Goal: Transaction & Acquisition: Subscribe to service/newsletter

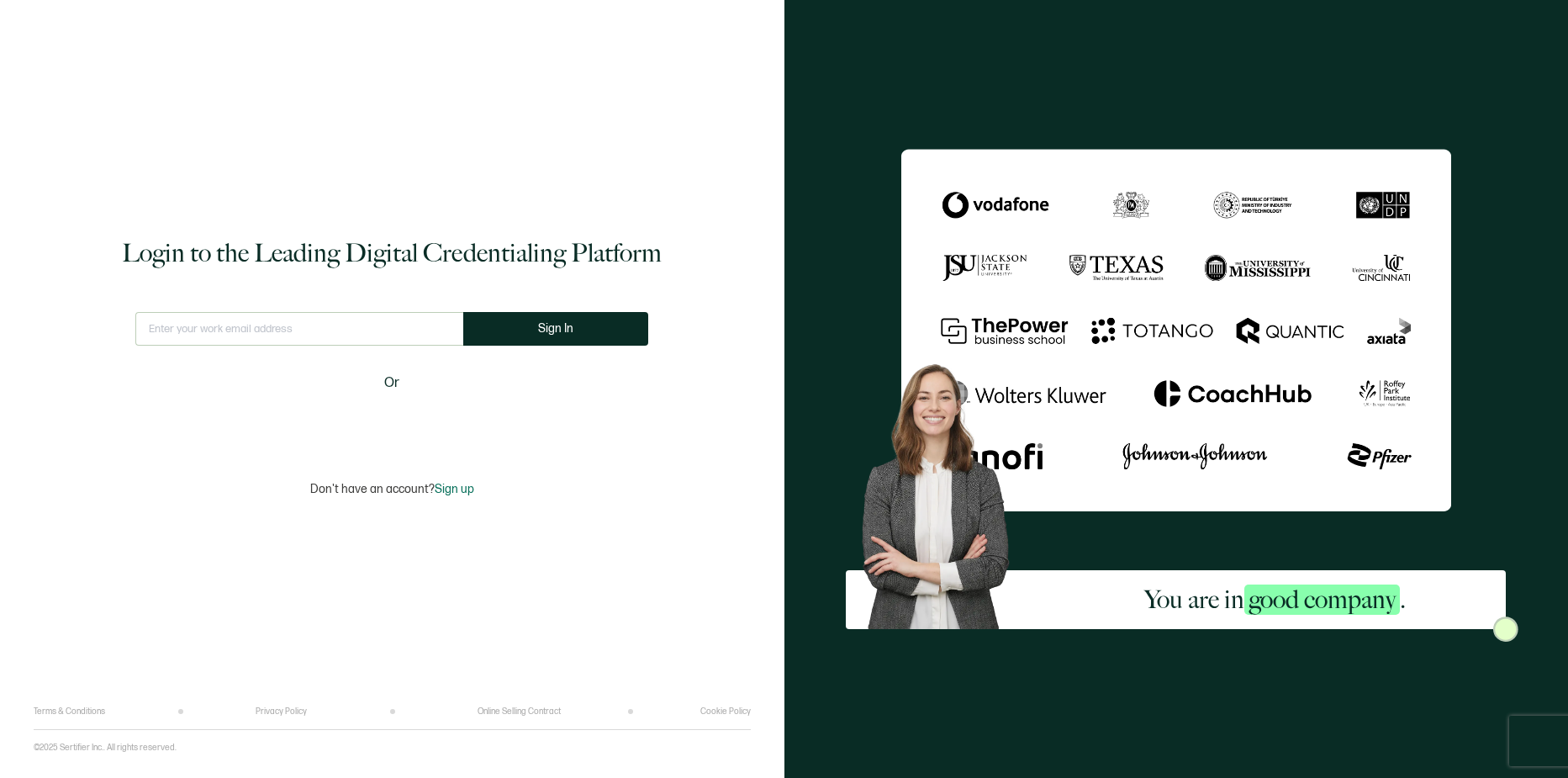
click at [368, 325] on input "text" at bounding box center [300, 328] width 328 height 33
type input "h"
type input "[EMAIL_ADDRESS][DOMAIN_NAME]"
click at [606, 329] on button "Sign In" at bounding box center [563, 328] width 185 height 33
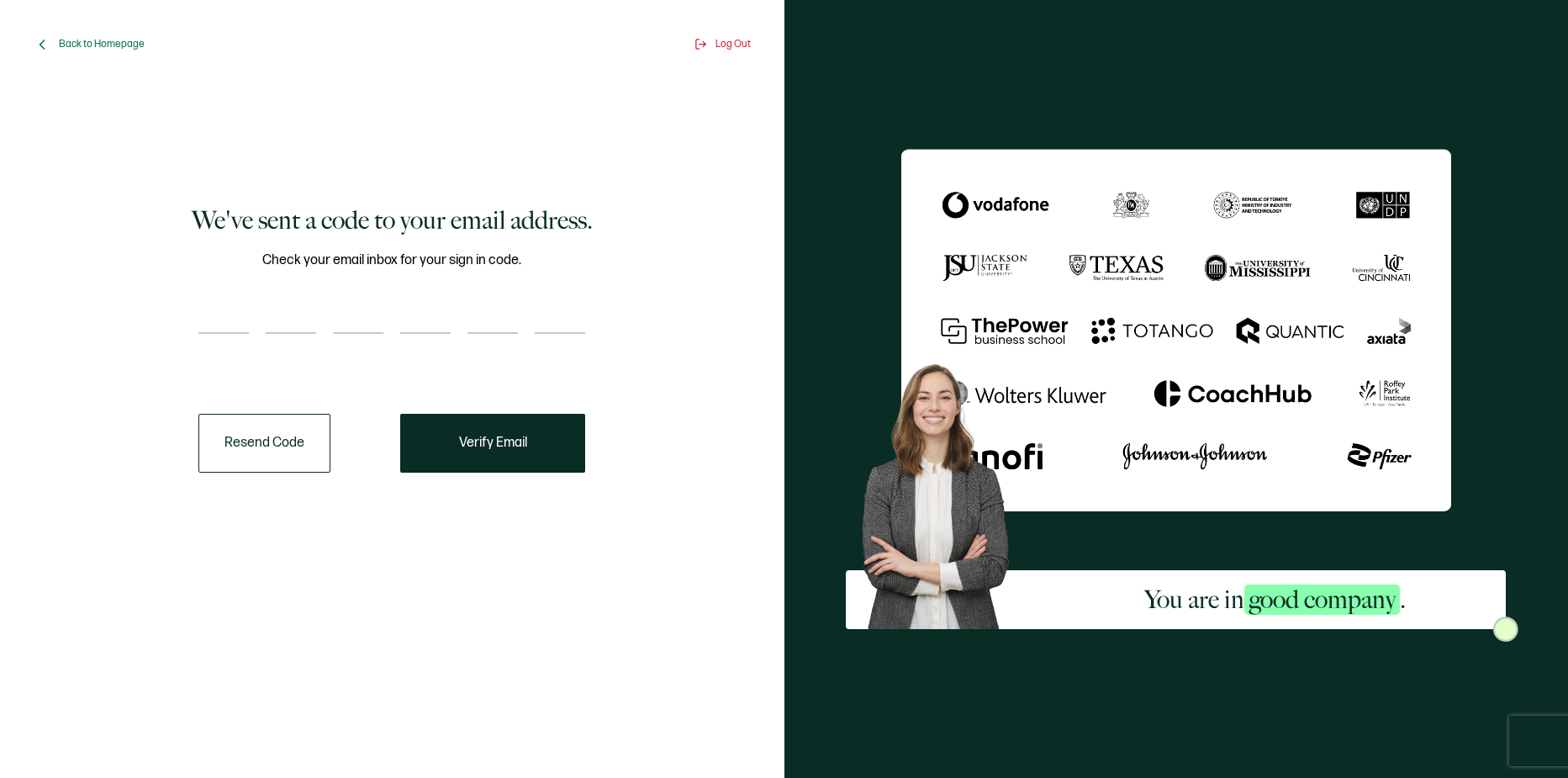
click at [232, 305] on input "number" at bounding box center [223, 317] width 51 height 33
type input "6"
type input "0"
type input "7"
type input "4"
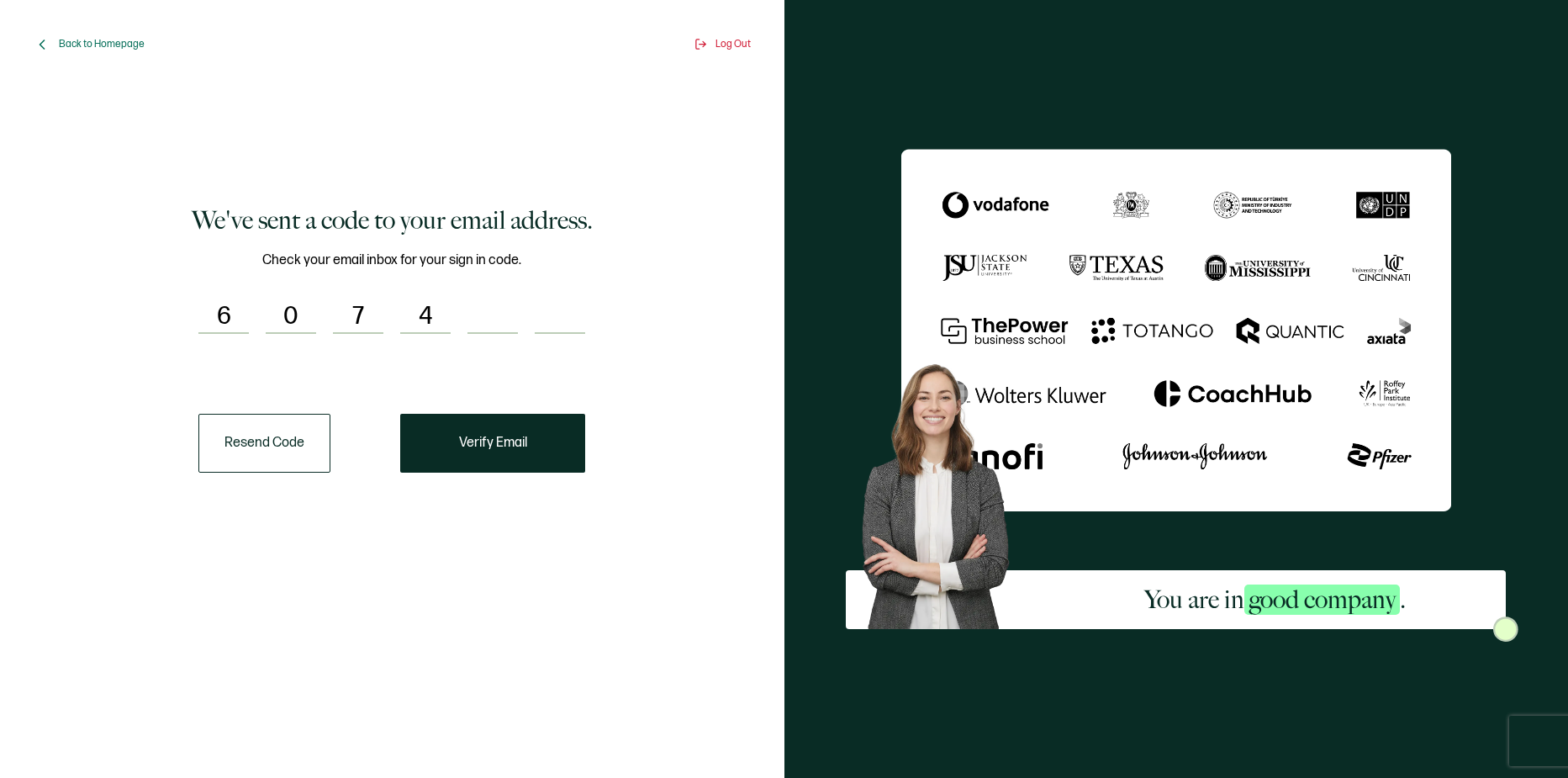
type input "6"
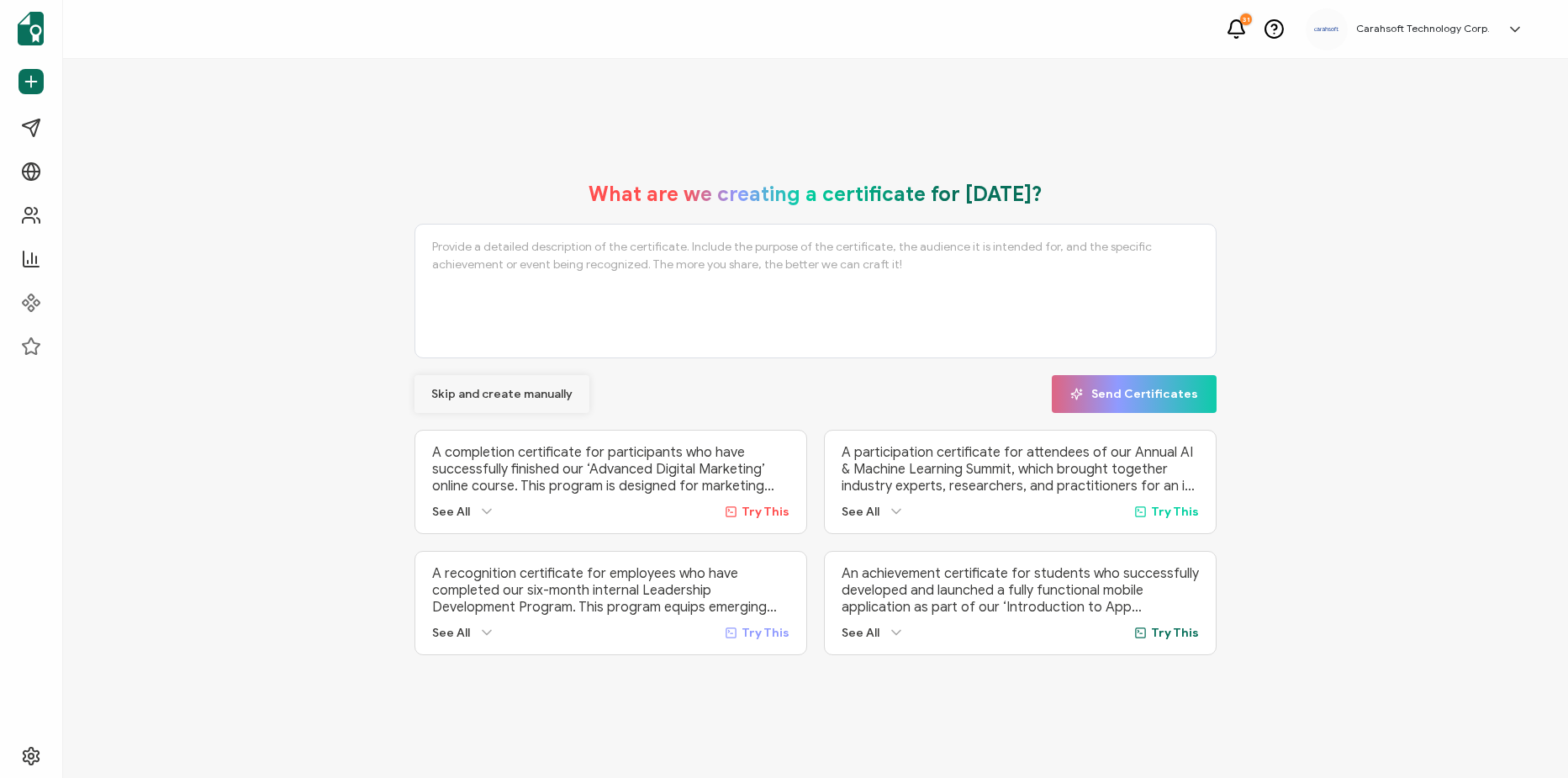
click at [537, 396] on span "Skip and create manually" at bounding box center [502, 394] width 141 height 11
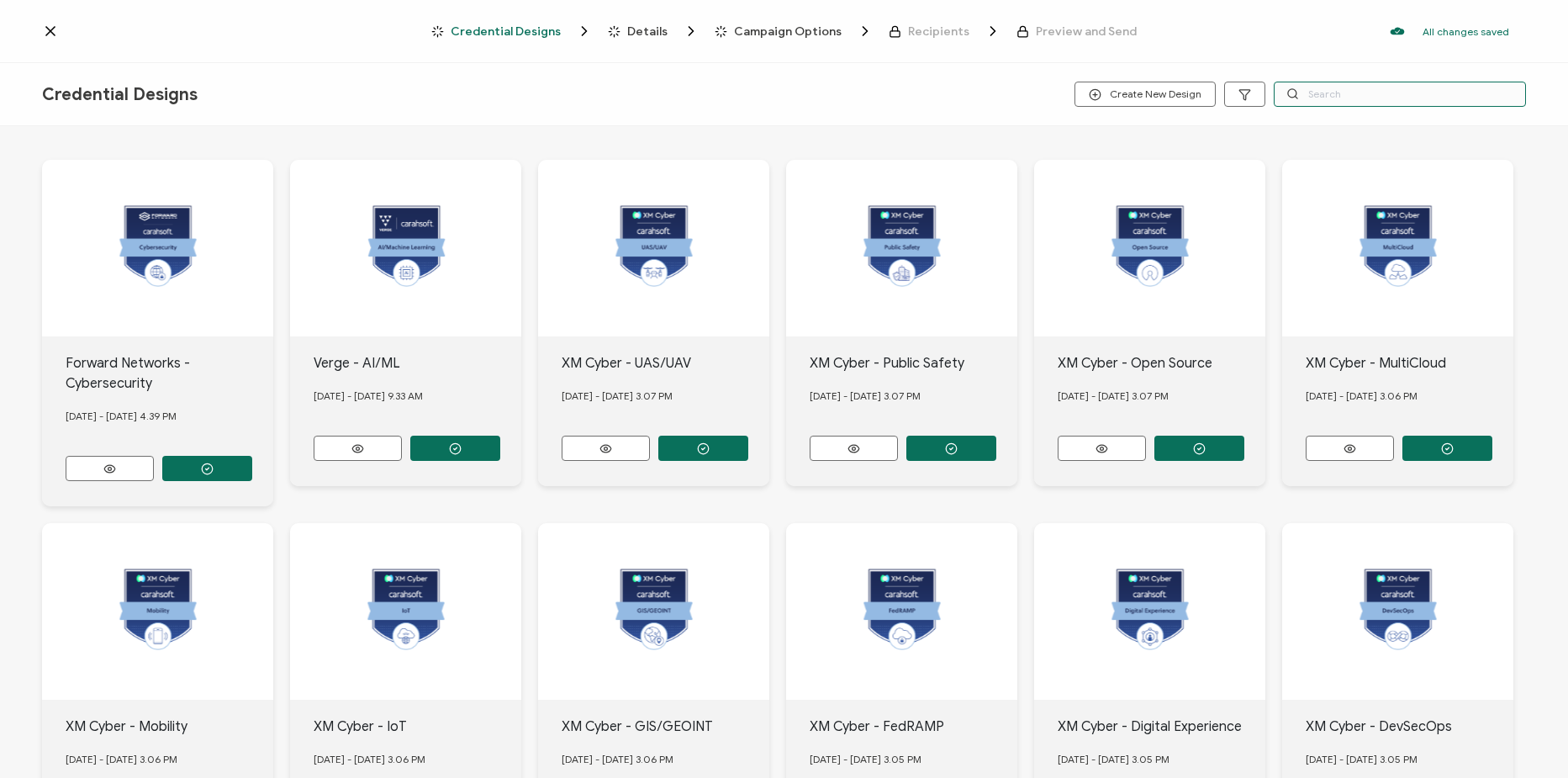
click at [1403, 95] on input "text" at bounding box center [1400, 94] width 252 height 25
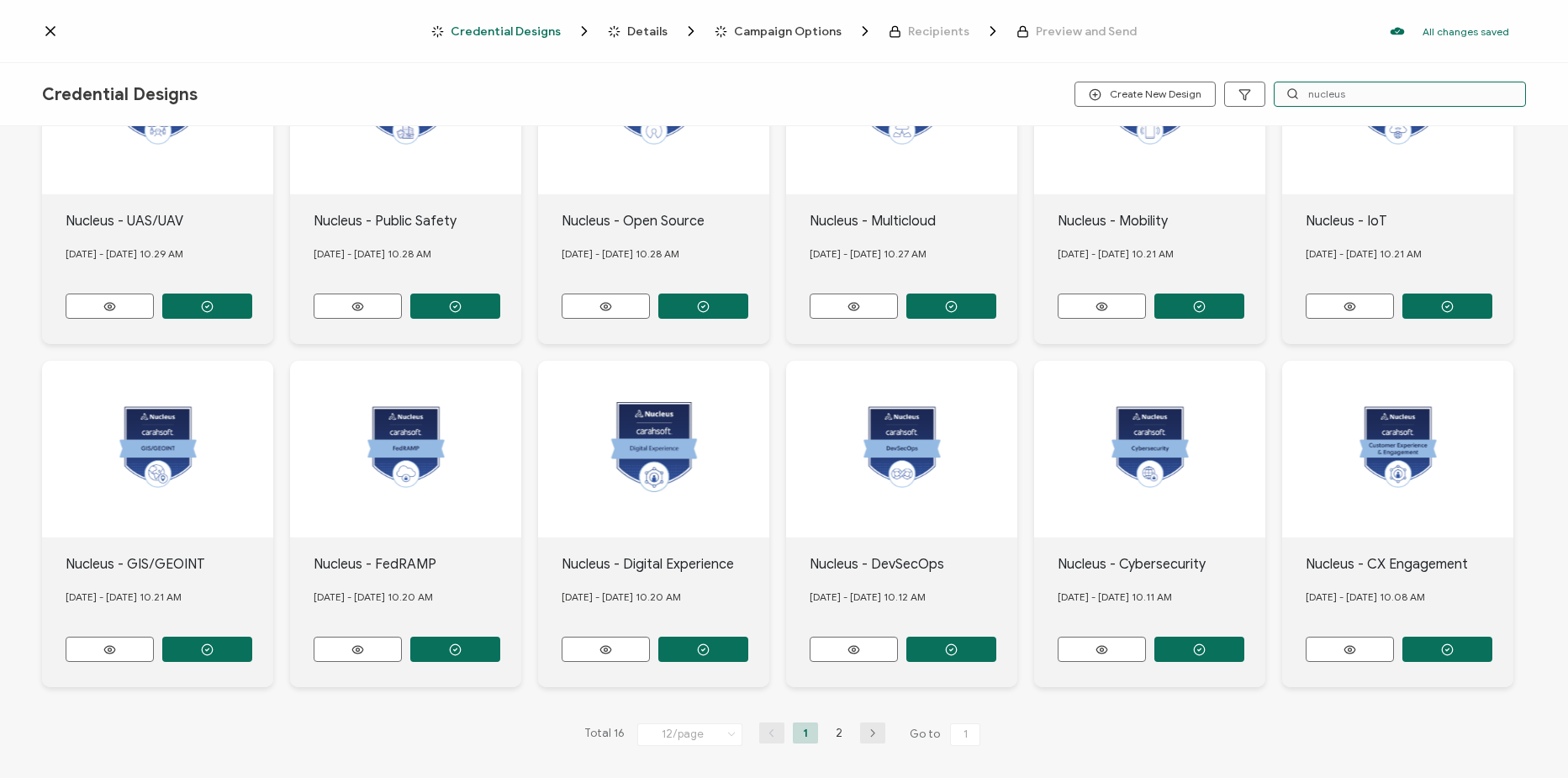
scroll to position [144, 0]
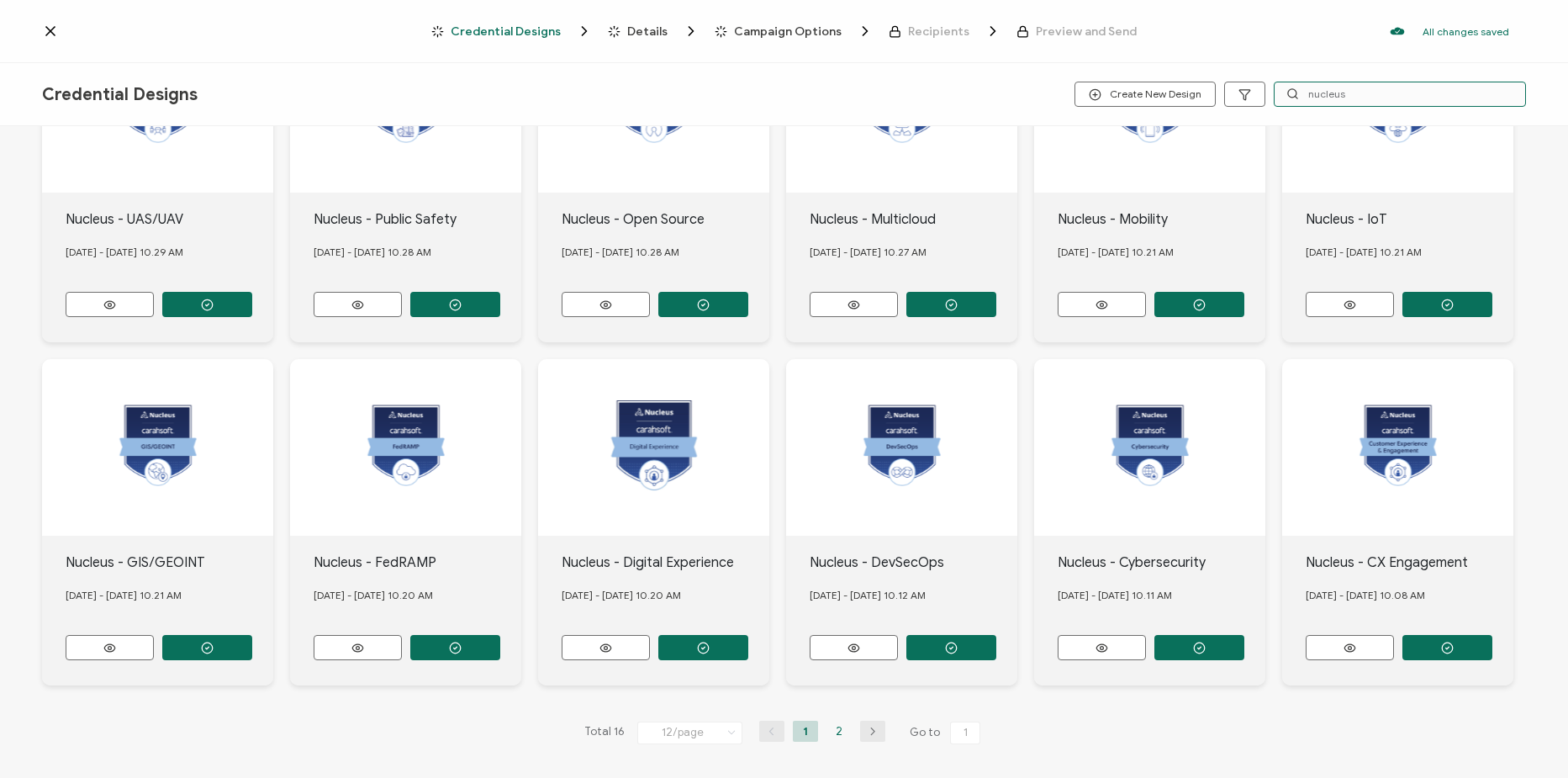
type input "nucleus"
click at [833, 725] on li "2" at bounding box center [839, 731] width 25 height 21
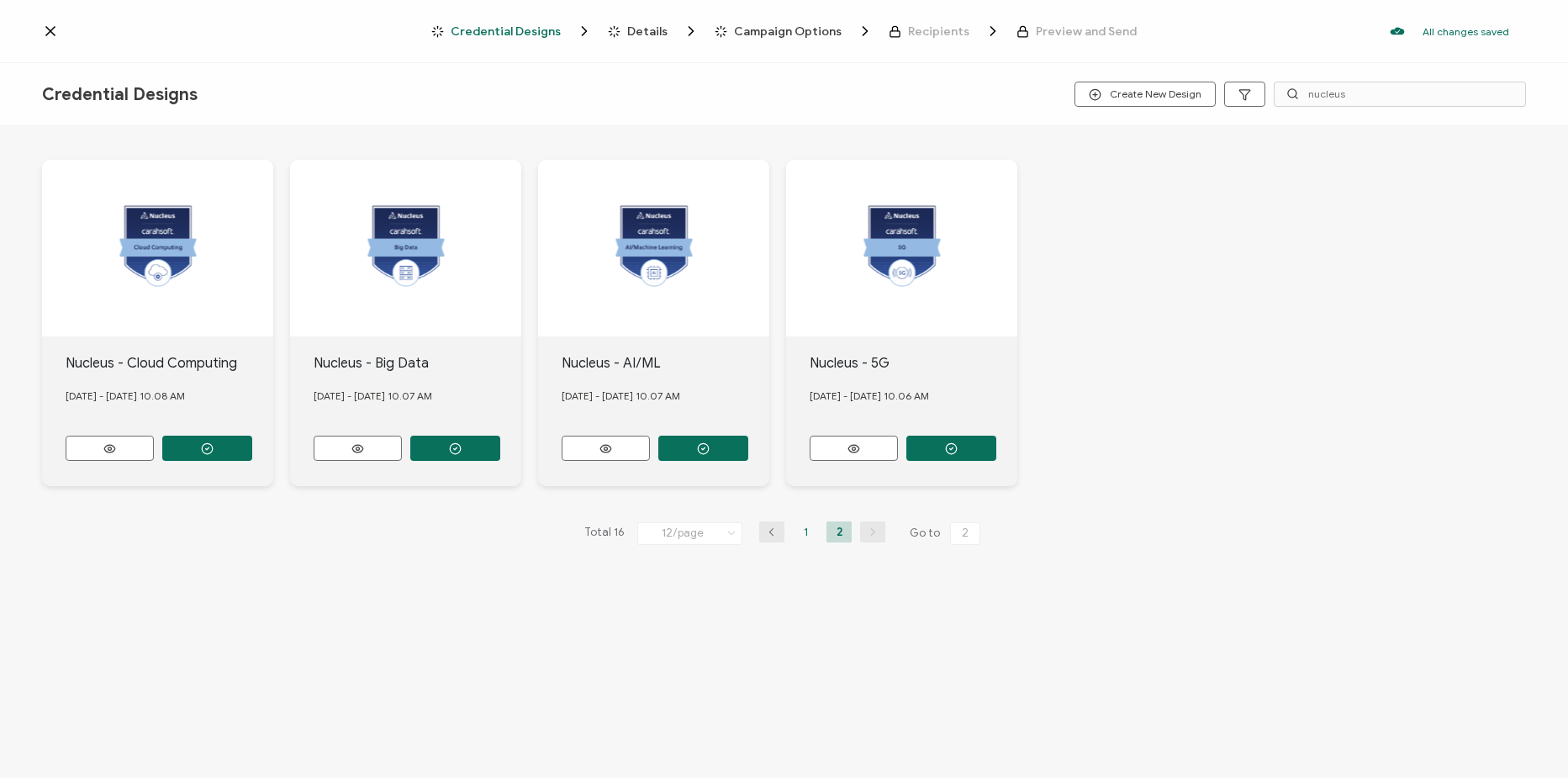
click at [801, 531] on li "1" at bounding box center [805, 532] width 25 height 21
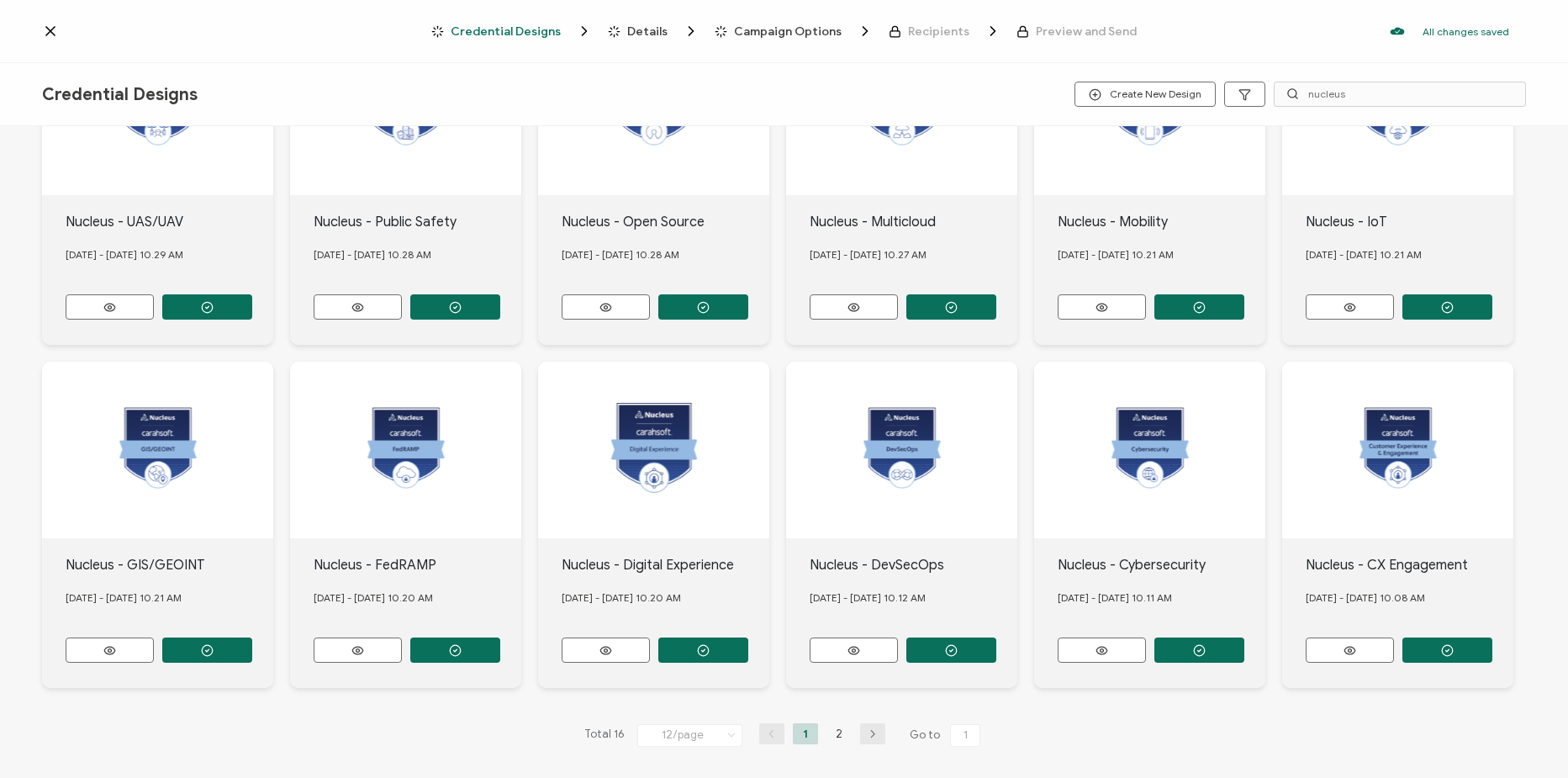
scroll to position [144, 0]
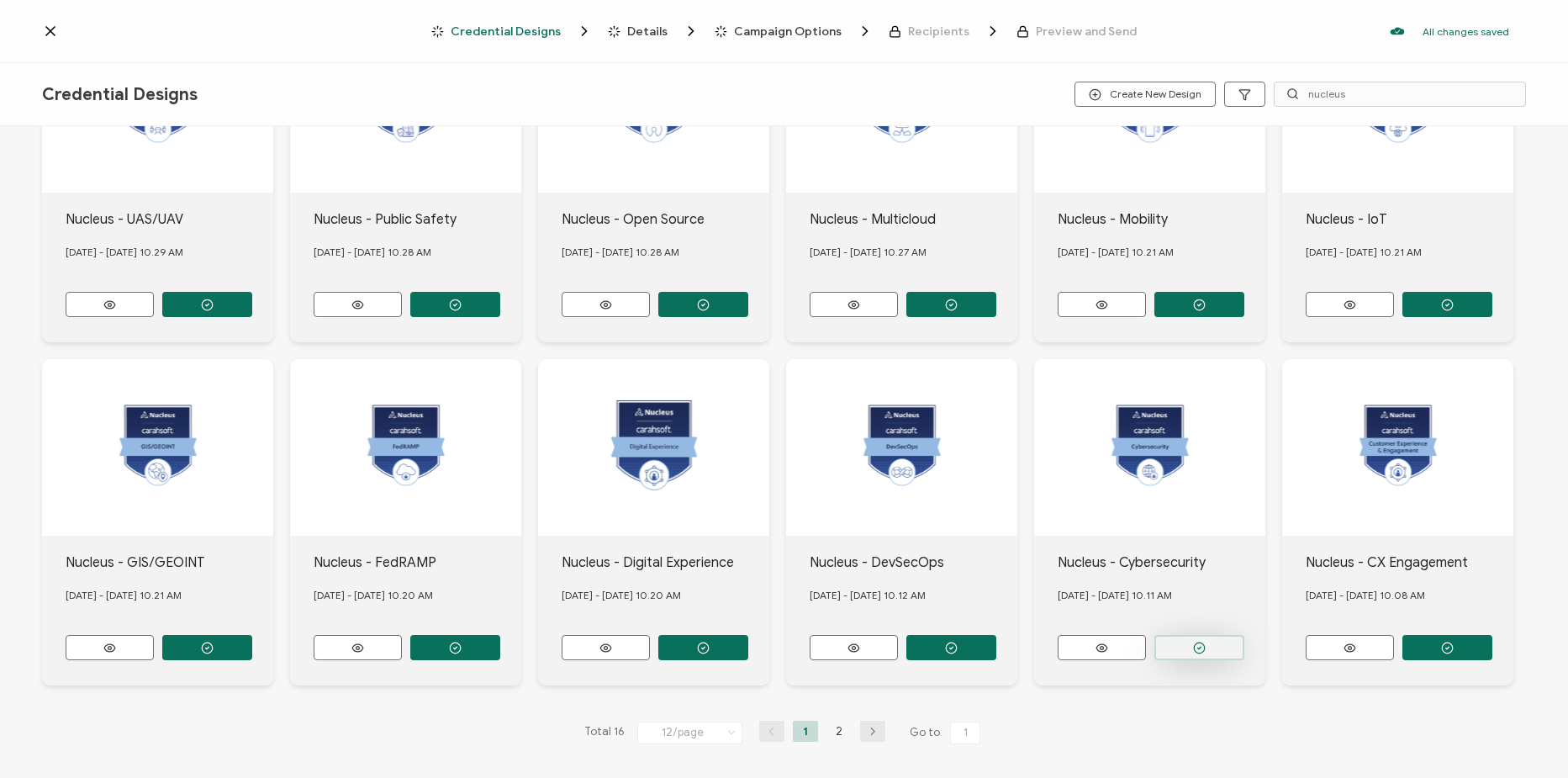
click at [252, 317] on button "button" at bounding box center [207, 305] width 90 height 25
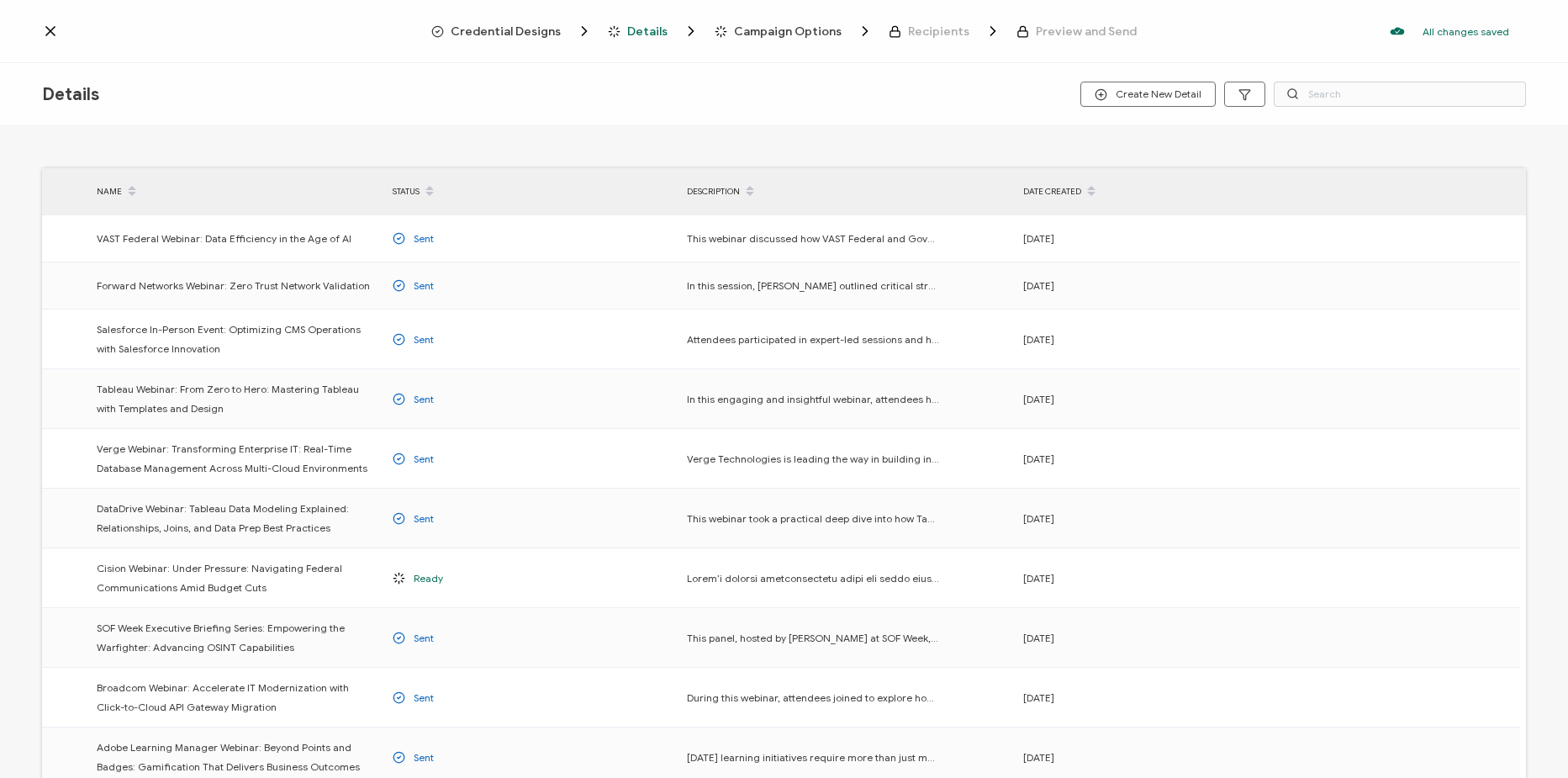
click at [509, 38] on span "Credential Designs" at bounding box center [505, 31] width 110 height 12
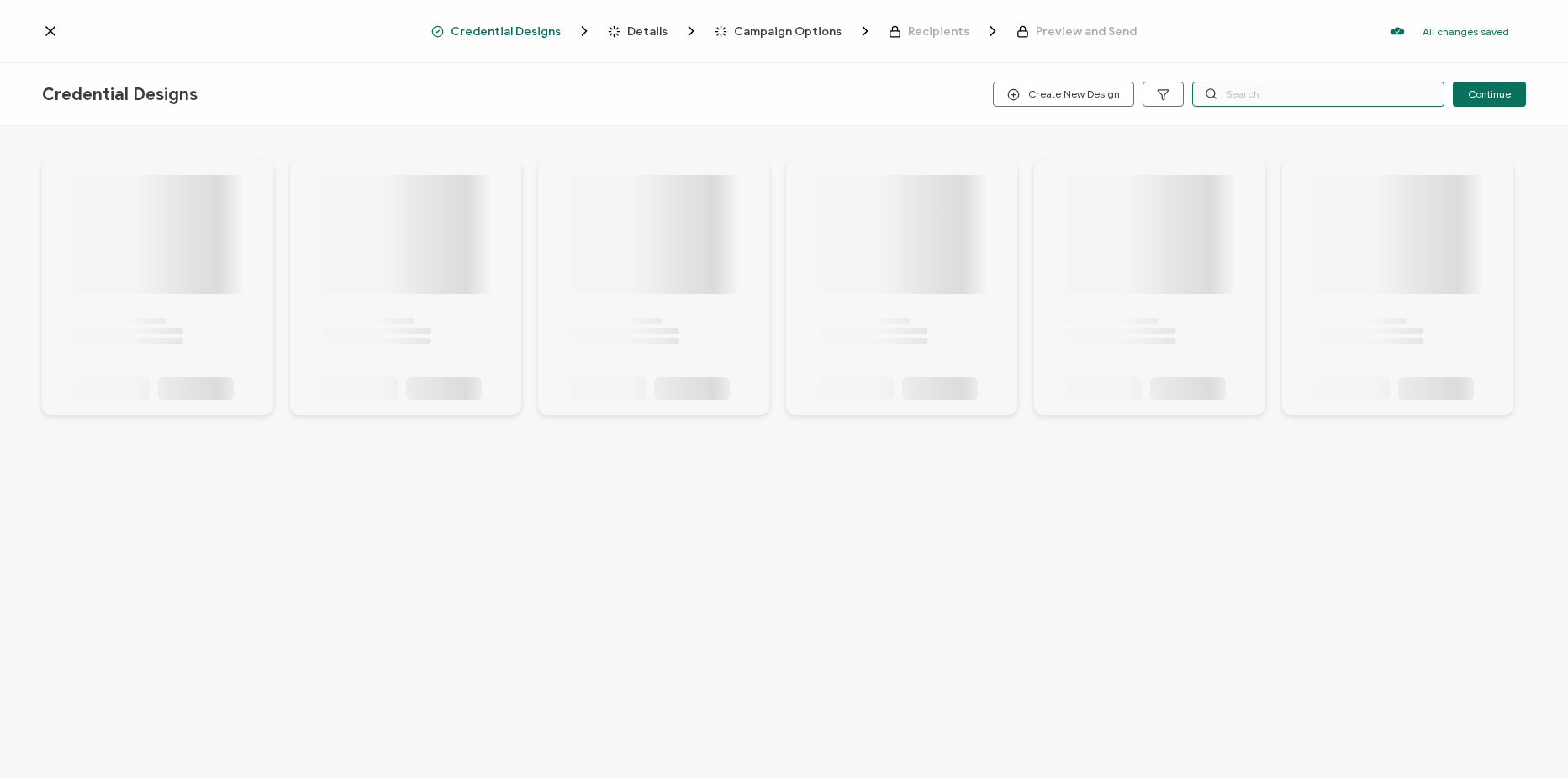
click at [1311, 90] on input "text" at bounding box center [1318, 94] width 252 height 25
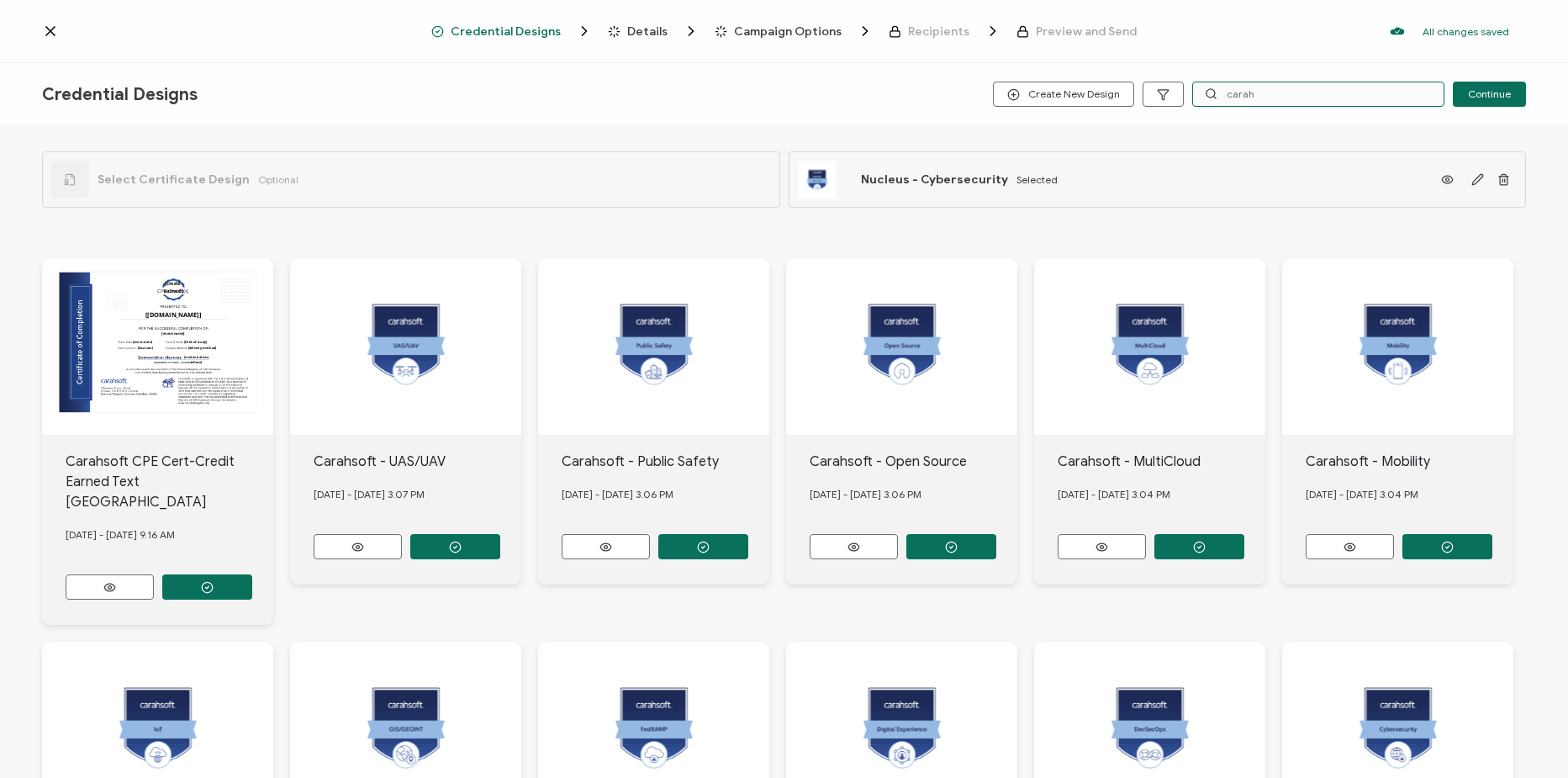
scroll to position [263, 0]
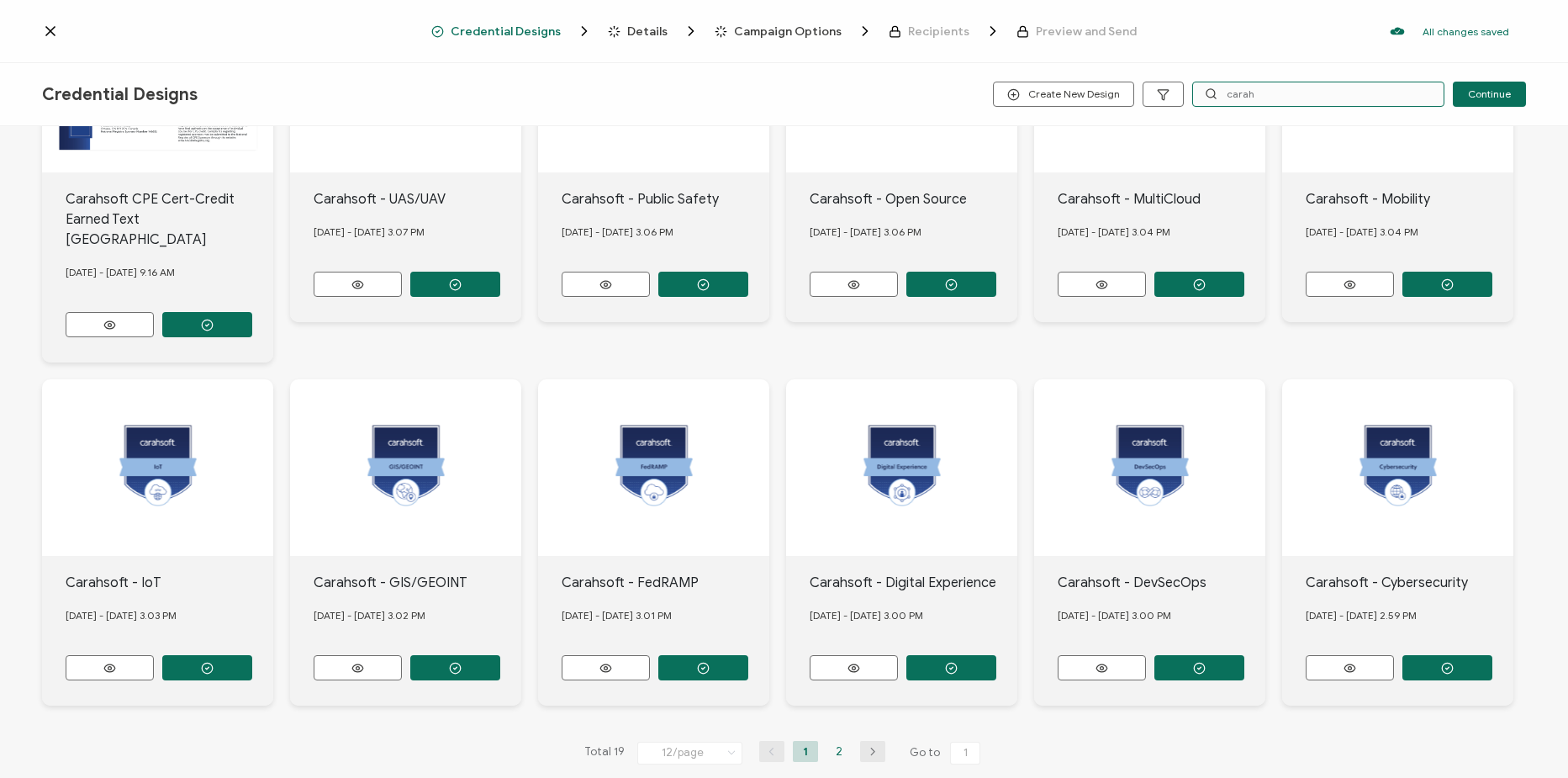
type input "carah"
click at [839, 741] on li "2" at bounding box center [839, 751] width 25 height 21
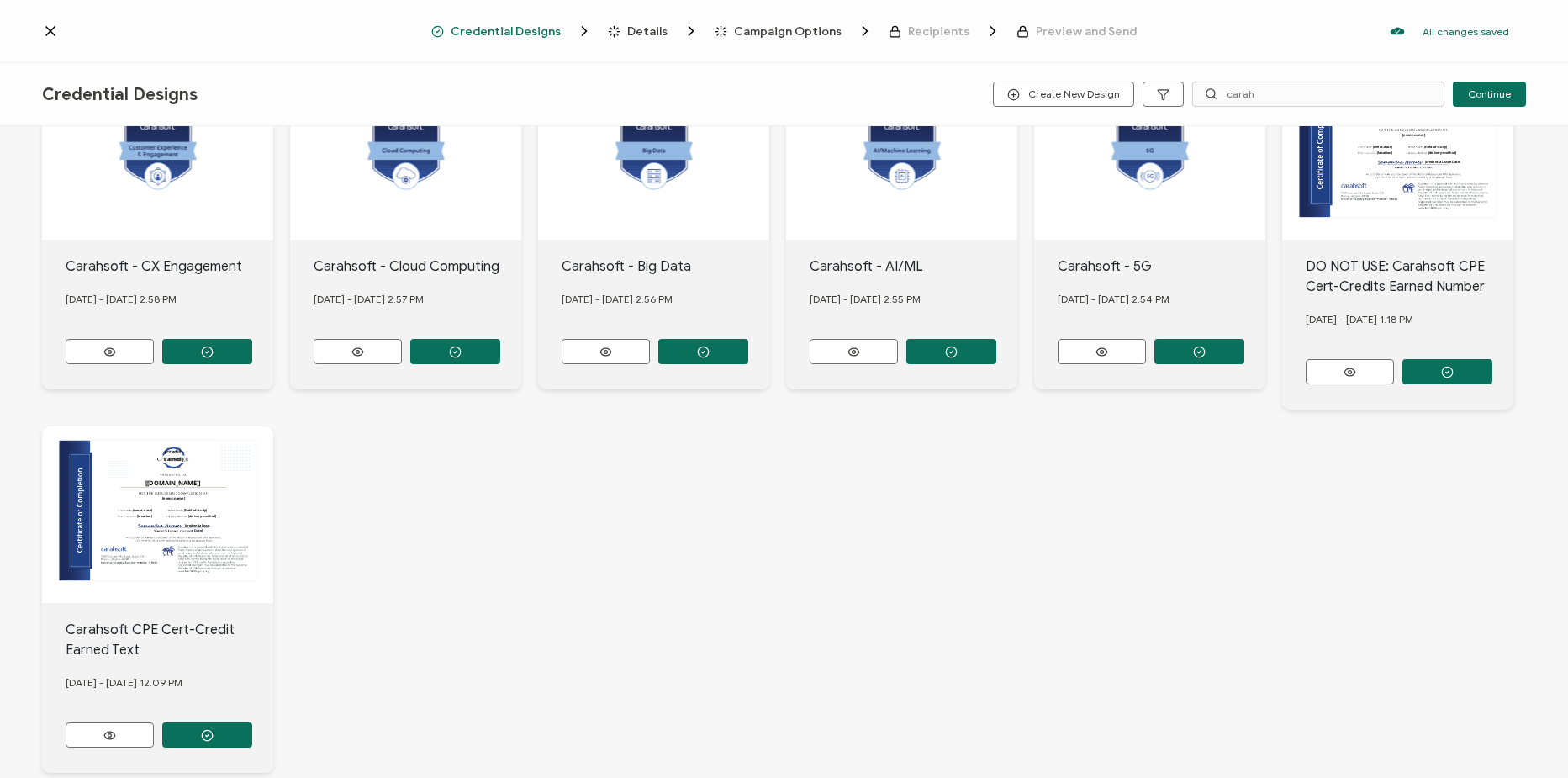
scroll to position [283, 0]
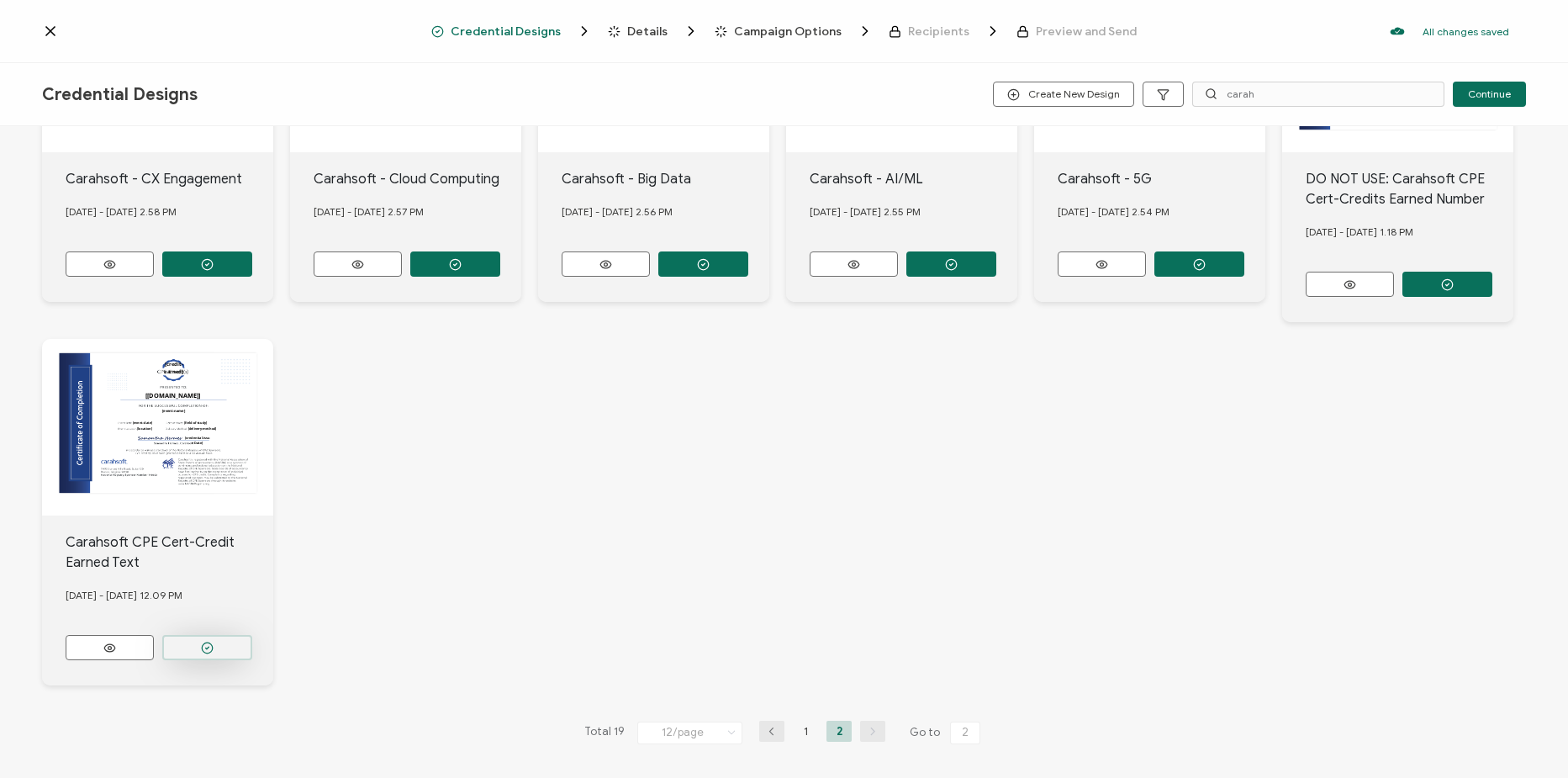
click at [228, 277] on button "button" at bounding box center [207, 263] width 90 height 25
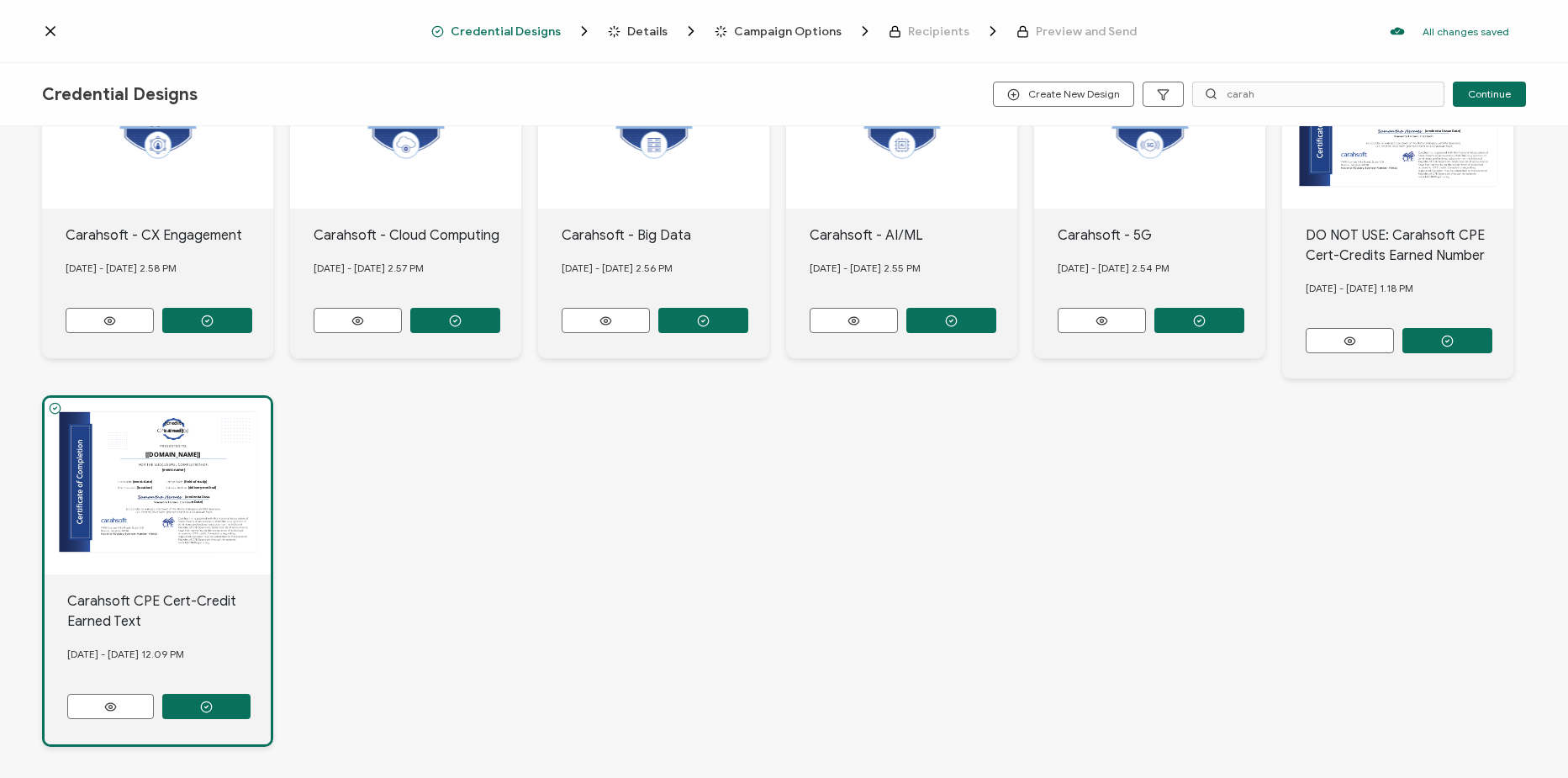
scroll to position [287, 0]
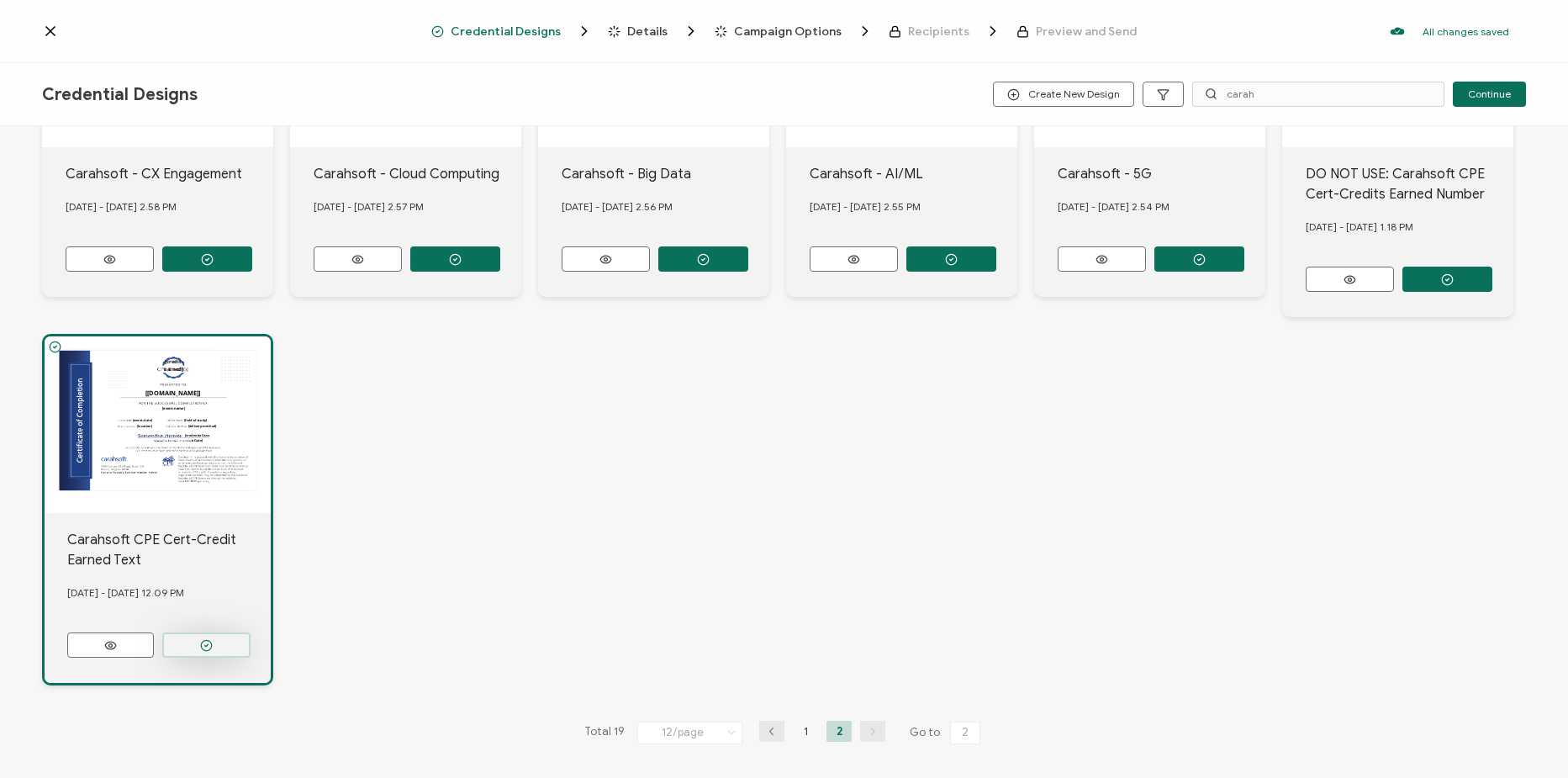
click at [219, 634] on button "button" at bounding box center [206, 645] width 89 height 25
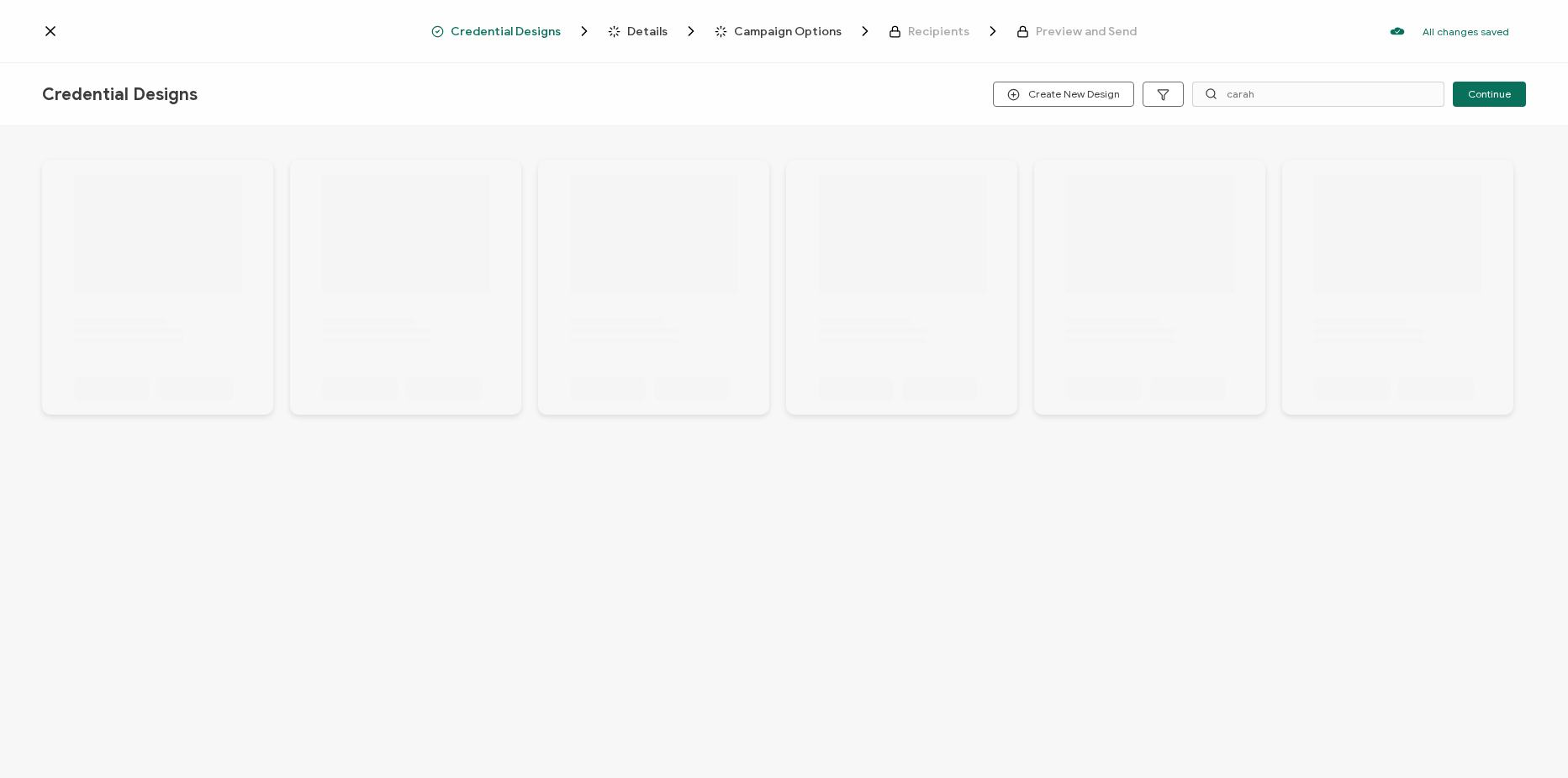
scroll to position [0, 0]
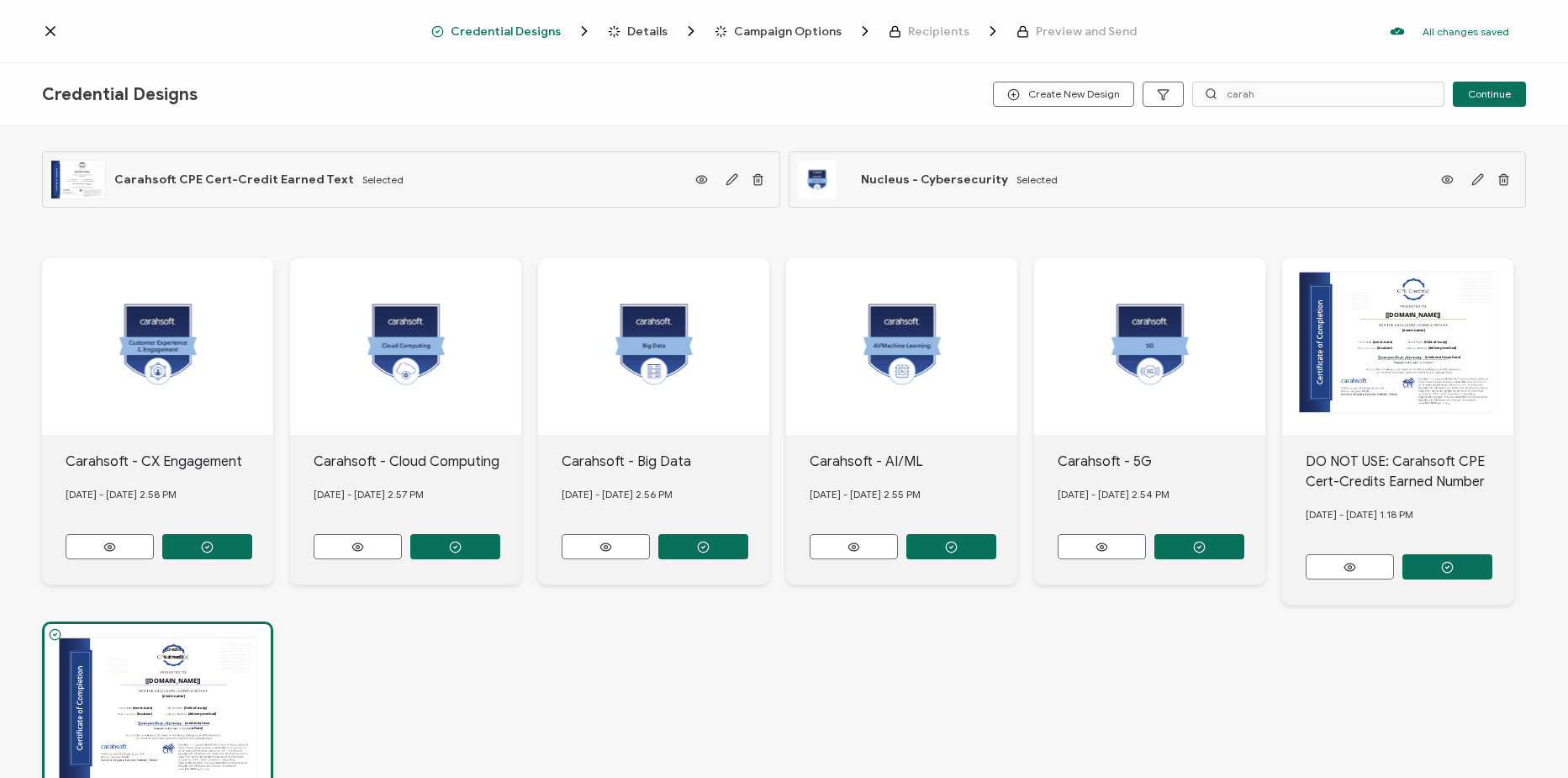
click at [648, 20] on div "Credential Designs Details Campaign Options Recipients Preview and Send All cha…" at bounding box center [784, 32] width 1568 height 63
click at [651, 25] on span "Details" at bounding box center [647, 31] width 40 height 12
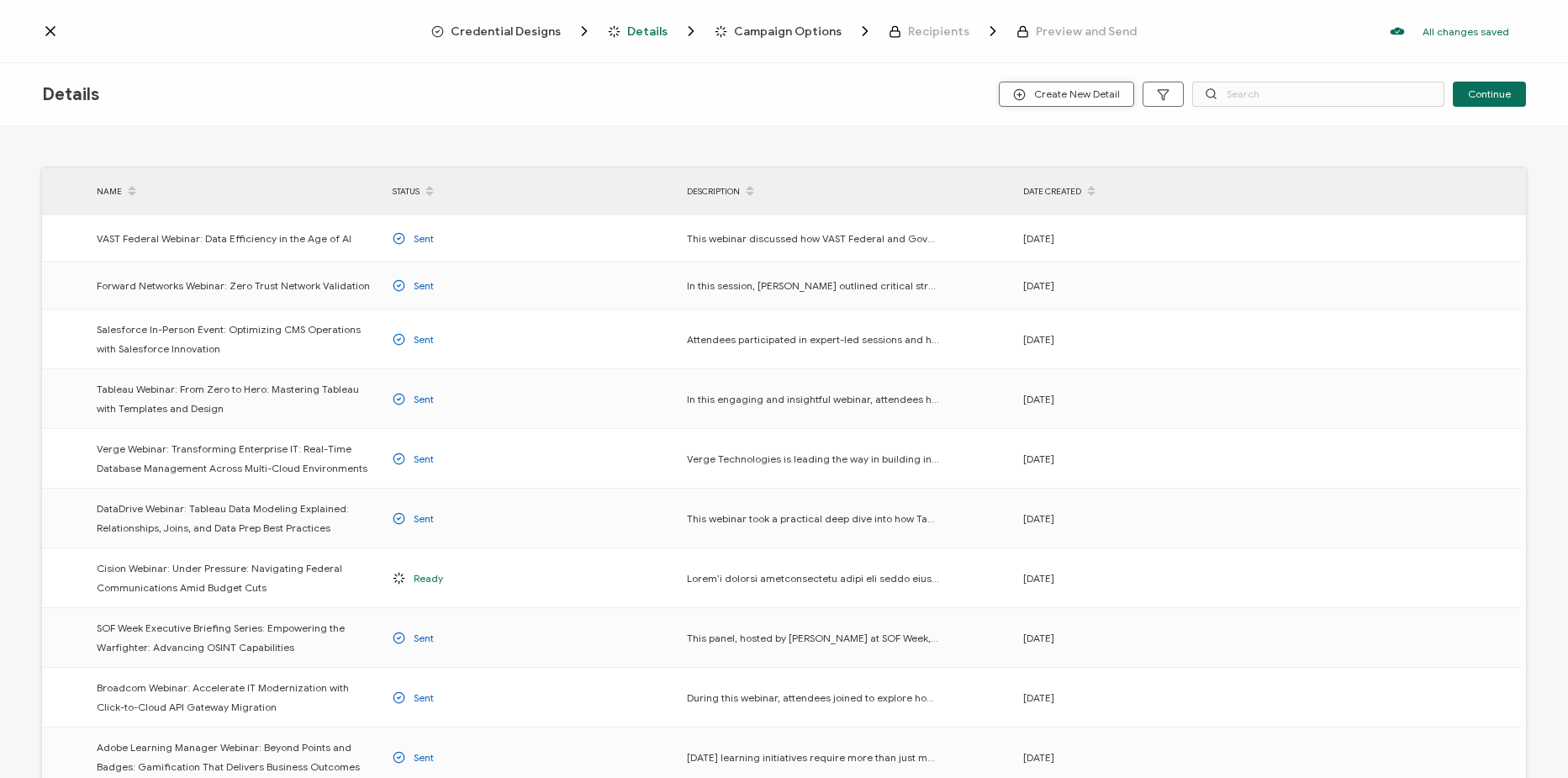
click at [1098, 95] on span "Create New Detail" at bounding box center [1067, 95] width 107 height 12
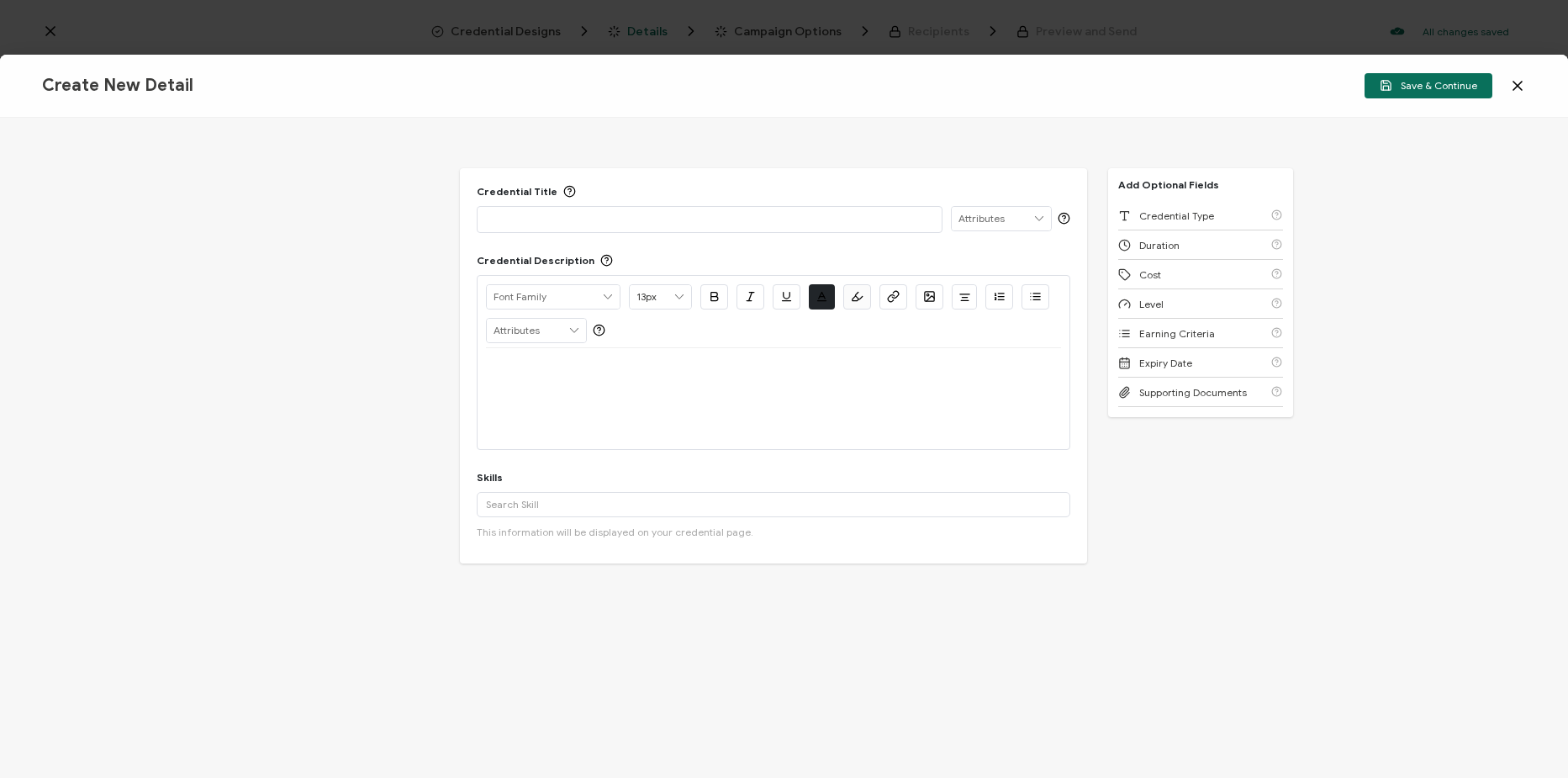
click at [631, 218] on p at bounding box center [709, 219] width 448 height 17
click at [840, 221] on p "https://carahevents.carahsoft.com/Event/Details/545534-cs2" at bounding box center [709, 219] width 448 height 17
click at [706, 398] on div at bounding box center [773, 399] width 575 height 101
click at [630, 376] on p at bounding box center [773, 368] width 575 height 15
drag, startPoint x: 739, startPoint y: 419, endPoint x: 742, endPoint y: 403, distance: 16.3
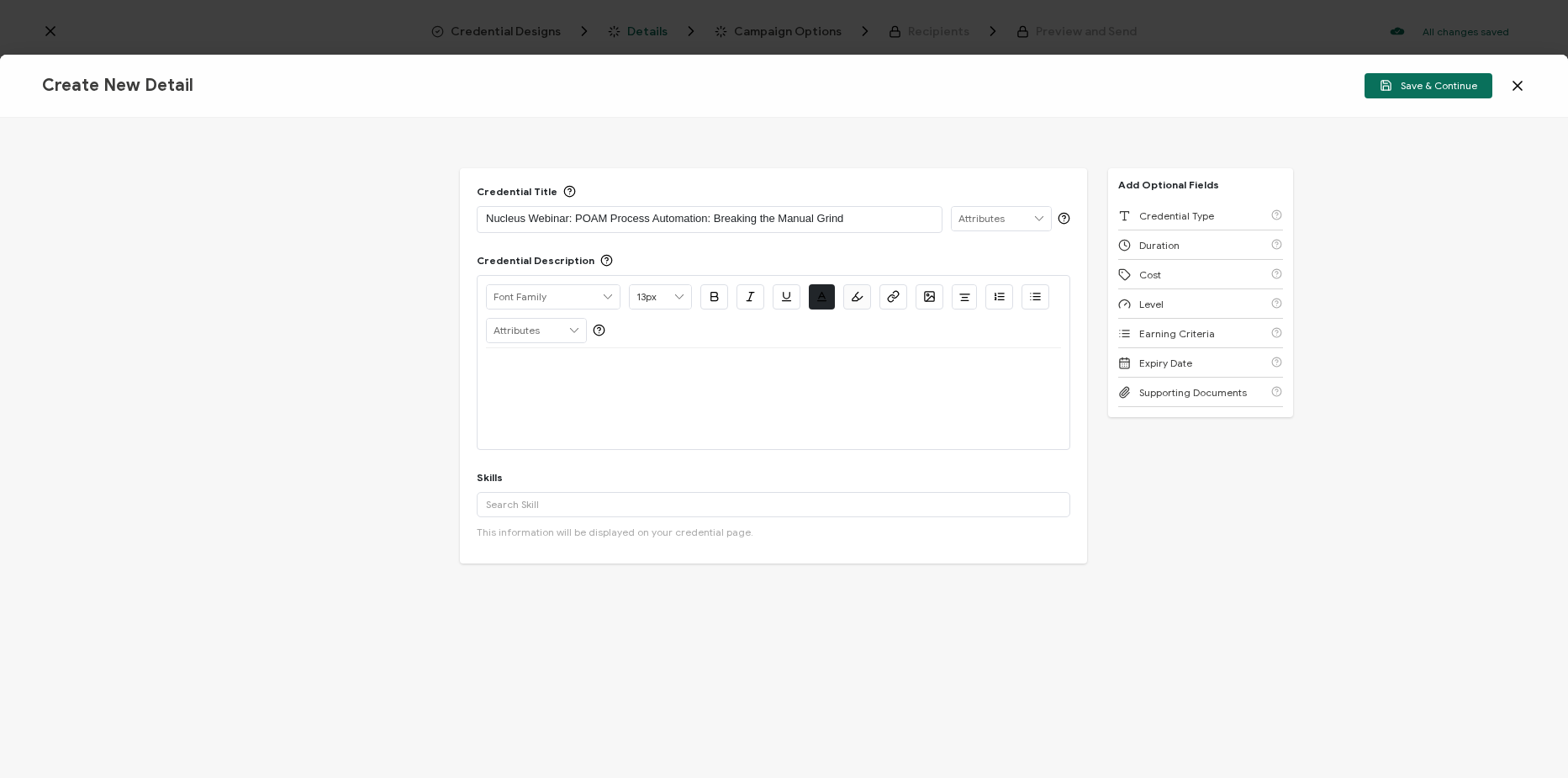
click at [739, 419] on div at bounding box center [773, 399] width 575 height 101
click at [683, 384] on div at bounding box center [773, 368] width 575 height 40
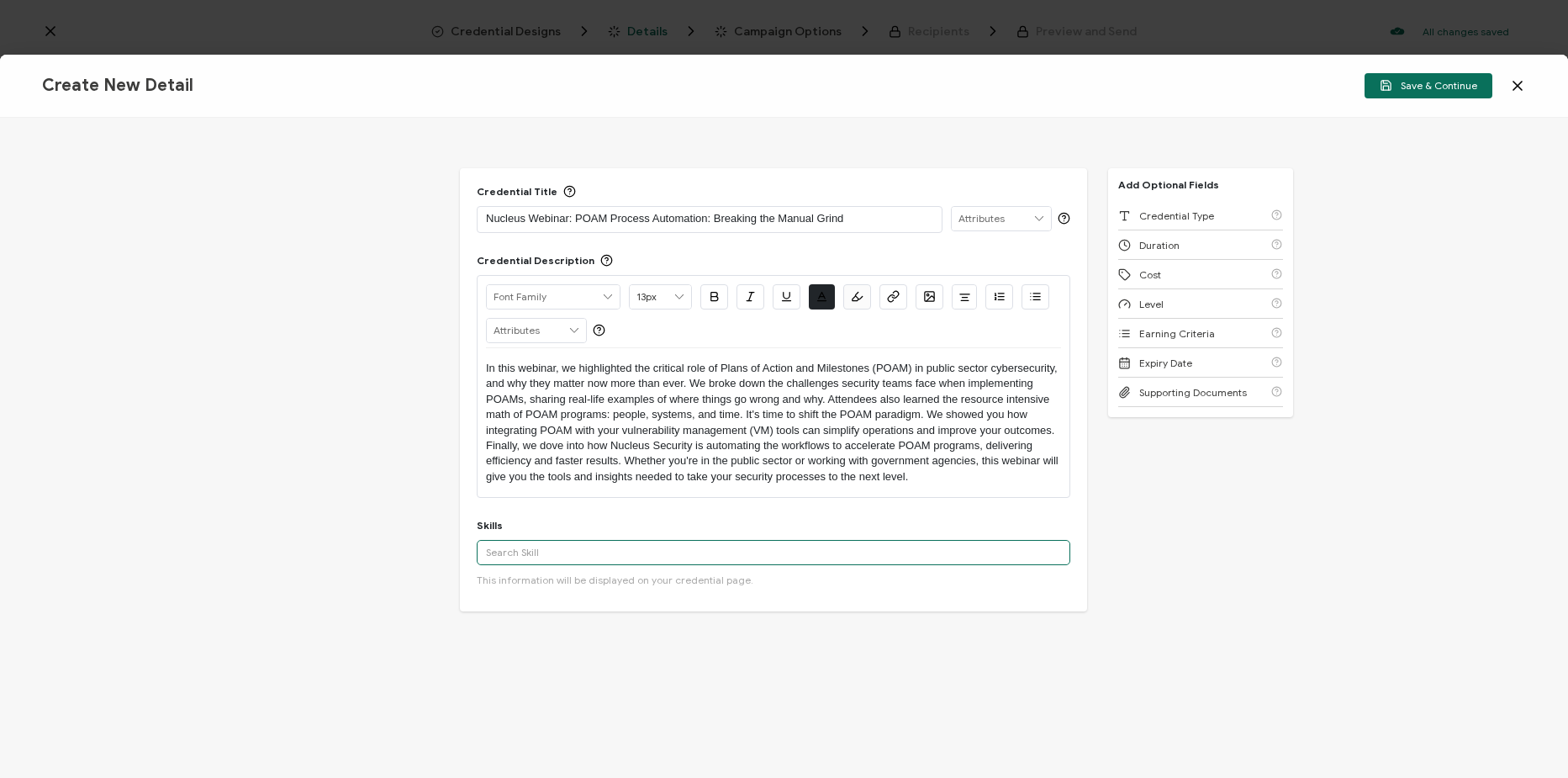
click at [557, 549] on input "text" at bounding box center [774, 553] width 594 height 25
click at [623, 549] on input "text" at bounding box center [774, 553] width 594 height 25
click at [557, 666] on div "Cyber Security" at bounding box center [774, 674] width 594 height 29
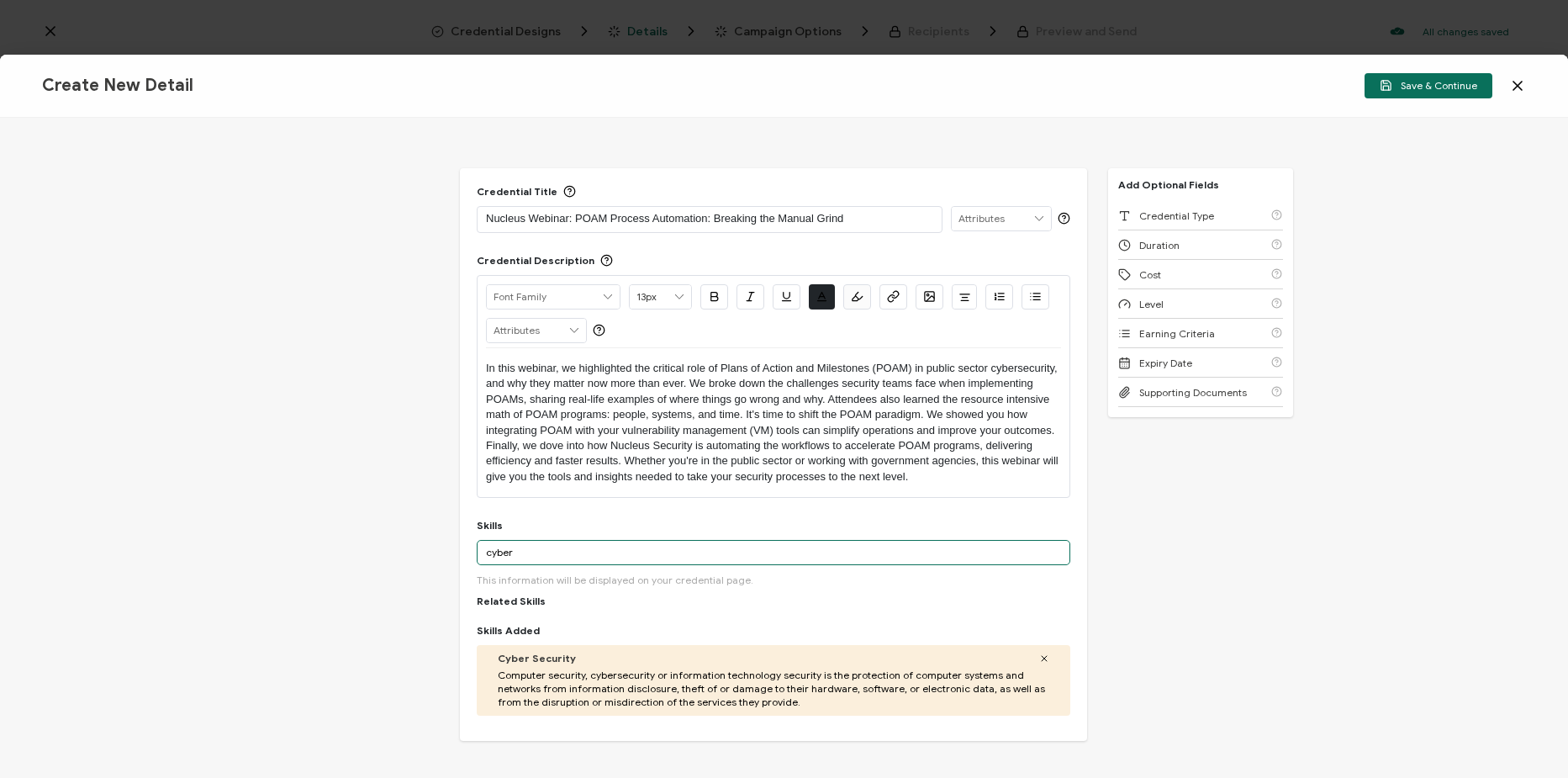
click at [569, 547] on input "cyber" at bounding box center [774, 553] width 594 height 25
paste input "Process Automation"
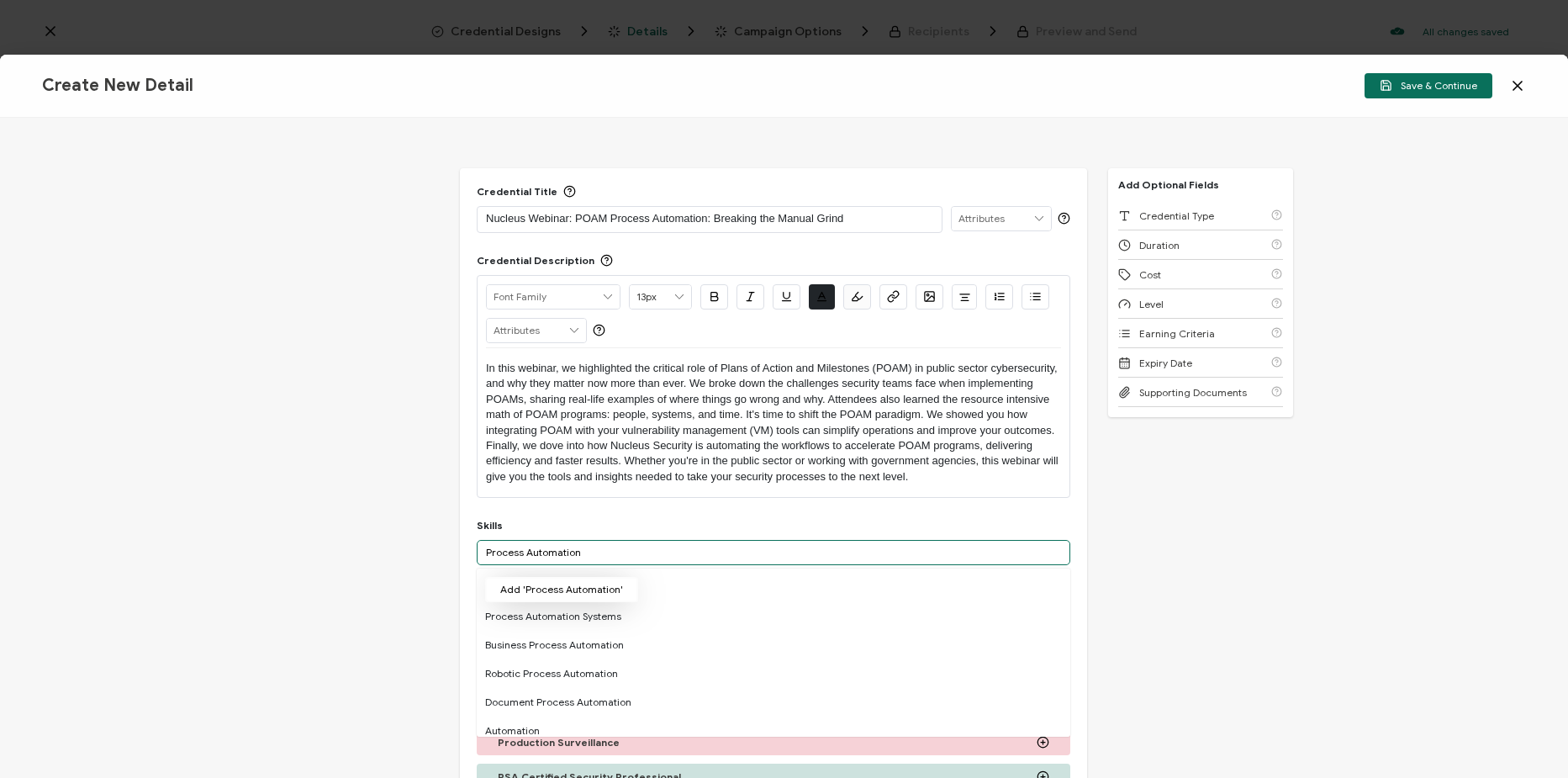
type input "Process Automation"
click at [596, 594] on button "Add 'Process Automation'" at bounding box center [561, 589] width 153 height 25
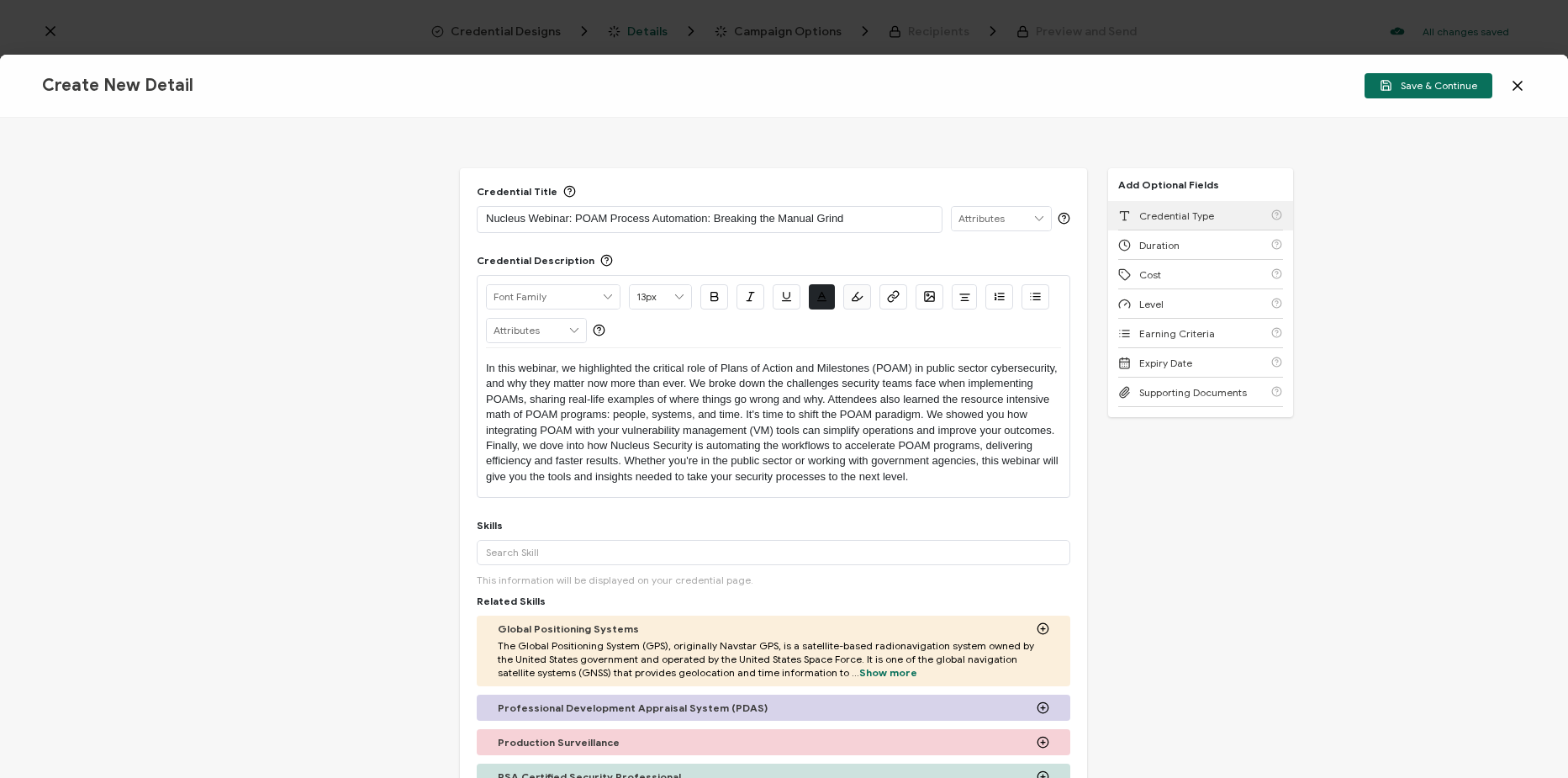
click at [1231, 216] on div "Credential Type" at bounding box center [1201, 216] width 165 height 30
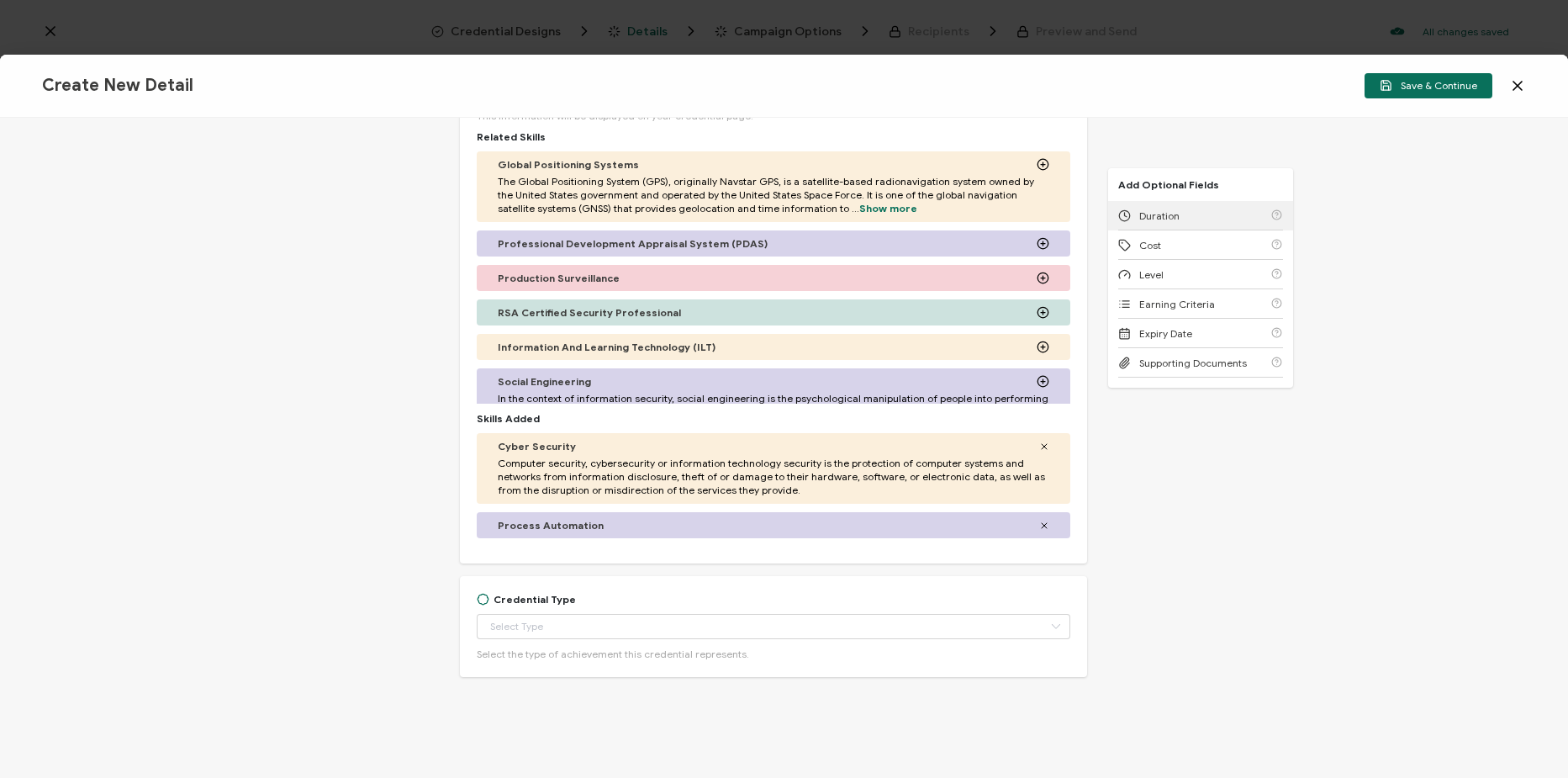
click at [1231, 216] on div "Duration" at bounding box center [1201, 216] width 165 height 30
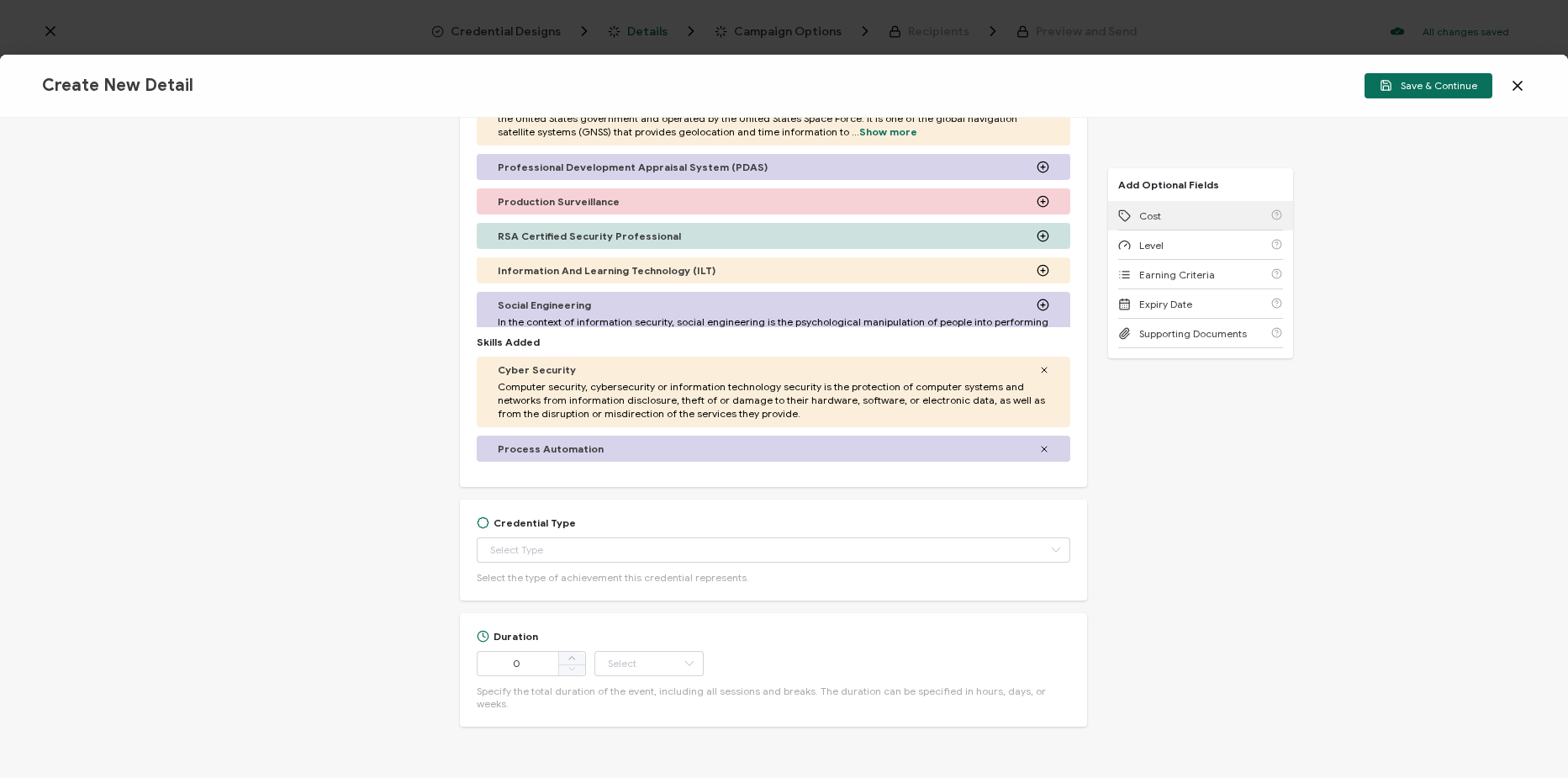
scroll to position [578, 0]
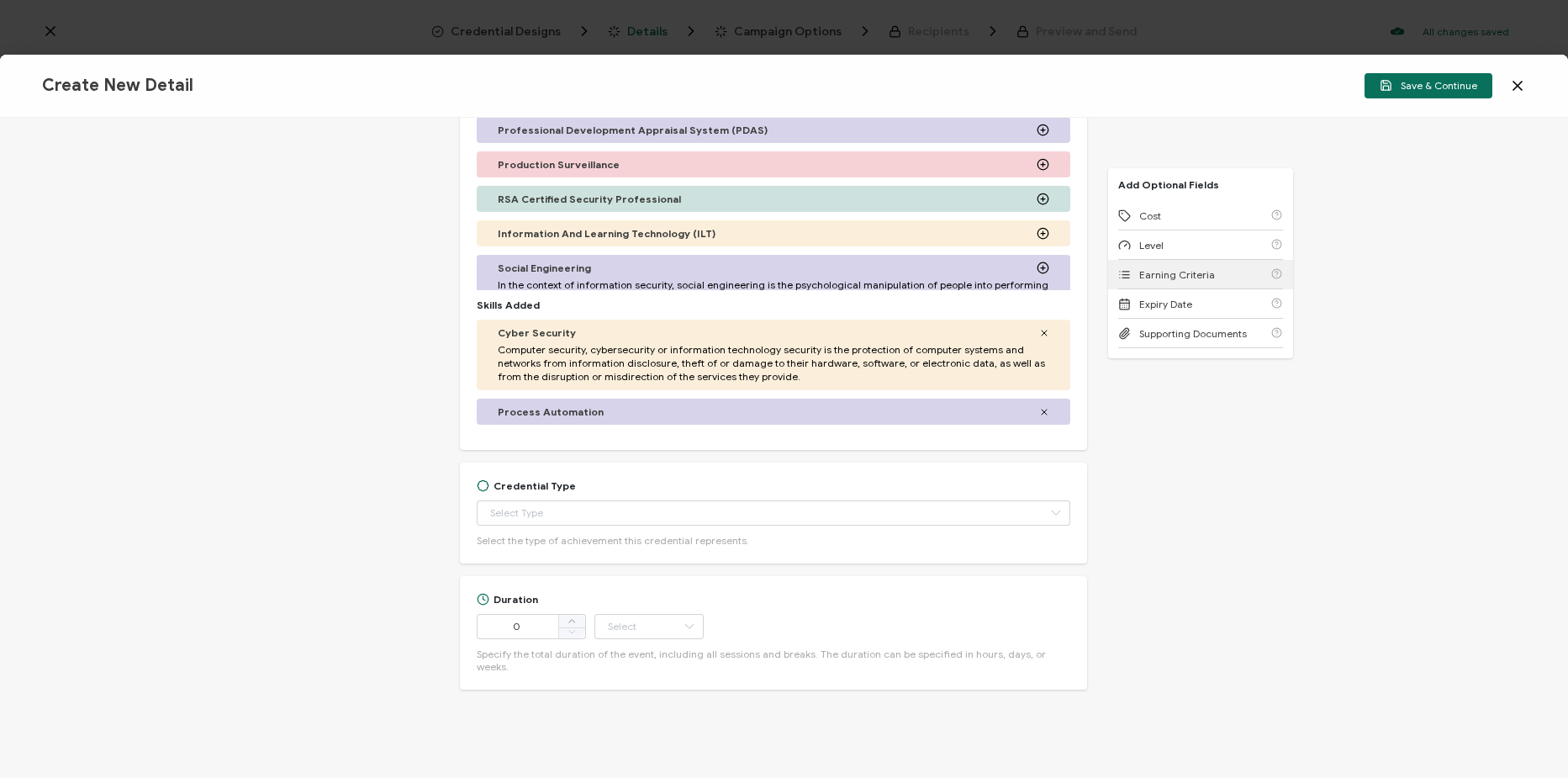
click at [1227, 263] on div "Earning Criteria" at bounding box center [1201, 274] width 165 height 30
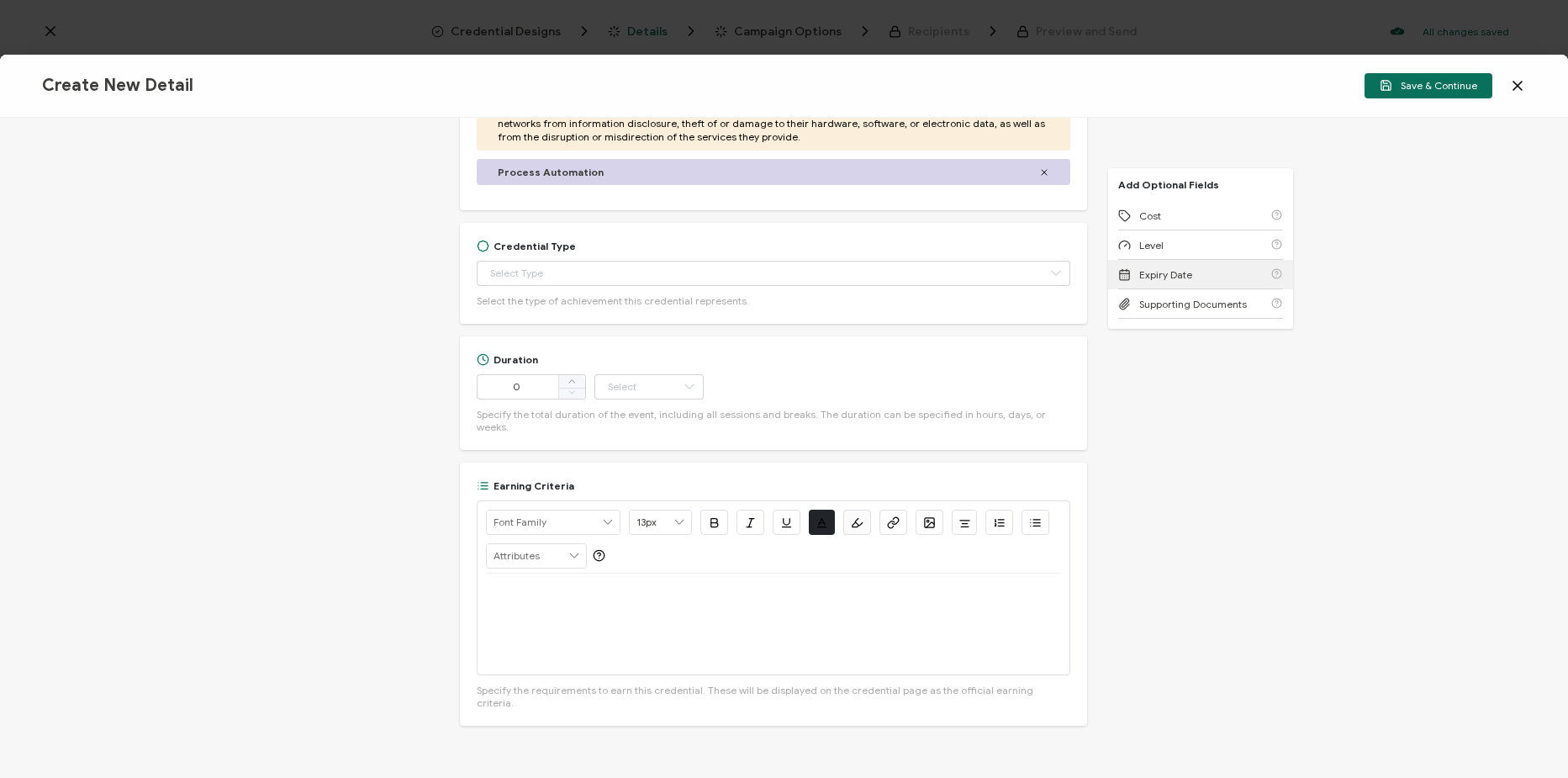
scroll to position [841, 0]
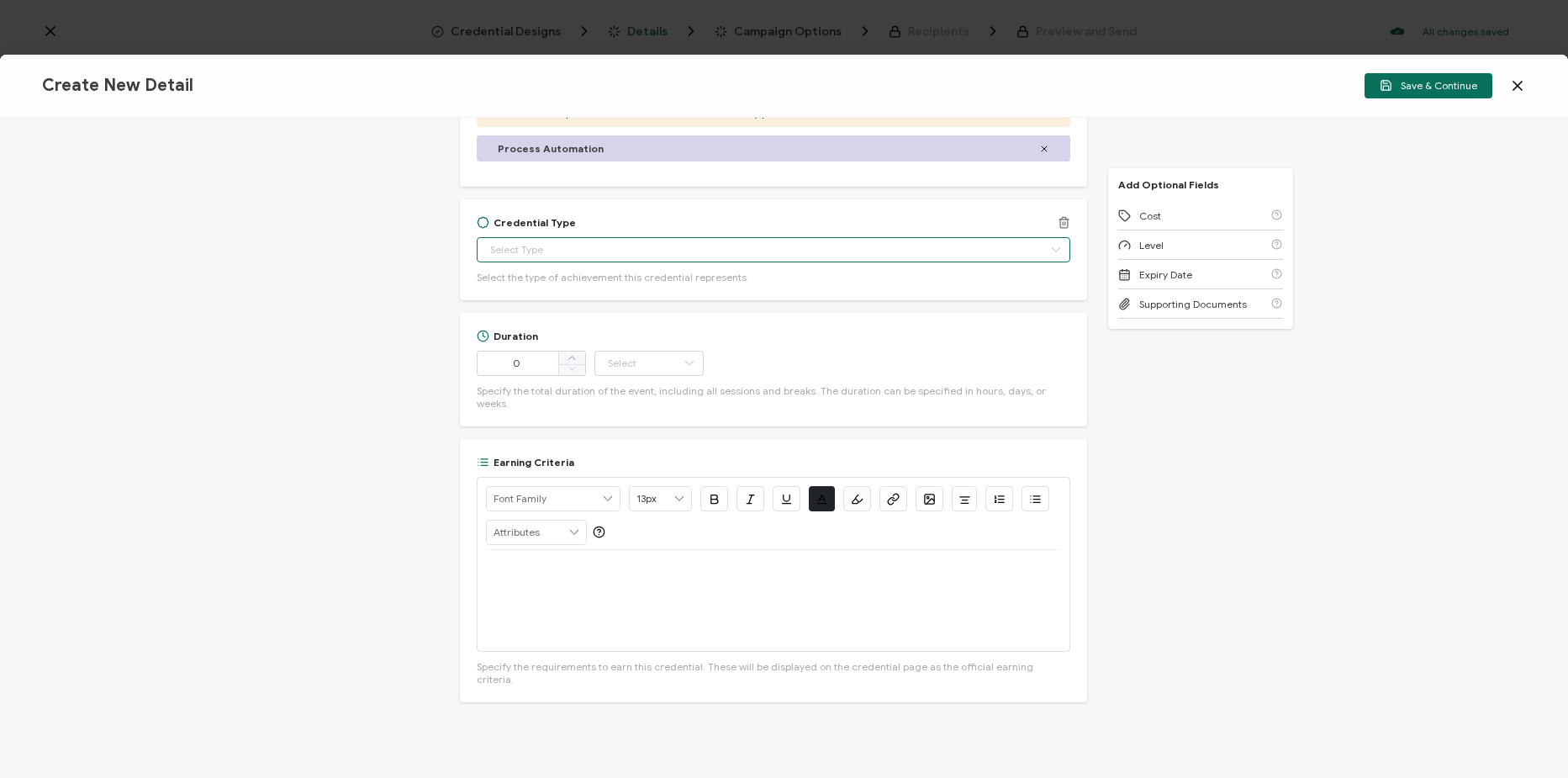
click at [585, 253] on input "text" at bounding box center [774, 249] width 594 height 25
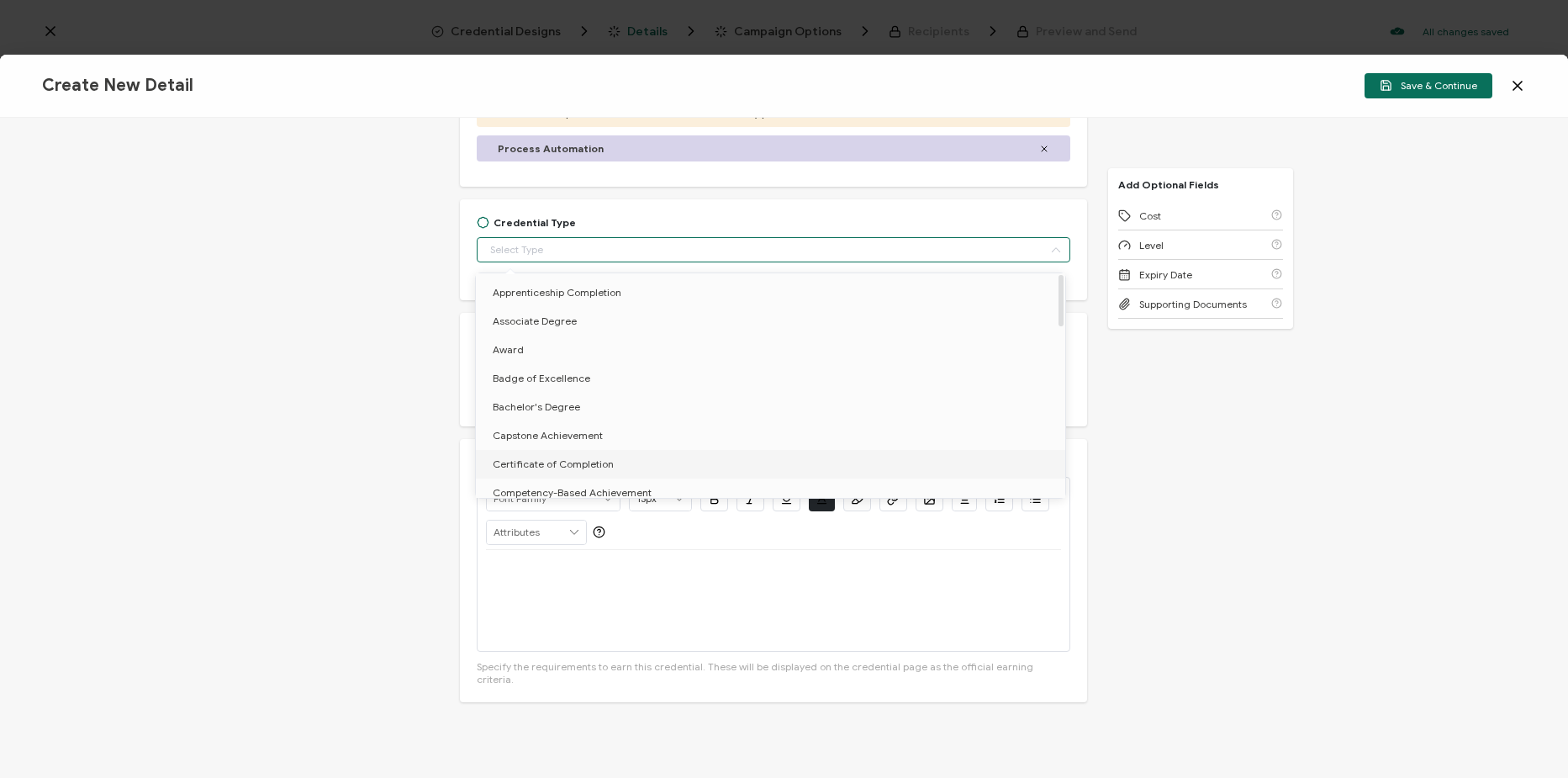
click at [596, 452] on li "Certificate of Completion" at bounding box center [774, 464] width 596 height 29
type input "Certificate of Completion"
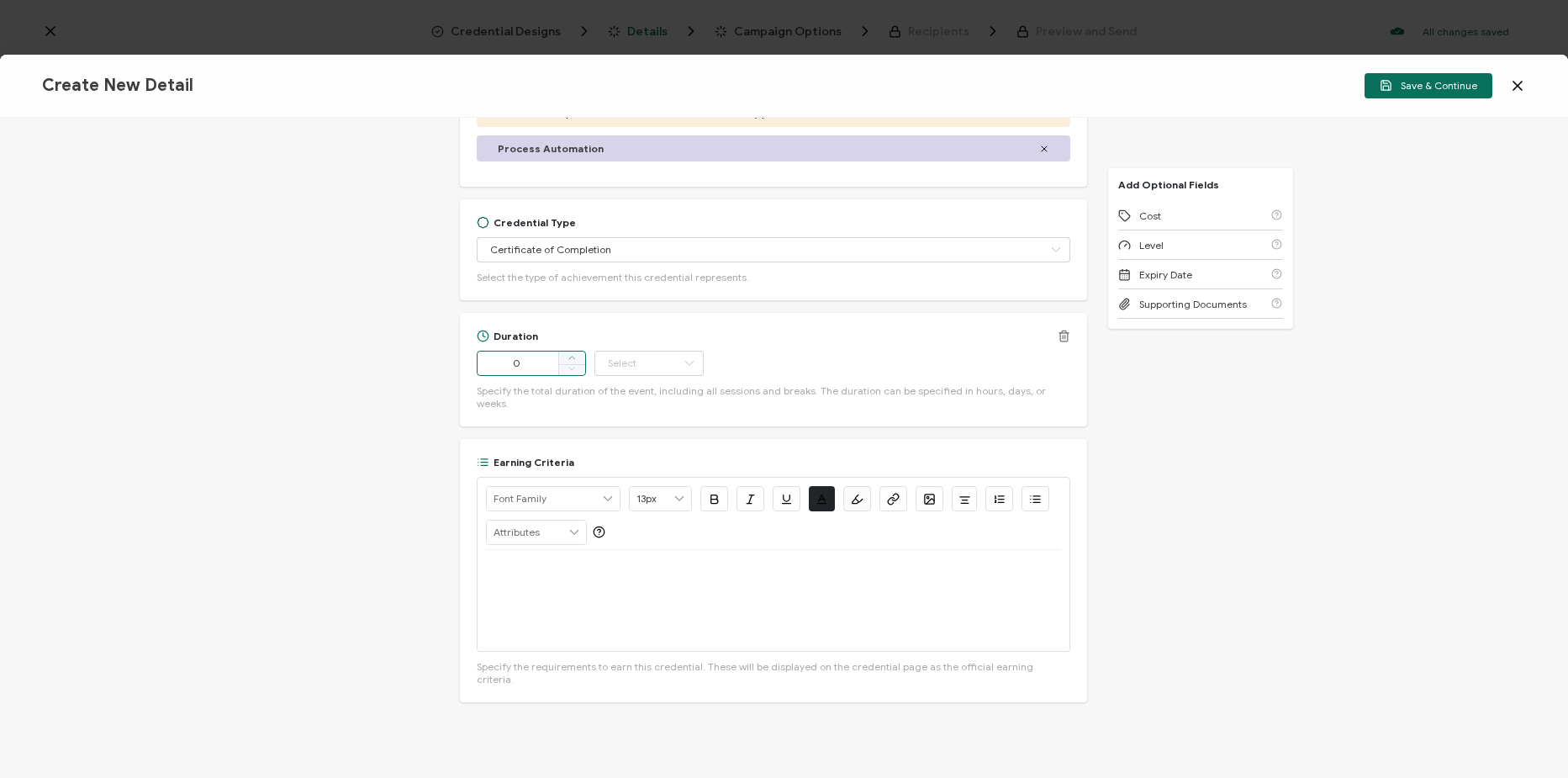
click at [538, 365] on input "0" at bounding box center [532, 363] width 110 height 25
drag, startPoint x: 520, startPoint y: 362, endPoint x: 480, endPoint y: 368, distance: 40.4
click at [480, 368] on input "0" at bounding box center [532, 363] width 110 height 25
type input "55"
click at [674, 368] on input "text" at bounding box center [649, 363] width 110 height 25
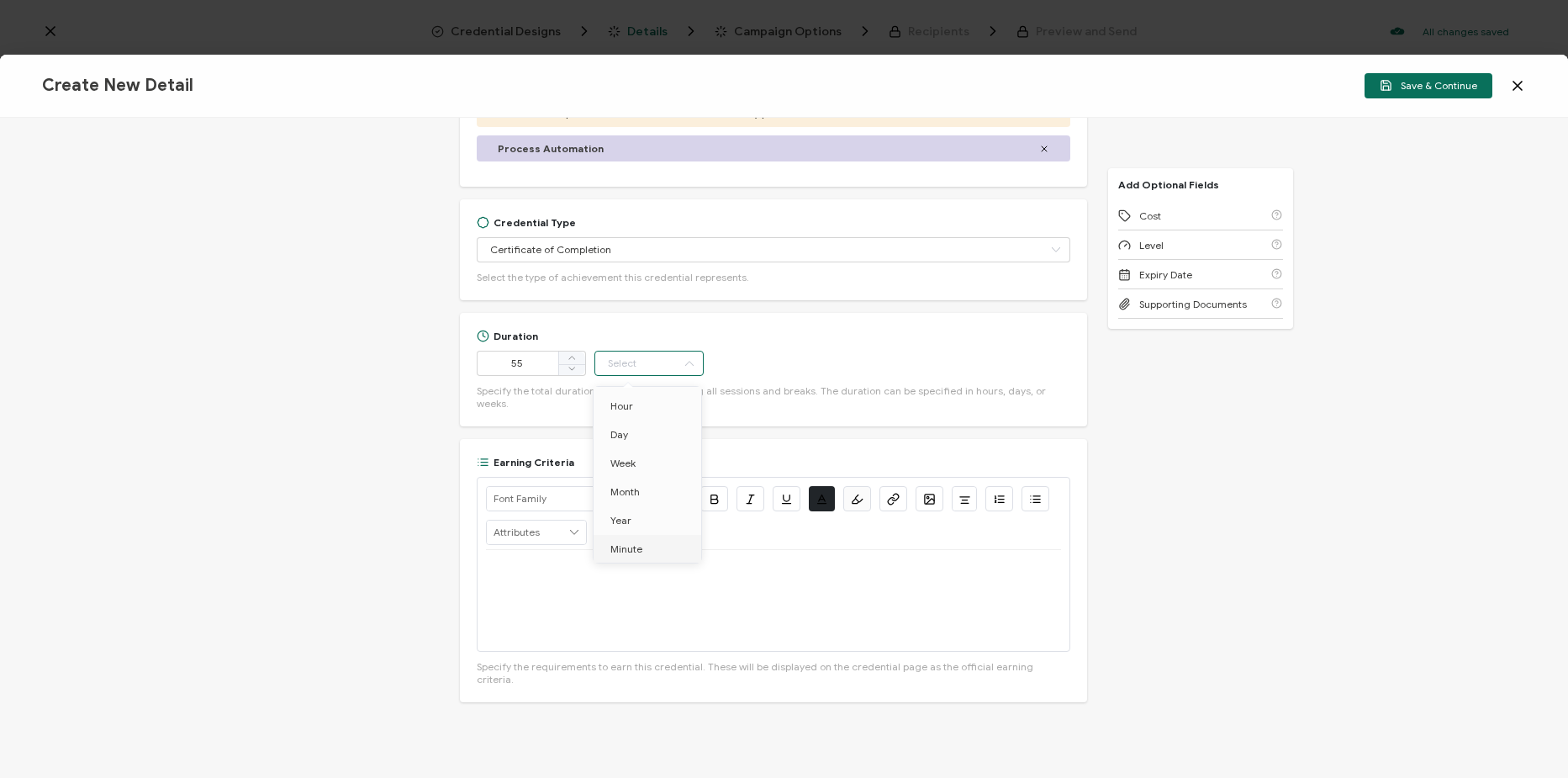
click at [659, 544] on li "Minute" at bounding box center [650, 549] width 114 height 29
type input "Minute"
click at [587, 562] on p at bounding box center [773, 570] width 575 height 15
click at [609, 567] on div "View On-Demand" at bounding box center [773, 600] width 575 height 101
click at [909, 486] on div "Alright Sans Amita Archivo Black Arial Arimo Blinker Caveat Charm Charmonman Ci…" at bounding box center [773, 514] width 575 height 73
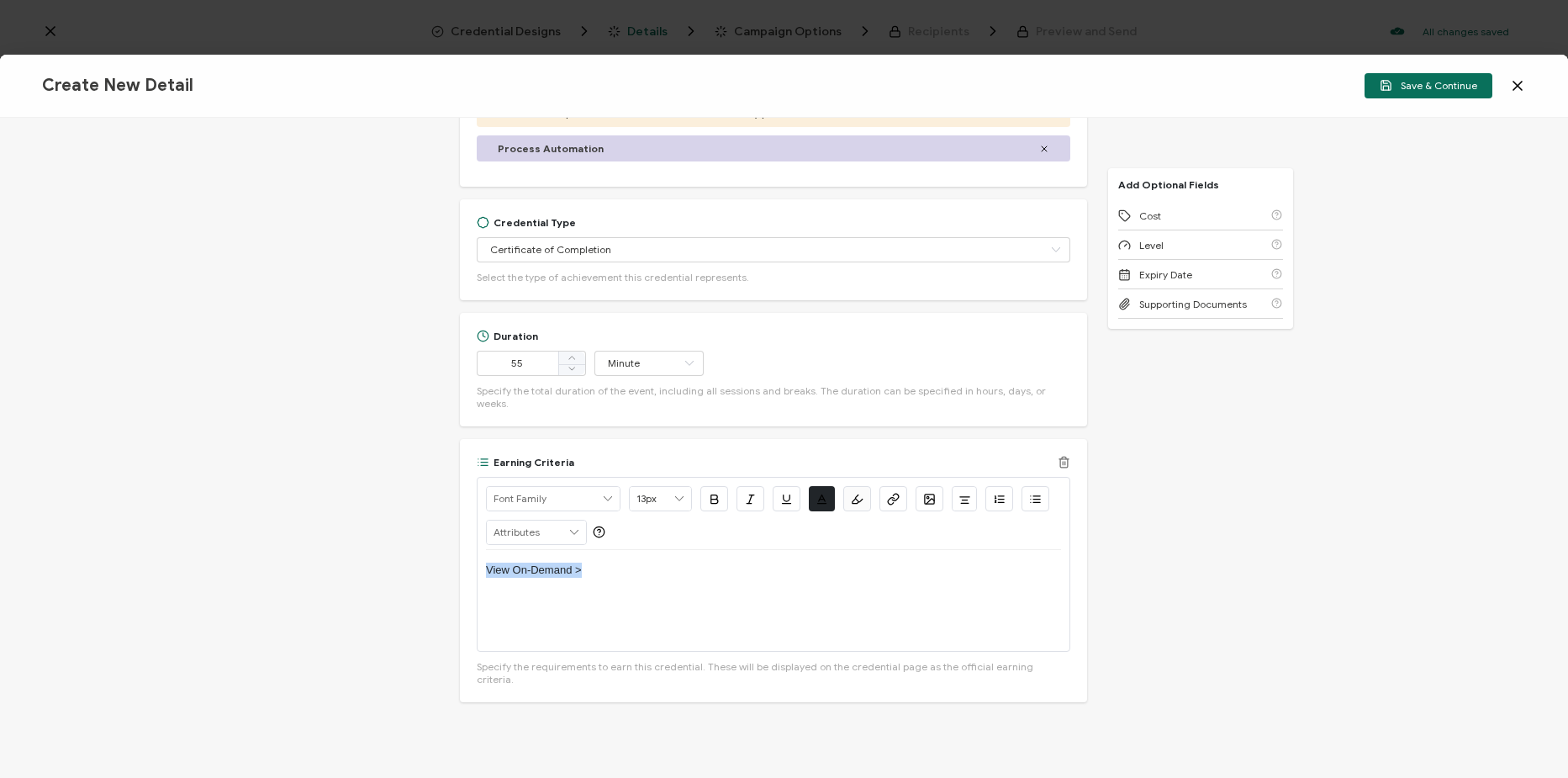
click at [900, 486] on button "button" at bounding box center [893, 498] width 28 height 25
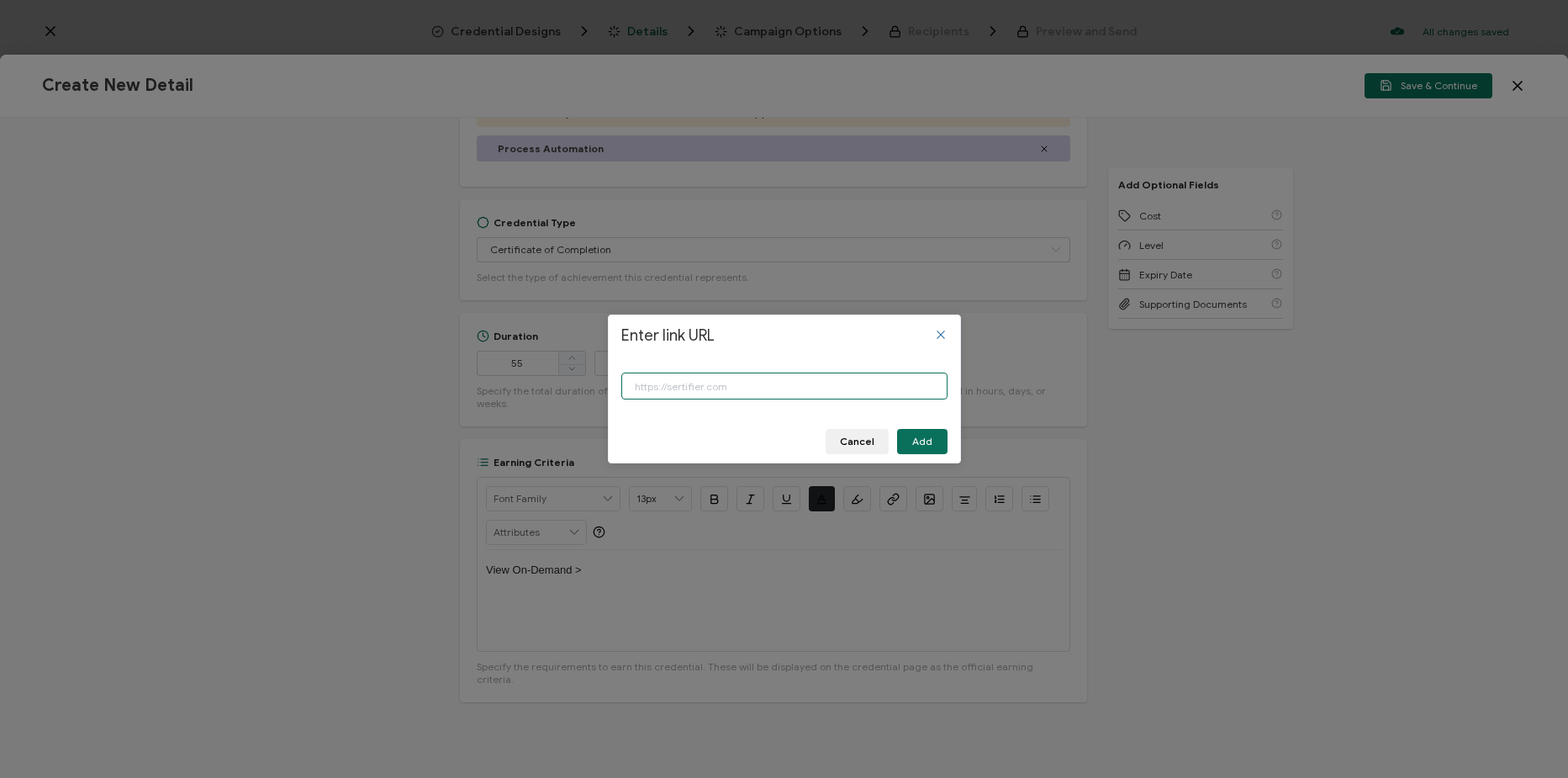
paste input "https://www.carahsoft.com/learn/event/60958"
type input "https://www.carahsoft.com/learn/event/60958"
click at [947, 437] on button "Add" at bounding box center [922, 441] width 51 height 25
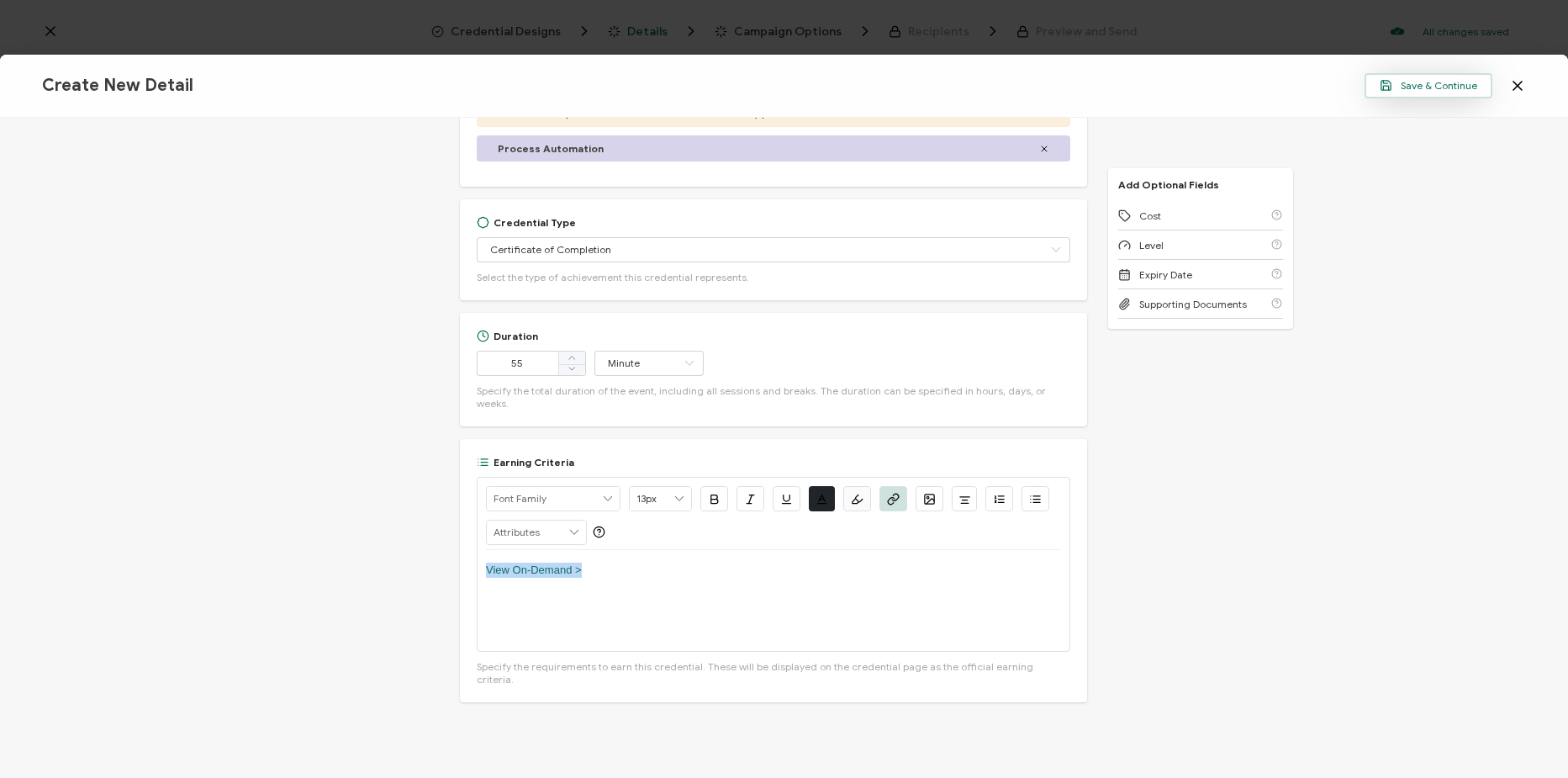
click at [1455, 88] on span "Save & Continue" at bounding box center [1429, 85] width 97 height 12
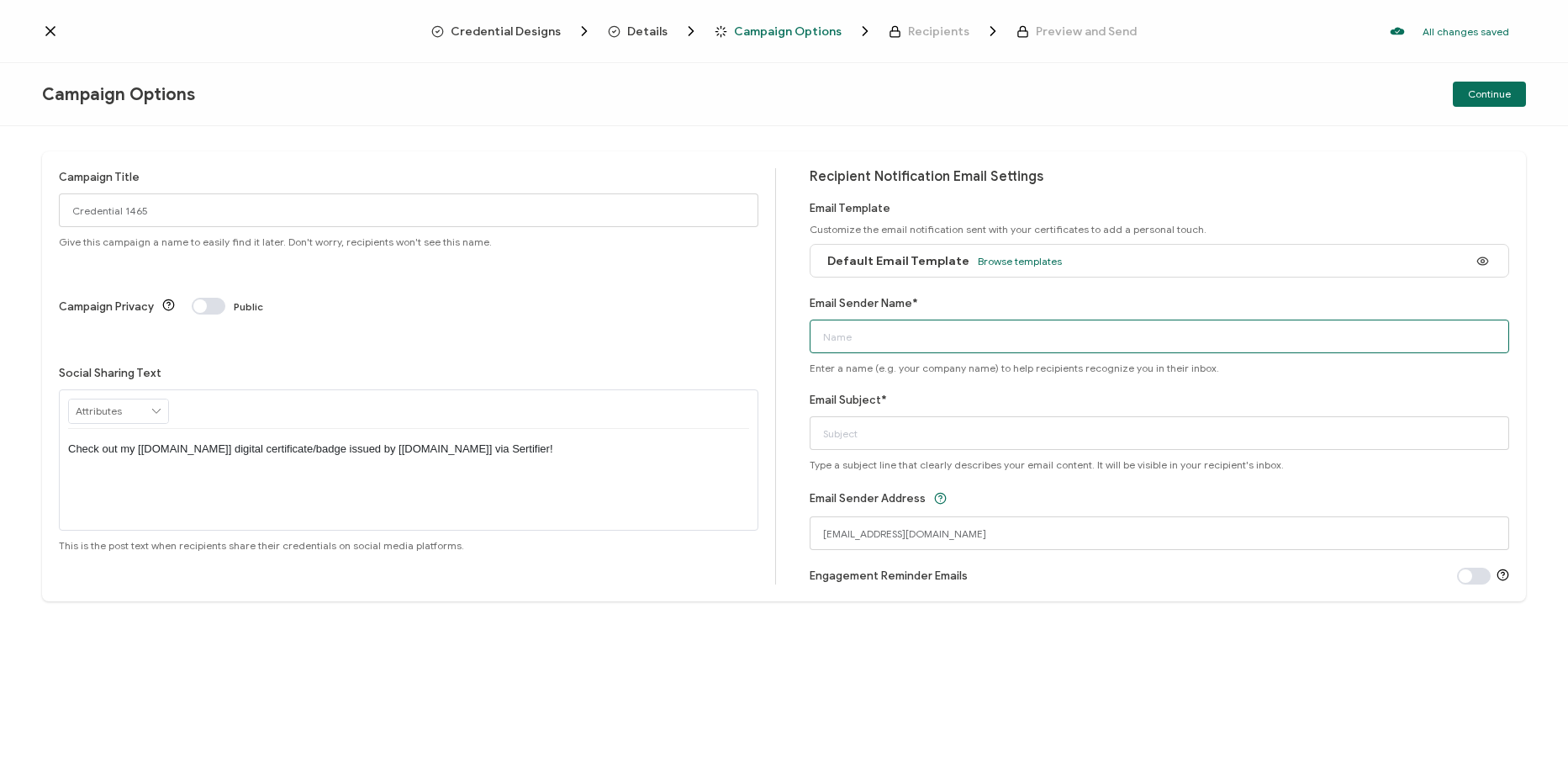
click at [961, 330] on input "Email Sender Name*" at bounding box center [1159, 336] width 700 height 33
click at [938, 324] on input "CPE" at bounding box center [1159, 336] width 700 height 33
type input "CPE"
drag, startPoint x: 783, startPoint y: 419, endPoint x: 798, endPoint y: 417, distance: 15.1
click at [783, 419] on div "Campaign Title Credential 1465 Give this campaign a name to easily find it late…" at bounding box center [784, 376] width 1484 height 450
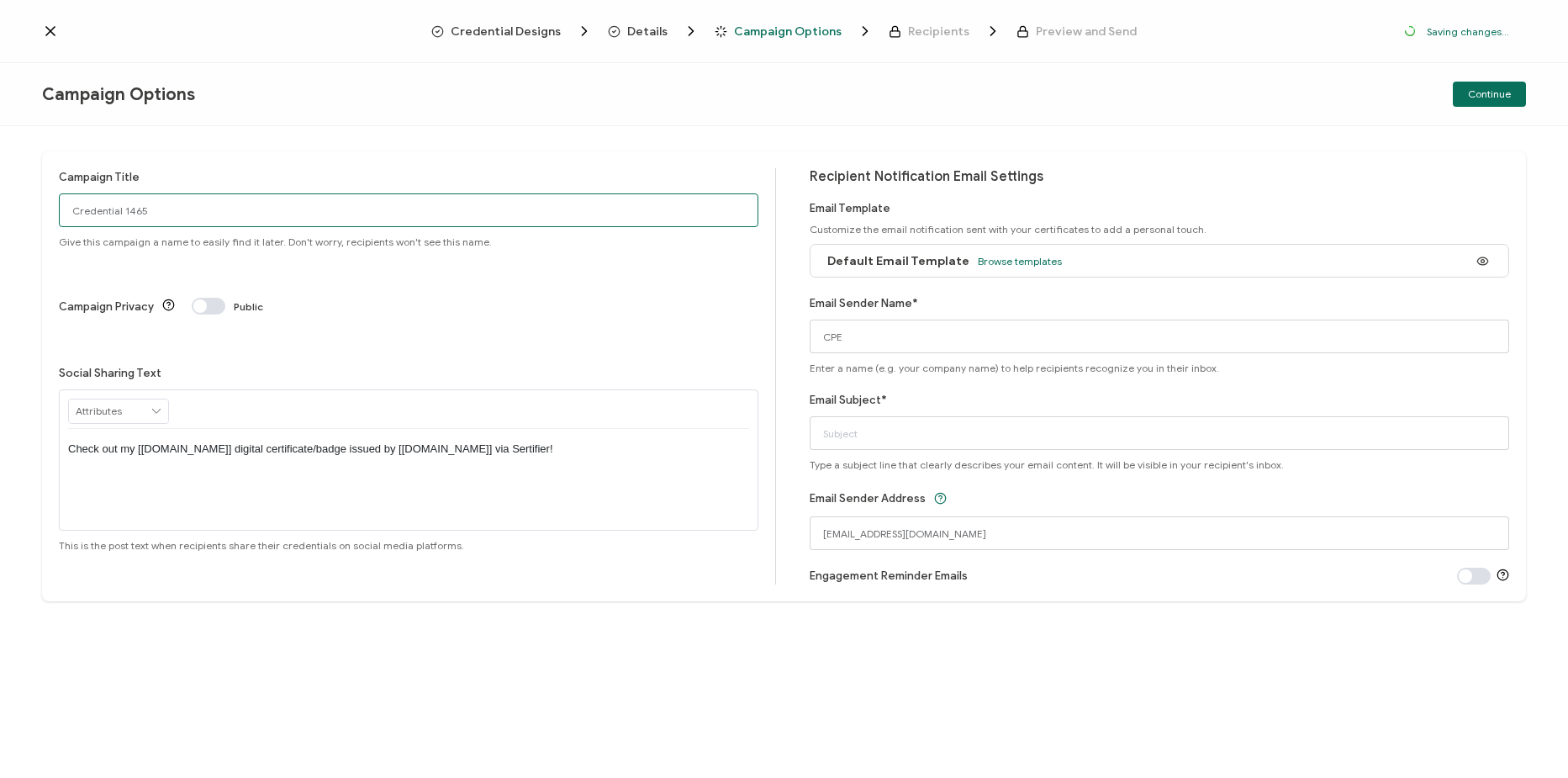
click at [203, 217] on input "Credential 1465" at bounding box center [408, 210] width 700 height 33
click at [320, 199] on input "Credential 1465" at bounding box center [408, 210] width 700 height 33
paste input "11-13-24_60958_Nucleus Security Webinar"
type input "11-13-24_60958_Nucleus Security Webinar"
click at [1060, 434] on input "Email Subject*" at bounding box center [1159, 432] width 700 height 33
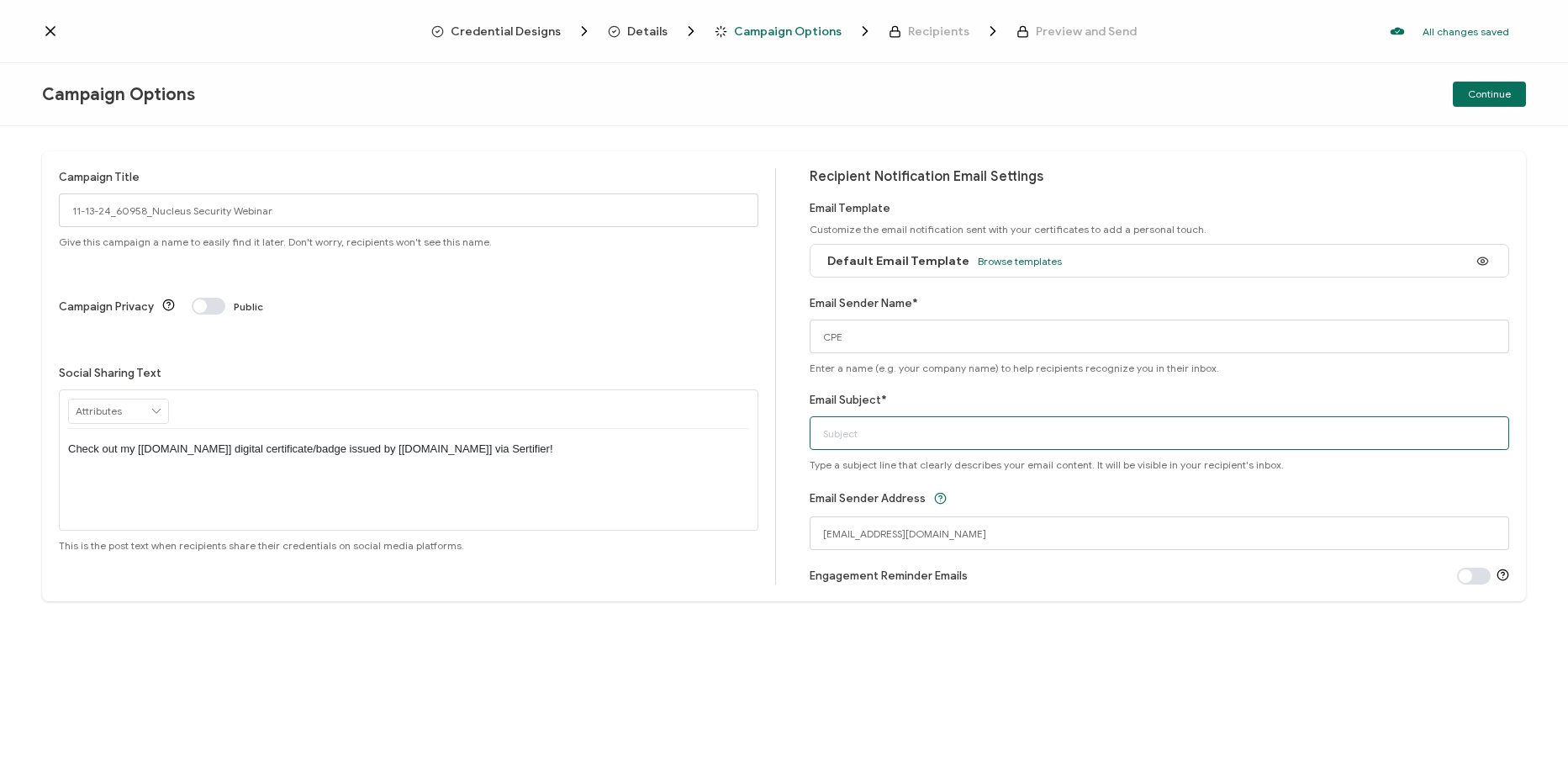
paste input "Nucleus Webinar: POAM Process Automation: Breaking the Manual Grind"
type input "Nucleus Webinar: POAM Process Automation: Breaking the Manual Grind"
click at [1481, 96] on span "Continue" at bounding box center [1489, 94] width 43 height 11
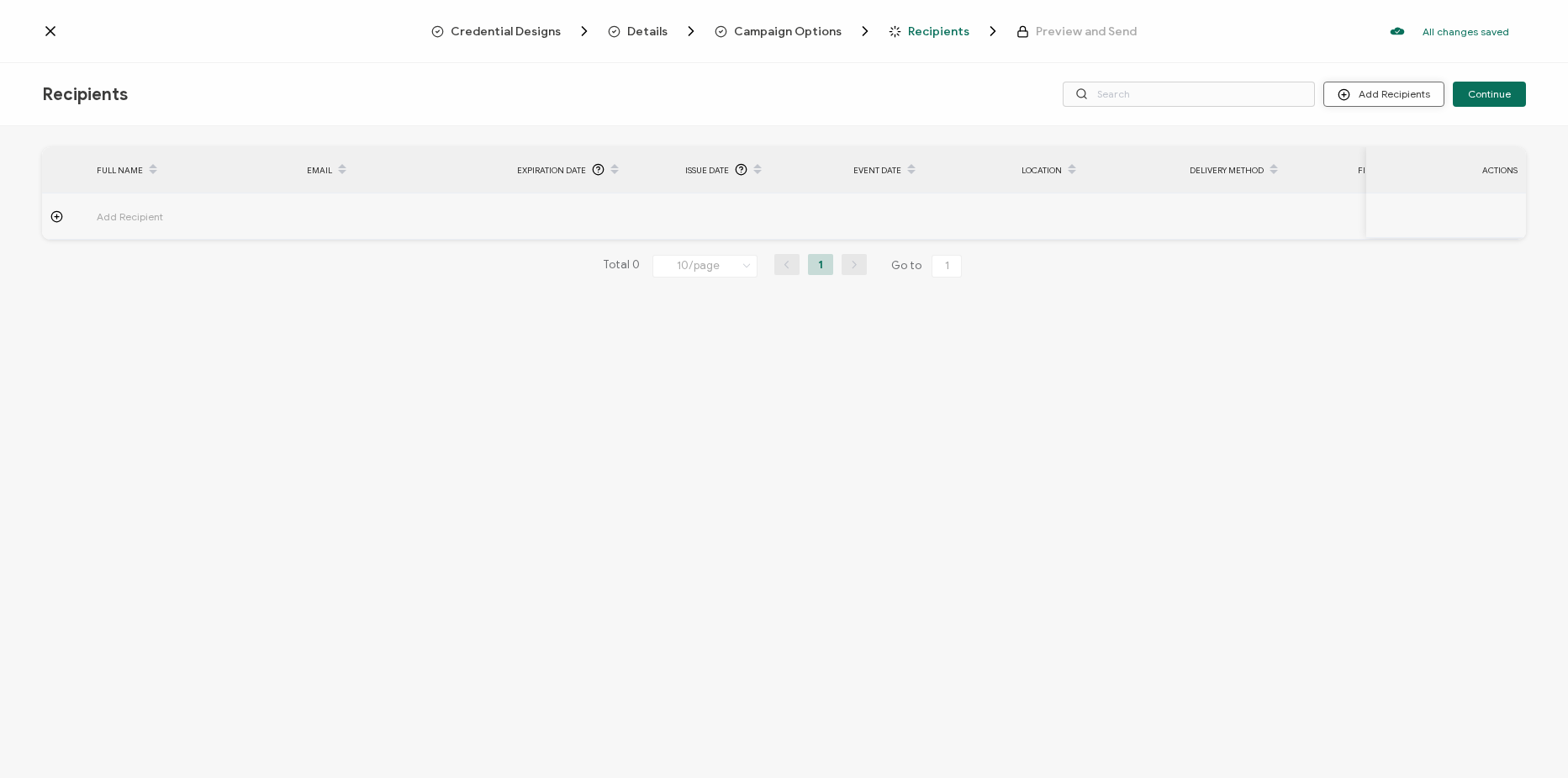
click at [1411, 87] on button "Add Recipients" at bounding box center [1384, 94] width 121 height 25
click at [1382, 144] on span "Upload Recipients" at bounding box center [1405, 138] width 85 height 12
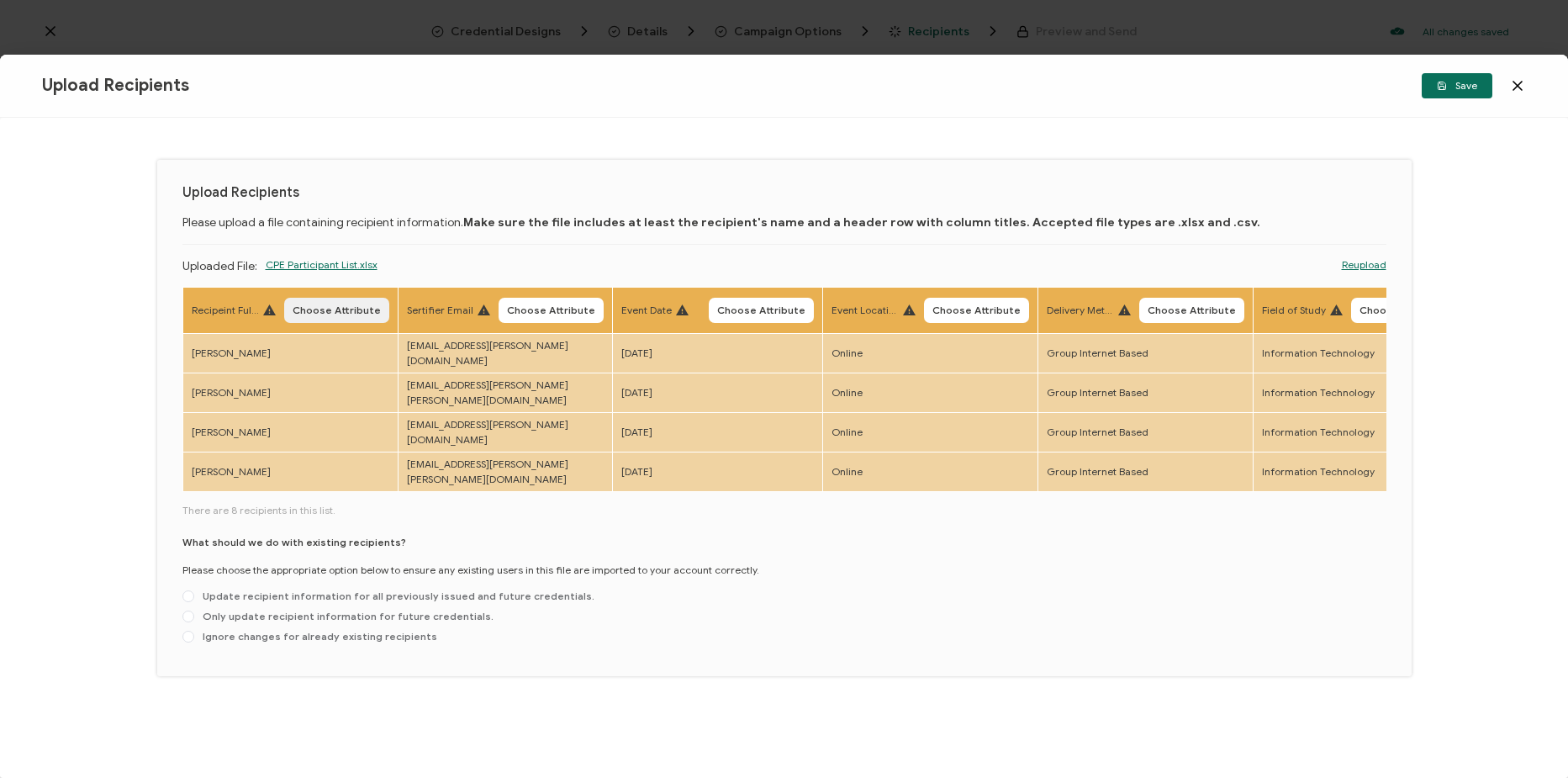
click at [333, 310] on span "Choose Attribute" at bounding box center [337, 310] width 89 height 11
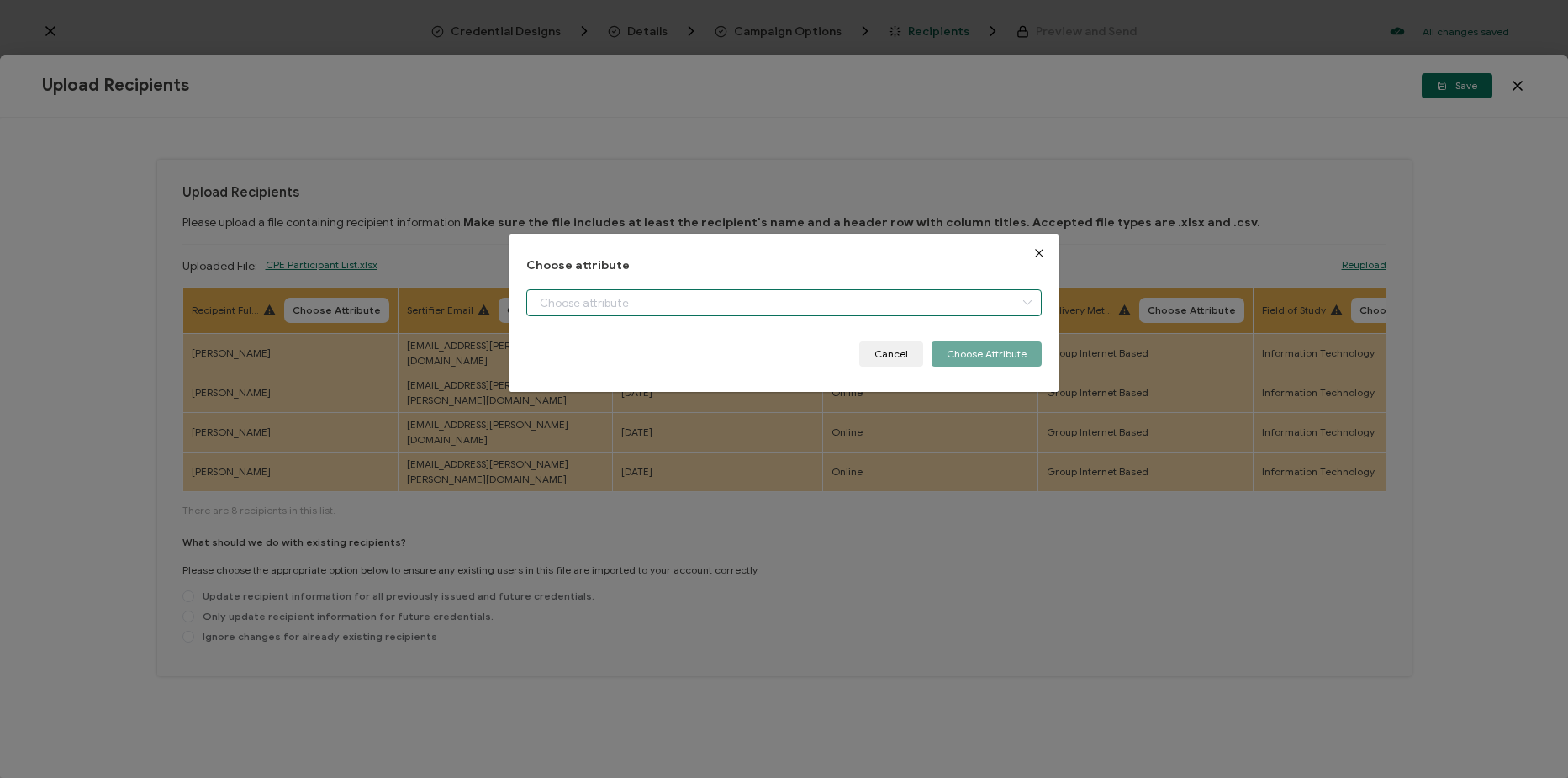
click at [610, 305] on input "dialog" at bounding box center [784, 303] width 515 height 27
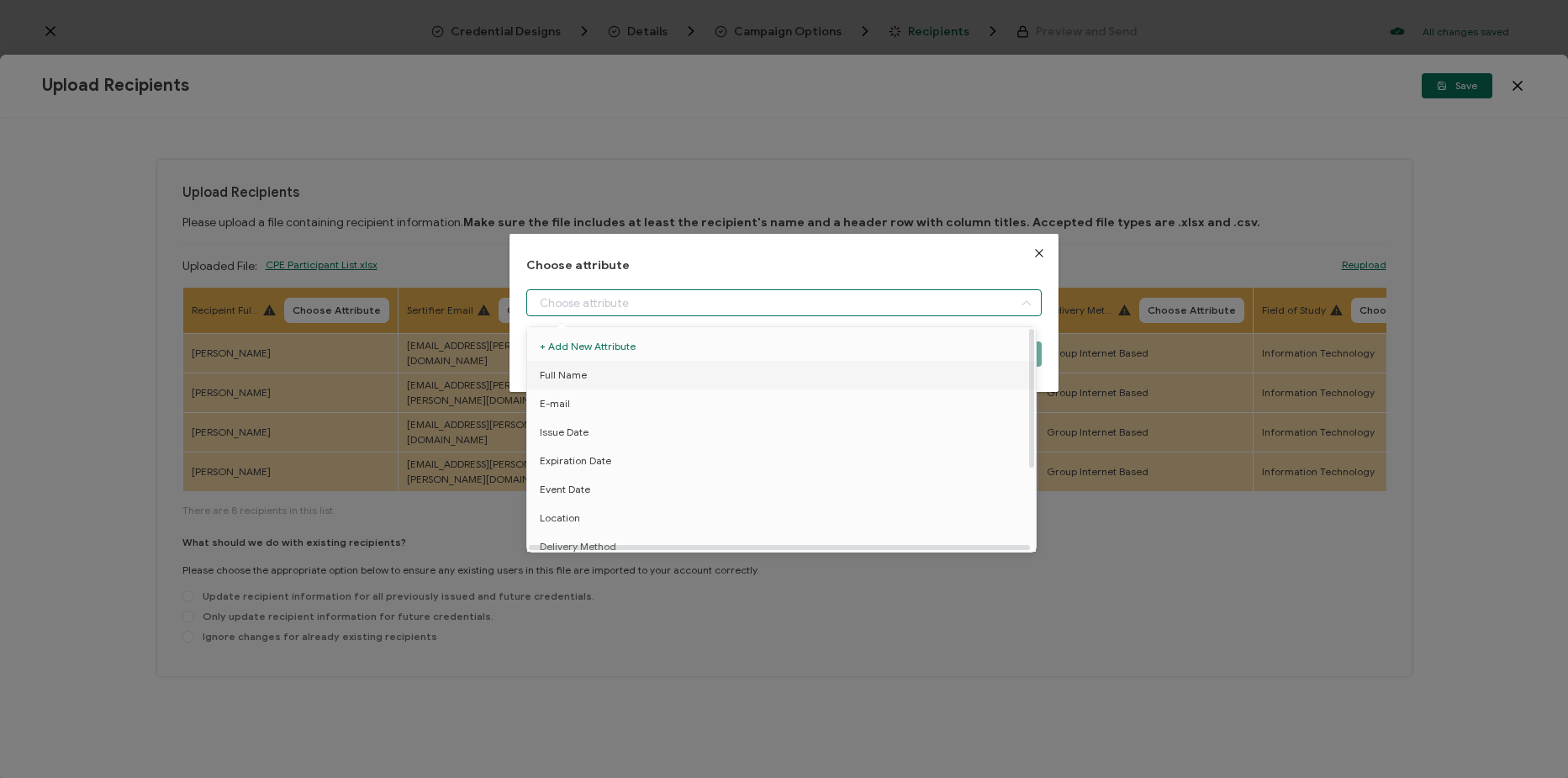
click at [645, 373] on li "Full Name" at bounding box center [784, 375] width 523 height 29
type input "Full Name"
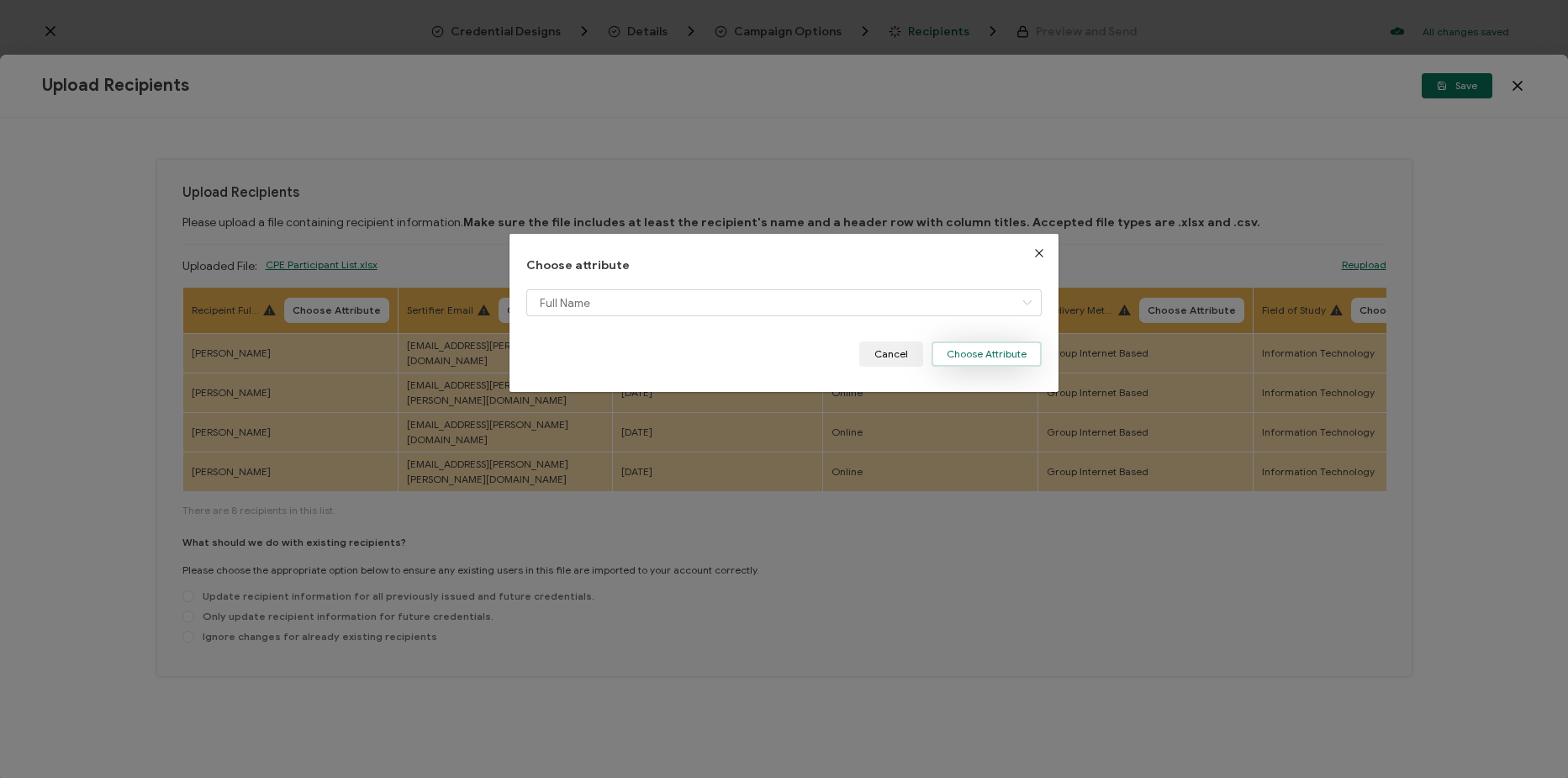
click at [988, 359] on button "Choose Attribute" at bounding box center [986, 354] width 110 height 25
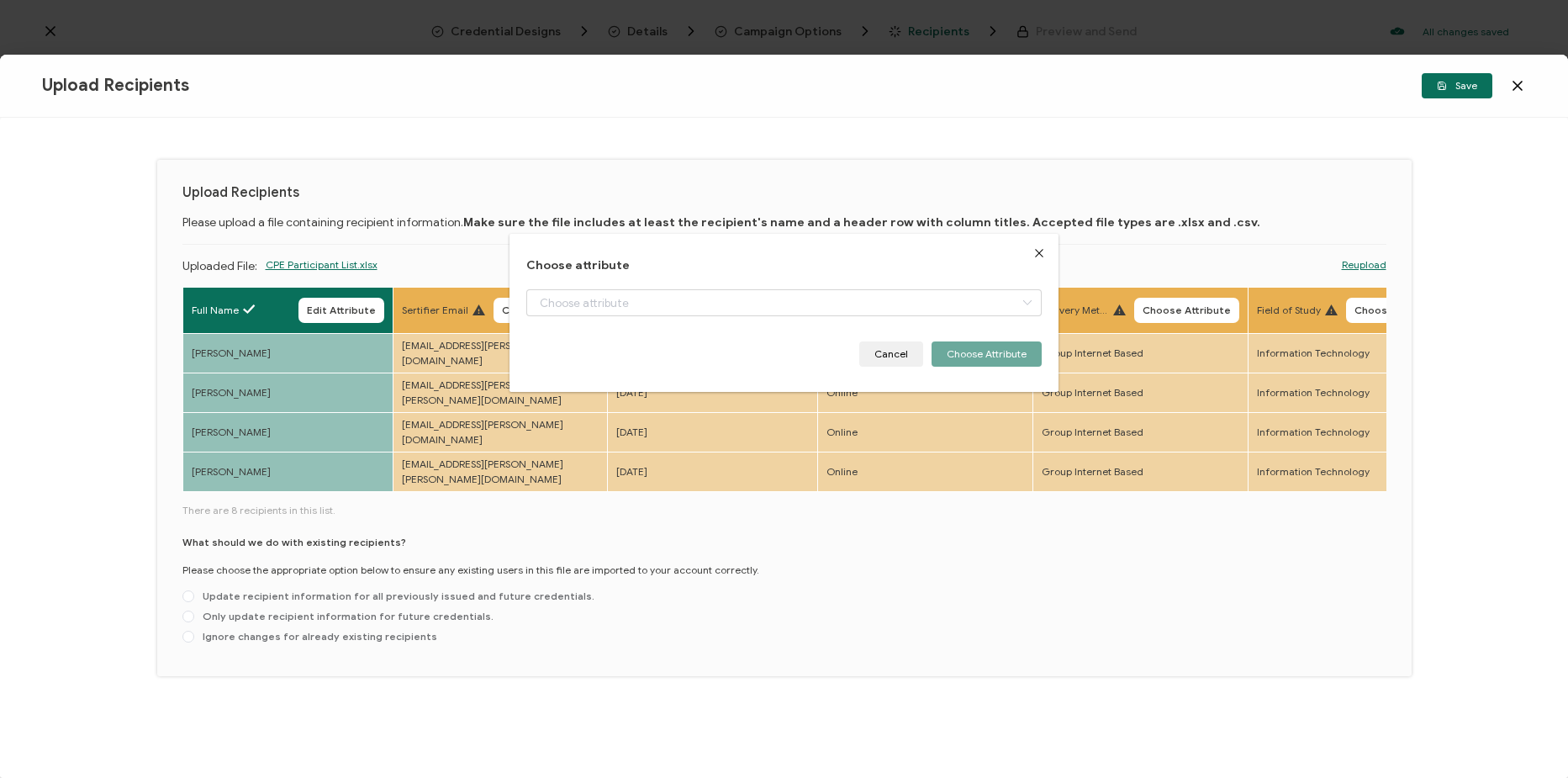
drag, startPoint x: 575, startPoint y: 312, endPoint x: 583, endPoint y: 312, distance: 8.0
click at [575, 312] on span "Choose Attribute" at bounding box center [546, 310] width 89 height 11
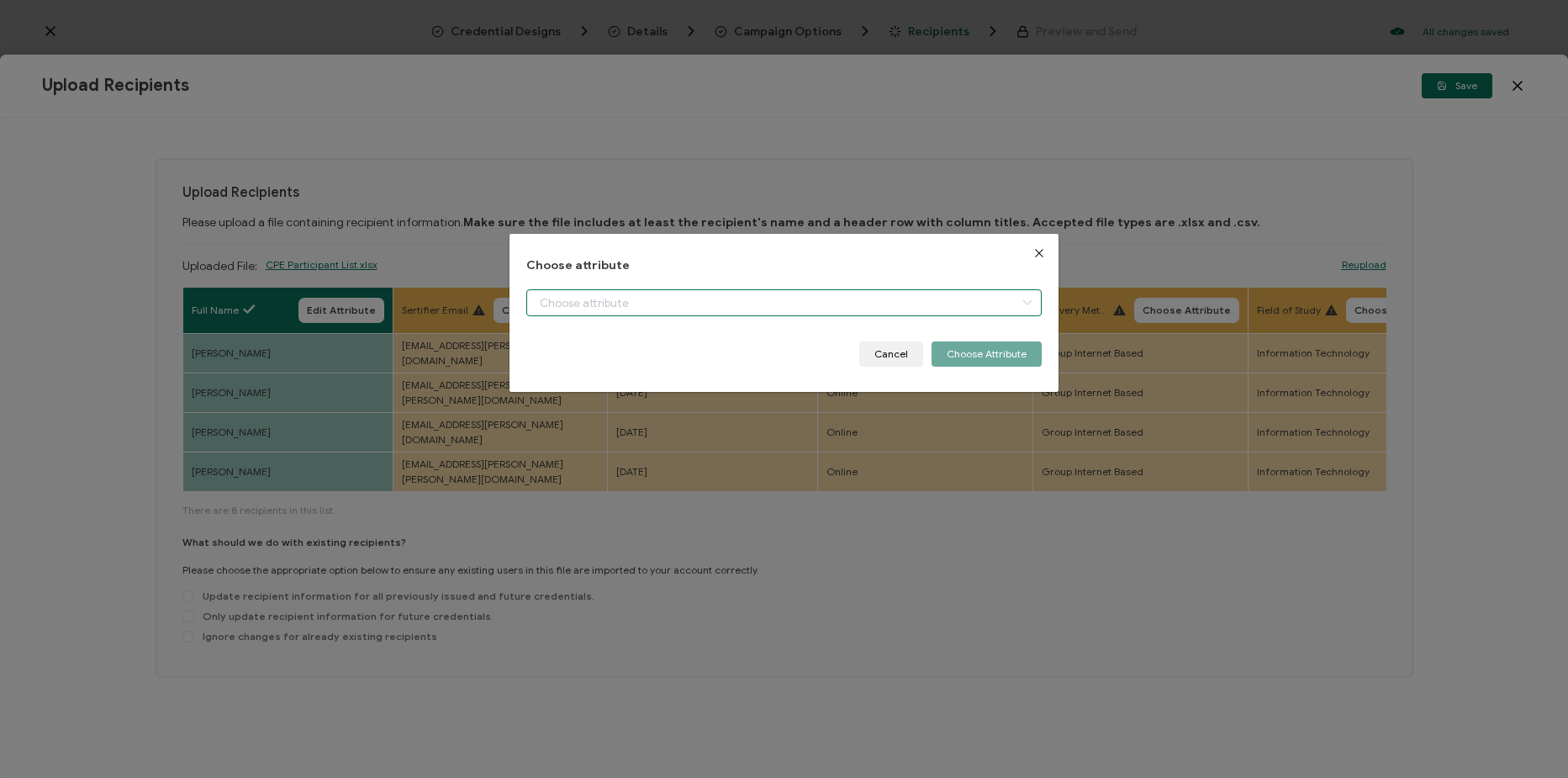
click at [765, 293] on input "dialog" at bounding box center [784, 303] width 515 height 27
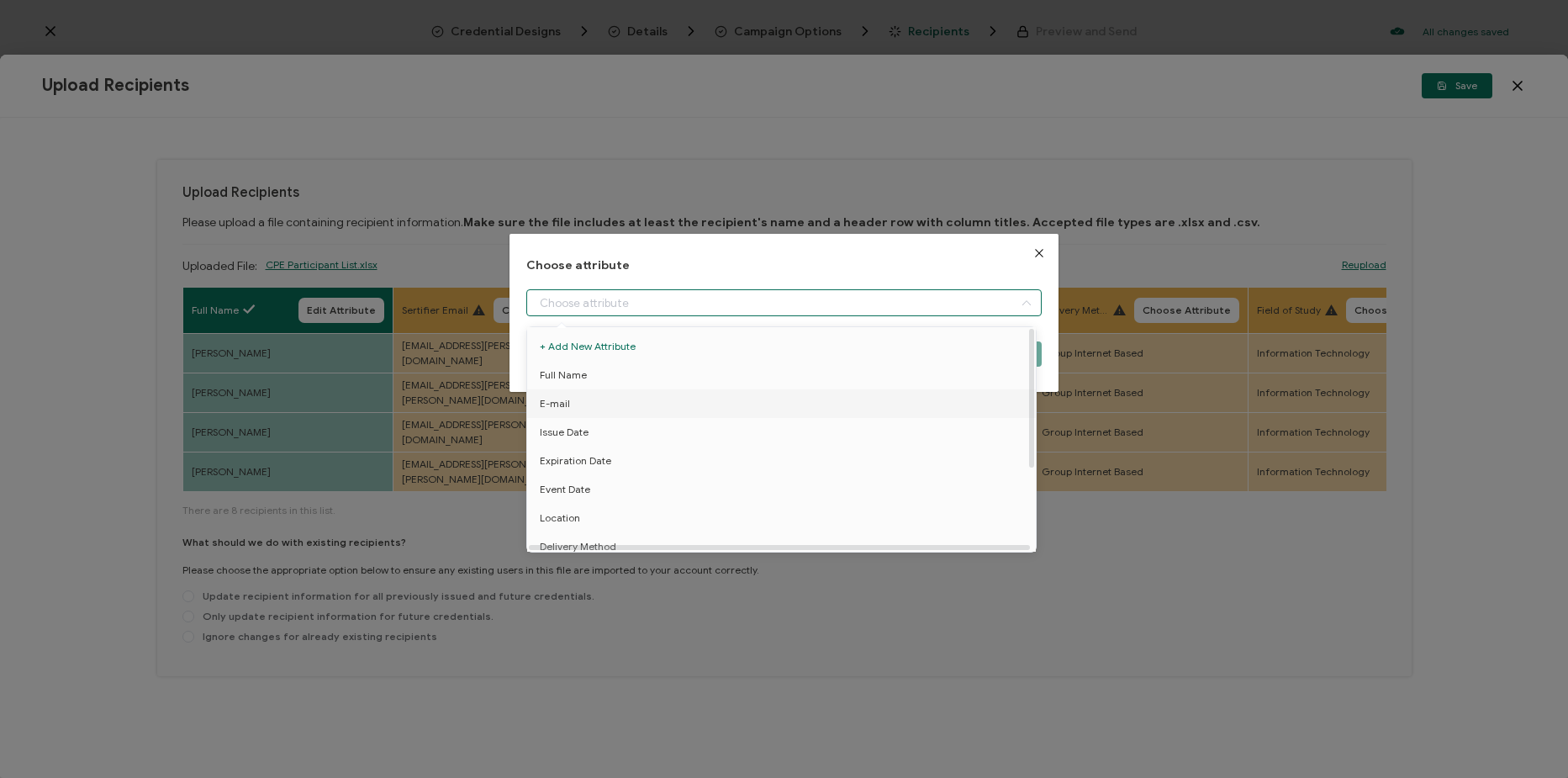
click at [763, 400] on li "E-mail" at bounding box center [784, 404] width 523 height 29
type input "E-mail"
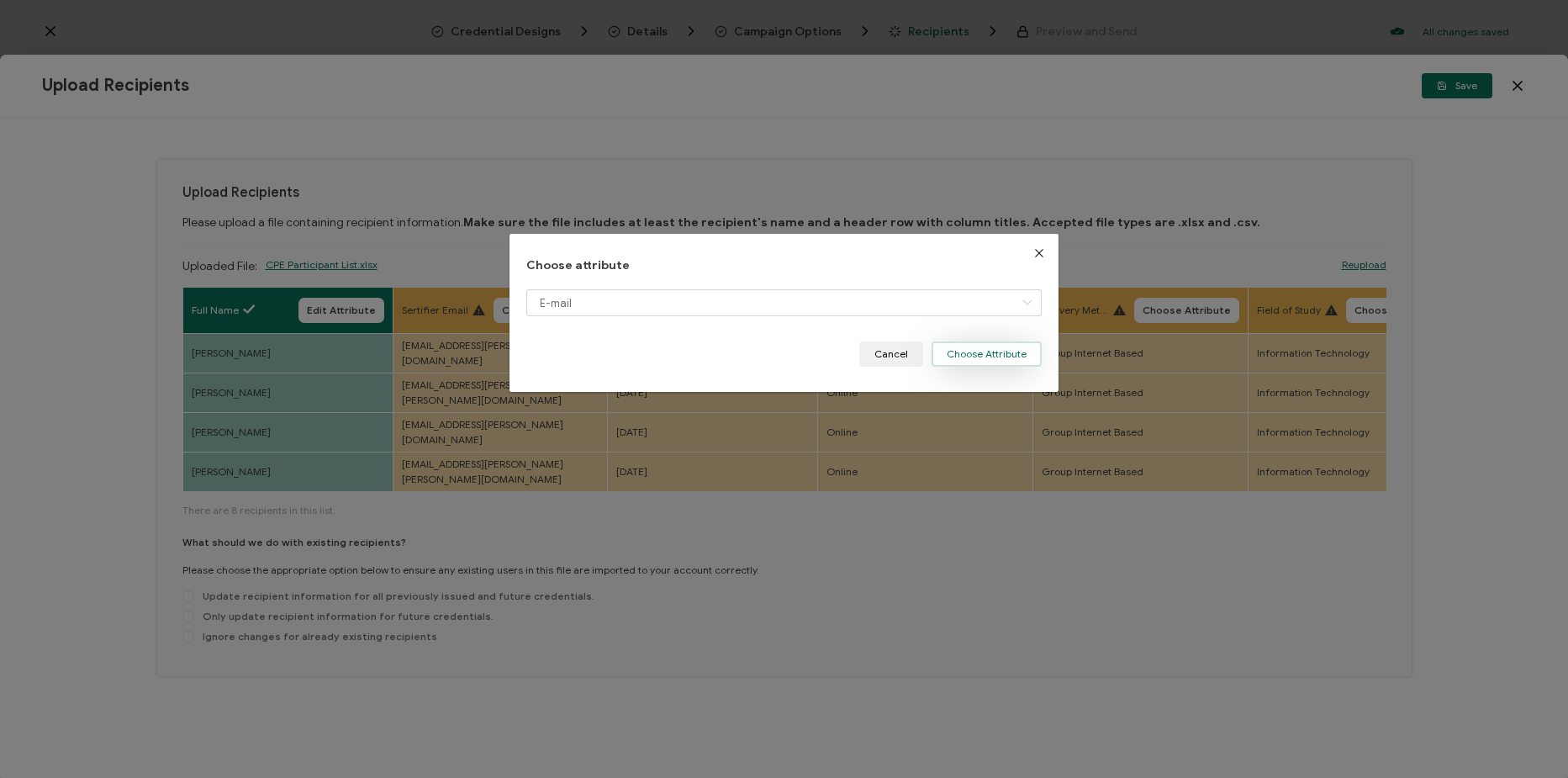
click at [972, 355] on button "Choose Attribute" at bounding box center [986, 354] width 110 height 25
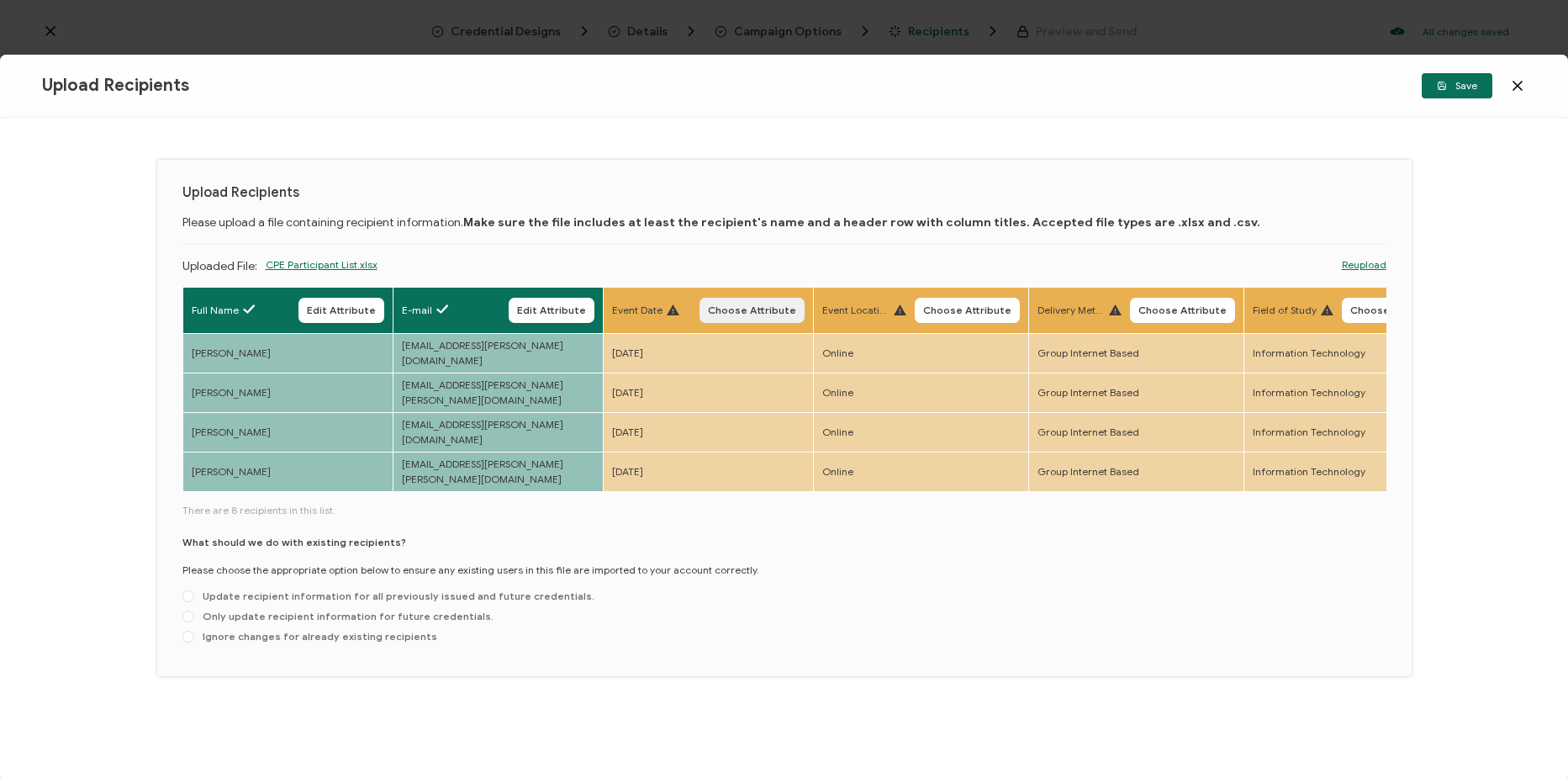
click at [742, 316] on button "Choose Attribute" at bounding box center [752, 310] width 105 height 25
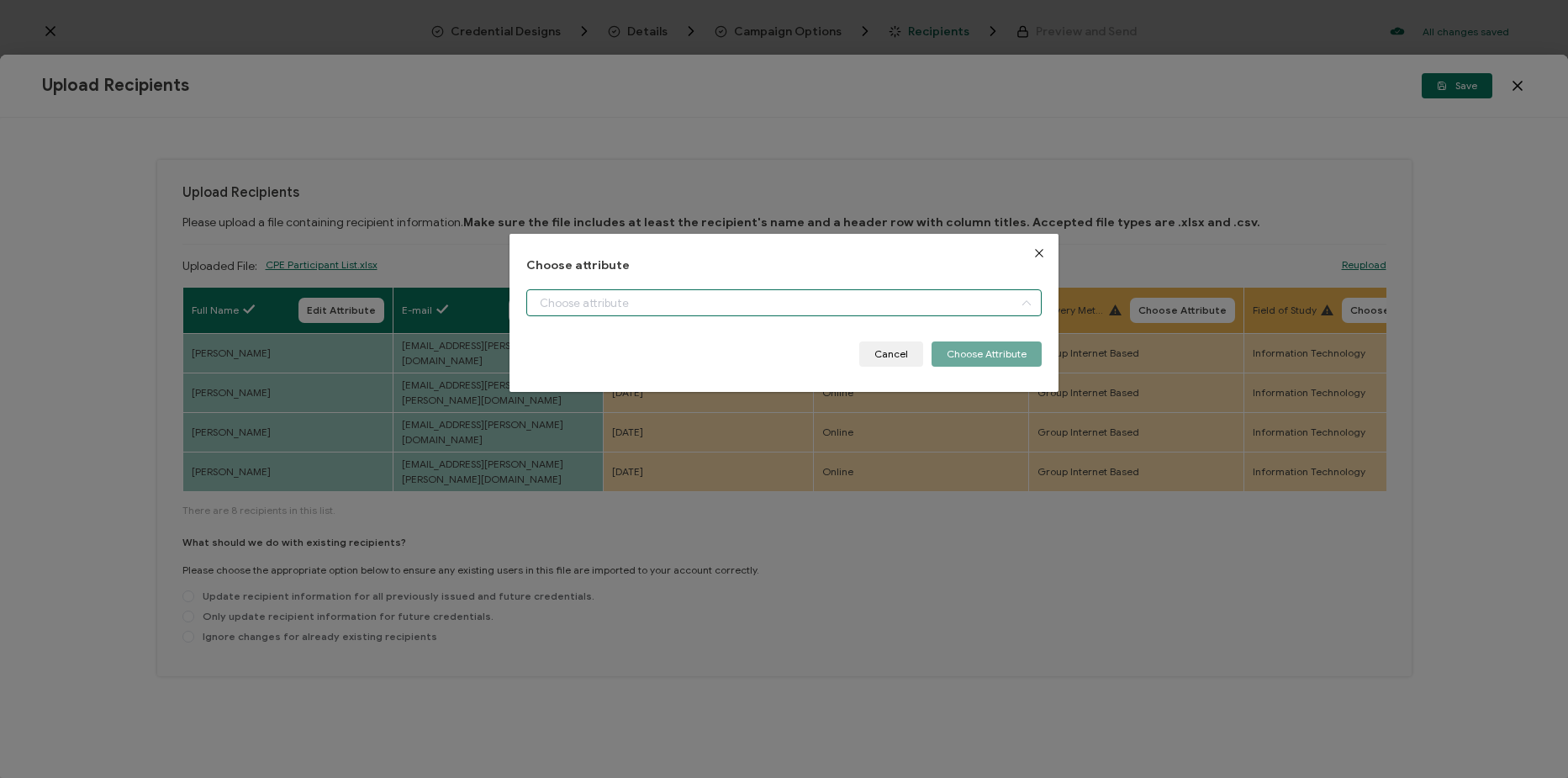
click at [761, 293] on input "dialog" at bounding box center [784, 303] width 515 height 27
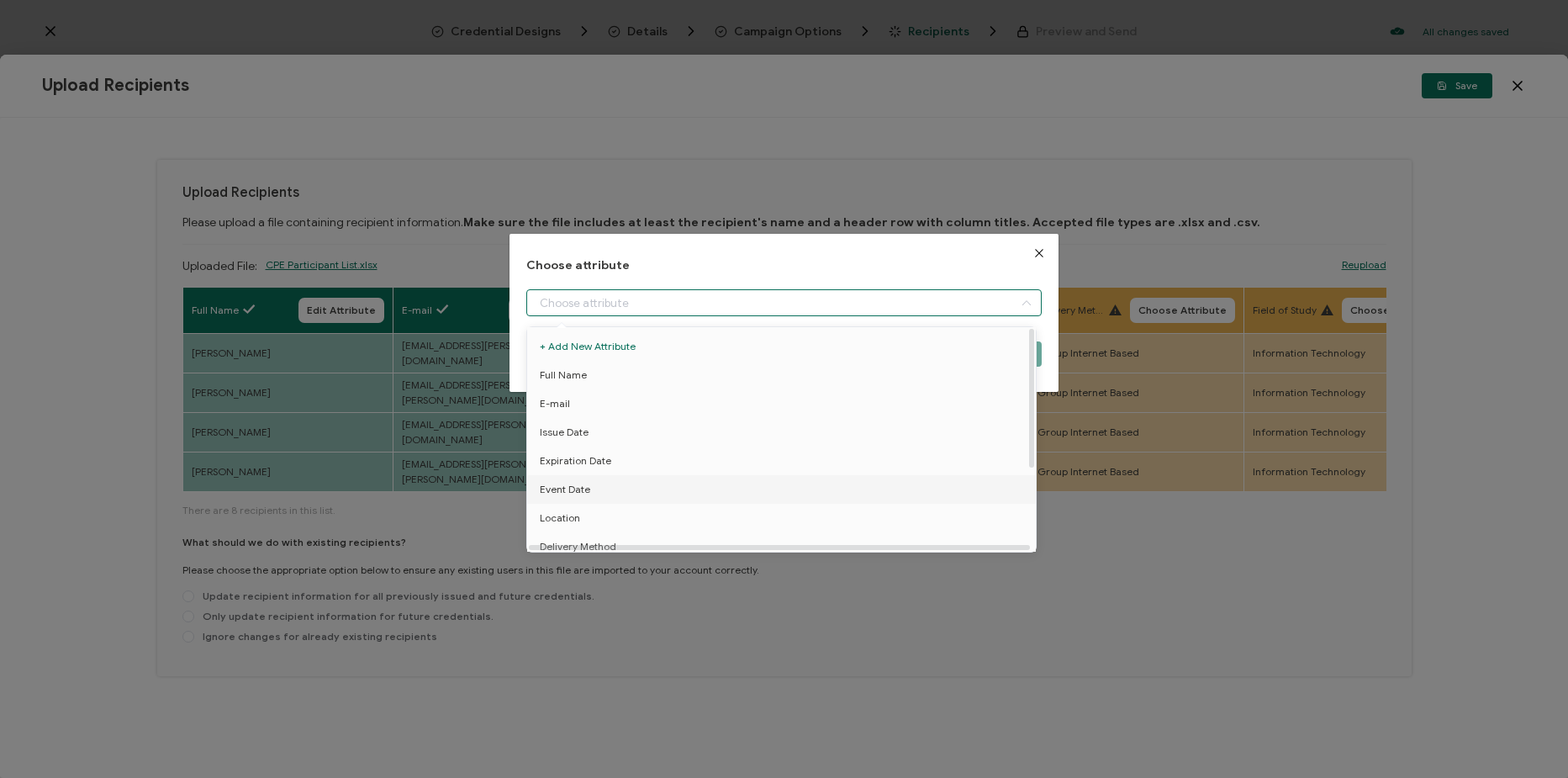
click at [737, 487] on li "Event Date" at bounding box center [784, 490] width 523 height 29
type input "Event Date"
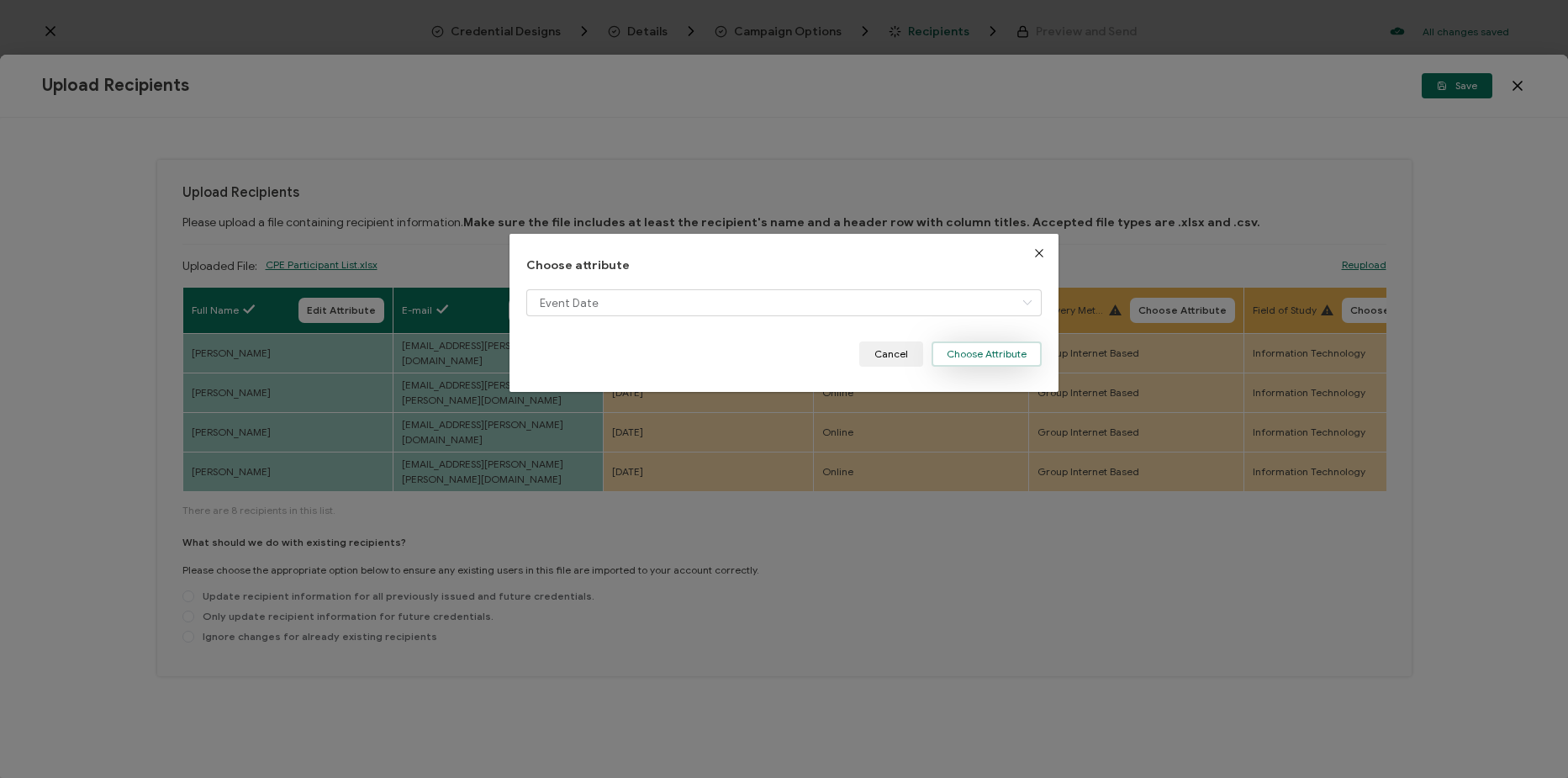
click at [978, 354] on button "Choose Attribute" at bounding box center [986, 354] width 110 height 25
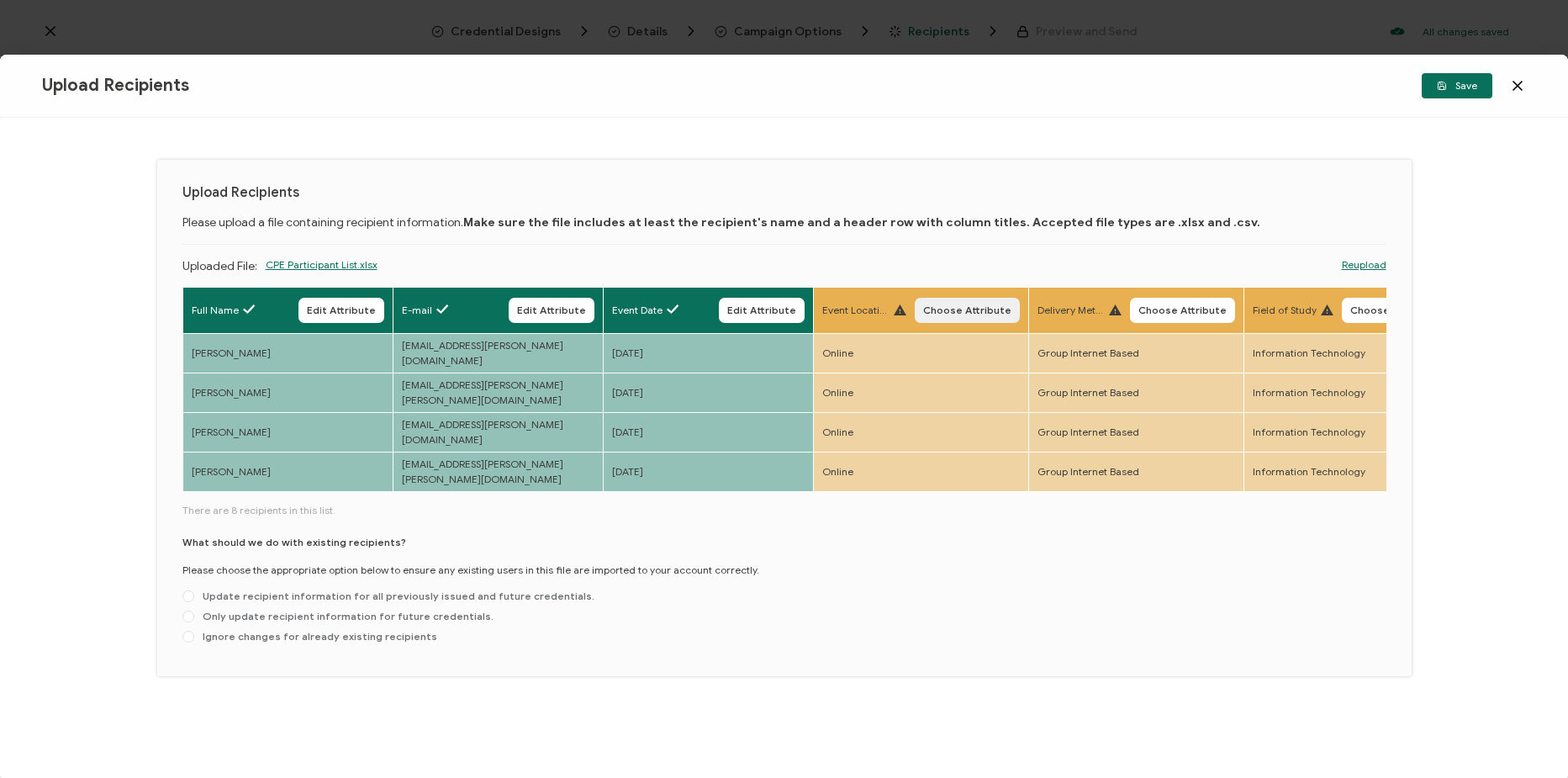
click at [952, 314] on span "Choose Attribute" at bounding box center [967, 310] width 89 height 11
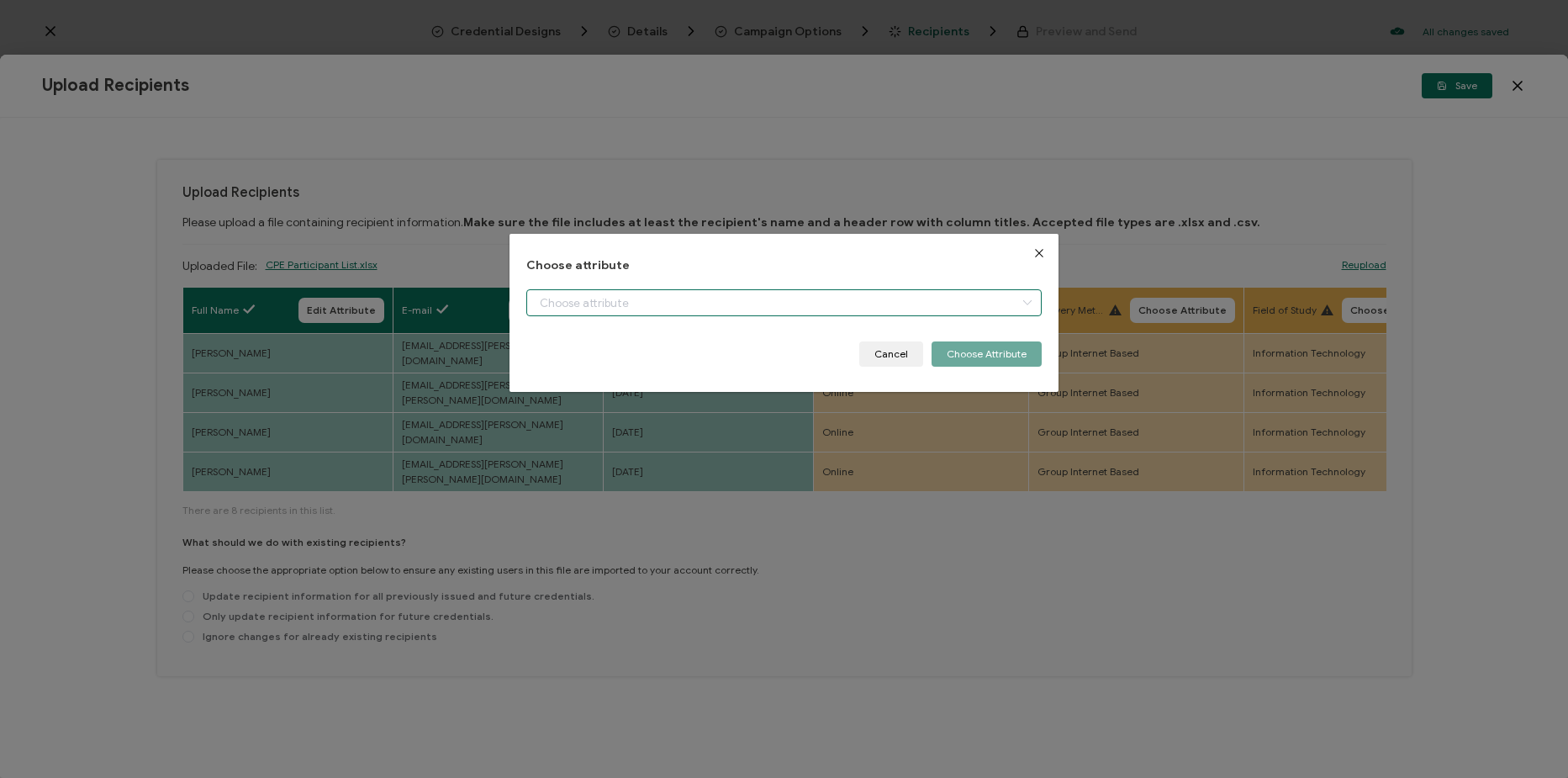
click at [676, 303] on input "dialog" at bounding box center [784, 303] width 515 height 27
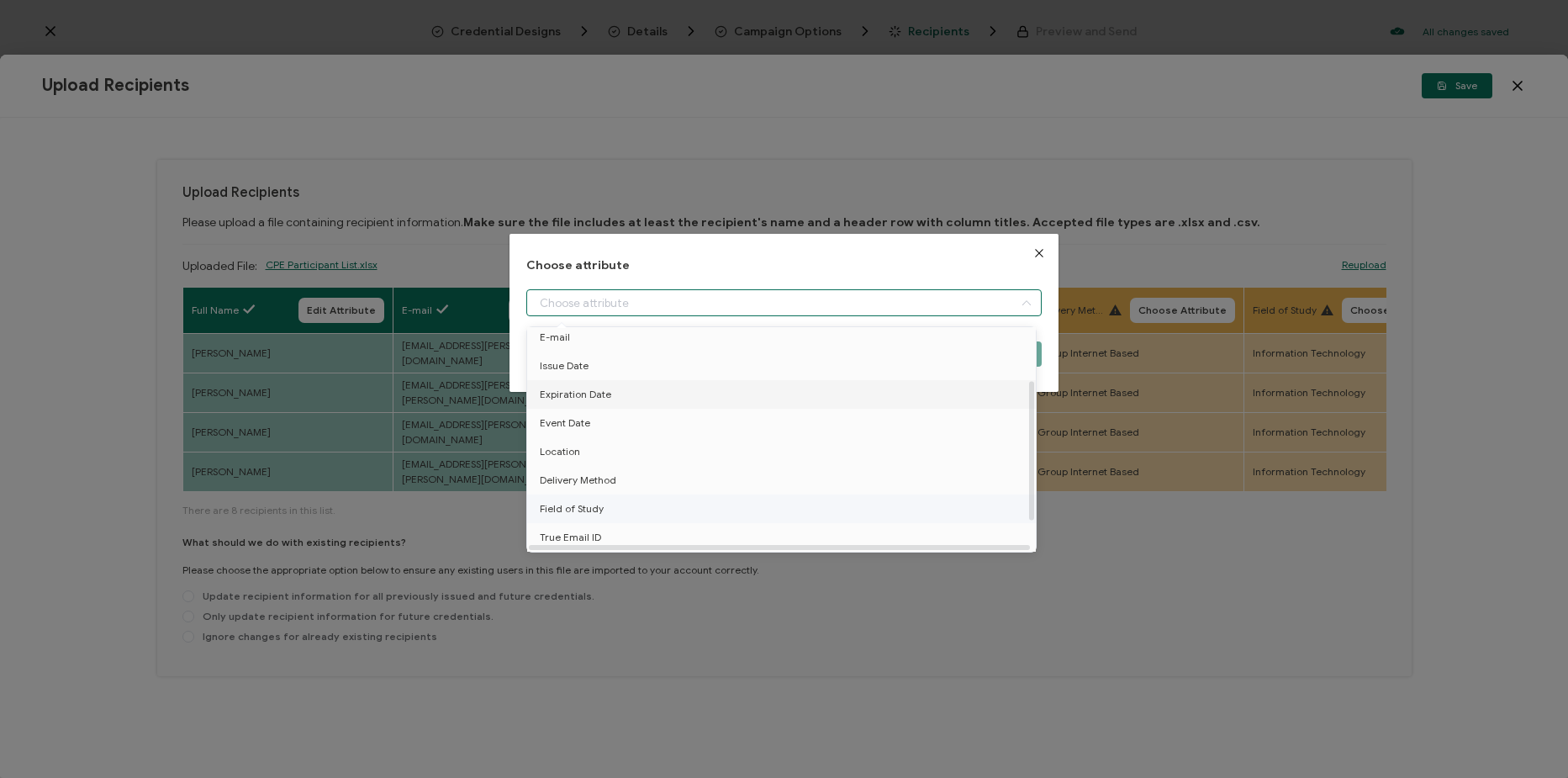
scroll to position [84, 0]
click at [646, 438] on li "Location" at bounding box center [784, 434] width 523 height 29
type input "Location"
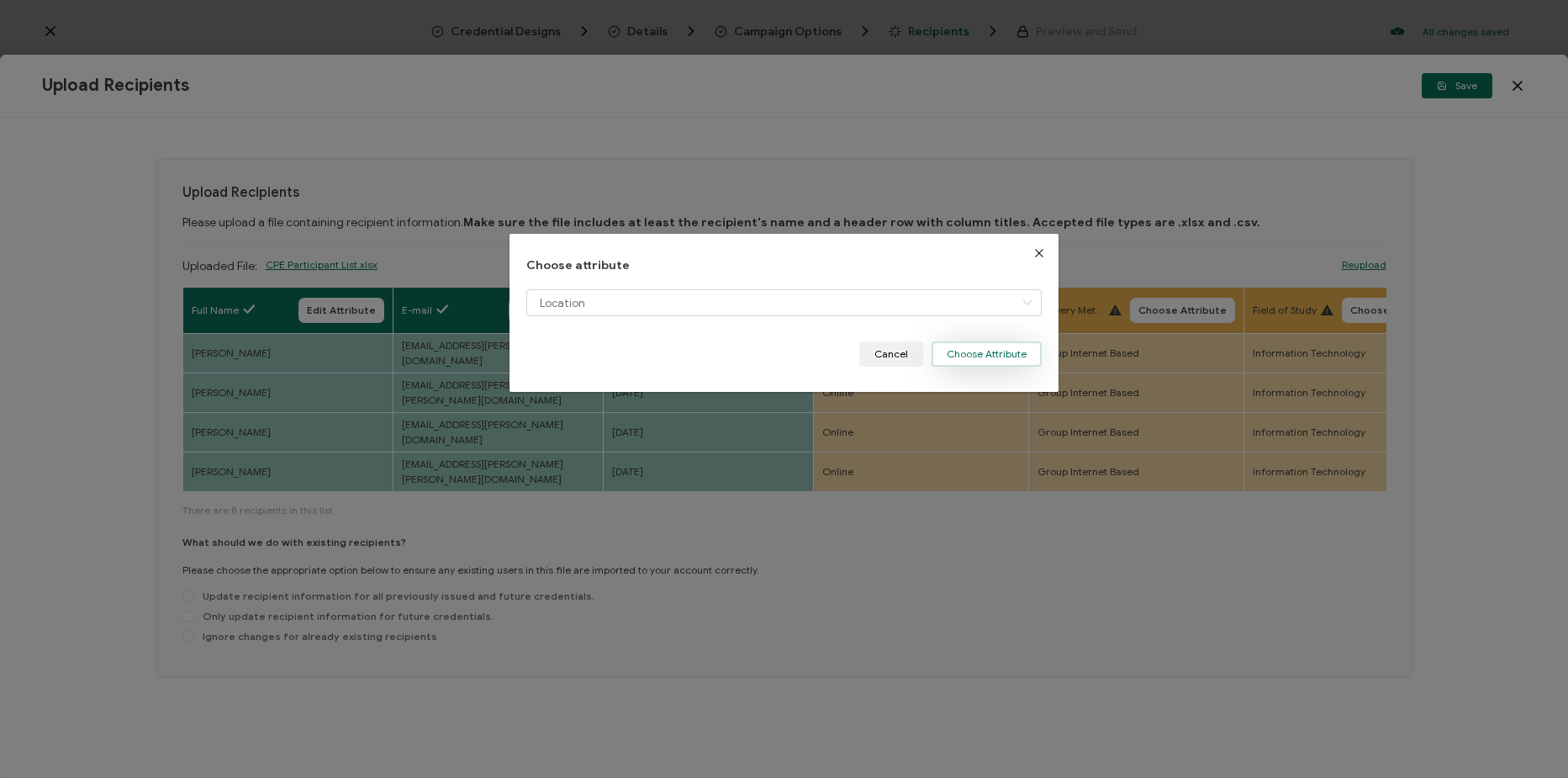
click at [958, 358] on button "Choose Attribute" at bounding box center [986, 354] width 110 height 25
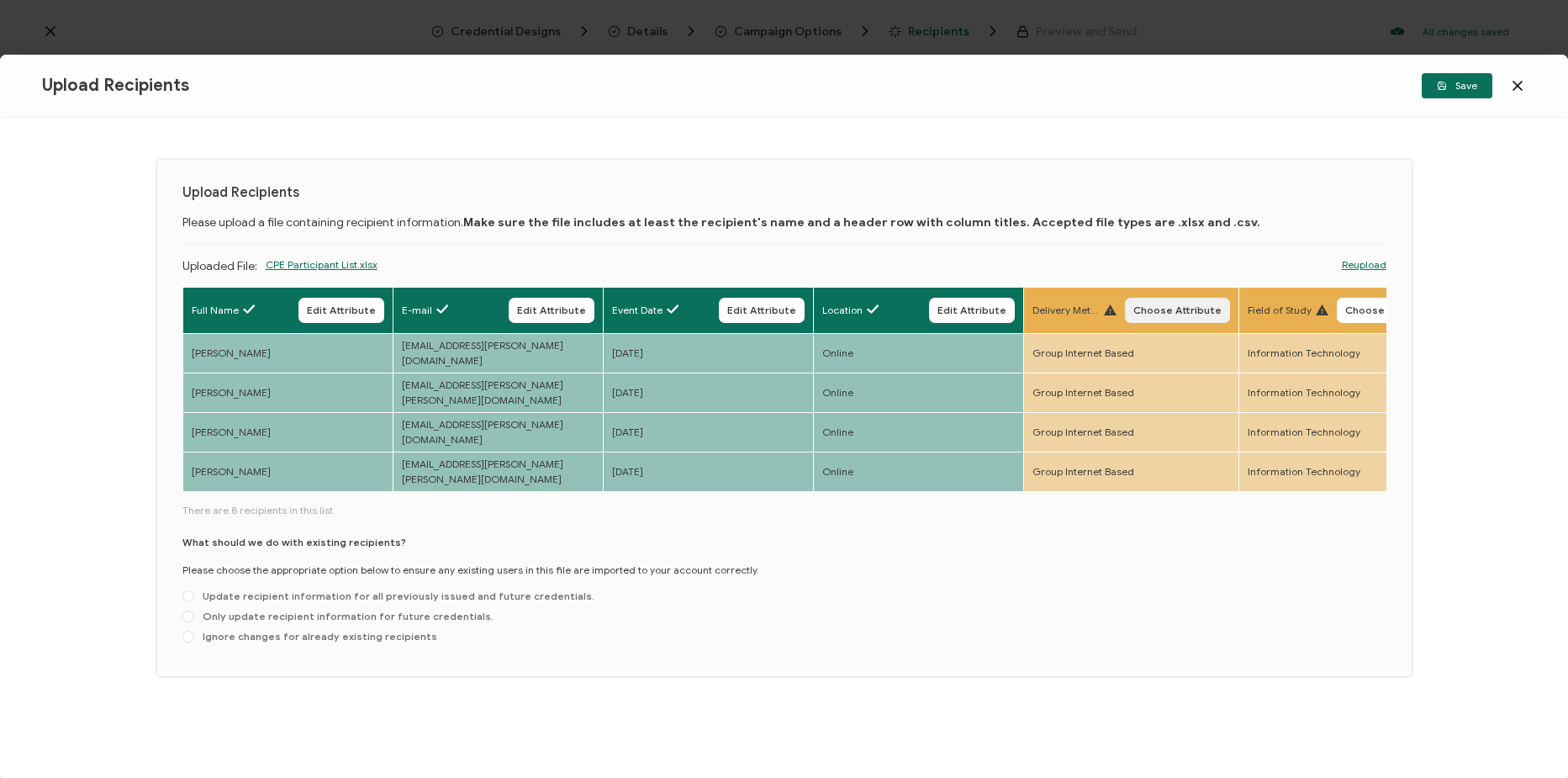
click at [1189, 314] on span "Choose Attribute" at bounding box center [1178, 310] width 89 height 11
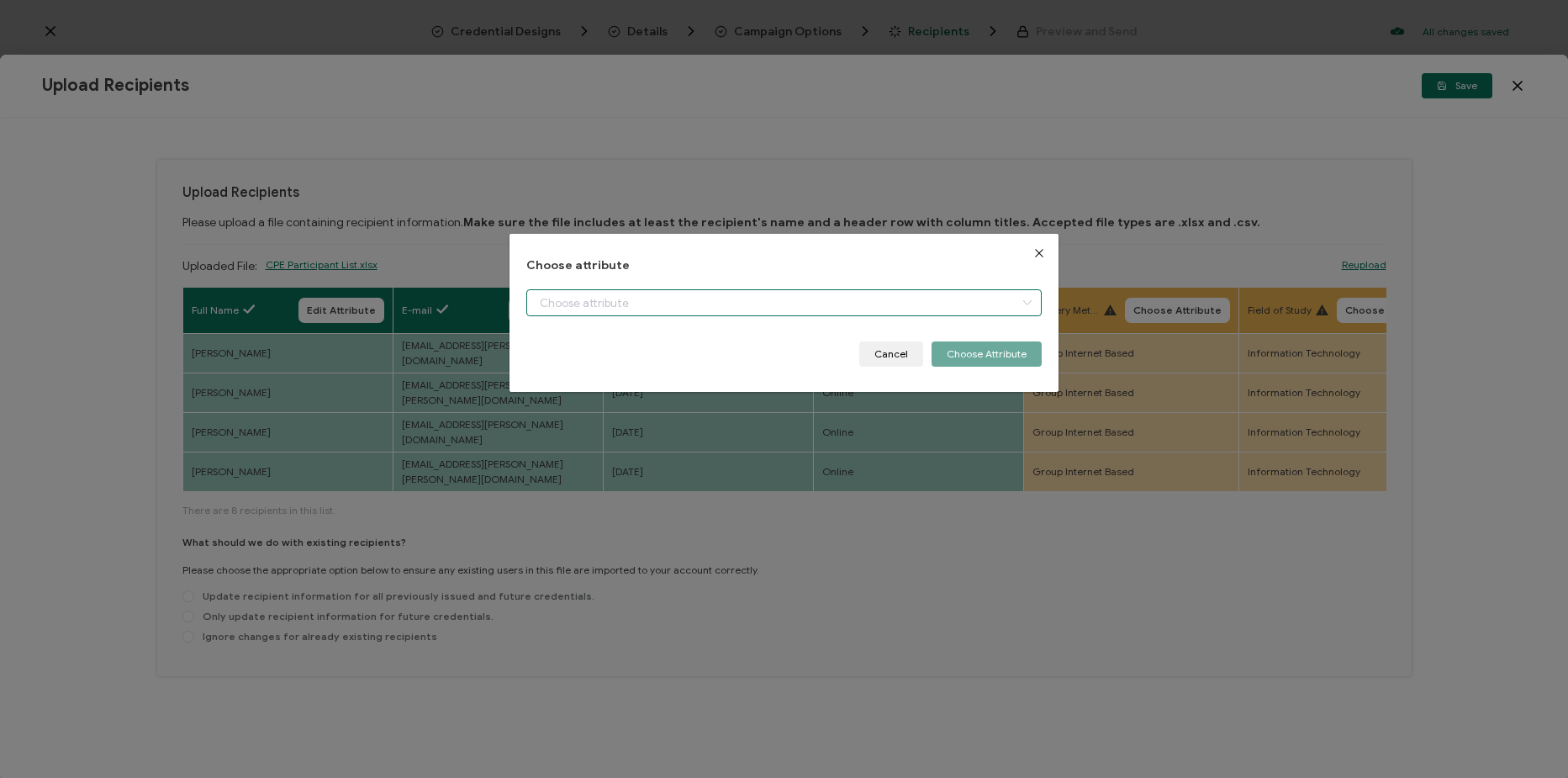
click at [790, 295] on input "dialog" at bounding box center [784, 303] width 515 height 27
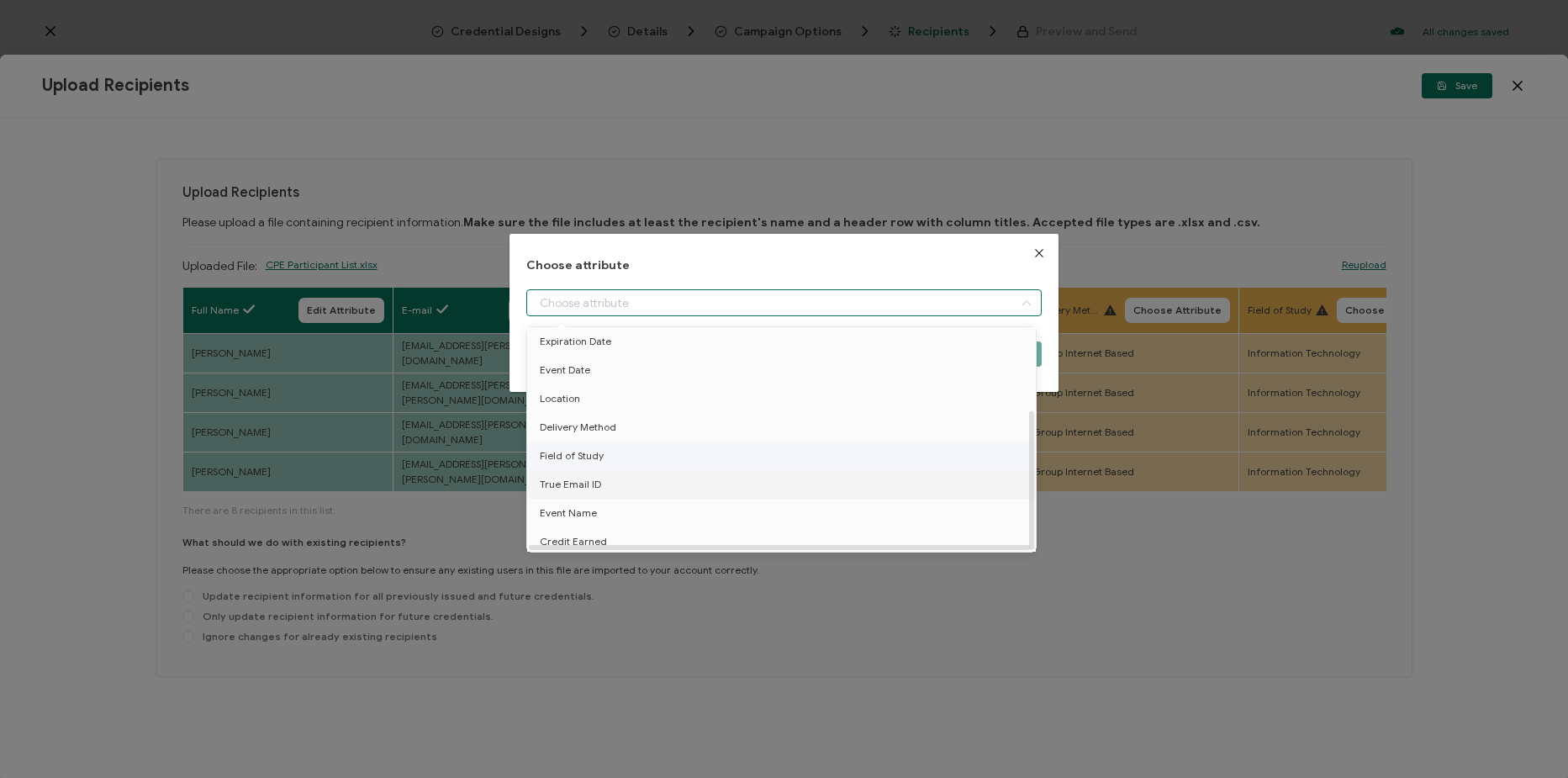
scroll to position [131, 0]
click at [700, 410] on li "Delivery Method" at bounding box center [784, 424] width 523 height 29
type input "Delivery Method"
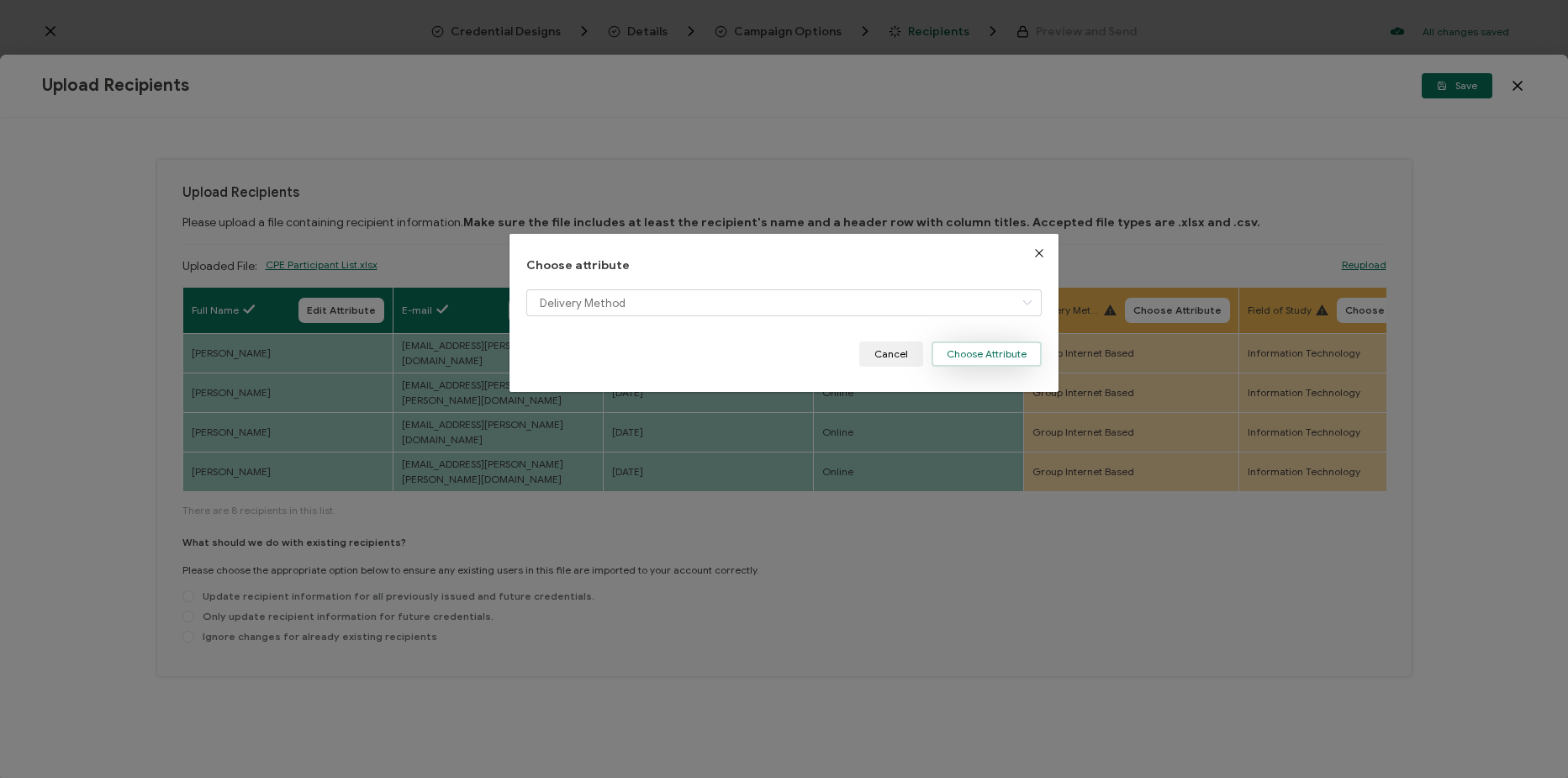
click at [993, 364] on button "Choose Attribute" at bounding box center [986, 354] width 110 height 25
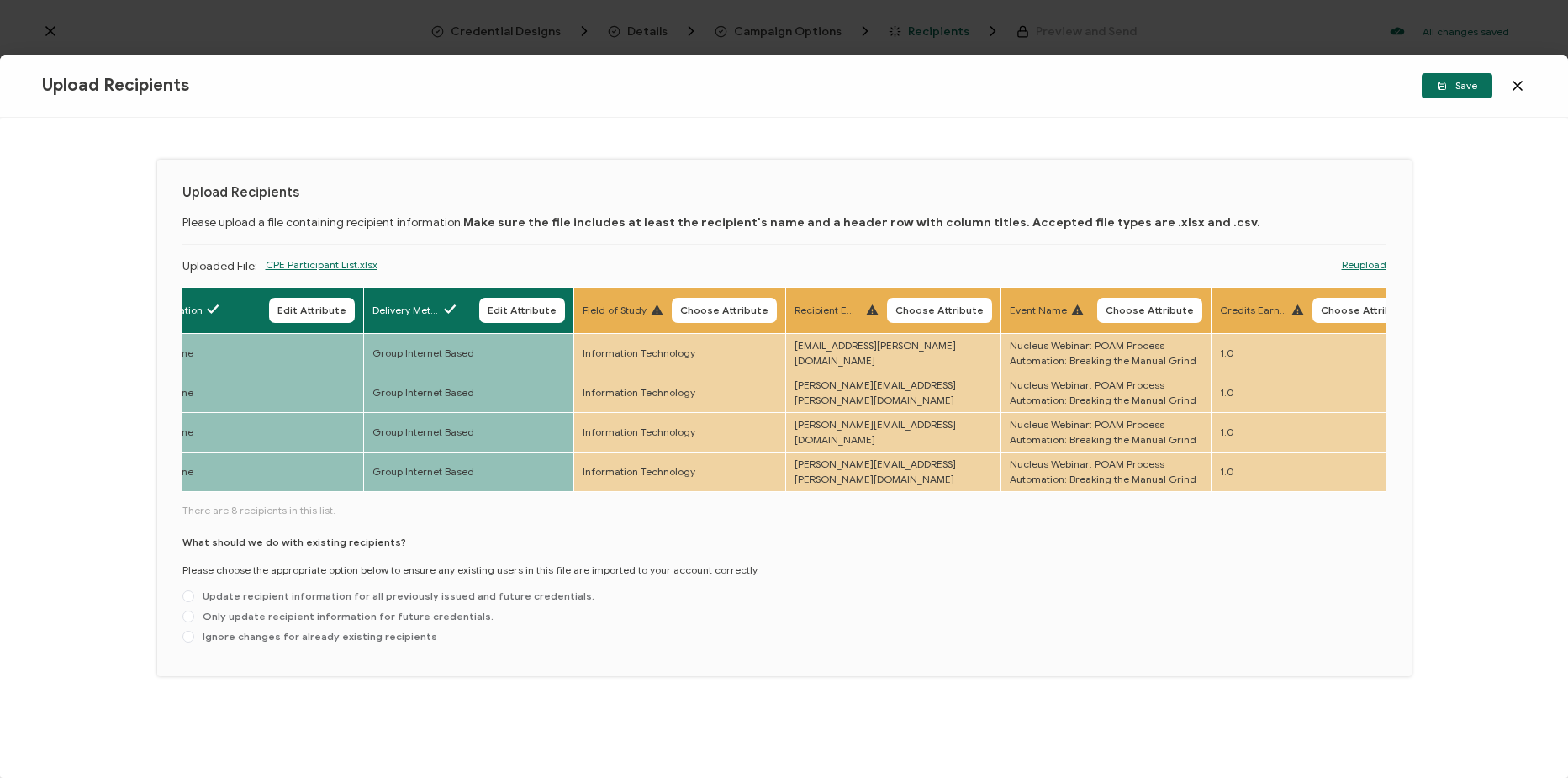
scroll to position [0, 682]
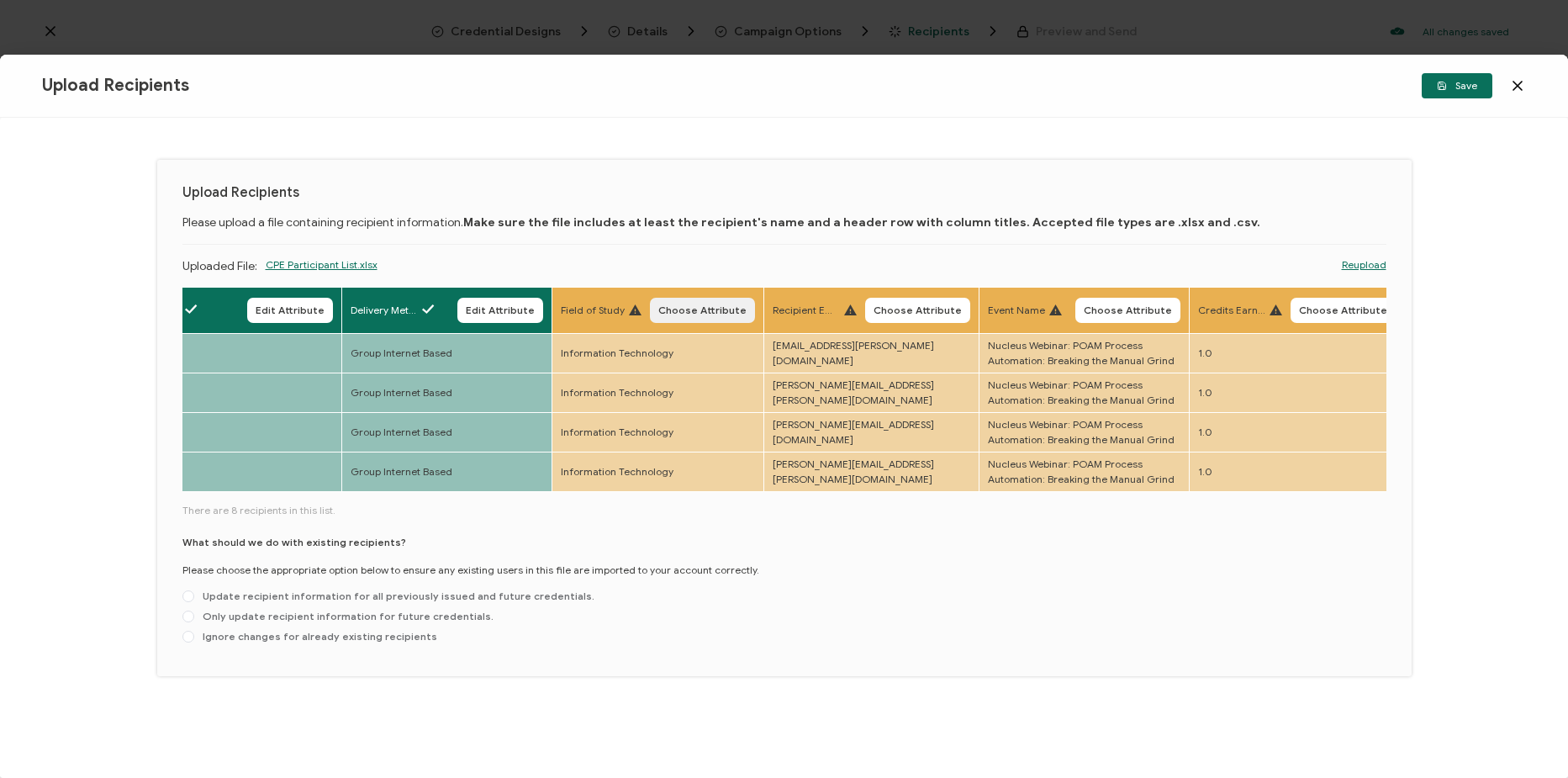
click at [695, 307] on span "Choose Attribute" at bounding box center [702, 310] width 89 height 11
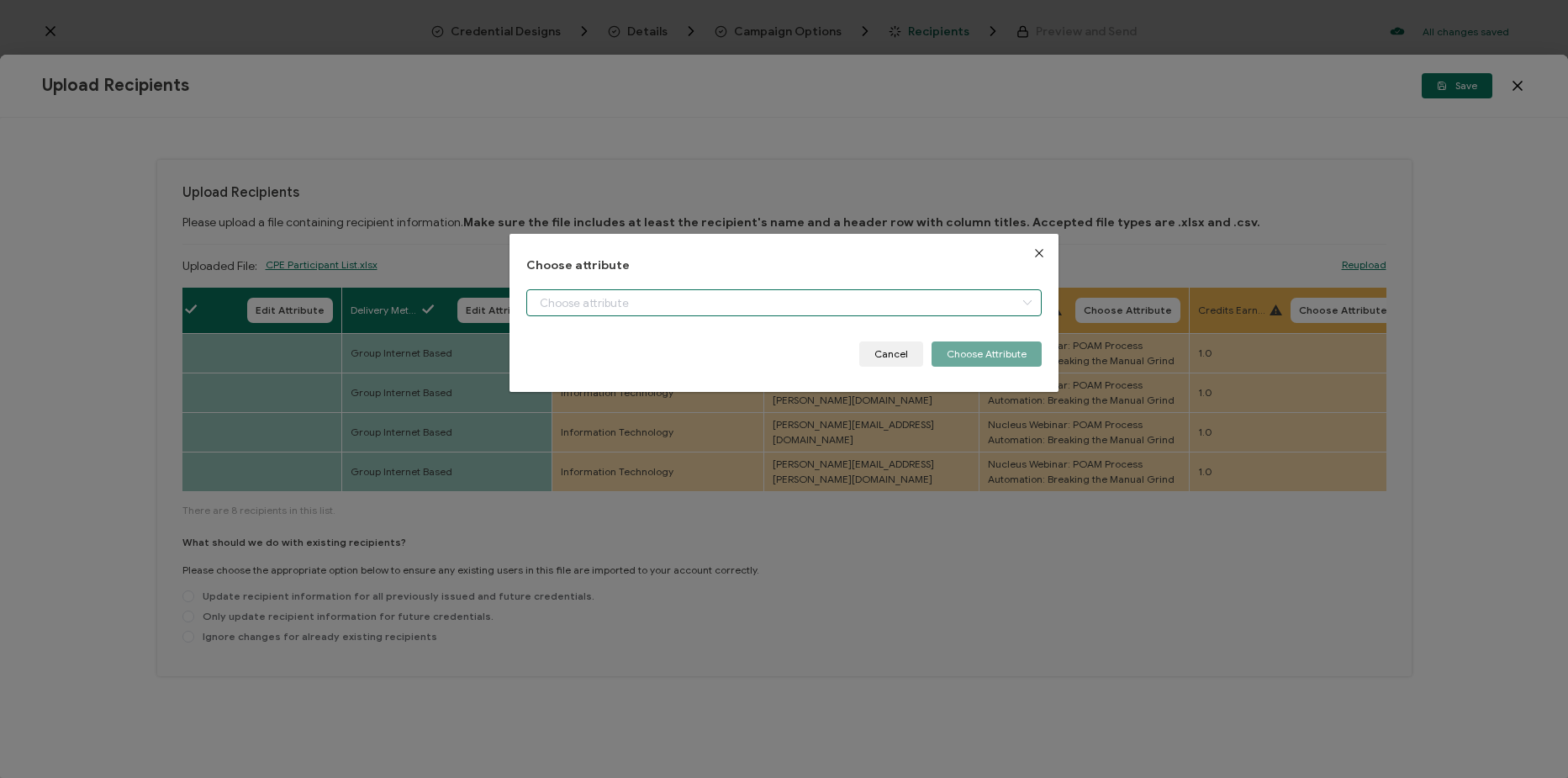
click at [753, 307] on input "dialog" at bounding box center [784, 303] width 515 height 27
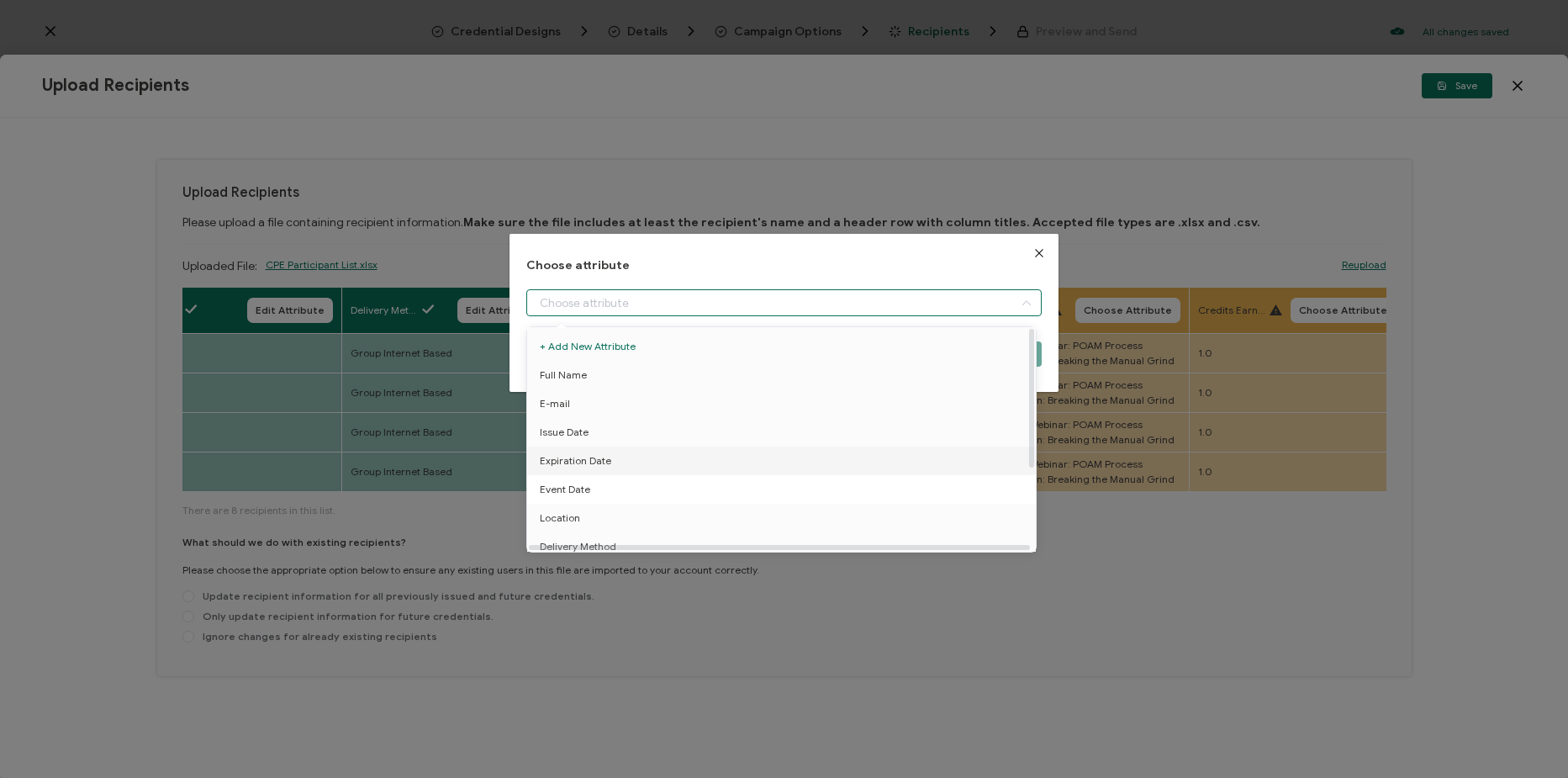
scroll to position [131, 0]
click at [702, 438] on li "Field of Study" at bounding box center [784, 452] width 523 height 29
type input "Field of Study"
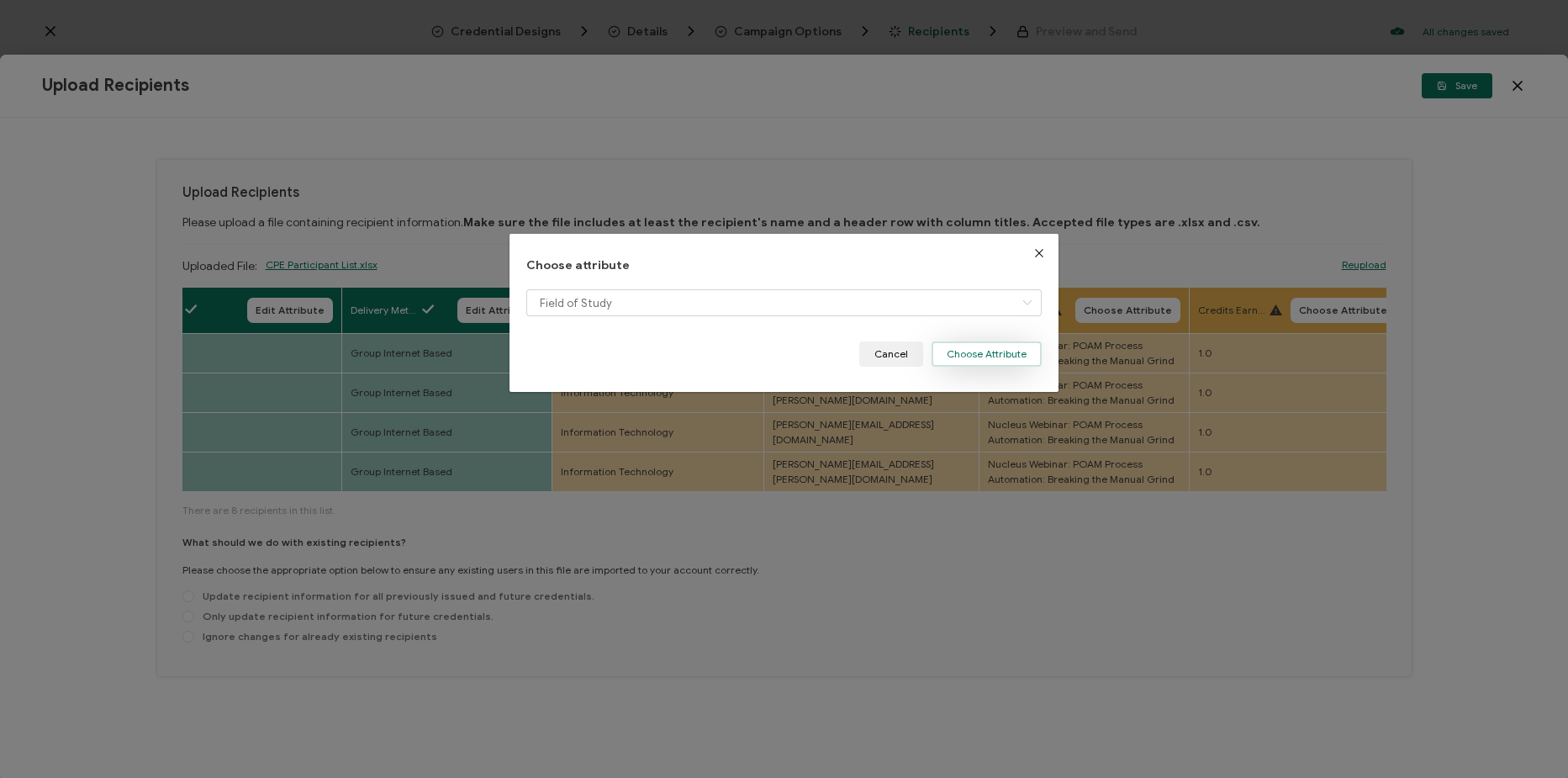
drag, startPoint x: 965, startPoint y: 357, endPoint x: 953, endPoint y: 341, distance: 20.0
click at [965, 357] on button "Choose Attribute" at bounding box center [986, 354] width 110 height 25
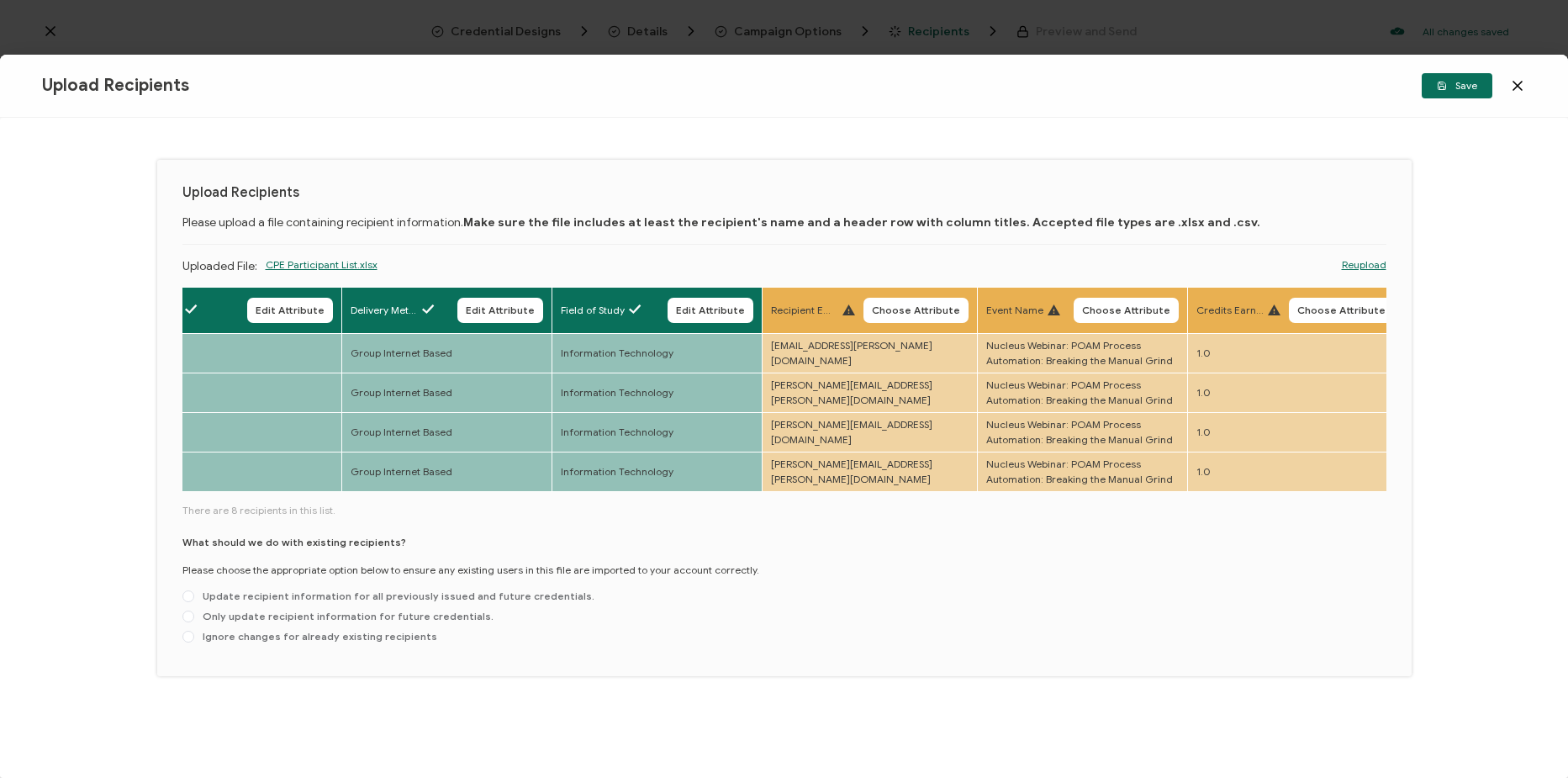
drag, startPoint x: 927, startPoint y: 307, endPoint x: 800, endPoint y: 305, distance: 127.0
click at [926, 307] on span "Choose Attribute" at bounding box center [916, 310] width 89 height 11
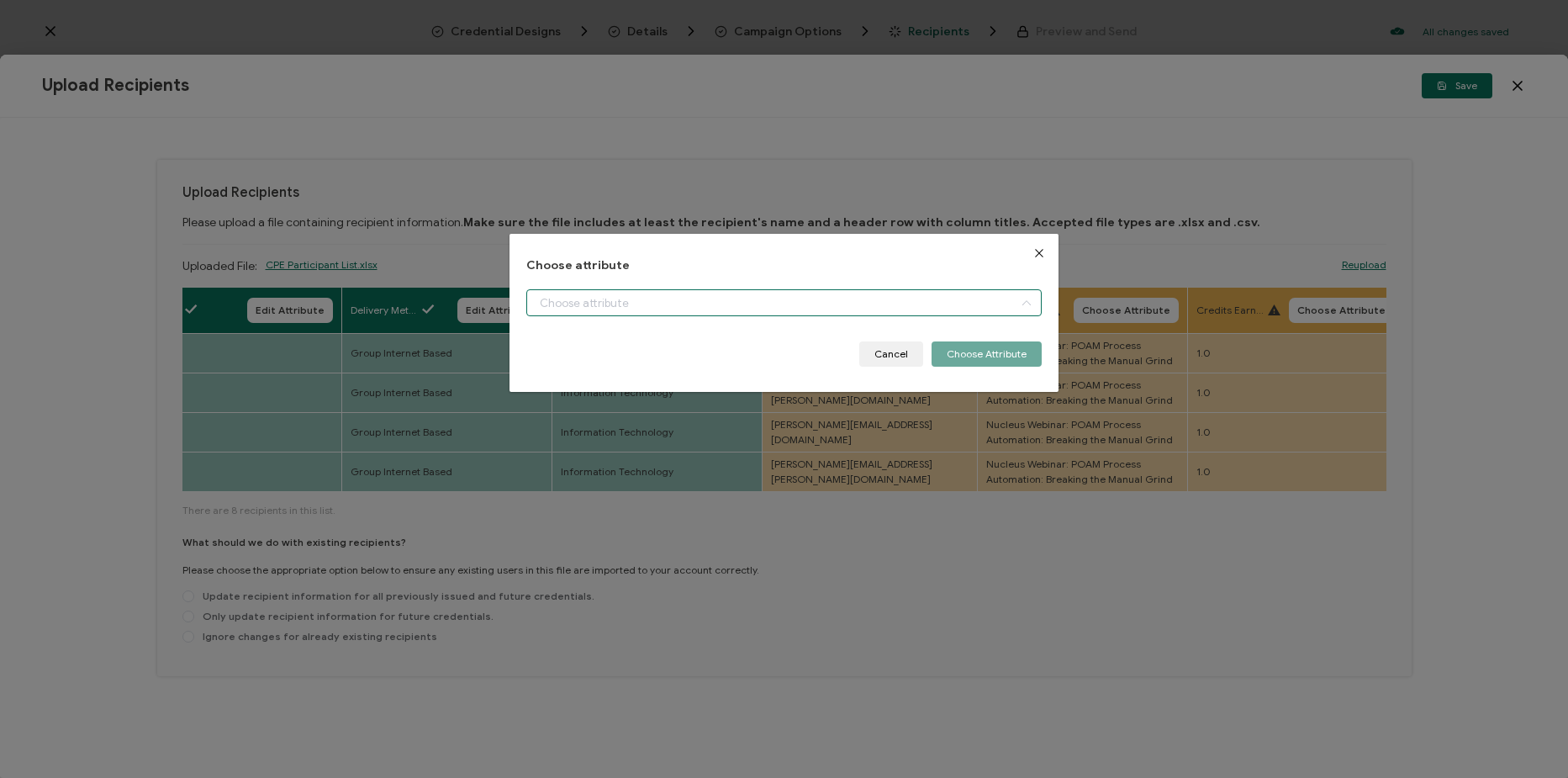
click at [789, 306] on input "dialog" at bounding box center [784, 303] width 515 height 27
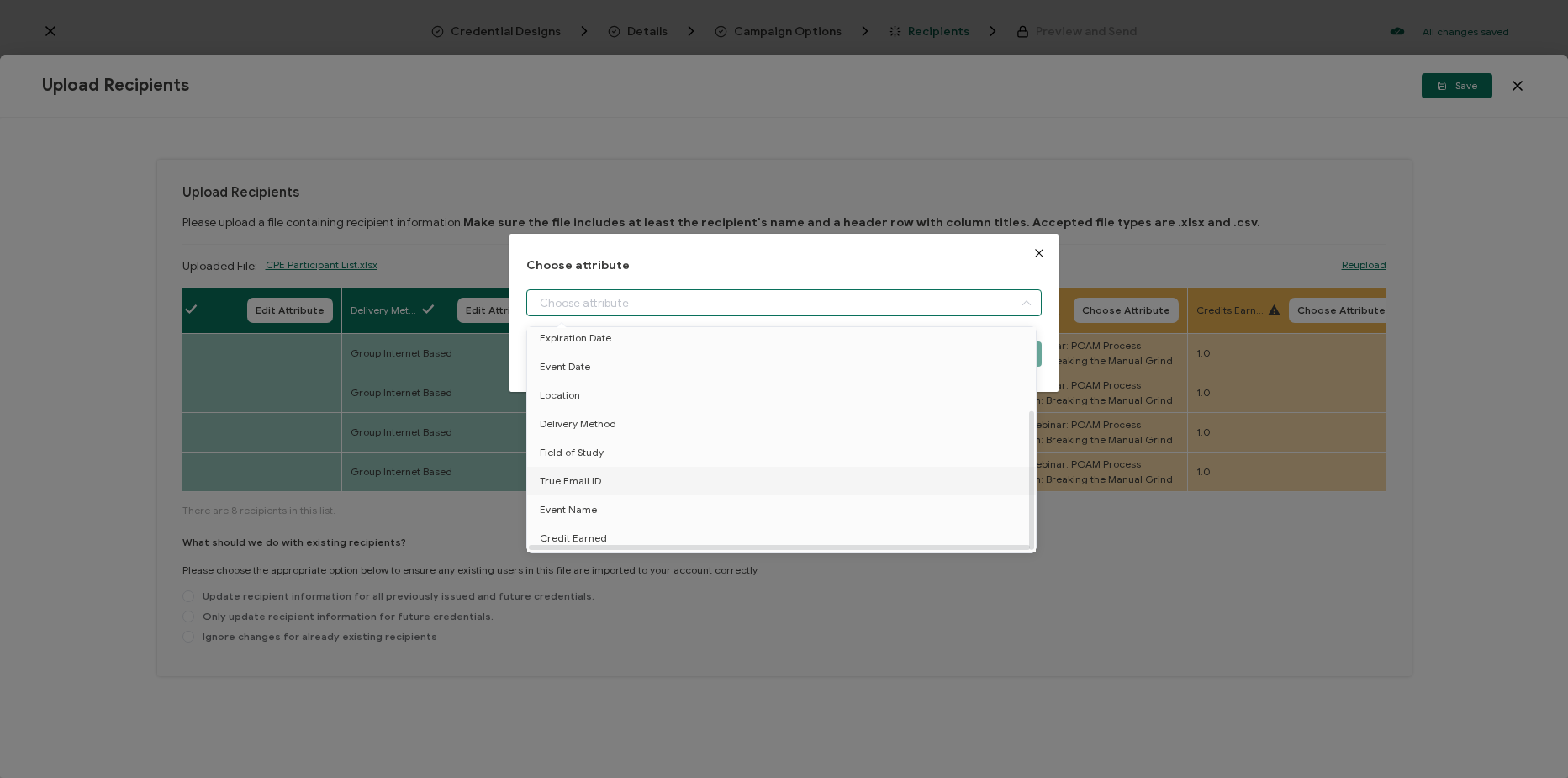
click at [695, 475] on li "True Email ID" at bounding box center [784, 481] width 523 height 29
type input "True Email ID"
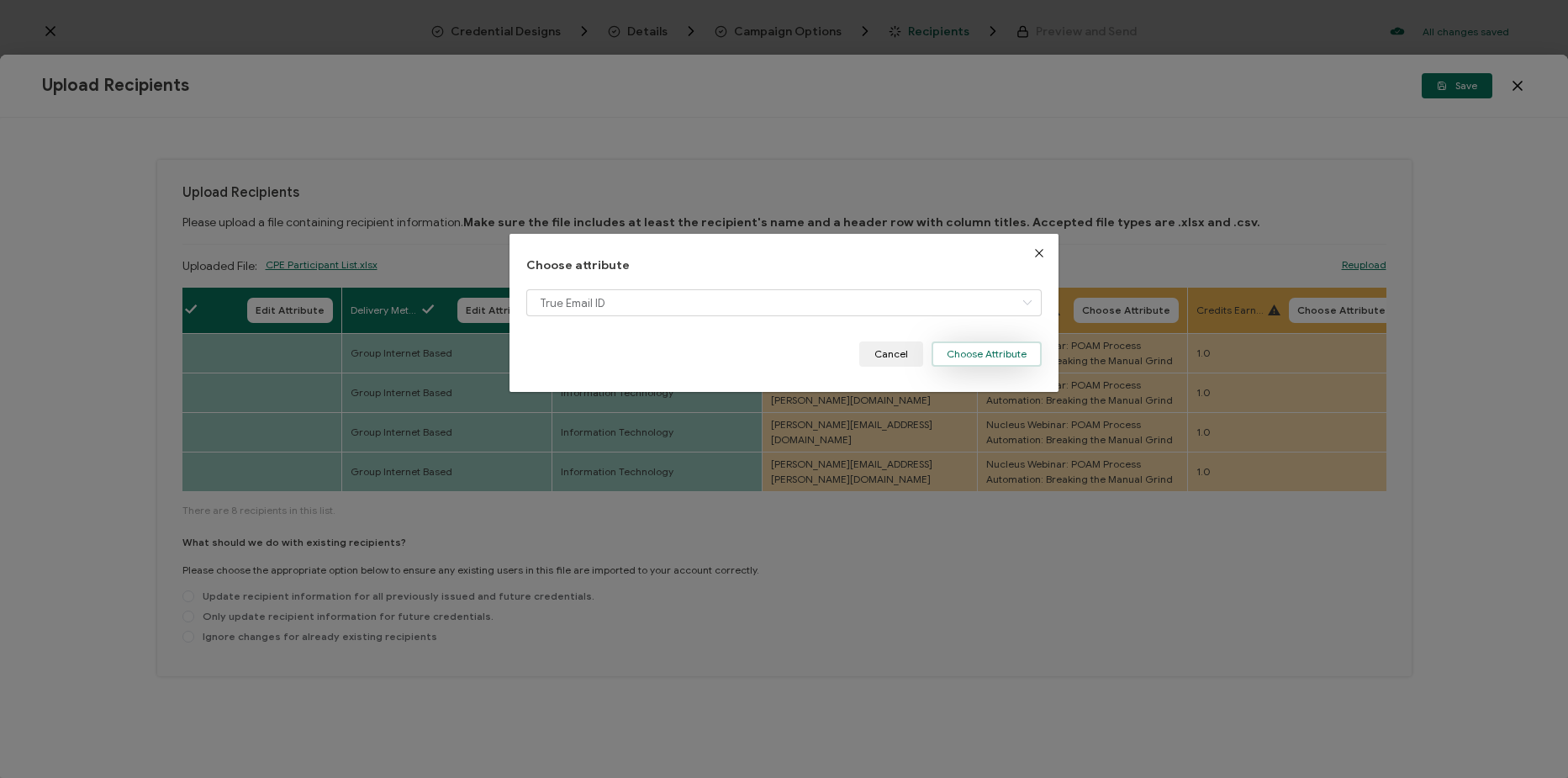
click at [1000, 362] on button "Choose Attribute" at bounding box center [986, 354] width 110 height 25
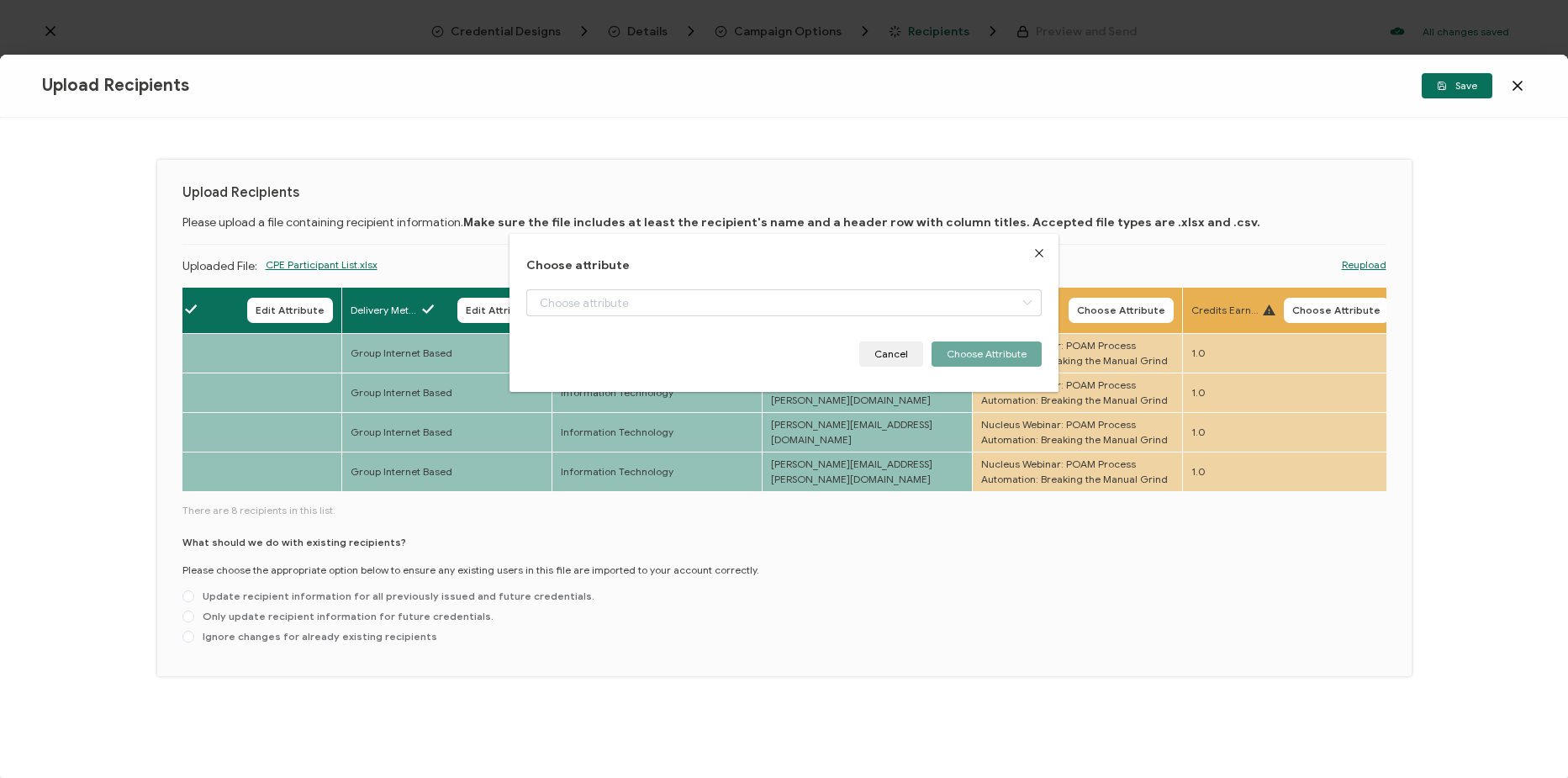
click at [1114, 307] on span "Choose Attribute" at bounding box center [1121, 310] width 89 height 11
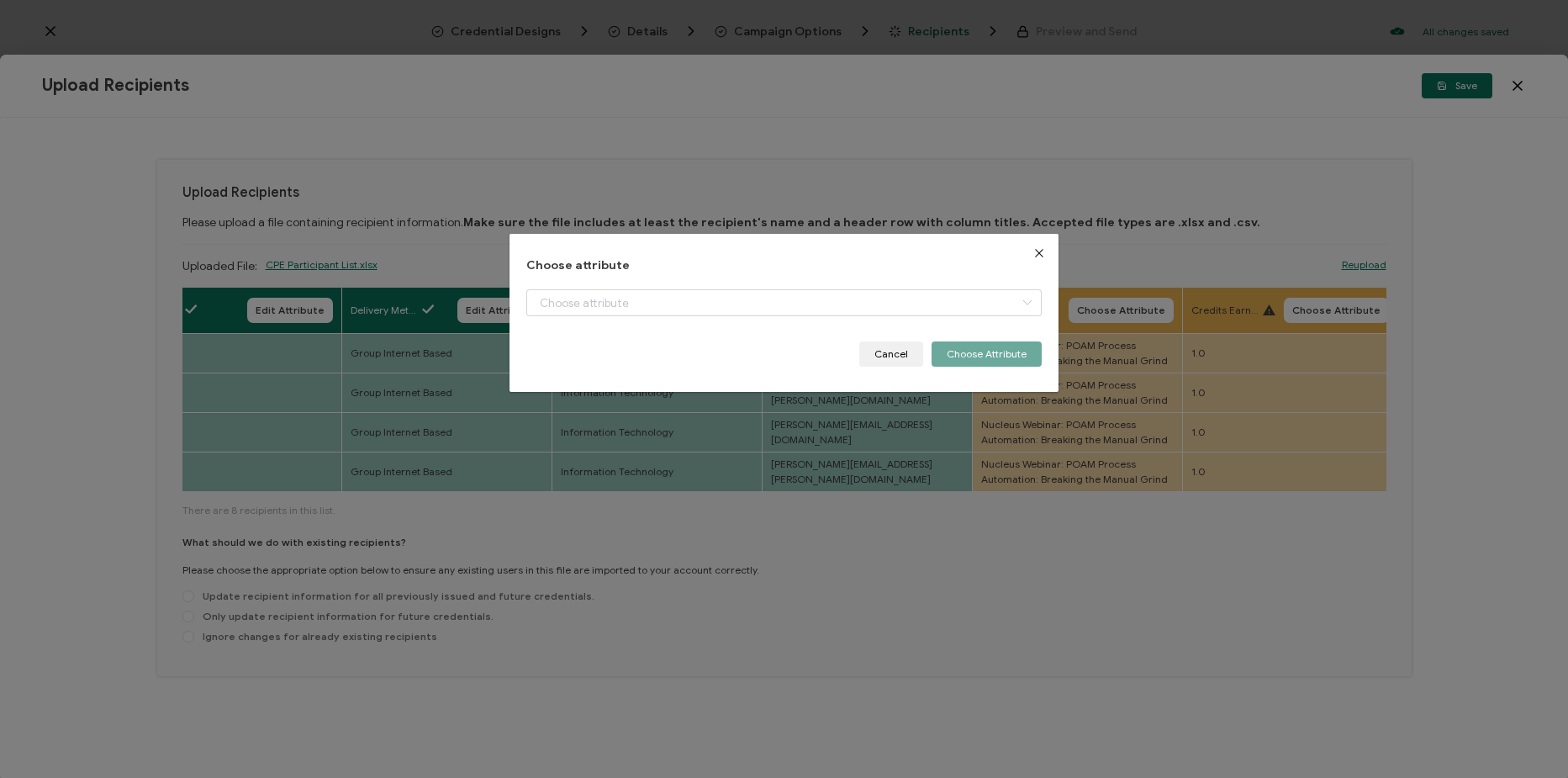
click at [829, 319] on div "dialog" at bounding box center [784, 315] width 515 height 53
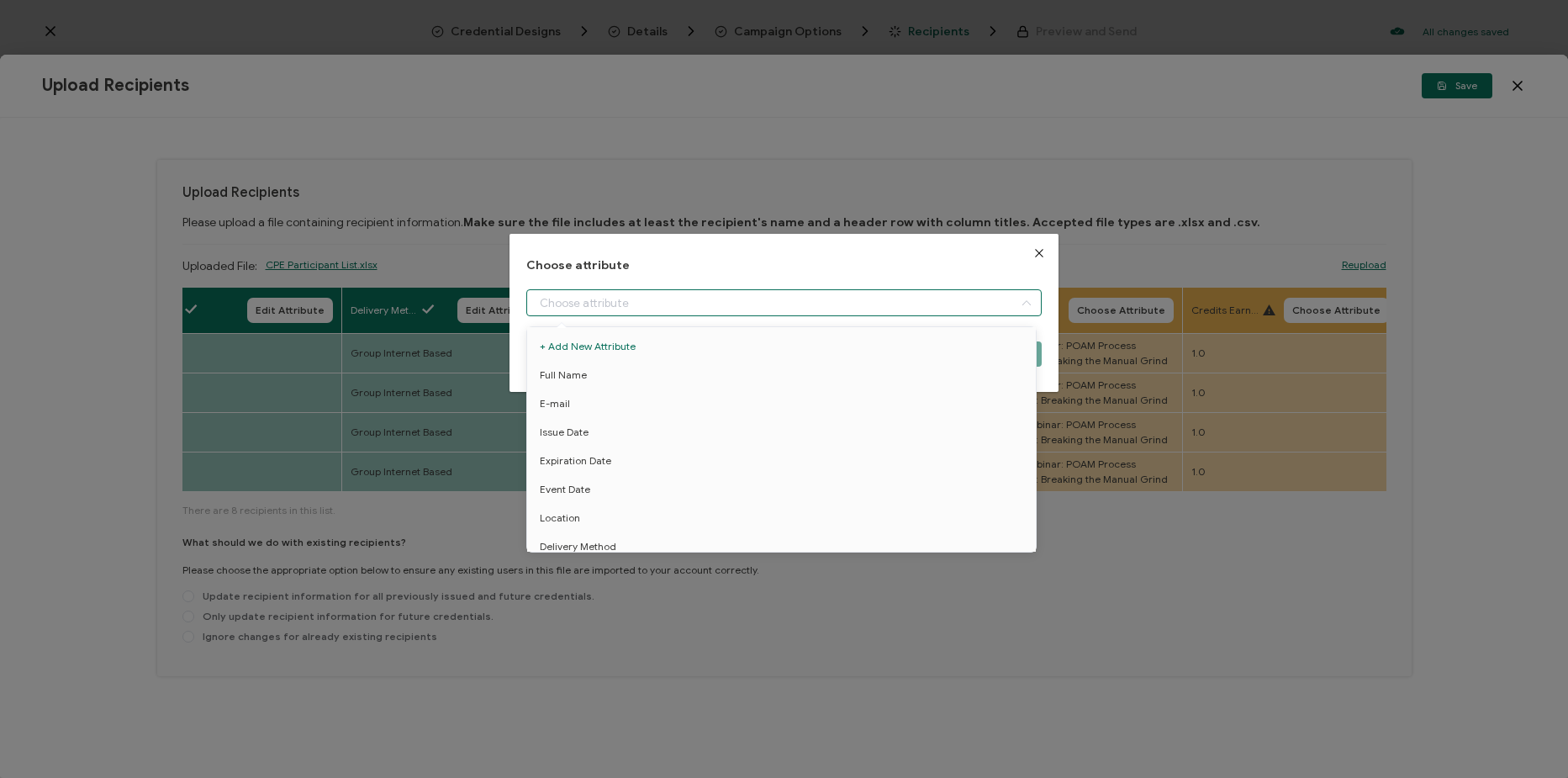
click at [827, 303] on input "dialog" at bounding box center [784, 303] width 515 height 27
click at [681, 495] on li "Event Name" at bounding box center [784, 510] width 523 height 29
type input "Event Name"
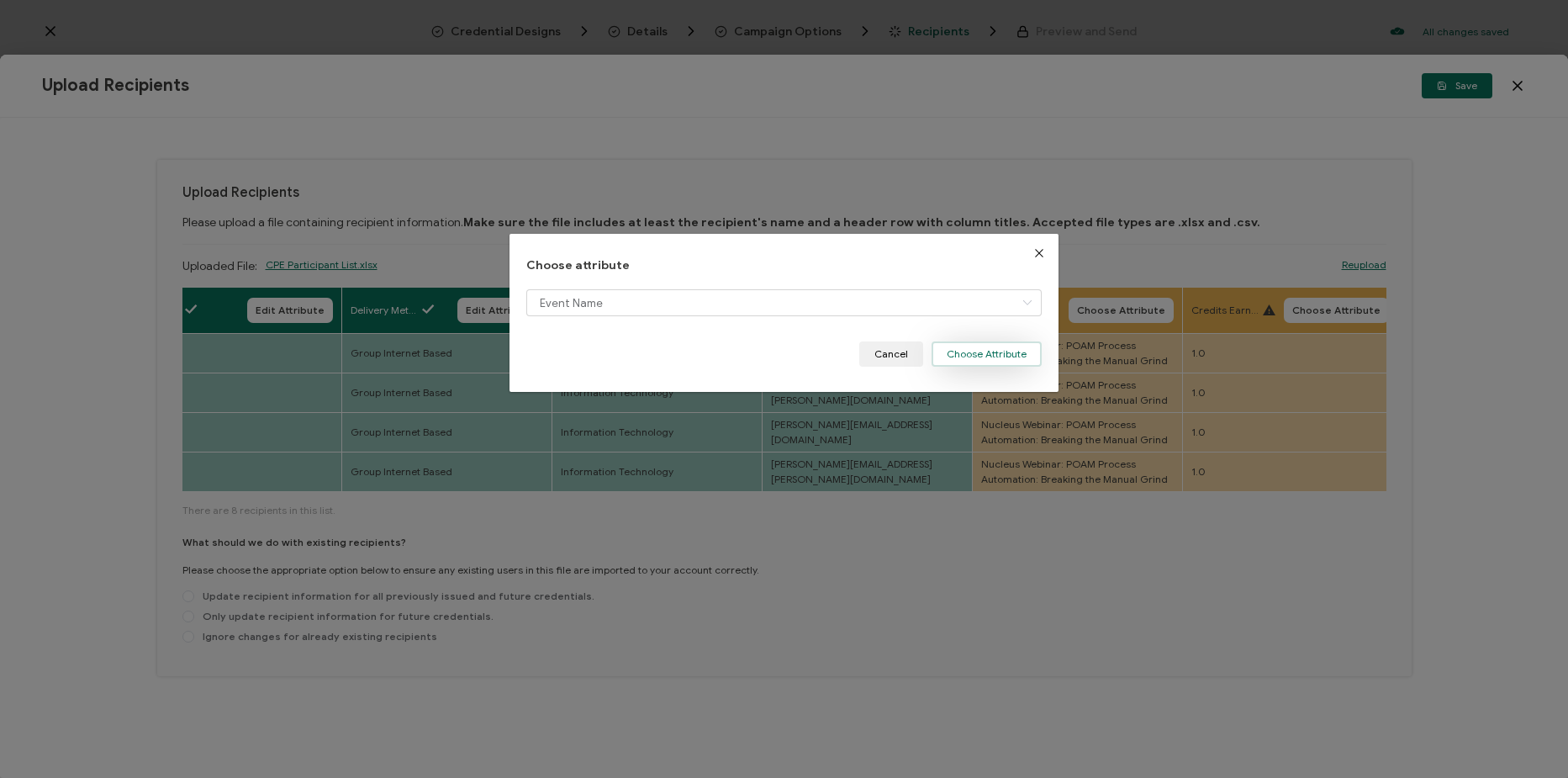
click at [1008, 366] on button "Choose Attribute" at bounding box center [986, 354] width 110 height 25
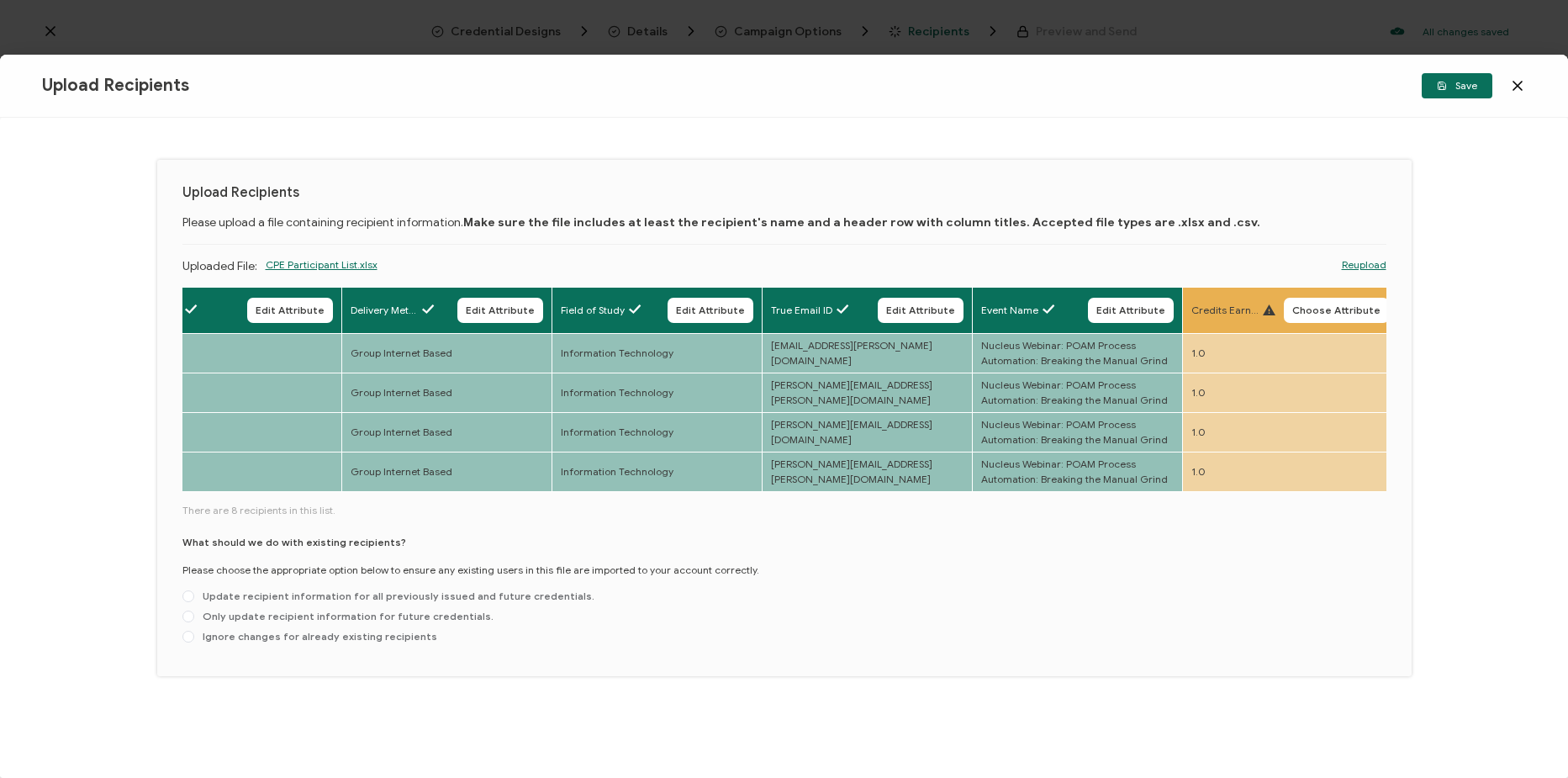
click at [1335, 314] on span "Choose Attribute" at bounding box center [1336, 310] width 89 height 11
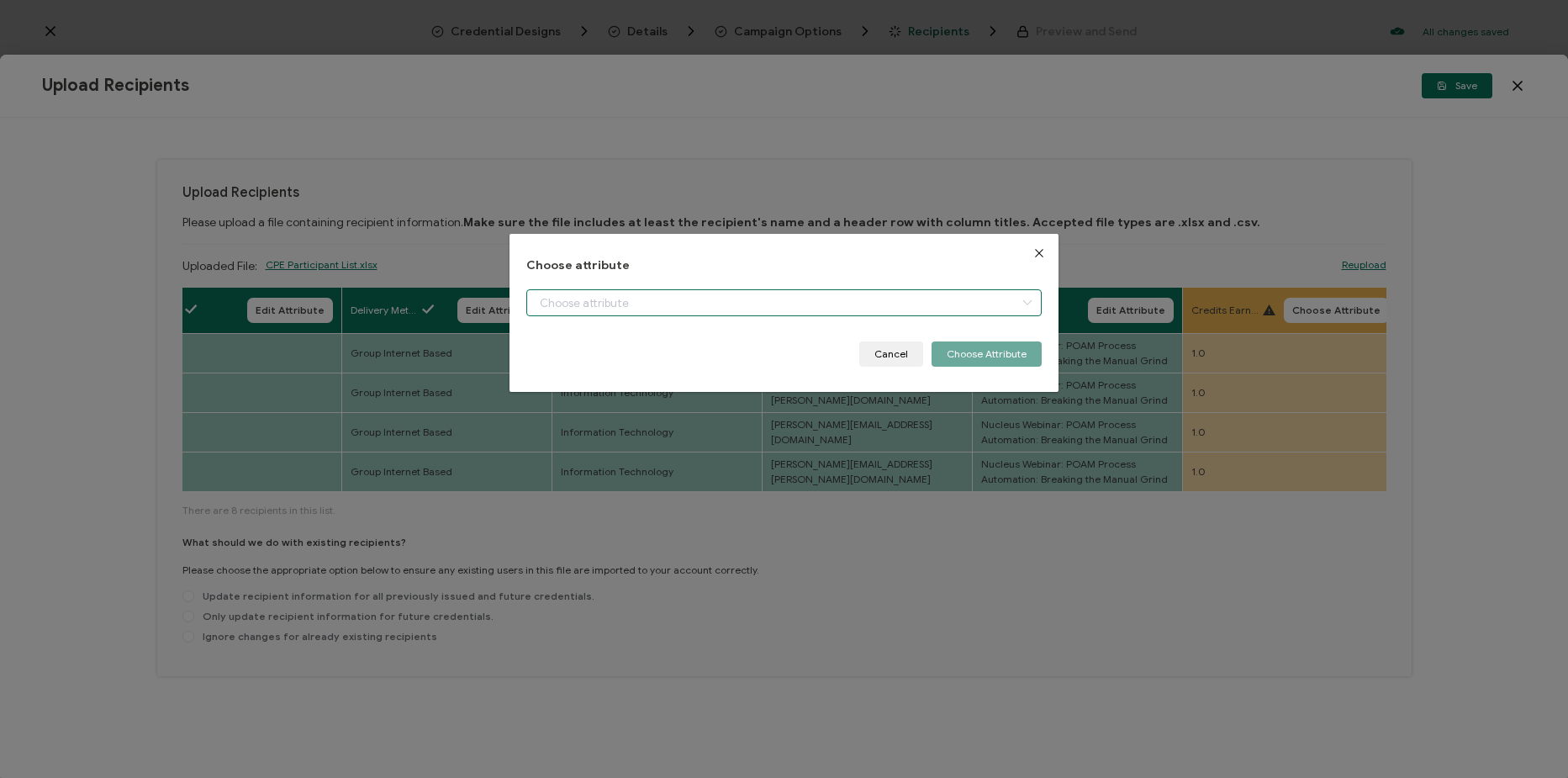
click at [929, 310] on input "dialog" at bounding box center [784, 303] width 515 height 27
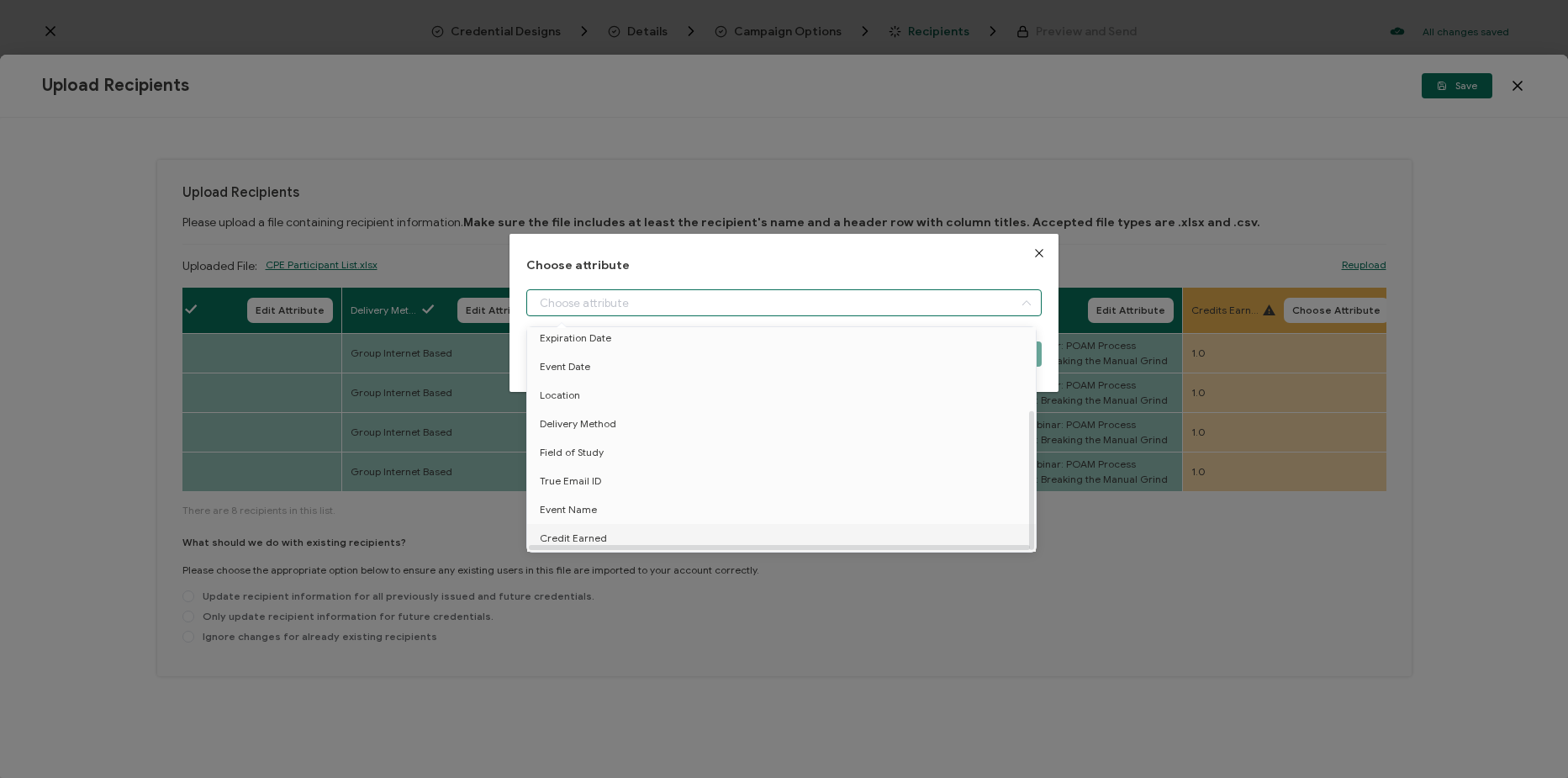
click at [700, 525] on li "Credit Earned" at bounding box center [784, 538] width 523 height 29
type input "Credit Earned"
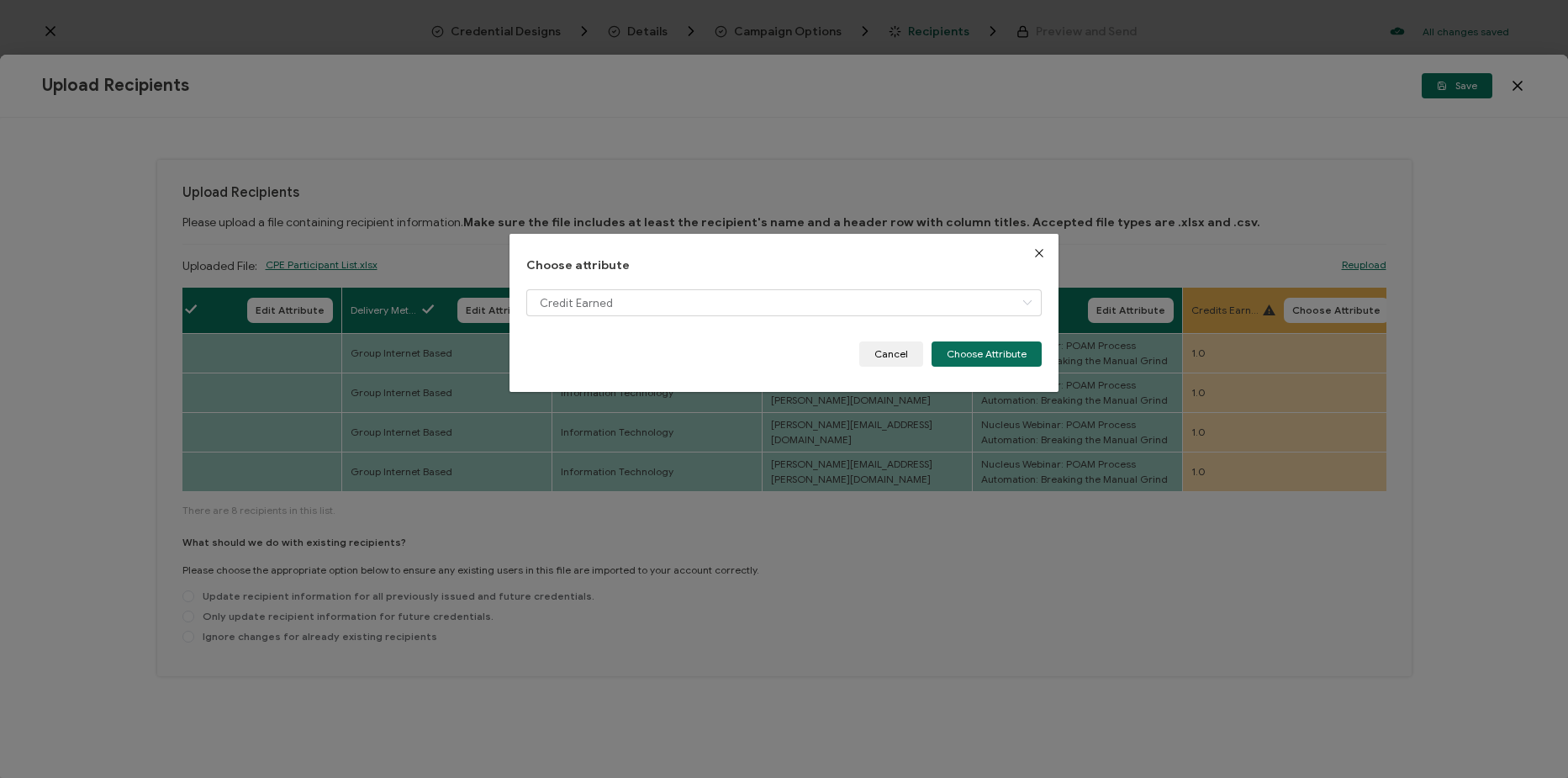
click at [964, 365] on button "Choose Attribute" at bounding box center [986, 354] width 110 height 25
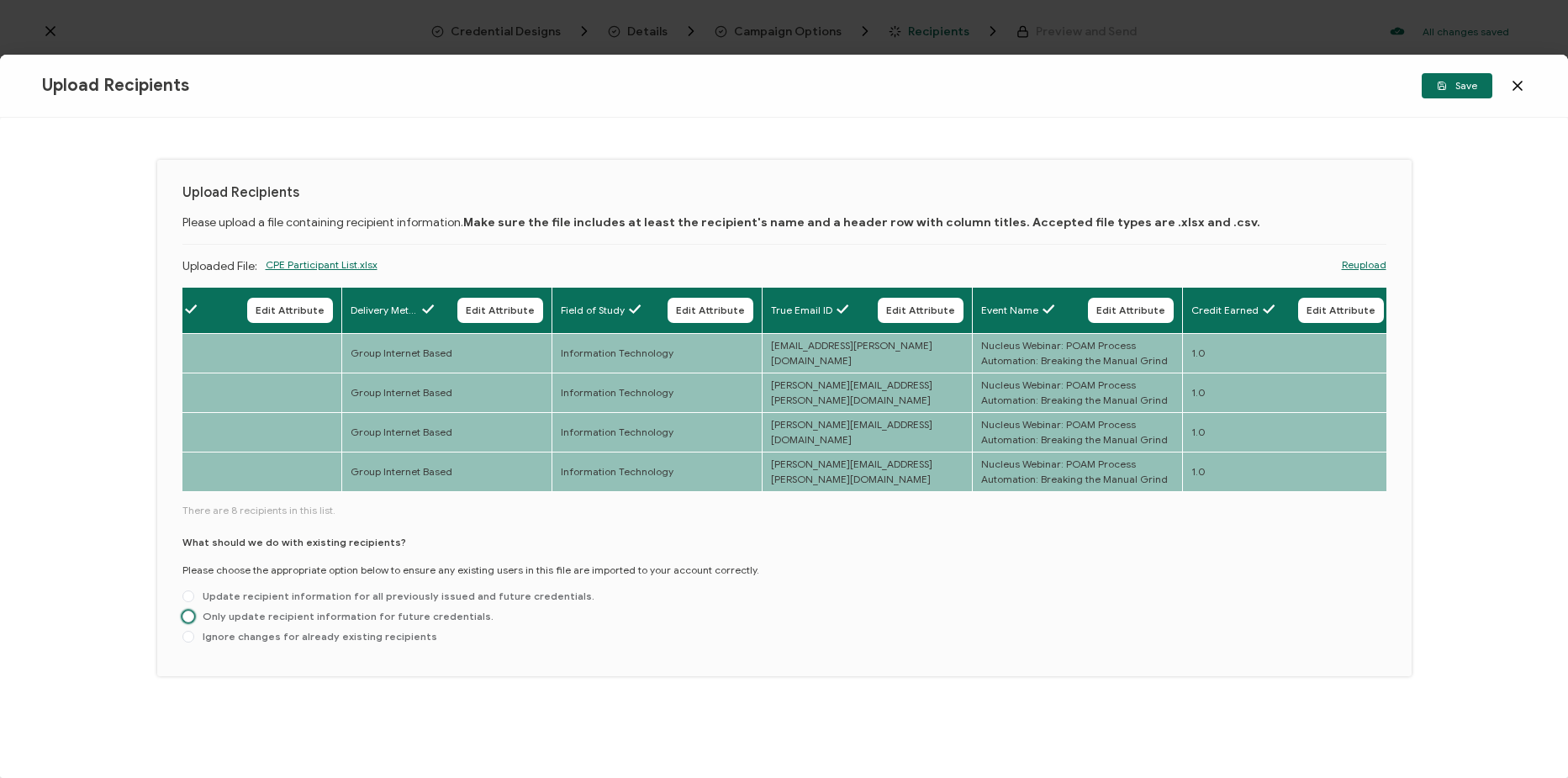
click at [259, 619] on span "Only update recipient information for future credentials." at bounding box center [345, 616] width 300 height 12
click at [195, 619] on input "Only update recipient information for future credentials." at bounding box center [188, 618] width 11 height 13
radio input "true"
click at [1446, 90] on icon "button" at bounding box center [1442, 86] width 10 height 11
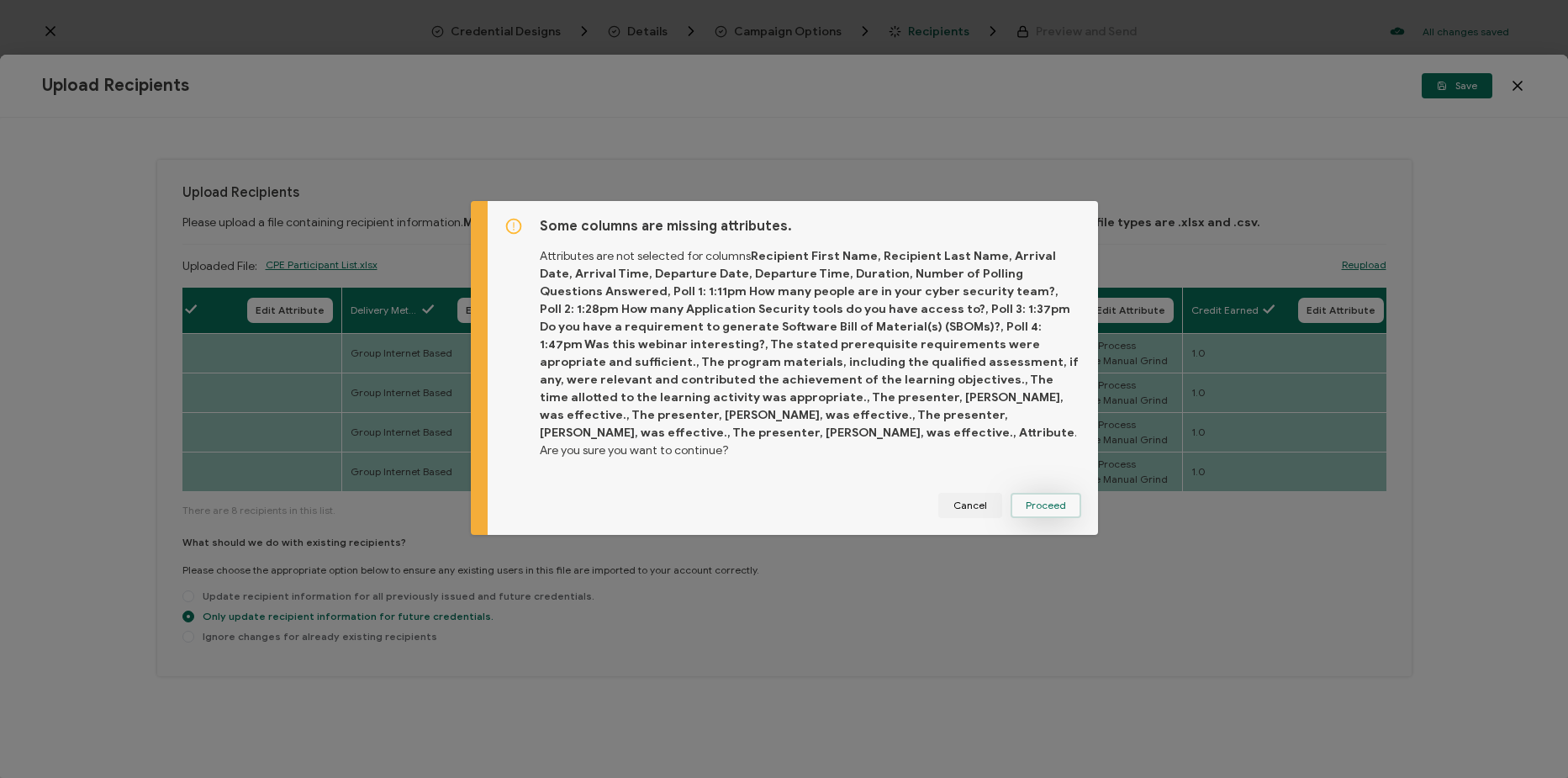
click at [1050, 506] on button "Proceed" at bounding box center [1046, 505] width 71 height 25
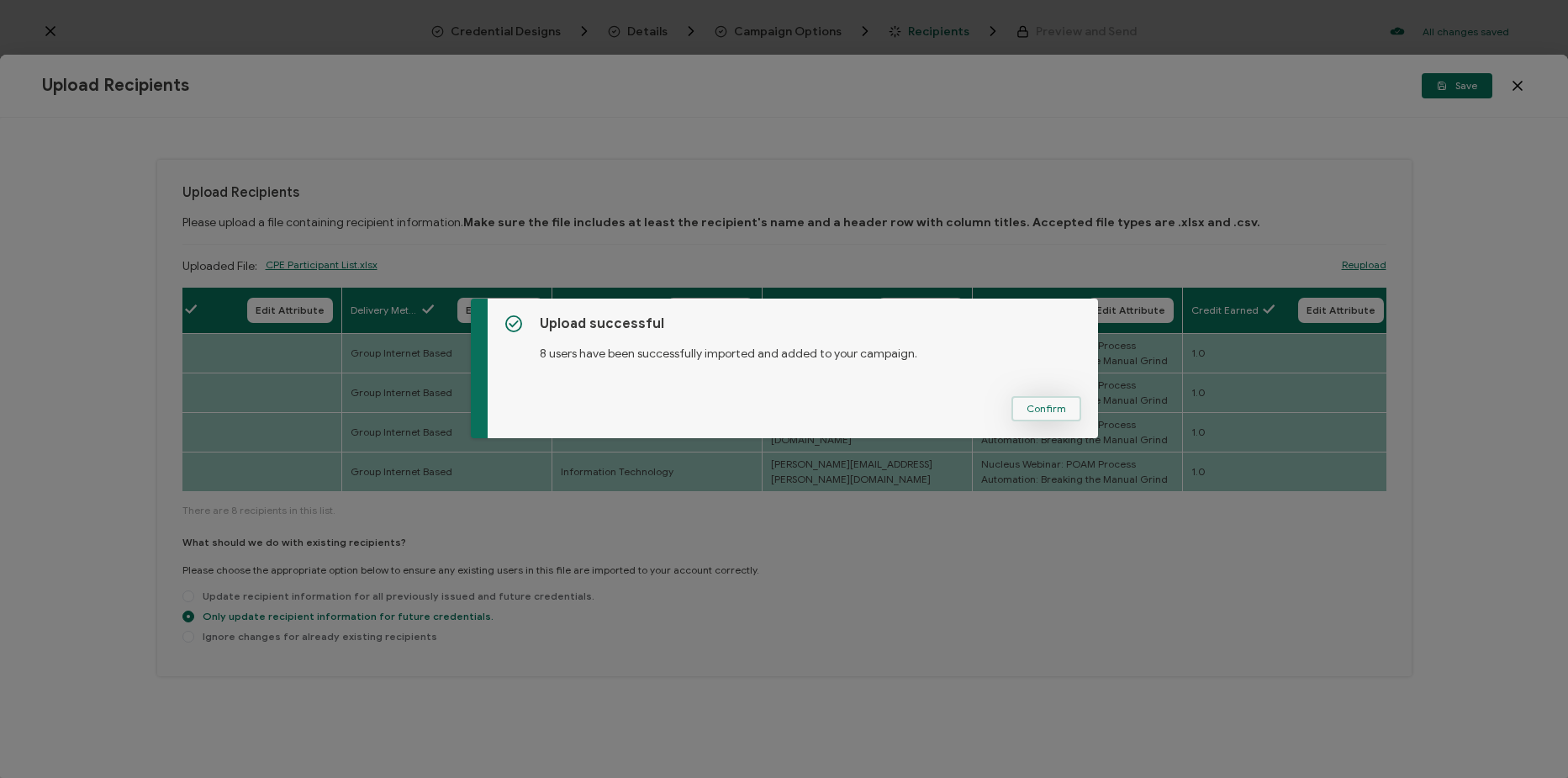
click at [1050, 417] on button "Confirm" at bounding box center [1046, 409] width 70 height 25
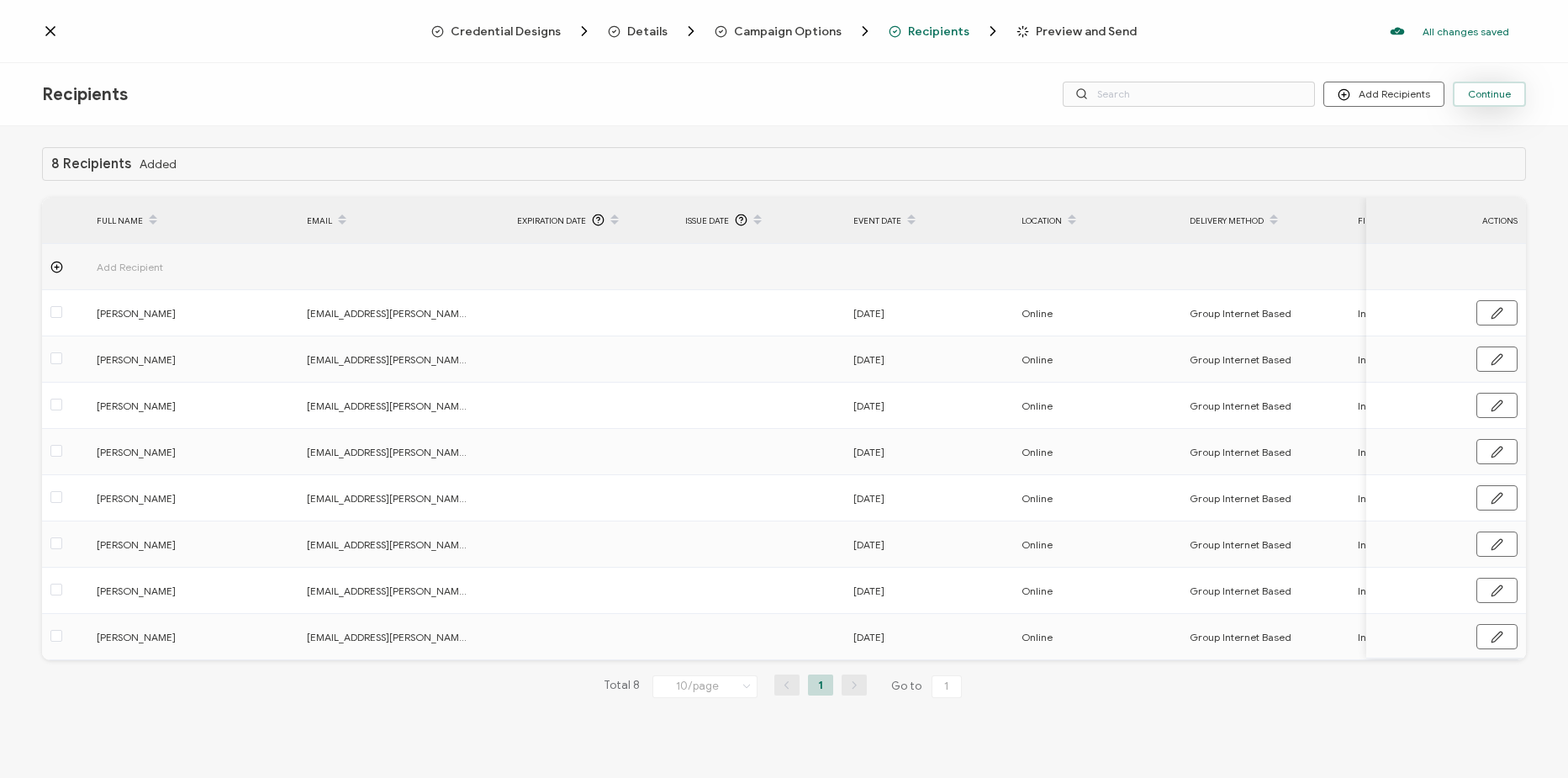
click at [1483, 89] on span "Continue" at bounding box center [1489, 94] width 43 height 11
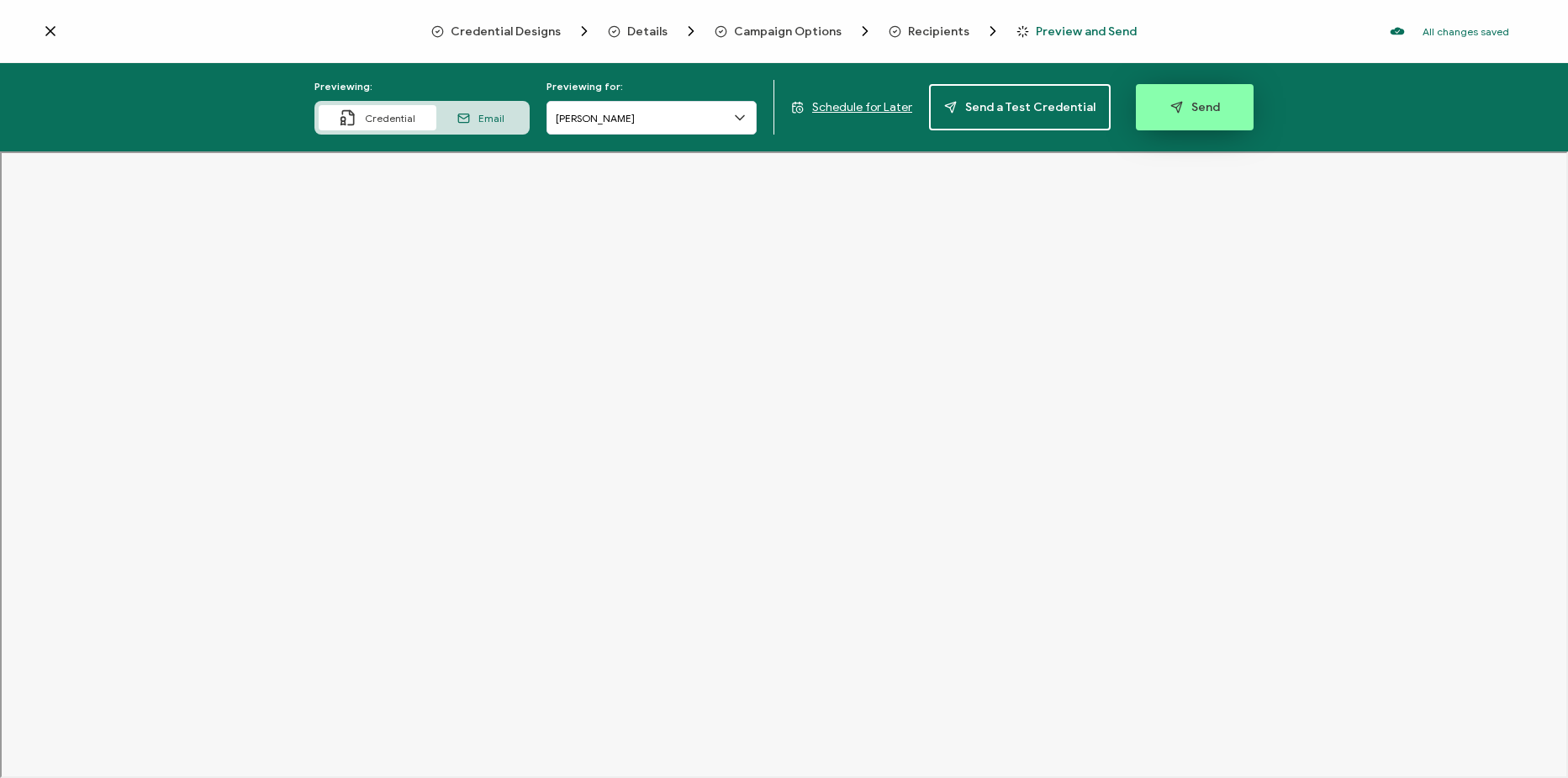
click at [1196, 116] on button "Send" at bounding box center [1194, 107] width 117 height 46
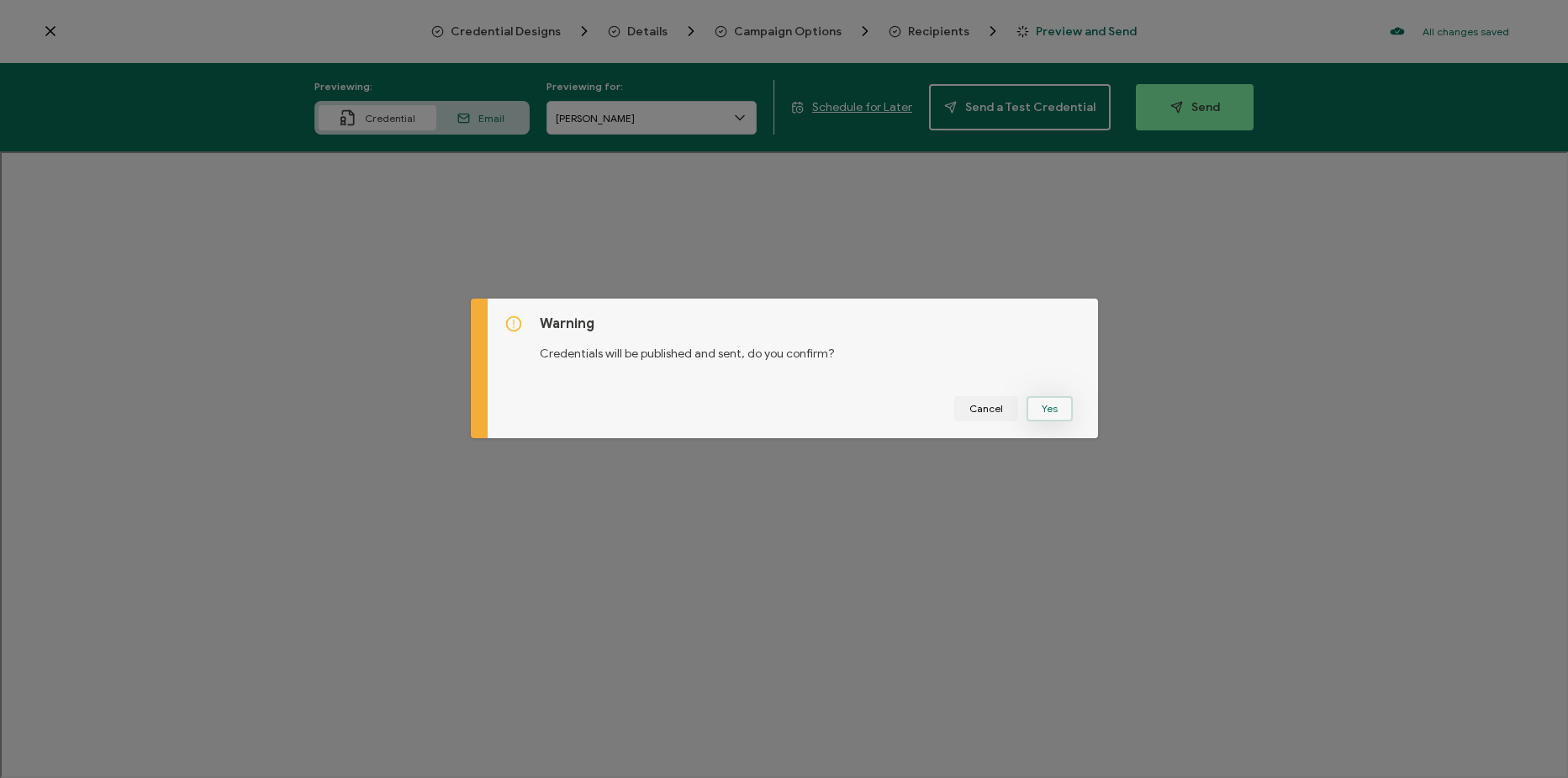
click at [1049, 399] on button "Yes" at bounding box center [1050, 409] width 46 height 25
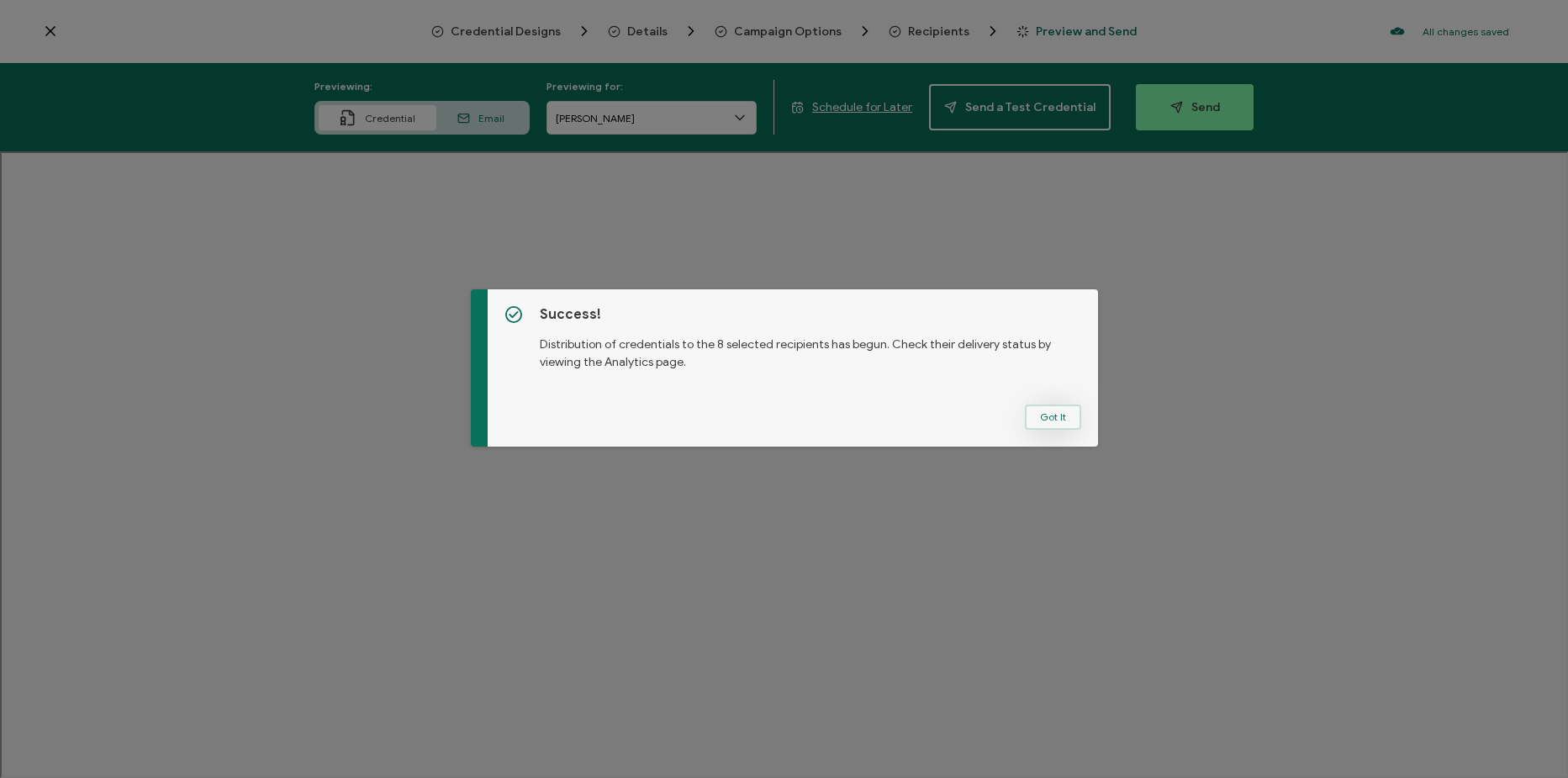
click at [1035, 410] on button "Got It" at bounding box center [1053, 417] width 56 height 25
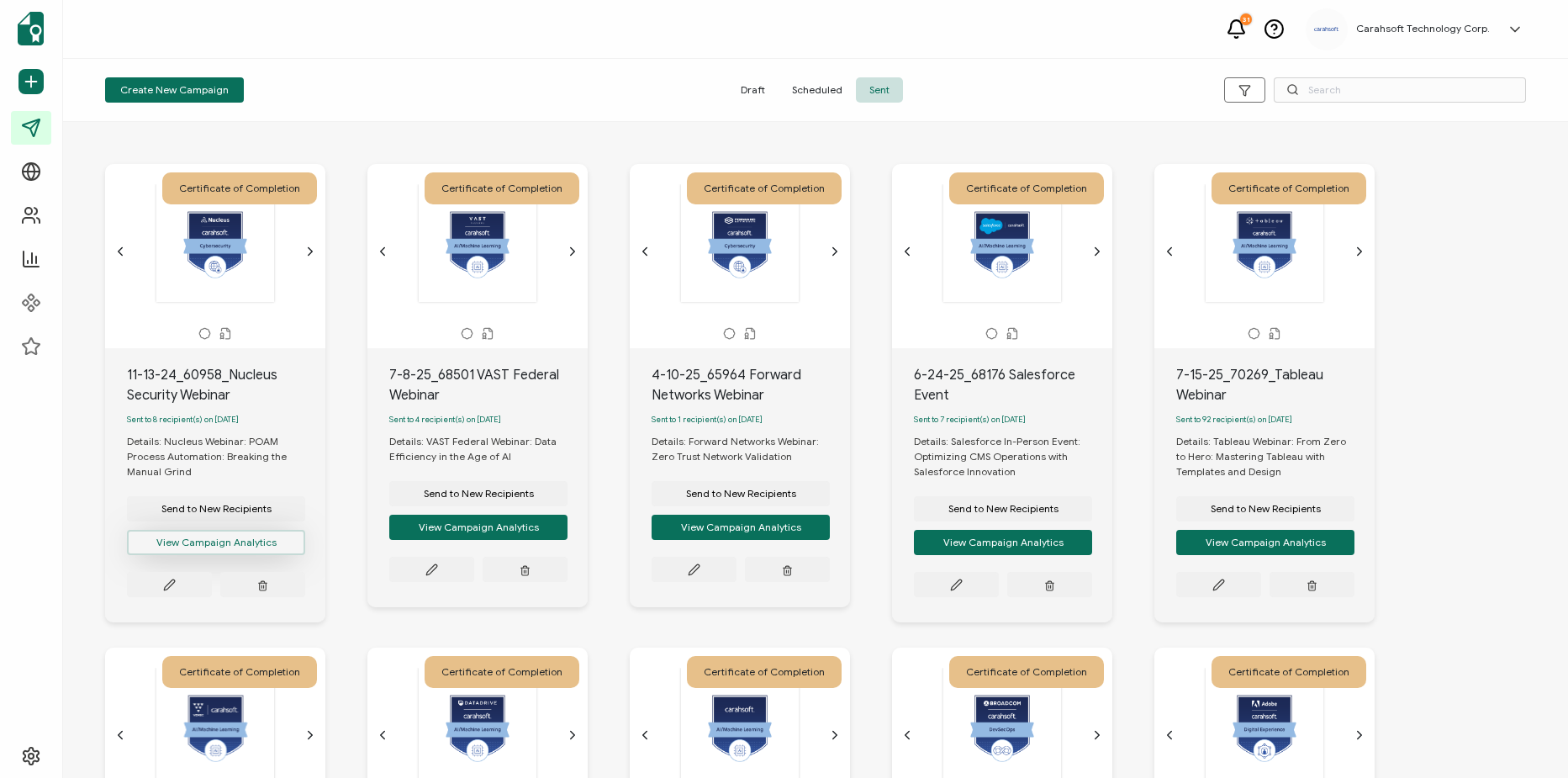
click at [232, 553] on button "View Campaign Analytics" at bounding box center [216, 542] width 178 height 25
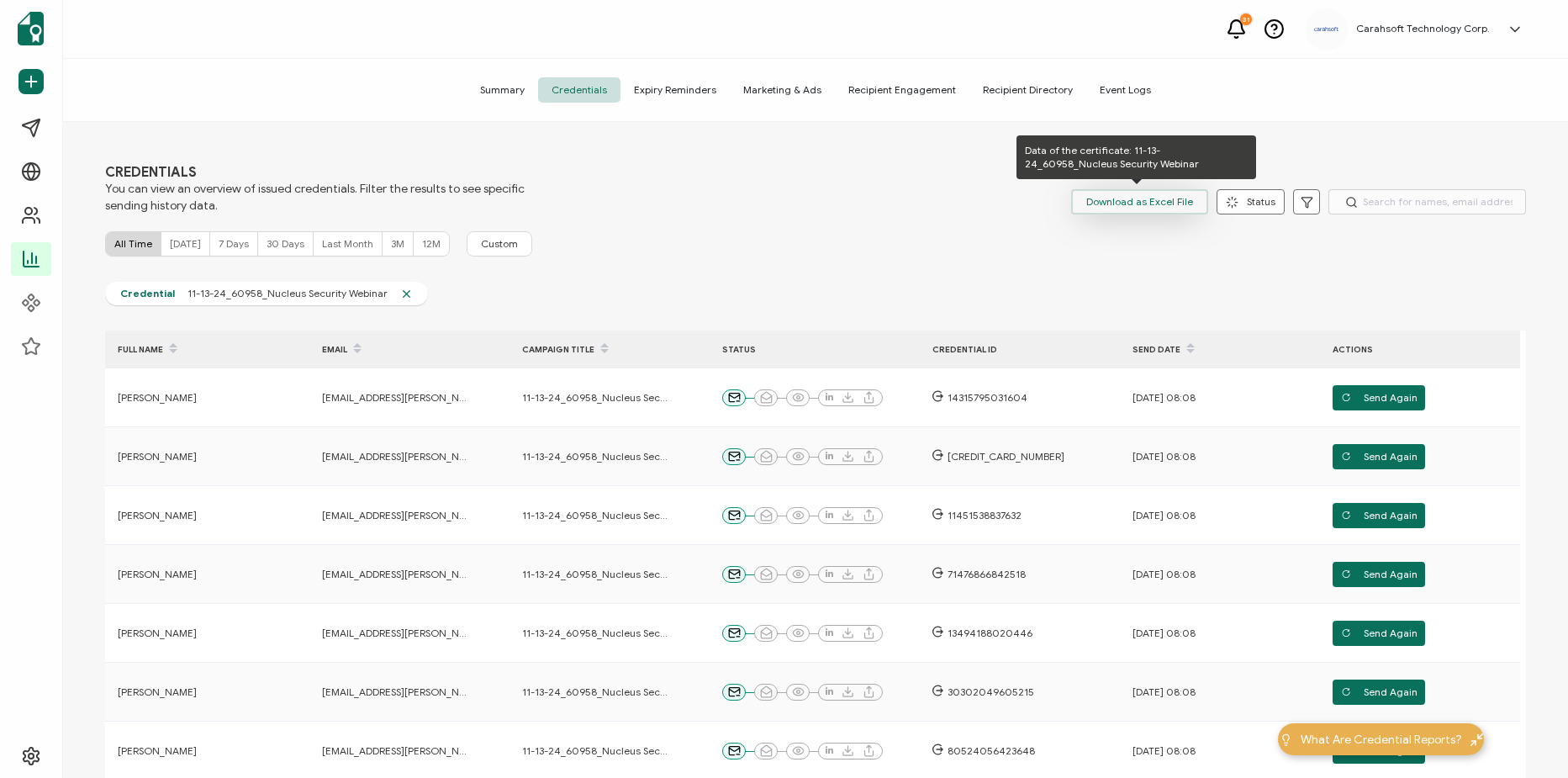
click at [1145, 199] on span "Download as Excel File" at bounding box center [1139, 201] width 107 height 25
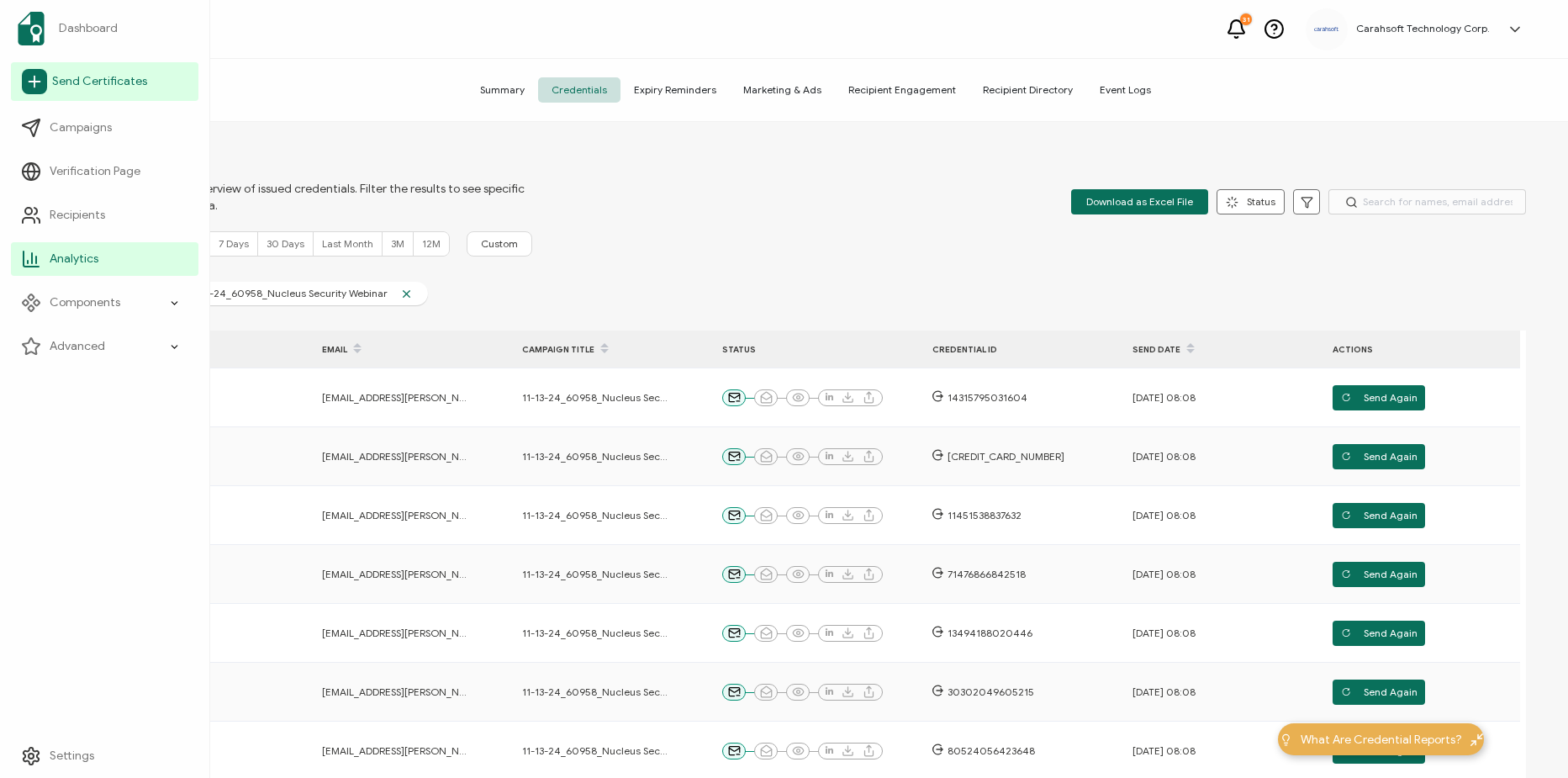
click at [47, 75] on link "Send Certificates" at bounding box center [104, 81] width 187 height 39
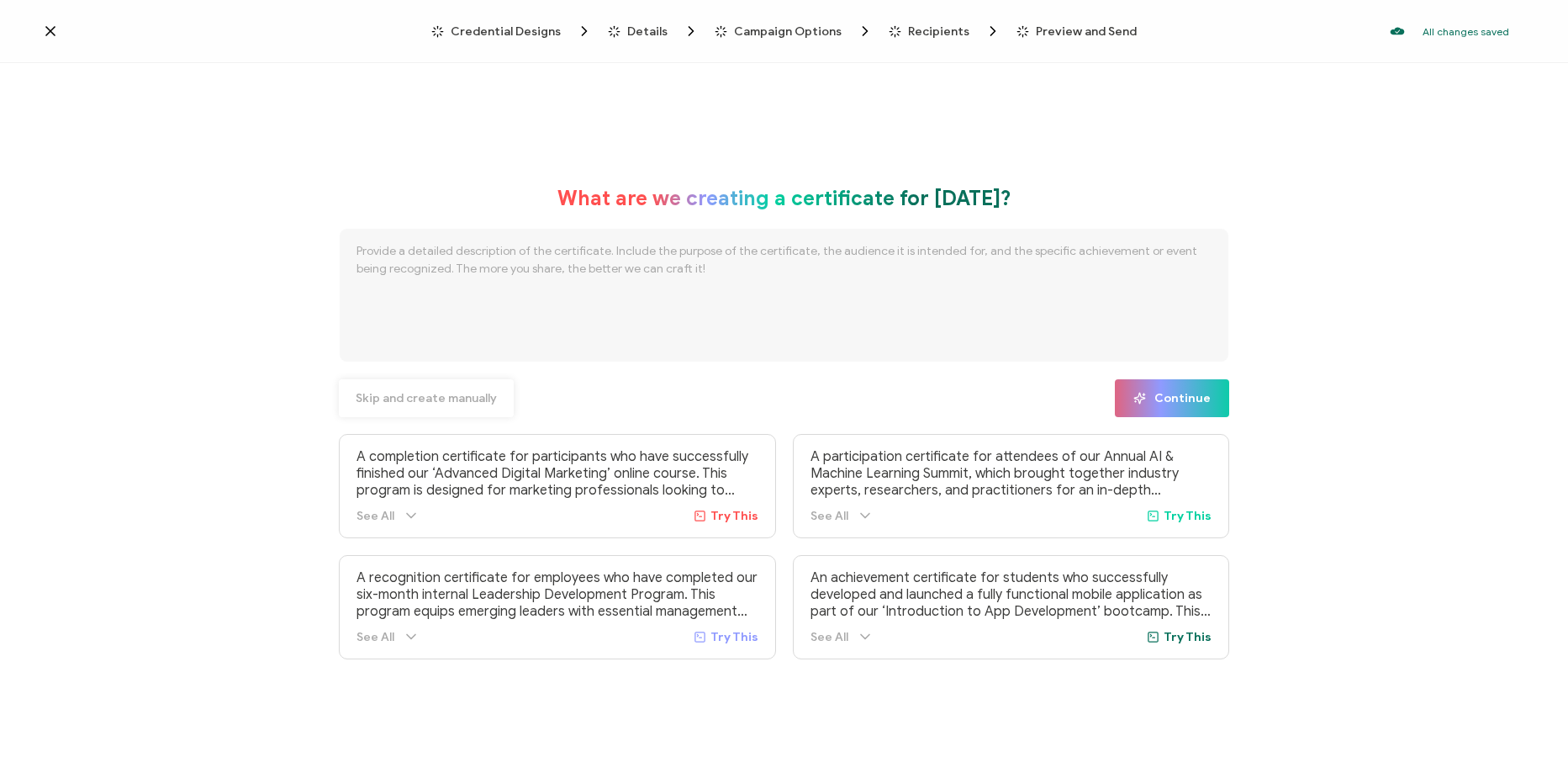
click at [449, 397] on span "Skip and create manually" at bounding box center [427, 398] width 141 height 11
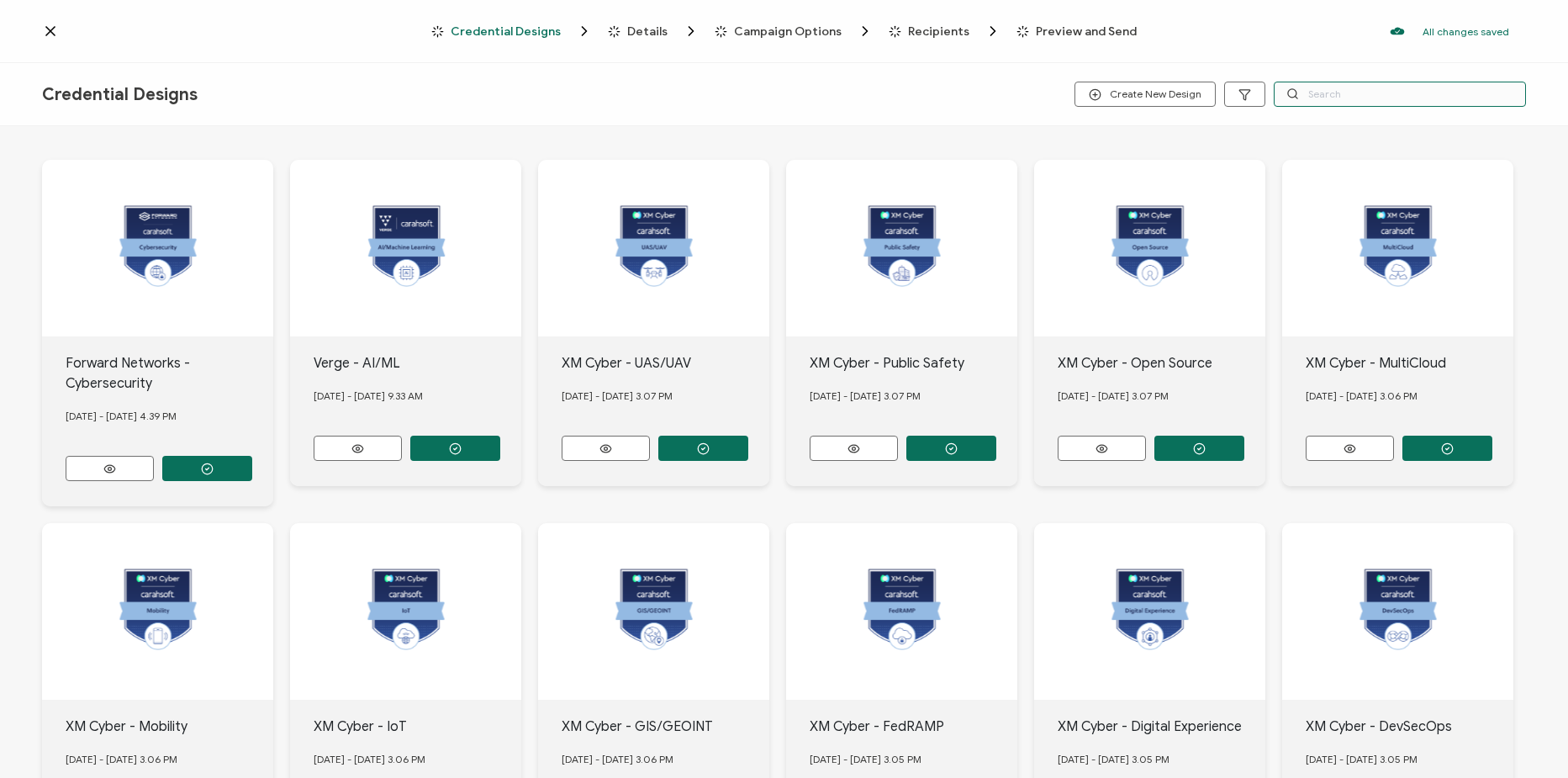
click at [1324, 89] on input "text" at bounding box center [1400, 94] width 252 height 25
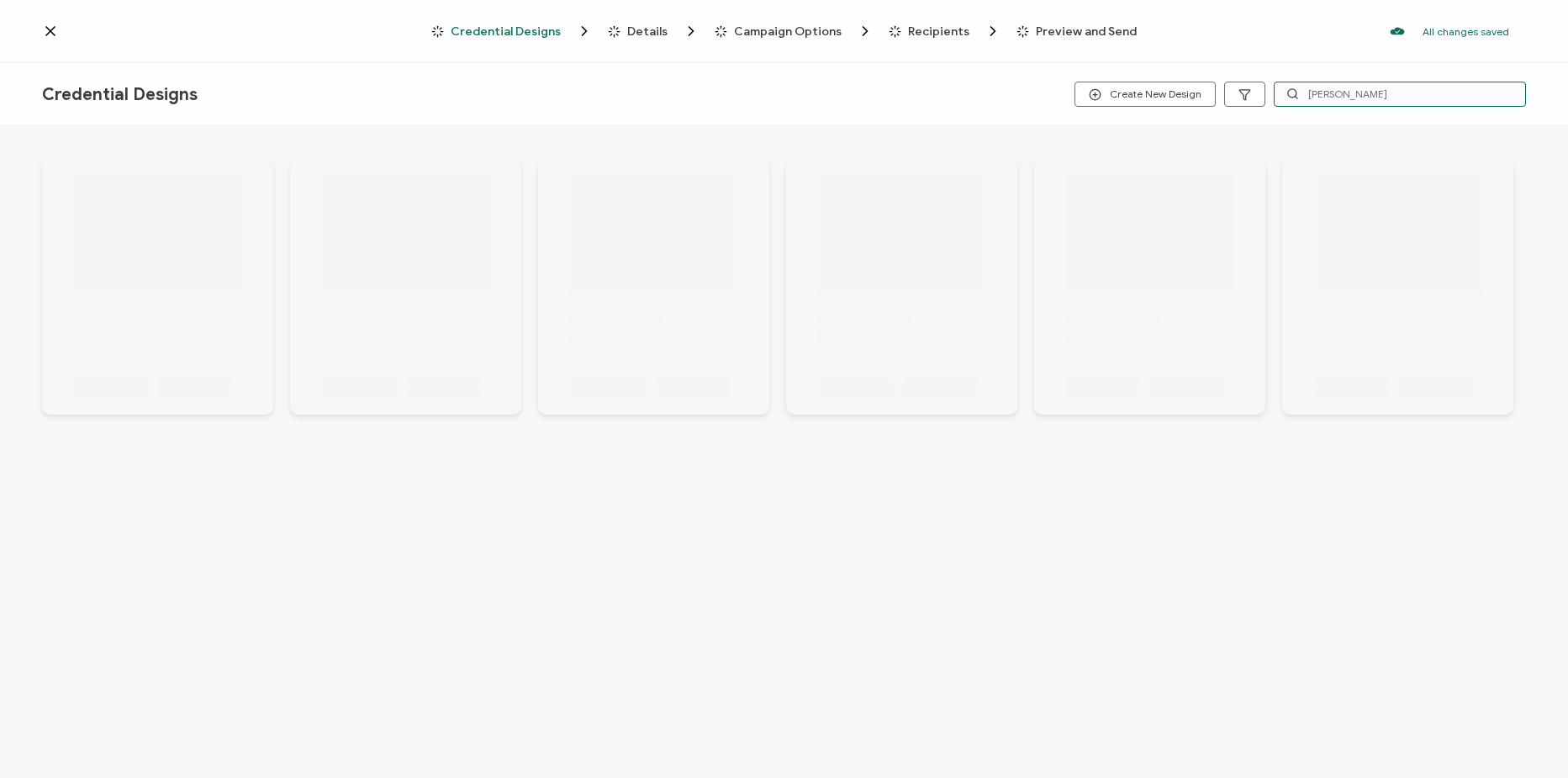
type input "fortin"
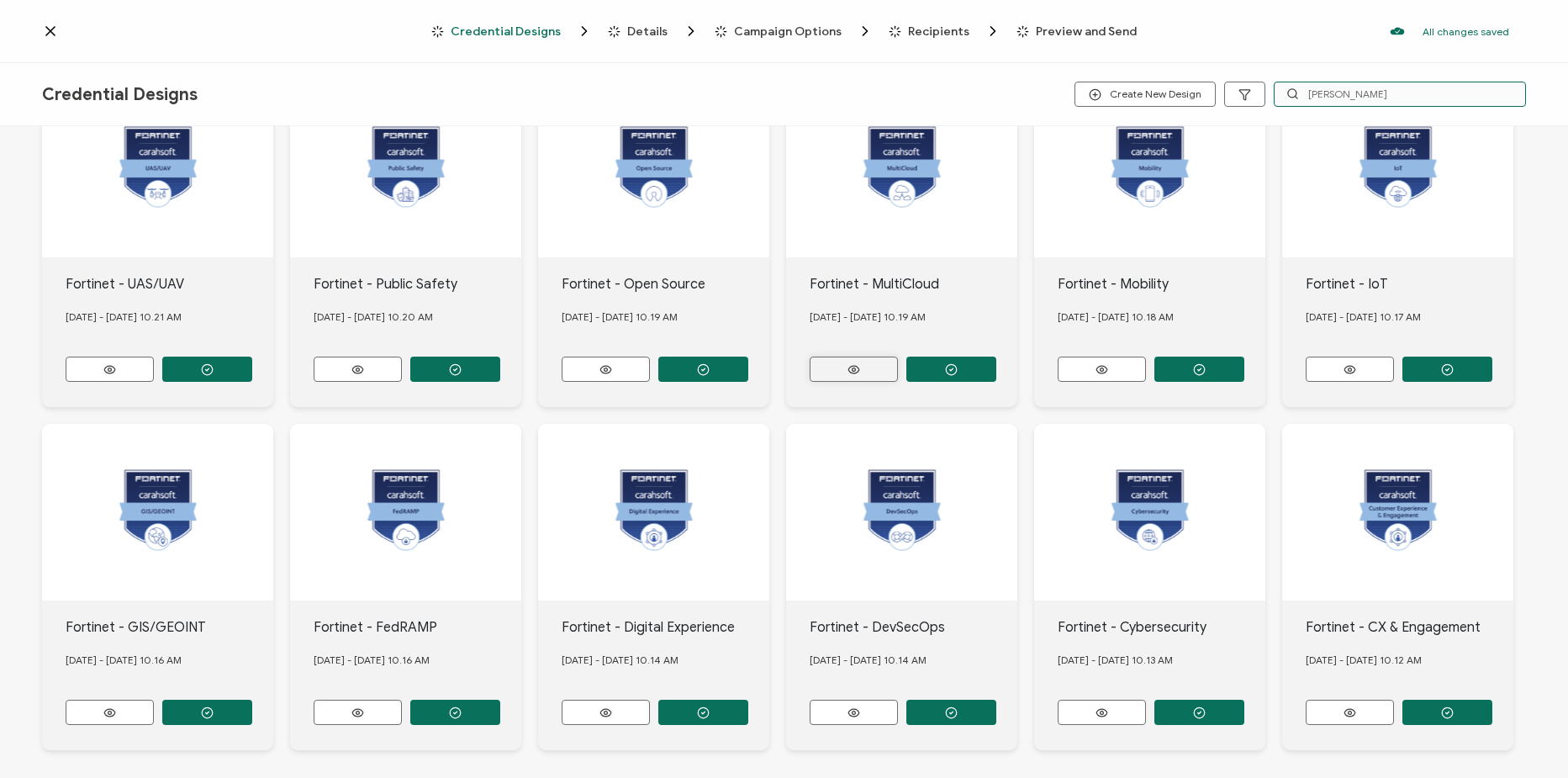
scroll to position [144, 0]
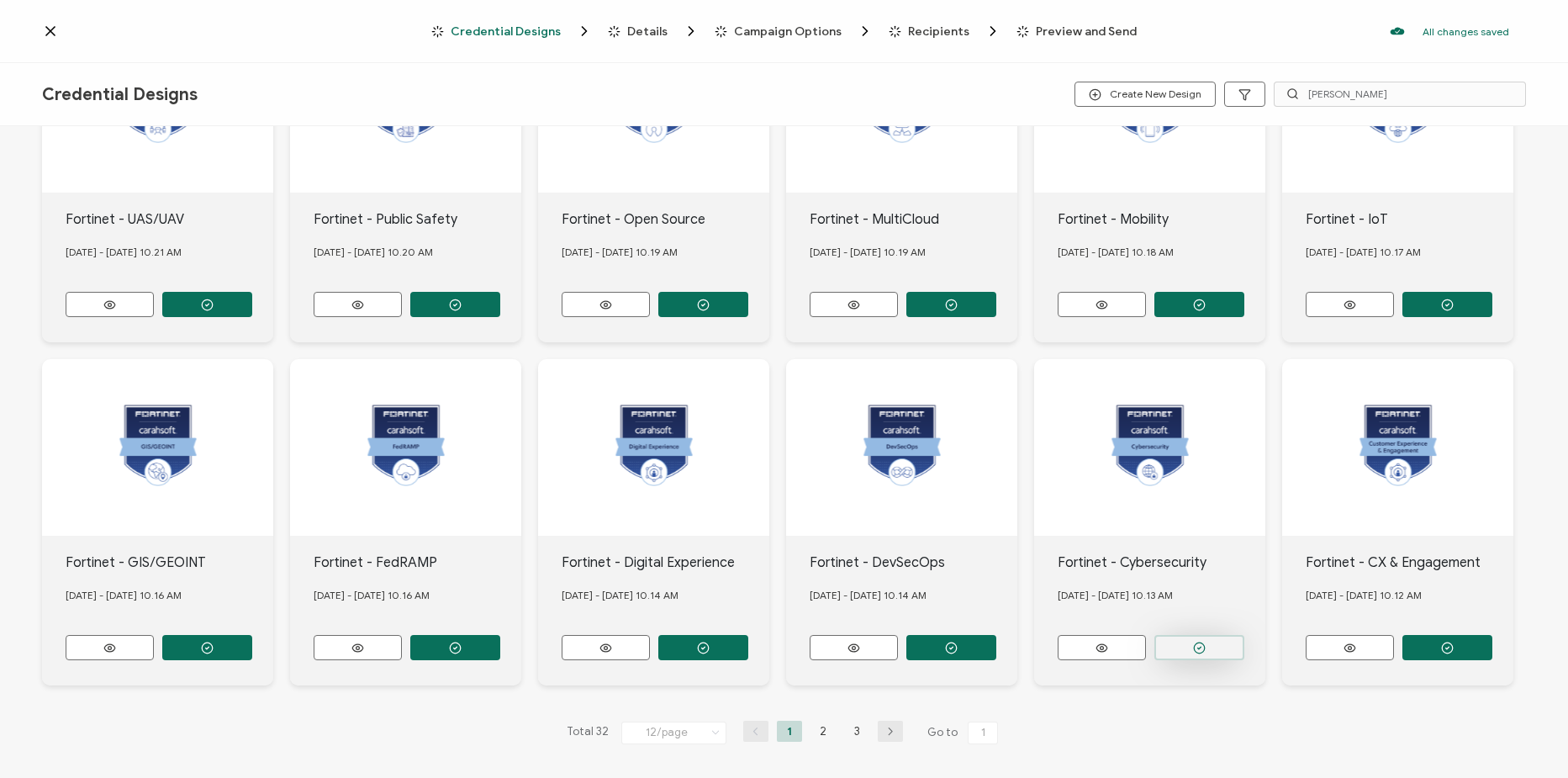
click at [252, 317] on button "button" at bounding box center [207, 305] width 90 height 25
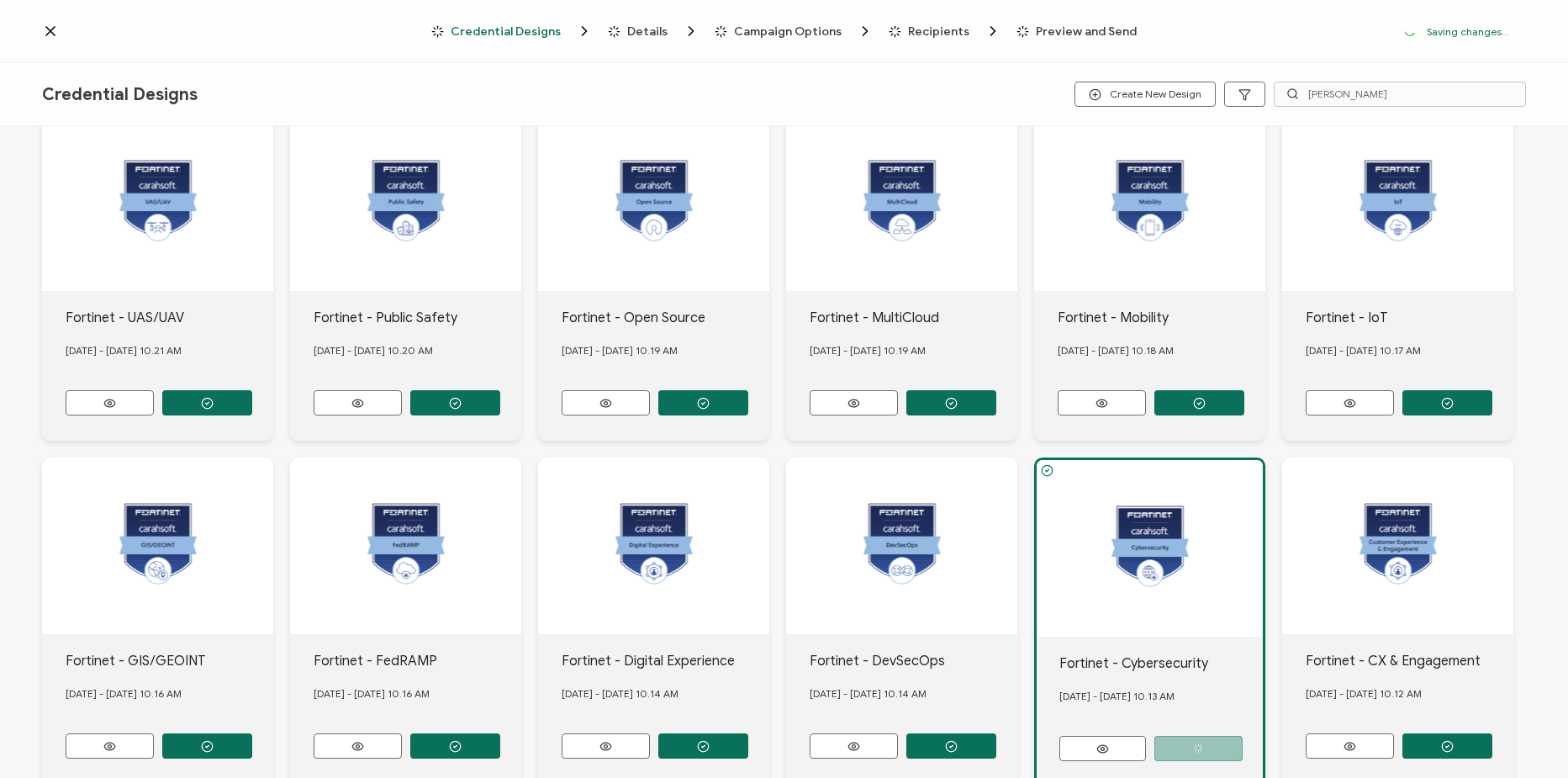
scroll to position [242, 0]
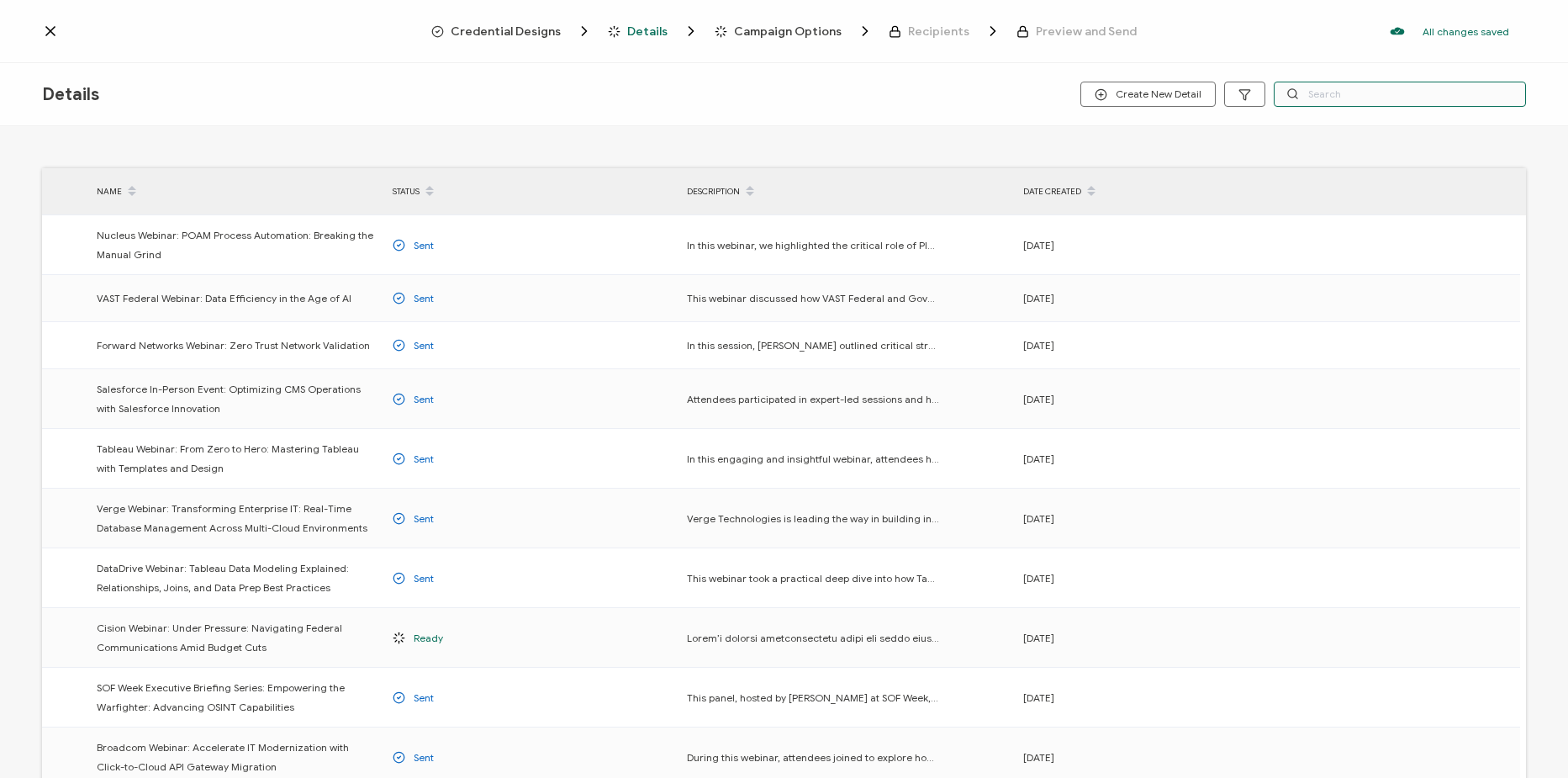
click at [1357, 89] on input "text" at bounding box center [1400, 94] width 252 height 25
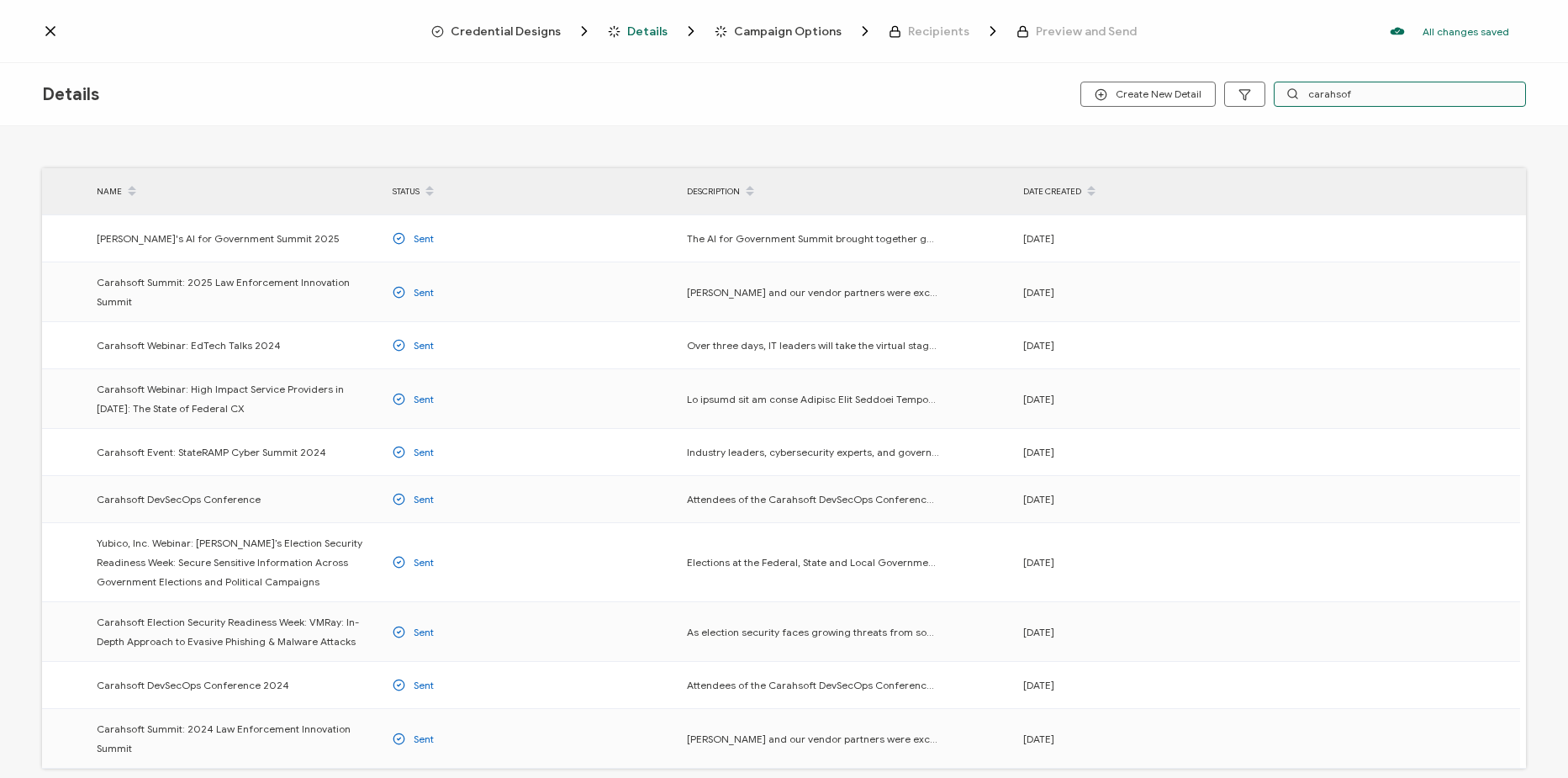
type input "carahsof"
click at [516, 50] on div "Credential Designs Details Campaign Options Recipients Preview and Send All cha…" at bounding box center [784, 32] width 1568 height 63
click at [511, 31] on span "Credential Designs" at bounding box center [505, 31] width 110 height 12
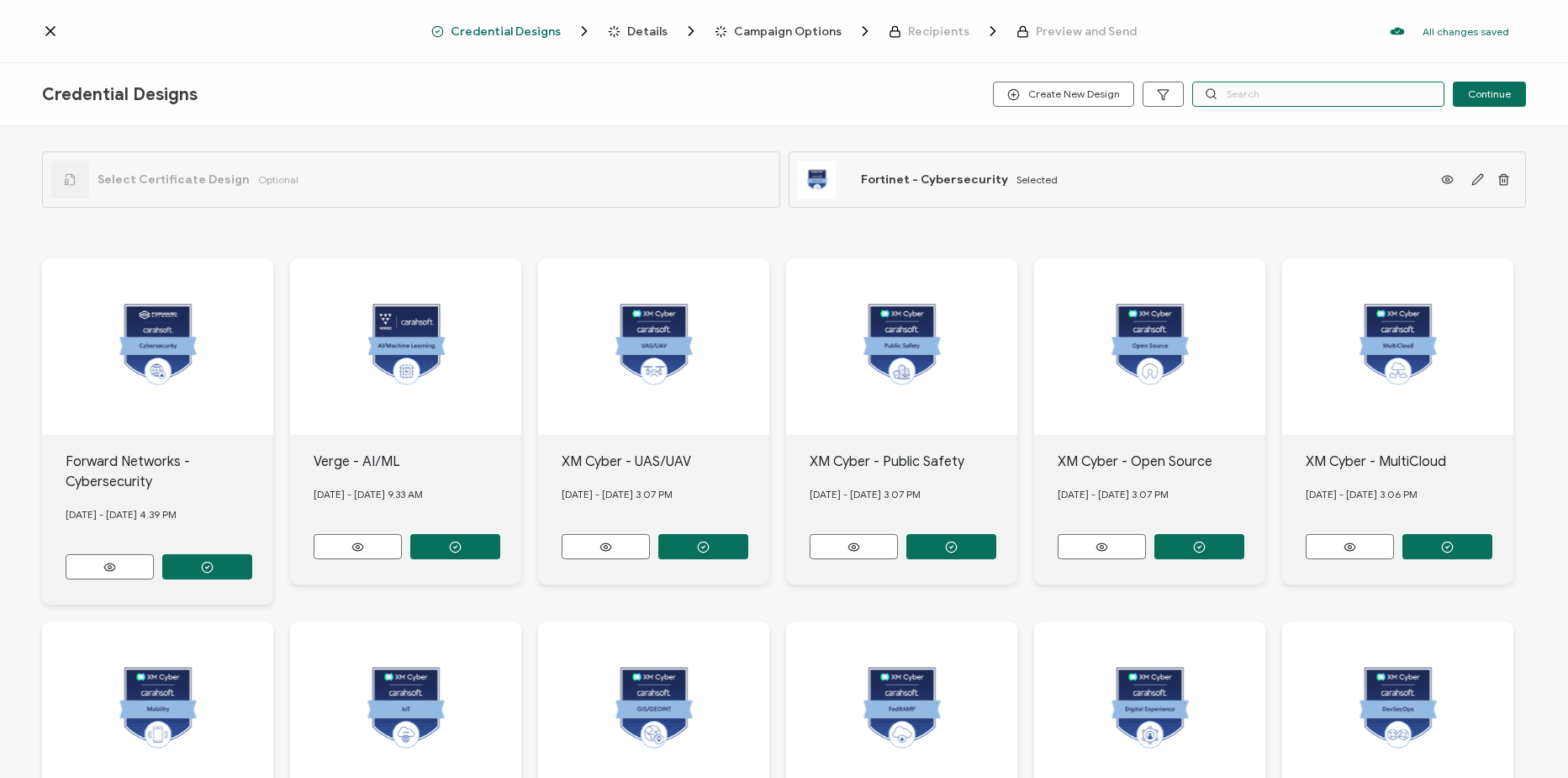
click at [1239, 99] on input "text" at bounding box center [1318, 94] width 252 height 25
type input "carahsoft"
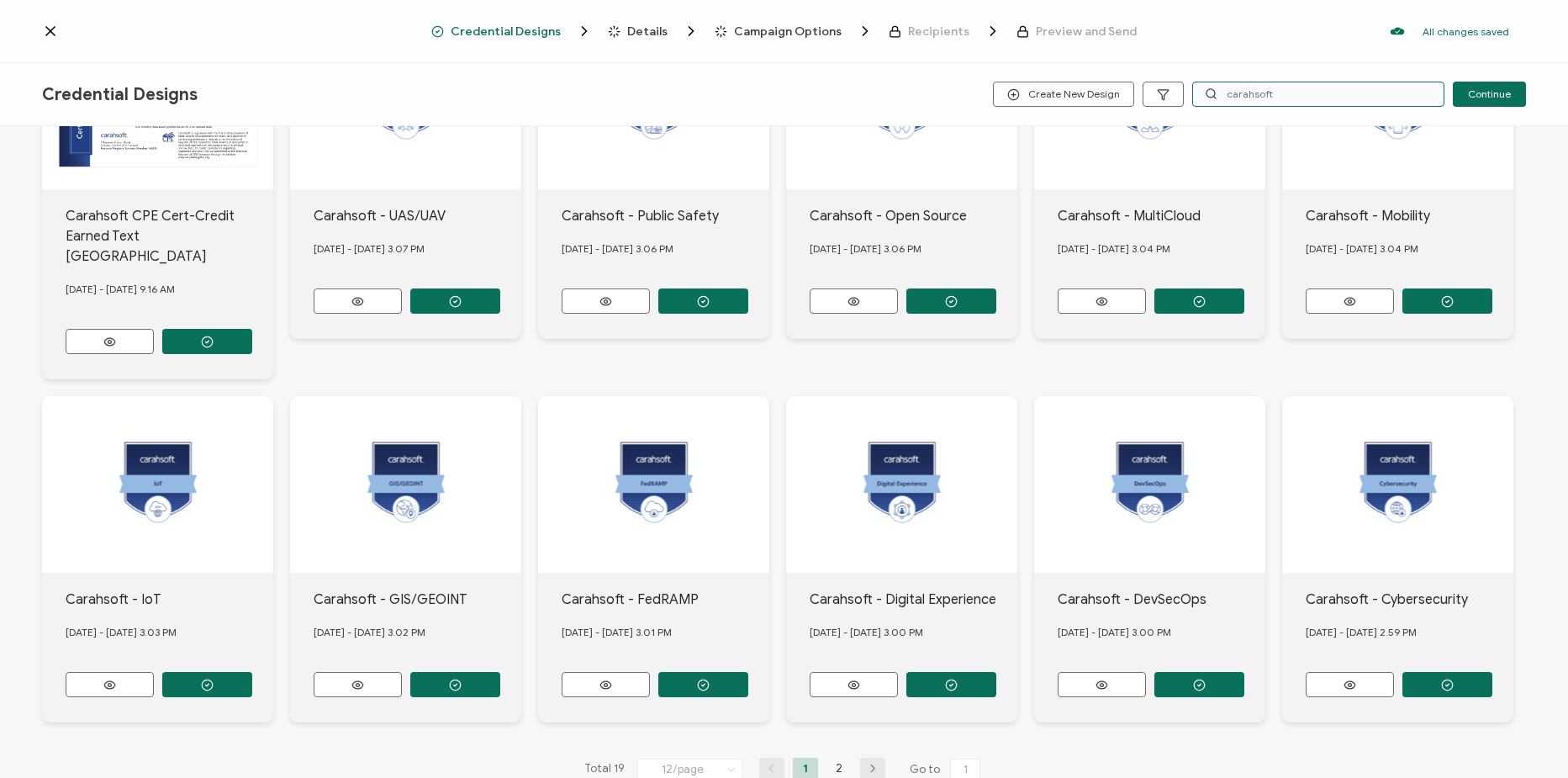
scroll to position [263, 0]
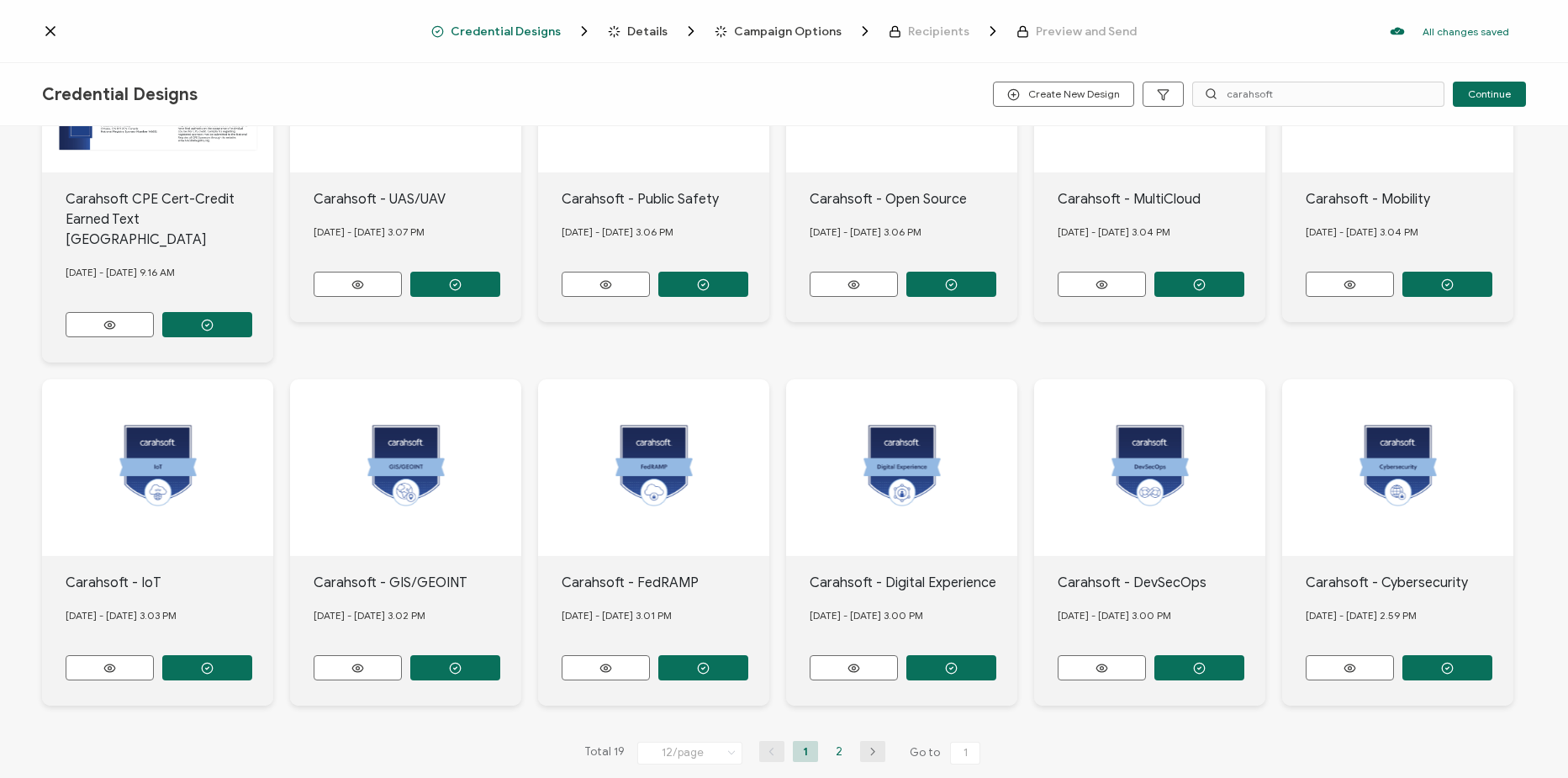
click at [839, 741] on li "2" at bounding box center [839, 751] width 25 height 21
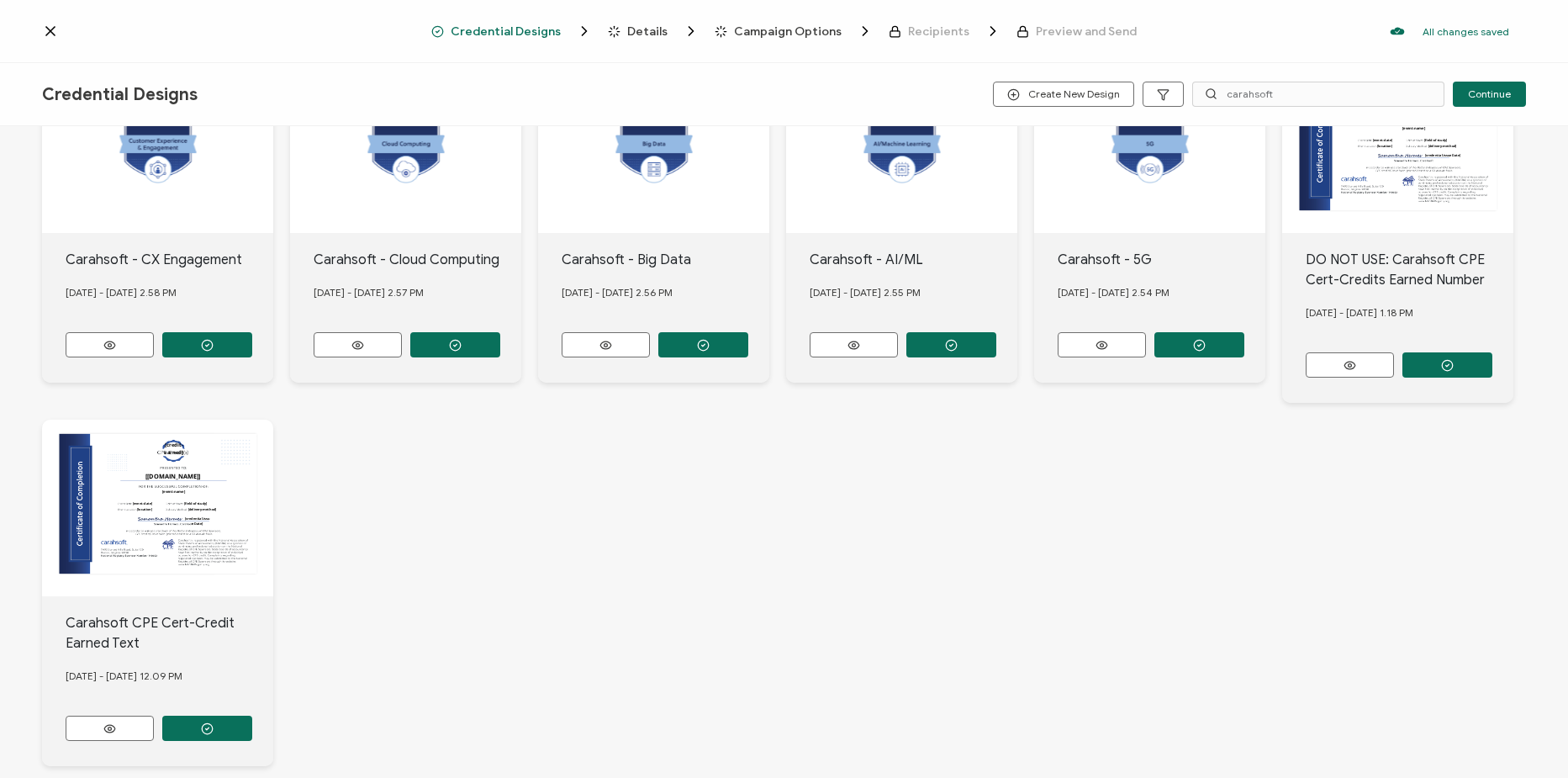
scroll to position [283, 0]
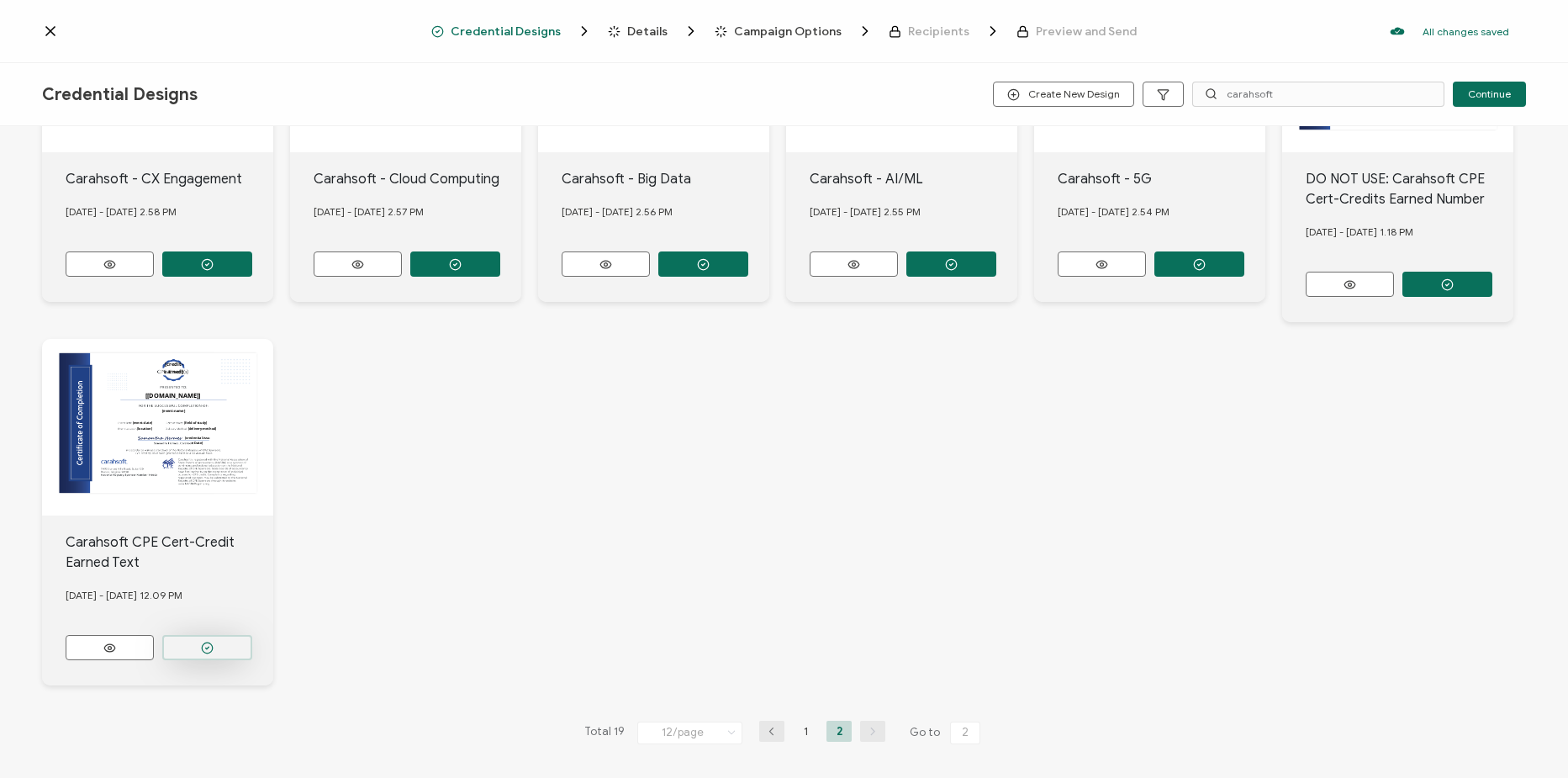
click at [223, 277] on button "button" at bounding box center [207, 263] width 90 height 25
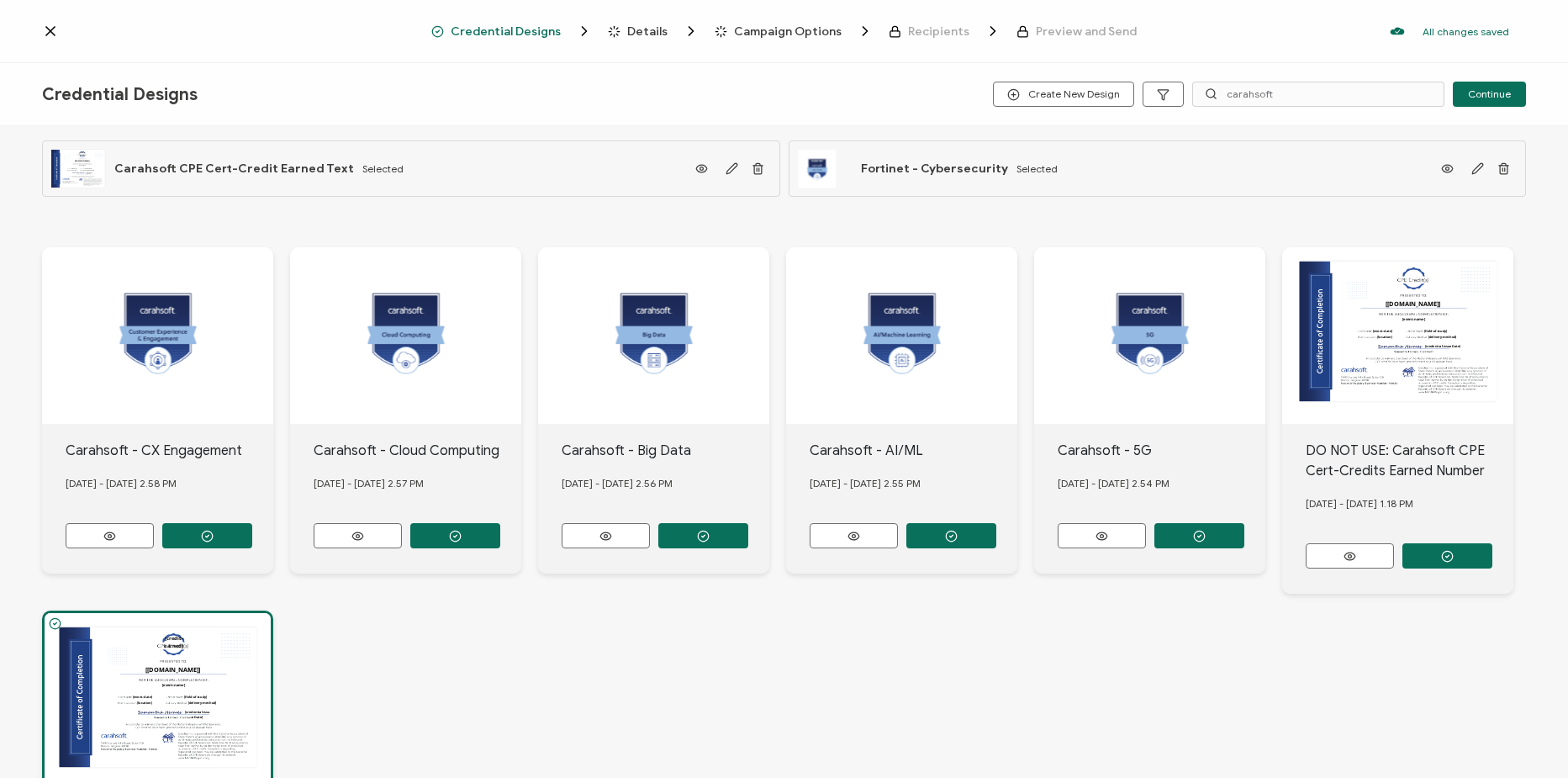
scroll to position [0, 0]
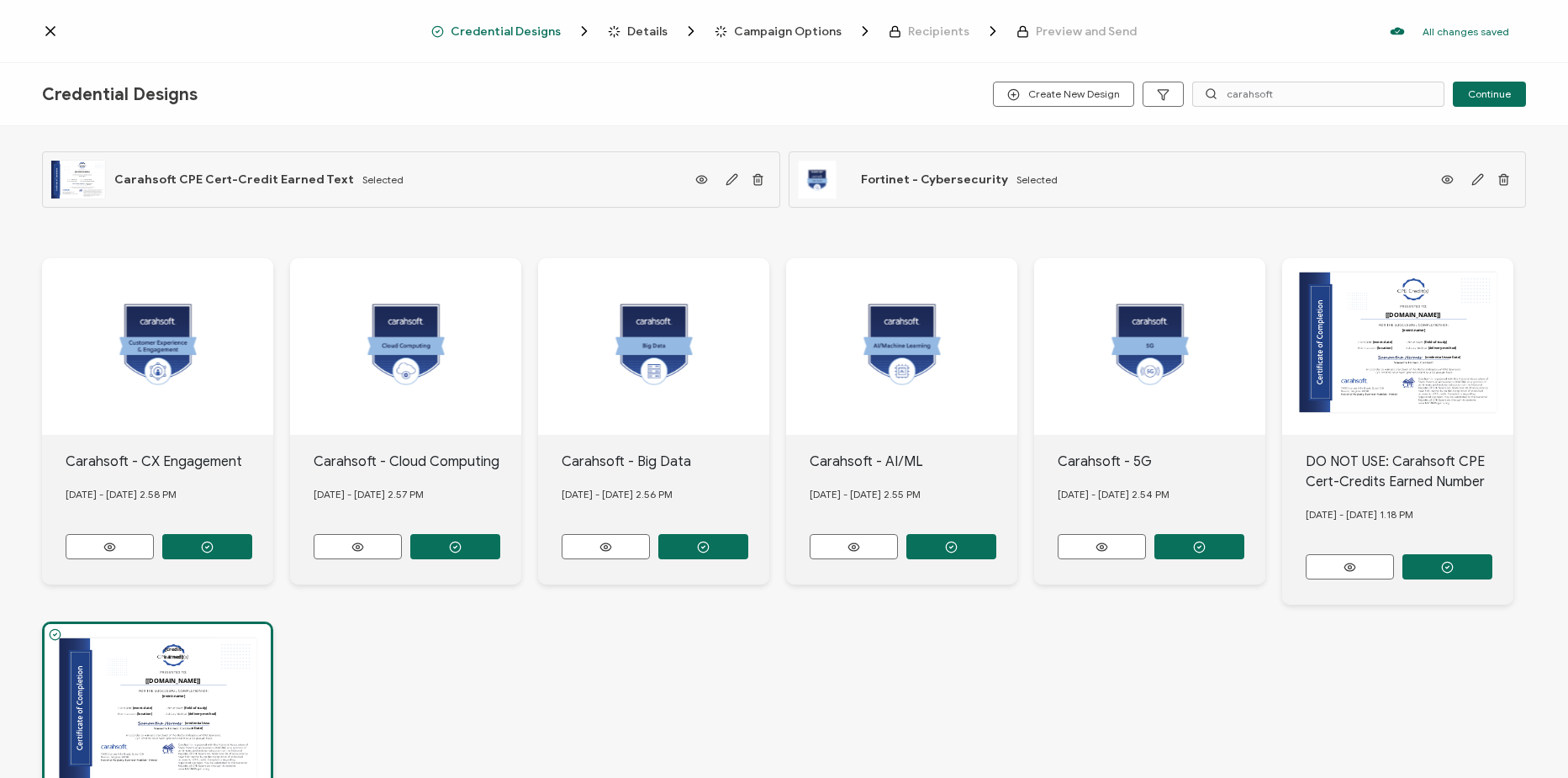
click at [650, 32] on span "Details" at bounding box center [647, 31] width 40 height 12
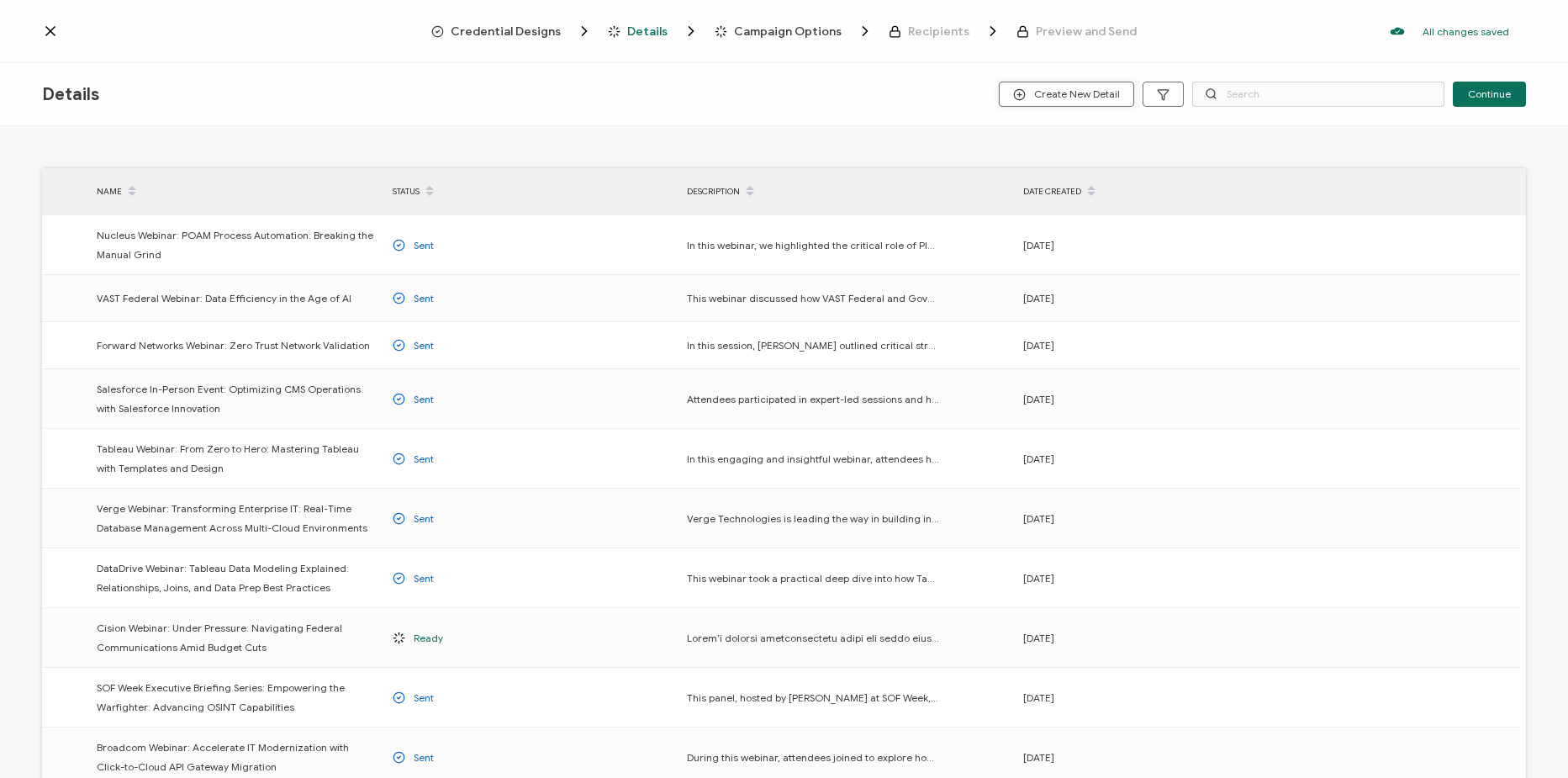
click at [1106, 86] on button "Create New Detail" at bounding box center [1067, 94] width 136 height 25
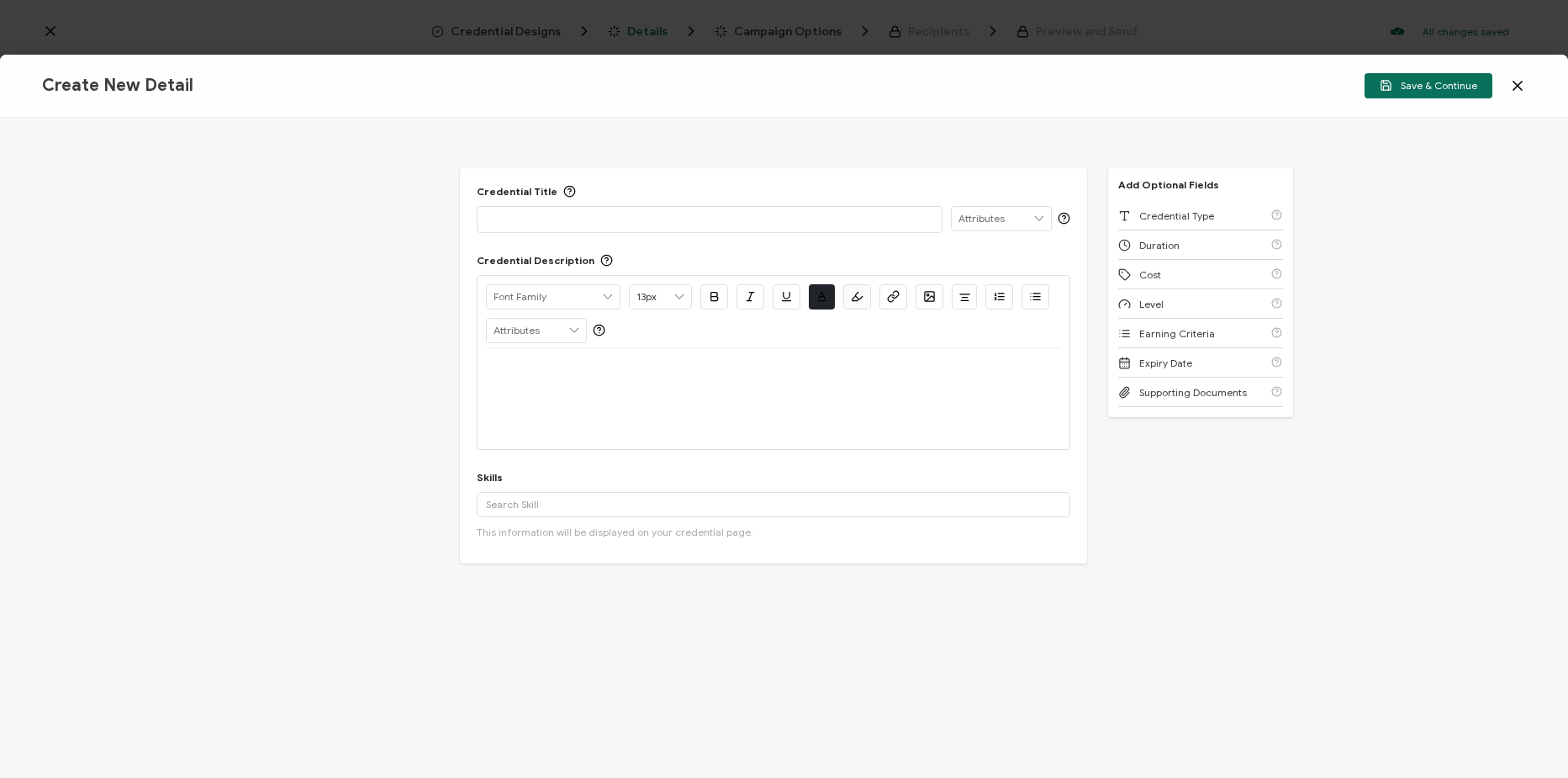
click at [666, 228] on div at bounding box center [709, 219] width 448 height 24
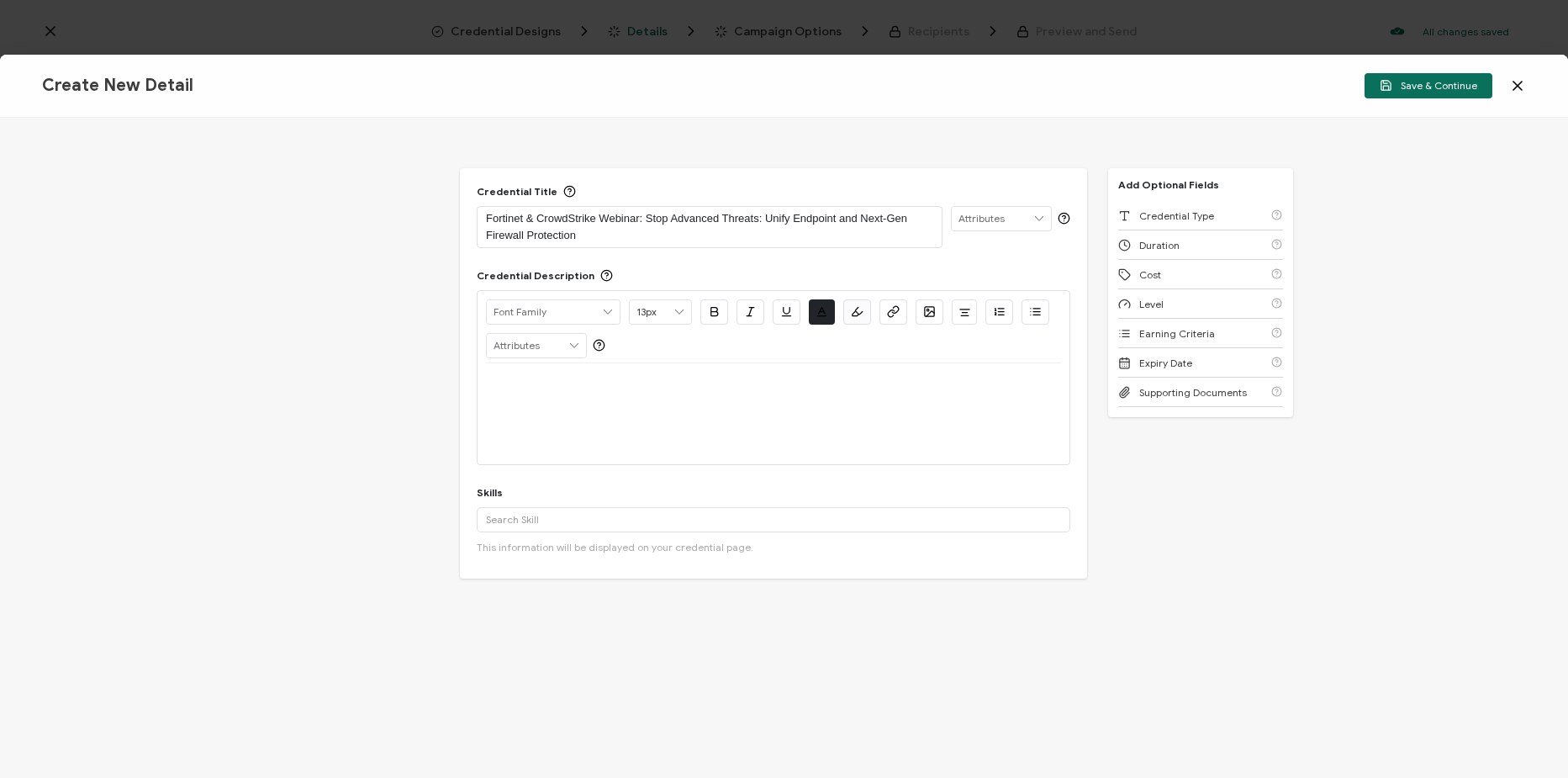
click at [580, 404] on div at bounding box center [773, 384] width 575 height 40
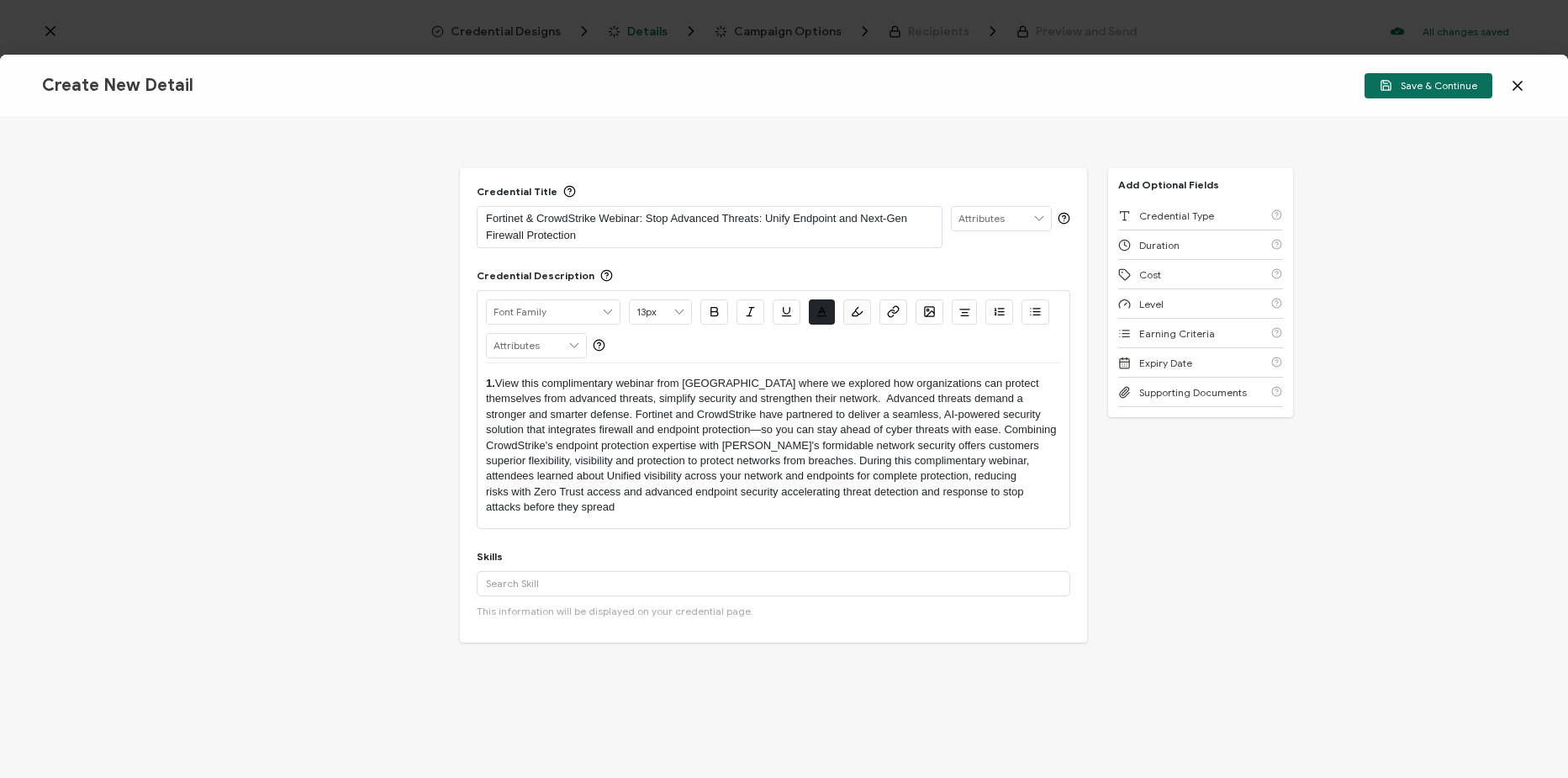
click at [495, 386] on strong "1." at bounding box center [491, 383] width 10 height 12
click at [562, 380] on p "View this complimentary webinar from Fortinet where we explored how organizatio…" at bounding box center [773, 446] width 575 height 139
click at [1037, 492] on p "View this on-demand webinar from Fortinet where we explored how organizations c…" at bounding box center [773, 446] width 575 height 139
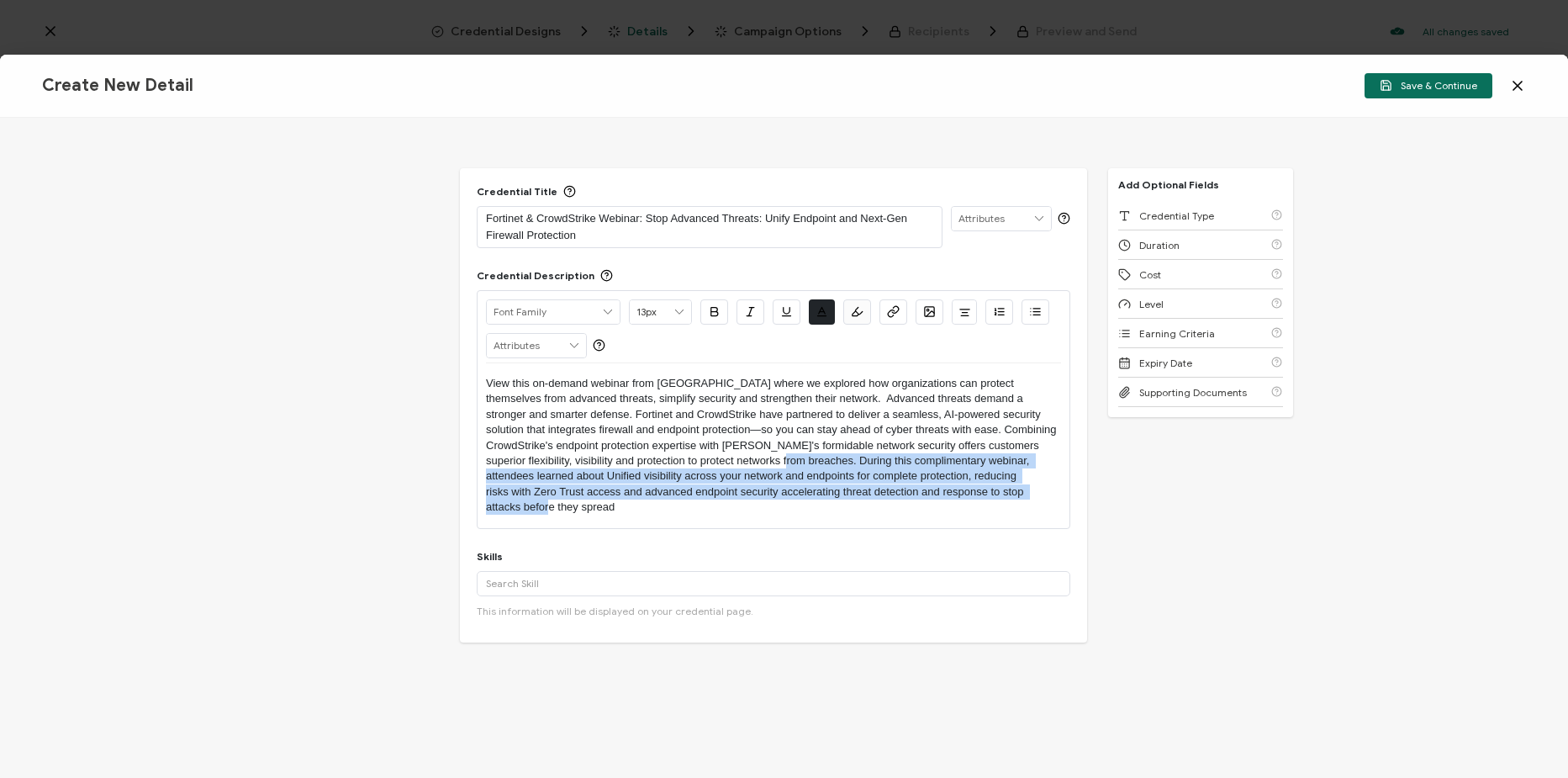
drag, startPoint x: 1029, startPoint y: 494, endPoint x: 710, endPoint y: 459, distance: 320.9
click at [710, 459] on p "View this on-demand webinar from Fortinet where we explored how organizations c…" at bounding box center [773, 446] width 575 height 139
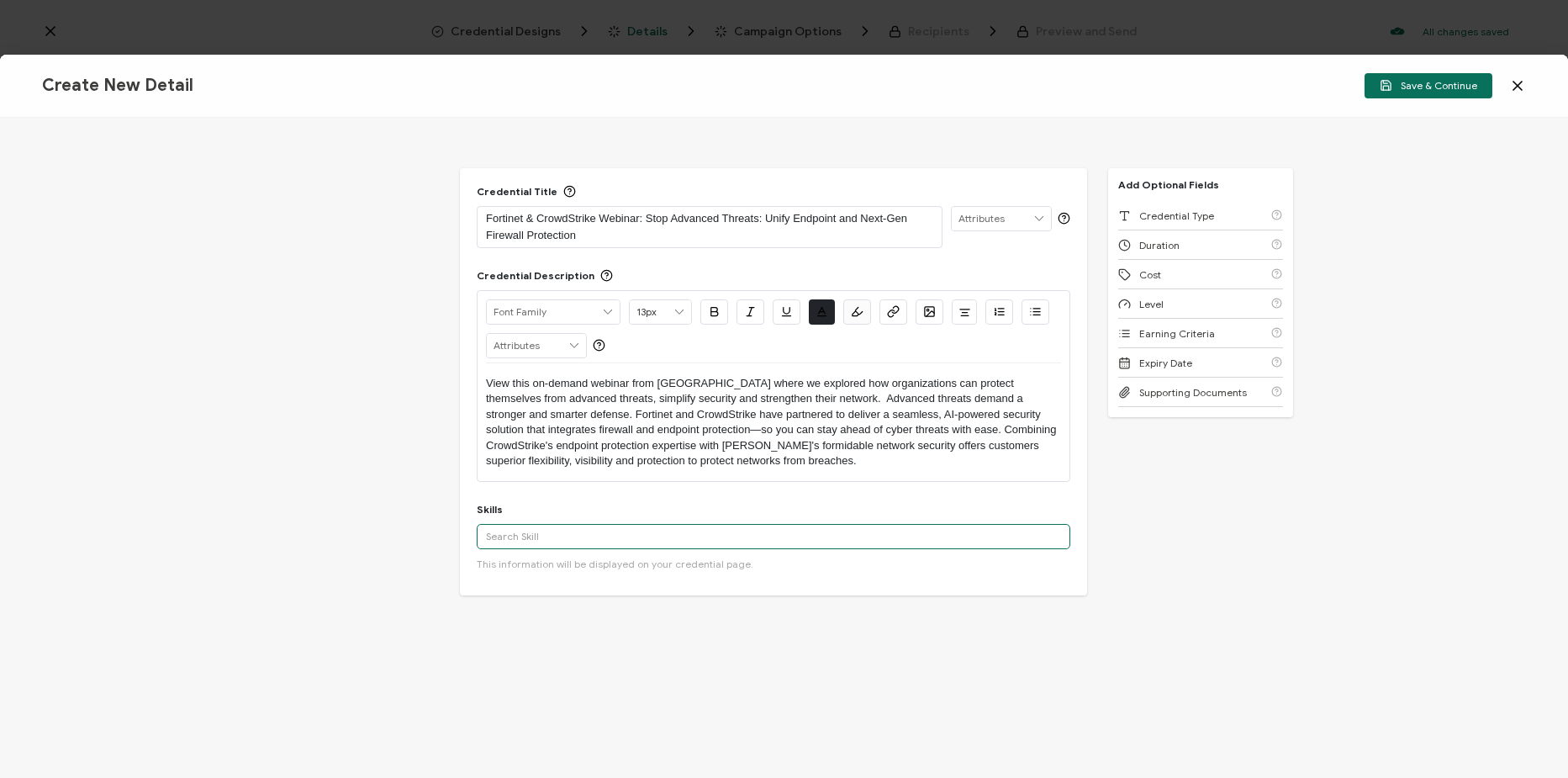
click at [641, 536] on input "text" at bounding box center [774, 536] width 594 height 25
click at [575, 539] on input "artificial in" at bounding box center [774, 536] width 594 height 25
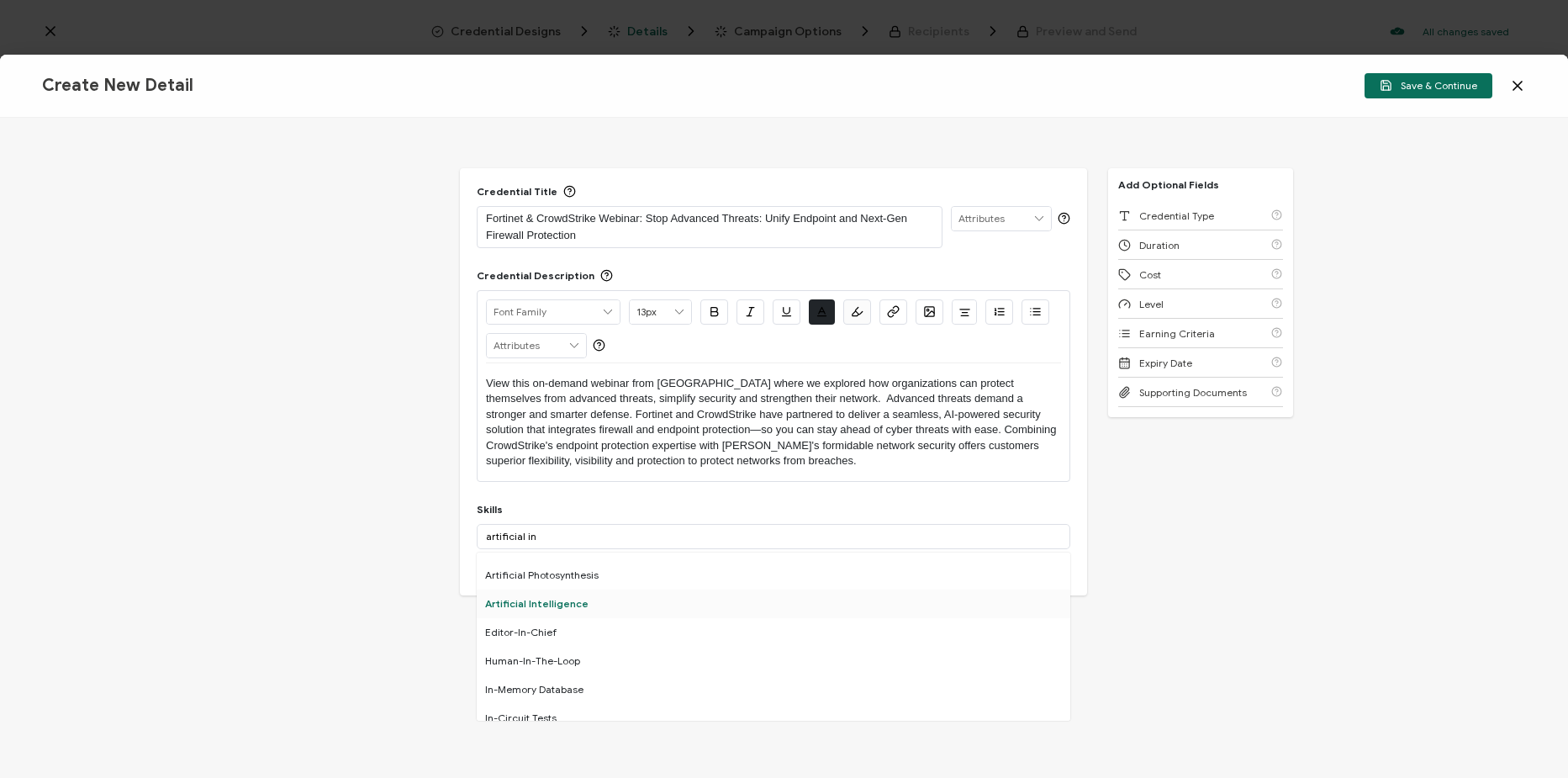
click at [608, 606] on div "Artificial Intelligence" at bounding box center [774, 604] width 594 height 29
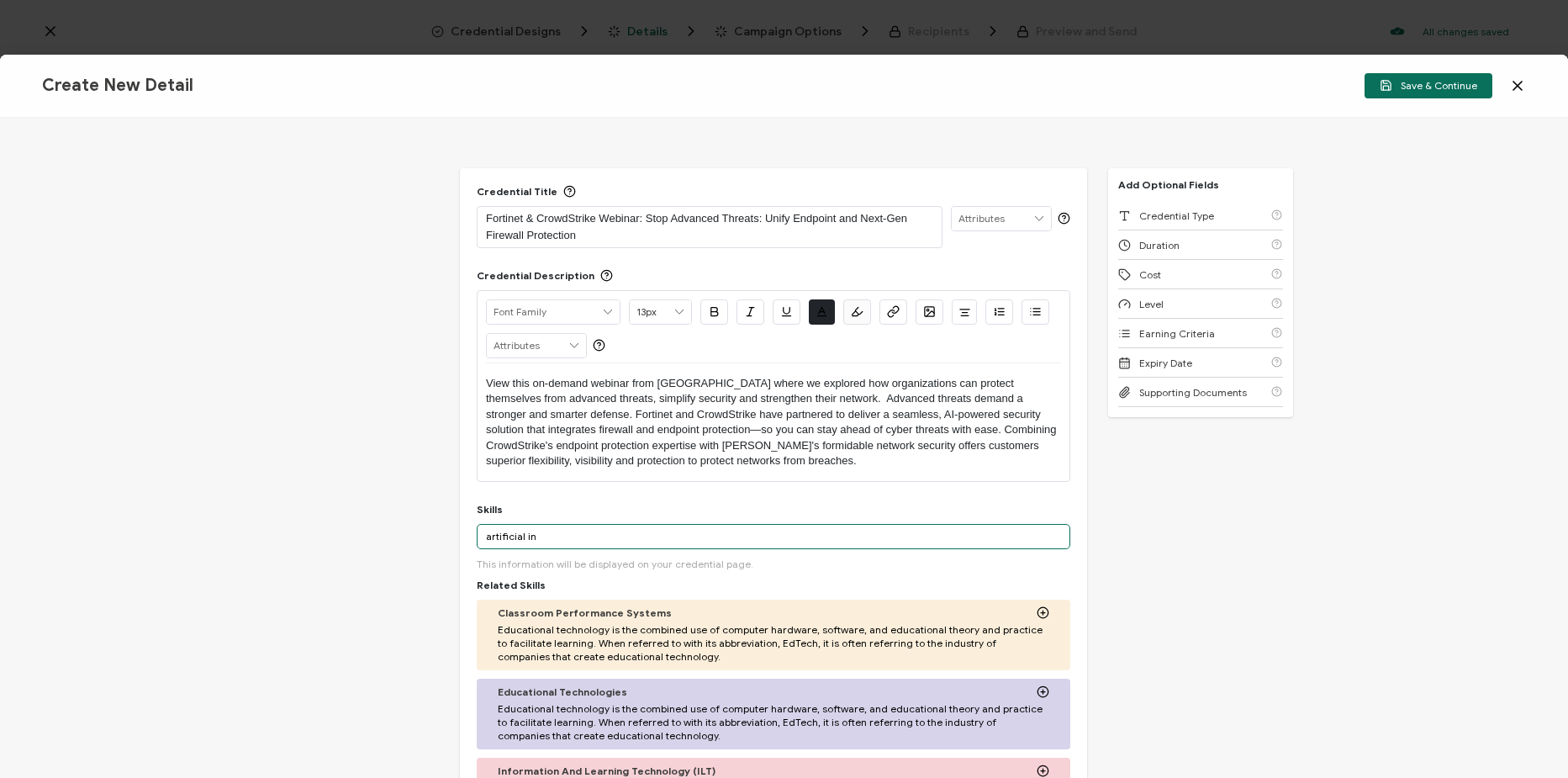
click at [549, 535] on input "artificial in" at bounding box center [774, 536] width 594 height 25
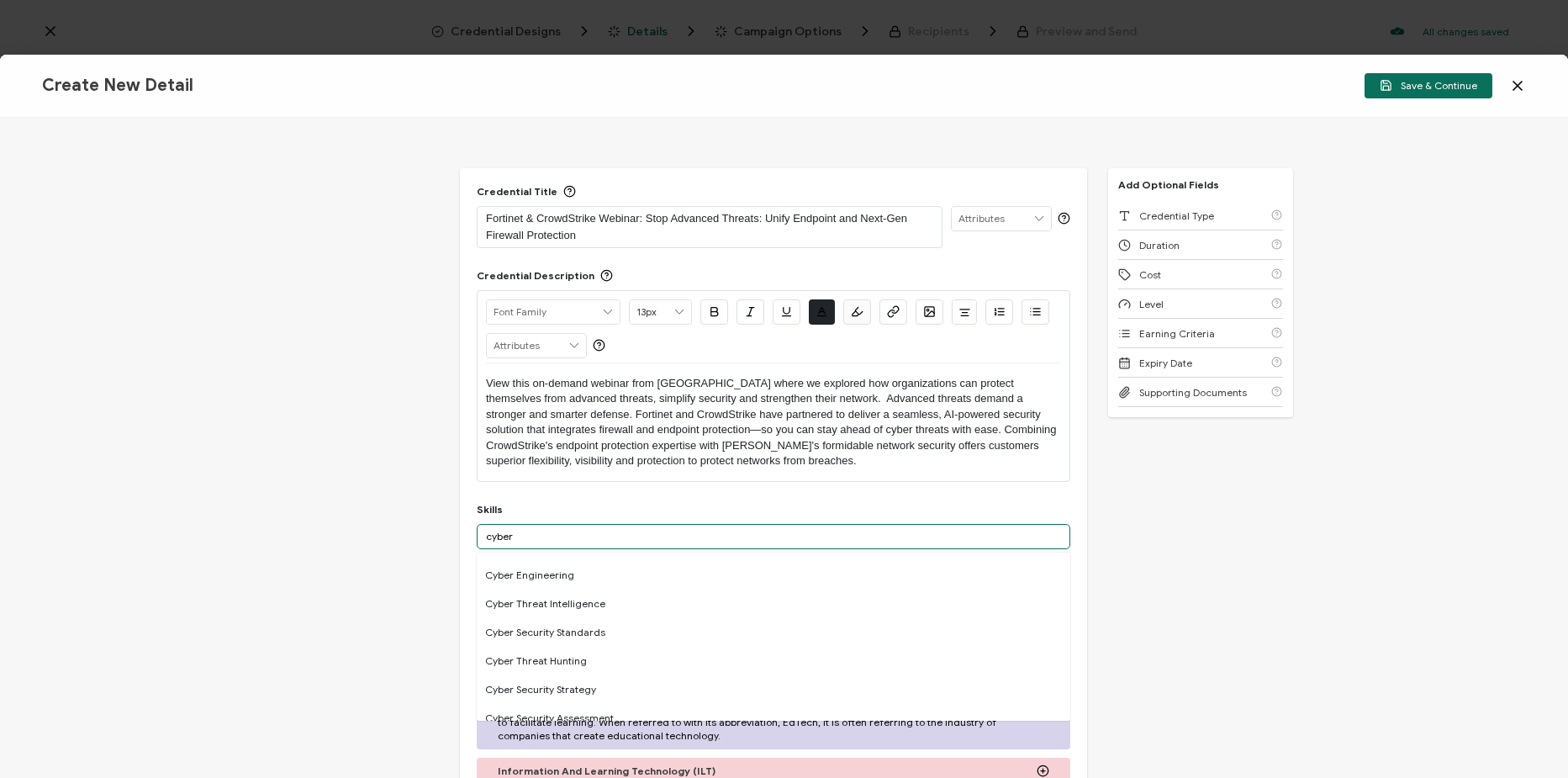
scroll to position [84, 0]
type input "cyber"
click at [575, 577] on div "Cyber Security" at bounding box center [774, 574] width 594 height 29
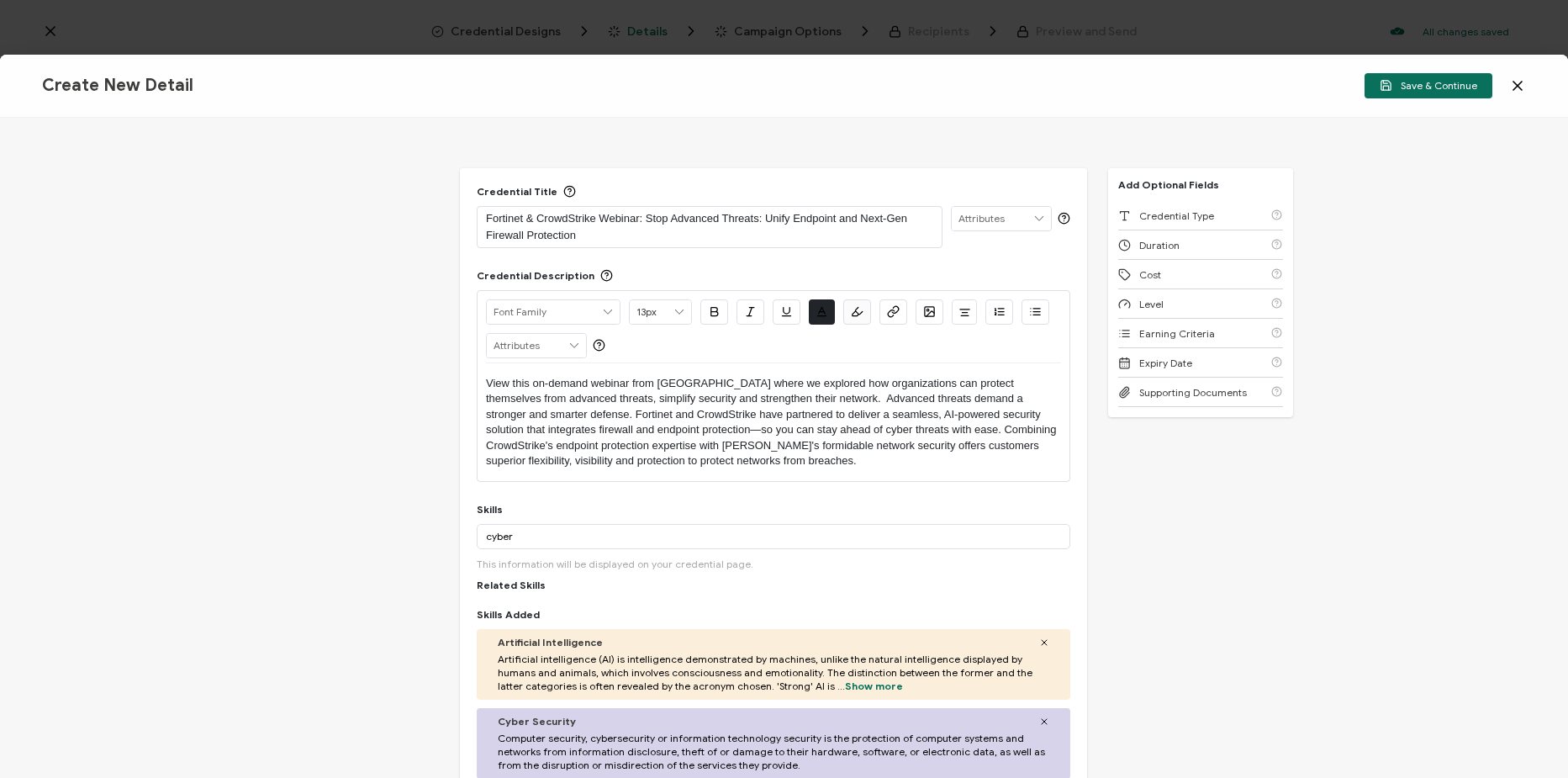
click at [419, 529] on div "Credential Title Fortinet & CrowdStrike Webinar: Stop Advanced Threats: Unify E…" at bounding box center [784, 448] width 1568 height 661
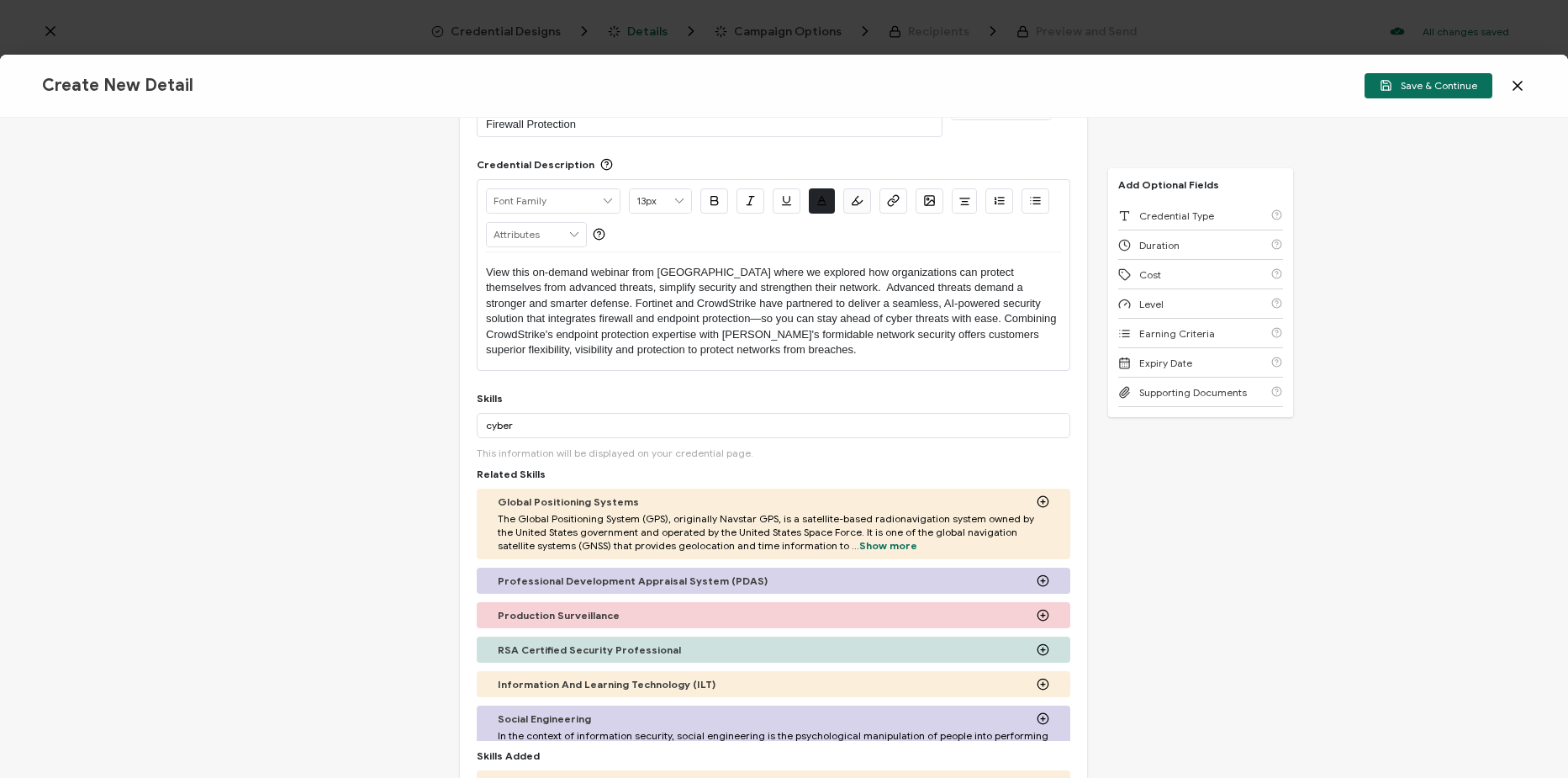
scroll to position [0, 0]
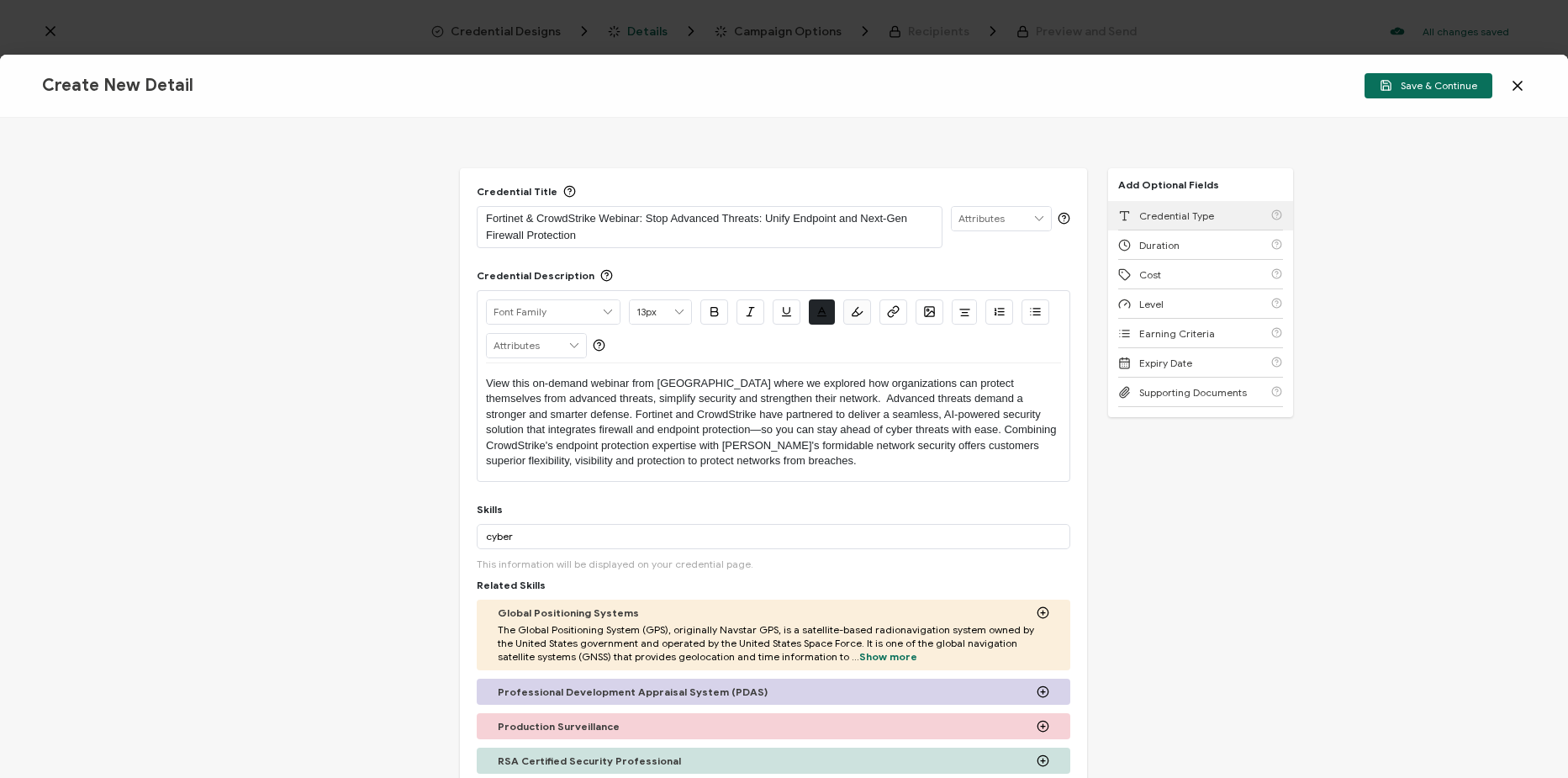
click at [1199, 216] on span "Credential Type" at bounding box center [1177, 215] width 74 height 12
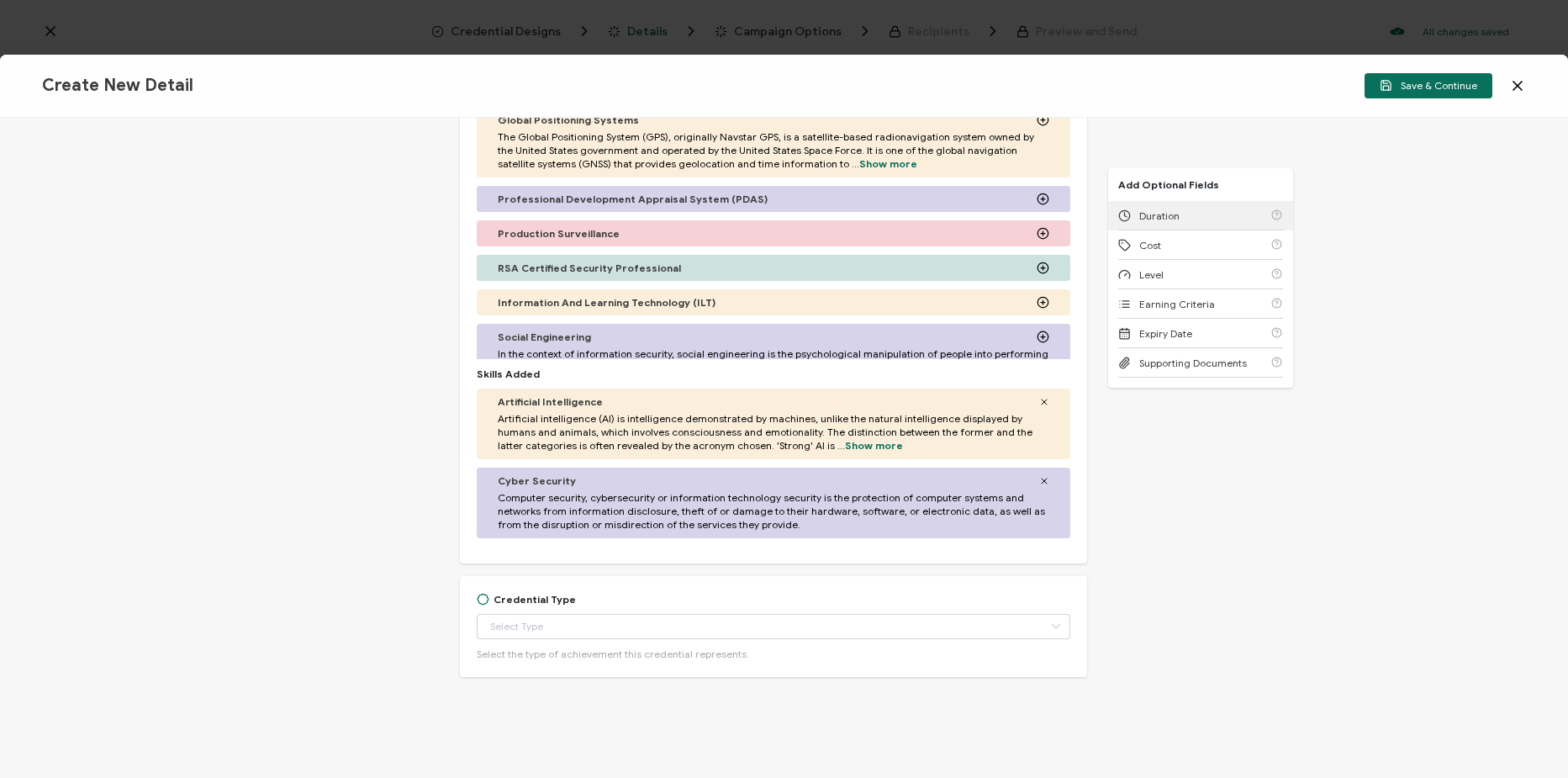
click at [1199, 216] on div "Duration" at bounding box center [1201, 216] width 165 height 30
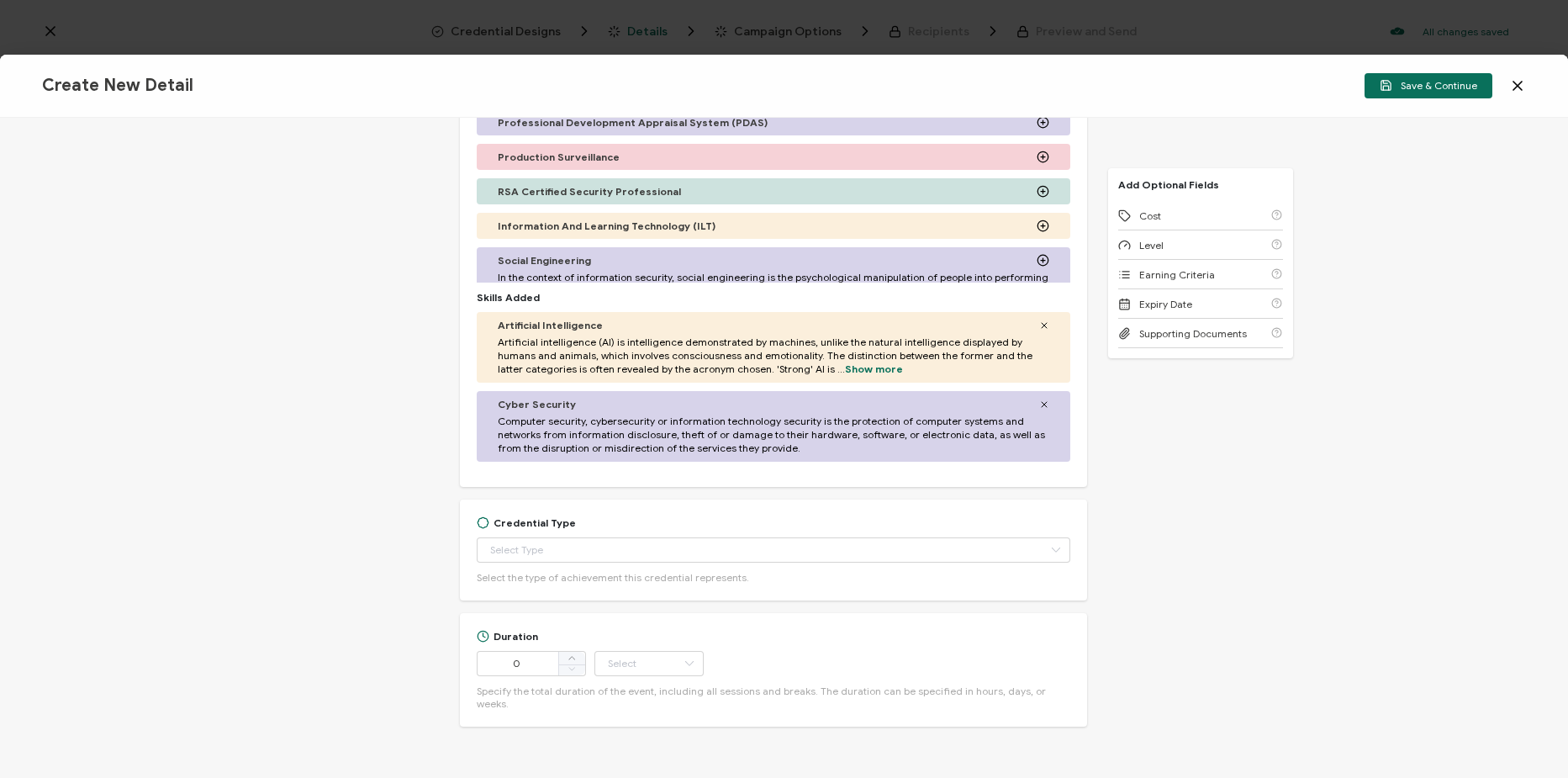
scroll to position [606, 0]
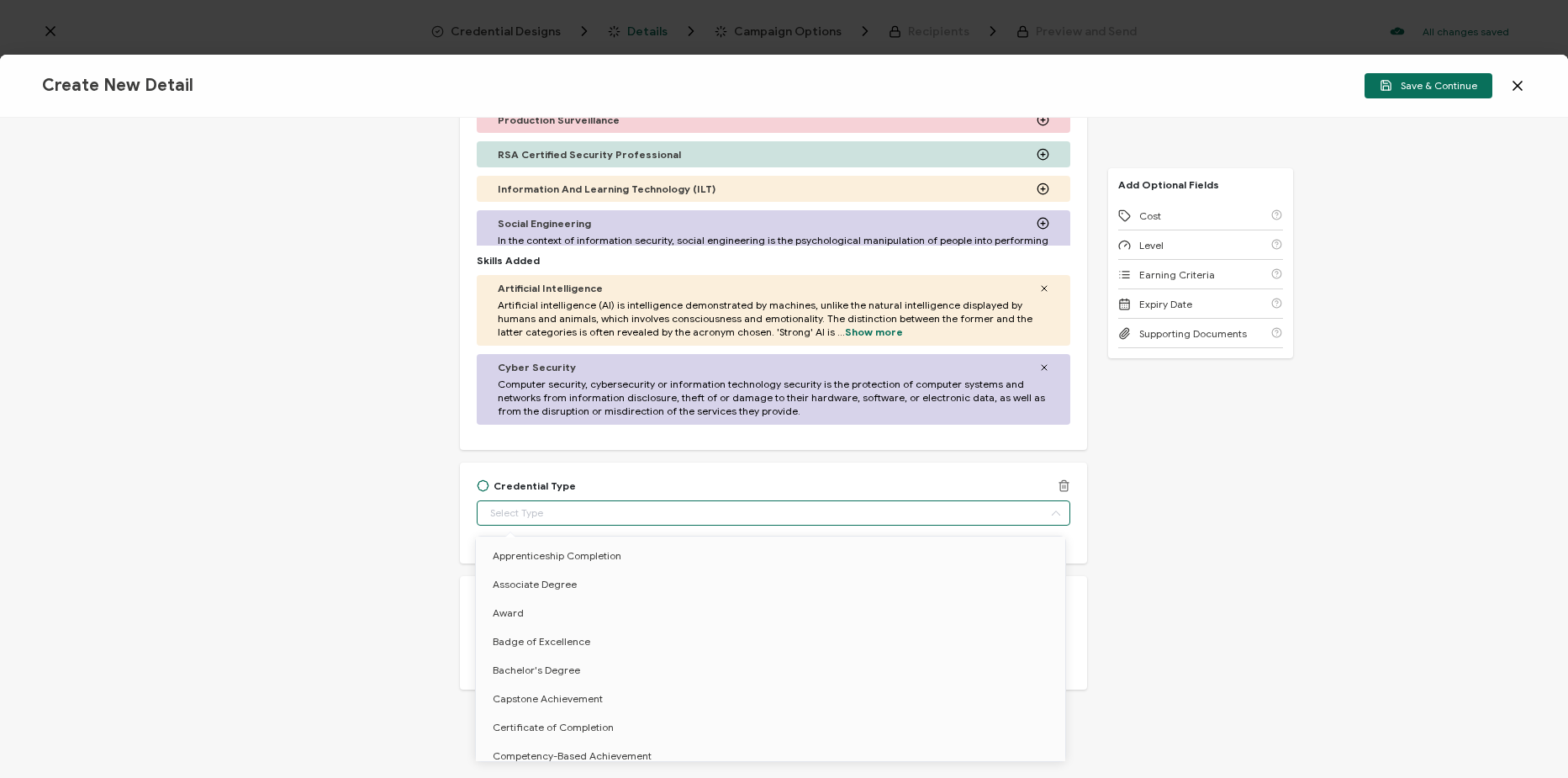
click at [672, 520] on input "text" at bounding box center [774, 513] width 594 height 25
click at [643, 568] on li "Certificate of Completion" at bounding box center [774, 559] width 596 height 29
type input "Certificate of Completion"
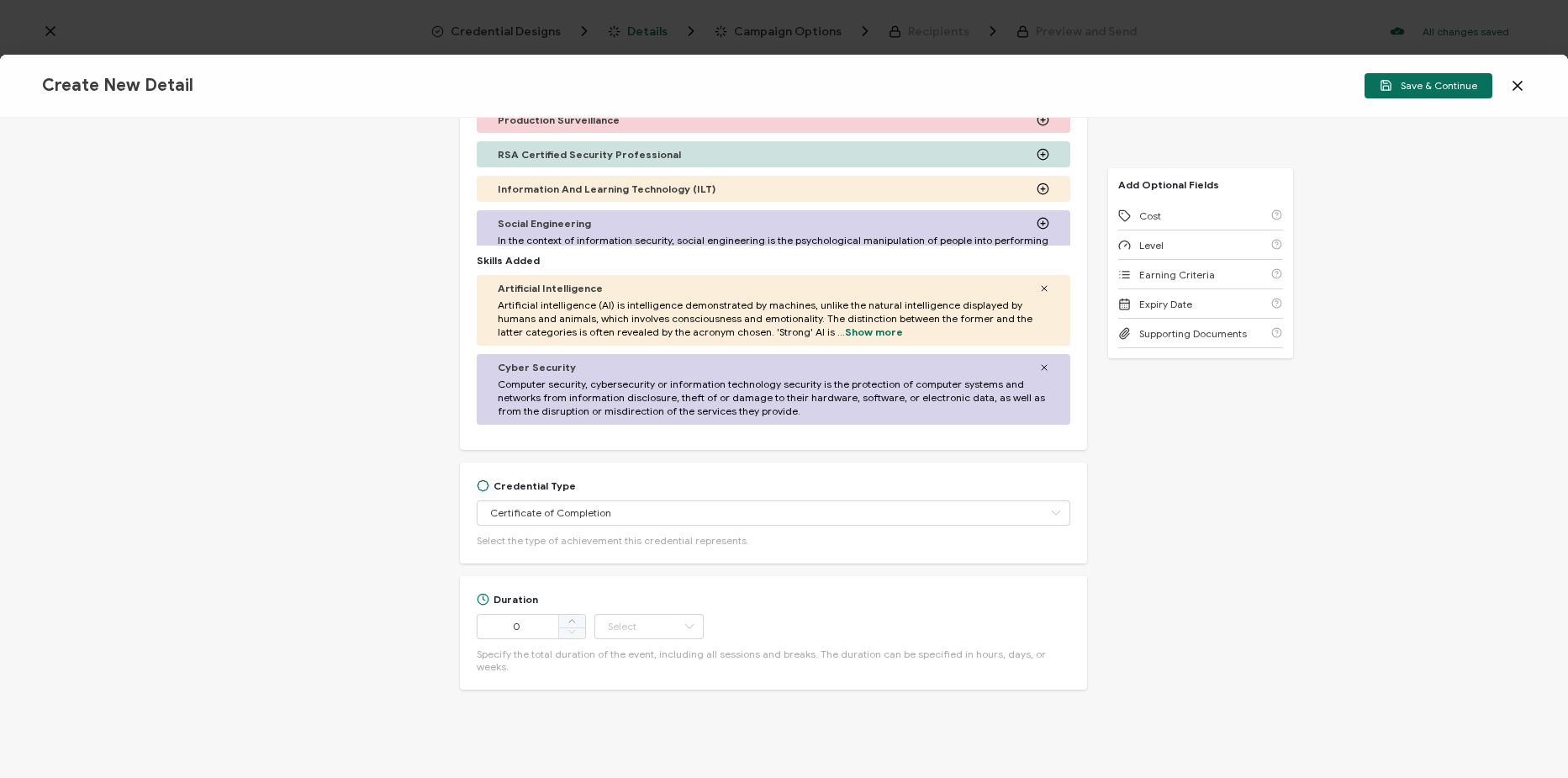
click at [386, 575] on div "Credential Title Fortinet & CrowdStrike Webinar: Stop Advanced Threats: Unify E…" at bounding box center [784, 448] width 1568 height 661
drag, startPoint x: 541, startPoint y: 626, endPoint x: 489, endPoint y: 629, distance: 52.1
click at [489, 629] on input "0" at bounding box center [532, 626] width 110 height 25
type input "56"
click at [671, 628] on input "text" at bounding box center [649, 626] width 110 height 25
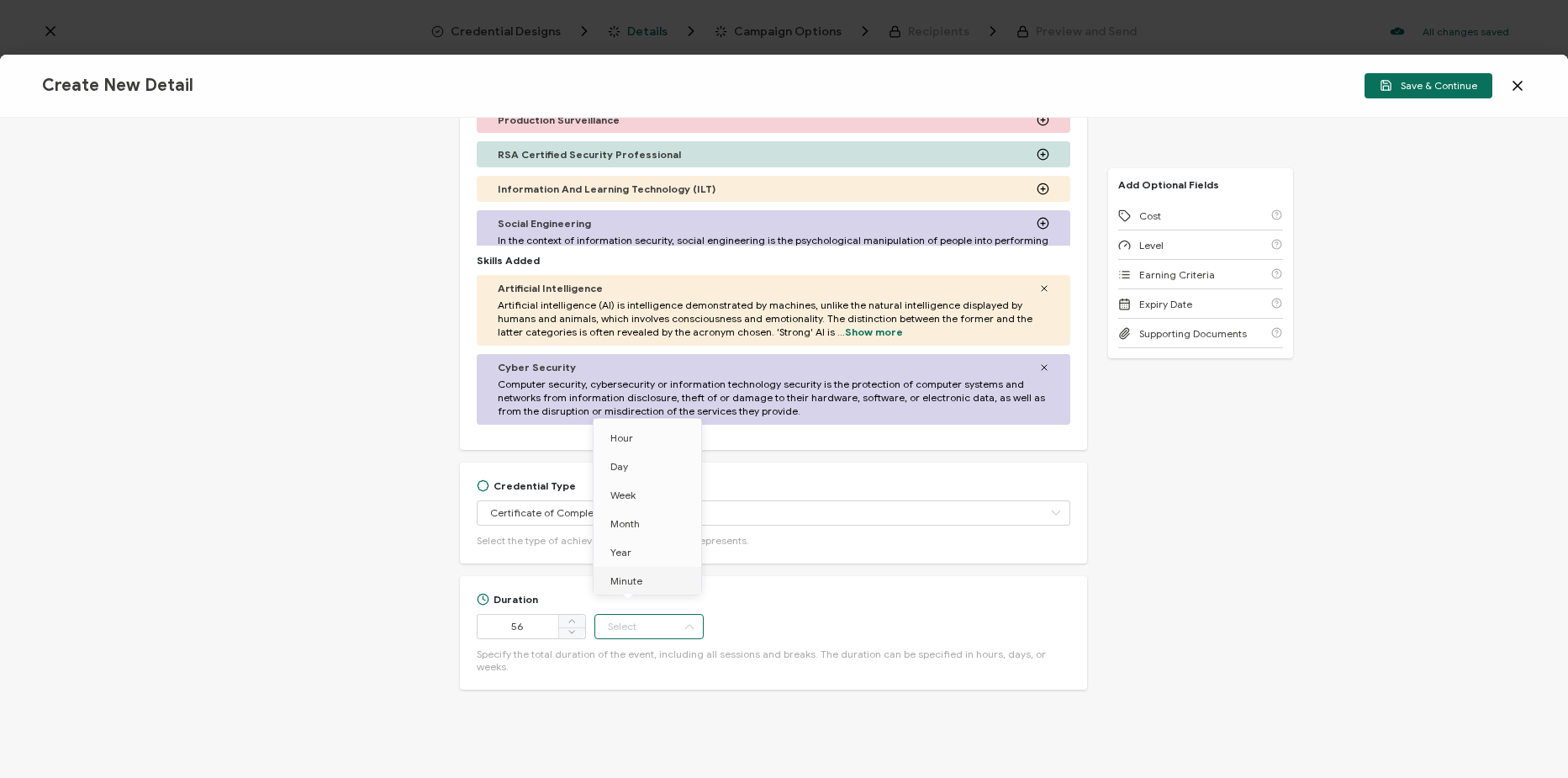
click at [659, 584] on li "Minute" at bounding box center [650, 581] width 114 height 29
type input "Minute"
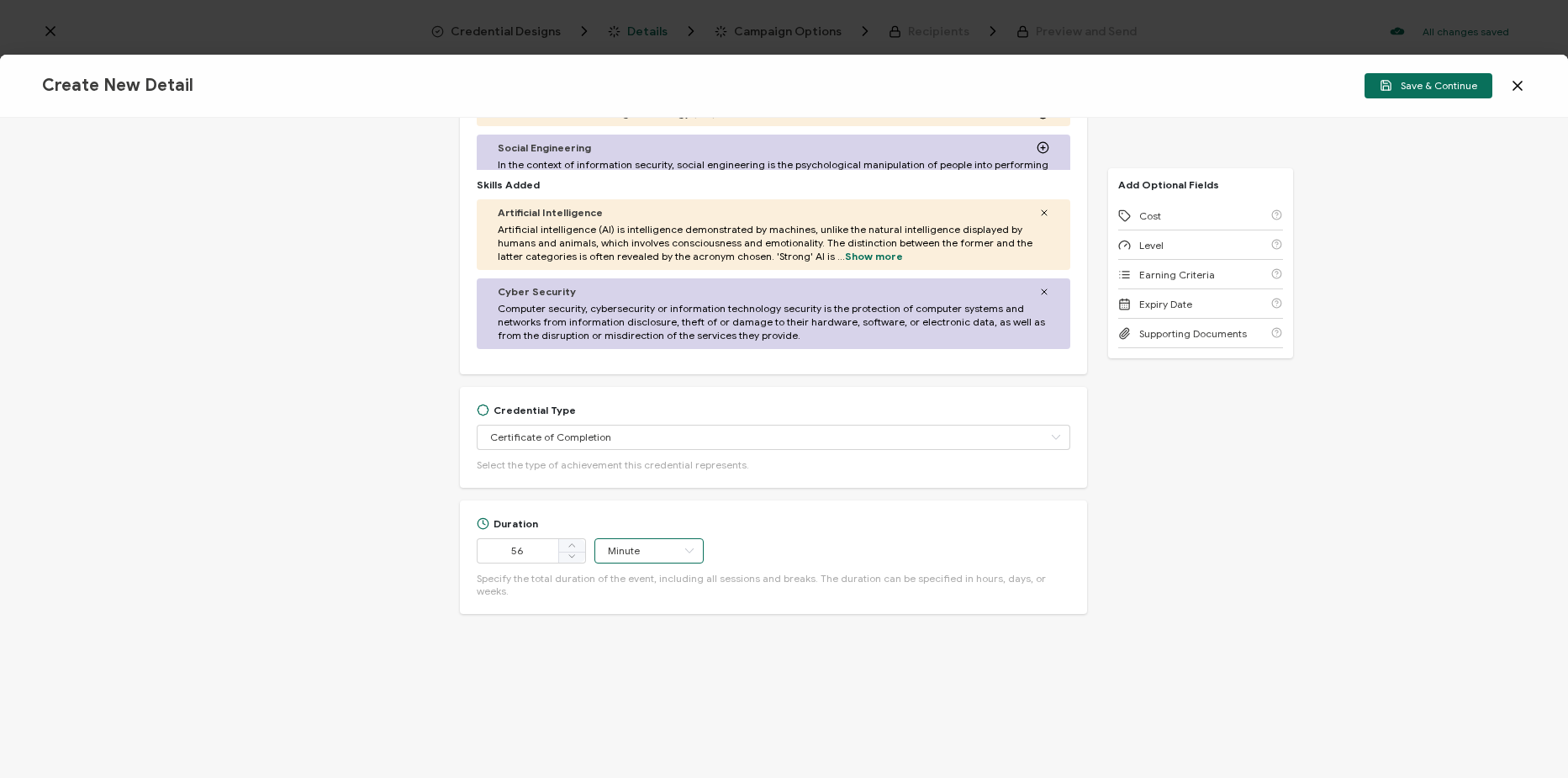
scroll to position [707, 0]
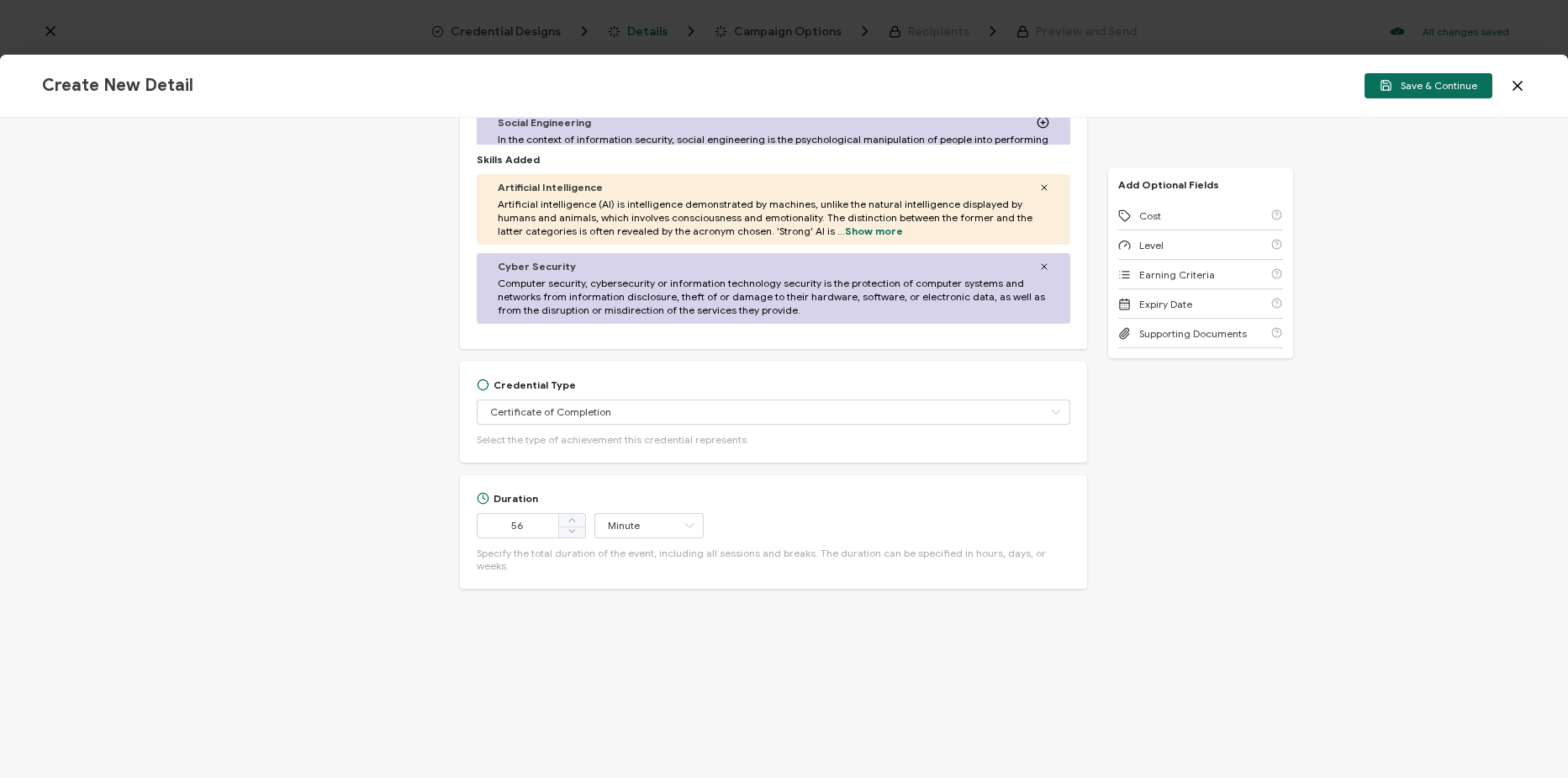
click at [933, 607] on div "Credential Title Fortinet & CrowdStrike Webinar: Stop Advanced Threats: Unify E…" at bounding box center [773, 75] width 627 height 1230
click at [1192, 396] on div "Credential Title Fortinet & CrowdStrike Webinar: Stop Advanced Threats: Unify E…" at bounding box center [784, 448] width 1568 height 661
click at [1193, 276] on span "Earning Criteria" at bounding box center [1177, 274] width 75 height 12
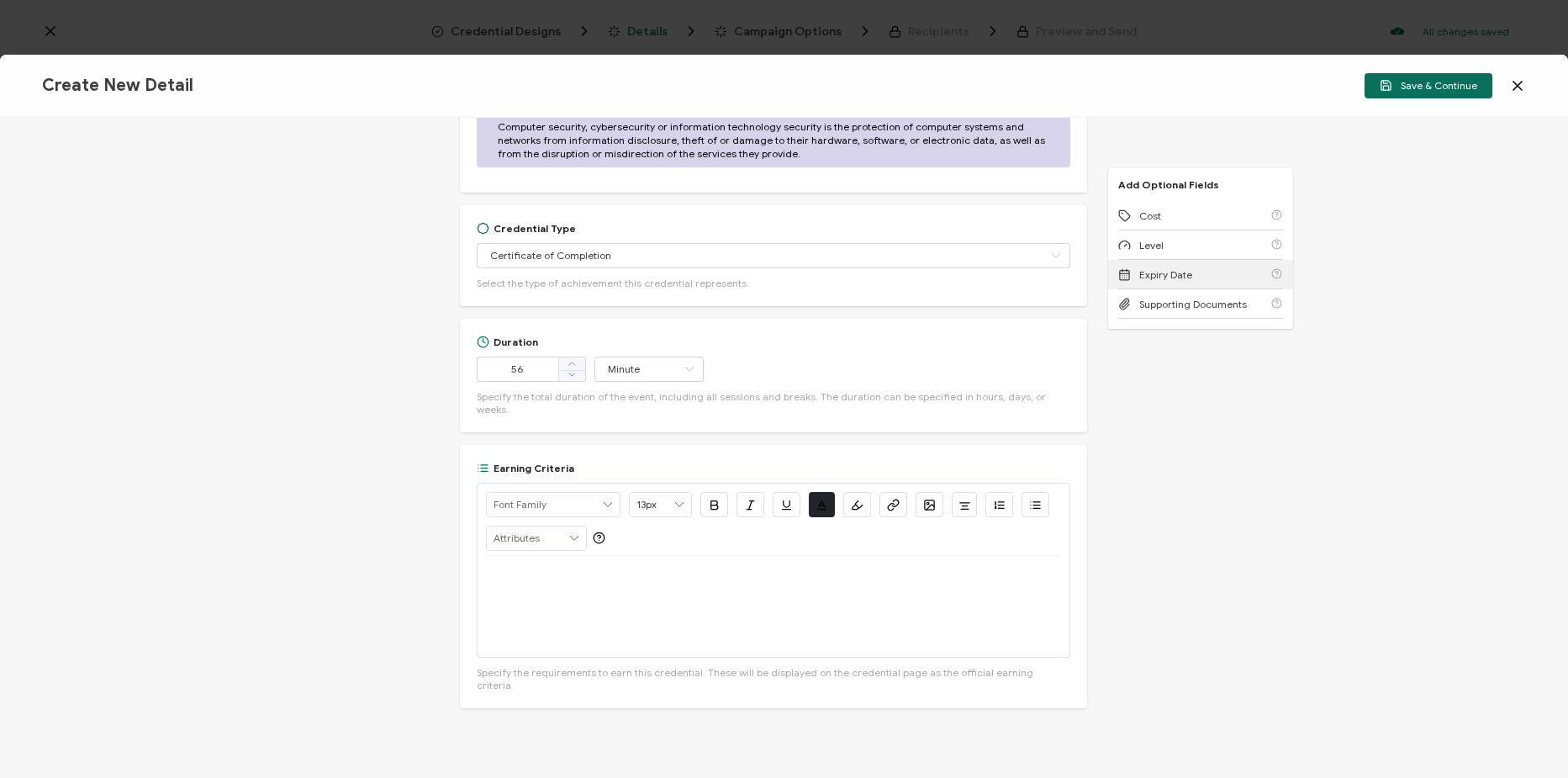
scroll to position [870, 0]
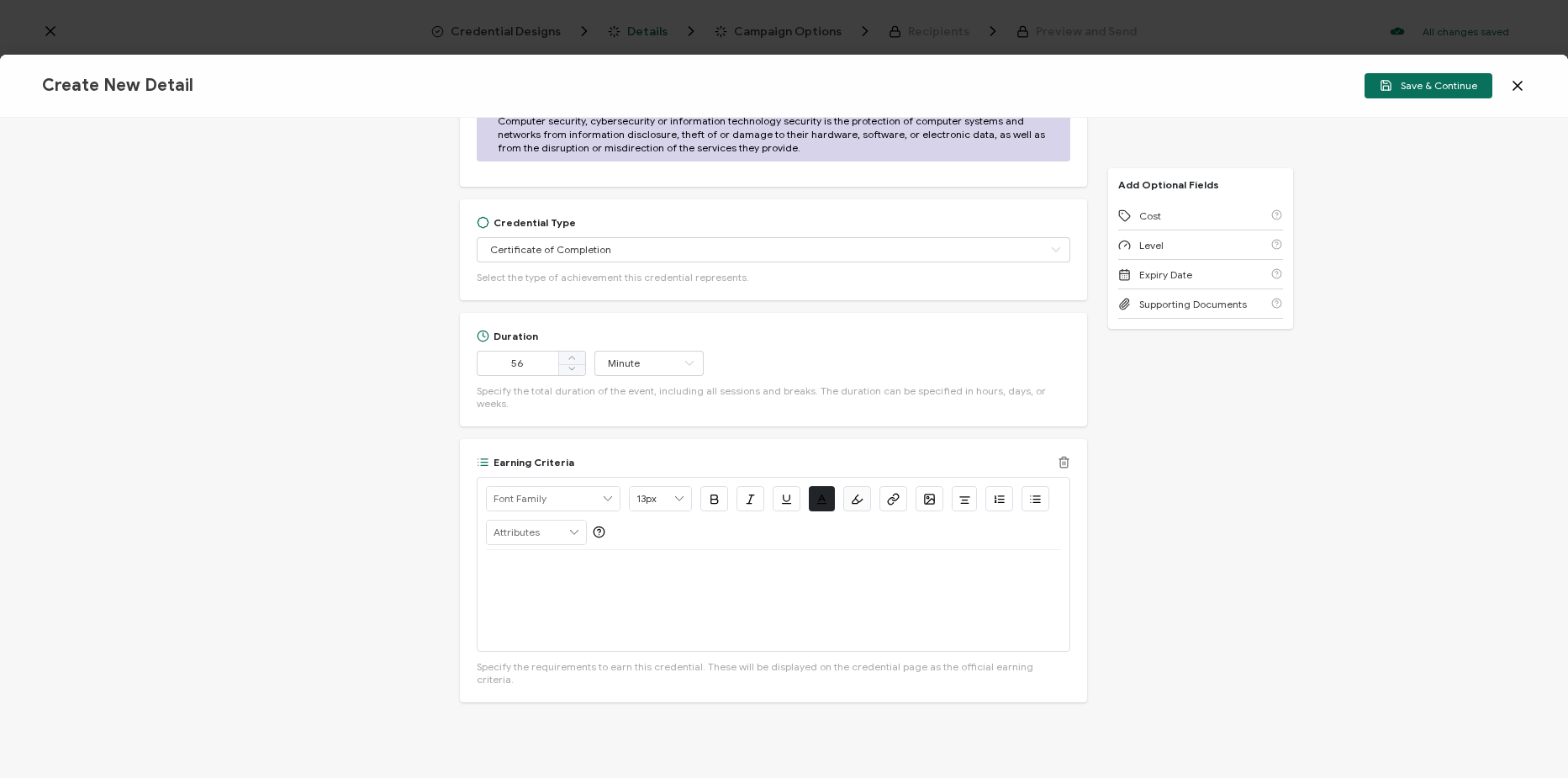
click at [694, 562] on p at bounding box center [773, 570] width 575 height 15
click at [894, 493] on icon "button" at bounding box center [893, 498] width 12 height 12
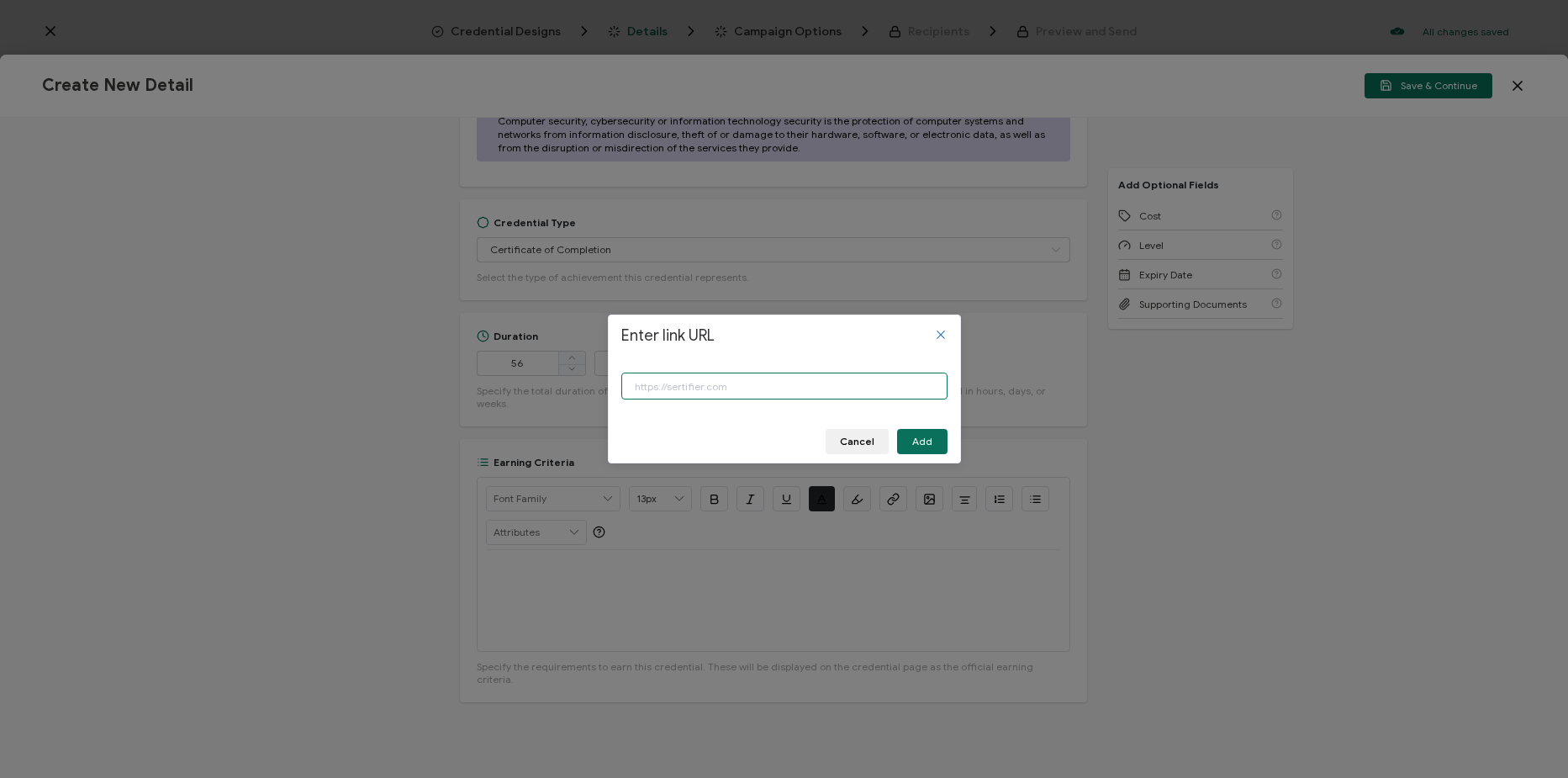
click at [894, 382] on input "Enter link URL" at bounding box center [784, 386] width 326 height 27
paste input "https://www.carahsoft.com/learn/event/68254"
type input "https://www.carahsoft.com/learn/event/68254"
click at [928, 442] on span "Add" at bounding box center [922, 441] width 20 height 11
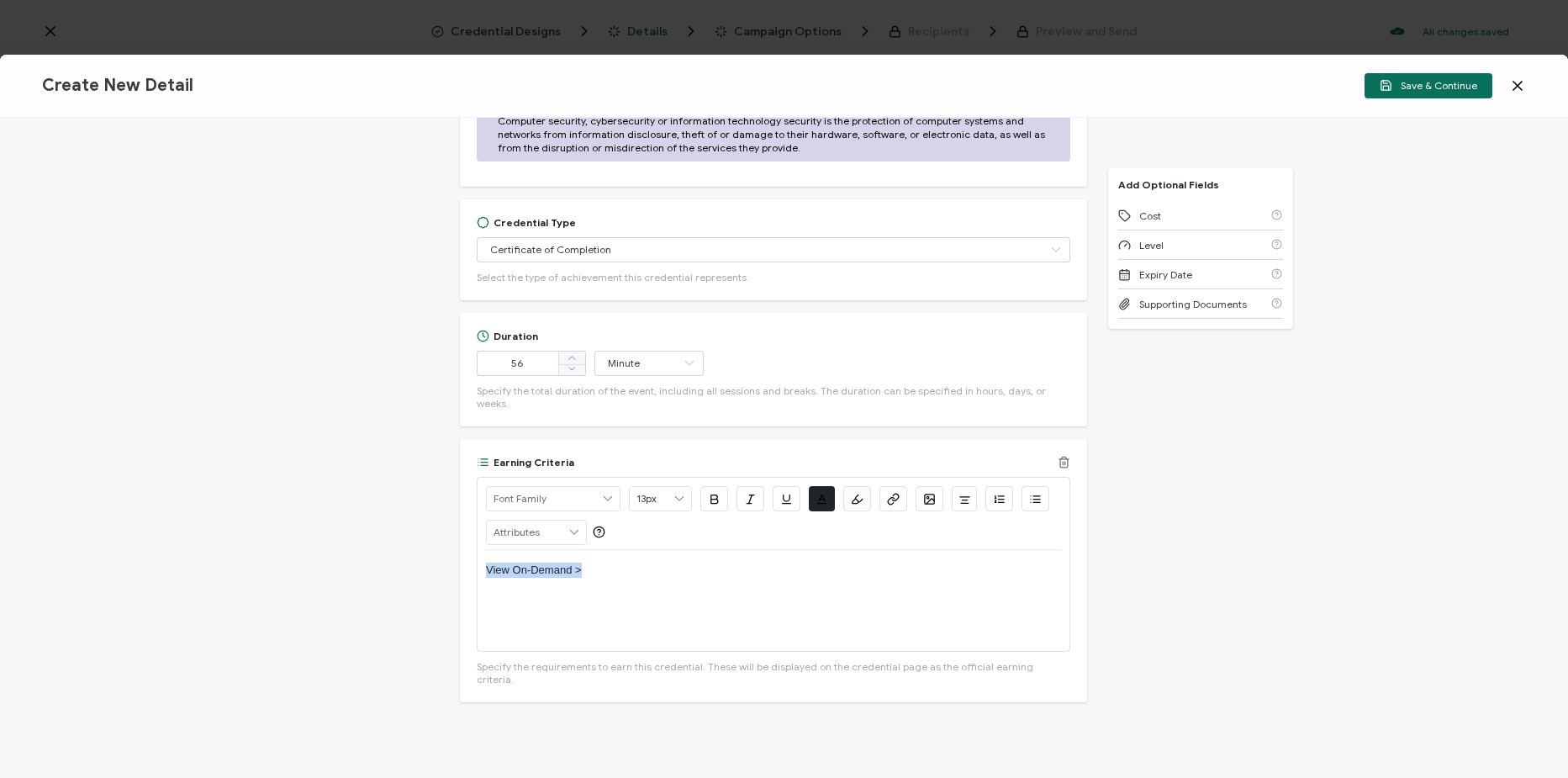
click at [893, 494] on icon "button" at bounding box center [895, 496] width 6 height 7
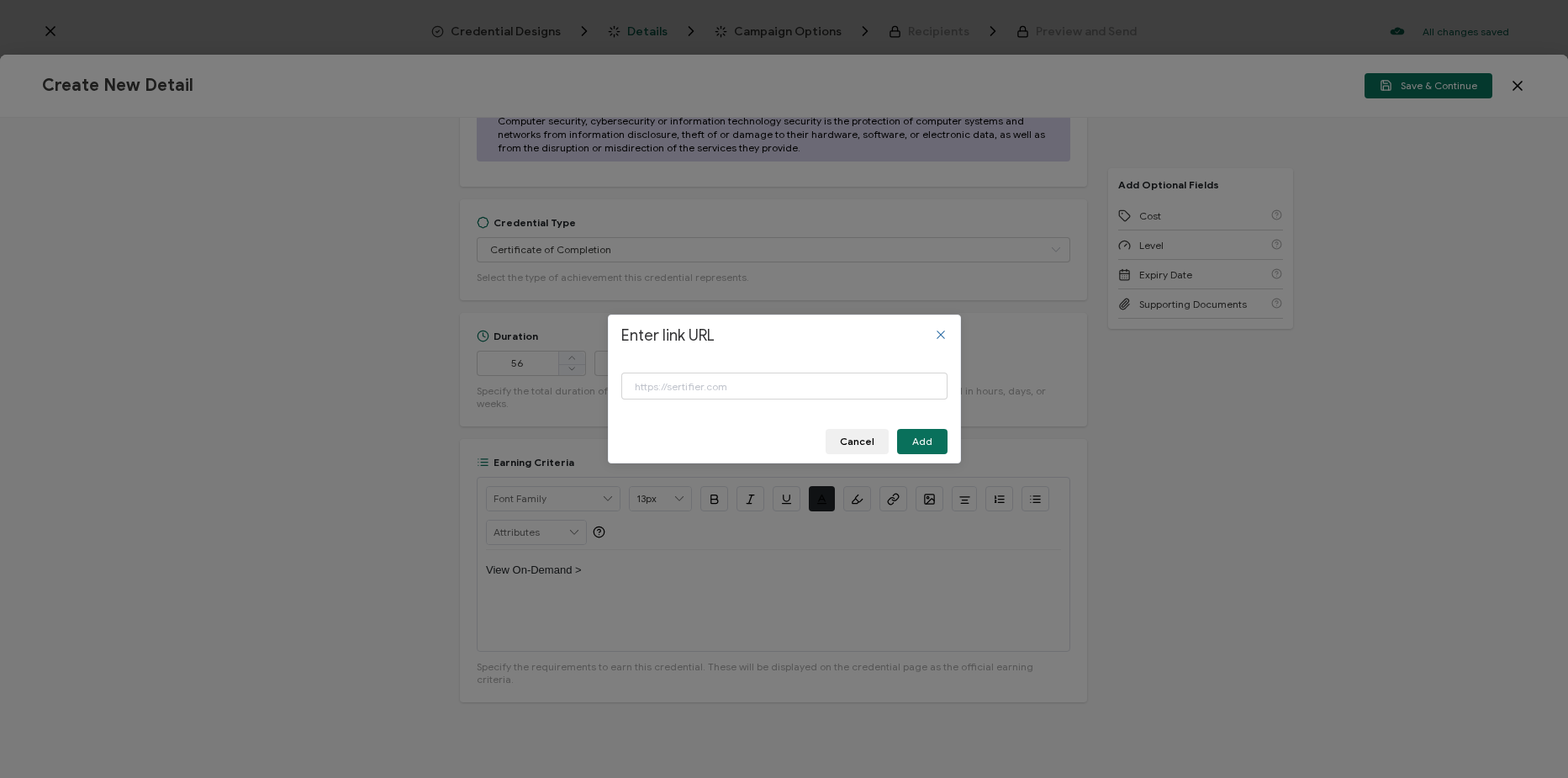
click at [826, 371] on div "Enter link URL" at bounding box center [784, 388] width 326 height 56
click at [821, 387] on input "Enter link URL" at bounding box center [784, 386] width 326 height 27
paste input "https://www.carahsoft.com/learn/event/68254"
type input "https://www.carahsoft.com/learn/event/68254"
click at [928, 446] on span "Add" at bounding box center [922, 441] width 20 height 11
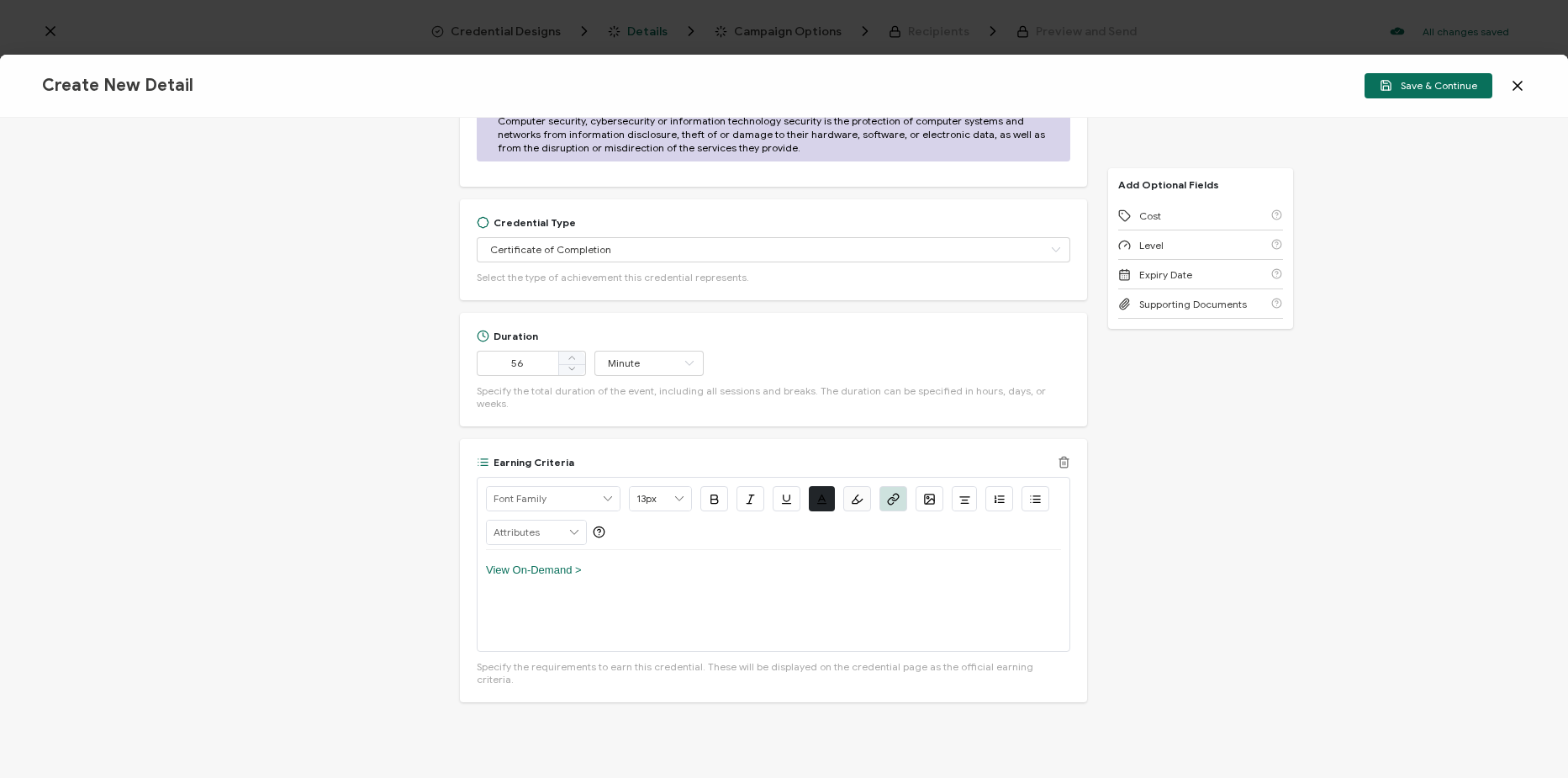
click at [910, 574] on div "View On-Demand >" at bounding box center [773, 600] width 575 height 101
click at [1427, 95] on button "Save & Continue" at bounding box center [1429, 86] width 128 height 25
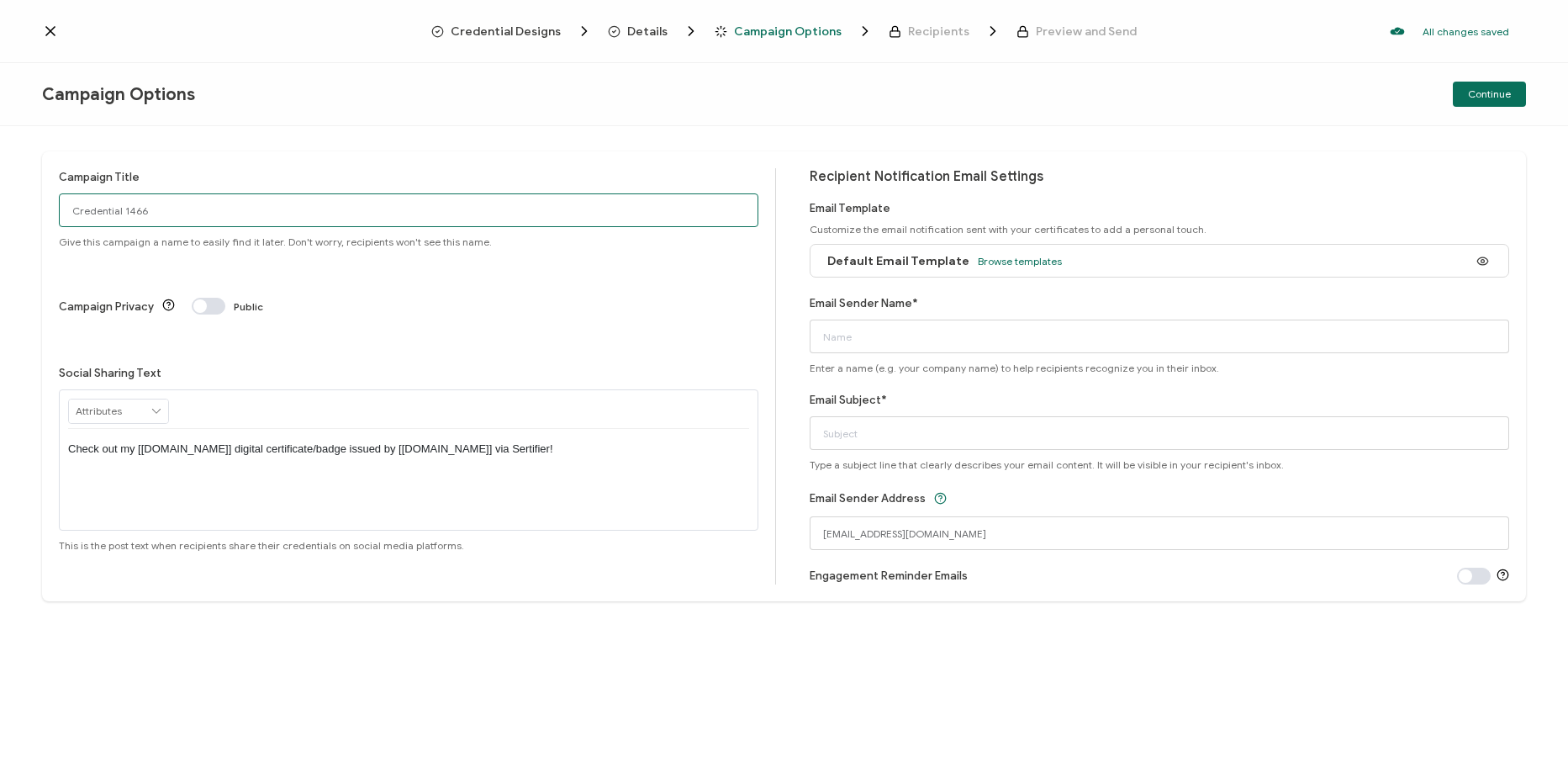
click at [303, 222] on input "Credential 1466" at bounding box center [408, 210] width 700 height 33
paste input "6-12-25_68254_Fortinet Webinar"
type input "6-12-25_68254_Fortinet Webinar"
click at [965, 329] on input "Email Sender Name*" at bounding box center [1159, 336] width 700 height 33
type input "CPE"
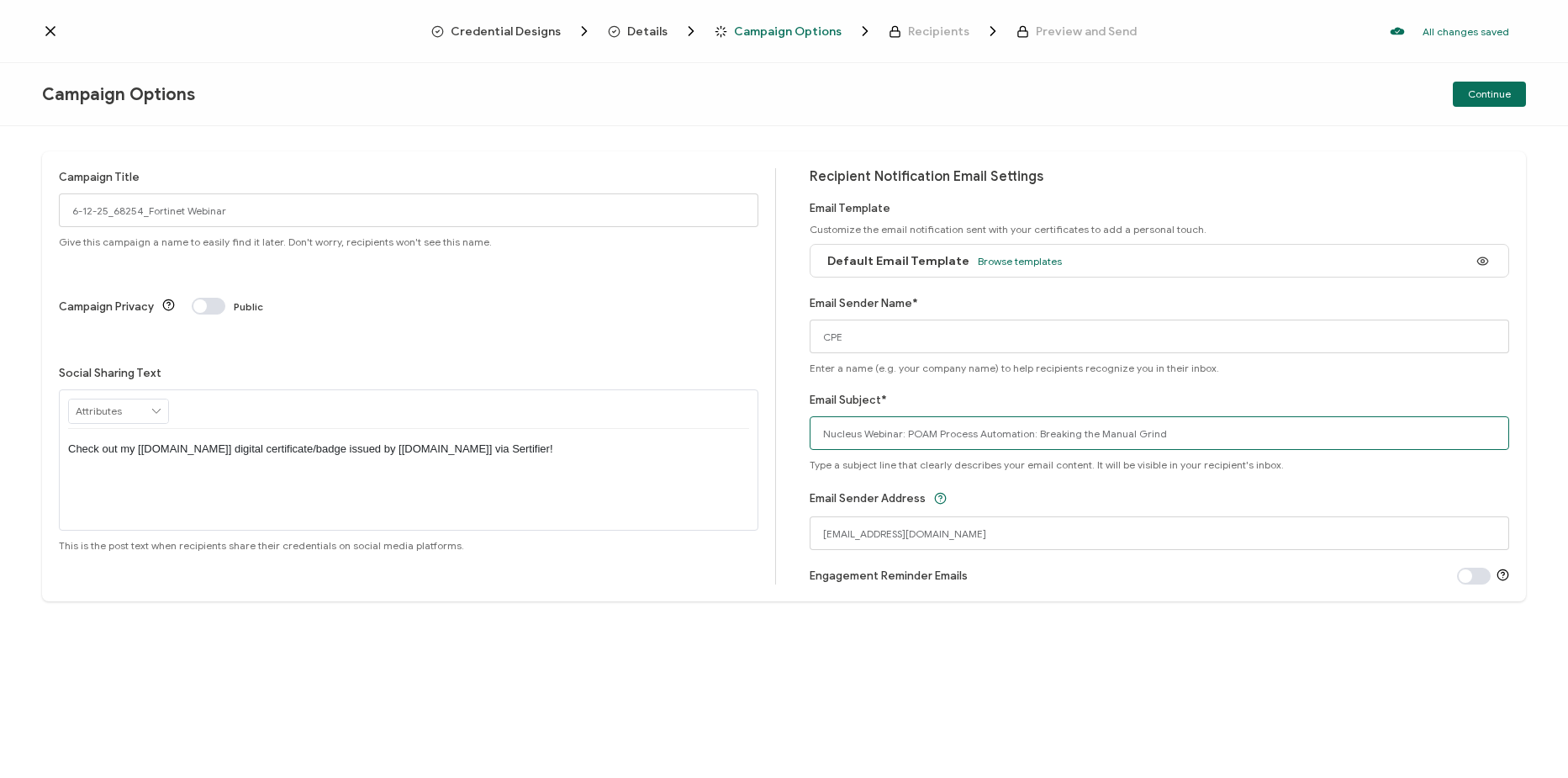
click at [961, 431] on input "Nucleus Webinar: POAM Process Automation: Breaking the Manual Grind" at bounding box center [1159, 432] width 700 height 33
paste input "Fortinet & CrowdStrike Webinar: Stop Advanced Threats: Unify Endpoint and Next-…"
type input "Fortinet & CrowdStrike Webinar: Stop Advanced Threats: Unify Endpoint and Next-…"
click at [1491, 102] on button "Continue" at bounding box center [1490, 94] width 73 height 25
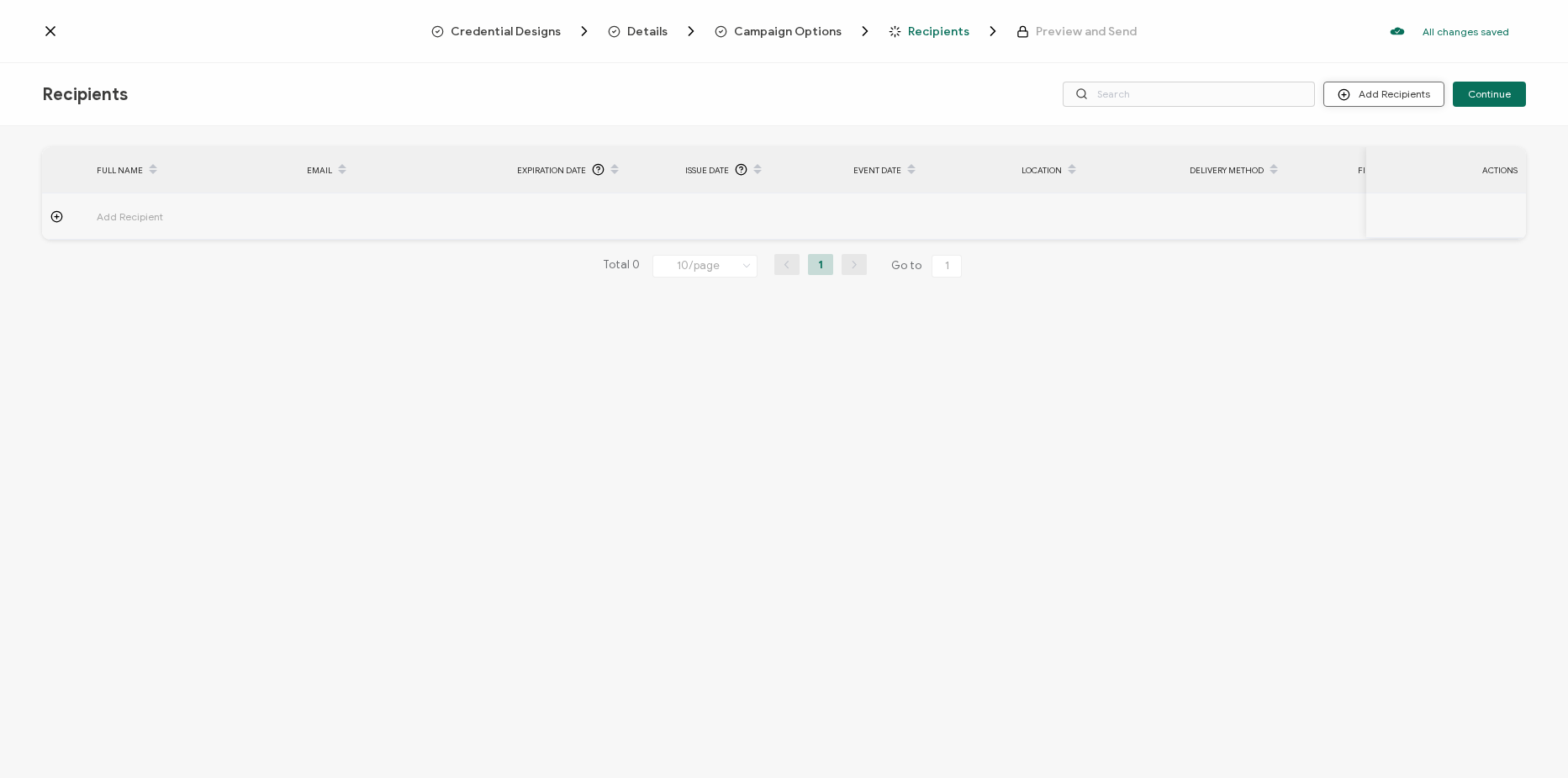
click at [1434, 91] on button "Add Recipients" at bounding box center [1384, 94] width 121 height 25
click at [1395, 133] on span "Upload Recipients" at bounding box center [1405, 138] width 85 height 12
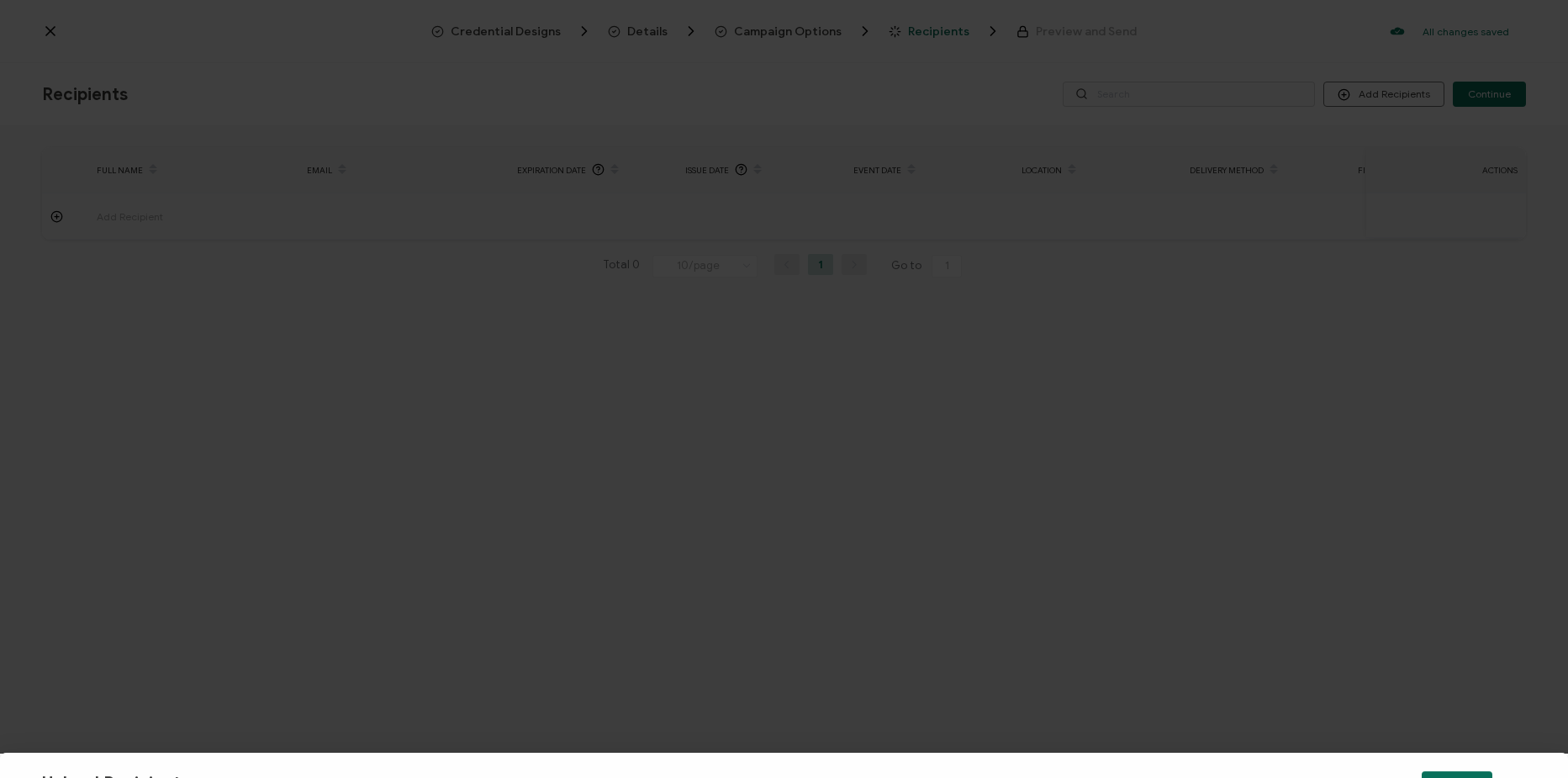
click at [350, 319] on button "Choose Attribute" at bounding box center [337, 310] width 105 height 25
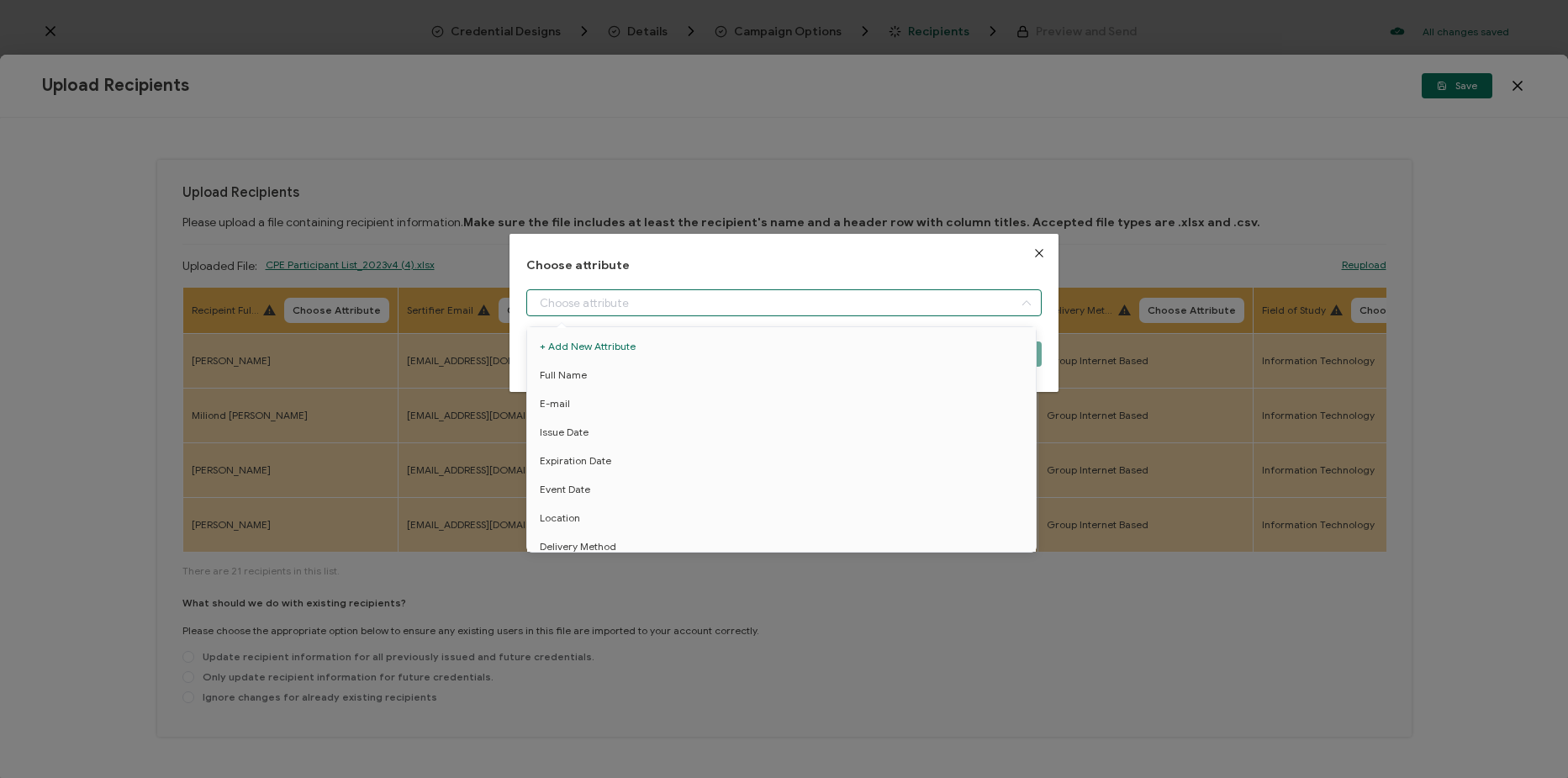
click at [774, 315] on input "dialog" at bounding box center [784, 303] width 515 height 27
click at [690, 372] on li "Full Name" at bounding box center [784, 375] width 523 height 29
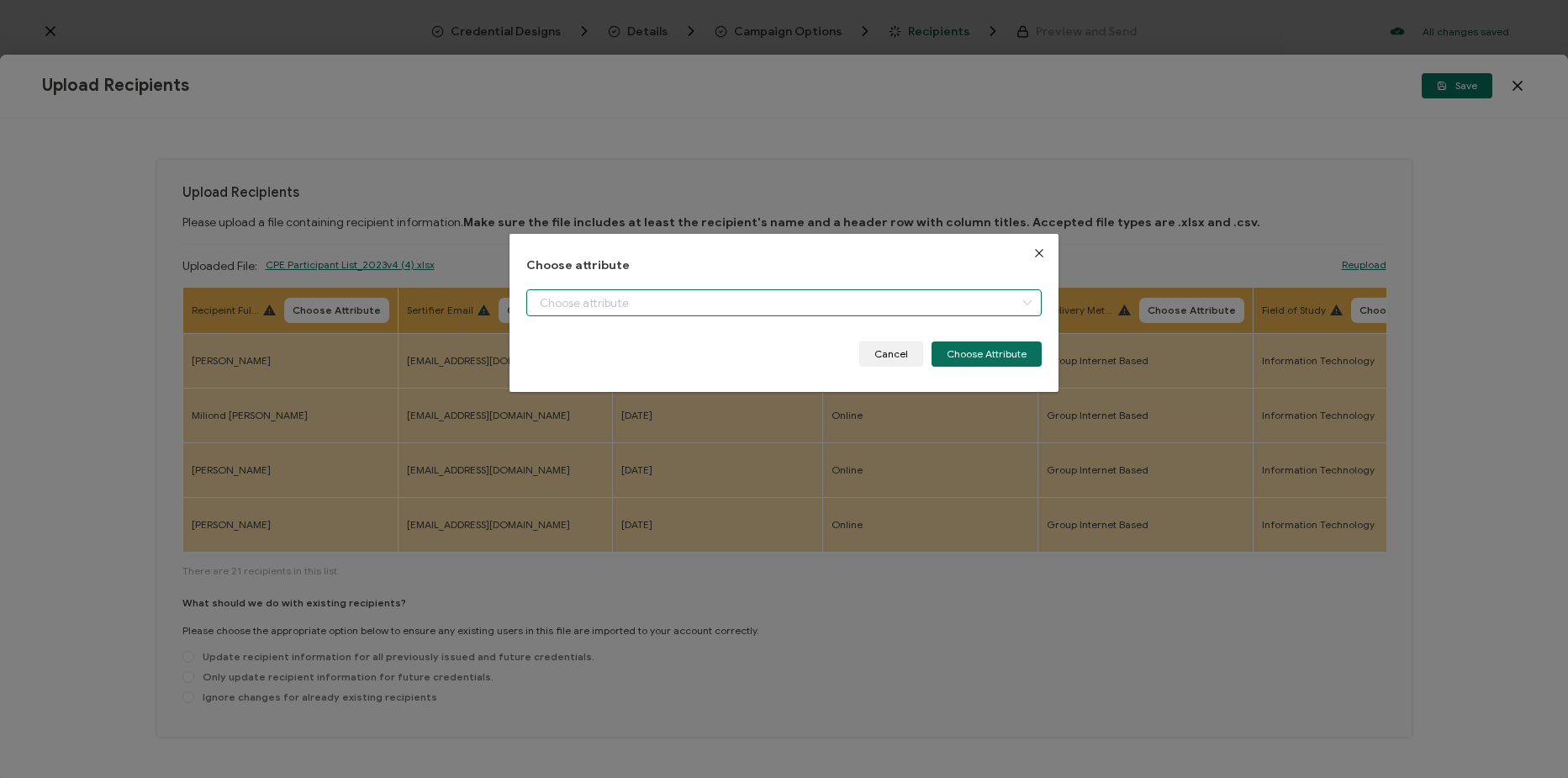
type input "Full Name"
click at [1005, 353] on button "Choose Attribute" at bounding box center [986, 354] width 110 height 25
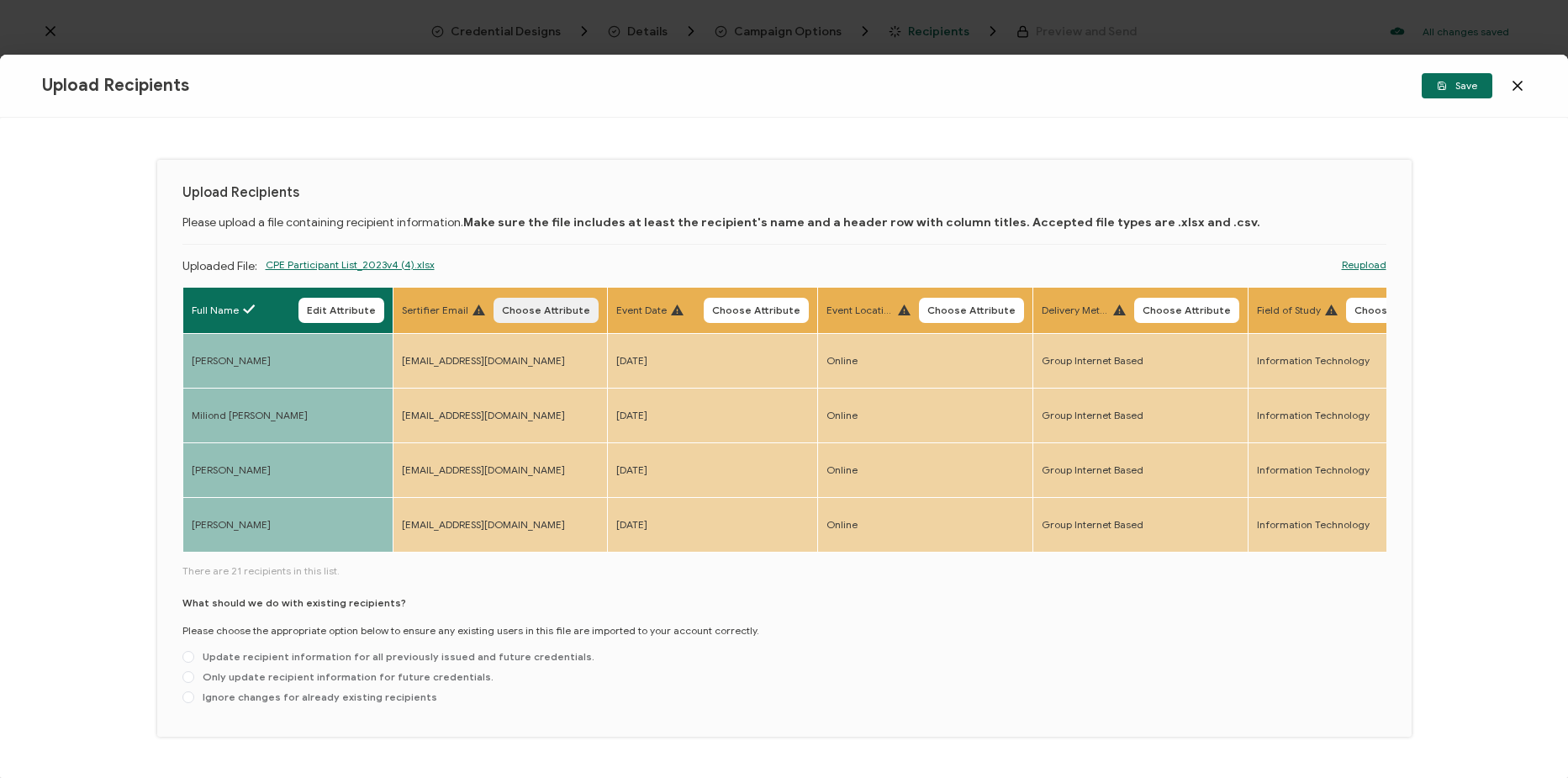
click at [541, 319] on button "Choose Attribute" at bounding box center [546, 310] width 105 height 25
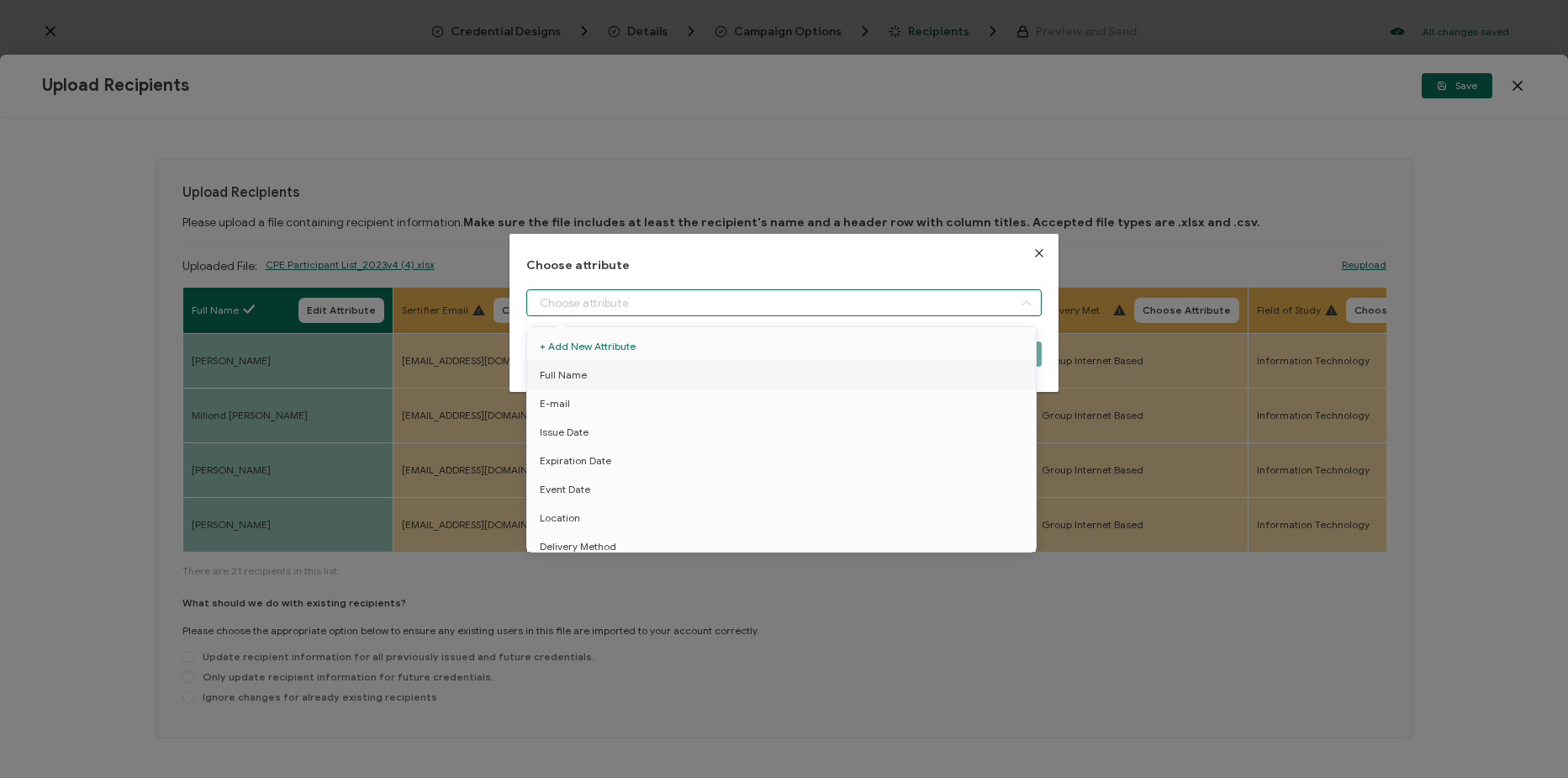
click at [725, 298] on input "dialog" at bounding box center [784, 303] width 515 height 27
click at [668, 413] on li "E-mail" at bounding box center [784, 404] width 523 height 29
type input "E-mail"
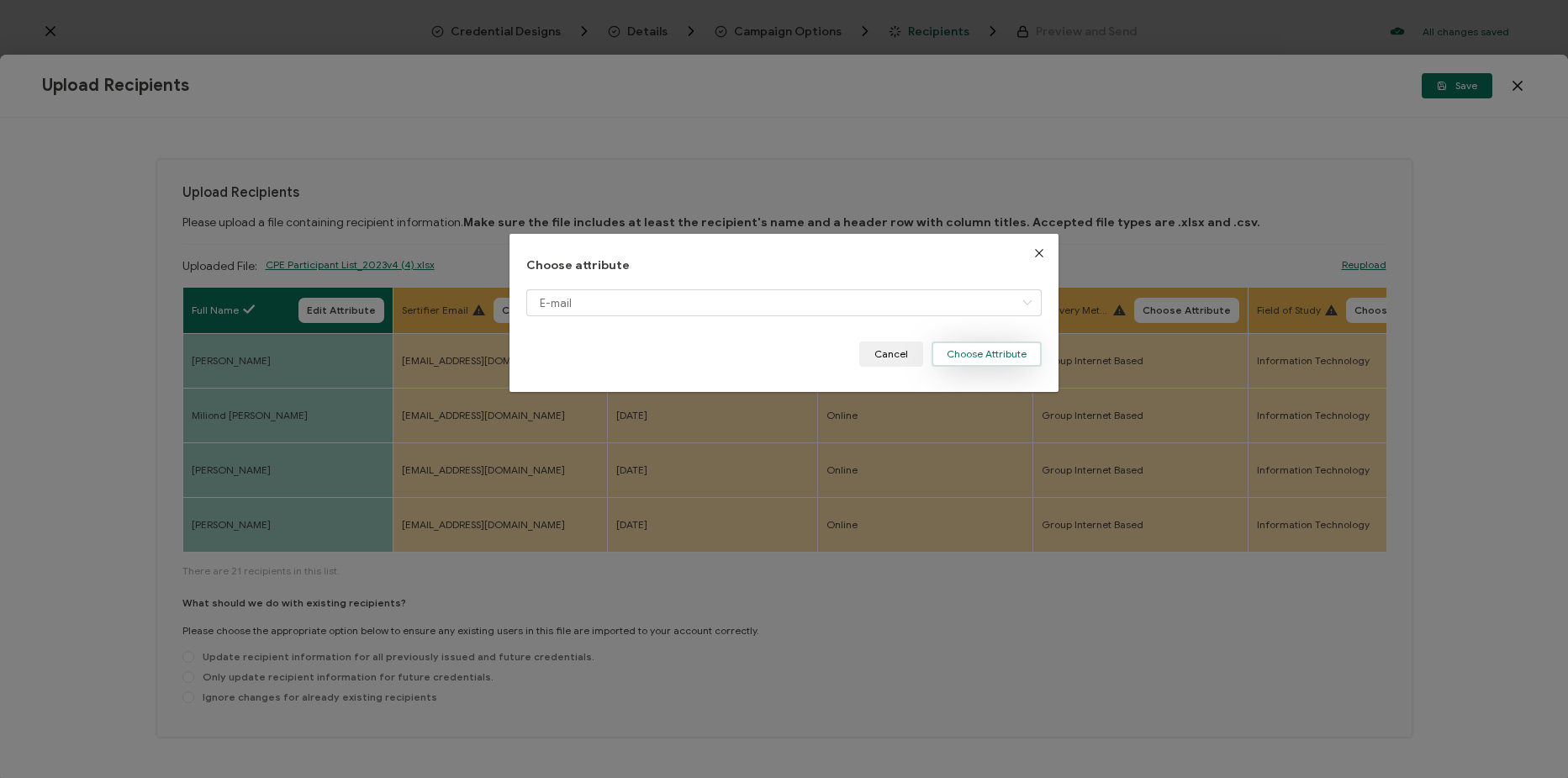
click at [1006, 357] on button "Choose Attribute" at bounding box center [986, 354] width 110 height 25
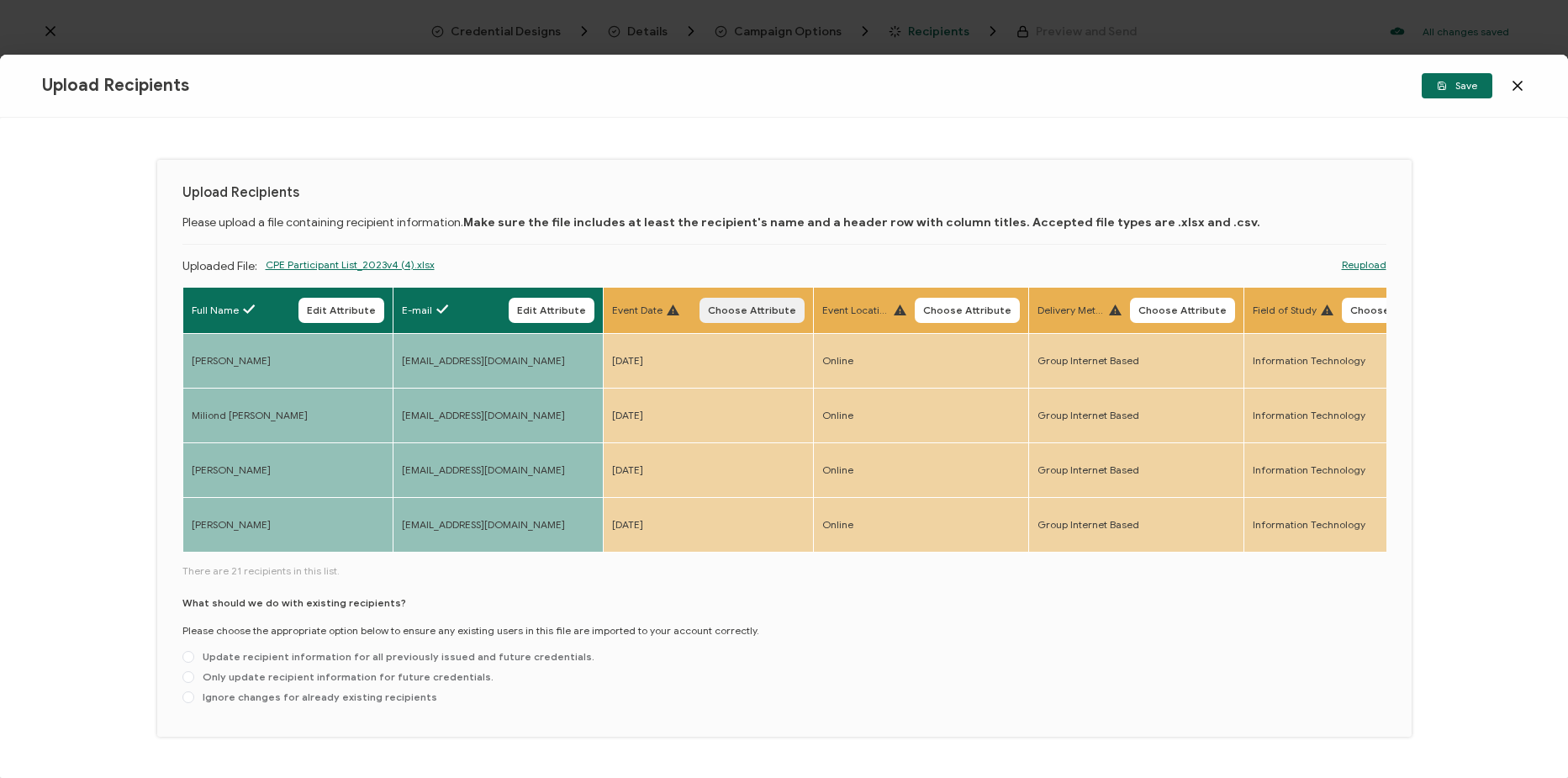
click at [778, 313] on span "Choose Attribute" at bounding box center [752, 310] width 89 height 11
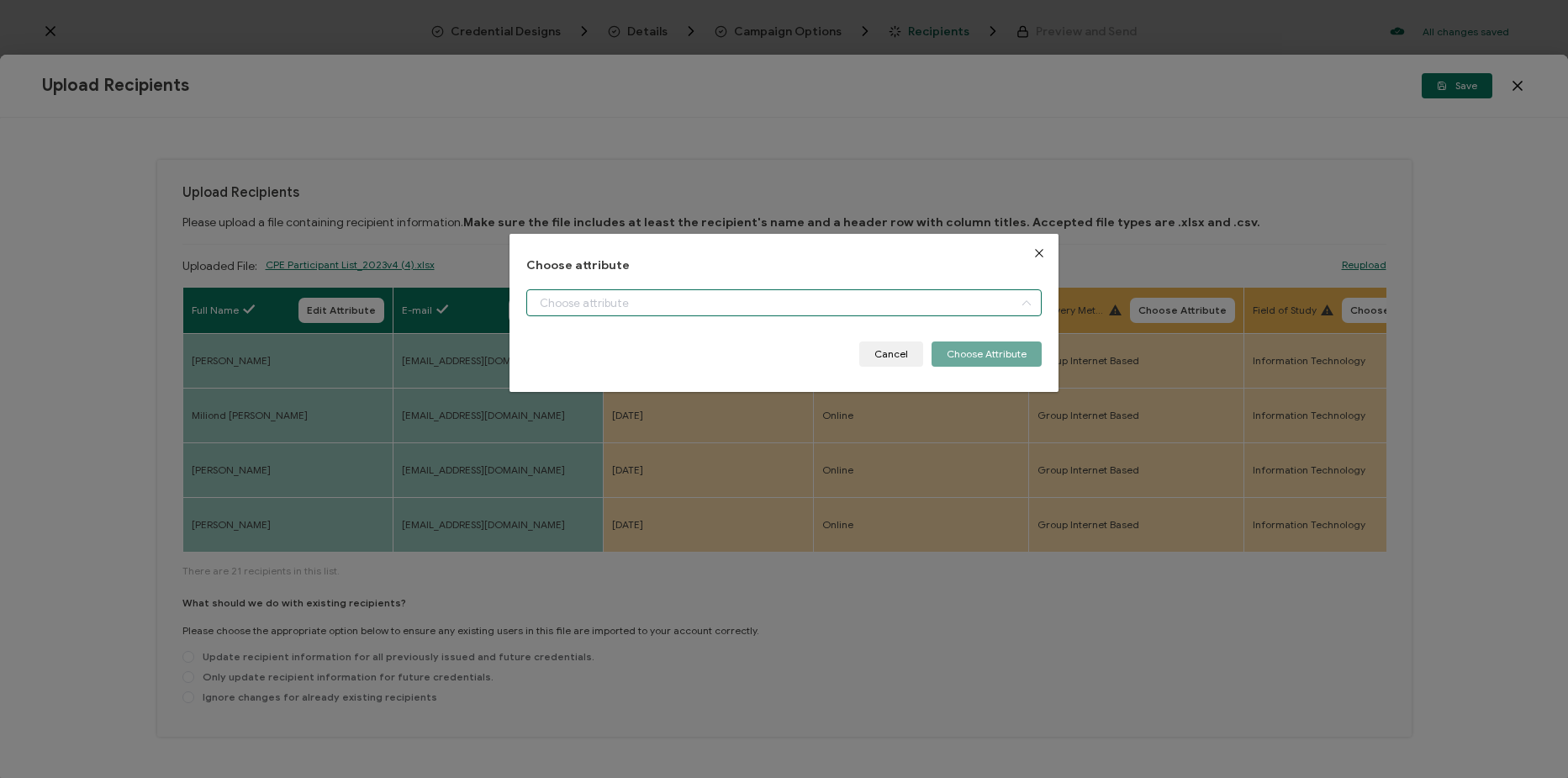
click at [772, 309] on input "dialog" at bounding box center [784, 303] width 515 height 27
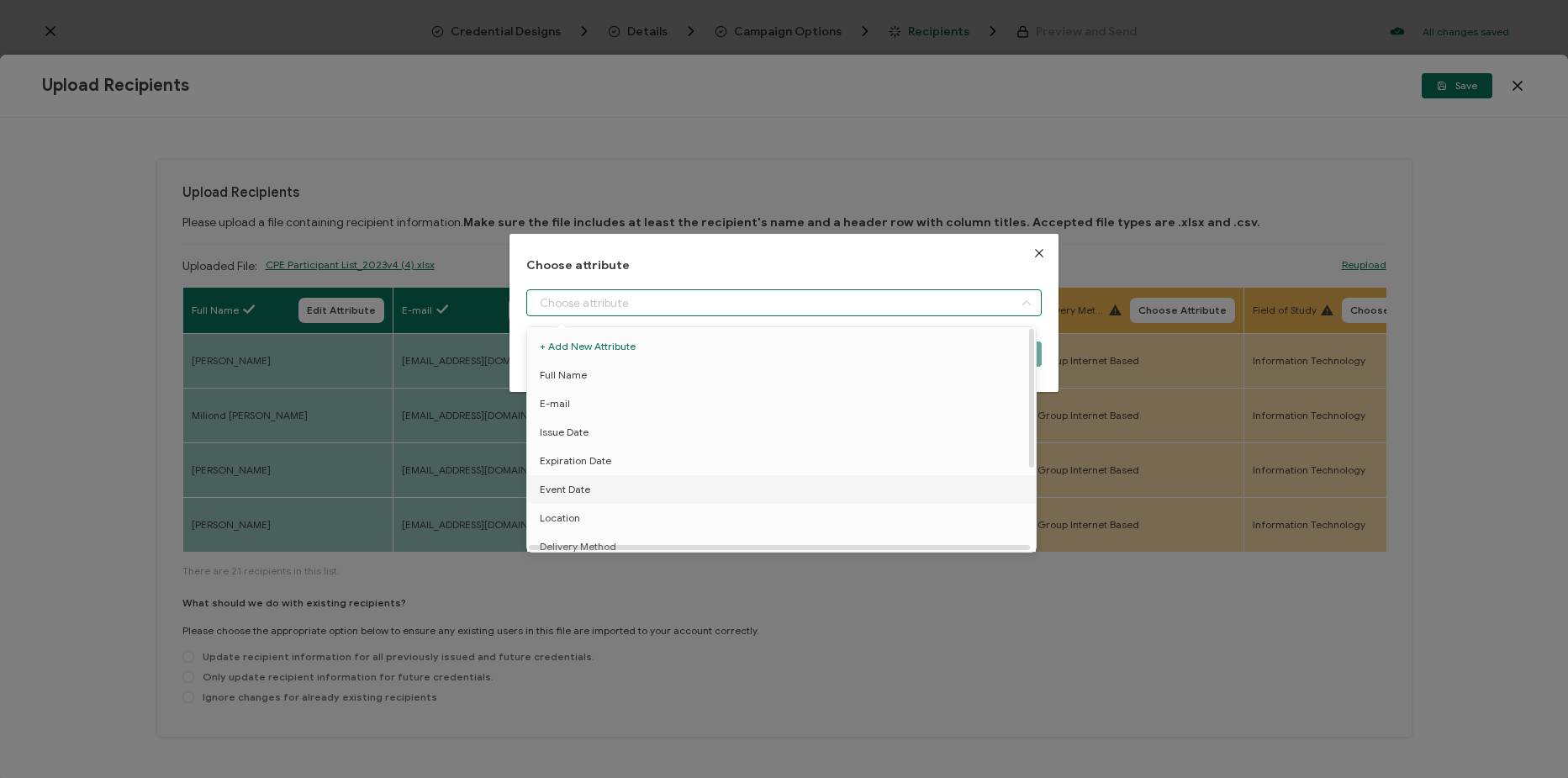
click at [695, 492] on li "Event Date" at bounding box center [784, 490] width 523 height 29
type input "Event Date"
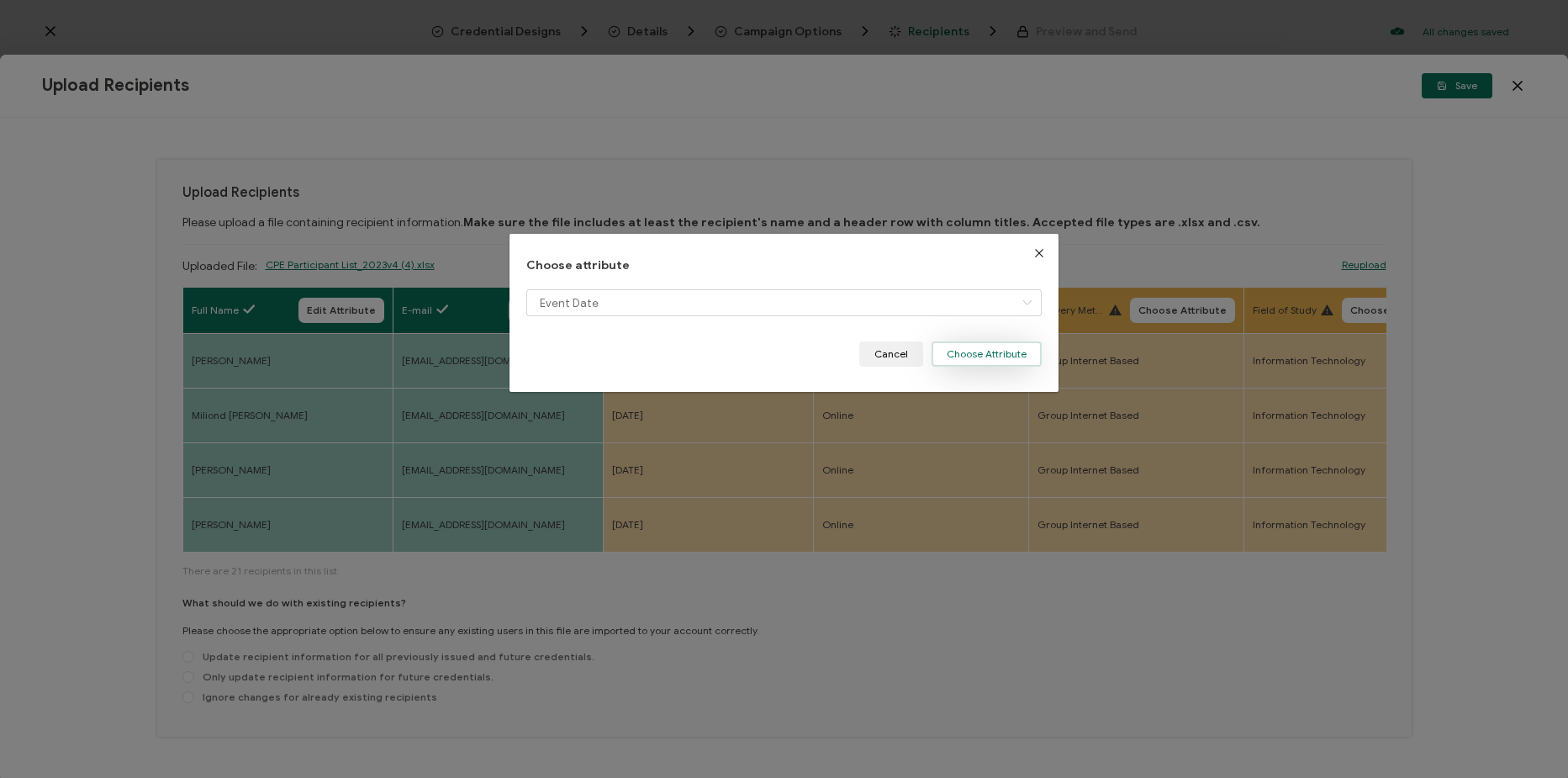
click at [982, 362] on button "Choose Attribute" at bounding box center [986, 354] width 110 height 25
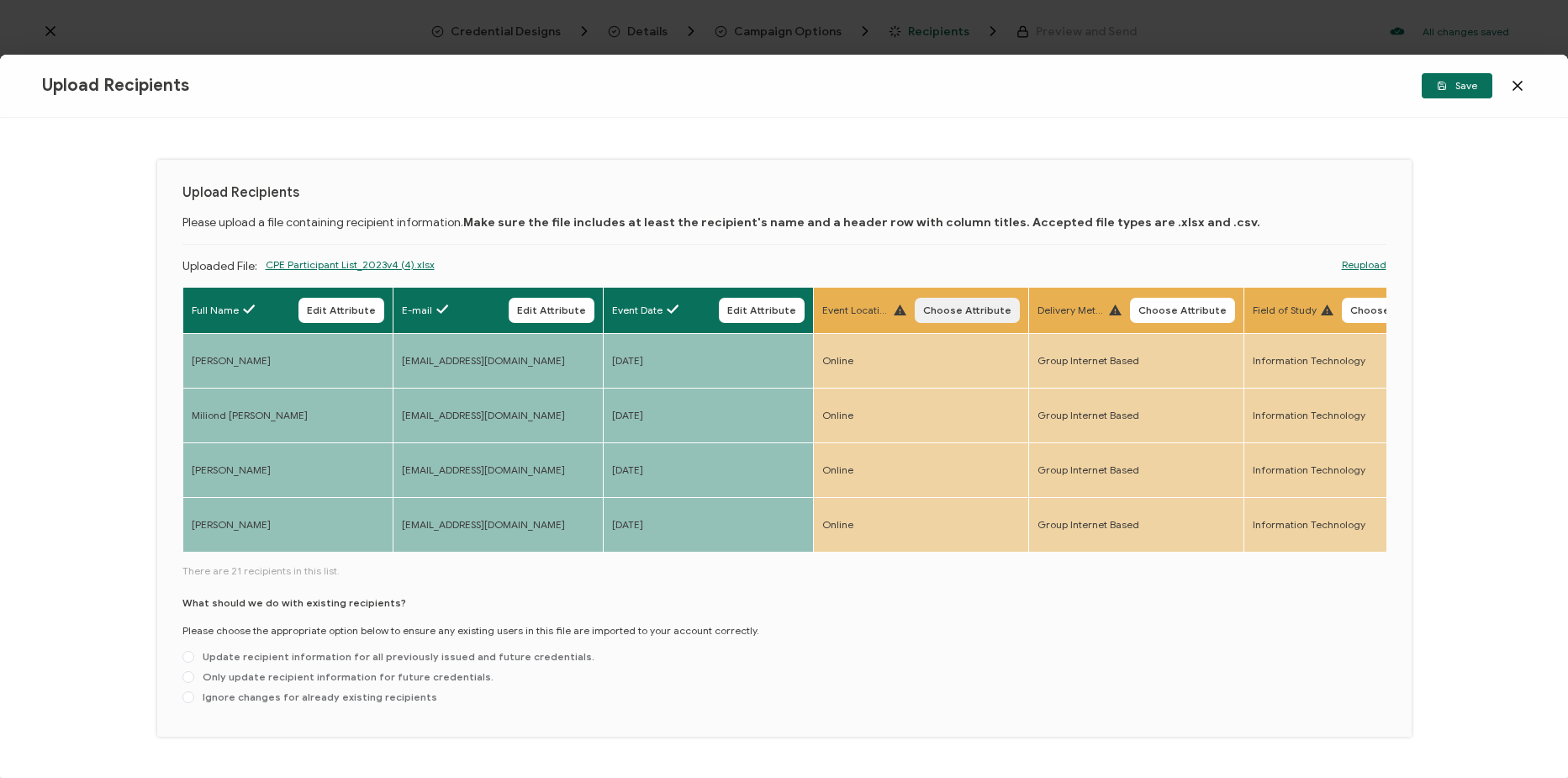
click at [991, 316] on button "Choose Attribute" at bounding box center [968, 310] width 105 height 25
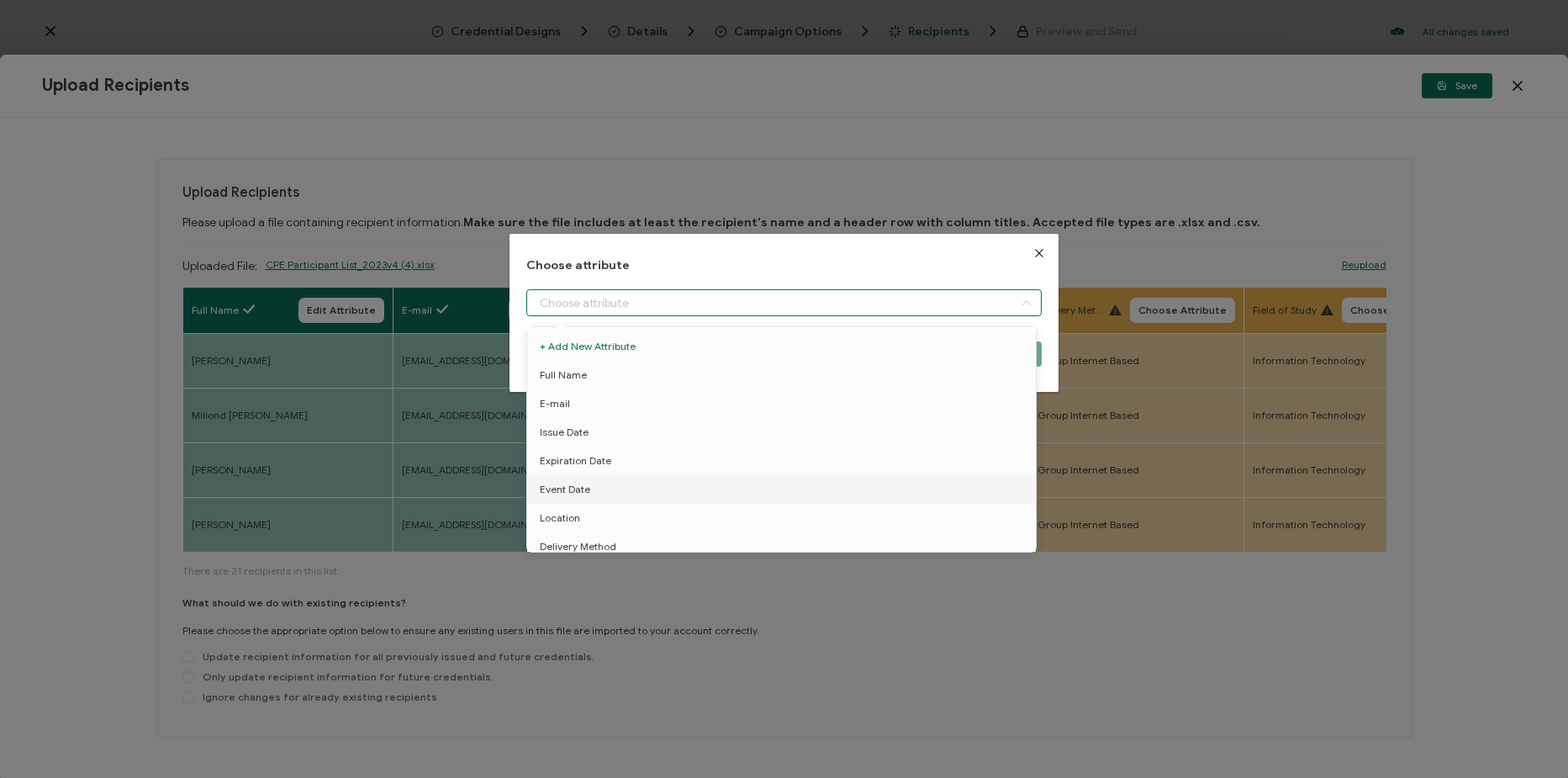
click at [845, 308] on input "dialog" at bounding box center [784, 303] width 515 height 27
click at [729, 410] on li "Delivery Method" at bounding box center [784, 424] width 523 height 29
type input "Delivery Method"
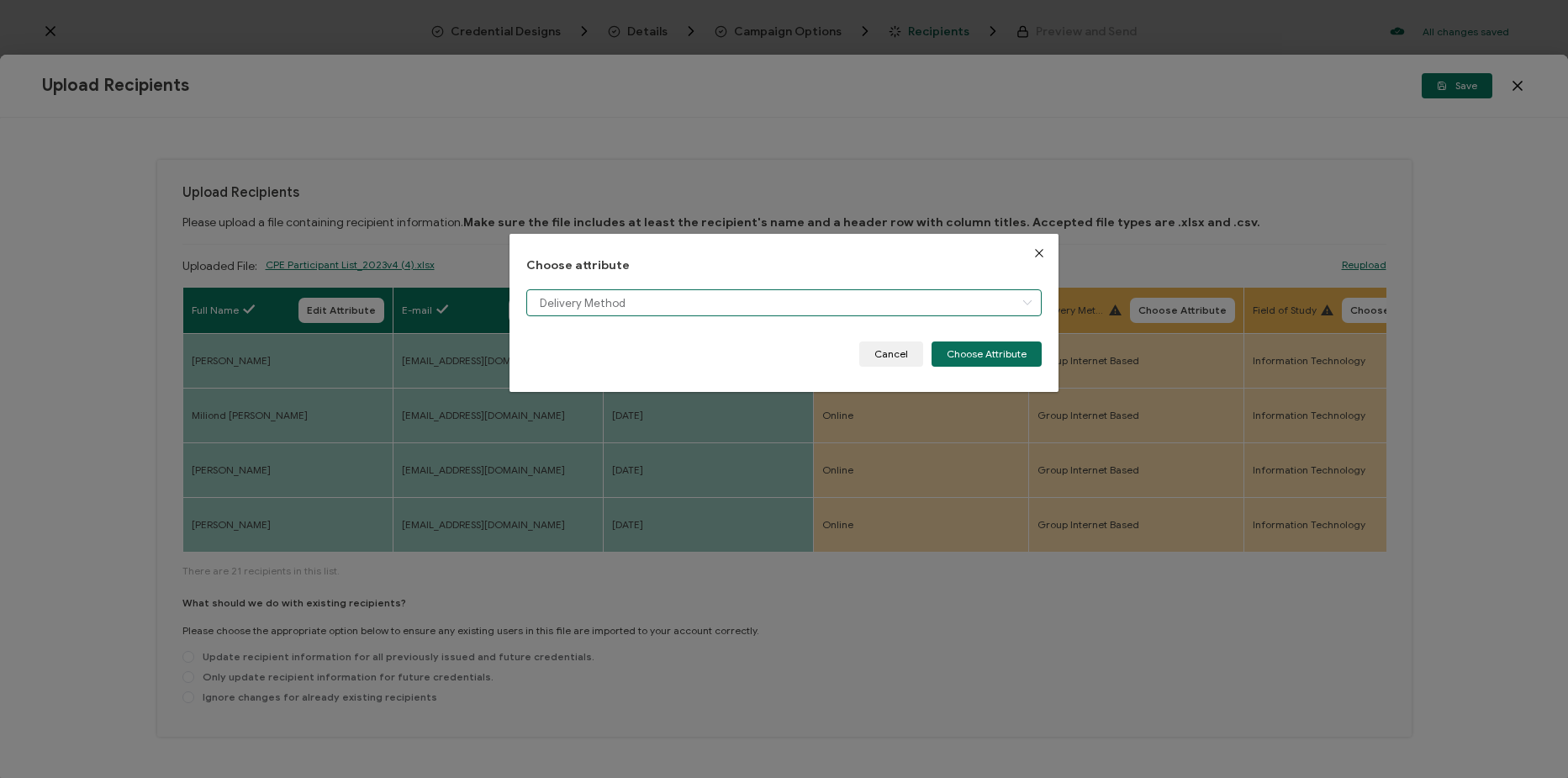
click at [950, 315] on input "Delivery Method" at bounding box center [784, 303] width 515 height 27
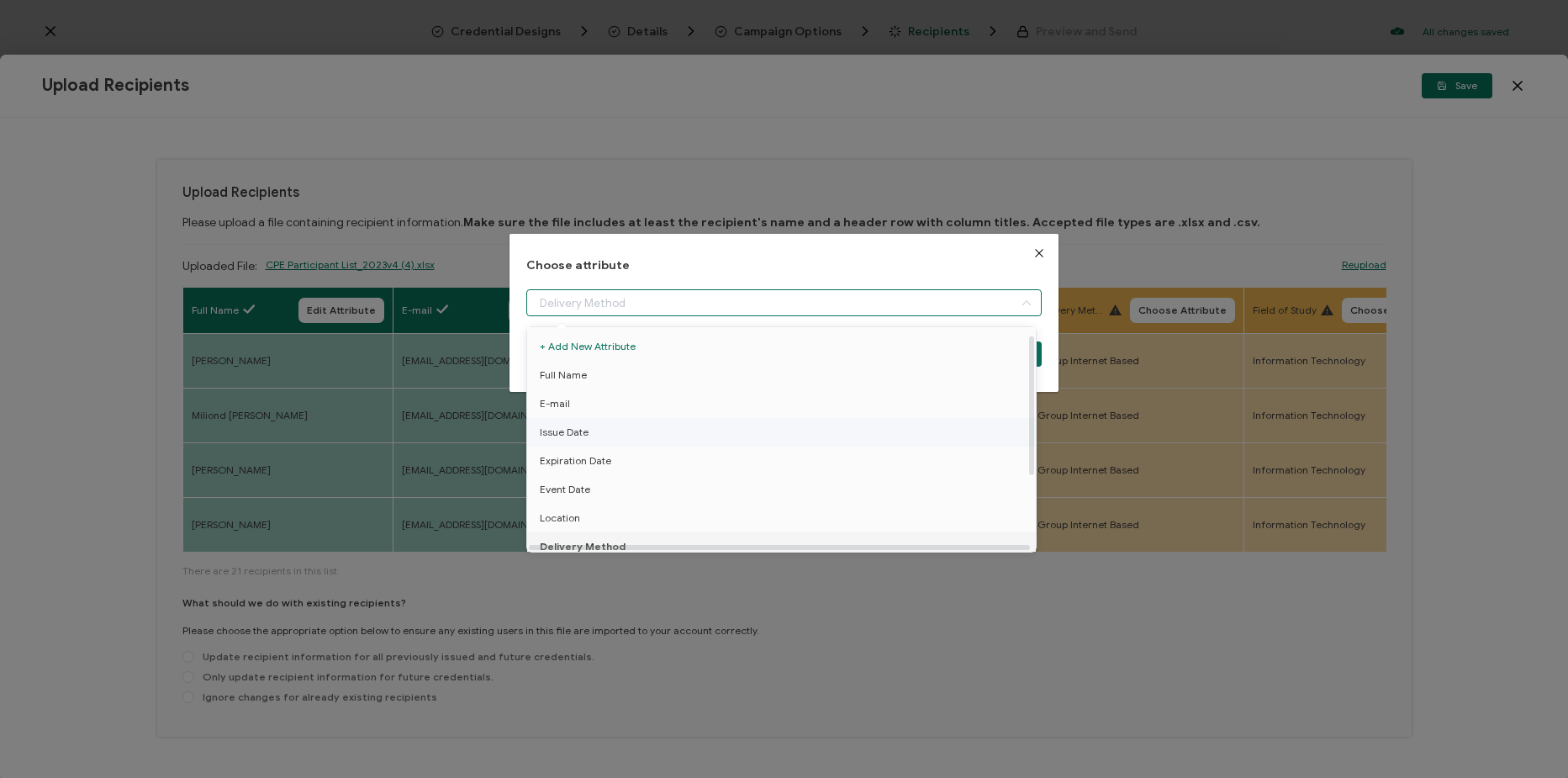
scroll to position [11, 0]
click at [647, 501] on li "Location" at bounding box center [784, 506] width 523 height 29
type input "Location"
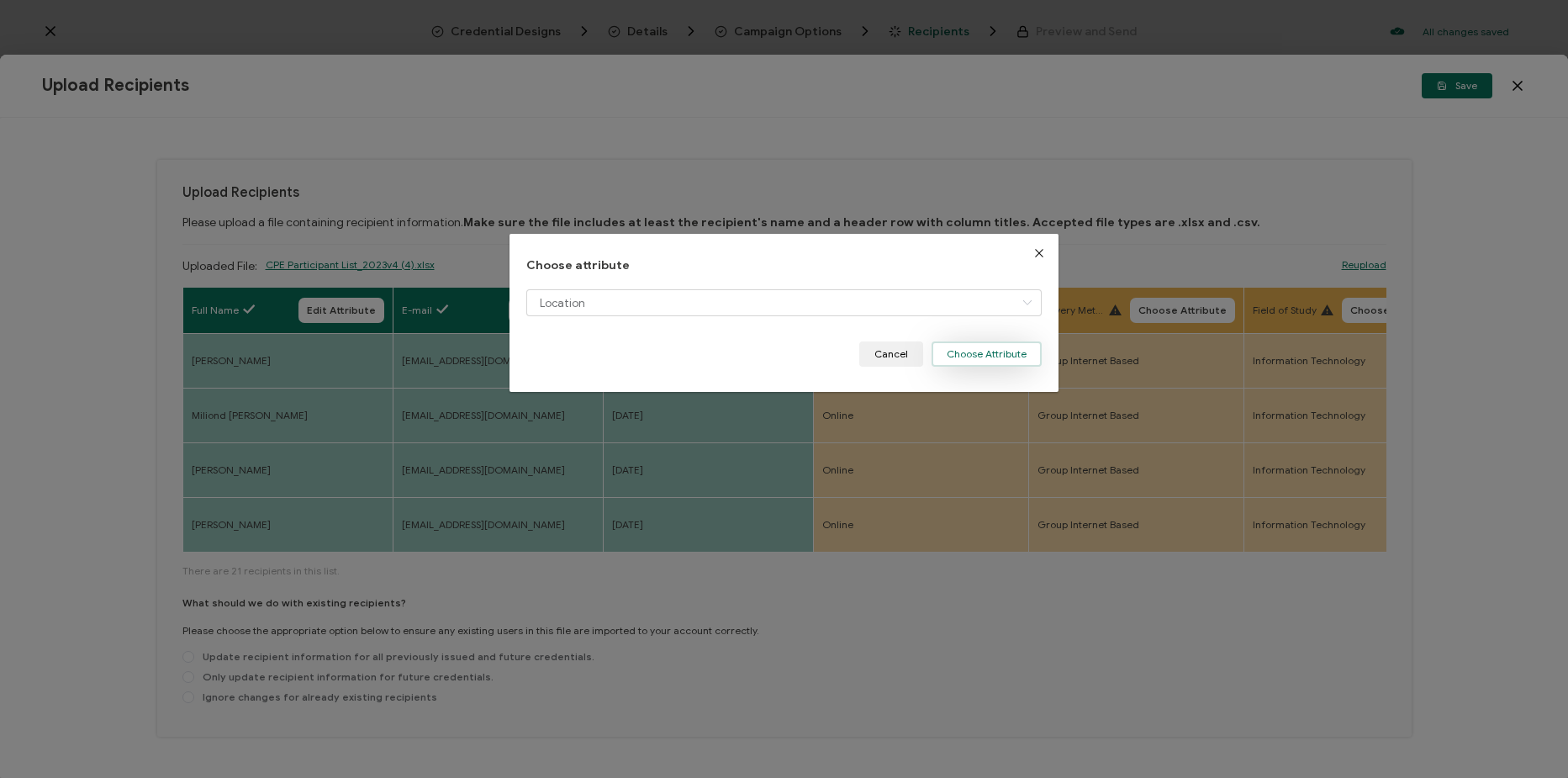
click at [958, 364] on button "Choose Attribute" at bounding box center [986, 354] width 110 height 25
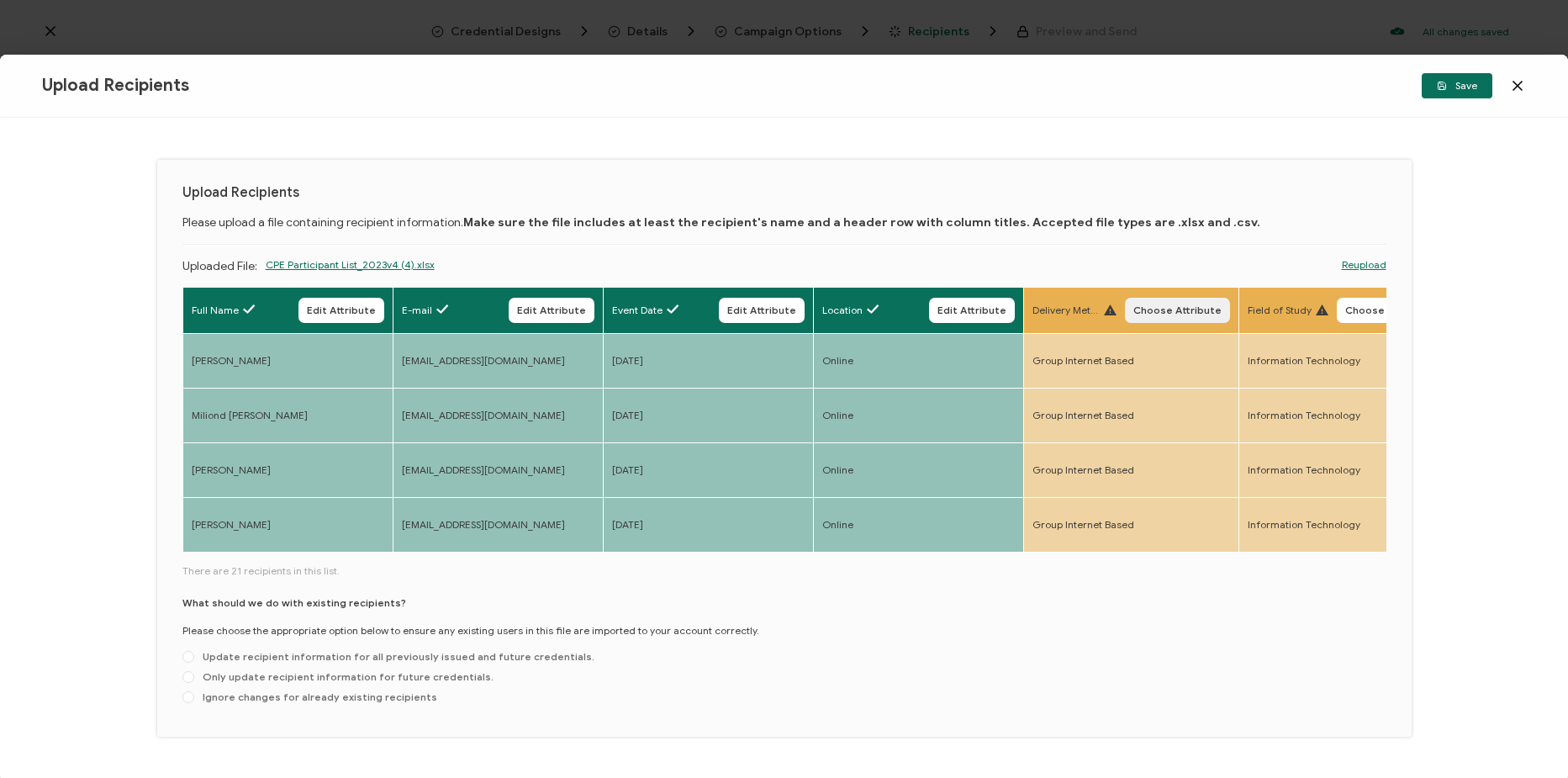
click at [1170, 314] on span "Choose Attribute" at bounding box center [1178, 310] width 89 height 11
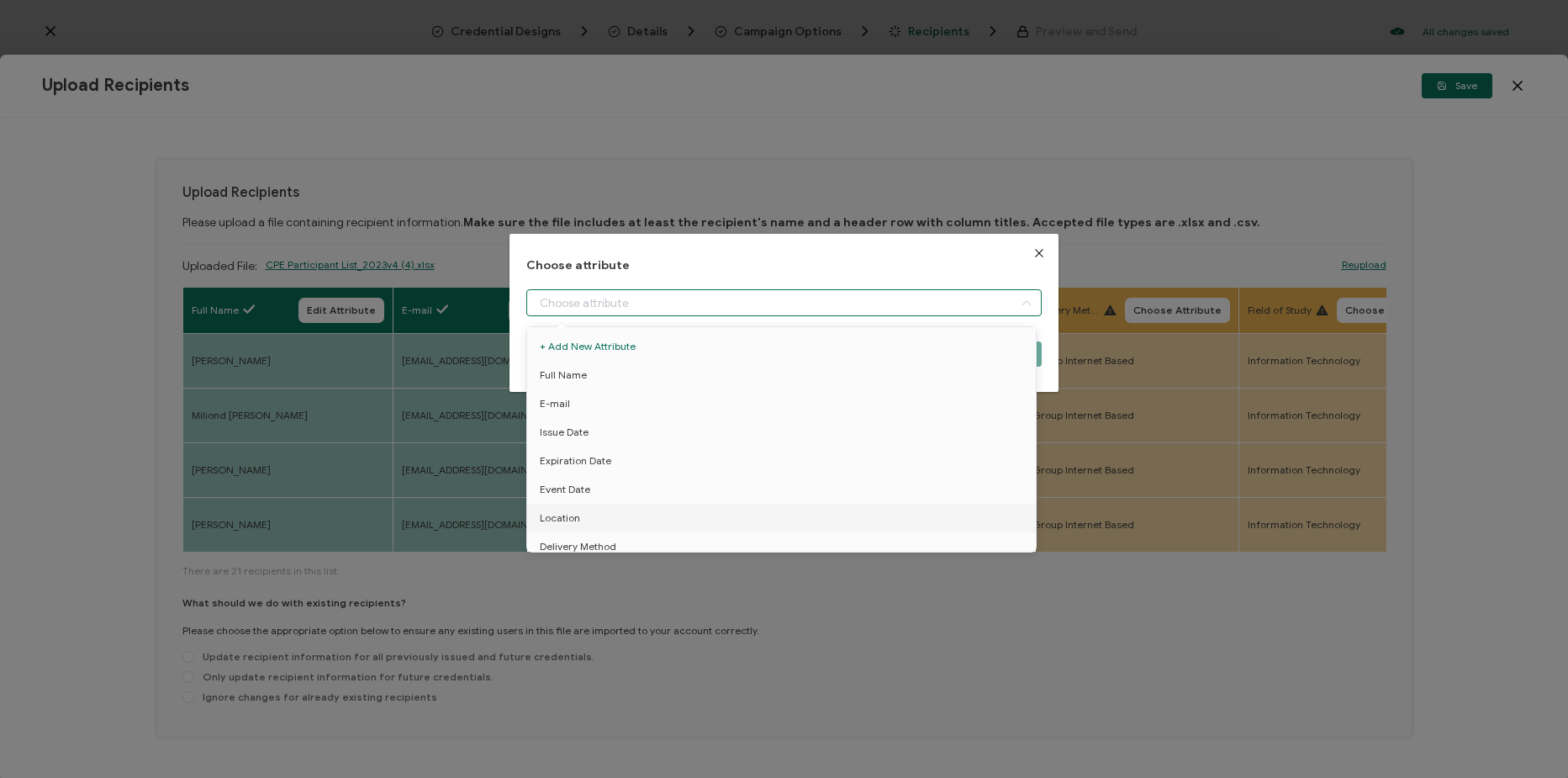
click at [746, 295] on input "dialog" at bounding box center [784, 303] width 515 height 27
click at [659, 418] on li "Delivery Method" at bounding box center [784, 424] width 523 height 29
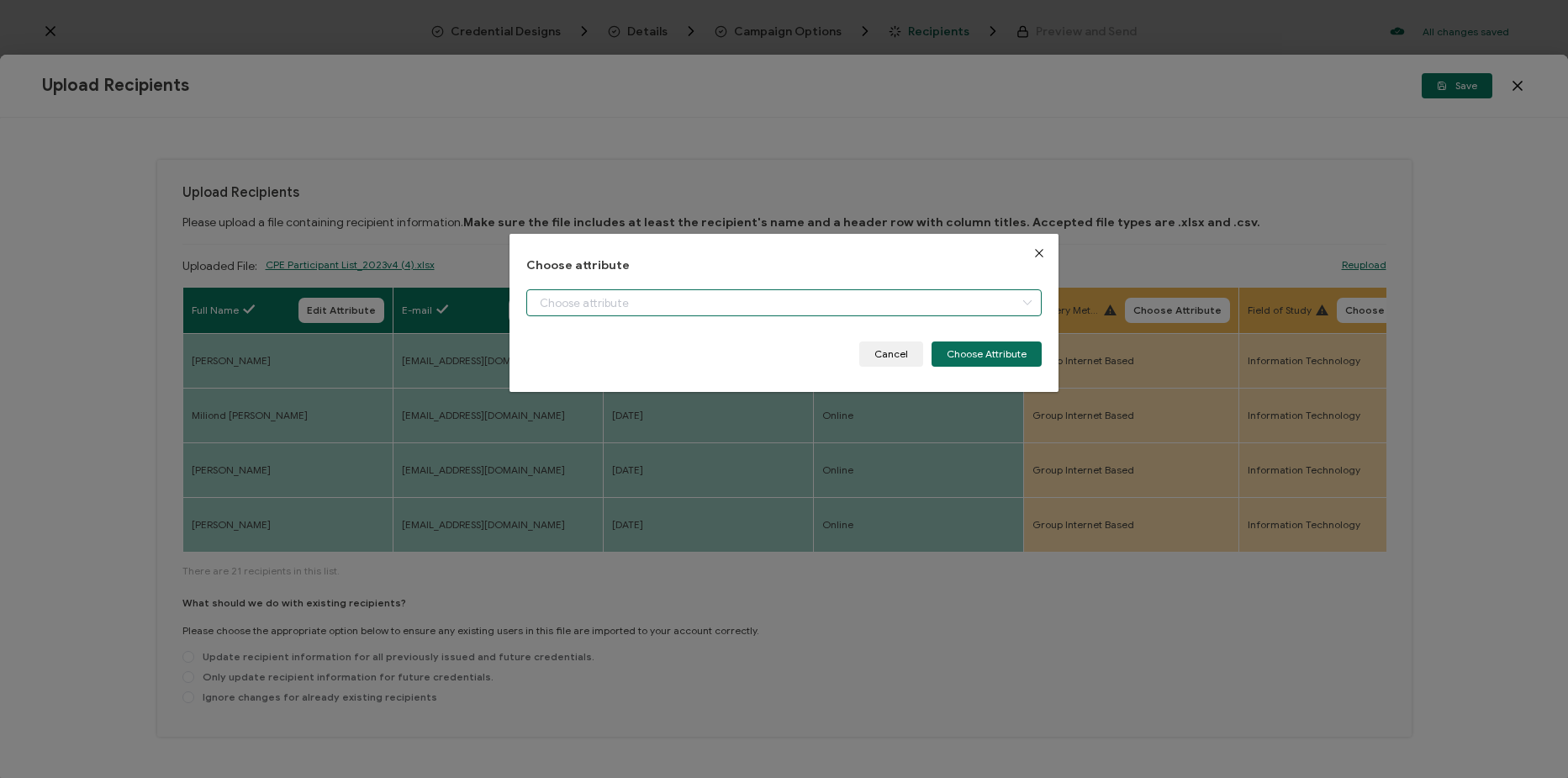
type input "Delivery Method"
click at [969, 358] on button "Choose Attribute" at bounding box center [986, 354] width 110 height 25
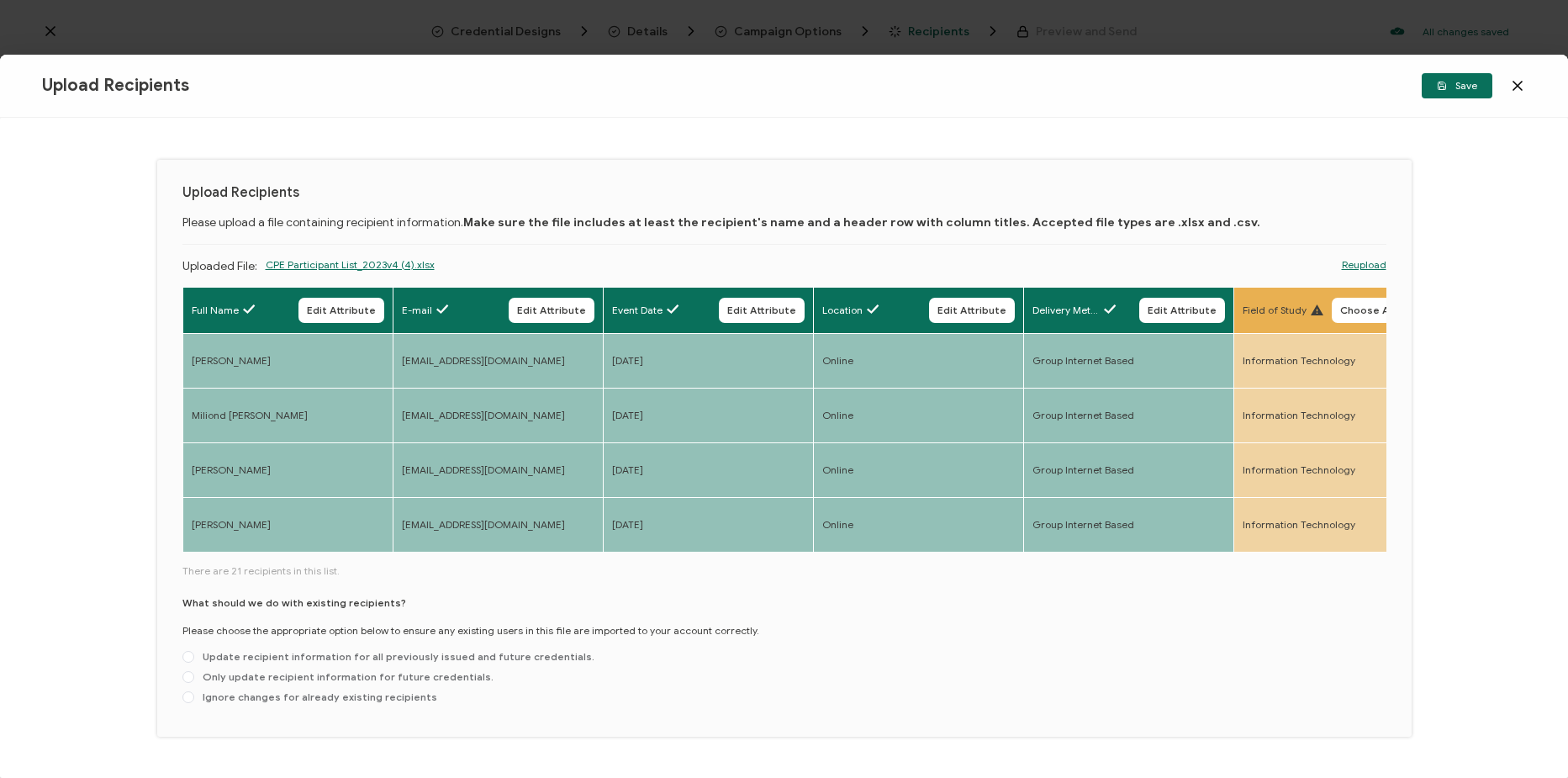
drag, startPoint x: 405, startPoint y: 554, endPoint x: 406, endPoint y: 569, distance: 15.0
click at [529, 562] on div "Full Name Edit Attribute E-mail Edit Attribute Event Date Edit Attribute Locati…" at bounding box center [784, 498] width 1204 height 425
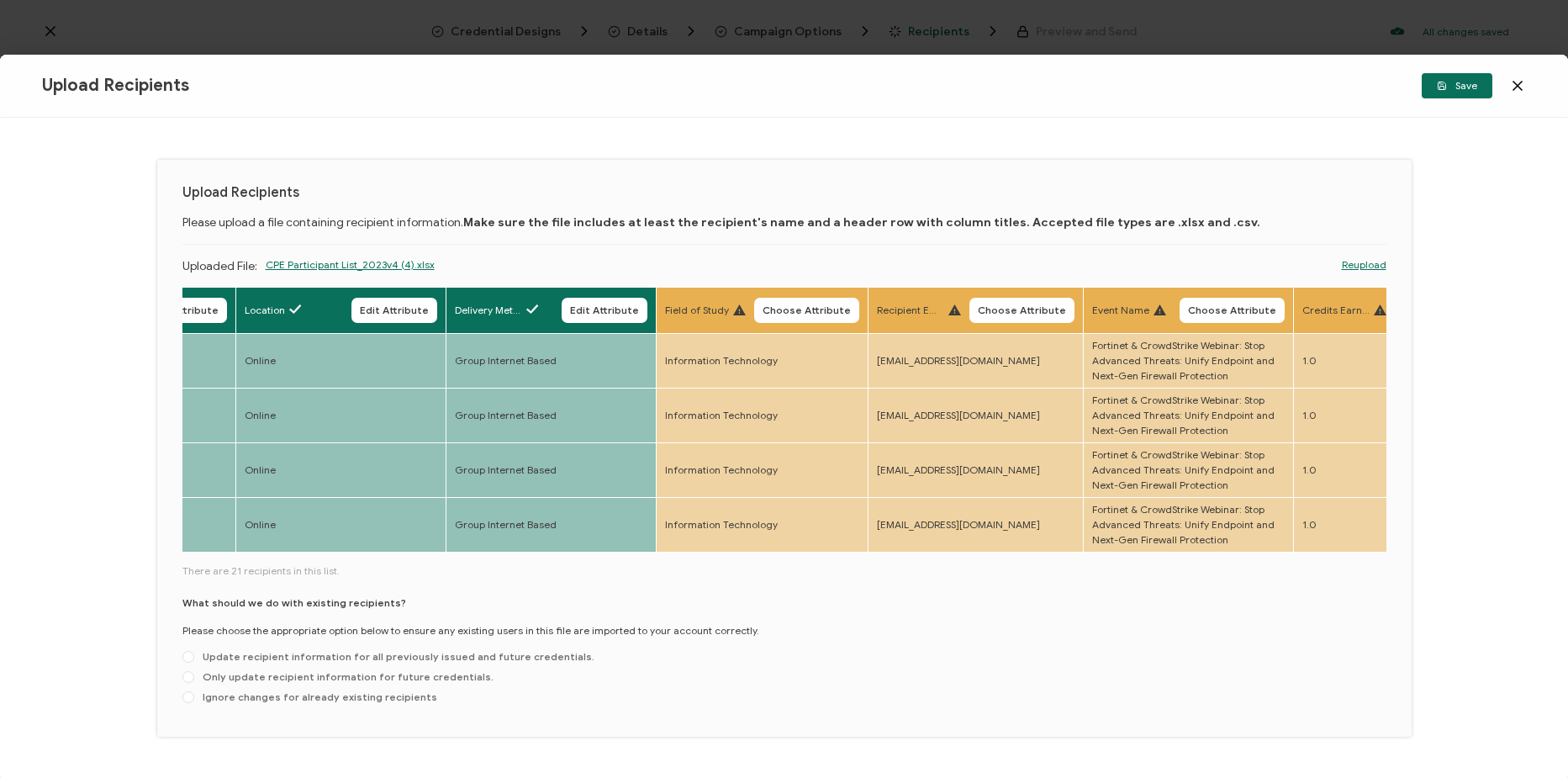
scroll to position [0, 765]
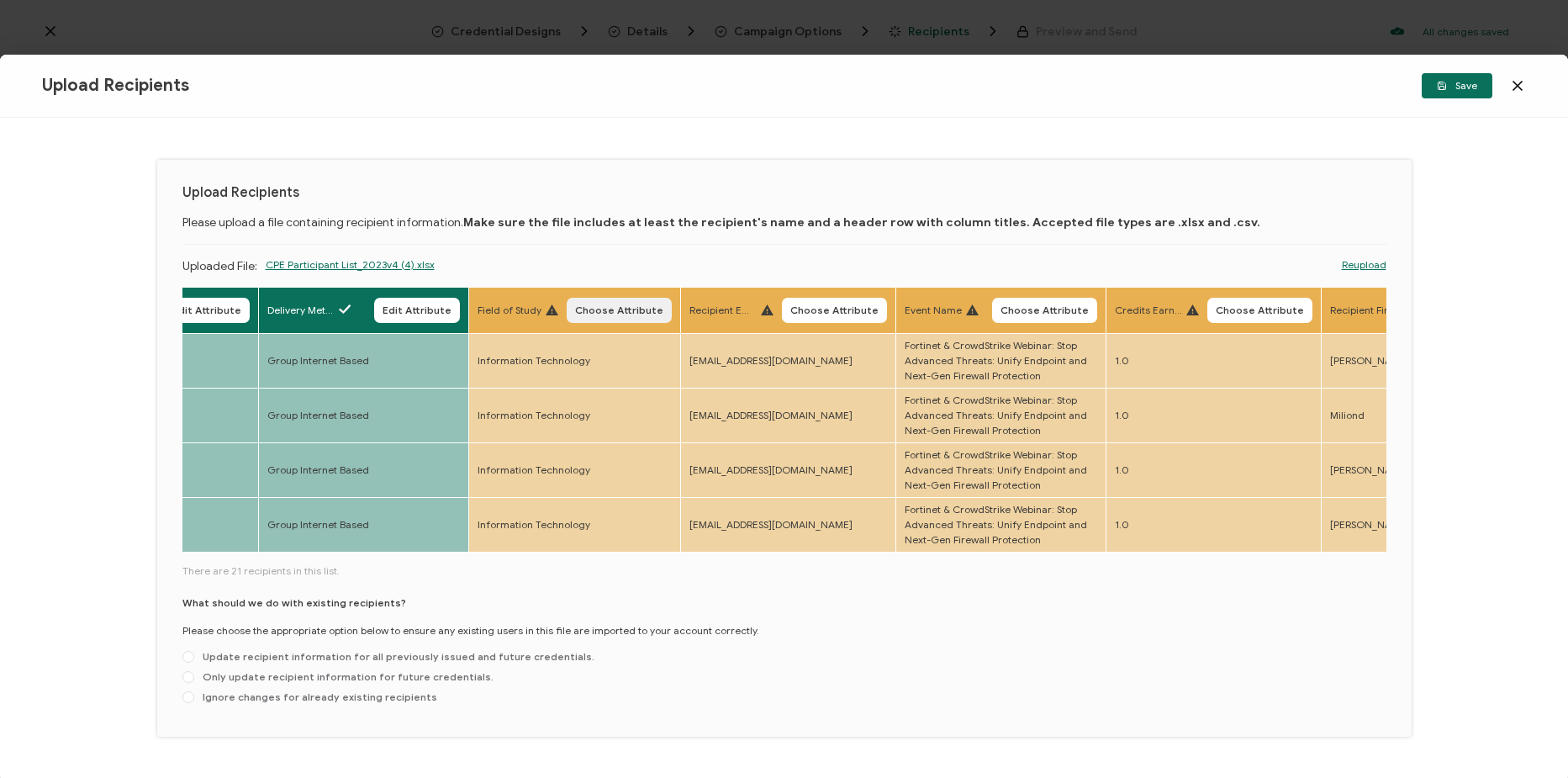
click at [607, 315] on button "Choose Attribute" at bounding box center [619, 310] width 105 height 25
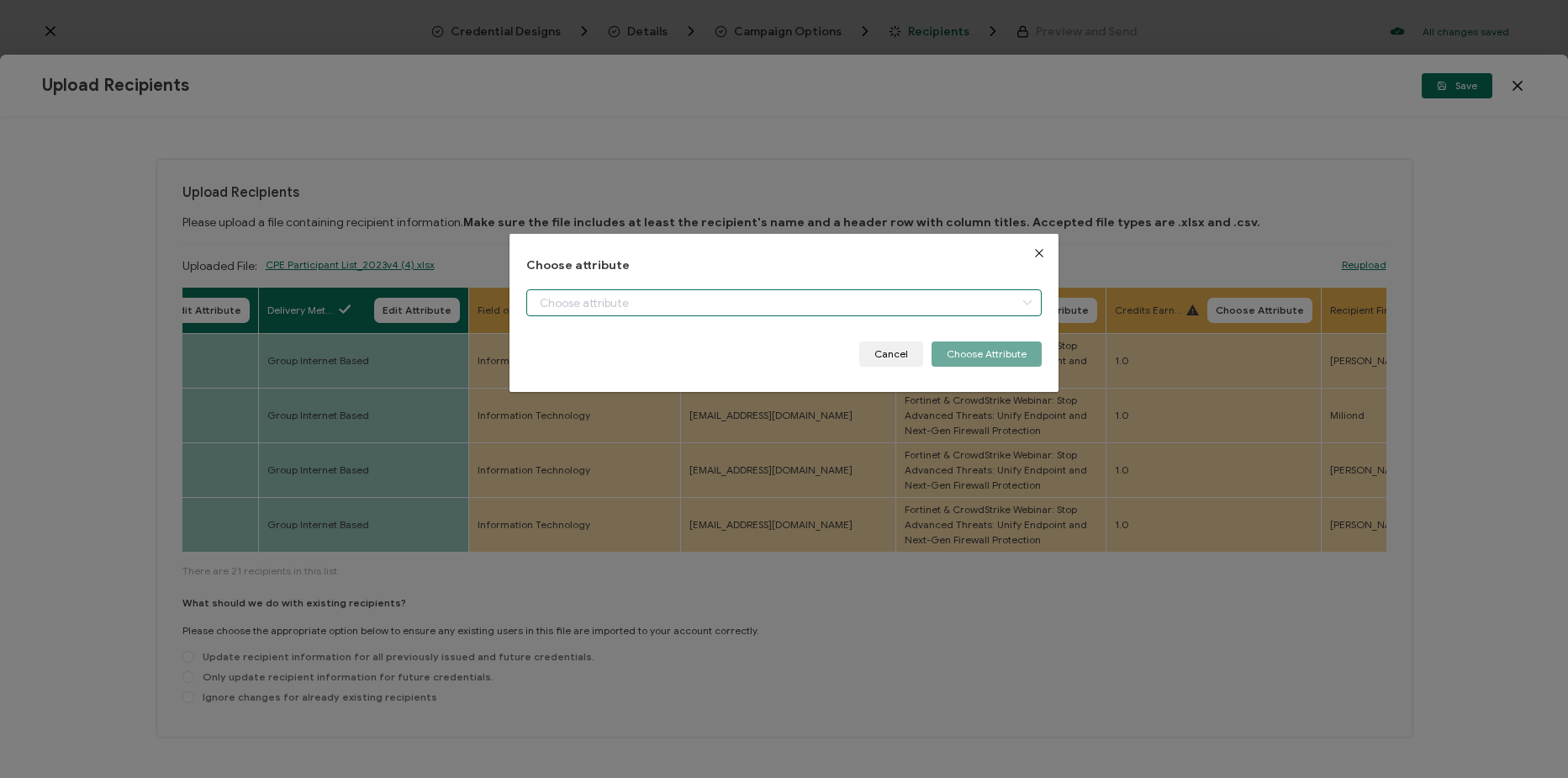
click at [612, 309] on input "dialog" at bounding box center [784, 303] width 515 height 27
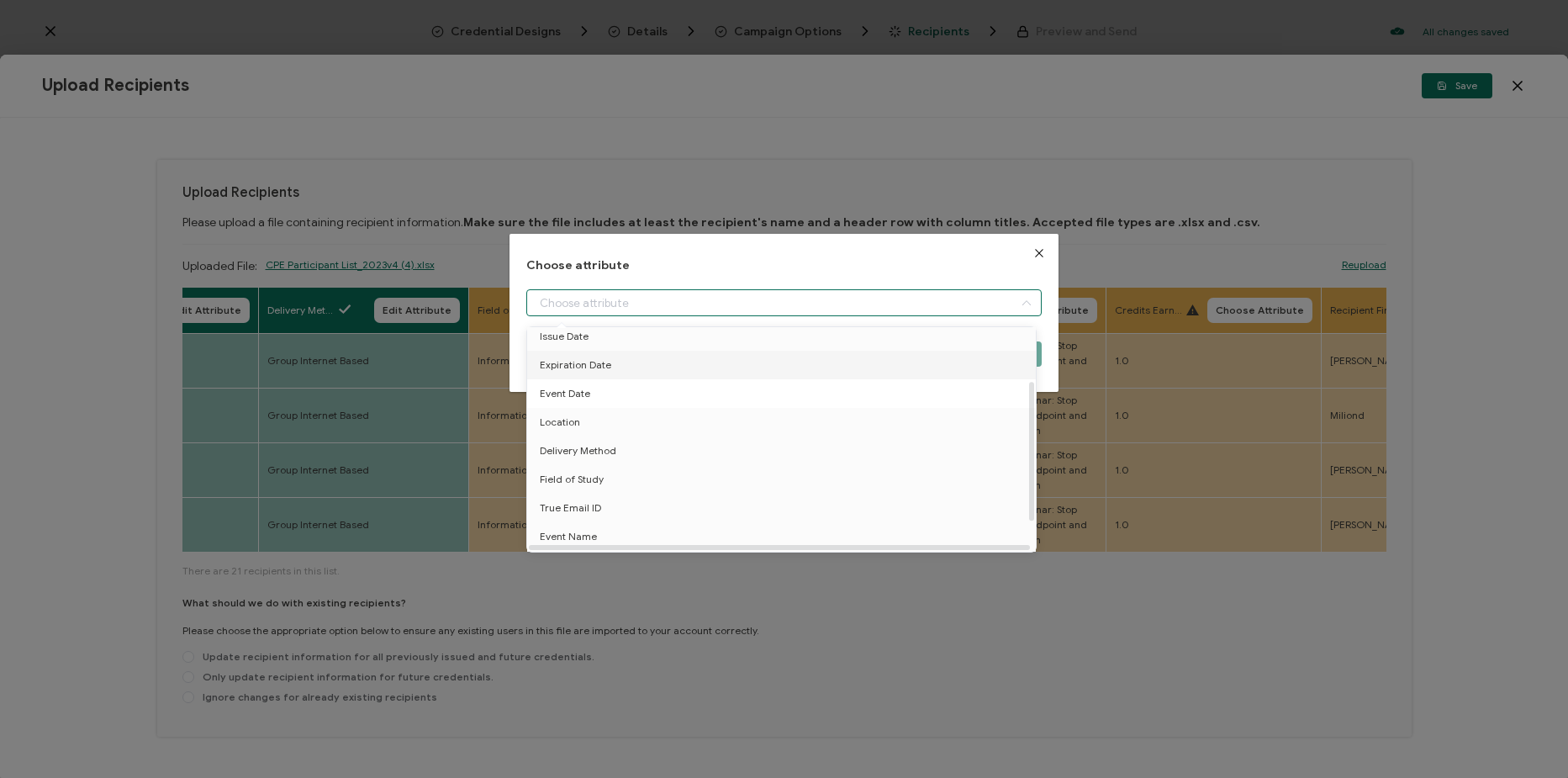
scroll to position [131, 0]
click at [664, 451] on li "Field of Study" at bounding box center [784, 452] width 523 height 29
type input "Field of Study"
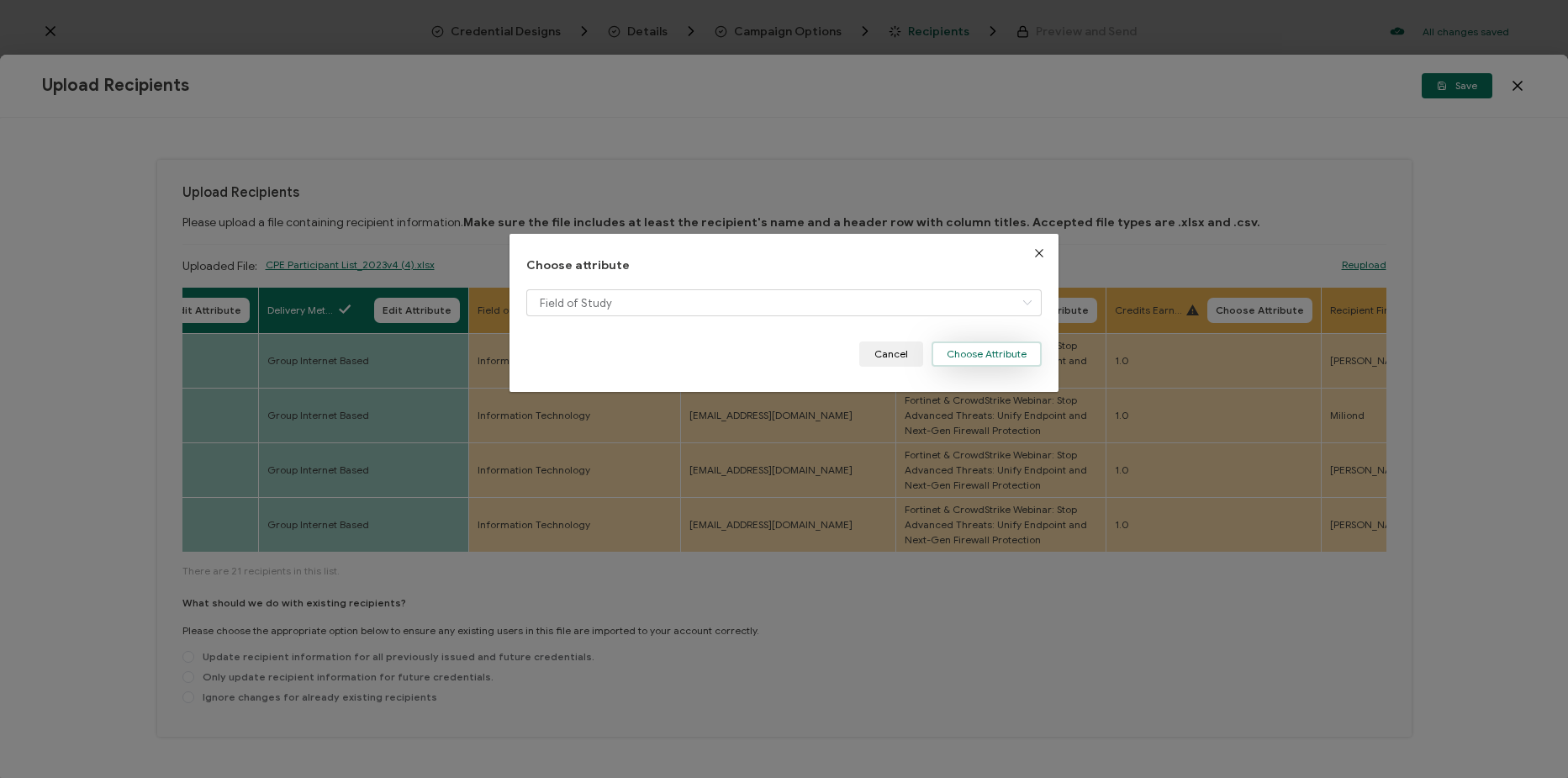
click at [958, 365] on button "Choose Attribute" at bounding box center [986, 354] width 110 height 25
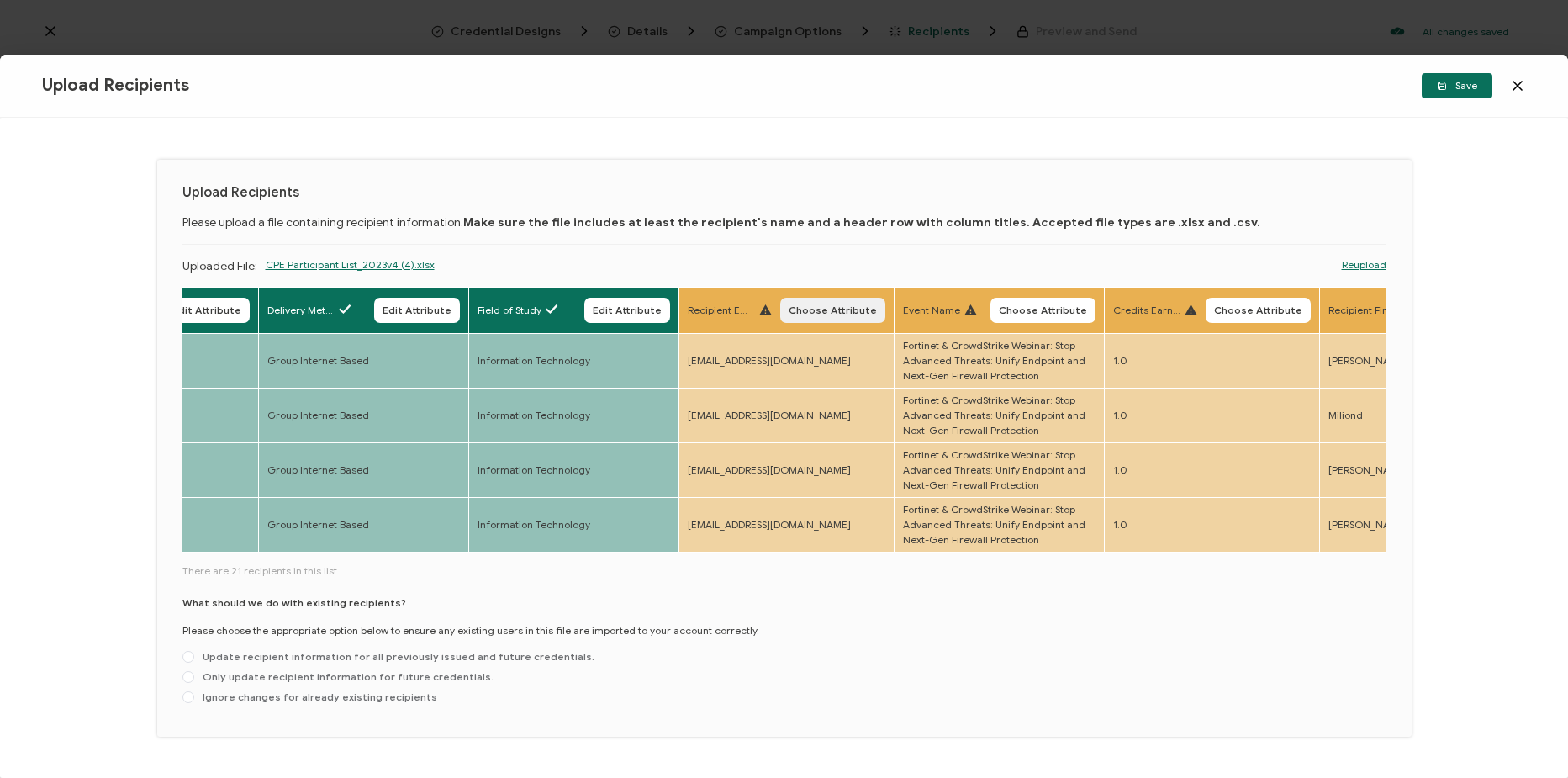
click at [850, 318] on button "Choose Attribute" at bounding box center [833, 310] width 105 height 25
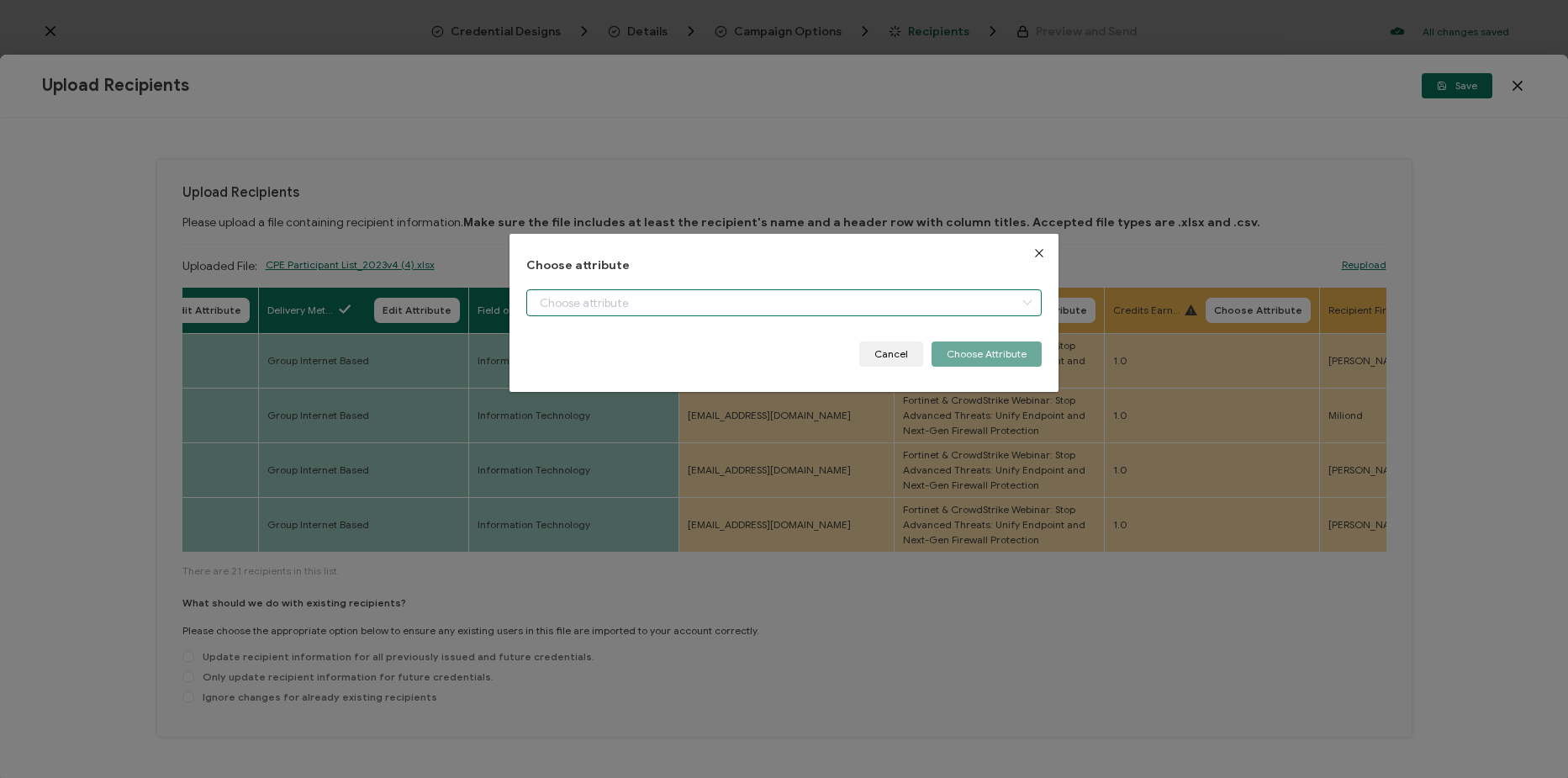
click at [807, 301] on input "dialog" at bounding box center [784, 303] width 515 height 27
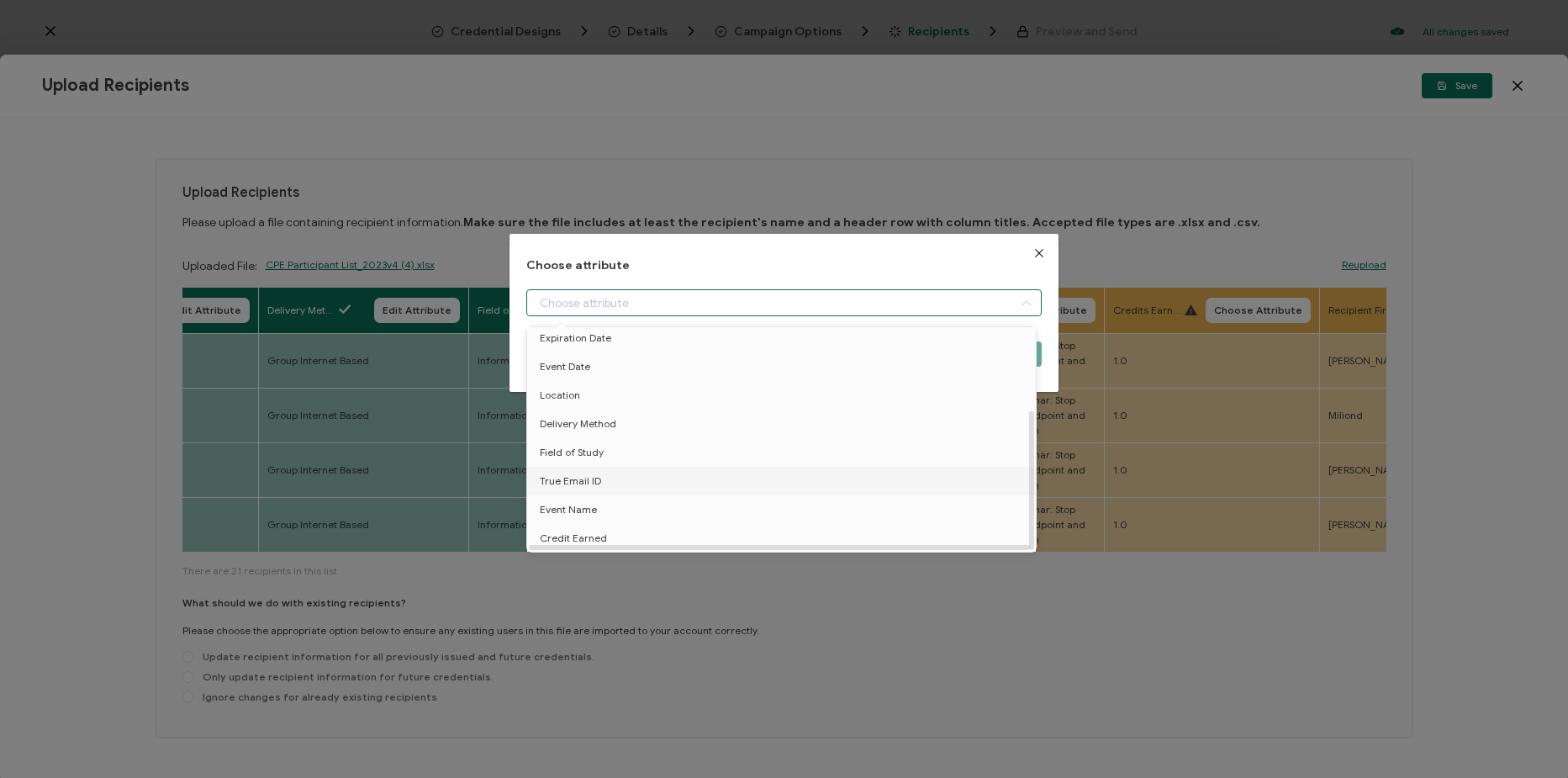
click at [633, 472] on li "True Email ID" at bounding box center [784, 481] width 523 height 29
type input "True Email ID"
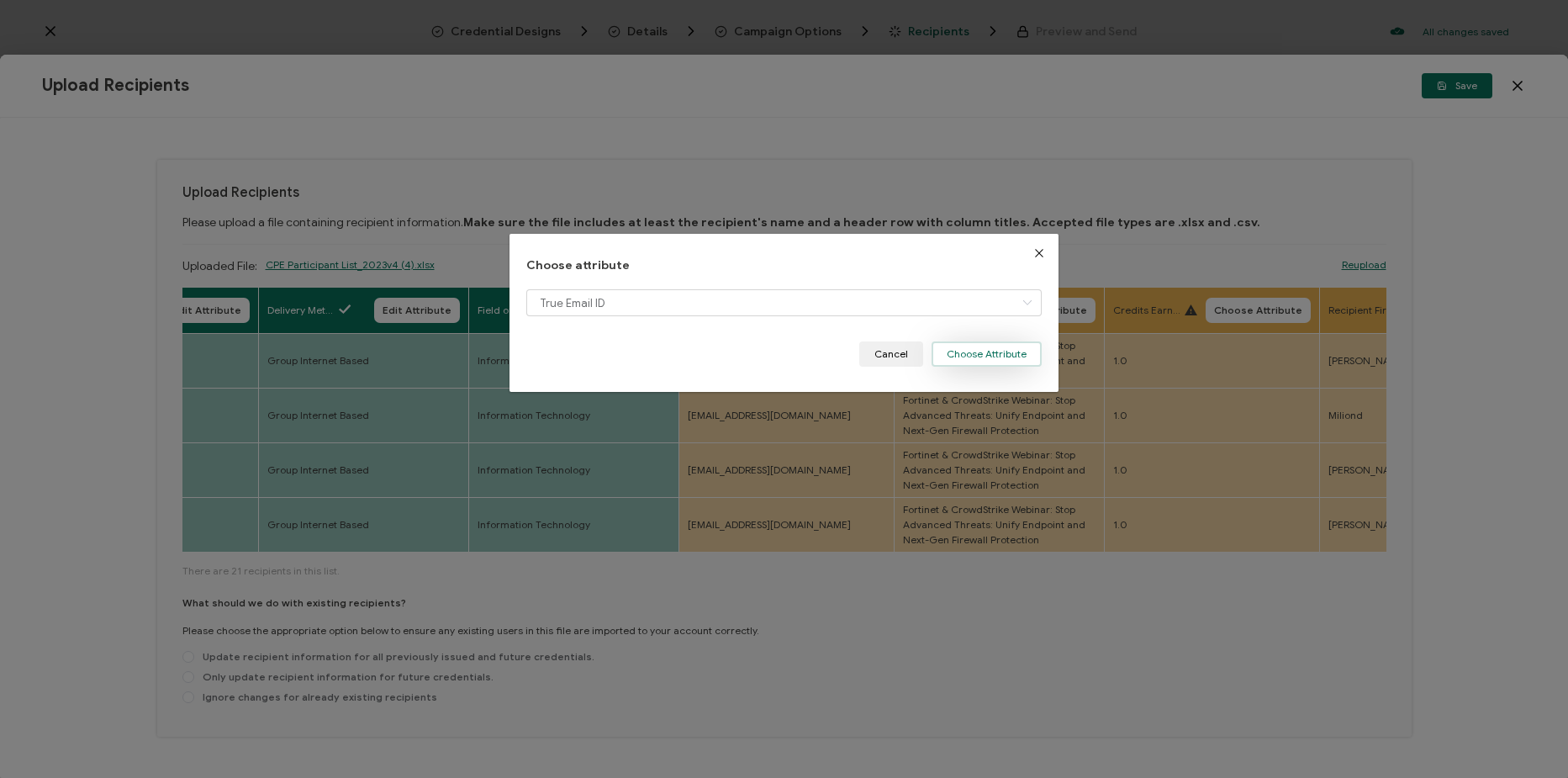
click at [976, 365] on button "Choose Attribute" at bounding box center [986, 354] width 110 height 25
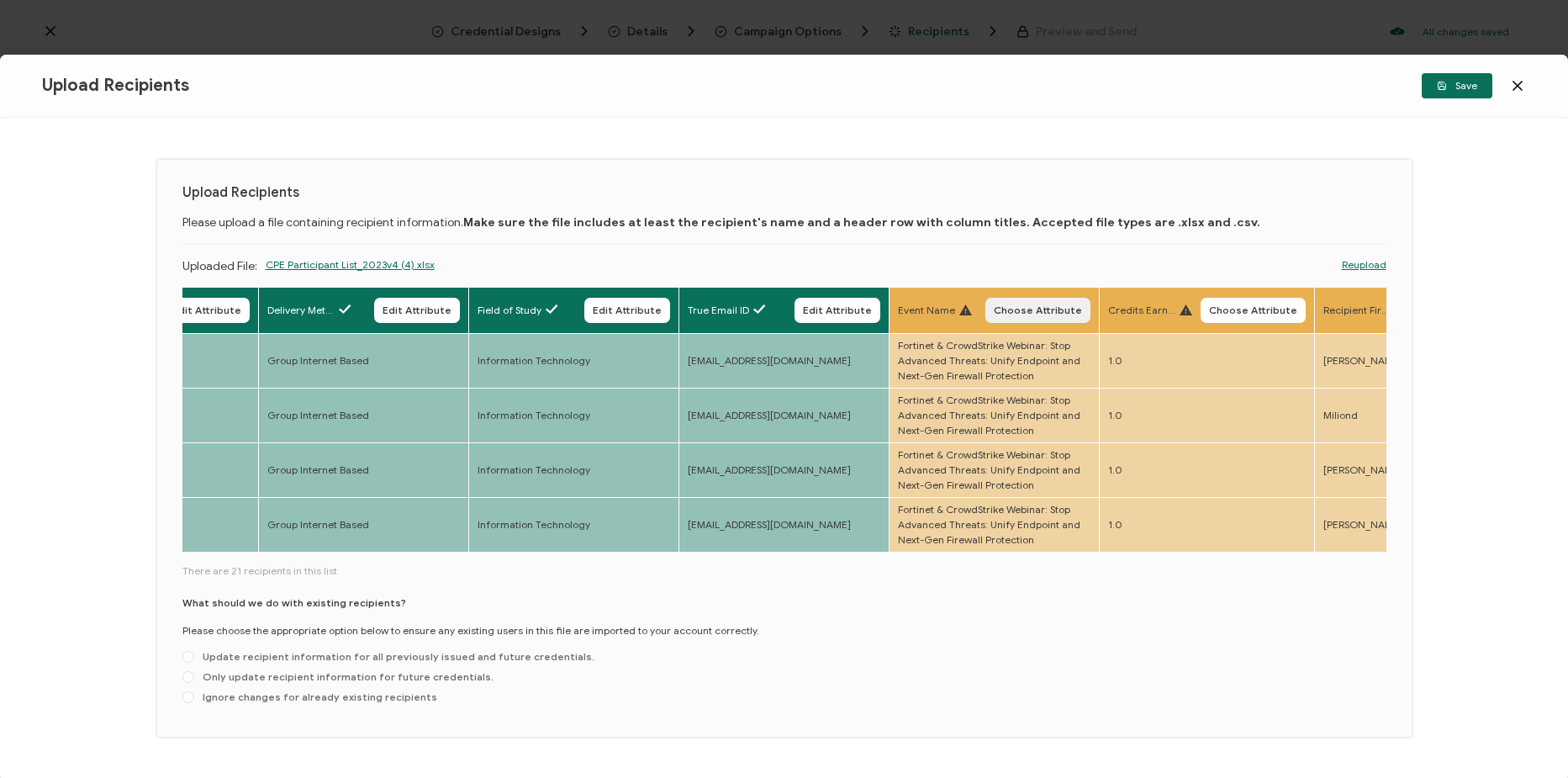
click at [1017, 305] on span "Choose Attribute" at bounding box center [1037, 310] width 89 height 11
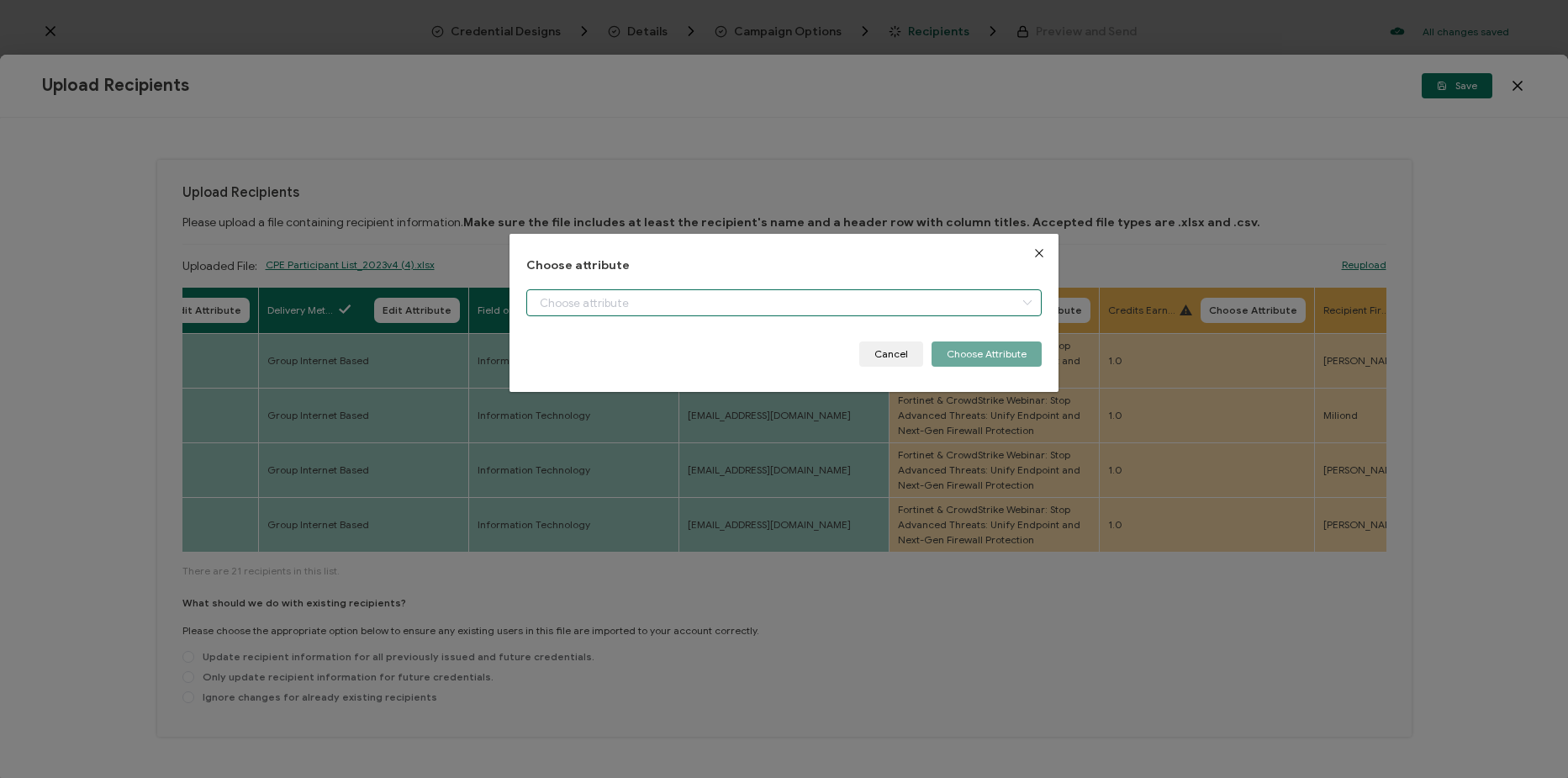
click at [883, 307] on input "dialog" at bounding box center [784, 303] width 515 height 27
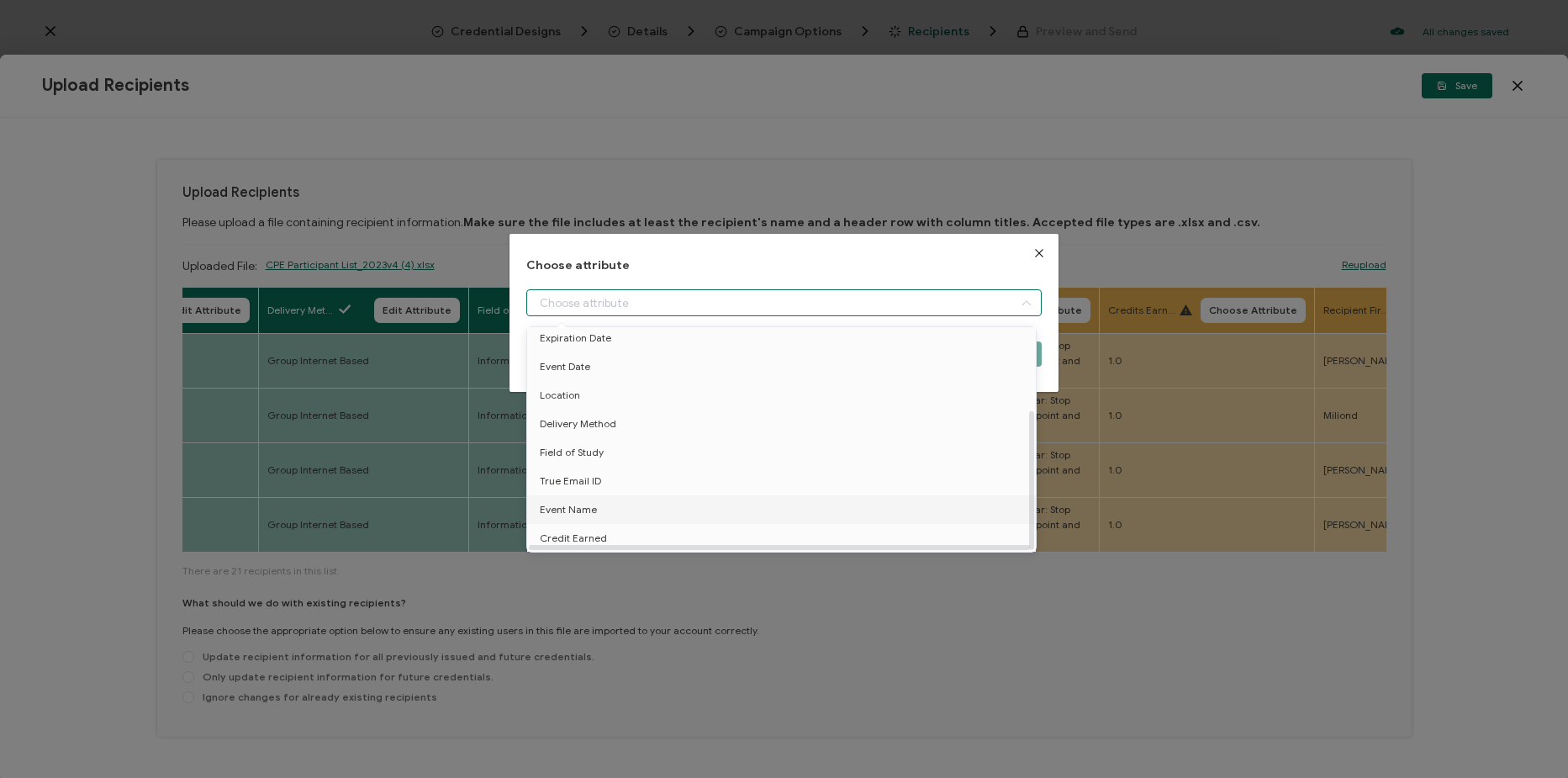
click at [636, 495] on li "Event Name" at bounding box center [784, 510] width 523 height 29
type input "Event Name"
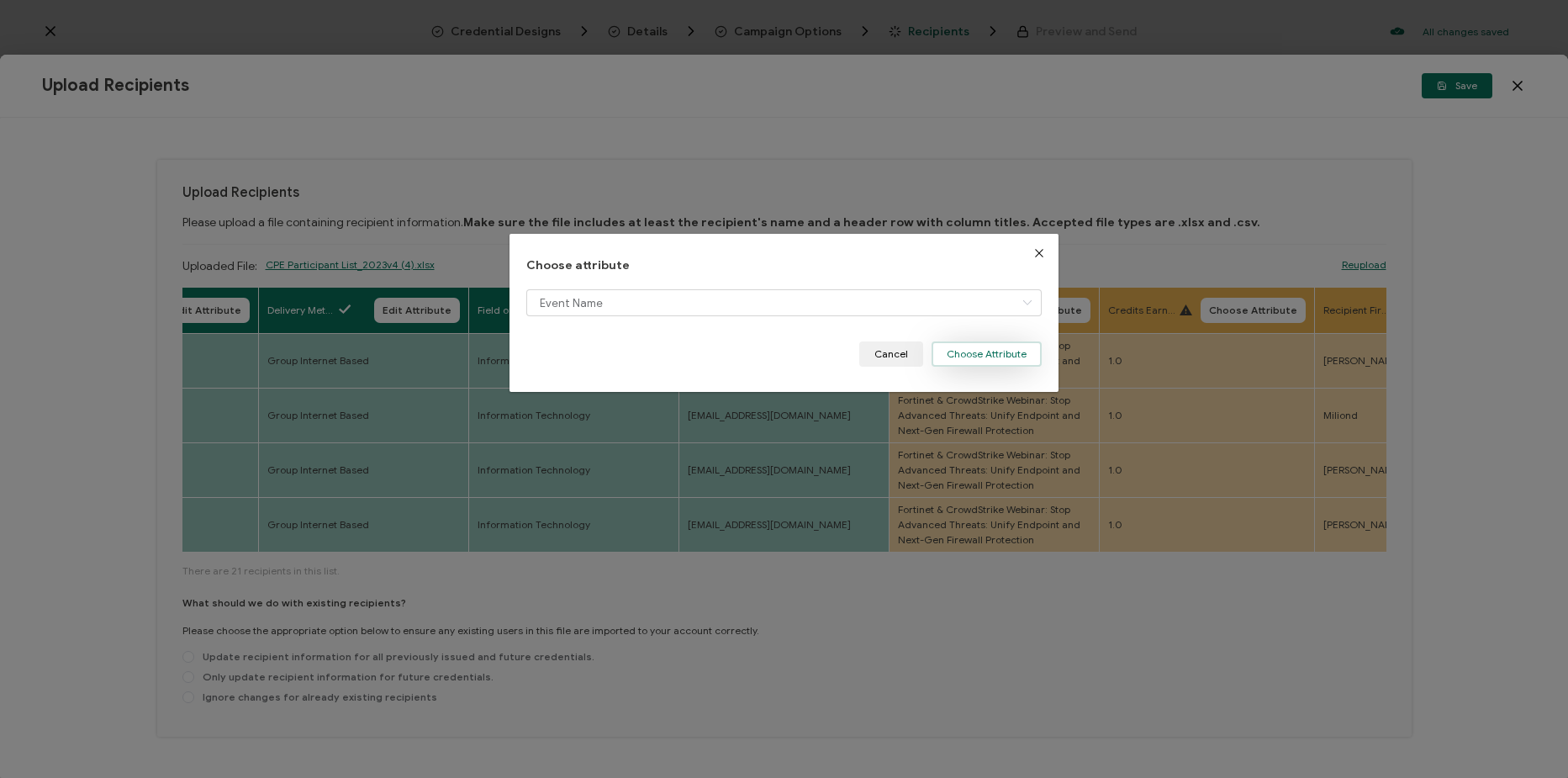
click at [988, 355] on button "Choose Attribute" at bounding box center [986, 354] width 110 height 25
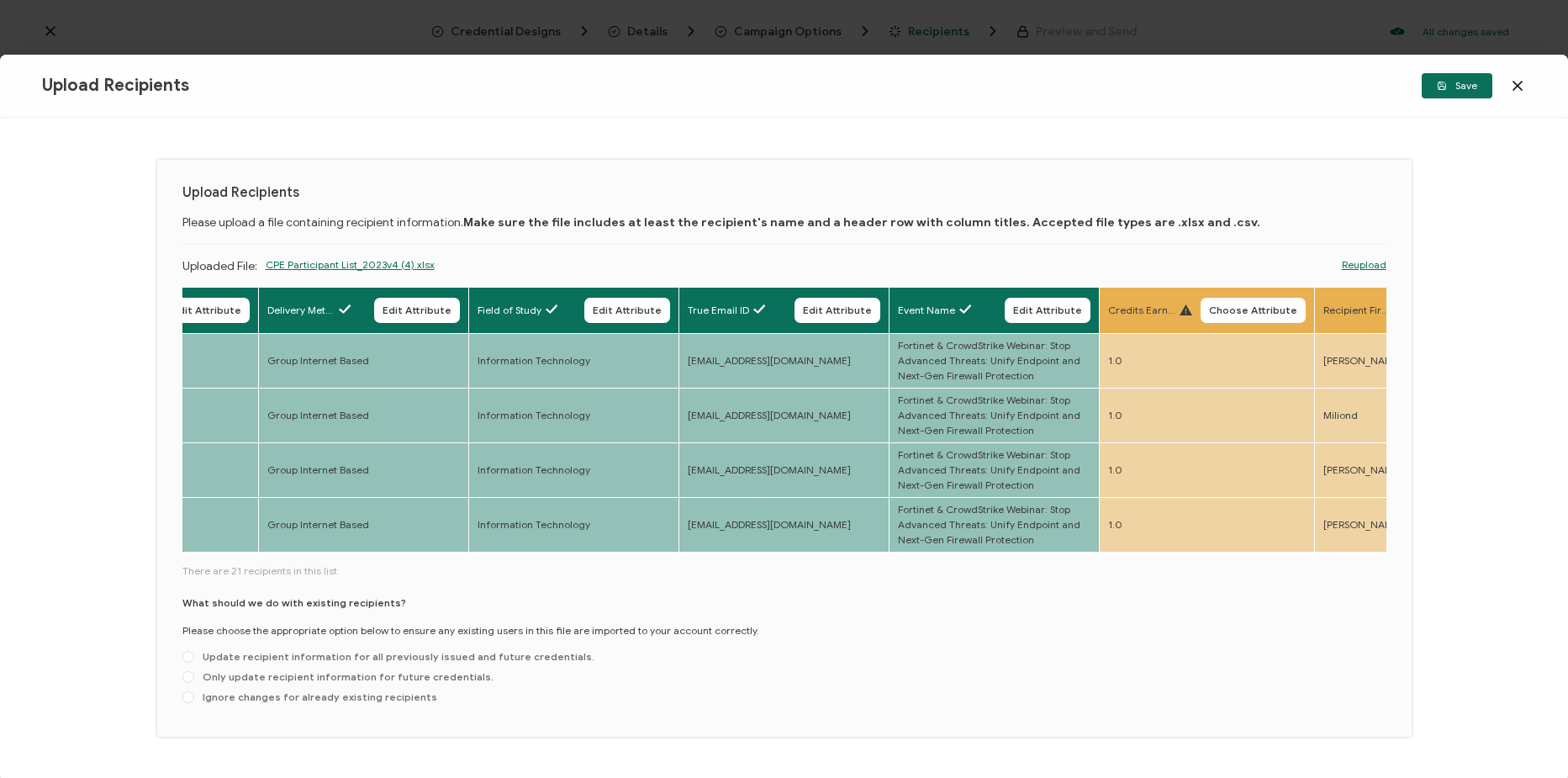
click at [1257, 311] on span "Choose Attribute" at bounding box center [1253, 310] width 89 height 11
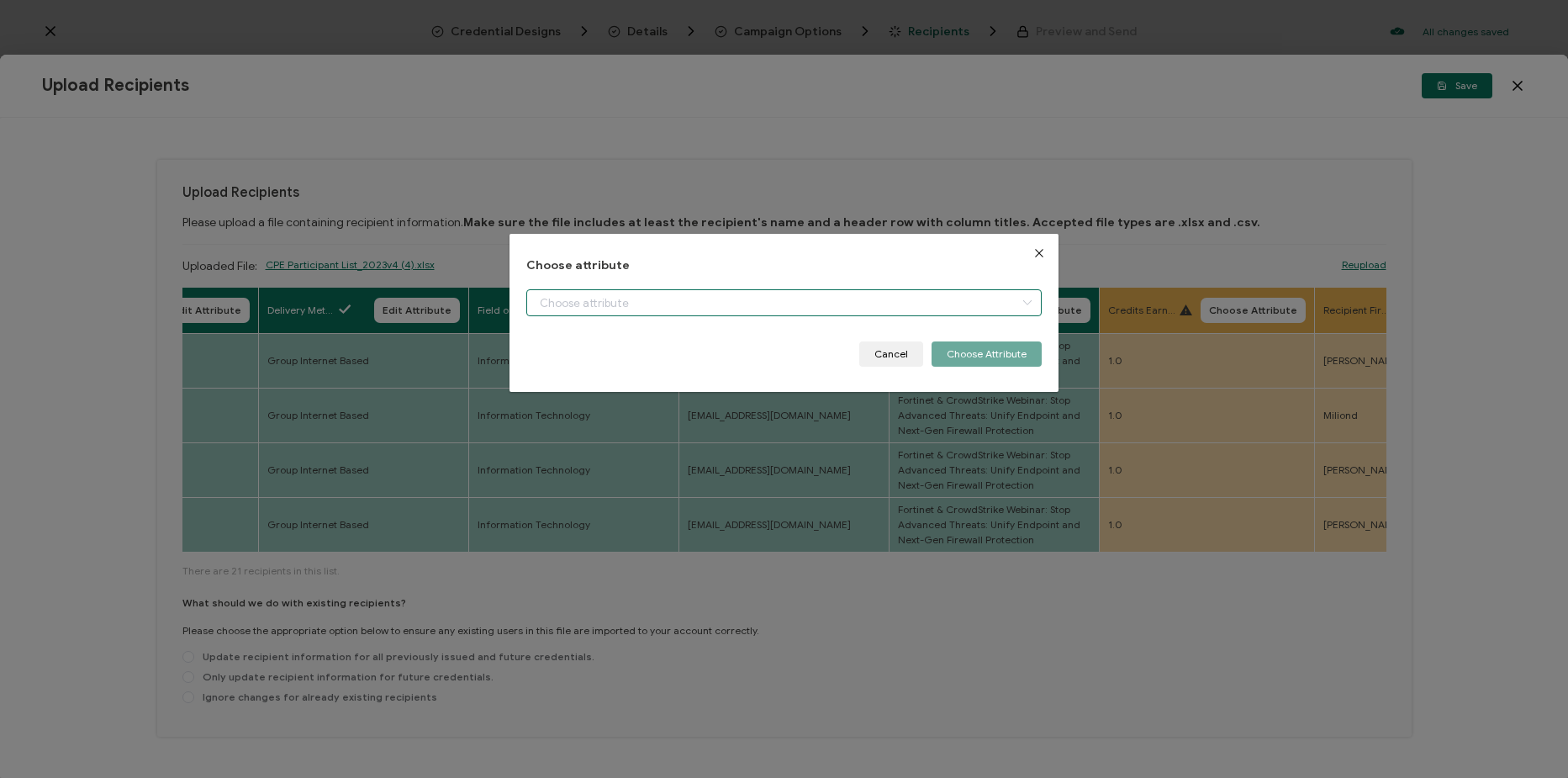
drag, startPoint x: 880, startPoint y: 302, endPoint x: 833, endPoint y: 330, distance: 54.7
click at [880, 303] on input "dialog" at bounding box center [784, 303] width 515 height 27
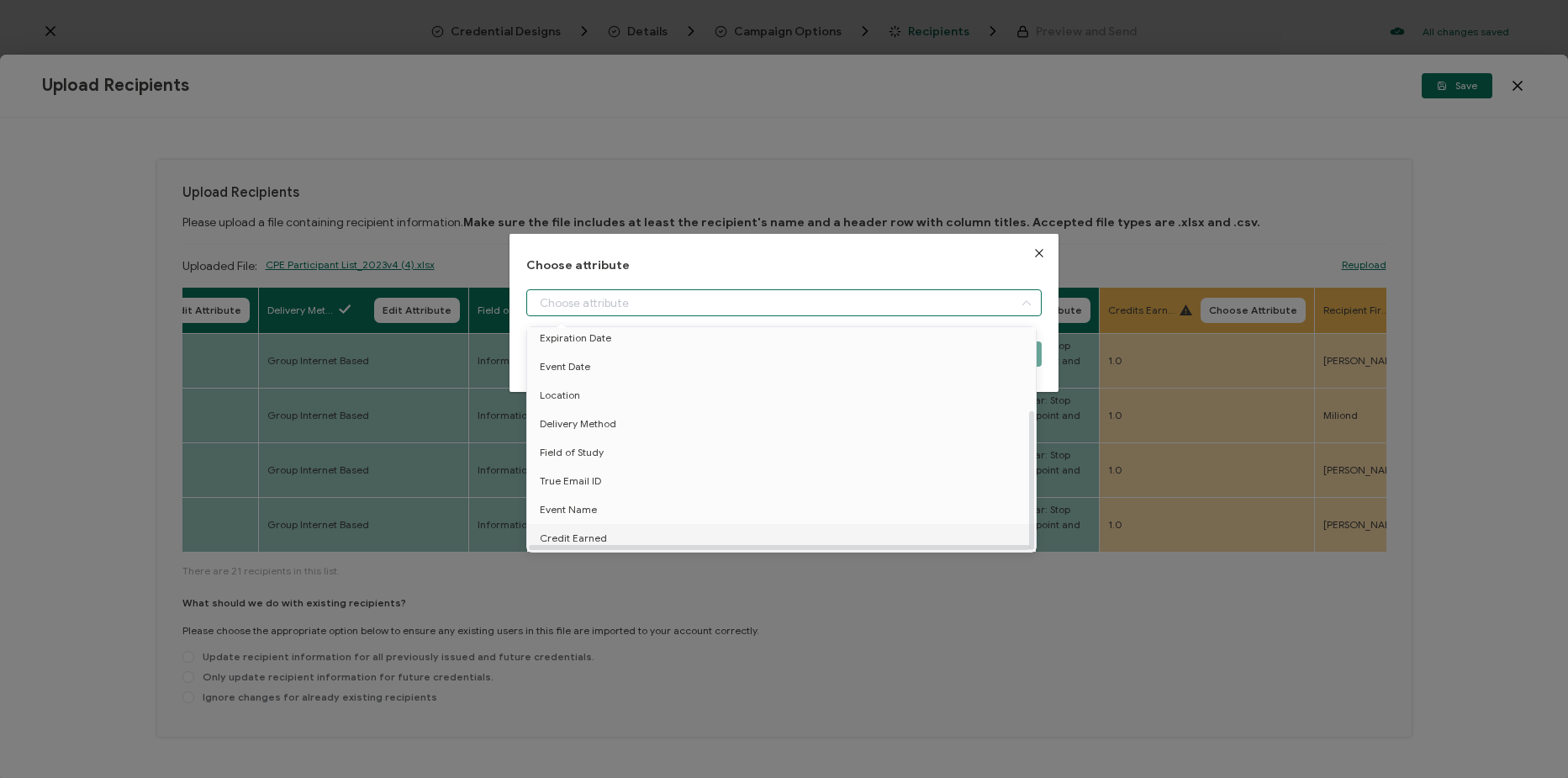
click at [668, 524] on li "Credit Earned" at bounding box center [784, 538] width 523 height 29
type input "Credit Earned"
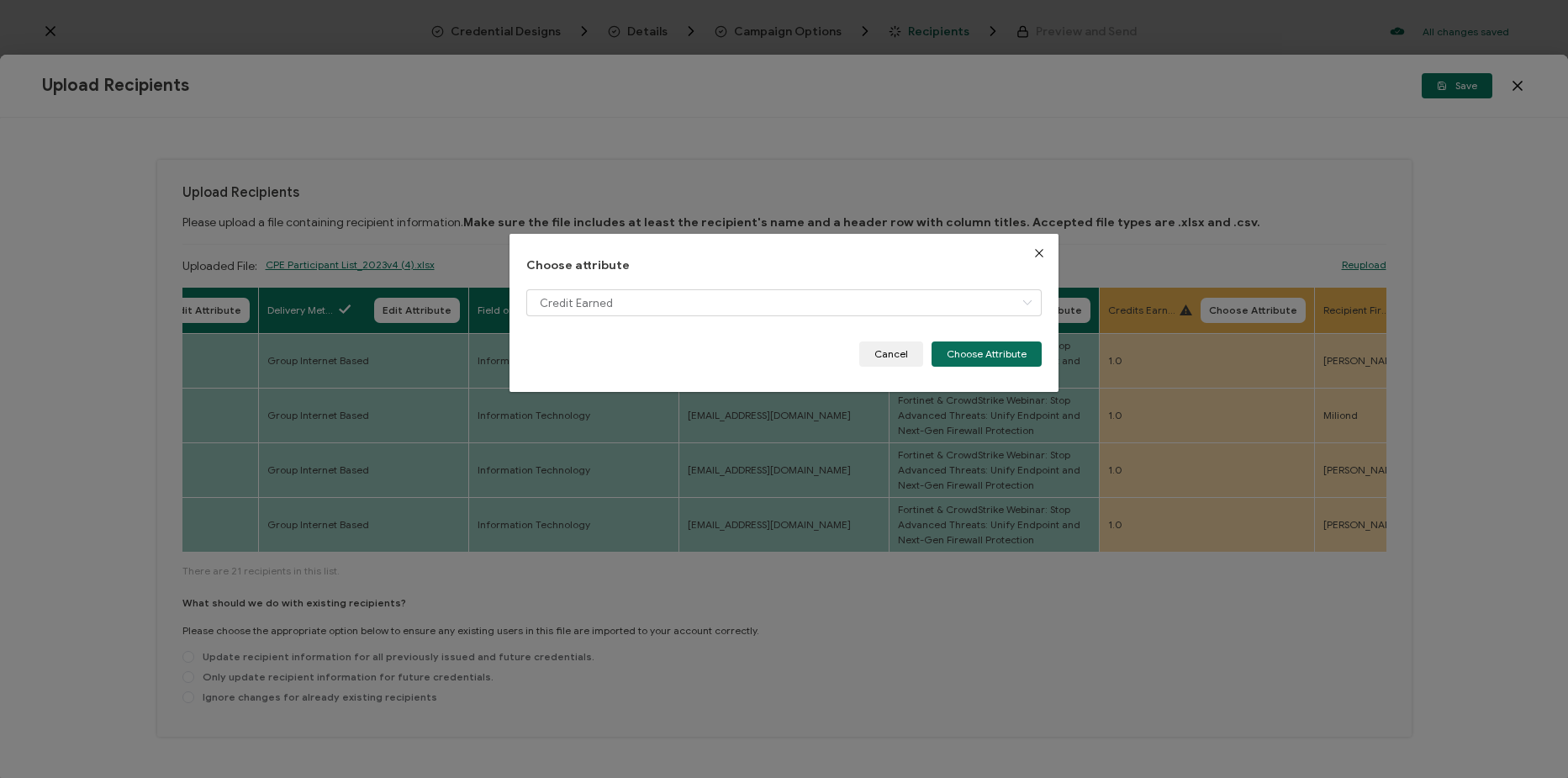
click at [996, 336] on div "Credit Earned" at bounding box center [784, 315] width 515 height 53
click at [984, 363] on button "Choose Attribute" at bounding box center [986, 354] width 110 height 25
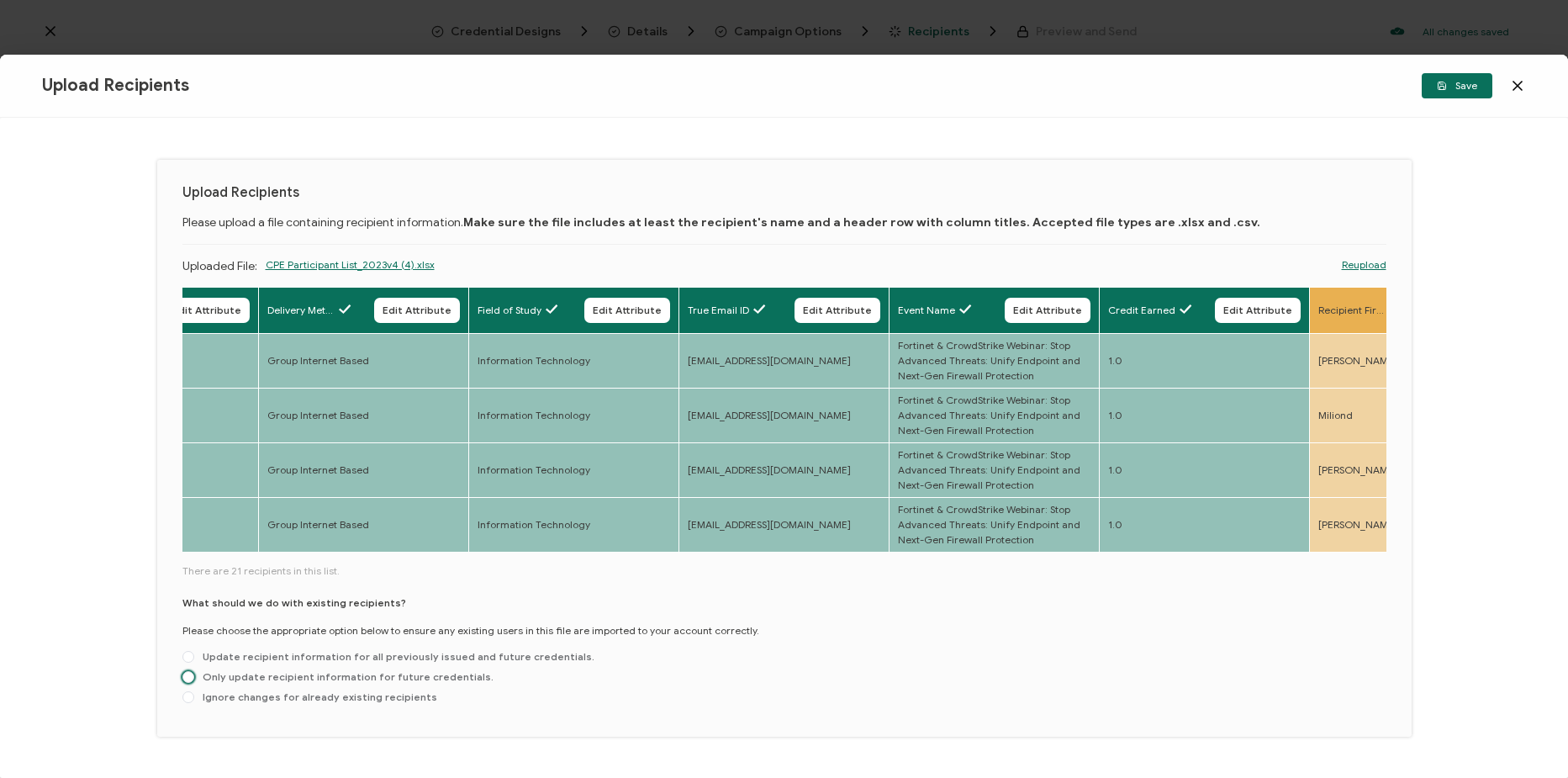
click at [303, 681] on span "Only update recipient information for future credentials." at bounding box center [345, 676] width 300 height 12
click at [195, 681] on input "Only update recipient information for future credentials." at bounding box center [188, 678] width 11 height 13
radio input "true"
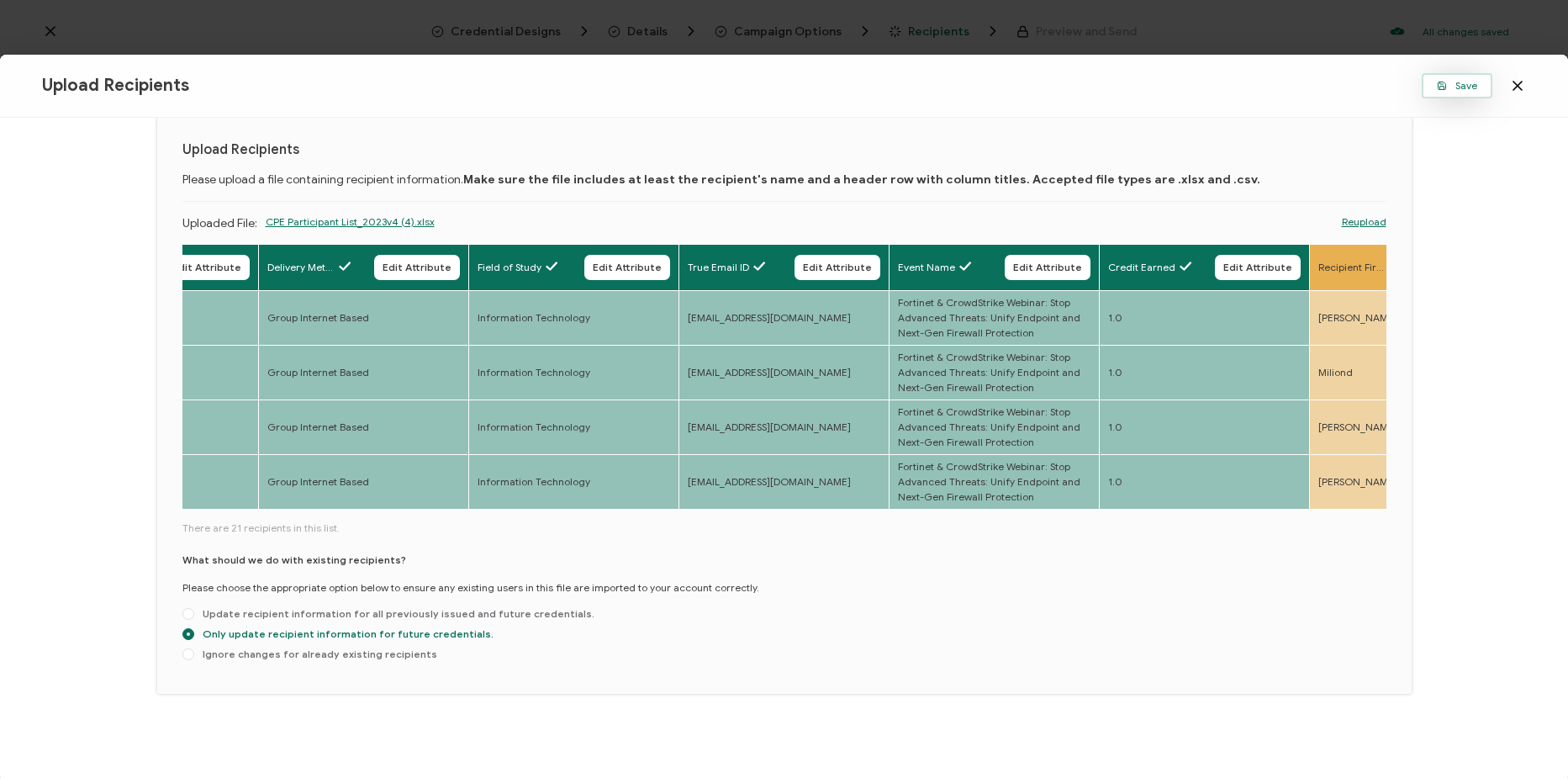
click at [1451, 81] on span "Save" at bounding box center [1457, 86] width 40 height 11
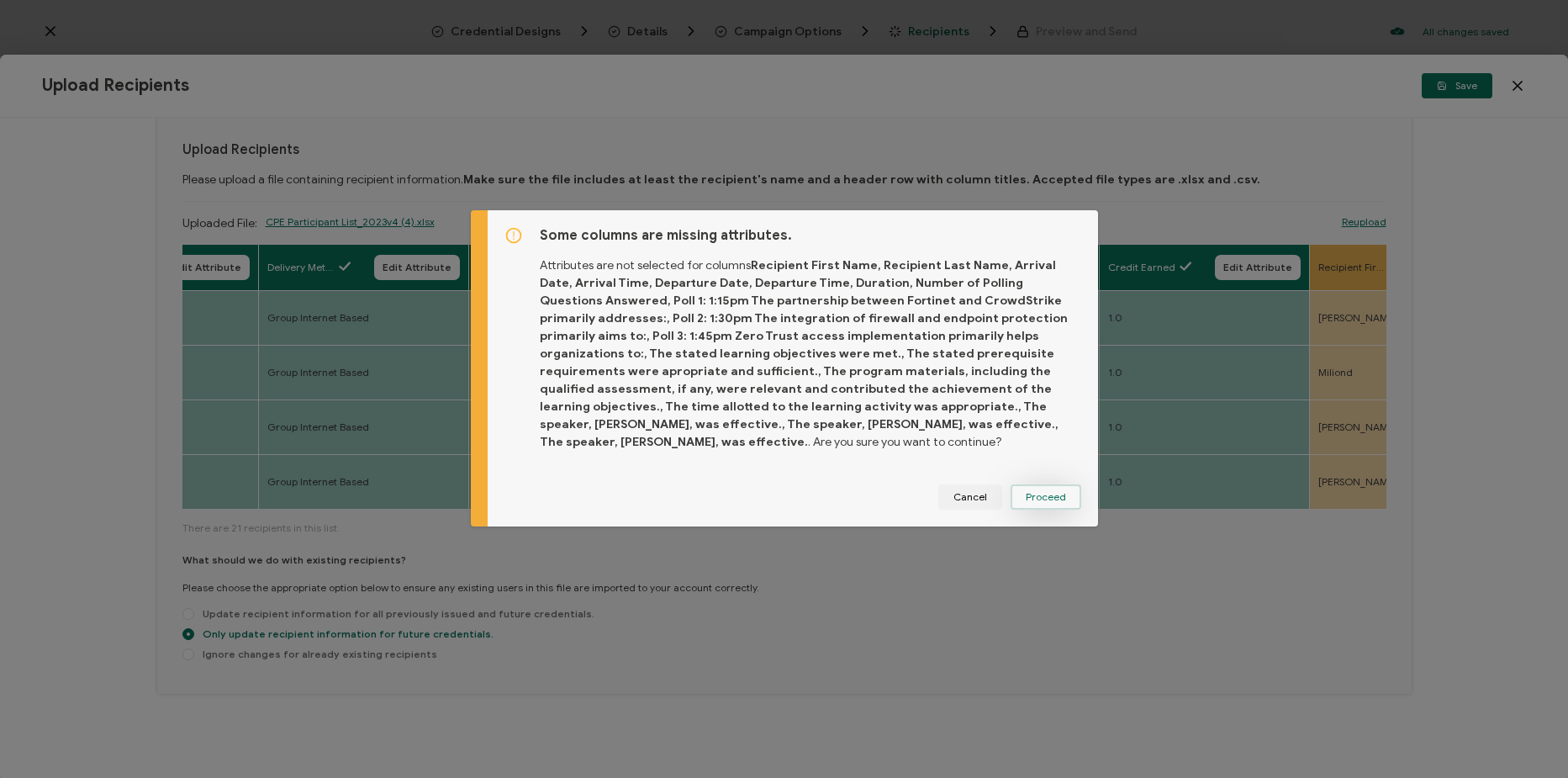
click at [1037, 492] on span "Proceed" at bounding box center [1046, 496] width 40 height 11
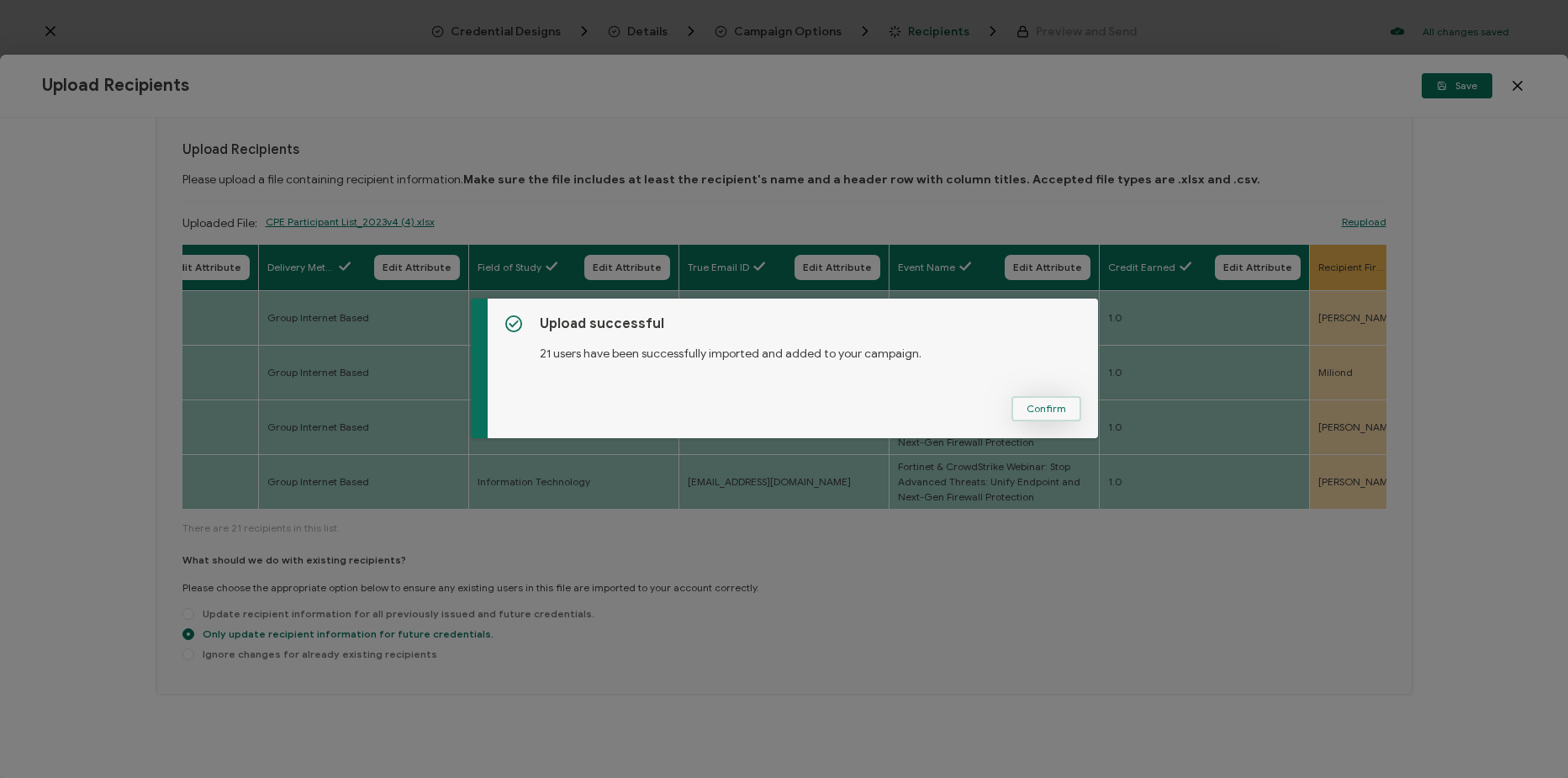
click at [1040, 414] on button "Confirm" at bounding box center [1046, 409] width 70 height 25
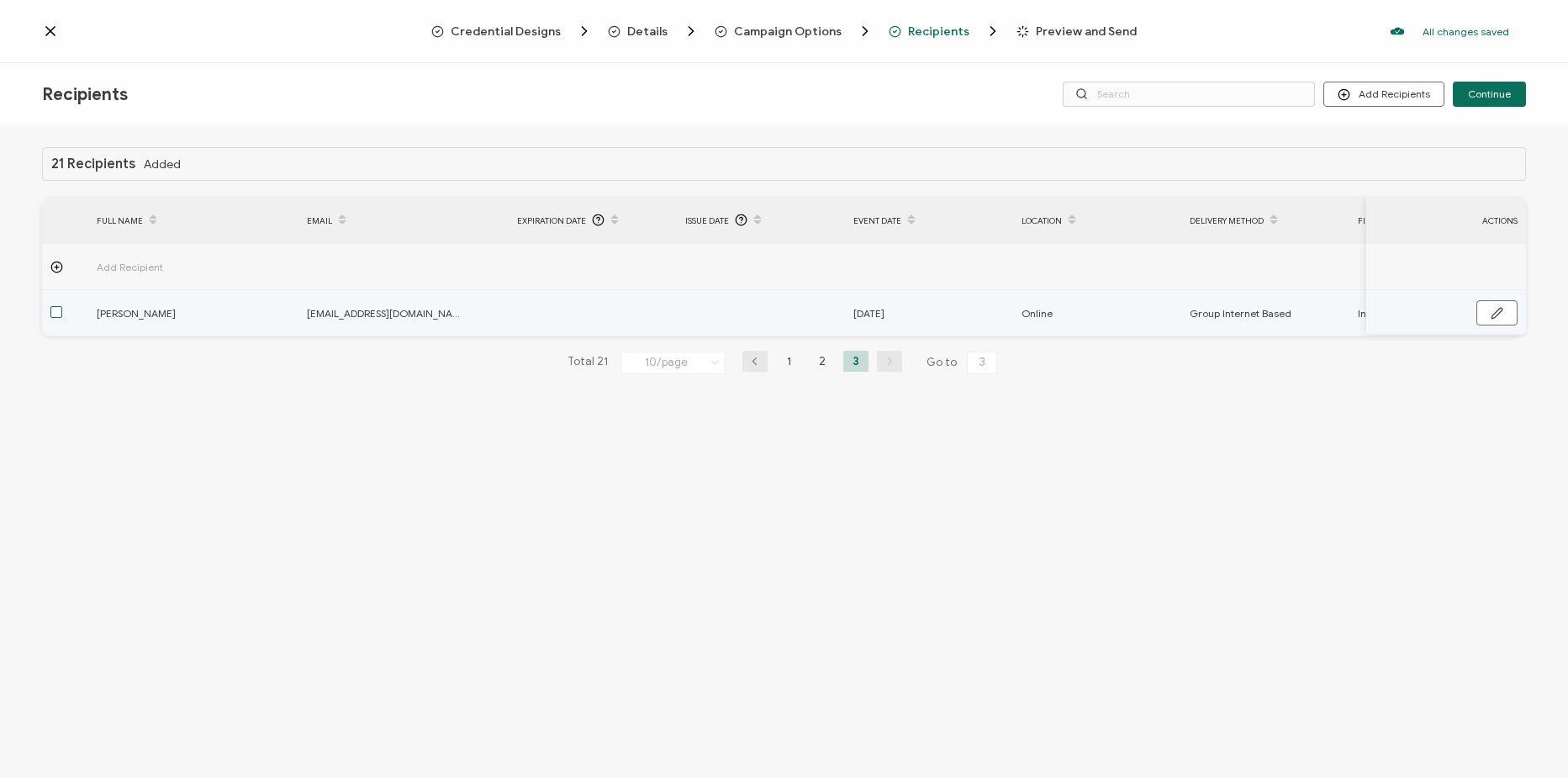
click at [61, 317] on span at bounding box center [56, 313] width 11 height 14
click at [62, 306] on input "checkbox" at bounding box center [62, 306] width 0 height 0
click at [58, 310] on span at bounding box center [56, 312] width 11 height 11
click at [62, 306] on input "checkbox" at bounding box center [62, 306] width 0 height 0
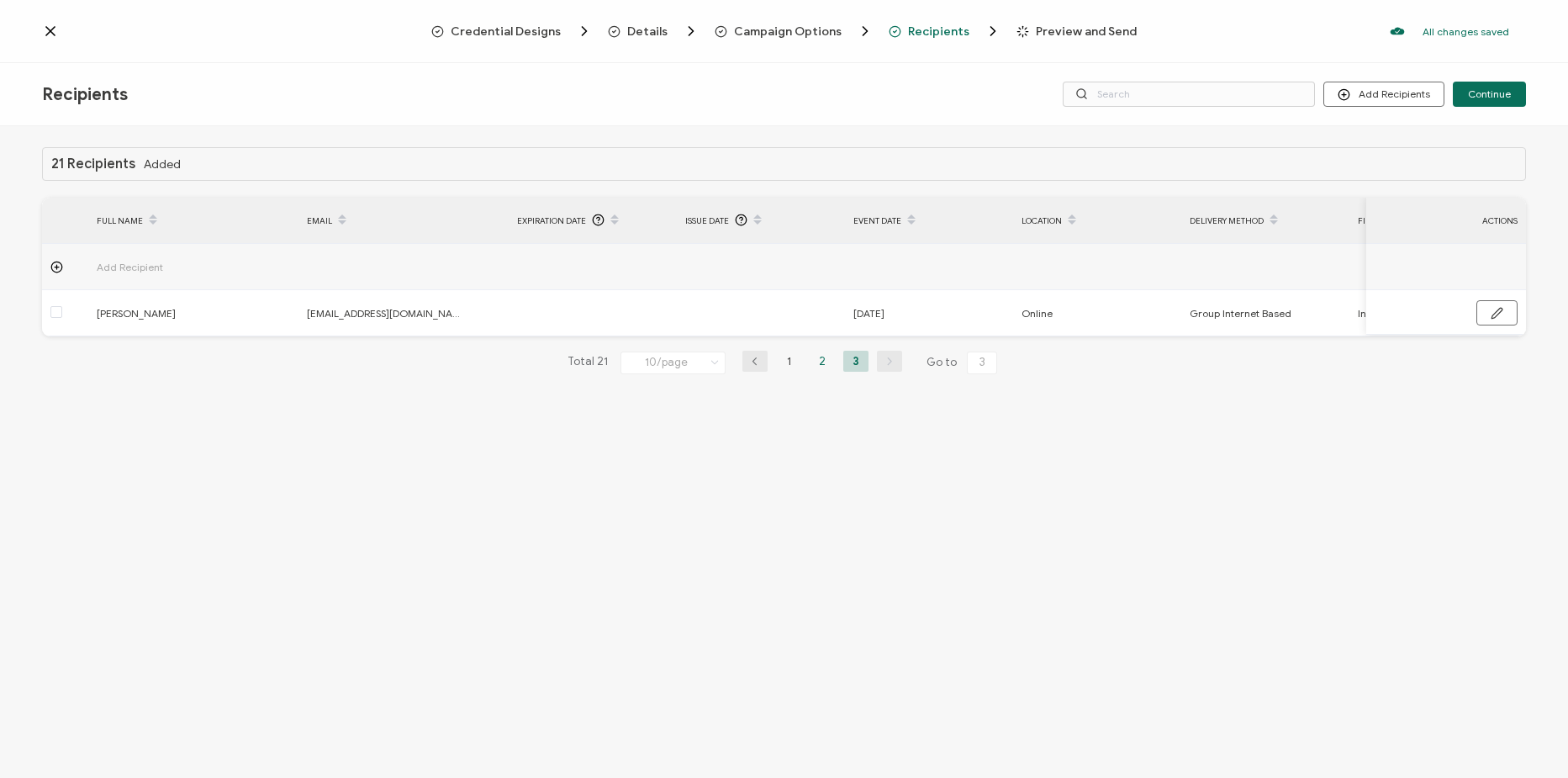
click at [831, 369] on li "2" at bounding box center [822, 361] width 25 height 21
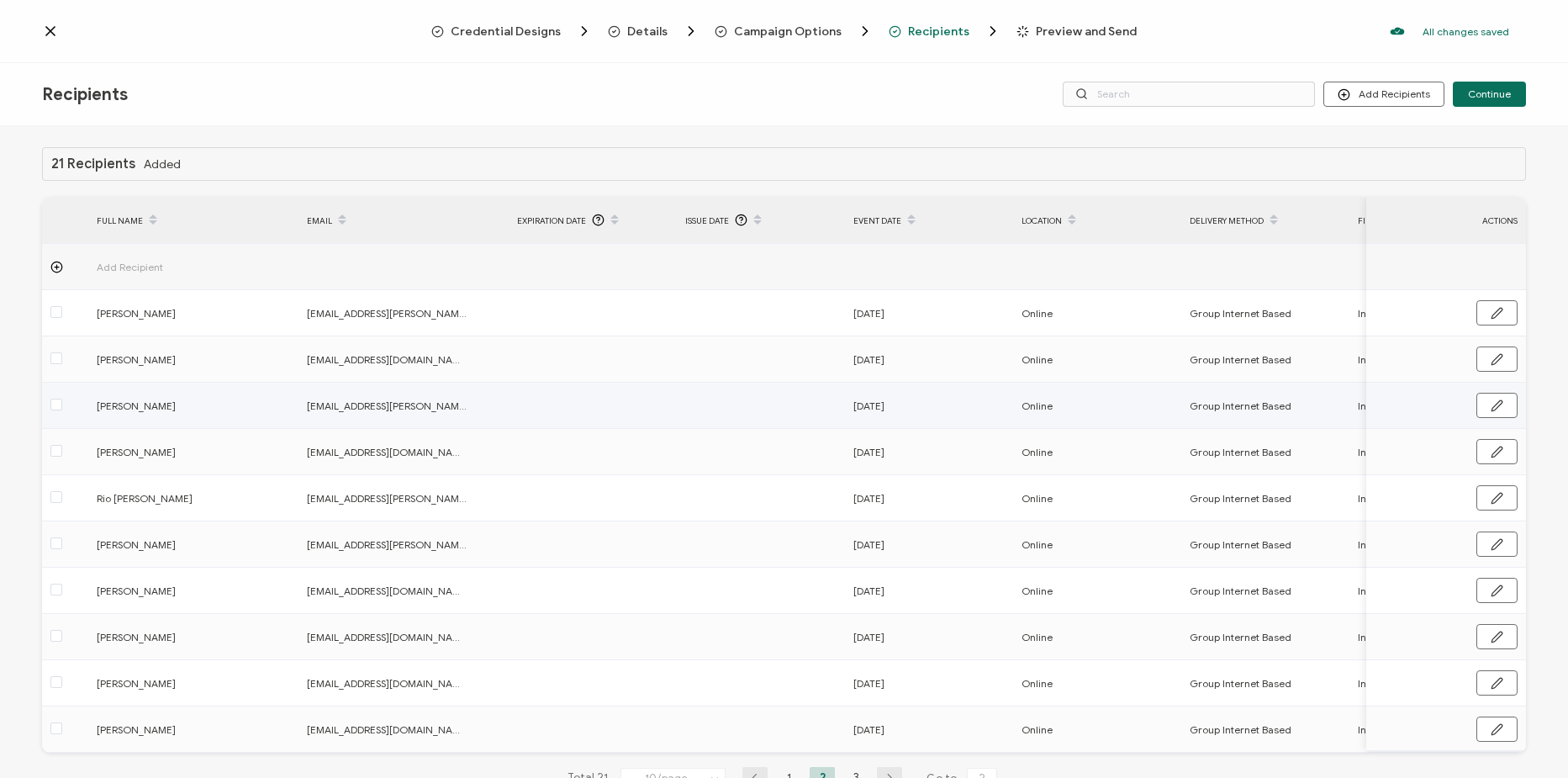
scroll to position [63, 0]
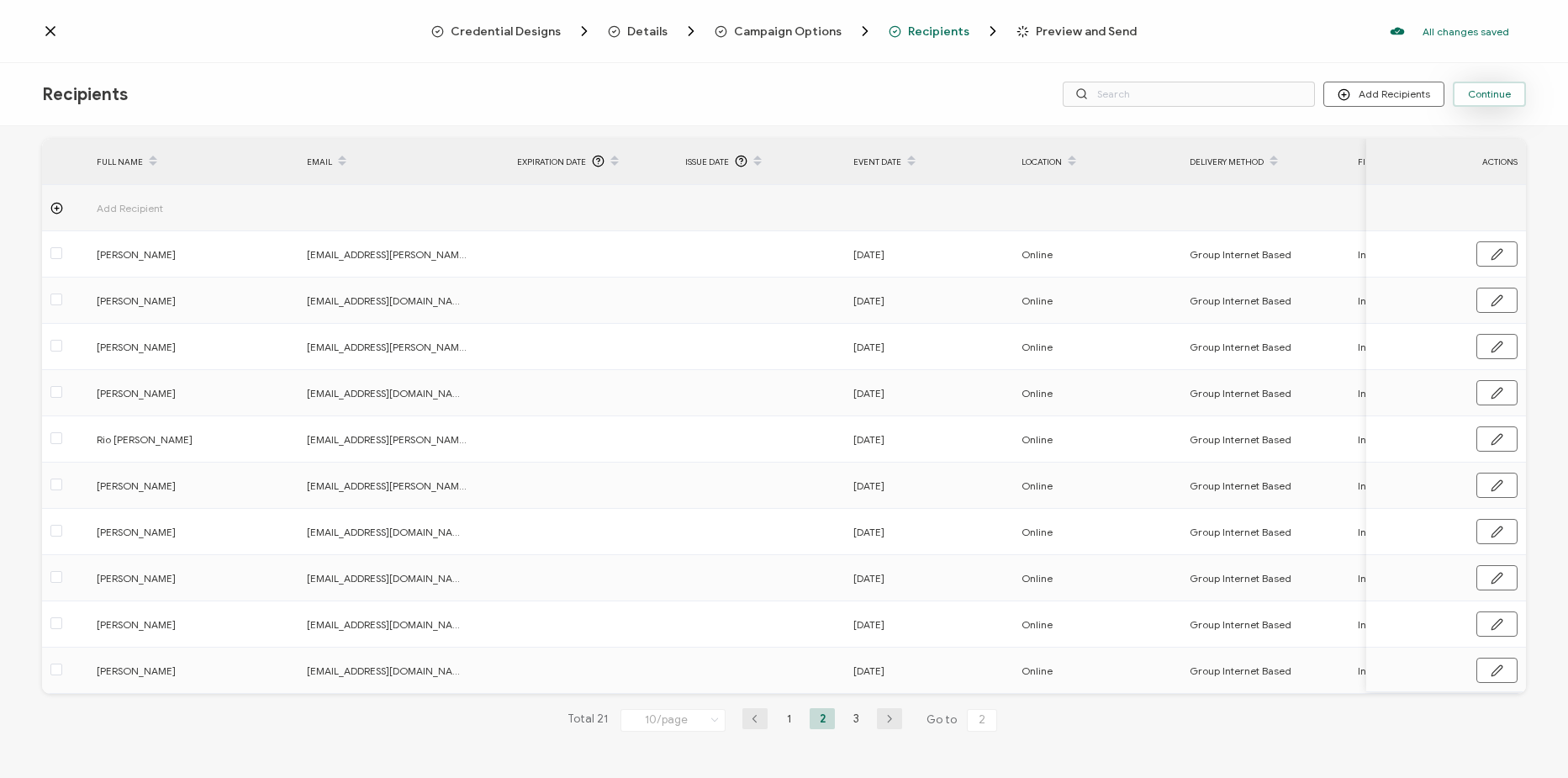
click at [1486, 99] on span "Continue" at bounding box center [1489, 94] width 43 height 11
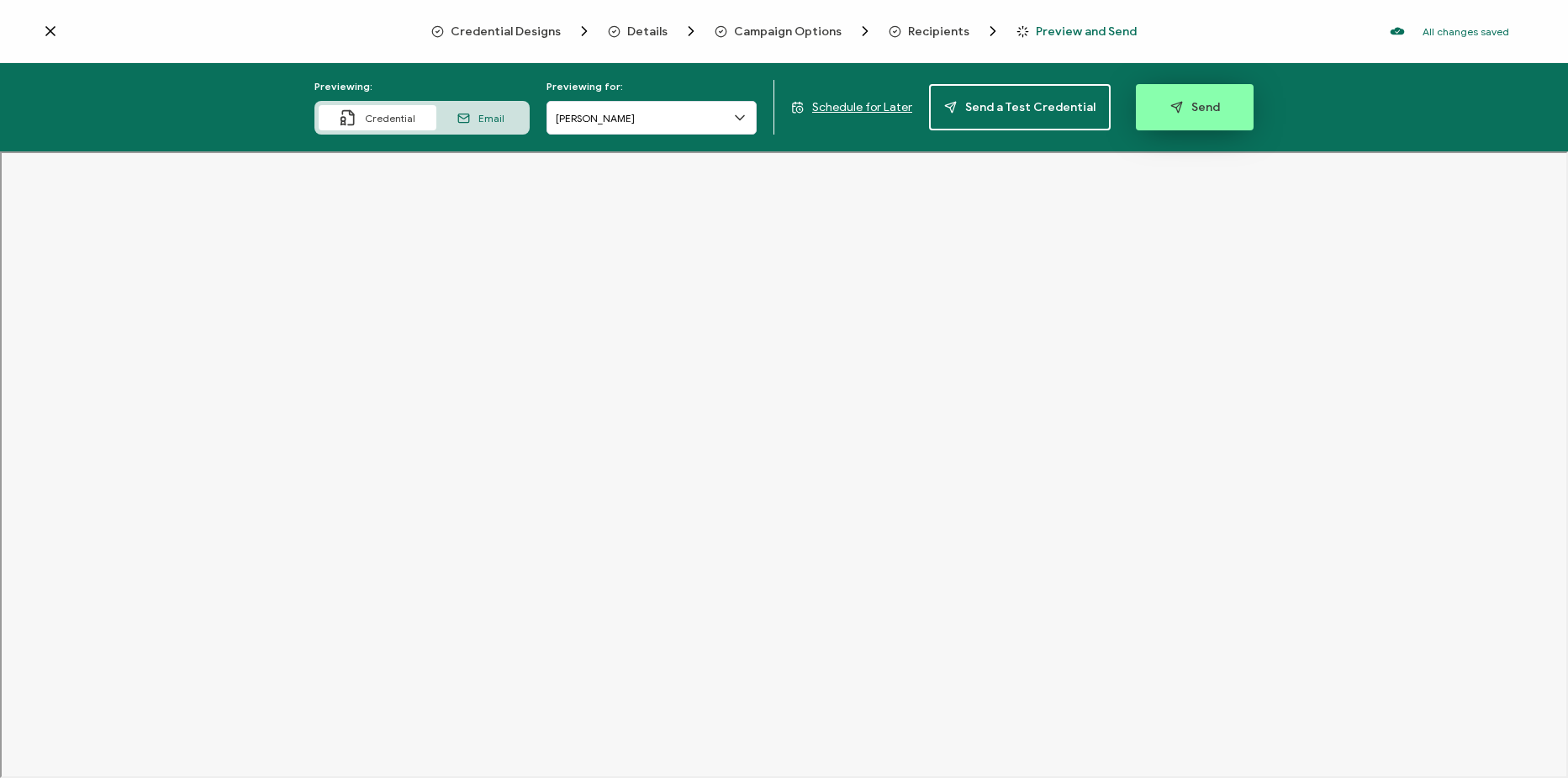
click at [1207, 116] on button "Send" at bounding box center [1194, 107] width 117 height 46
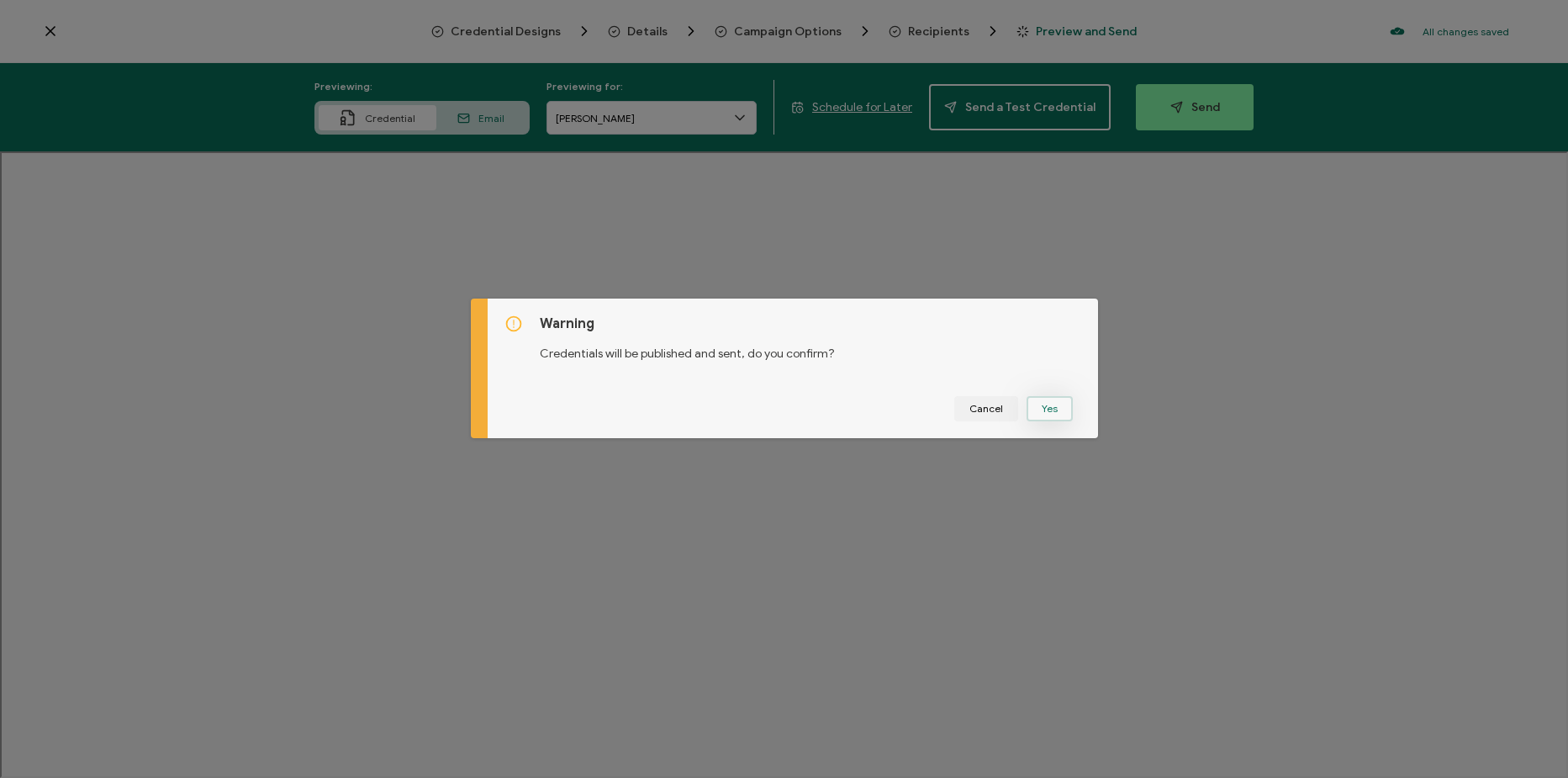
click at [1042, 416] on button "Yes" at bounding box center [1050, 409] width 46 height 25
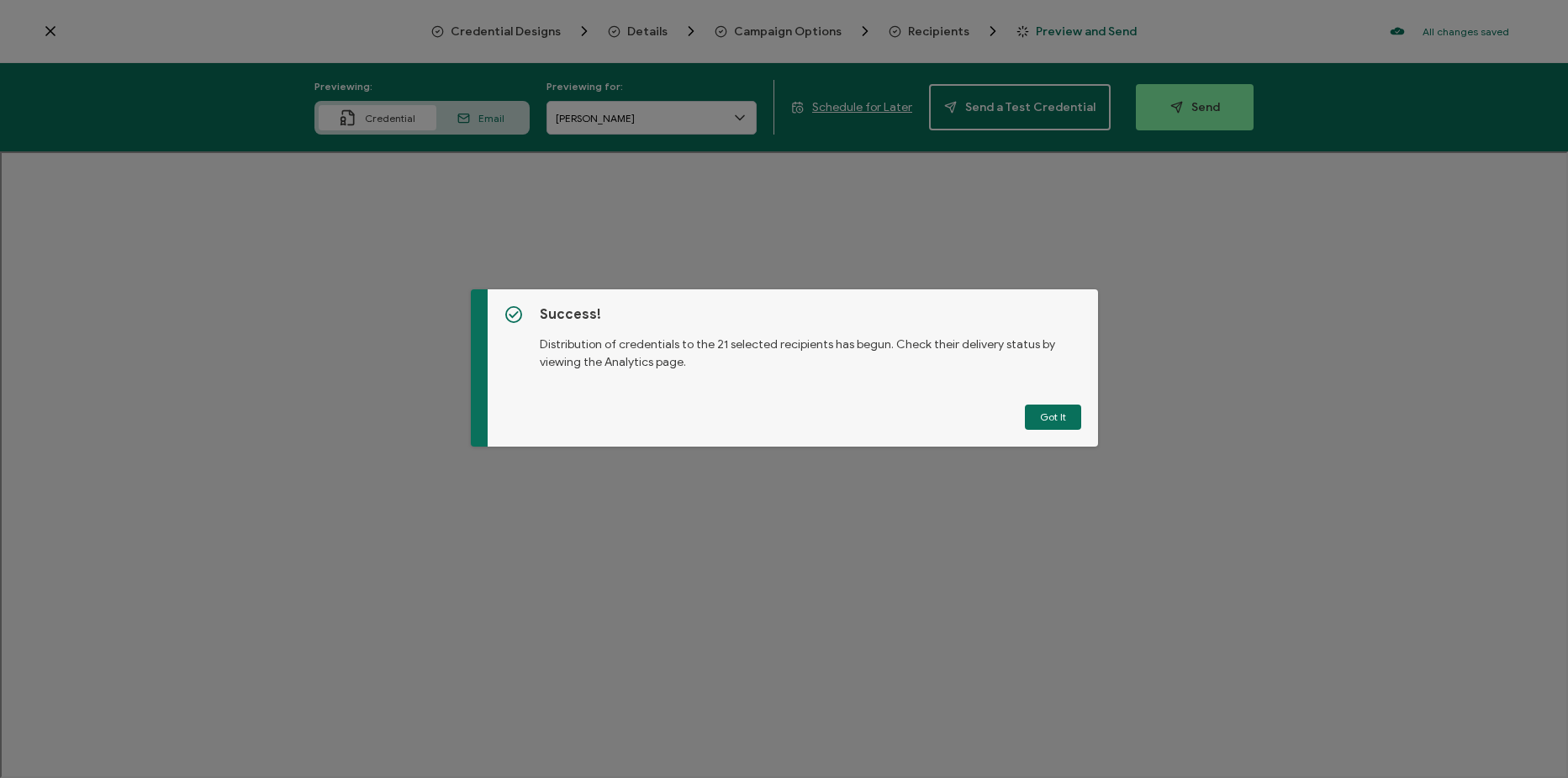
click at [1058, 419] on button "Got It" at bounding box center [1053, 417] width 56 height 25
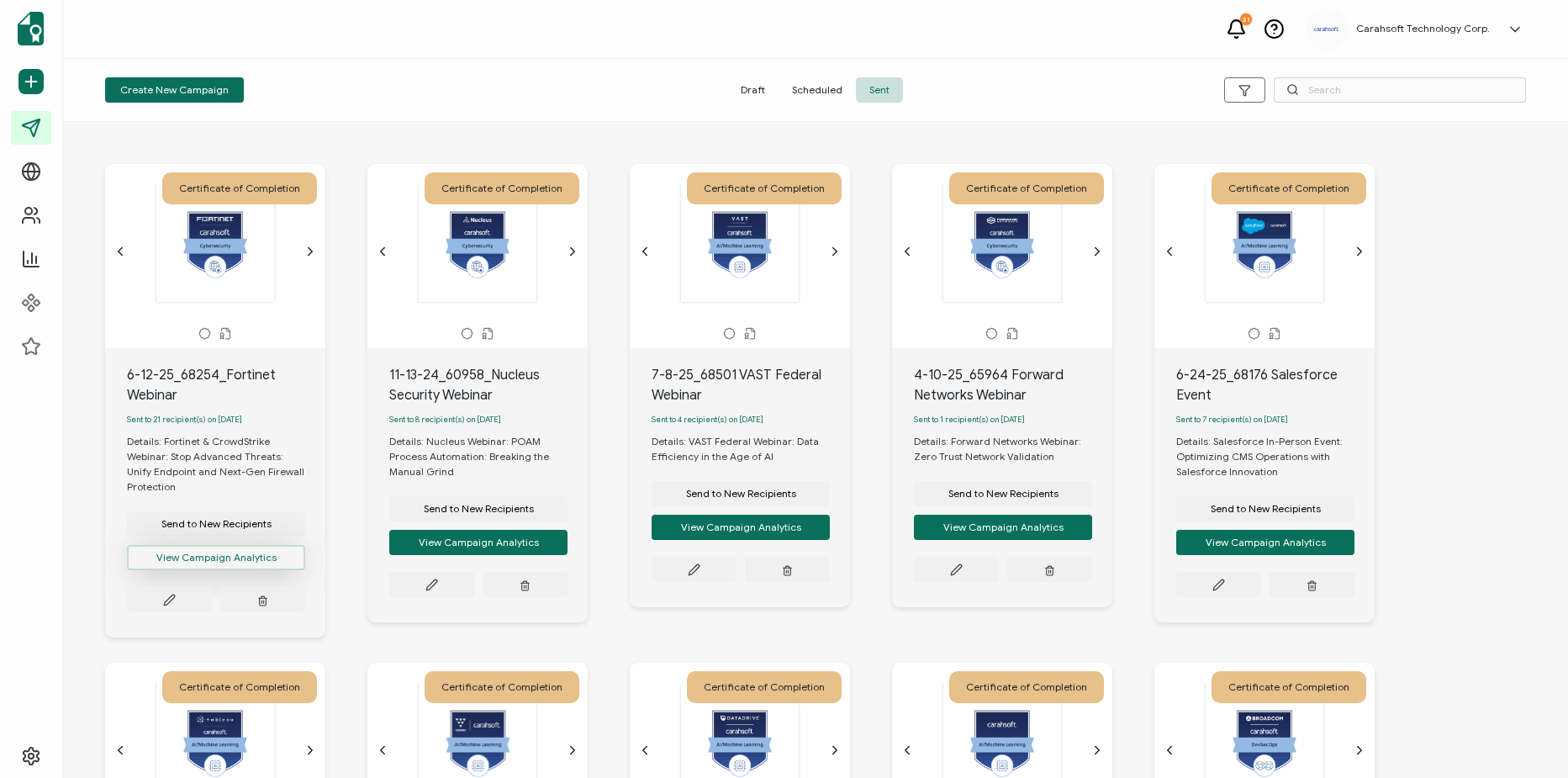
click at [220, 546] on button "View Campaign Analytics" at bounding box center [216, 557] width 178 height 25
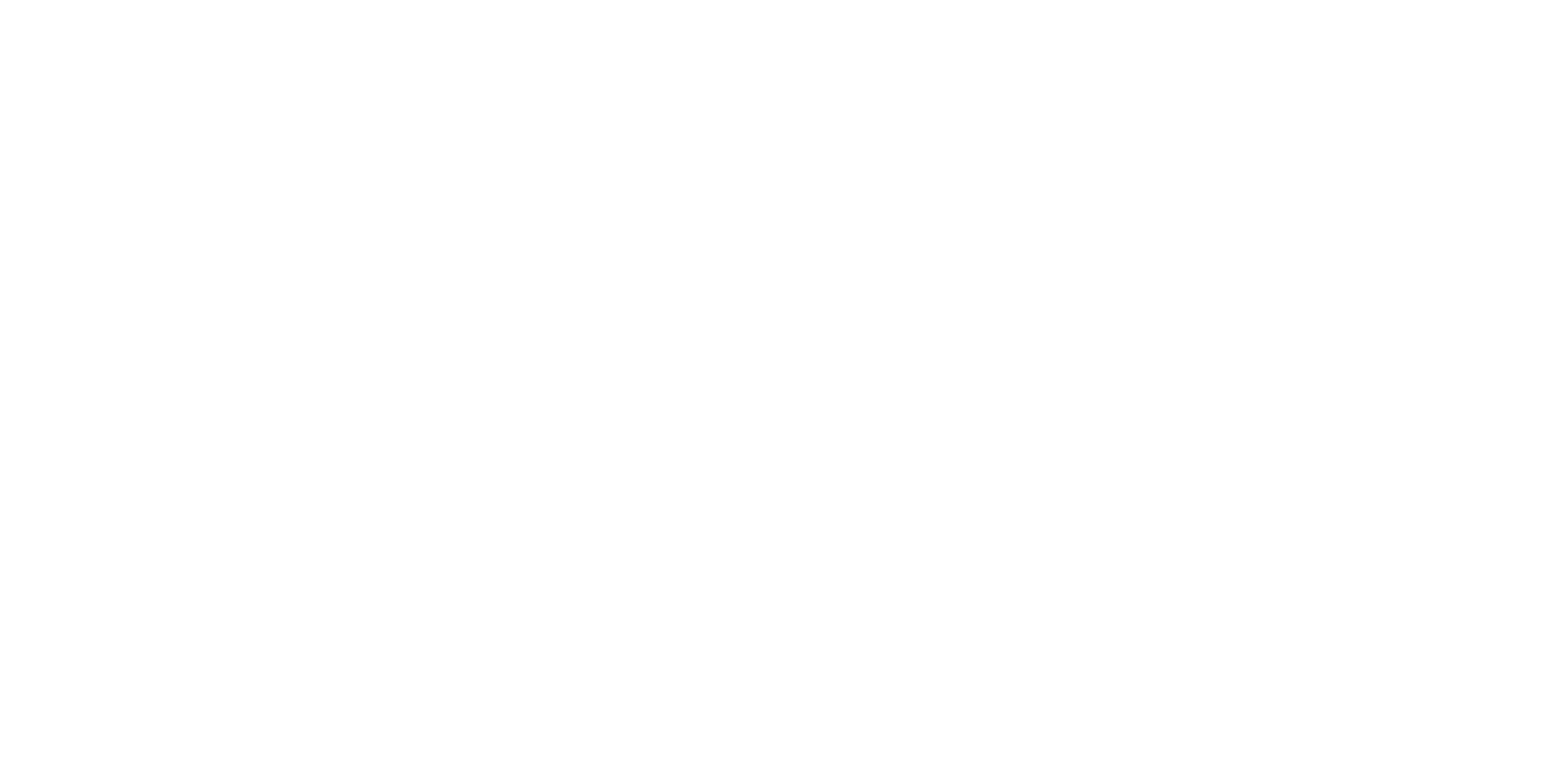
scroll to position [53, 0]
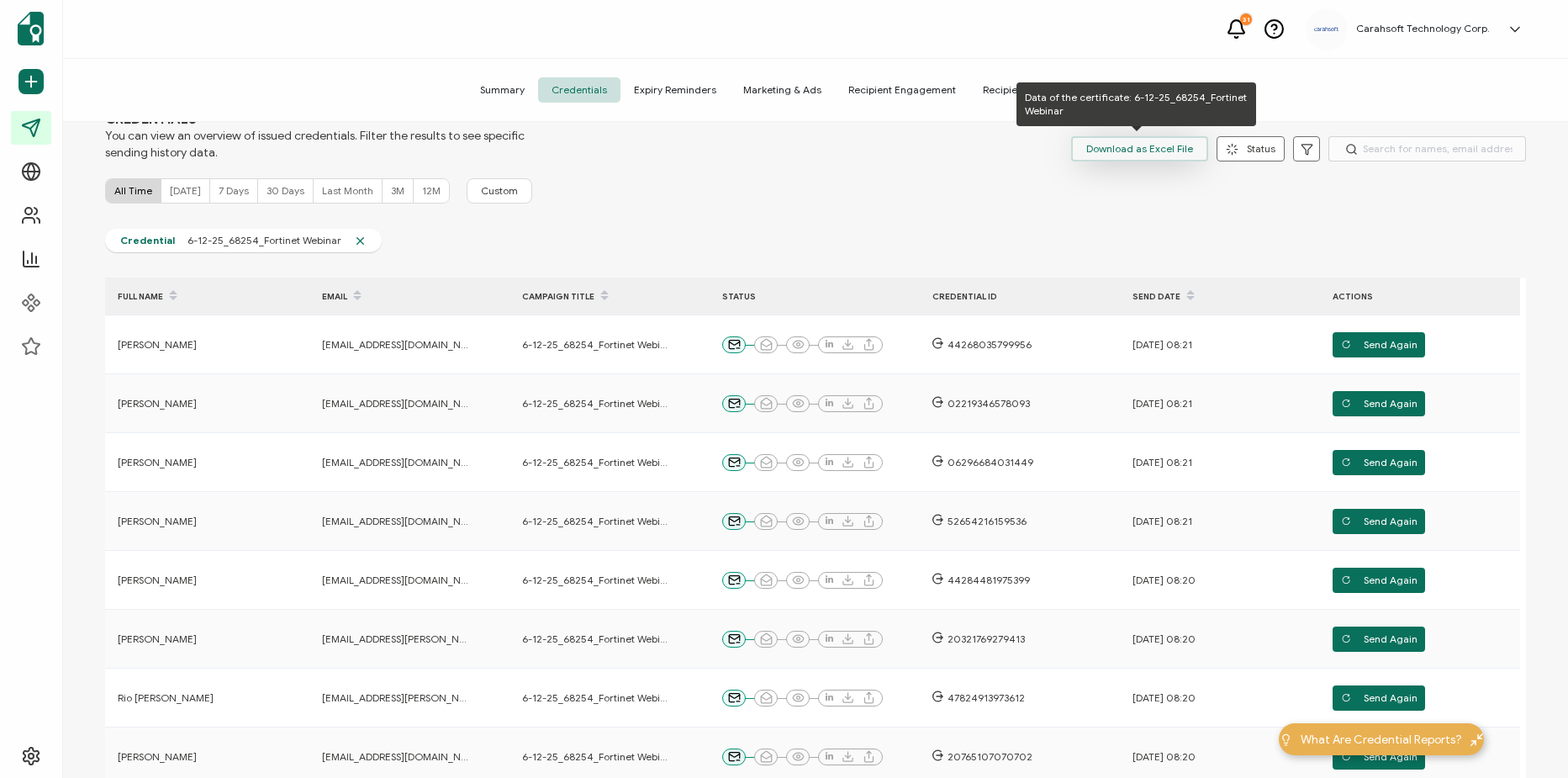
click at [1087, 147] on span "Download as Excel File" at bounding box center [1139, 149] width 107 height 25
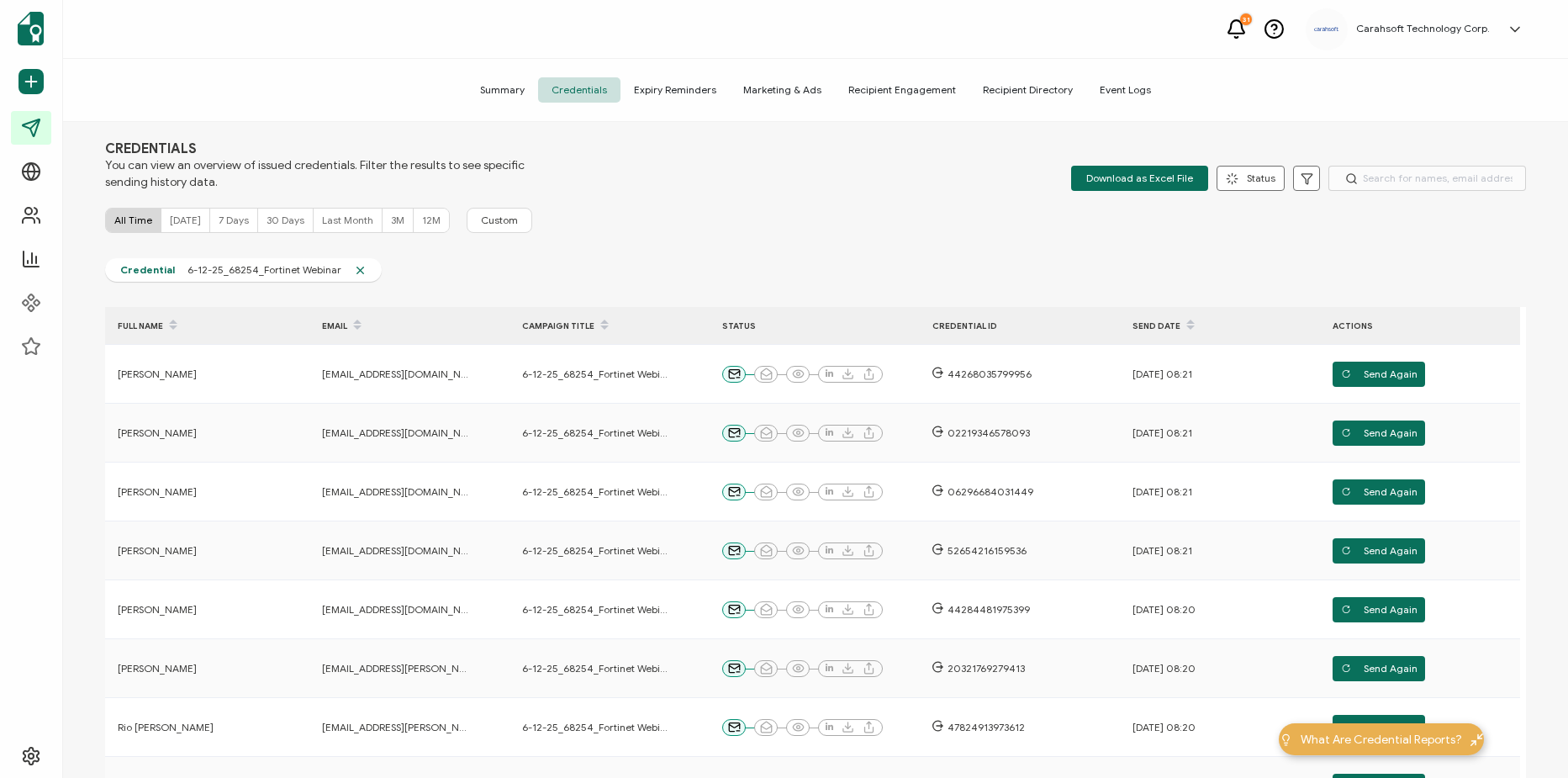
scroll to position [0, 0]
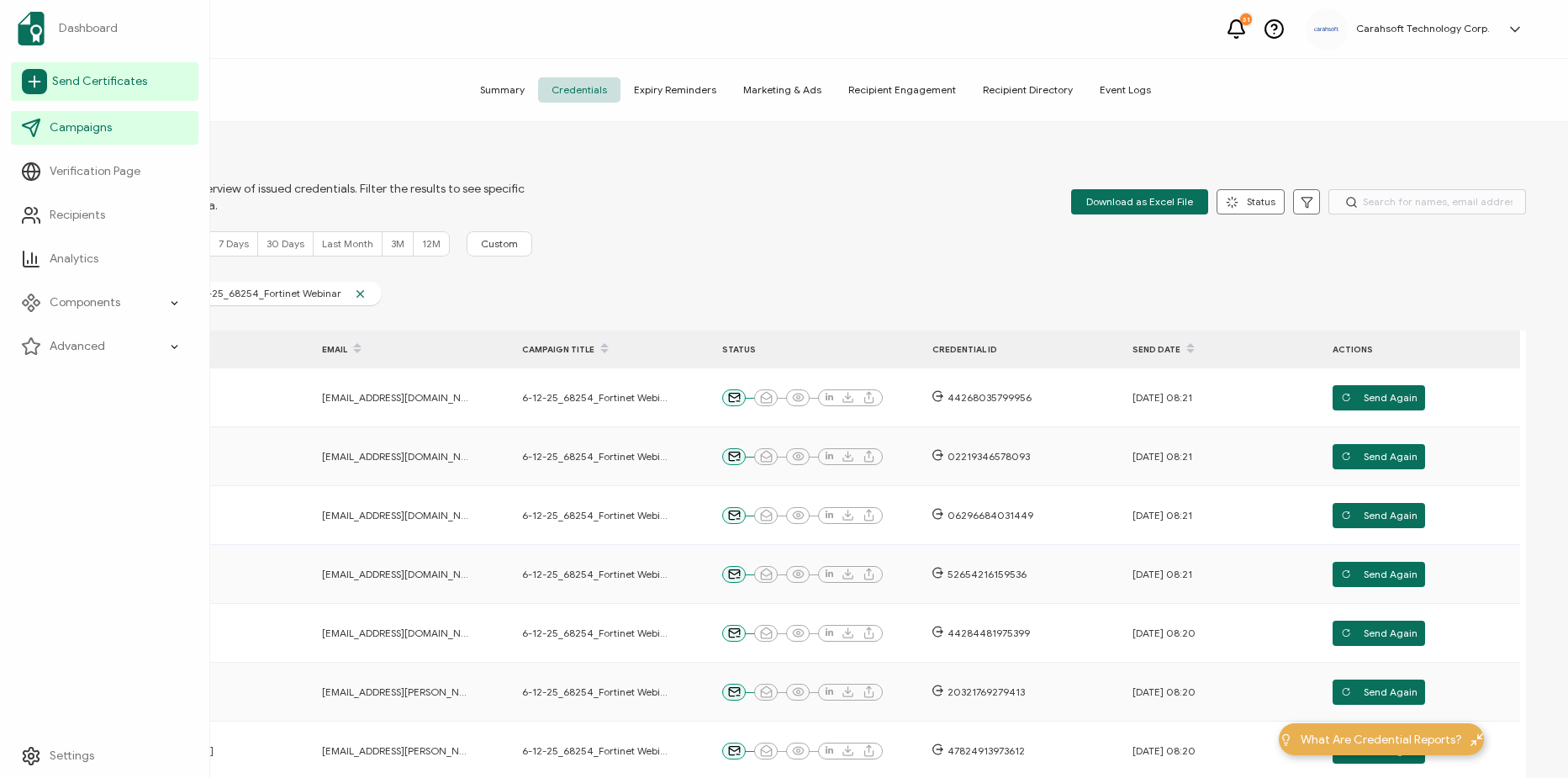
click at [76, 75] on span "Send Certificates" at bounding box center [100, 82] width 95 height 17
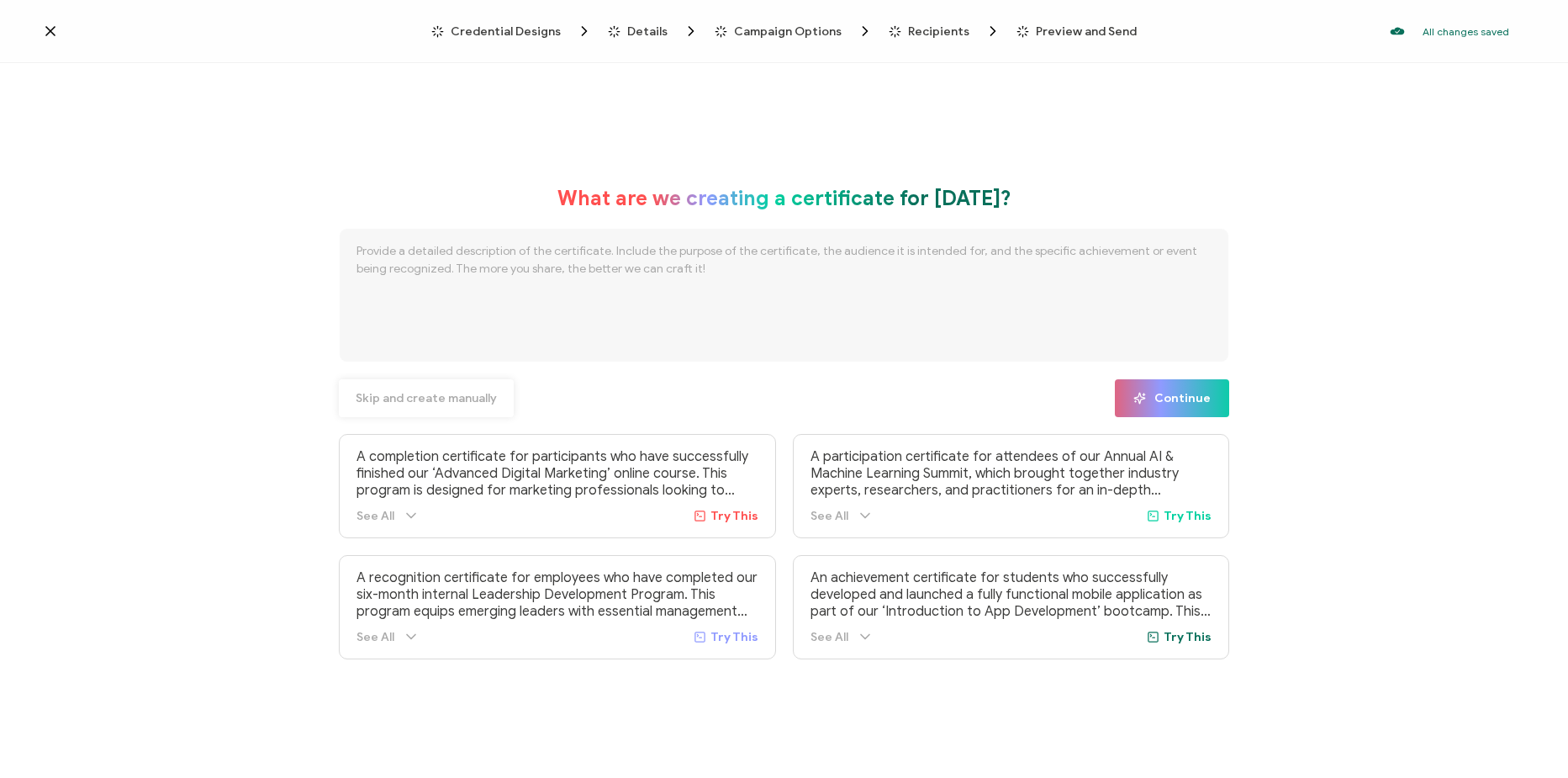
click at [435, 404] on span "Skip and create manually" at bounding box center [427, 398] width 141 height 11
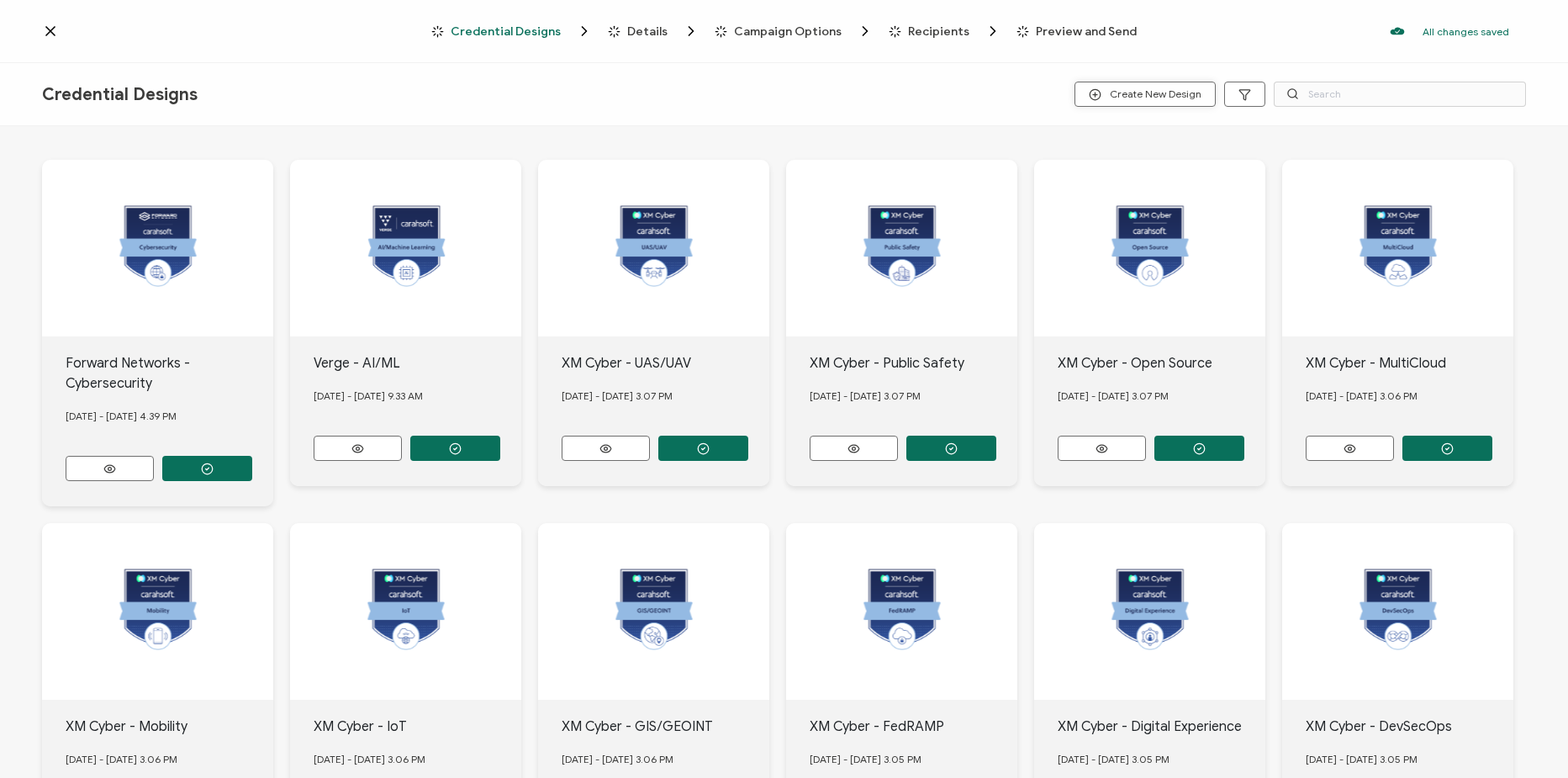
click at [1155, 99] on span "Create New Design" at bounding box center [1145, 95] width 113 height 12
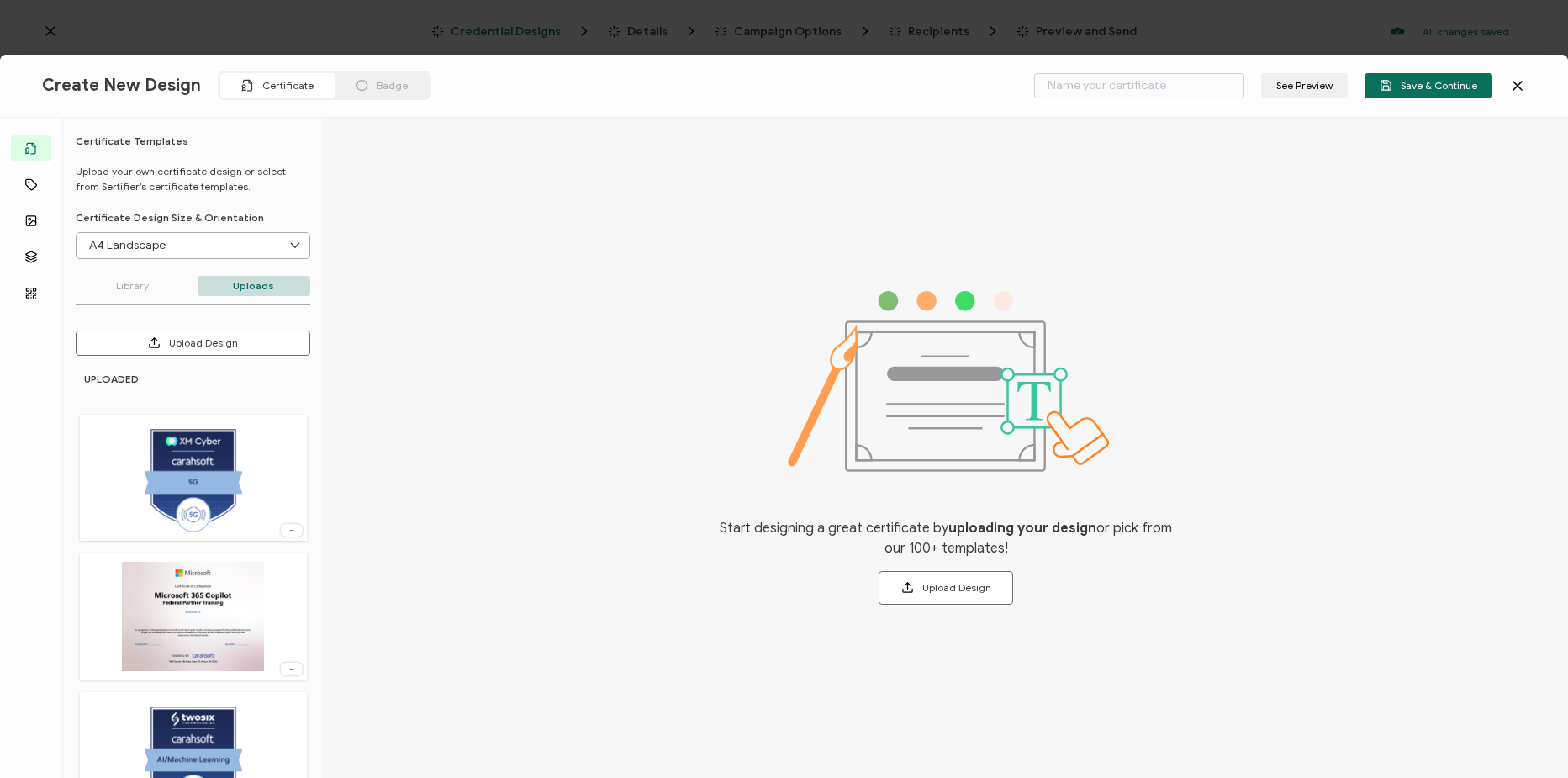
click at [1517, 95] on div "See Preview Save & Continue" at bounding box center [1276, 86] width 500 height 25
click at [1521, 79] on icon at bounding box center [1518, 86] width 17 height 17
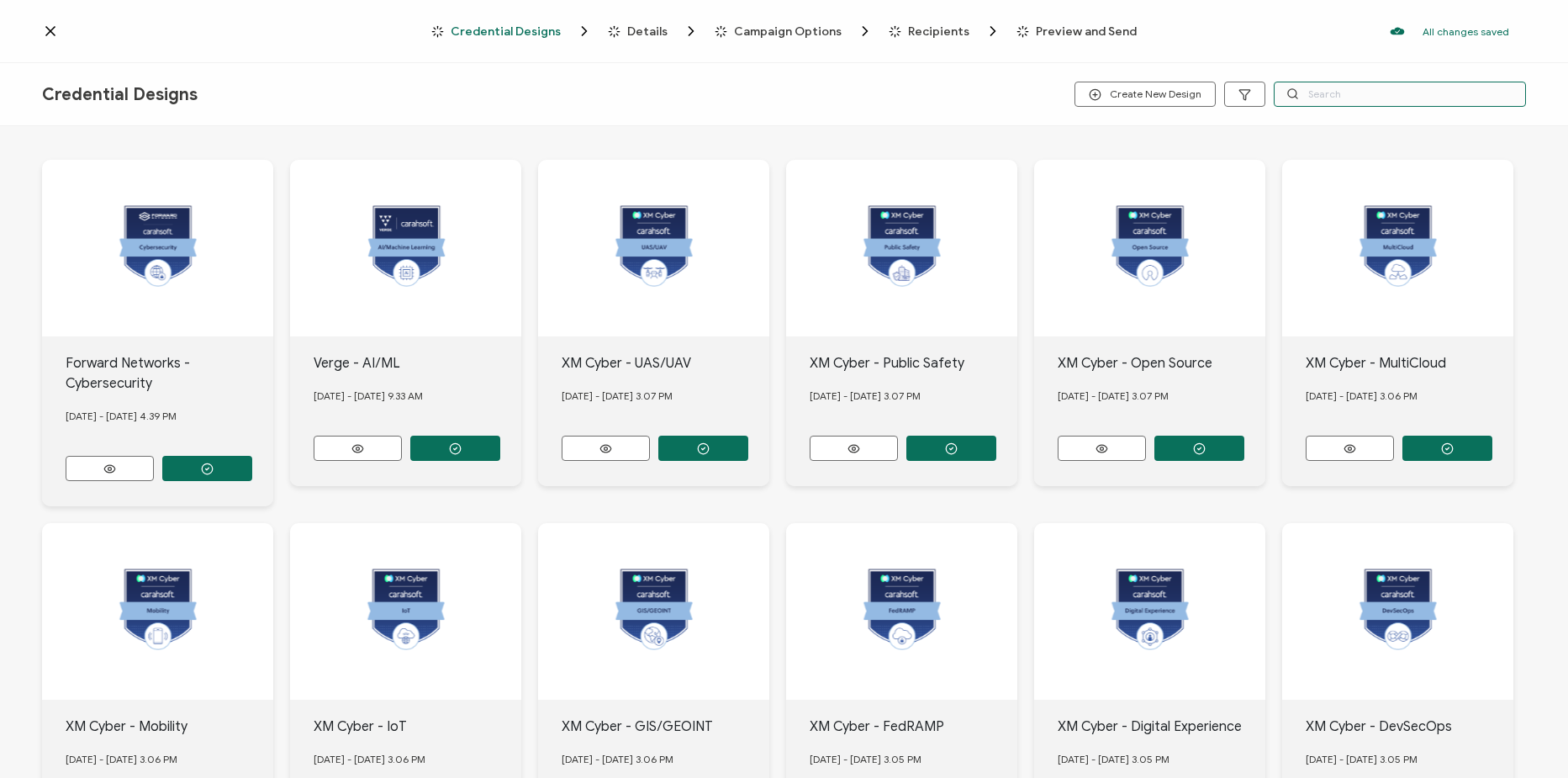
click at [1369, 95] on input "text" at bounding box center [1400, 94] width 252 height 25
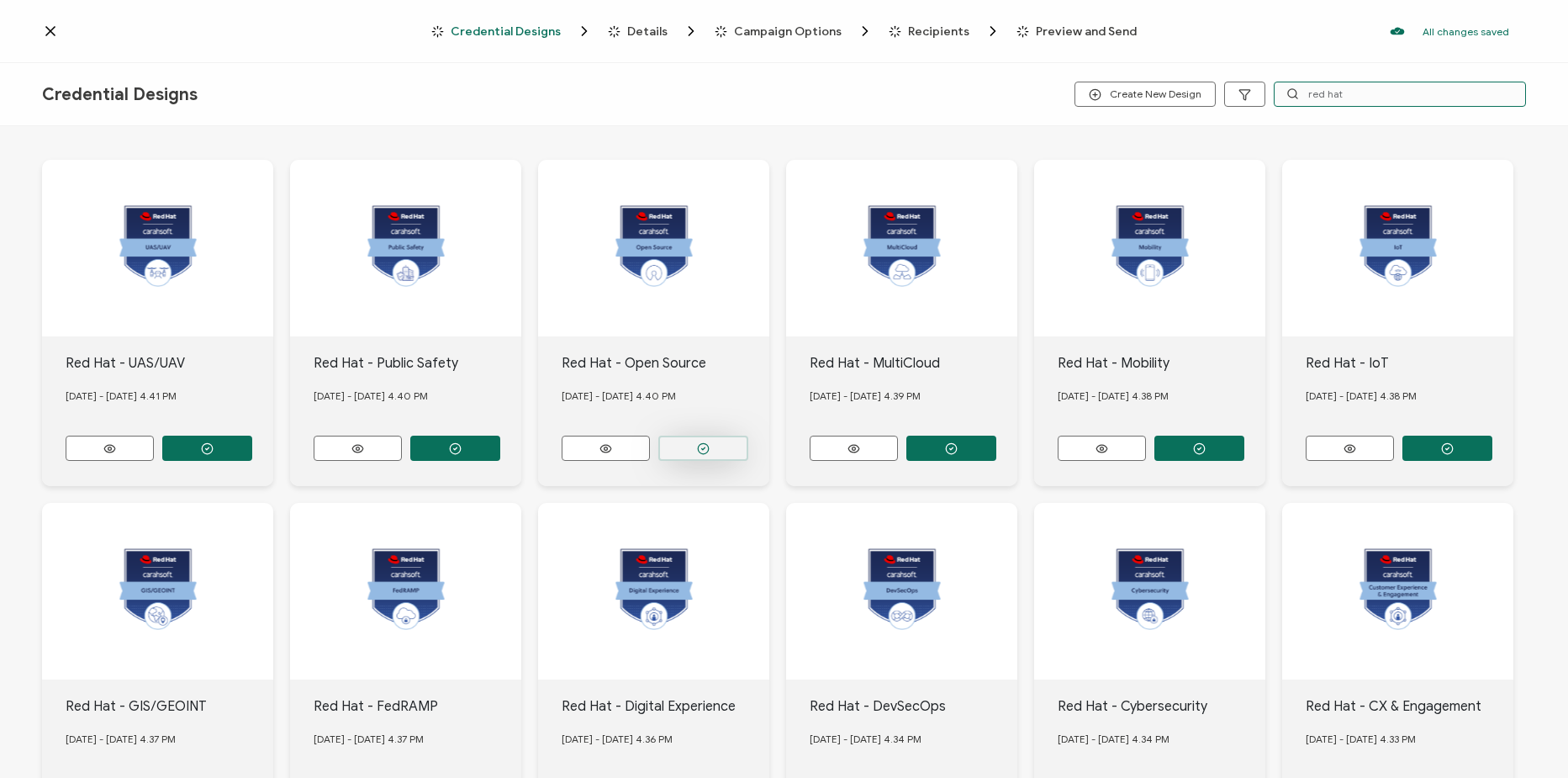
type input "red hat"
click at [252, 443] on button "button" at bounding box center [207, 448] width 90 height 25
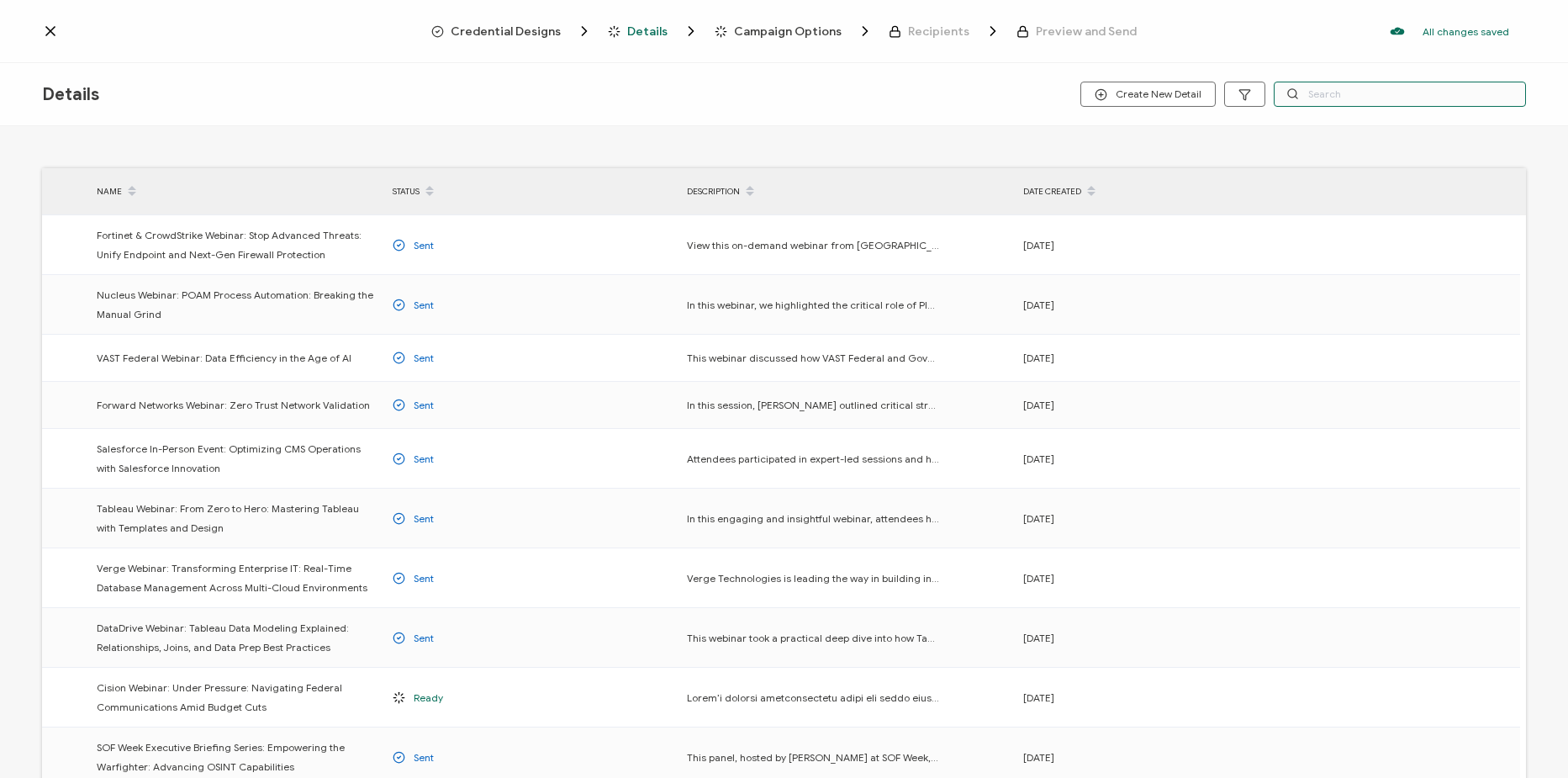
click at [1355, 97] on input "text" at bounding box center [1400, 94] width 252 height 25
click at [520, 34] on span "Credential Designs" at bounding box center [505, 31] width 110 height 12
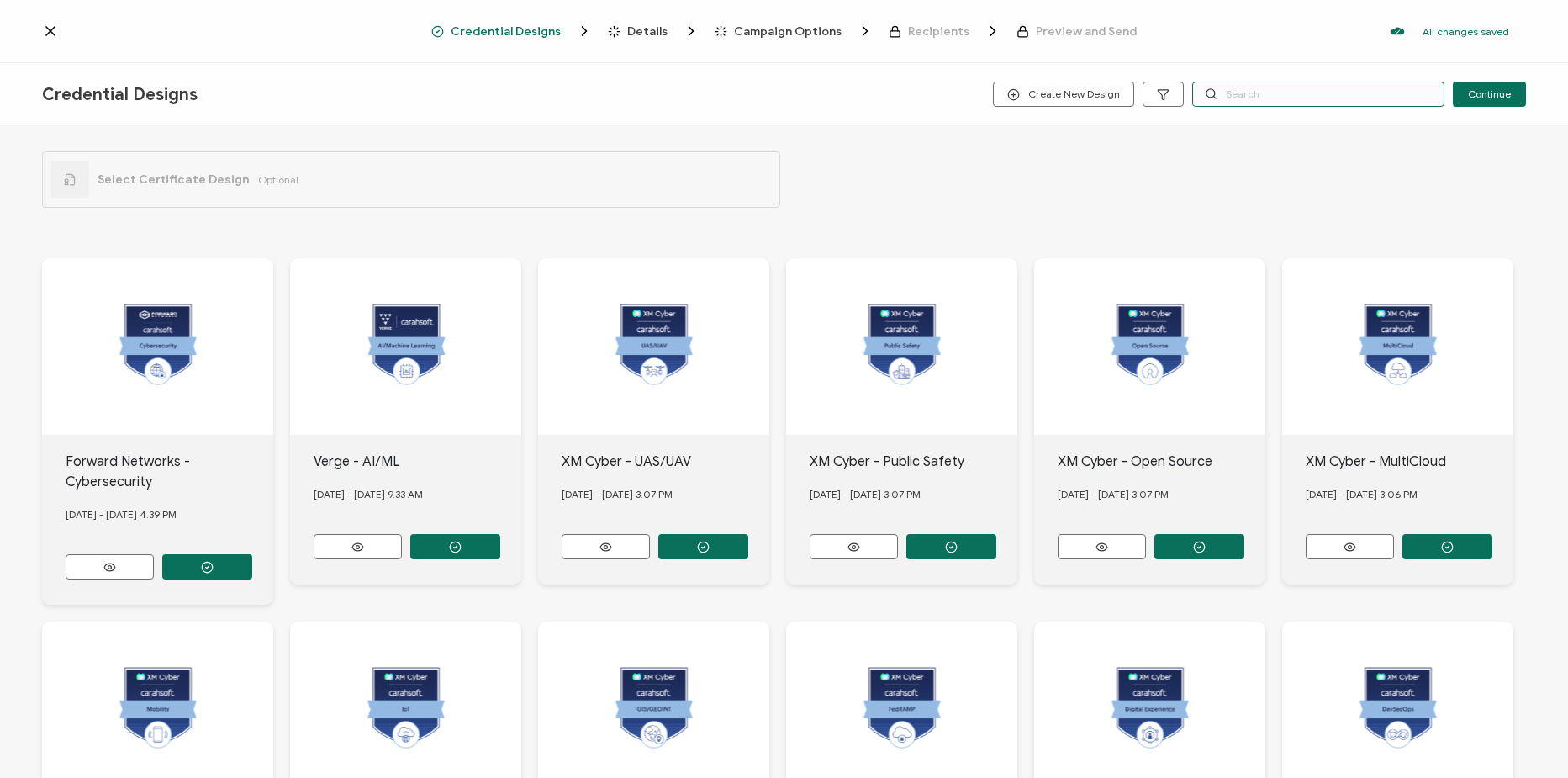
click at [1279, 95] on input "text" at bounding box center [1318, 94] width 252 height 25
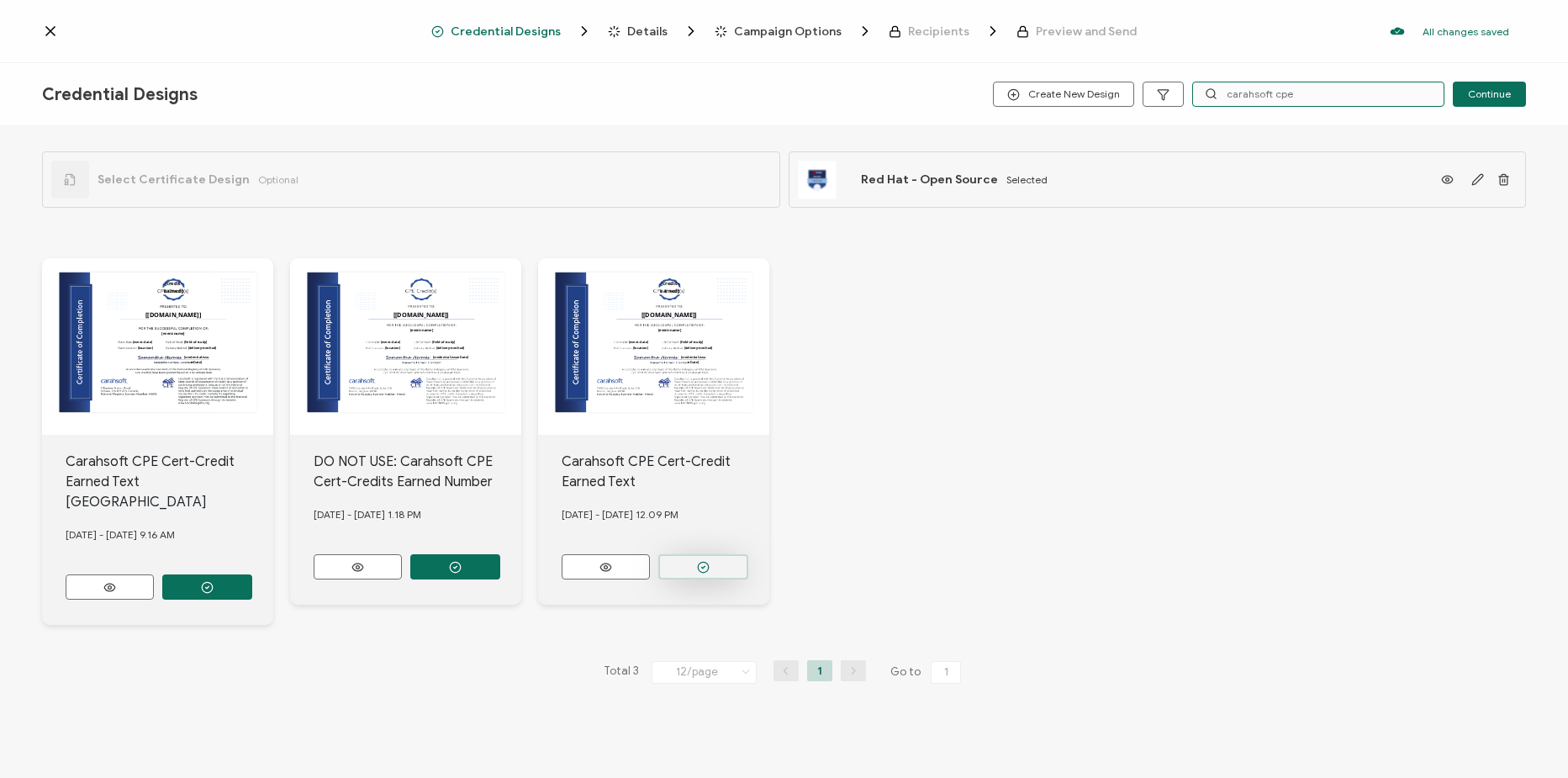
type input "carahsoft cpe"
click at [252, 575] on button "button" at bounding box center [207, 587] width 90 height 25
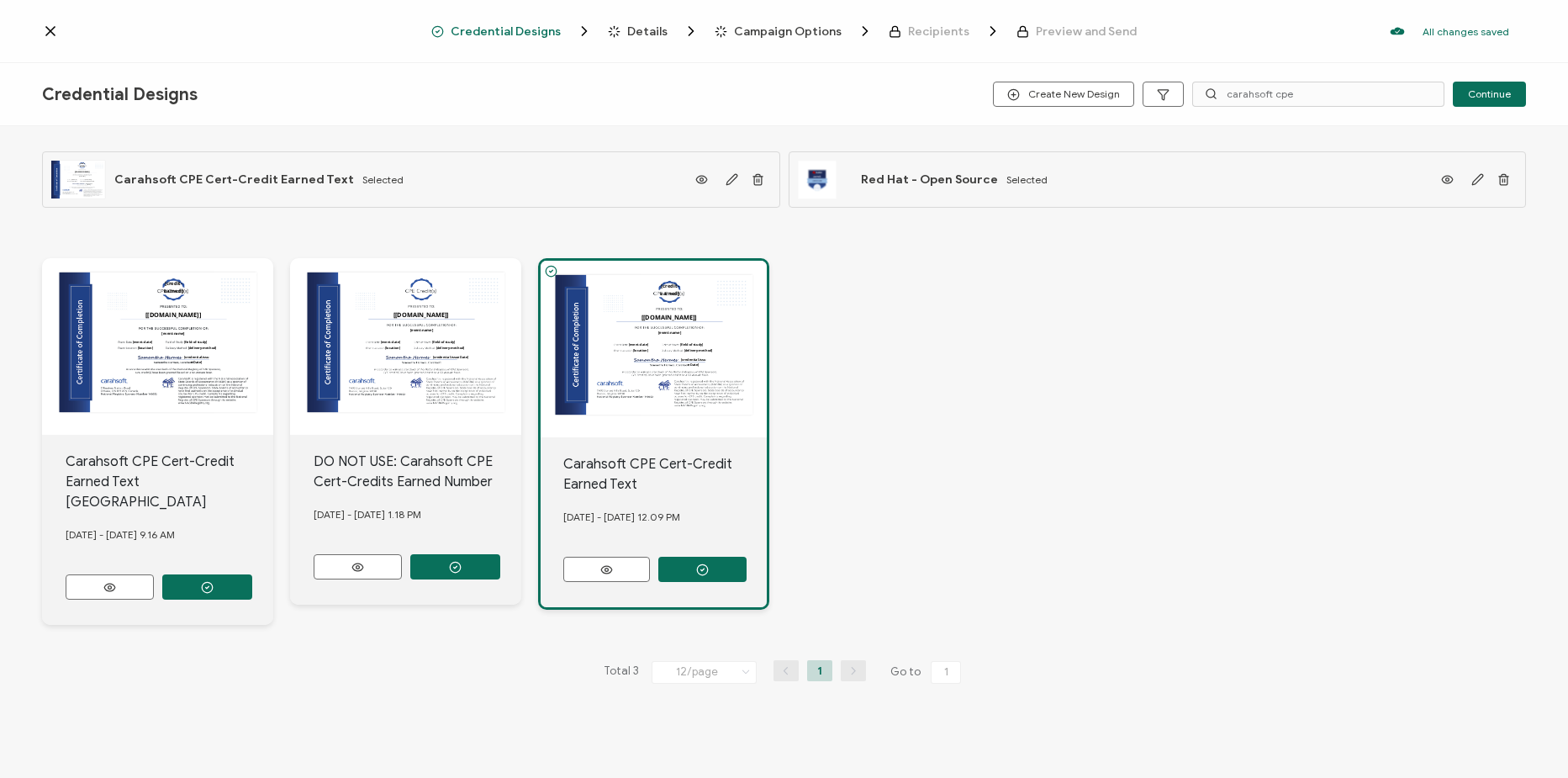
click at [652, 37] on span "Details" at bounding box center [647, 31] width 40 height 12
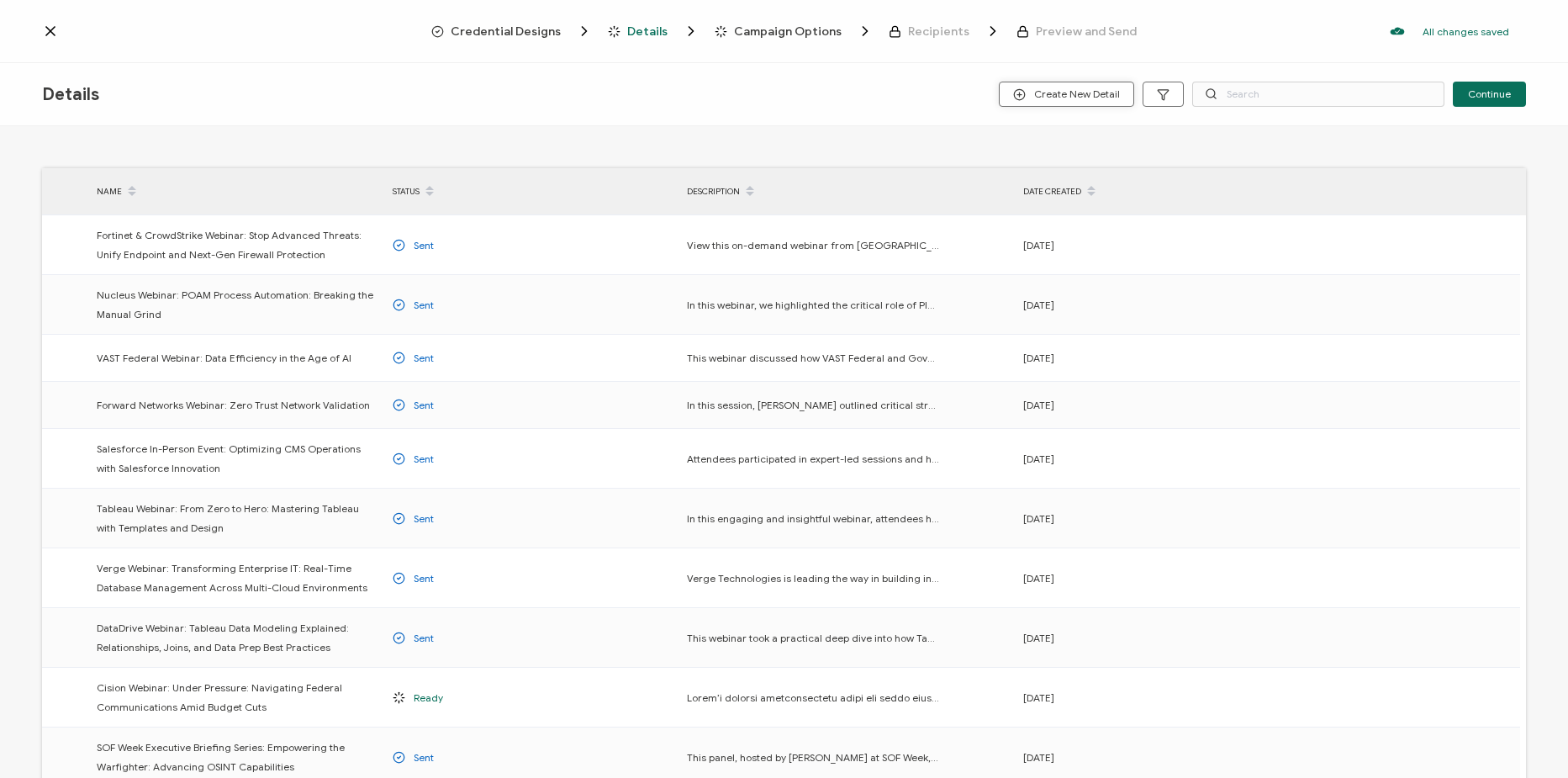
click at [1095, 93] on span "Create New Detail" at bounding box center [1067, 95] width 107 height 12
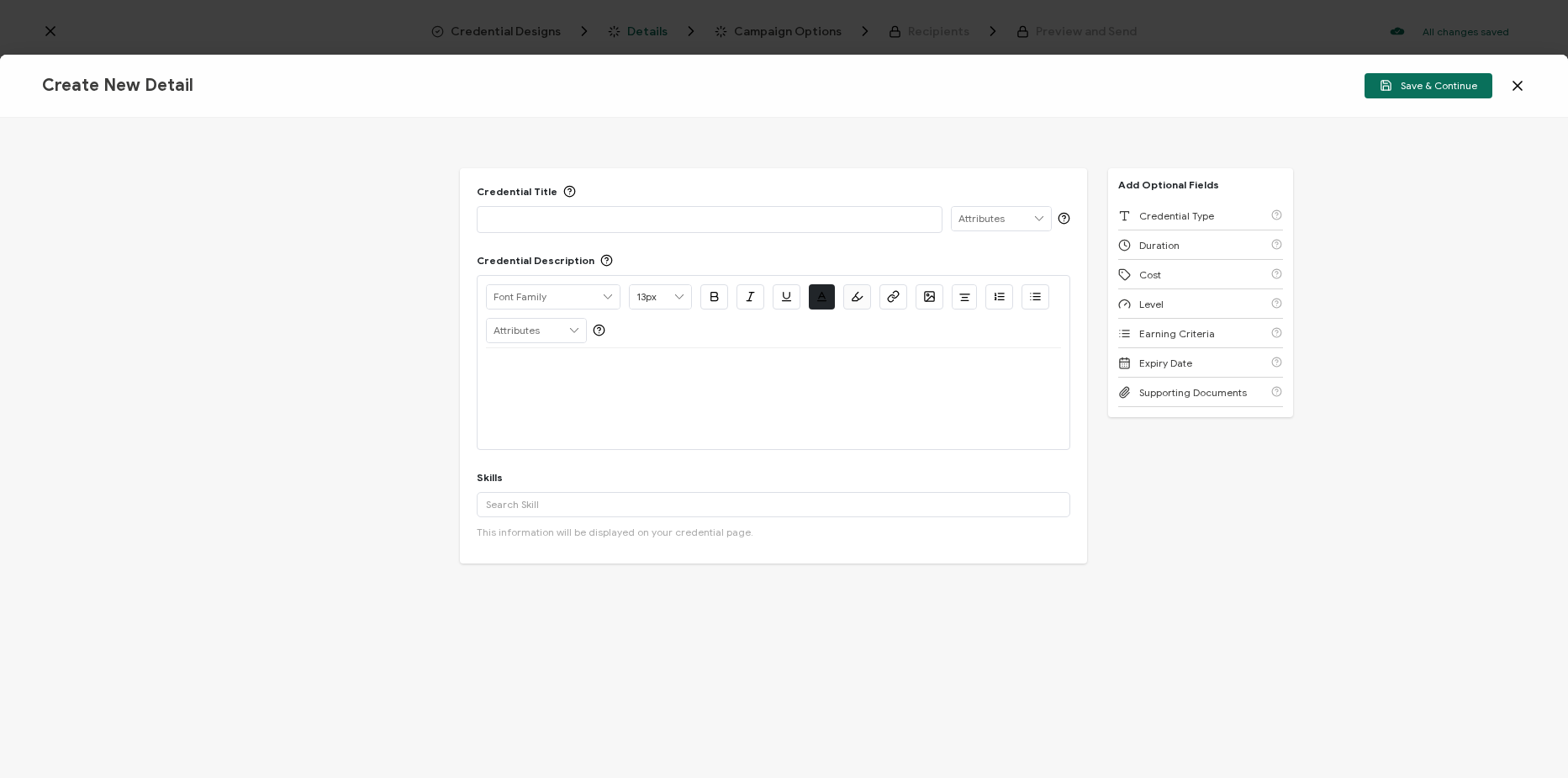
click at [699, 220] on p at bounding box center [709, 219] width 448 height 17
click at [649, 401] on div at bounding box center [773, 399] width 575 height 101
drag, startPoint x: 1245, startPoint y: 212, endPoint x: 1154, endPoint y: 463, distance: 267.0
click at [1245, 212] on div "Credential Type" at bounding box center [1201, 216] width 165 height 30
click at [655, 633] on input "text" at bounding box center [774, 626] width 594 height 25
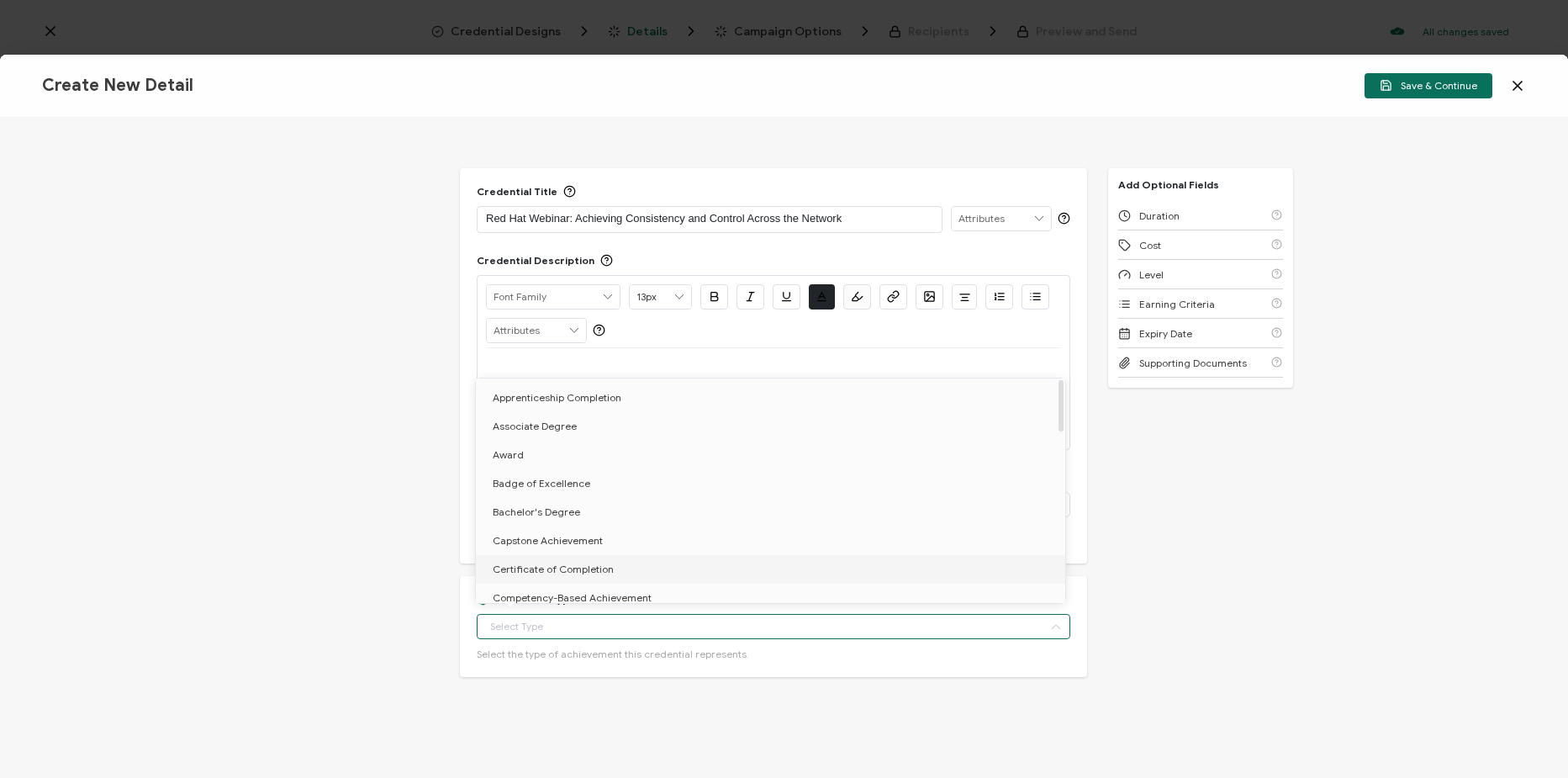
click at [603, 569] on span "Certificate of Completion" at bounding box center [553, 568] width 121 height 12
type input "Certificate of Completion"
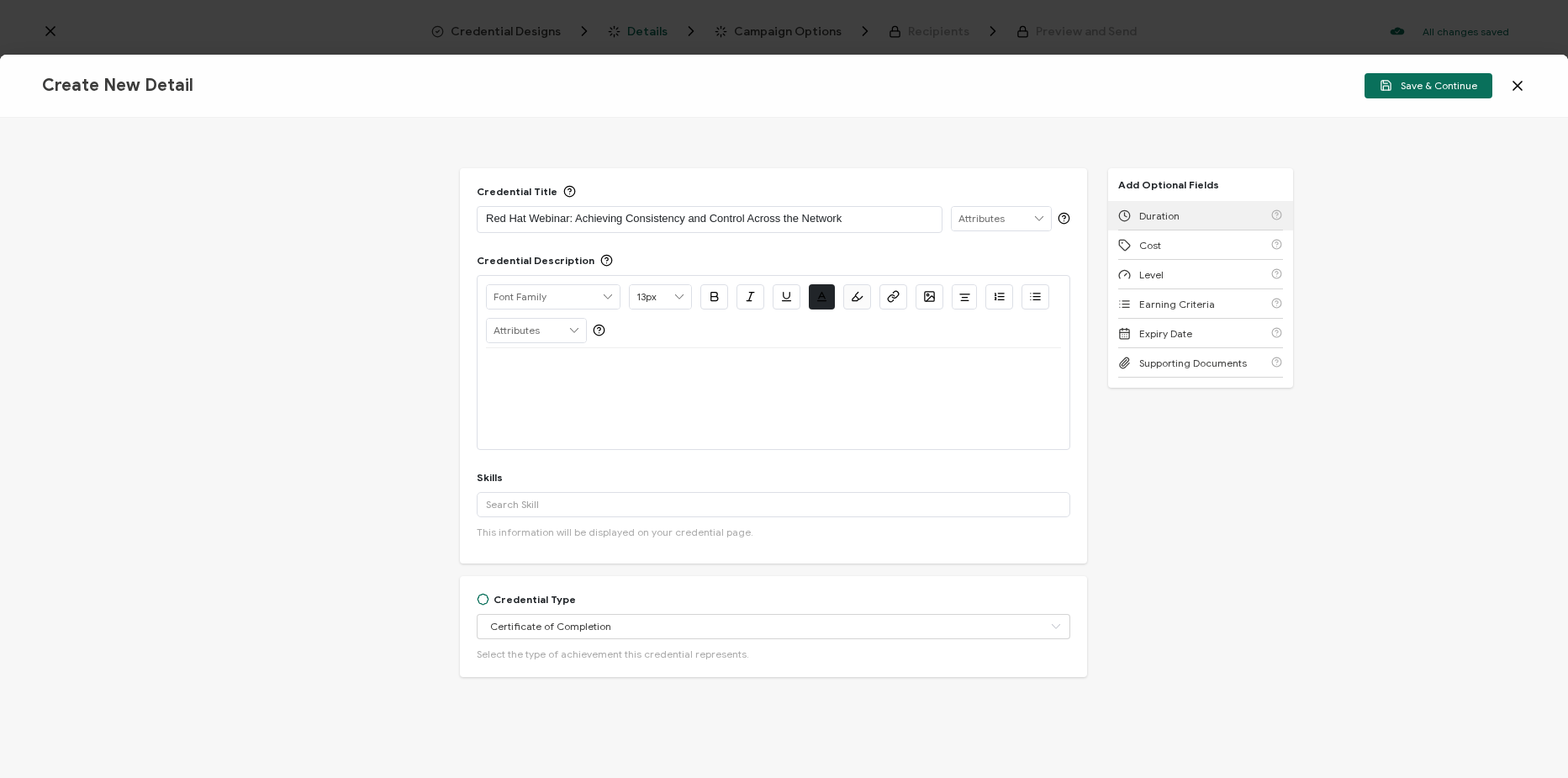
click at [1191, 218] on div "Duration" at bounding box center [1201, 216] width 165 height 30
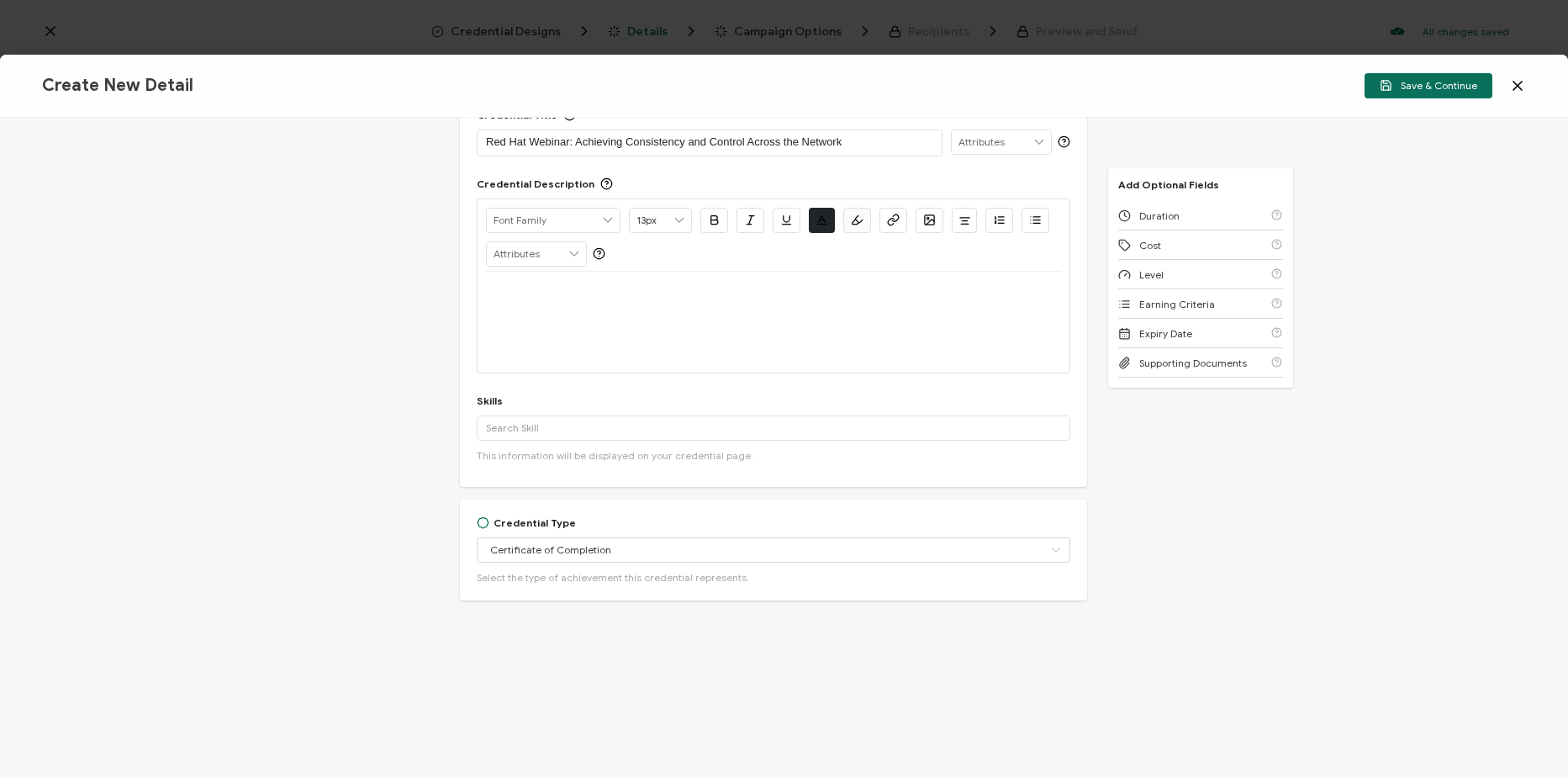
scroll to position [114, 0]
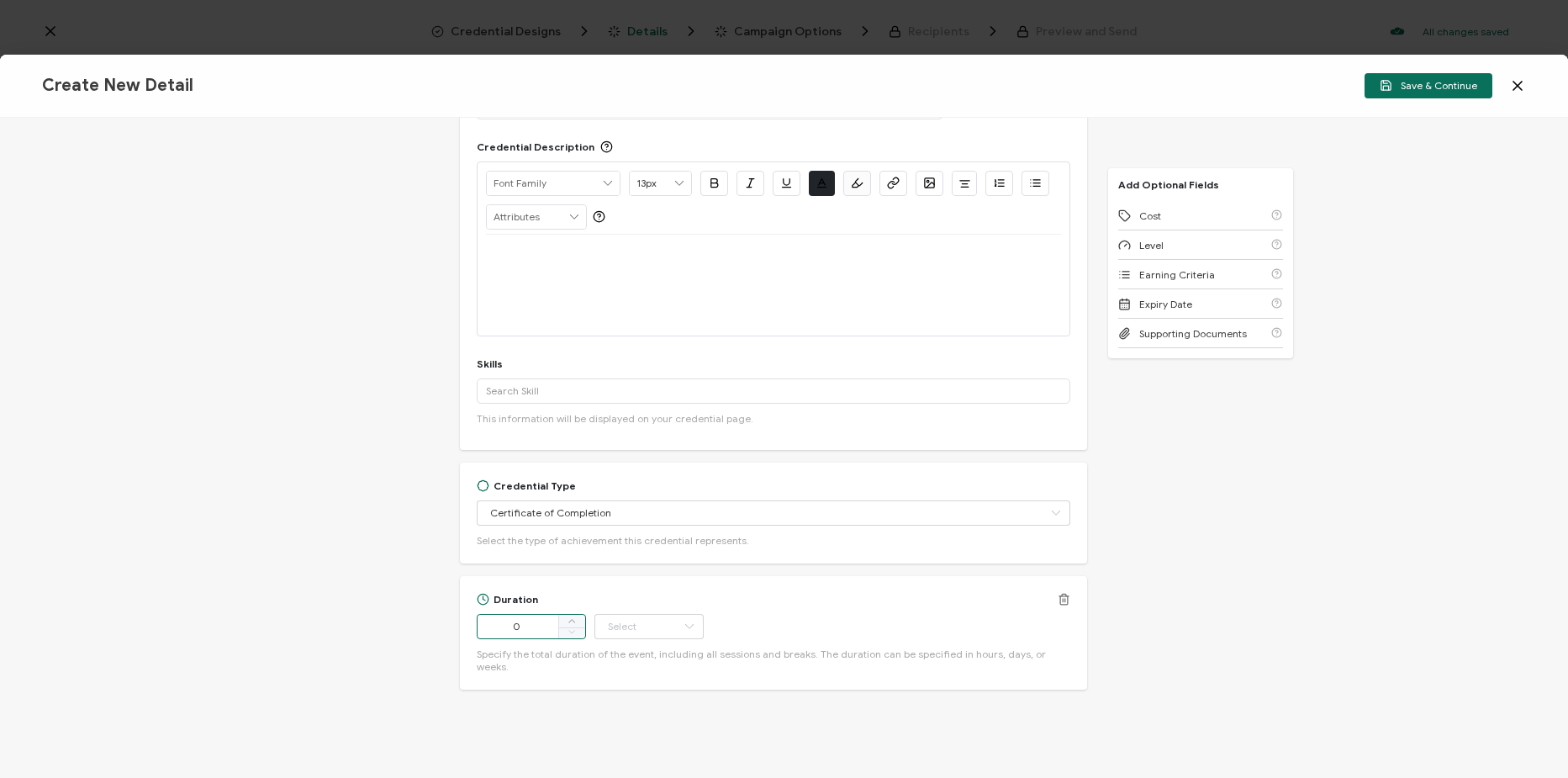
drag, startPoint x: 552, startPoint y: 622, endPoint x: 478, endPoint y: 619, distance: 74.1
click at [478, 619] on input "0" at bounding box center [532, 626] width 110 height 25
type input "53"
click at [642, 629] on input "text" at bounding box center [649, 626] width 110 height 25
click at [661, 572] on li "Minute" at bounding box center [650, 581] width 114 height 29
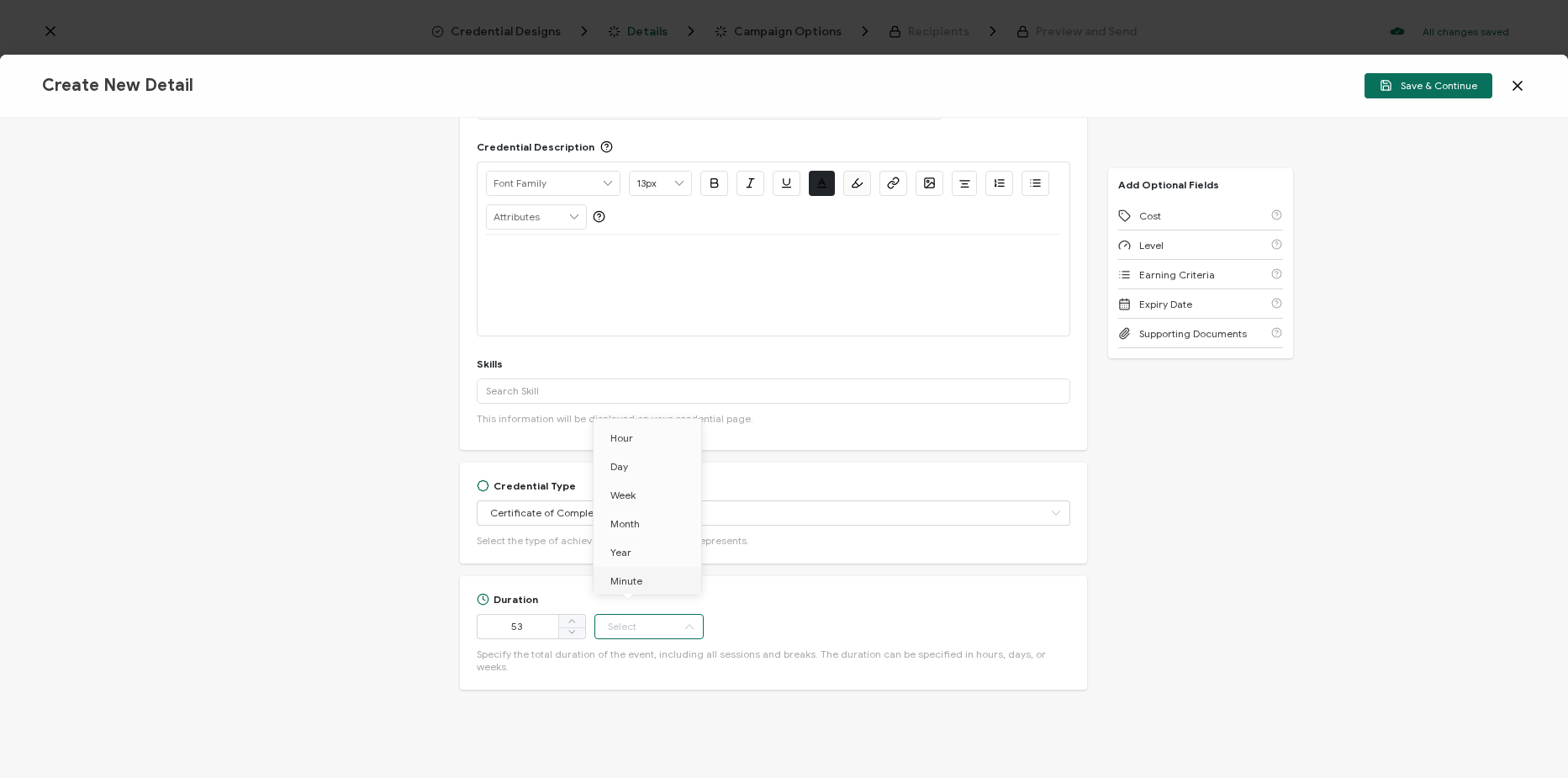
type input "Minute"
click at [700, 306] on div at bounding box center [773, 285] width 575 height 101
click at [701, 294] on div at bounding box center [773, 285] width 575 height 101
click at [702, 266] on div at bounding box center [773, 255] width 575 height 40
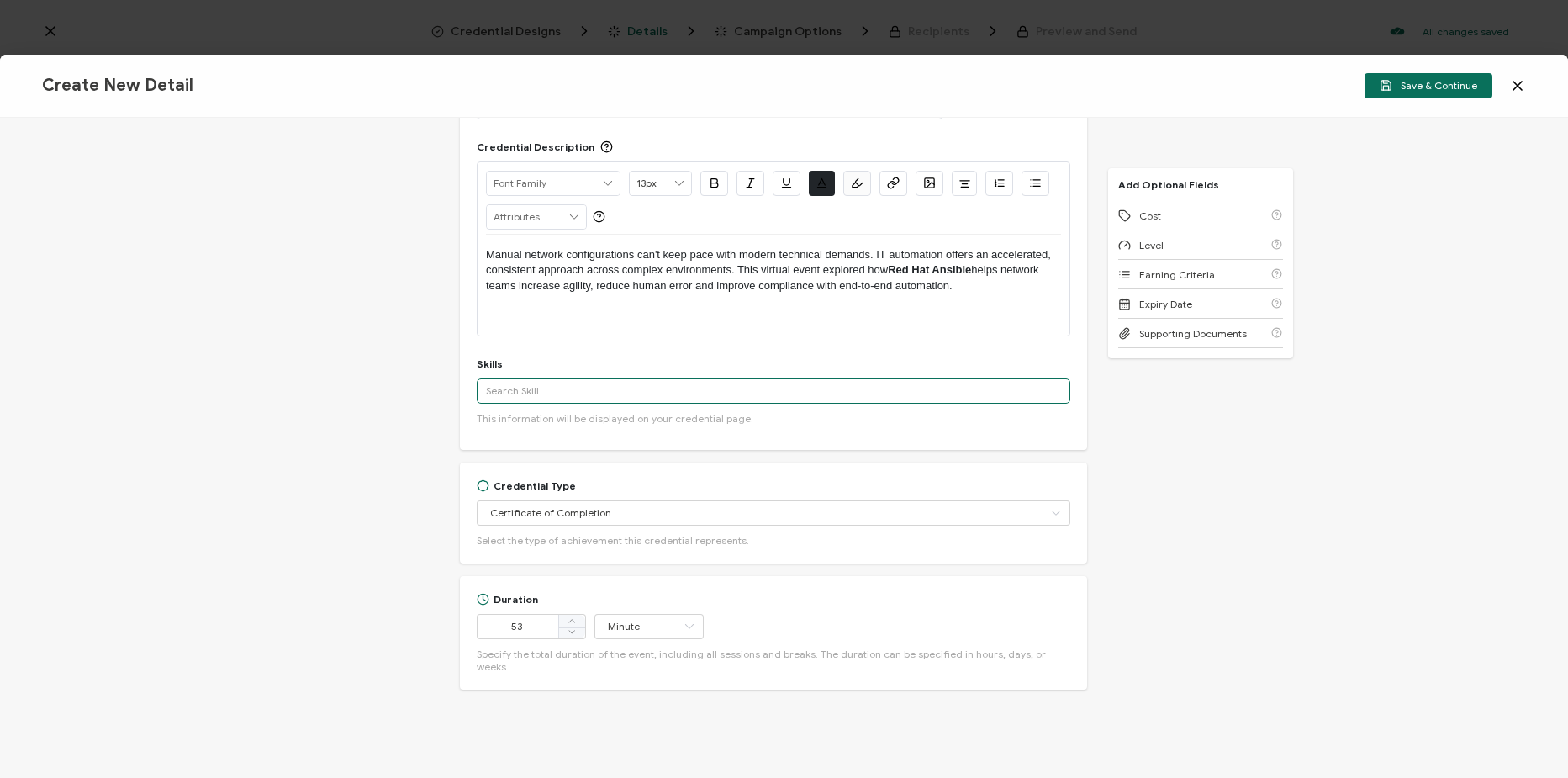
click at [555, 389] on input "text" at bounding box center [774, 390] width 594 height 25
paste input "Open Source Technologies, Network Automation, Cybersecurity, Multicloud, DevSec…"
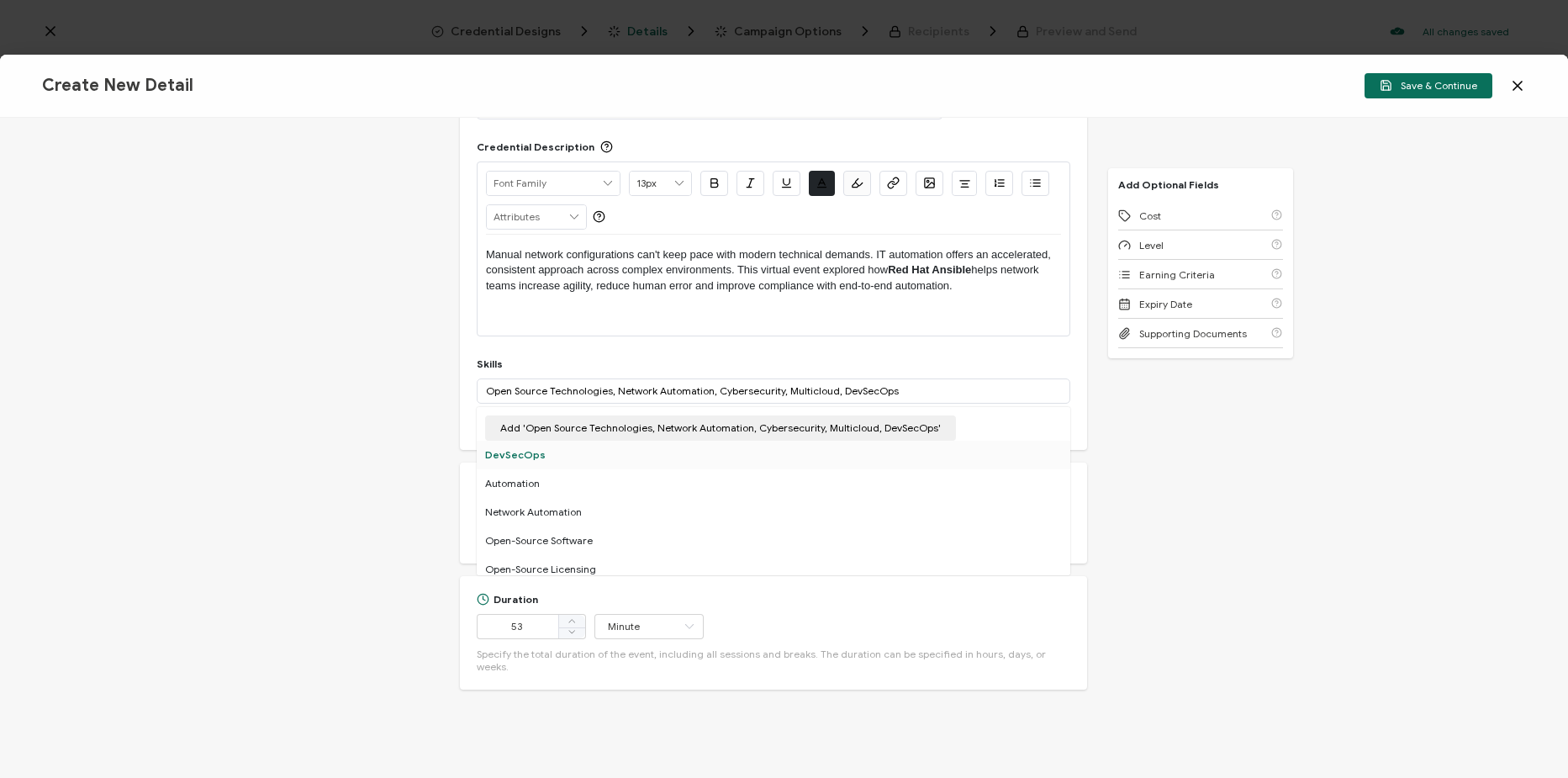
click at [554, 445] on div "DevSecOps" at bounding box center [774, 455] width 594 height 29
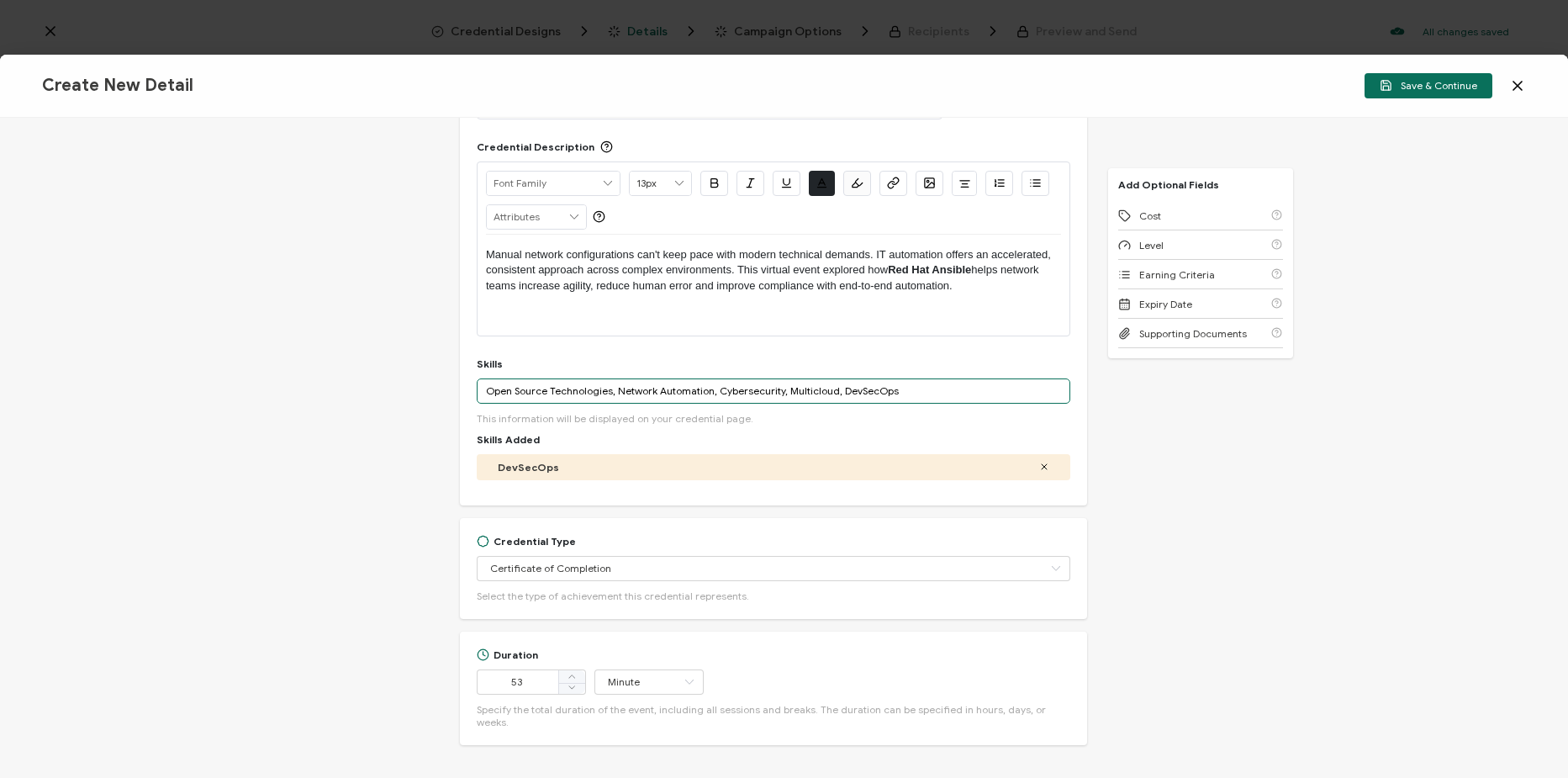
click at [899, 380] on input "Open Source Technologies, Network Automation, Cybersecurity, Multicloud, DevSec…" at bounding box center [774, 390] width 594 height 25
drag, startPoint x: 899, startPoint y: 389, endPoint x: 831, endPoint y: 400, distance: 68.9
click at [831, 400] on input "Open Source Technologies, Network Automation, Cybersecurity, Multicloud, DevSec…" at bounding box center [774, 390] width 594 height 25
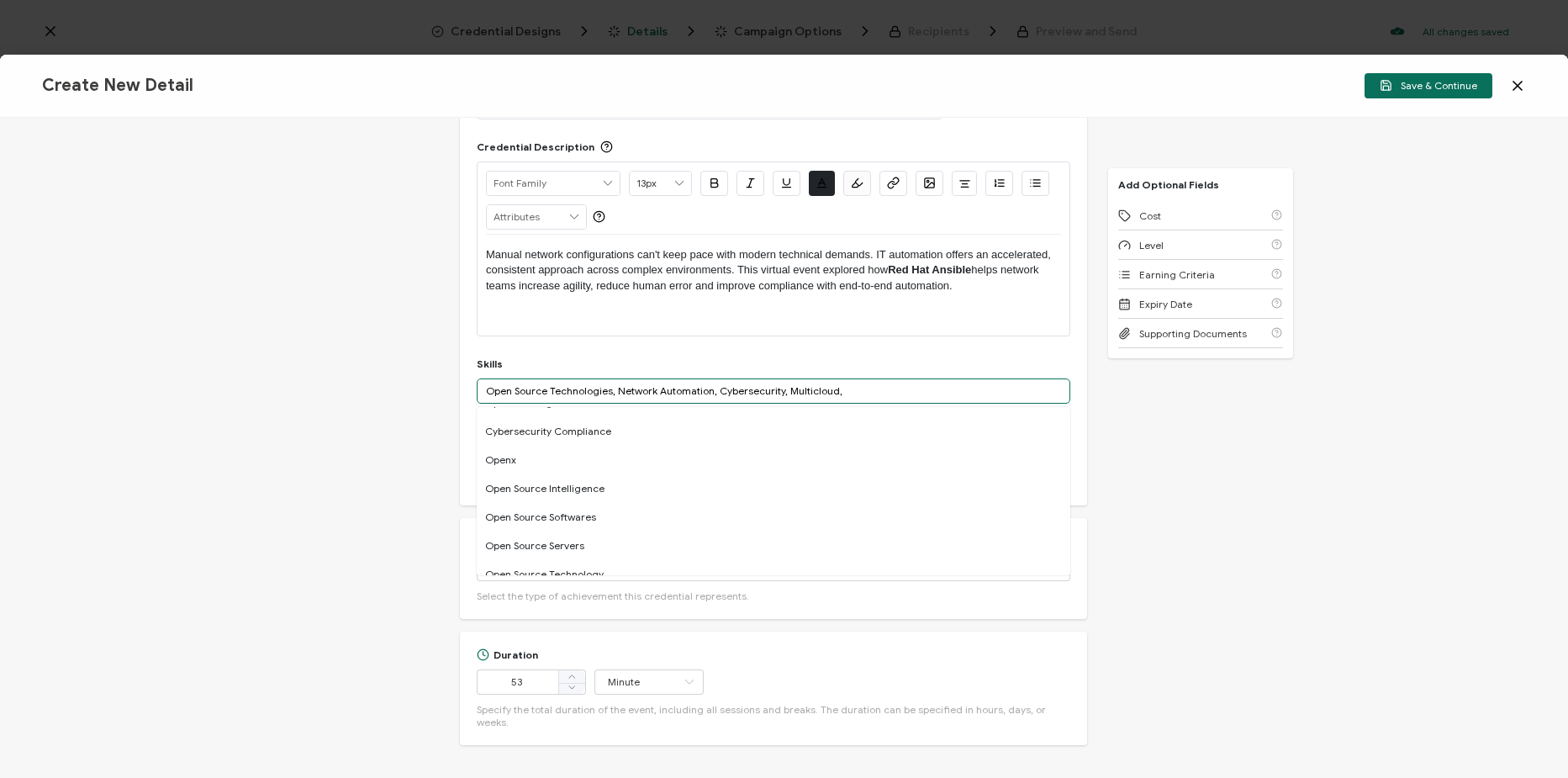
scroll to position [336, 0]
click at [686, 496] on div "Open Source Technology" at bounding box center [774, 491] width 594 height 29
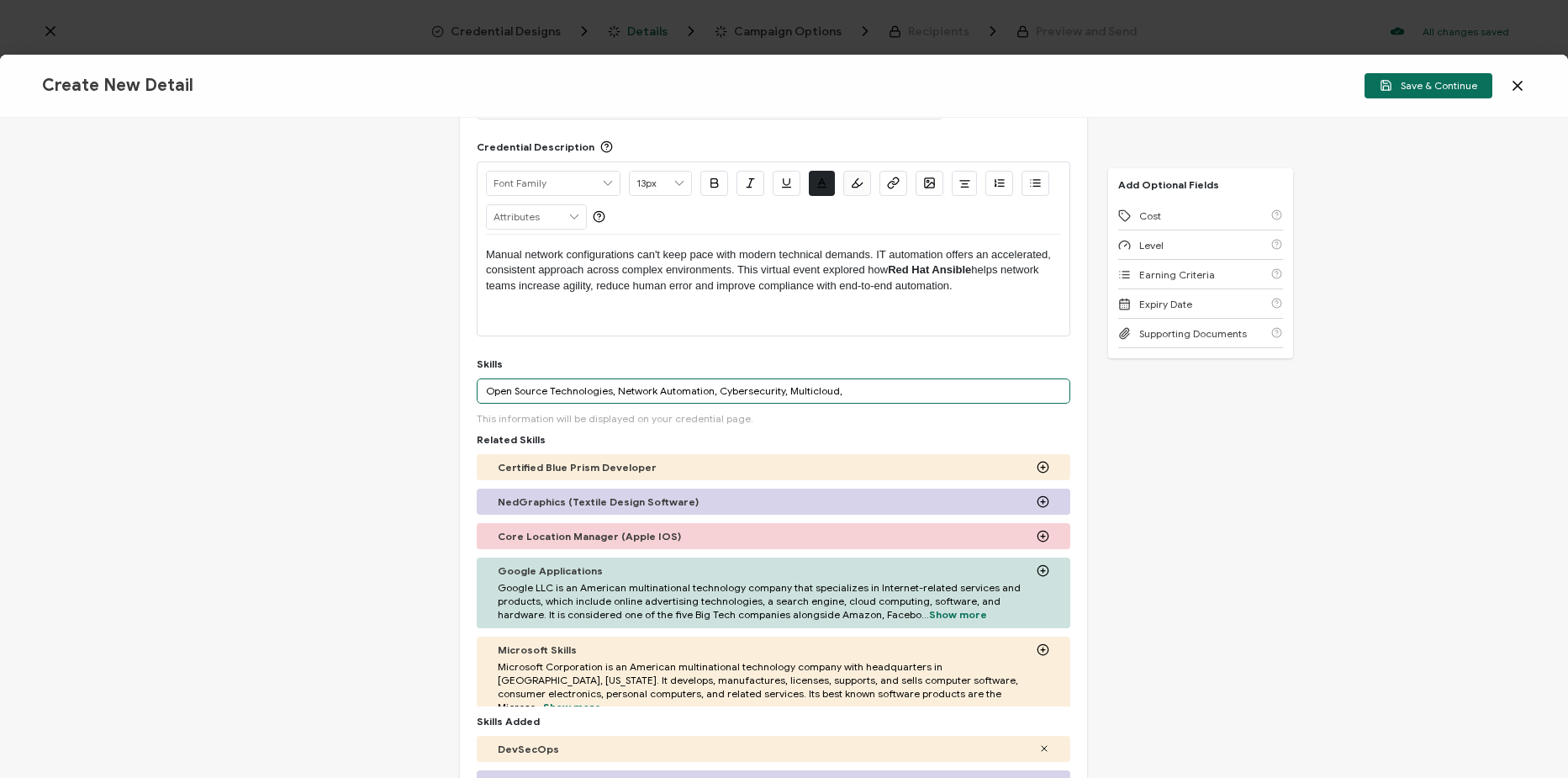
click at [711, 390] on input "Open Source Technologies, Network Automation, Cybersecurity, Multicloud," at bounding box center [774, 390] width 594 height 25
drag, startPoint x: 648, startPoint y: 395, endPoint x: 549, endPoint y: 405, distance: 99.5
click at [549, 405] on div "Cybersecurity, Multicloud, More This information will be displayed on your cred…" at bounding box center [774, 401] width 594 height 46
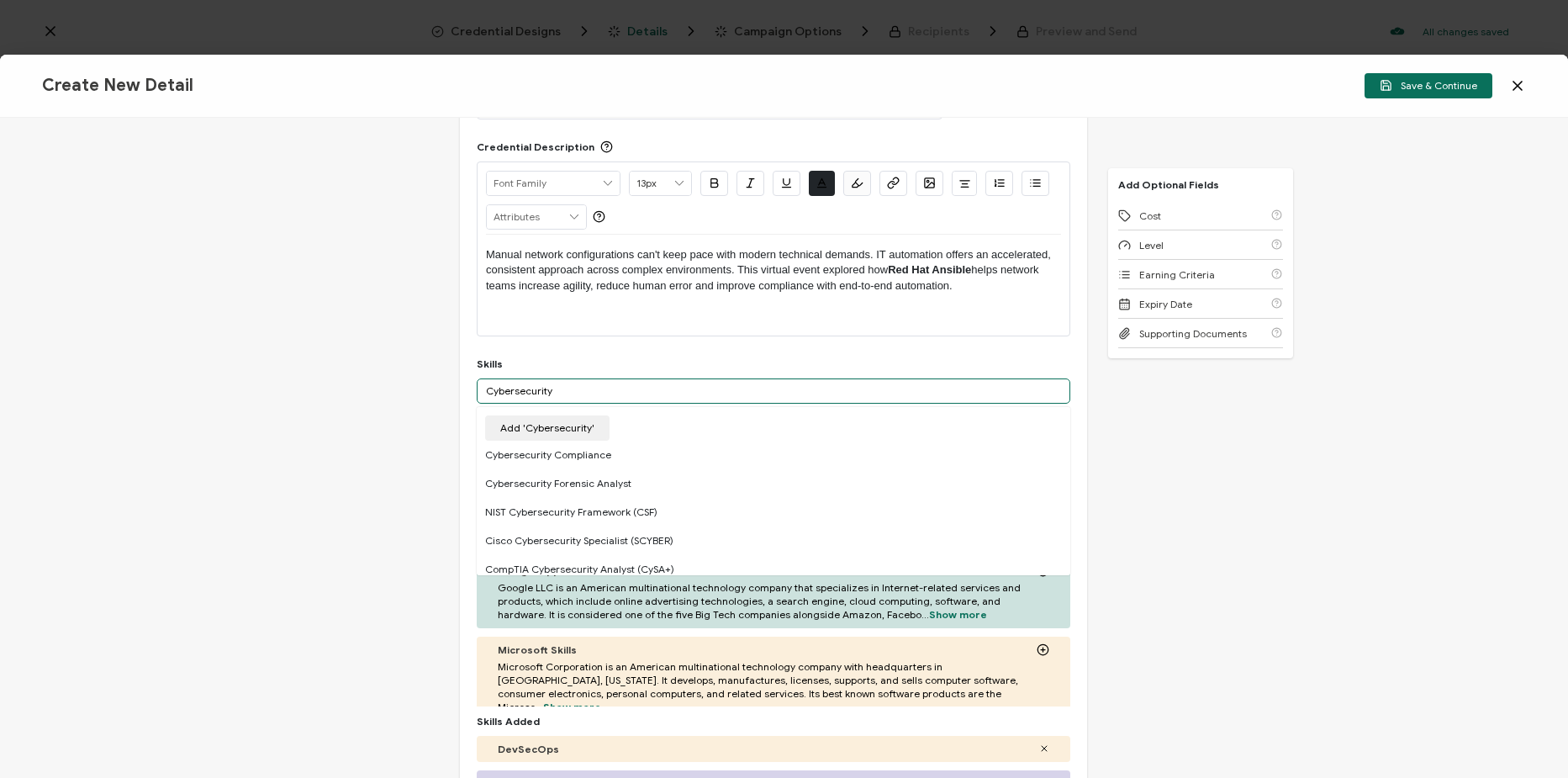
click at [512, 386] on input "Cybersecurity" at bounding box center [774, 390] width 594 height 25
type input "Cyber security"
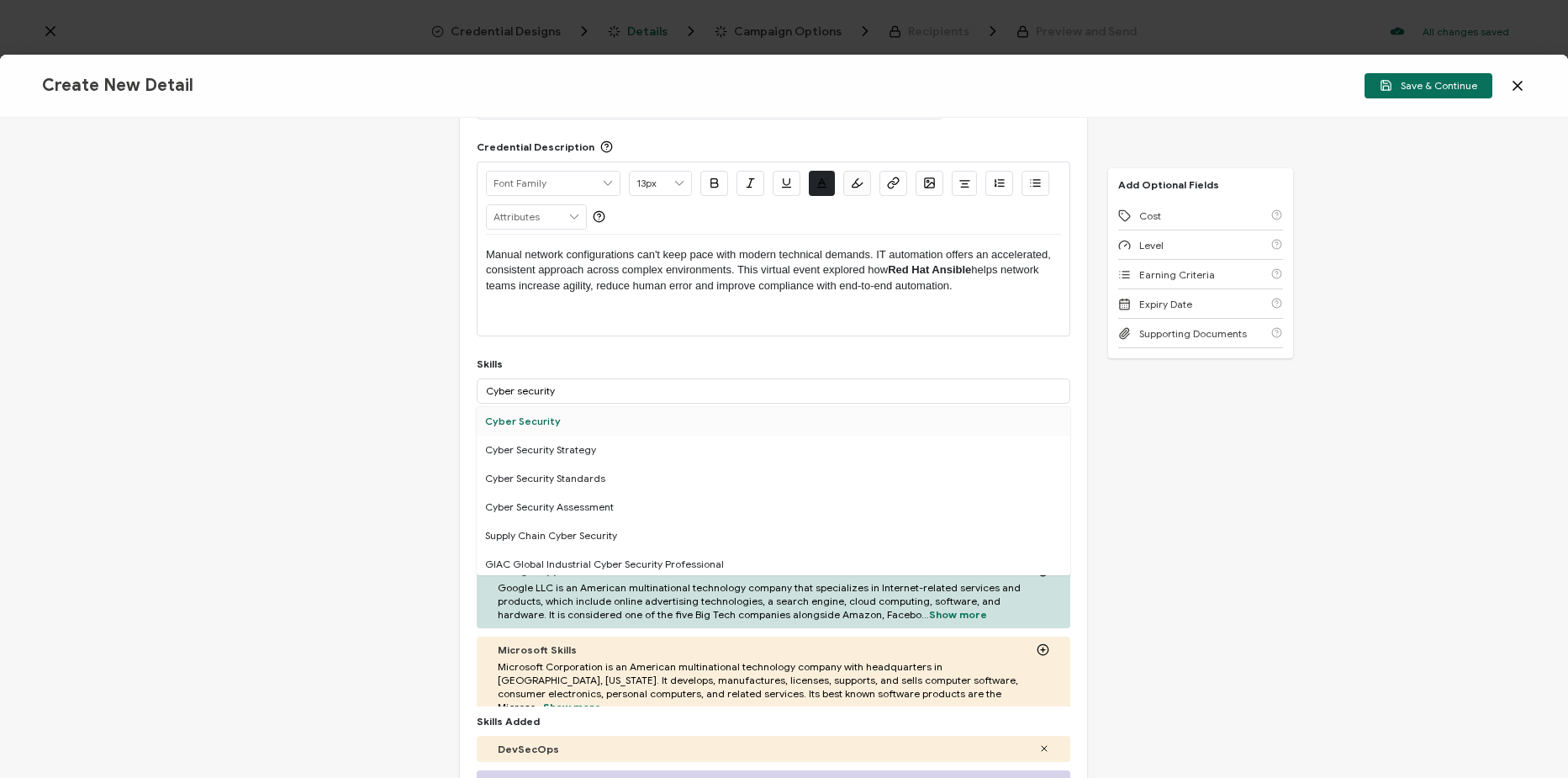
click at [579, 423] on div "Cyber Security" at bounding box center [774, 421] width 594 height 29
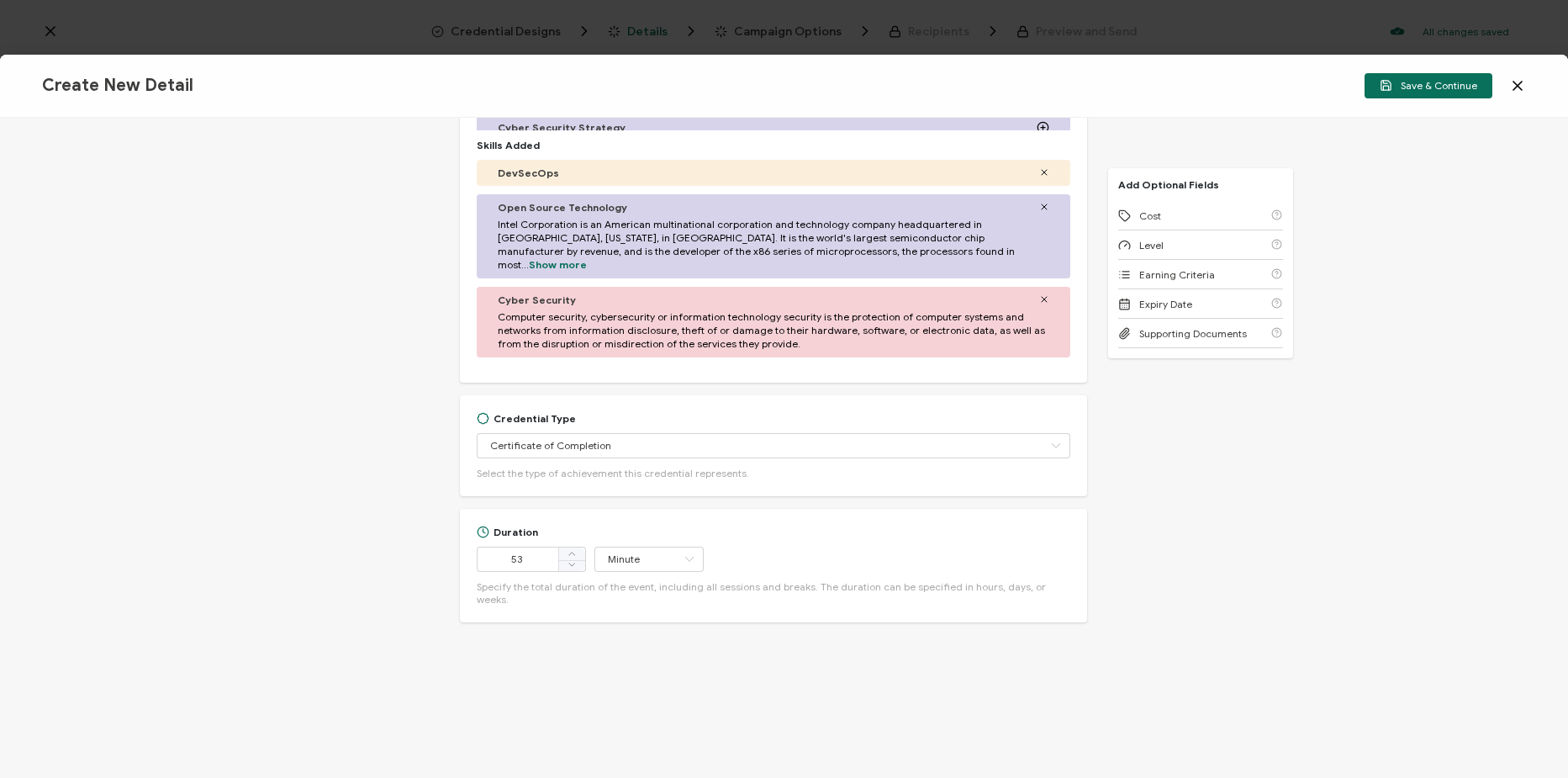
scroll to position [710, 0]
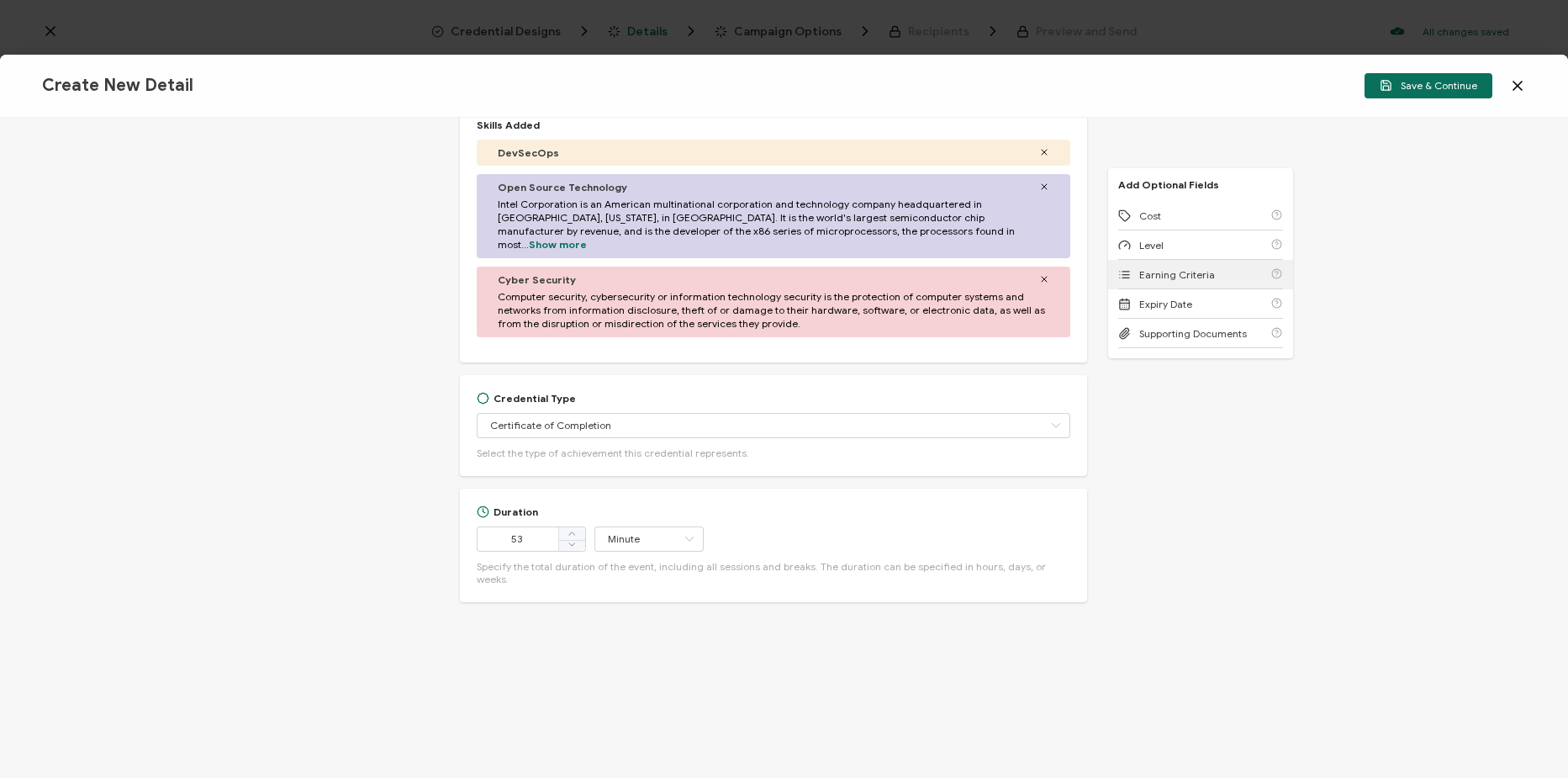
click at [1224, 280] on div "Earning Criteria" at bounding box center [1201, 274] width 165 height 30
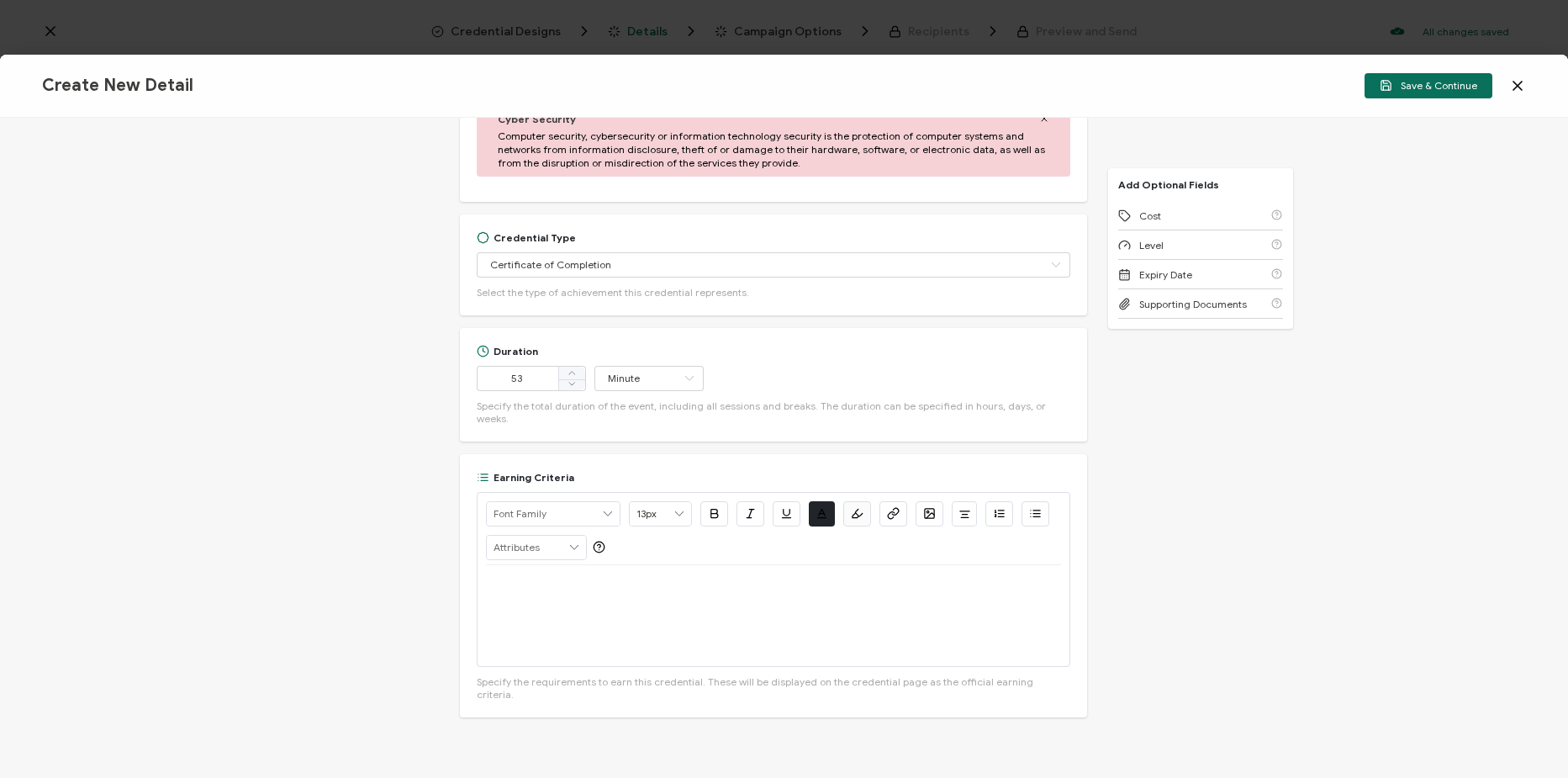
scroll to position [873, 0]
drag, startPoint x: 617, startPoint y: 626, endPoint x: 627, endPoint y: 599, distance: 28.8
click at [617, 626] on div at bounding box center [773, 614] width 575 height 101
click at [893, 499] on button "button" at bounding box center [893, 512] width 28 height 25
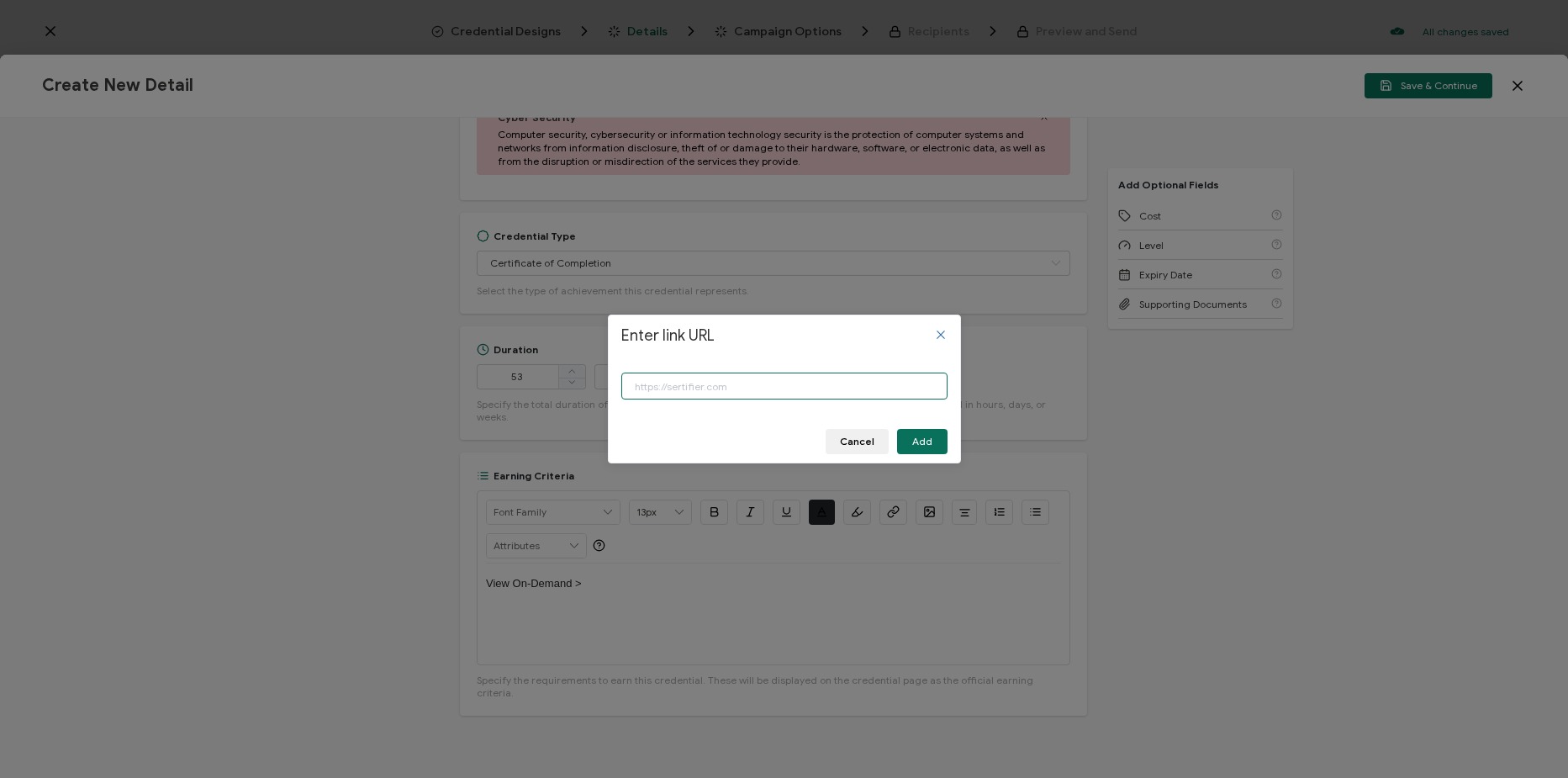
click at [841, 387] on input "Enter link URL" at bounding box center [784, 386] width 326 height 27
click at [863, 392] on input "Enter link URL" at bounding box center [784, 386] width 326 height 27
click at [718, 386] on input "Enter link URL" at bounding box center [784, 386] width 326 height 27
click at [716, 379] on input "Enter link URL" at bounding box center [784, 386] width 326 height 27
click at [711, 391] on input "Enter link URL" at bounding box center [784, 386] width 326 height 27
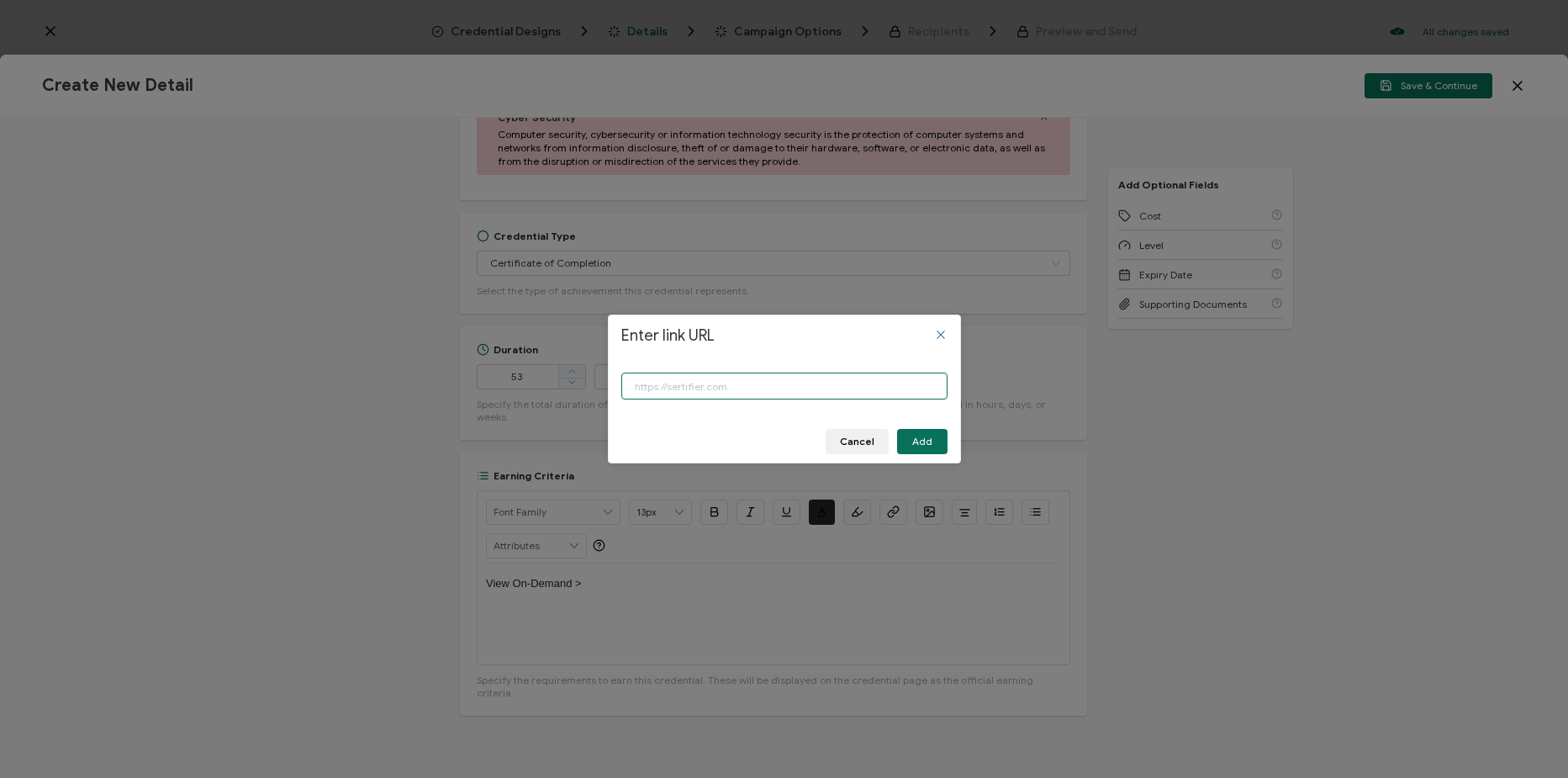
paste input "https://www.carahsoft.com/learn/event/68402-achieving-consistency-and-control-a…"
type input "https://www.carahsoft.com/learn/event/68402-achieving-consistency-and-control-a…"
drag, startPoint x: 862, startPoint y: 445, endPoint x: 924, endPoint y: 456, distance: 63.0
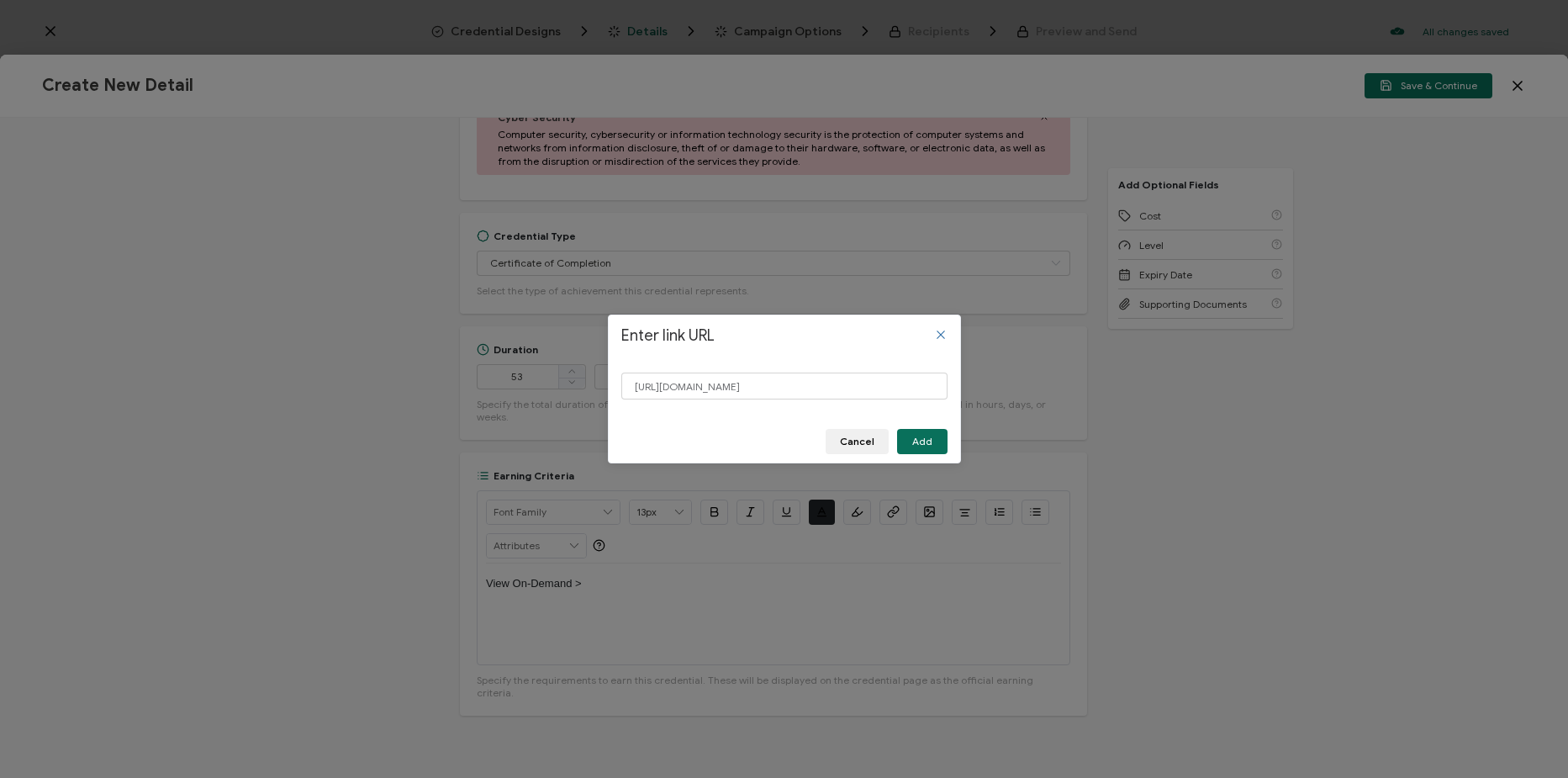
click at [880, 508] on div "Enter link URL https://www.carahsoft.com/learn/event/68402-achieving-consistenc…" at bounding box center [784, 389] width 1568 height 778
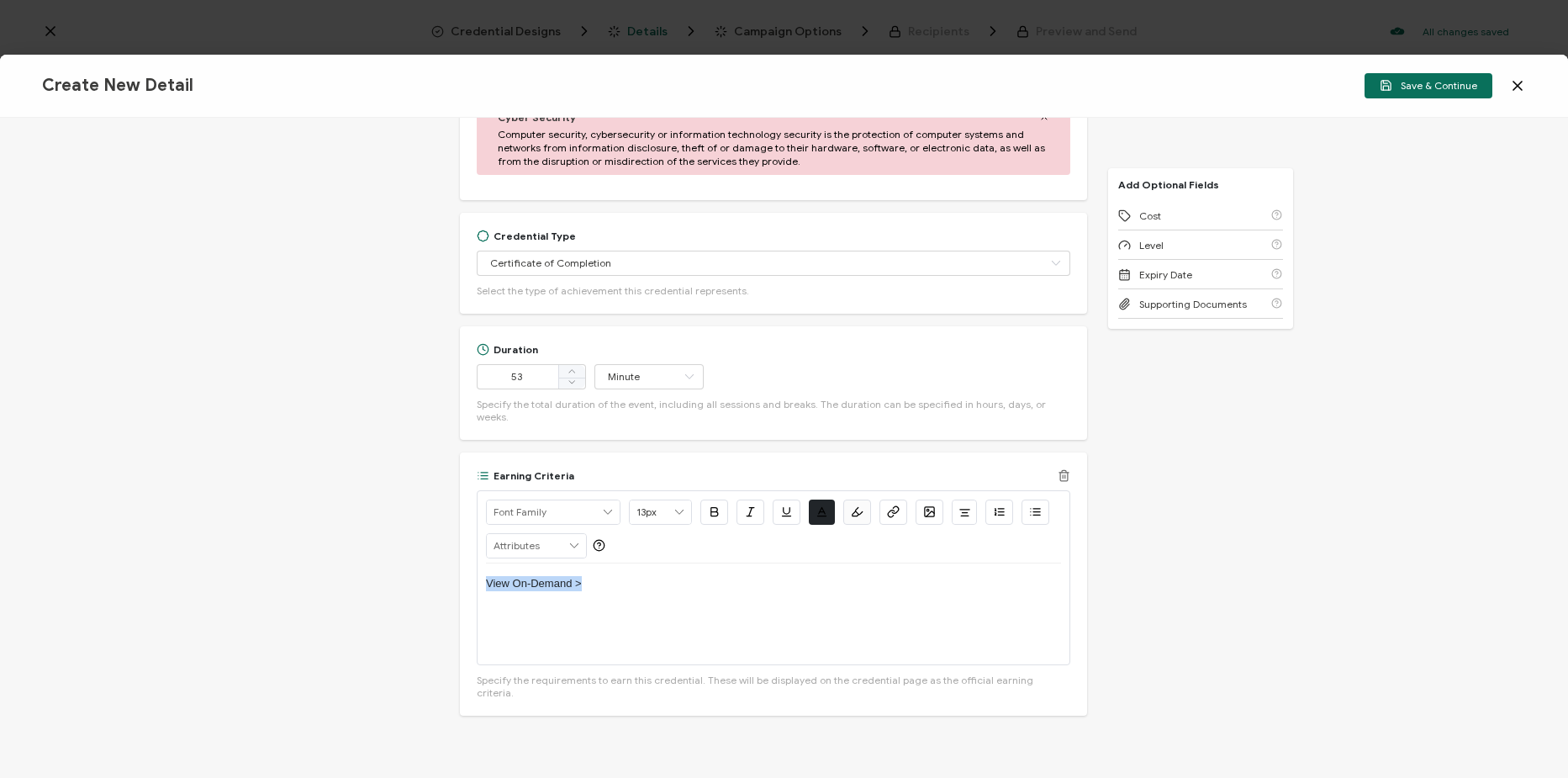
click at [894, 506] on icon "button" at bounding box center [893, 512] width 12 height 12
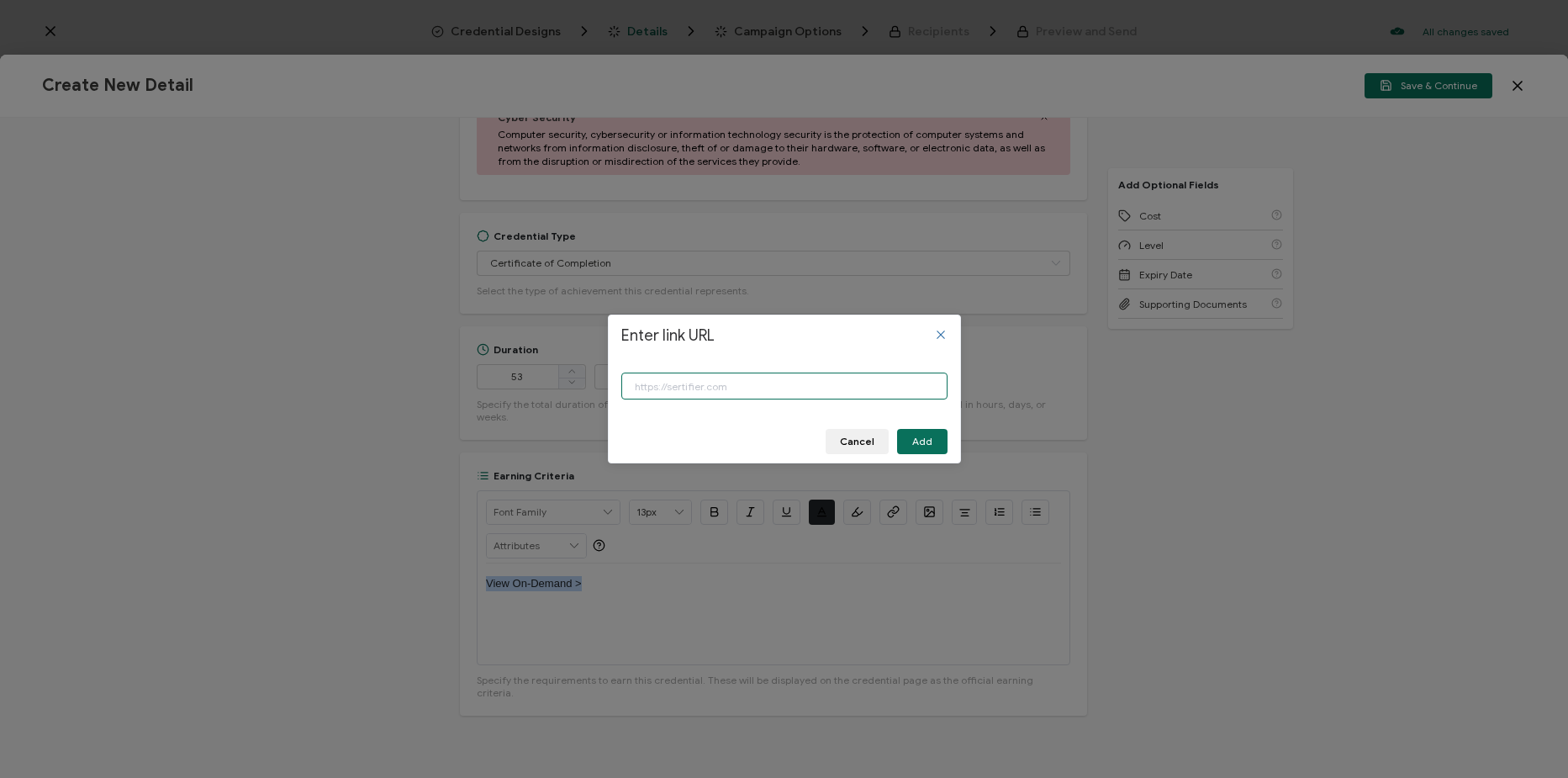
paste input "https://www.carahsoft.com/learn/event/68402-achieving-consistency-and-control-a…"
type input "https://www.carahsoft.com/learn/event/68402-achieving-consistency-and-control-a…"
click at [930, 434] on button "Add" at bounding box center [922, 441] width 51 height 25
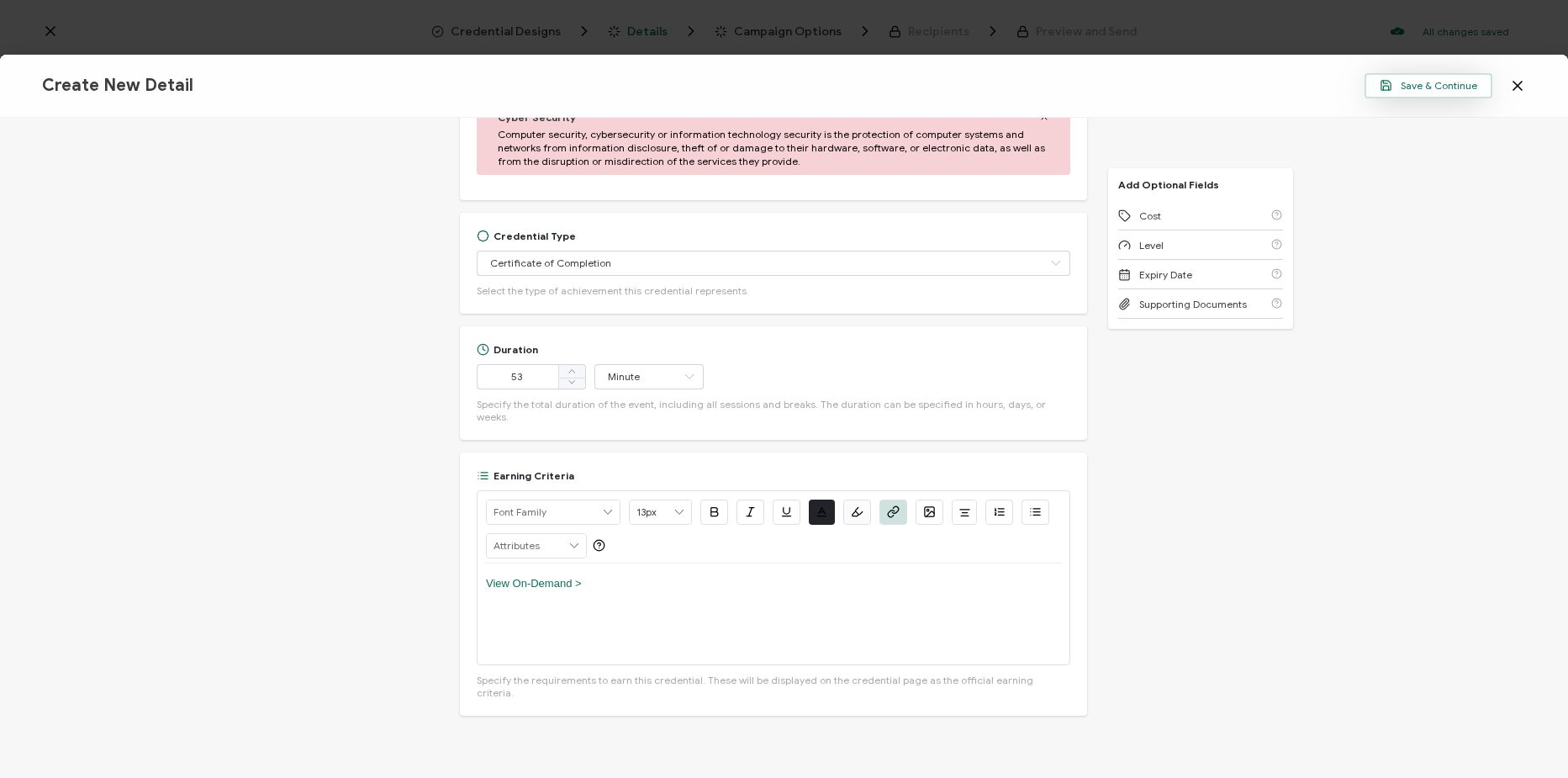
click at [1411, 88] on span "Save & Continue" at bounding box center [1429, 85] width 97 height 12
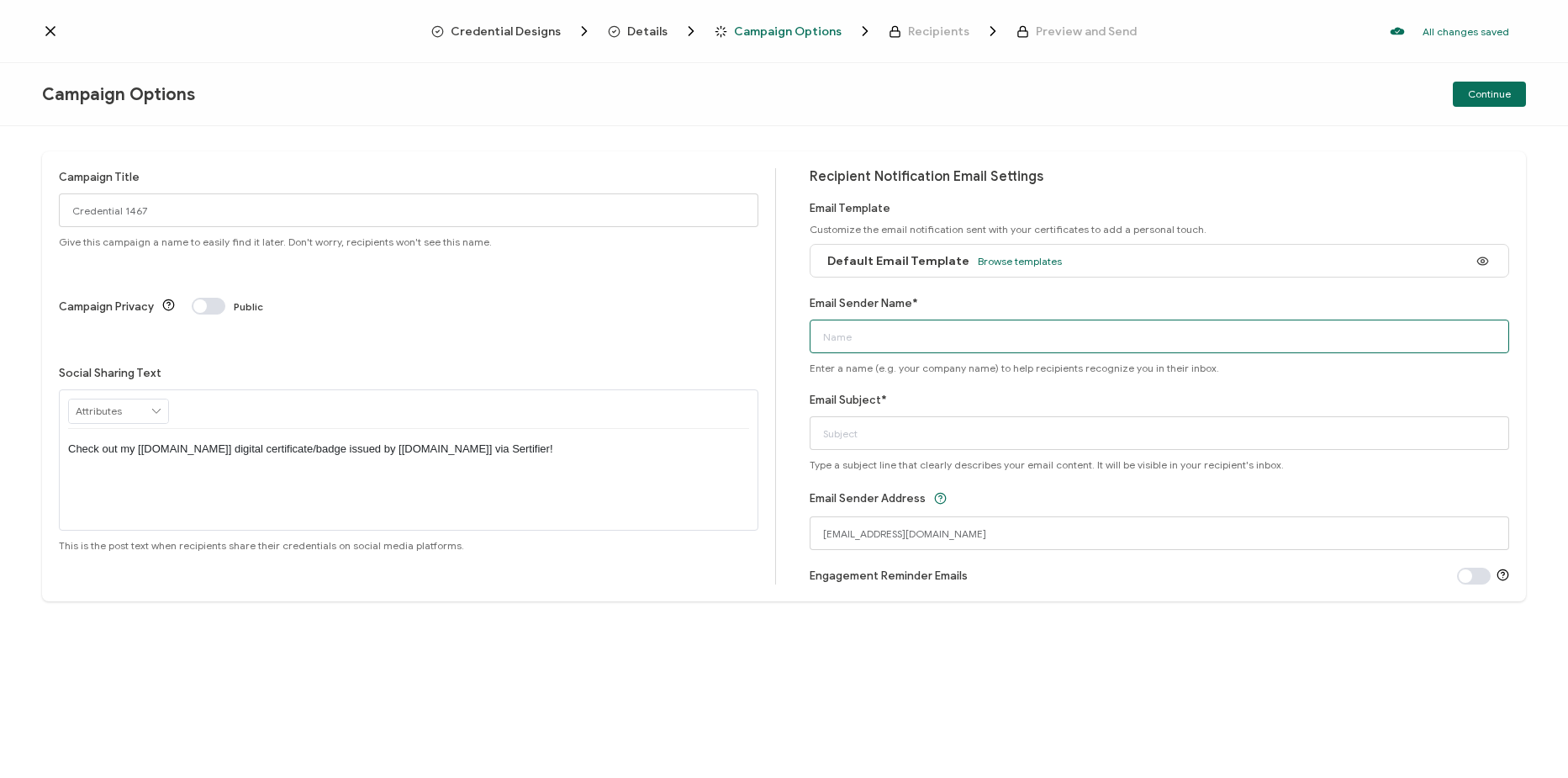
click at [905, 342] on input "Email Sender Name*" at bounding box center [1159, 336] width 700 height 33
type input "CPE"
type input "Nucleus Webinar: POAM Process Automation: Breaking the Manual Grind"
click at [295, 211] on input "Credential 1467" at bounding box center [408, 210] width 700 height 33
paste input "7-29-25_68402_Red Hat Webinar"
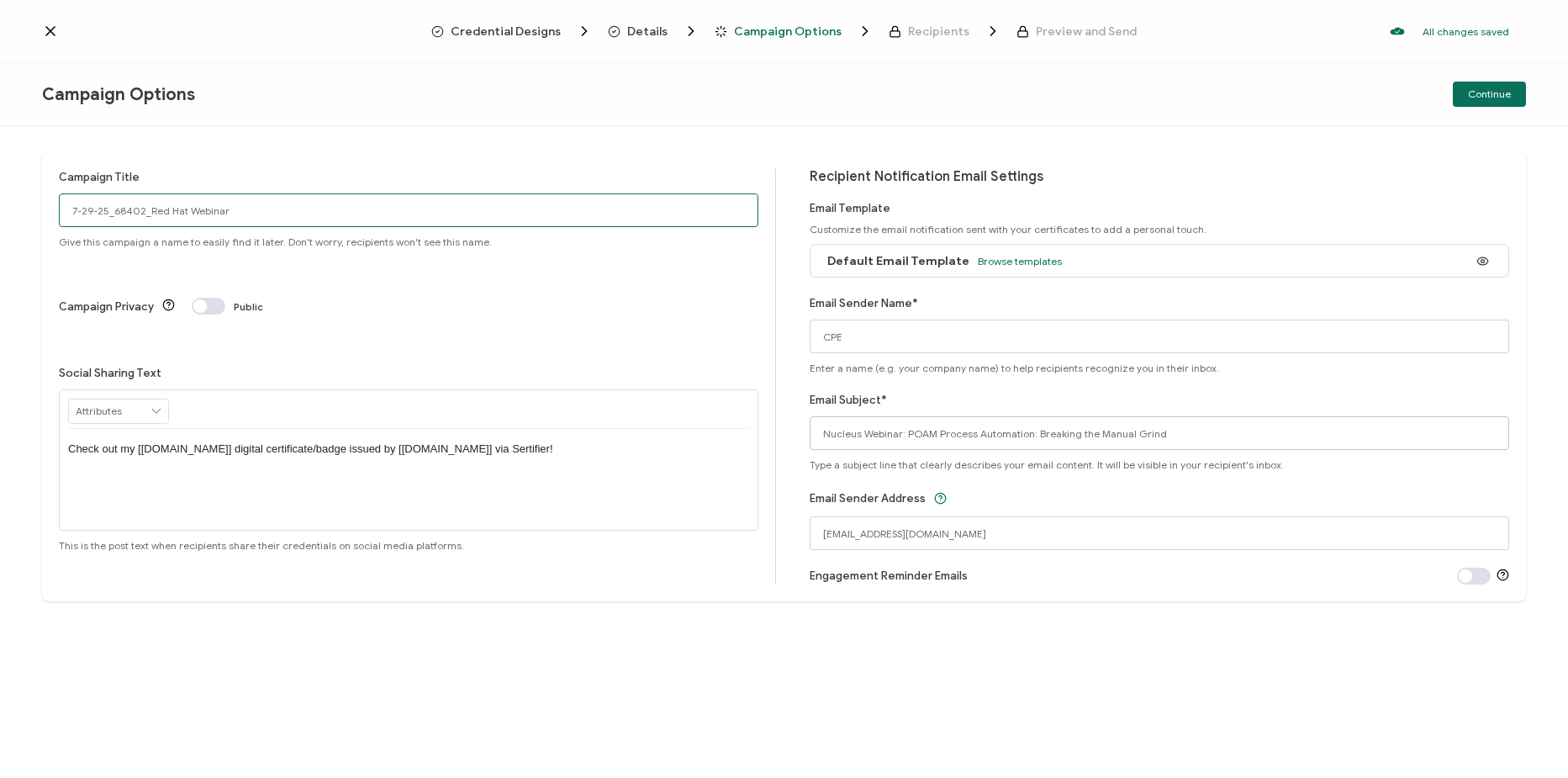
type input "7-29-25_68402_Red Hat Webinar"
click at [1204, 427] on input "Nucleus Webinar: POAM Process Automation: Breaking the Manual Grind" at bounding box center [1159, 432] width 700 height 33
paste input "Red Hat Webinar: Achieving Consistency and Control Across the Network"
type input "Red Hat Webinar: Achieving Consistency and Control Across the Network"
click at [1091, 591] on div "Campaign Title 7-29-25_68402_Red Hat Webinar Give this campaign a name to easil…" at bounding box center [784, 376] width 1484 height 450
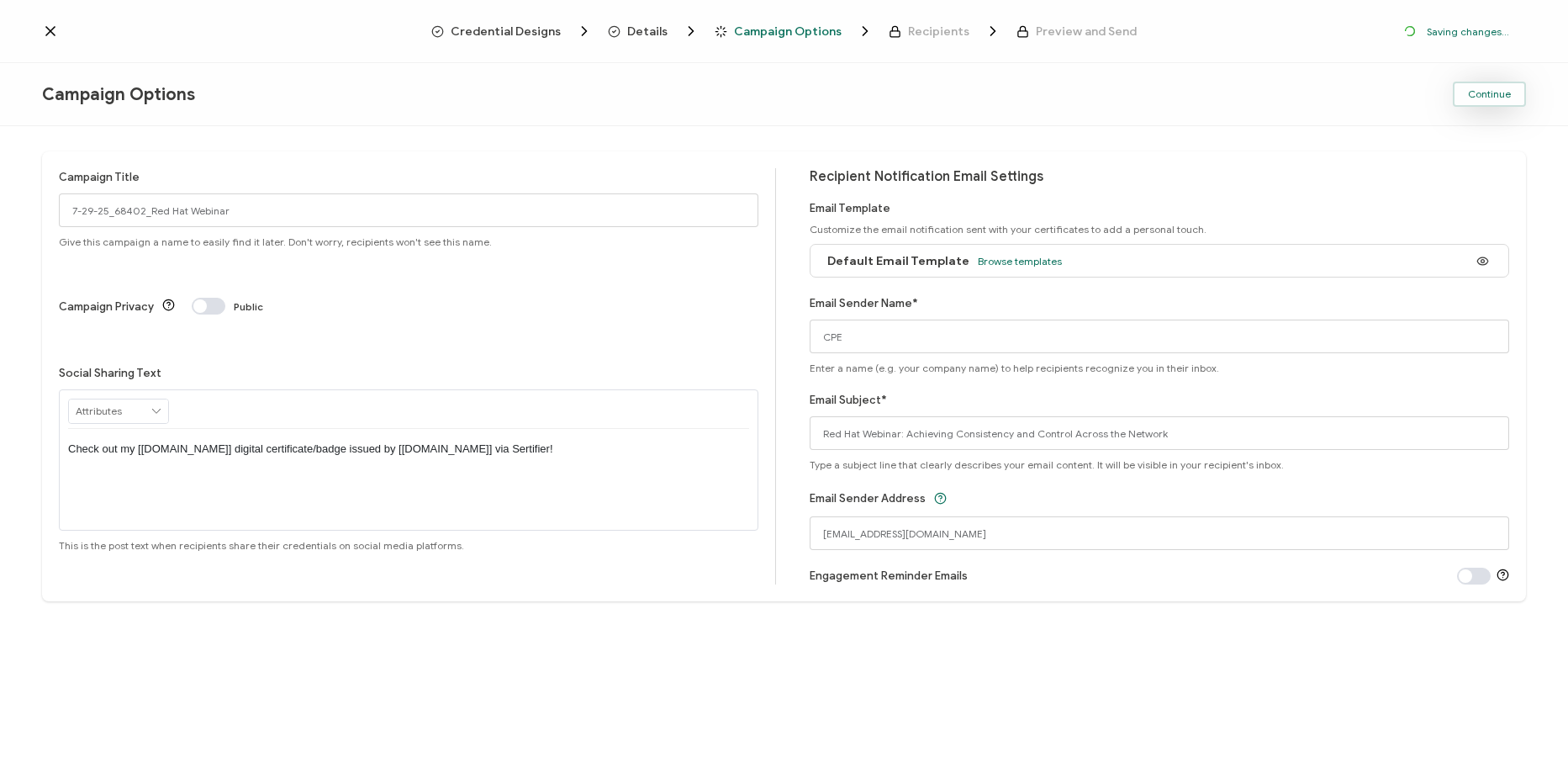
click at [1490, 95] on span "Continue" at bounding box center [1489, 94] width 43 height 11
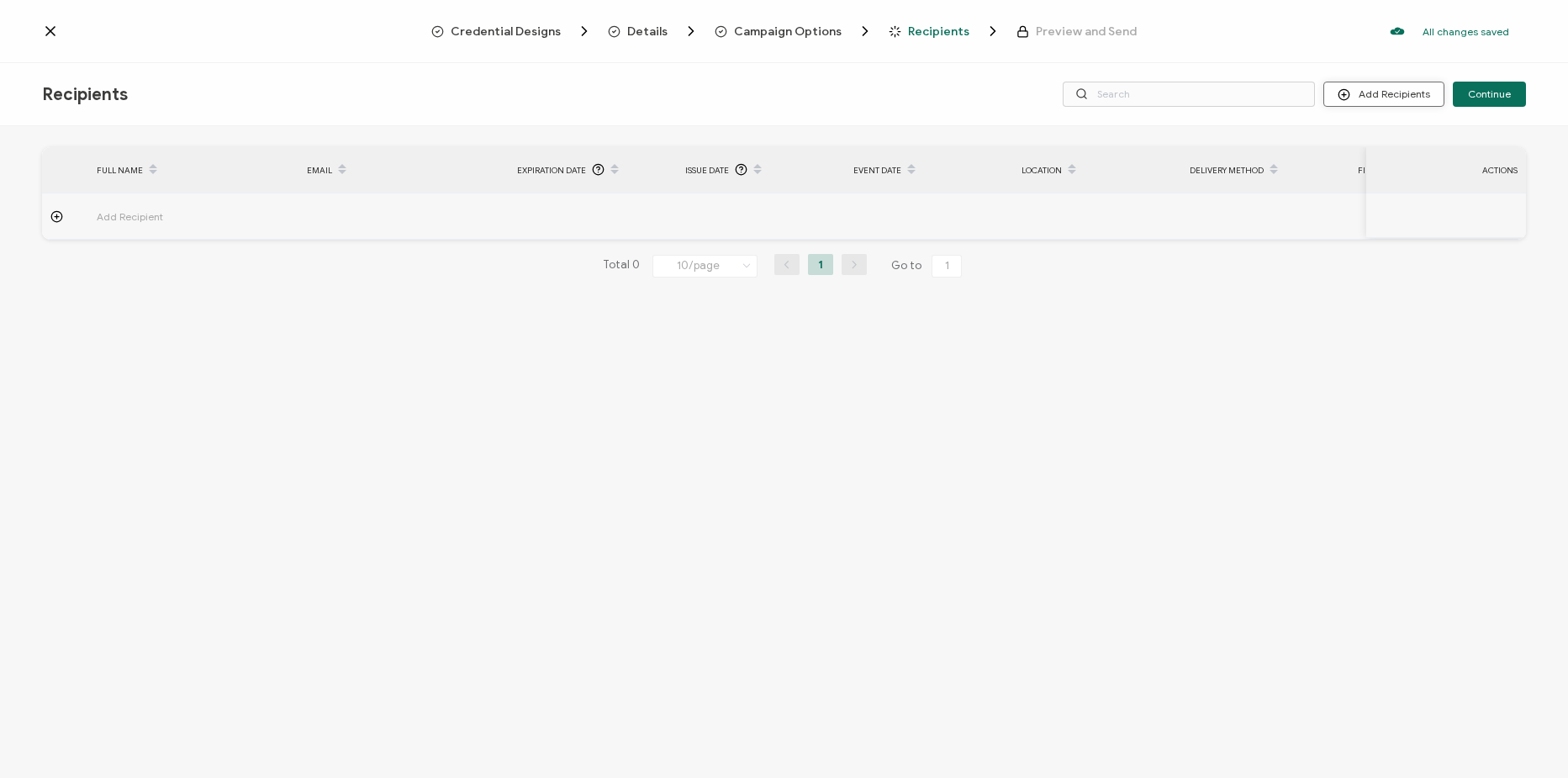
click at [1362, 95] on button "Add Recipients" at bounding box center [1384, 94] width 121 height 25
click at [1368, 132] on li "Upload Recipients" at bounding box center [1407, 139] width 157 height 28
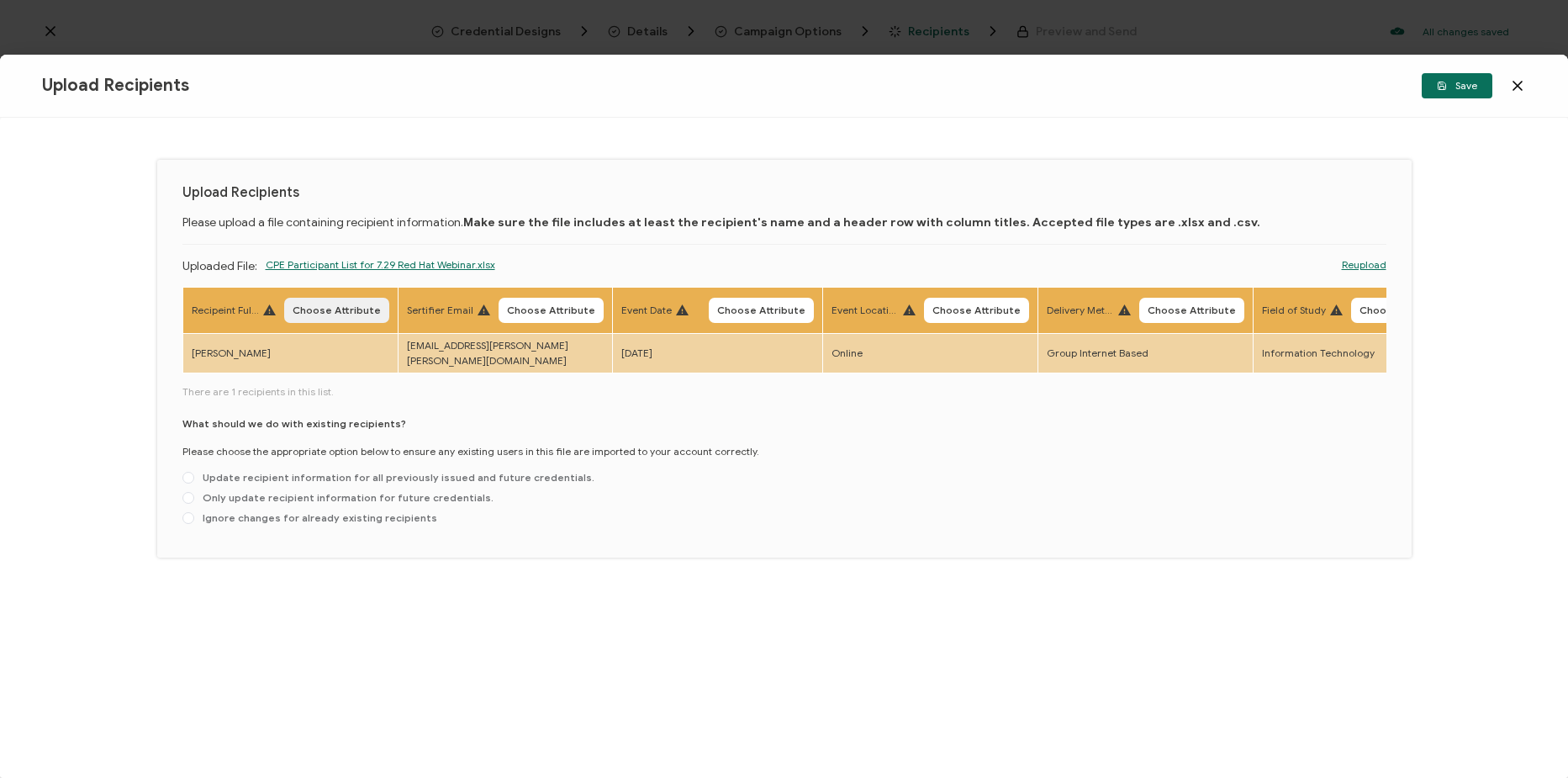
click at [329, 306] on span "Choose Attribute" at bounding box center [337, 310] width 89 height 11
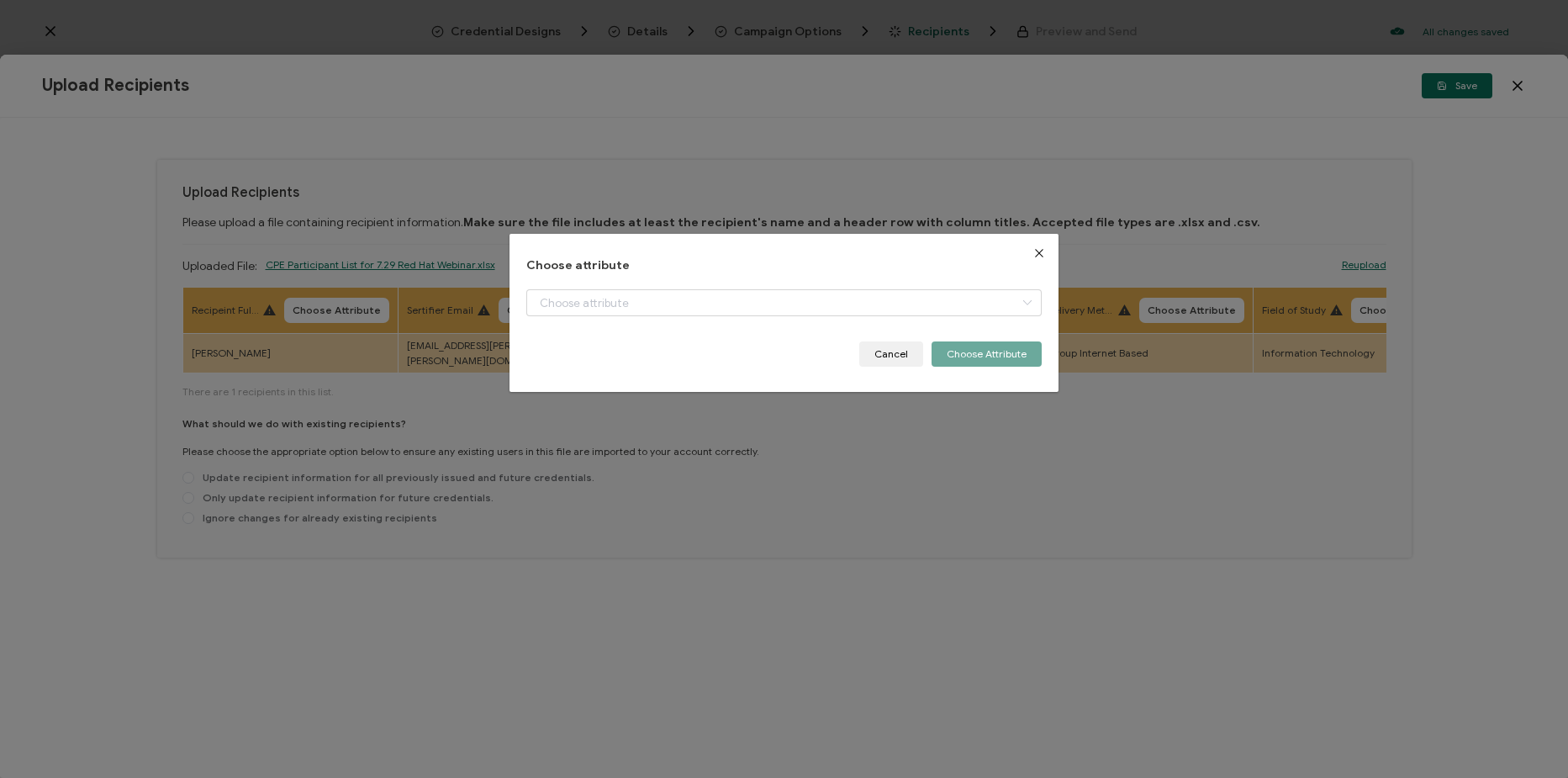
click at [592, 286] on div "Choose attribute + Add New Attribute Full Name E-mail Issue Date Expiration Dat…" at bounding box center [784, 313] width 515 height 109
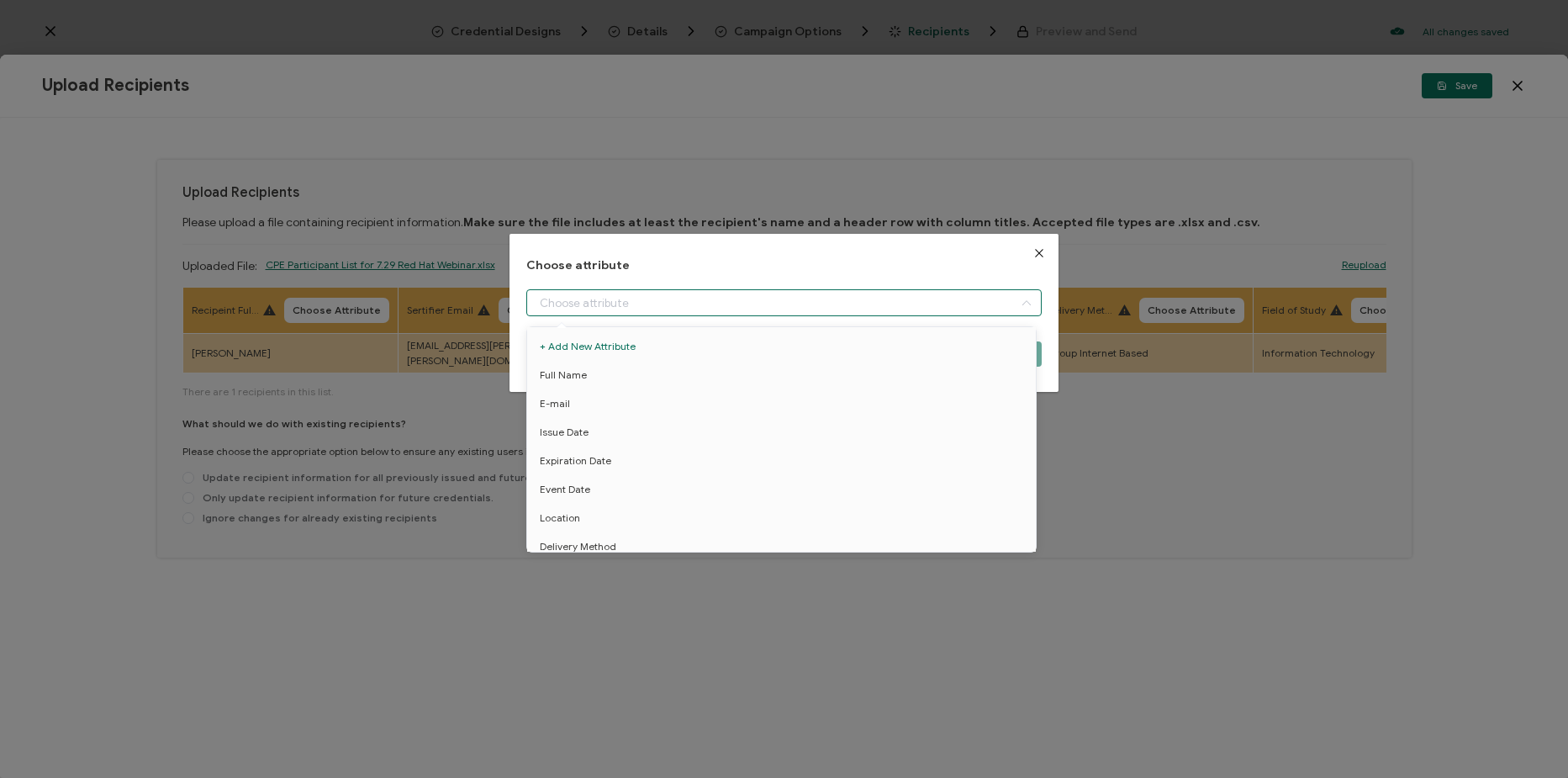
click at [597, 301] on input "dialog" at bounding box center [784, 303] width 515 height 27
click at [602, 371] on li "Full Name" at bounding box center [784, 375] width 523 height 29
type input "Full Name"
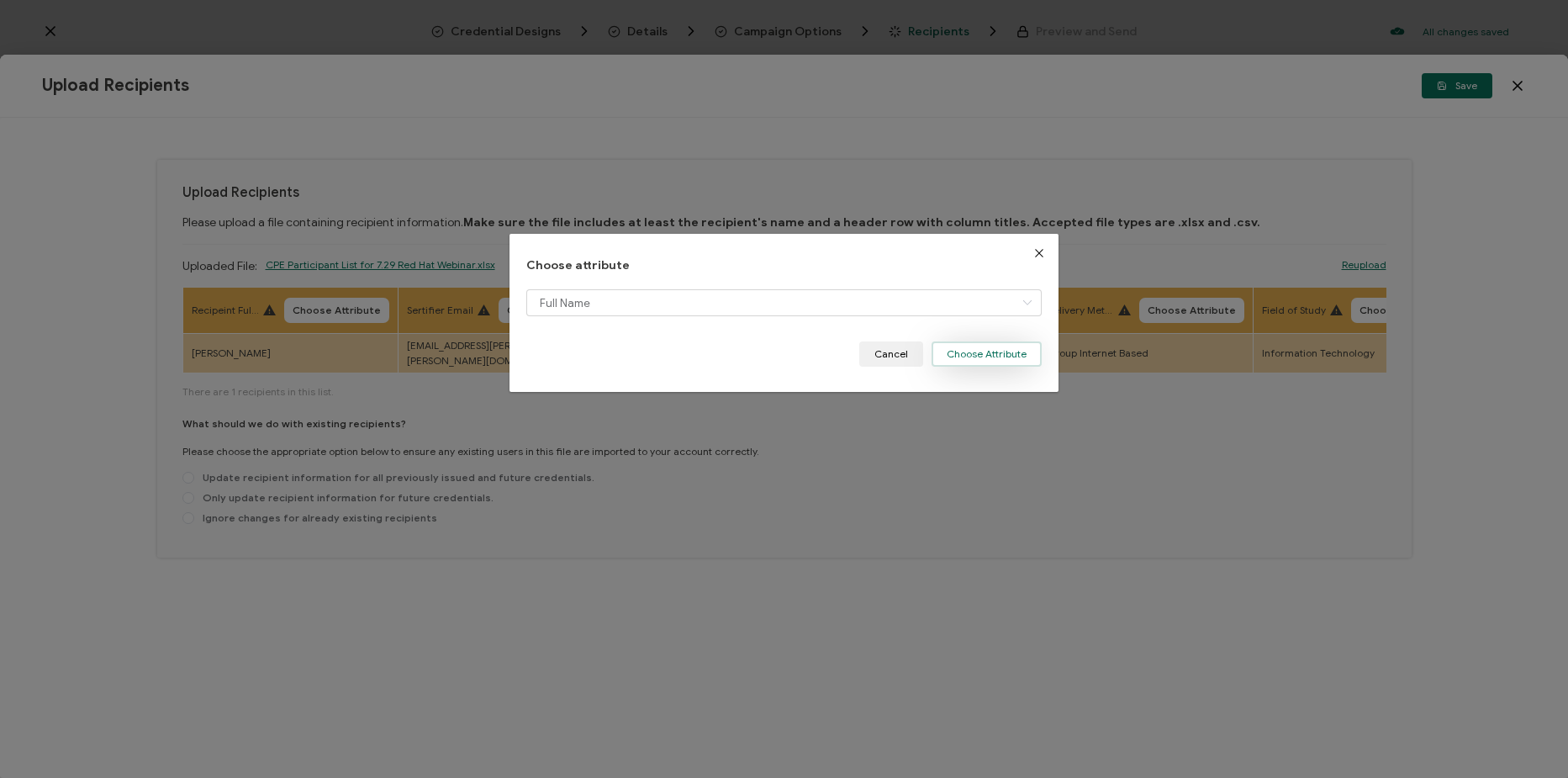
click at [1010, 350] on button "Choose Attribute" at bounding box center [986, 354] width 110 height 25
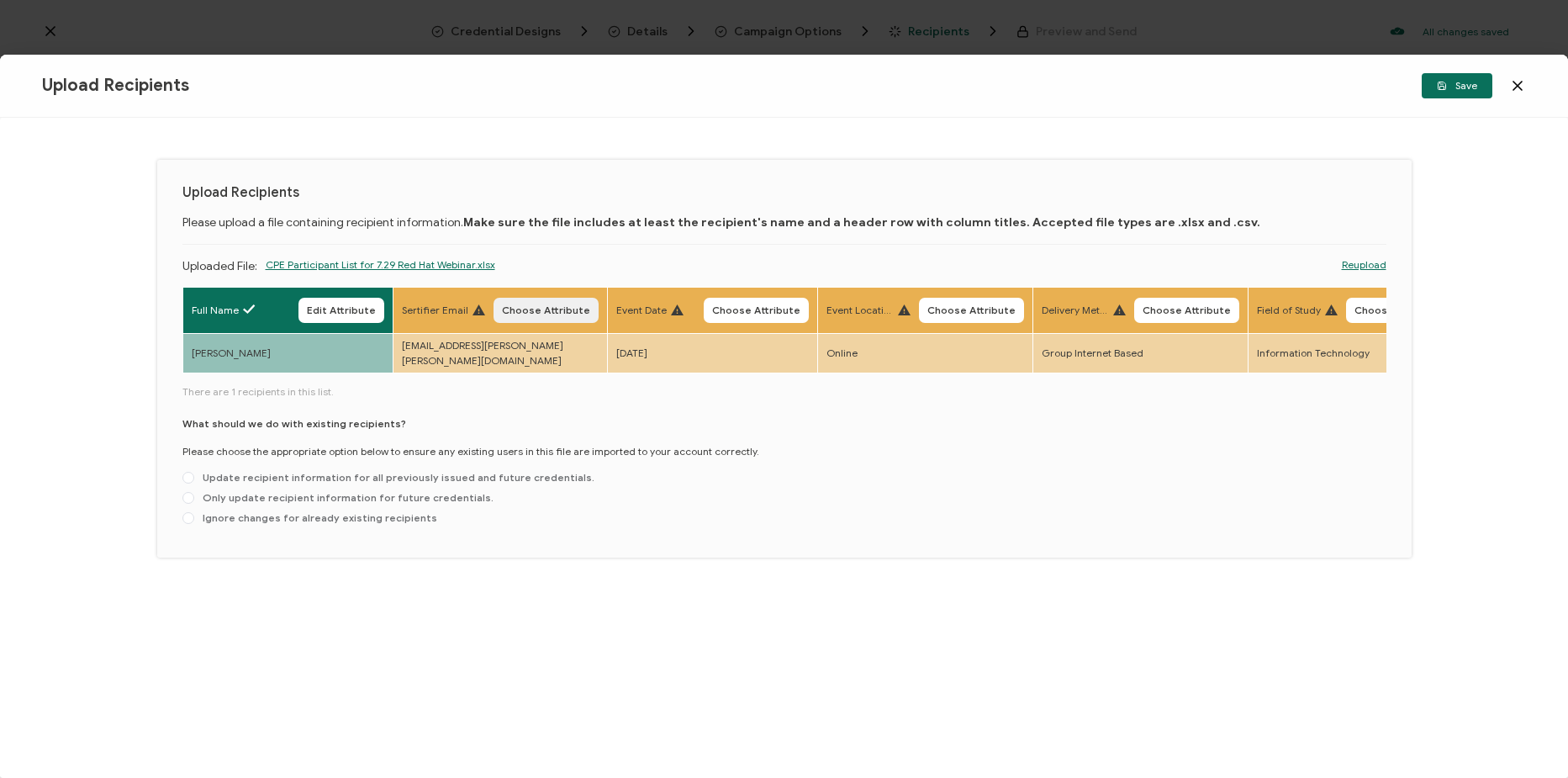
click at [536, 305] on span "Choose Attribute" at bounding box center [546, 310] width 89 height 11
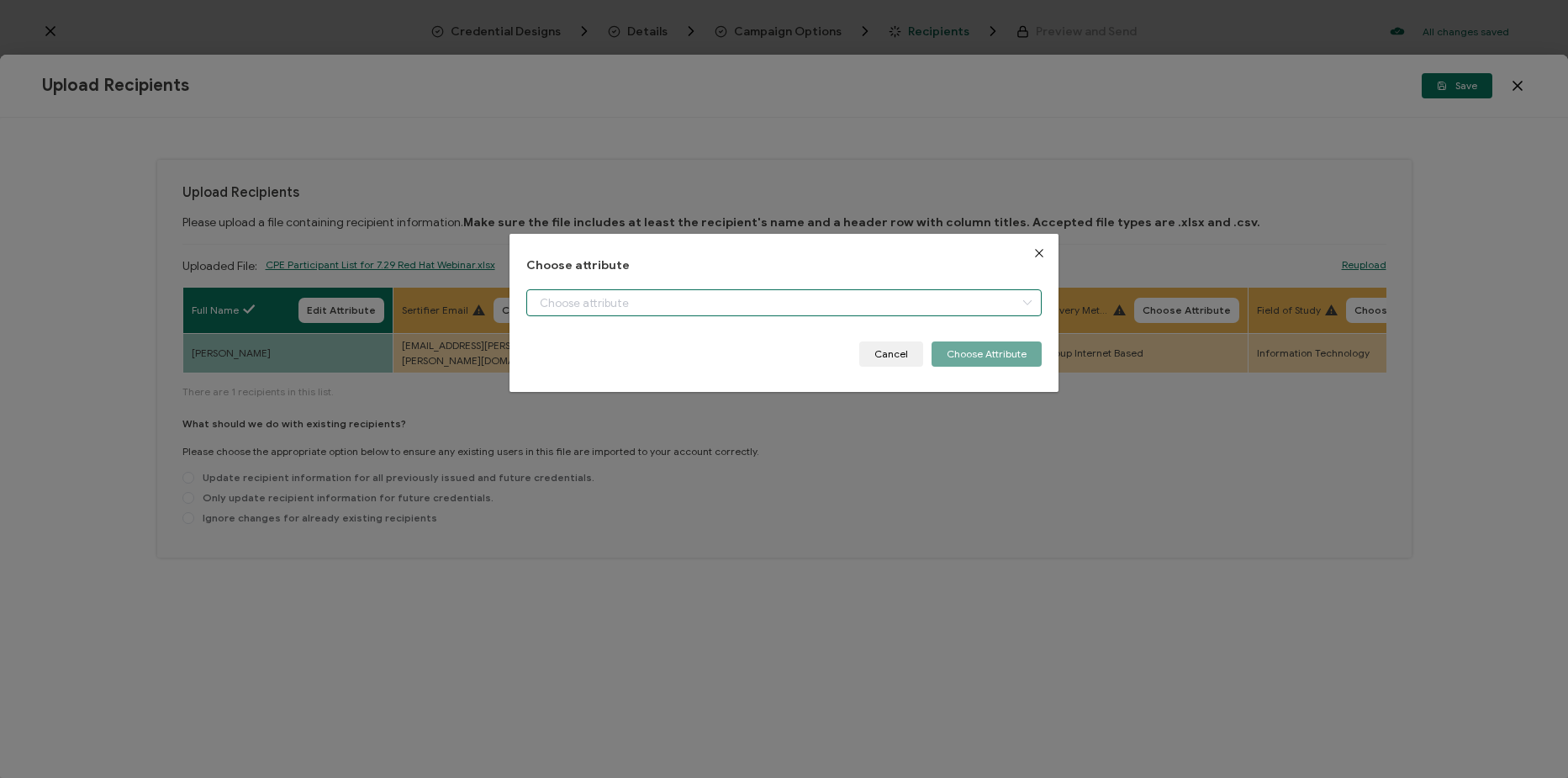
click at [655, 290] on input "dialog" at bounding box center [784, 303] width 515 height 27
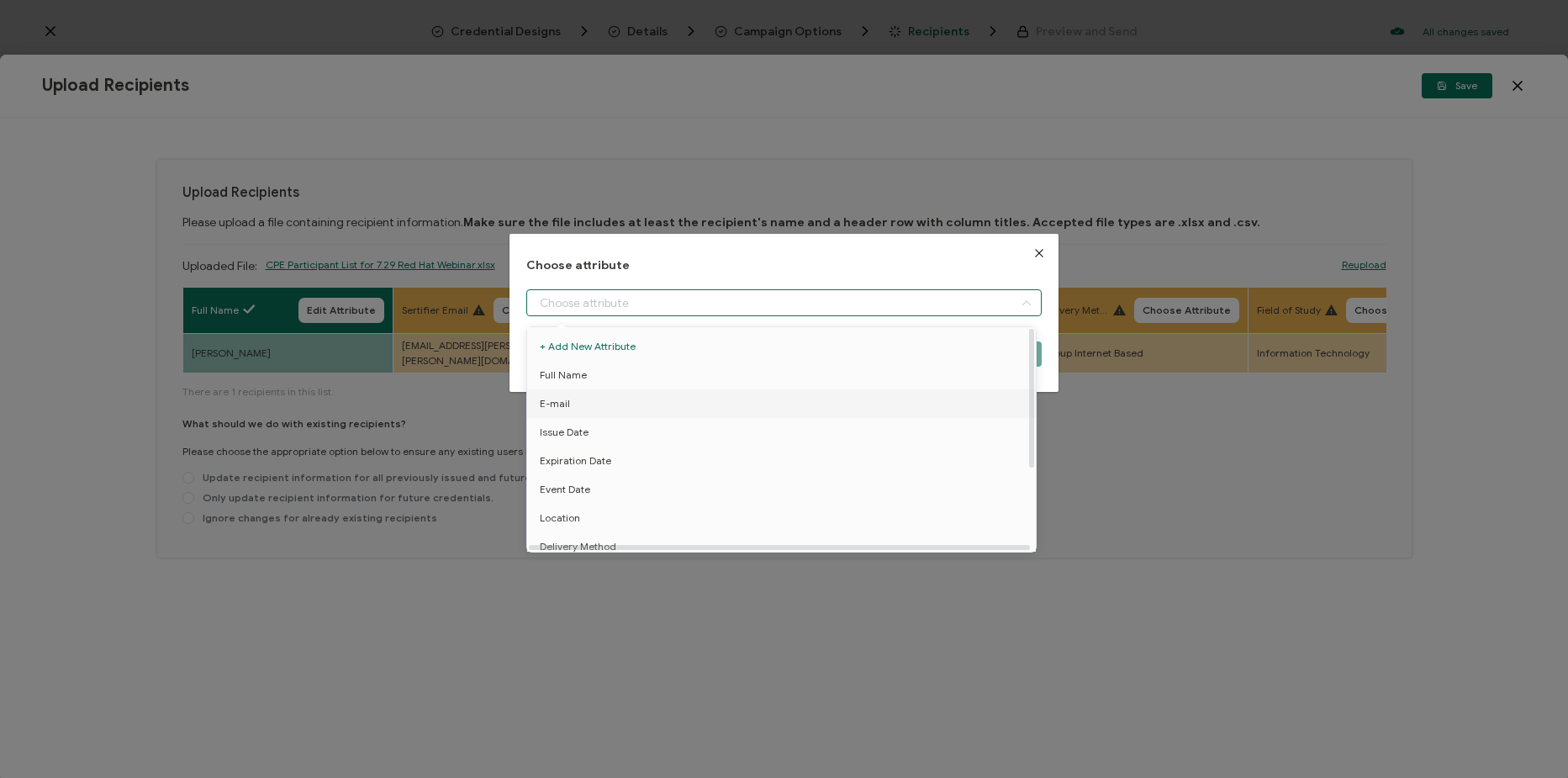
click at [640, 413] on li "E-mail" at bounding box center [784, 404] width 523 height 29
type input "E-mail"
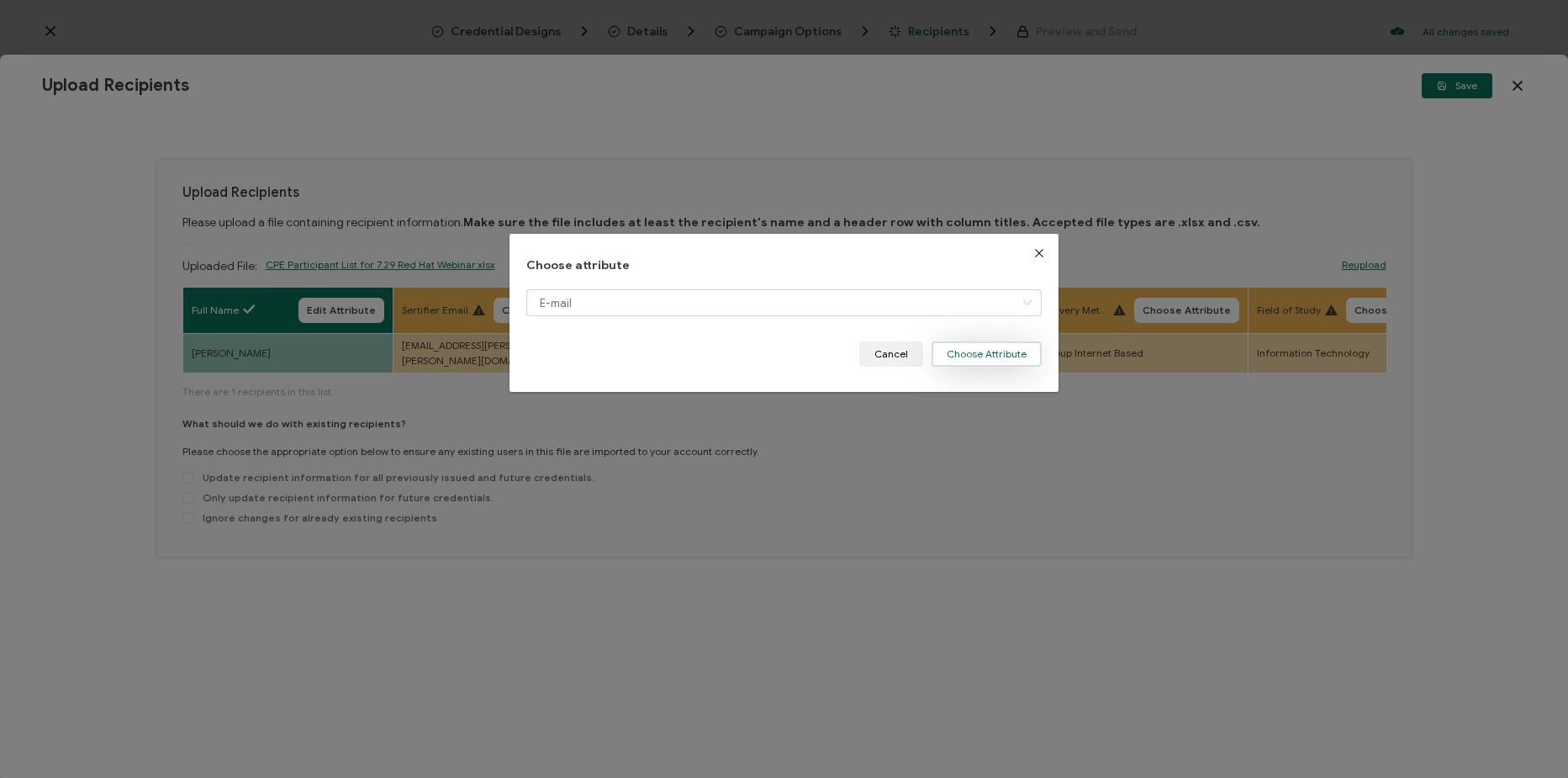
drag, startPoint x: 987, startPoint y: 350, endPoint x: 947, endPoint y: 355, distance: 40.3
click at [987, 350] on button "Choose Attribute" at bounding box center [986, 354] width 110 height 25
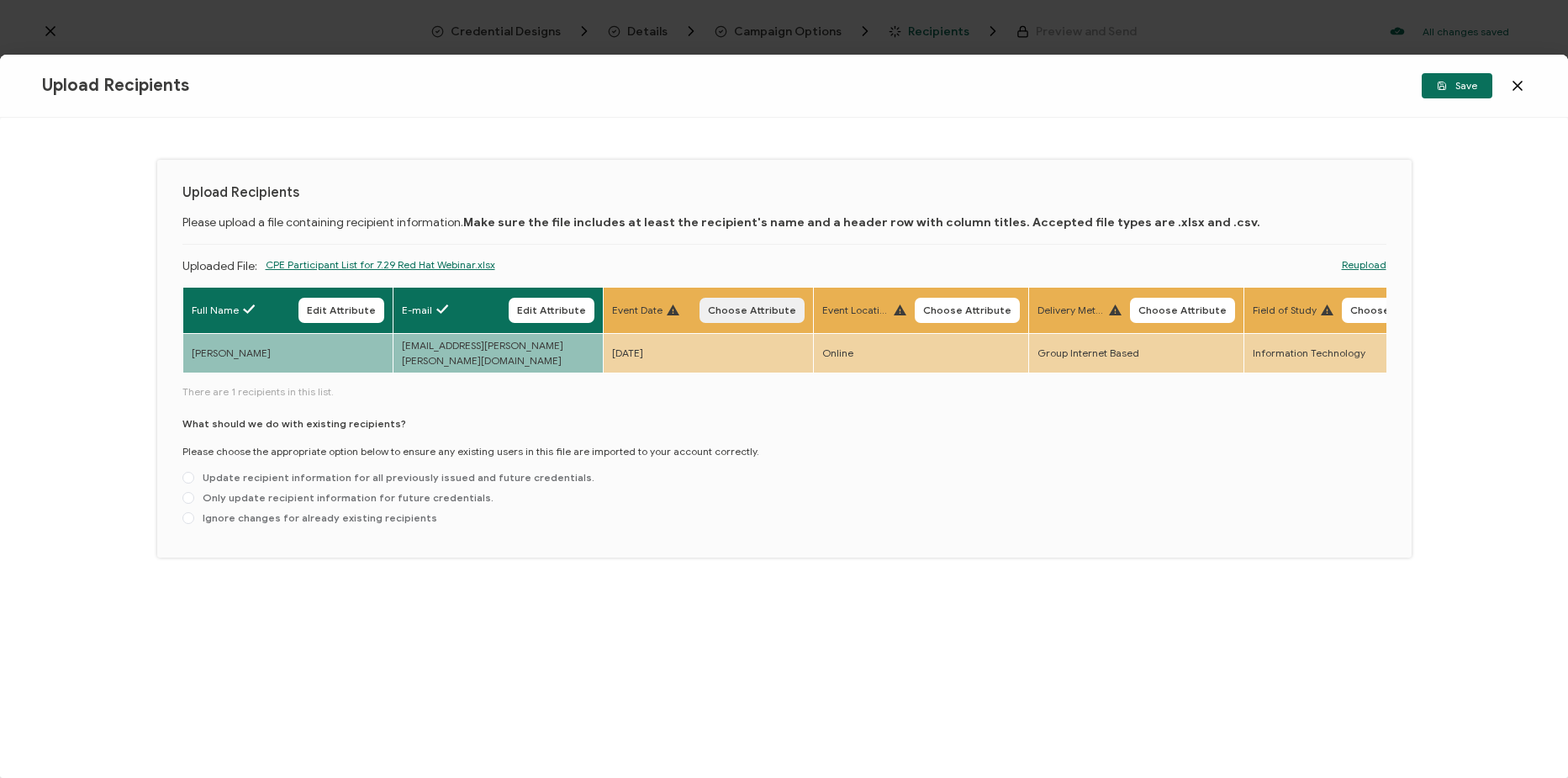
click at [742, 316] on button "Choose Attribute" at bounding box center [752, 310] width 105 height 25
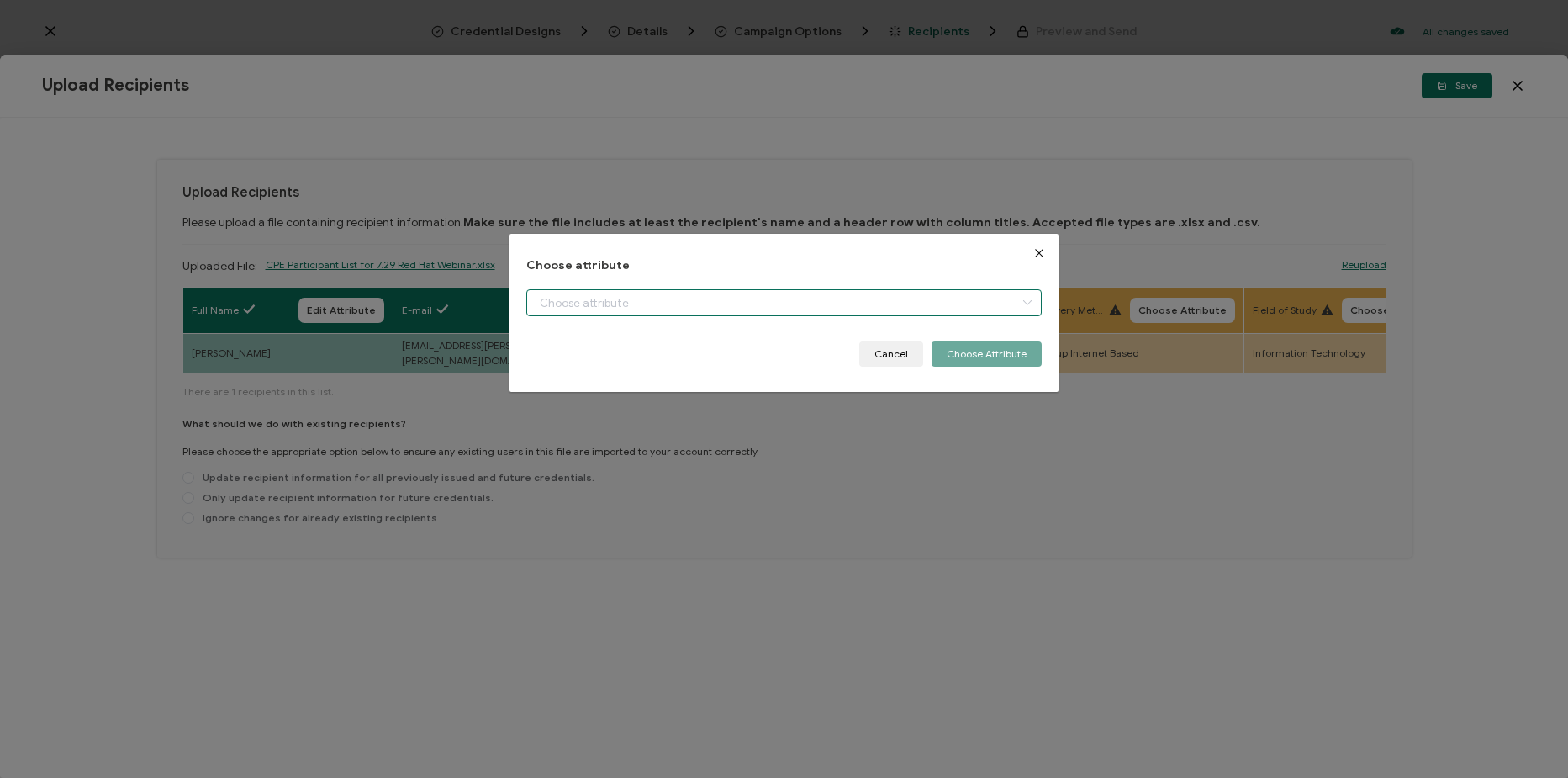
click at [703, 307] on input "dialog" at bounding box center [784, 303] width 515 height 27
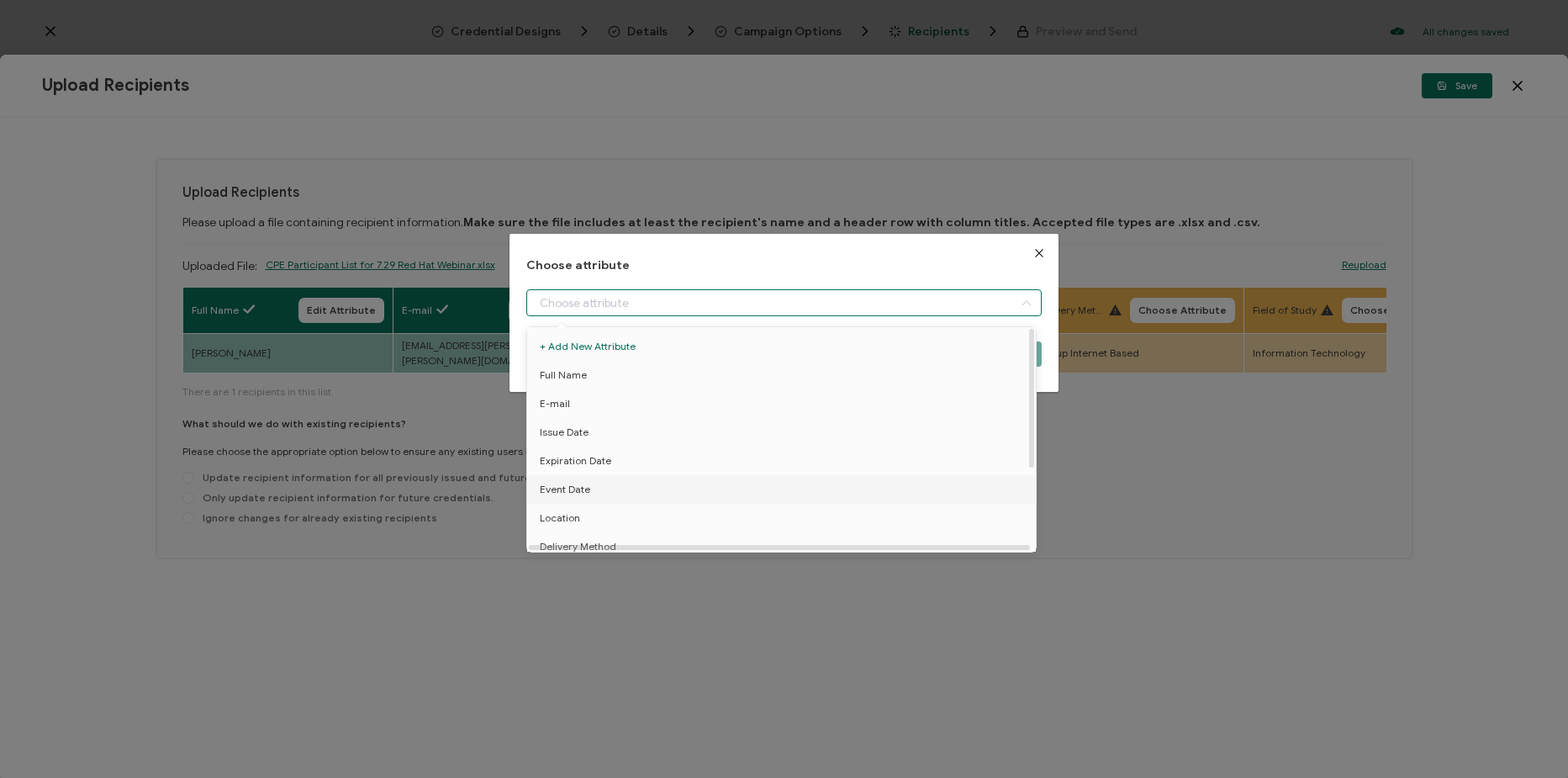
click at [709, 484] on li "Event Date" at bounding box center [784, 490] width 523 height 29
type input "Event Date"
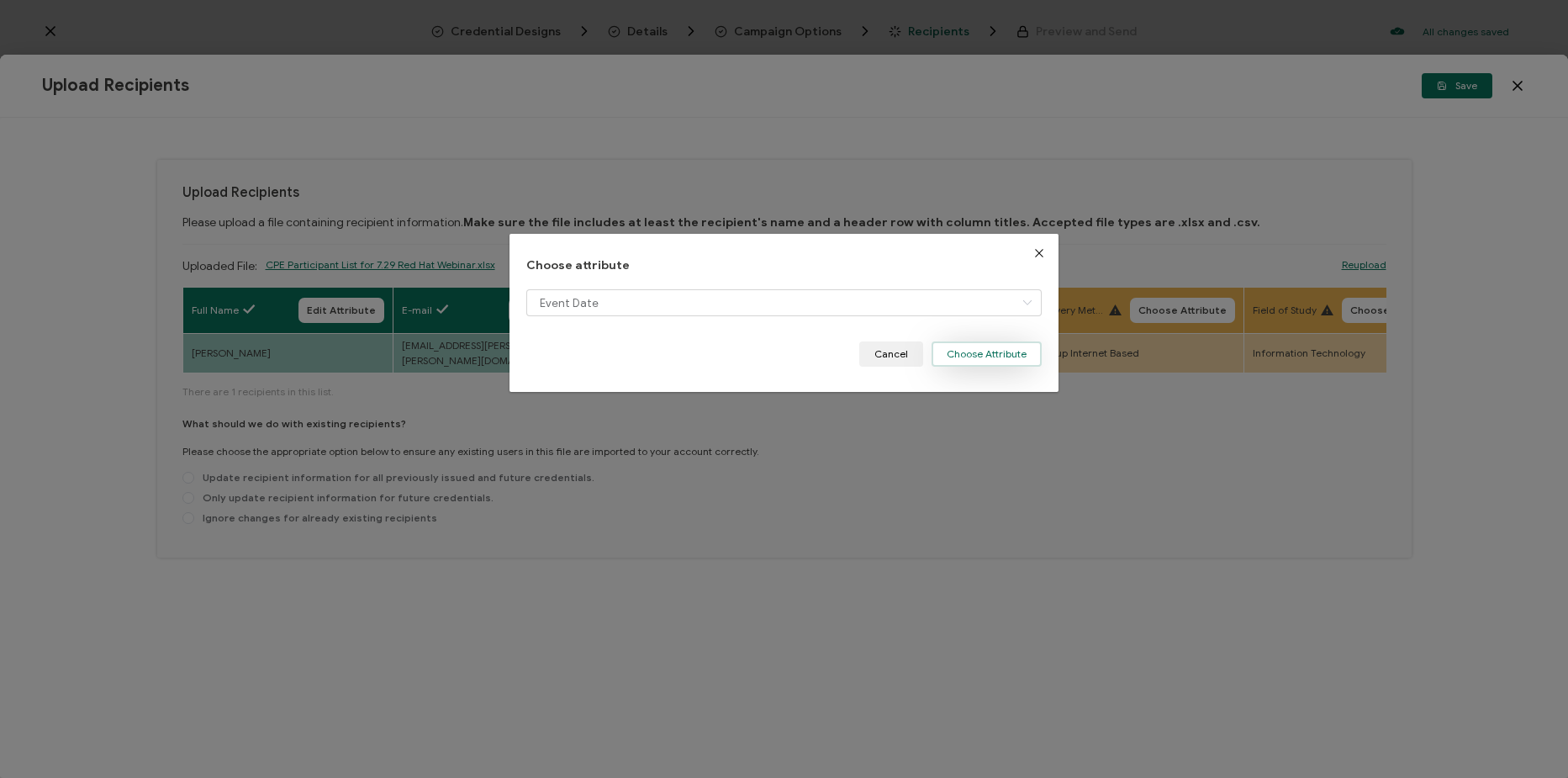
click at [1002, 365] on button "Choose Attribute" at bounding box center [986, 354] width 110 height 25
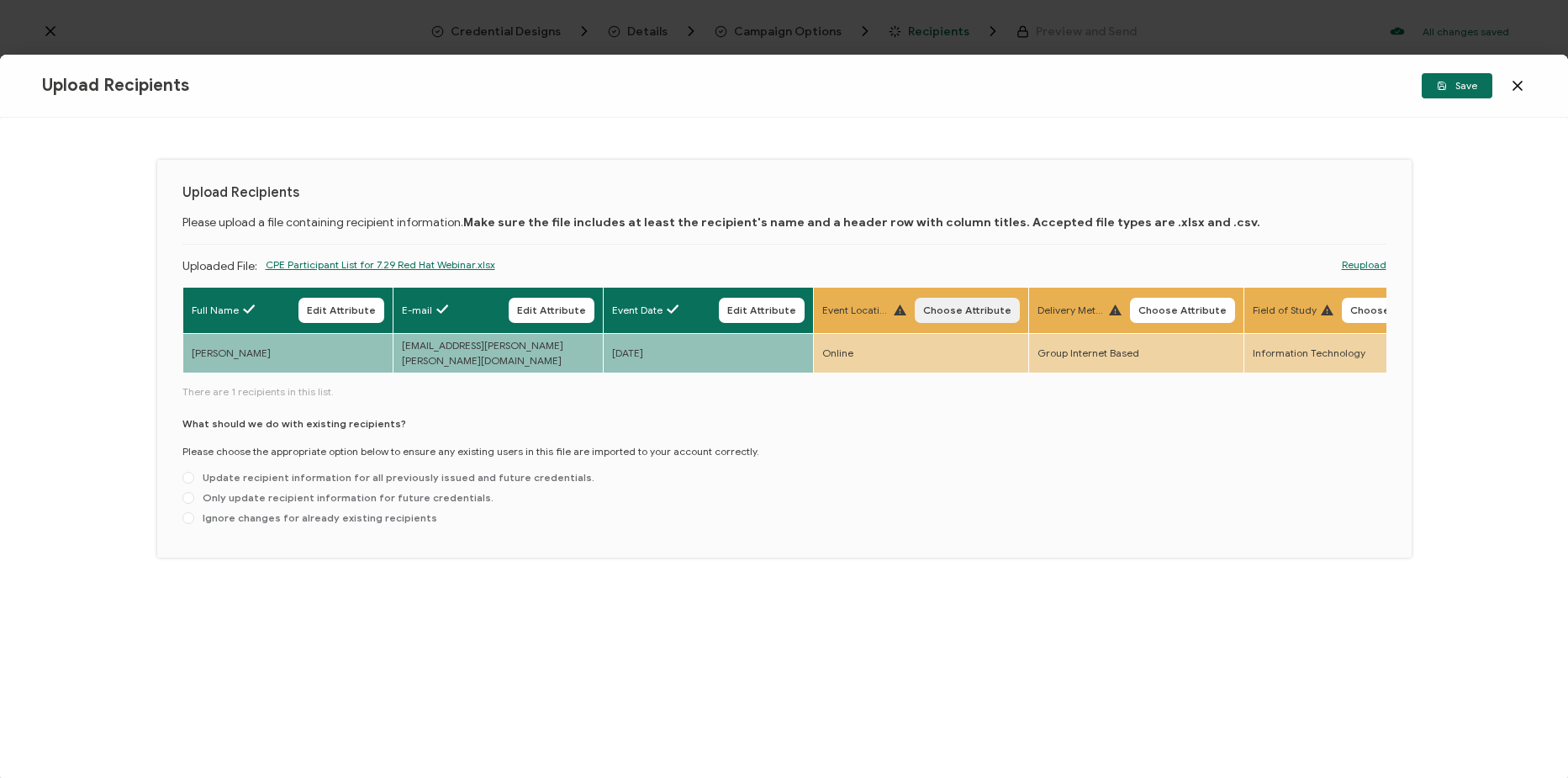
click at [954, 311] on span "Choose Attribute" at bounding box center [967, 310] width 89 height 11
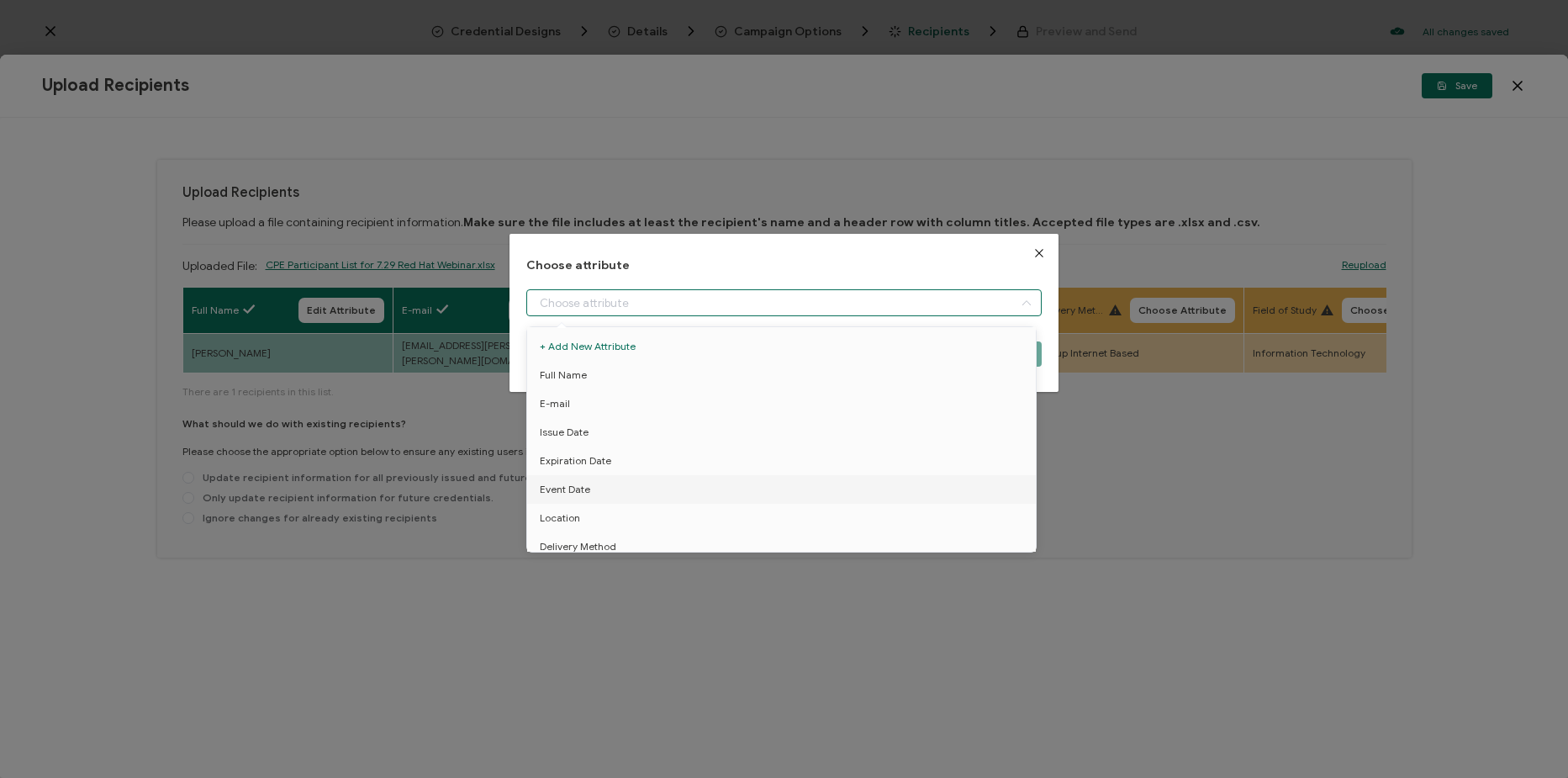
click at [858, 300] on input "dialog" at bounding box center [784, 303] width 515 height 27
click at [739, 516] on li "Location" at bounding box center [784, 518] width 523 height 29
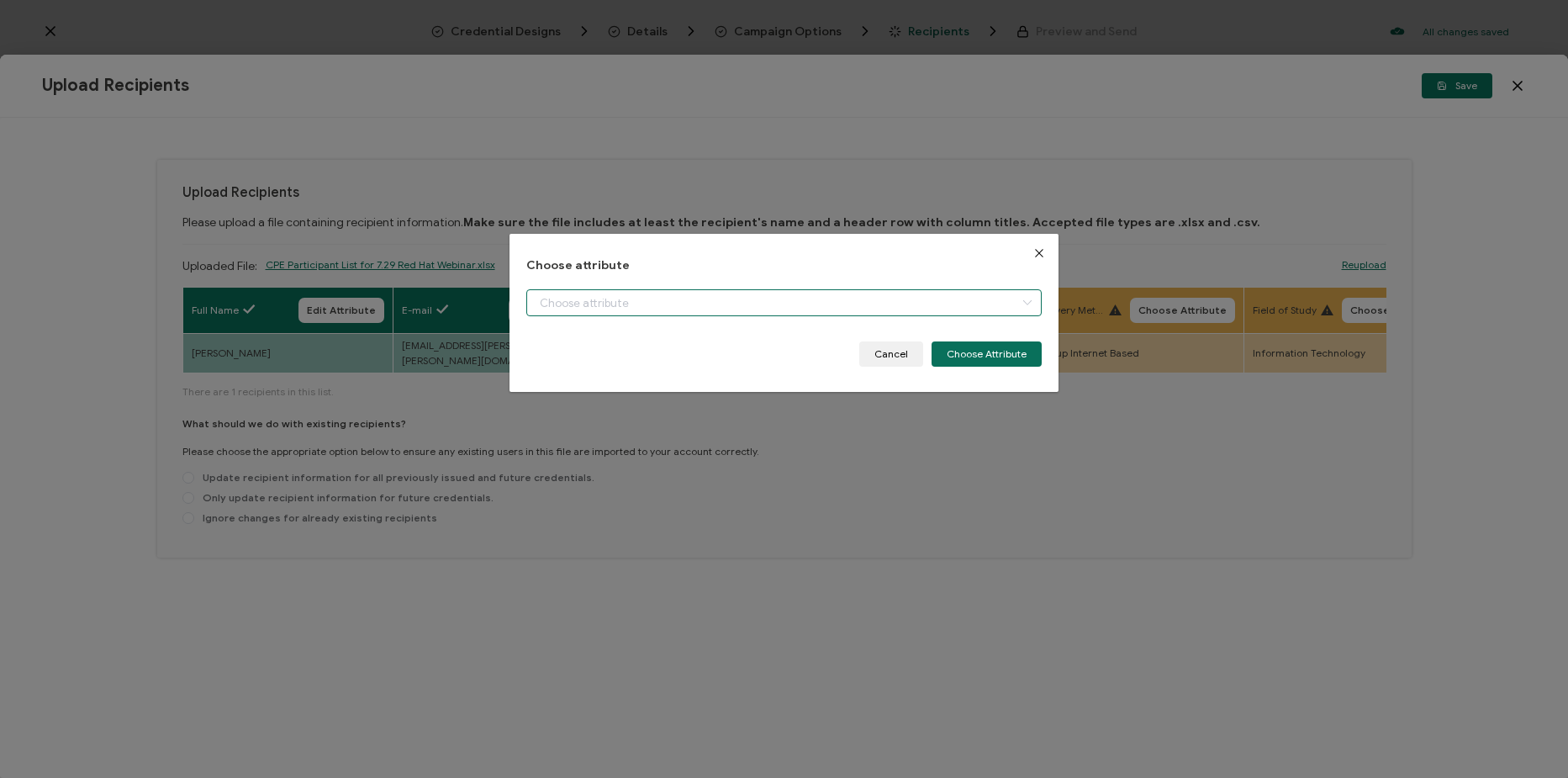
type input "Location"
click at [960, 366] on button "Choose Attribute" at bounding box center [986, 354] width 110 height 25
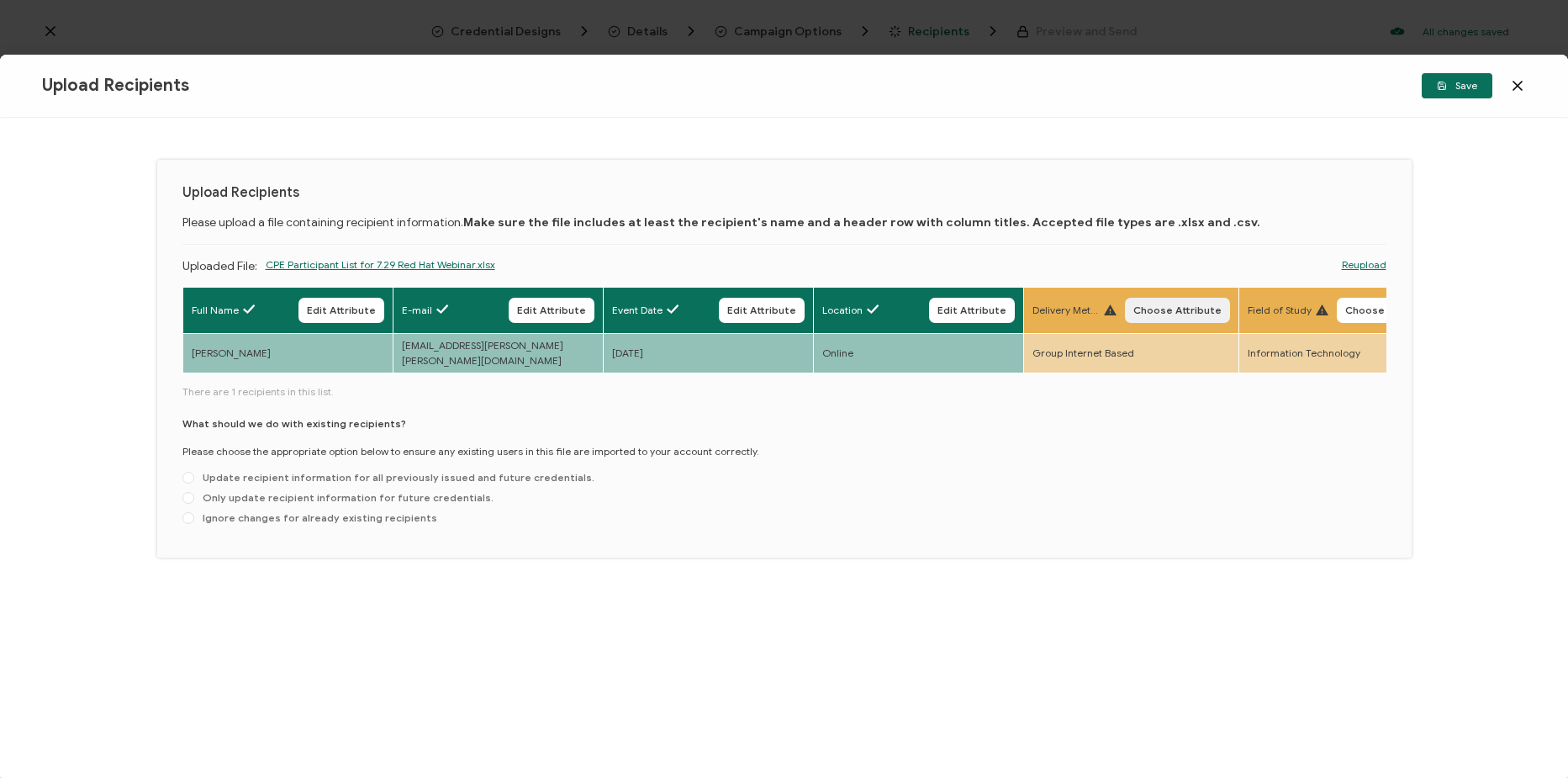
click at [1161, 319] on button "Choose Attribute" at bounding box center [1178, 310] width 105 height 25
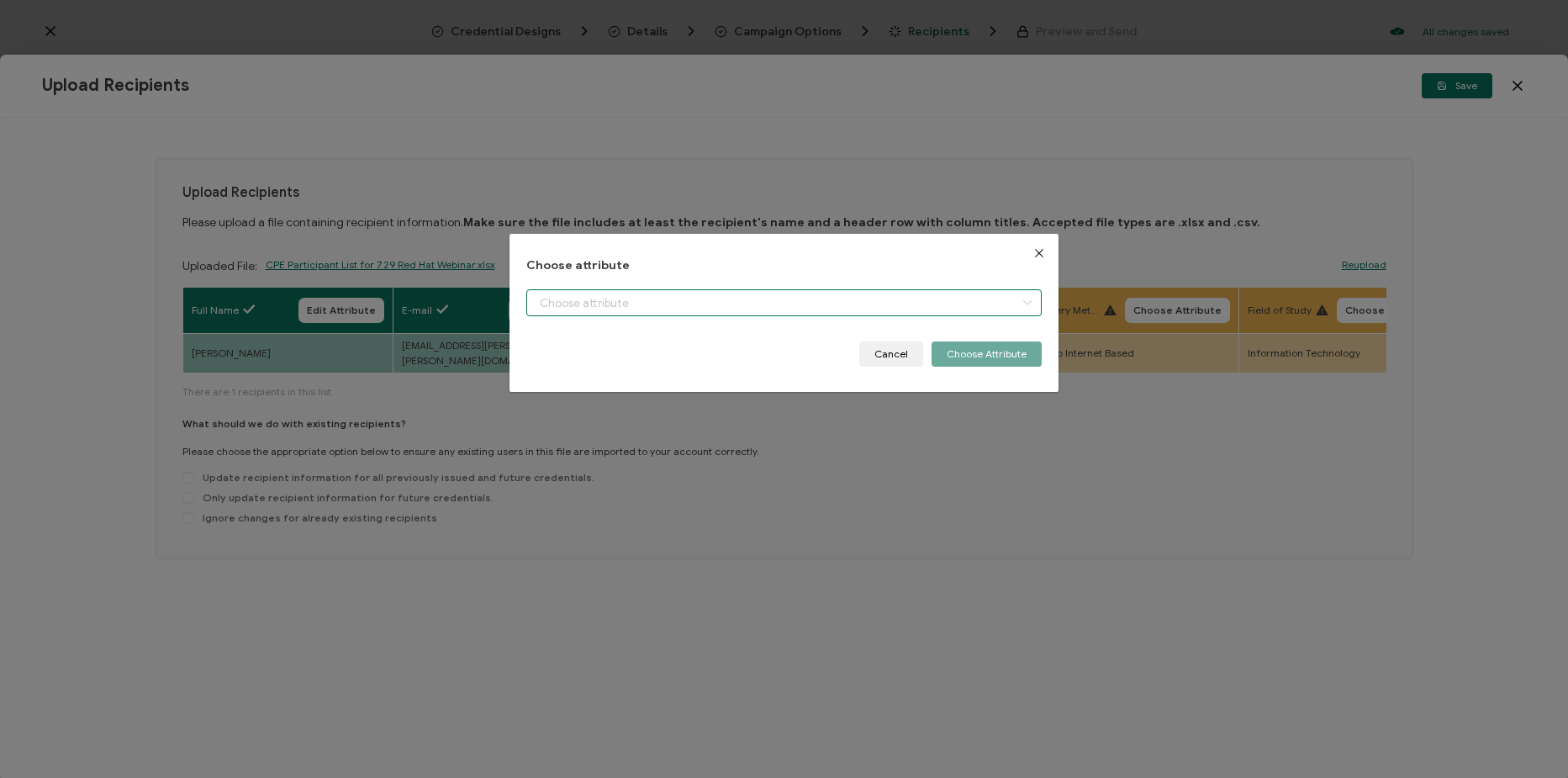
click at [976, 301] on input "dialog" at bounding box center [784, 303] width 515 height 27
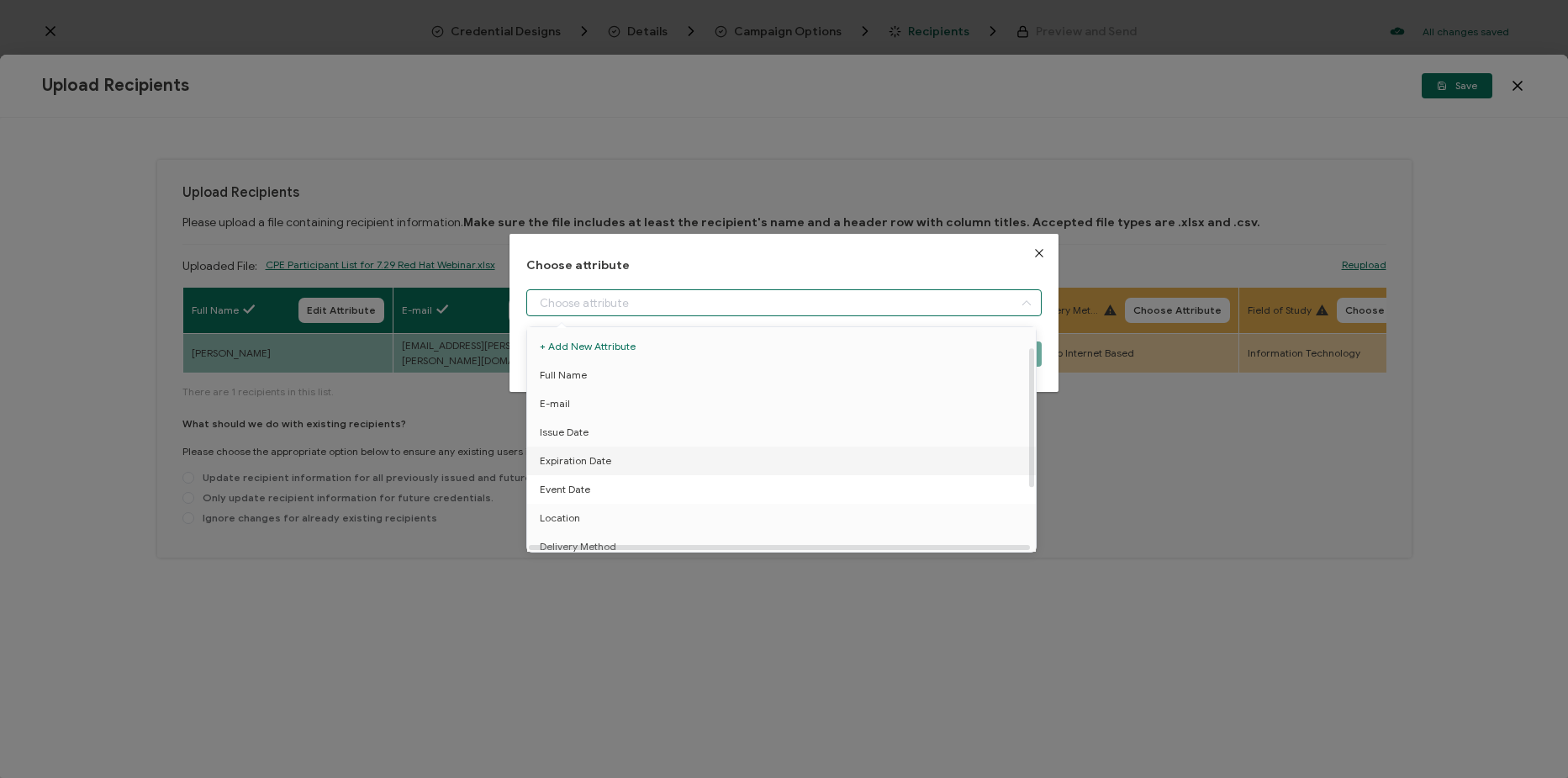
scroll to position [84, 0]
click at [743, 457] on li "Delivery Method" at bounding box center [784, 463] width 523 height 29
type input "Delivery Method"
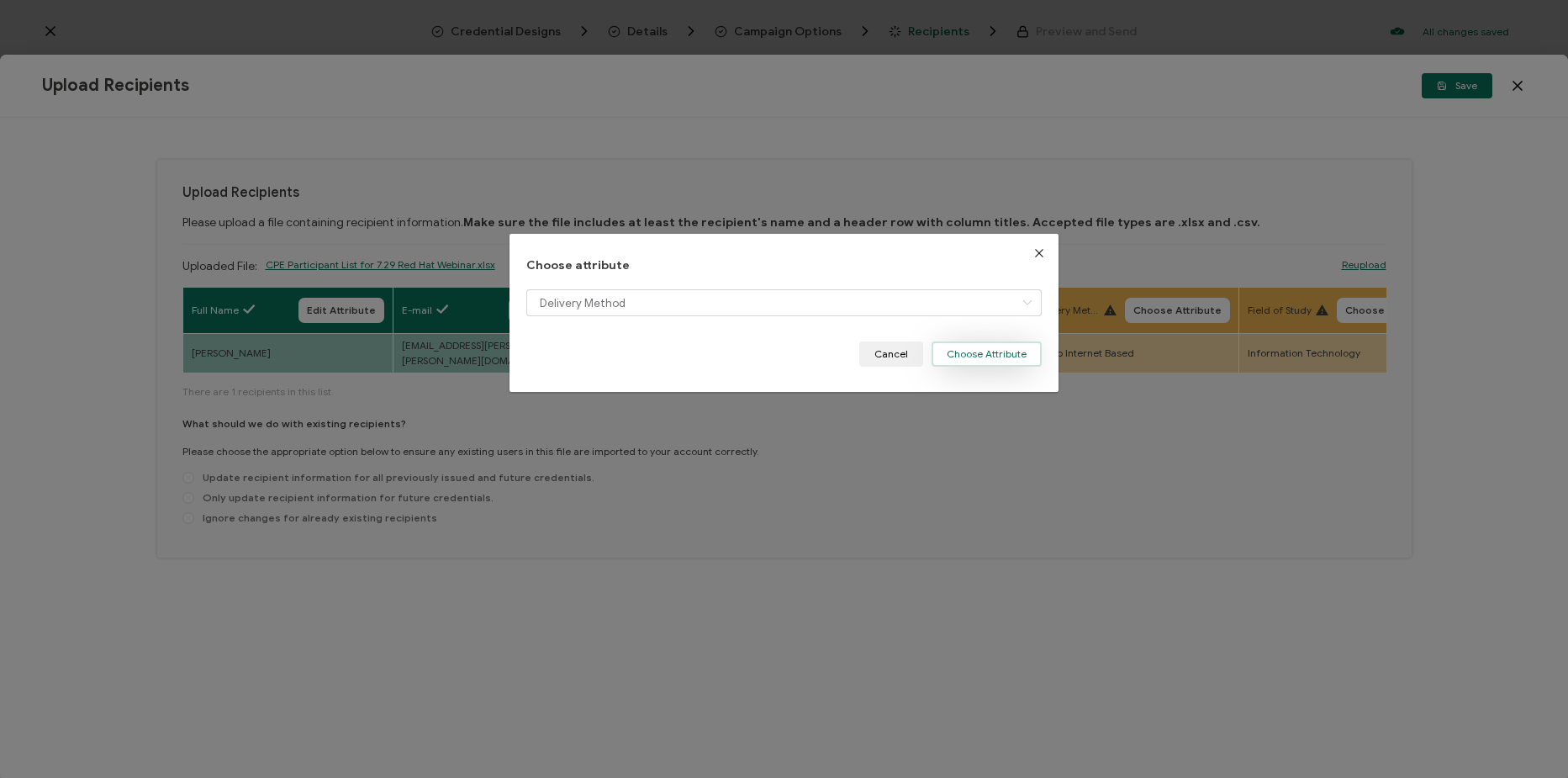
click at [1005, 354] on button "Choose Attribute" at bounding box center [986, 354] width 110 height 25
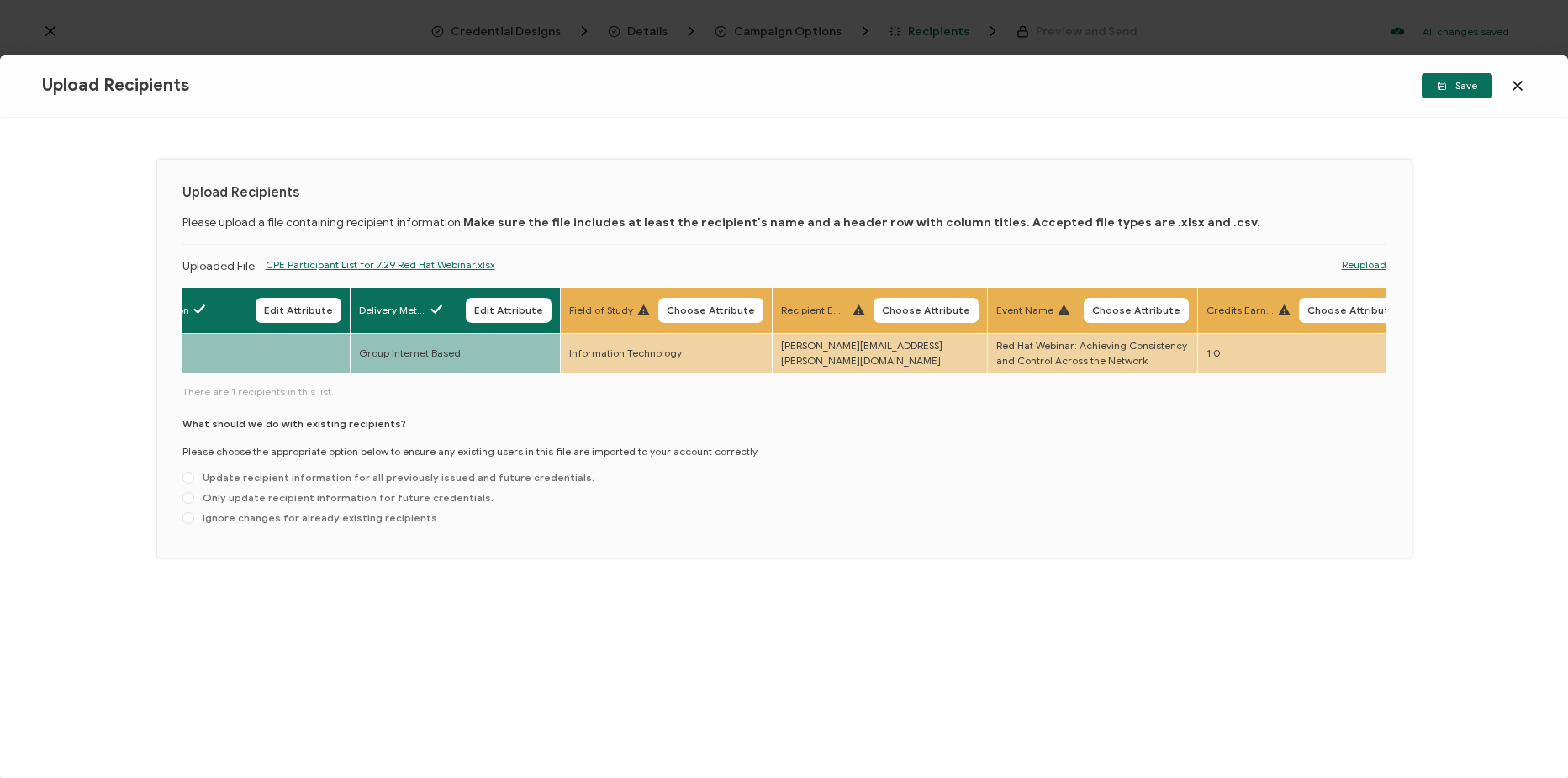
scroll to position [0, 805]
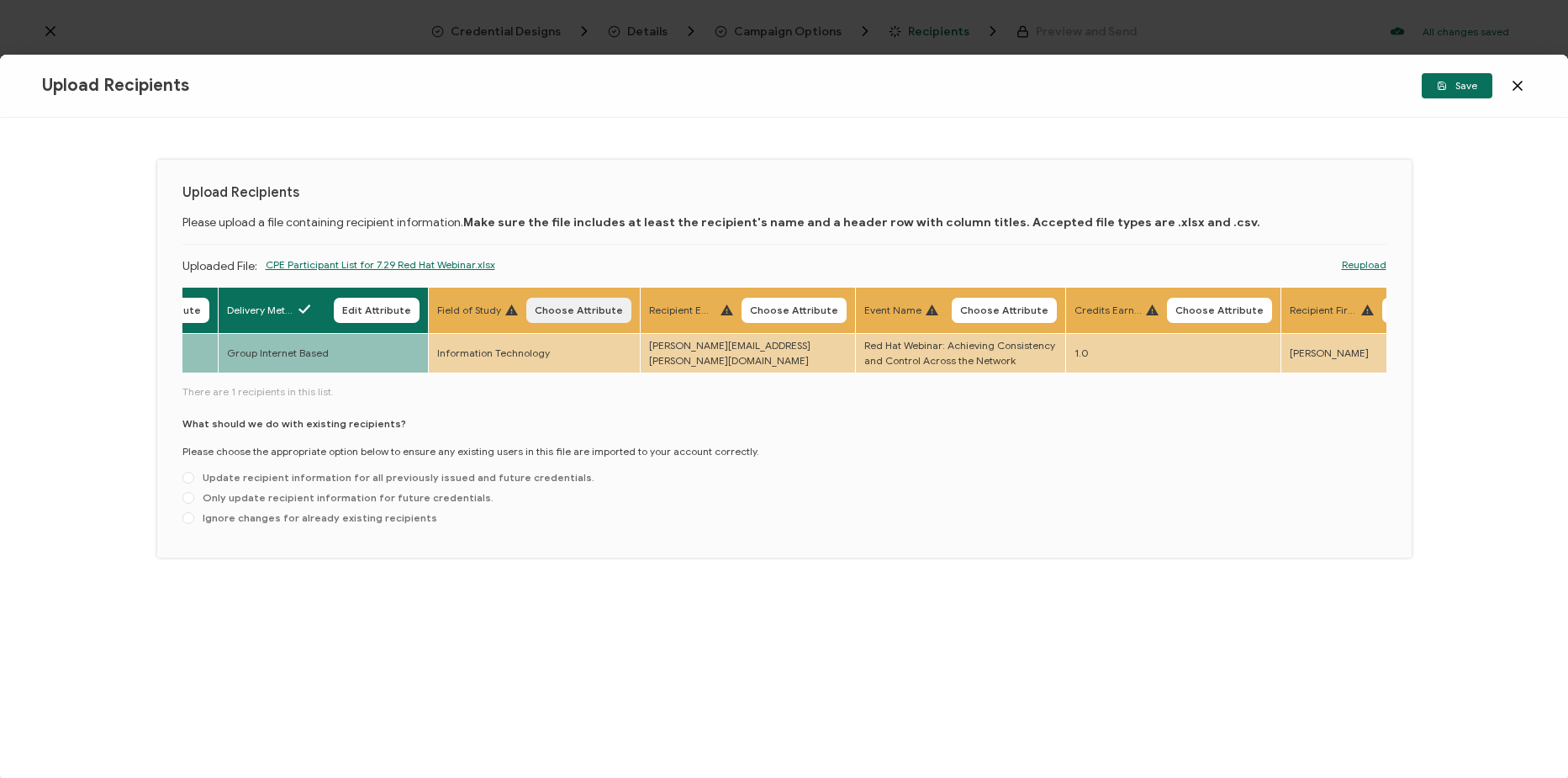
click at [579, 299] on button "Choose Attribute" at bounding box center [579, 310] width 105 height 25
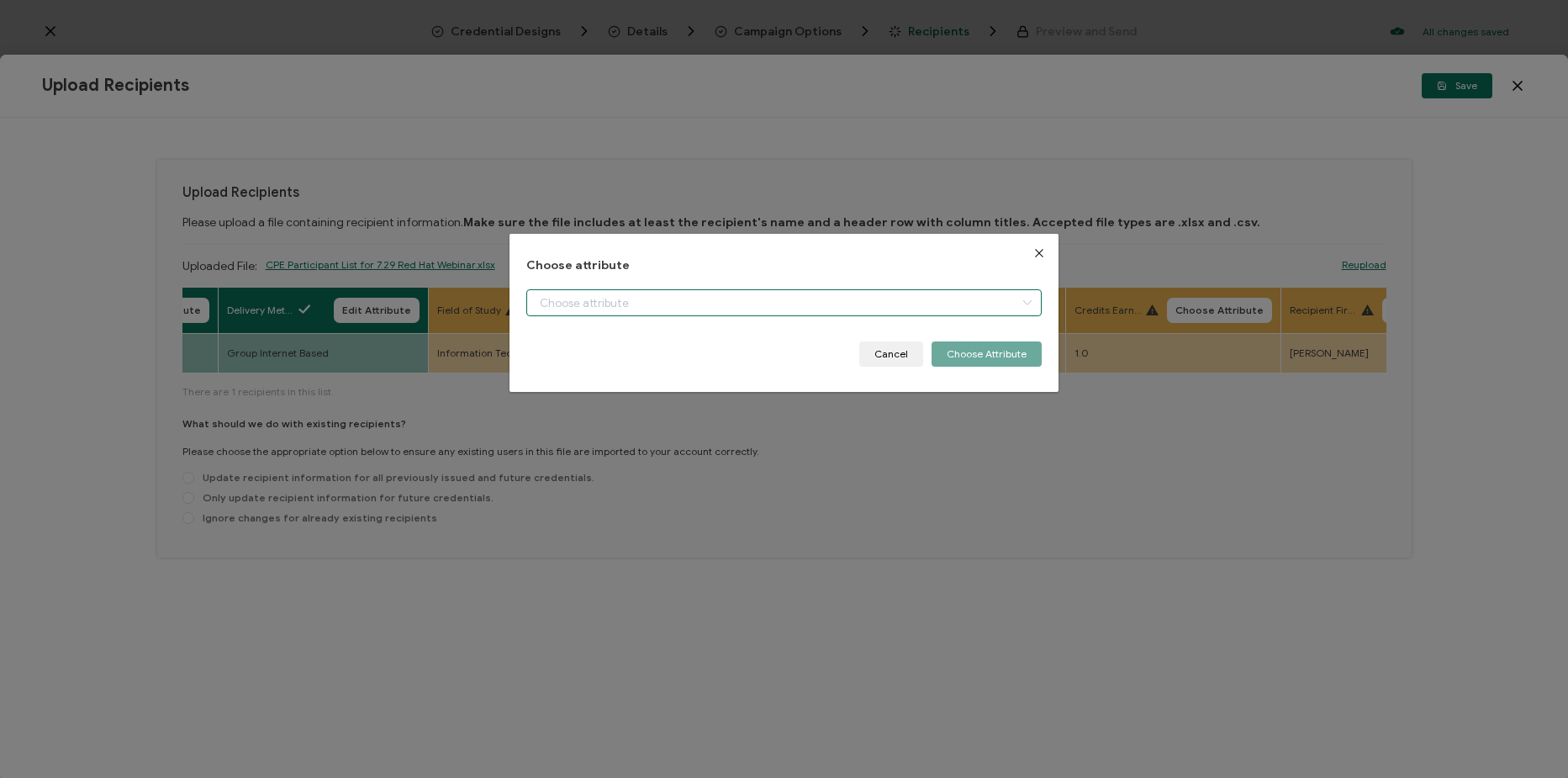
click at [682, 315] on input "dialog" at bounding box center [784, 303] width 515 height 27
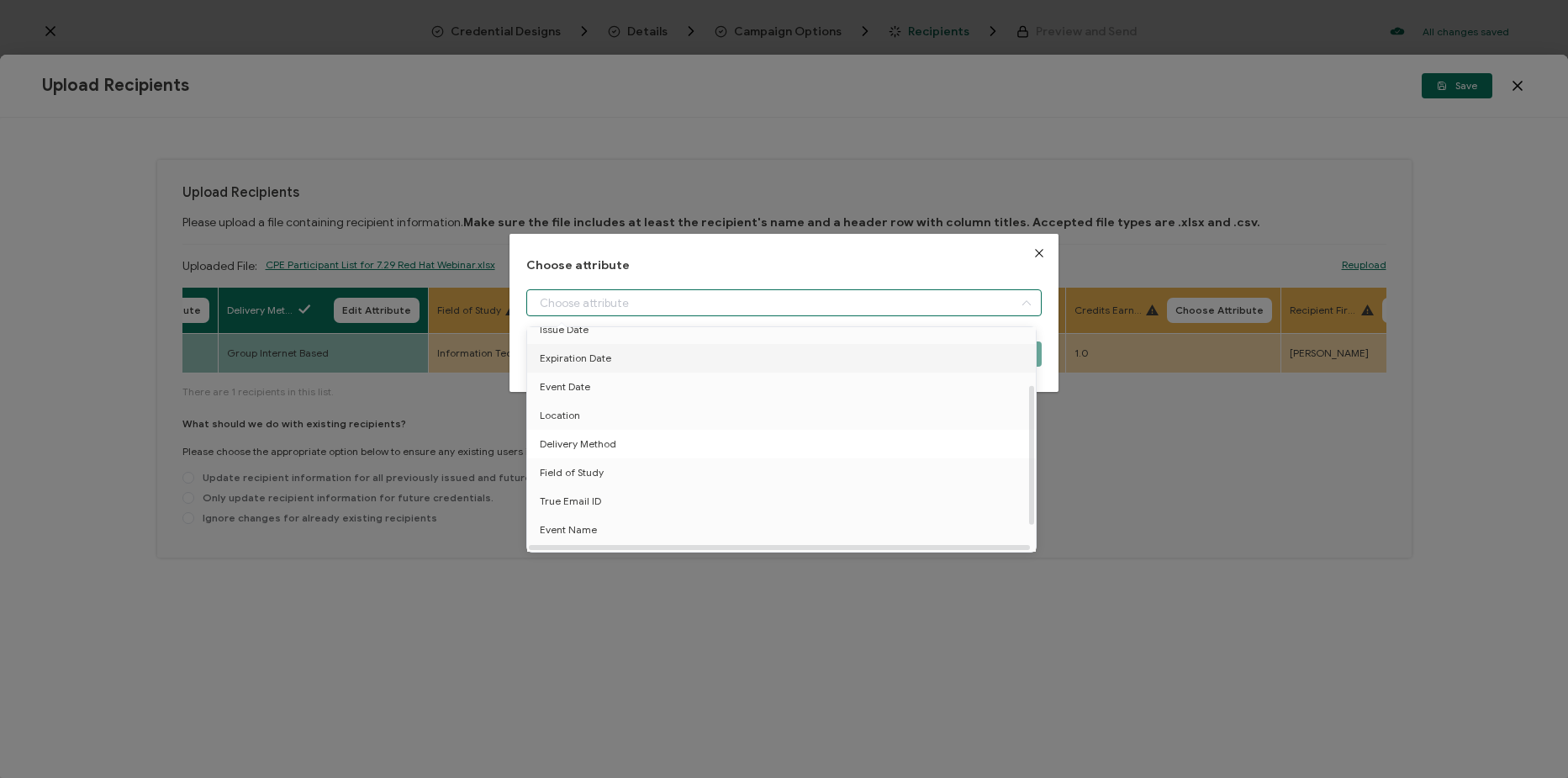
scroll to position [131, 0]
click at [670, 443] on li "Field of Study" at bounding box center [784, 452] width 523 height 29
type input "Field of Study"
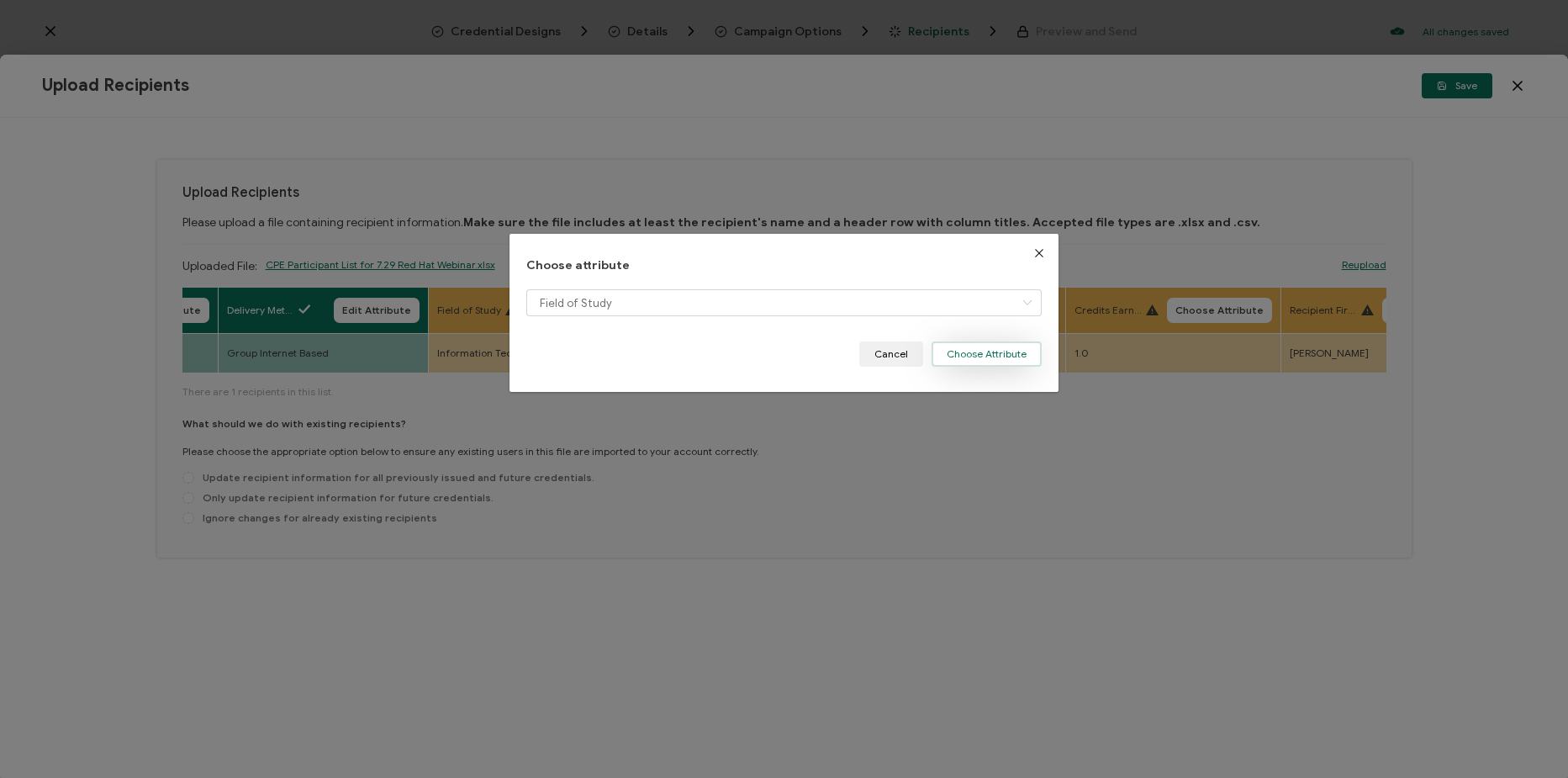
click at [972, 349] on button "Choose Attribute" at bounding box center [986, 354] width 110 height 25
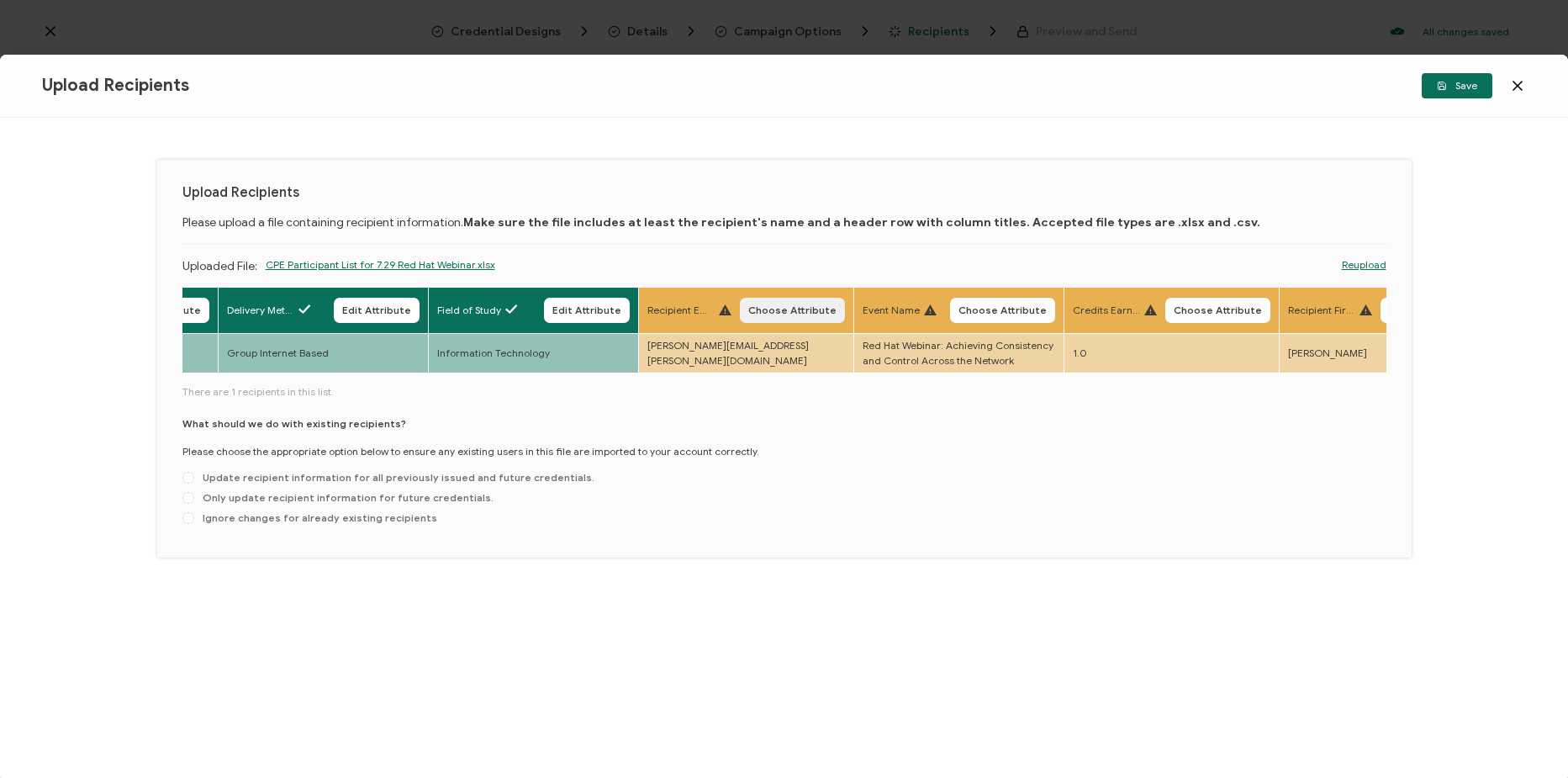
click at [785, 309] on span "Choose Attribute" at bounding box center [792, 310] width 89 height 11
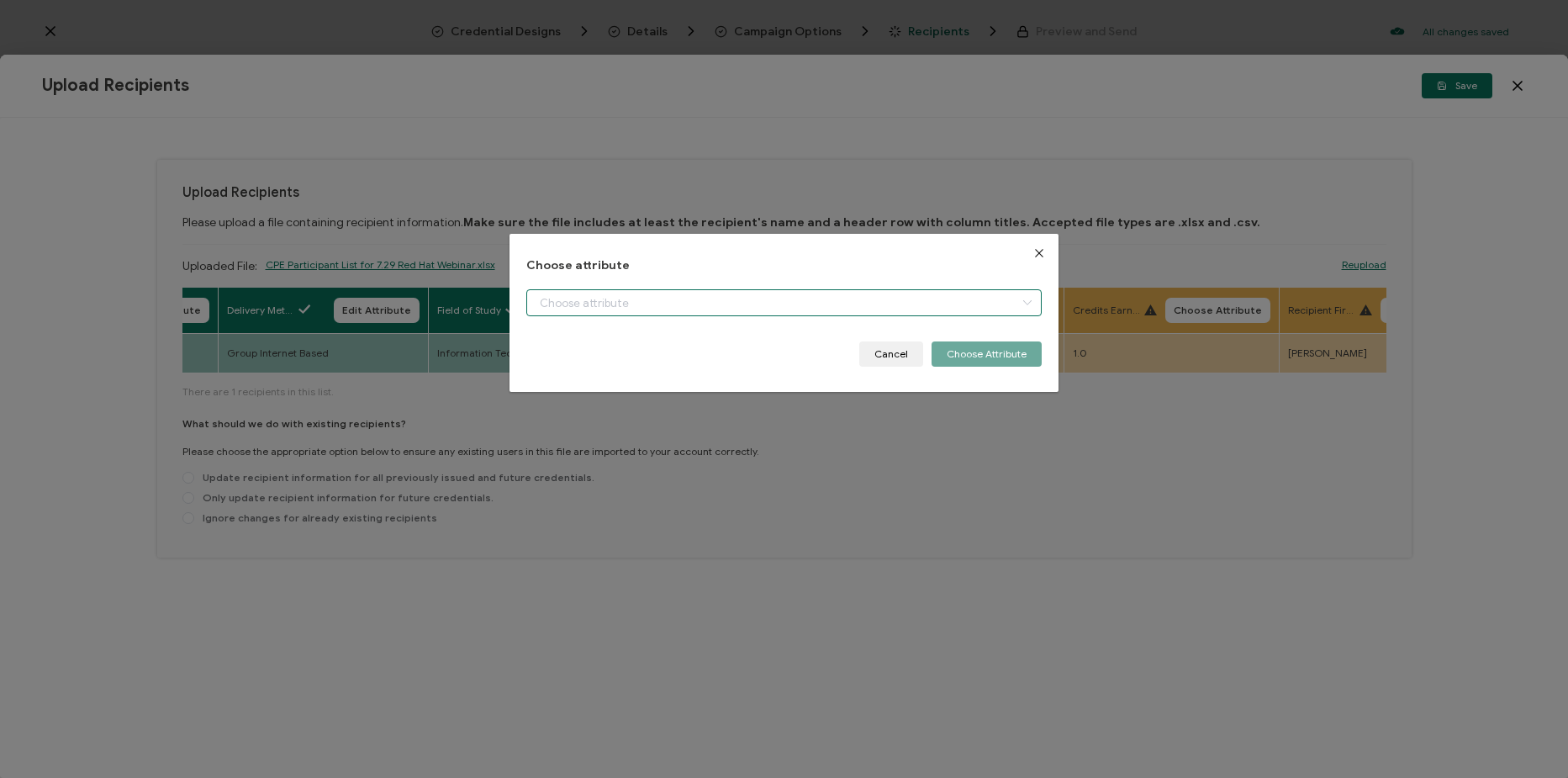
click at [739, 306] on input "dialog" at bounding box center [784, 303] width 515 height 27
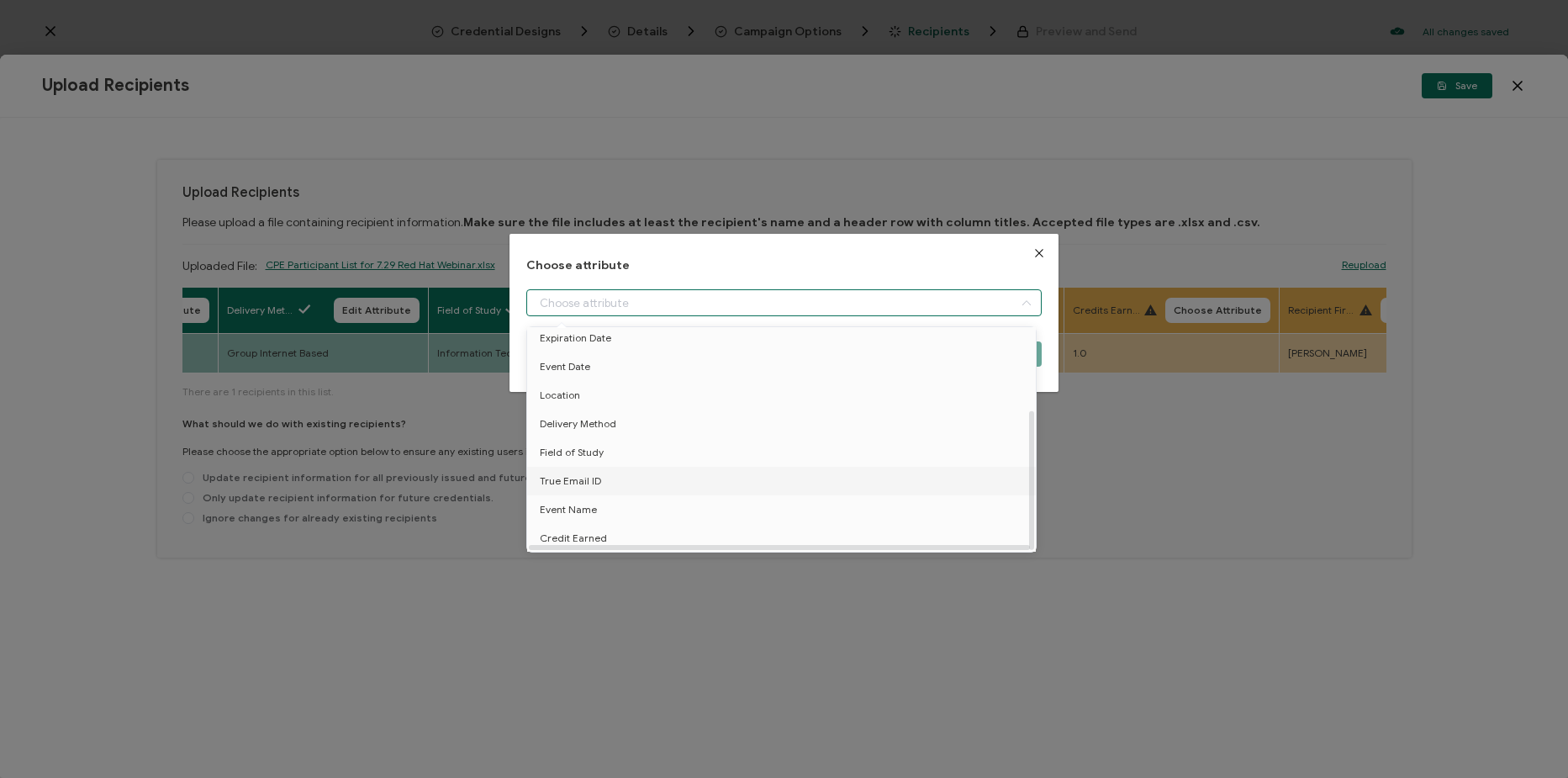
click at [737, 467] on li "True Email ID" at bounding box center [784, 481] width 523 height 29
type input "True Email ID"
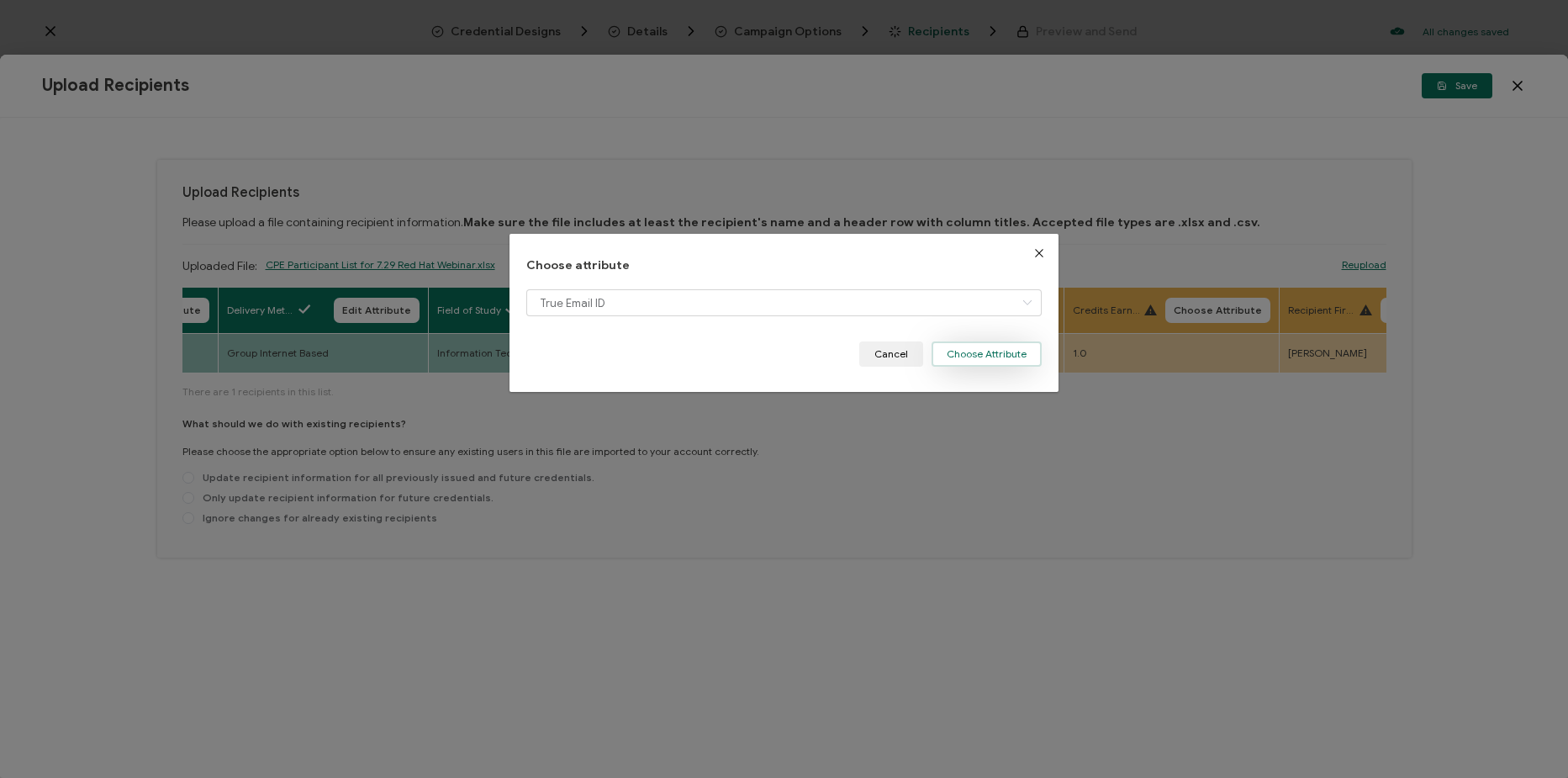
click at [959, 355] on button "Choose Attribute" at bounding box center [986, 354] width 110 height 25
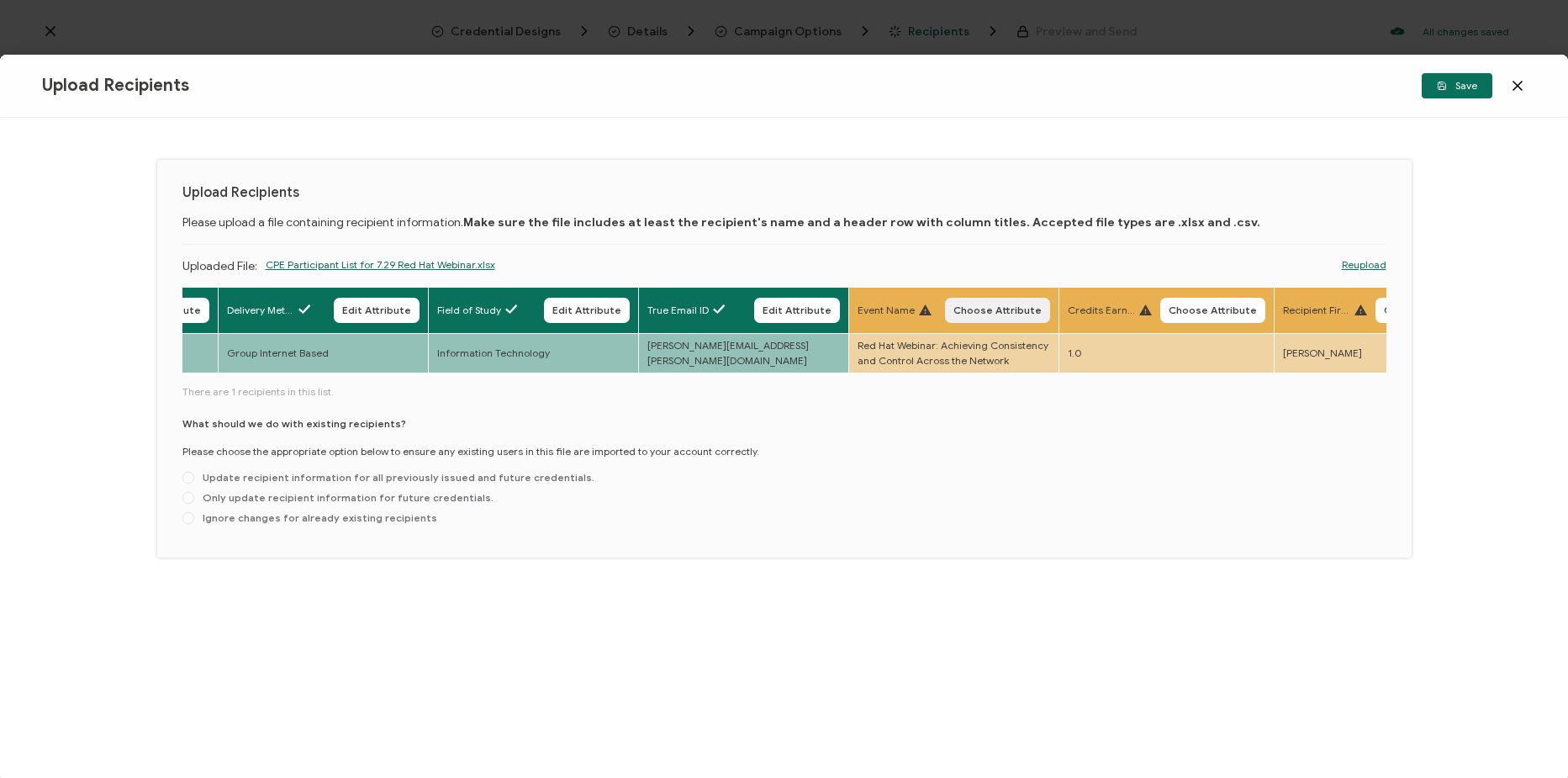
click at [997, 321] on button "Choose Attribute" at bounding box center [997, 310] width 105 height 25
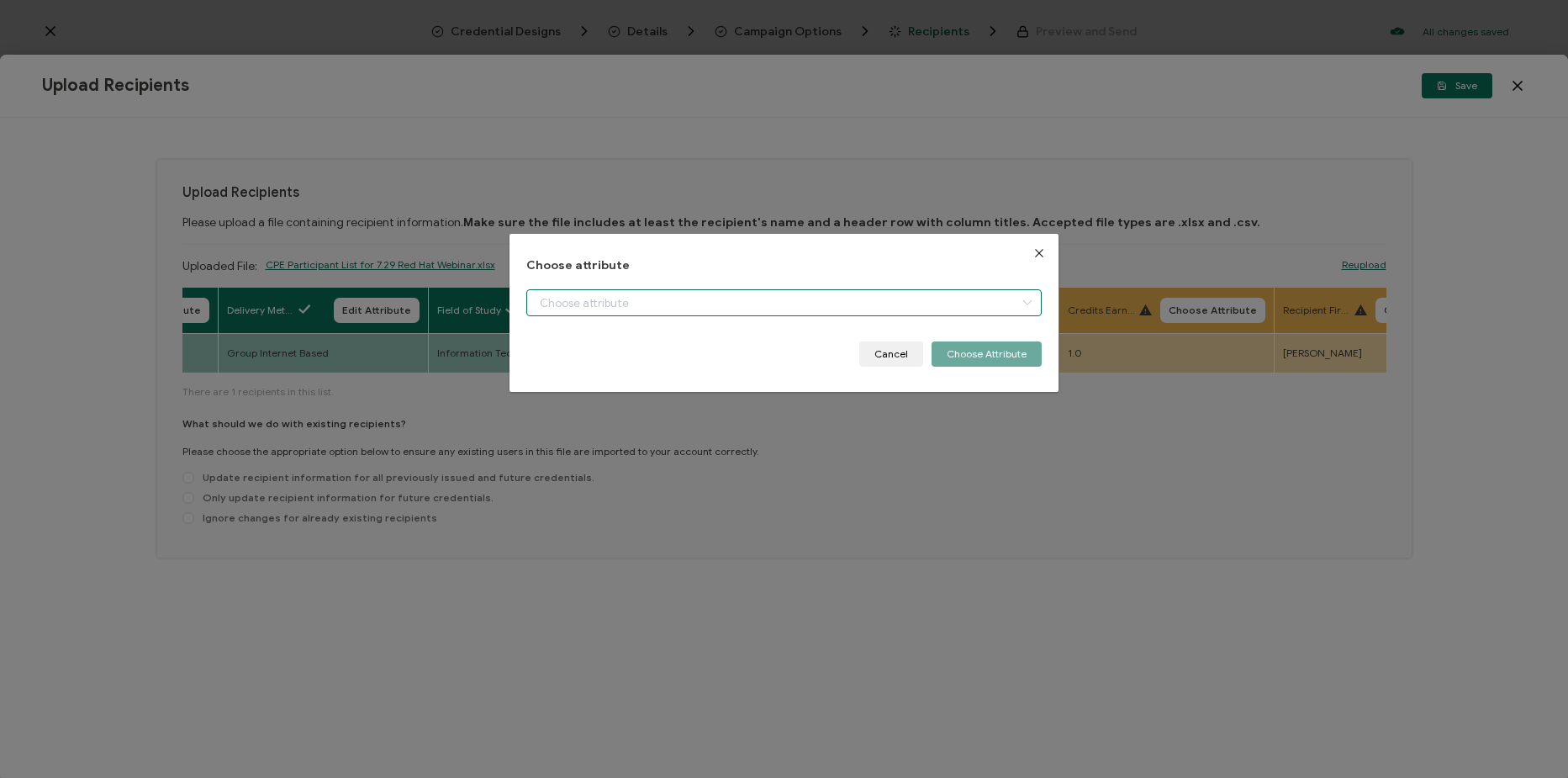
click at [824, 301] on input "dialog" at bounding box center [784, 303] width 515 height 27
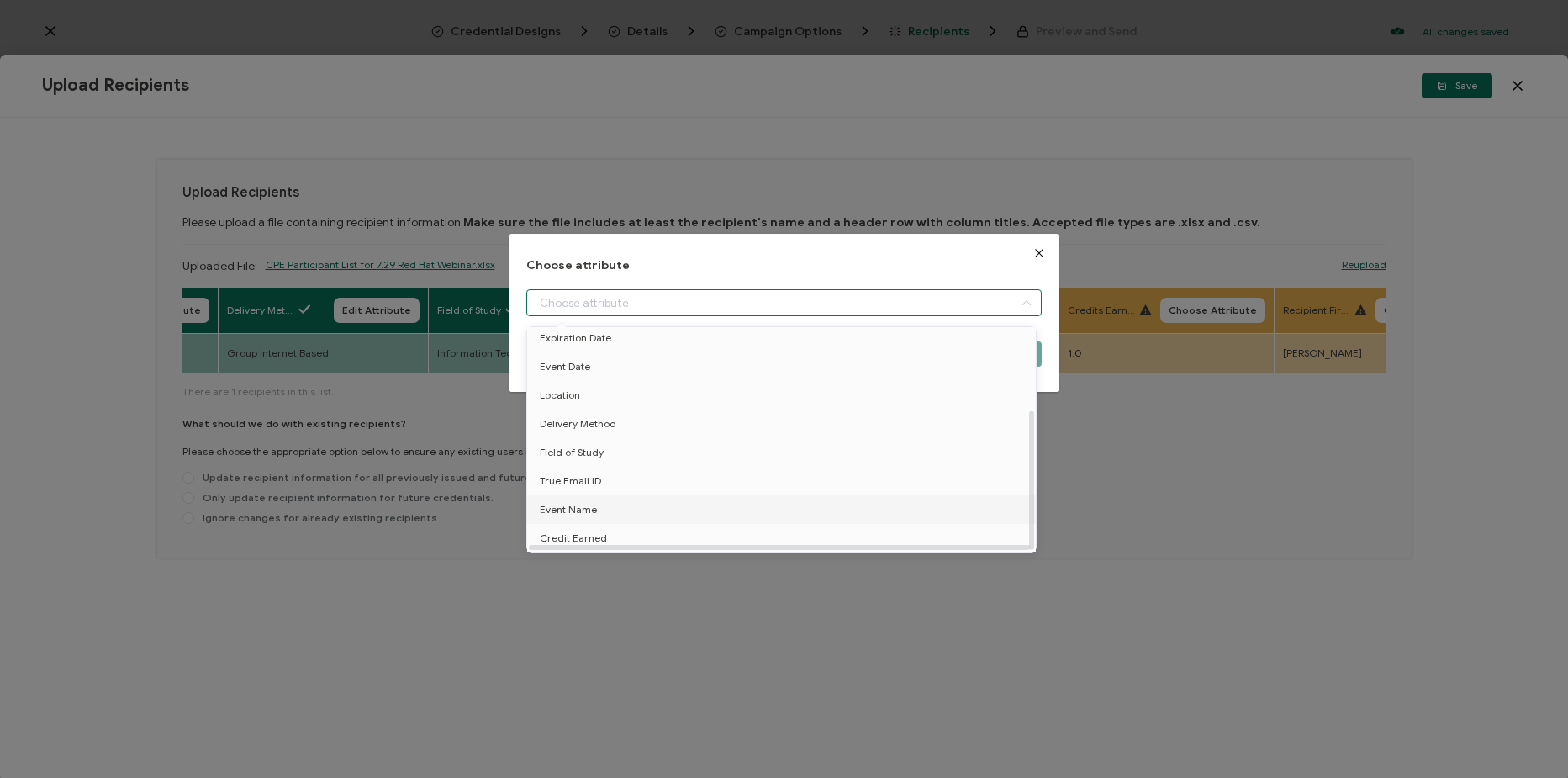
click at [738, 495] on li "Event Name" at bounding box center [784, 510] width 523 height 29
type input "Event Name"
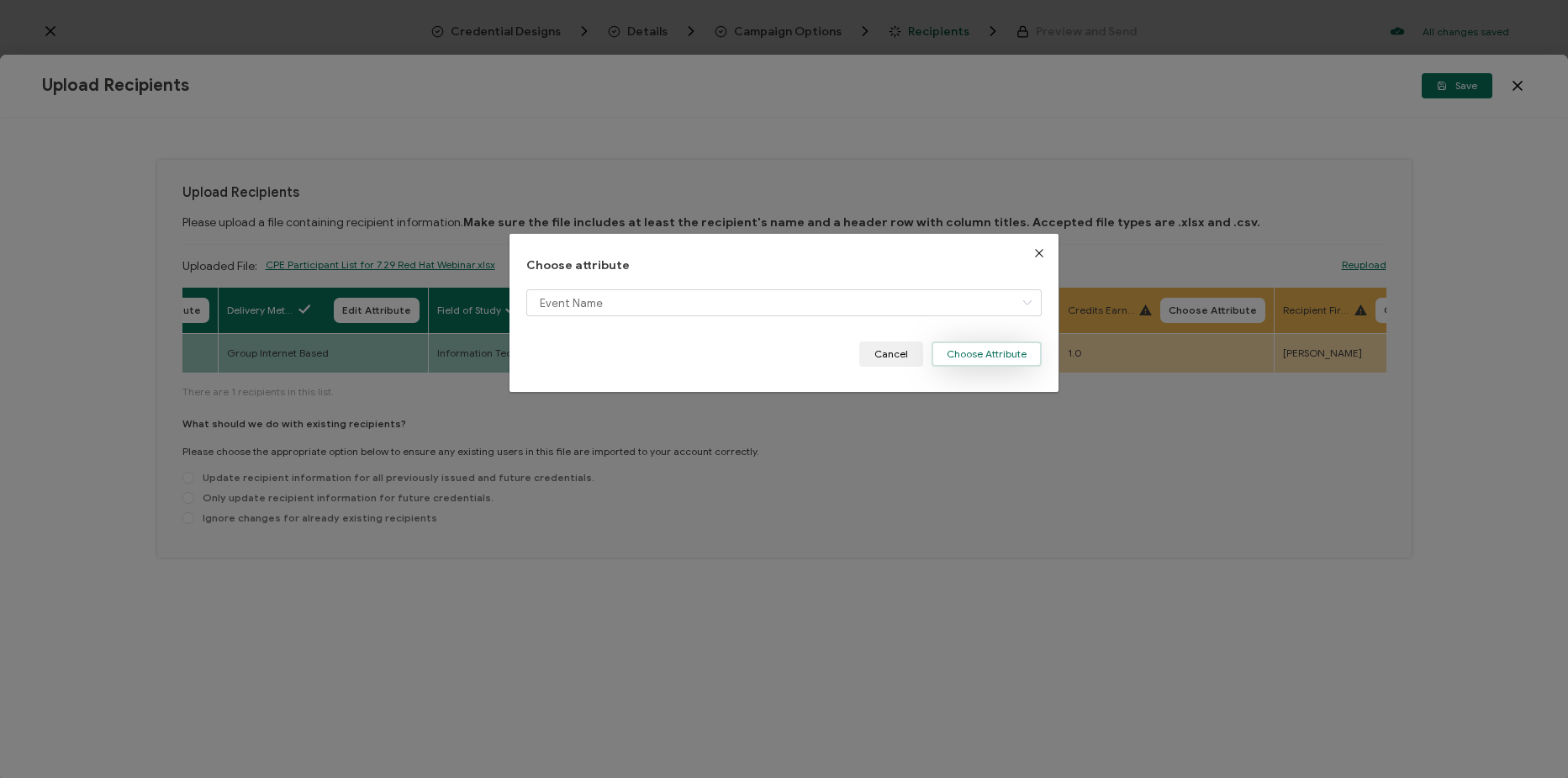
click at [972, 351] on button "Choose Attribute" at bounding box center [986, 354] width 110 height 25
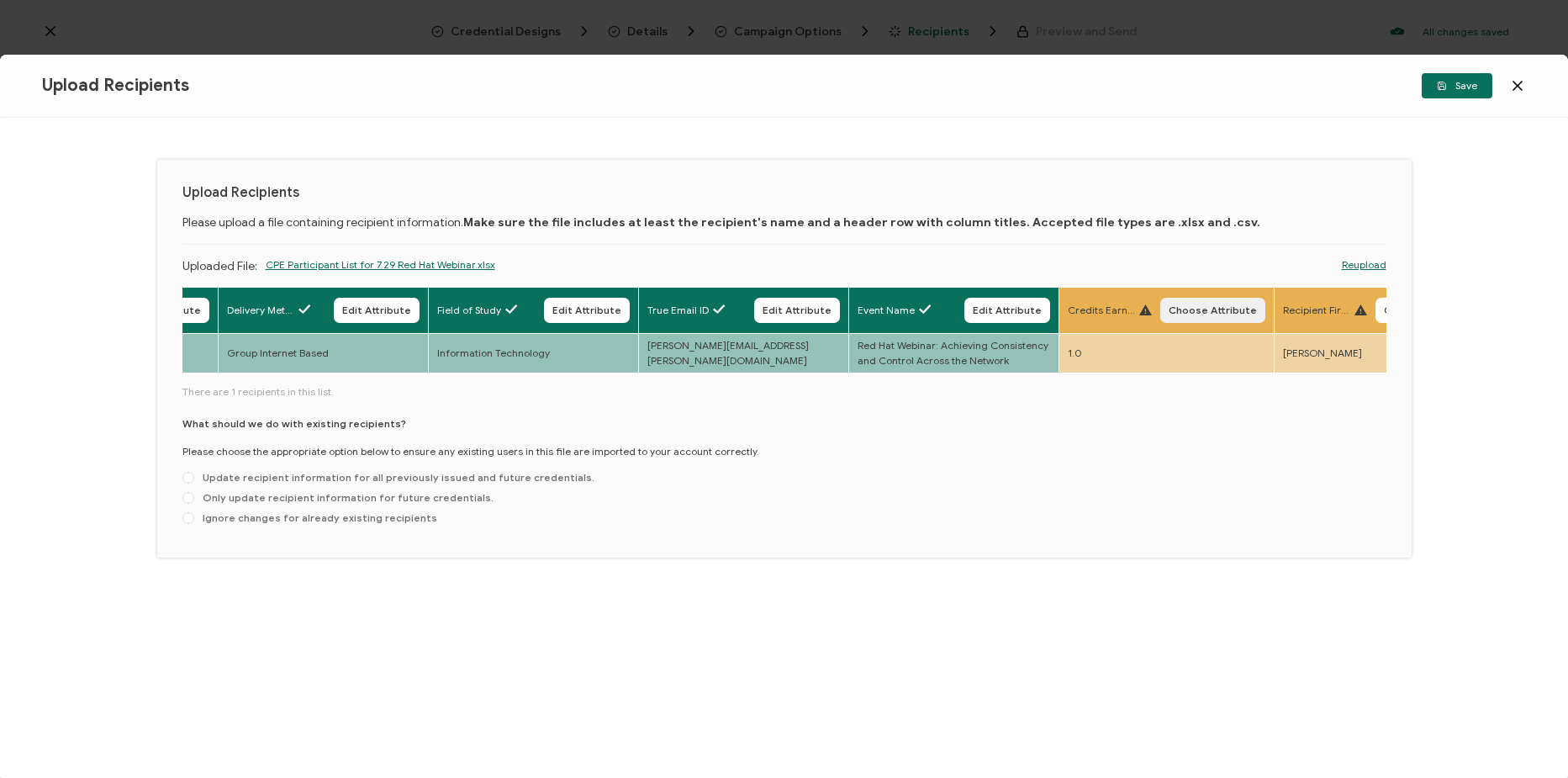
click at [1202, 305] on span "Choose Attribute" at bounding box center [1213, 310] width 89 height 11
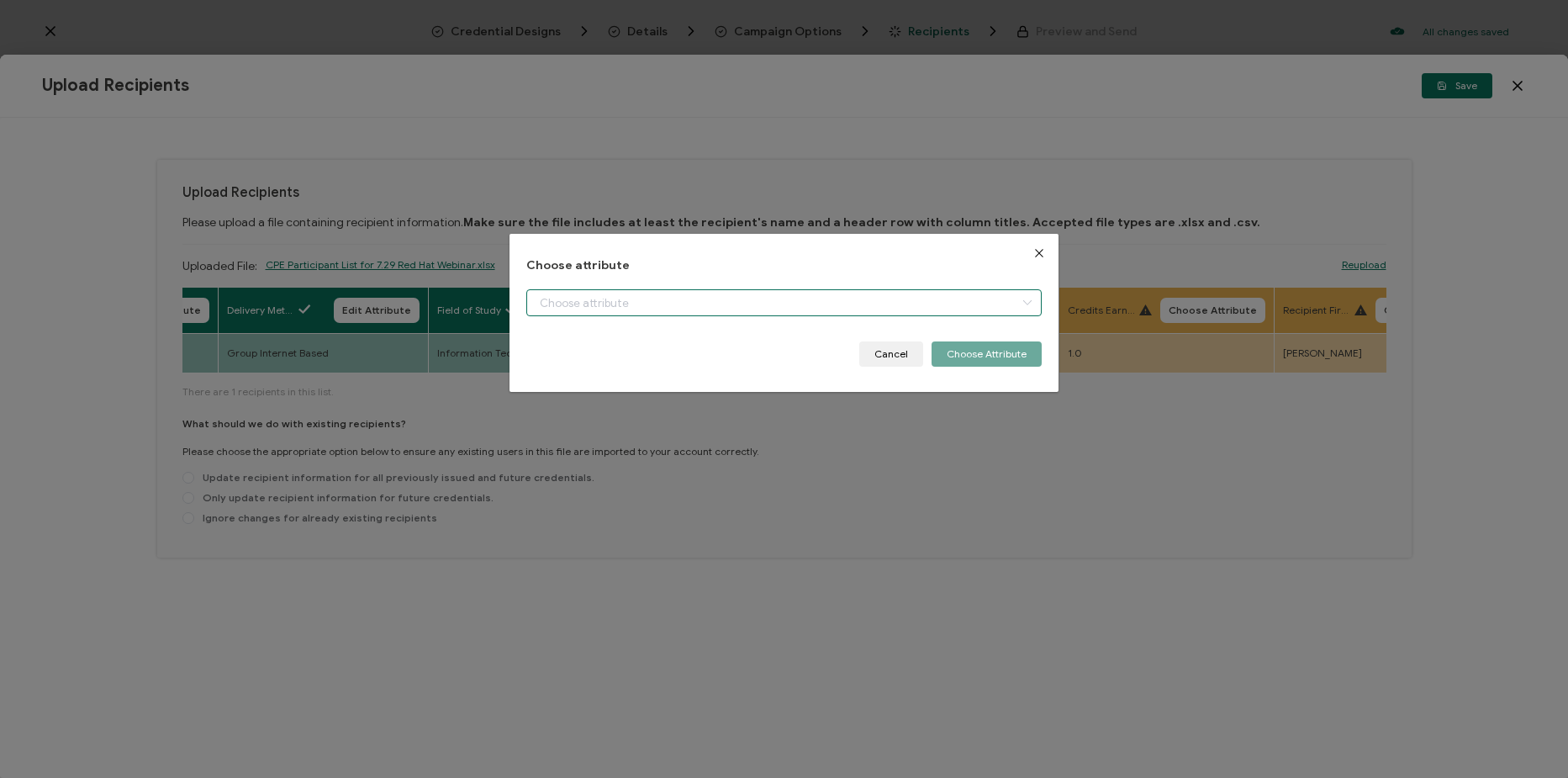
click at [738, 311] on input "dialog" at bounding box center [784, 303] width 515 height 27
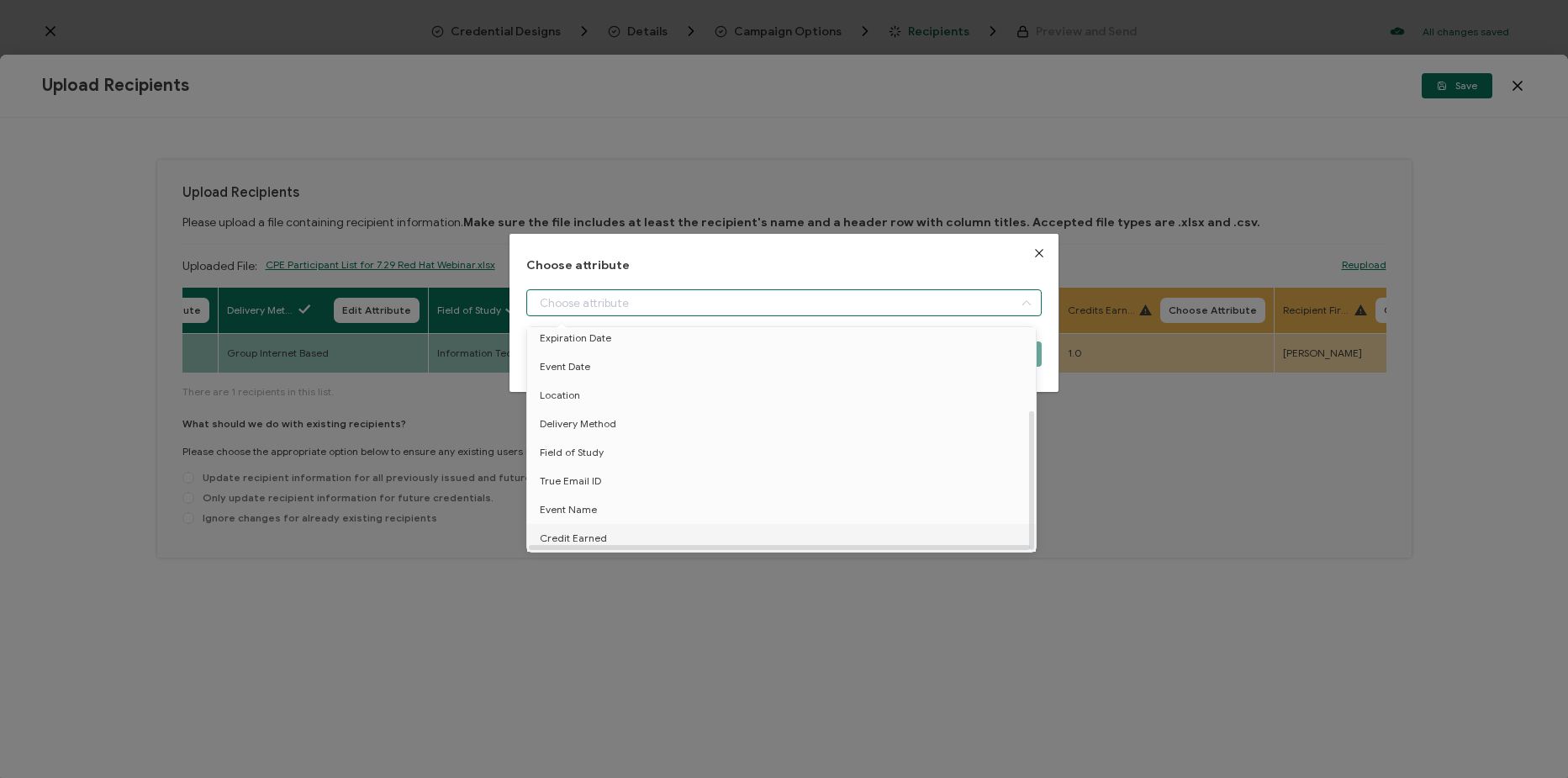
click at [657, 529] on li "Credit Earned" at bounding box center [784, 538] width 523 height 29
type input "Credit Earned"
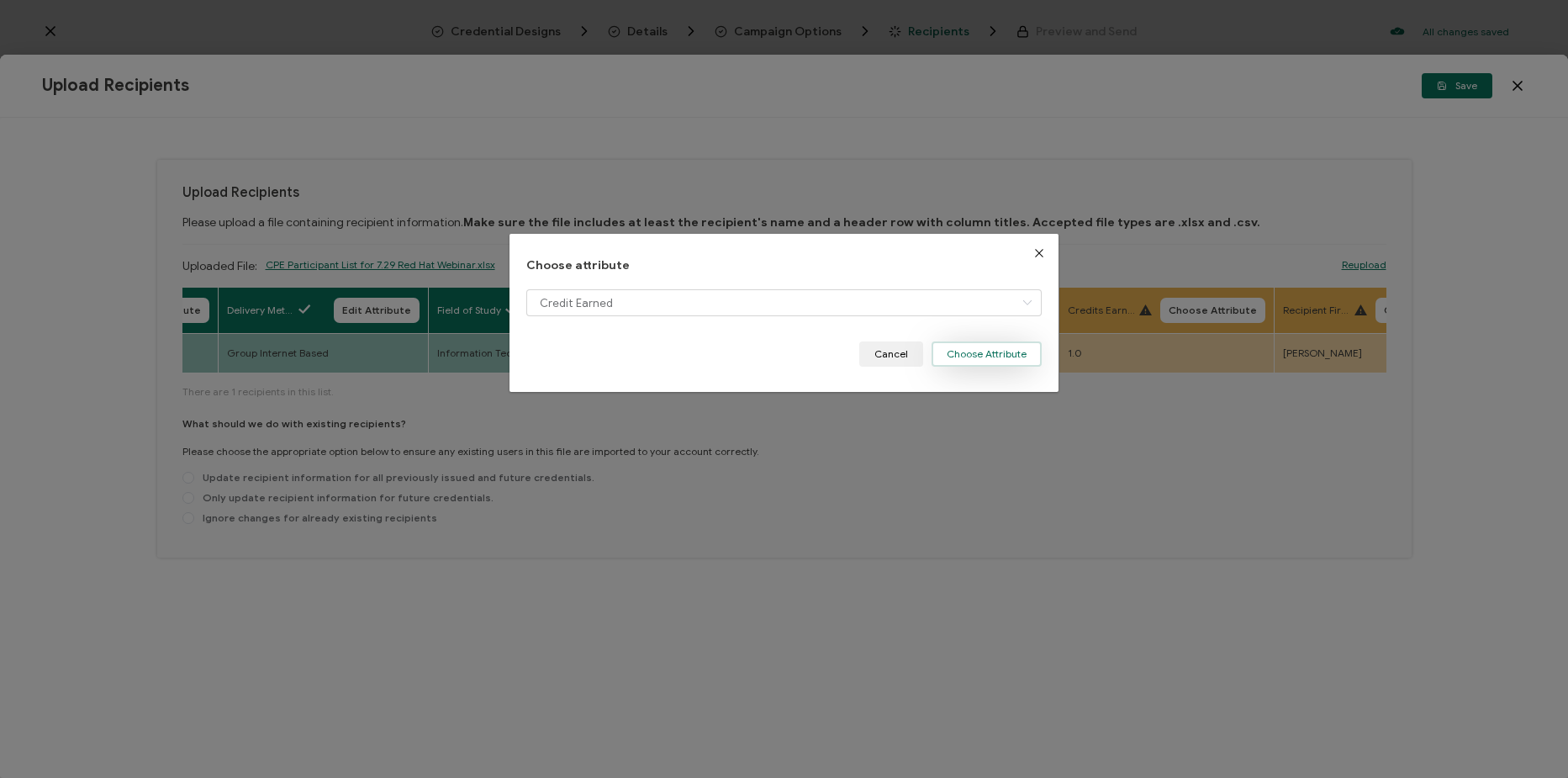
click at [1000, 358] on button "Choose Attribute" at bounding box center [986, 354] width 110 height 25
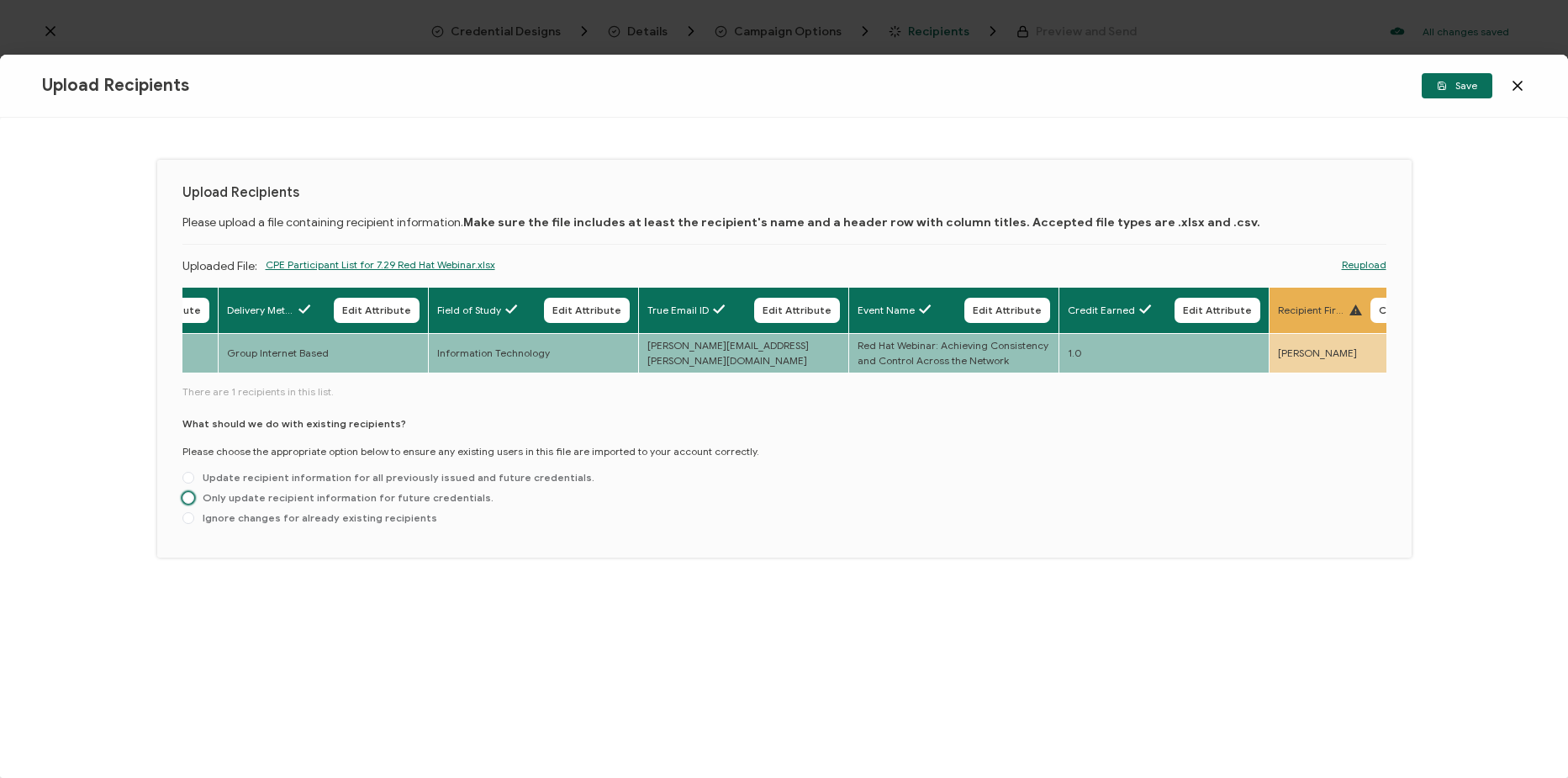
click at [335, 502] on span "Only update recipient information for future credentials." at bounding box center [345, 497] width 300 height 12
click at [195, 502] on input "Only update recipient information for future credentials." at bounding box center [188, 498] width 11 height 13
radio input "true"
click at [1436, 95] on button "Save" at bounding box center [1457, 86] width 71 height 25
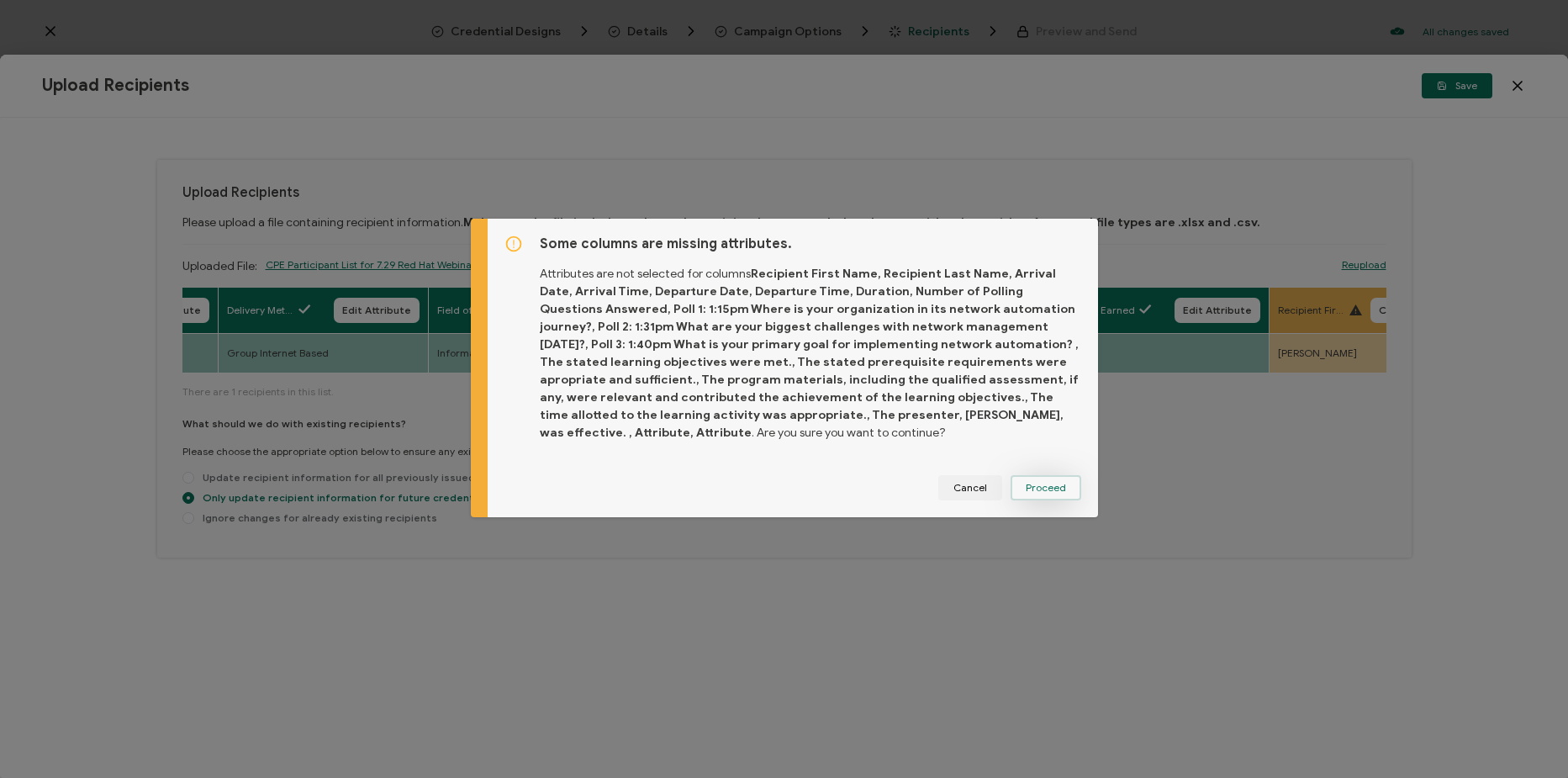
click at [1056, 494] on button "Proceed" at bounding box center [1046, 488] width 71 height 25
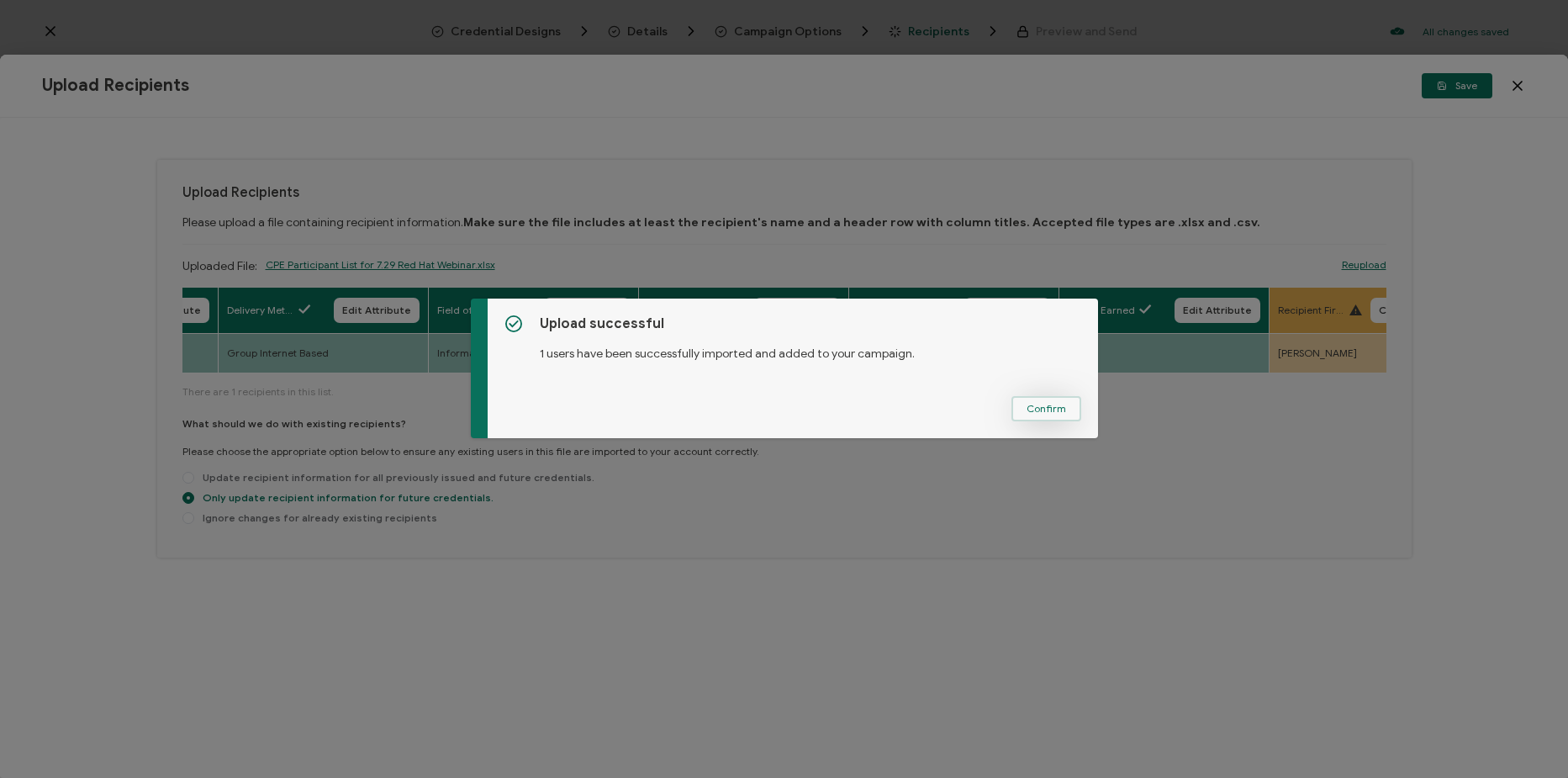
click at [1041, 414] on button "Confirm" at bounding box center [1046, 409] width 70 height 25
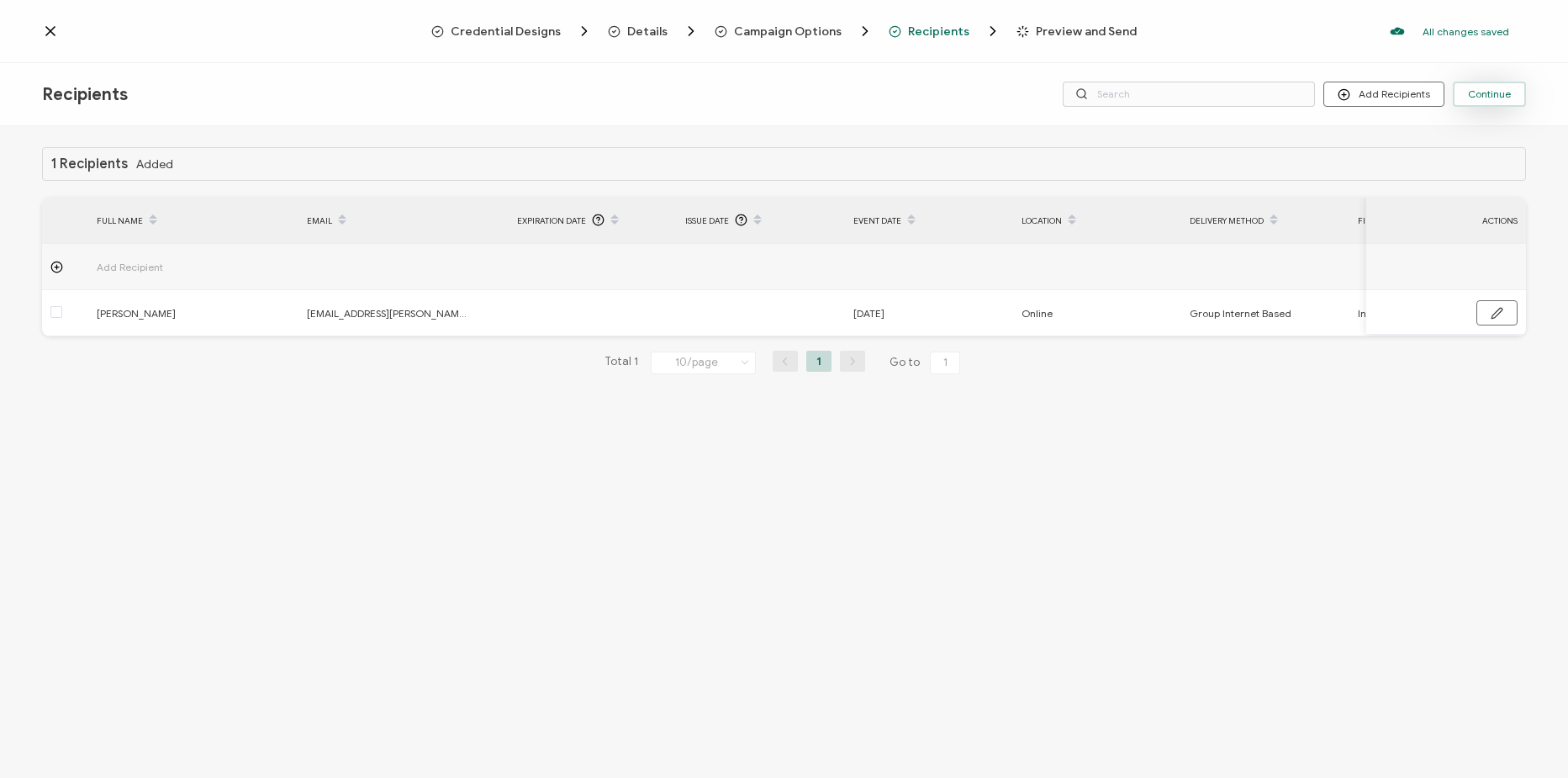
click at [1515, 93] on button "Continue" at bounding box center [1490, 94] width 73 height 25
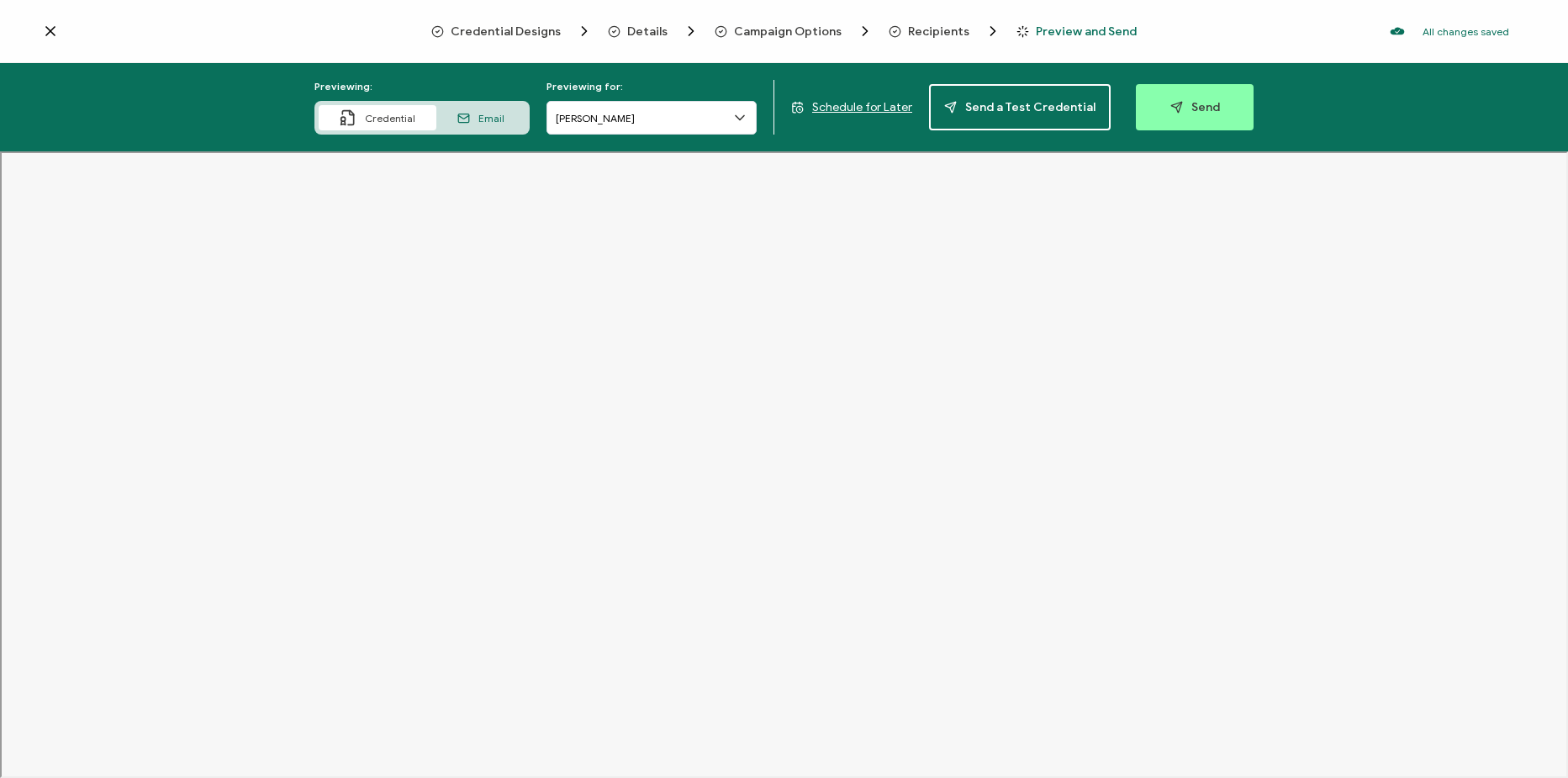
click at [1202, 74] on div "Previewing: Credential Email Previewing for: Robert Burns Schedule for Later Se…" at bounding box center [784, 107] width 1568 height 89
click at [1205, 104] on span "Send" at bounding box center [1195, 107] width 50 height 12
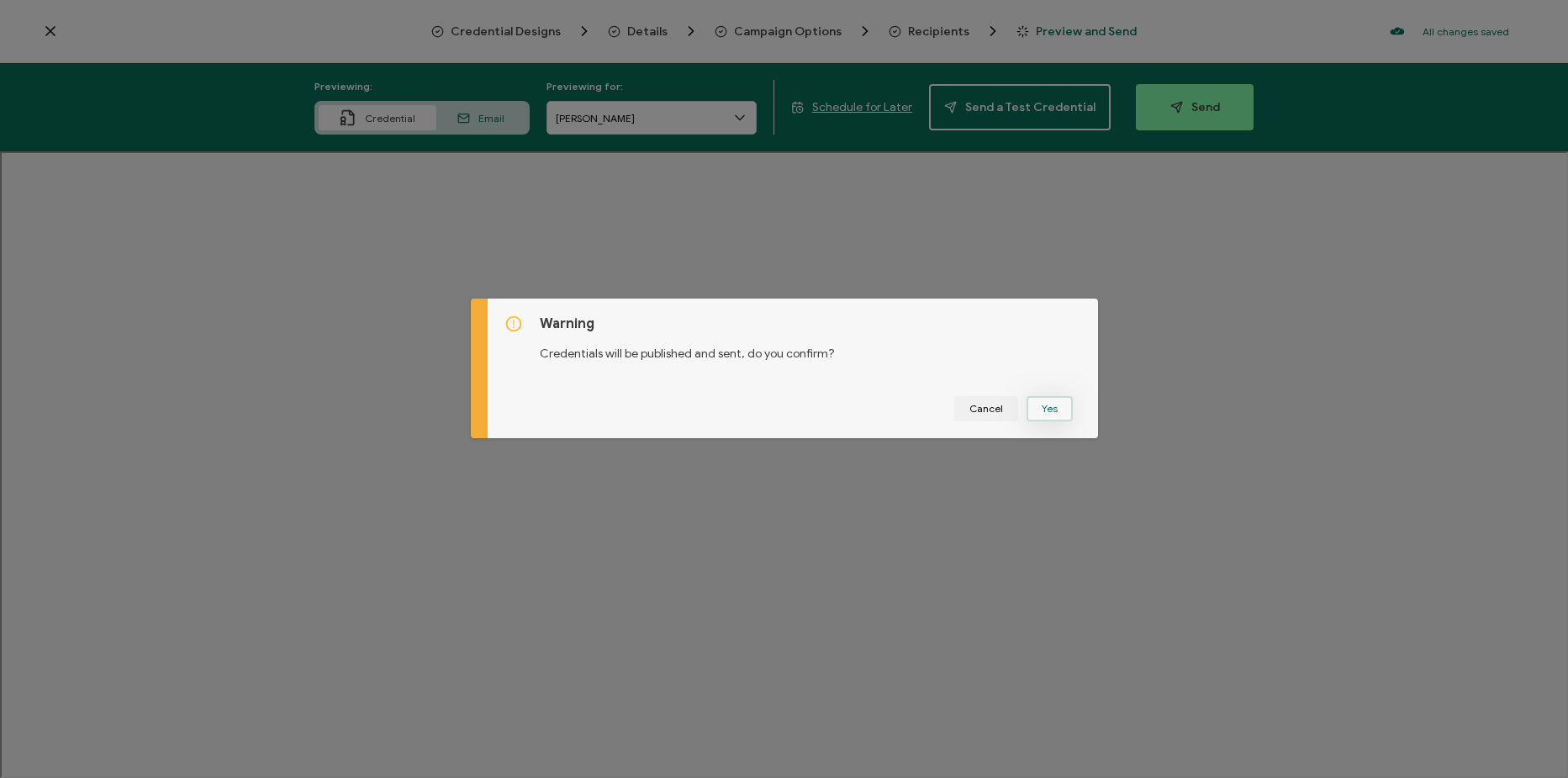
click at [1045, 415] on button "Yes" at bounding box center [1050, 409] width 46 height 25
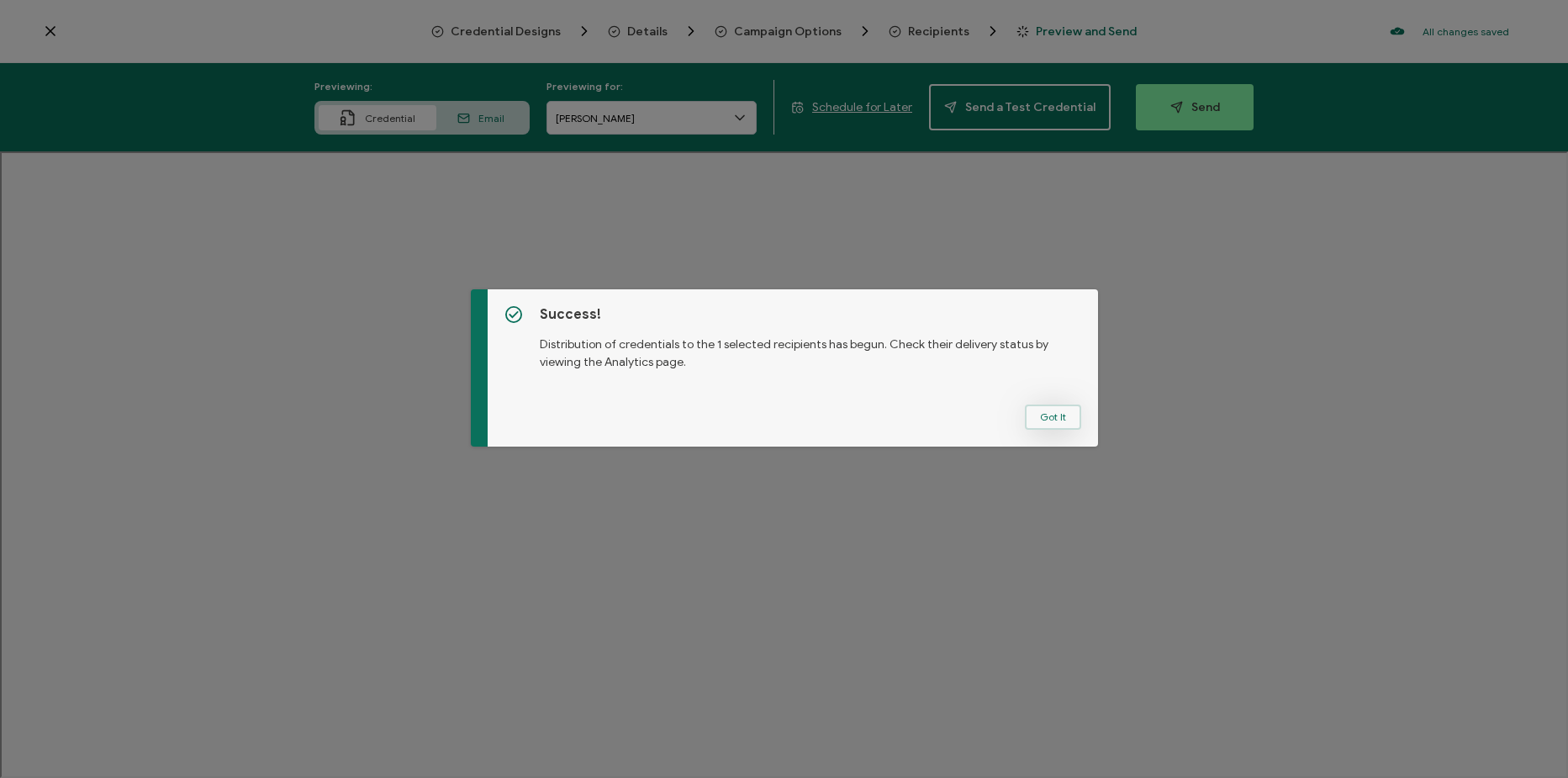
click at [1038, 408] on button "Got It" at bounding box center [1053, 417] width 56 height 25
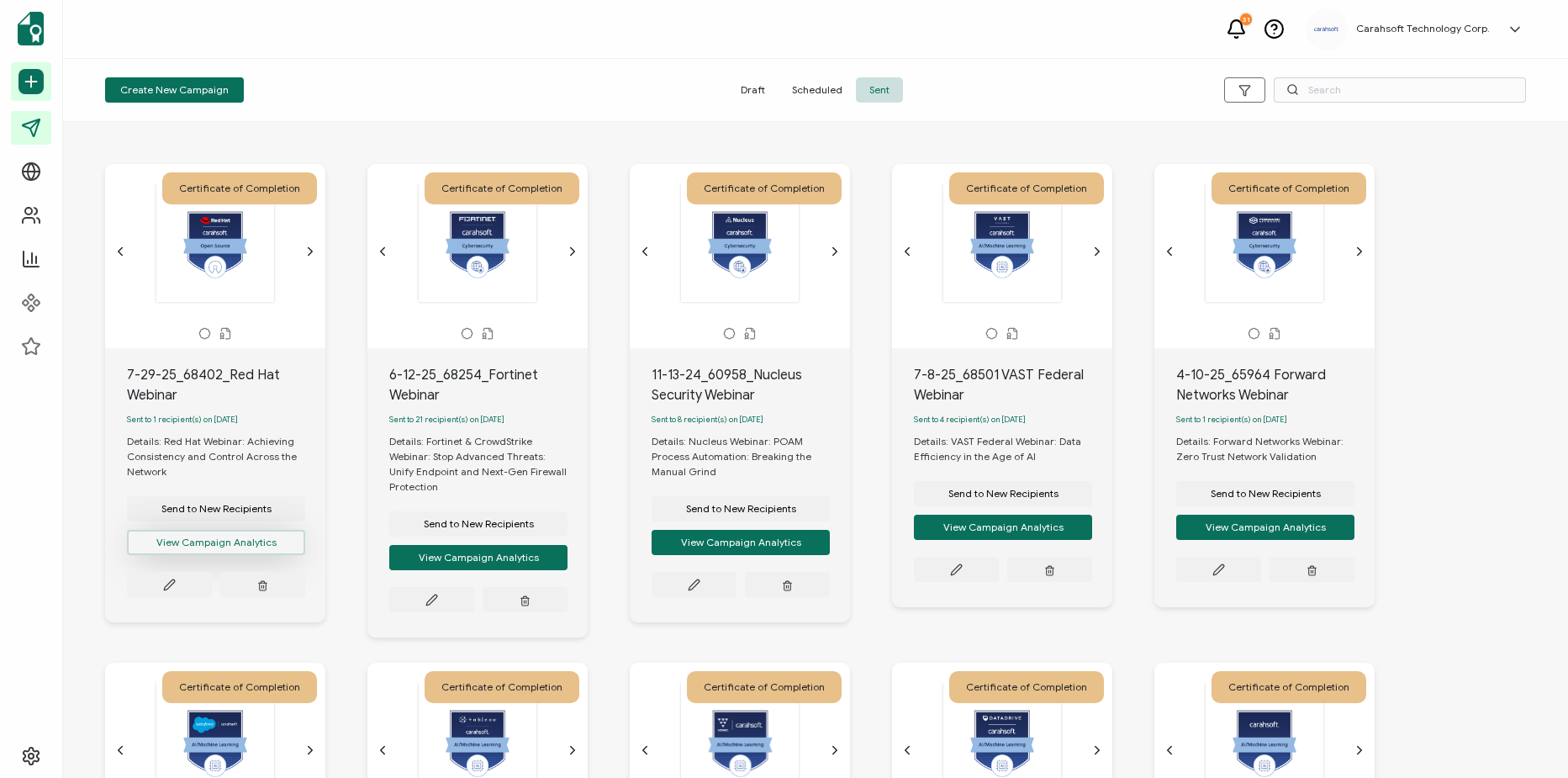
click at [231, 548] on button "View Campaign Analytics" at bounding box center [216, 542] width 178 height 25
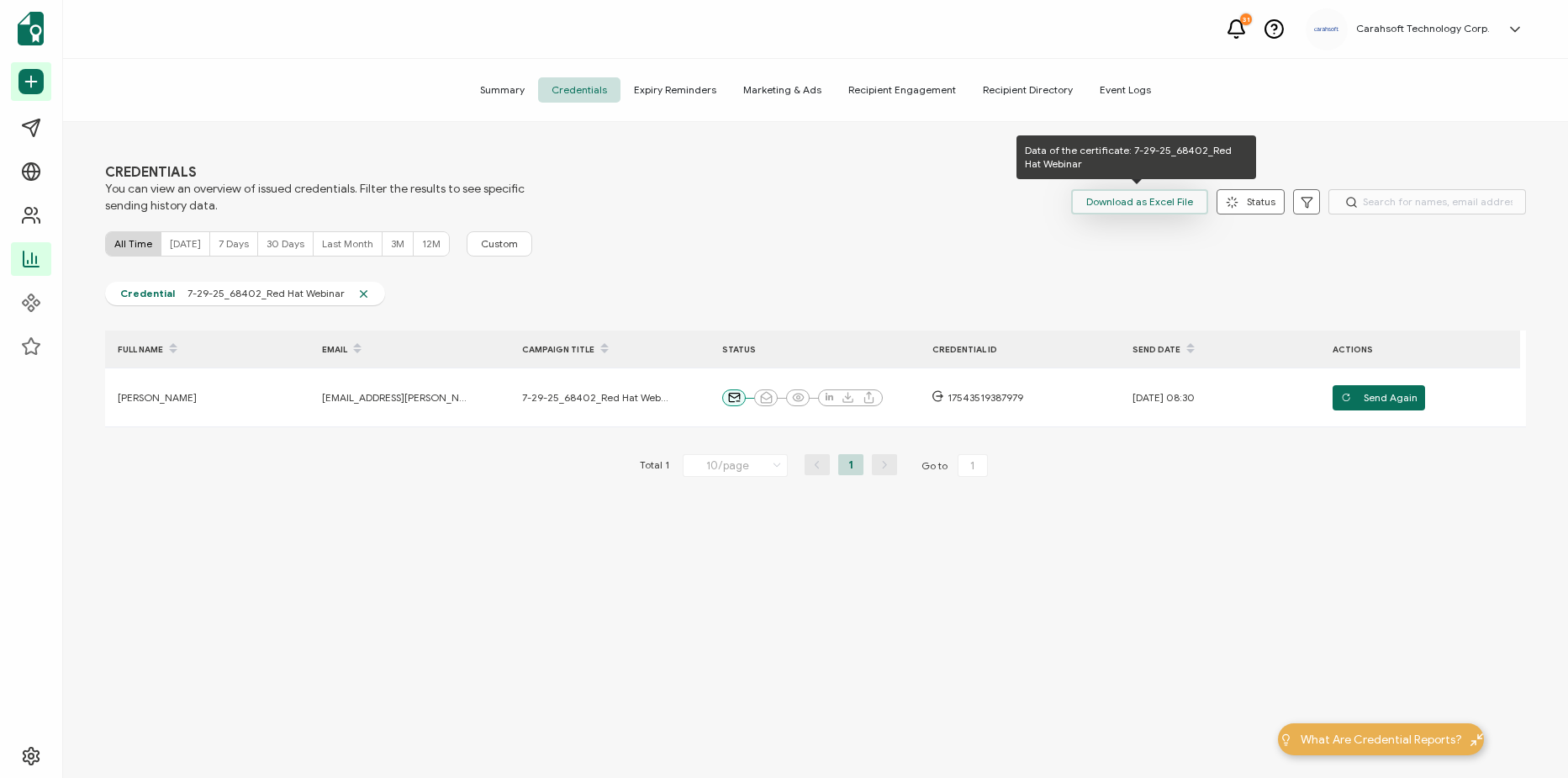
click at [1125, 195] on span "Download as Excel File" at bounding box center [1139, 201] width 107 height 25
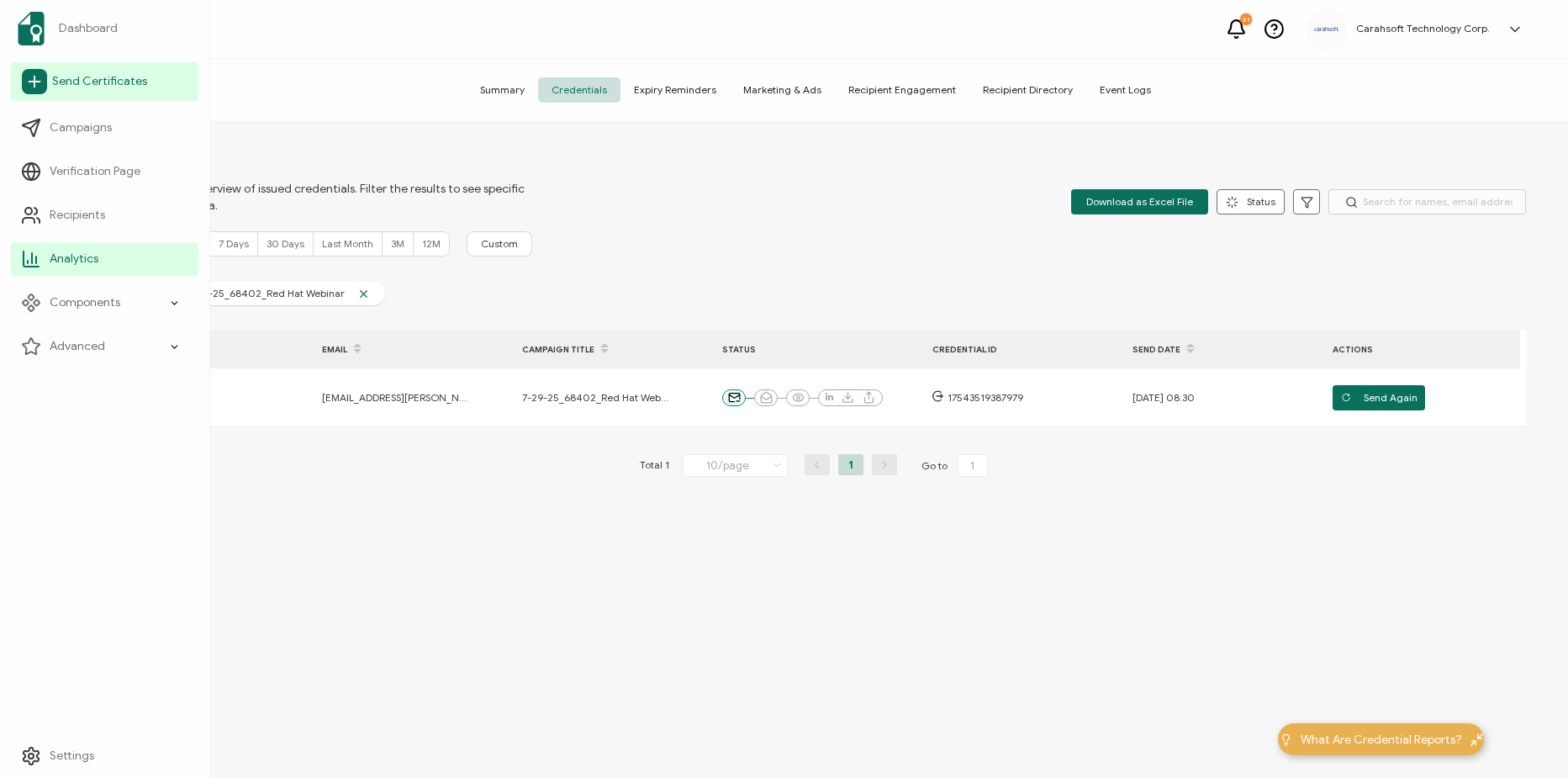
click at [39, 91] on icon at bounding box center [34, 81] width 25 height 25
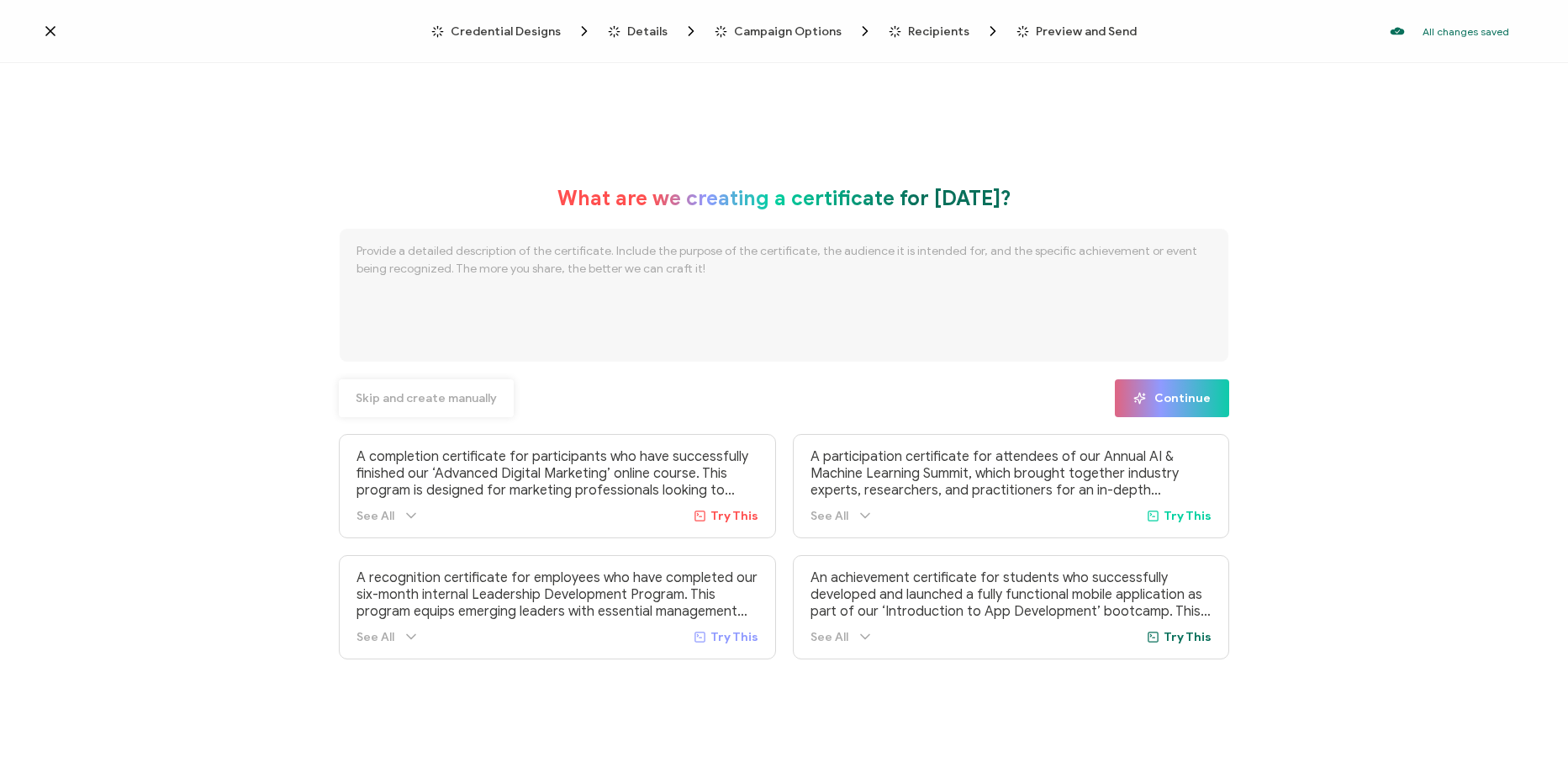
click at [439, 410] on button "Skip and create manually" at bounding box center [426, 398] width 175 height 38
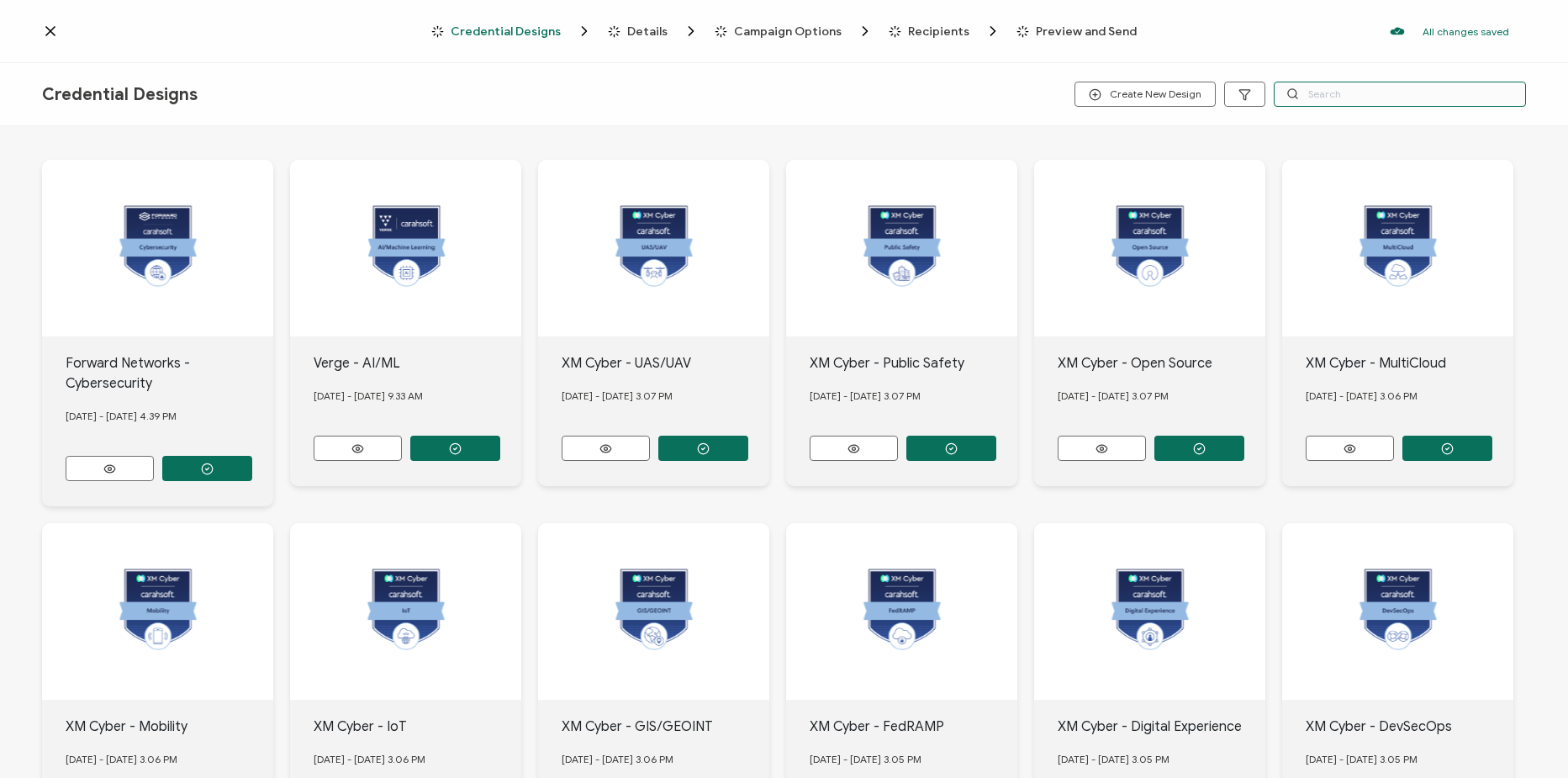
click at [1312, 95] on input "text" at bounding box center [1400, 94] width 252 height 25
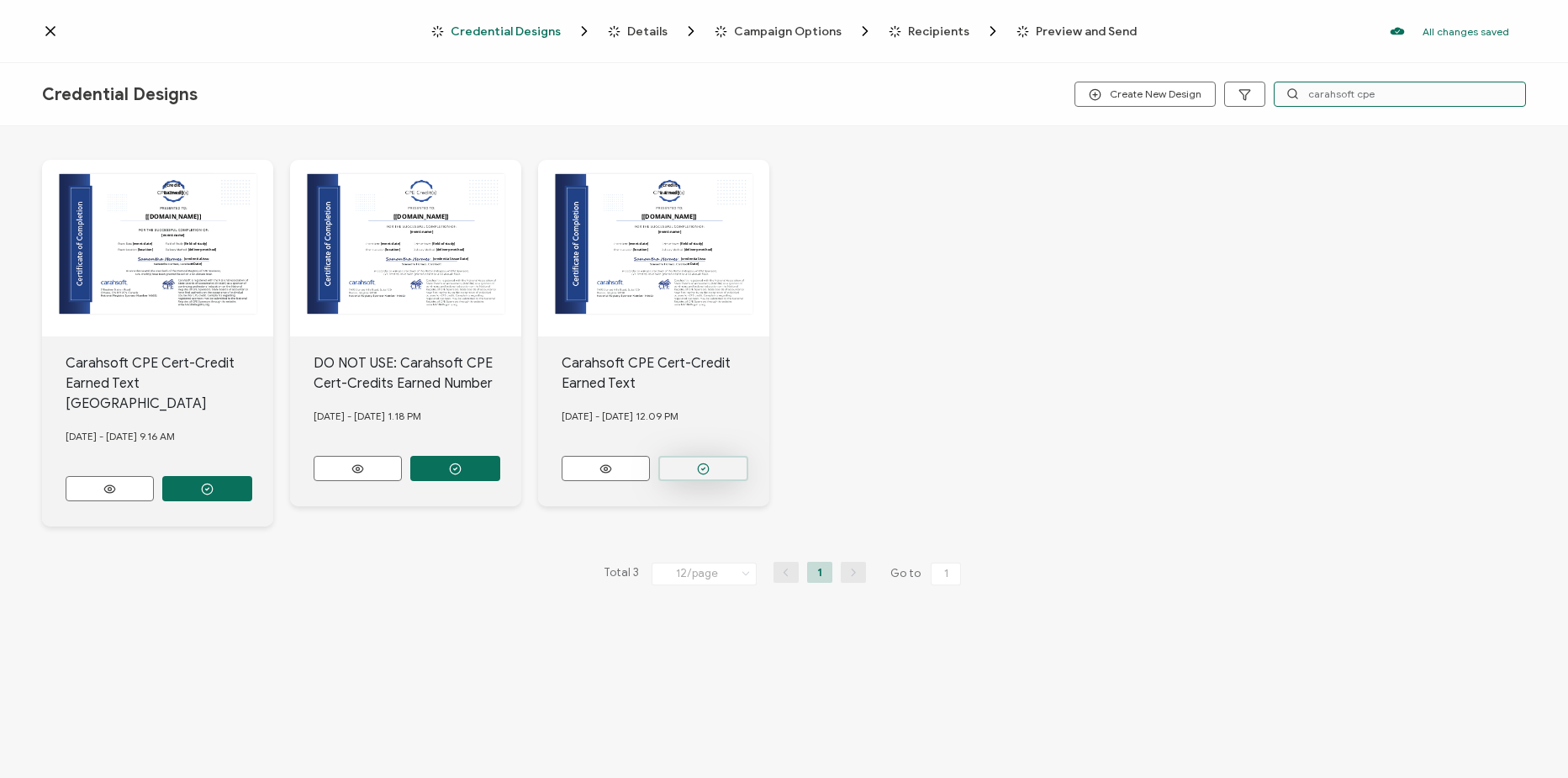
type input "carahsoft cpe"
click at [252, 476] on button "button" at bounding box center [207, 489] width 90 height 25
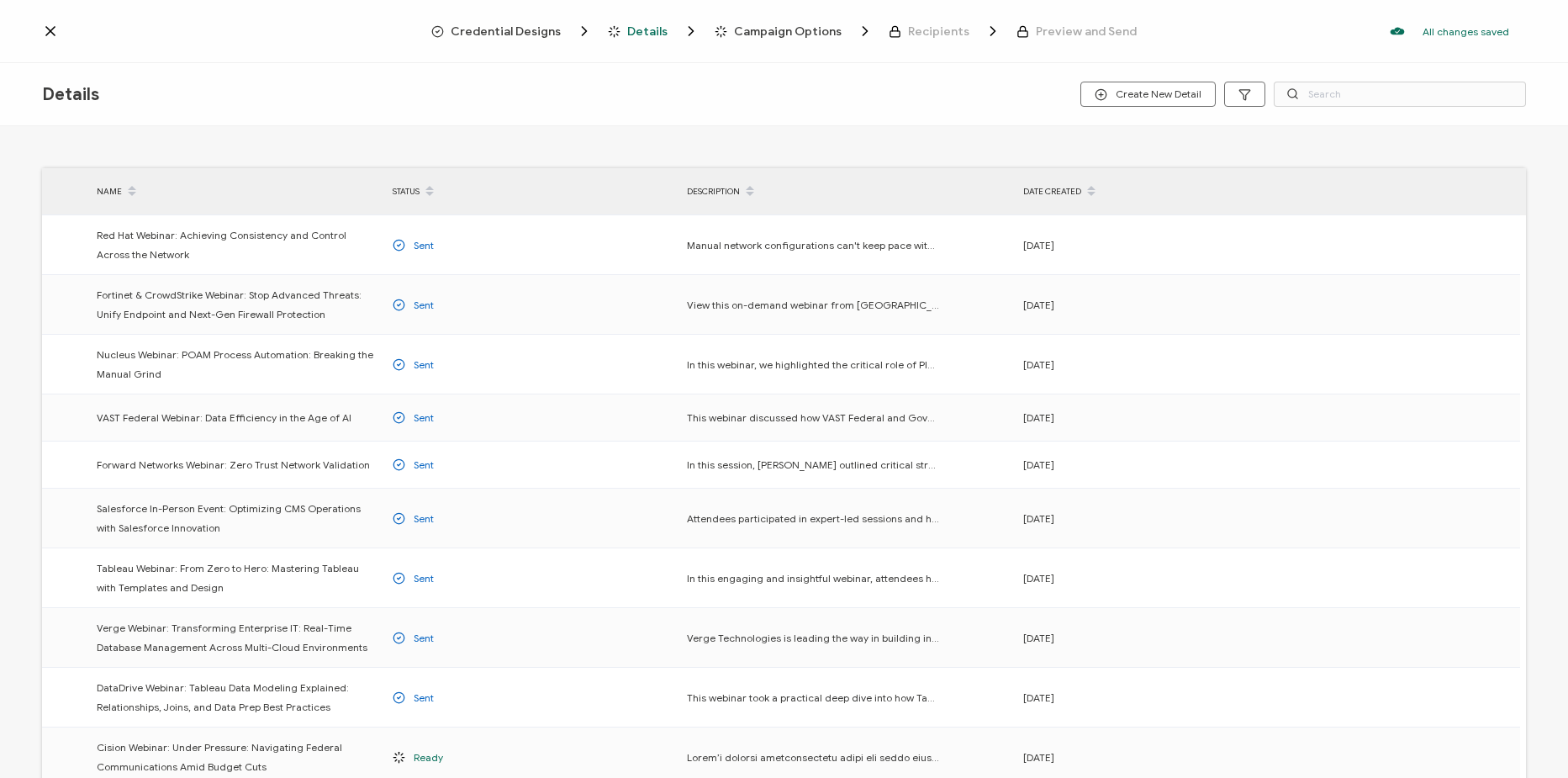
click at [527, 32] on span "Credential Designs" at bounding box center [505, 31] width 110 height 12
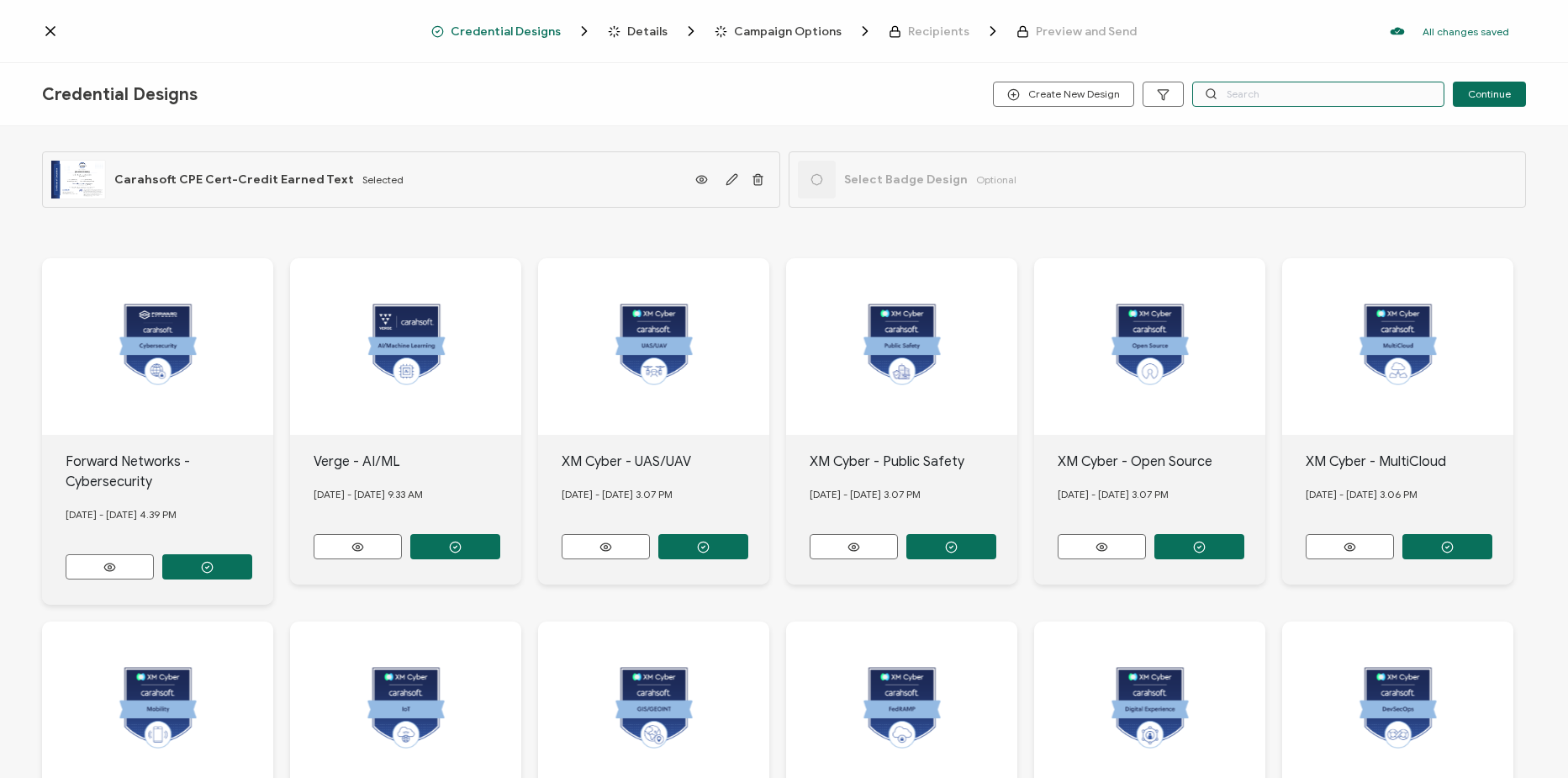
click at [1265, 95] on input "text" at bounding box center [1318, 94] width 252 height 25
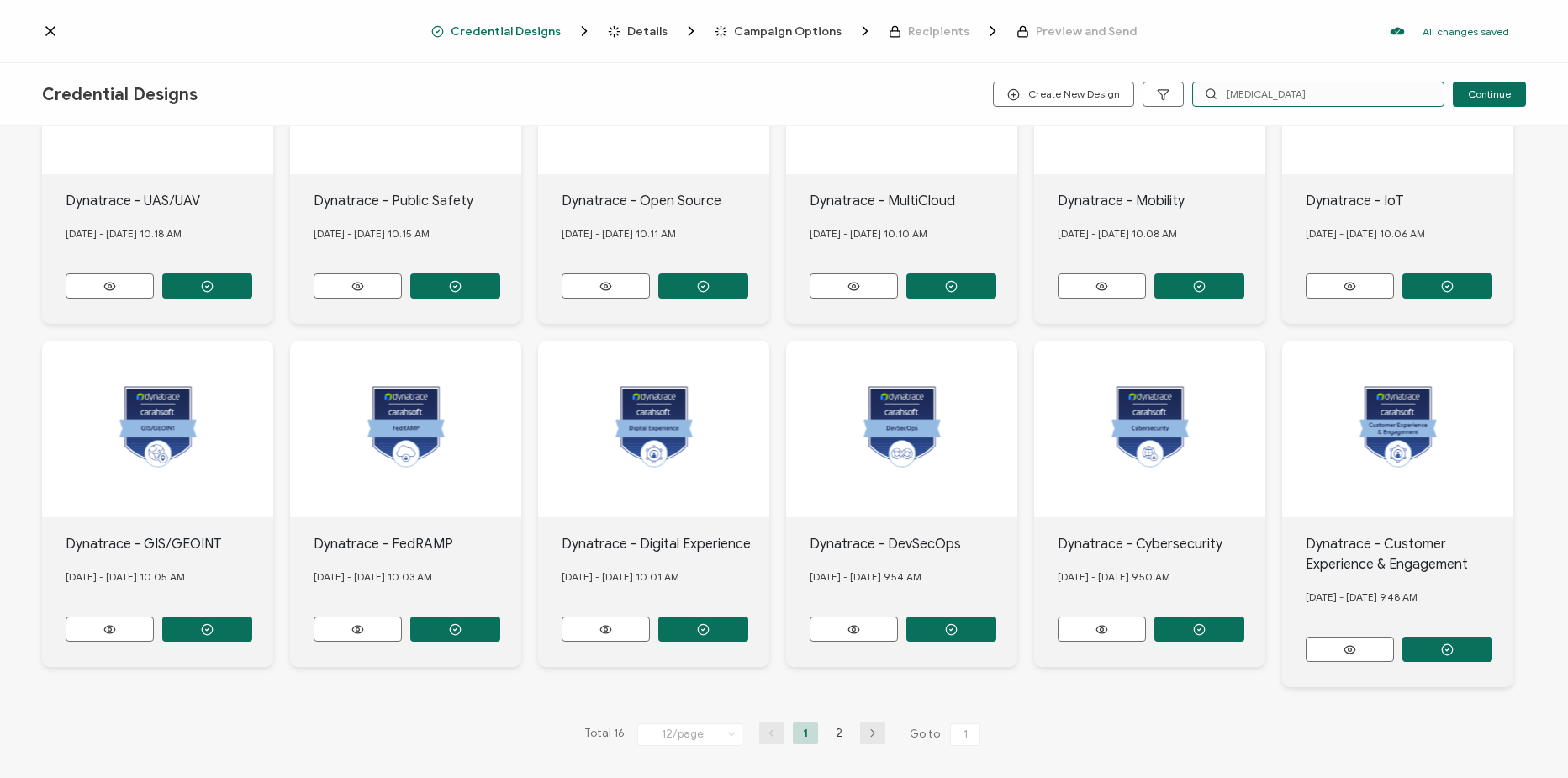
scroll to position [263, 0]
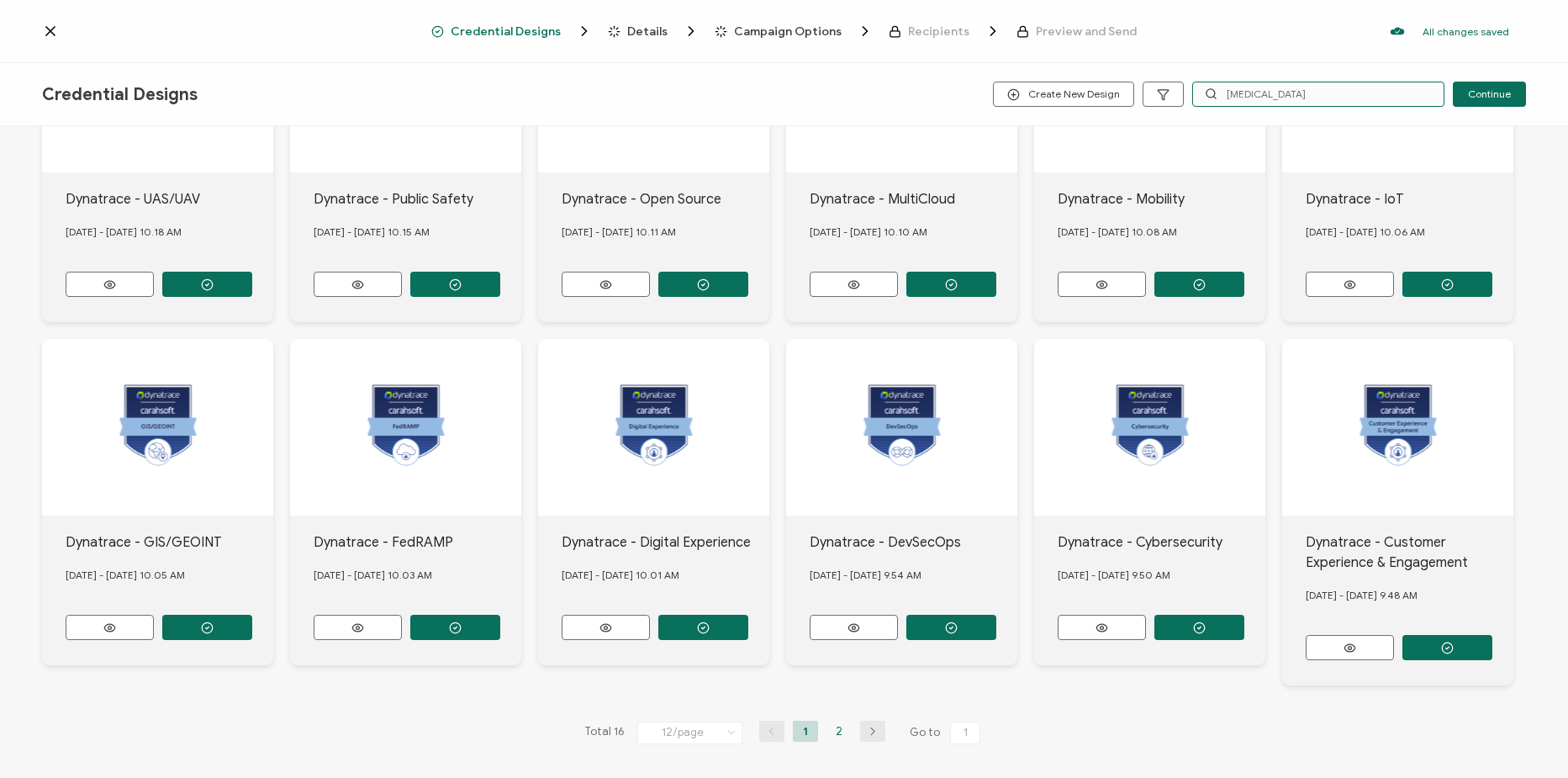
type input "dynatra"
click at [842, 727] on li "2" at bounding box center [839, 731] width 25 height 21
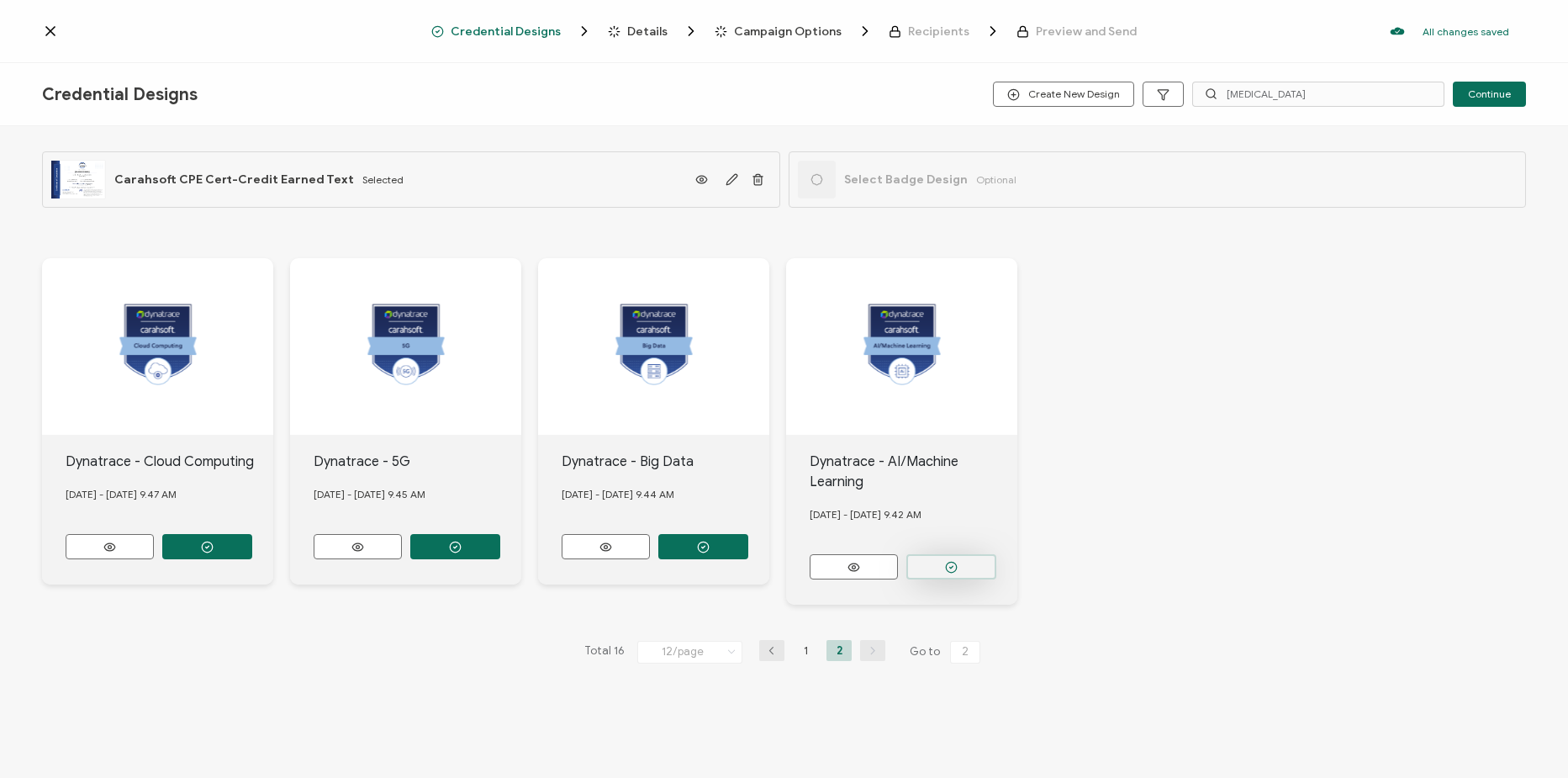
click at [214, 554] on icon "button" at bounding box center [207, 547] width 12 height 12
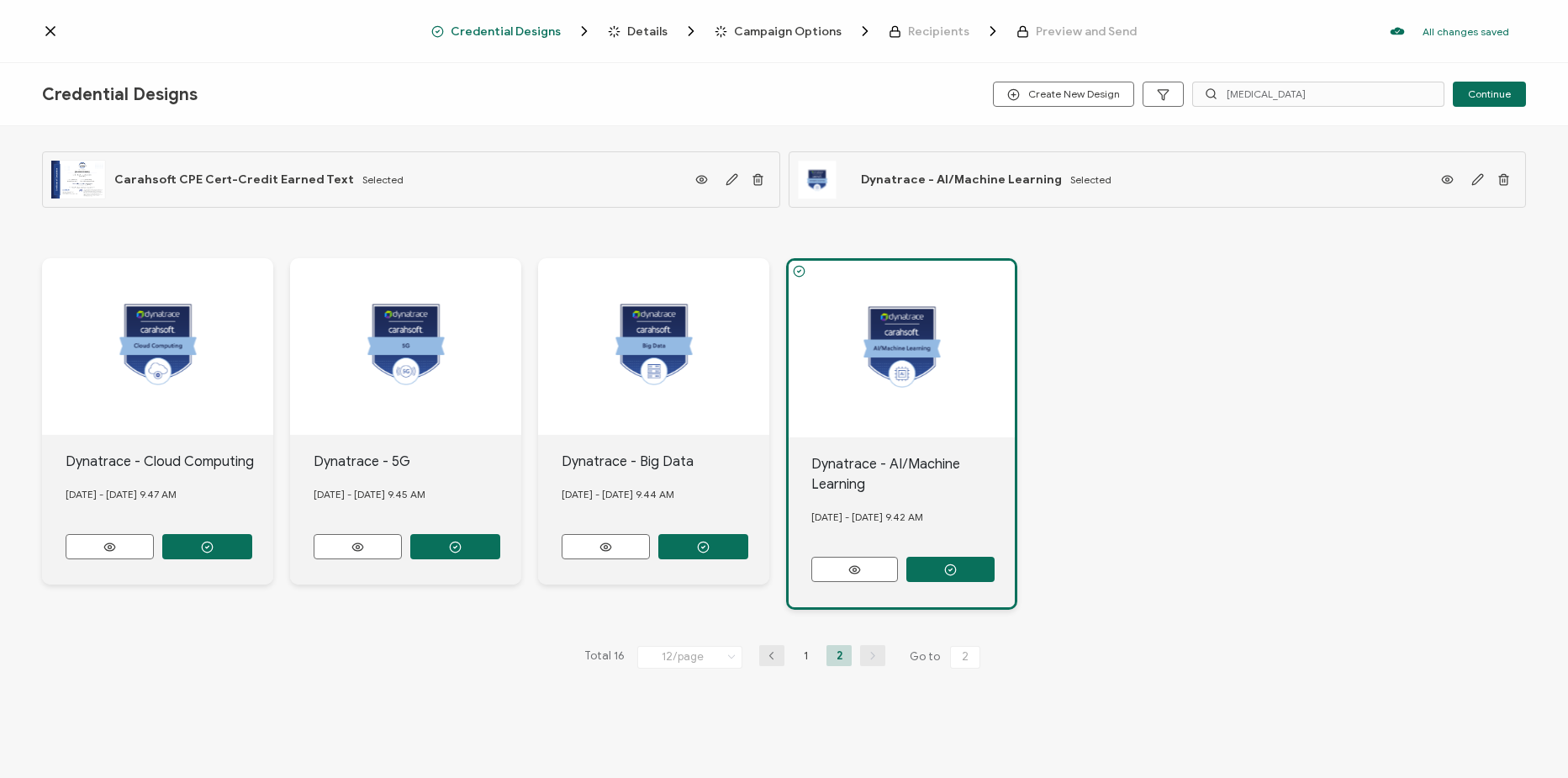
click at [652, 32] on span "Details" at bounding box center [647, 31] width 40 height 12
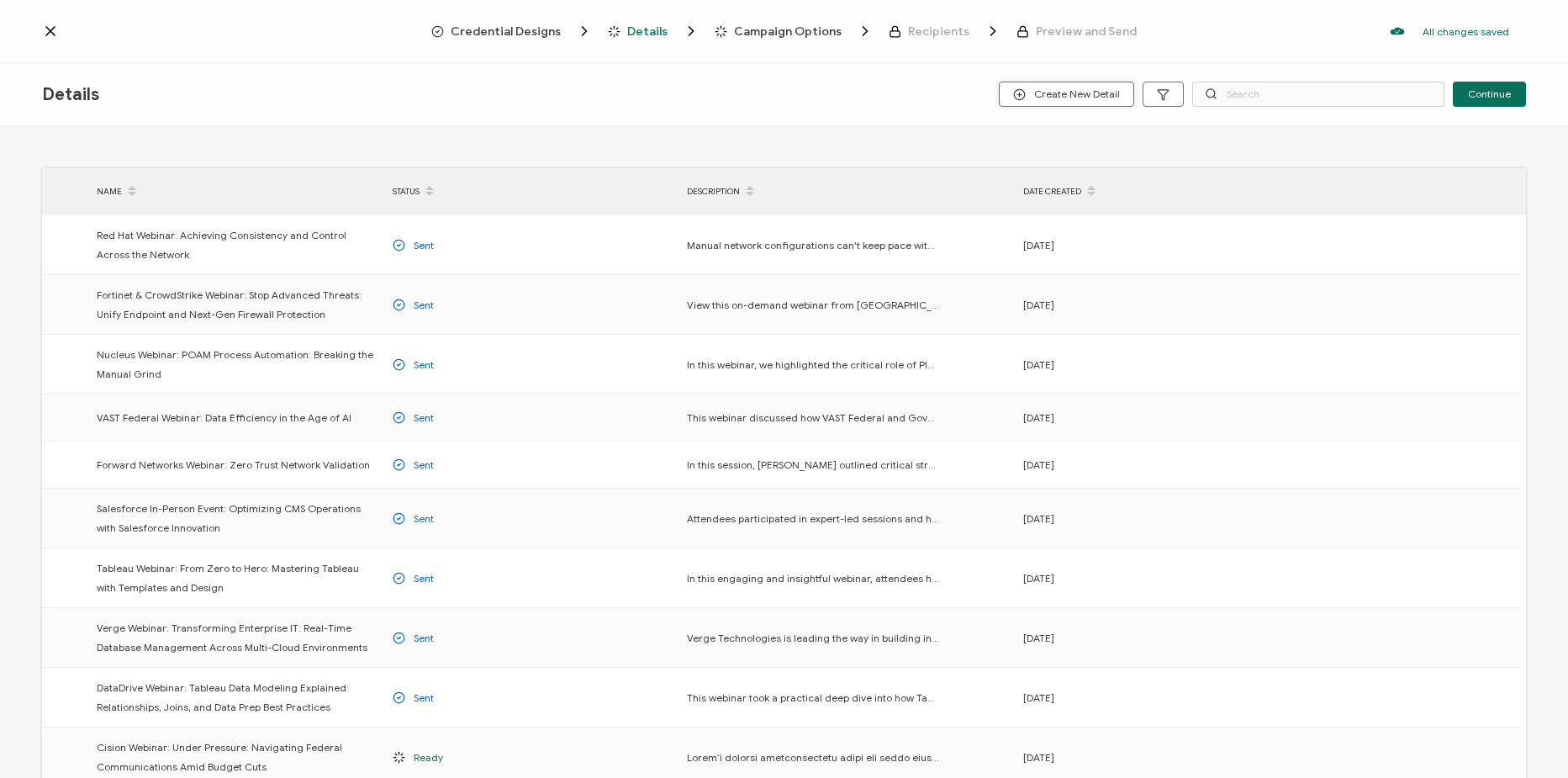
click at [1112, 95] on span "Create New Detail" at bounding box center [1067, 95] width 107 height 12
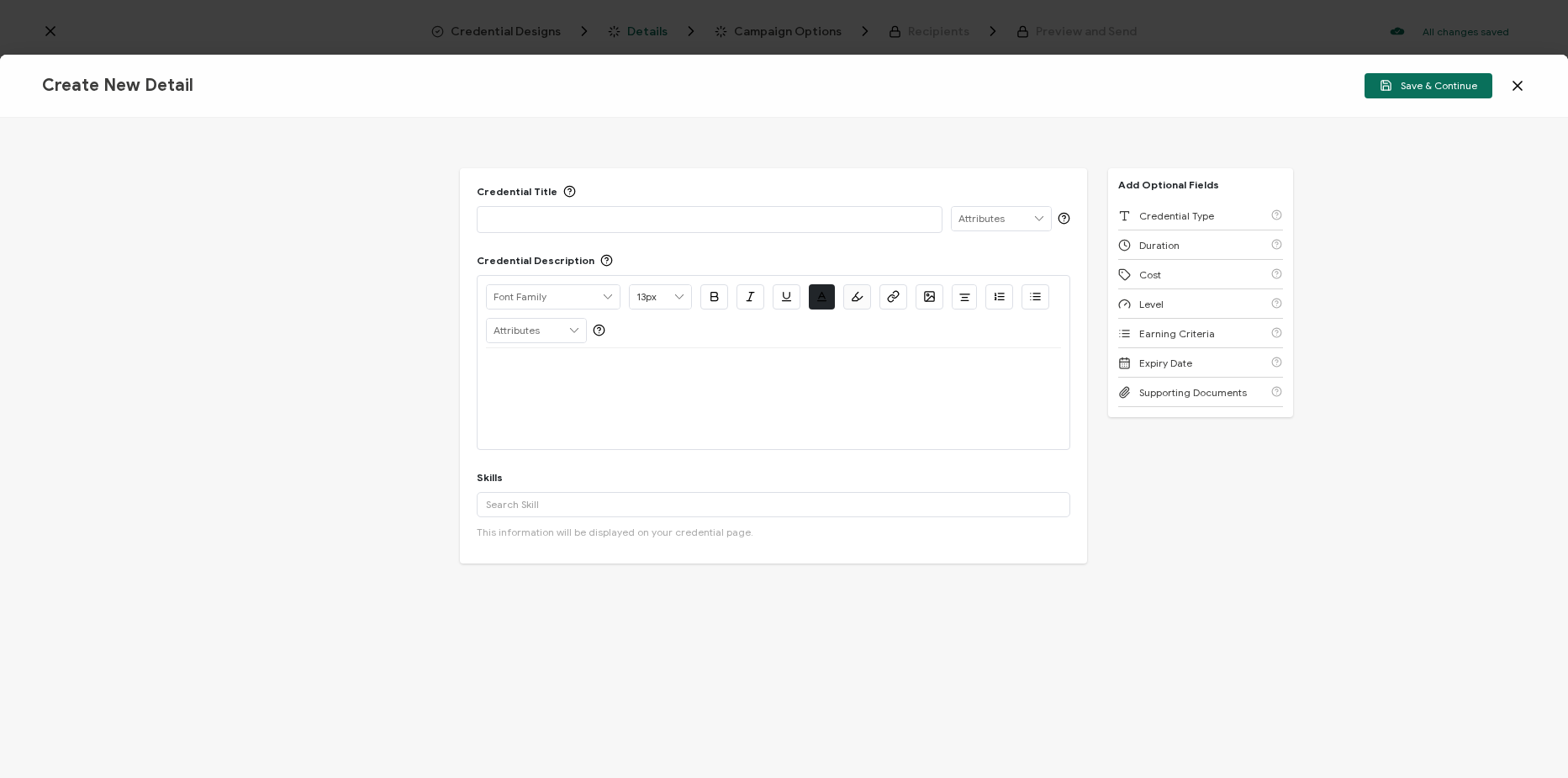
click at [678, 227] on div at bounding box center [709, 219] width 448 height 24
click at [755, 224] on p at bounding box center [709, 219] width 448 height 17
click at [633, 391] on div at bounding box center [773, 399] width 575 height 101
click at [527, 379] on div at bounding box center [773, 368] width 575 height 40
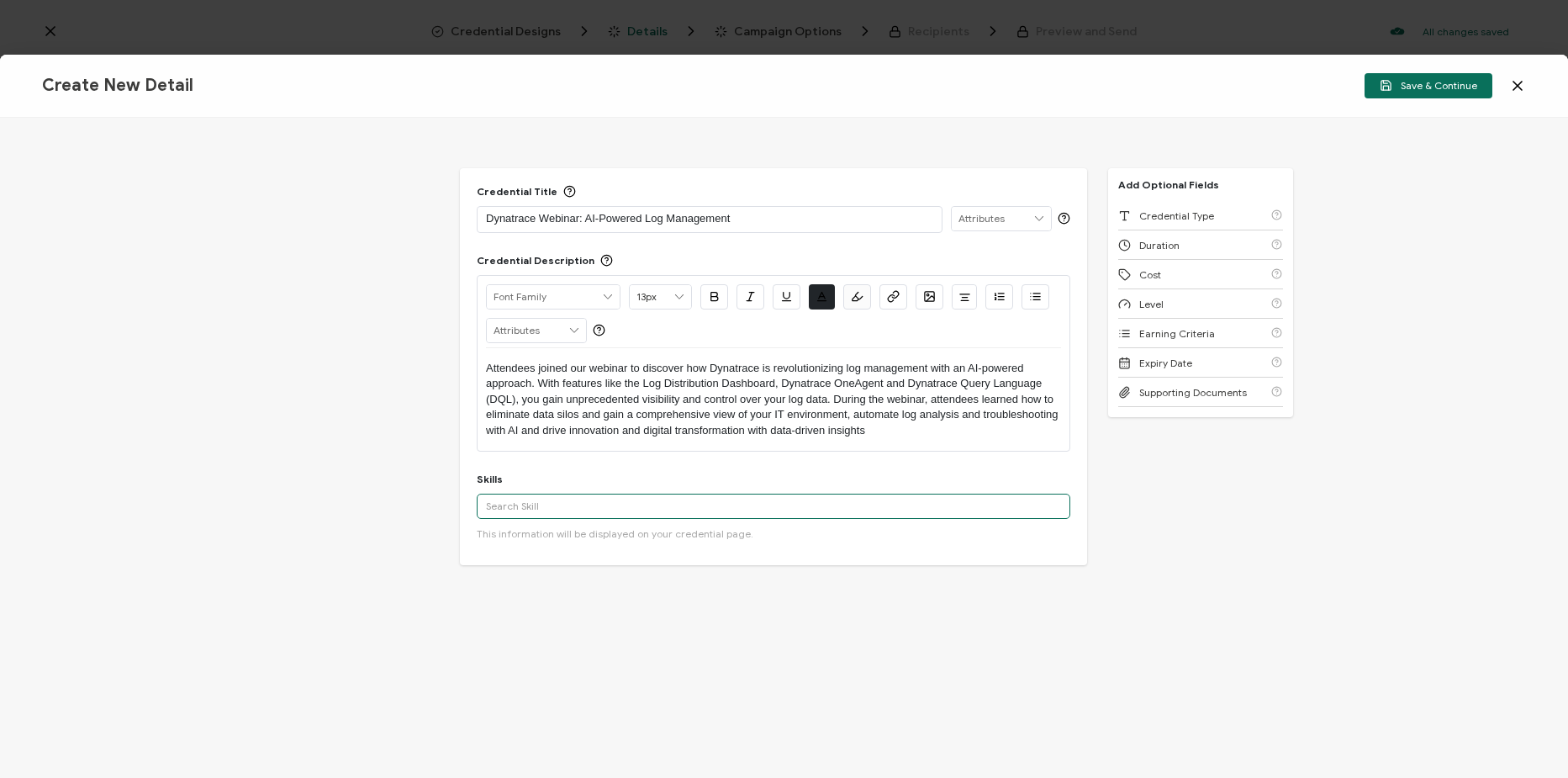
click at [556, 506] on input "text" at bounding box center [774, 506] width 594 height 25
click at [657, 498] on input "text" at bounding box center [774, 506] width 594 height 25
paste input "Log management, observability, DQL, artificial intelligence"
type input "Log management, observability, DQL, artificial intelligence"
click at [1213, 210] on div "Credential Type" at bounding box center [1201, 216] width 165 height 30
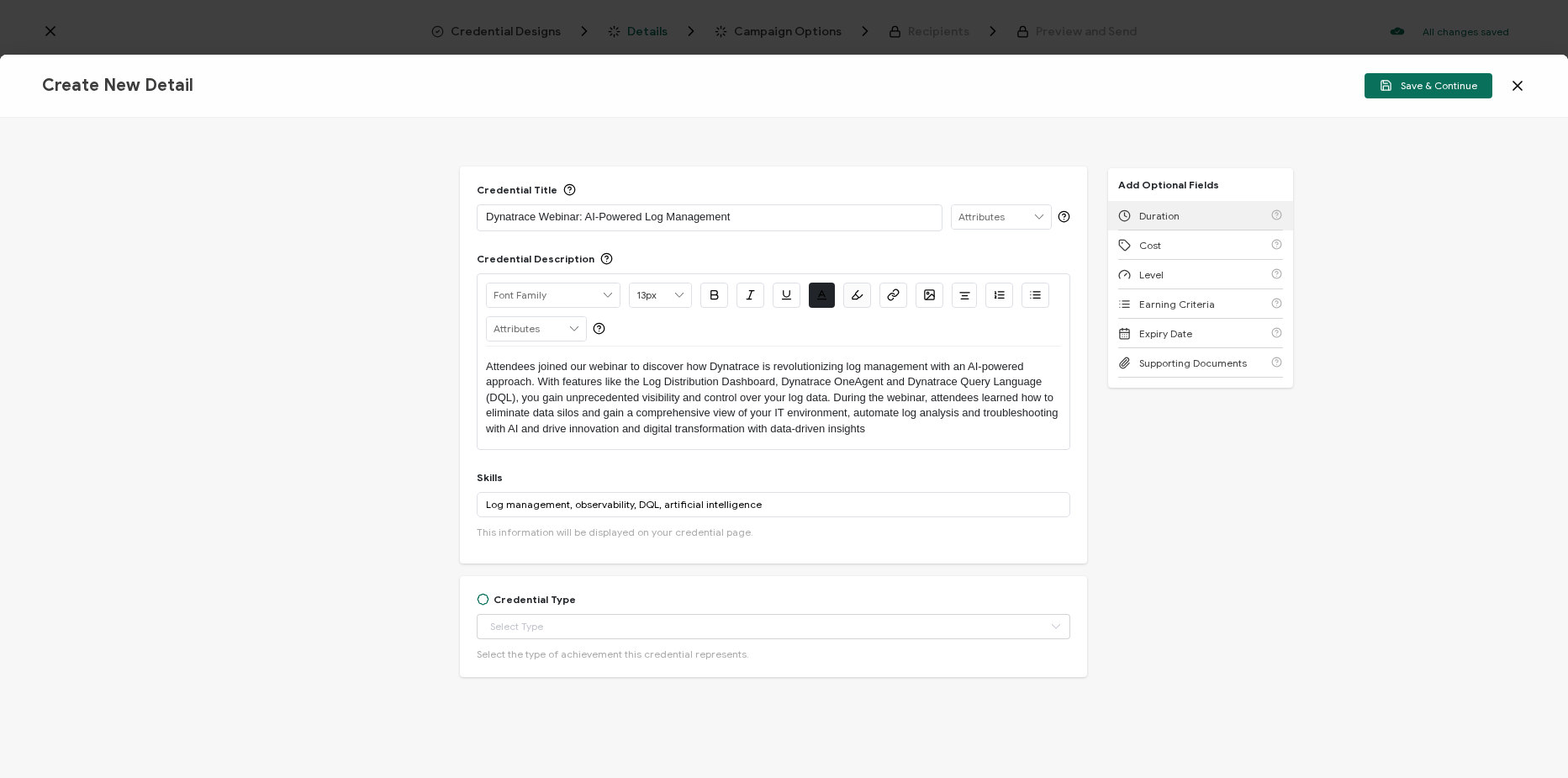
click at [1213, 210] on div "Duration" at bounding box center [1201, 216] width 165 height 30
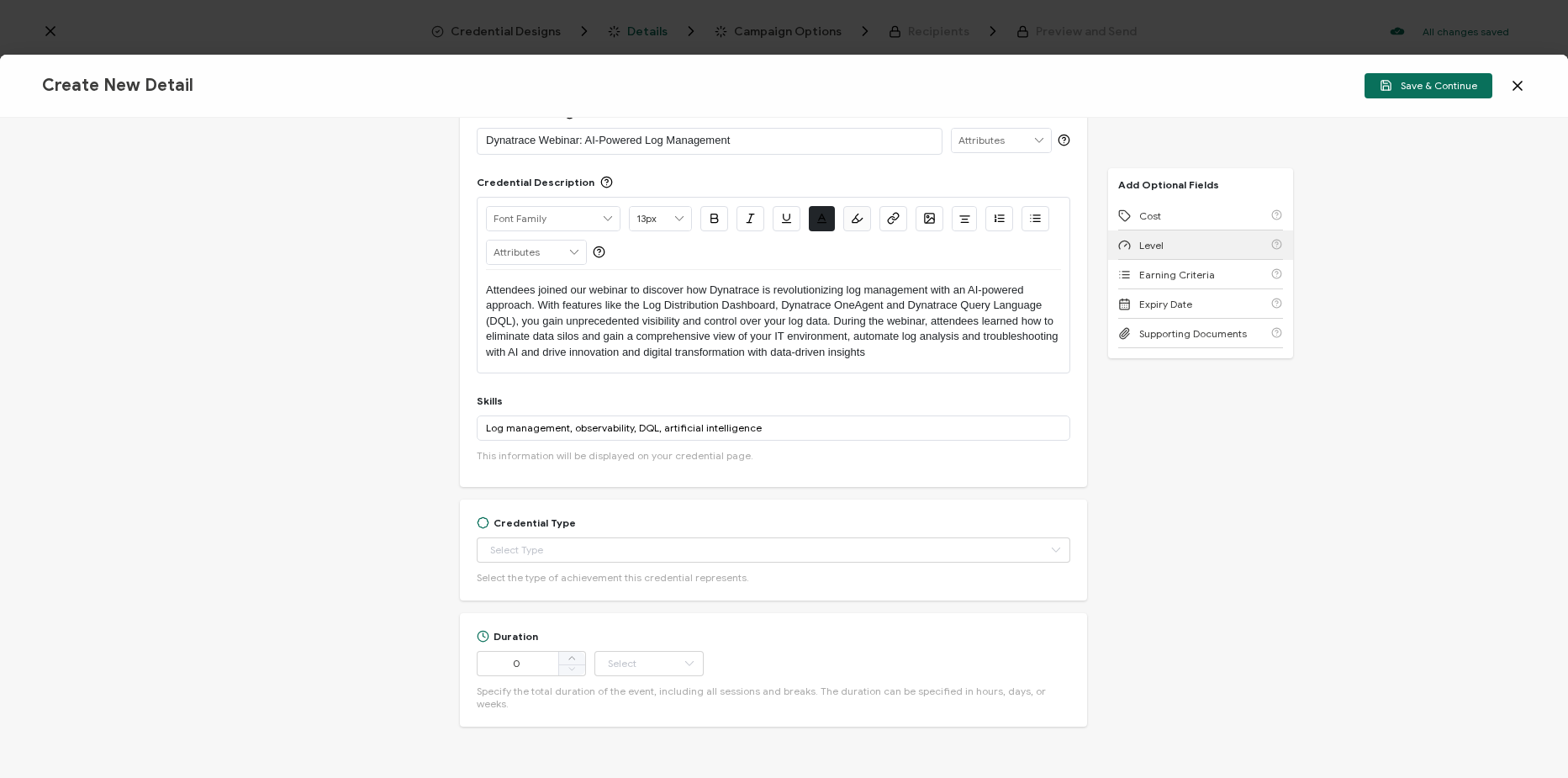
scroll to position [116, 0]
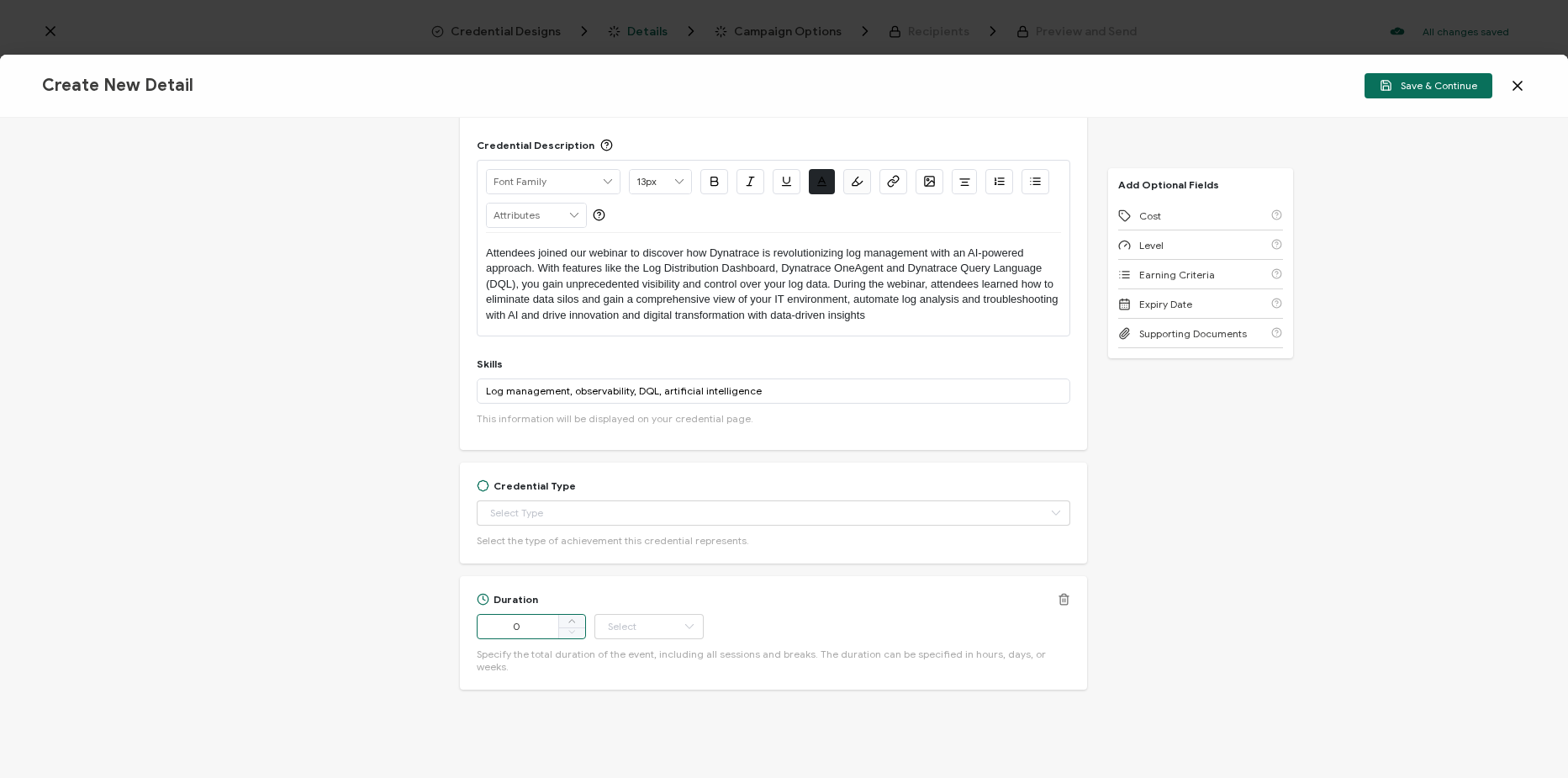
drag, startPoint x: 527, startPoint y: 622, endPoint x: 498, endPoint y: 625, distance: 29.2
click at [498, 625] on input "0" at bounding box center [532, 626] width 110 height 25
type input "60"
click at [638, 621] on input "text" at bounding box center [649, 626] width 110 height 25
click at [658, 581] on li "Minute" at bounding box center [650, 581] width 114 height 29
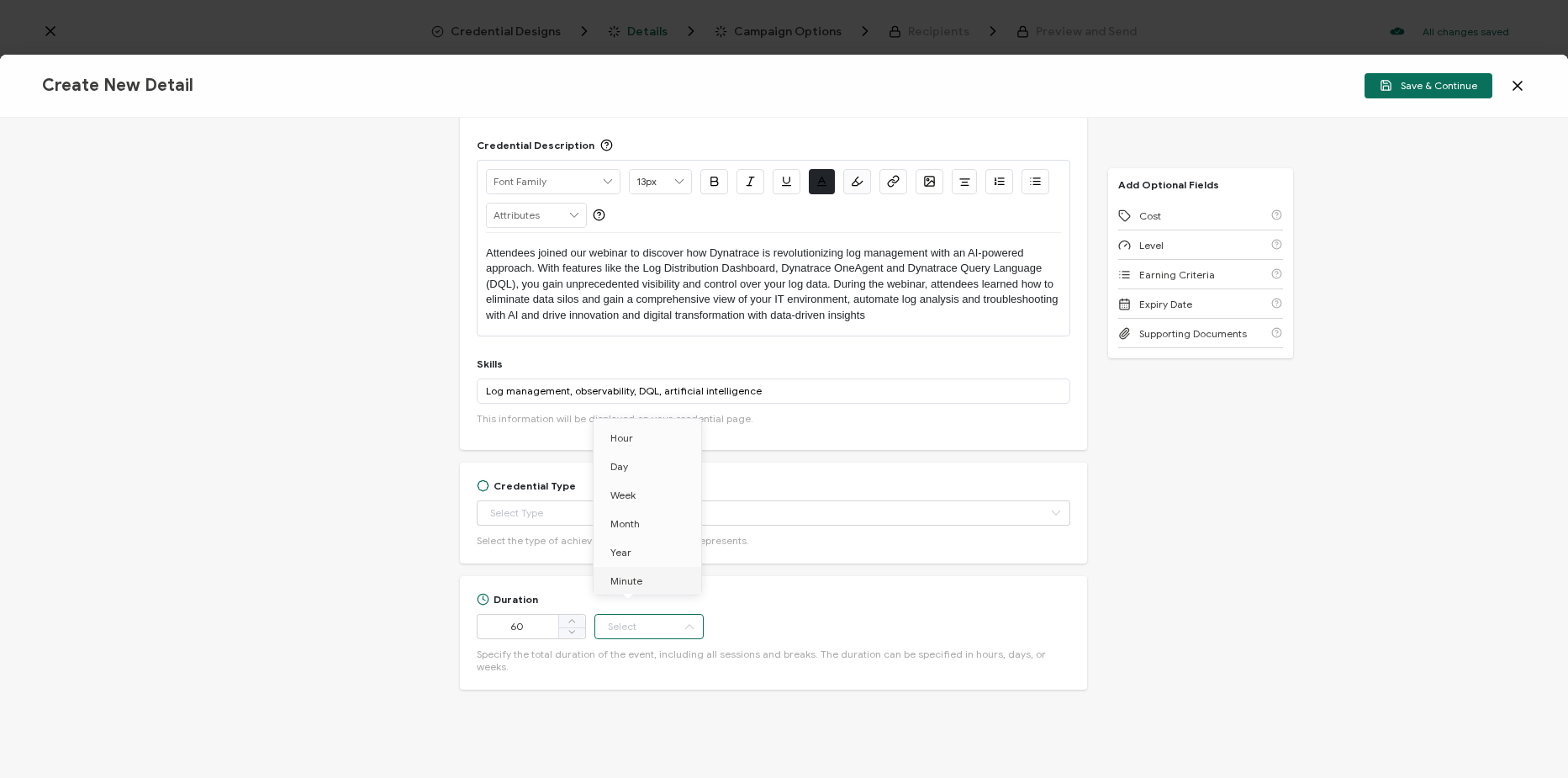
type input "Minute"
click at [677, 515] on input "text" at bounding box center [774, 513] width 594 height 25
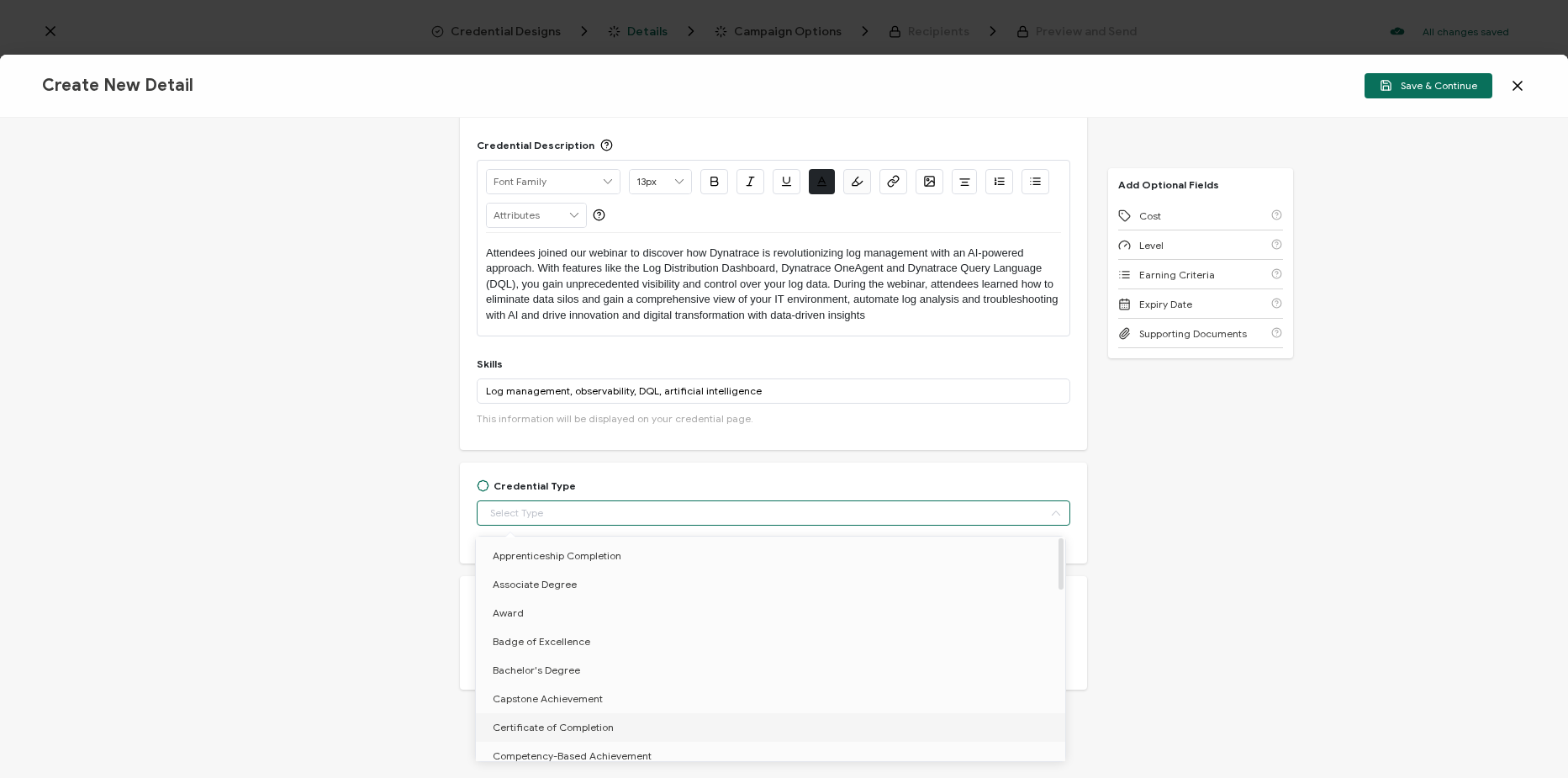
click at [582, 725] on span "Certificate of Completion" at bounding box center [553, 726] width 121 height 12
type input "Certificate of Completion"
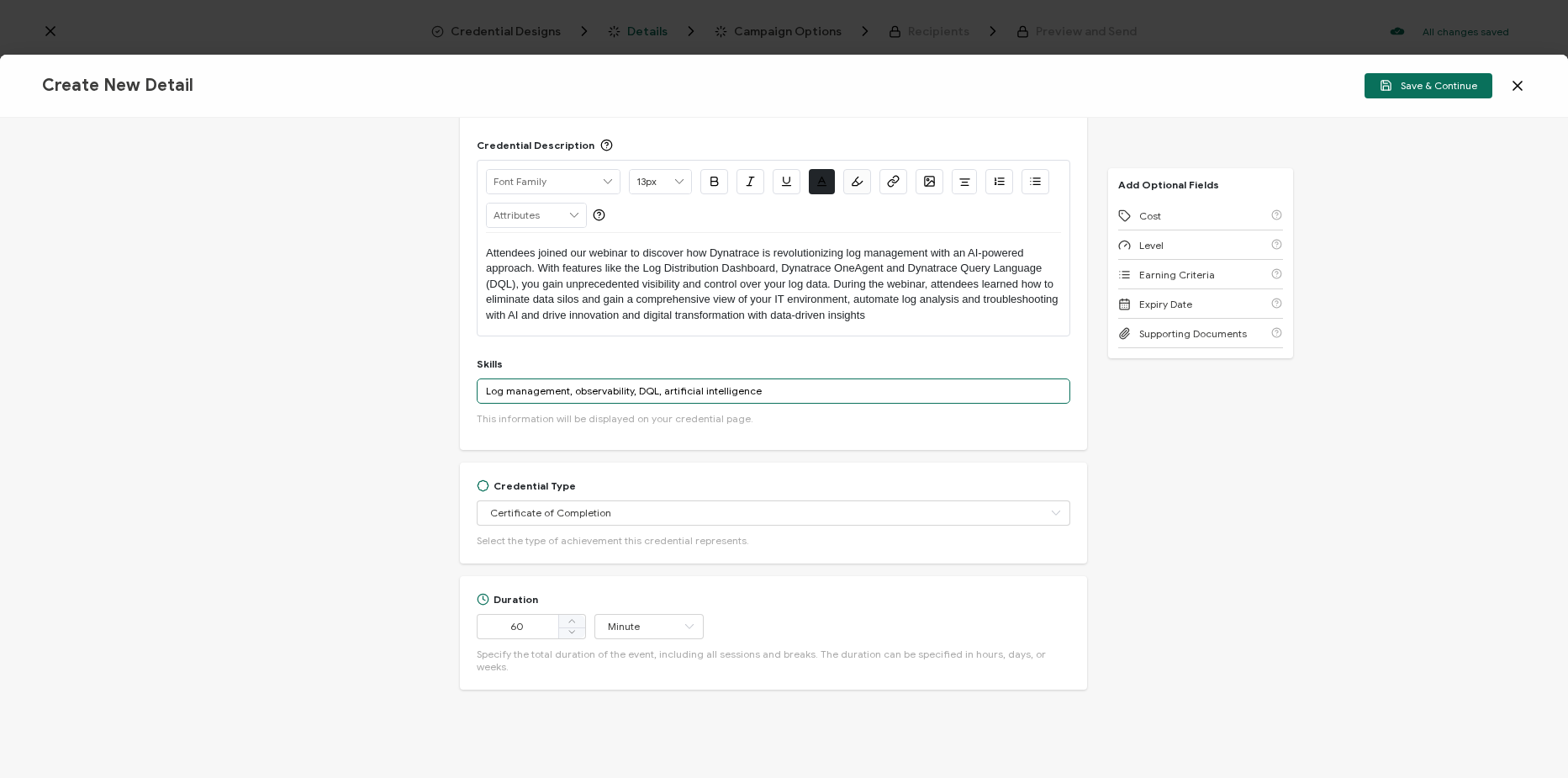
click at [785, 394] on input "Log management, observability, DQL, artificial intelligence" at bounding box center [774, 390] width 594 height 25
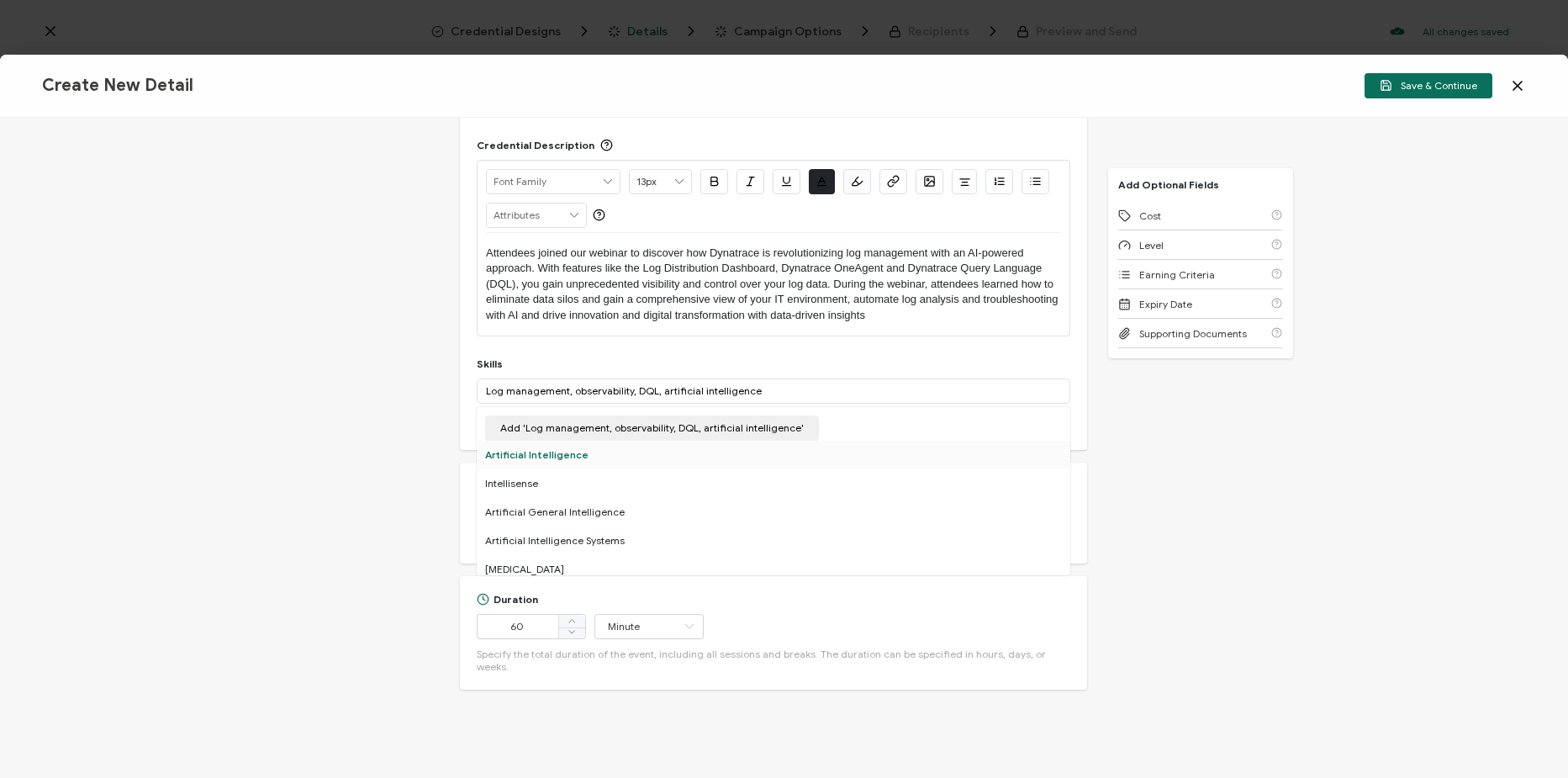
click at [651, 457] on div "Artificial Intelligence" at bounding box center [774, 455] width 594 height 29
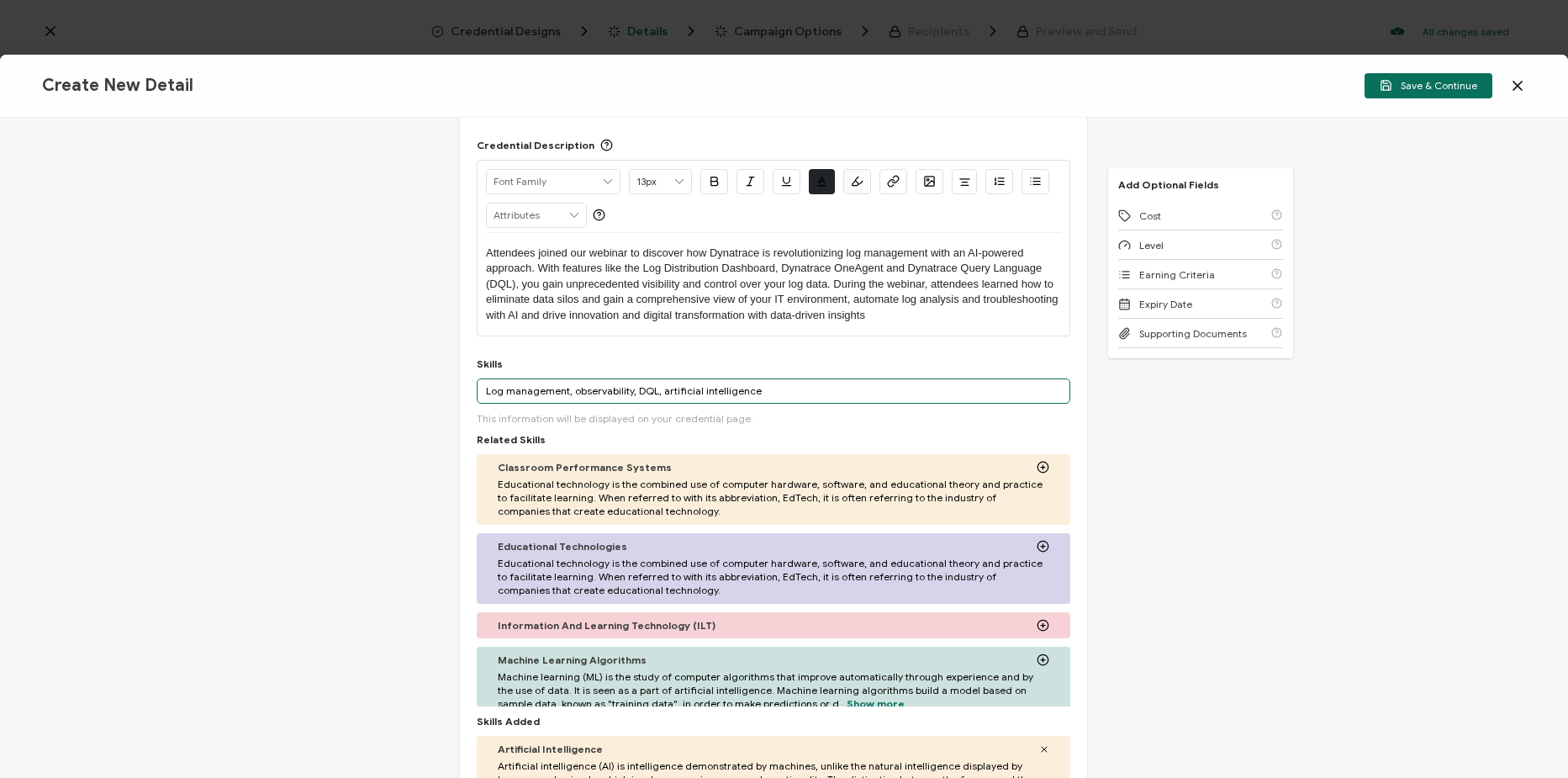
drag, startPoint x: 657, startPoint y: 394, endPoint x: 849, endPoint y: 392, distance: 192.0
click at [849, 392] on input "Log management, observability, DQL, artificial intelligence" at bounding box center [774, 390] width 594 height 25
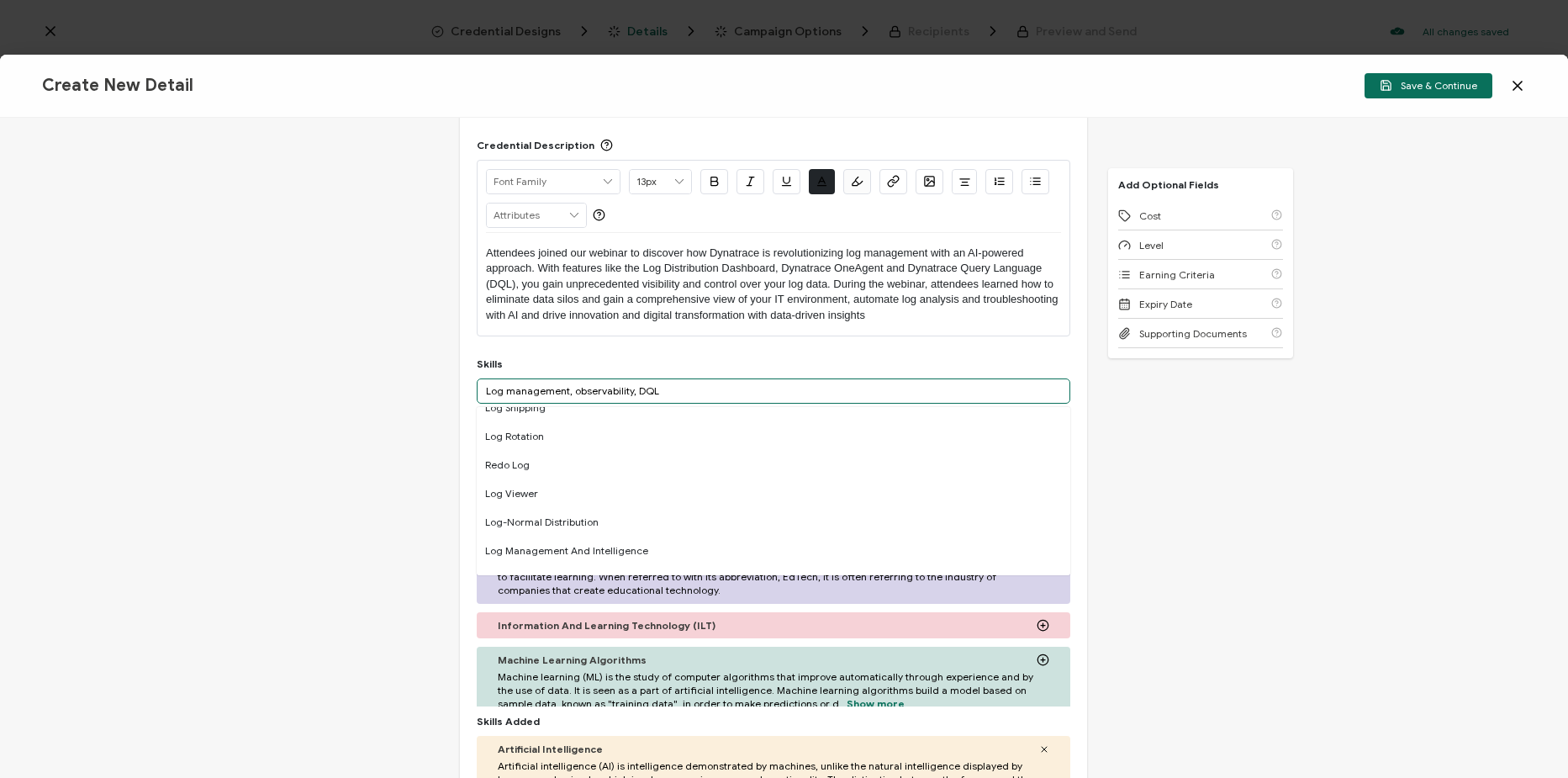
scroll to position [252, 0]
type input "Log management, observability, DQL"
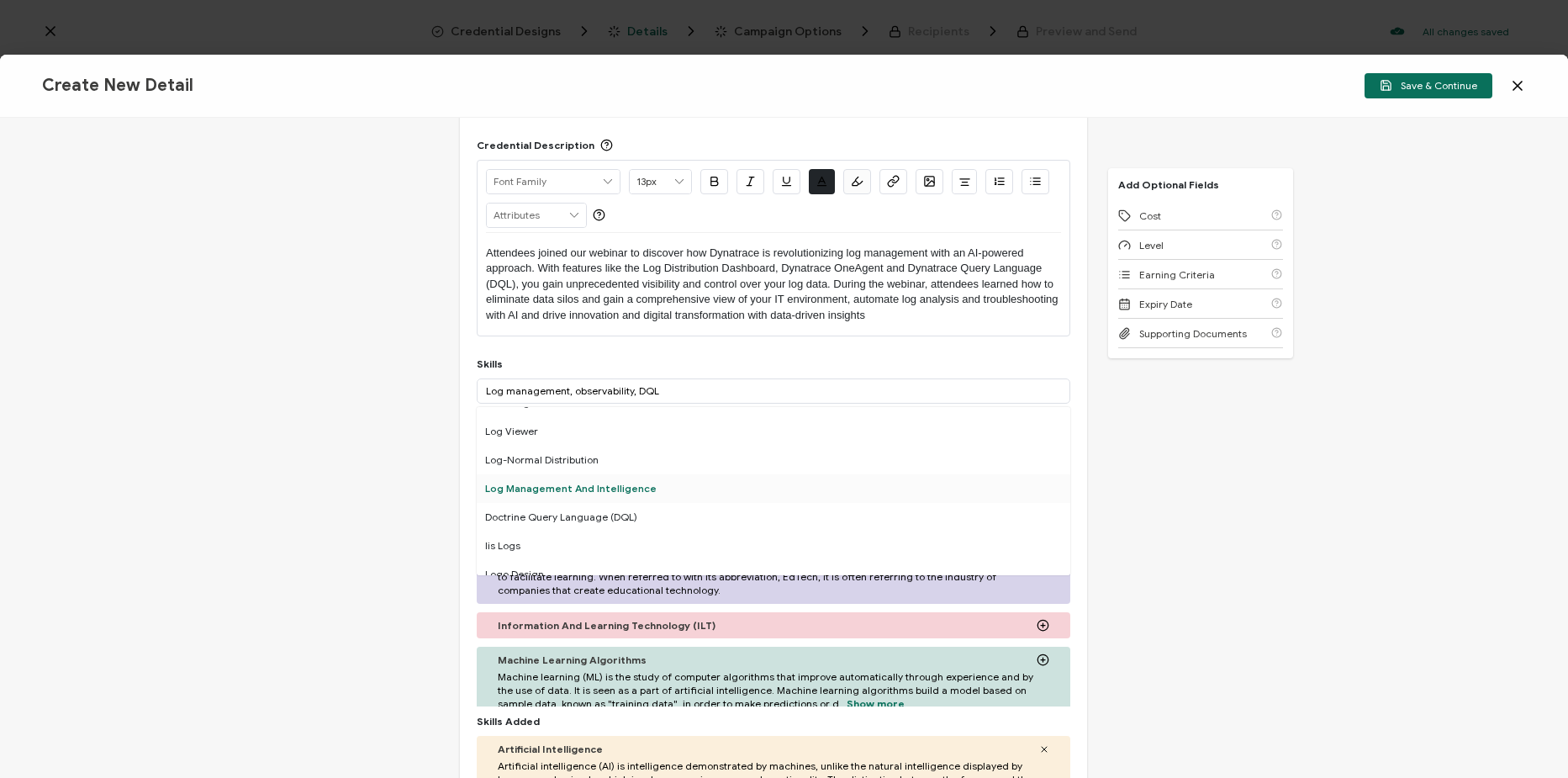
click at [633, 490] on div "Log Management And Intelligence" at bounding box center [774, 489] width 594 height 29
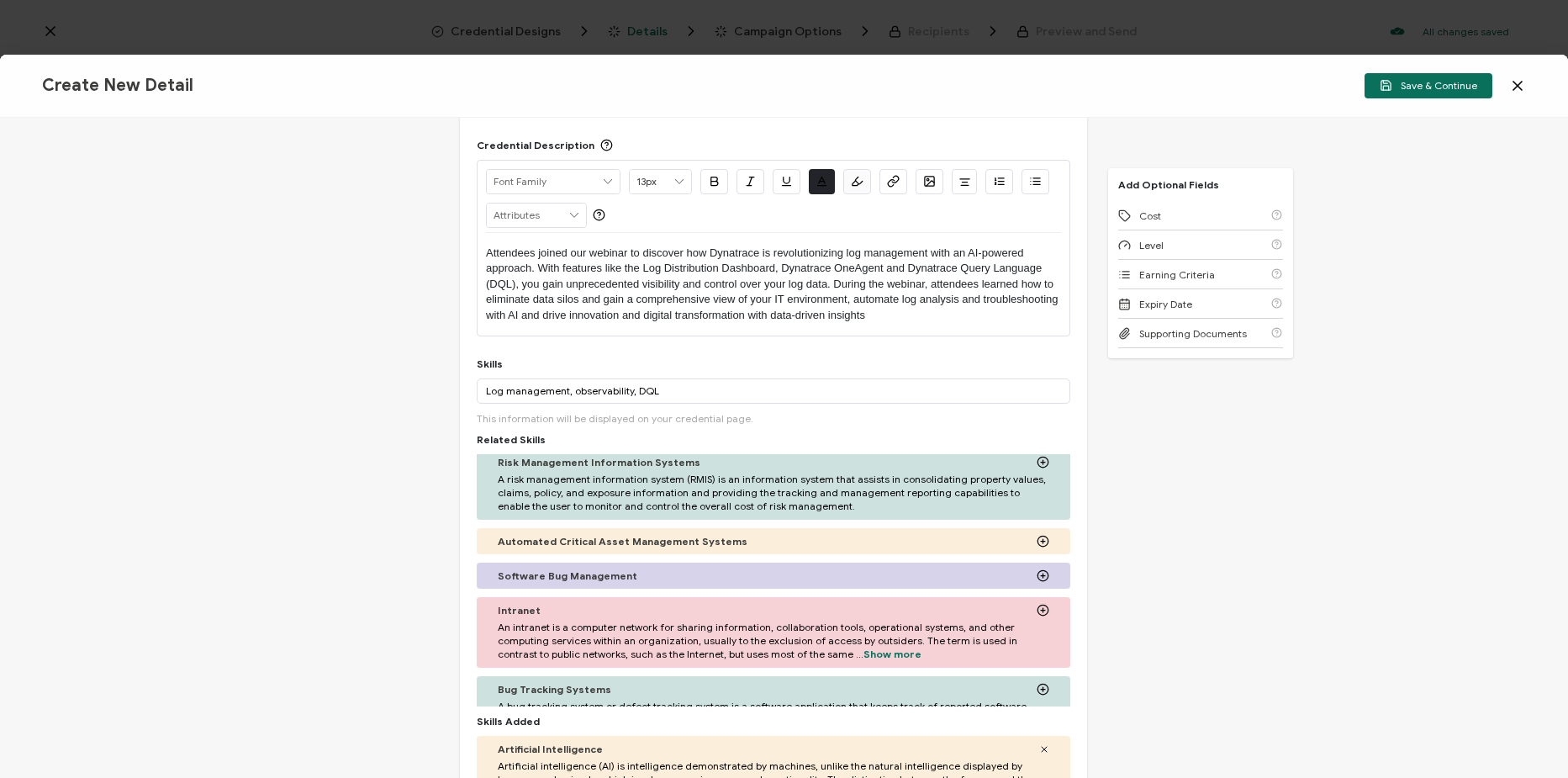
scroll to position [336, 0]
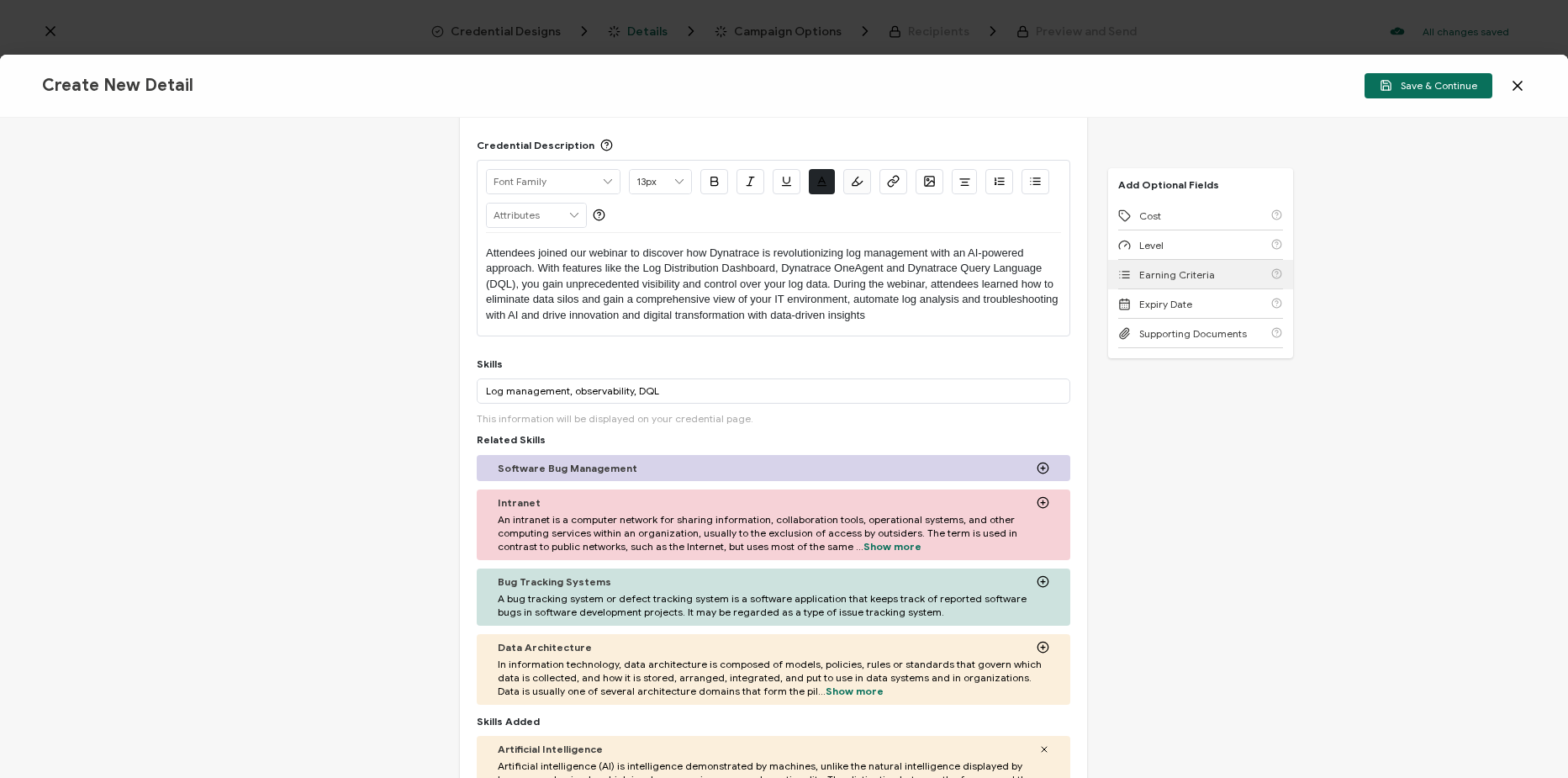
click at [1243, 286] on div "Earning Criteria" at bounding box center [1201, 274] width 165 height 30
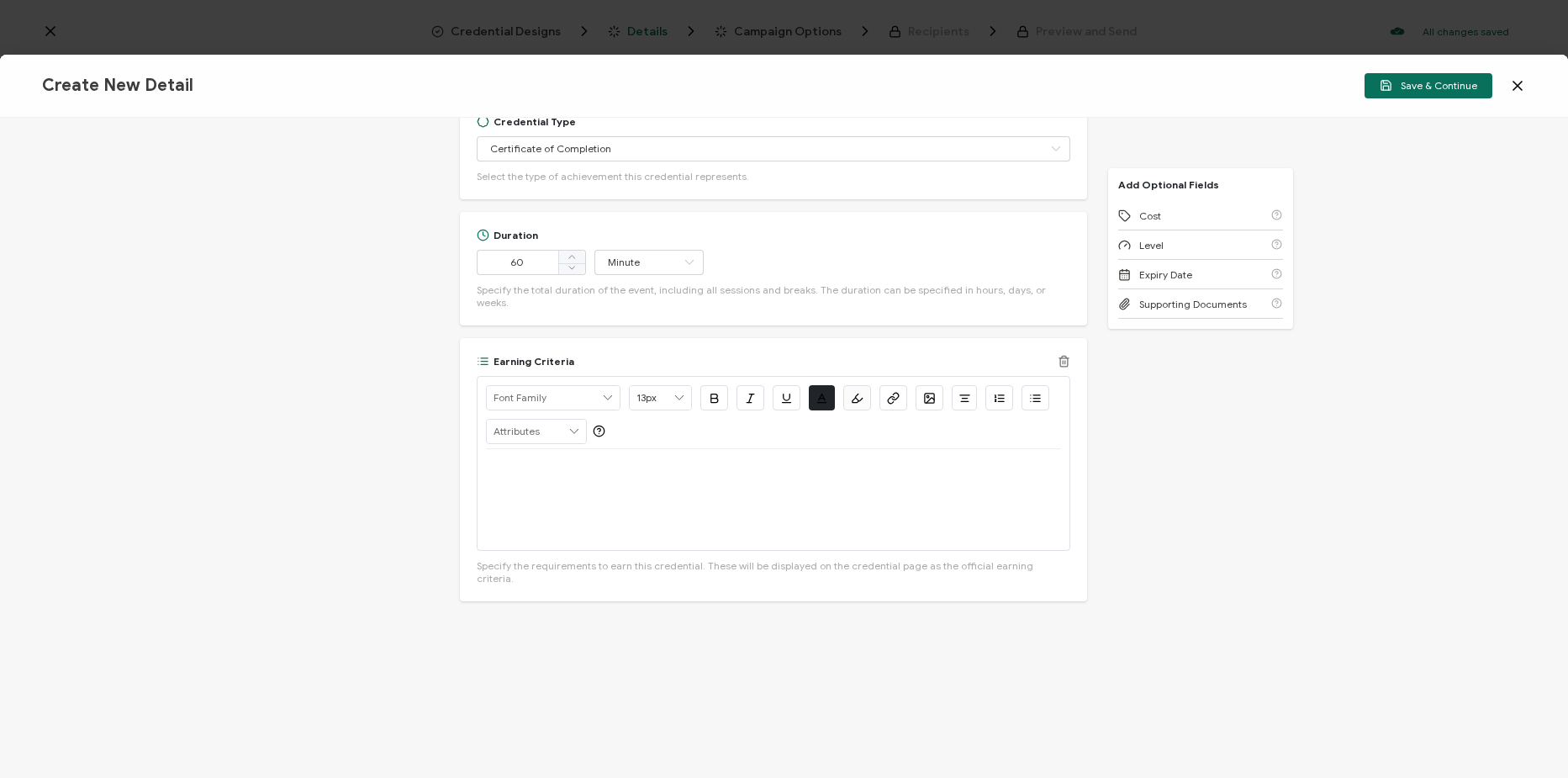
scroll to position [830, 0]
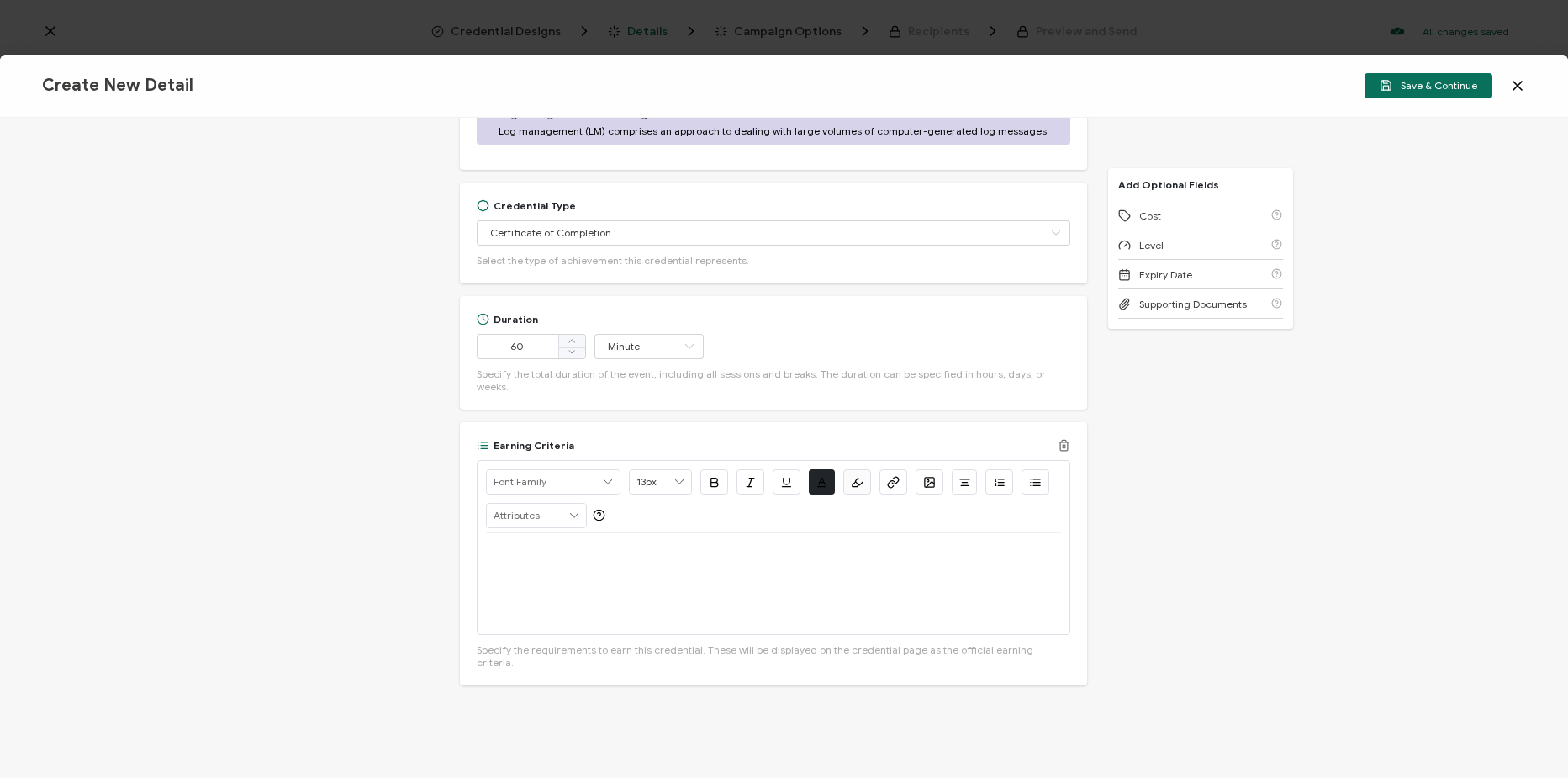
click at [731, 569] on div at bounding box center [773, 584] width 575 height 101
click at [888, 476] on button "button" at bounding box center [893, 482] width 28 height 25
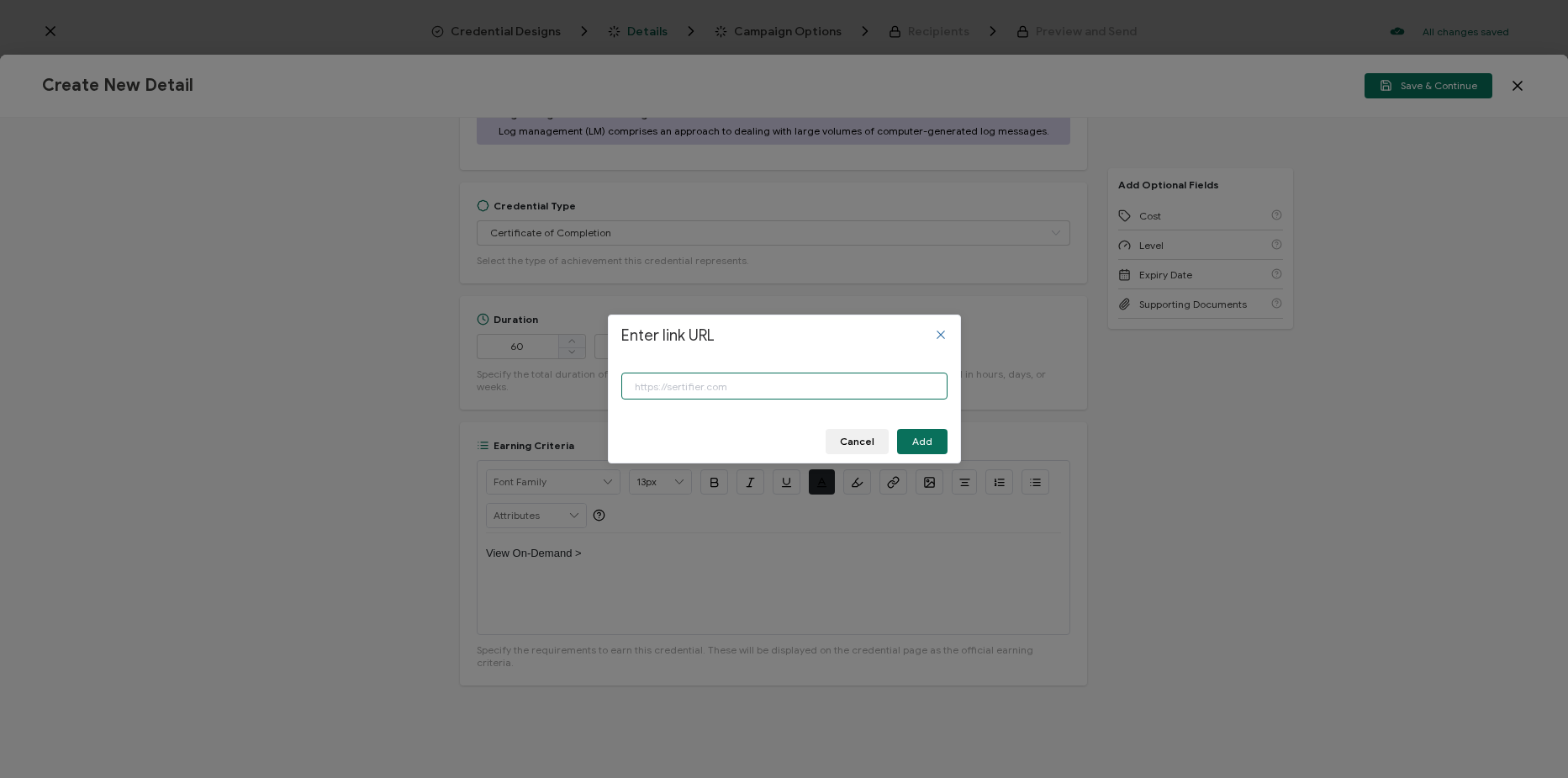
click at [759, 393] on input "Enter link URL" at bounding box center [784, 386] width 326 height 27
paste input "https://www.carahsoft.com/learn/event/66851-ai-powered-log-management"
type input "https://www.carahsoft.com/learn/event/66851-ai-powered-log-management"
click at [930, 441] on span "Add" at bounding box center [922, 441] width 20 height 11
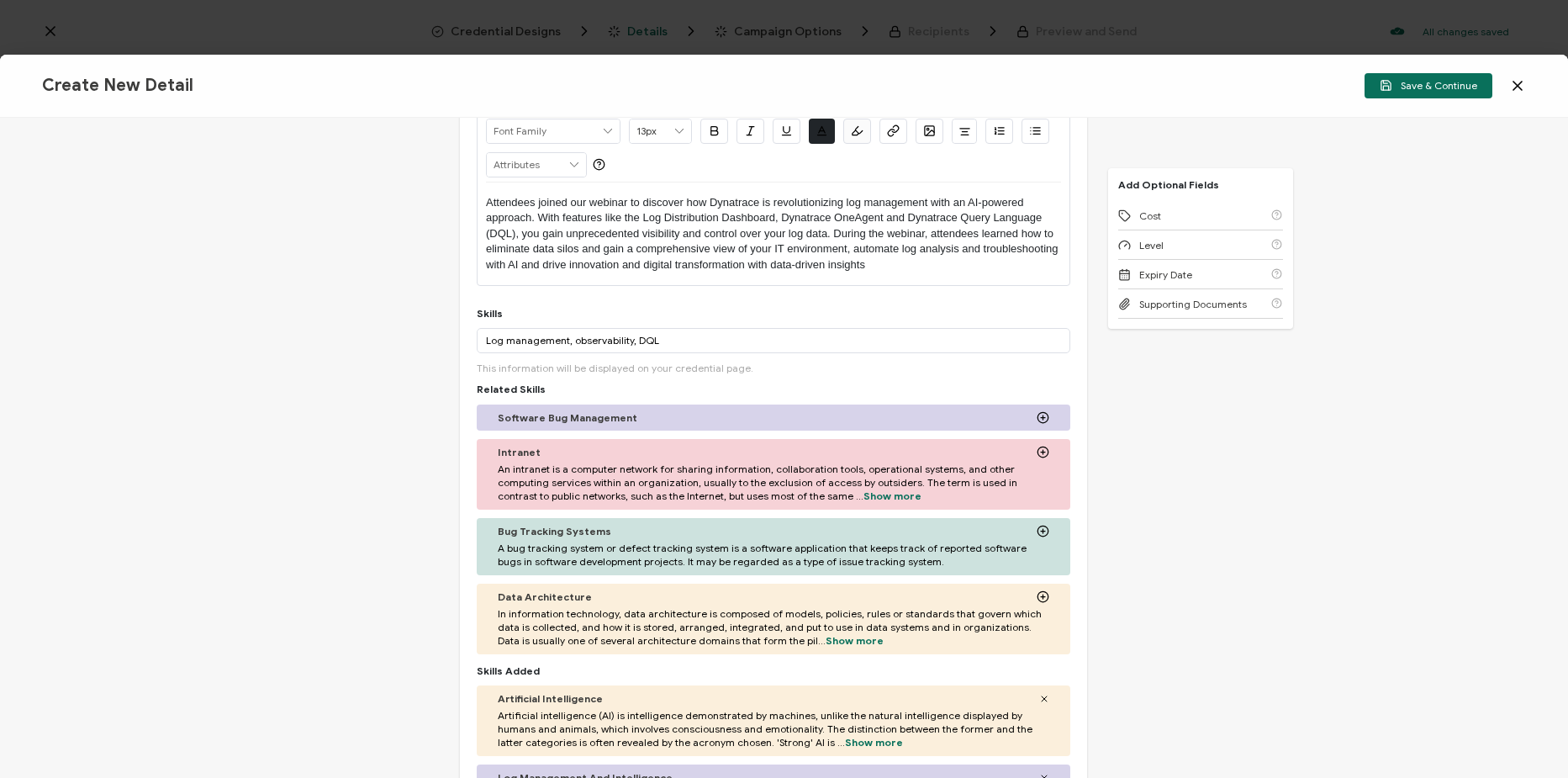
scroll to position [157, 0]
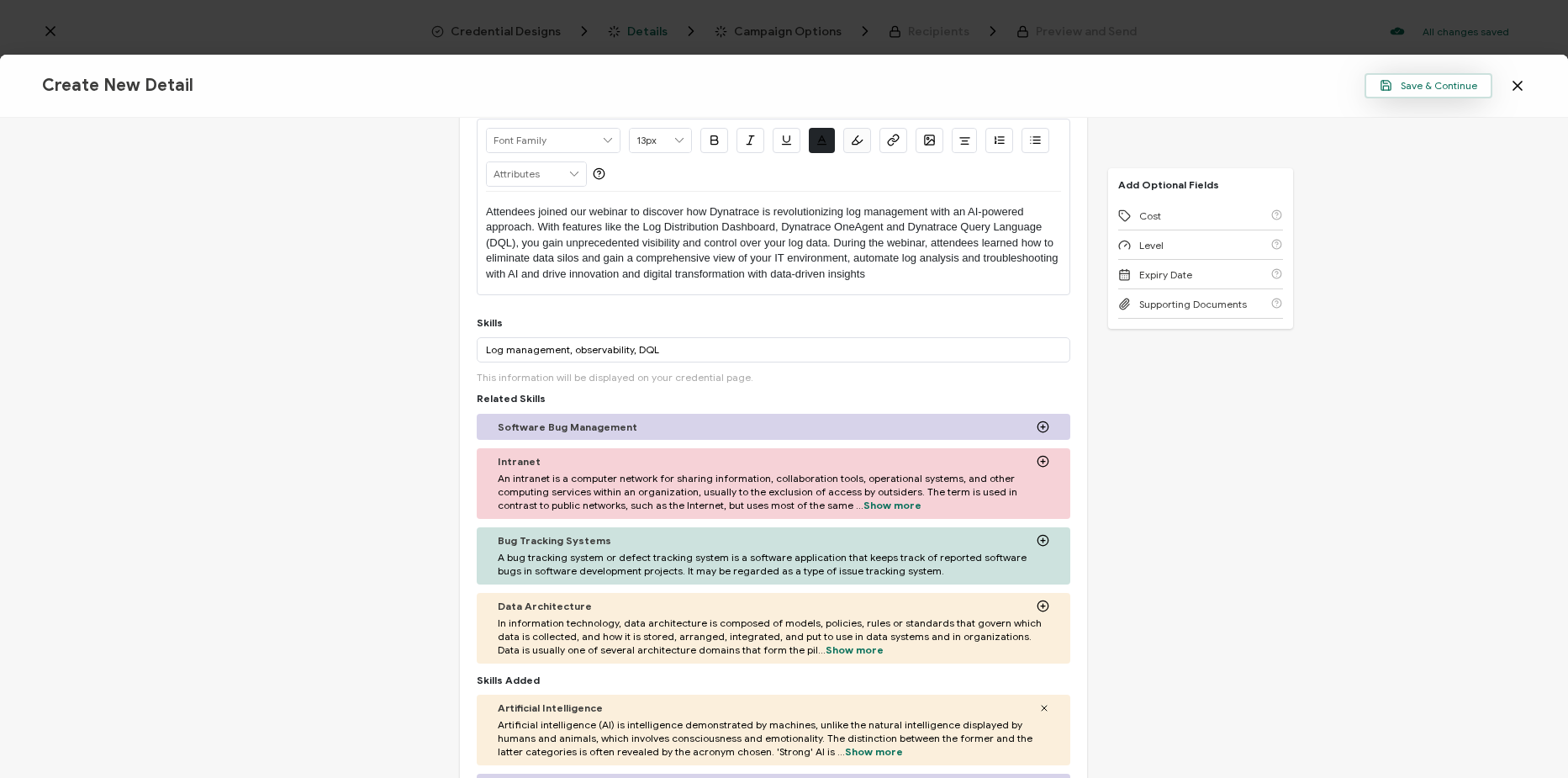
click at [1440, 95] on button "Save & Continue" at bounding box center [1429, 86] width 128 height 25
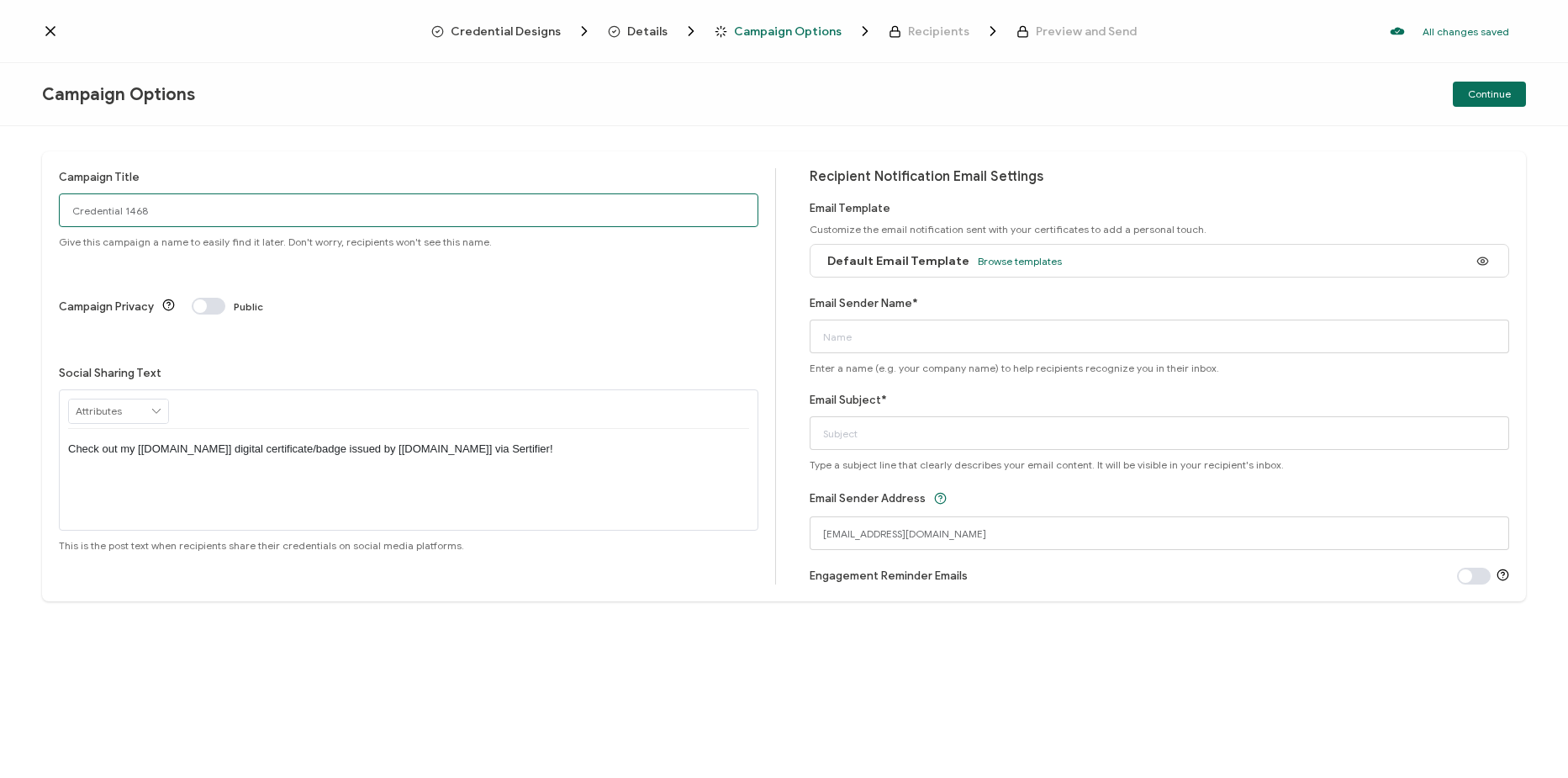
click at [290, 219] on input "Credential 1468" at bounding box center [408, 210] width 700 height 33
paste input "7-22-25_66851_Dynatrace Webinar"
type input "7-22-25_66851_Dynatrace Webinar"
click at [983, 340] on input "Email Sender Name*" at bounding box center [1159, 336] width 700 height 33
type input "CPE"
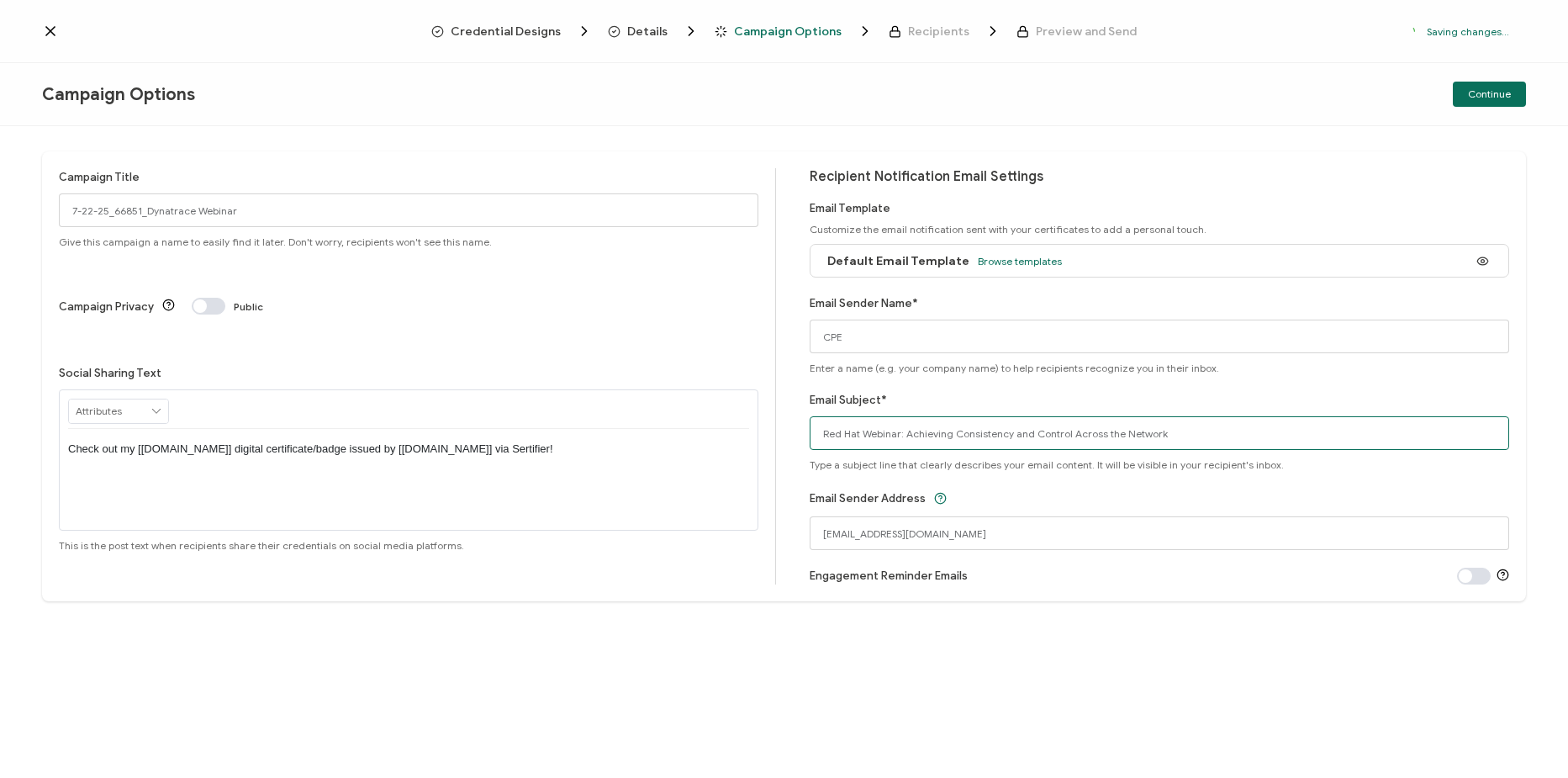
drag, startPoint x: 821, startPoint y: 435, endPoint x: 1282, endPoint y: 445, distance: 461.1
click at [1282, 445] on input "Red Hat Webinar: Achieving Consistency and Control Across the Network" at bounding box center [1159, 432] width 700 height 33
paste input "Dynatrace Webinar: AI-Powered Log Management"
type input "Dynatrace Webinar: AI-Powered Log Management"
click at [1483, 102] on button "Continue" at bounding box center [1490, 94] width 73 height 25
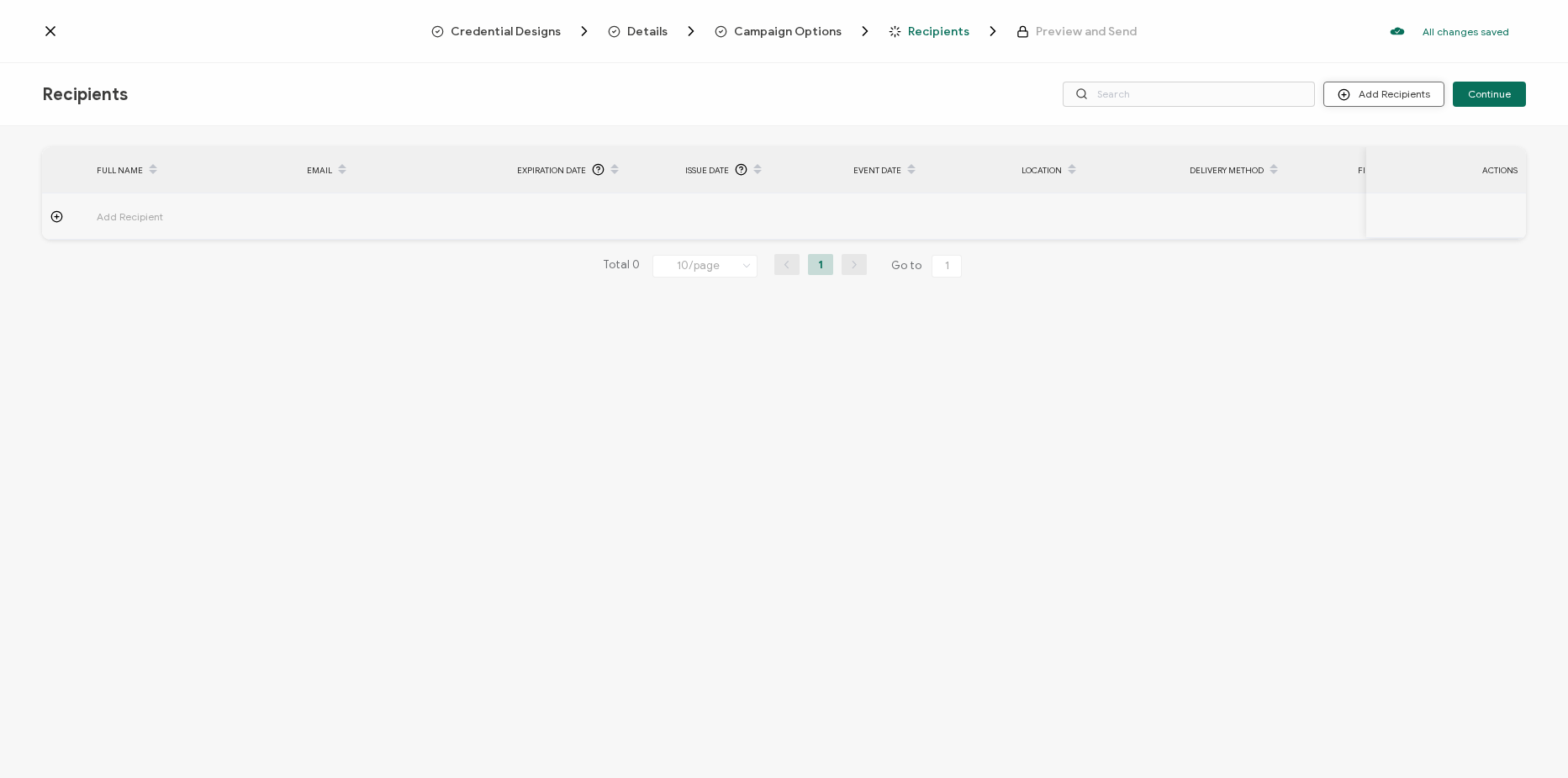
click at [1369, 92] on button "Add Recipients" at bounding box center [1384, 94] width 121 height 25
click at [1388, 93] on button "Add Recipients" at bounding box center [1384, 94] width 121 height 25
click at [1397, 197] on span "Import From List" at bounding box center [1401, 194] width 76 height 12
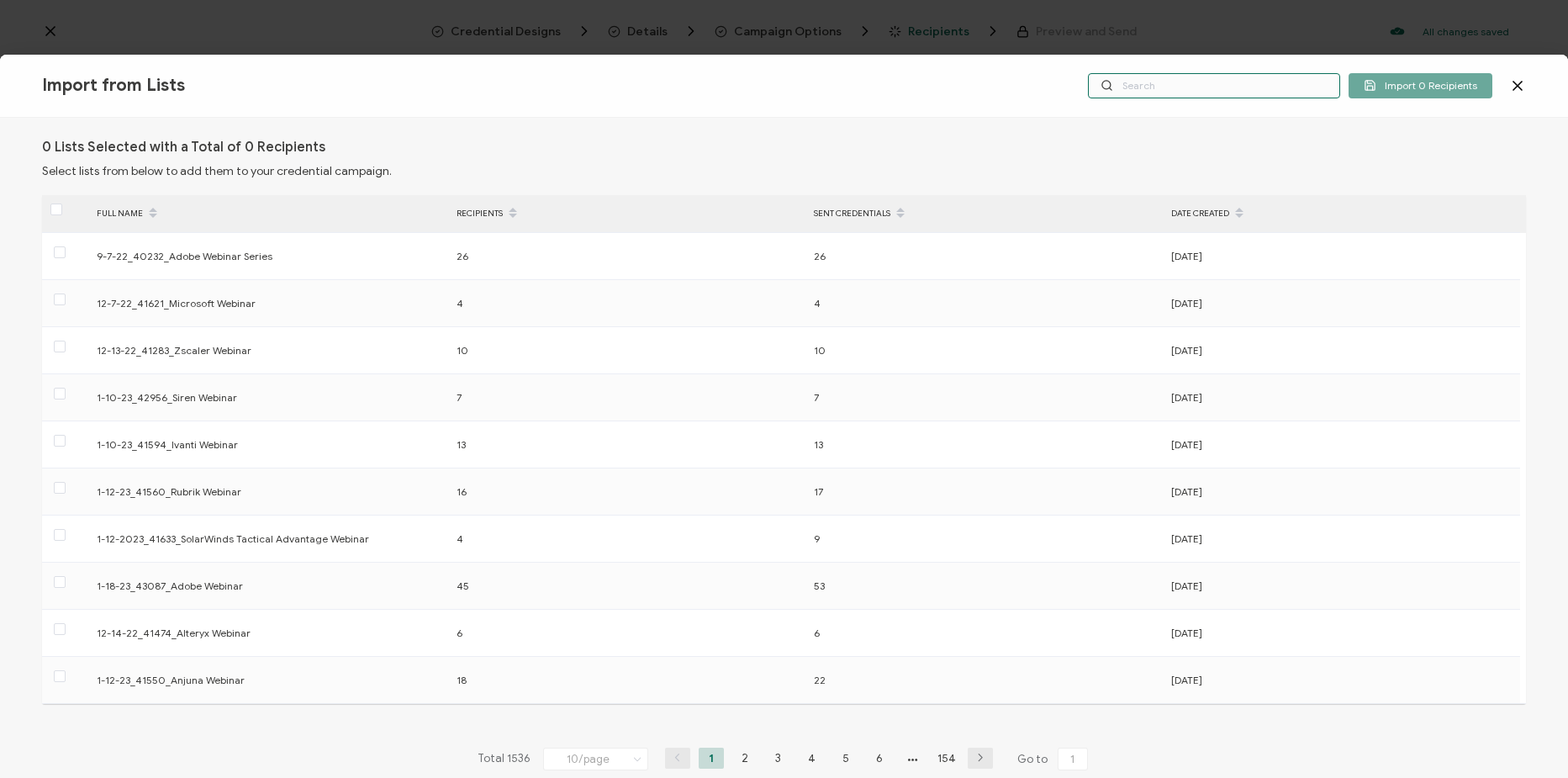
click at [1212, 89] on input "text" at bounding box center [1214, 86] width 252 height 25
paste input "7-22-25_66851_Dynatrace Webinar"
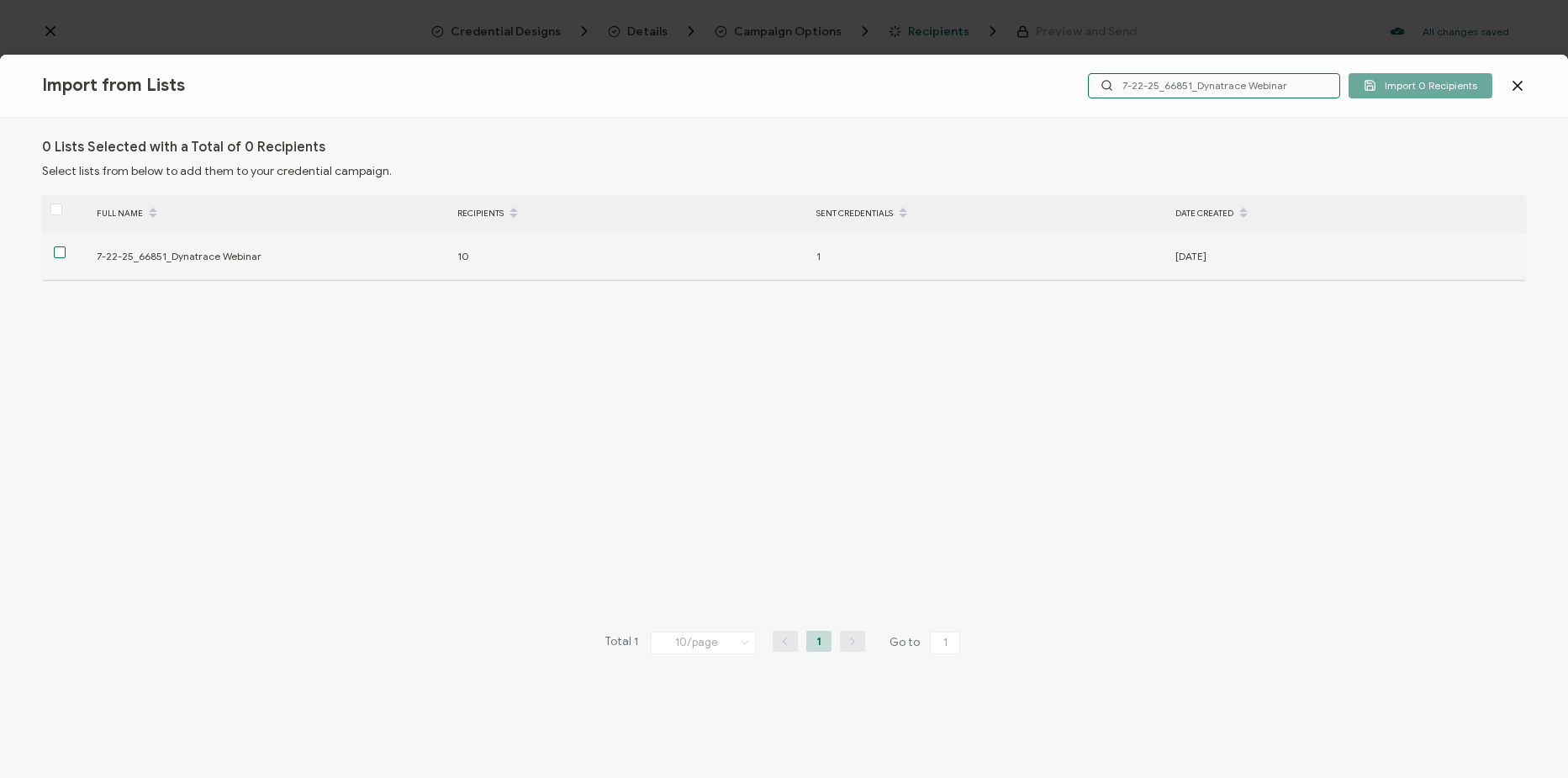
type input "7-22-25_66851_Dynatrace Webinar"
click at [60, 250] on span at bounding box center [59, 252] width 11 height 11
click at [66, 246] on input "checkbox" at bounding box center [66, 246] width 0 height 0
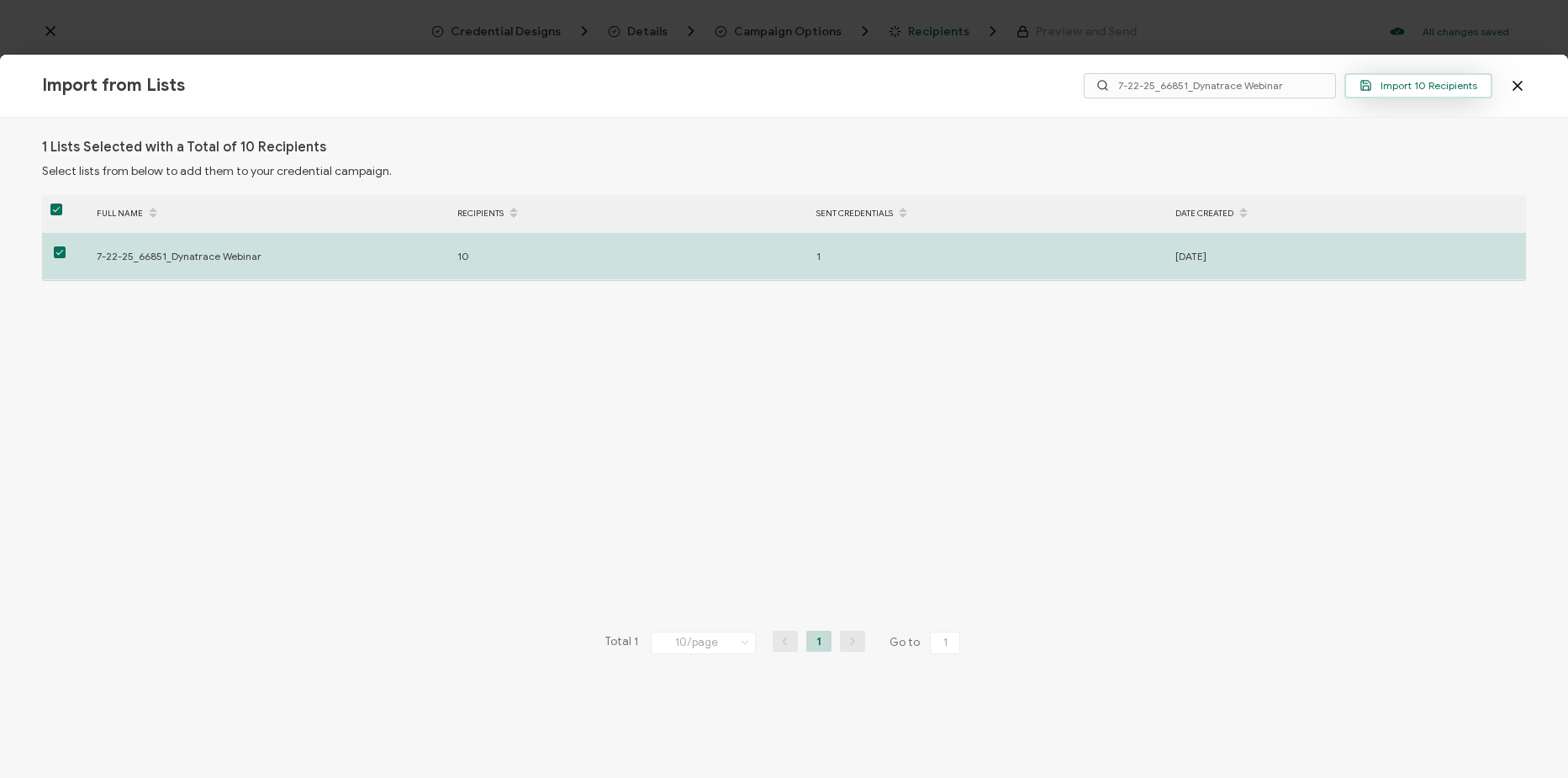
click at [1426, 89] on span "Import 10 Recipients" at bounding box center [1418, 85] width 117 height 12
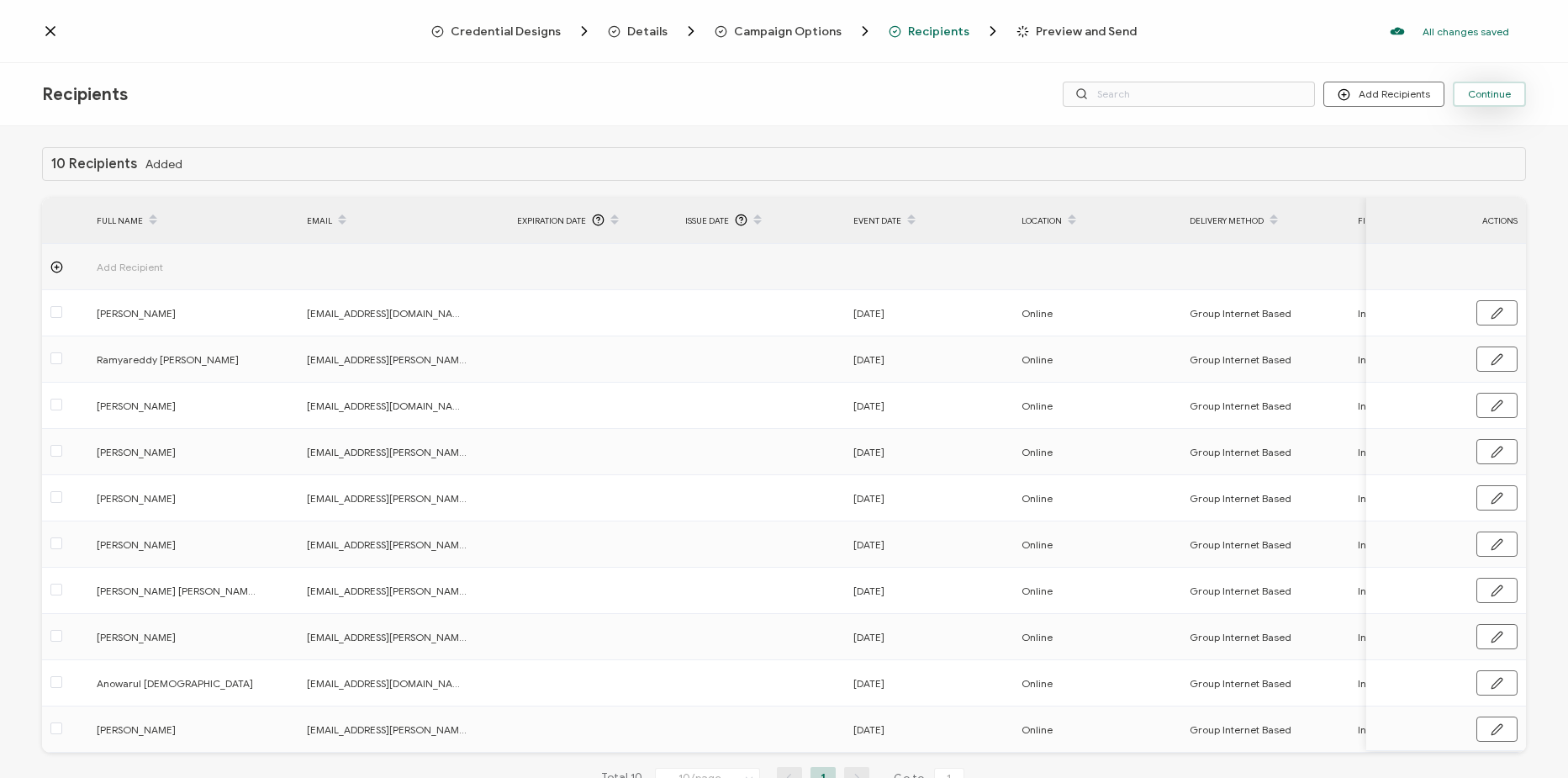
click at [1503, 95] on span "Continue" at bounding box center [1489, 94] width 43 height 11
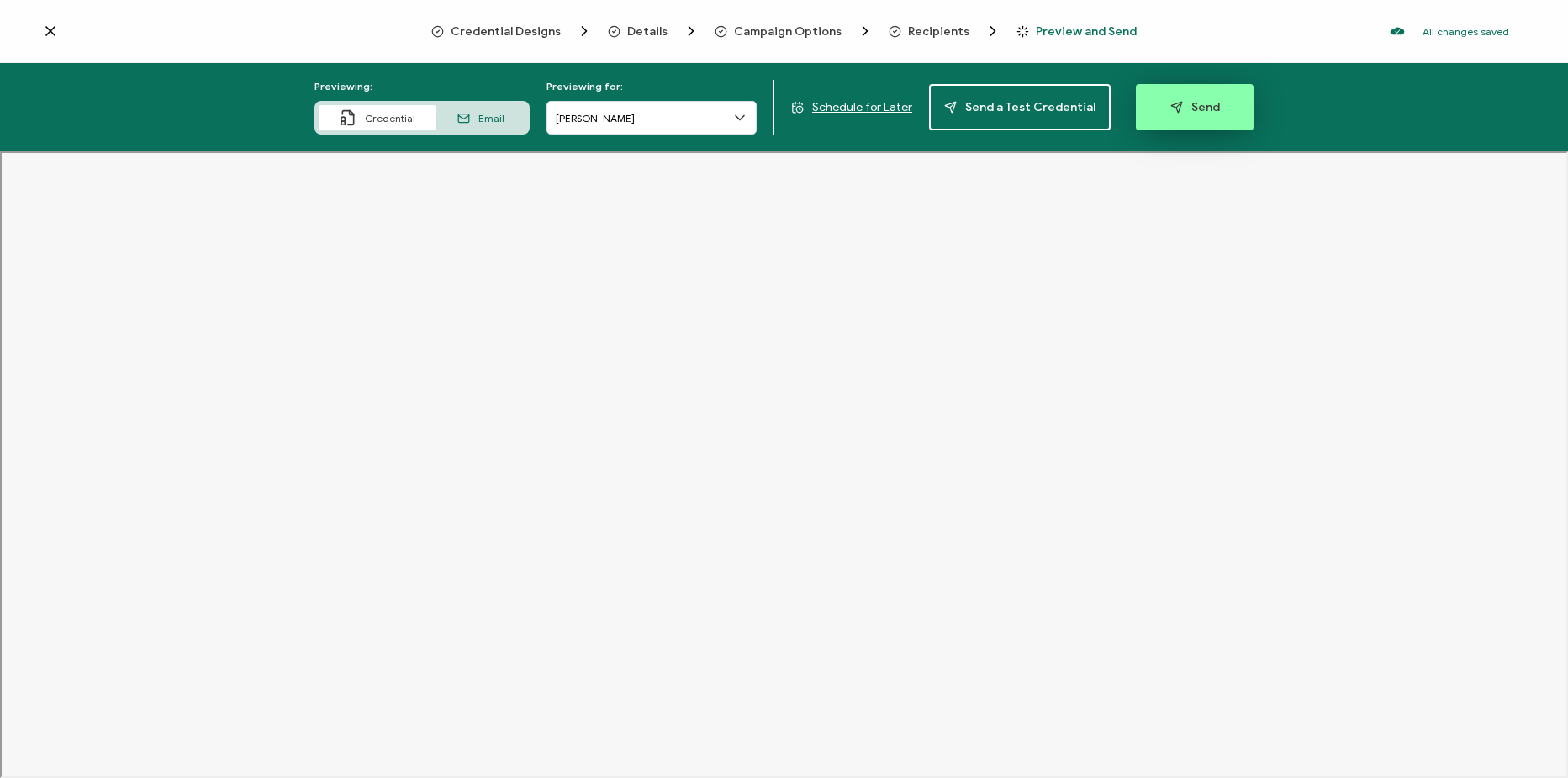
click at [1215, 95] on button "Send" at bounding box center [1194, 107] width 117 height 46
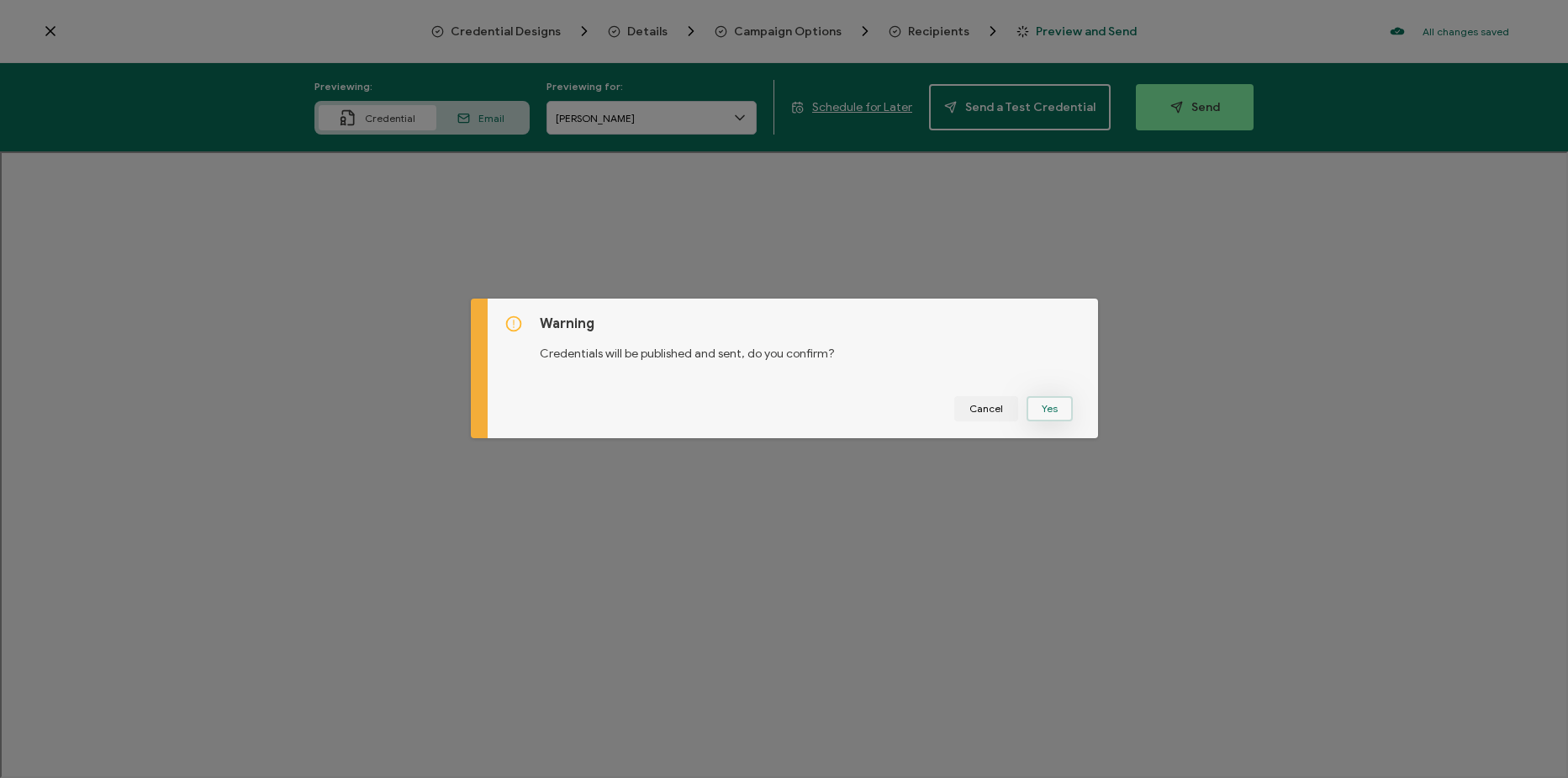
click at [1062, 408] on button "Yes" at bounding box center [1050, 409] width 46 height 25
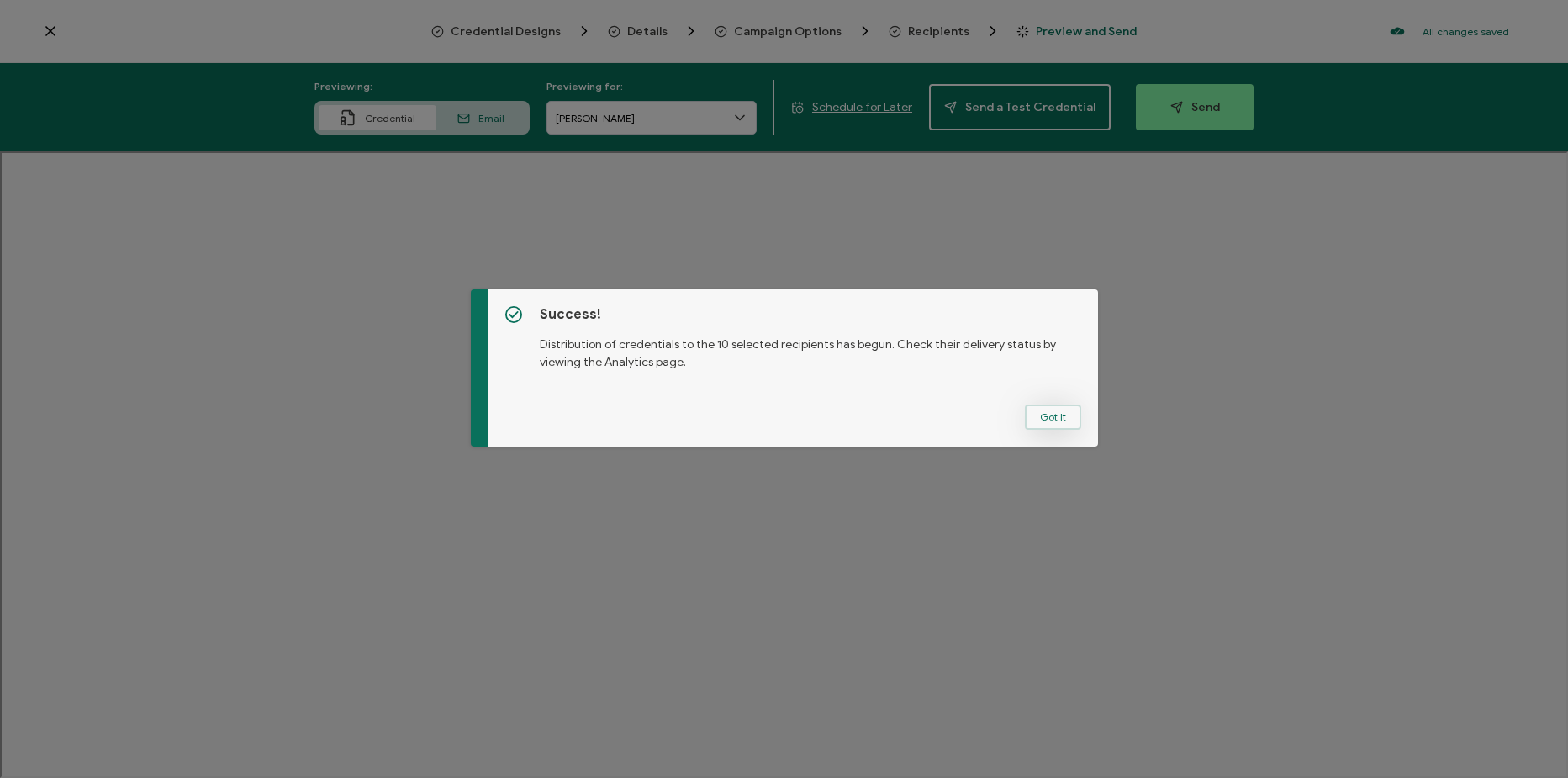
click at [1054, 419] on button "Got It" at bounding box center [1053, 417] width 56 height 25
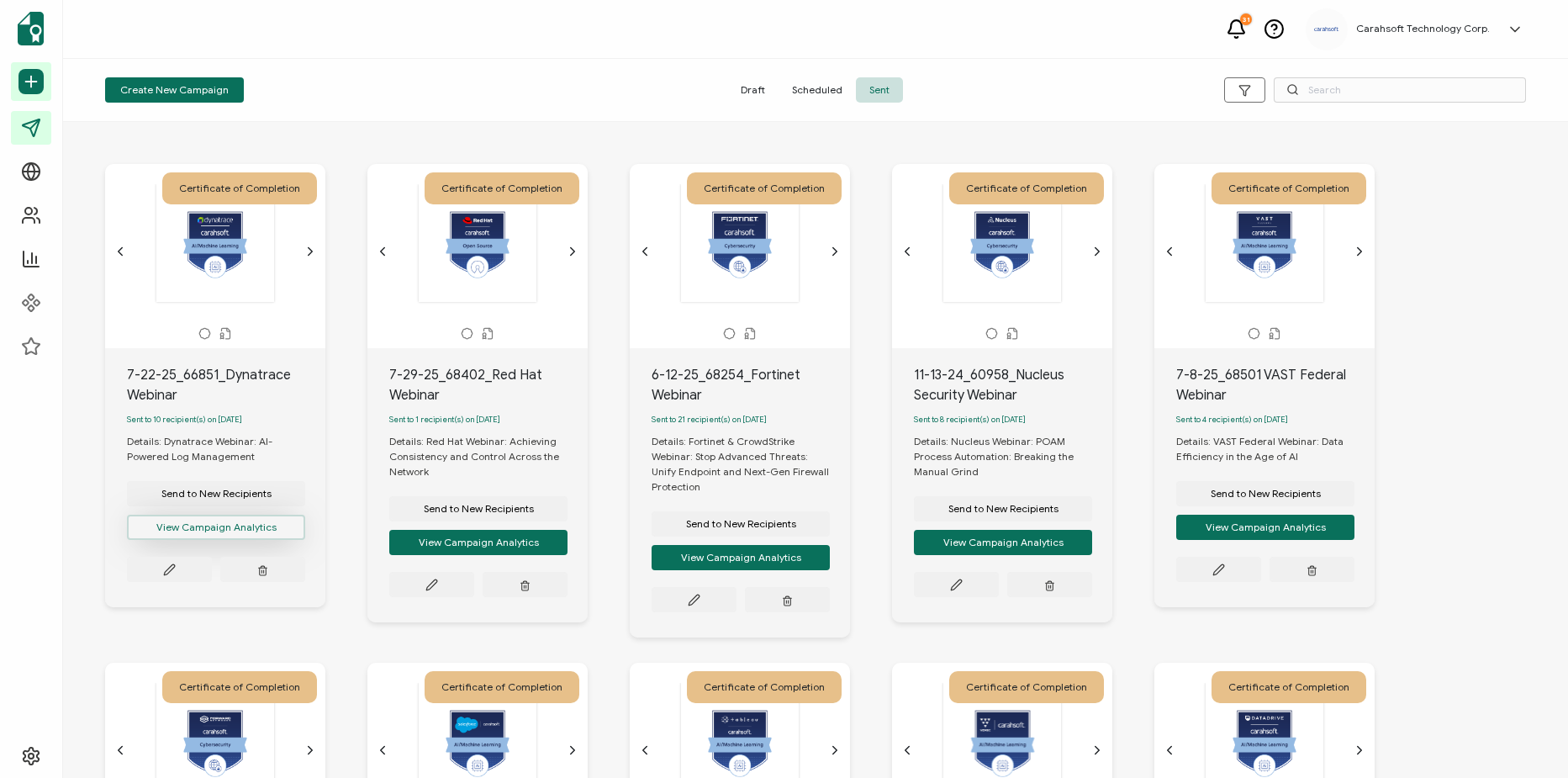
click at [224, 540] on button "View Campaign Analytics" at bounding box center [216, 527] width 178 height 25
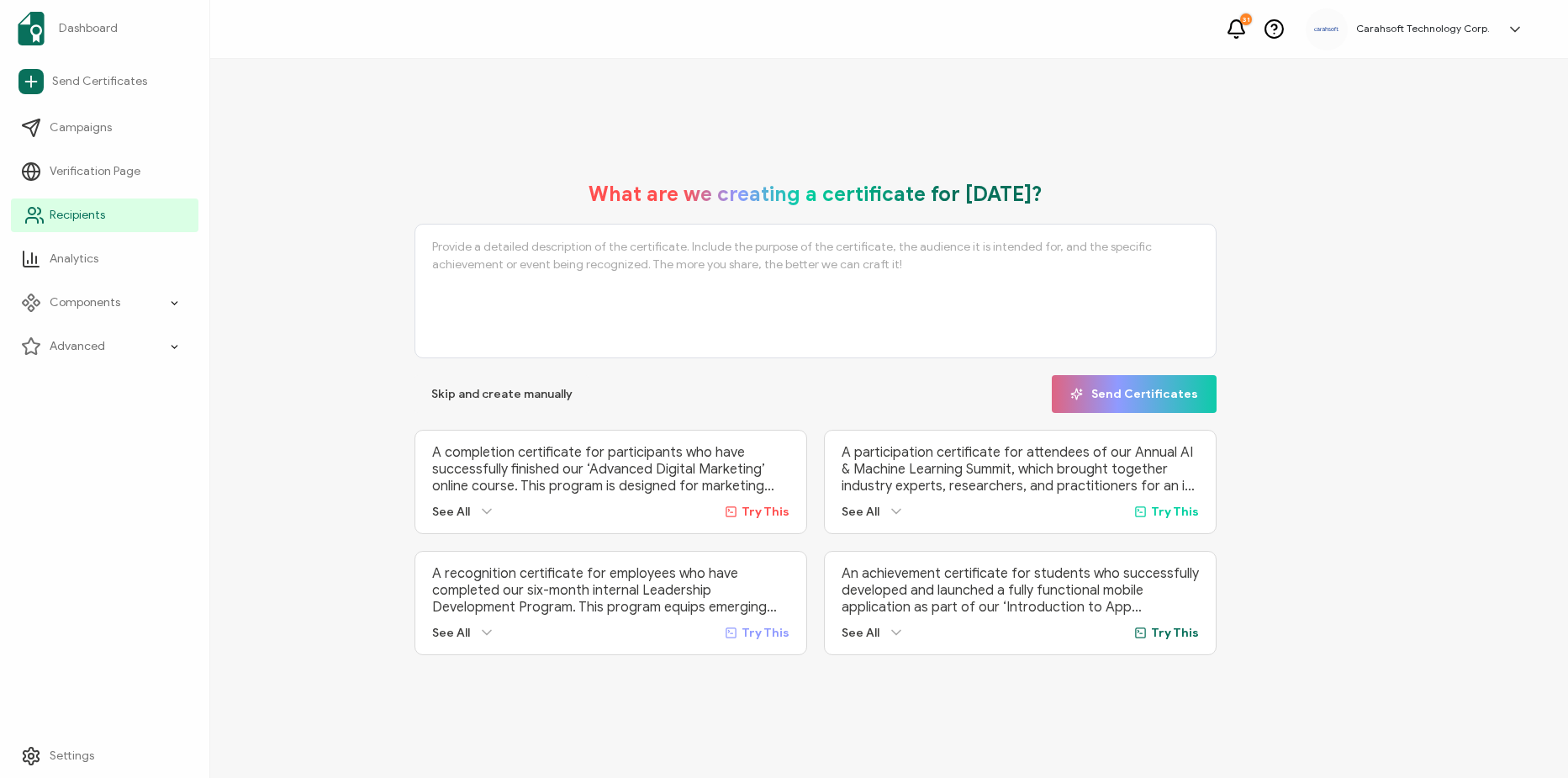
click at [106, 227] on link "Recipients" at bounding box center [104, 215] width 187 height 33
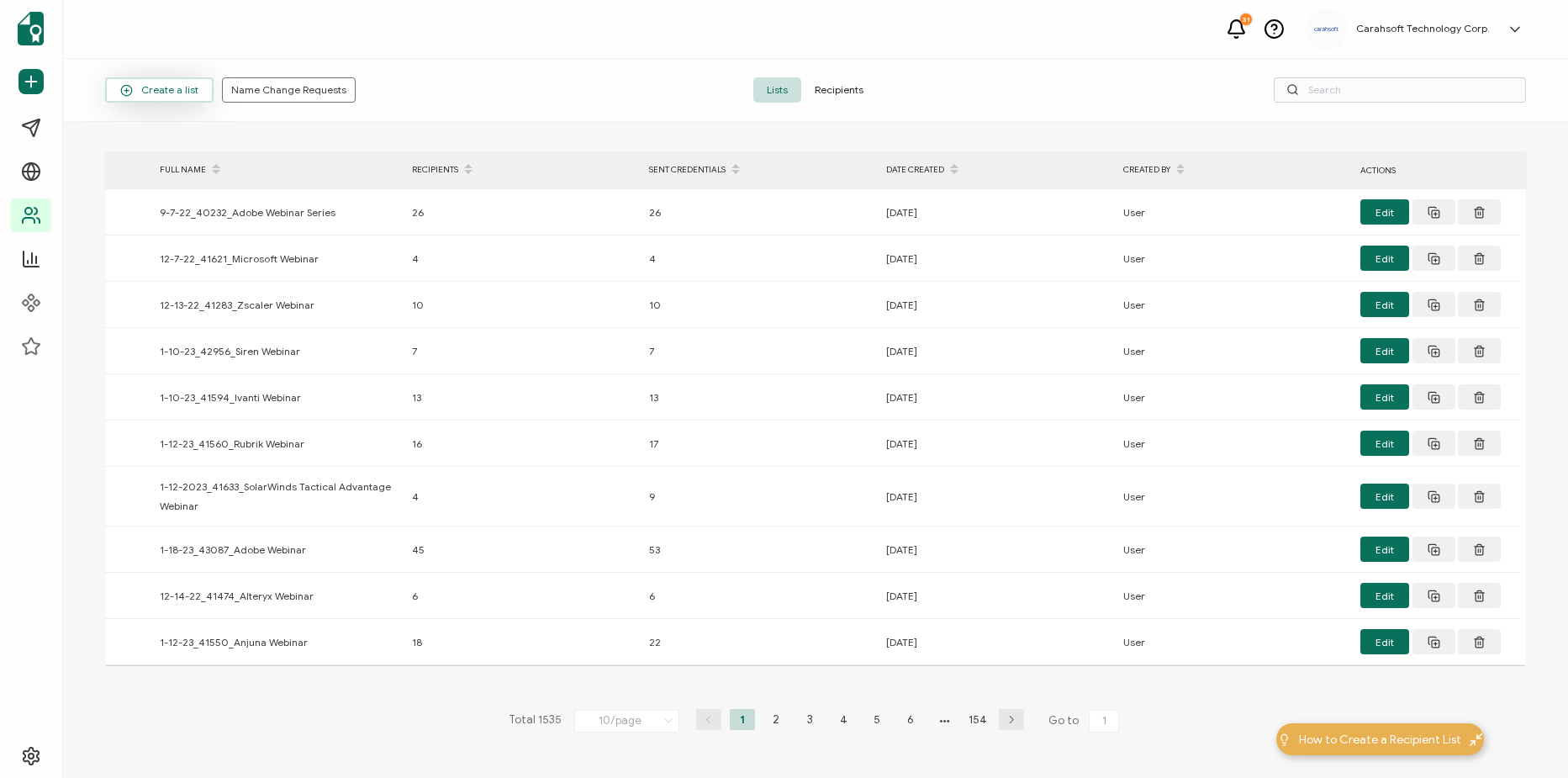
click at [176, 90] on span "Create a list" at bounding box center [159, 90] width 78 height 12
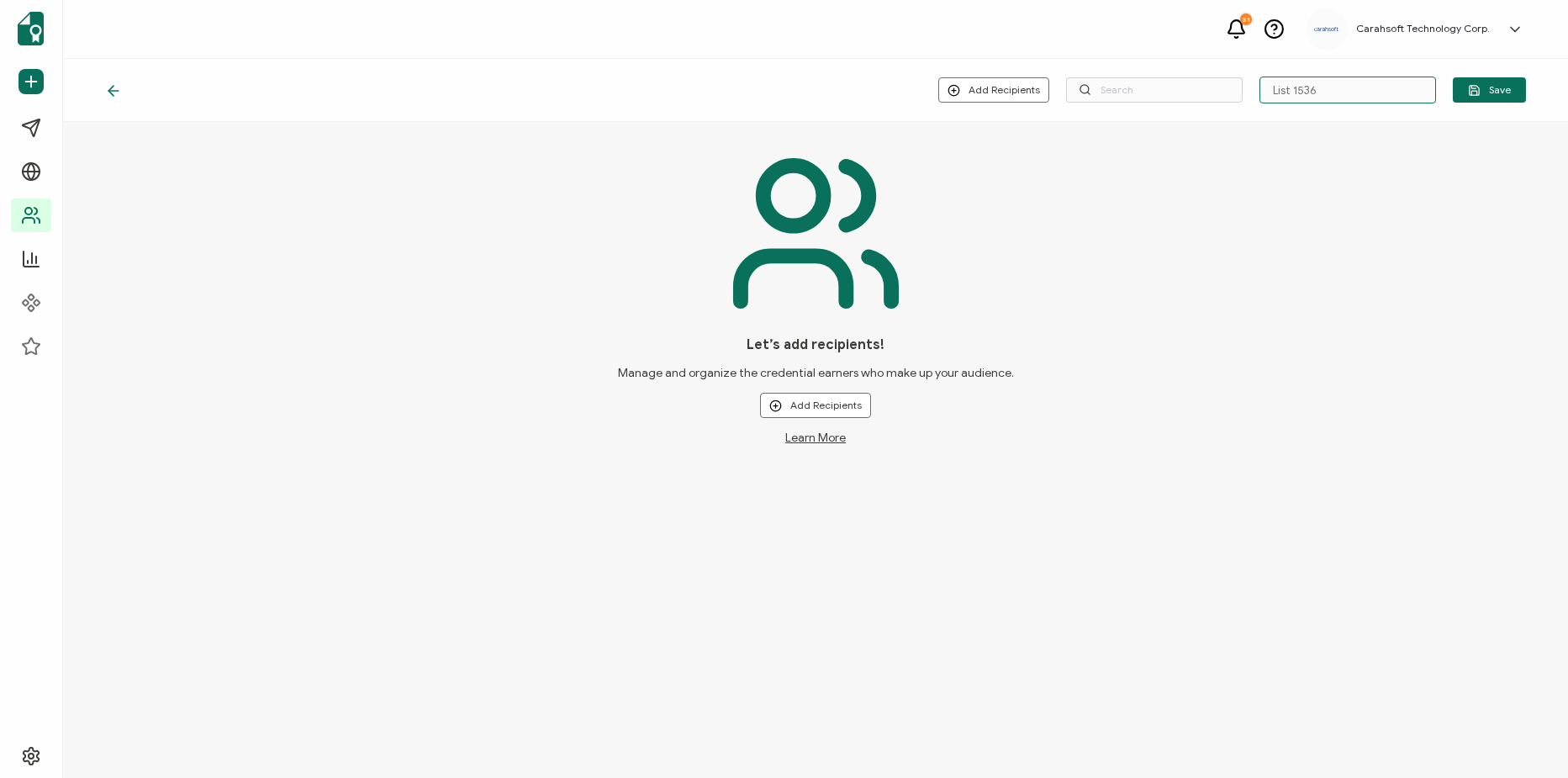
click at [1329, 82] on input "List 1536" at bounding box center [1348, 90] width 177 height 27
paste input "7-22-25_66851_Dynatrace Webinar"
type input "7-22-25_66851_Dynatrace Webinar"
click at [1198, 270] on div "Let’s add recipients! Manage and organize the credential earners who make up yo…" at bounding box center [815, 294] width 1421 height 302
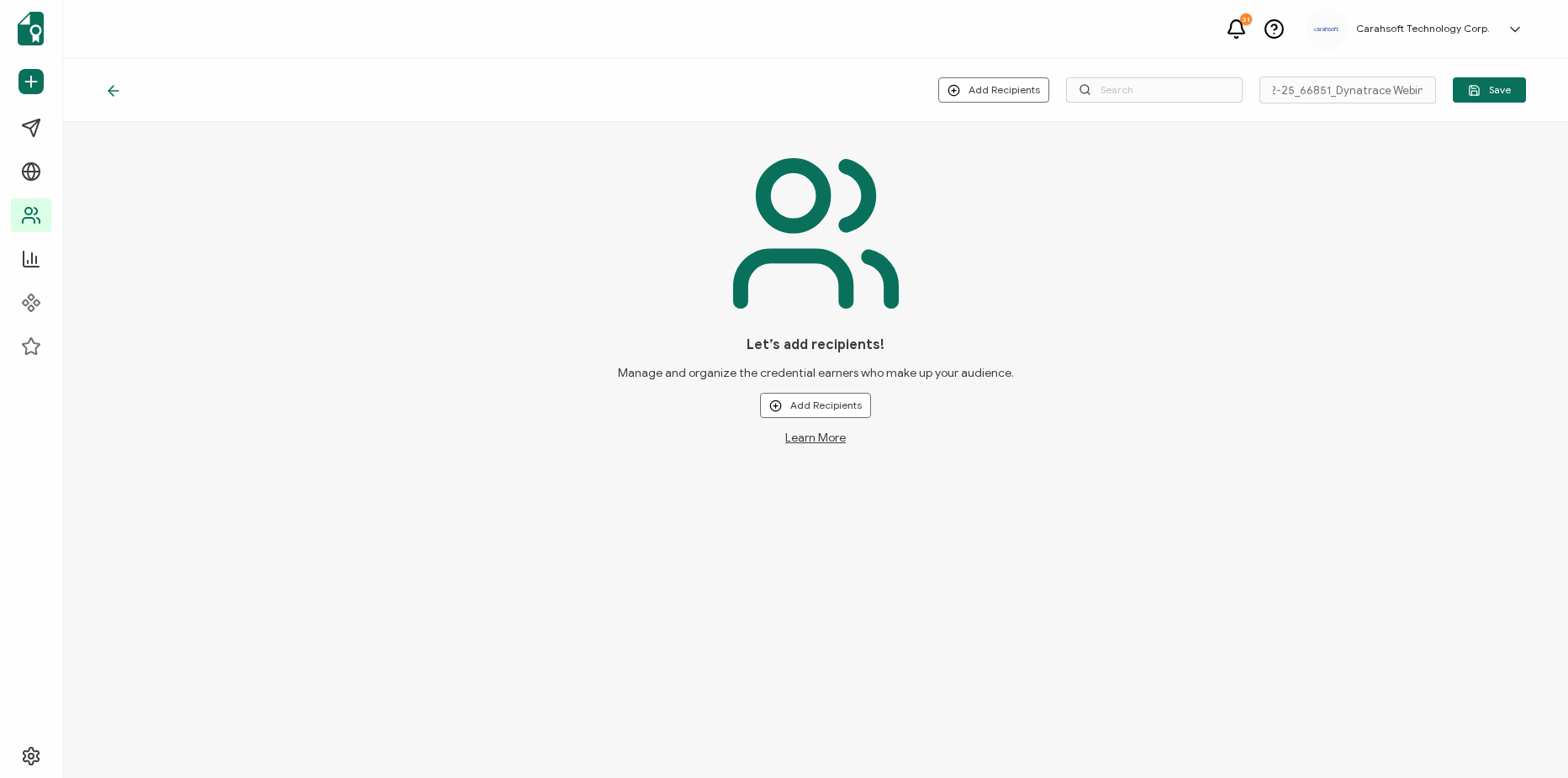
scroll to position [0, 0]
click at [831, 400] on button "Add Recipients" at bounding box center [815, 405] width 111 height 25
click at [836, 474] on span "Import from Recipients" at bounding box center [830, 477] width 109 height 12
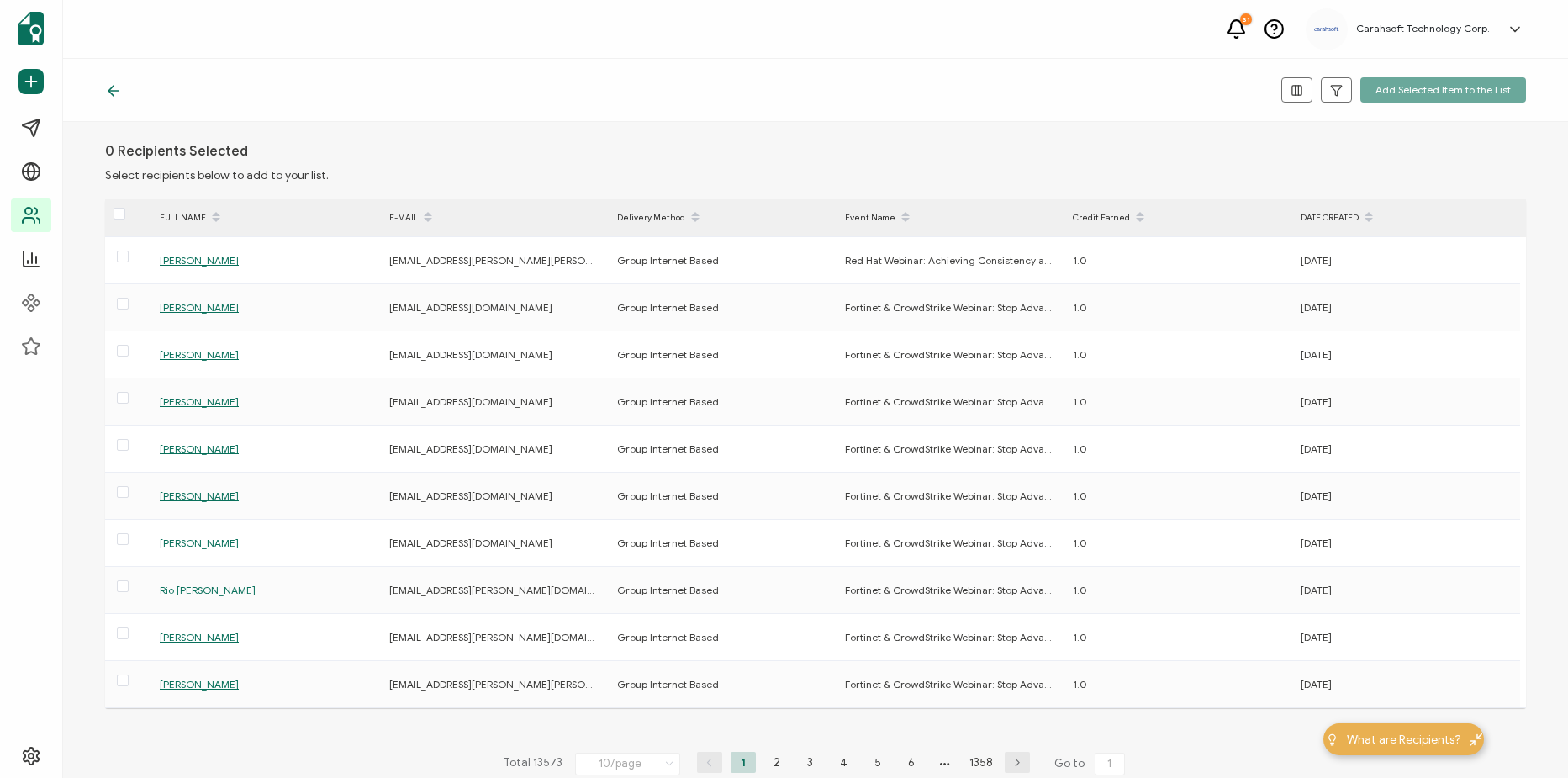
click at [115, 93] on icon at bounding box center [114, 91] width 17 height 17
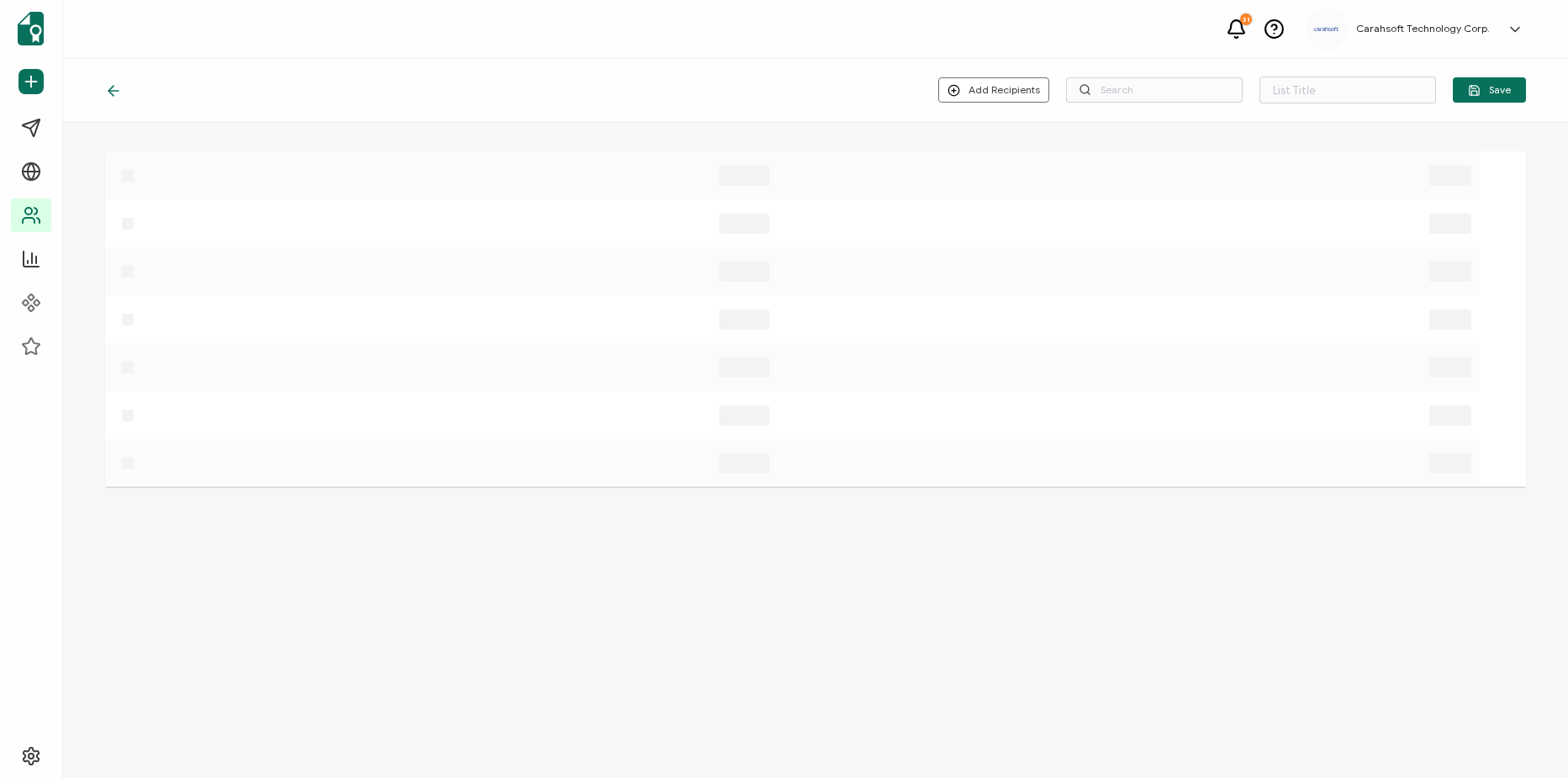
type input "List 1536"
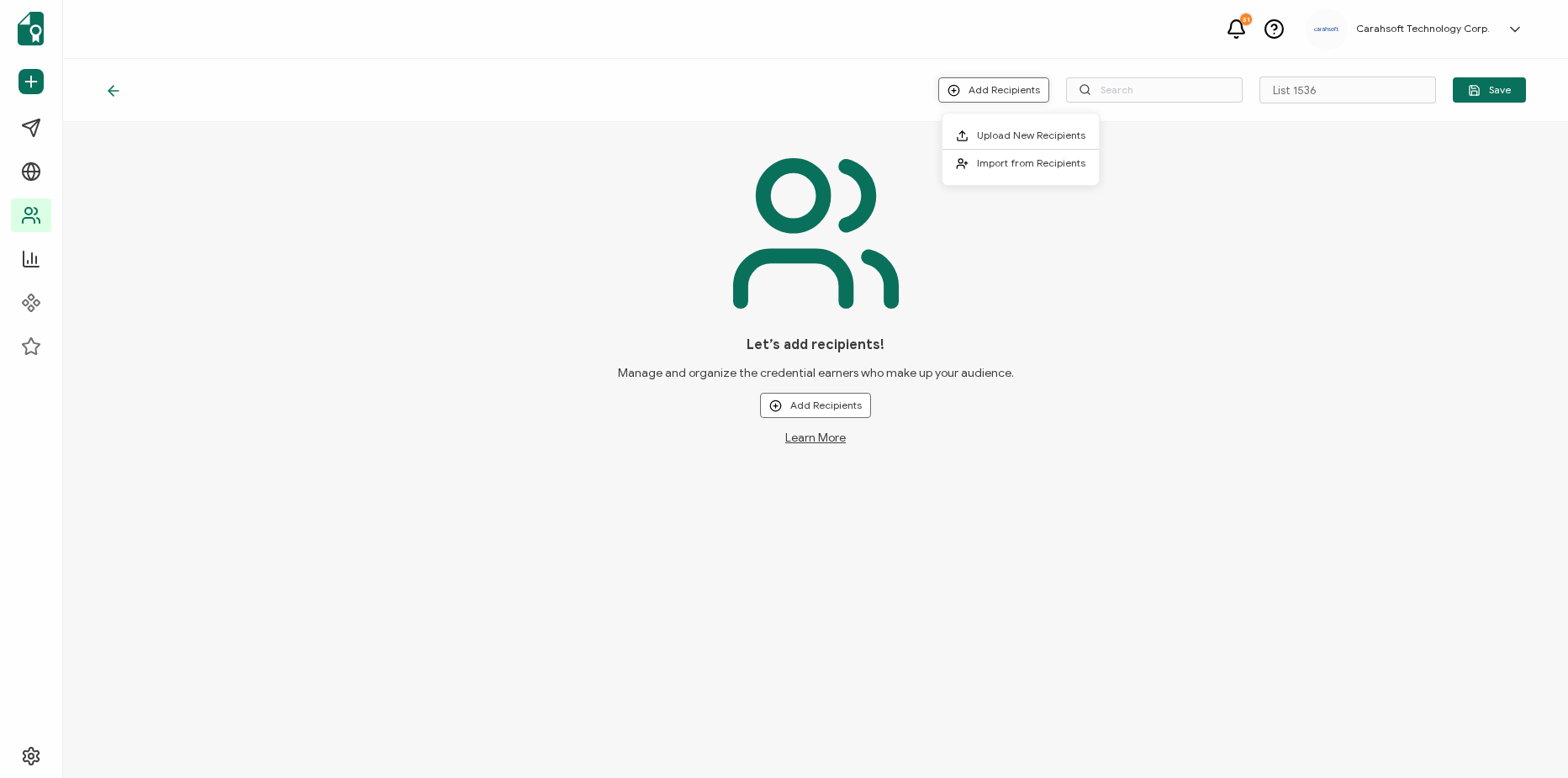
click at [969, 79] on button "Add Recipients" at bounding box center [993, 90] width 111 height 25
click at [1017, 128] on li "Upload New Recipients" at bounding box center [1021, 136] width 157 height 28
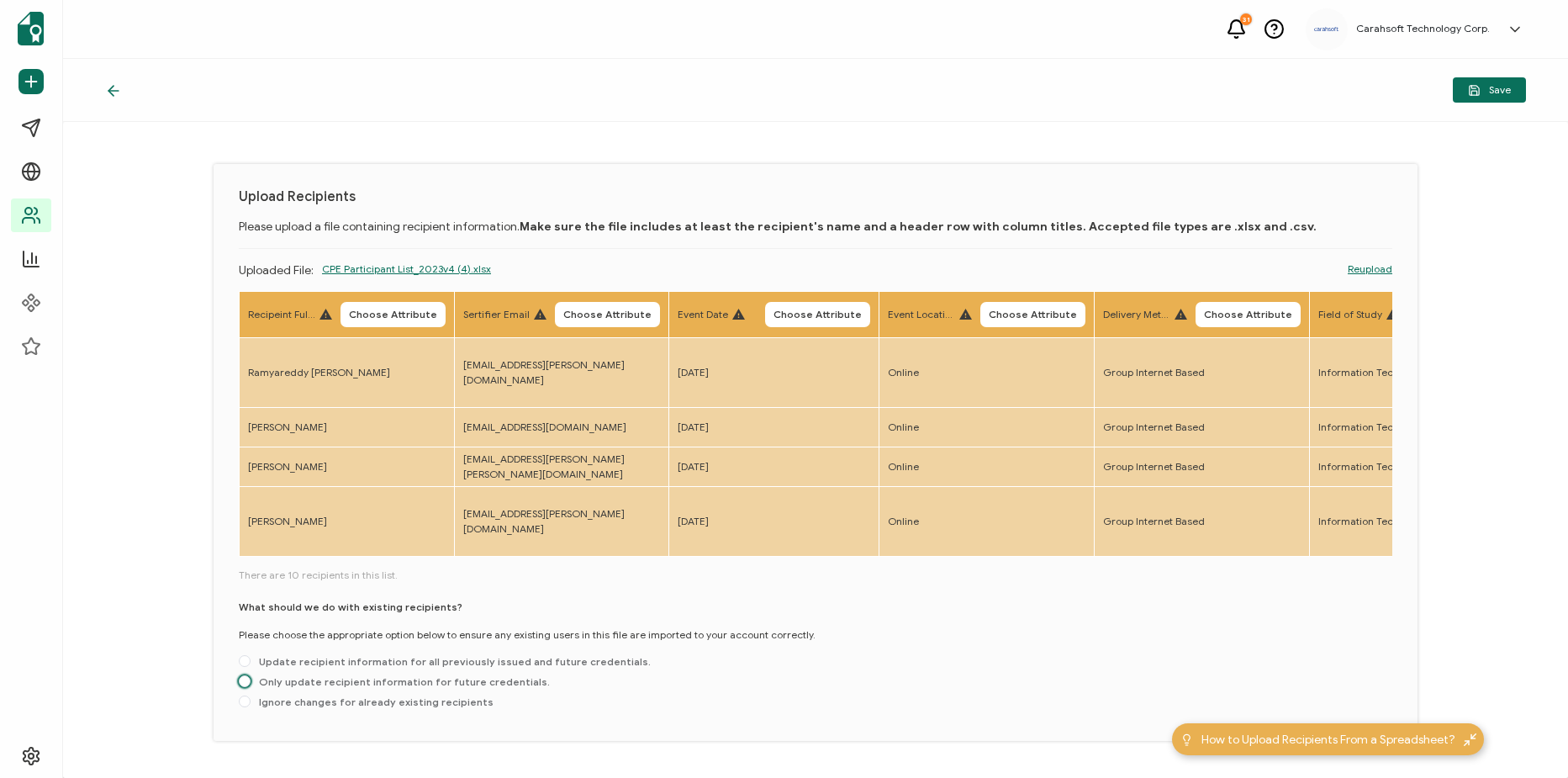
click at [296, 683] on span "Only update recipient information for future credentials." at bounding box center [401, 682] width 300 height 12
click at [251, 683] on input "Only update recipient information for future credentials." at bounding box center [244, 683] width 11 height 13
radio input "true"
click at [360, 315] on span "Choose Attribute" at bounding box center [393, 314] width 89 height 11
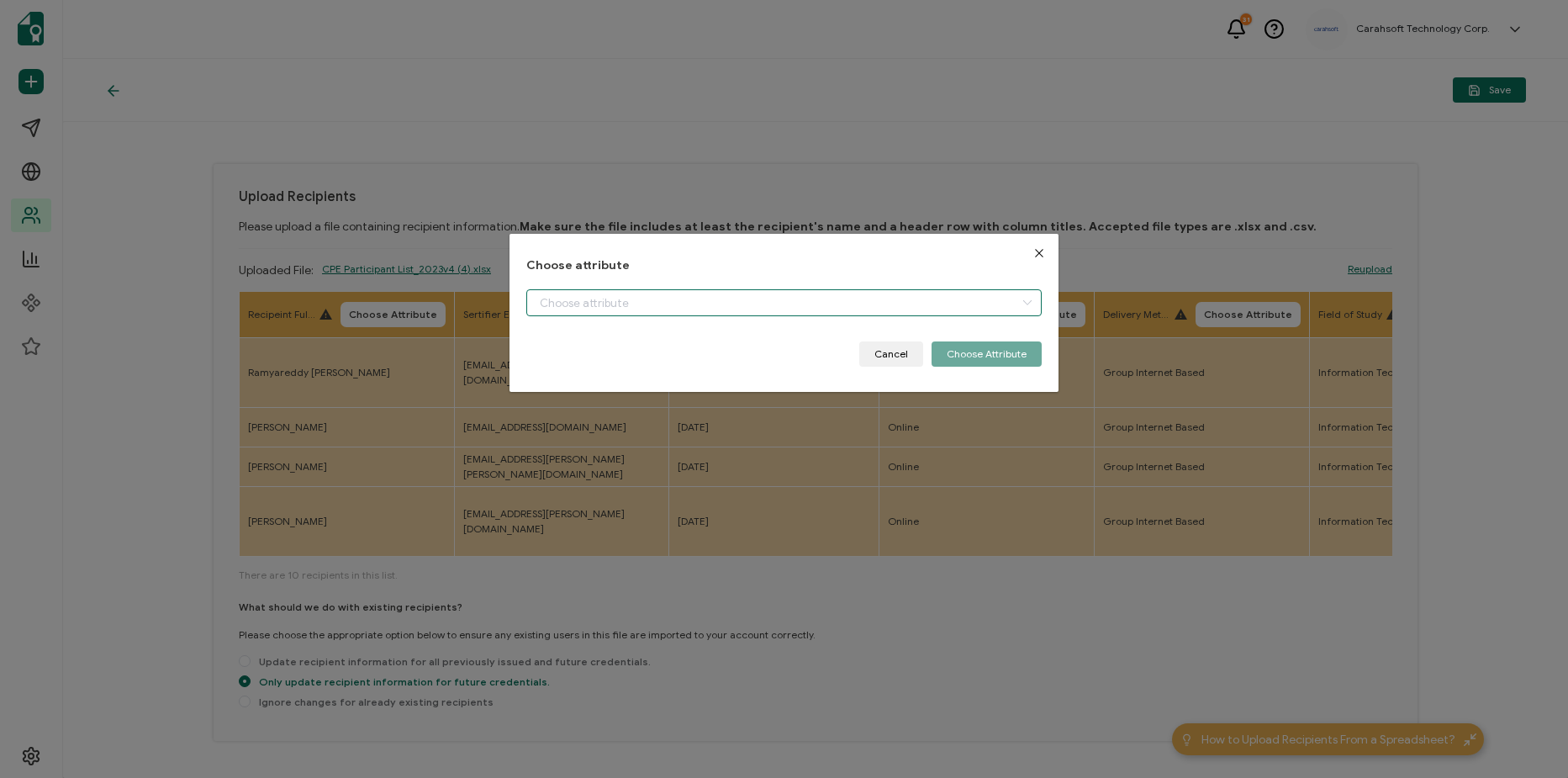
click at [661, 305] on input "dialog" at bounding box center [784, 303] width 515 height 27
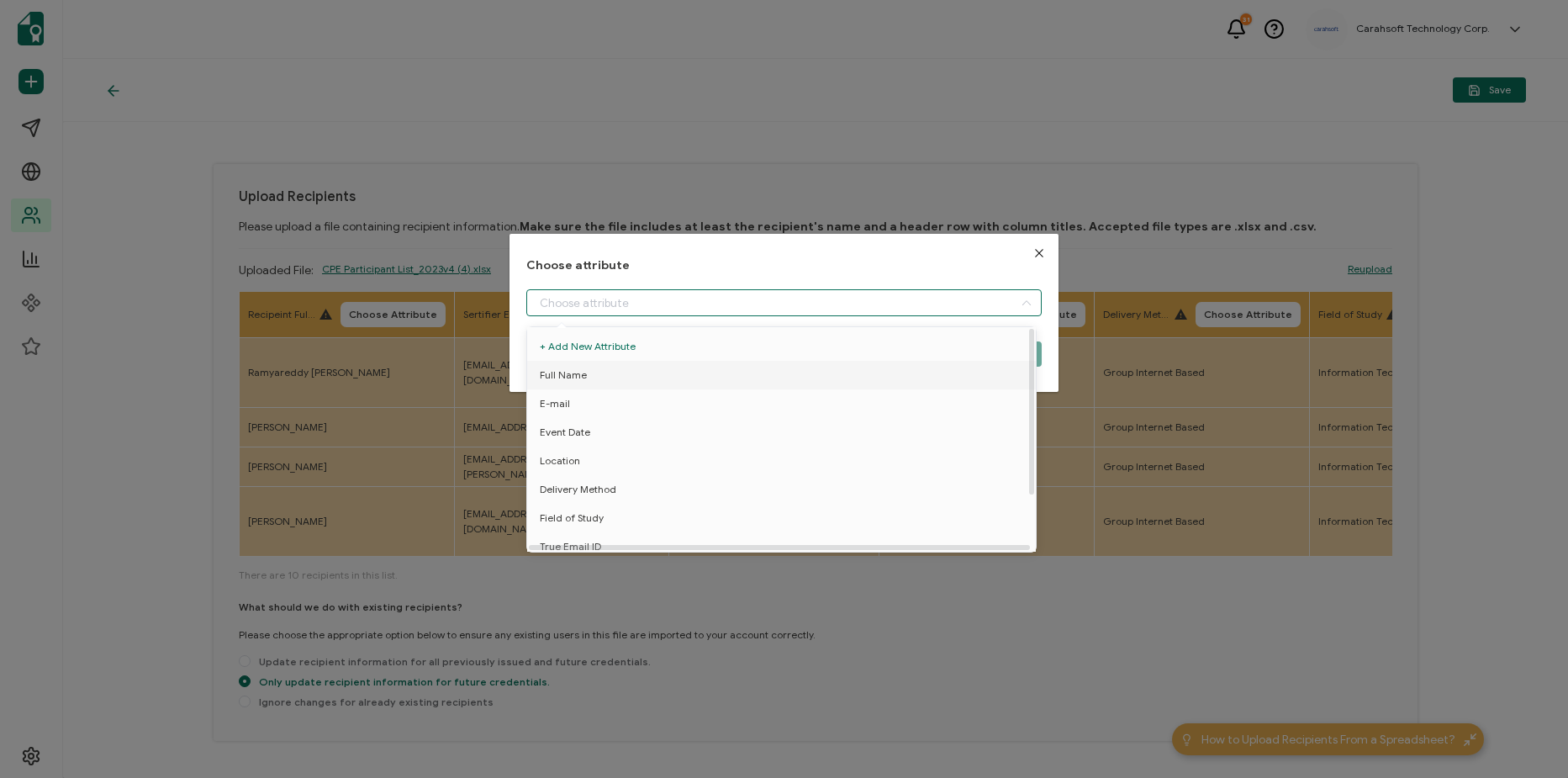
click at [685, 371] on li "Full Name" at bounding box center [784, 375] width 523 height 29
type input "Full Name"
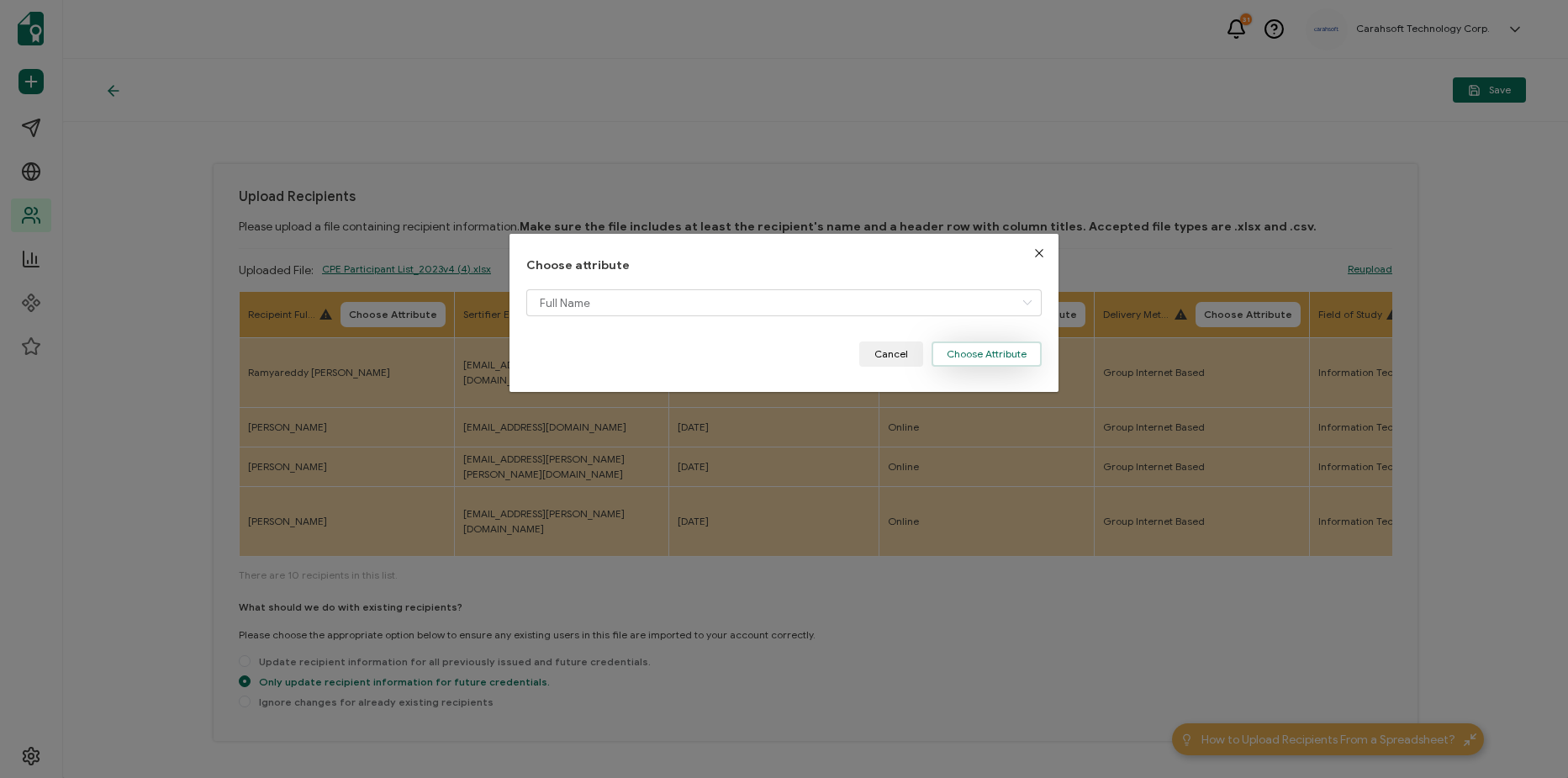
click at [1008, 352] on button "Choose Attribute" at bounding box center [986, 354] width 110 height 25
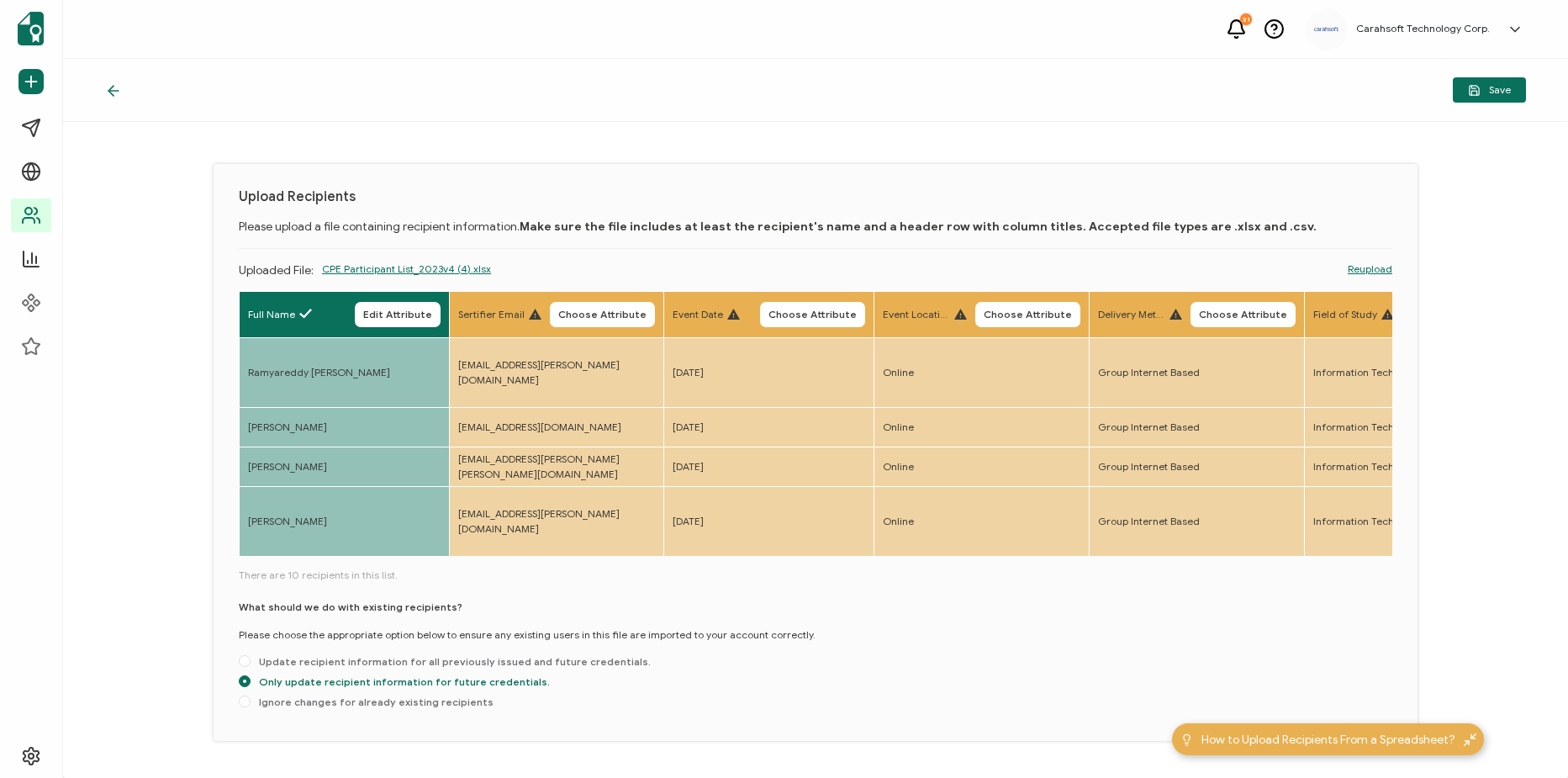
click at [645, 315] on button "Choose Attribute" at bounding box center [602, 314] width 105 height 25
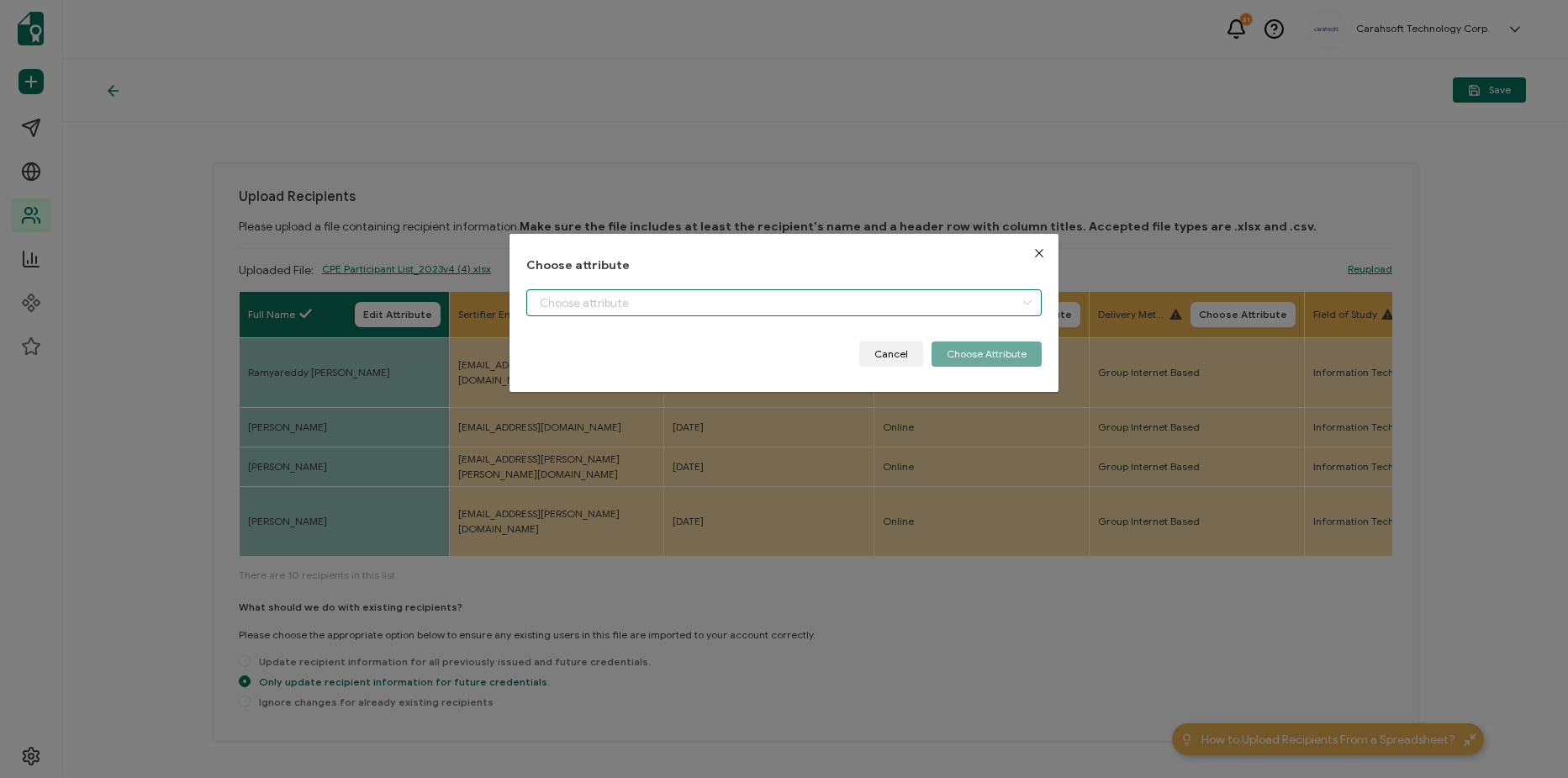
click at [732, 307] on input "dialog" at bounding box center [784, 303] width 515 height 27
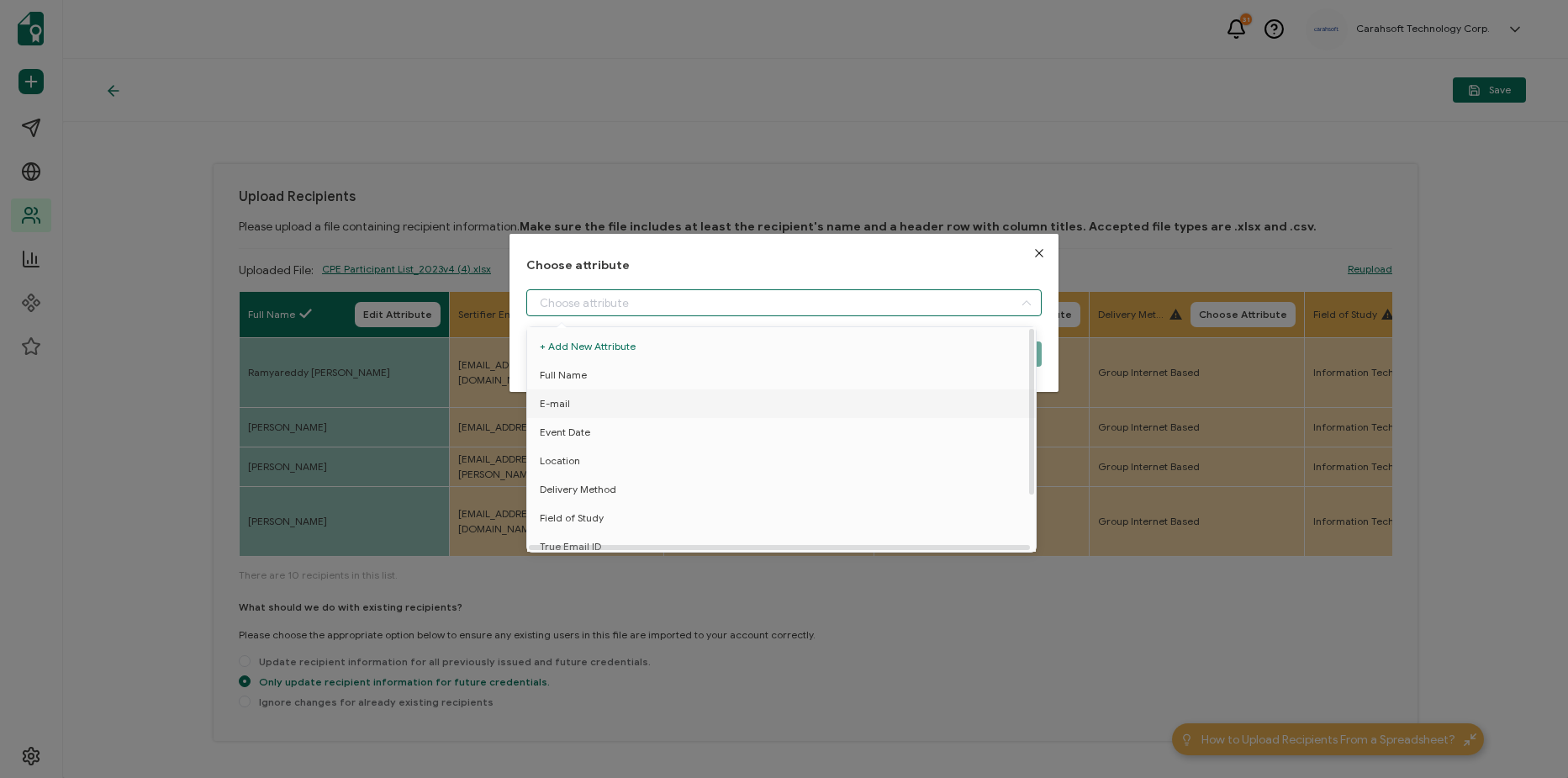
click at [704, 410] on li "E-mail" at bounding box center [784, 404] width 523 height 29
type input "E-mail"
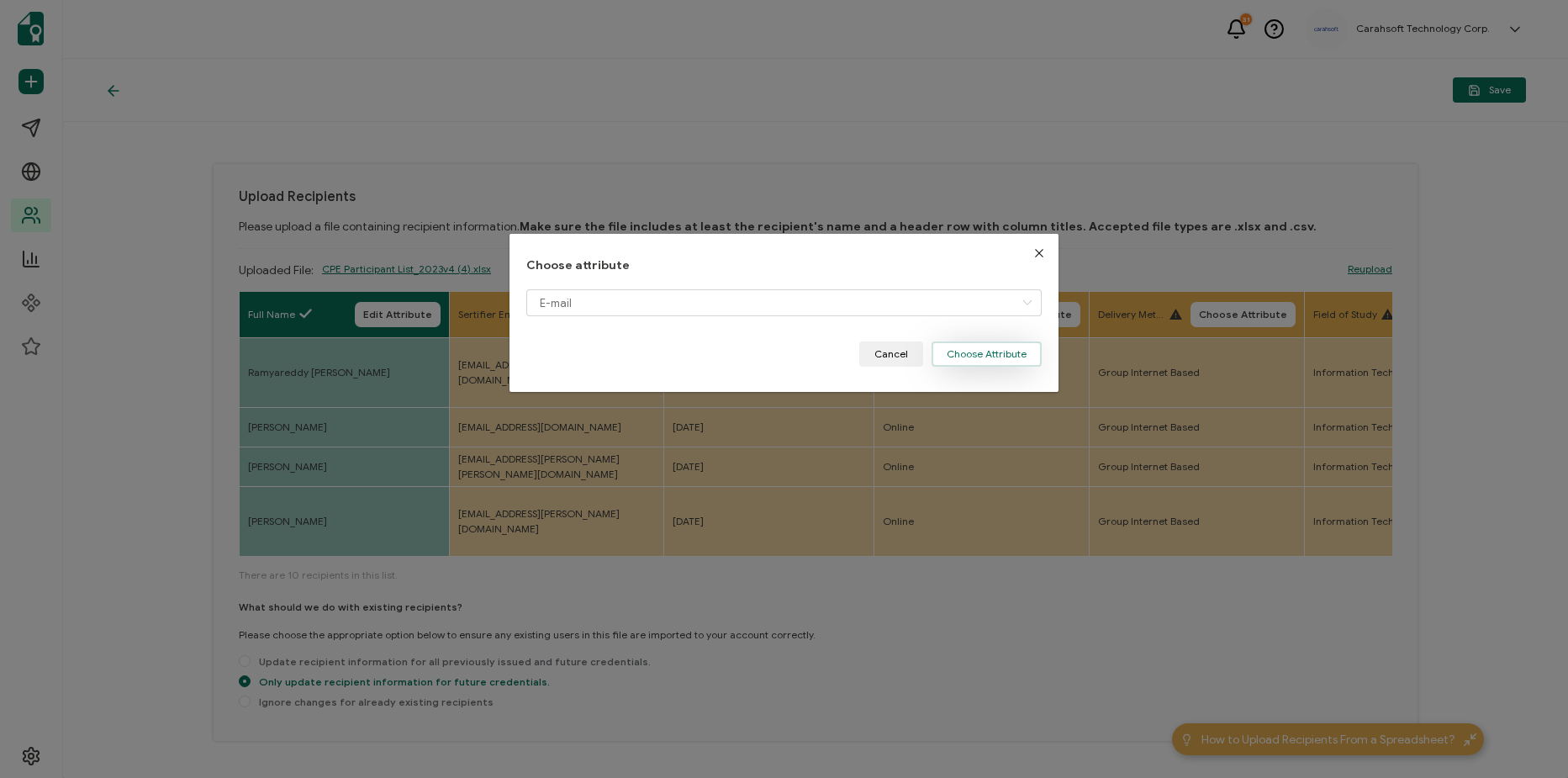
click at [1014, 349] on button "Choose Attribute" at bounding box center [986, 354] width 110 height 25
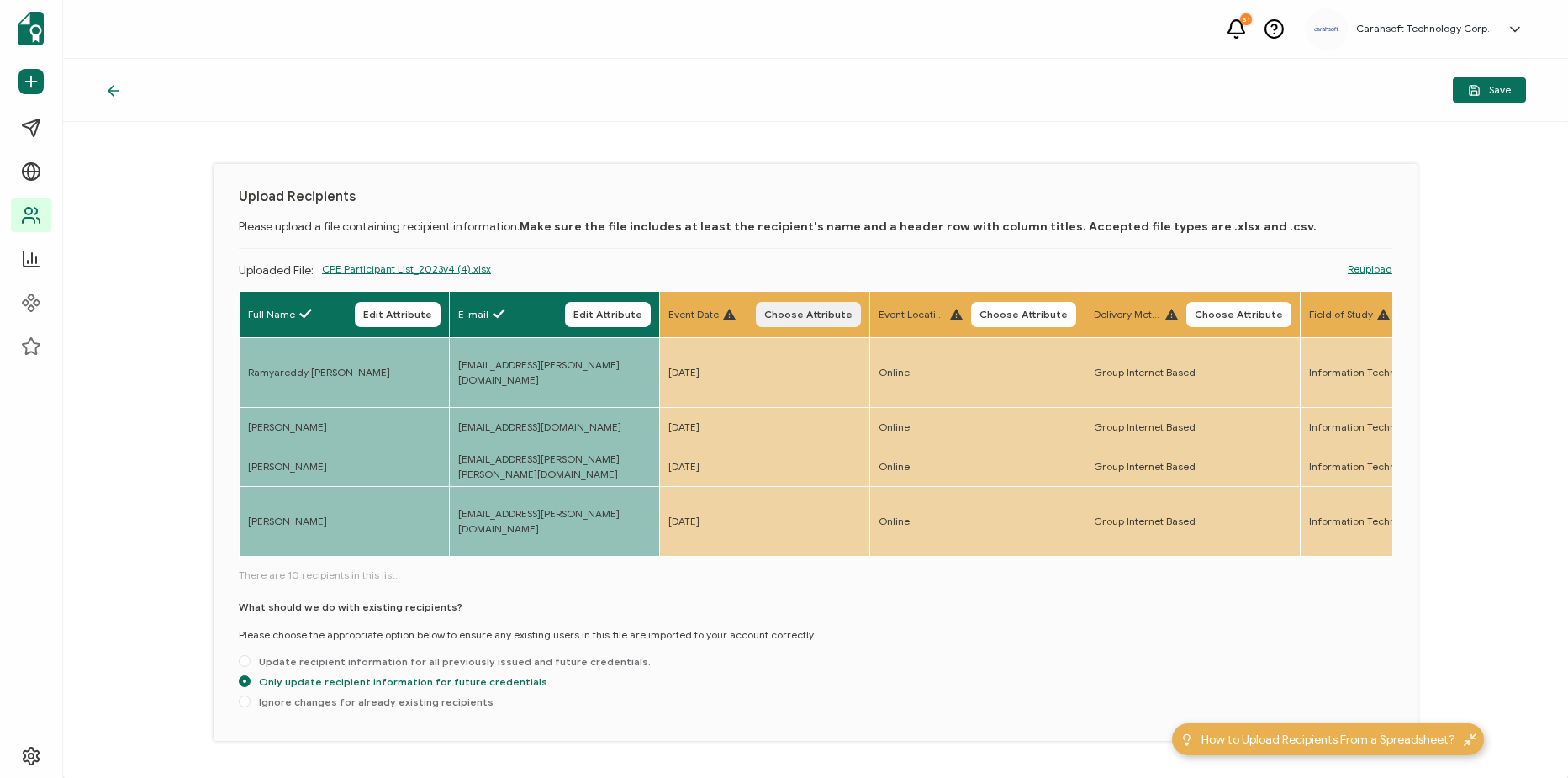
click at [824, 323] on button "Choose Attribute" at bounding box center [808, 314] width 105 height 25
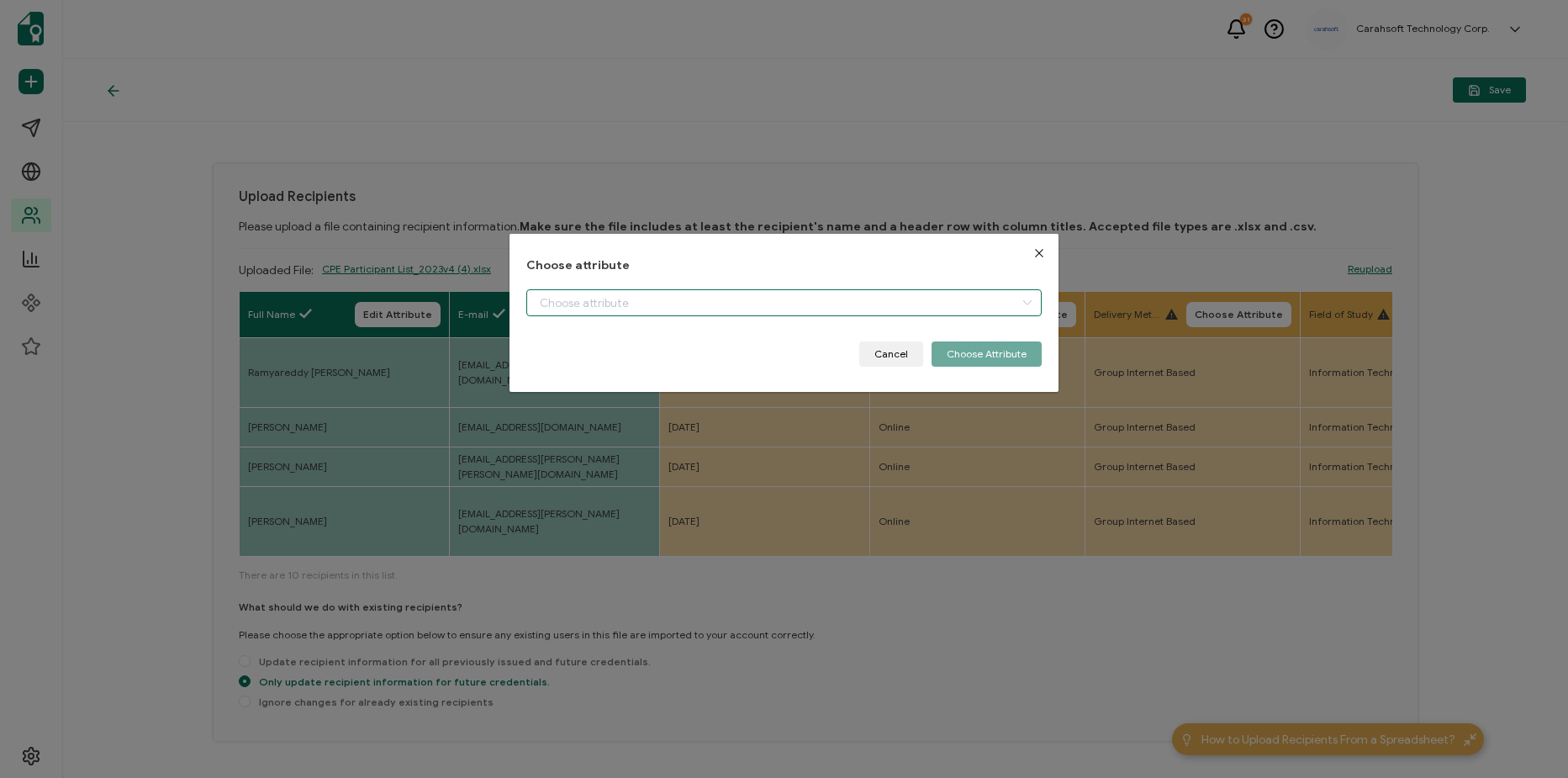
click at [831, 300] on input "dialog" at bounding box center [784, 303] width 515 height 27
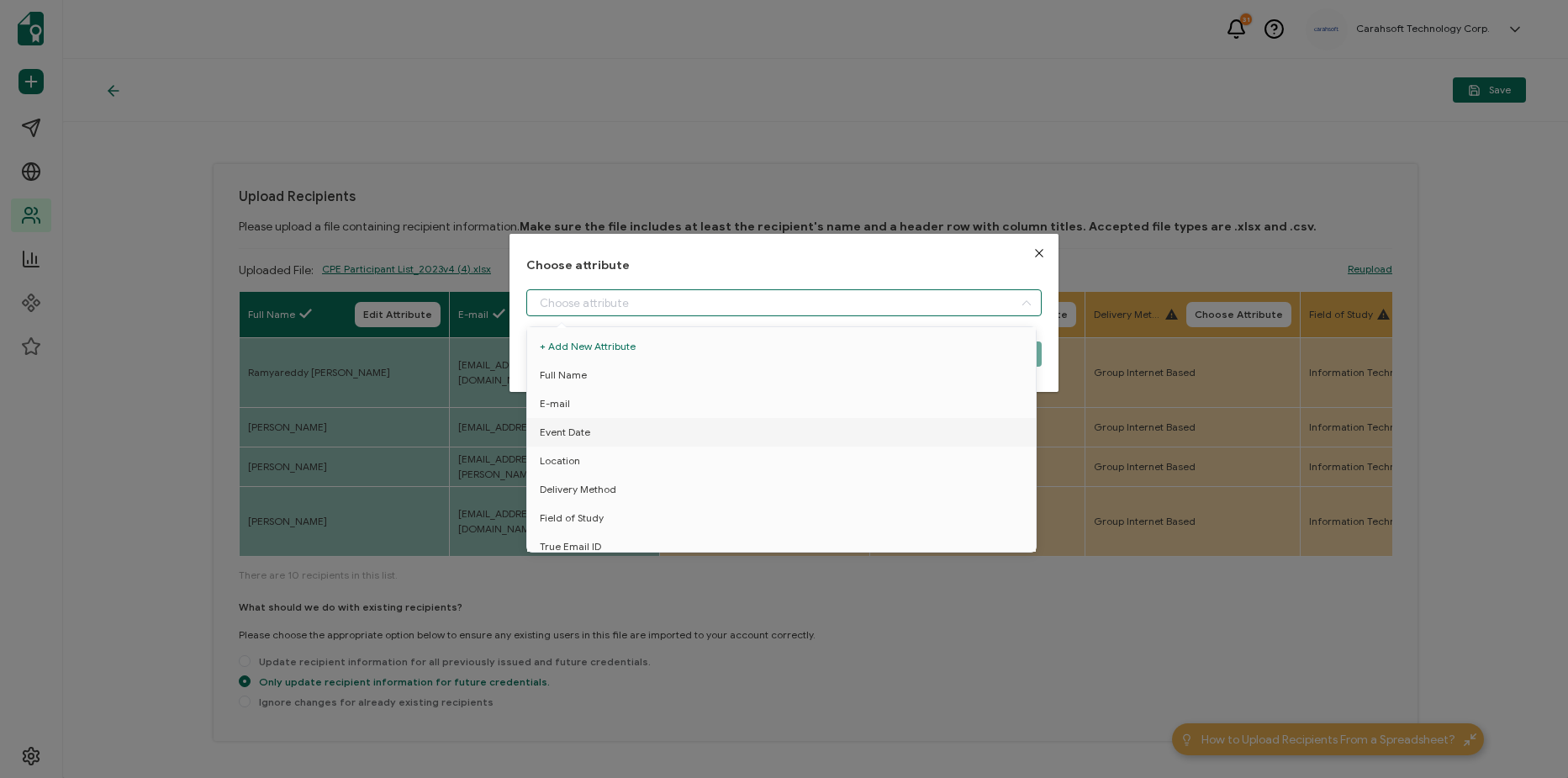
drag, startPoint x: 782, startPoint y: 437, endPoint x: 1050, endPoint y: 392, distance: 271.8
click at [784, 437] on li "Event Date" at bounding box center [784, 432] width 523 height 29
type input "Event Date"
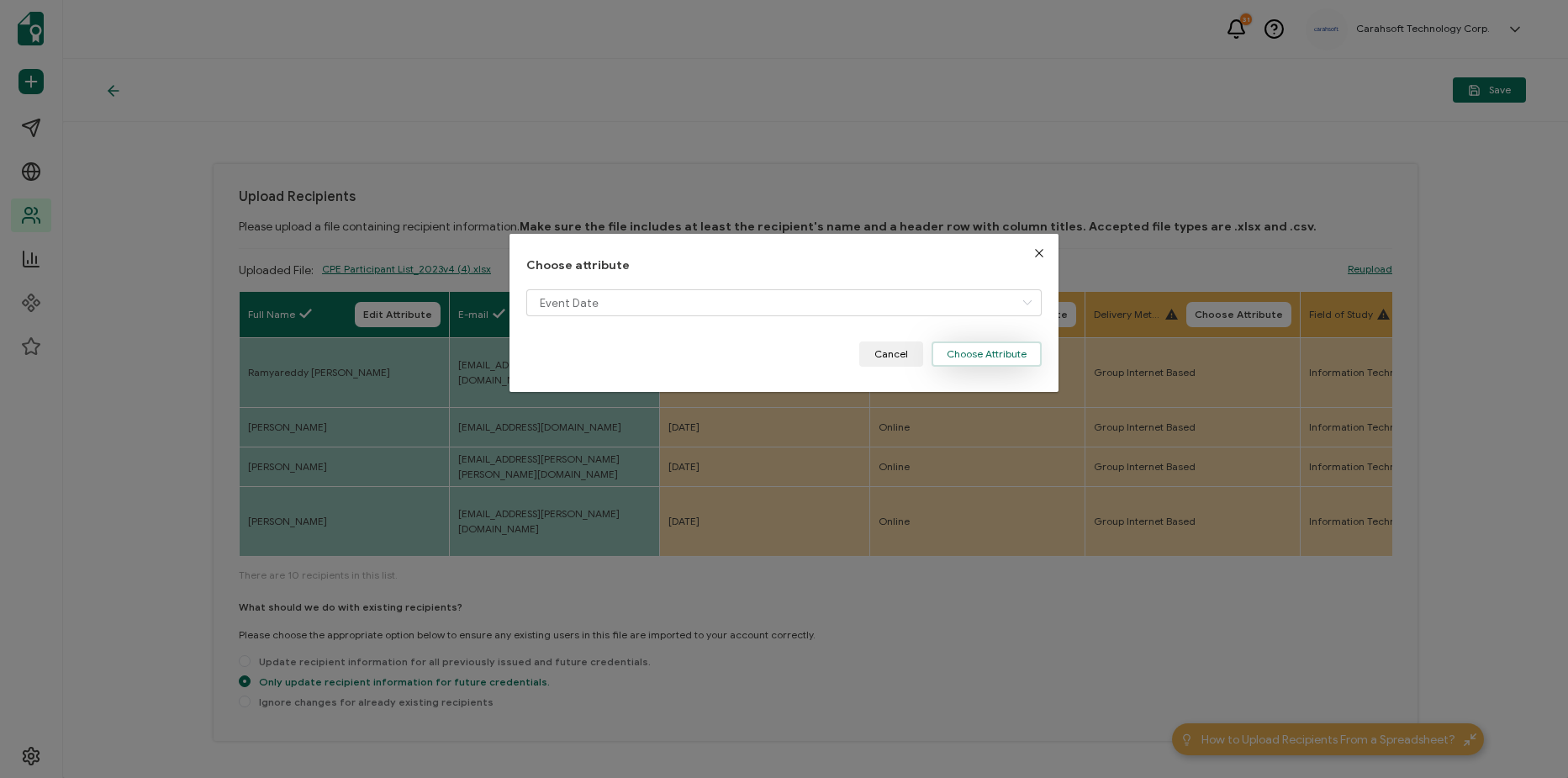
click at [993, 347] on button "Choose Attribute" at bounding box center [986, 354] width 110 height 25
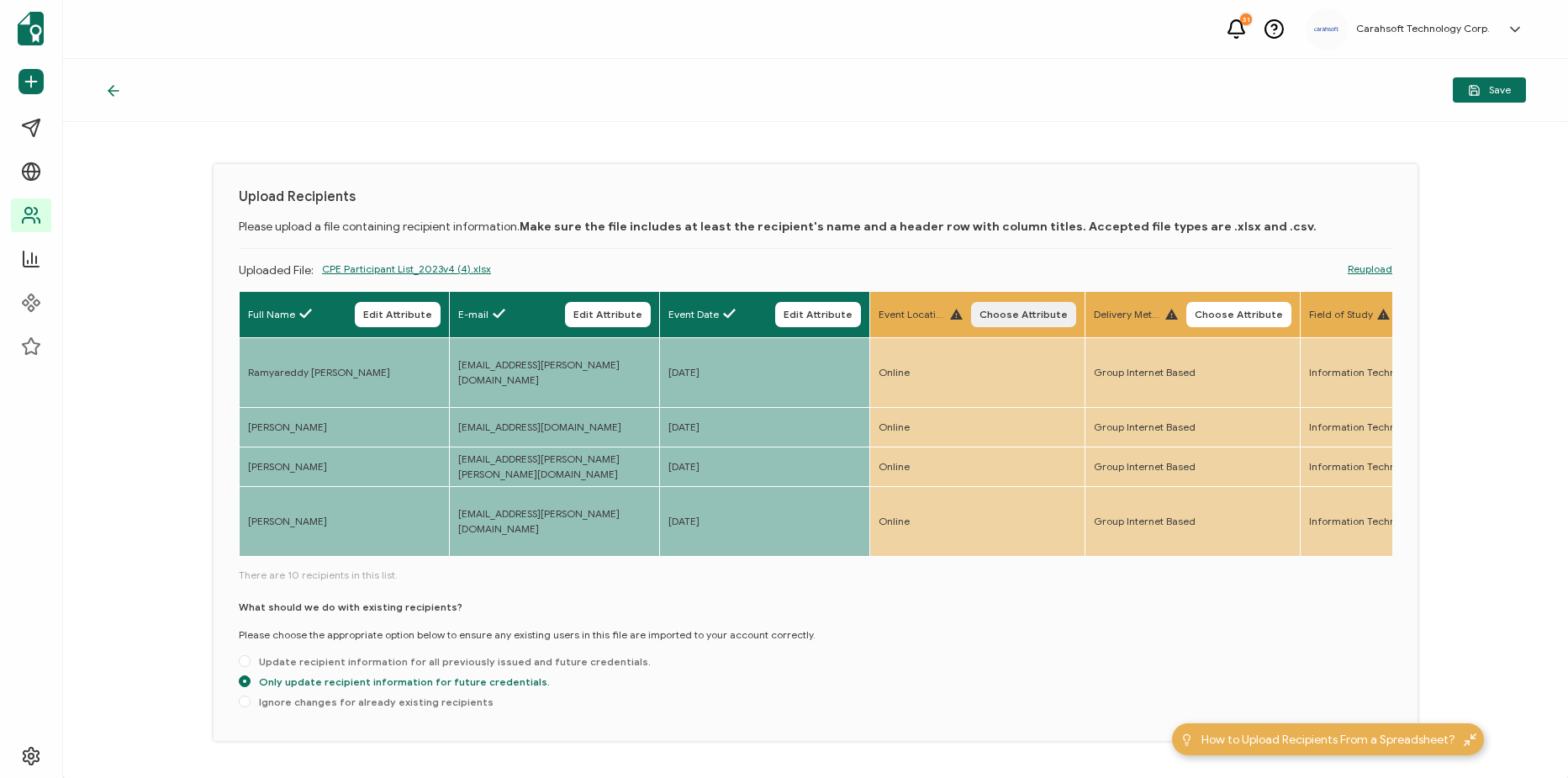
click at [993, 316] on span "Choose Attribute" at bounding box center [1023, 314] width 89 height 11
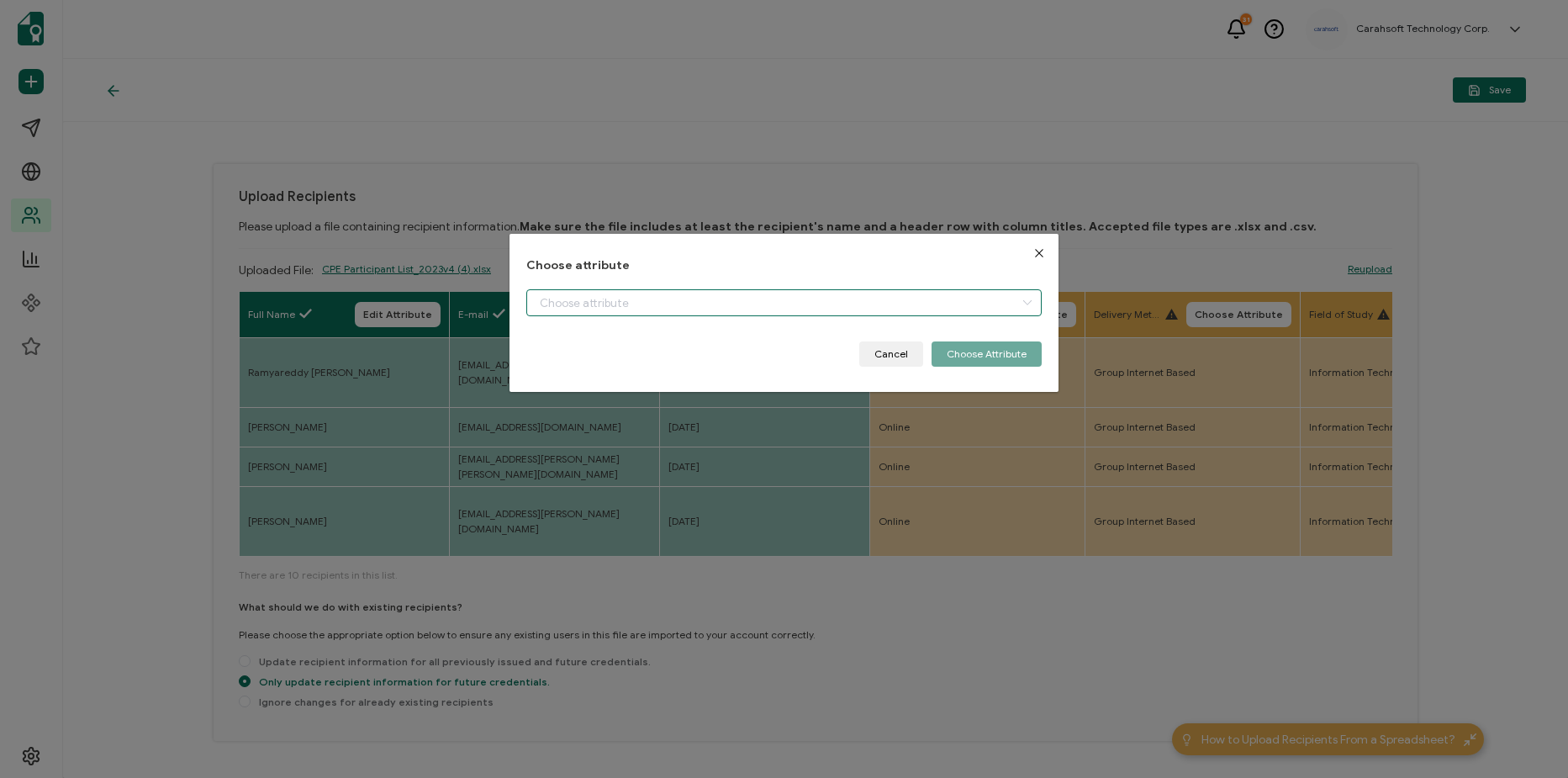
click at [674, 300] on input "dialog" at bounding box center [784, 303] width 515 height 27
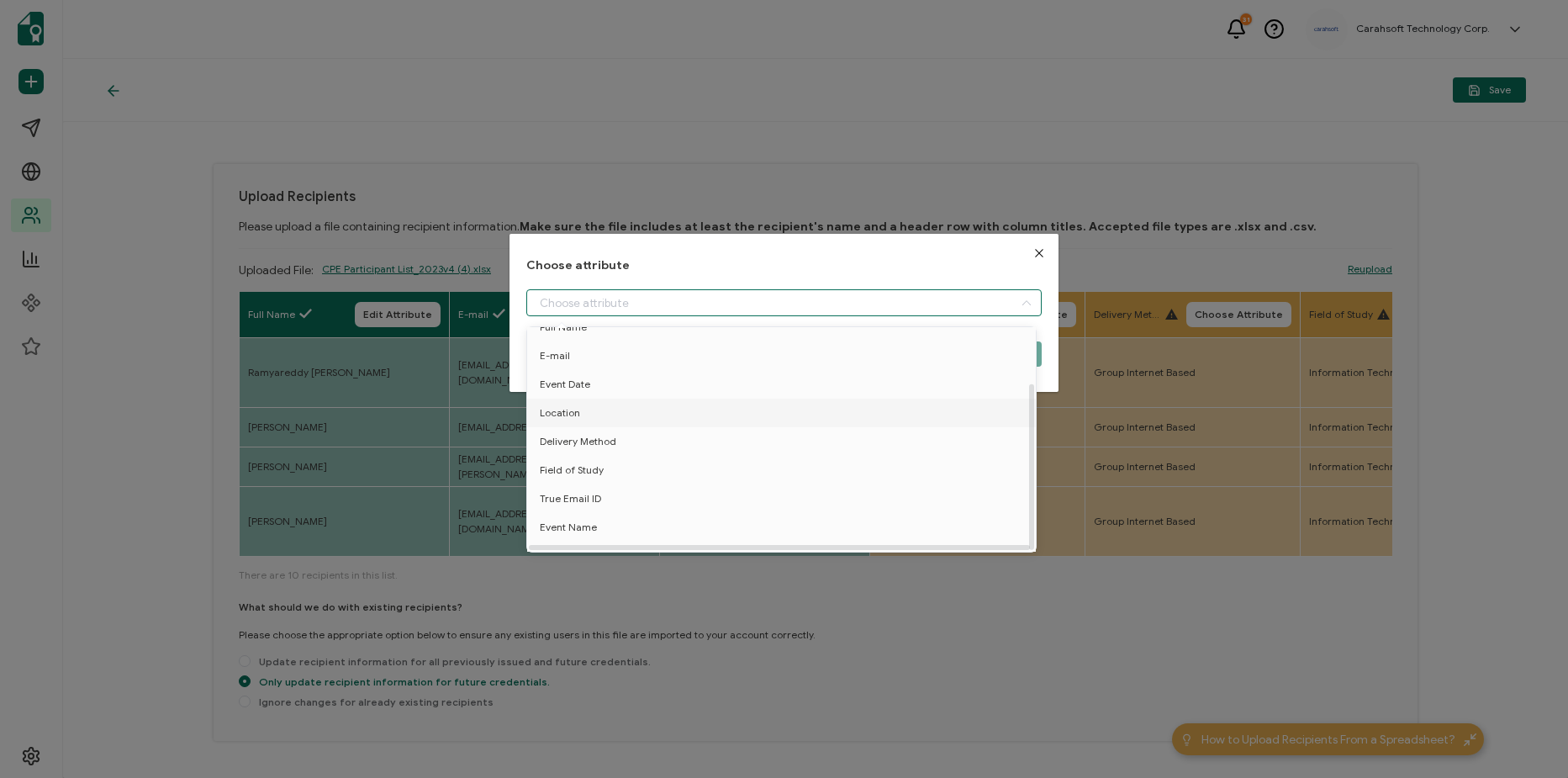
scroll to position [74, 0]
click at [732, 394] on li "Location" at bounding box center [784, 395] width 523 height 29
type input "Location"
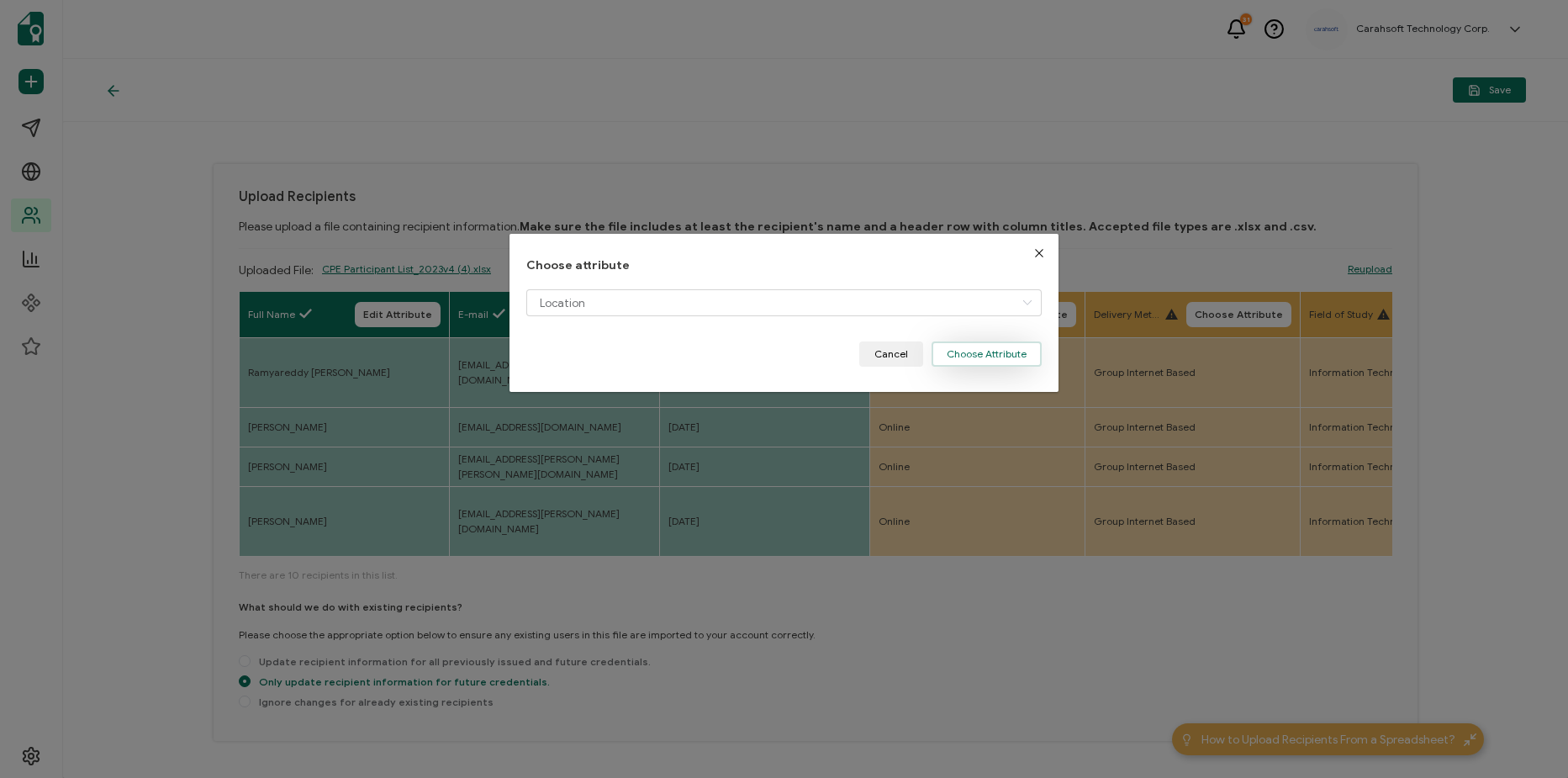
click at [1014, 353] on button "Choose Attribute" at bounding box center [986, 354] width 110 height 25
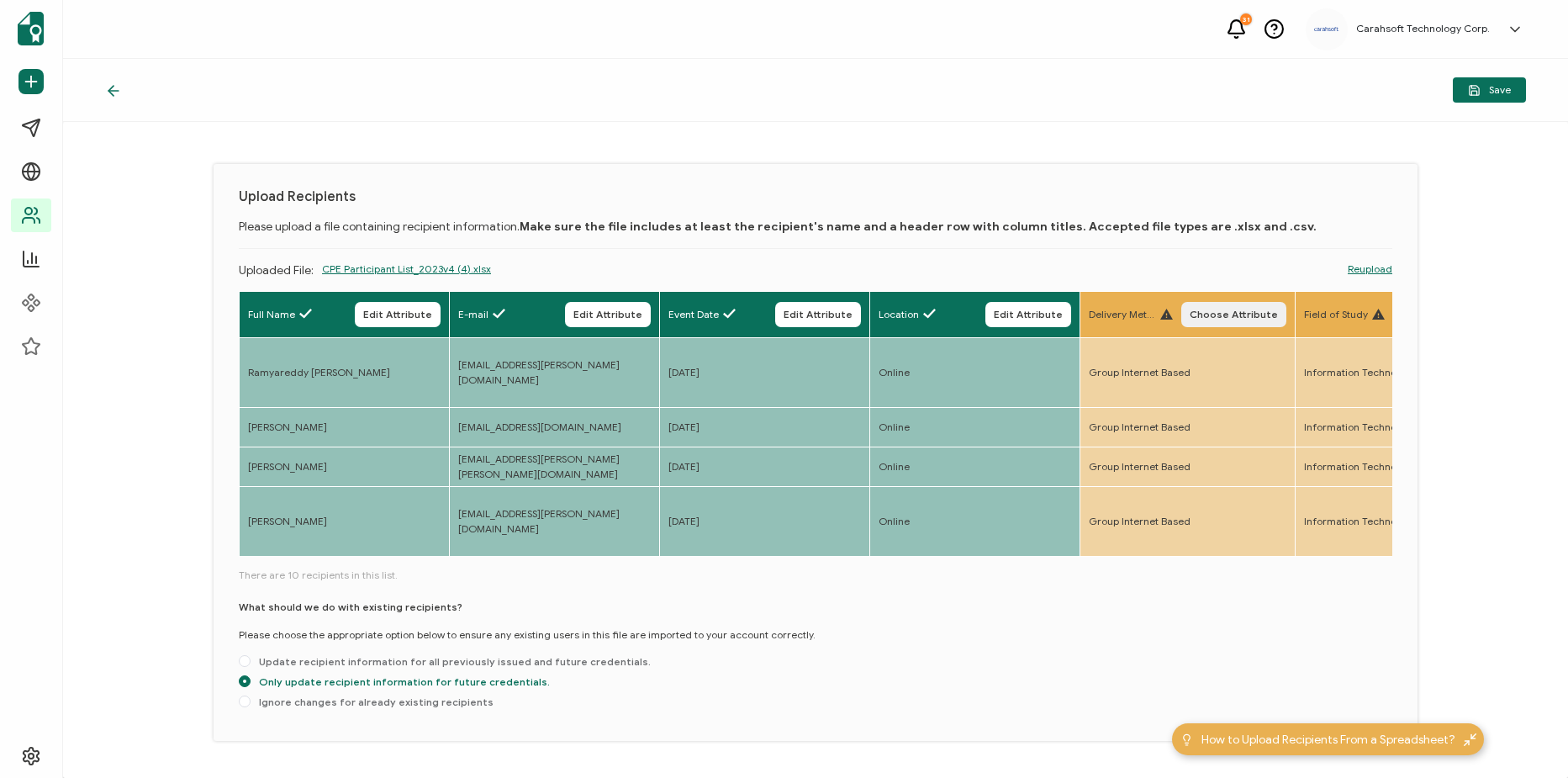
click at [1194, 311] on span "Choose Attribute" at bounding box center [1234, 314] width 89 height 11
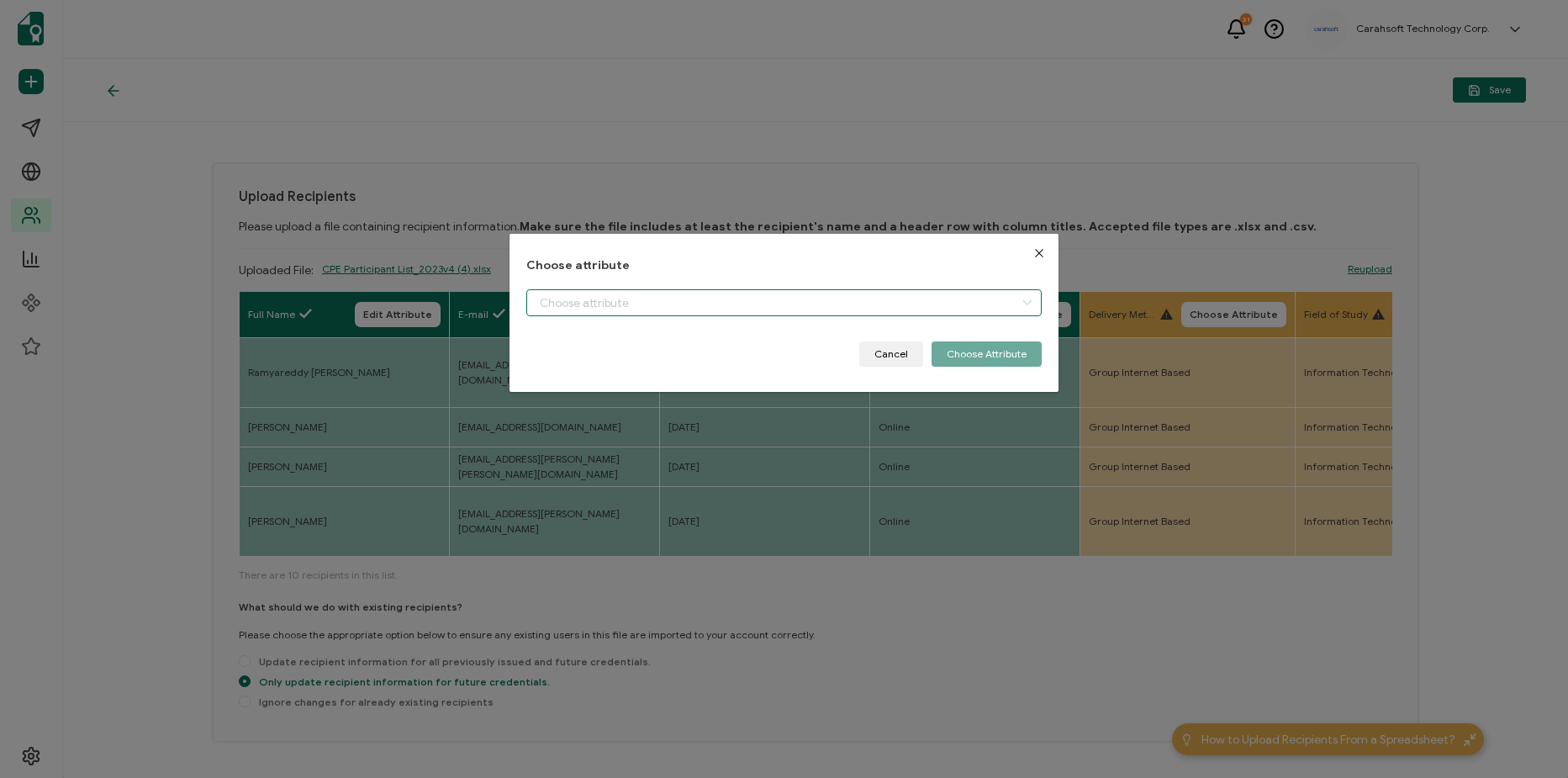
click at [889, 309] on input "dialog" at bounding box center [784, 303] width 515 height 27
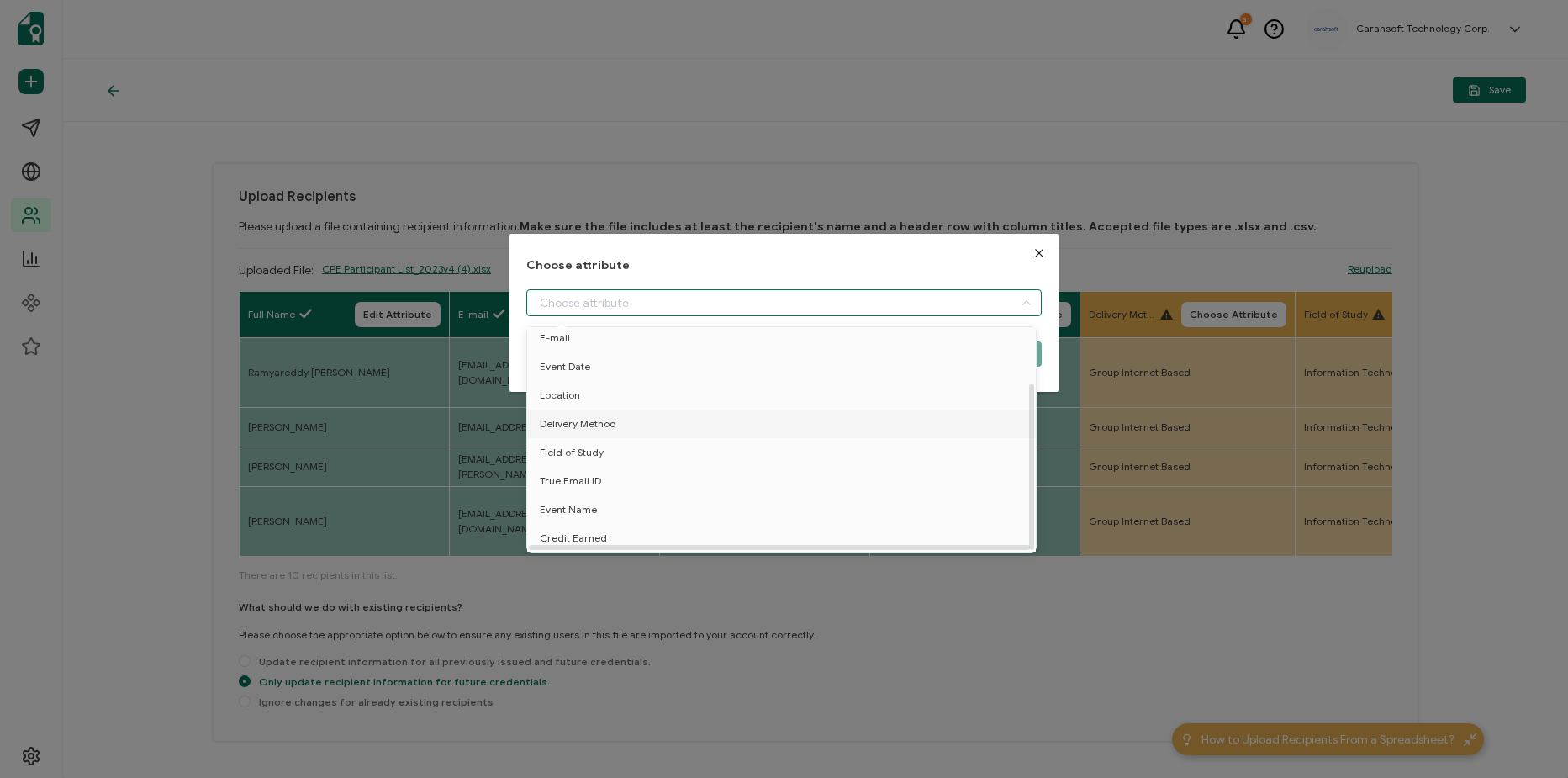
click at [815, 413] on li "Delivery Method" at bounding box center [784, 424] width 523 height 29
type input "Delivery Method"
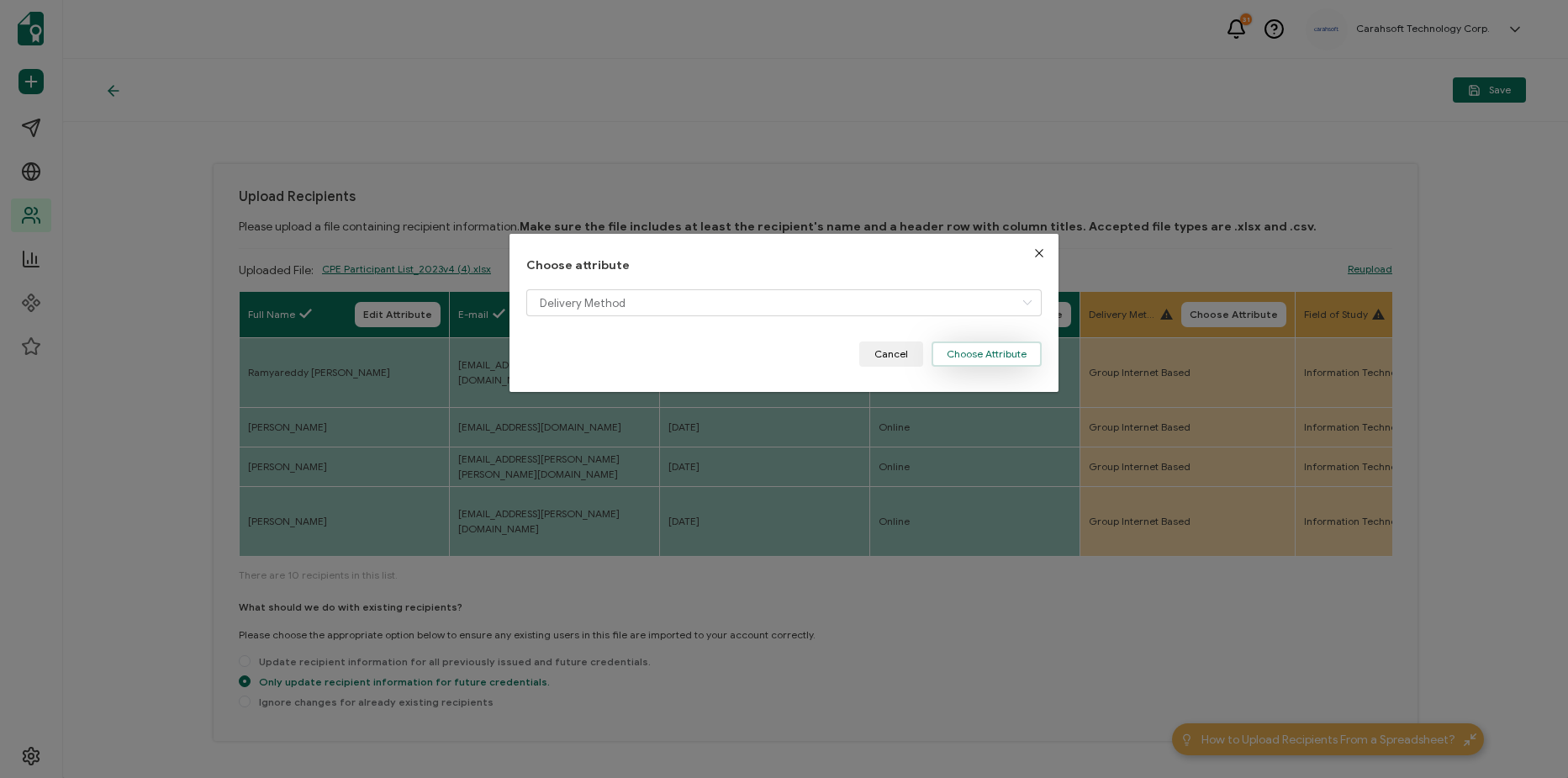
click at [999, 359] on button "Choose Attribute" at bounding box center [986, 354] width 110 height 25
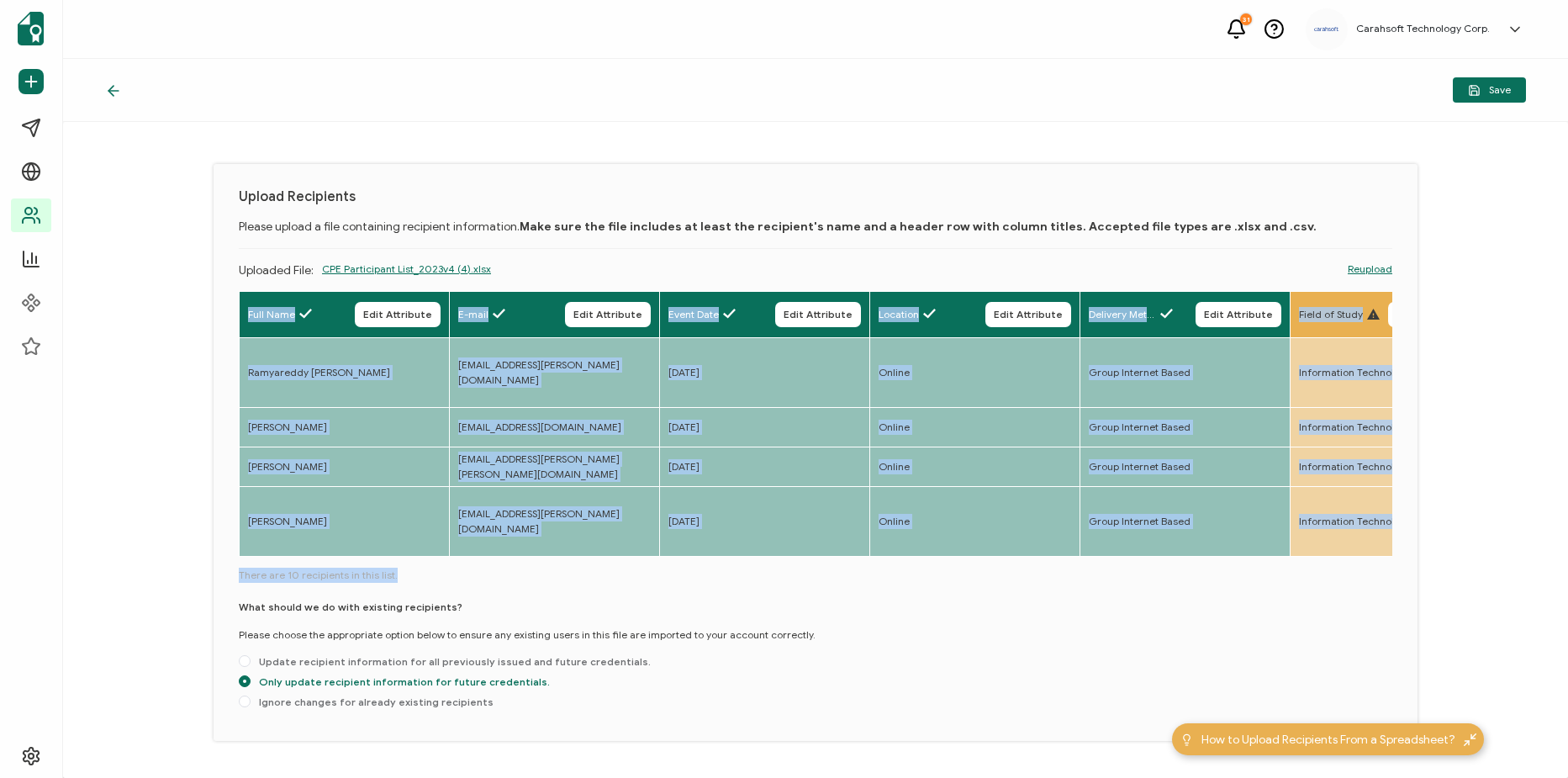
drag, startPoint x: 464, startPoint y: 563, endPoint x: 496, endPoint y: 559, distance: 32.2
click at [496, 559] on div "Full Name Edit Attribute E-mail Edit Attribute Event Date Edit Attribute Locati…" at bounding box center [815, 503] width 1154 height 425
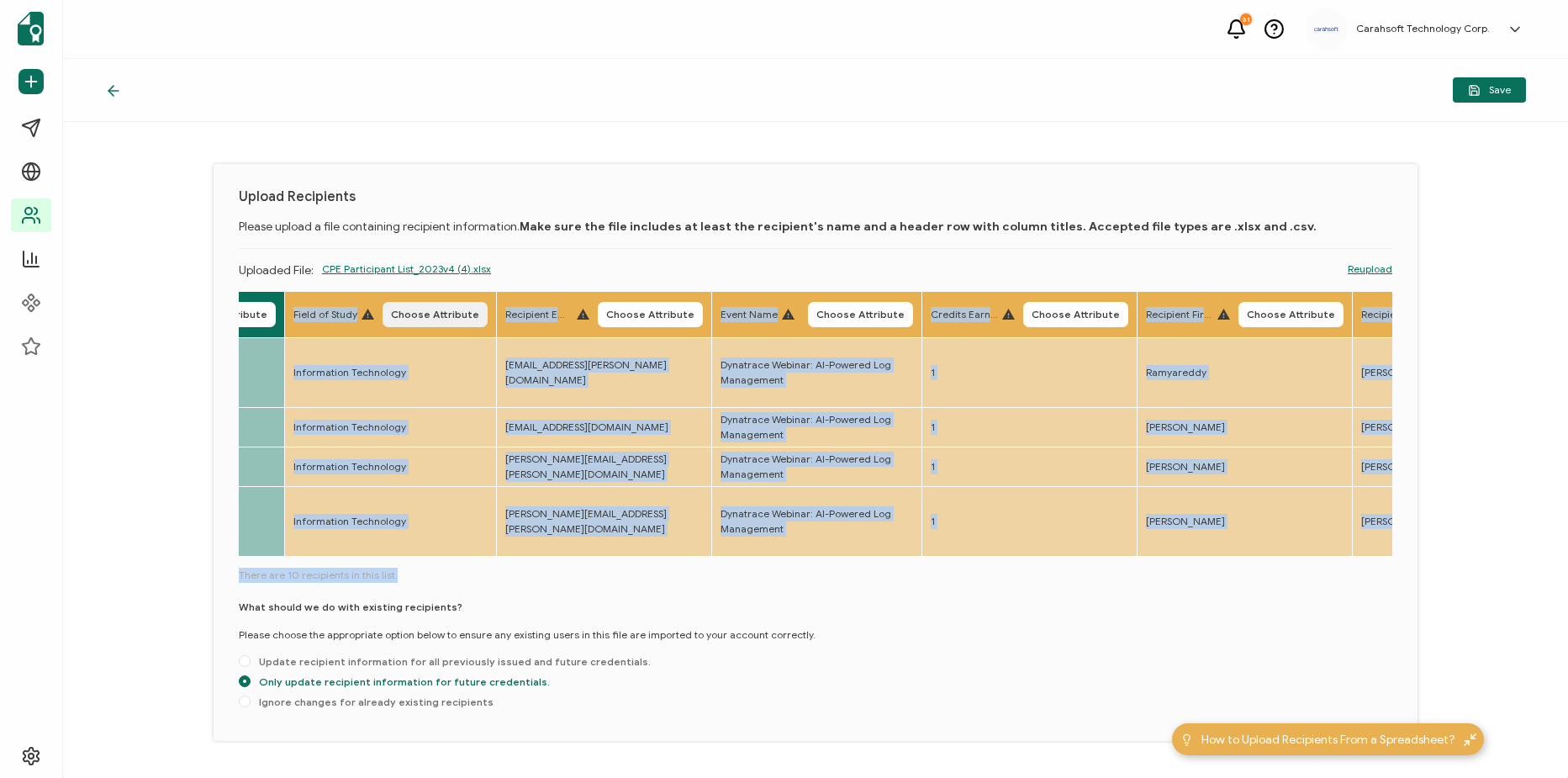
click at [459, 318] on span "Choose Attribute" at bounding box center [435, 314] width 89 height 11
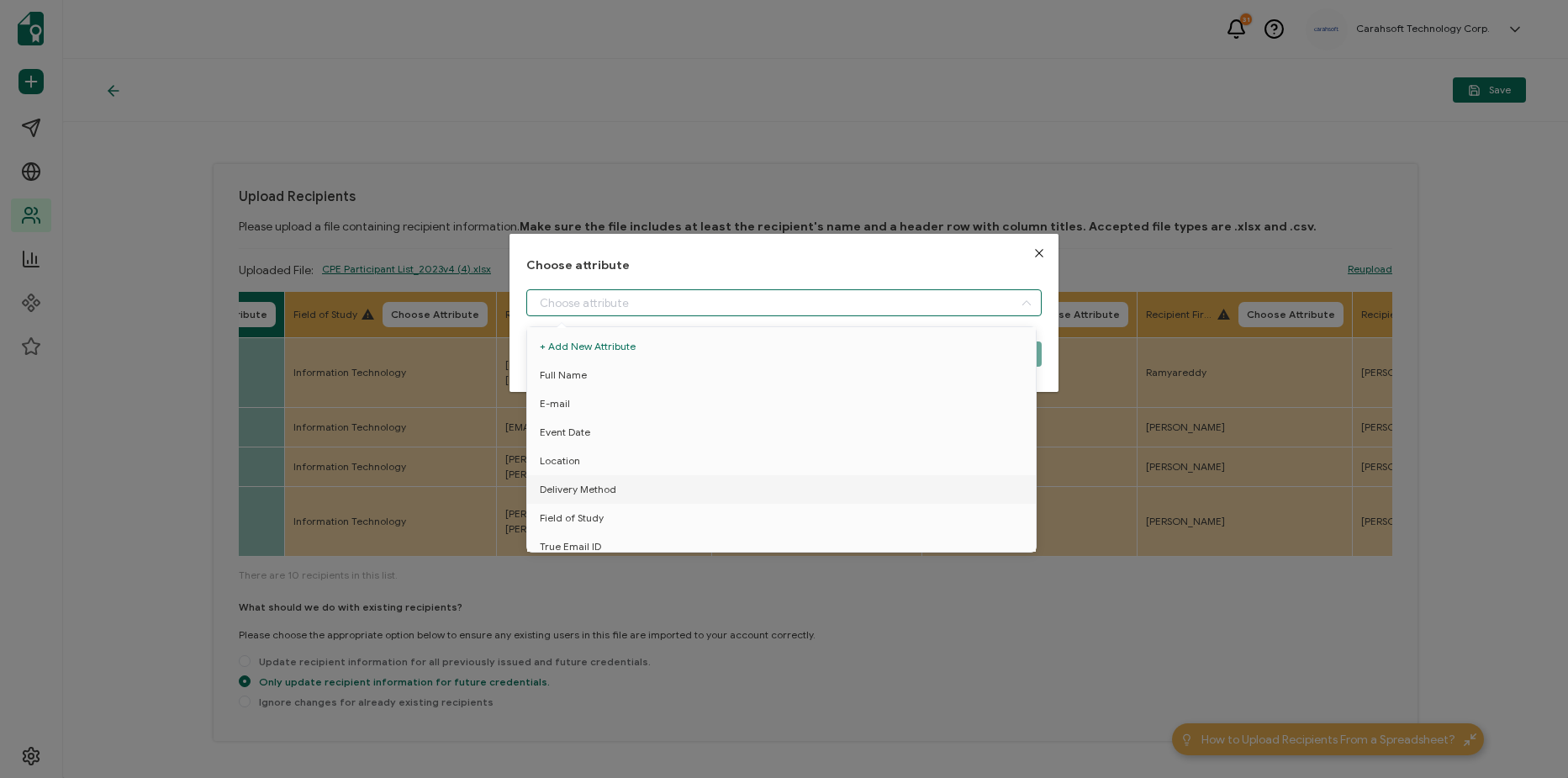
click at [607, 304] on input "dialog" at bounding box center [784, 303] width 515 height 27
click at [675, 510] on li "Field of Study" at bounding box center [784, 518] width 523 height 29
type input "Field of Study"
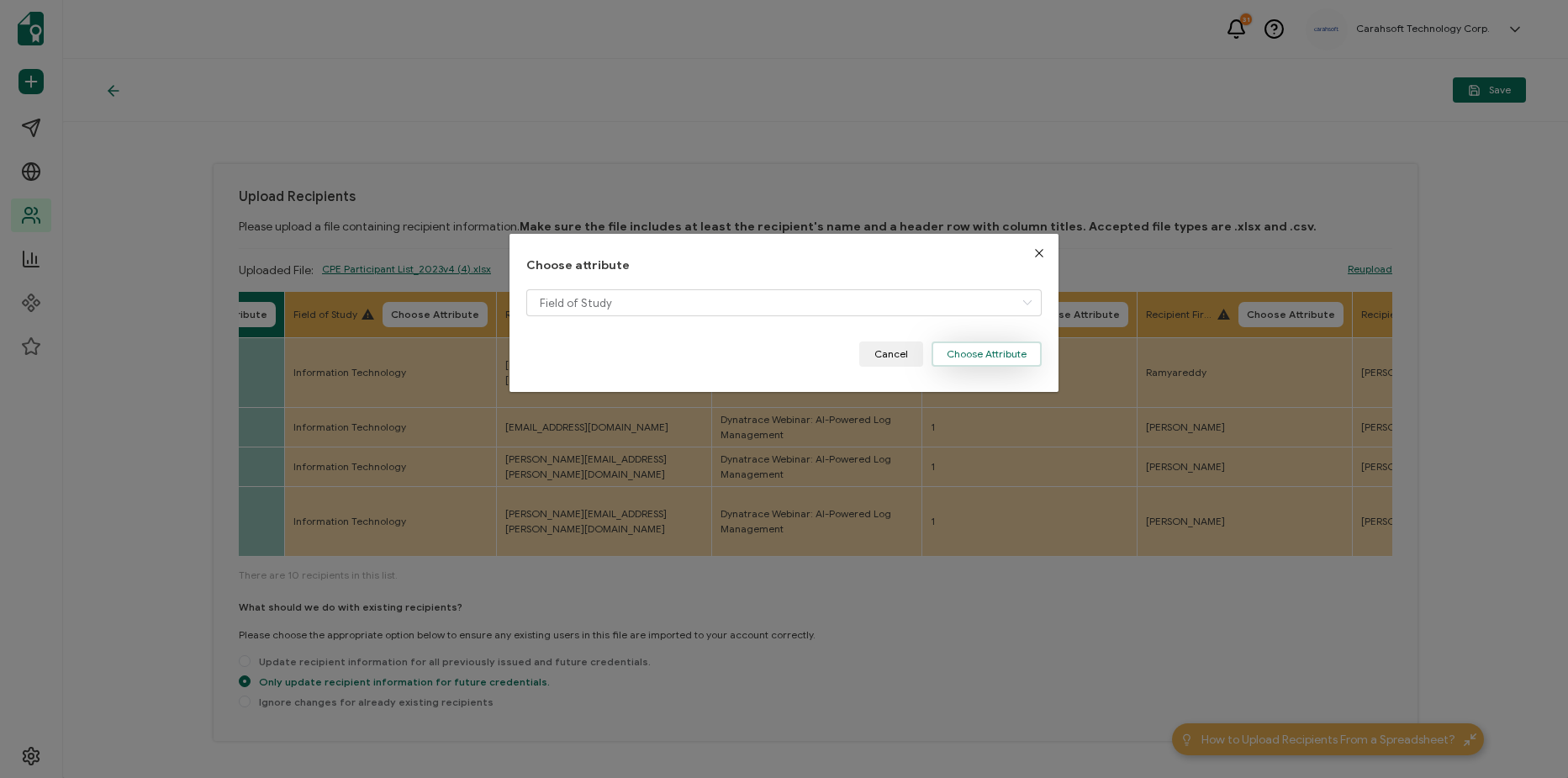
click at [977, 354] on button "Choose Attribute" at bounding box center [986, 354] width 110 height 25
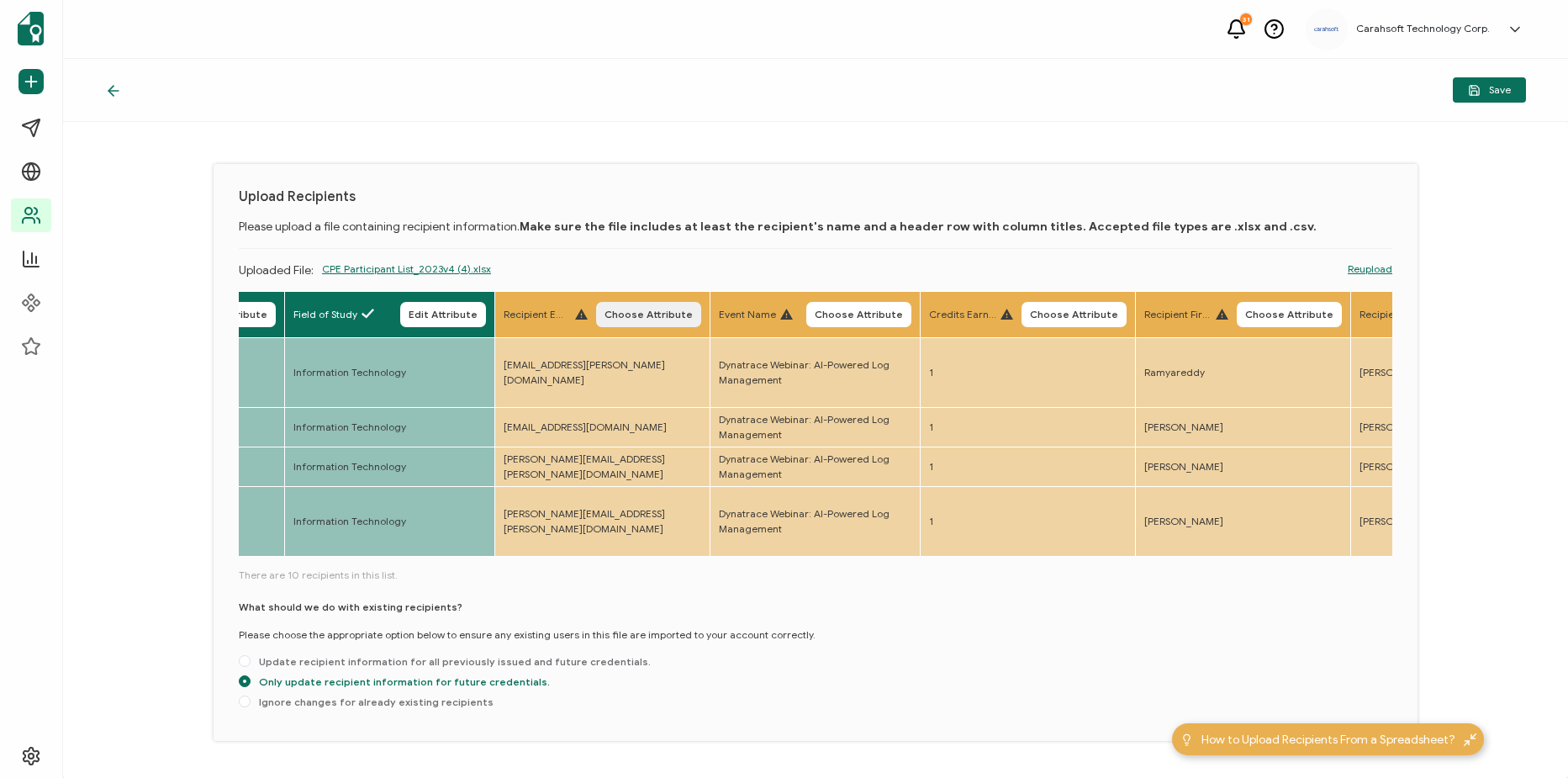
click at [672, 313] on span "Choose Attribute" at bounding box center [648, 314] width 89 height 11
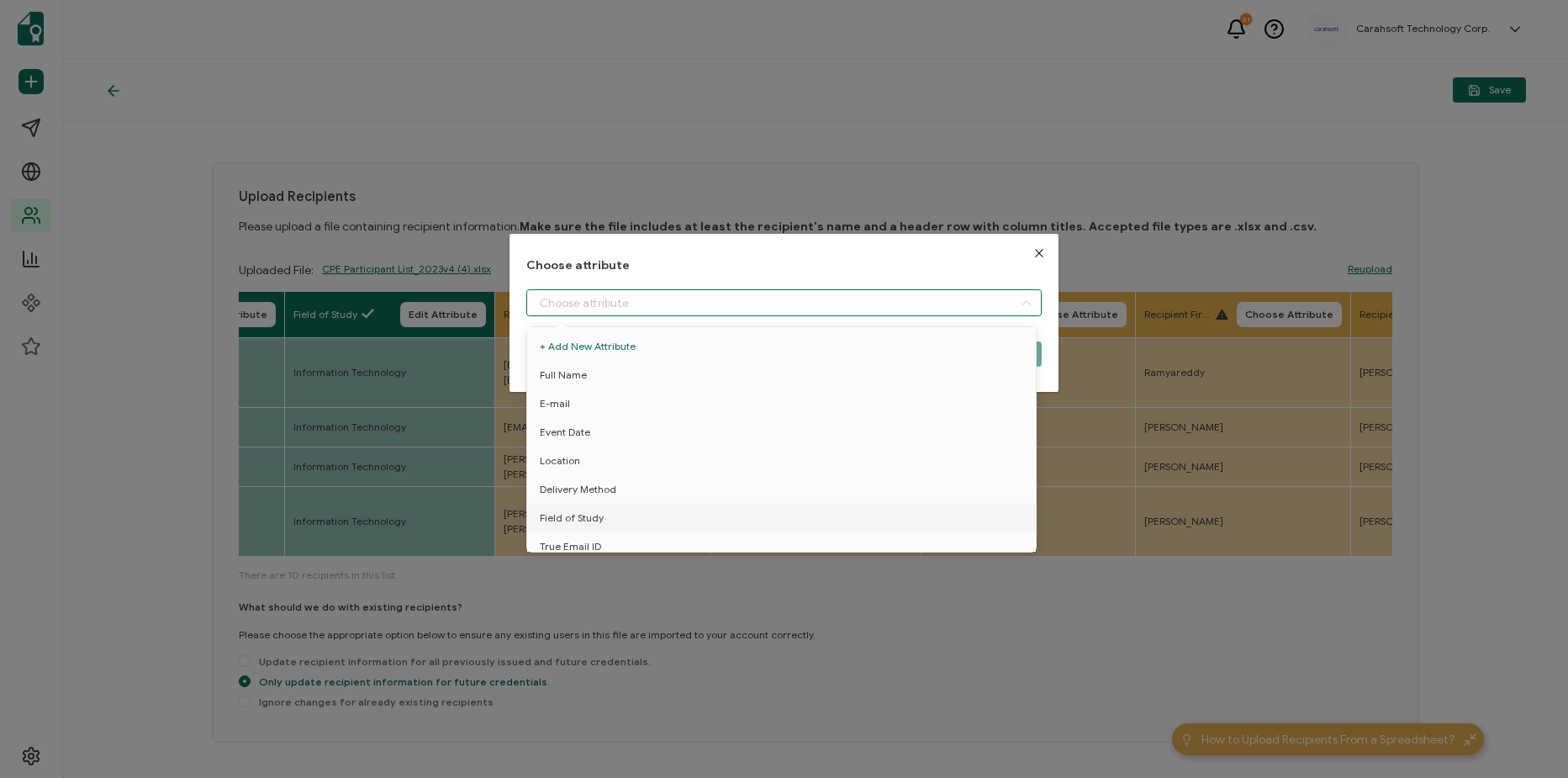
click at [670, 311] on input "dialog" at bounding box center [784, 303] width 515 height 27
click at [712, 467] on li "True Email ID" at bounding box center [784, 481] width 523 height 29
type input "True Email ID"
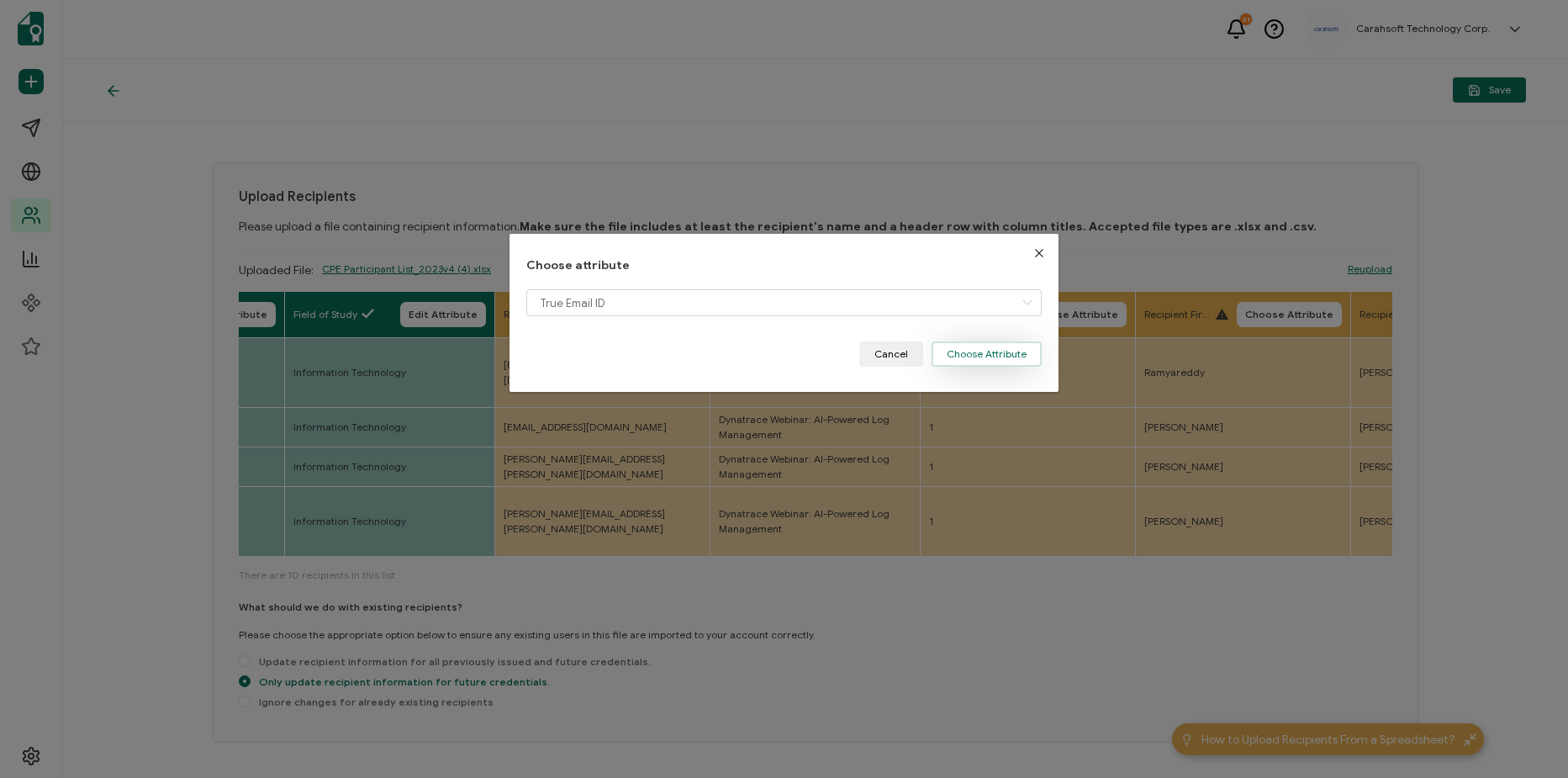
click at [996, 347] on button "Choose Attribute" at bounding box center [986, 354] width 110 height 25
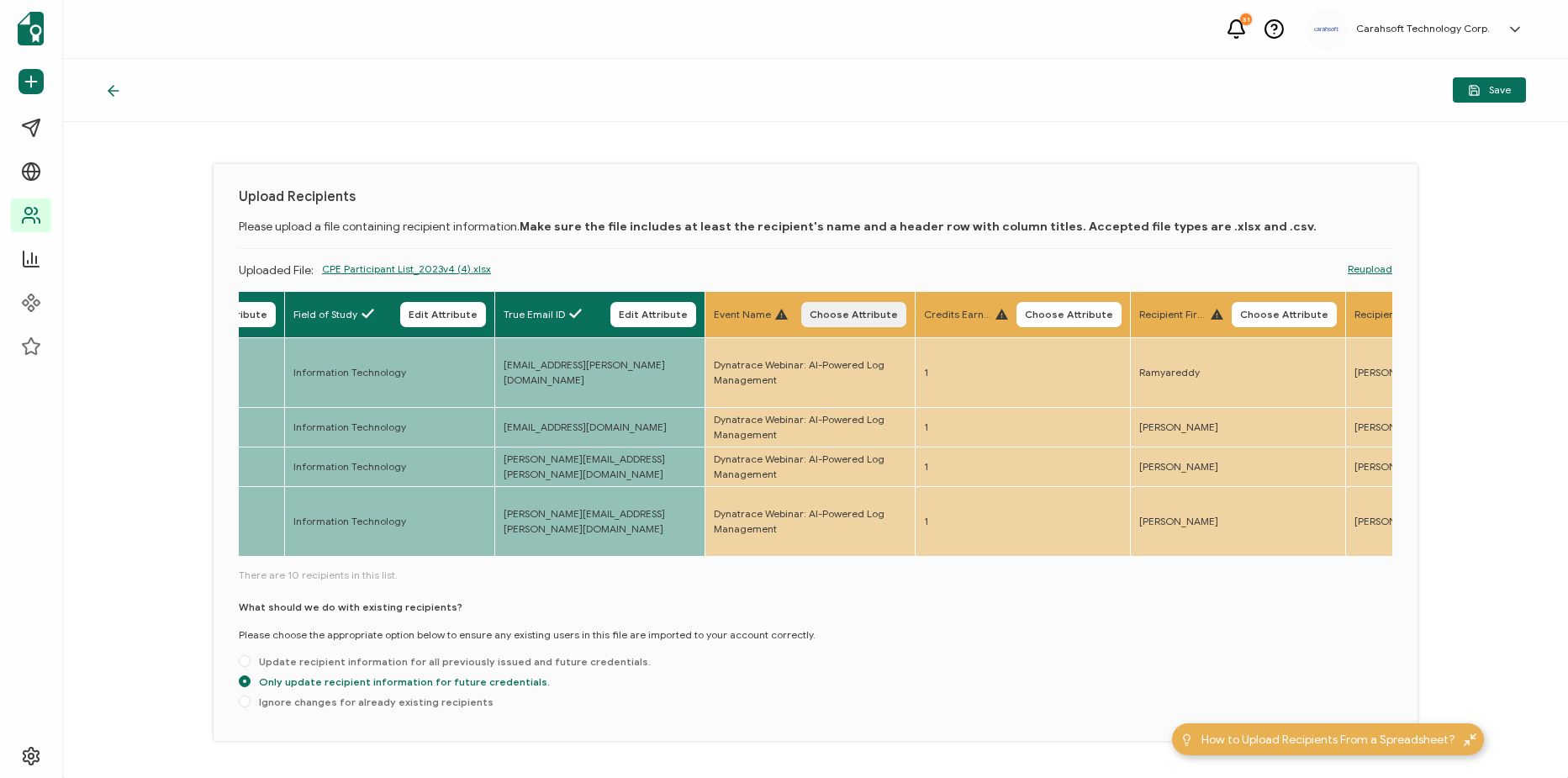
click at [844, 320] on span "Choose Attribute" at bounding box center [853, 314] width 89 height 11
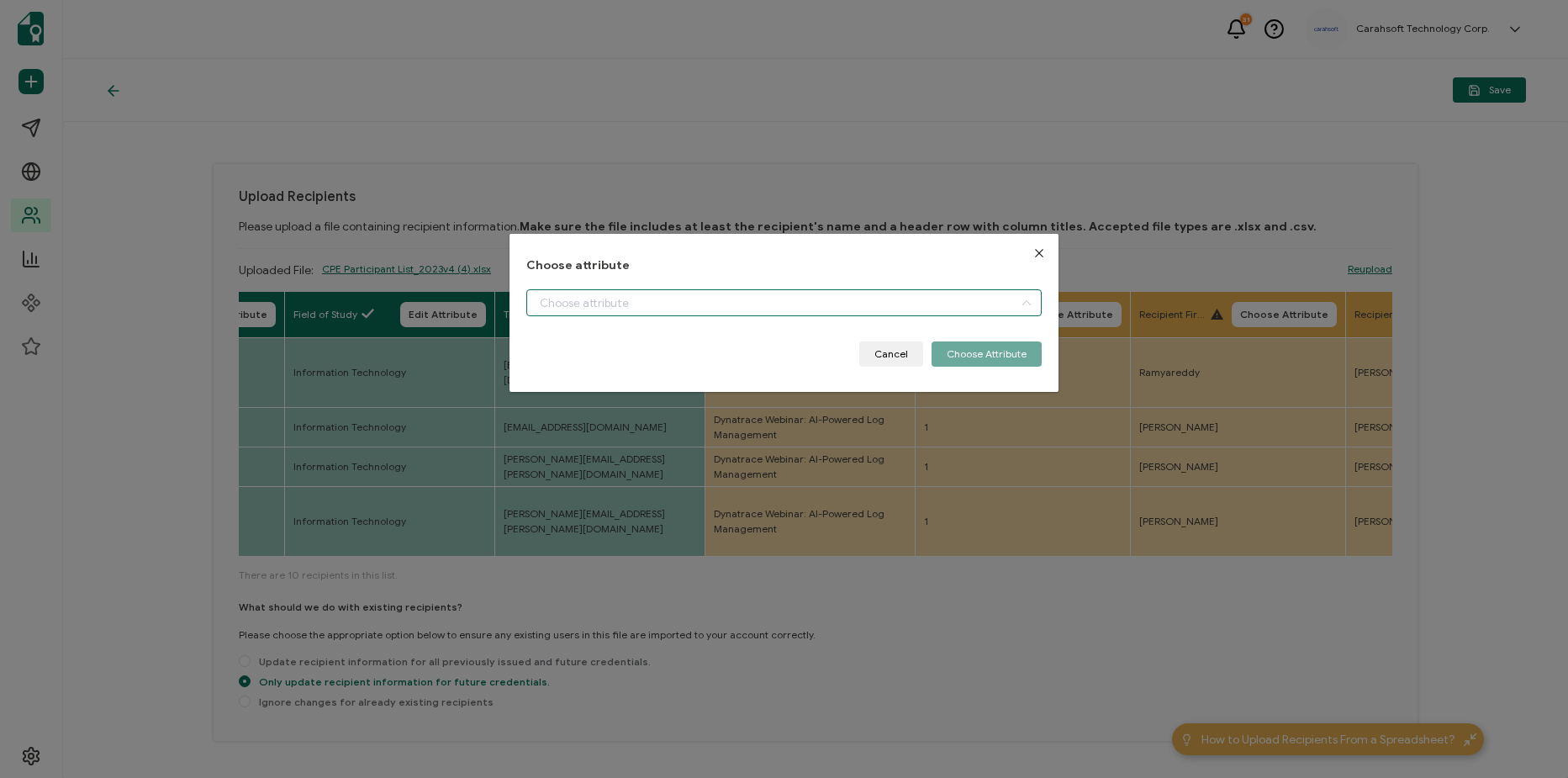
click at [815, 313] on input "dialog" at bounding box center [784, 303] width 515 height 27
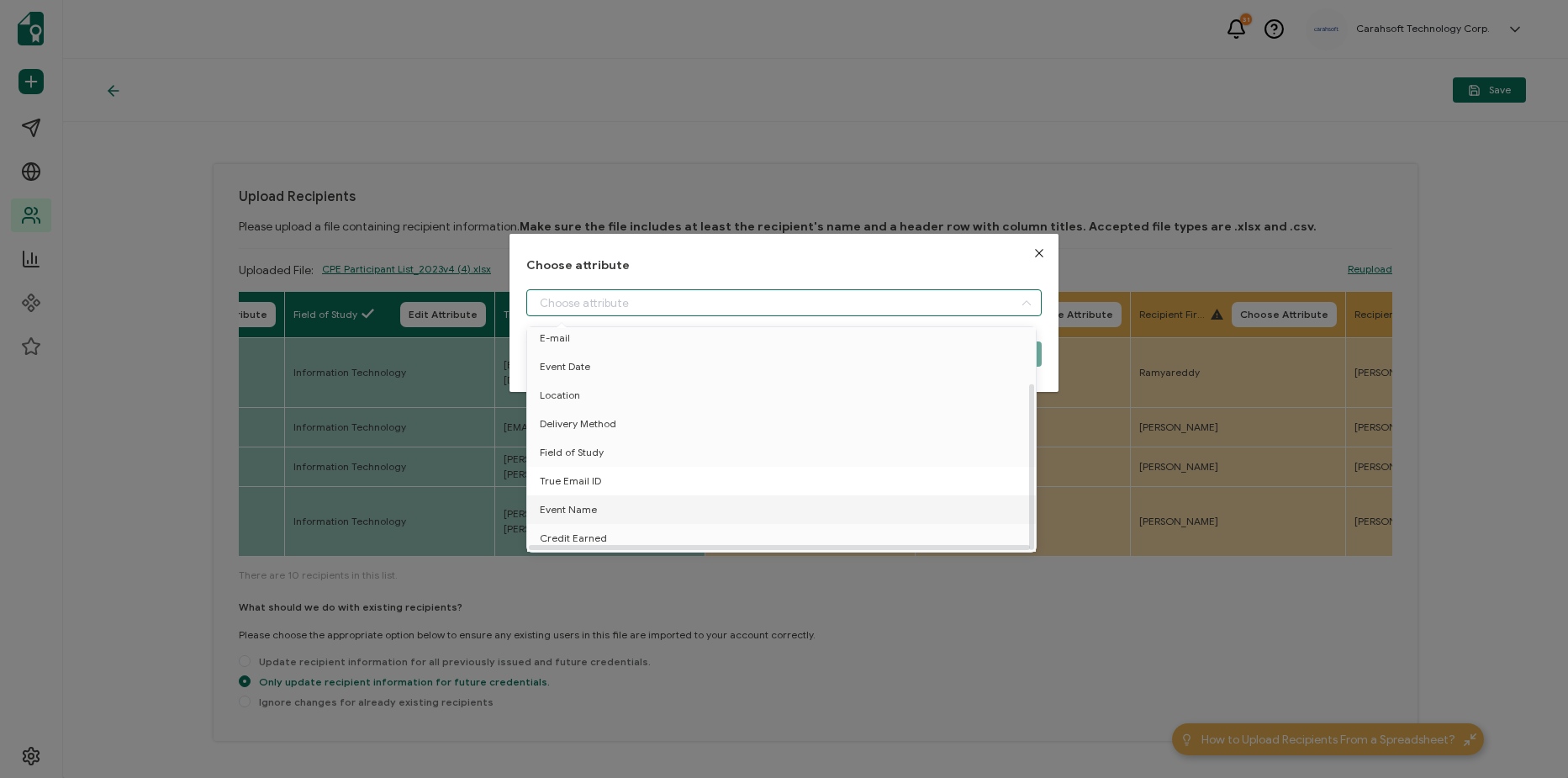
click at [764, 480] on li "True Email ID" at bounding box center [784, 481] width 523 height 29
click at [746, 506] on li "Event Name" at bounding box center [784, 510] width 523 height 29
type input "Event Name"
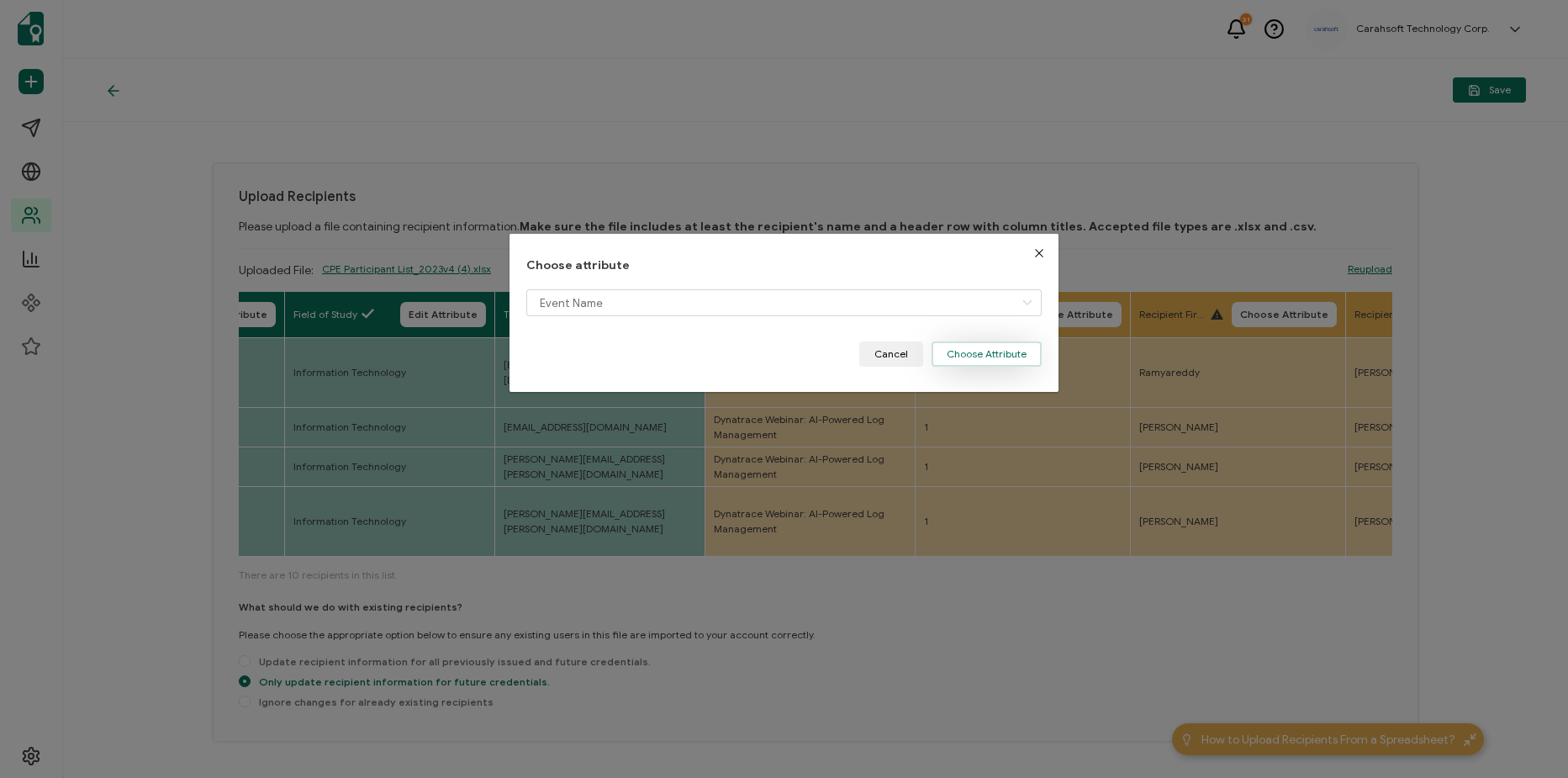
click at [999, 357] on button "Choose Attribute" at bounding box center [986, 354] width 110 height 25
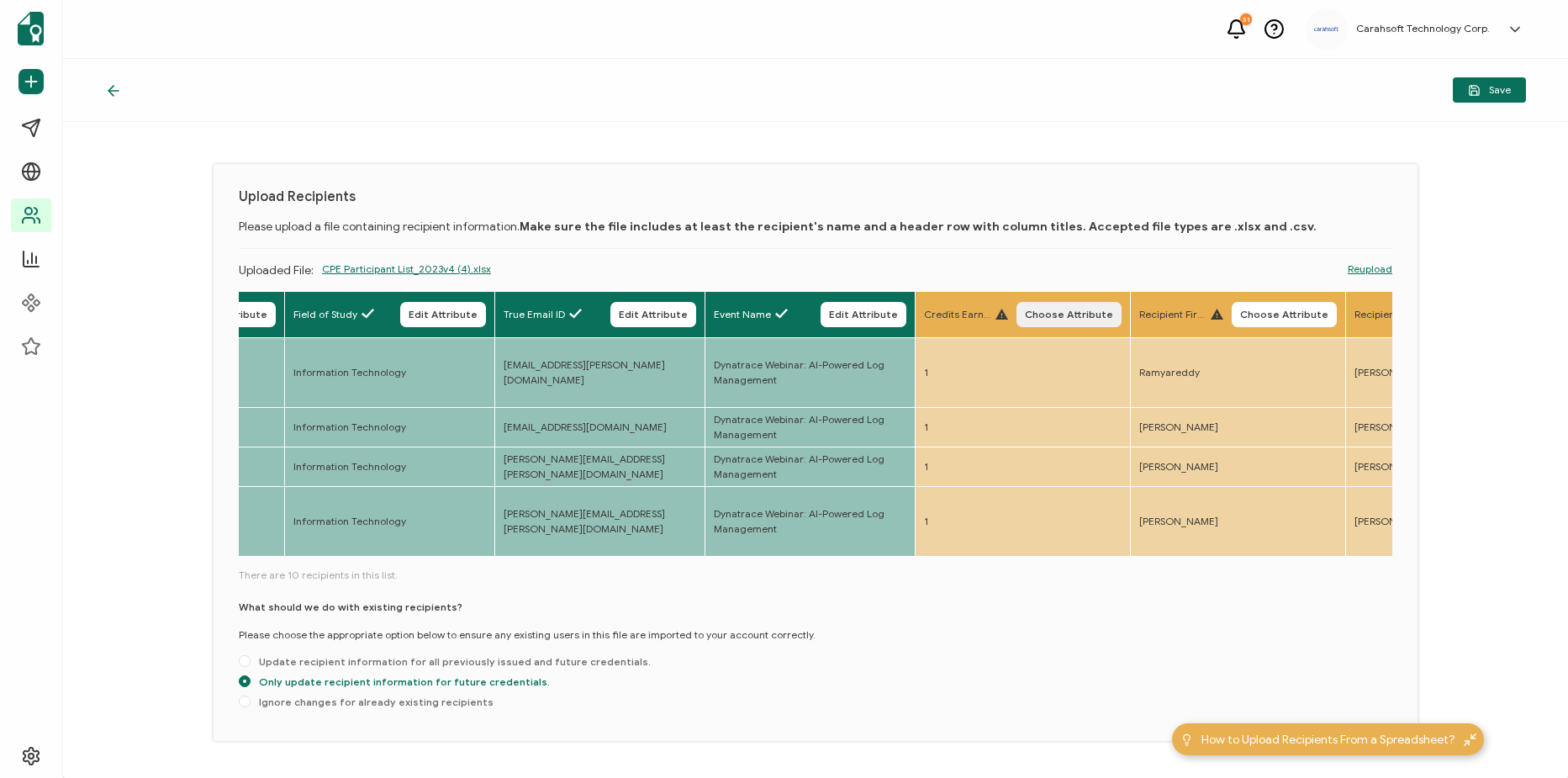
click at [1087, 315] on span "Choose Attribute" at bounding box center [1069, 314] width 89 height 11
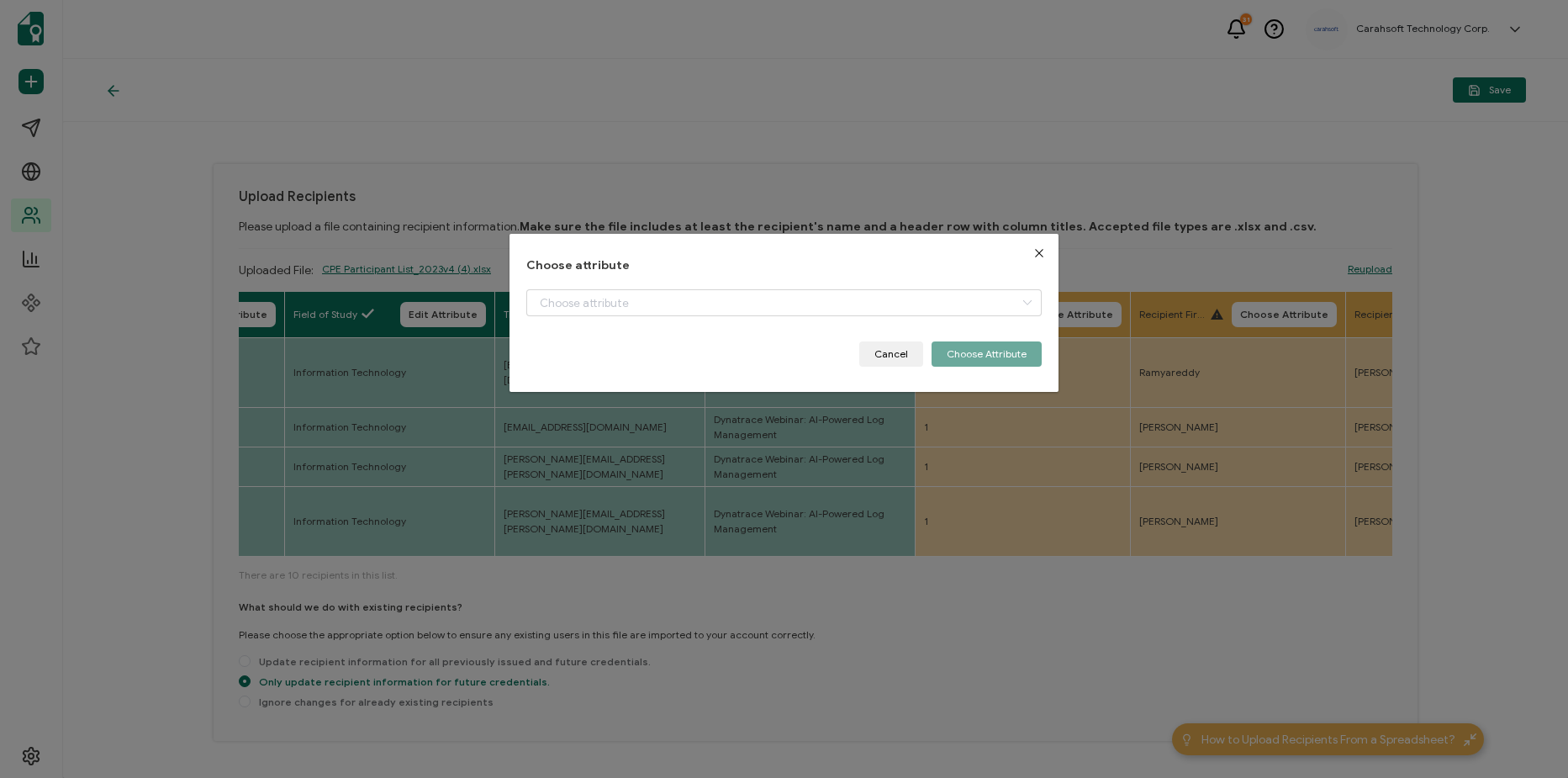
click at [905, 325] on div "dialog" at bounding box center [784, 315] width 515 height 53
click at [904, 311] on input "dialog" at bounding box center [784, 303] width 515 height 27
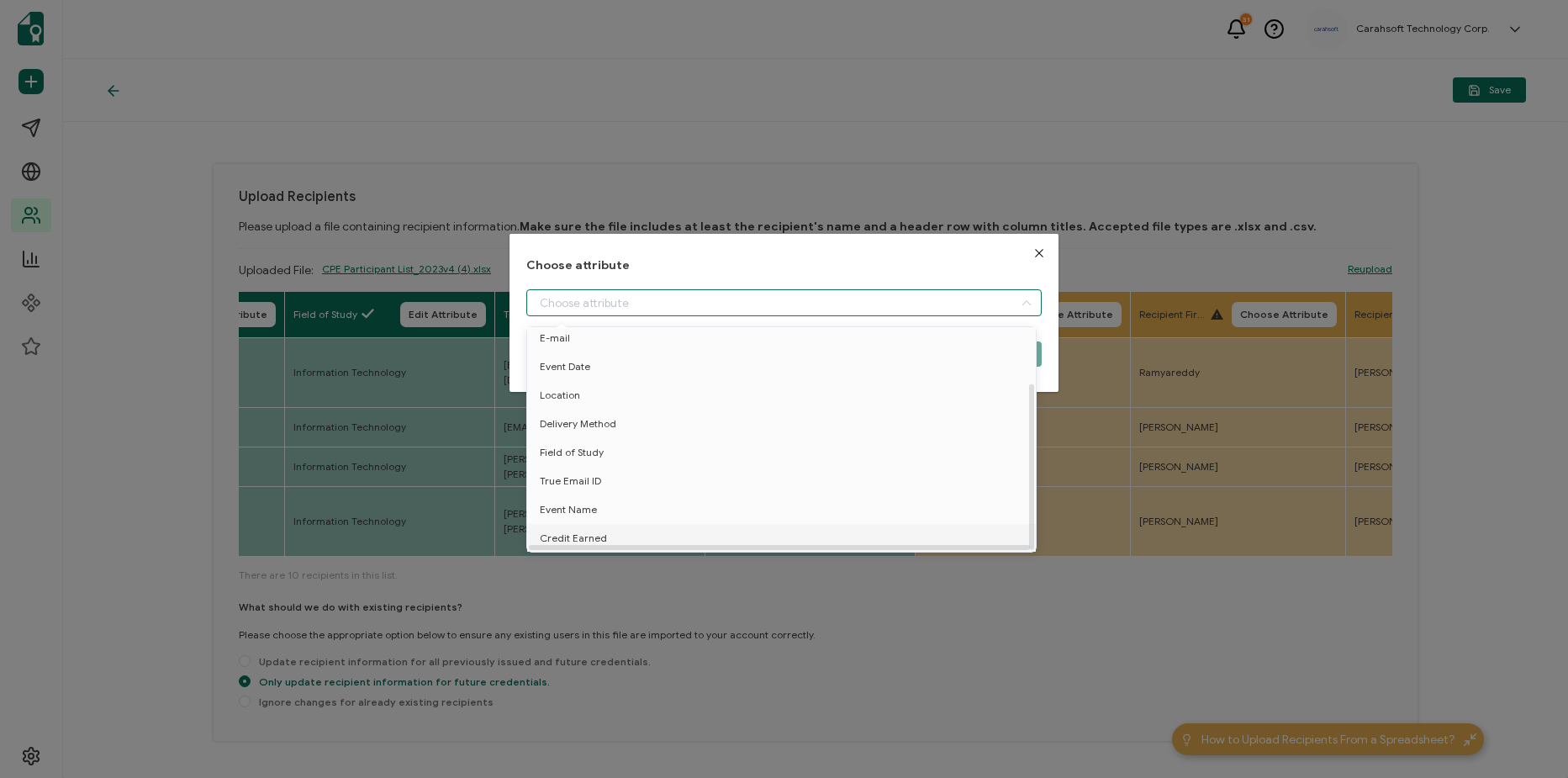
click at [757, 529] on li "Credit Earned" at bounding box center [784, 538] width 523 height 29
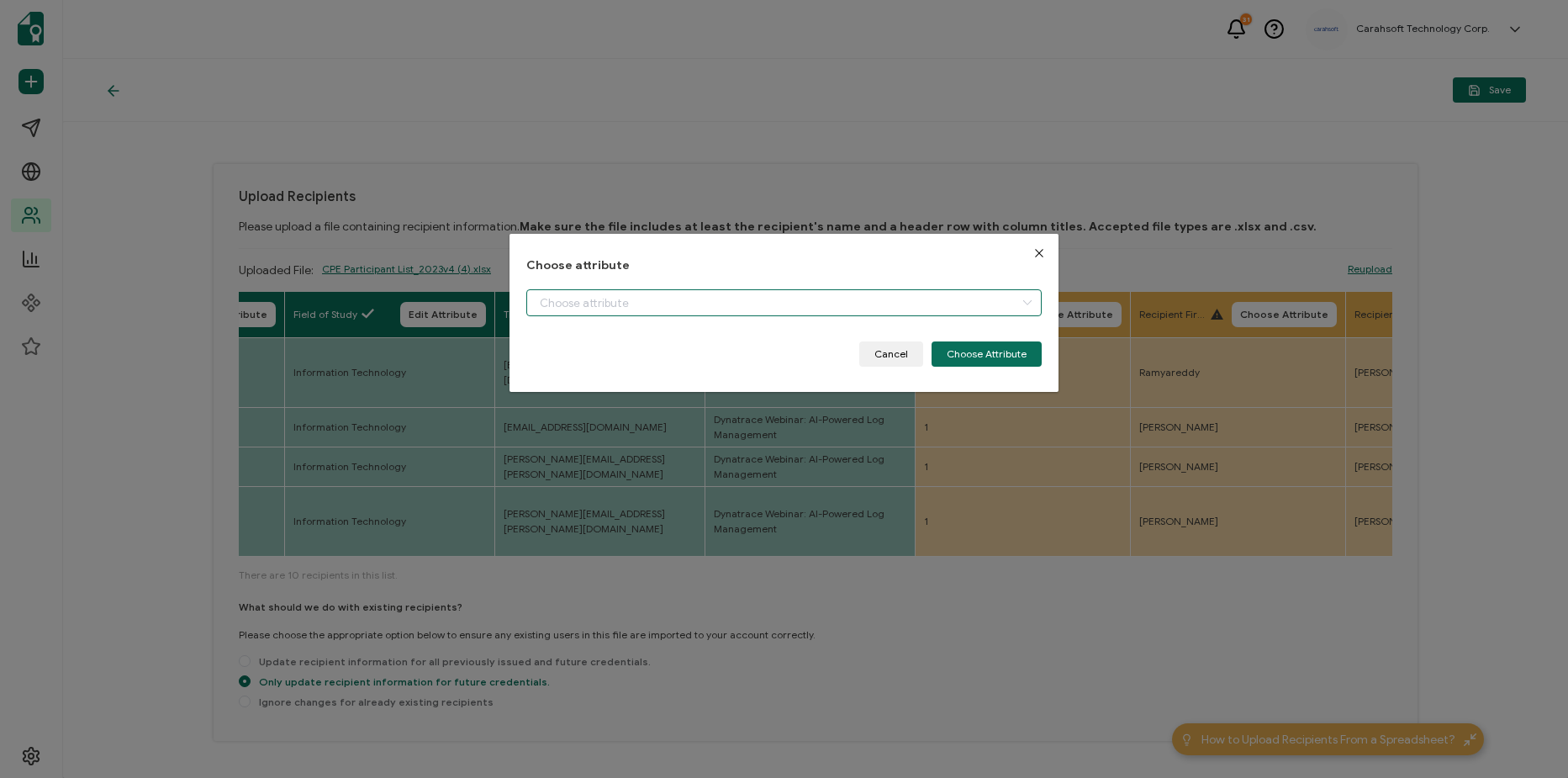
type input "Credit Earned"
click at [1022, 366] on button "Choose Attribute" at bounding box center [986, 354] width 110 height 25
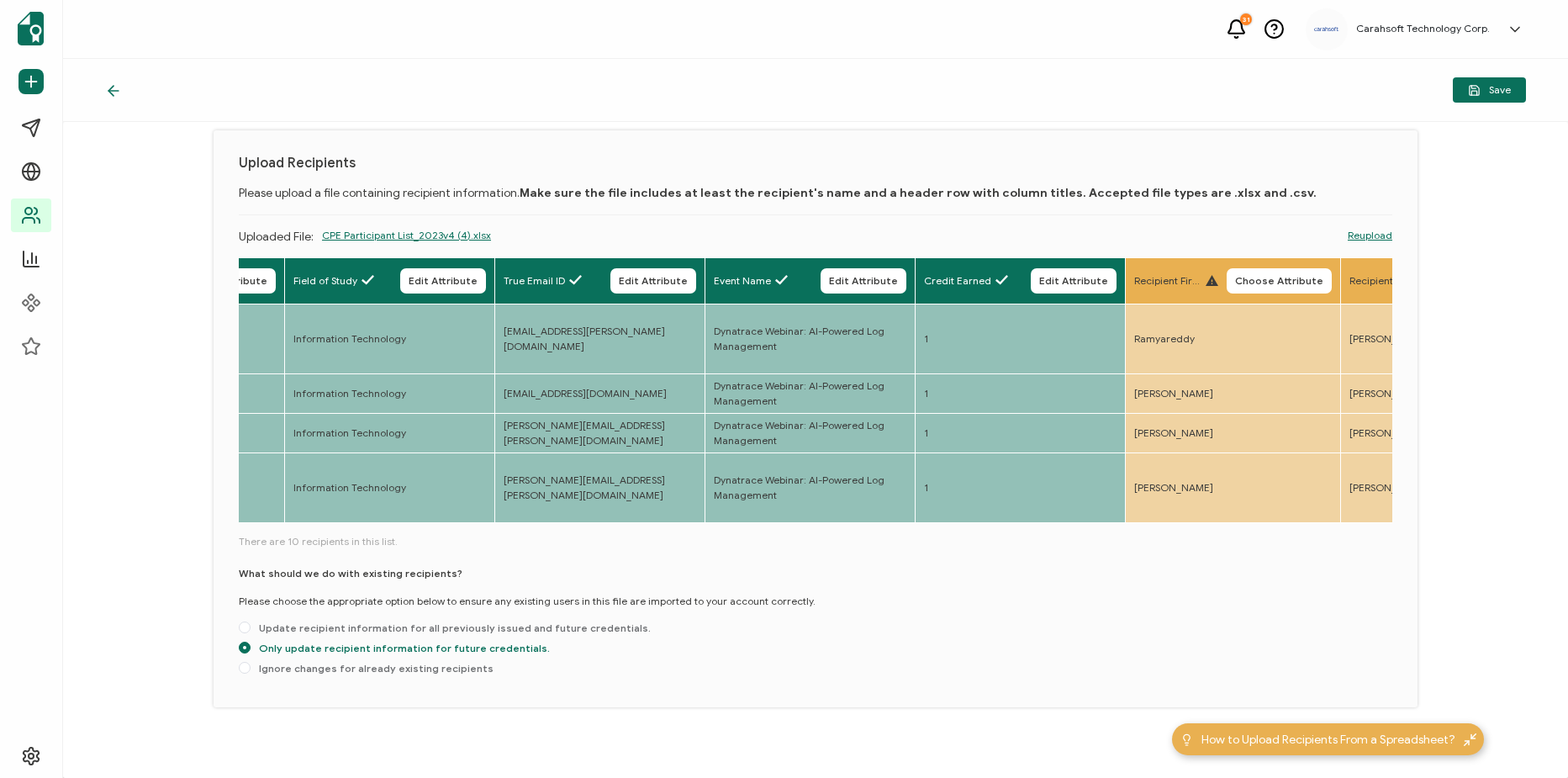
scroll to position [52, 0]
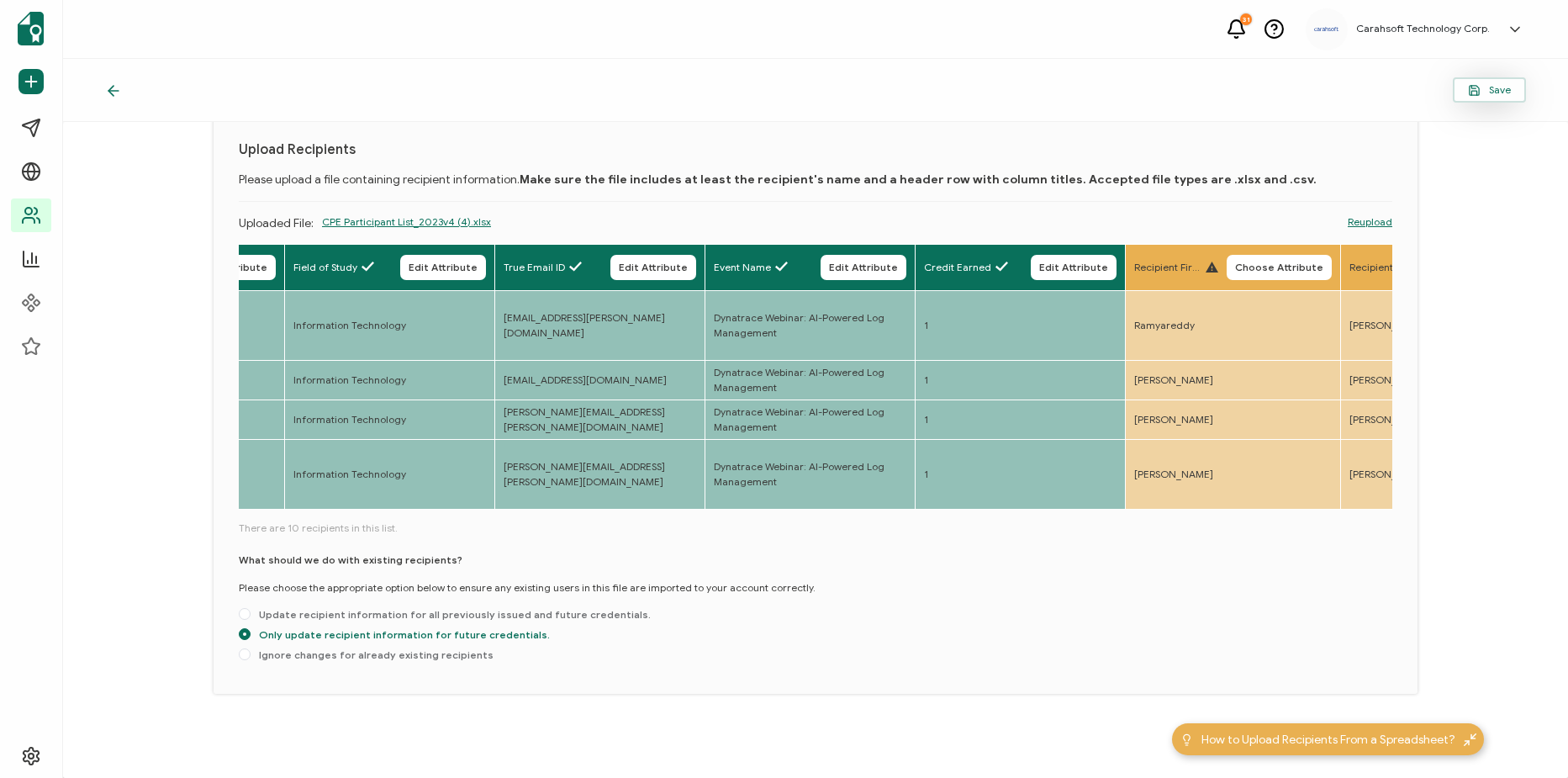
click at [1489, 95] on span "Save" at bounding box center [1489, 90] width 43 height 12
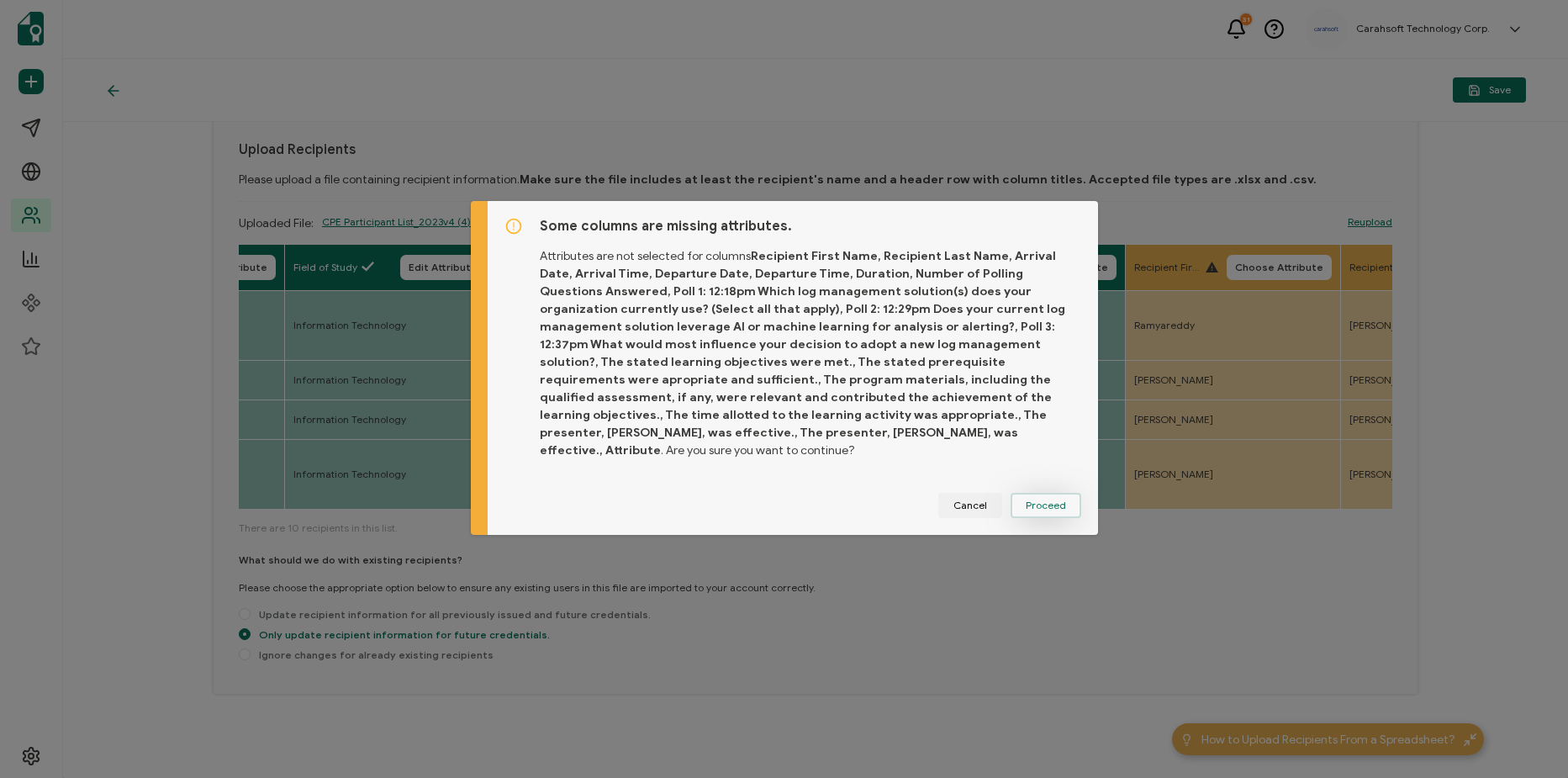
click at [1074, 500] on button "Proceed" at bounding box center [1046, 505] width 71 height 25
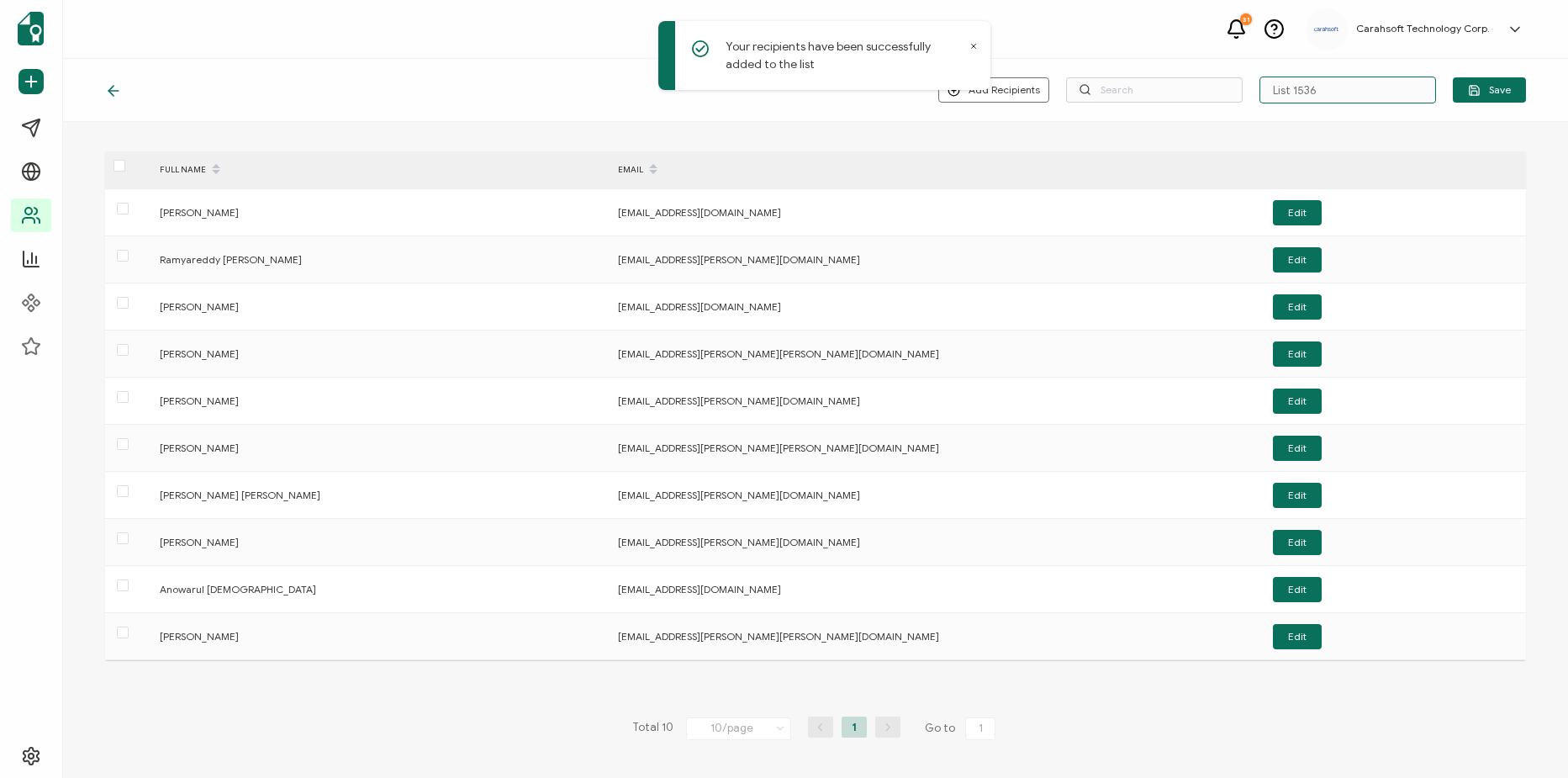
click at [1326, 100] on input "List 1536" at bounding box center [1348, 90] width 177 height 27
paste input "7-22-25_66851_Dynatrace Webinar"
type input "7-22-25_66851_Dynatrace Webinar"
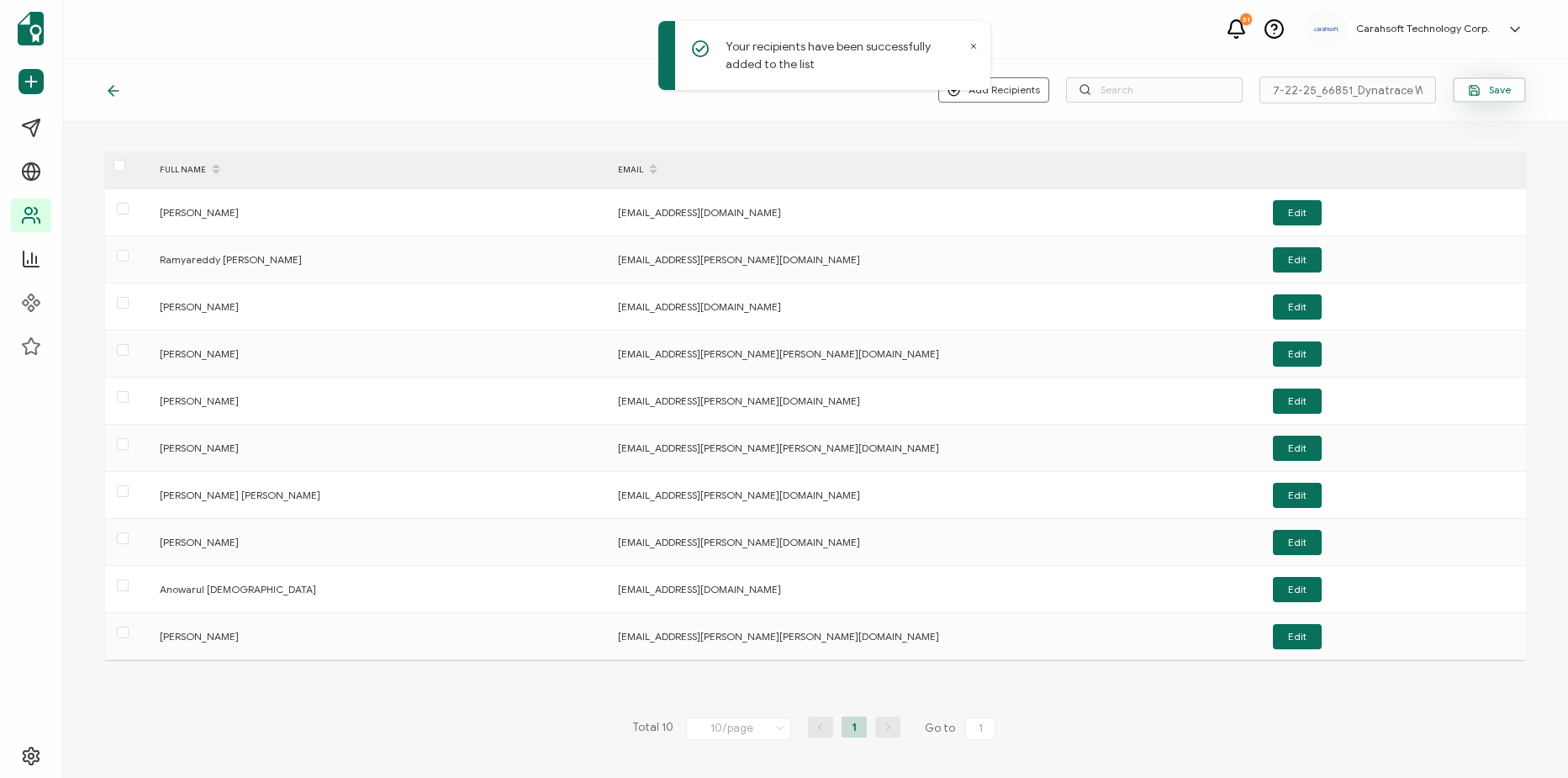
click at [1495, 92] on span "Save" at bounding box center [1489, 90] width 43 height 12
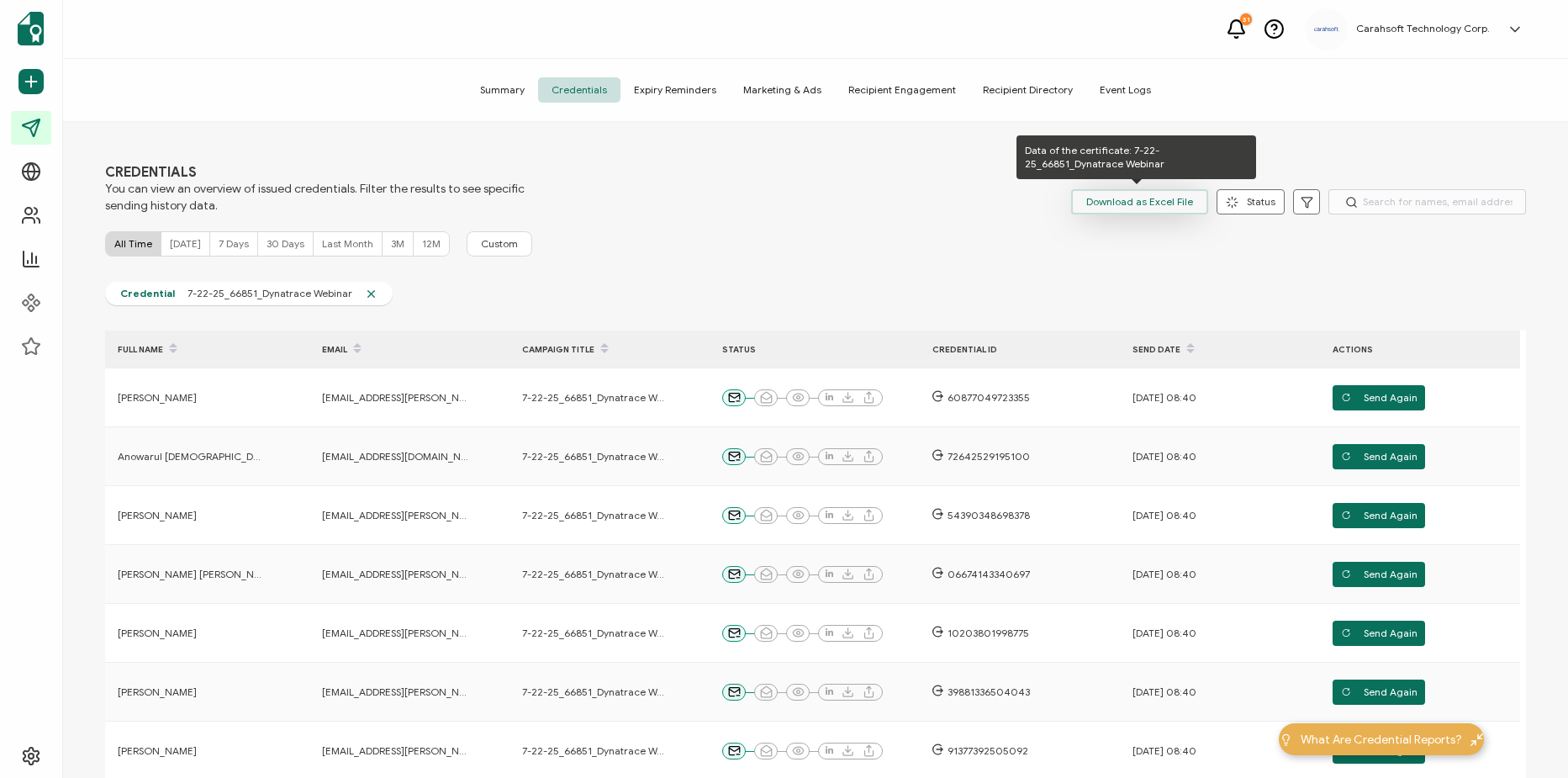
click at [1115, 207] on span "Download as Excel File" at bounding box center [1139, 201] width 107 height 25
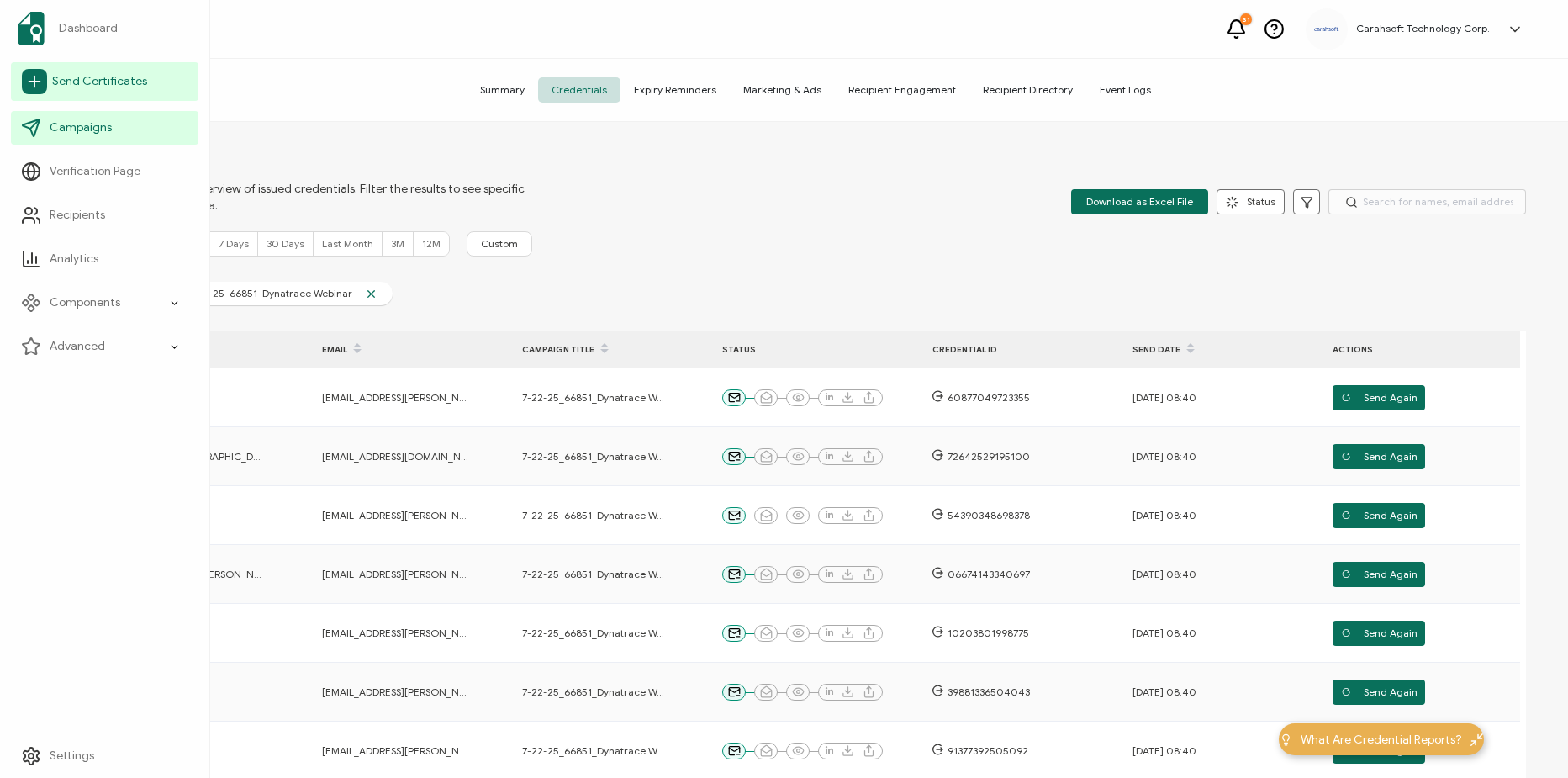
click at [94, 74] on span "Send Certificates" at bounding box center [100, 82] width 95 height 17
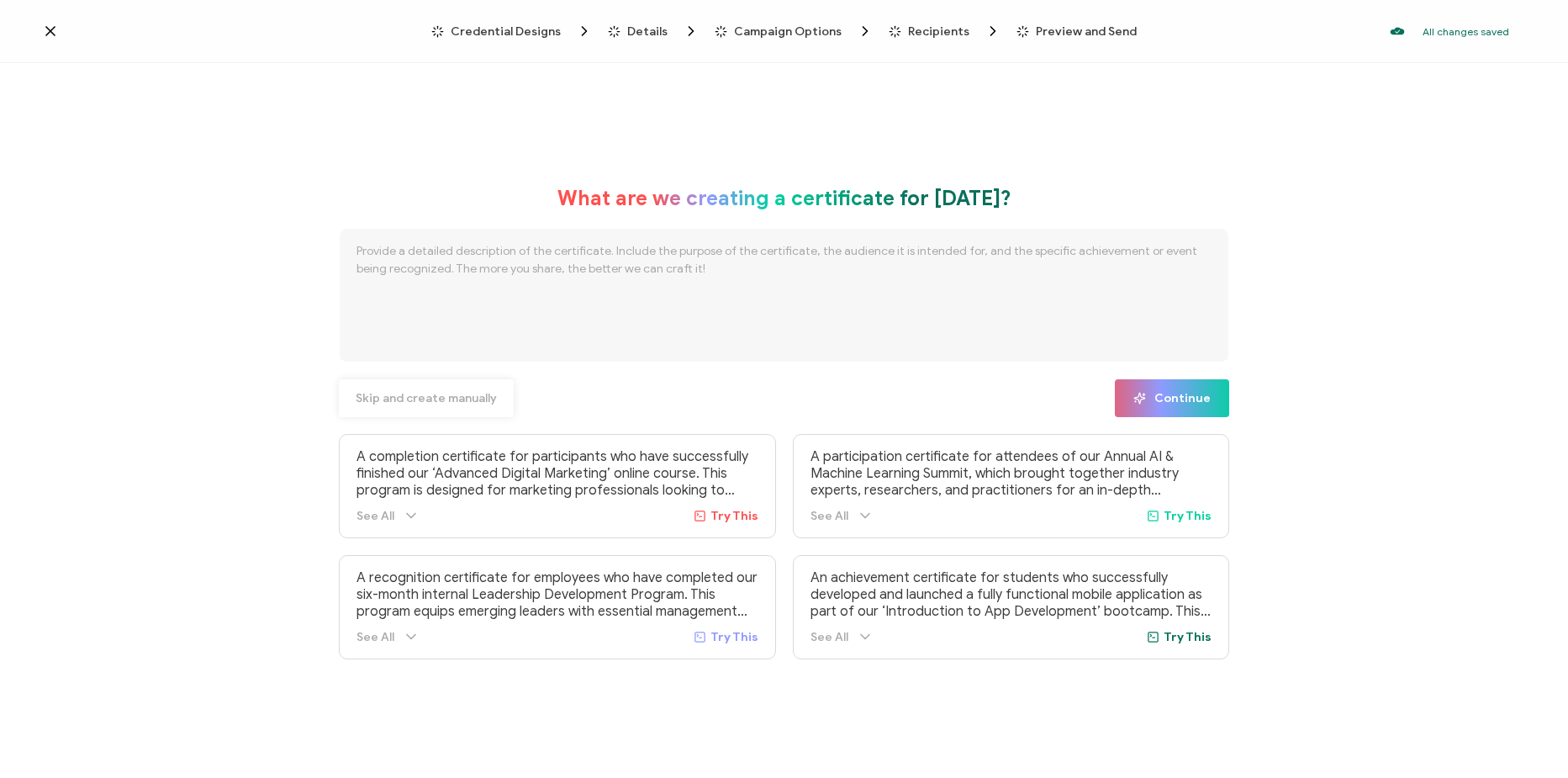
click at [449, 406] on button "Skip and create manually" at bounding box center [426, 398] width 175 height 38
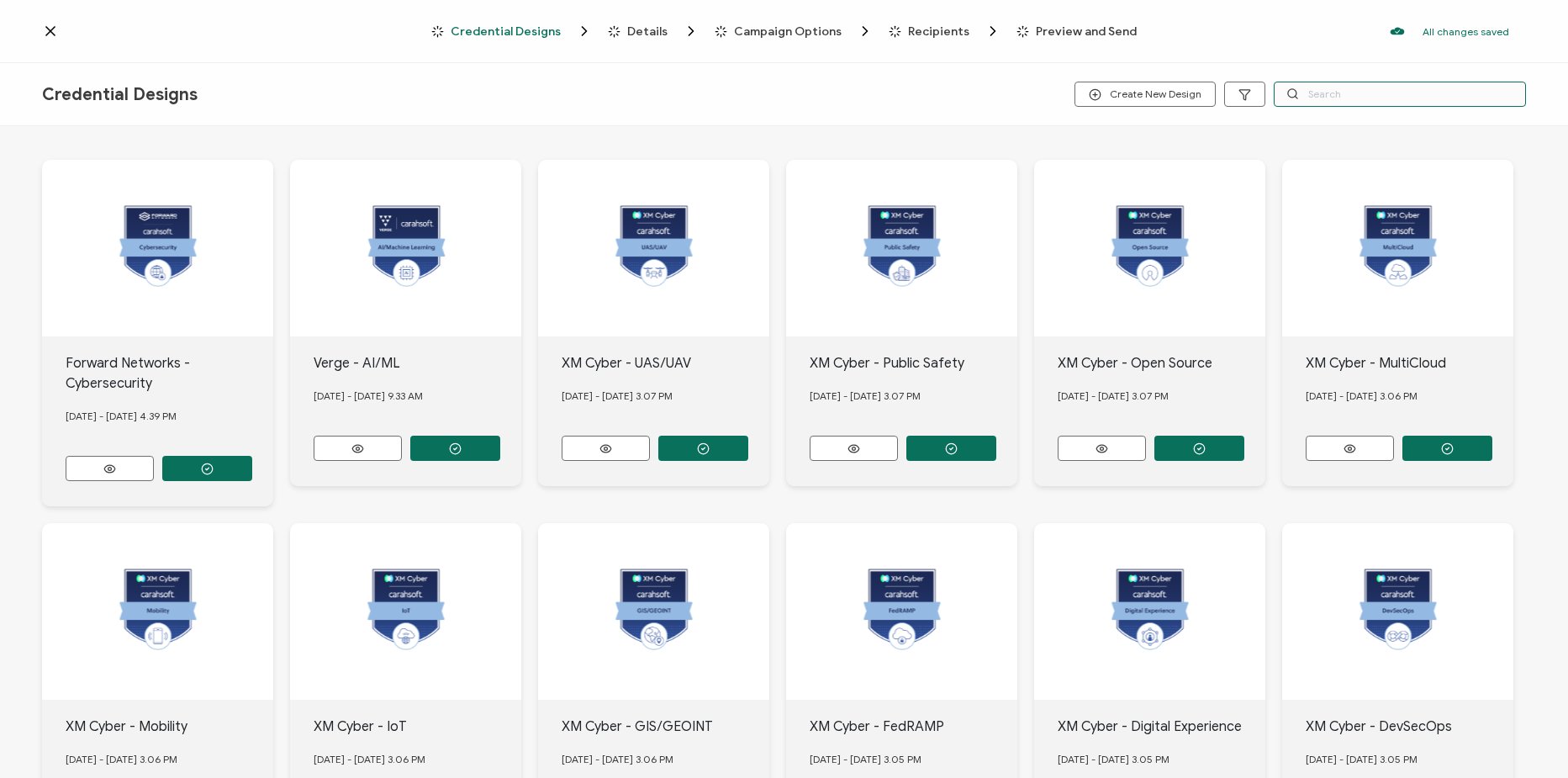
click at [1347, 90] on input "text" at bounding box center [1400, 94] width 252 height 25
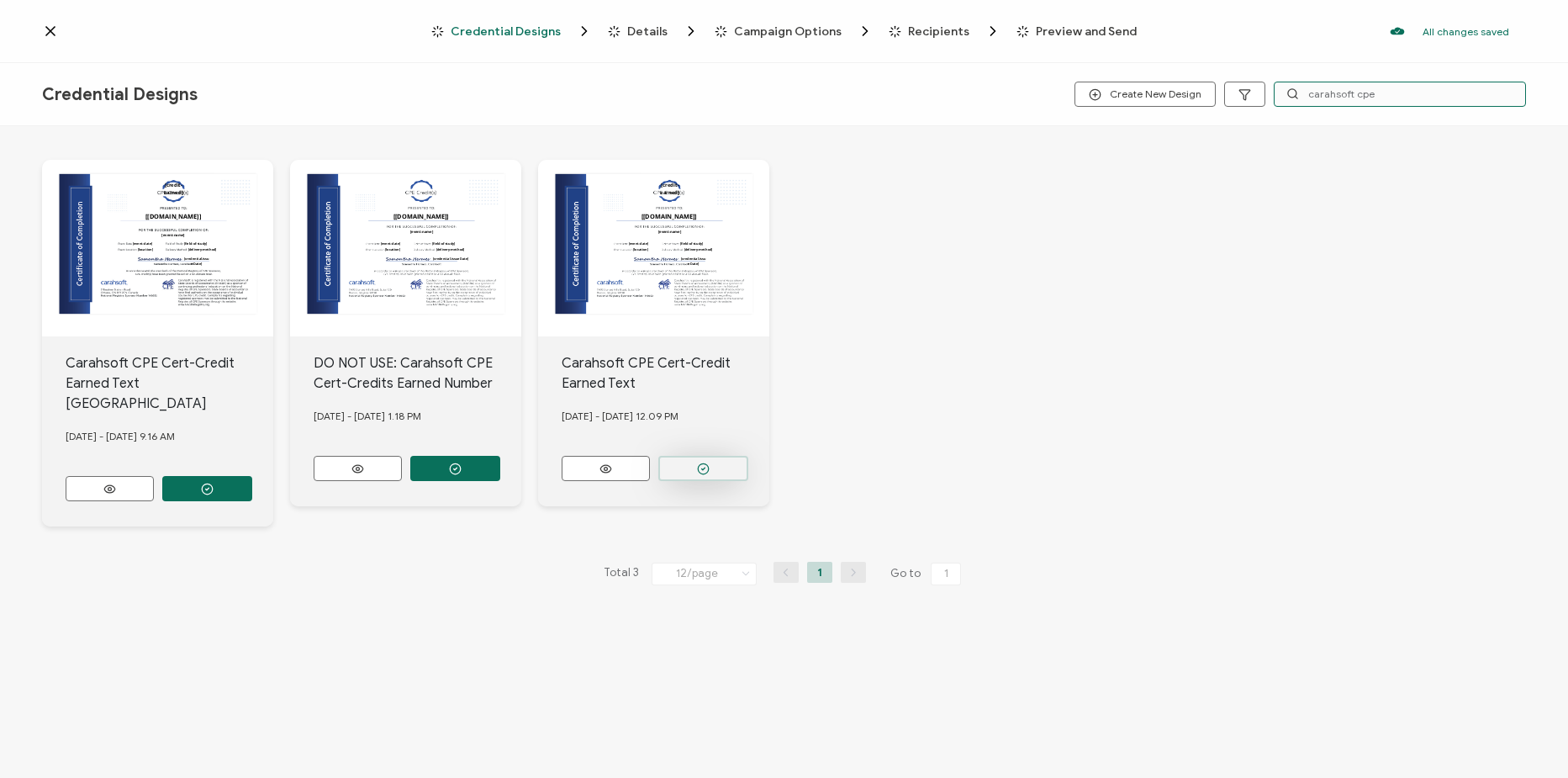
type input "carahsoft cpe"
click at [252, 476] on button "button" at bounding box center [207, 489] width 90 height 25
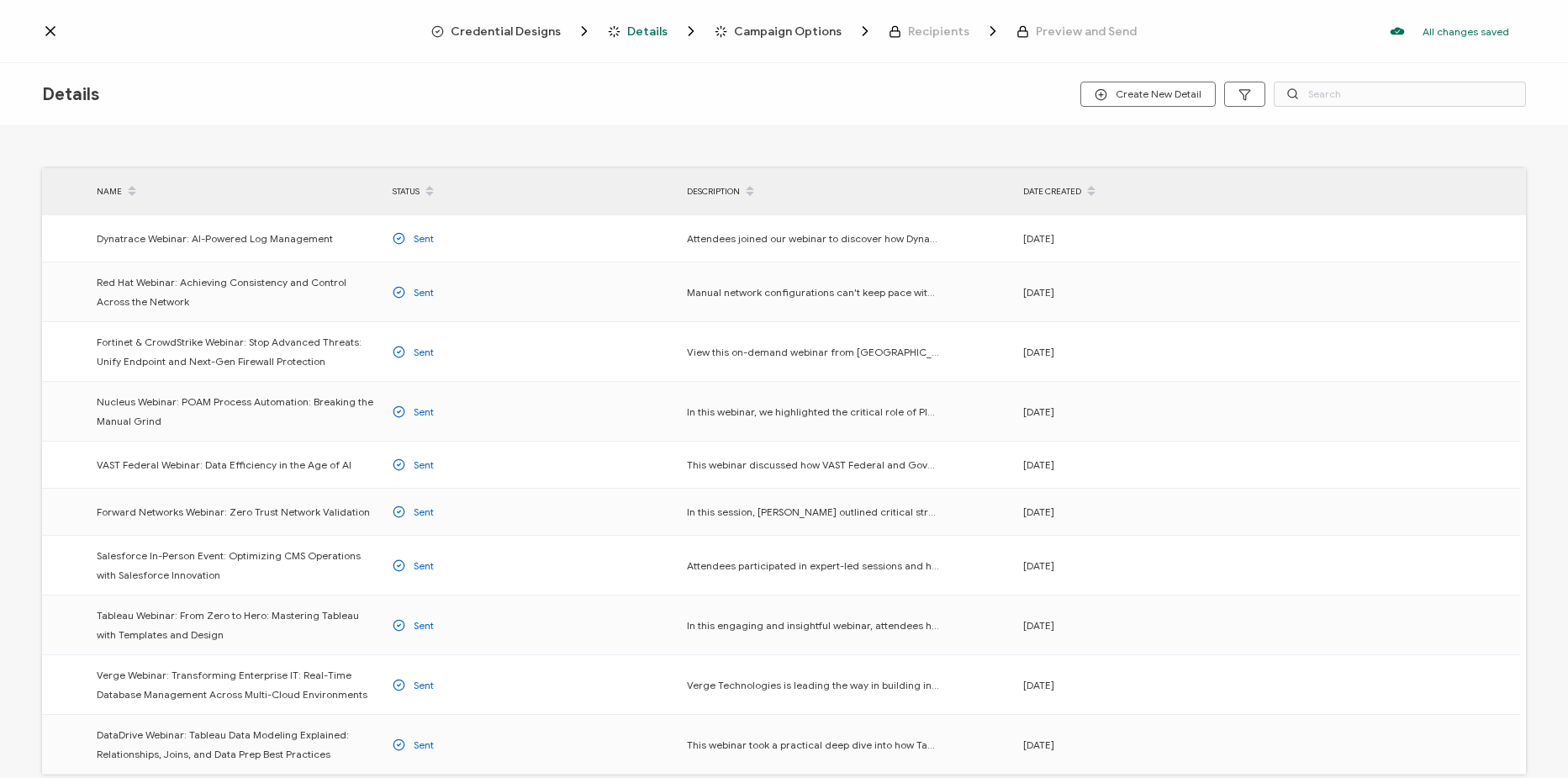
click at [514, 33] on span "Credential Designs" at bounding box center [505, 31] width 110 height 12
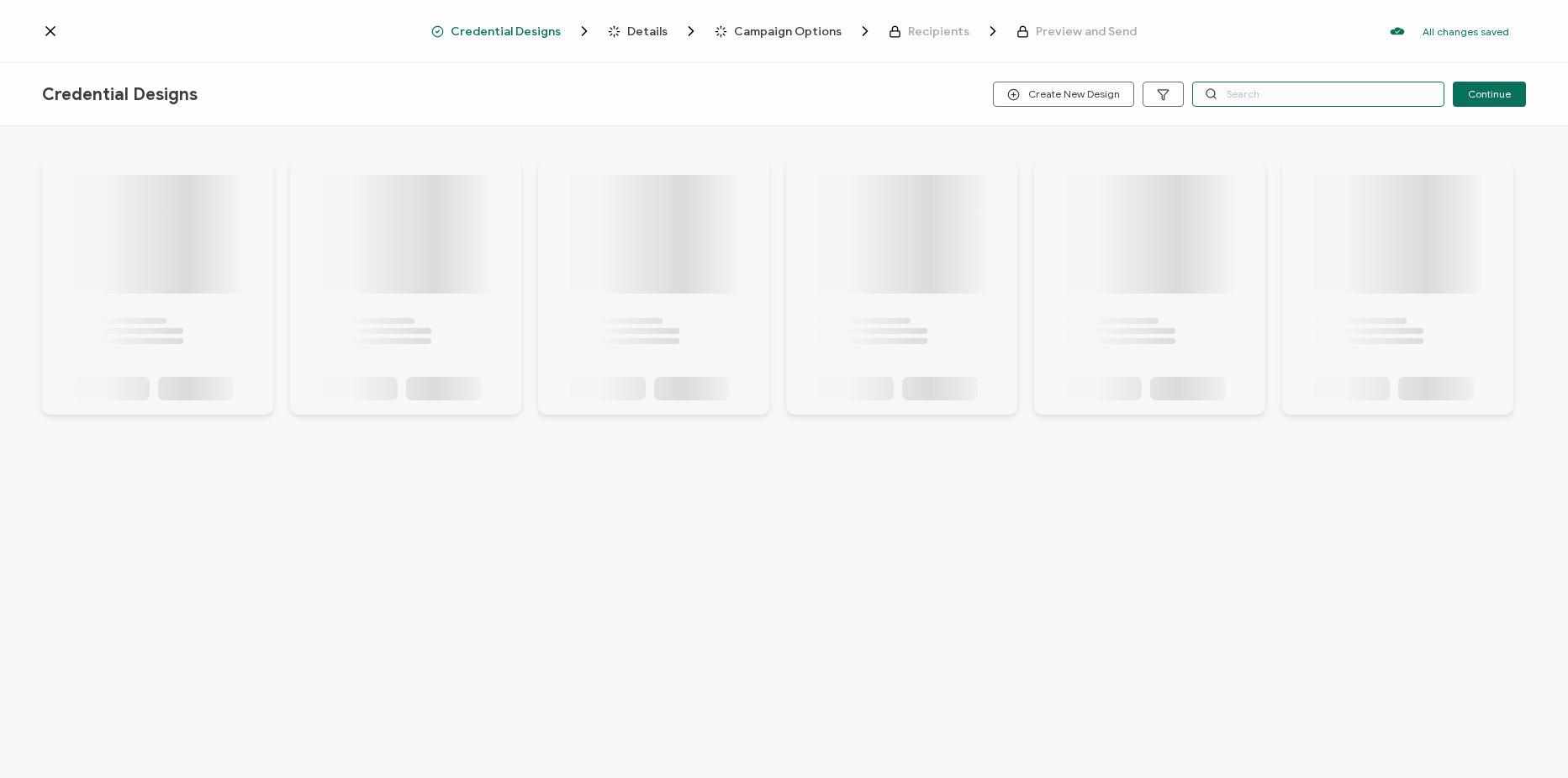
click at [1258, 103] on input "text" at bounding box center [1318, 94] width 252 height 25
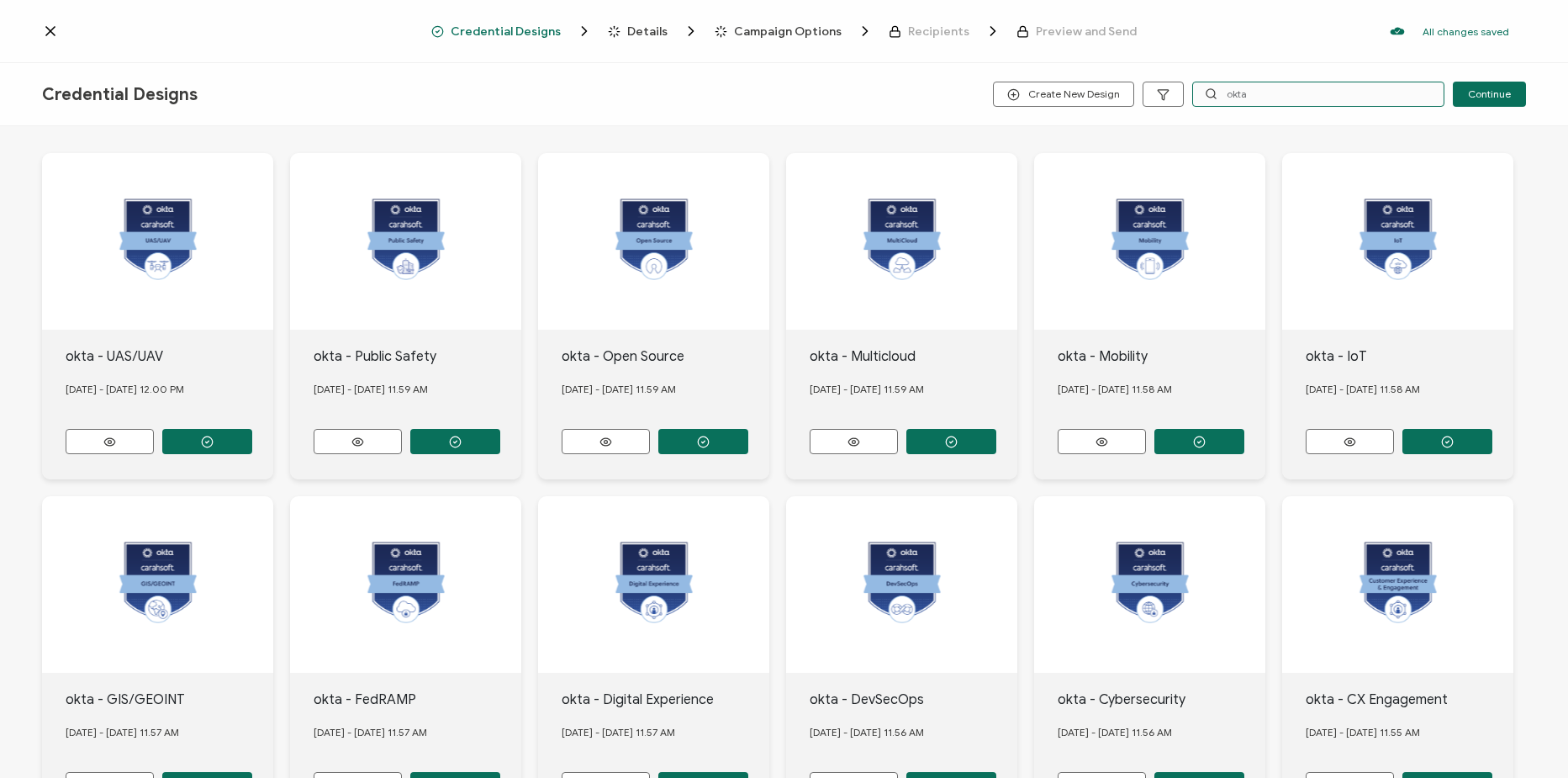
scroll to position [242, 0]
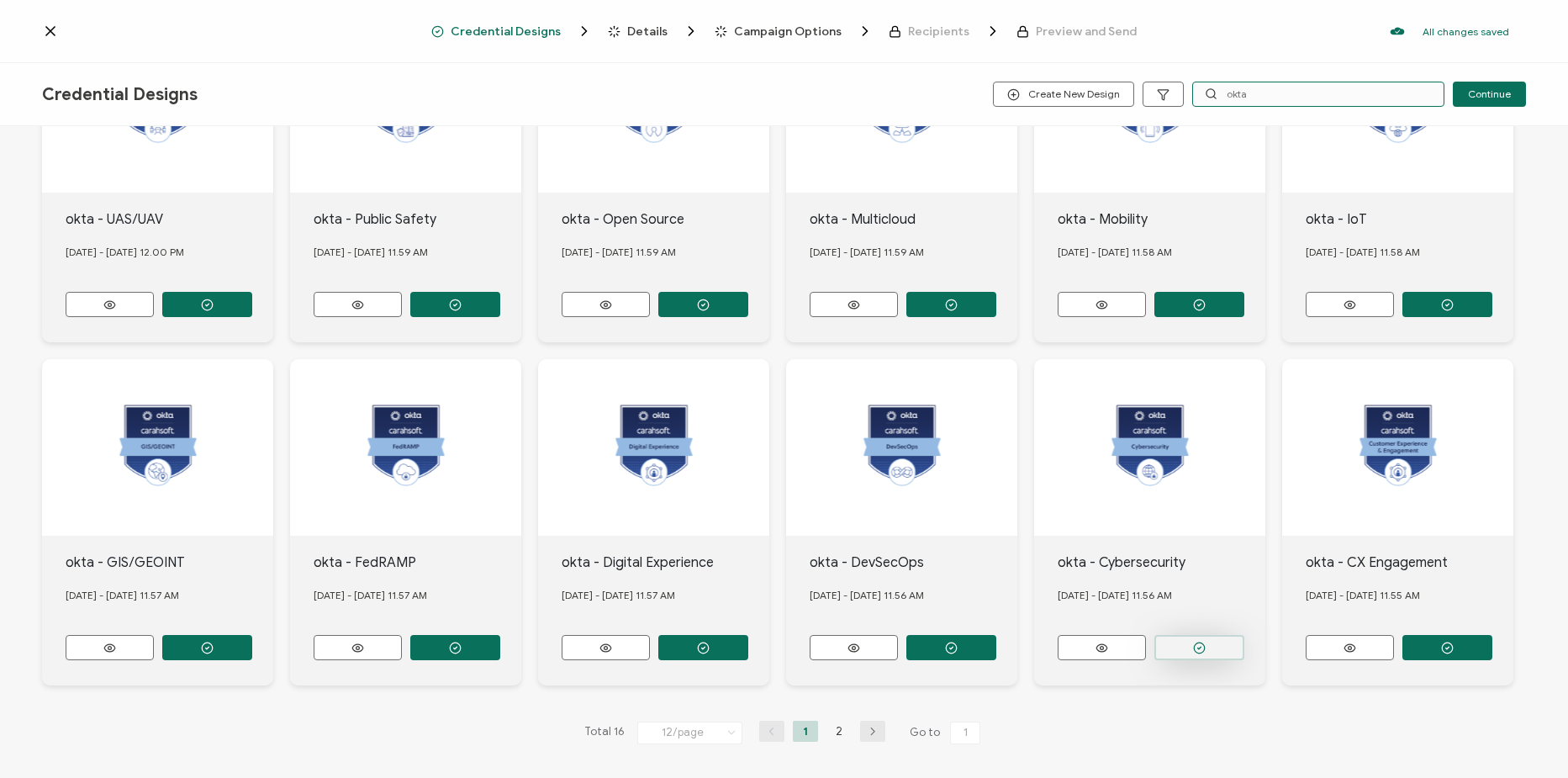
type input "okta"
click at [252, 317] on button "button" at bounding box center [207, 305] width 90 height 25
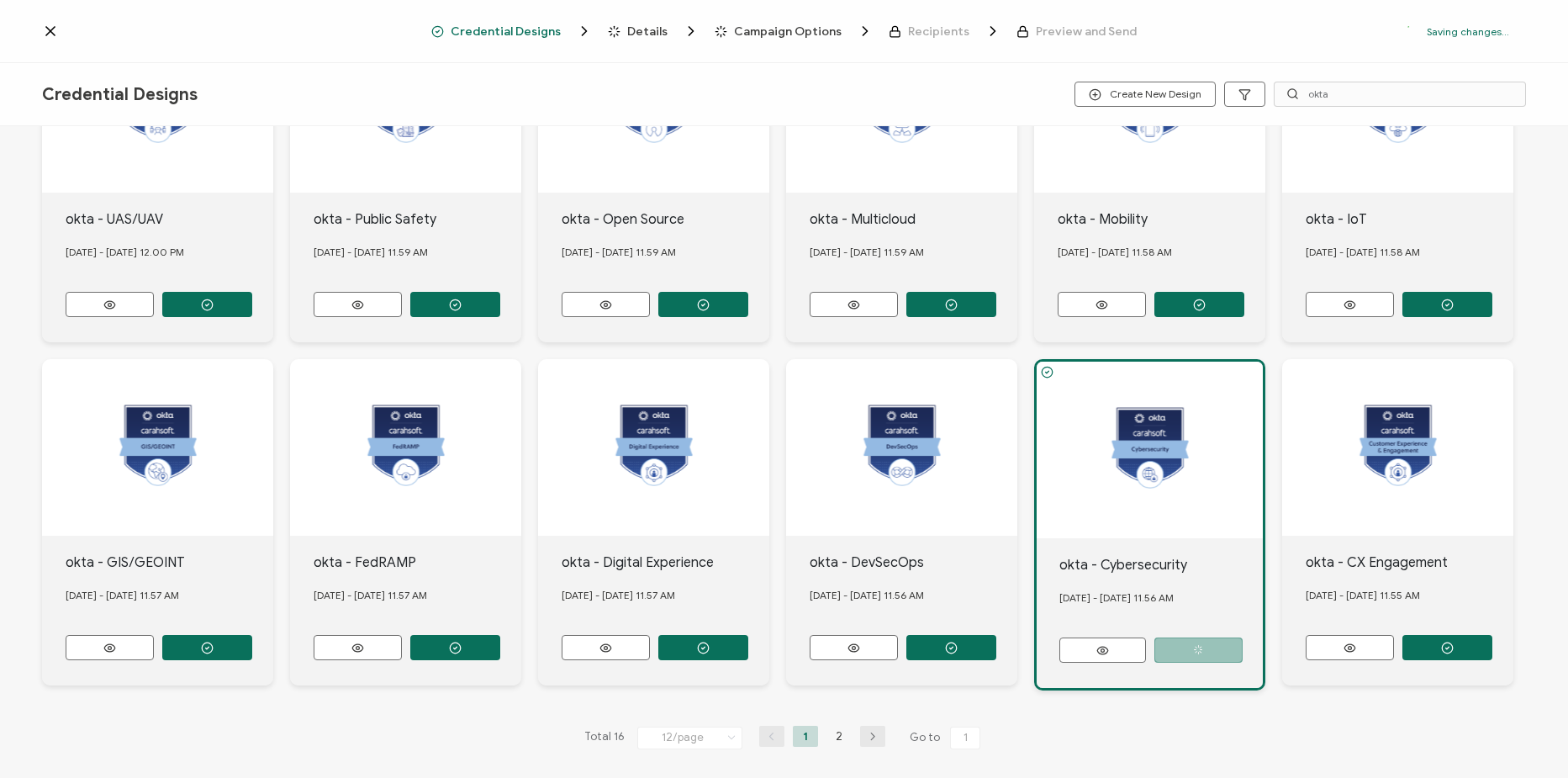
scroll to position [0, 0]
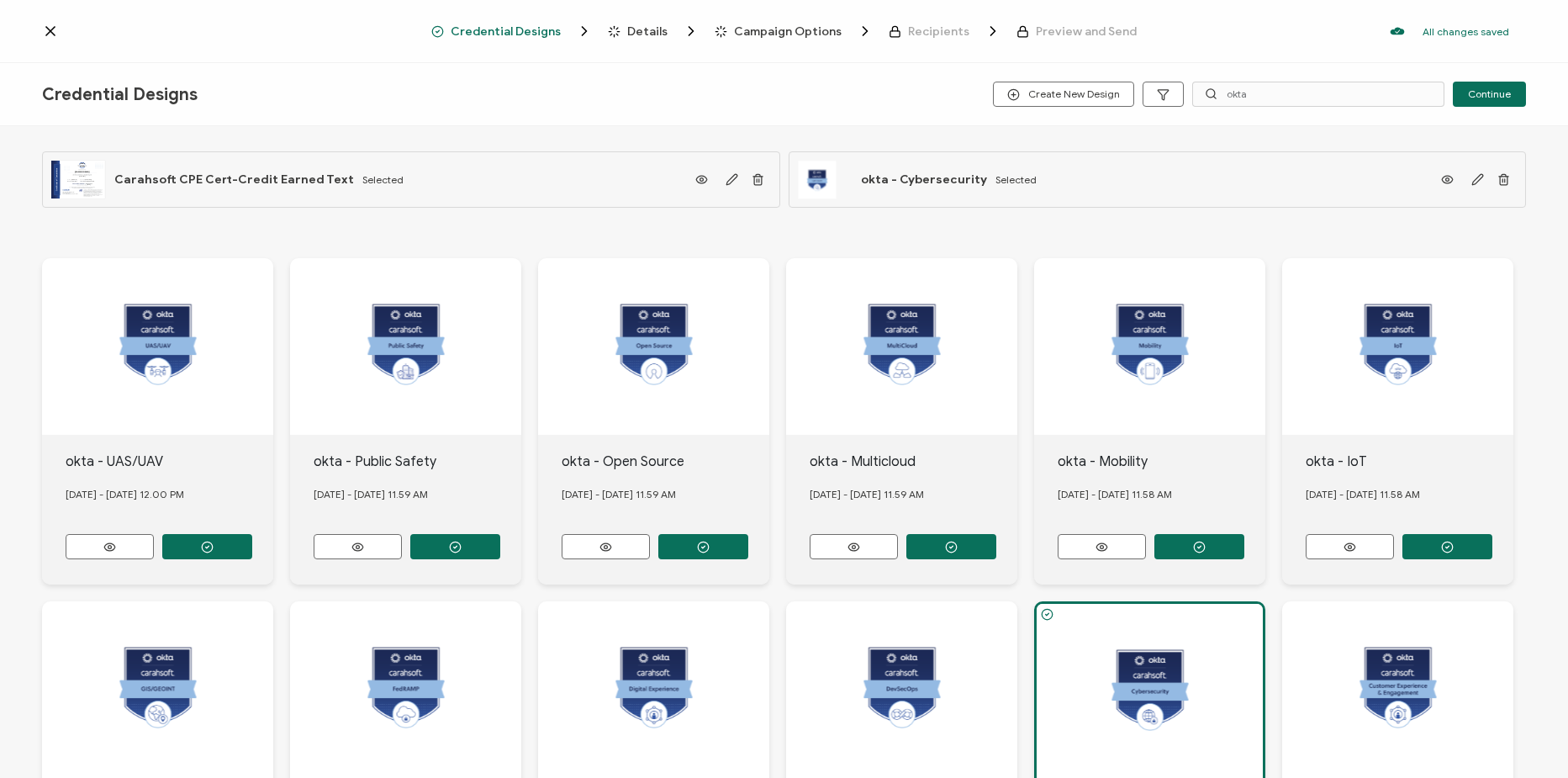
click at [639, 25] on span "Details" at bounding box center [647, 31] width 40 height 12
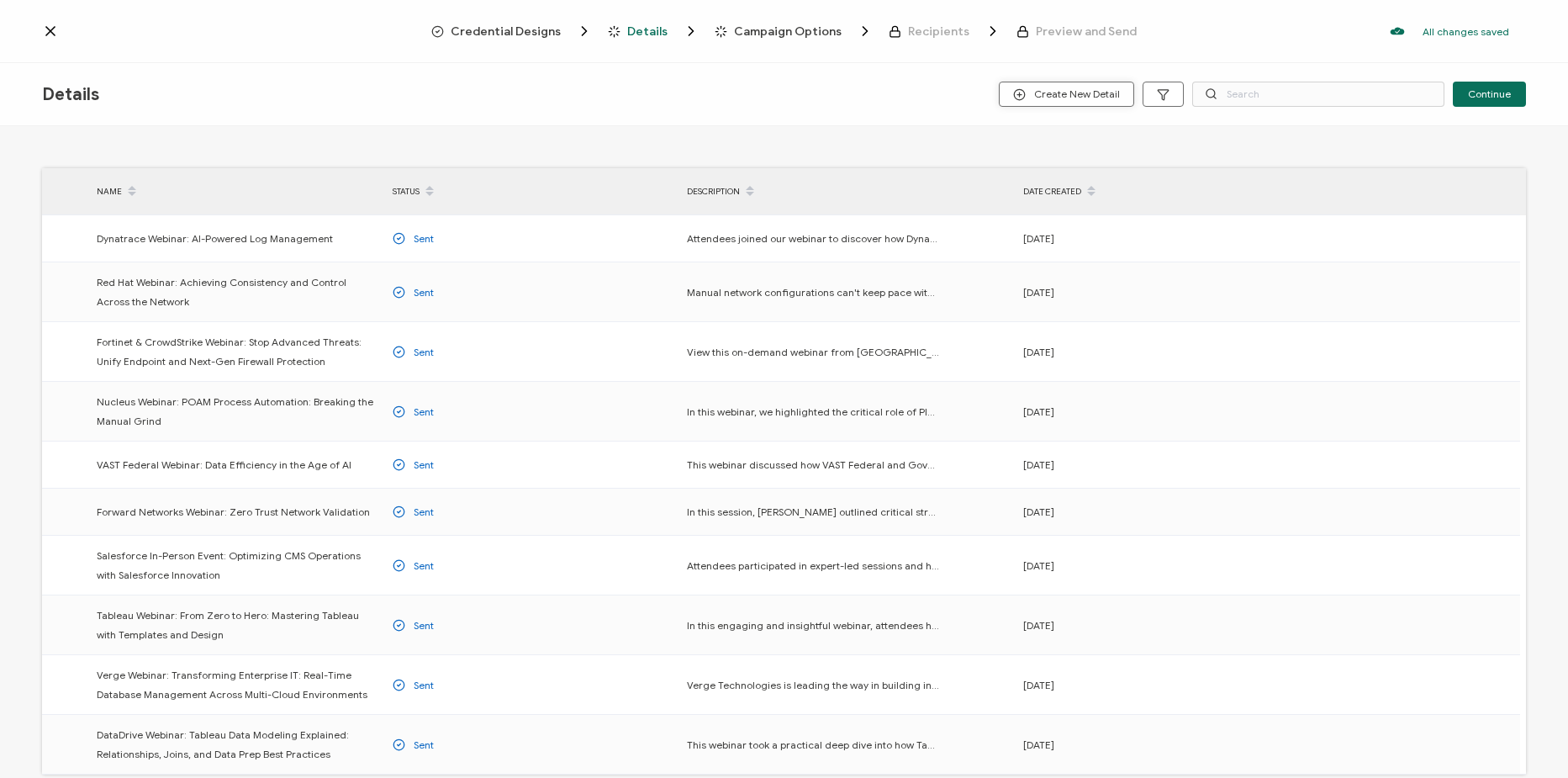
click at [1088, 99] on span "Create New Detail" at bounding box center [1067, 95] width 107 height 12
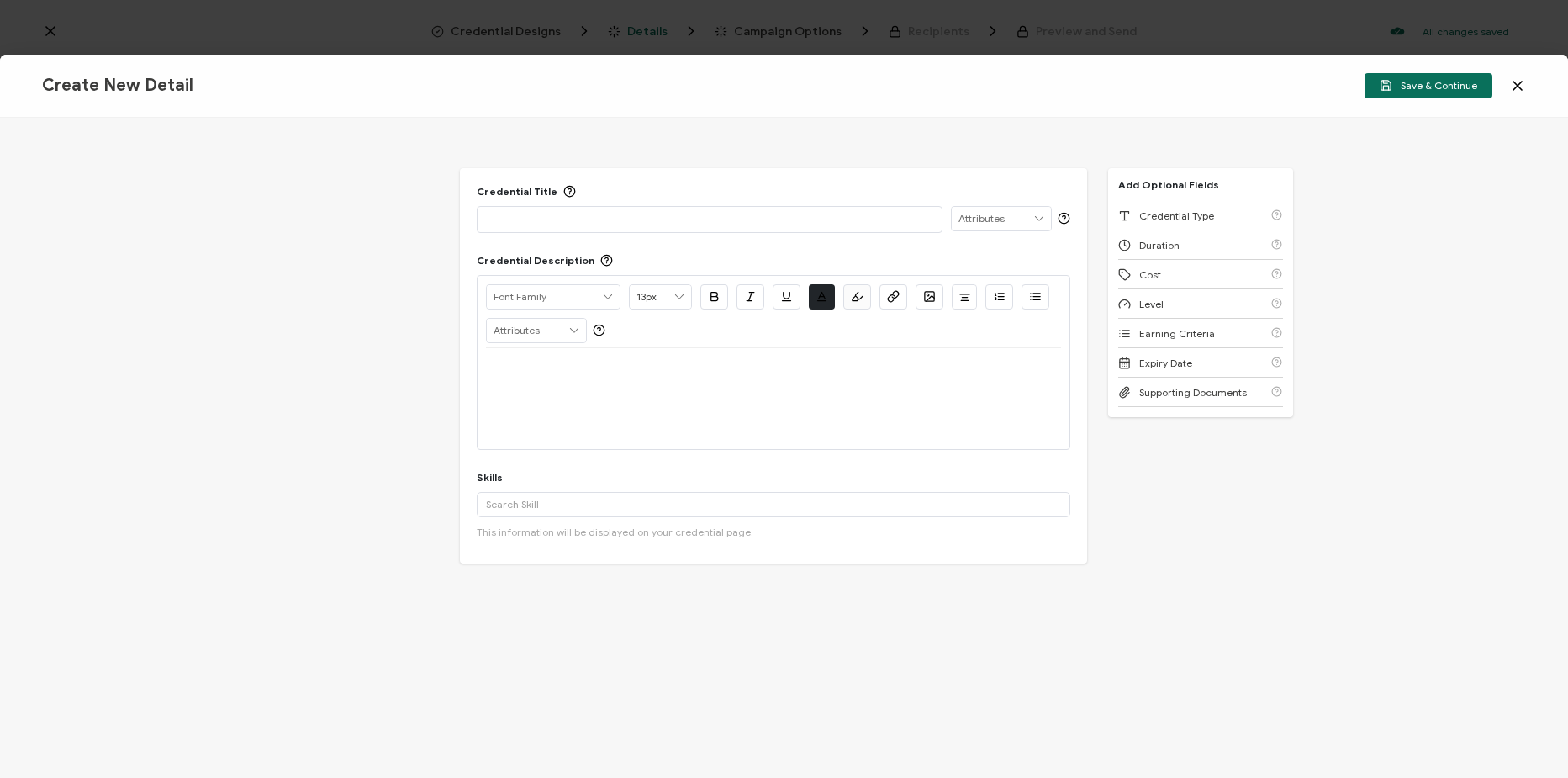
click at [566, 207] on div at bounding box center [709, 219] width 448 height 24
click at [626, 221] on p at bounding box center [709, 219] width 448 height 17
click at [707, 218] on p at bounding box center [709, 219] width 448 height 17
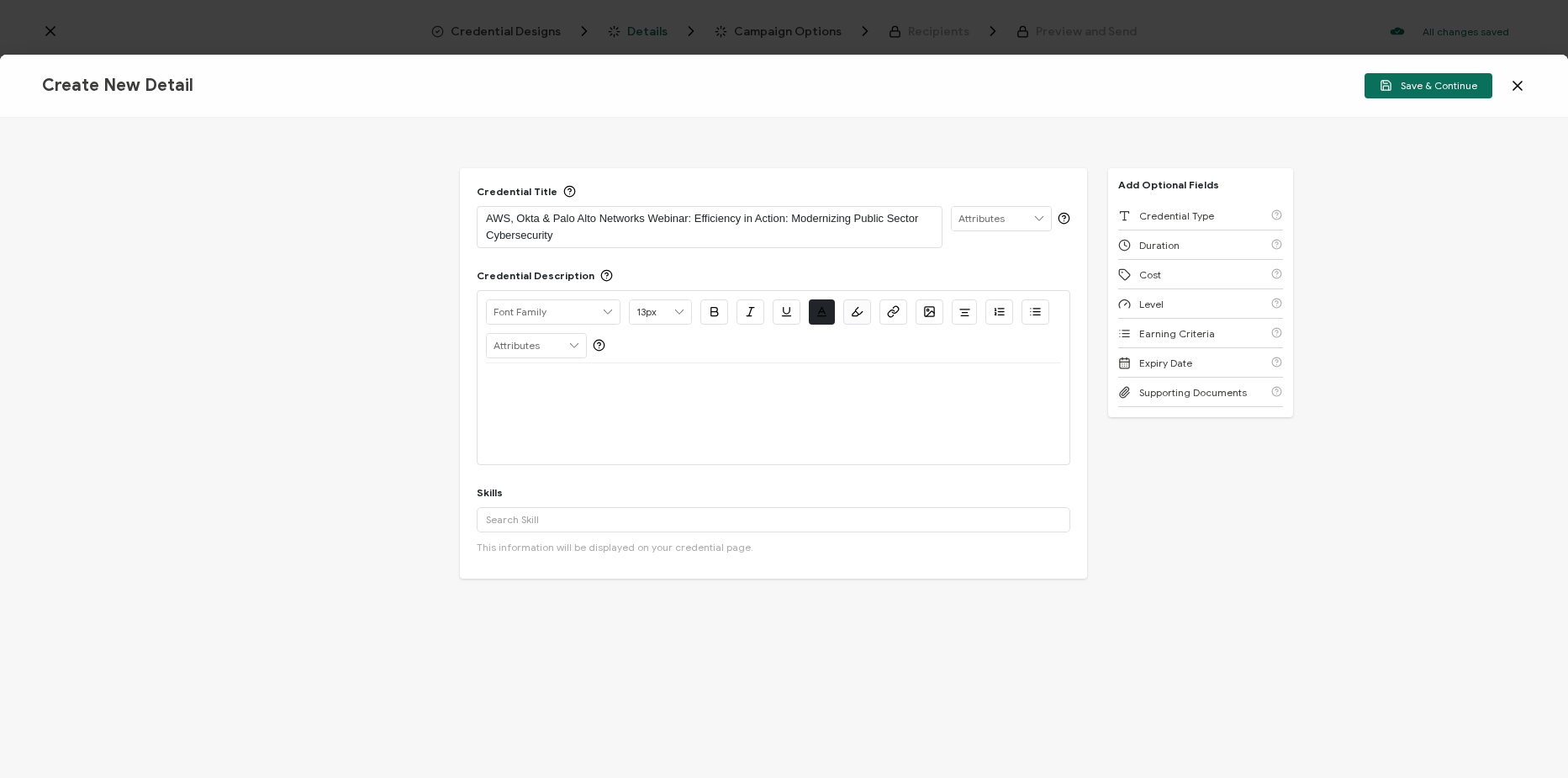
click at [615, 386] on p at bounding box center [773, 384] width 575 height 15
click at [533, 422] on div at bounding box center [773, 414] width 575 height 101
click at [555, 384] on p at bounding box center [773, 384] width 575 height 15
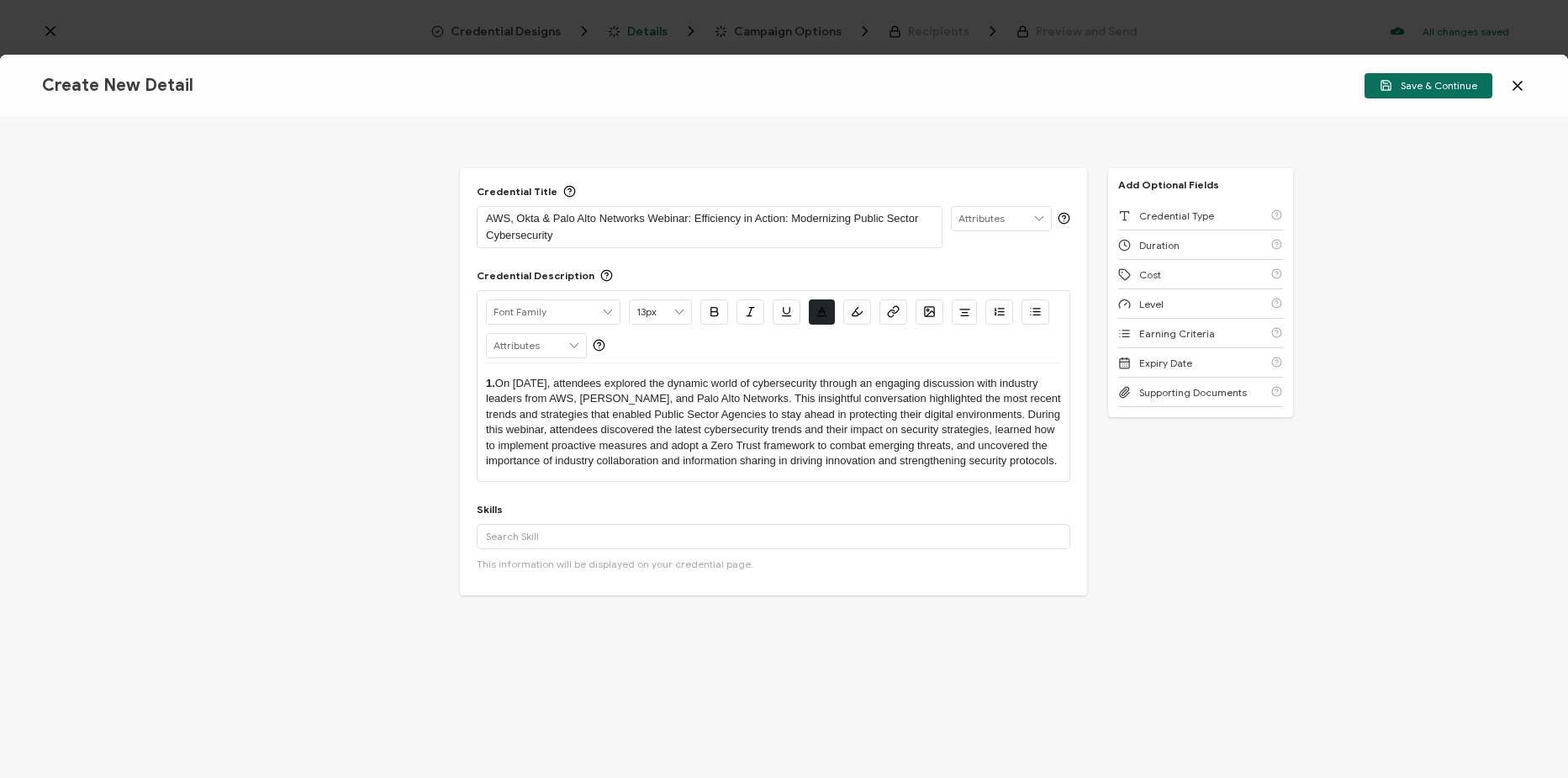
drag, startPoint x: 510, startPoint y: 391, endPoint x: 469, endPoint y: 391, distance: 41.0
click at [469, 391] on div "Credential Title AWS, Okta & Palo Alto Networks Webinar: Efficiency in Action: …" at bounding box center [773, 382] width 627 height 428
click at [621, 536] on input "text" at bounding box center [774, 536] width 594 height 25
paste input "Information Technology, Zero Trust & Cybersecurity"
click at [611, 632] on div "Information Technology" at bounding box center [774, 629] width 594 height 29
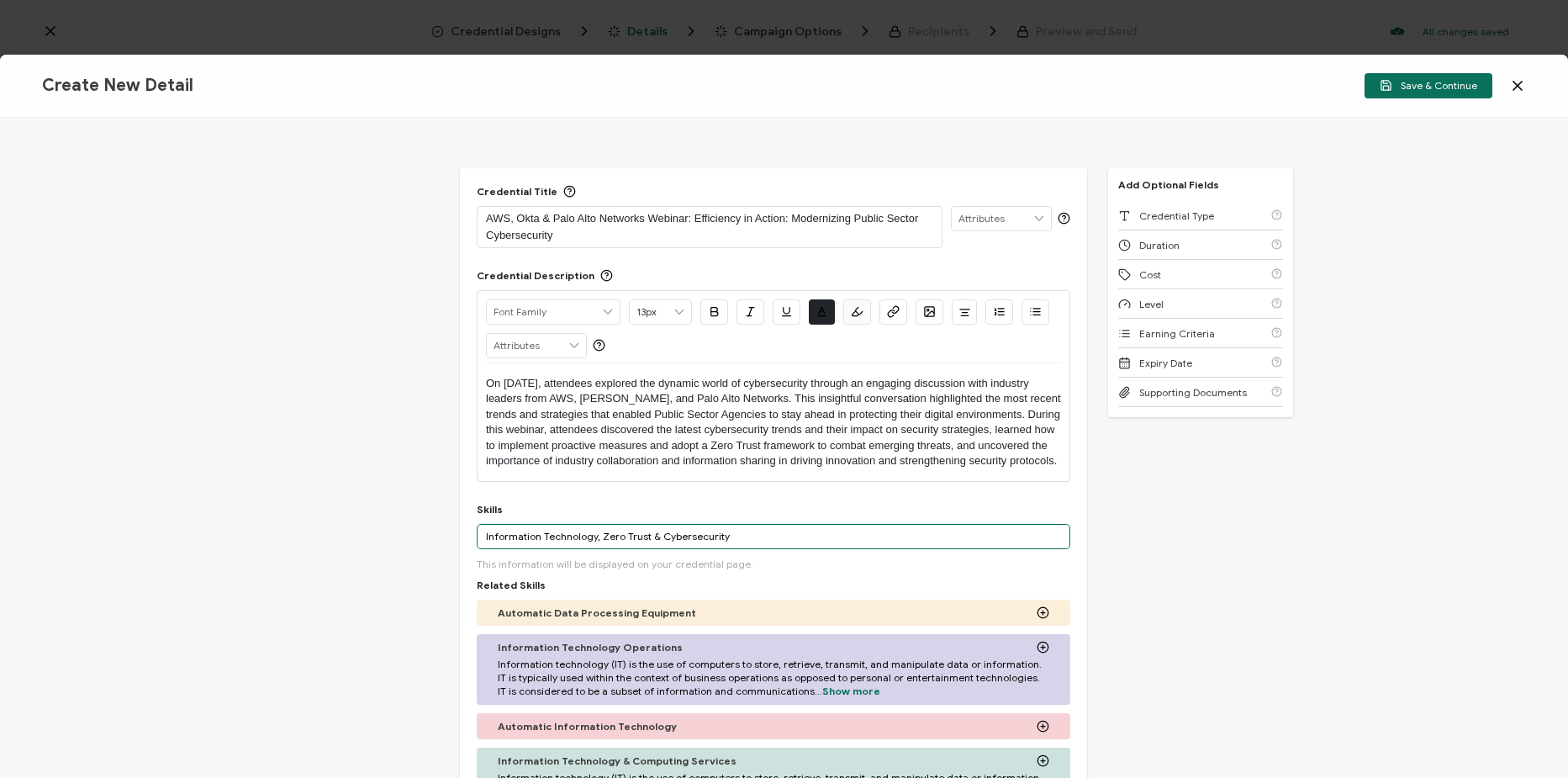
click at [639, 537] on input "Information Technology, Zero Trust & Cybersecurity" at bounding box center [774, 536] width 594 height 25
drag, startPoint x: 651, startPoint y: 536, endPoint x: 477, endPoint y: 541, distance: 174.1
click at [477, 541] on input "Information Technology, Zero Trust & Cybersecurity" at bounding box center [774, 536] width 594 height 25
click at [512, 540] on input "Cybersecurity" at bounding box center [774, 536] width 594 height 25
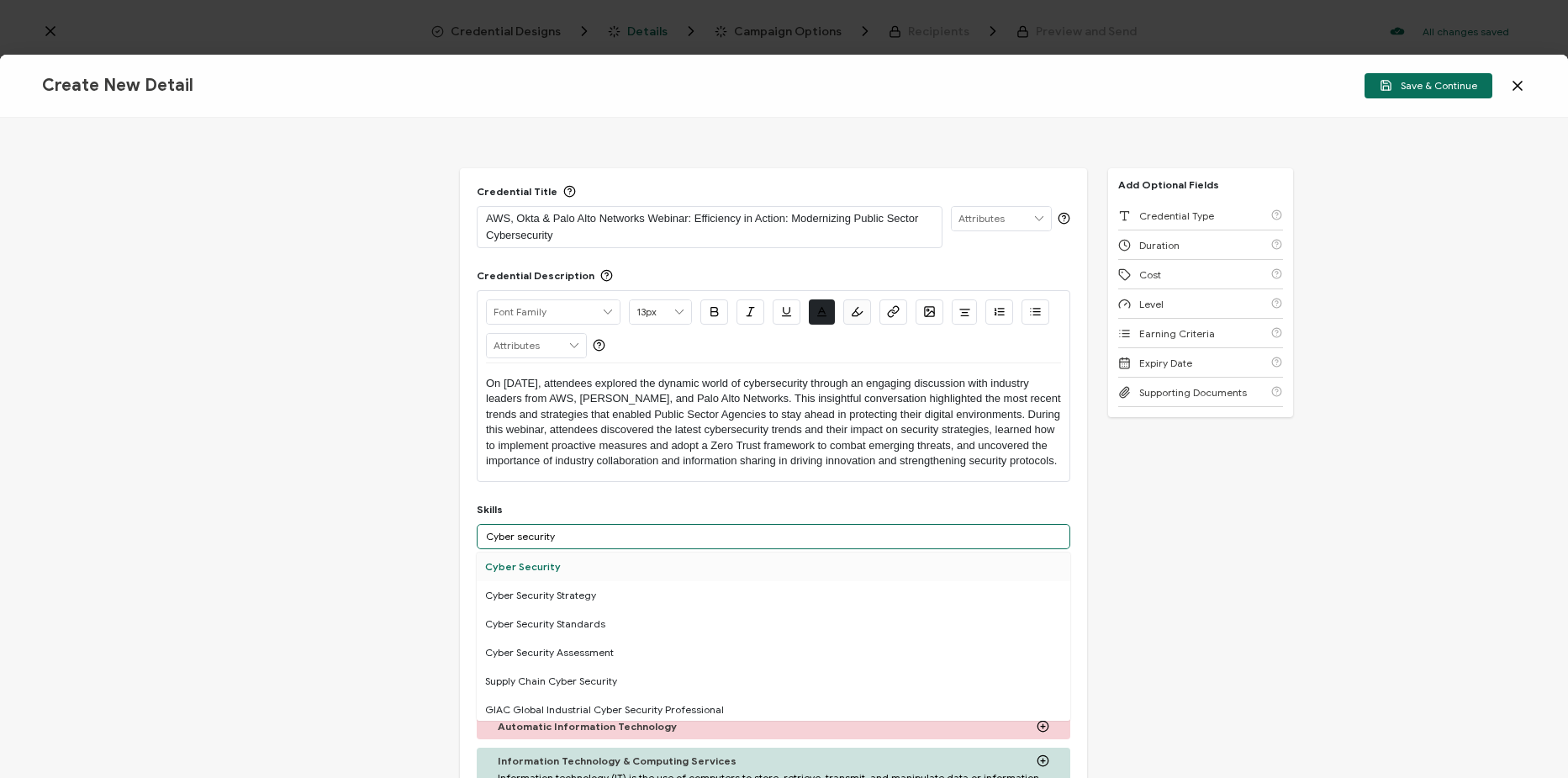
type input "Cyber security"
click at [550, 563] on div "Cyber Security" at bounding box center [774, 567] width 594 height 29
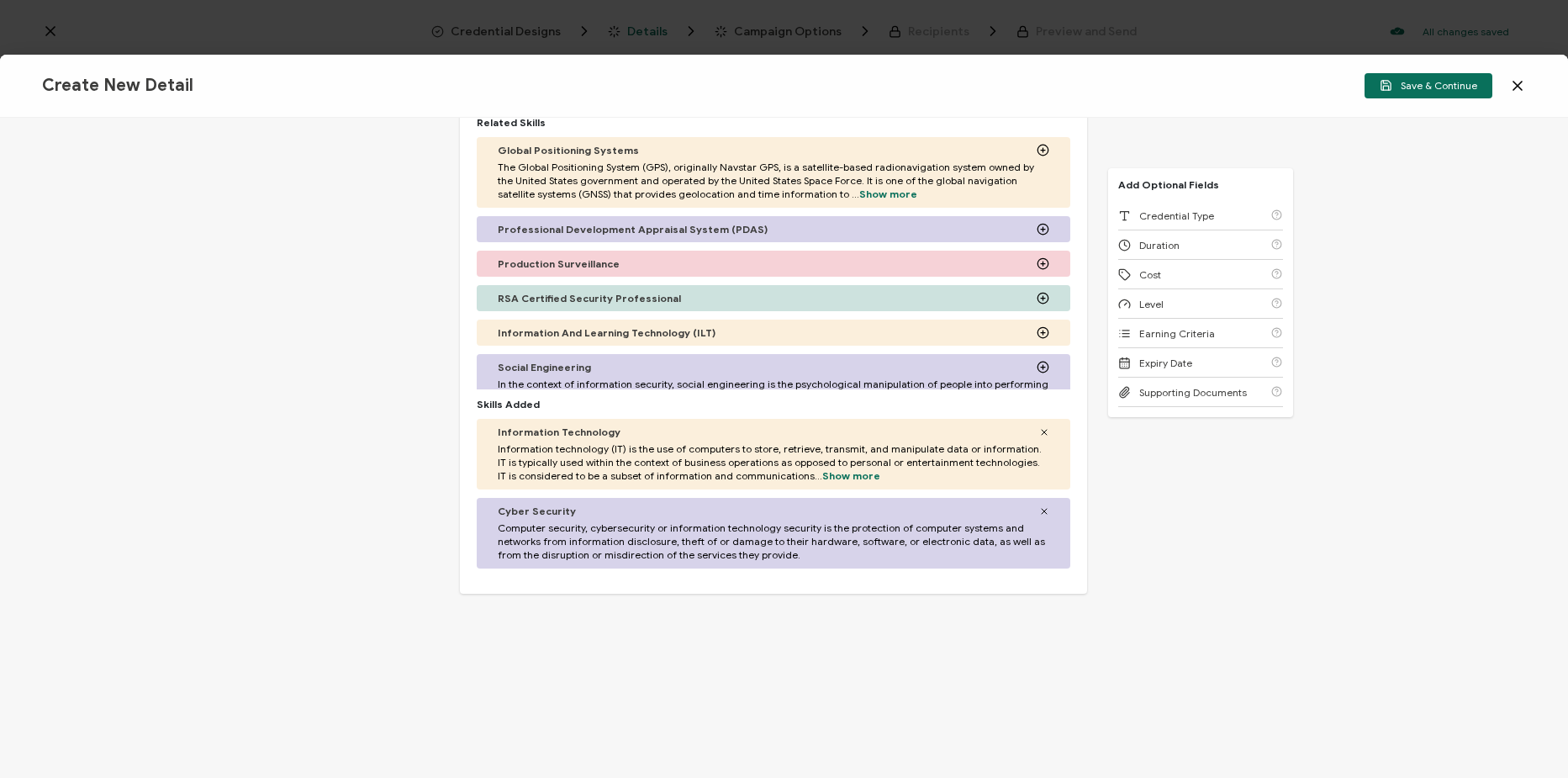
scroll to position [480, 0]
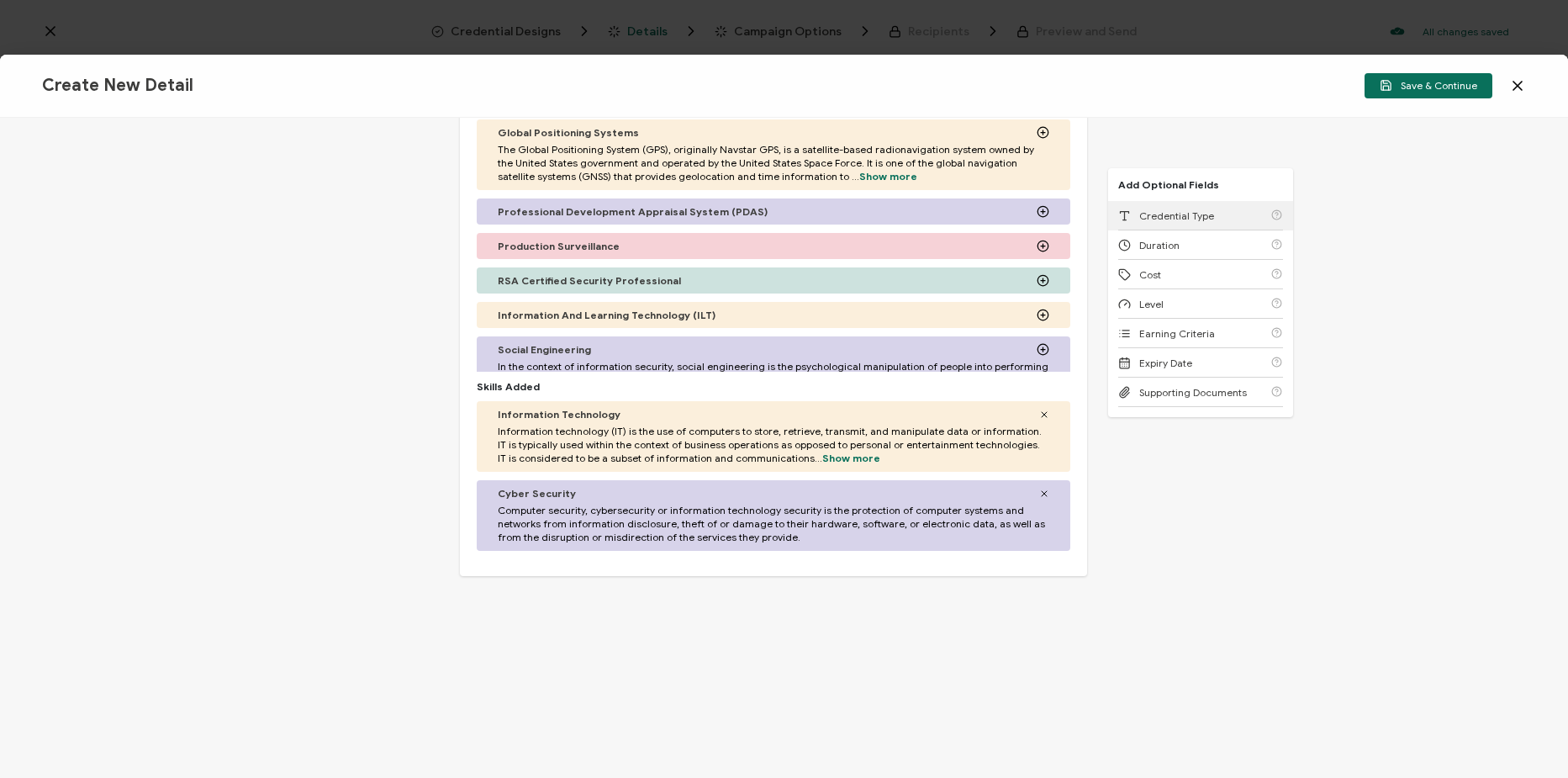
click at [1178, 222] on div "Credential Type" at bounding box center [1201, 216] width 165 height 30
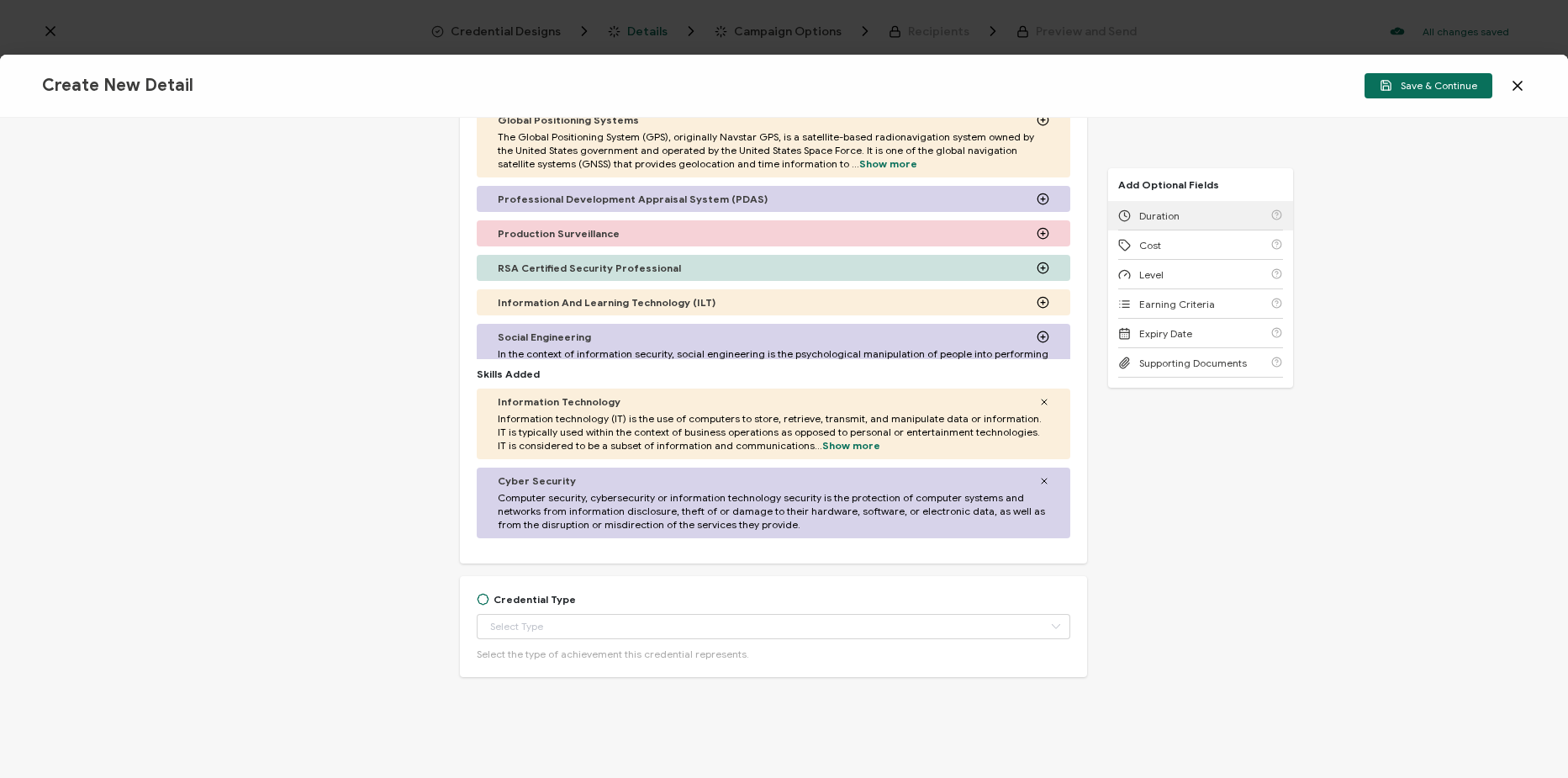
click at [1178, 222] on div "Duration" at bounding box center [1201, 216] width 165 height 30
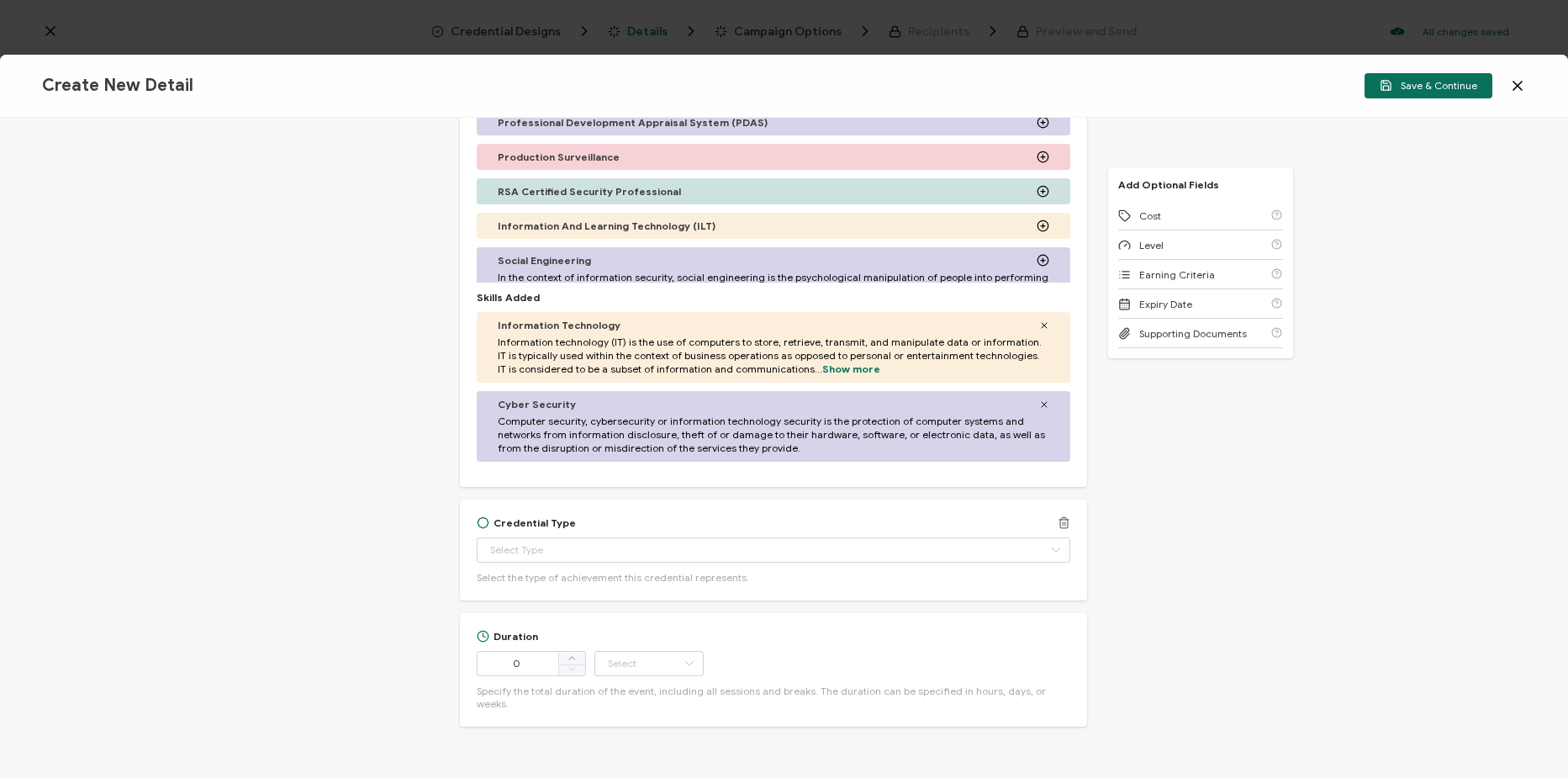
scroll to position [606, 0]
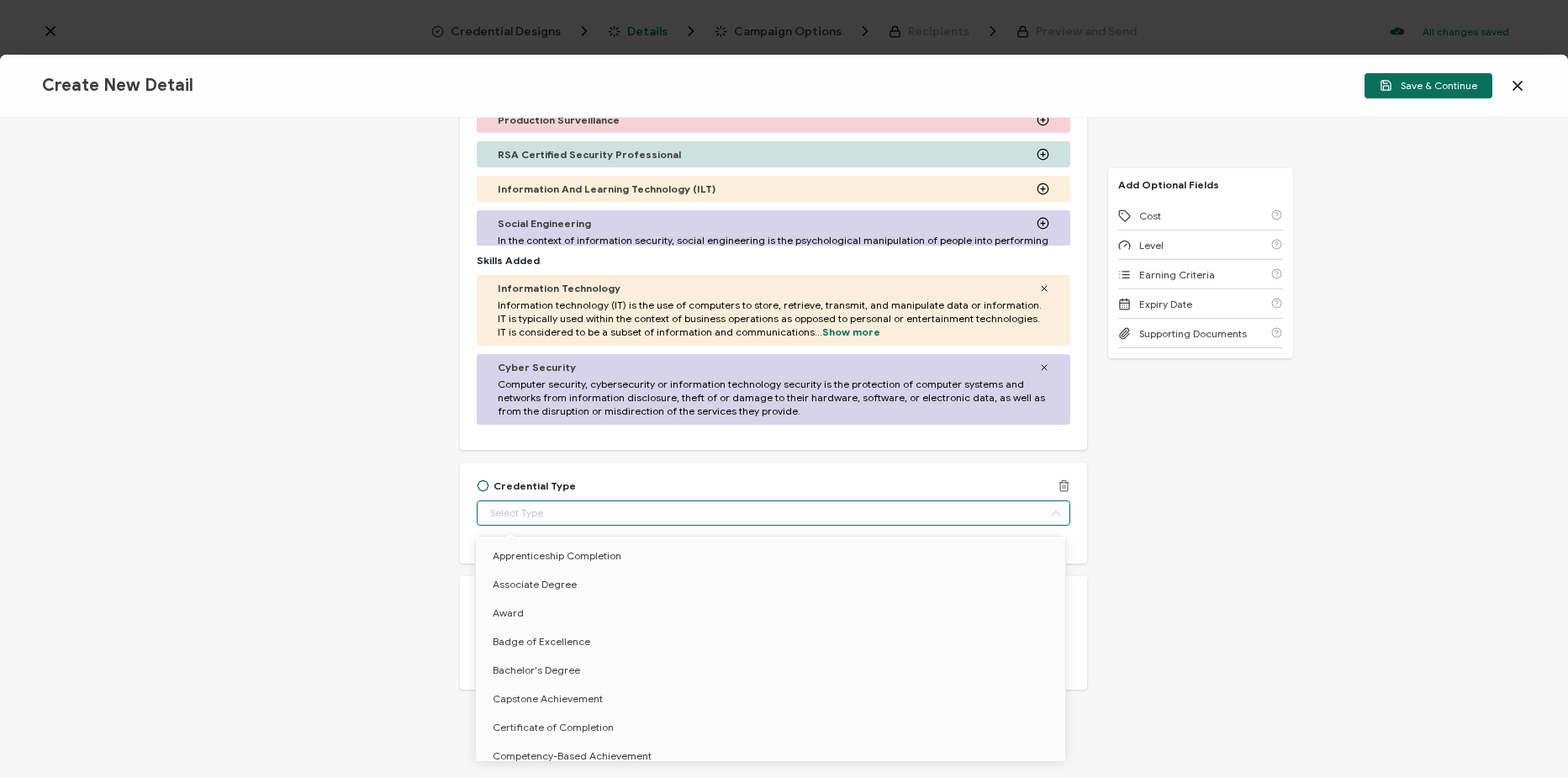
click at [591, 511] on input "text" at bounding box center [774, 513] width 594 height 25
click at [587, 717] on li "Certificate of Completion" at bounding box center [774, 727] width 596 height 29
type input "Certificate of Completion"
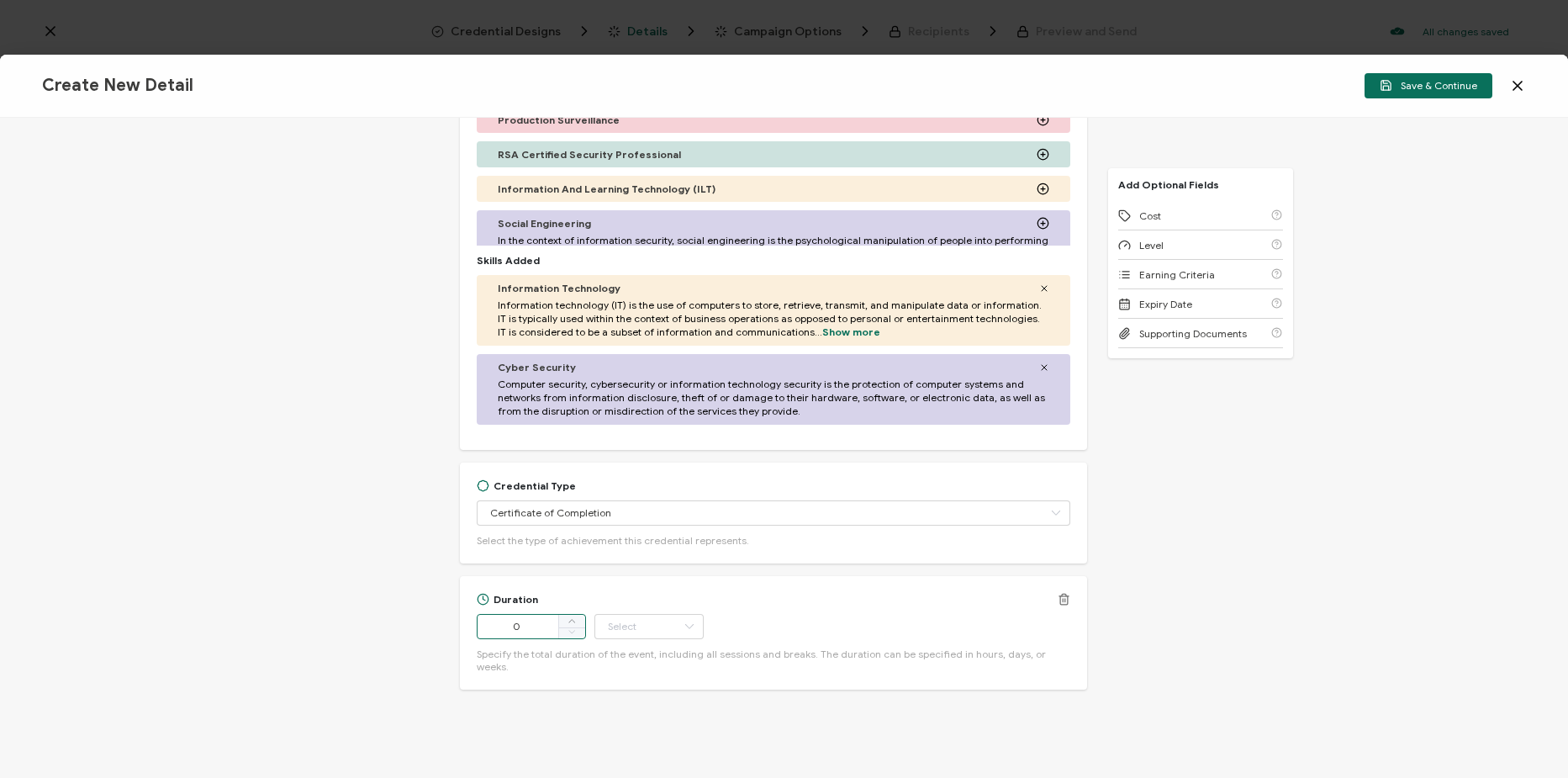
click at [489, 629] on input "0" at bounding box center [532, 626] width 110 height 25
type input "56"
click at [659, 621] on input "text" at bounding box center [649, 626] width 110 height 25
click at [648, 581] on li "Minute" at bounding box center [650, 581] width 114 height 29
type input "Minute"
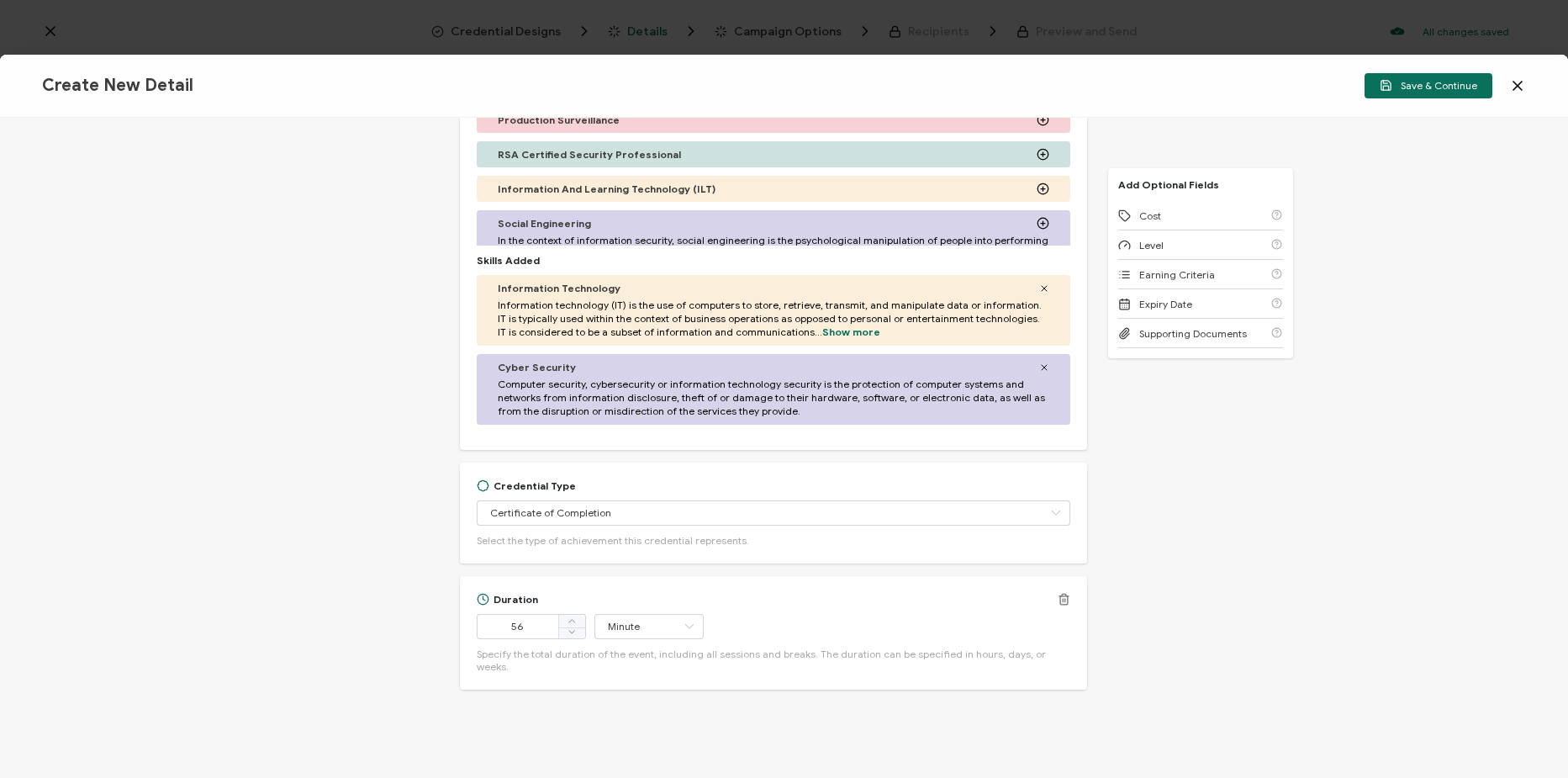
click at [790, 606] on div "Duration 56 Minute Specify the total duration of the event, including all sessi…" at bounding box center [774, 633] width 594 height 80
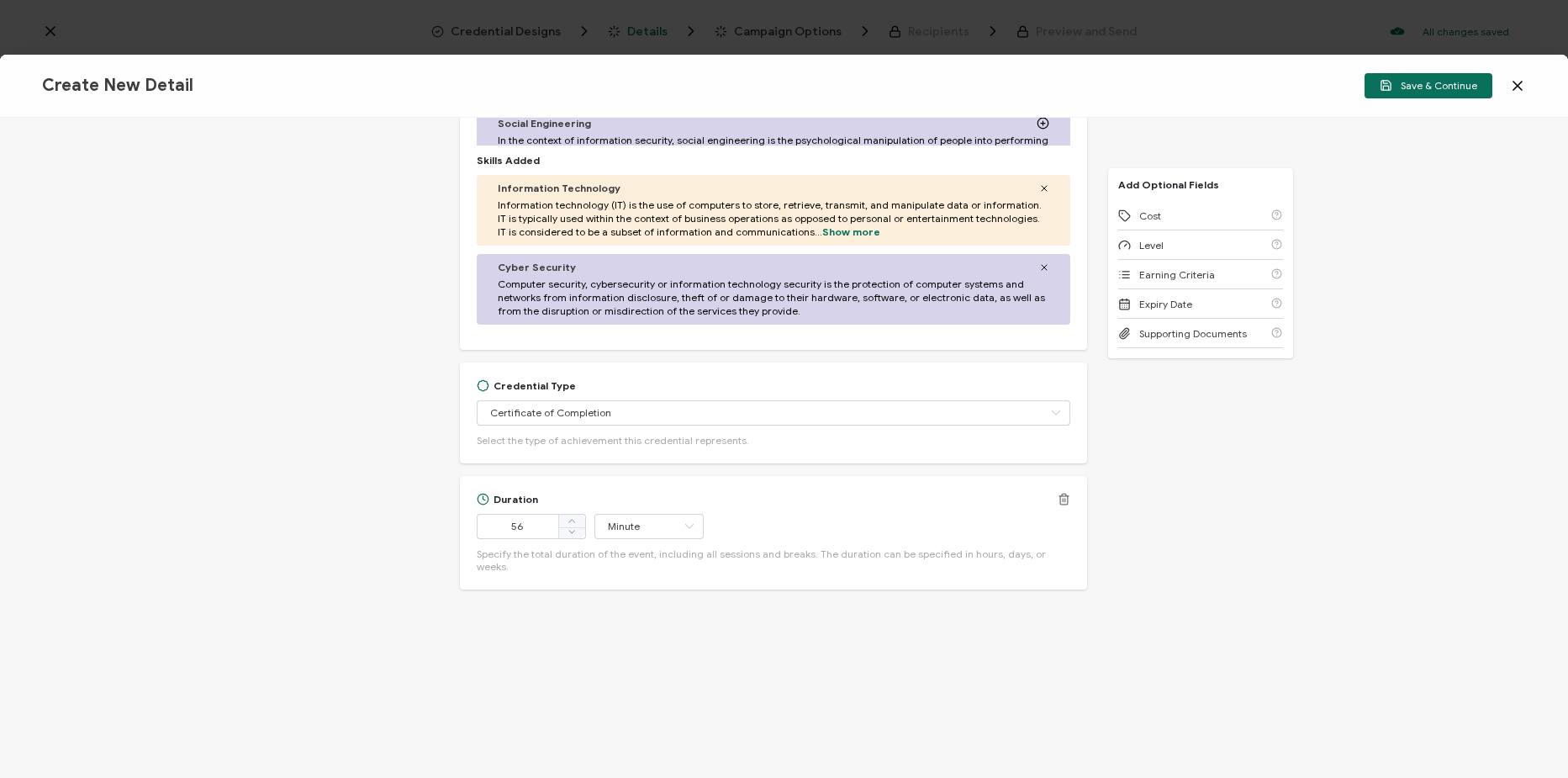
scroll to position [707, 0]
click at [1139, 270] on span "Earning Criteria" at bounding box center [1177, 274] width 75 height 12
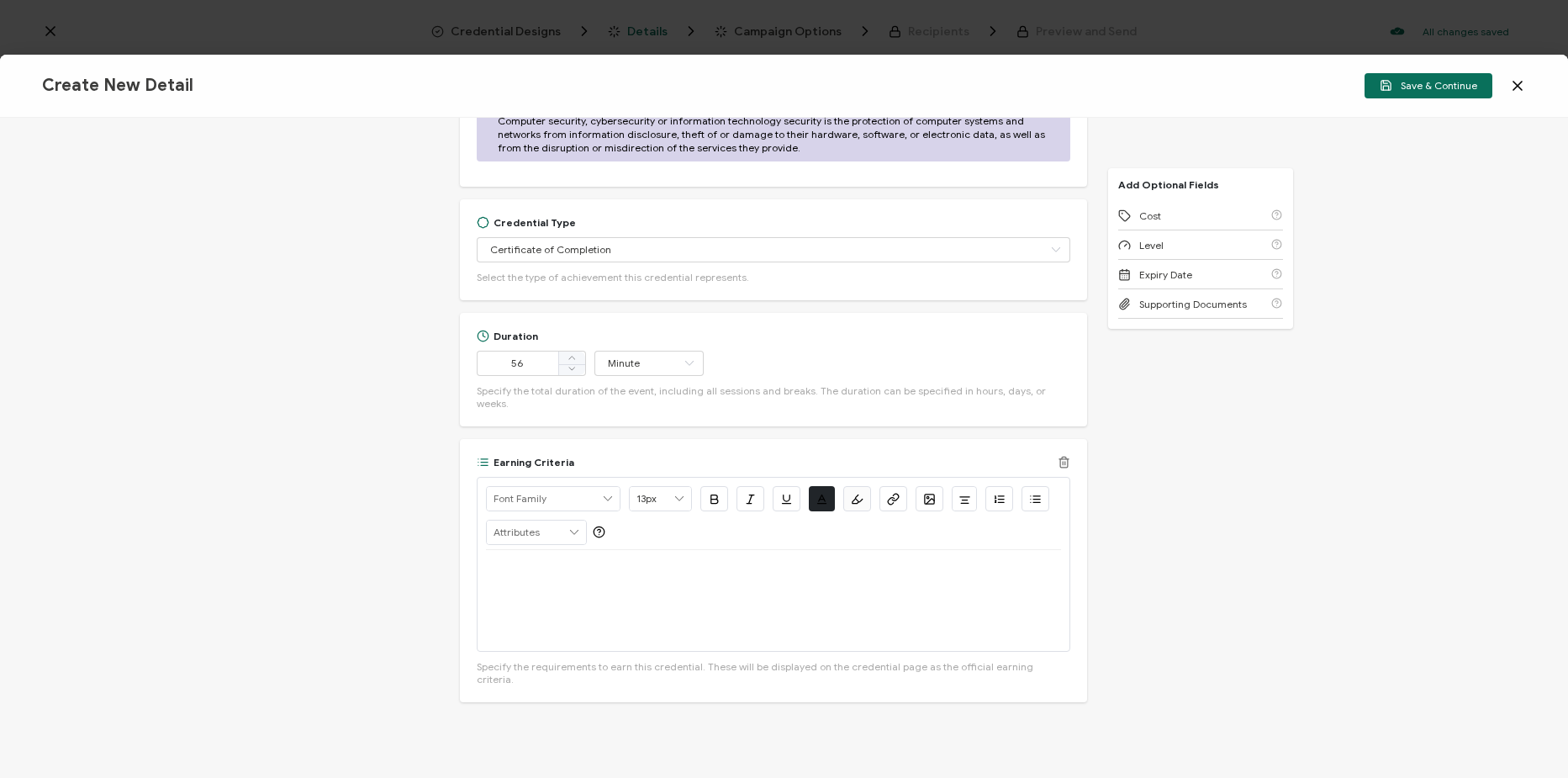
click at [617, 588] on div at bounding box center [773, 600] width 575 height 101
click at [895, 493] on icon "button" at bounding box center [893, 498] width 12 height 12
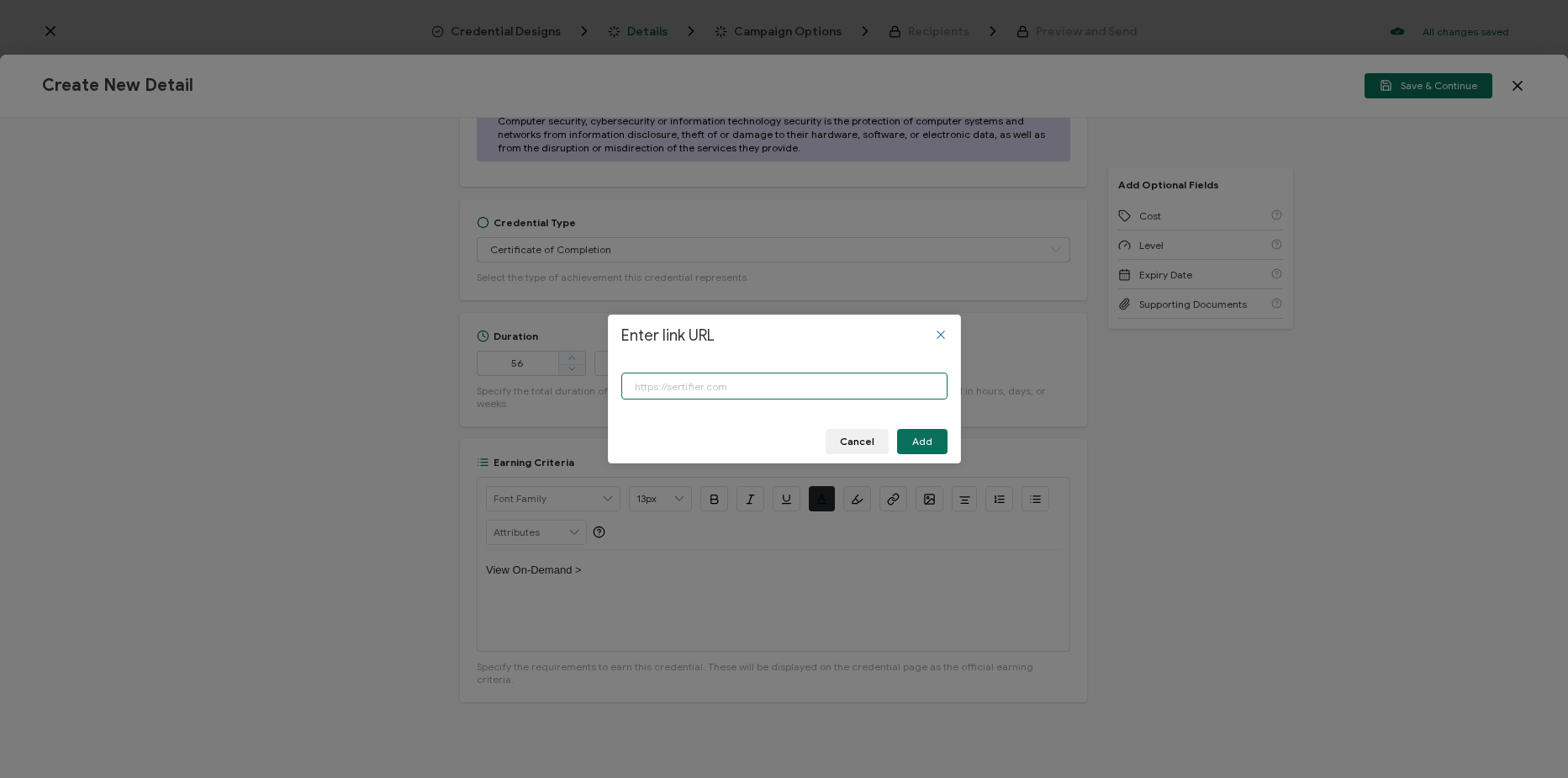
click at [840, 380] on input "Enter link URL" at bounding box center [784, 386] width 326 height 27
click at [749, 384] on input "Enter link URL" at bounding box center [784, 386] width 326 height 27
paste input "https://www.carahsoft.com/learn/resource/26166-efficiency-in-action-zero-trust-…"
type input "https://www.carahsoft.com/learn/resource/26166-efficiency-in-action-zero-trust-…"
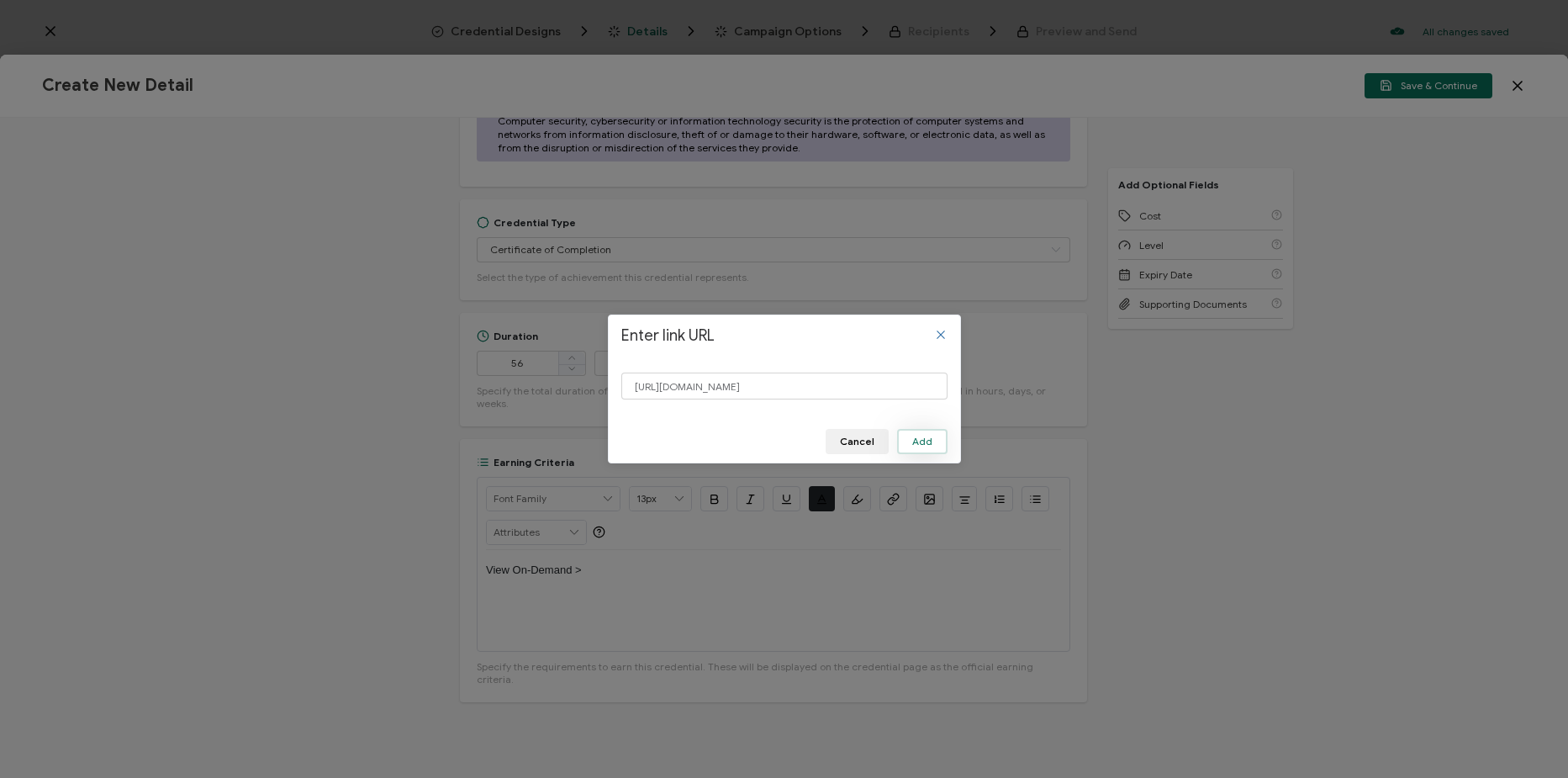
scroll to position [0, 0]
click at [935, 443] on button "Add" at bounding box center [922, 441] width 51 height 25
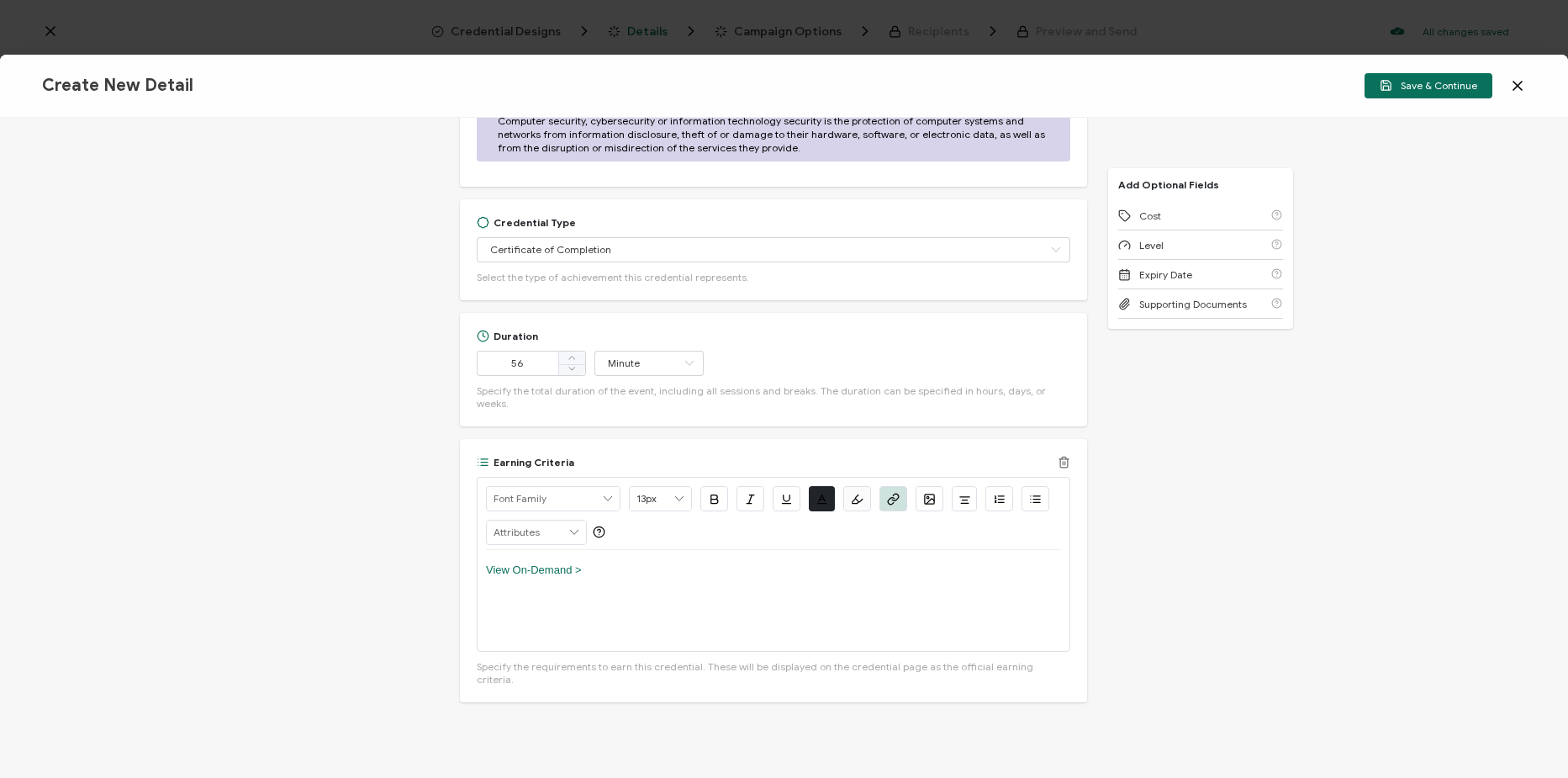
click at [825, 597] on div "View On-Demand >" at bounding box center [773, 600] width 575 height 101
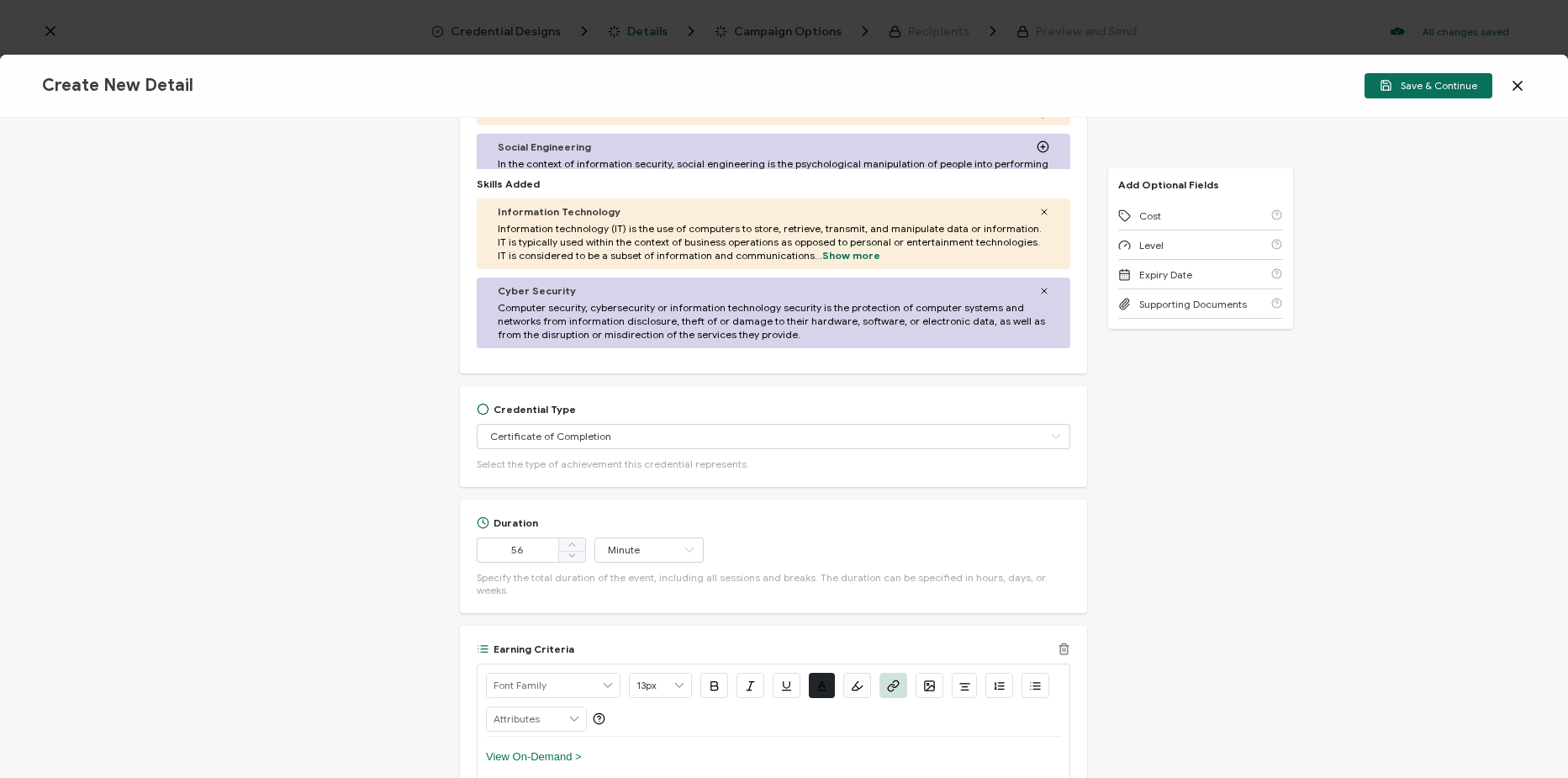
scroll to position [971, 0]
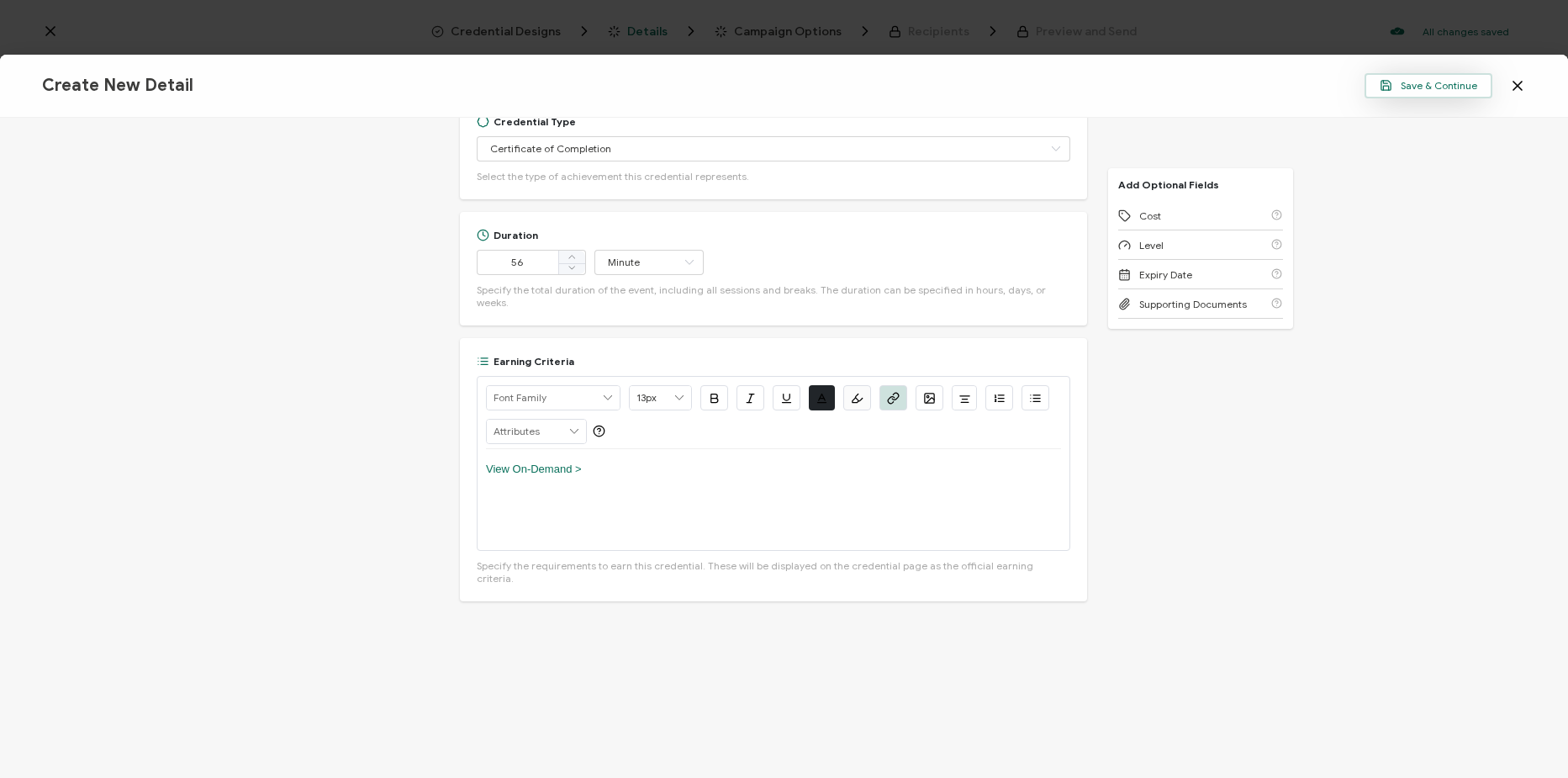
click at [1428, 86] on span "Save & Continue" at bounding box center [1429, 85] width 97 height 12
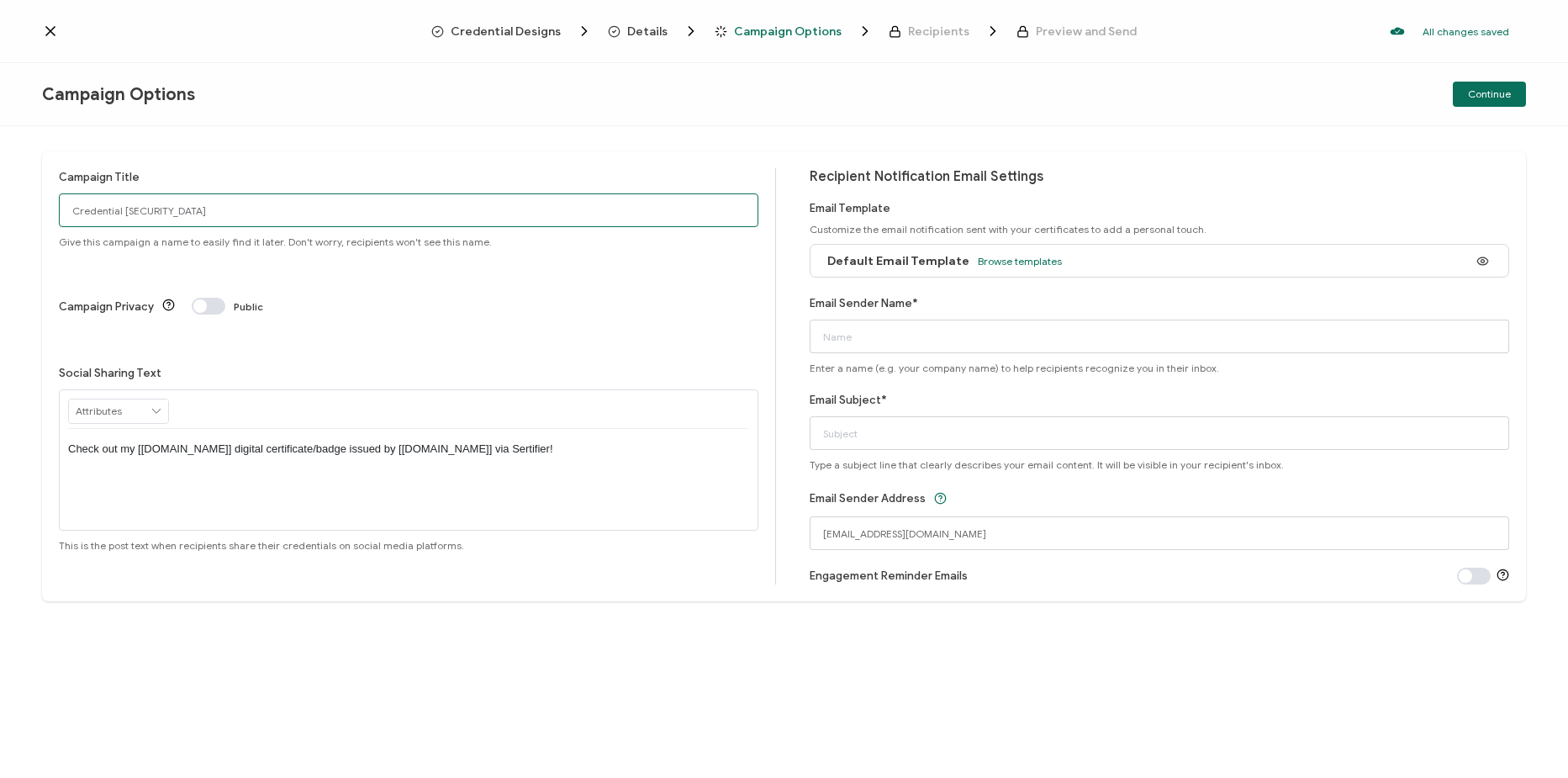
click at [269, 216] on input "Credential 1469" at bounding box center [408, 210] width 700 height 33
click at [166, 201] on input "Credential 1469" at bounding box center [408, 210] width 700 height 33
paste input "6-12-25_68254_Fortinet Webinar"
type input "6-12-25_68254_Fortinet Webinar"
click at [920, 337] on input "Email Sender Name*" at bounding box center [1159, 336] width 700 height 33
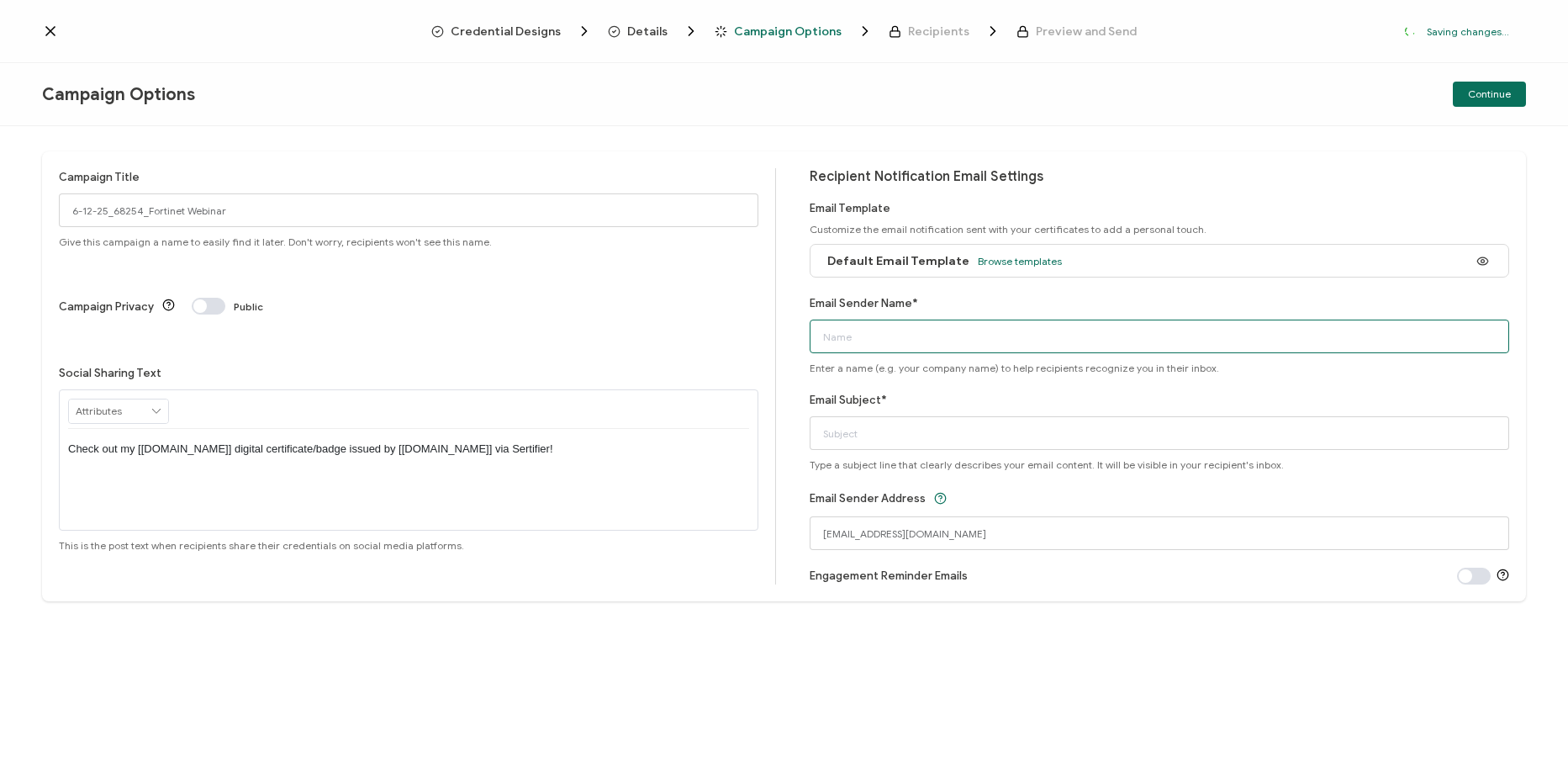
type input "CPE"
click at [878, 442] on input "Dynatrace Webinar: AI-Powered Log Management" at bounding box center [1159, 432] width 700 height 33
paste input "AWS, Okta & Palo Alto Networks Webinar: Efficiency in Action: Modernizing Publi…"
type input "AWS, Okta & Palo Alto Networks Webinar: Efficiency in Action: Modernizing Publi…"
click at [909, 657] on div "Campaign Title 6-12-25_68254_Fortinet Webinar Give this campaign a name to easi…" at bounding box center [784, 452] width 1568 height 652
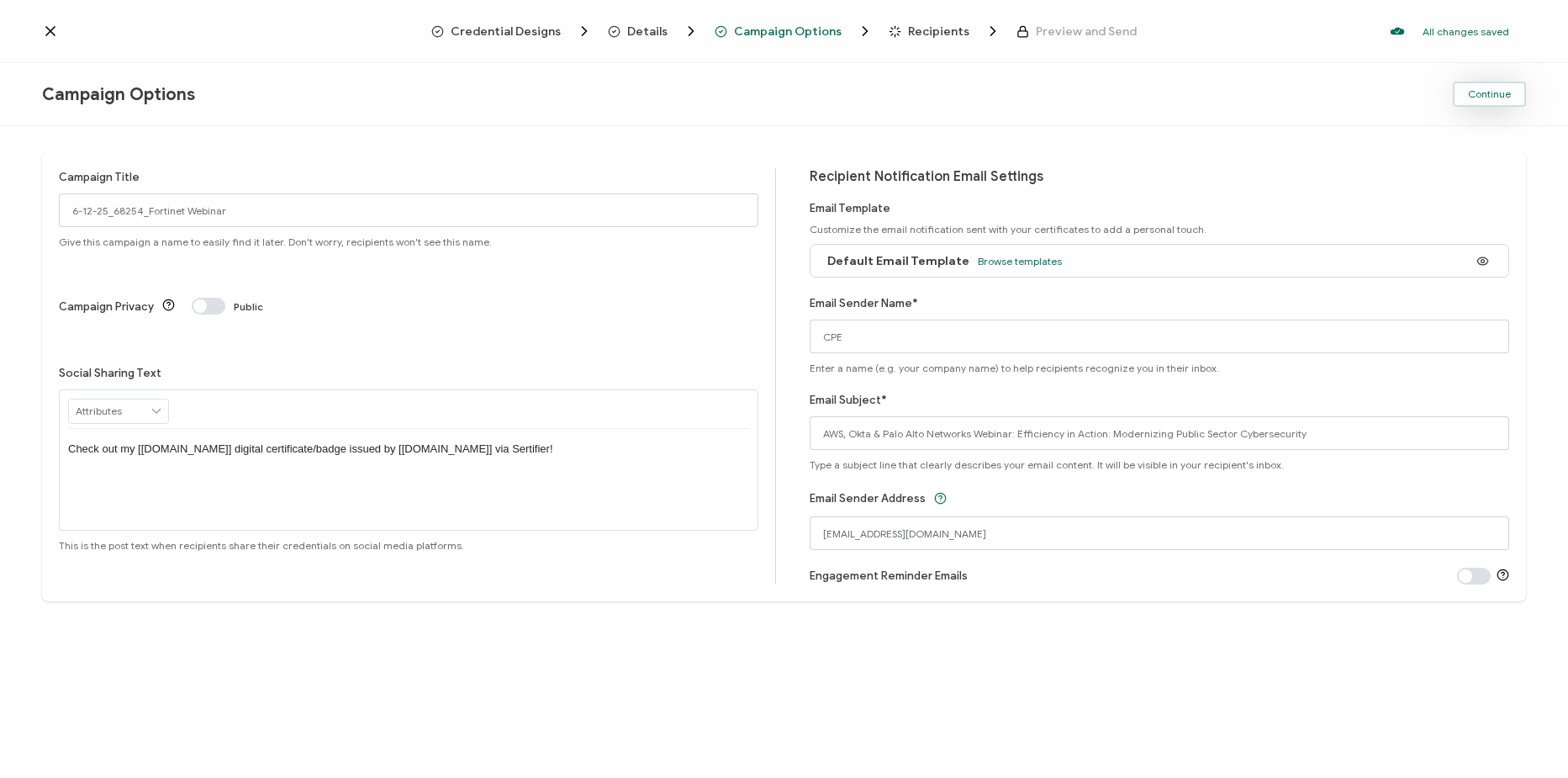
click at [1487, 90] on span "Continue" at bounding box center [1489, 94] width 43 height 11
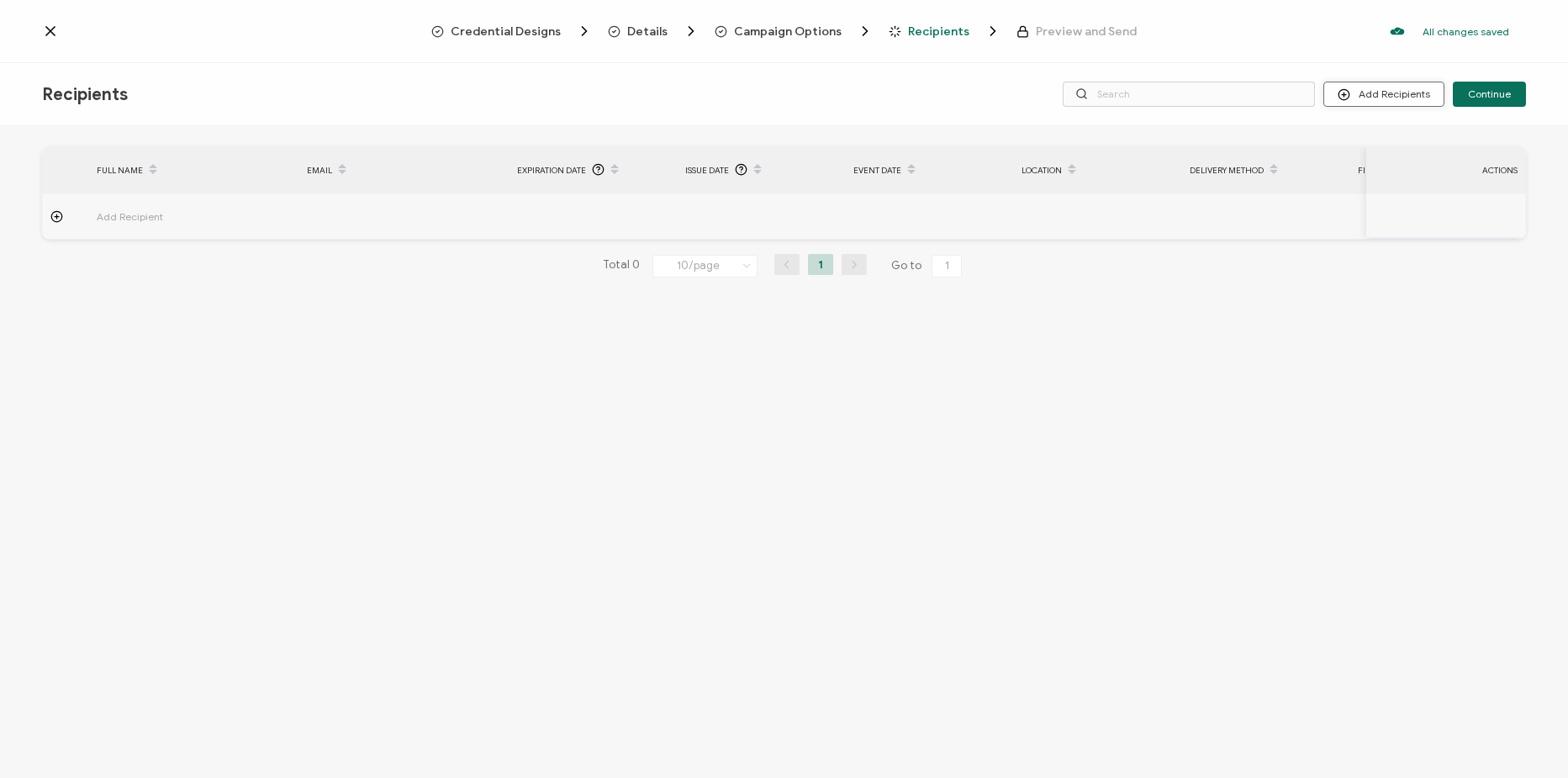
click at [1425, 82] on button "Add Recipients" at bounding box center [1384, 94] width 121 height 25
click at [1409, 178] on li "Import From Recipients" at bounding box center [1407, 167] width 157 height 28
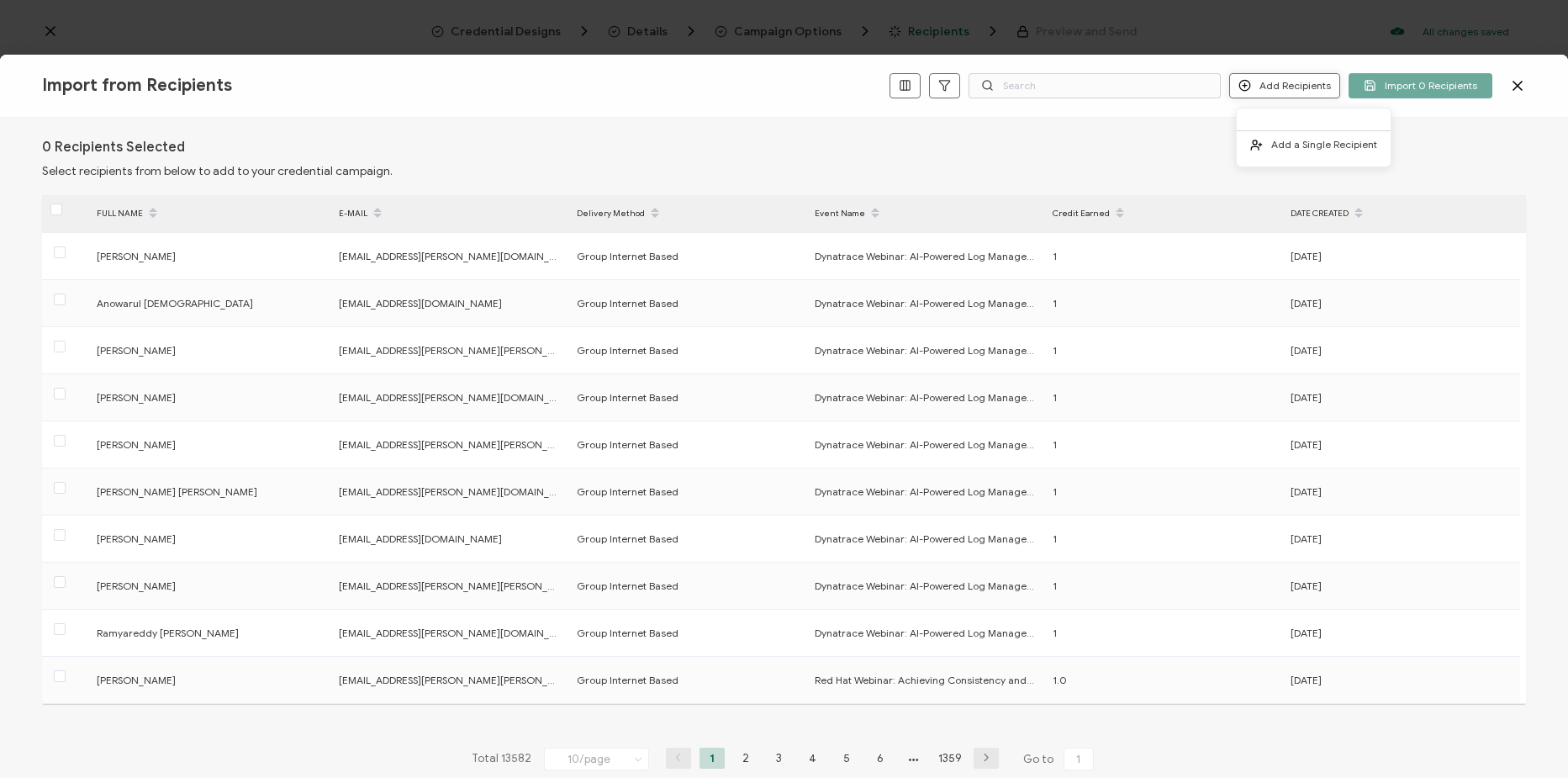
click at [1291, 82] on button "Add Recipients" at bounding box center [1285, 86] width 111 height 25
click at [1512, 87] on icon at bounding box center [1518, 86] width 17 height 17
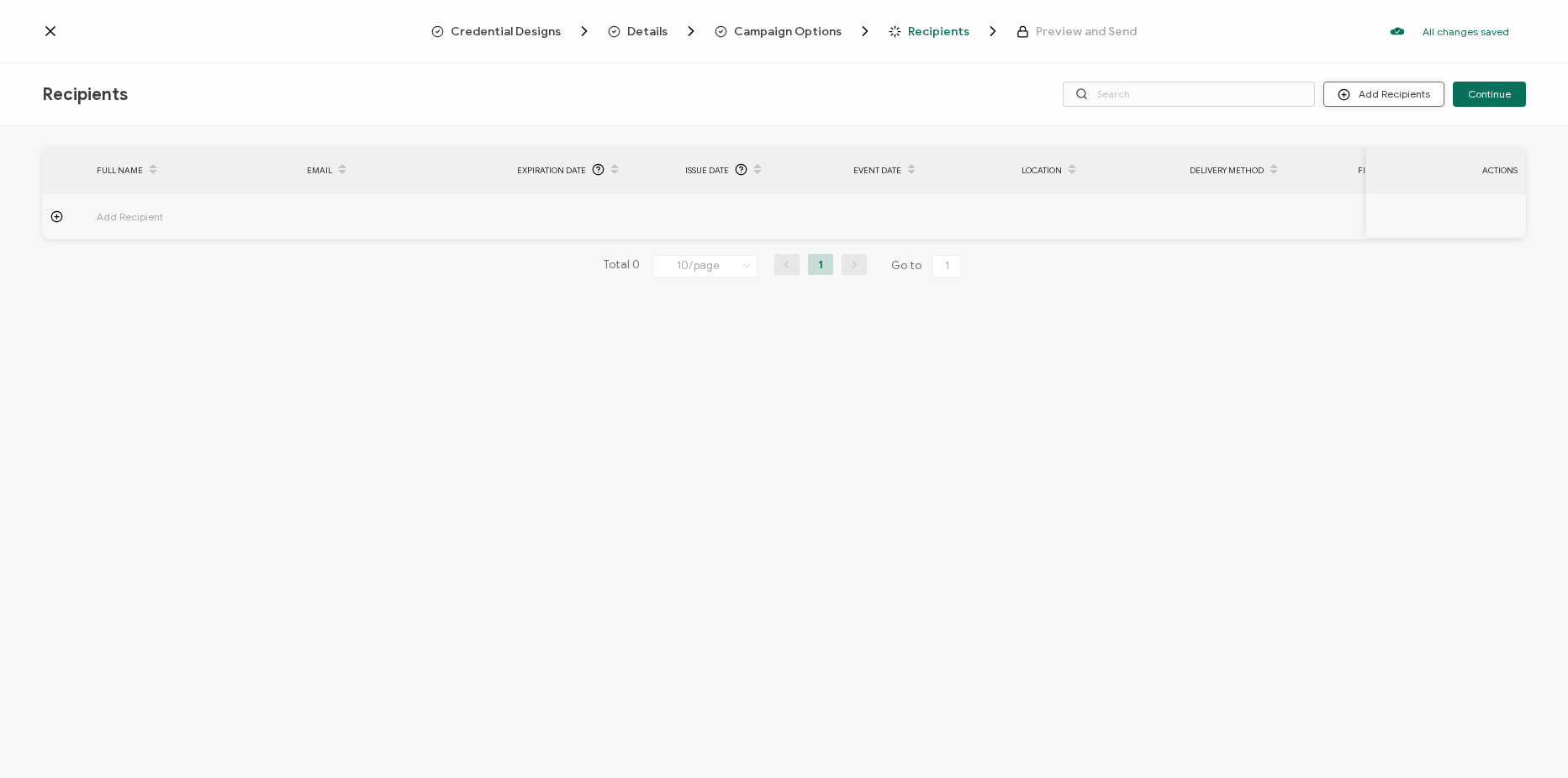
click at [1396, 95] on button "Add Recipients" at bounding box center [1384, 94] width 121 height 25
click at [1412, 141] on span "Upload Recipients" at bounding box center [1405, 138] width 85 height 12
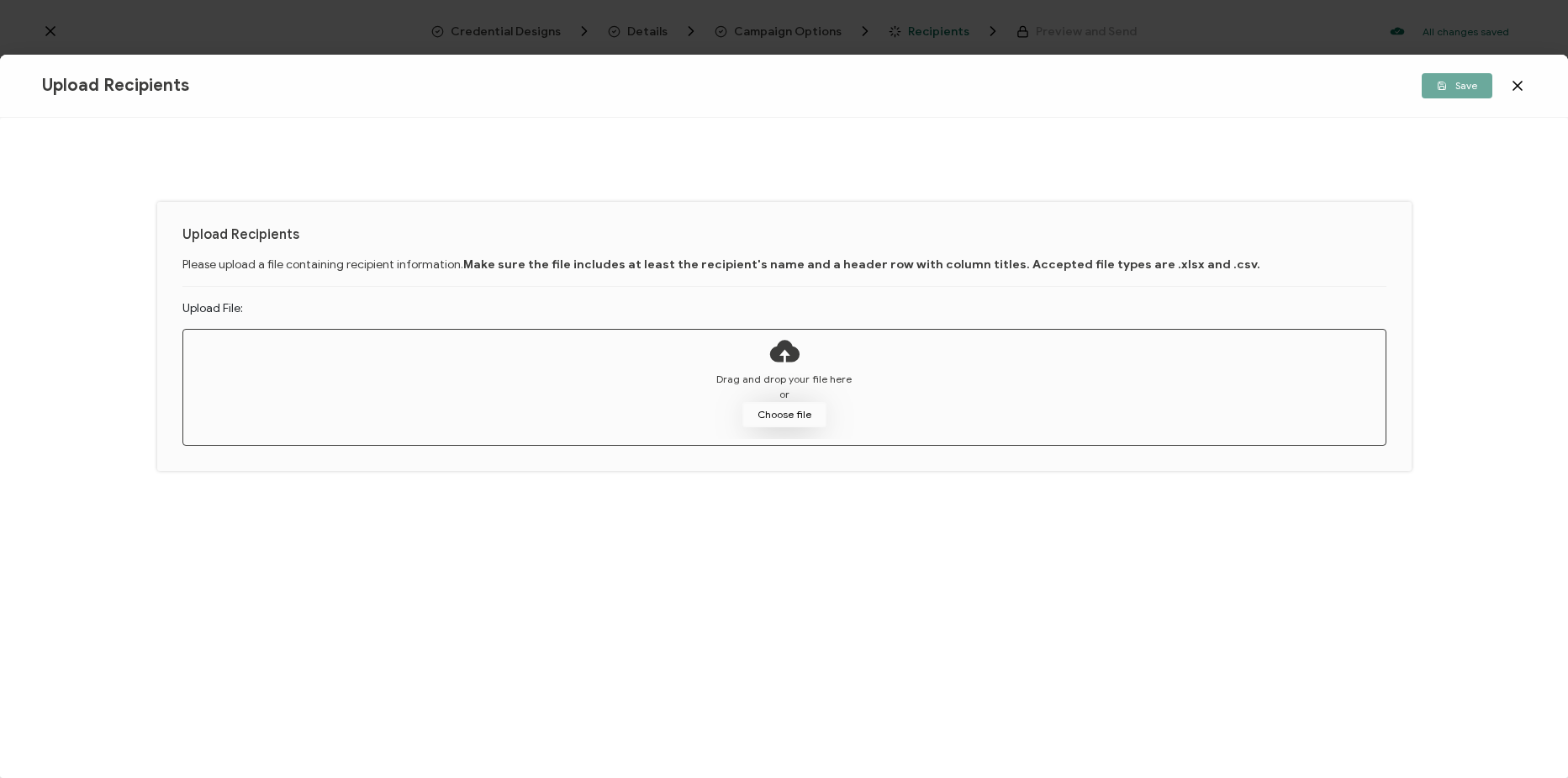
click at [803, 423] on button "Choose file" at bounding box center [784, 414] width 84 height 25
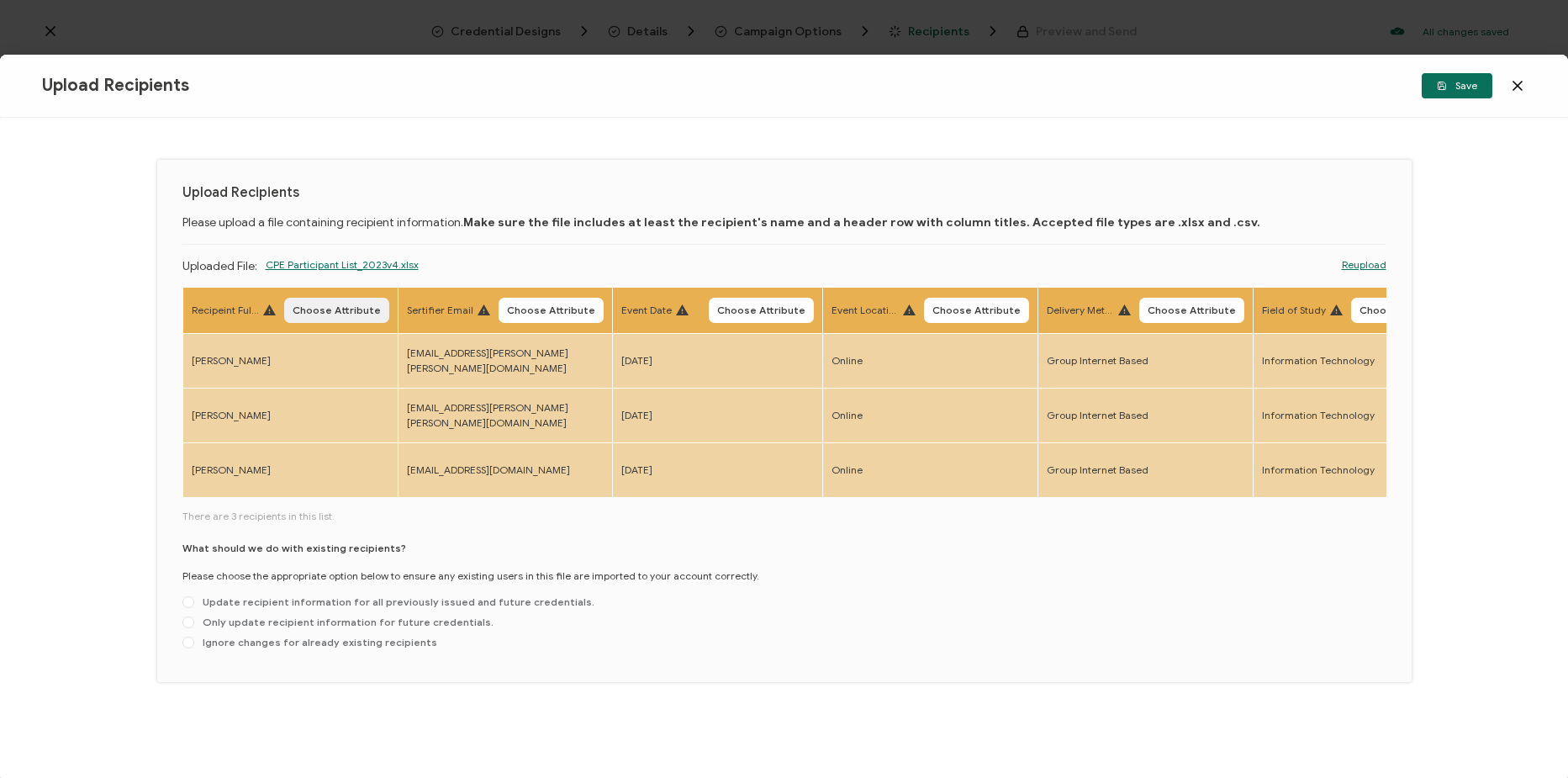
click at [324, 313] on span "Choose Attribute" at bounding box center [337, 310] width 89 height 11
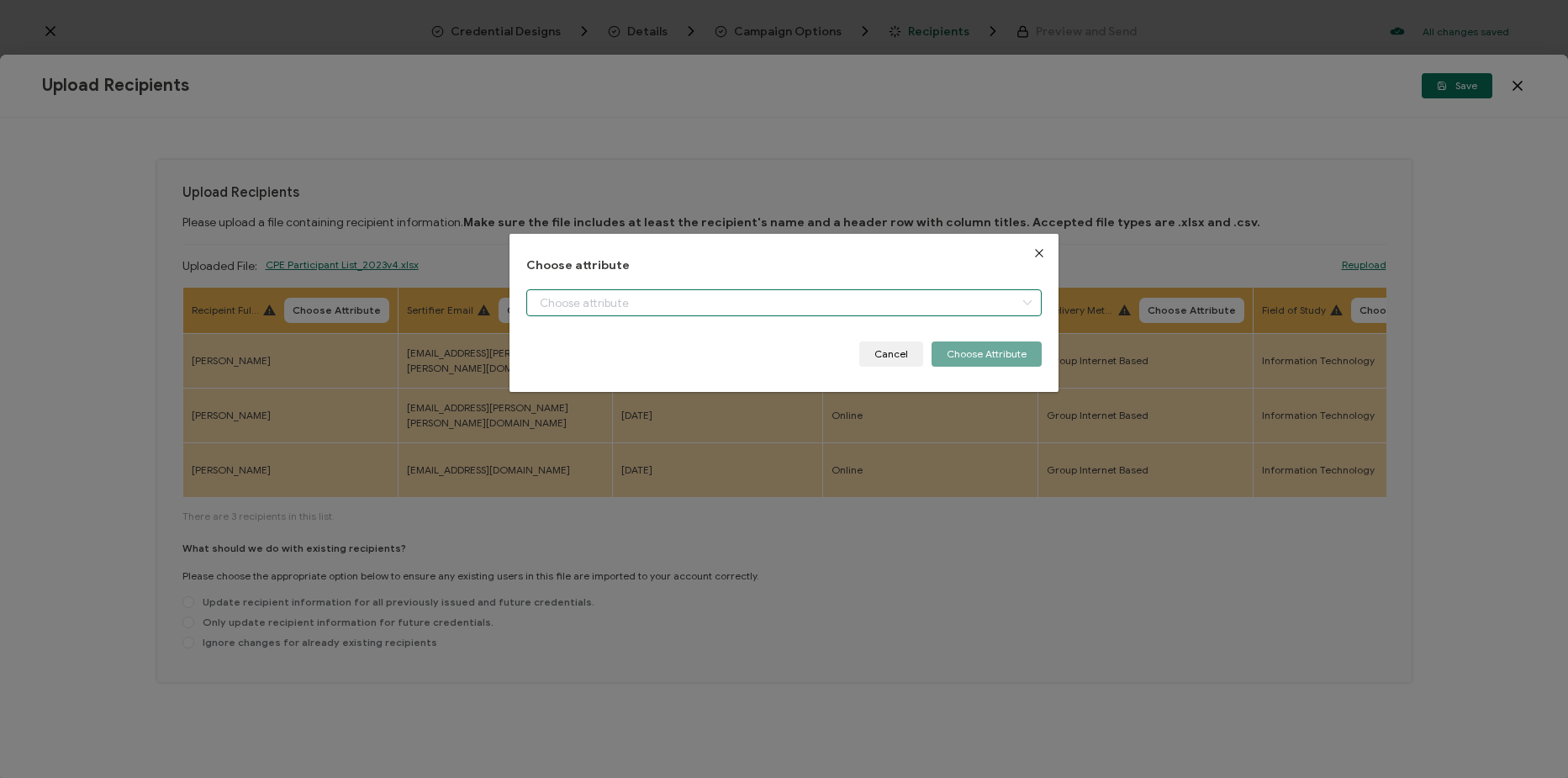
click at [604, 310] on input "dialog" at bounding box center [784, 303] width 515 height 27
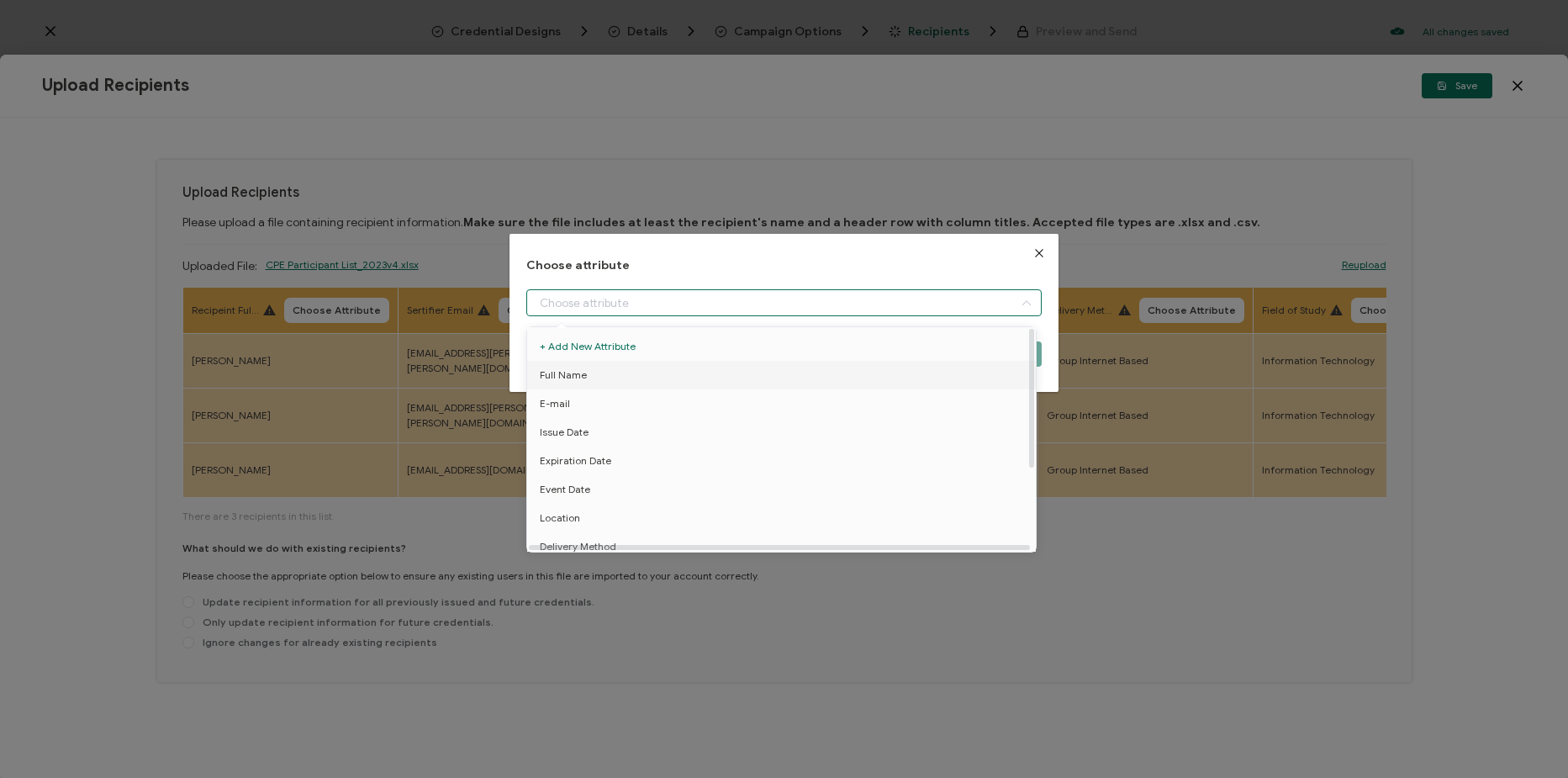
click at [620, 373] on li "Full Name" at bounding box center [784, 375] width 523 height 29
type input "Full Name"
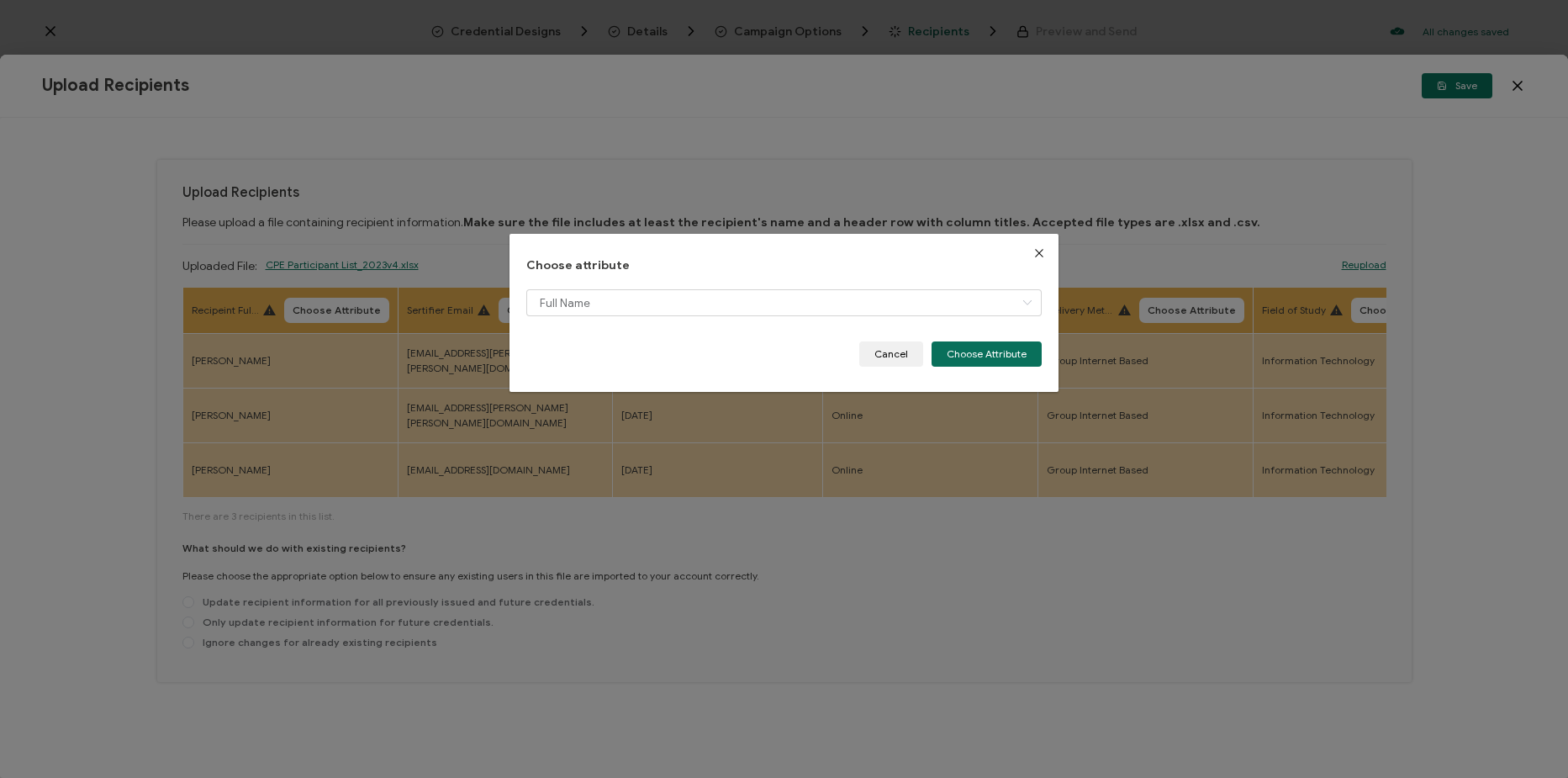
click at [1003, 341] on div "Full Name" at bounding box center [784, 315] width 515 height 53
click at [1009, 344] on button "Choose Attribute" at bounding box center [986, 354] width 110 height 25
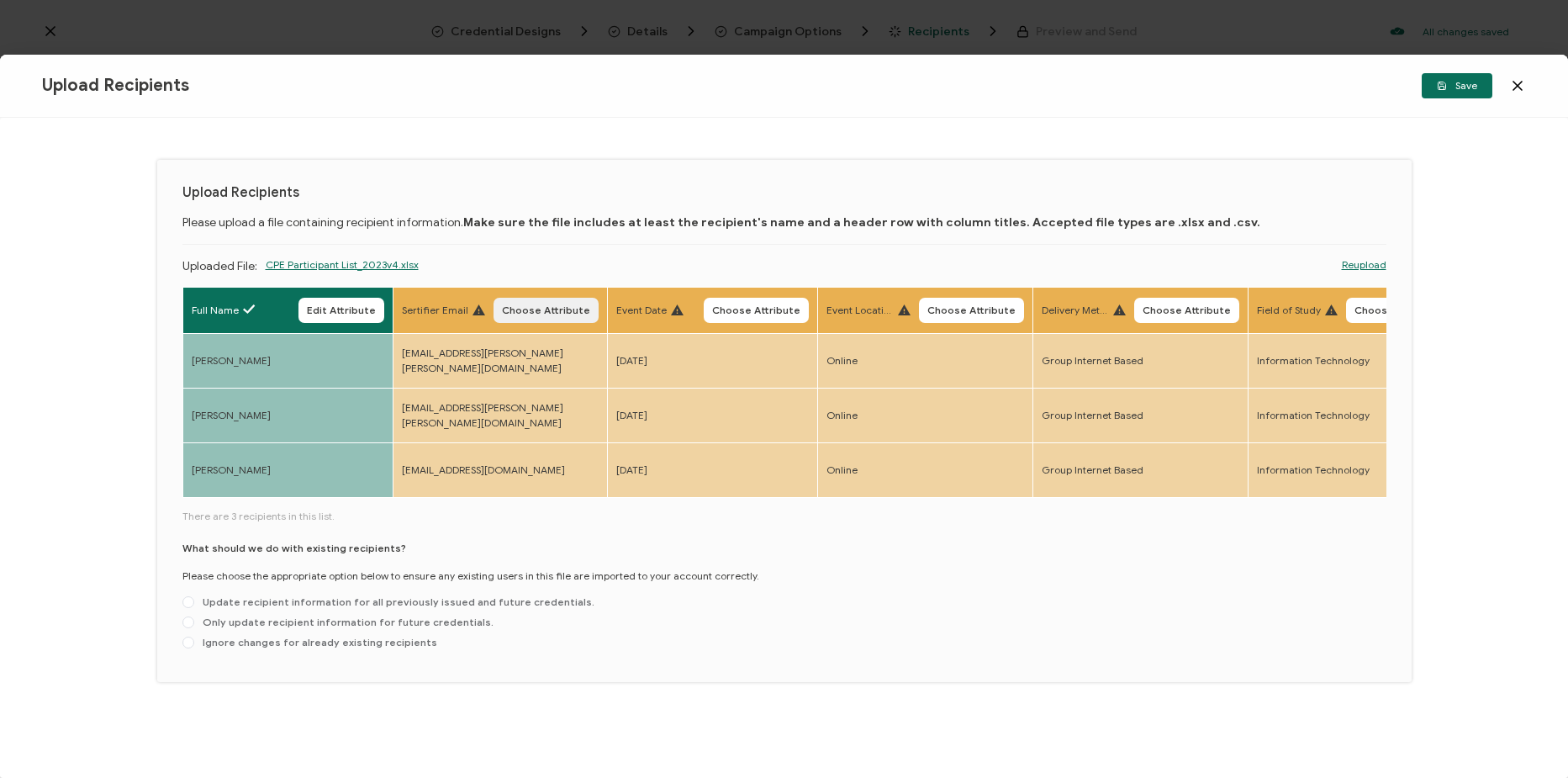
click at [560, 307] on span "Choose Attribute" at bounding box center [546, 310] width 89 height 11
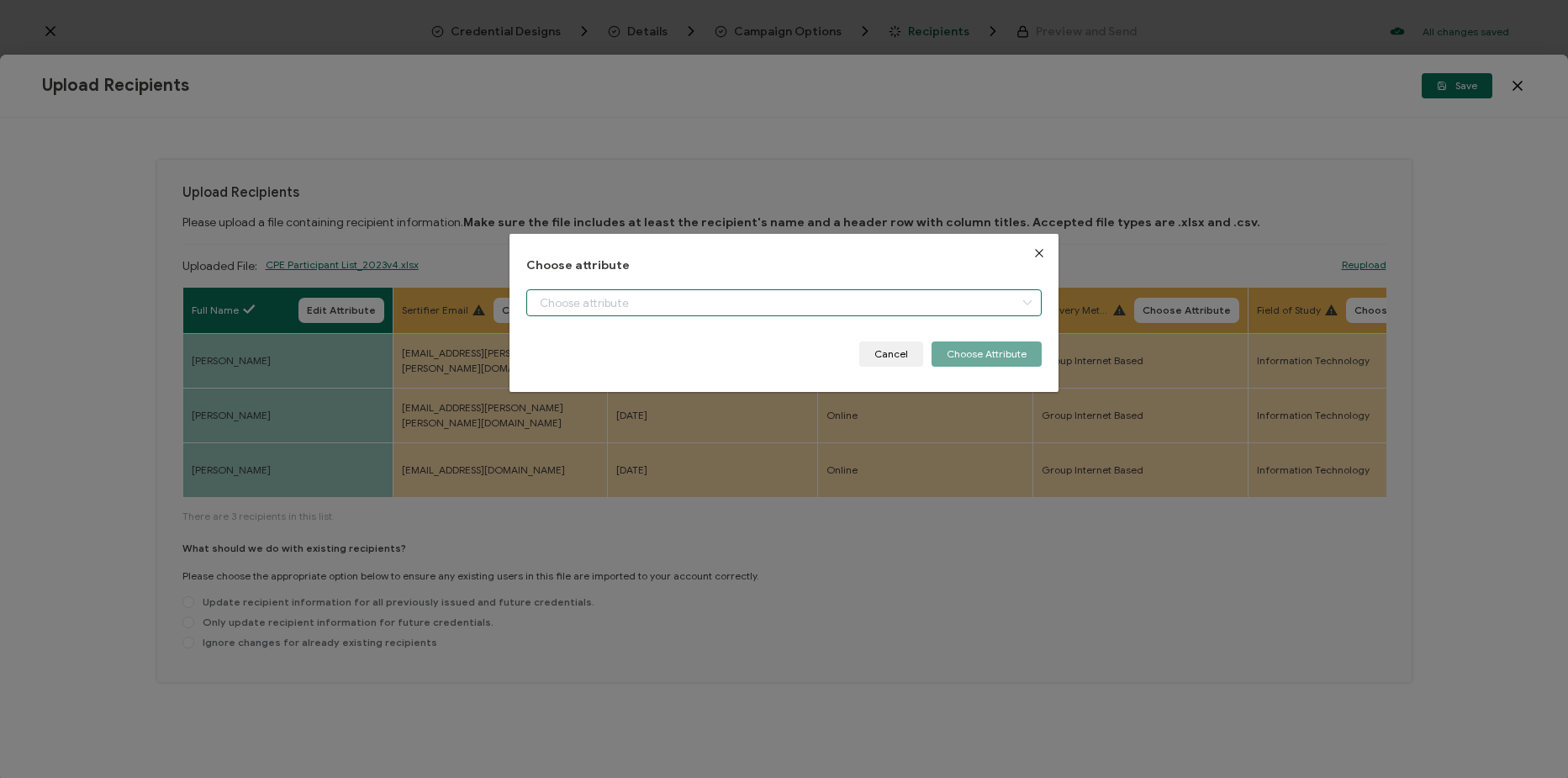
click at [664, 305] on input "dialog" at bounding box center [784, 303] width 515 height 27
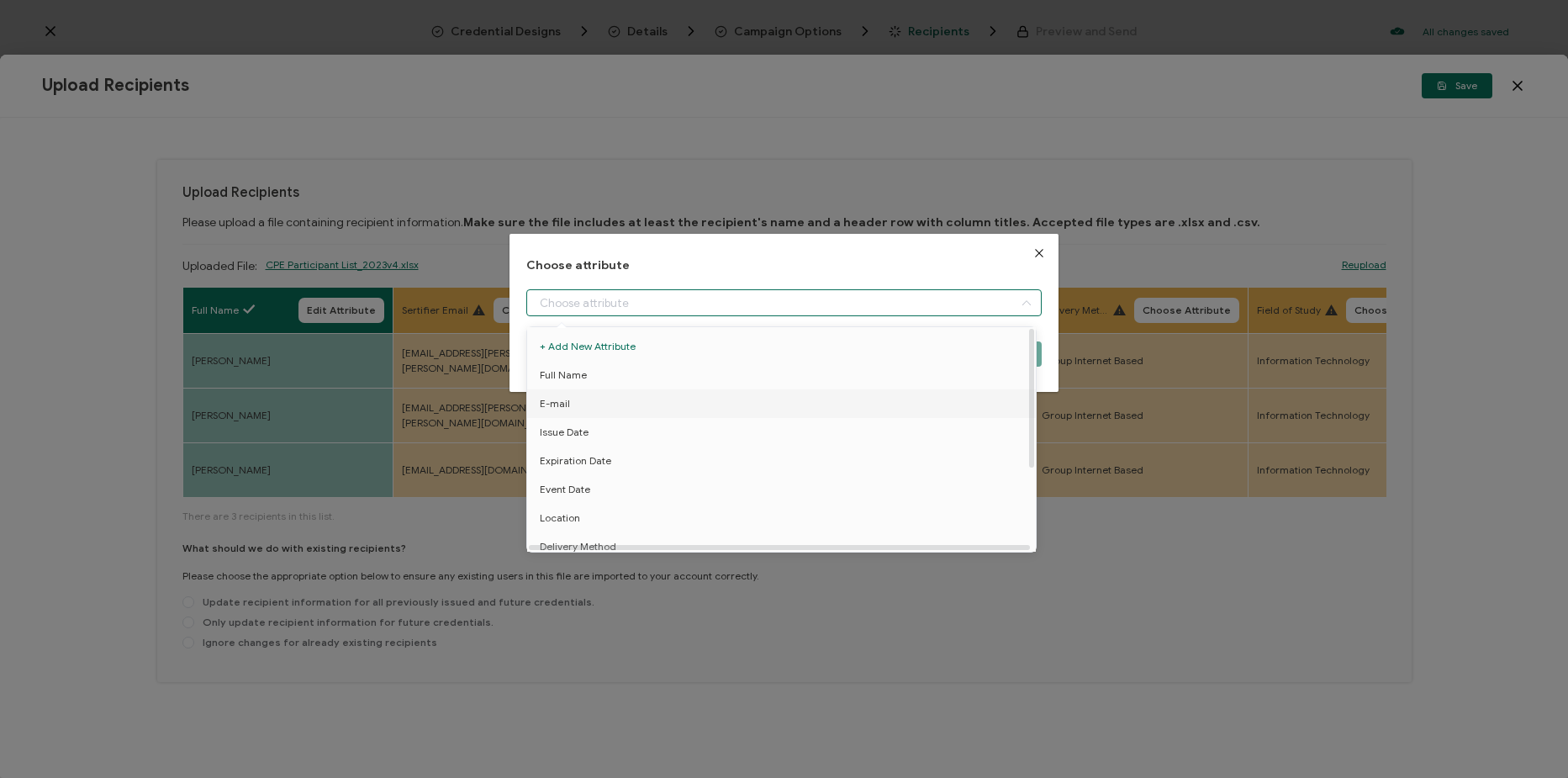
click at [661, 404] on li "E-mail" at bounding box center [784, 404] width 523 height 29
type input "E-mail"
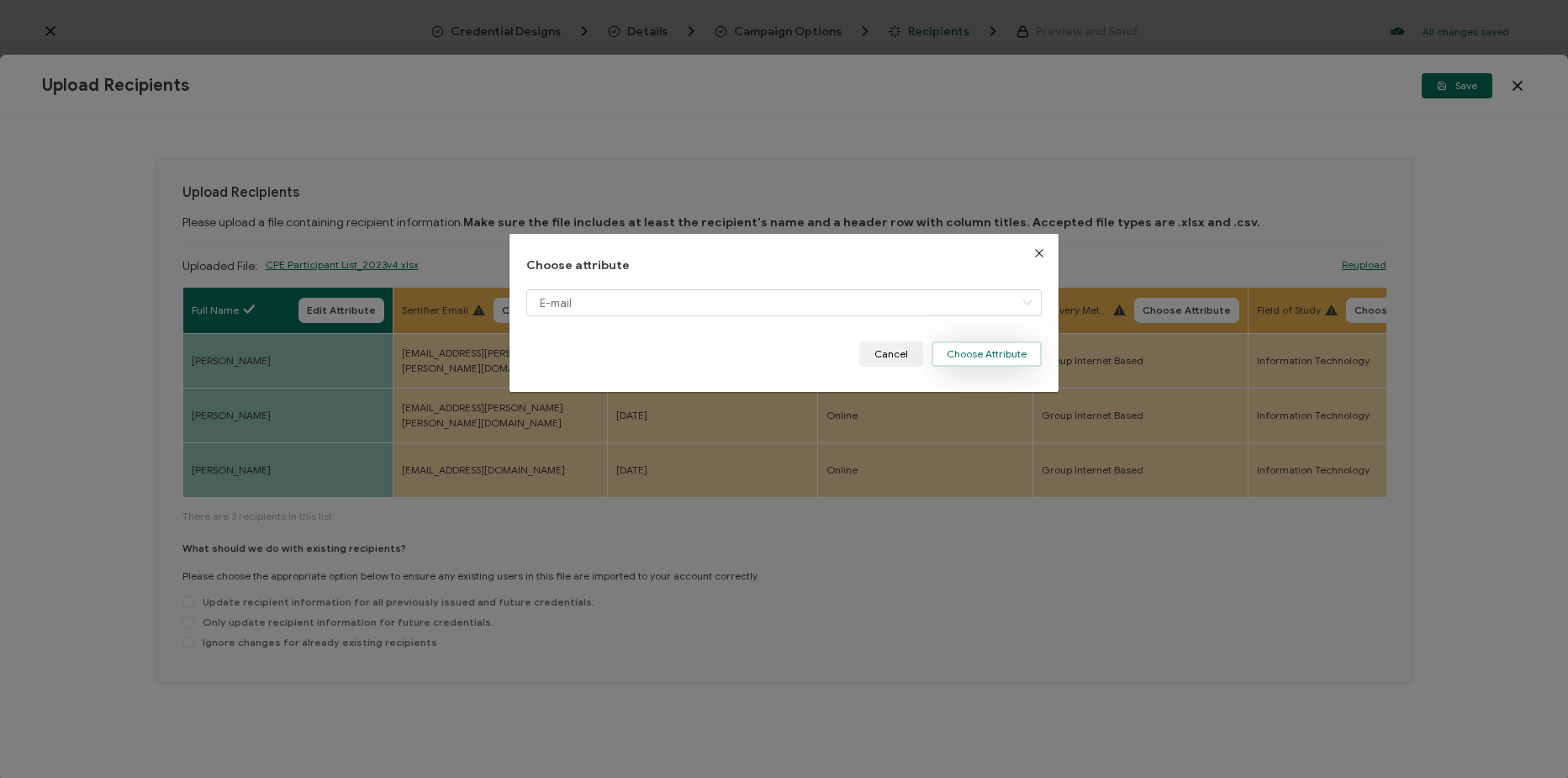
click at [1014, 354] on button "Choose Attribute" at bounding box center [986, 354] width 110 height 25
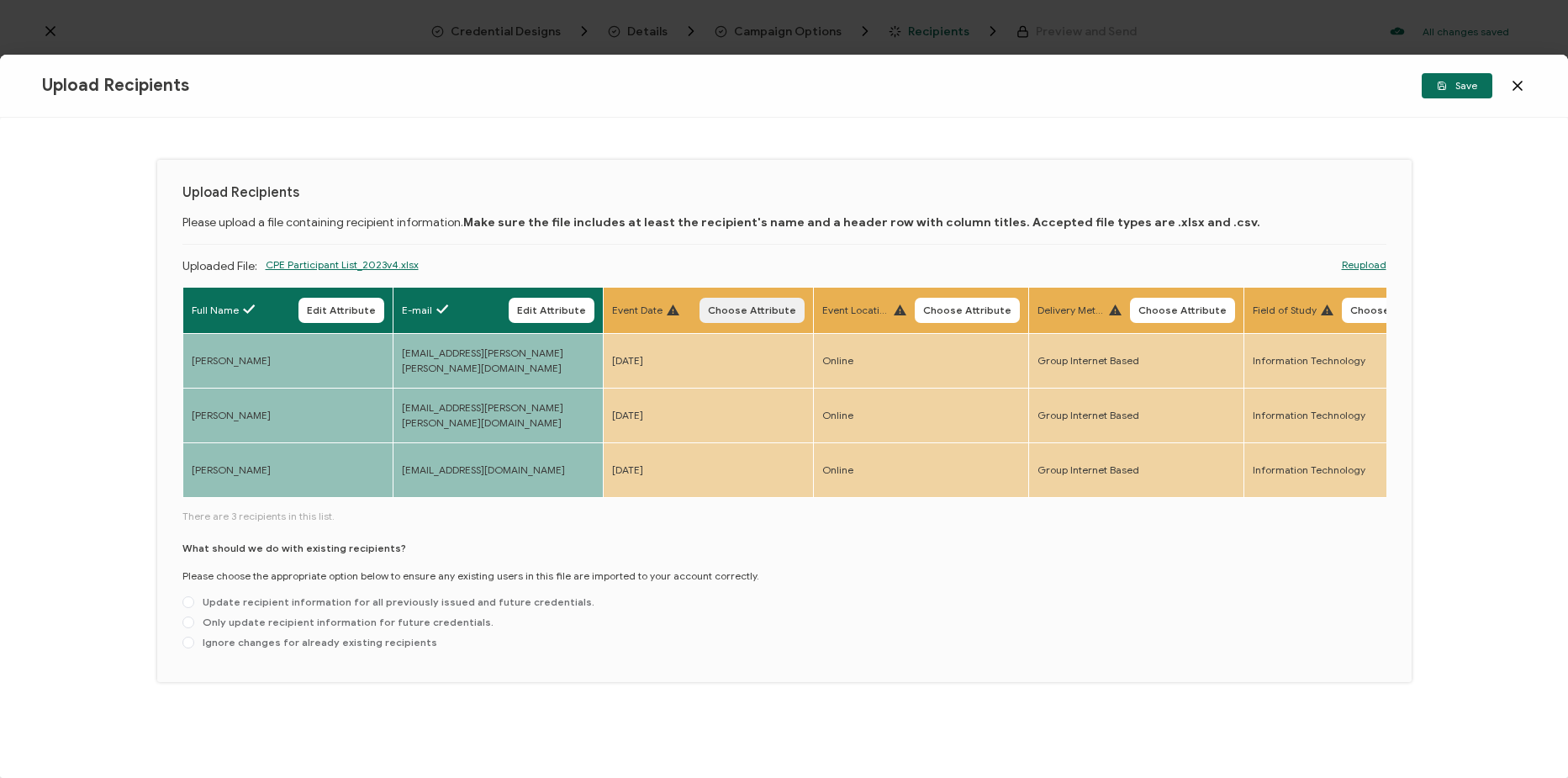
click at [772, 314] on span "Choose Attribute" at bounding box center [752, 310] width 89 height 11
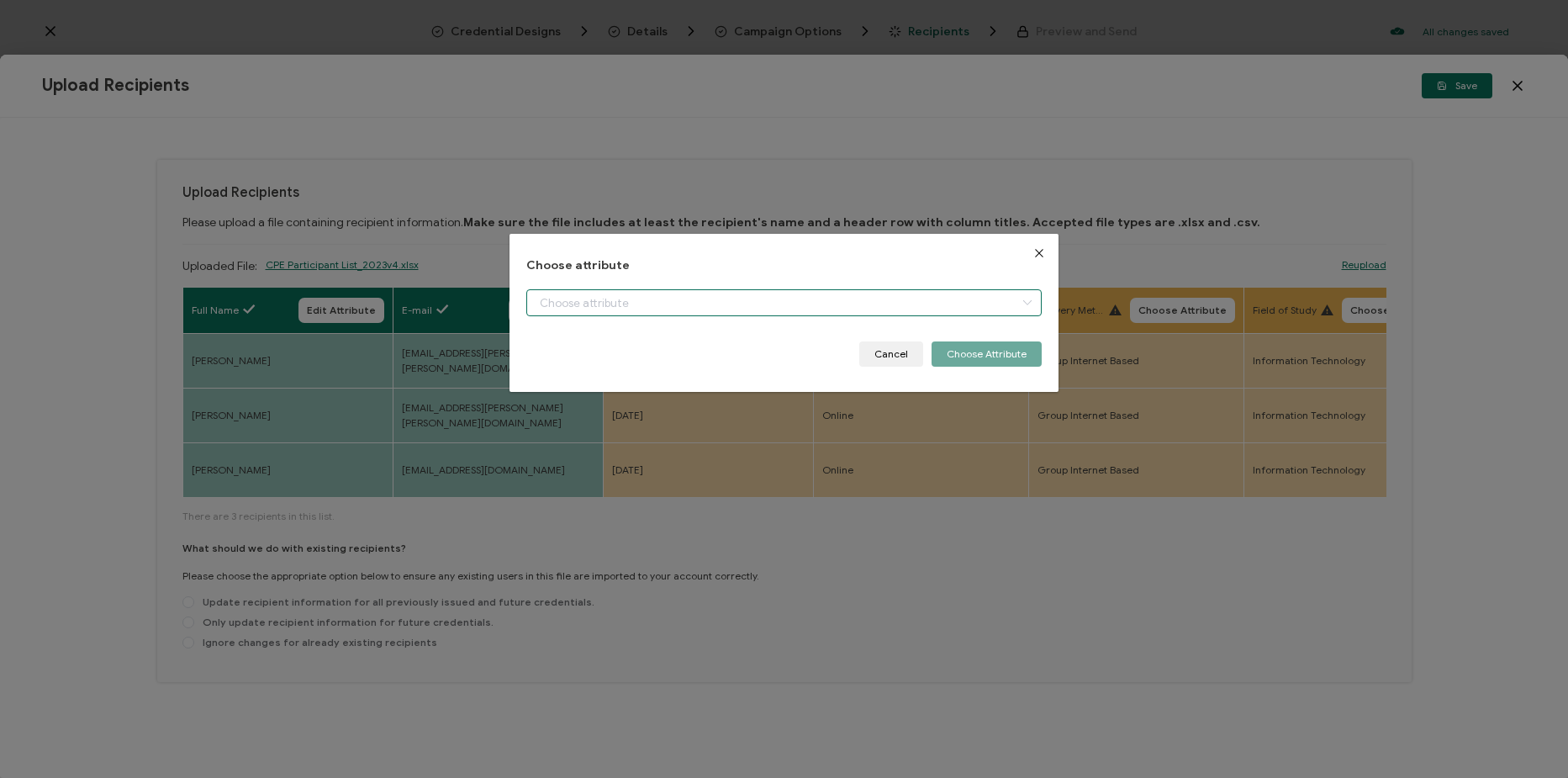
click at [676, 305] on input "dialog" at bounding box center [784, 303] width 515 height 27
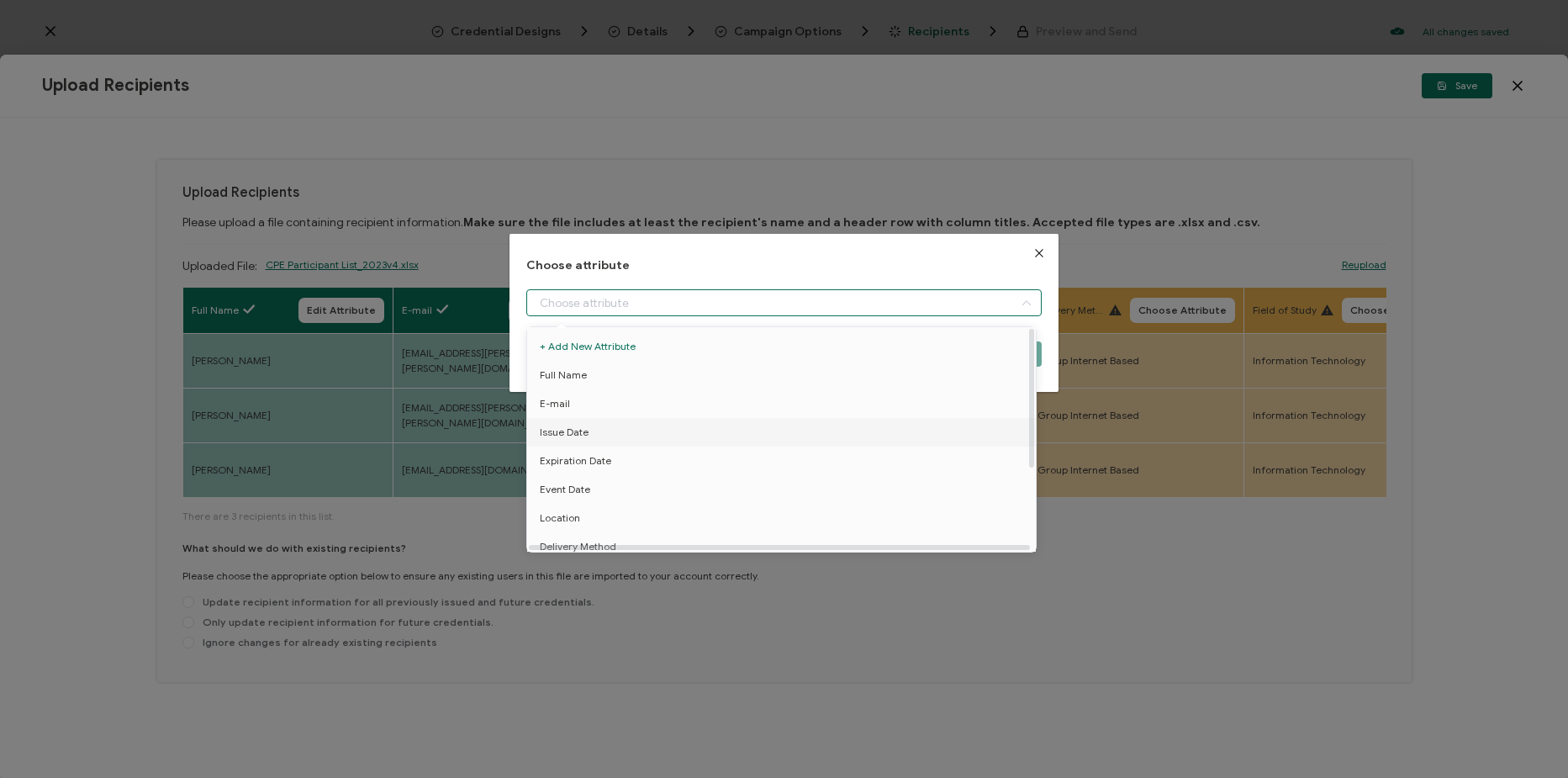
click at [633, 431] on li "Issue Date" at bounding box center [784, 432] width 523 height 29
type input "Issue Date"
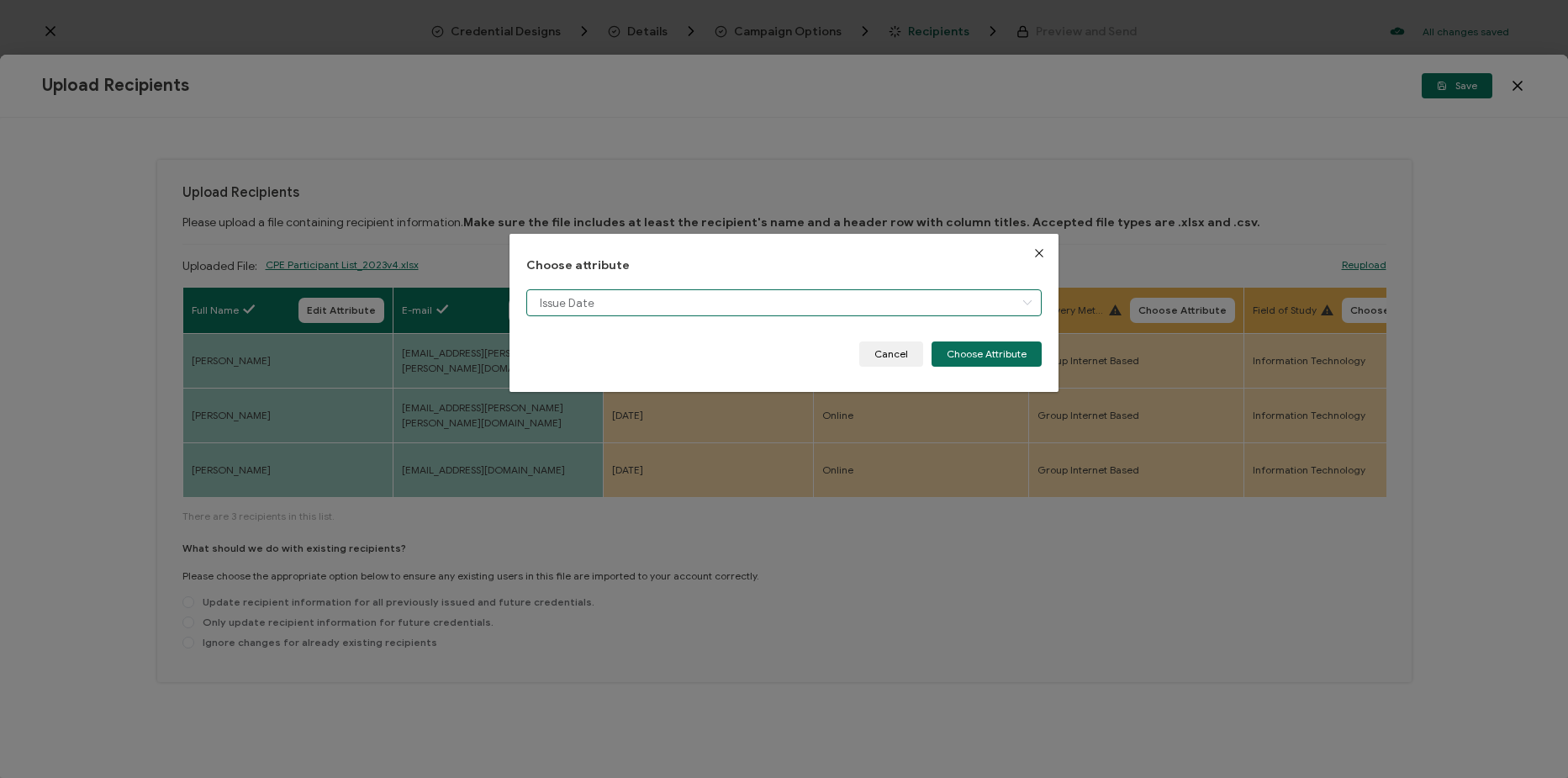
click at [768, 312] on input "Issue Date" at bounding box center [784, 303] width 515 height 27
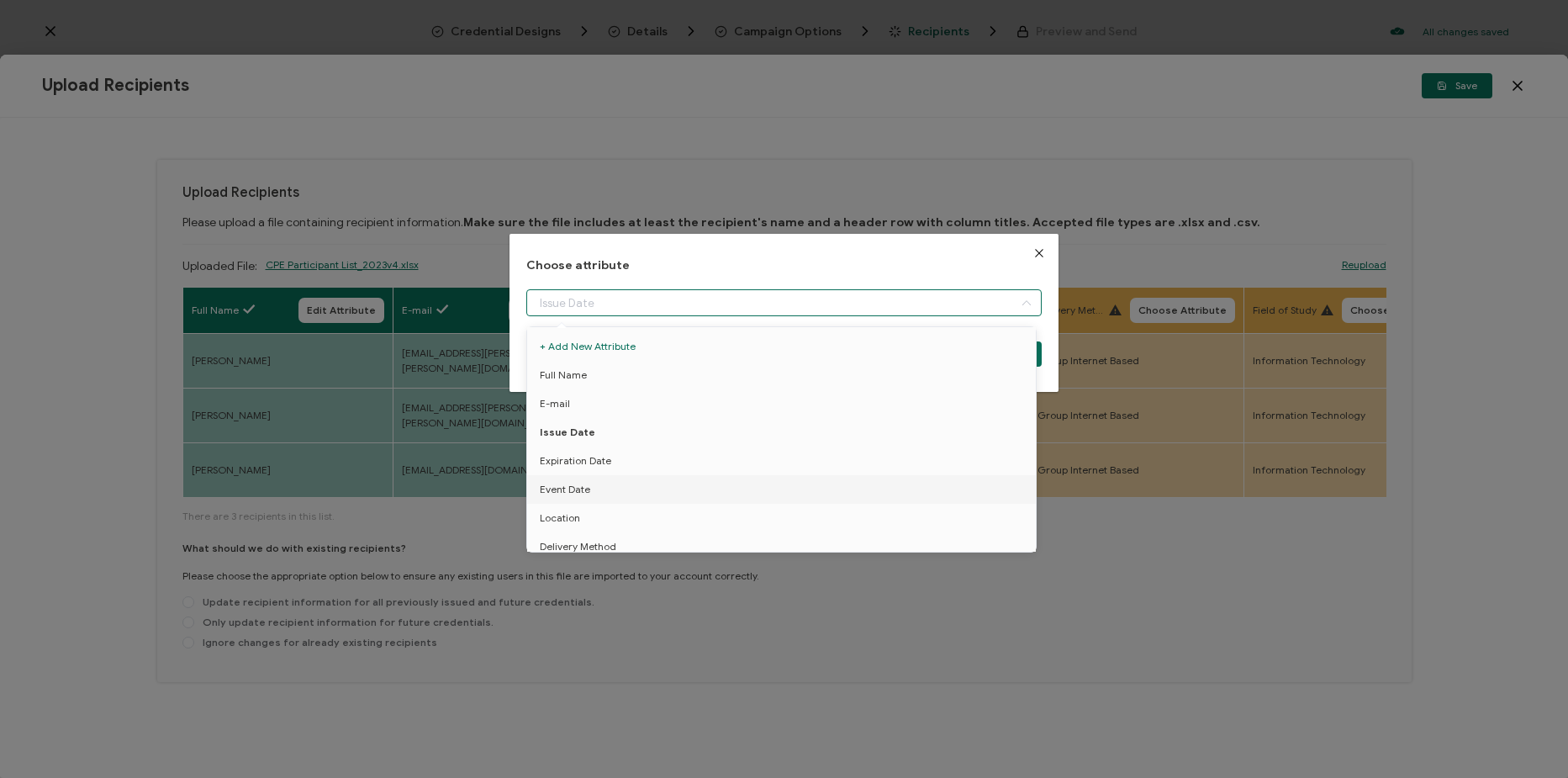
drag, startPoint x: 654, startPoint y: 477, endPoint x: 1127, endPoint y: 376, distance: 483.7
click at [659, 477] on li "Event Date" at bounding box center [784, 490] width 523 height 29
type input "Event Date"
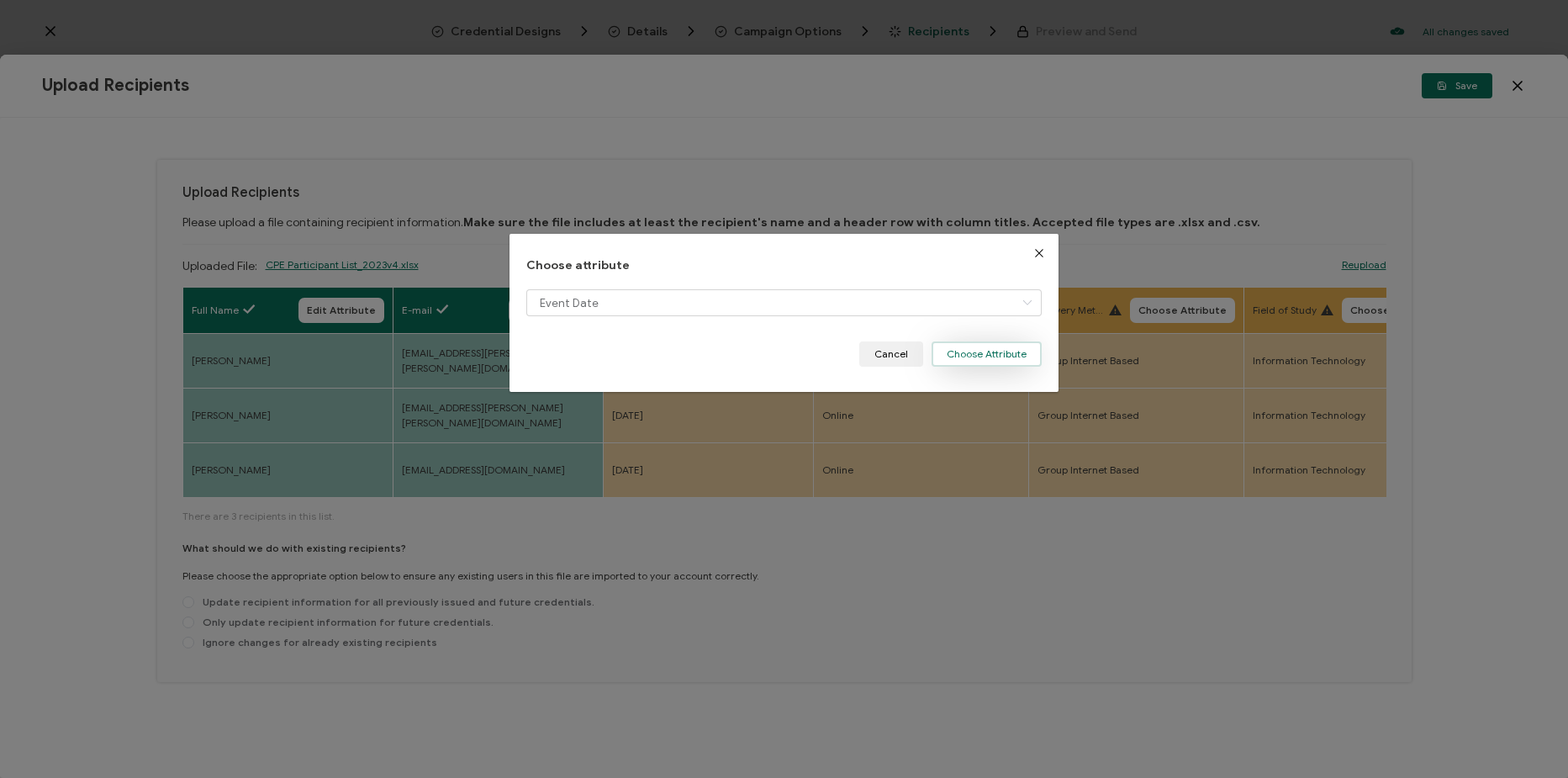
click at [1012, 360] on button "Choose Attribute" at bounding box center [986, 354] width 110 height 25
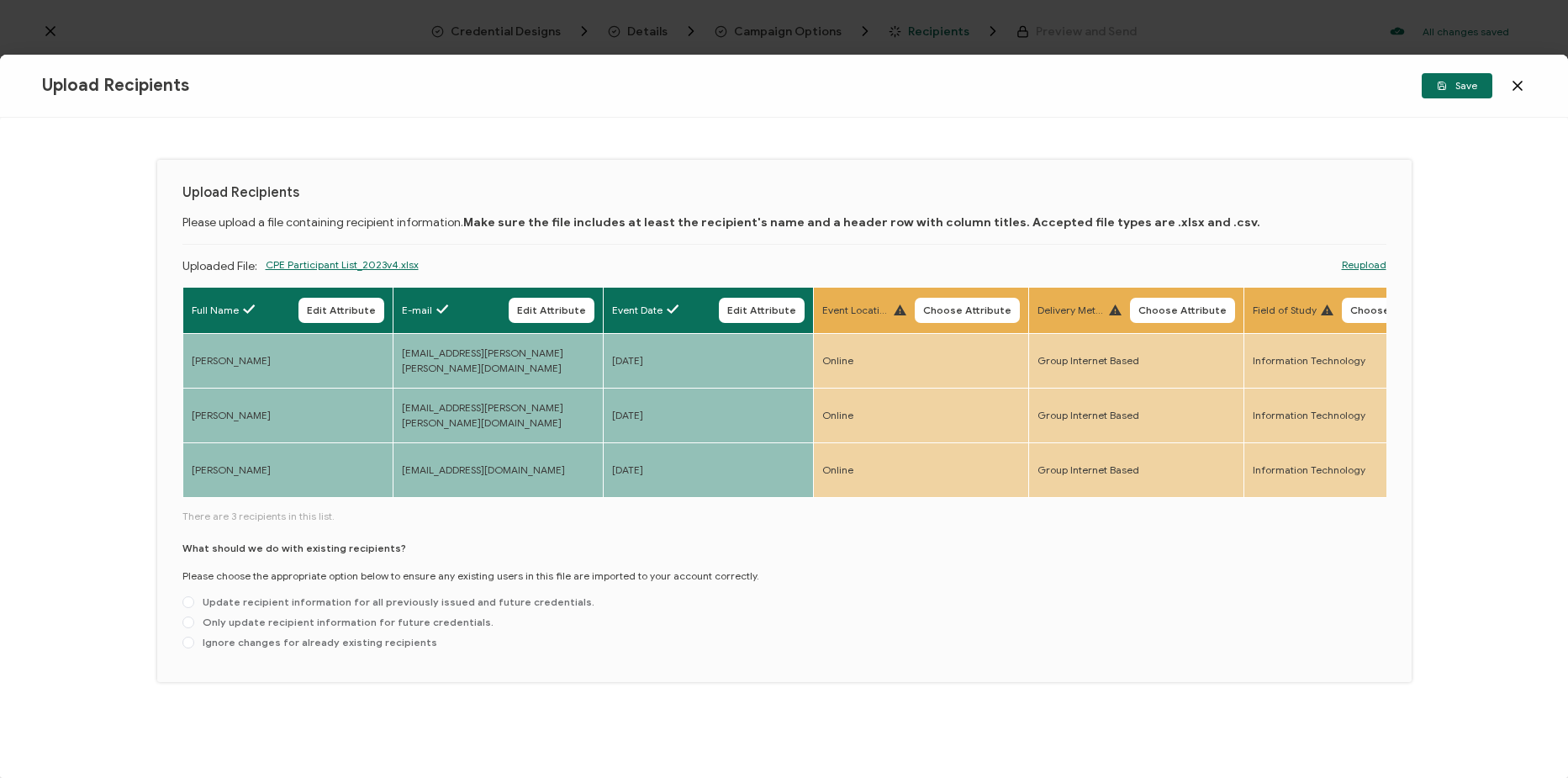
click at [980, 321] on button "Choose Attribute" at bounding box center [968, 310] width 105 height 25
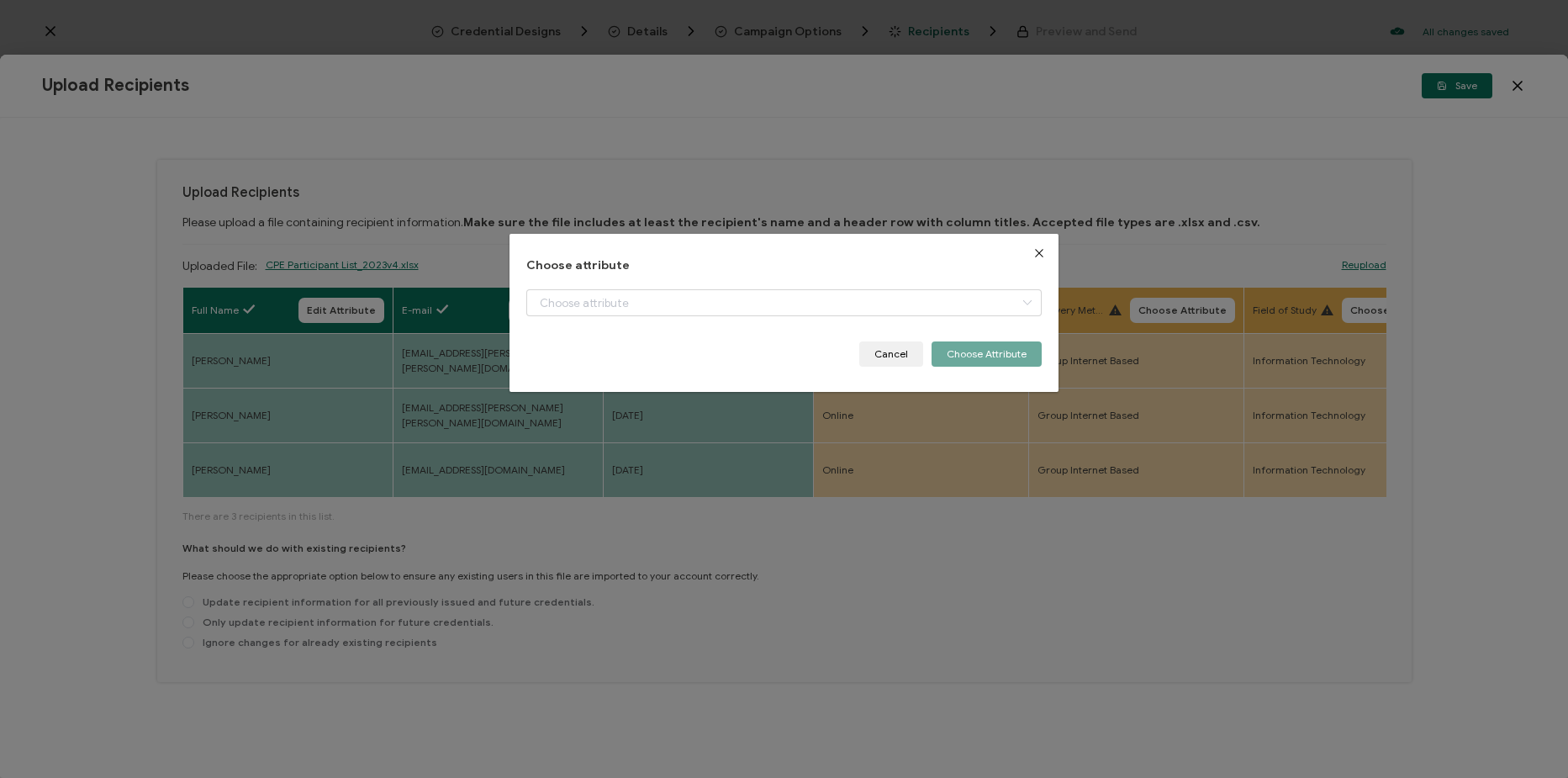
click at [781, 287] on div "Choose attribute Cancel Choose Attribute" at bounding box center [784, 313] width 515 height 109
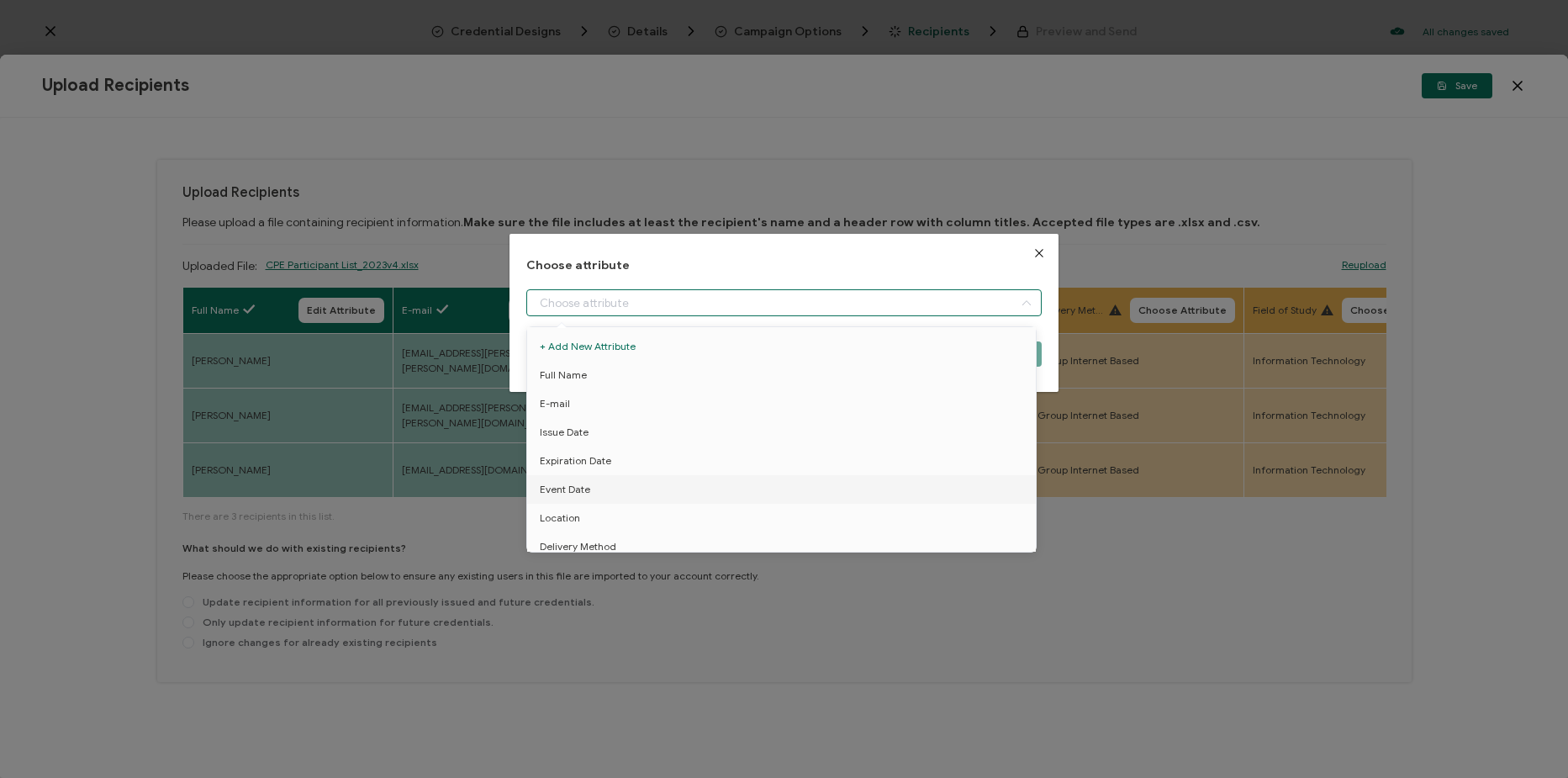
click at [835, 311] on input "dialog" at bounding box center [784, 303] width 515 height 27
click at [809, 514] on li "Location" at bounding box center [784, 518] width 523 height 29
type input "Location"
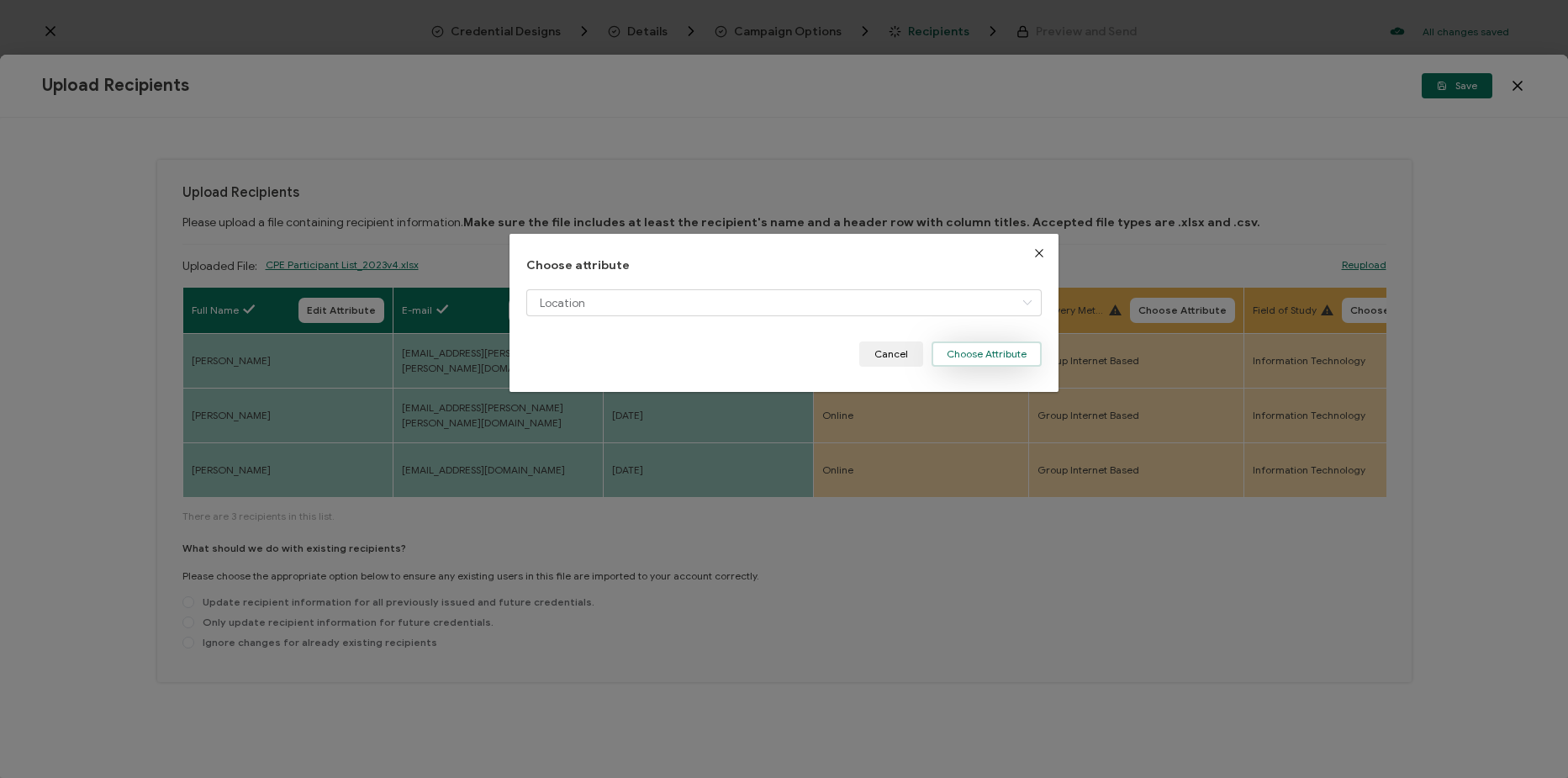
click at [987, 345] on button "Choose Attribute" at bounding box center [986, 354] width 110 height 25
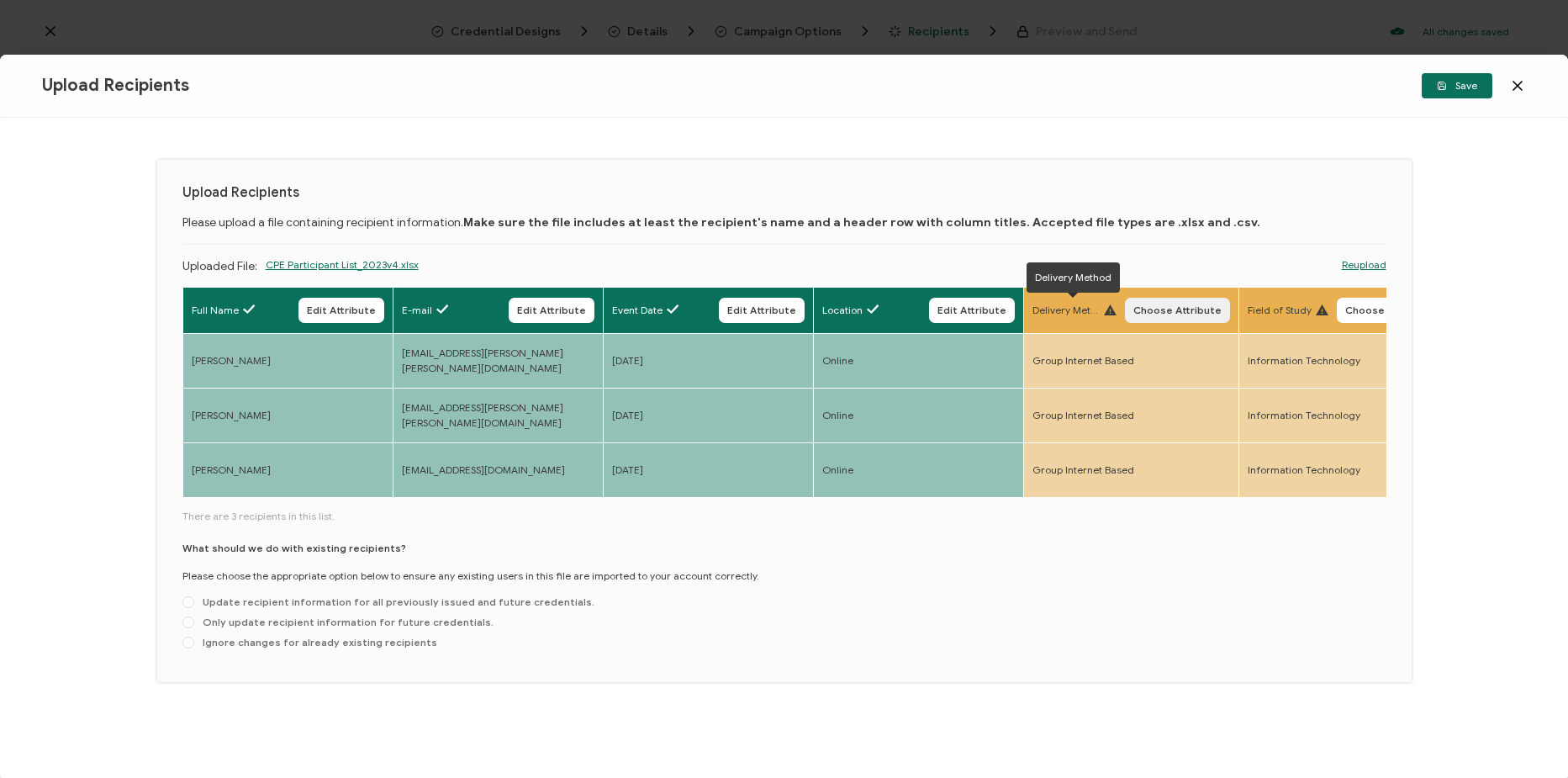
click at [1186, 308] on span "Choose Attribute" at bounding box center [1178, 310] width 89 height 11
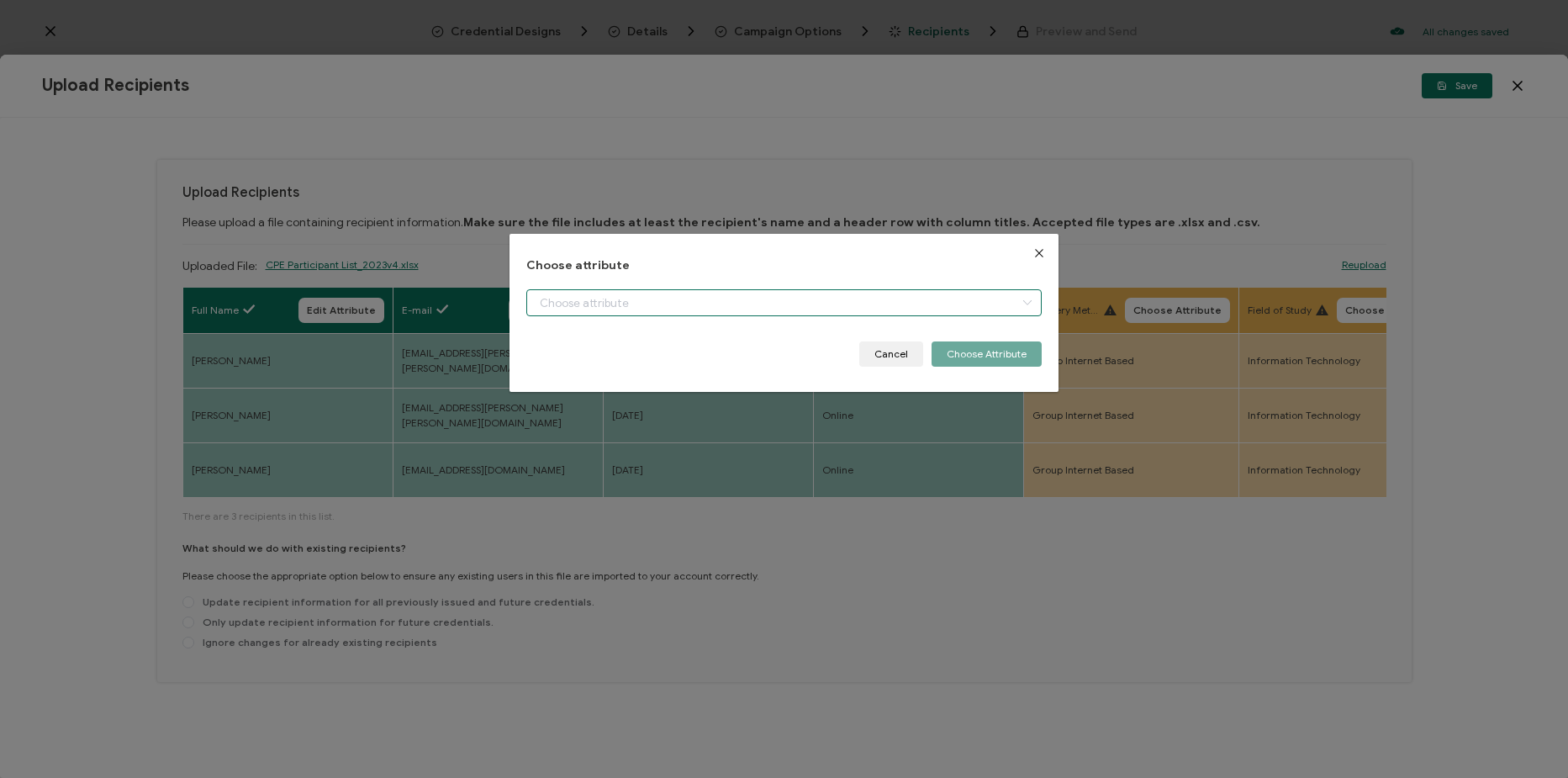
click at [801, 300] on input "dialog" at bounding box center [784, 303] width 515 height 27
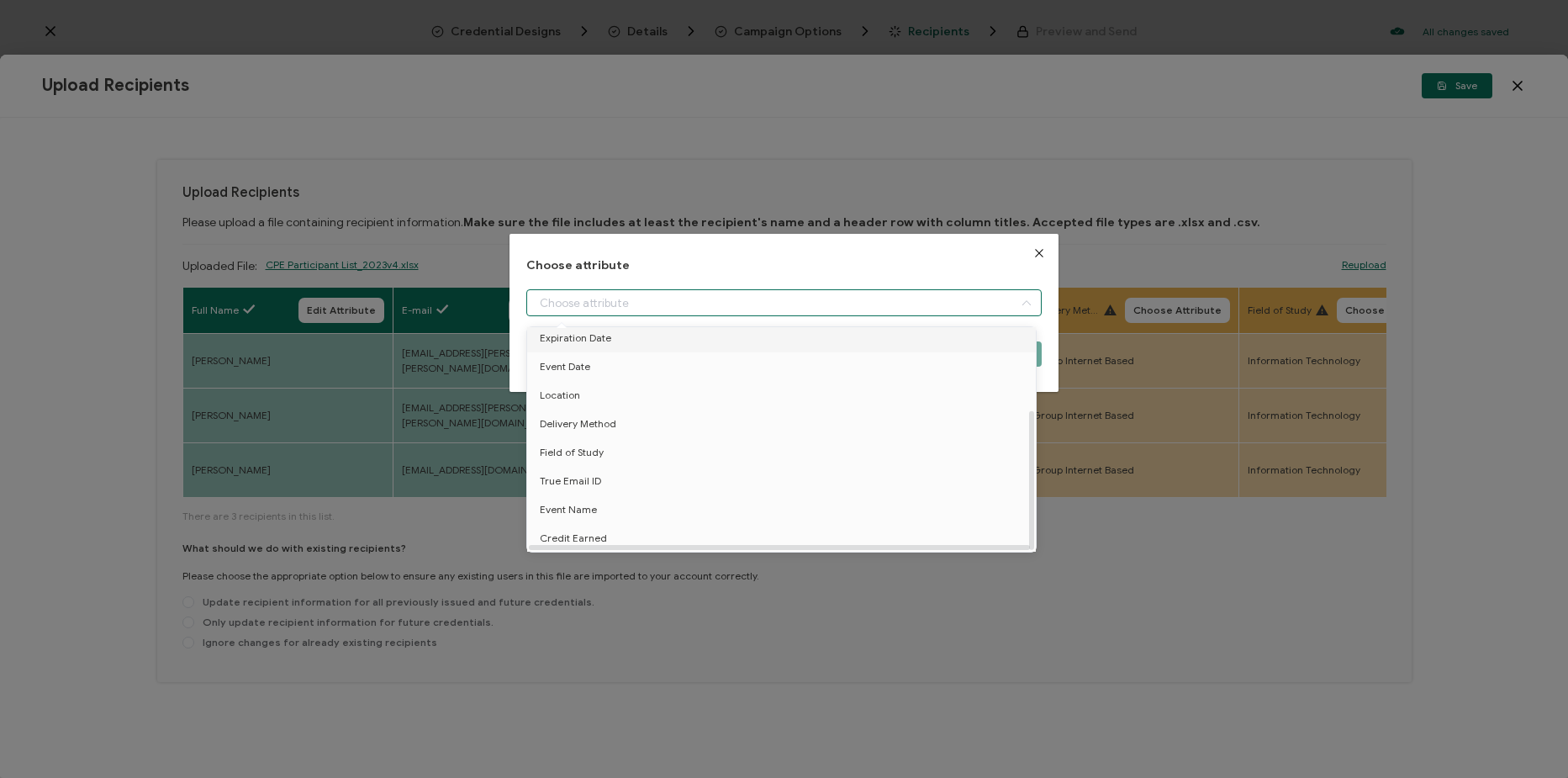
scroll to position [131, 0]
click at [726, 410] on li "Delivery Method" at bounding box center [784, 424] width 523 height 29
type input "Delivery Method"
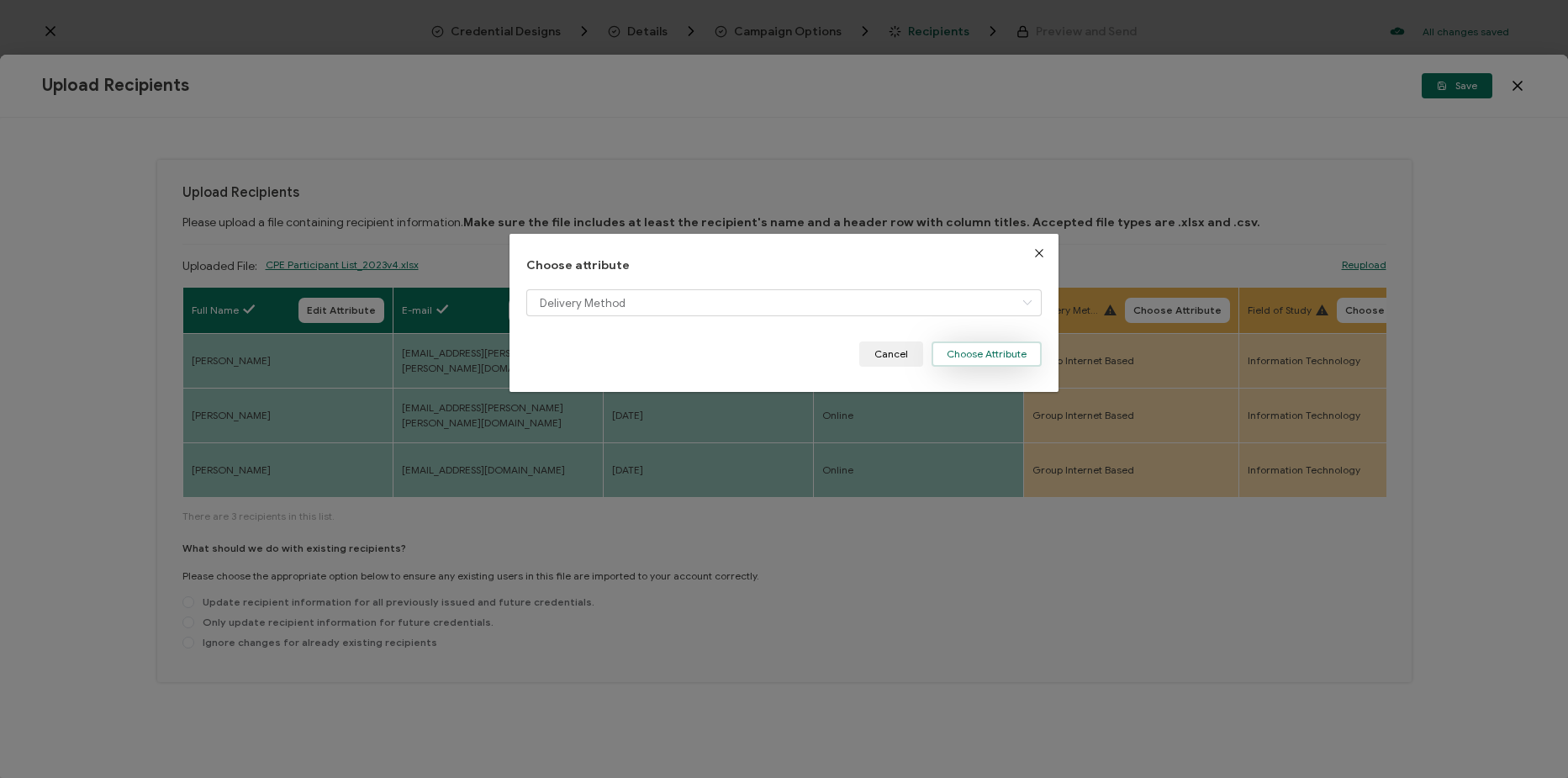
click at [962, 352] on button "Choose Attribute" at bounding box center [986, 354] width 110 height 25
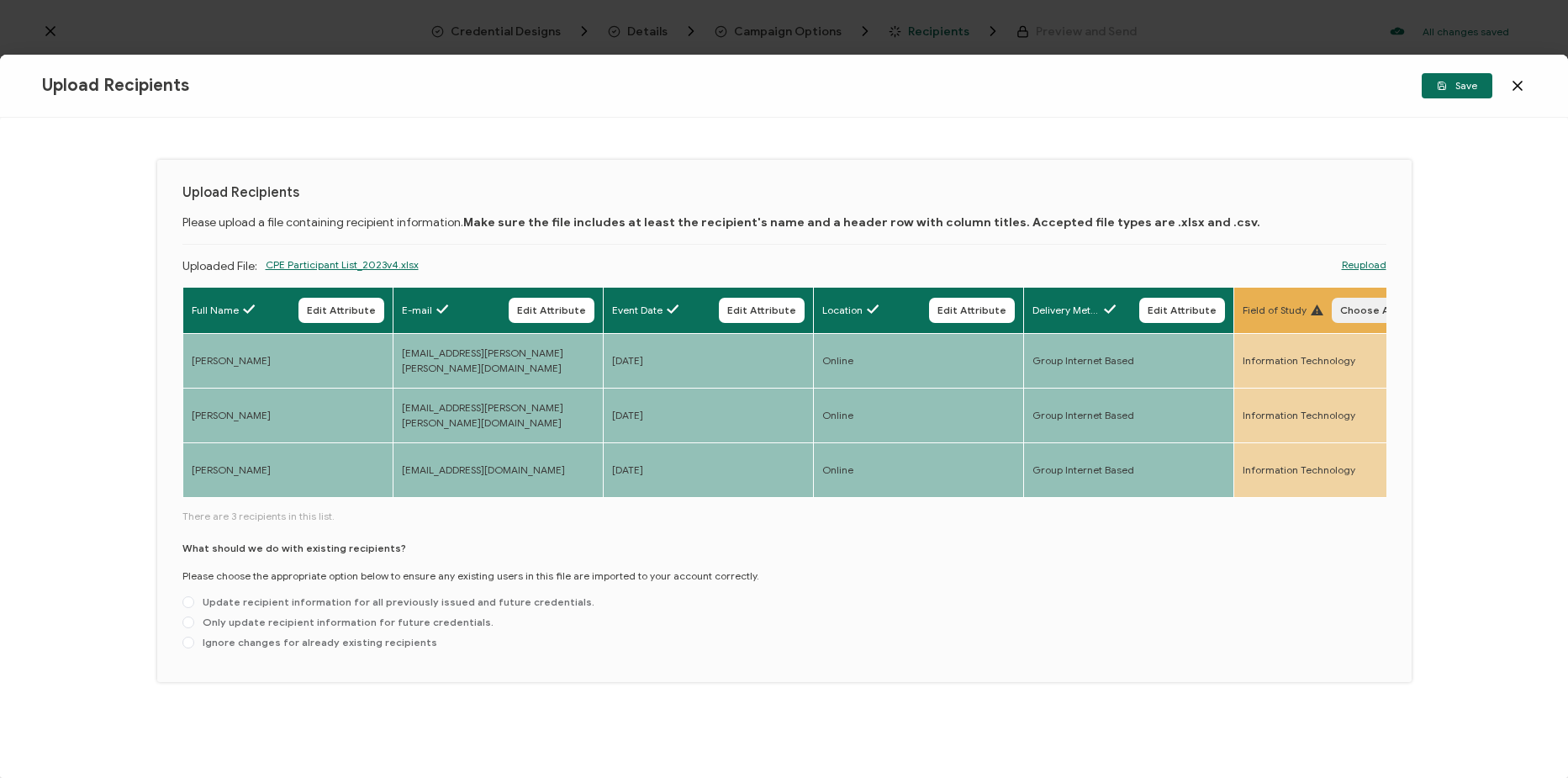
click at [1370, 305] on span "Choose Attribute" at bounding box center [1384, 310] width 89 height 11
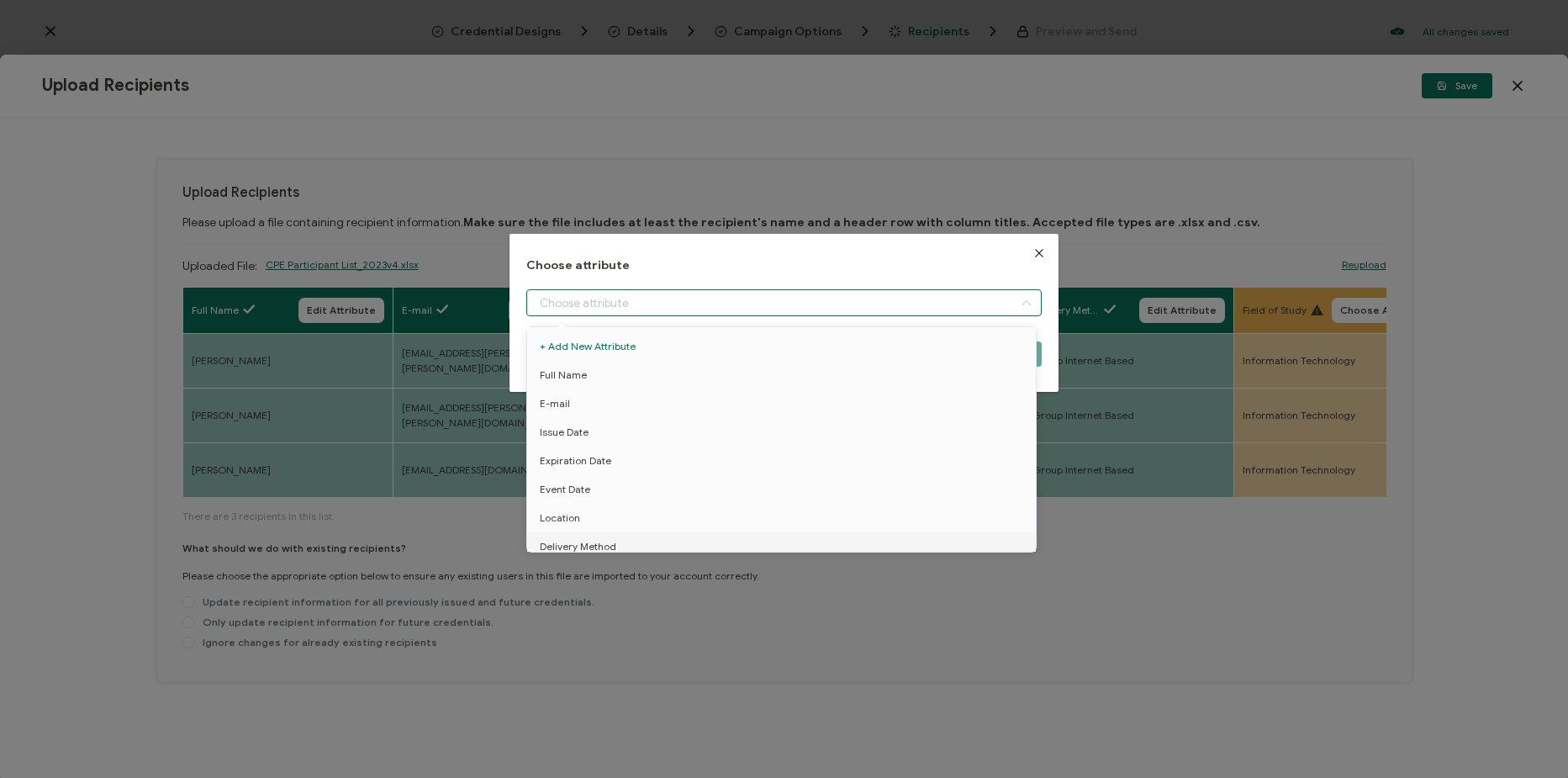
click at [833, 305] on input "dialog" at bounding box center [784, 303] width 515 height 27
click at [676, 445] on li "Field of Study" at bounding box center [784, 452] width 523 height 29
type input "Field of Study"
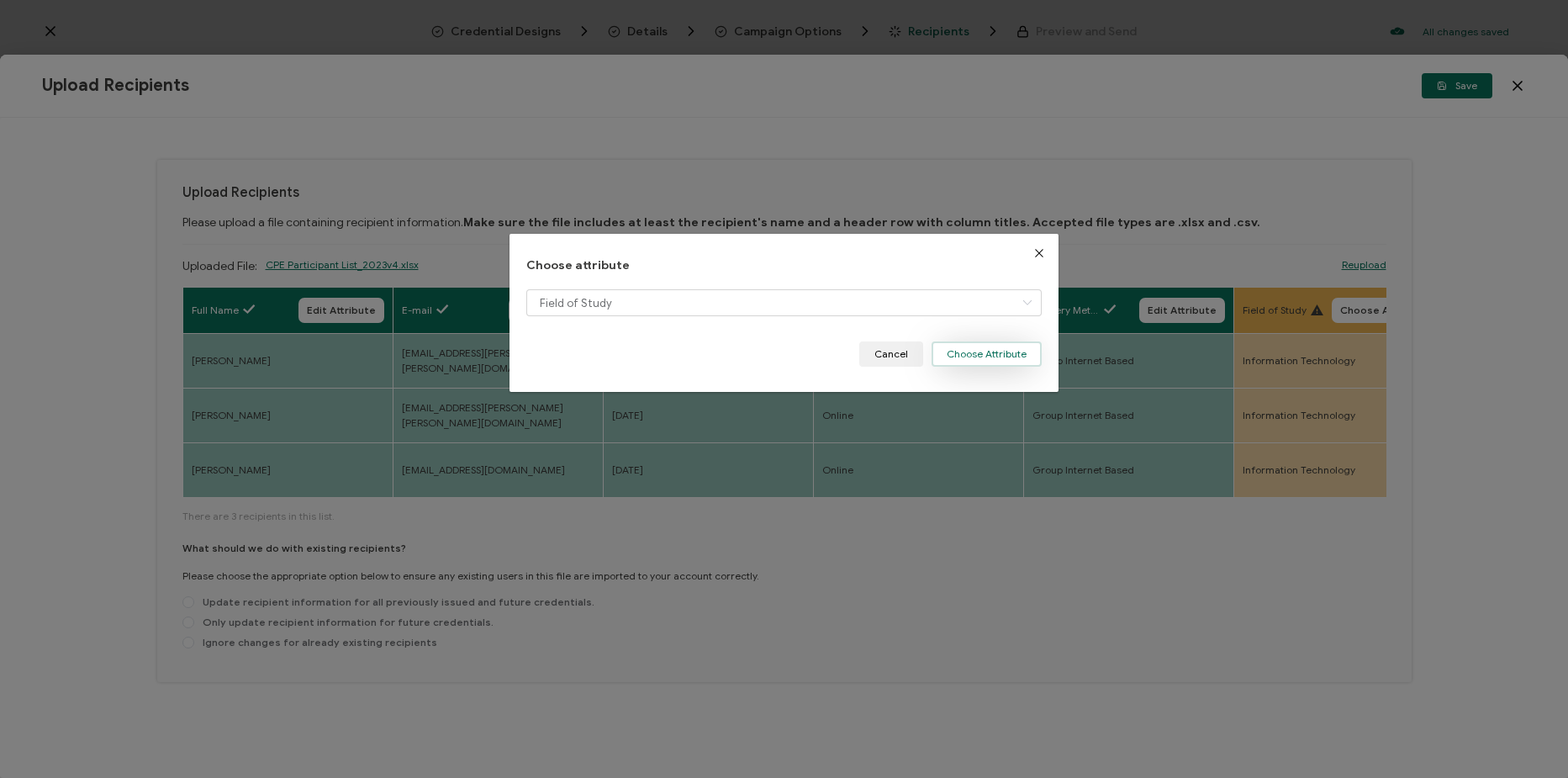
click at [1003, 346] on button "Choose Attribute" at bounding box center [986, 354] width 110 height 25
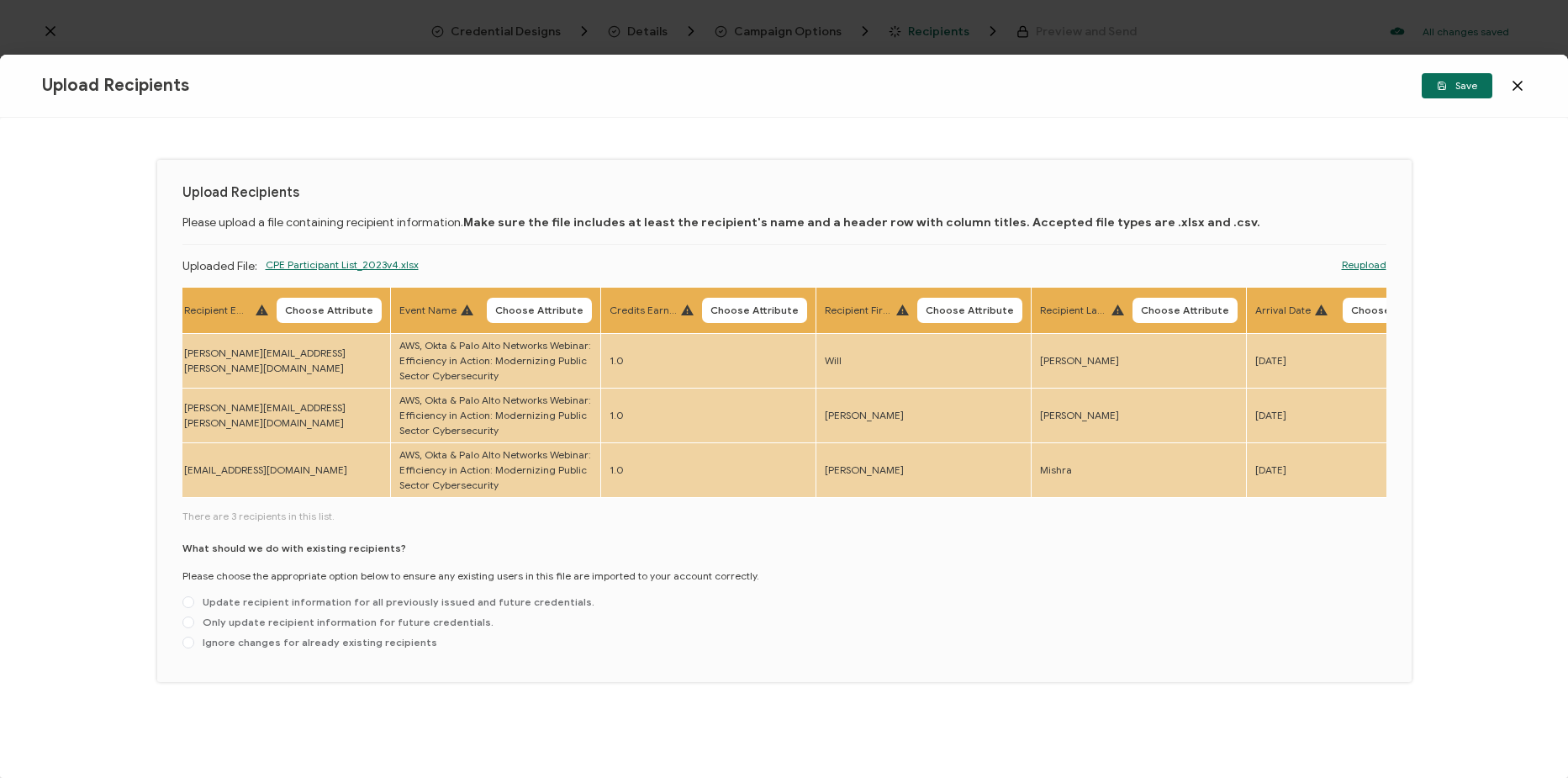
scroll to position [0, 1178]
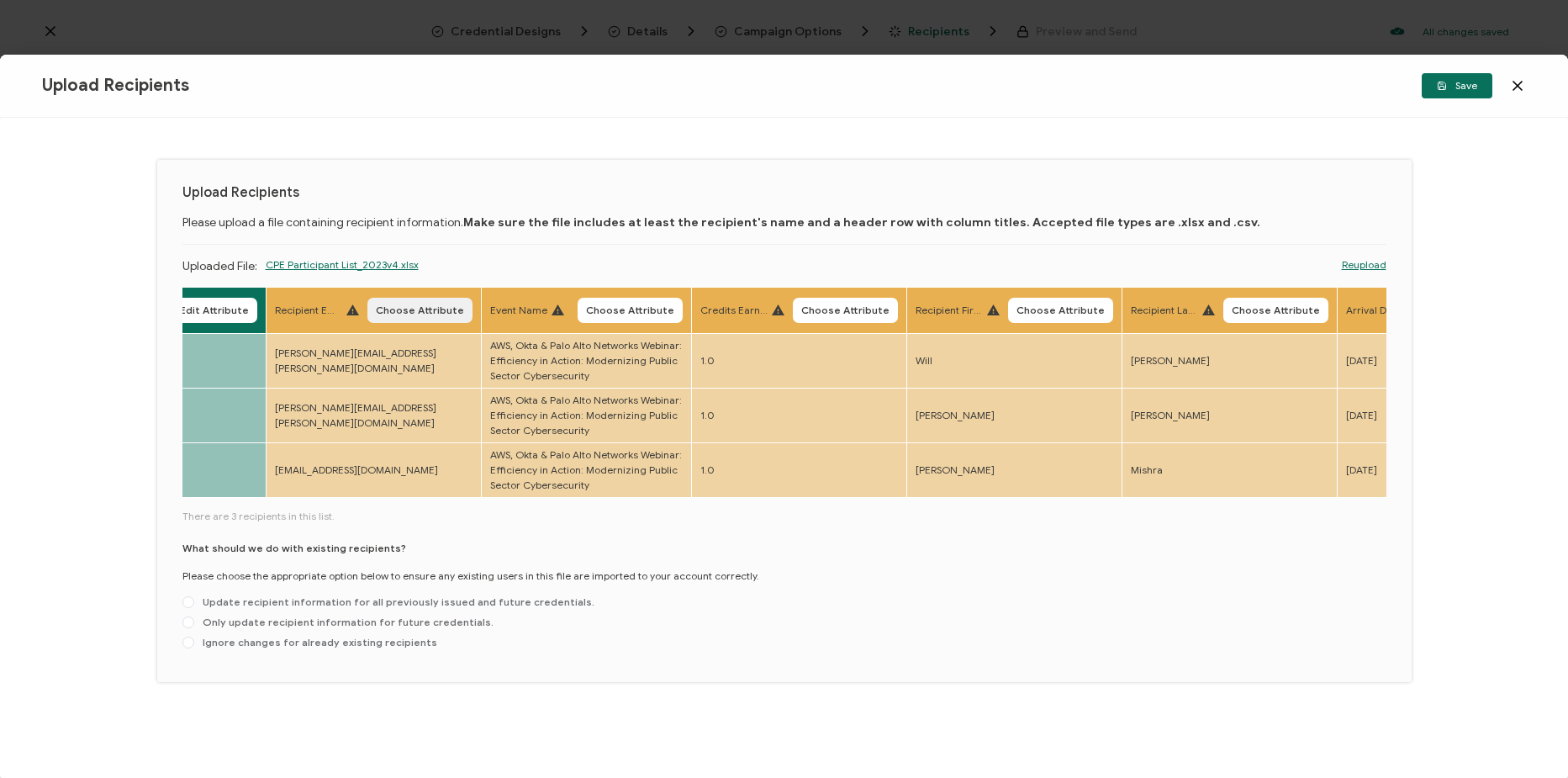
click at [439, 301] on button "Choose Attribute" at bounding box center [420, 310] width 105 height 25
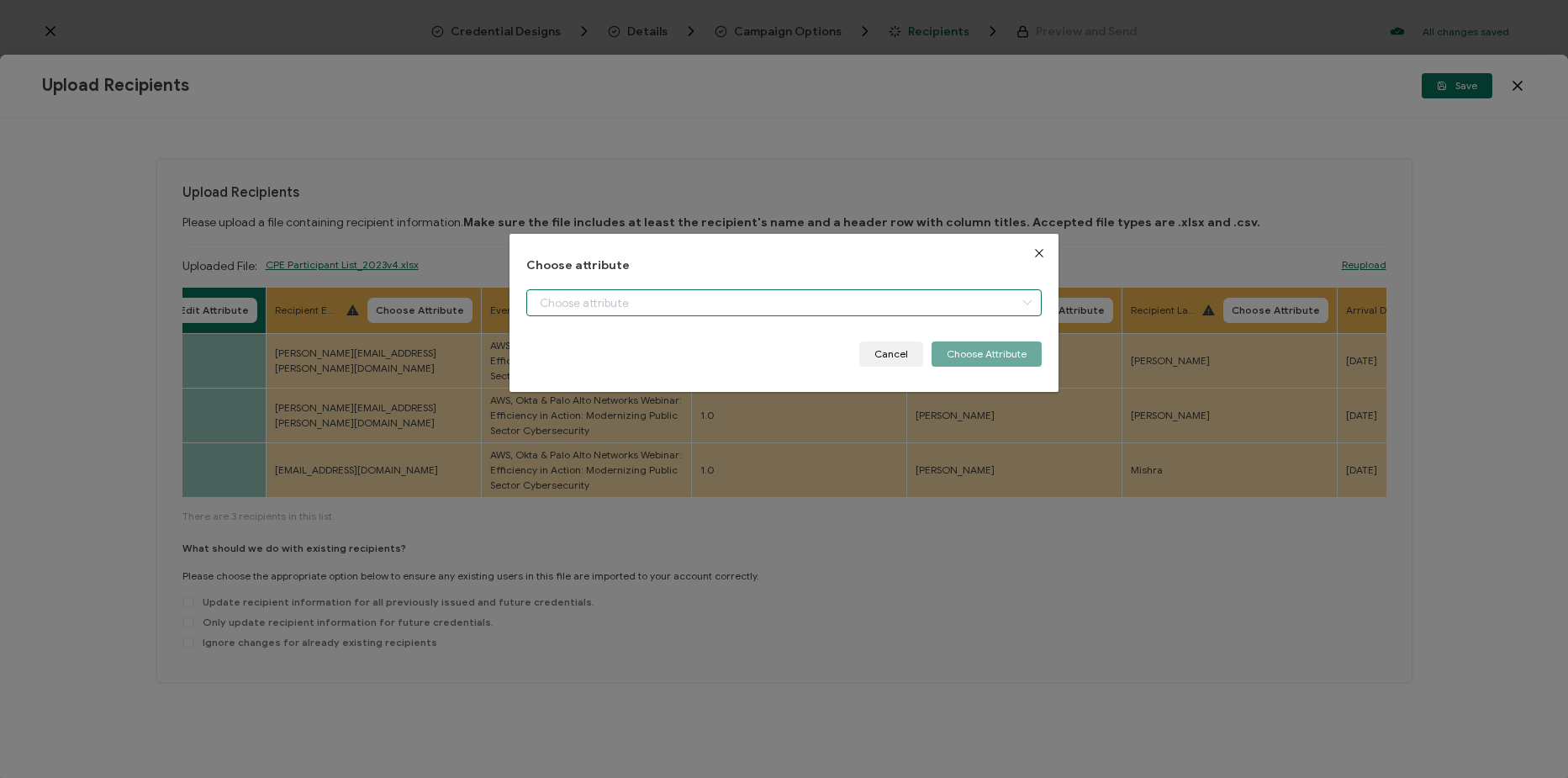
click at [640, 305] on input "dialog" at bounding box center [784, 303] width 515 height 27
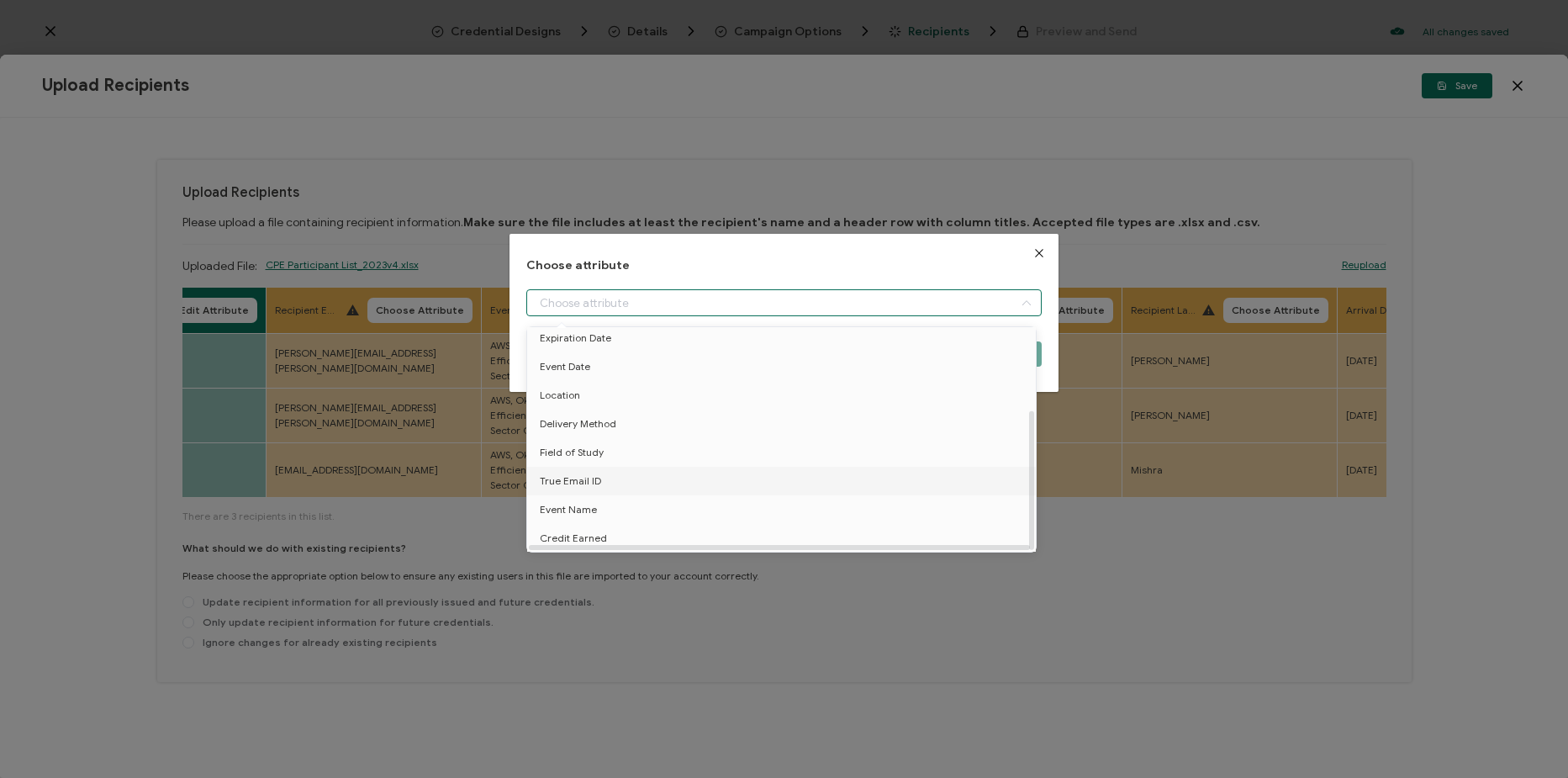
scroll to position [131, 0]
click at [662, 473] on li "True Email ID" at bounding box center [784, 481] width 523 height 29
type input "True Email ID"
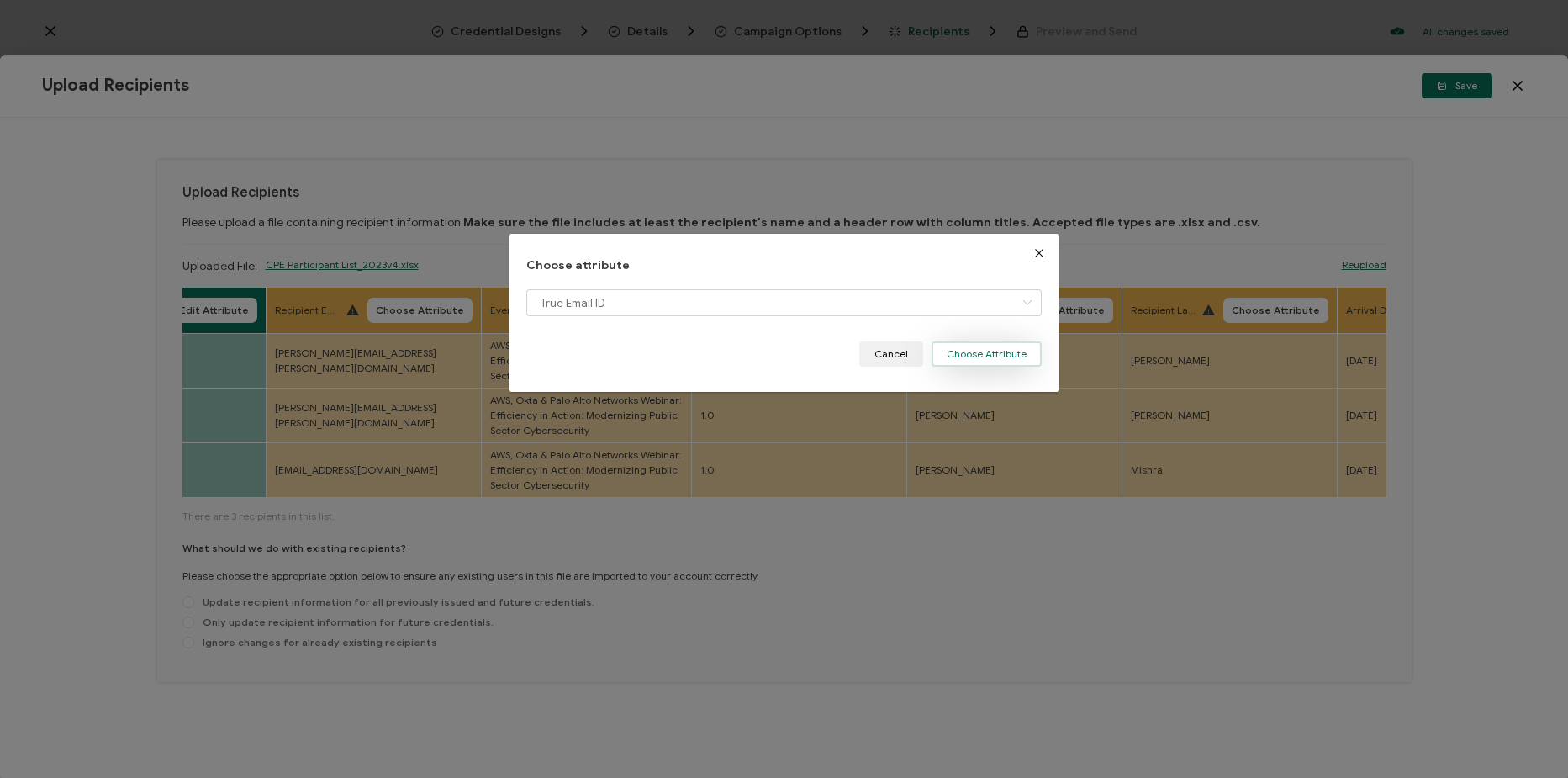
click at [973, 345] on button "Choose Attribute" at bounding box center [986, 354] width 110 height 25
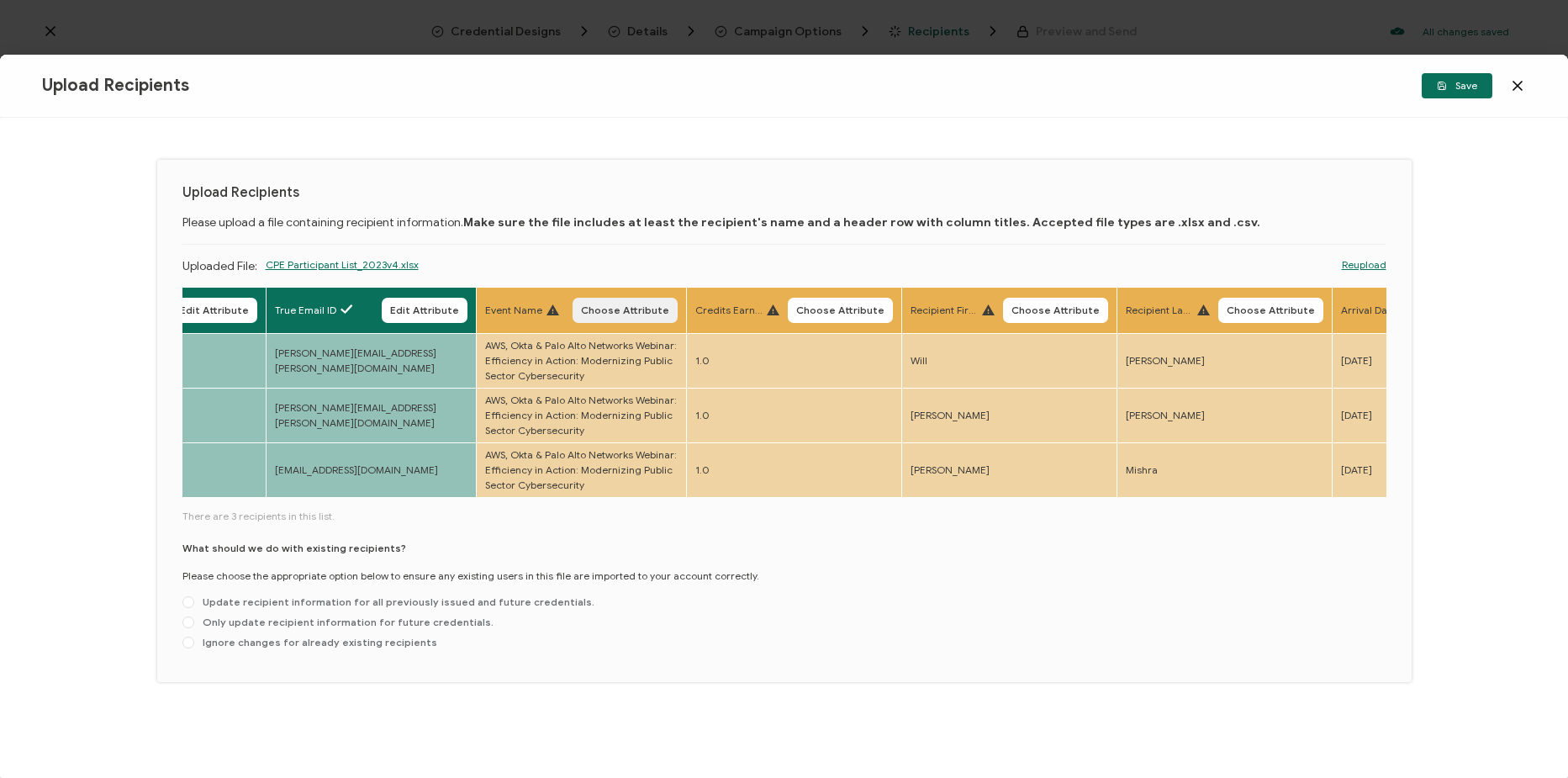
click at [639, 305] on span "Choose Attribute" at bounding box center [625, 310] width 89 height 11
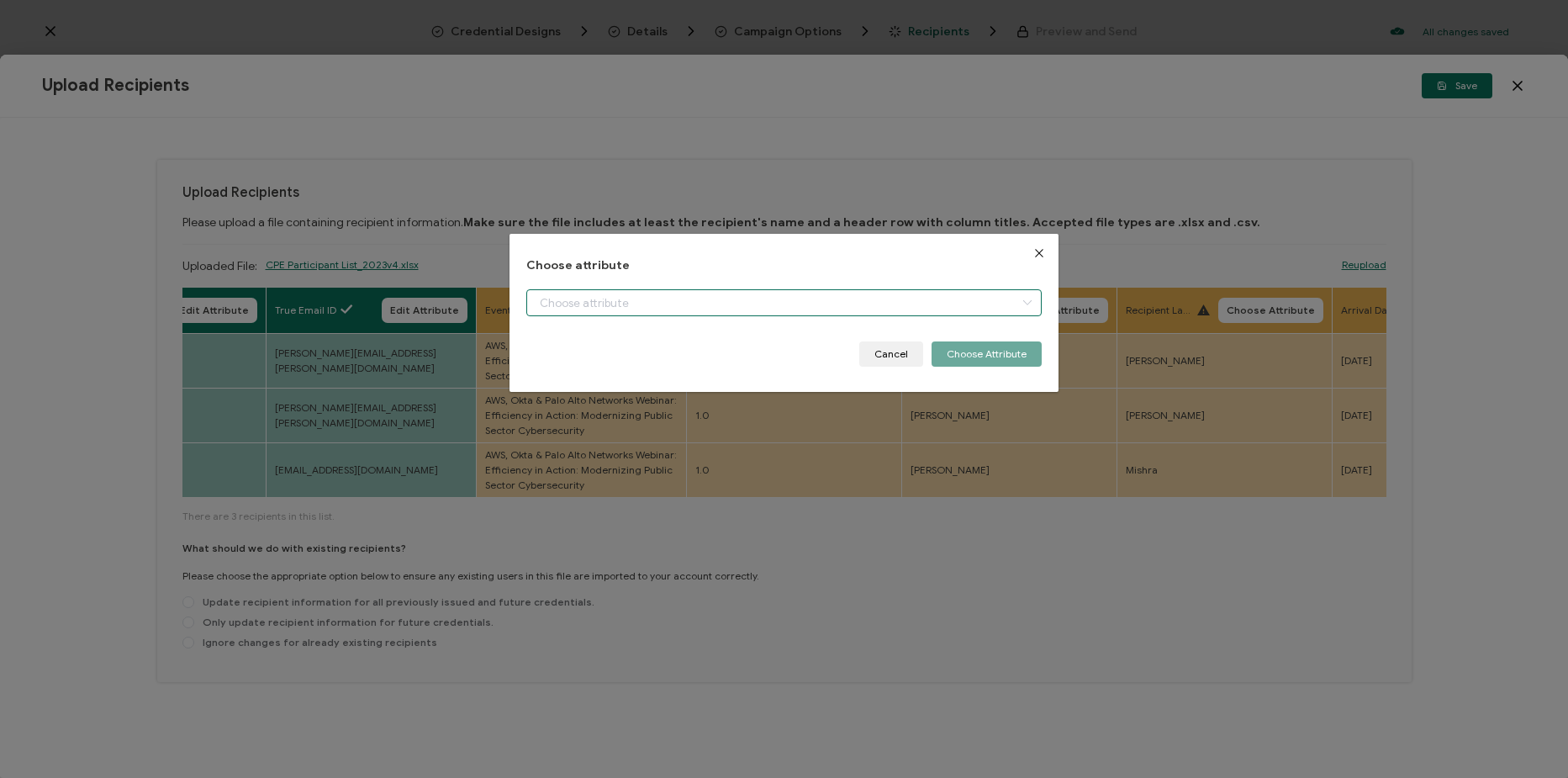
click at [643, 305] on input "dialog" at bounding box center [784, 303] width 515 height 27
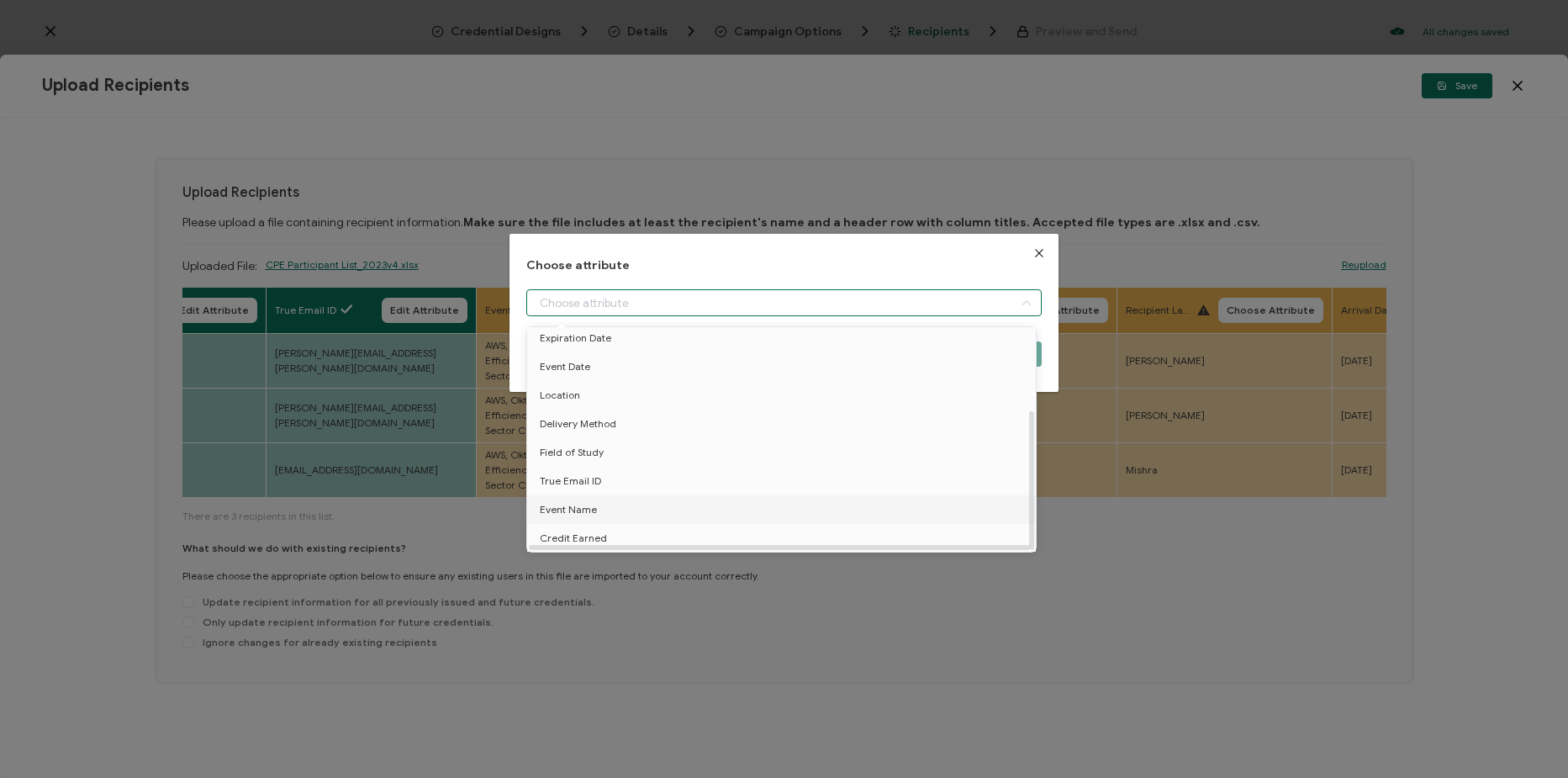
click at [671, 500] on li "Event Name" at bounding box center [784, 510] width 523 height 29
type input "Event Name"
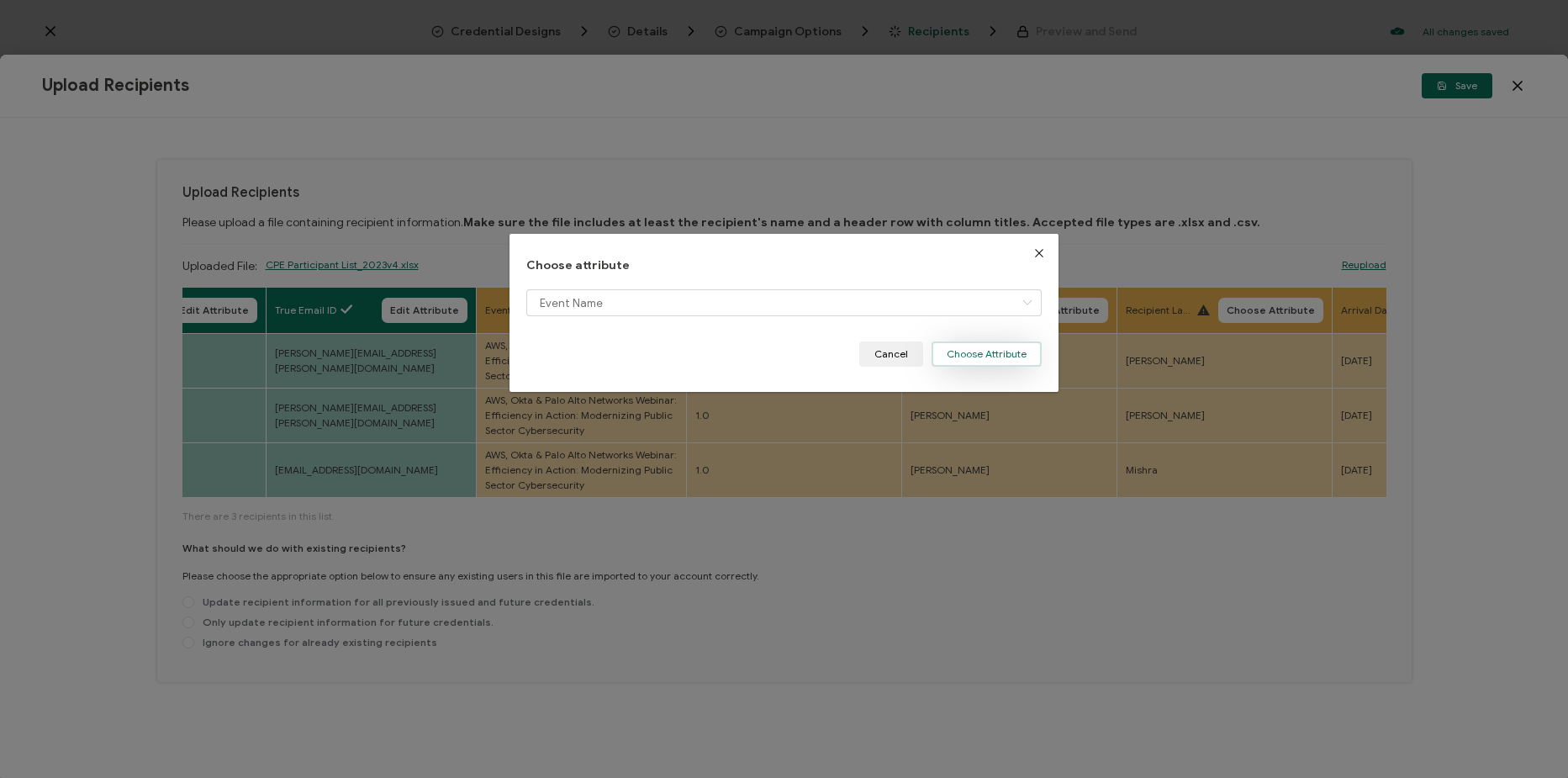
click at [956, 350] on button "Choose Attribute" at bounding box center [986, 354] width 110 height 25
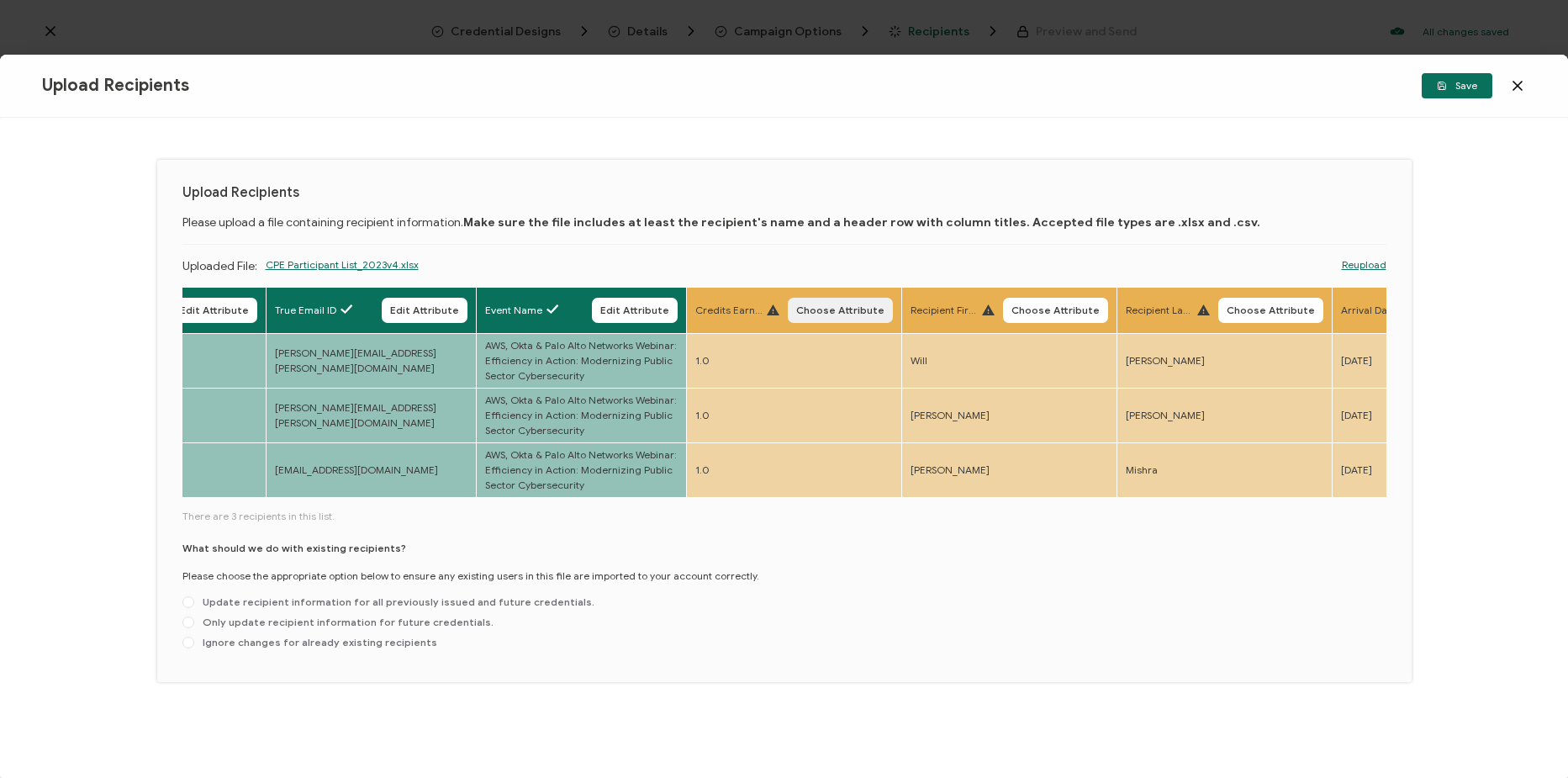
click at [837, 301] on button "Choose Attribute" at bounding box center [841, 310] width 105 height 25
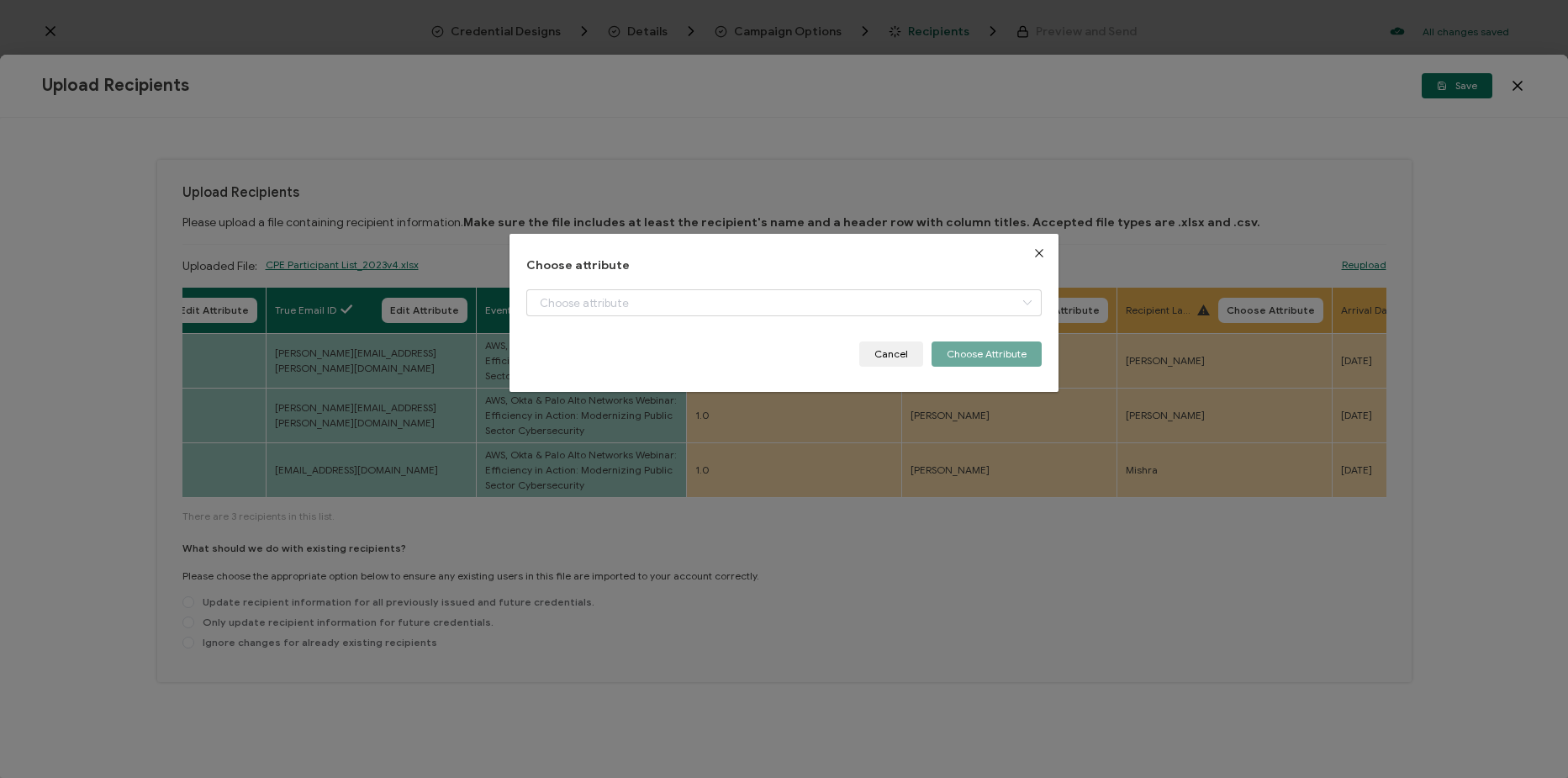
click at [788, 322] on div "dialog" at bounding box center [784, 315] width 515 height 53
click at [788, 300] on input "dialog" at bounding box center [784, 303] width 515 height 27
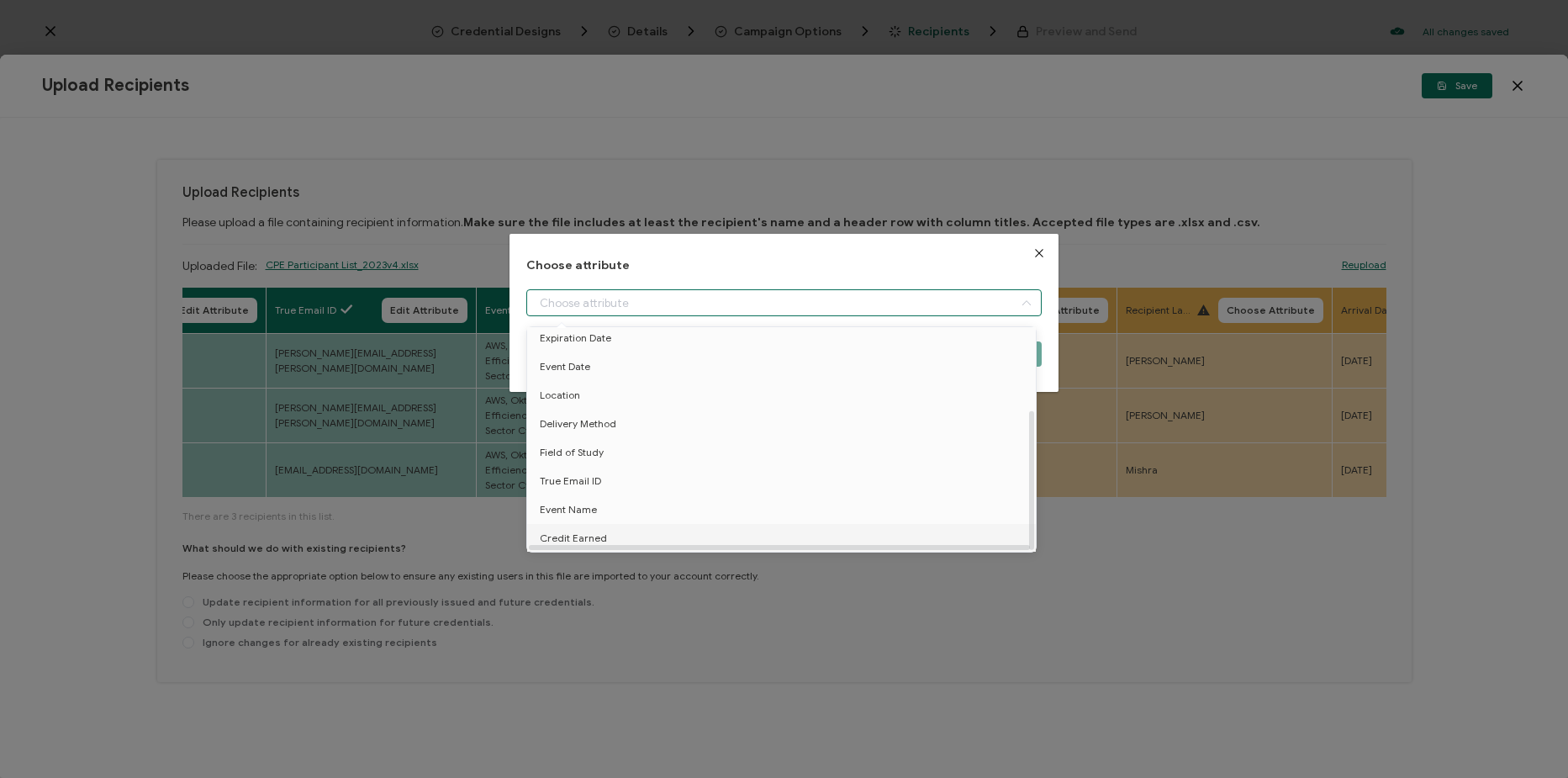
click at [732, 524] on li "Credit Earned" at bounding box center [784, 538] width 523 height 29
type input "Credit Earned"
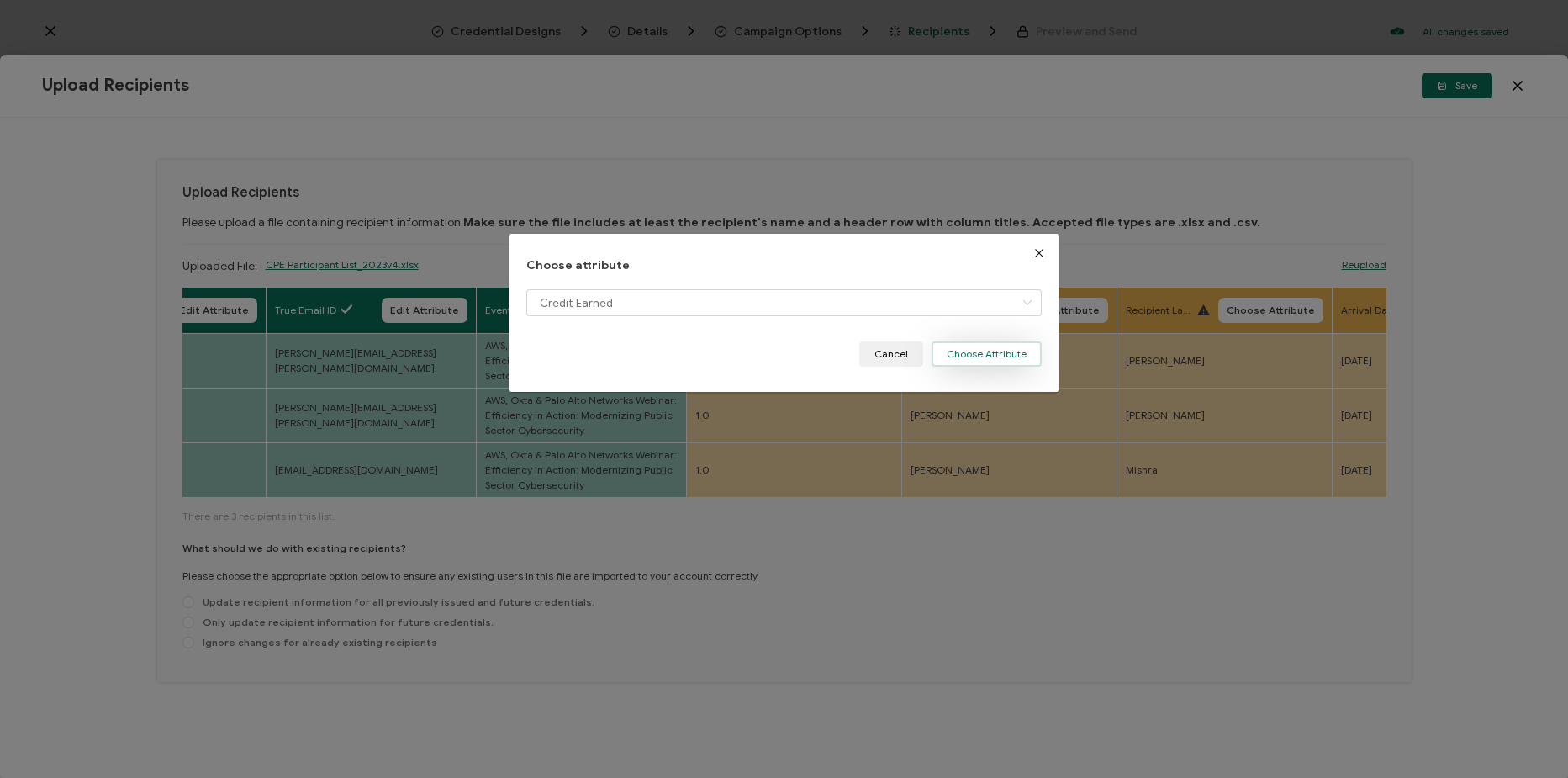
click at [986, 364] on button "Choose Attribute" at bounding box center [986, 354] width 110 height 25
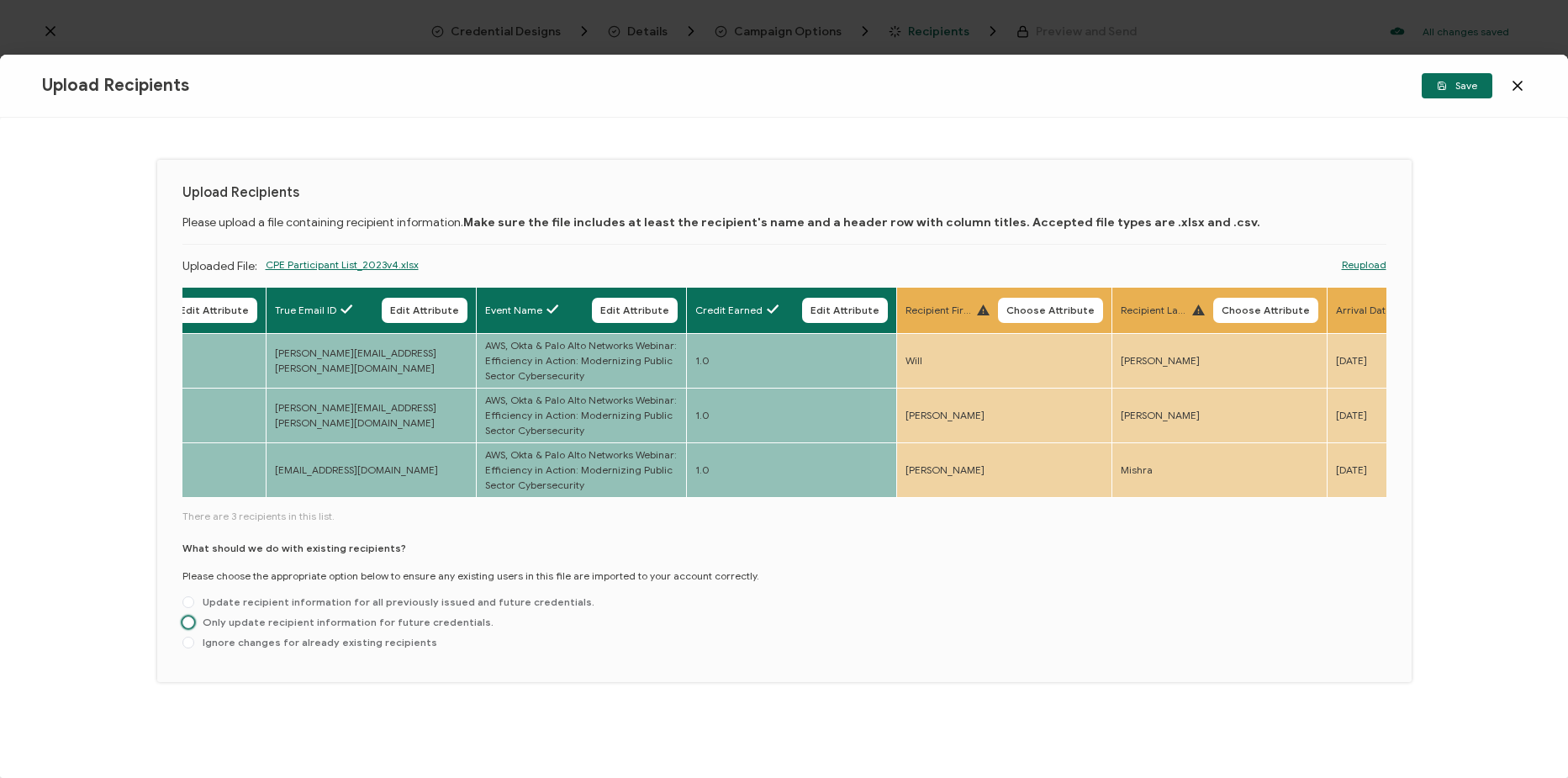
click at [286, 628] on span "Only update recipient information for future credentials." at bounding box center [345, 621] width 300 height 12
click at [195, 628] on input "Only update recipient information for future credentials." at bounding box center [188, 623] width 11 height 13
radio input "true"
click at [1454, 84] on span "Save" at bounding box center [1457, 86] width 40 height 11
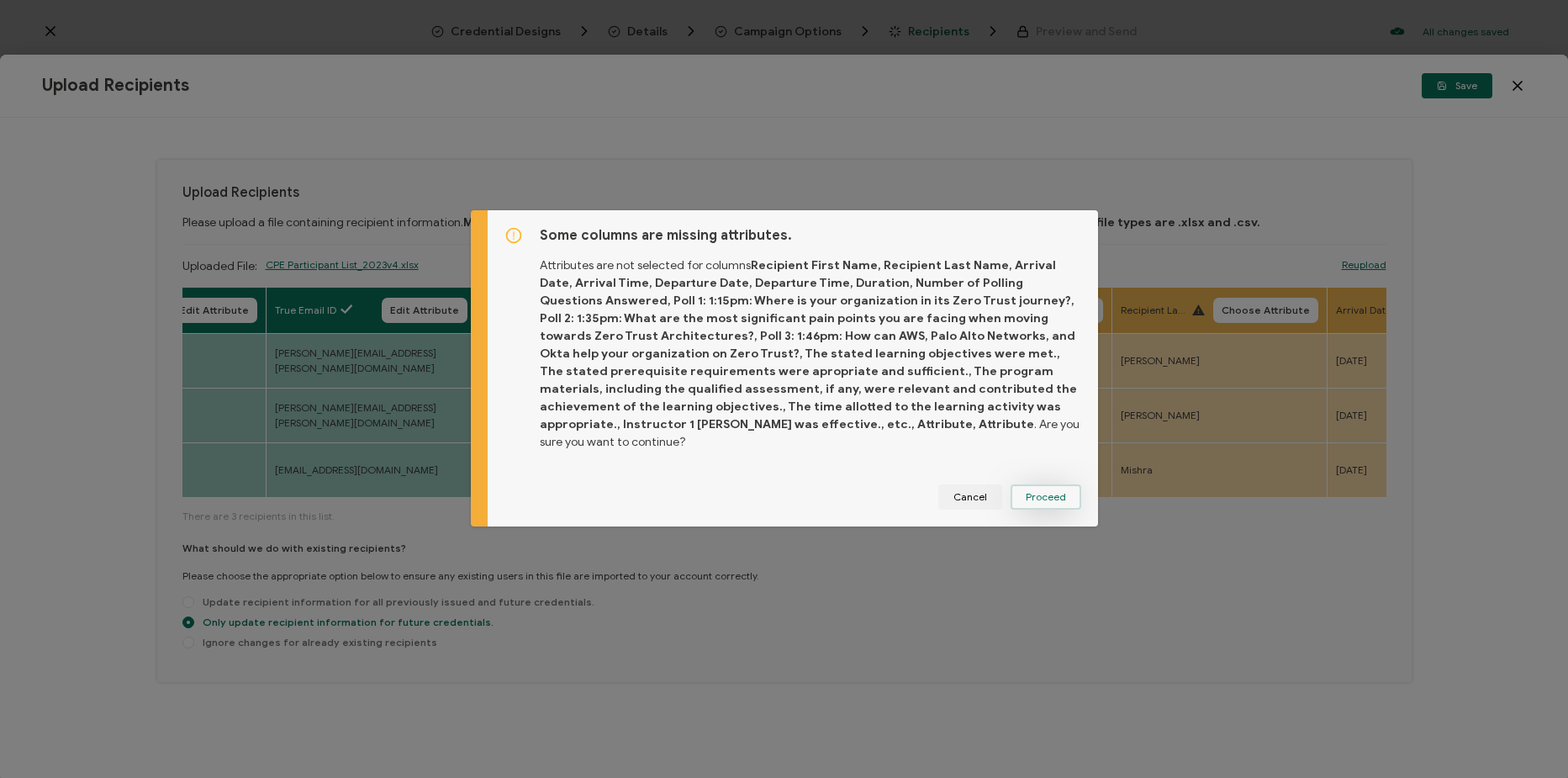
click at [1044, 492] on span "Proceed" at bounding box center [1046, 496] width 40 height 11
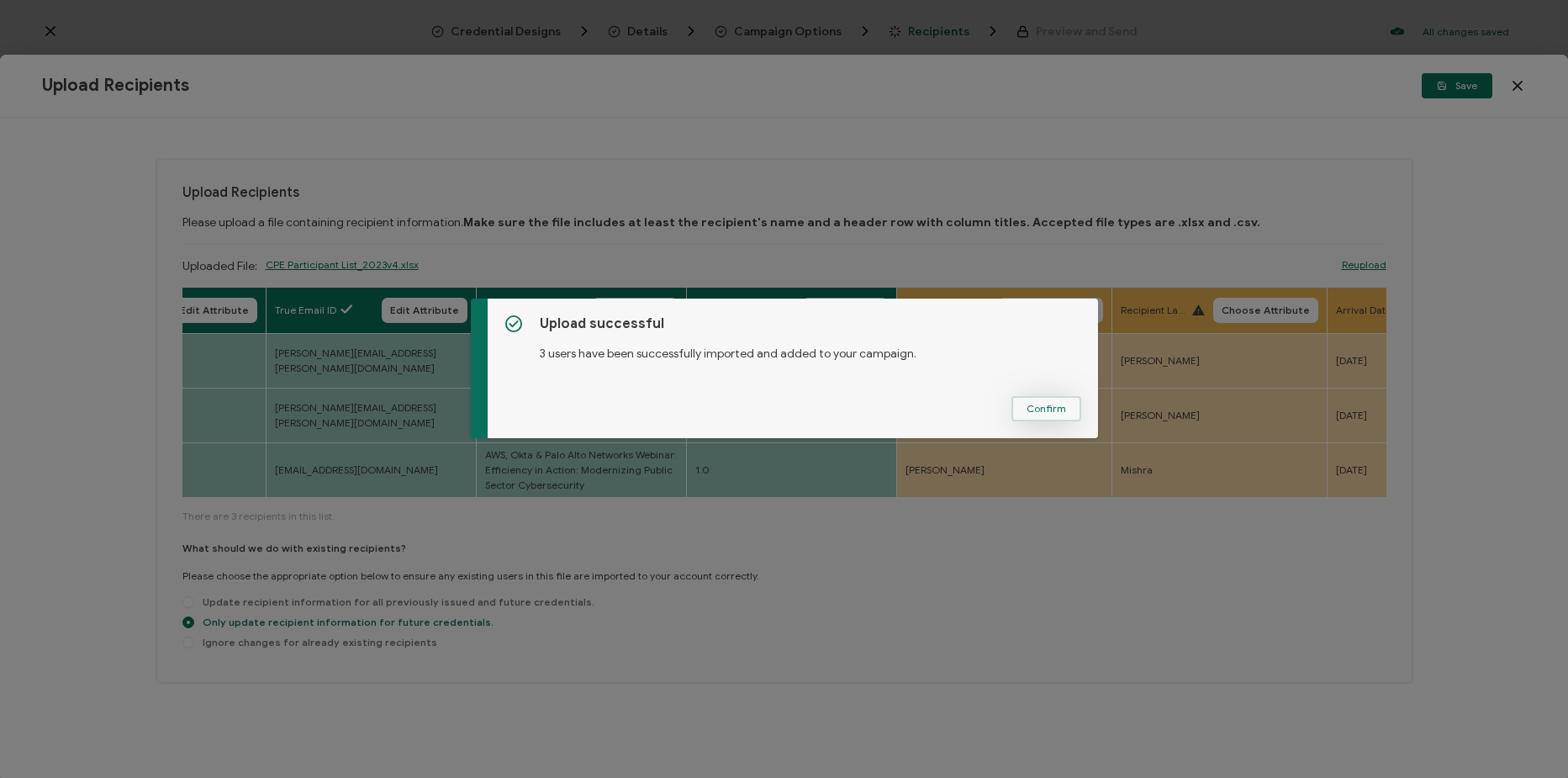
click at [1043, 412] on span "Confirm" at bounding box center [1046, 409] width 39 height 11
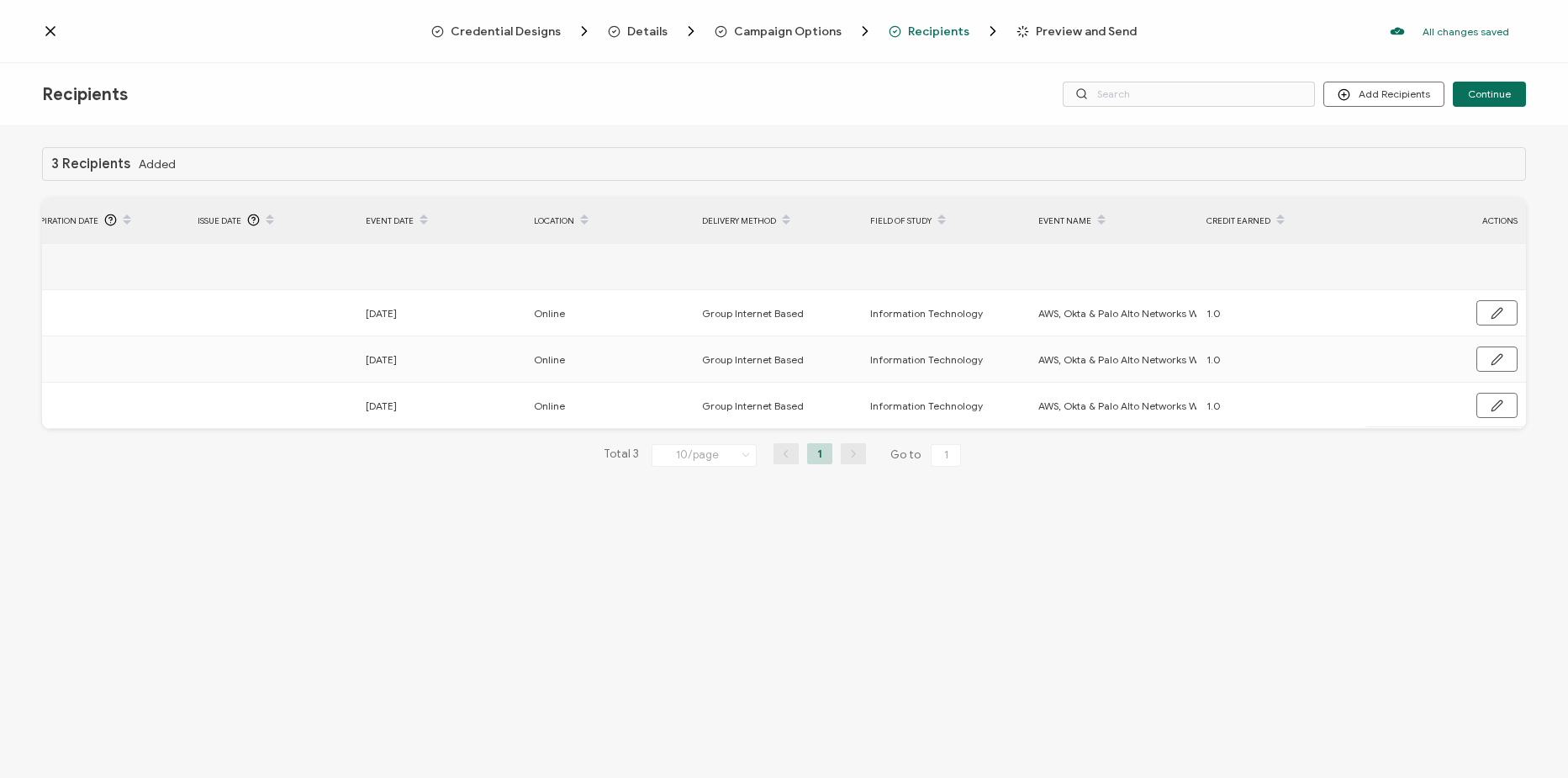
scroll to position [0, 0]
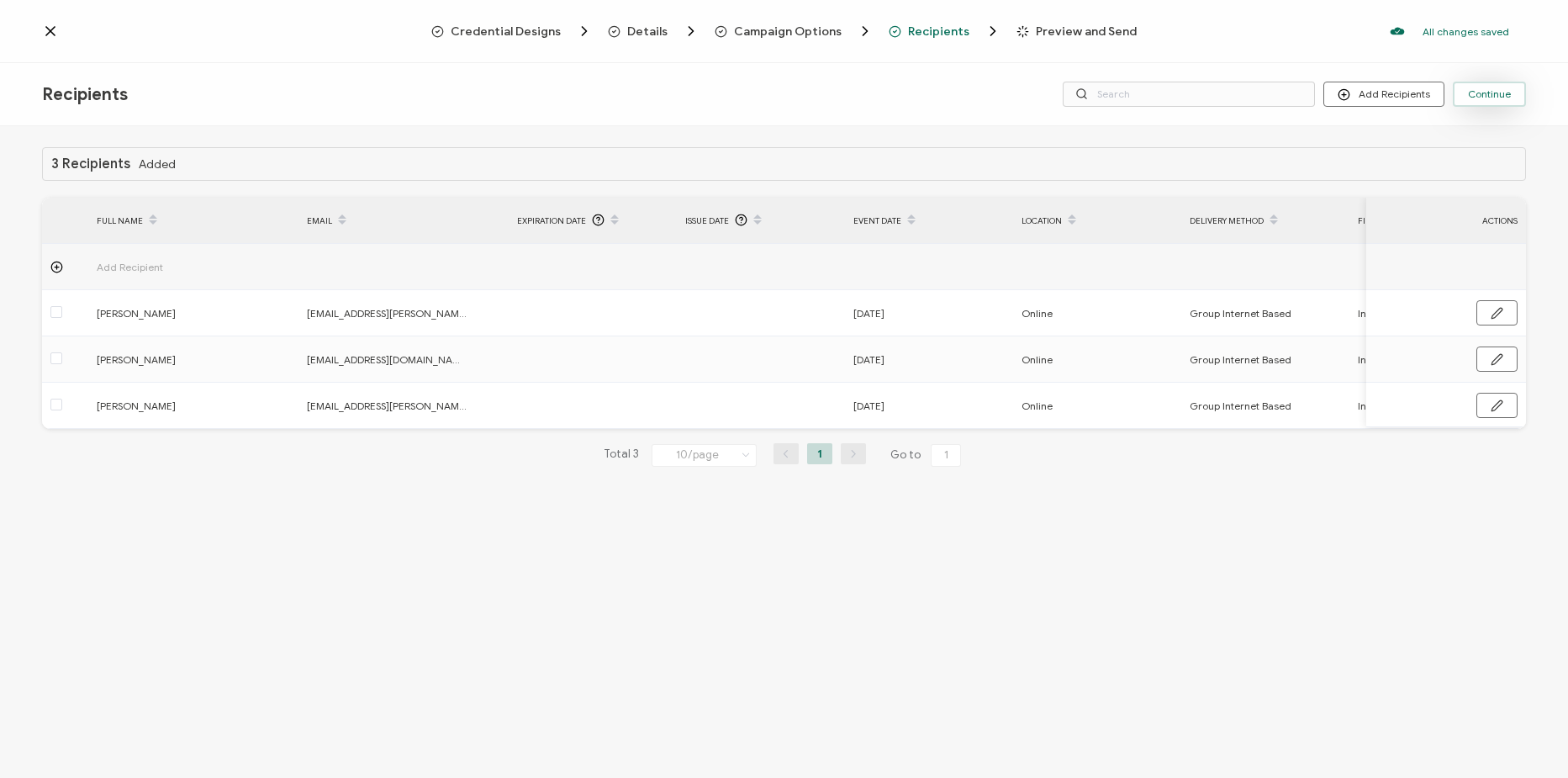
click at [1487, 100] on button "Continue" at bounding box center [1490, 94] width 73 height 25
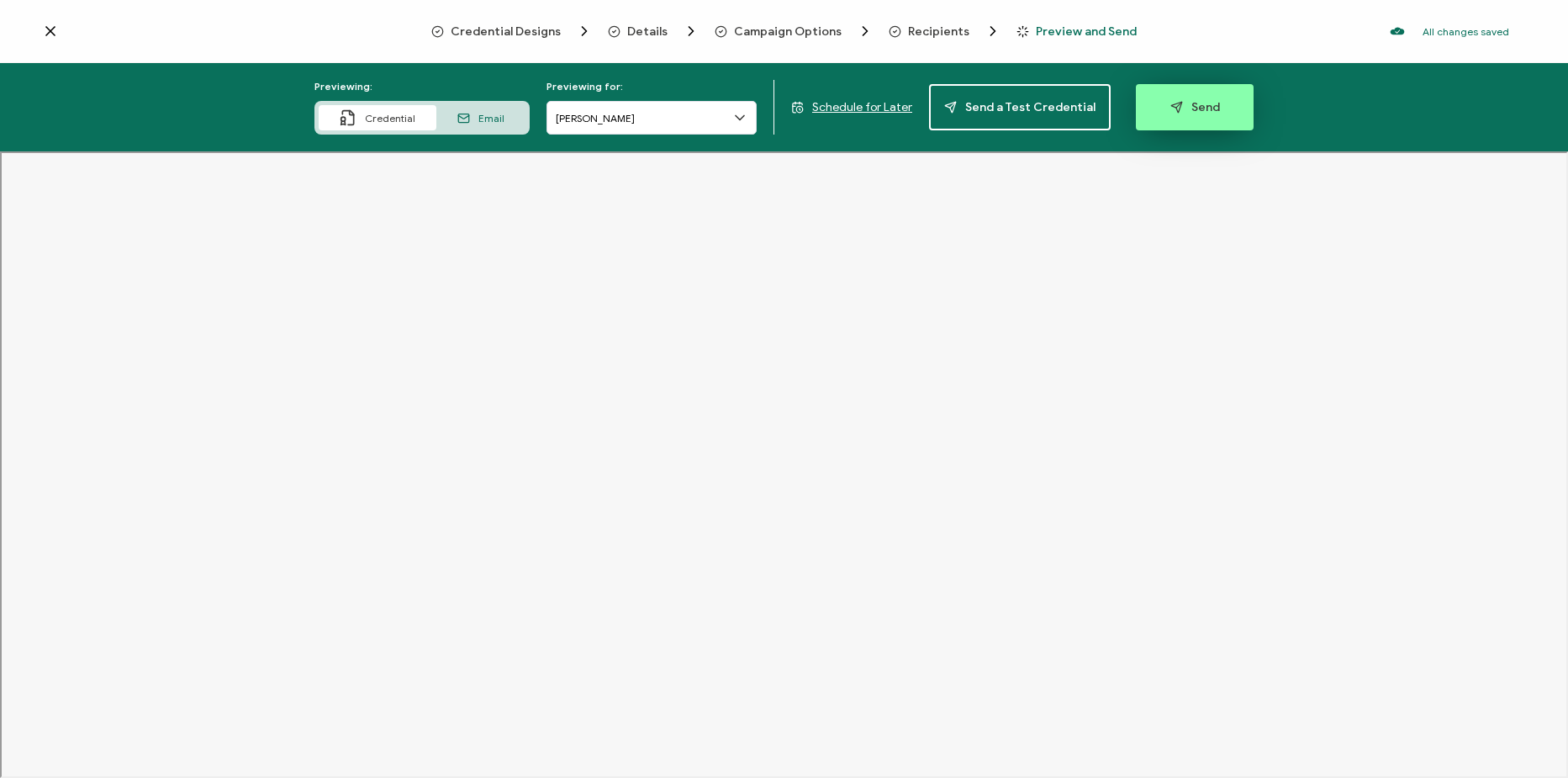
click at [1178, 107] on span "Send" at bounding box center [1195, 107] width 50 height 12
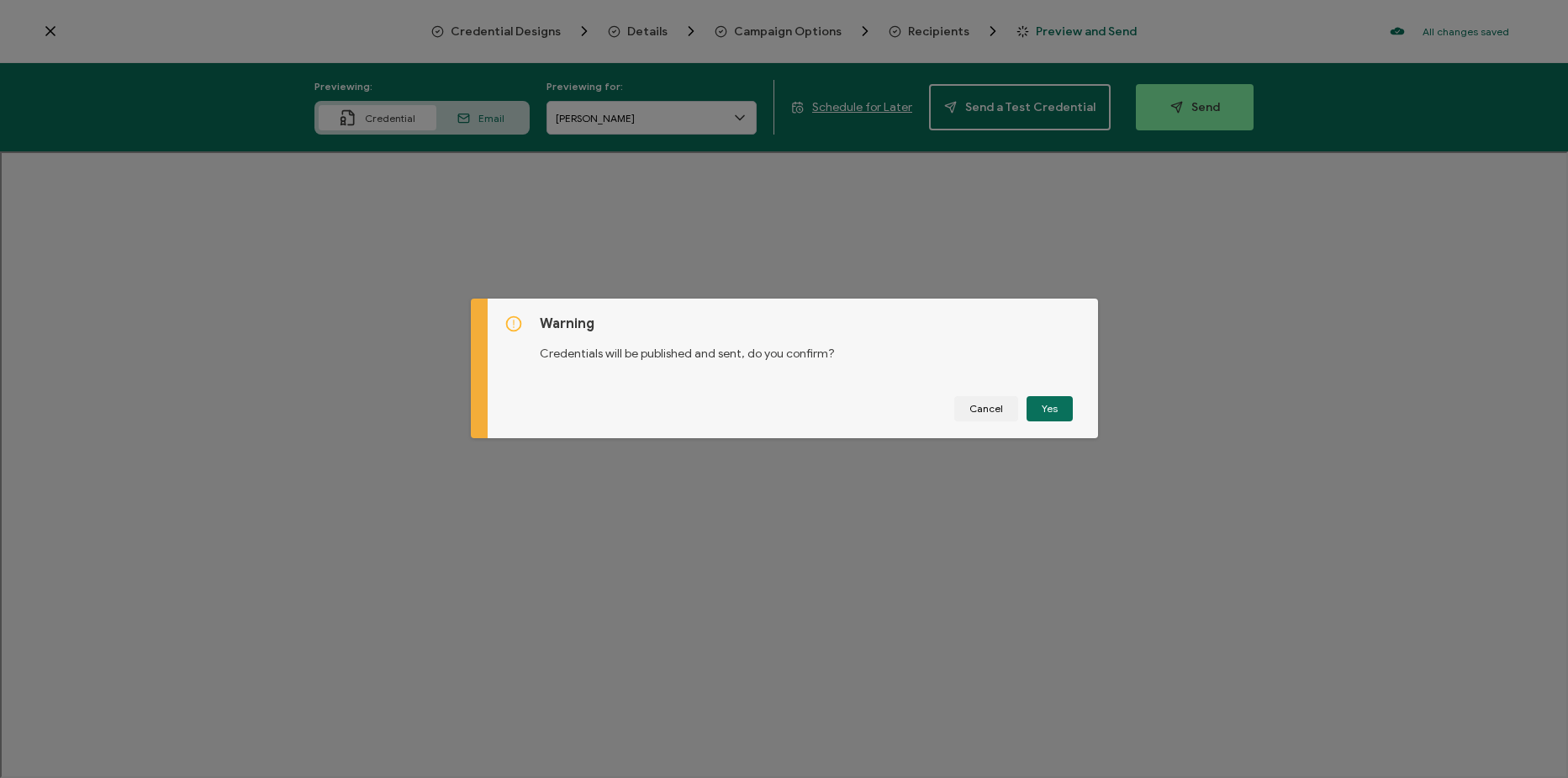
click at [1052, 423] on div "Warning Credentials will be published and sent, do you confirm? Cancel Yes" at bounding box center [793, 368] width 611 height 139
click at [1049, 410] on button "Yes" at bounding box center [1050, 409] width 46 height 25
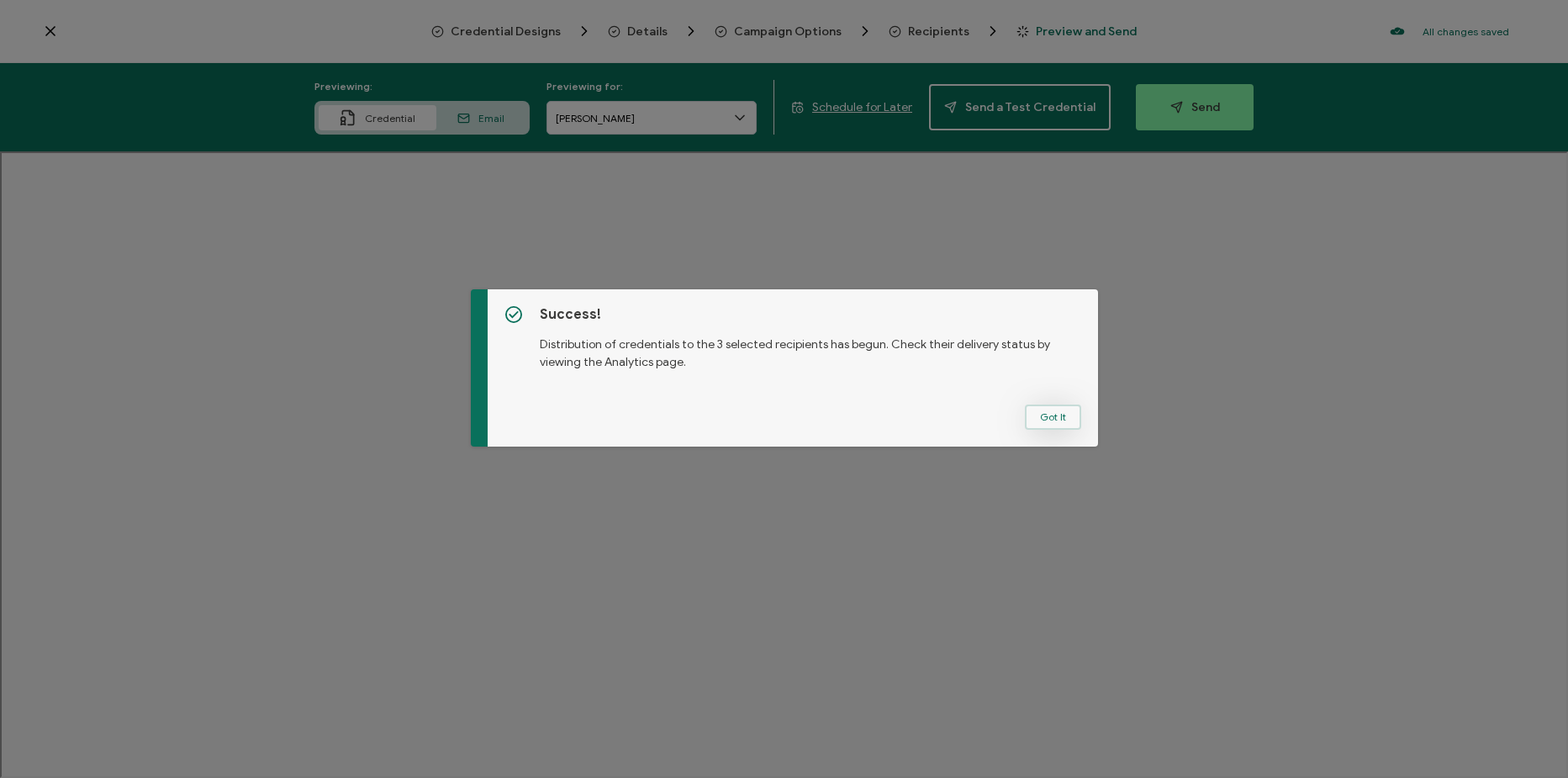
click at [1050, 423] on button "Got It" at bounding box center [1053, 417] width 56 height 25
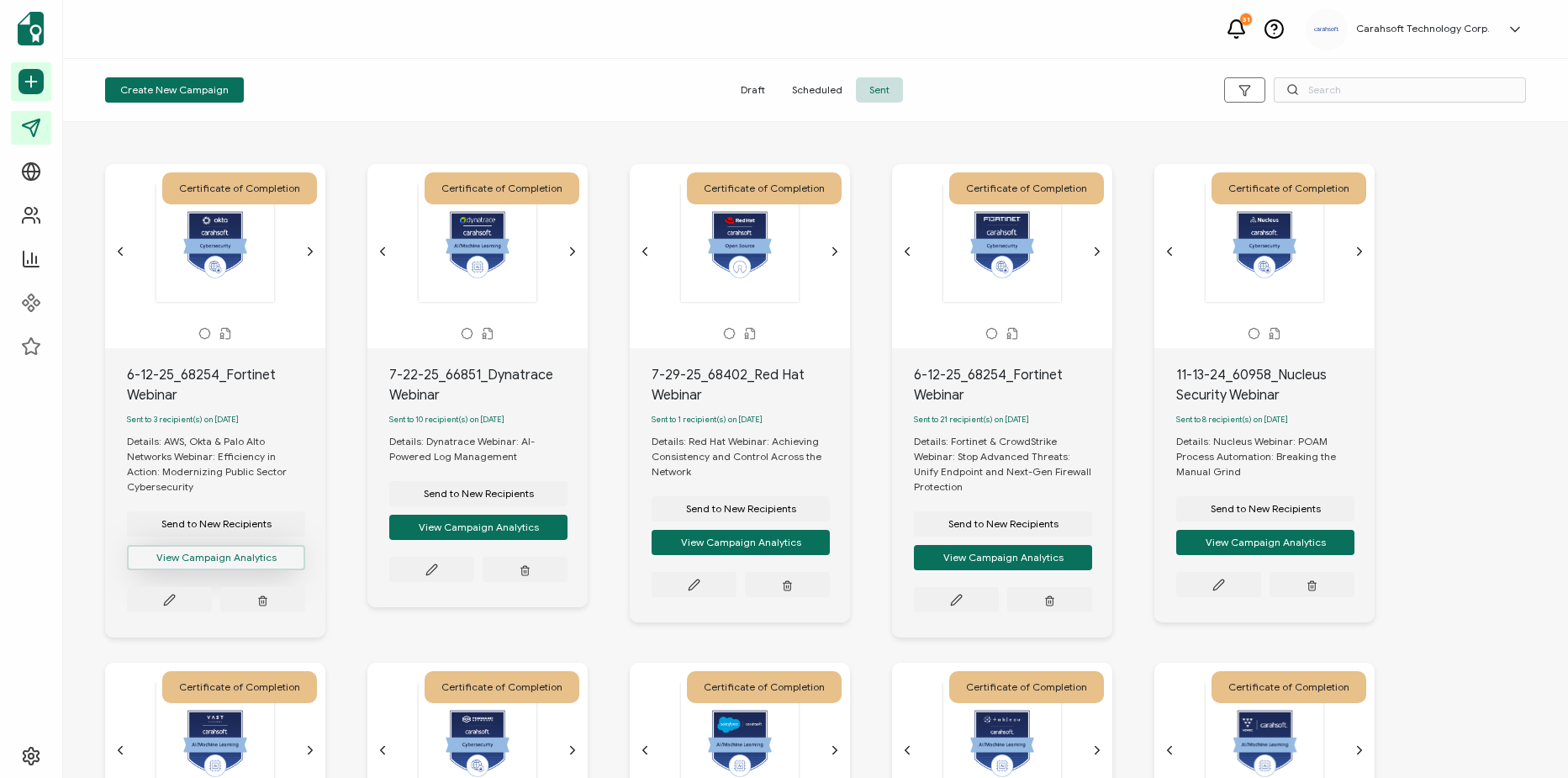
click at [268, 566] on button "View Campaign Analytics" at bounding box center [216, 557] width 178 height 25
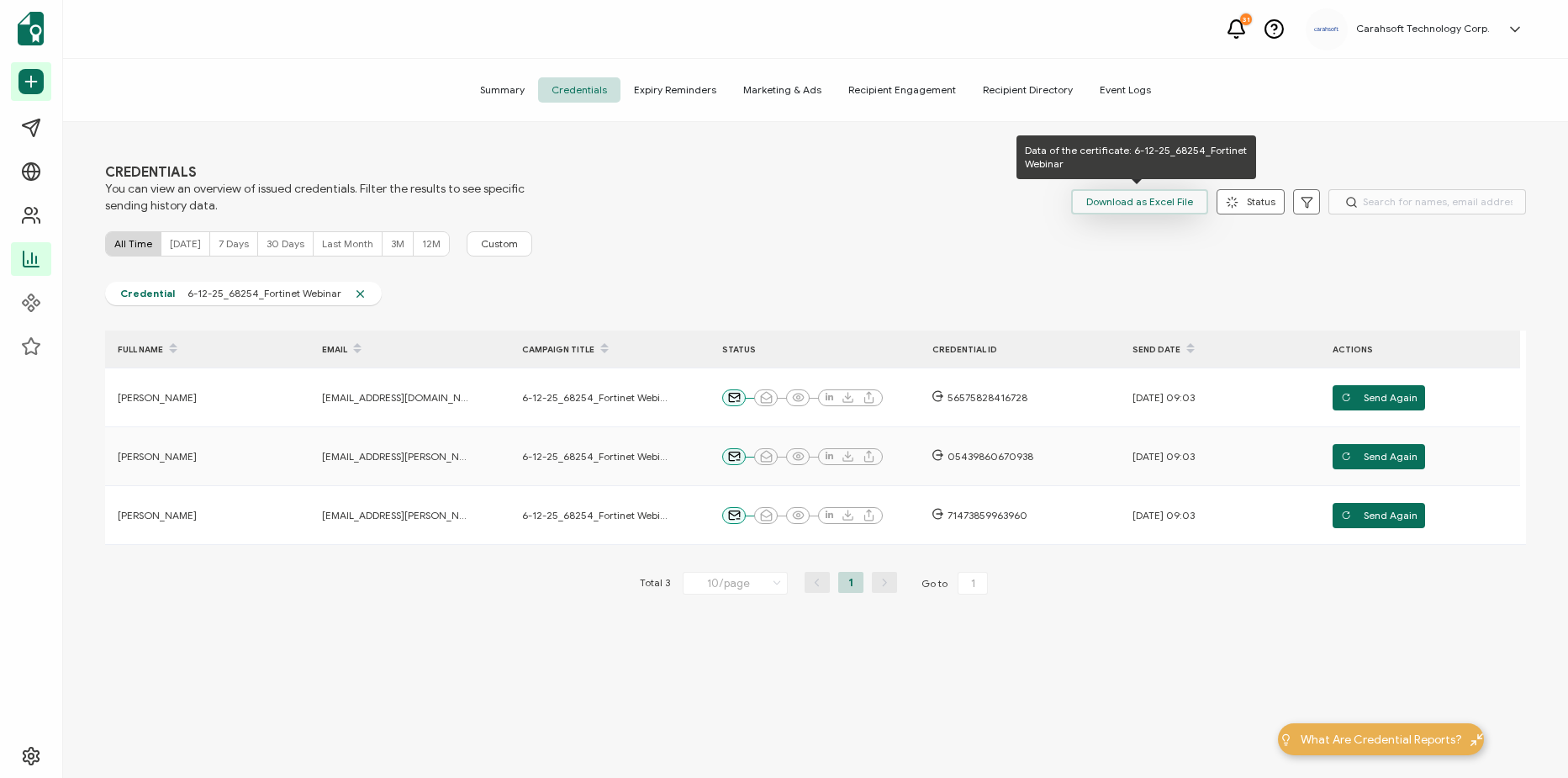
click at [1156, 192] on span "Download as Excel File" at bounding box center [1139, 201] width 107 height 25
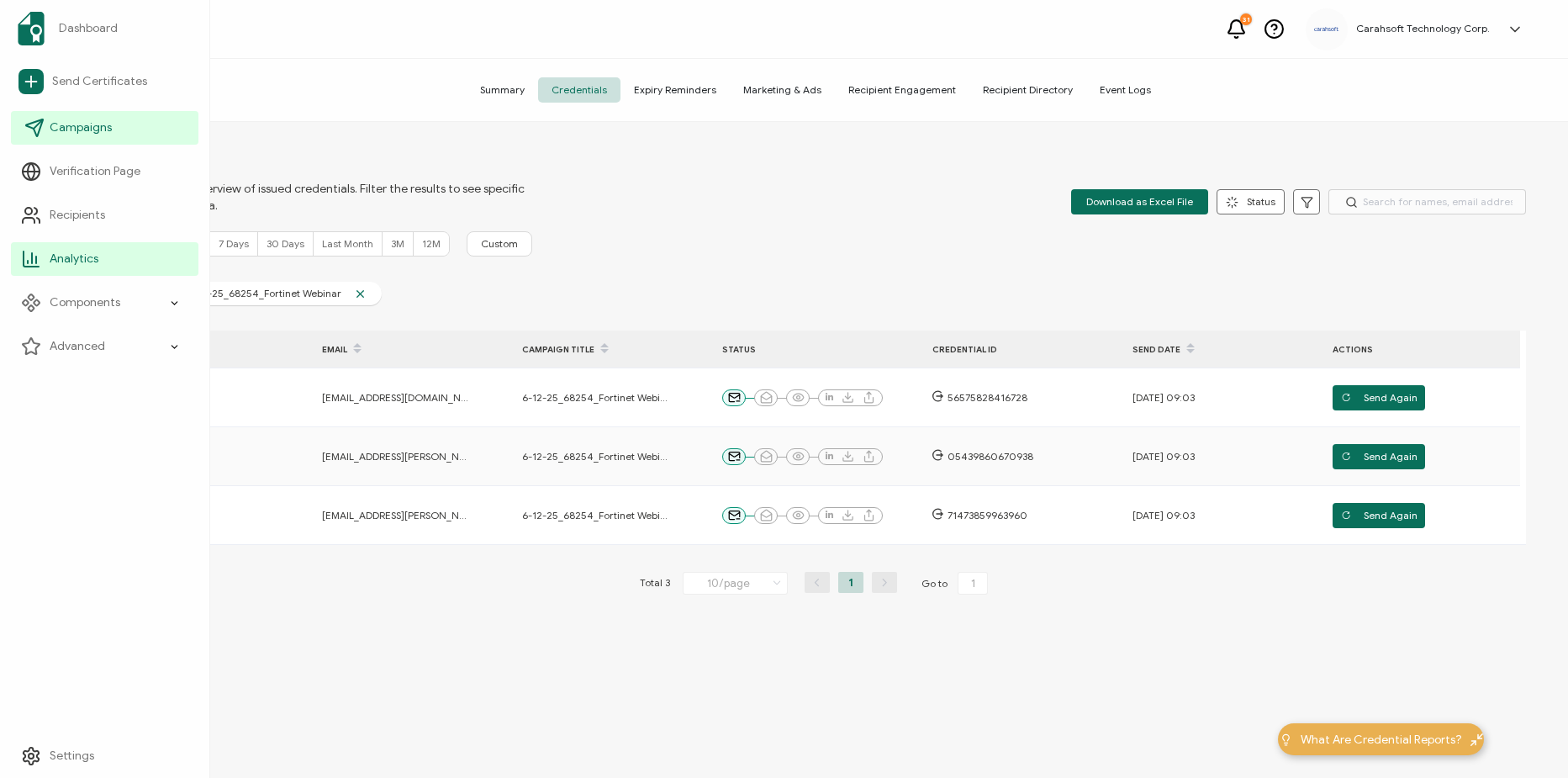
click at [85, 140] on link "Campaigns" at bounding box center [104, 127] width 187 height 33
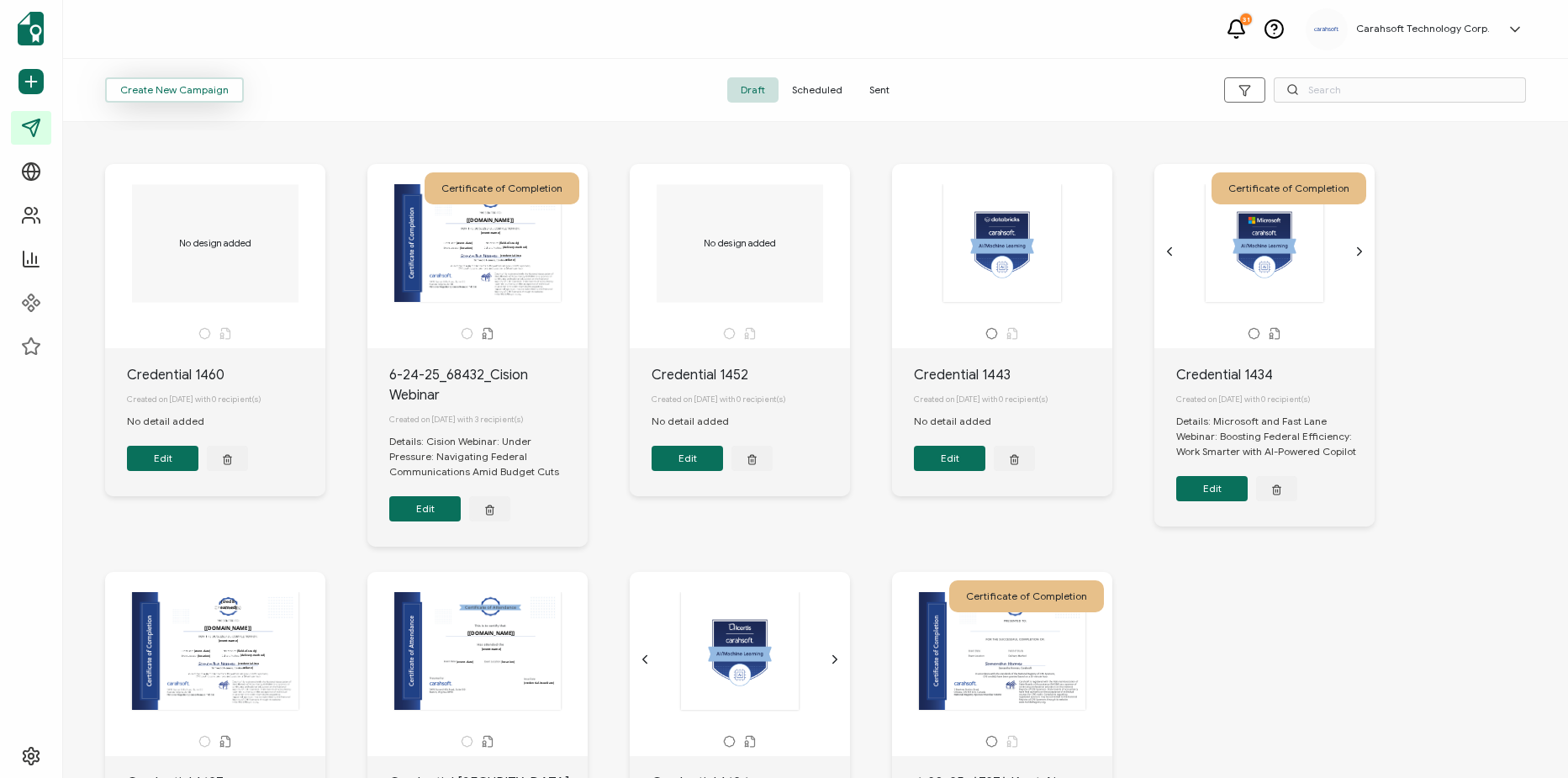
click at [214, 92] on span "Create New Campaign" at bounding box center [175, 90] width 109 height 11
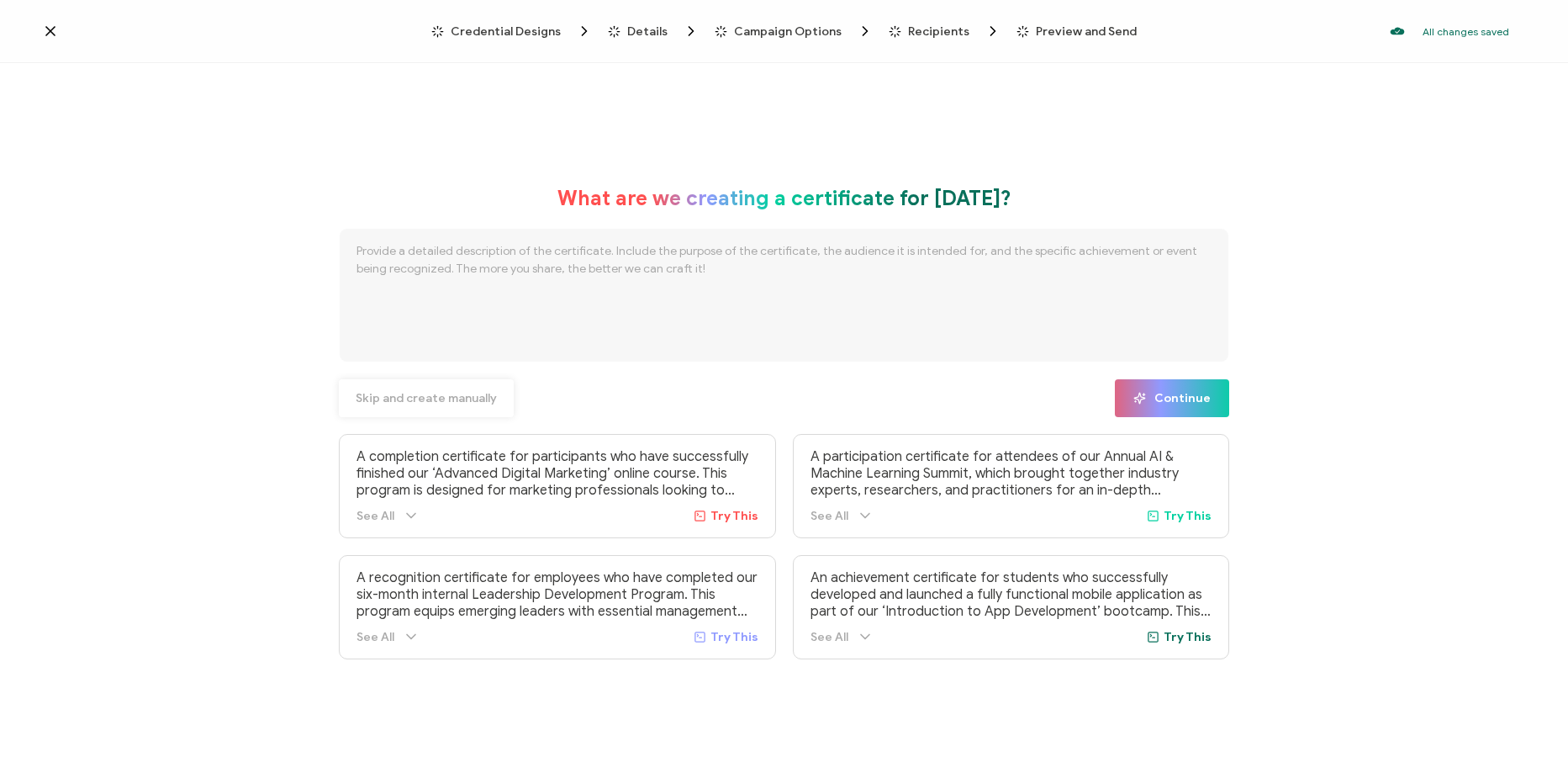
click at [439, 398] on span "Skip and create manually" at bounding box center [427, 398] width 141 height 11
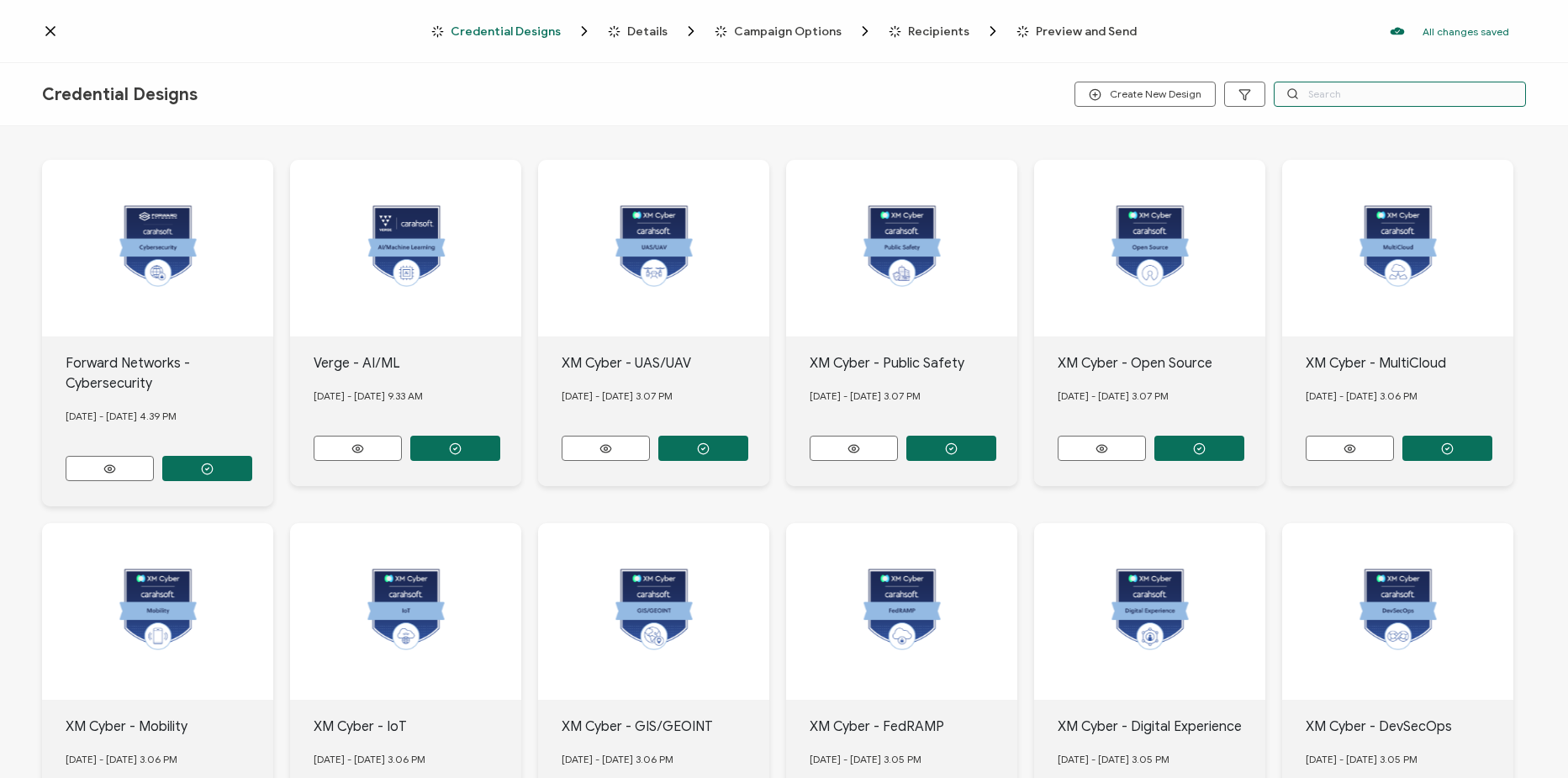
click at [1334, 103] on input "text" at bounding box center [1400, 94] width 252 height 25
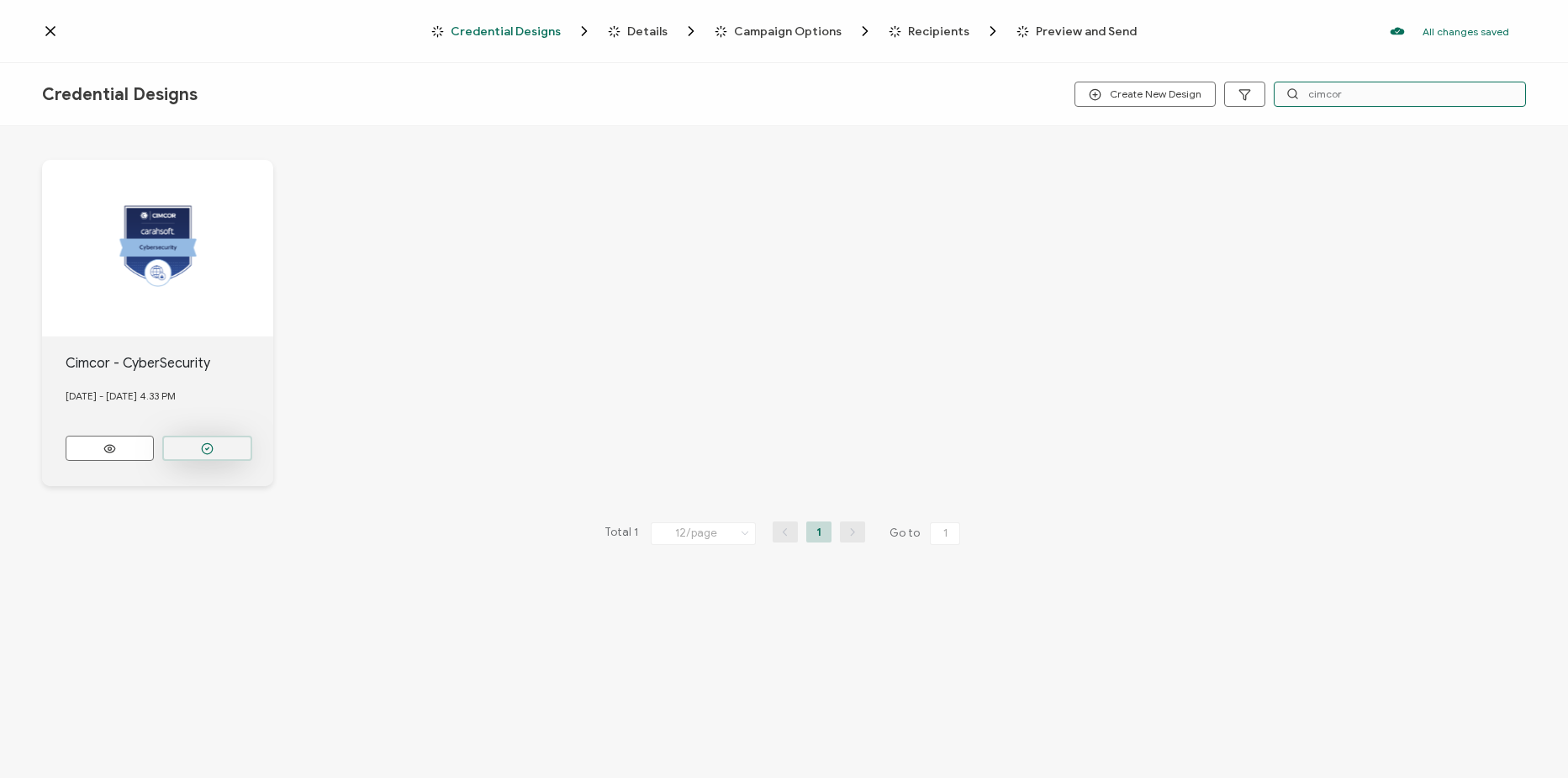
type input "cimcor"
click at [217, 452] on button "button" at bounding box center [207, 448] width 90 height 25
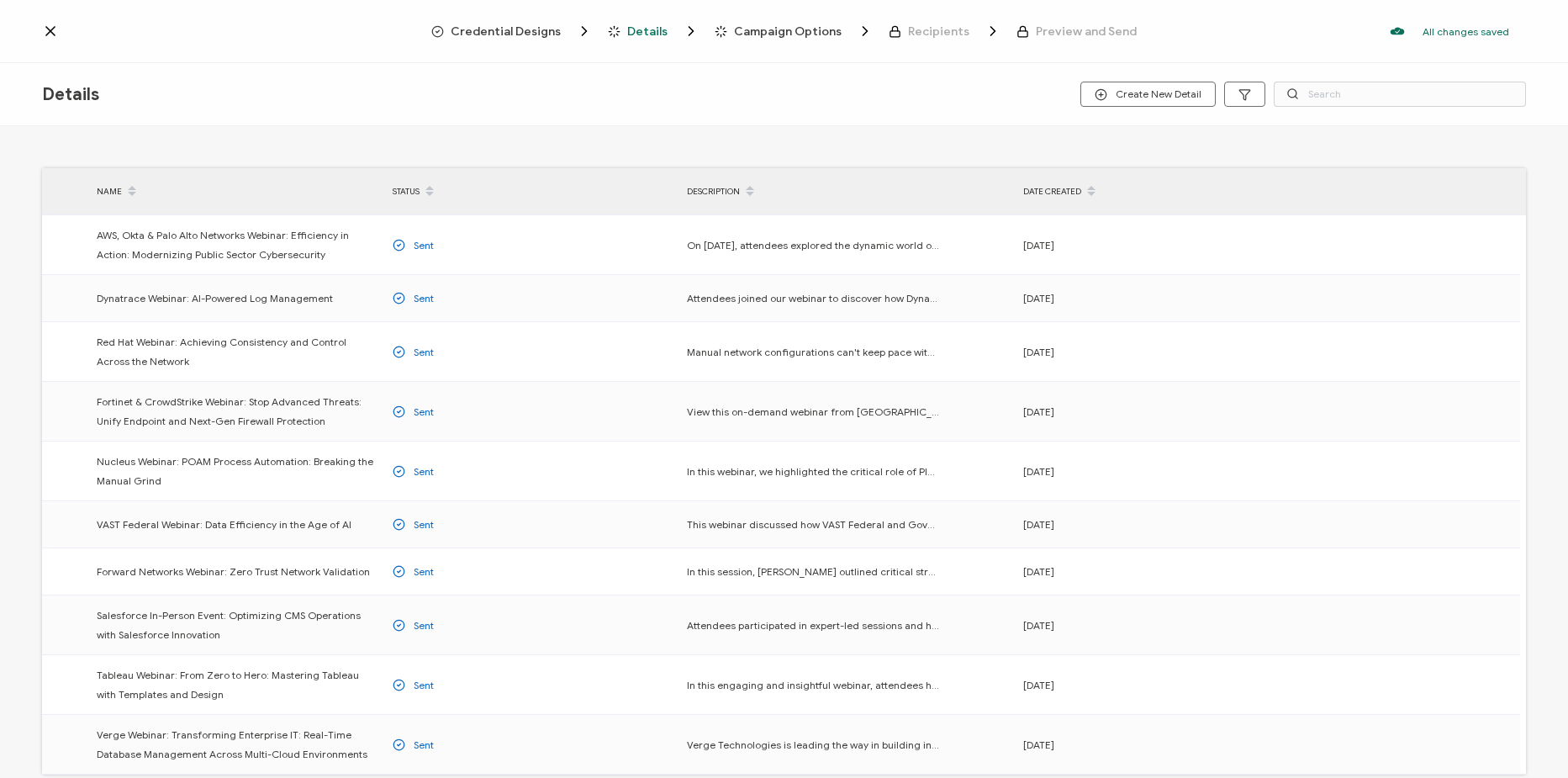
click at [519, 22] on div "Credential Designs Details Campaign Options Recipients Preview and Send All cha…" at bounding box center [784, 32] width 1568 height 63
click at [531, 30] on span "Credential Designs" at bounding box center [505, 31] width 110 height 12
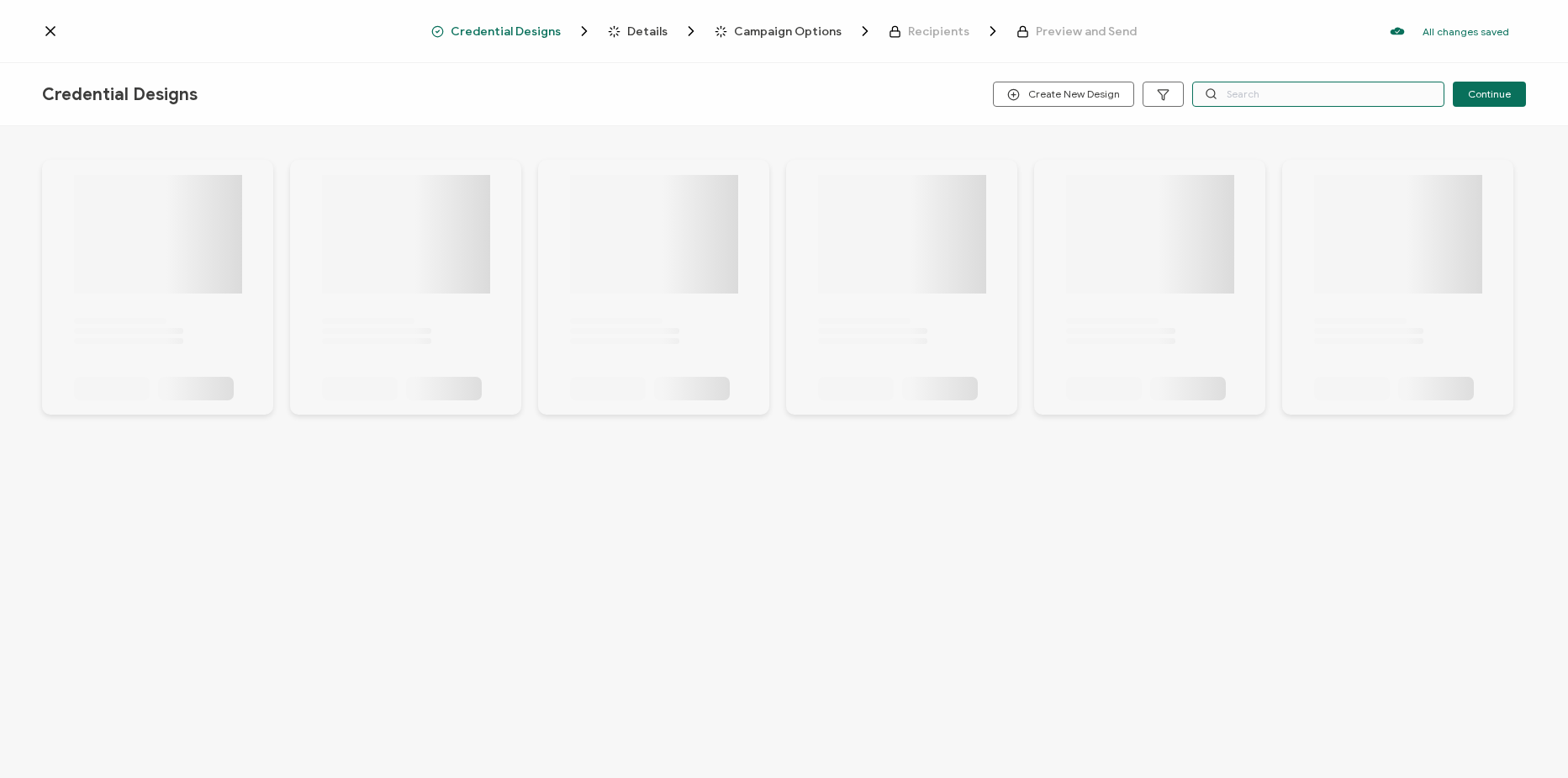
click at [1226, 91] on input "text" at bounding box center [1318, 94] width 252 height 25
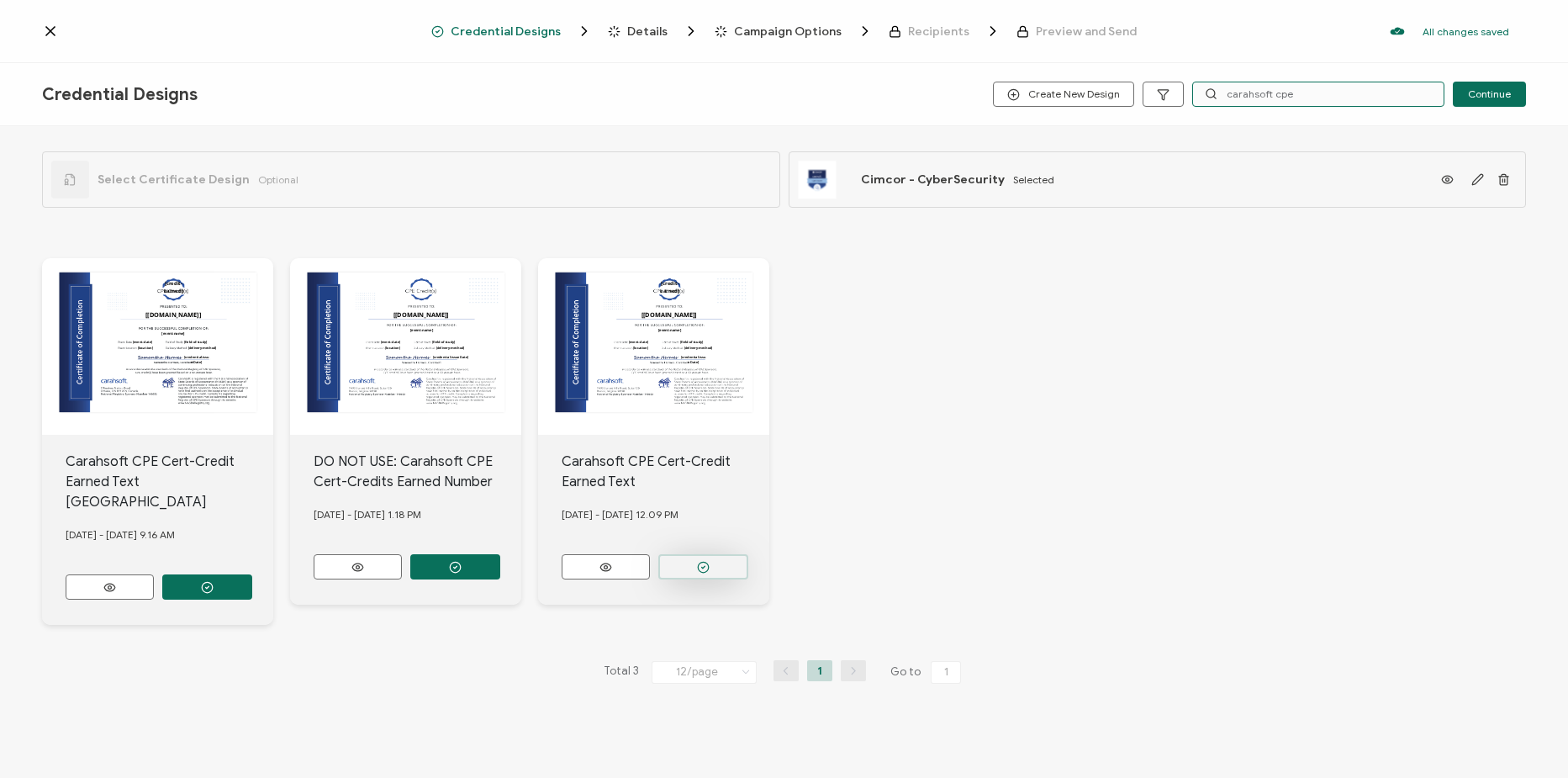
type input "carahsoft cpe"
click at [252, 575] on button "button" at bounding box center [207, 587] width 90 height 25
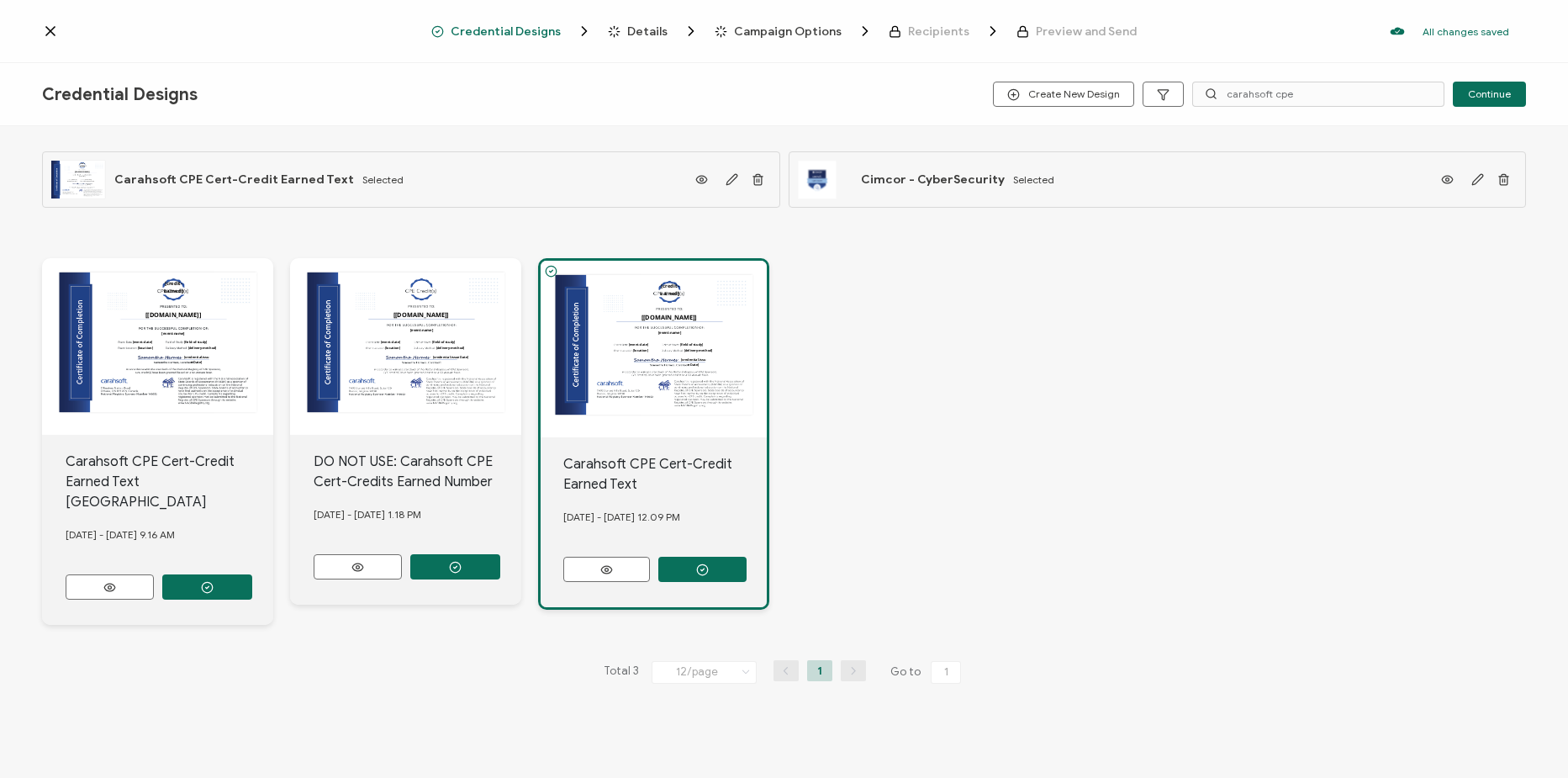
click at [662, 32] on span "Details" at bounding box center [647, 31] width 40 height 12
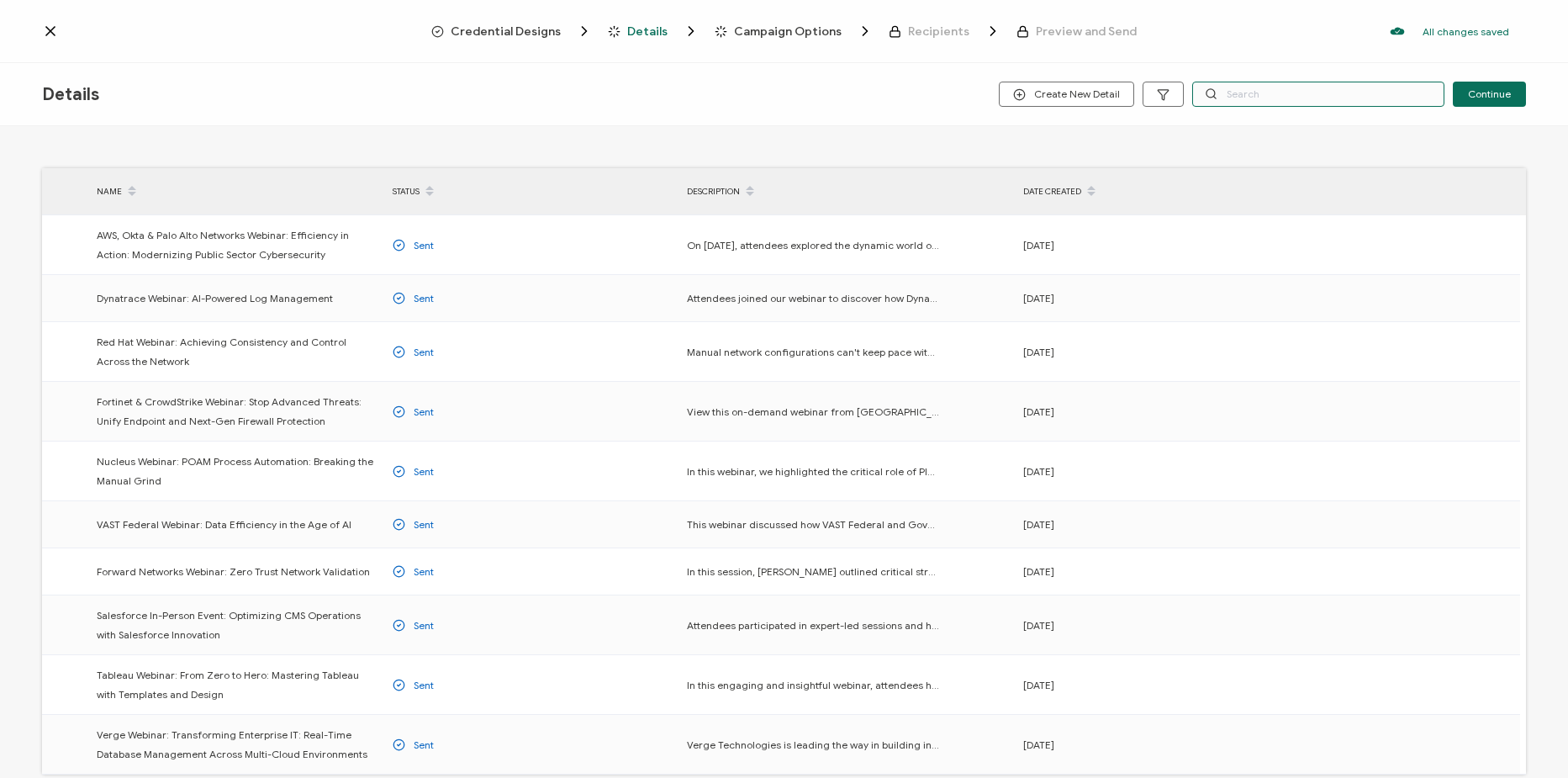
click at [1238, 89] on input "text" at bounding box center [1318, 94] width 252 height 25
click at [1101, 99] on span "Create New Detail" at bounding box center [1067, 95] width 107 height 12
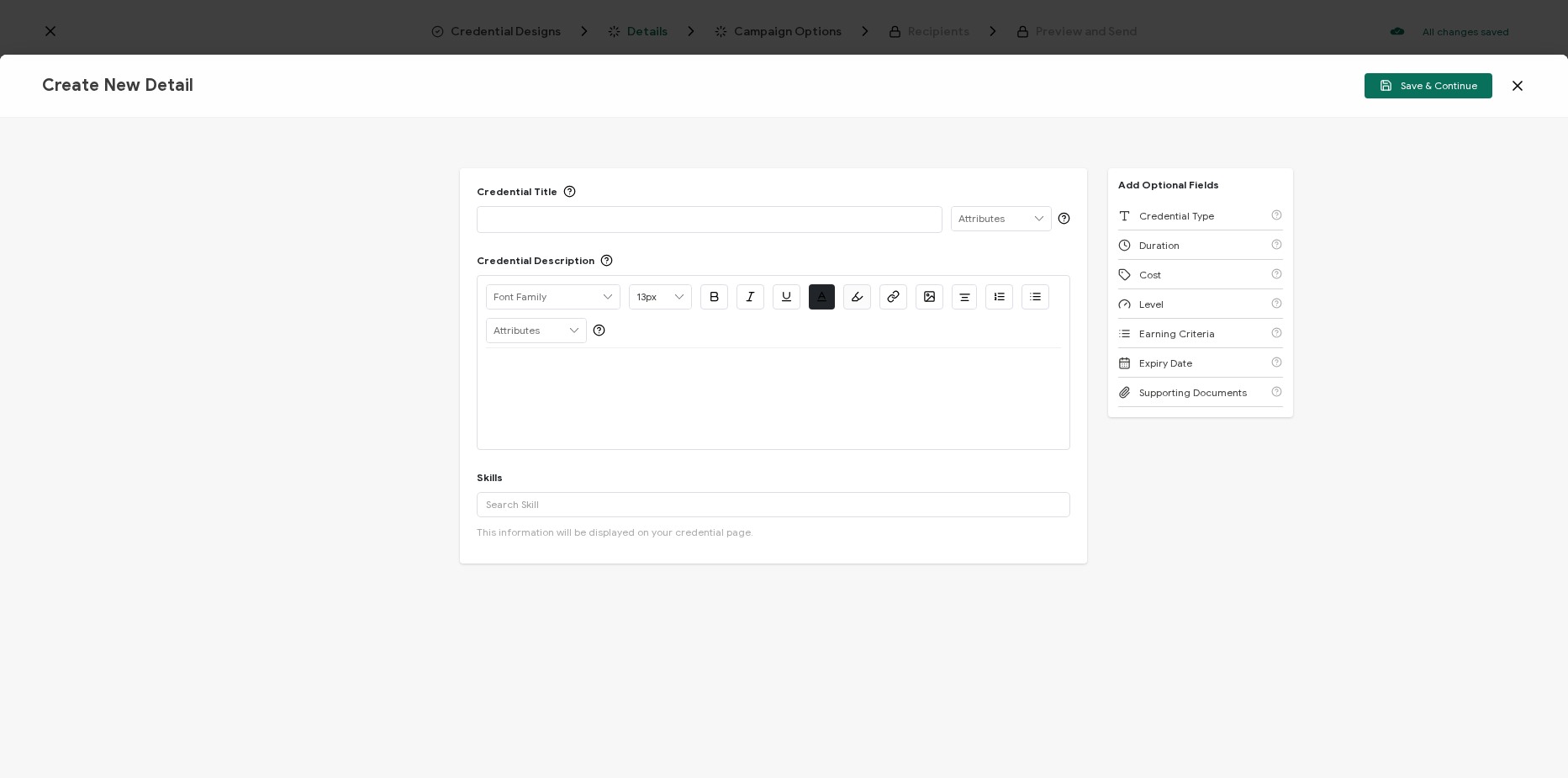
click at [673, 225] on p at bounding box center [709, 219] width 448 height 17
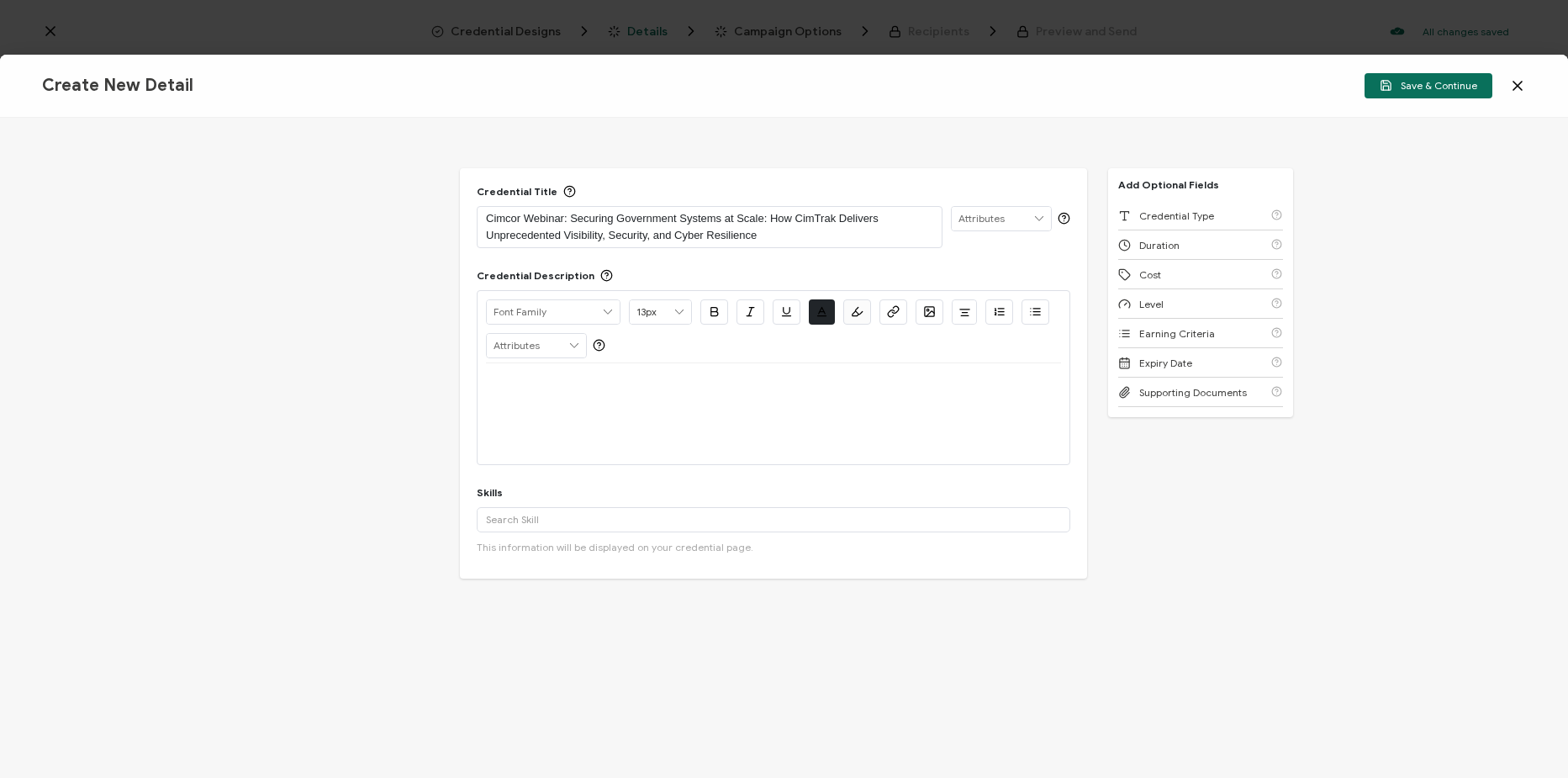
click at [654, 387] on p at bounding box center [773, 384] width 575 height 15
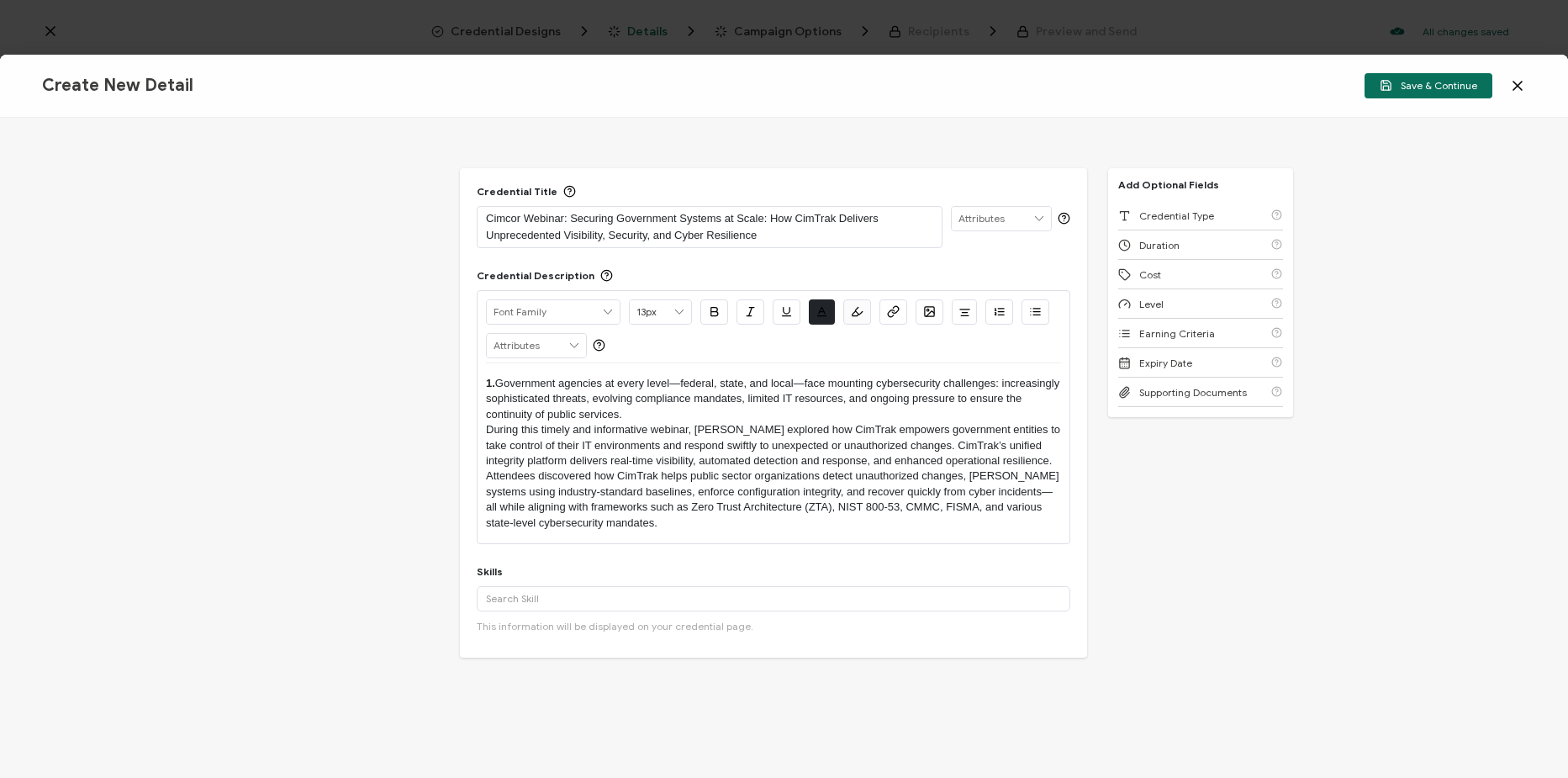
click at [512, 383] on p "1. Government agencies at every level—federal, state, and local—face mounting c…" at bounding box center [773, 399] width 575 height 46
click at [534, 602] on input "text" at bounding box center [774, 599] width 594 height 25
paste input "CimTrak, Cybersecurity, IT compliance"
click at [750, 605] on input "CimTrak, Cybersecurity, IT compliance" at bounding box center [774, 599] width 594 height 25
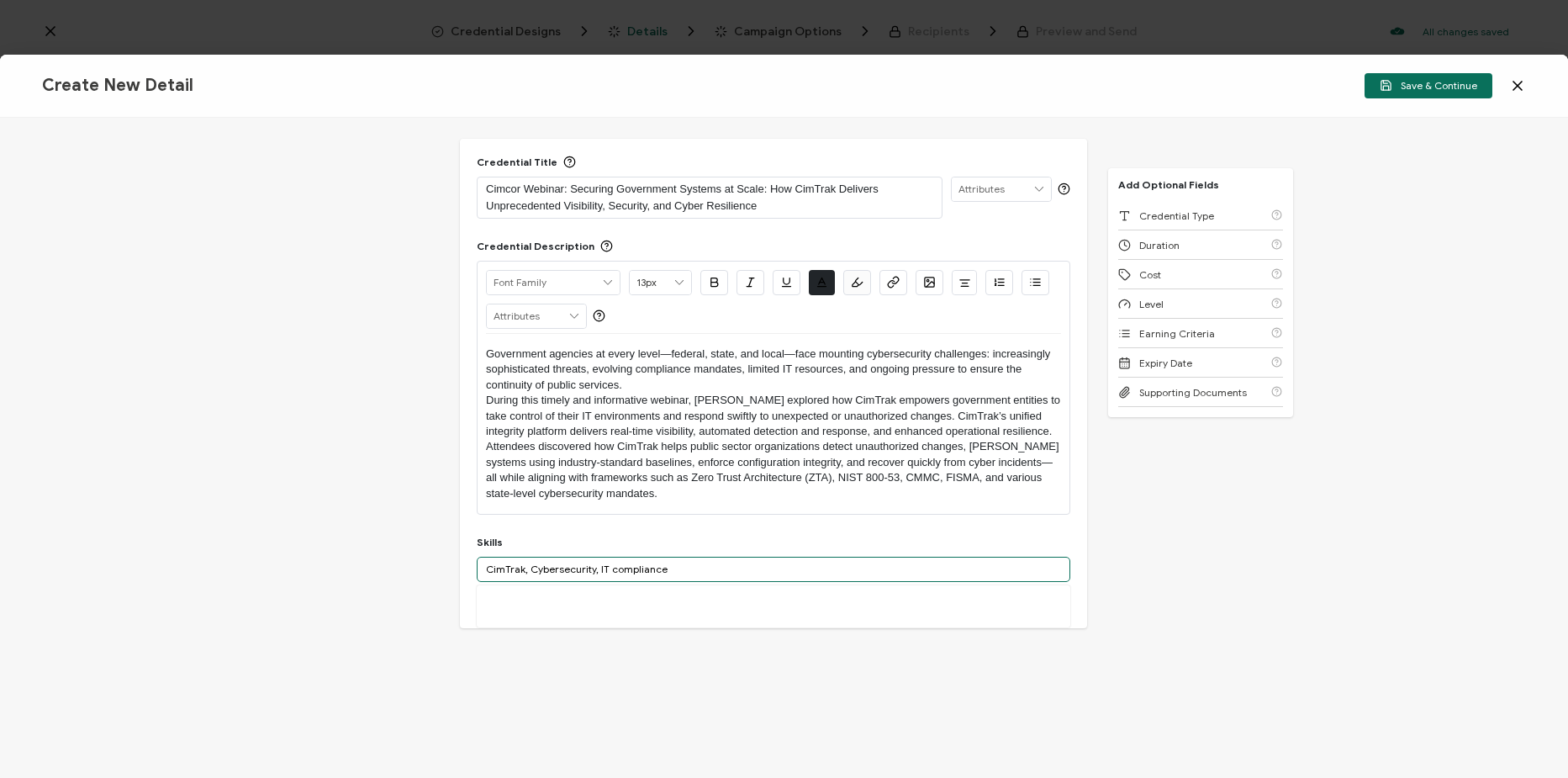
scroll to position [81, 0]
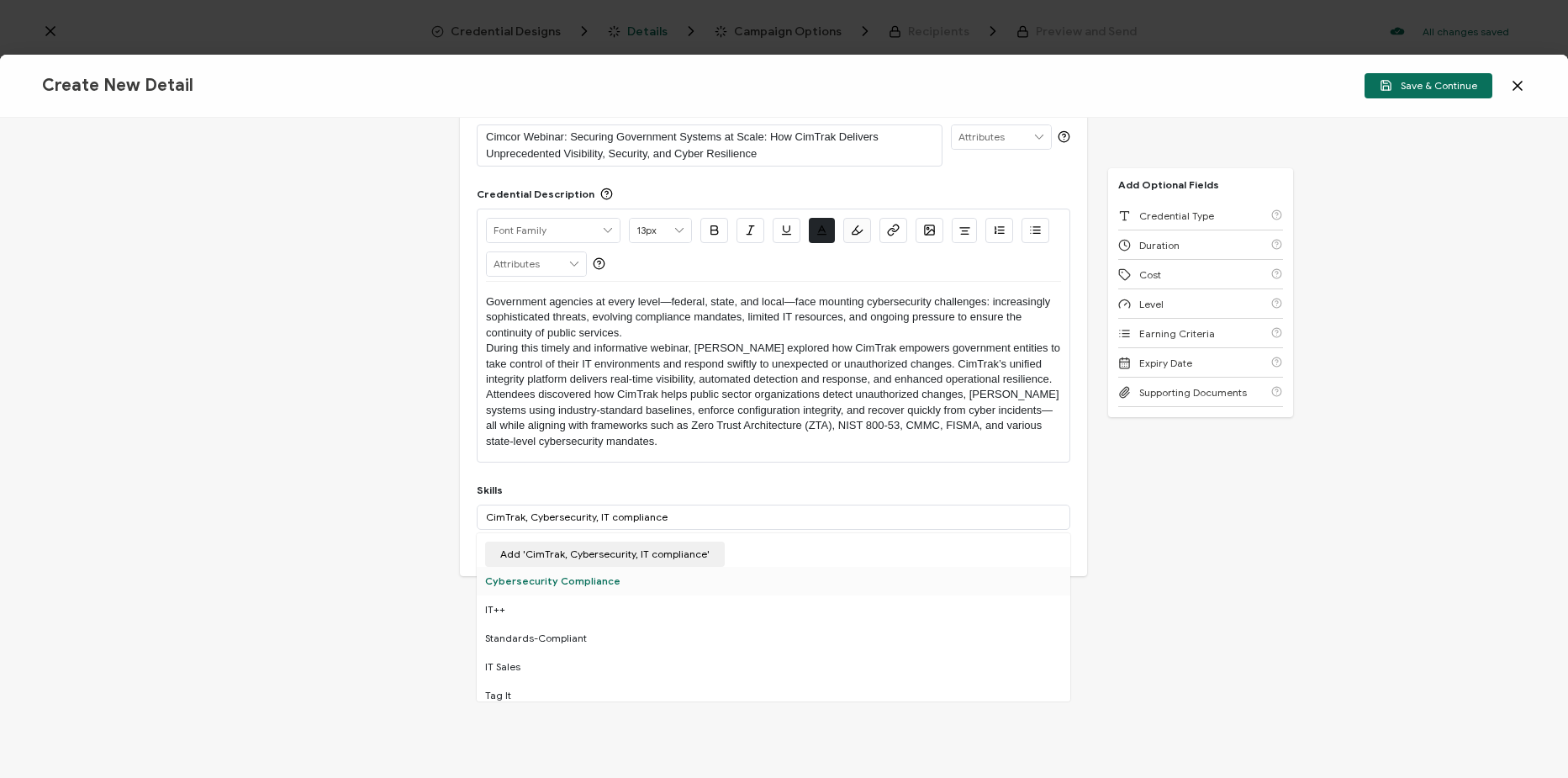
click at [644, 581] on div "Cybersecurity Compliance" at bounding box center [774, 581] width 594 height 29
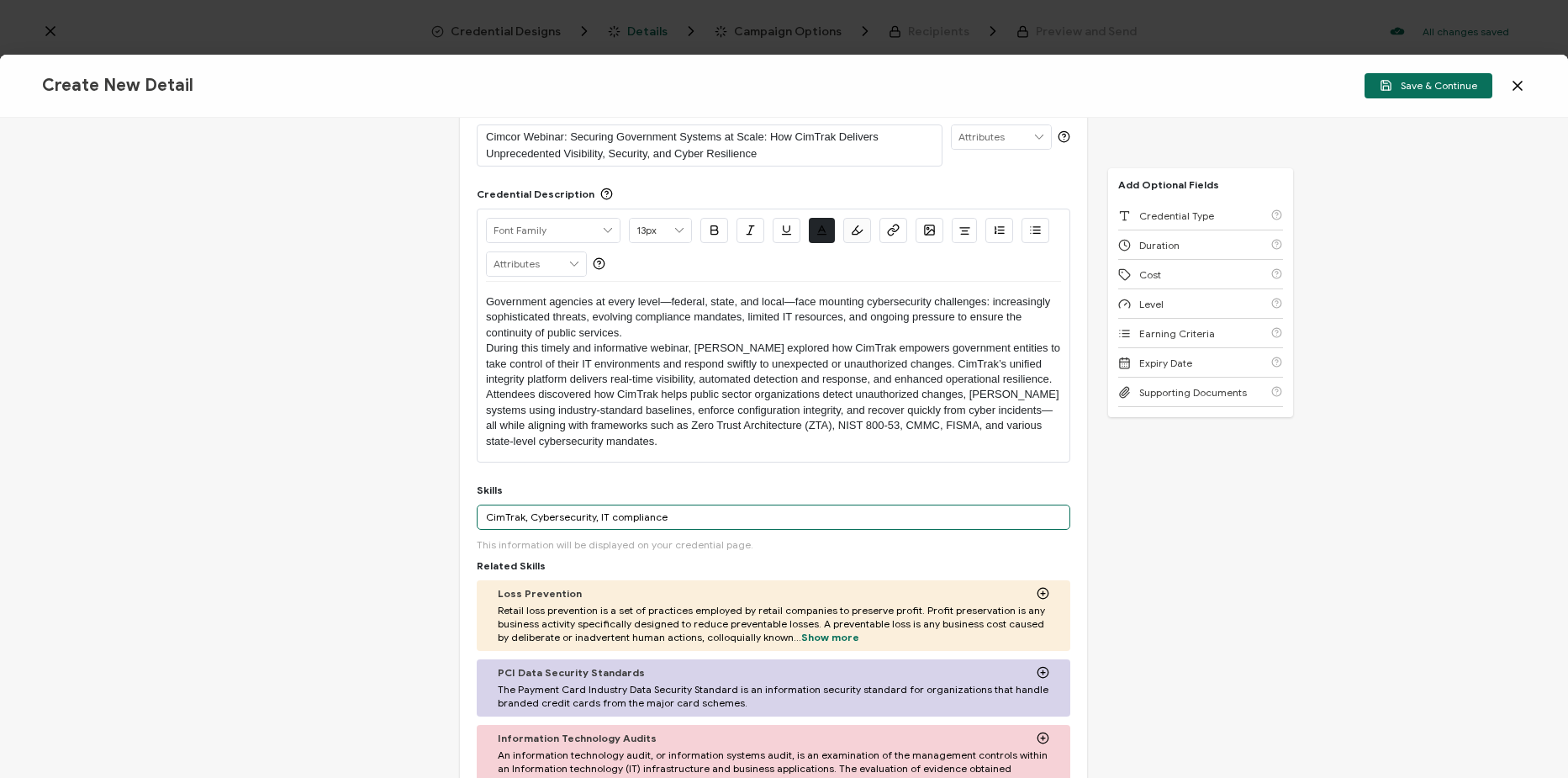
drag, startPoint x: 530, startPoint y: 519, endPoint x: 766, endPoint y: 526, distance: 236.1
click at [766, 526] on input "CimTrak, Cybersecurity, IT compliance" at bounding box center [774, 517] width 594 height 25
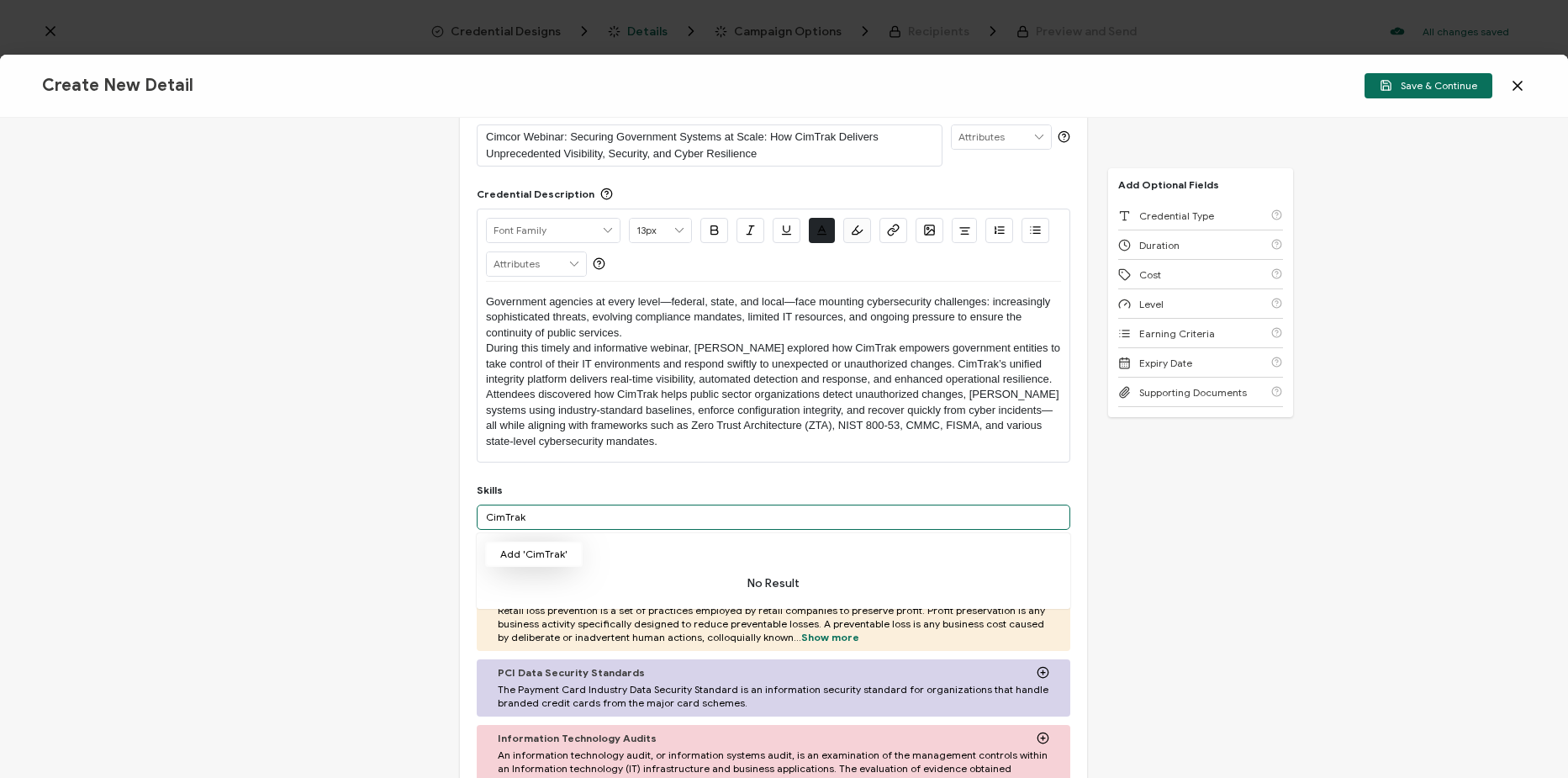
type input "CimTrak"
click at [555, 552] on button "Add 'CimTrak'" at bounding box center [533, 554] width 97 height 25
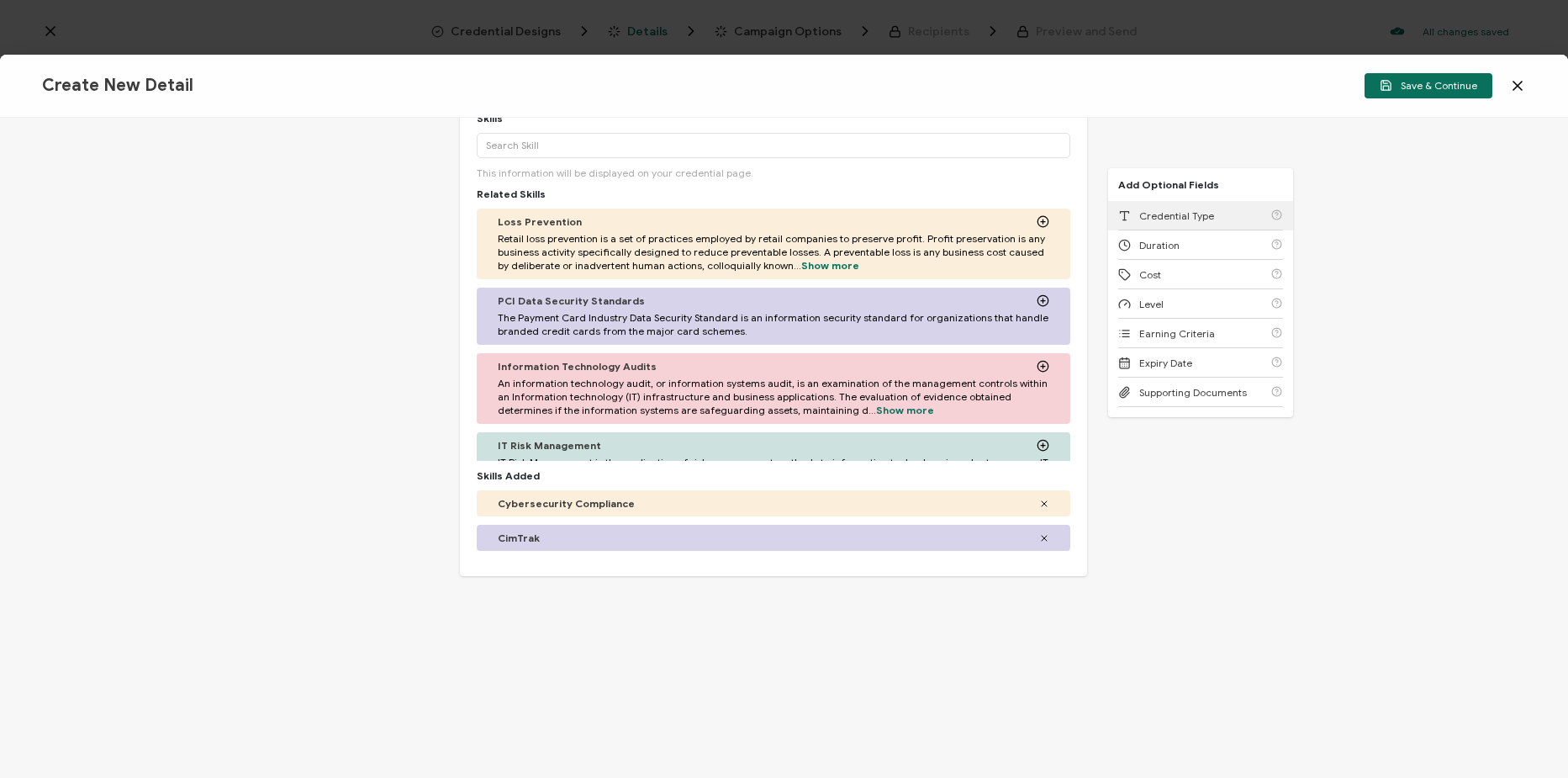
click at [1224, 216] on div "Credential Type" at bounding box center [1201, 216] width 165 height 30
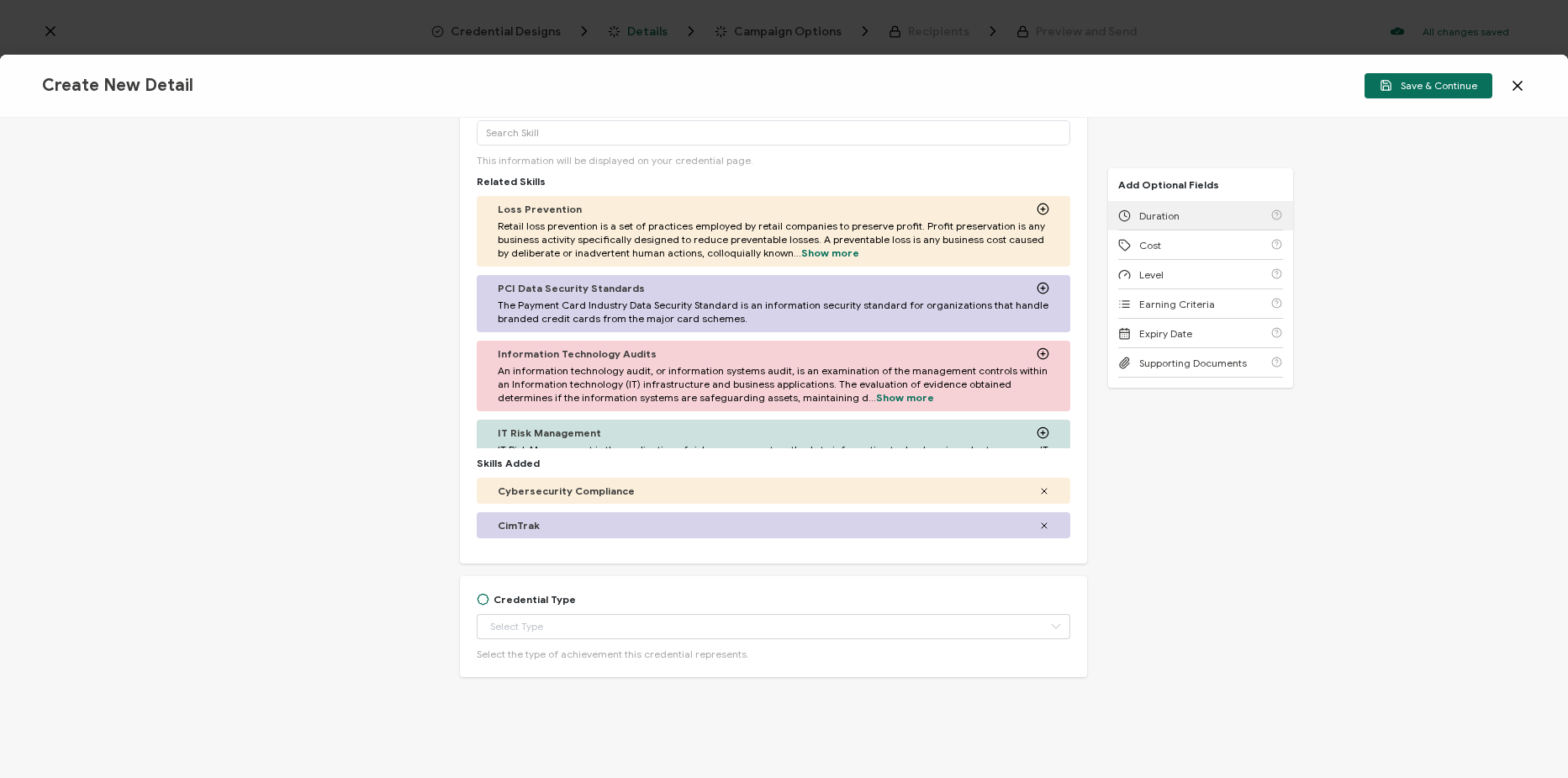
click at [1224, 216] on div "Duration" at bounding box center [1201, 216] width 165 height 30
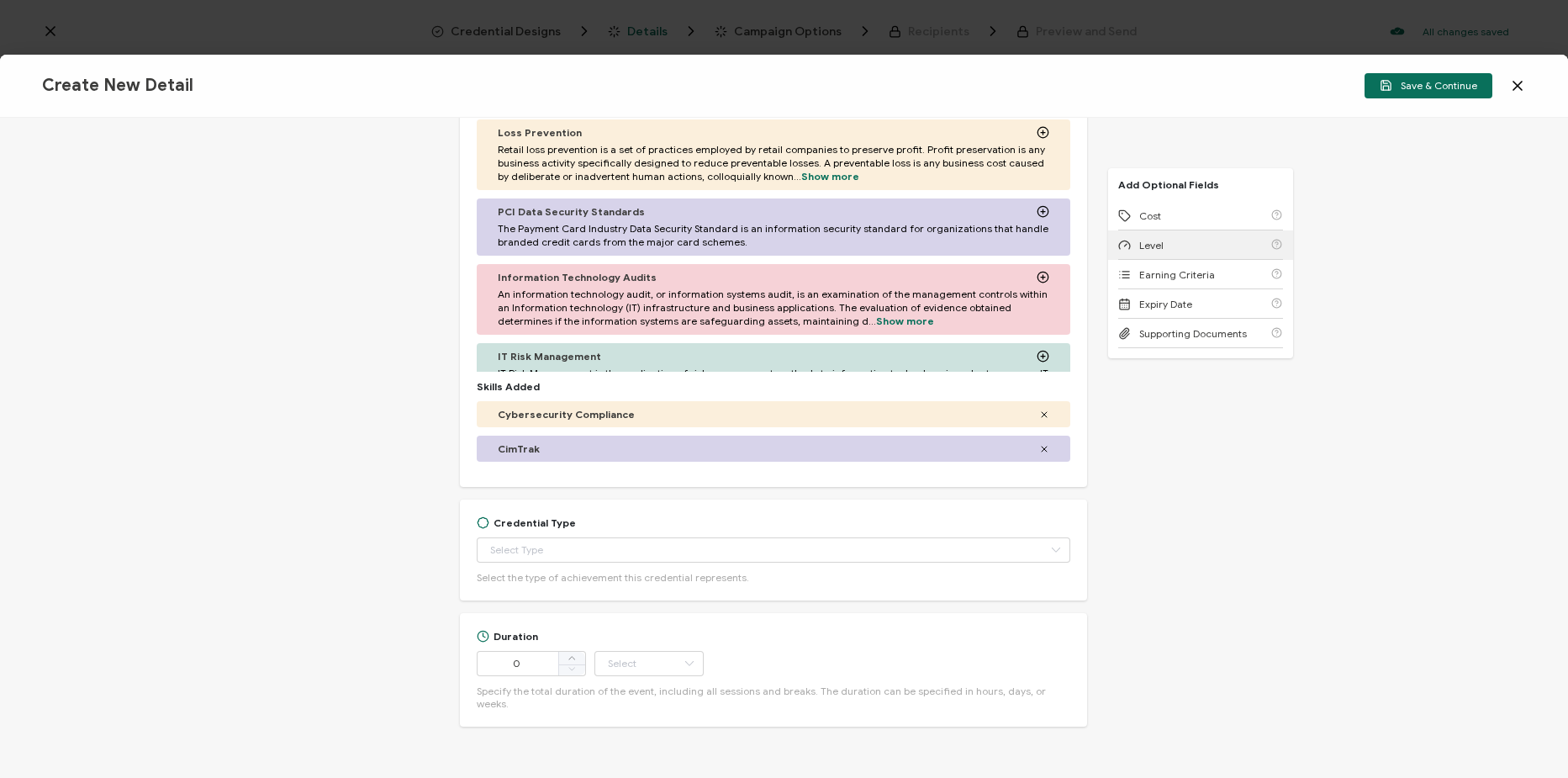
scroll to position [579, 0]
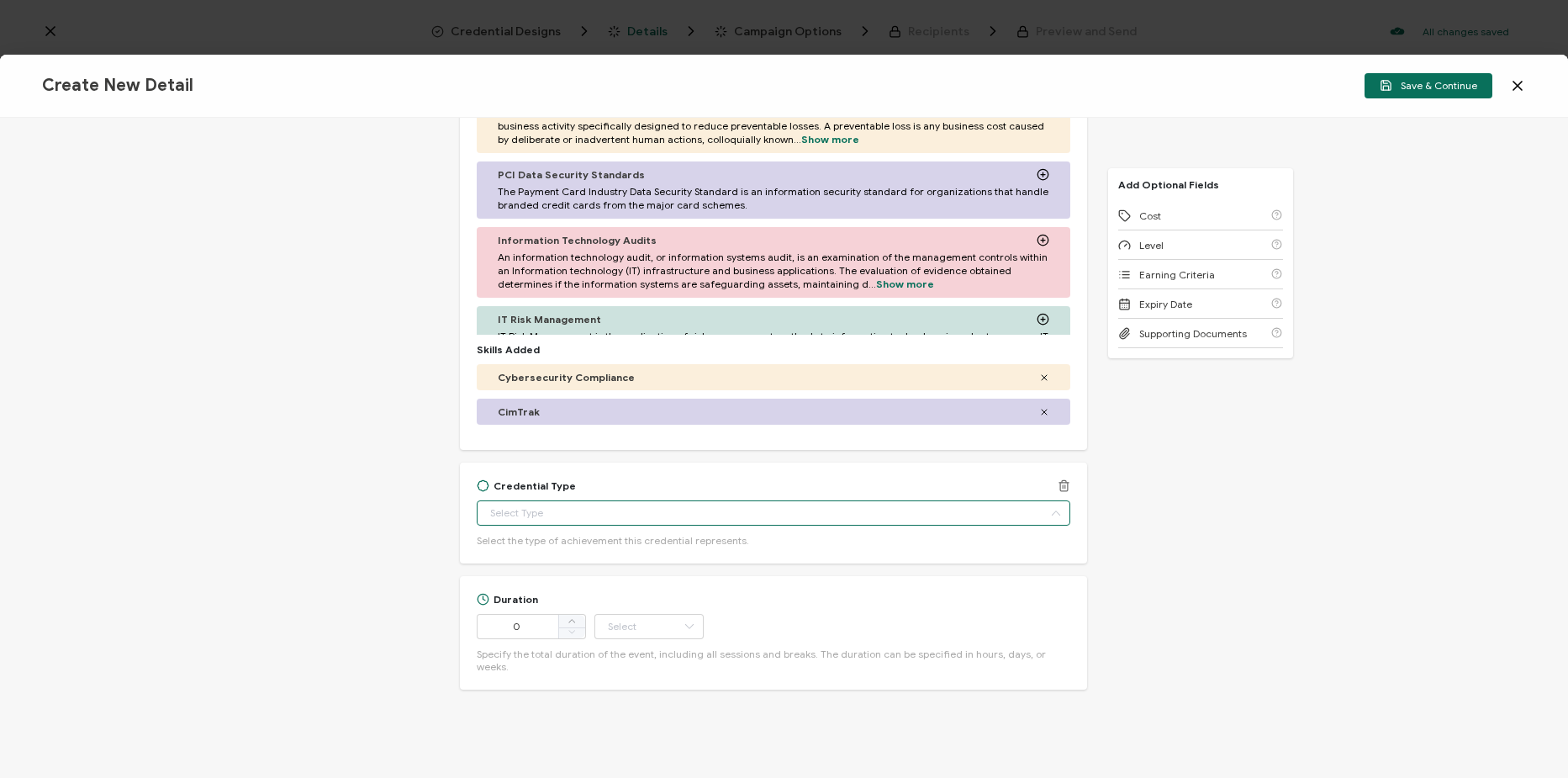
click at [648, 513] on input "text" at bounding box center [774, 513] width 594 height 25
click at [587, 716] on li "Certificate of Completion" at bounding box center [774, 727] width 596 height 29
type input "Certificate of Completion"
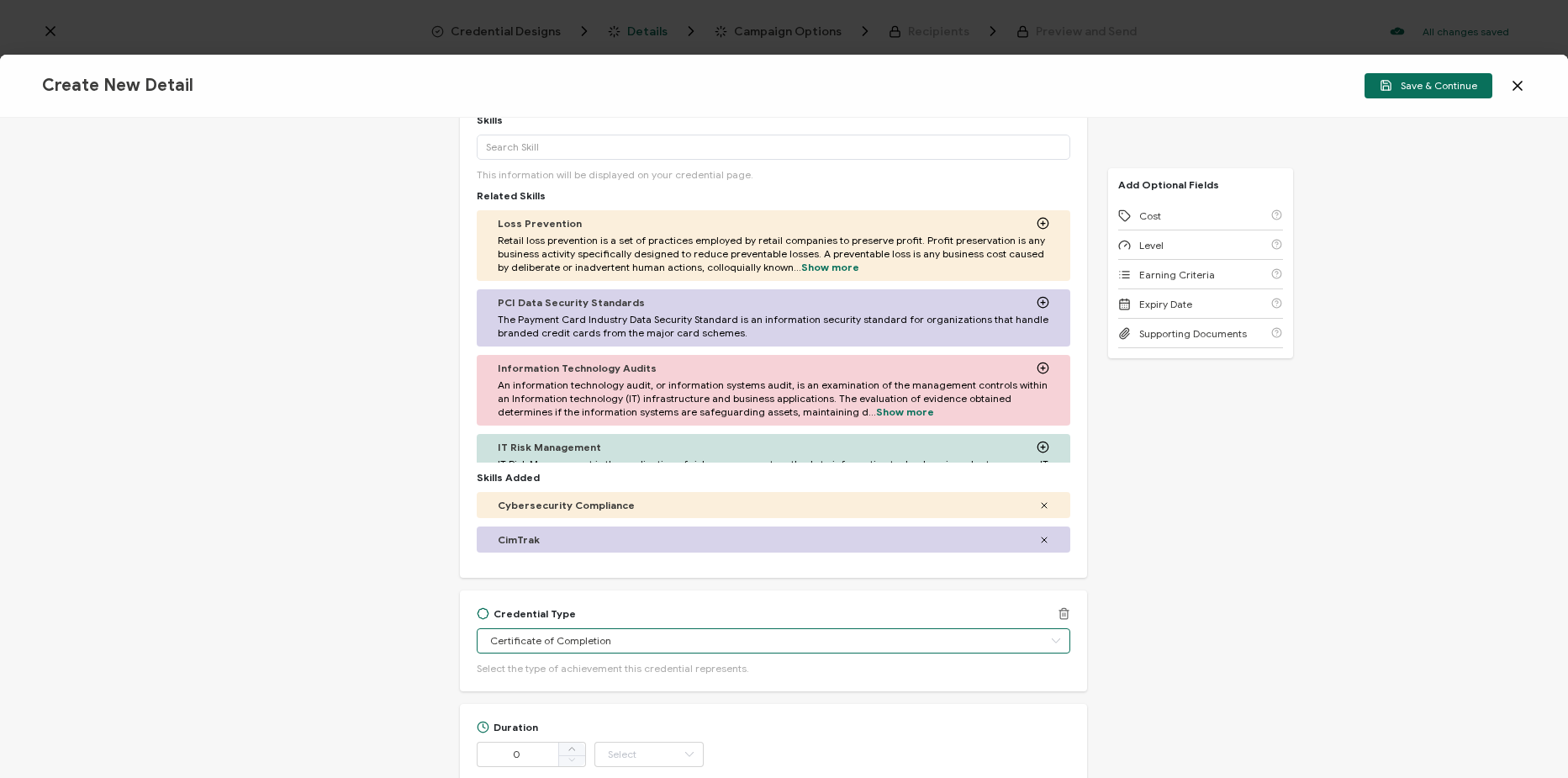
scroll to position [673, 0]
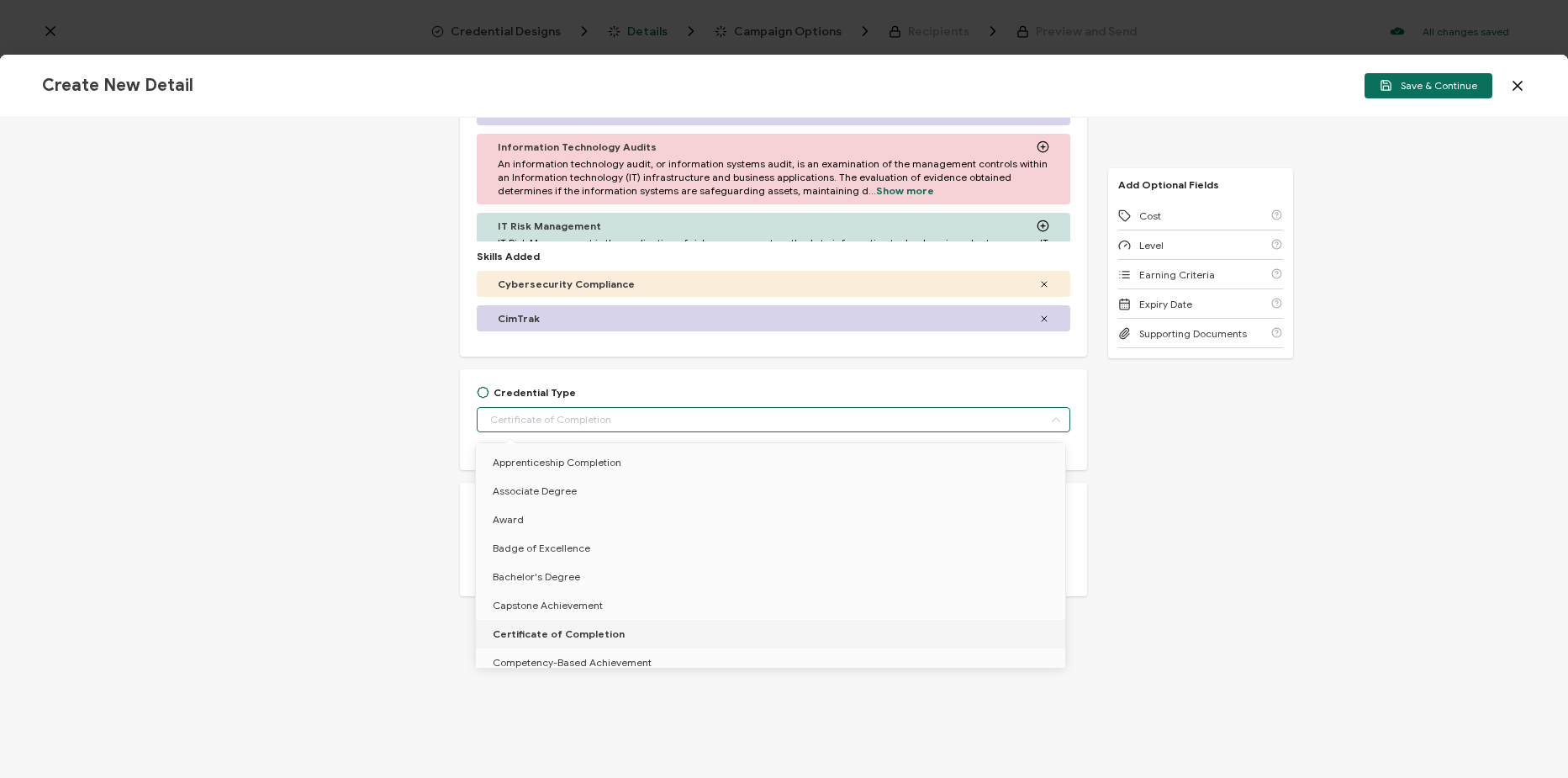
click at [276, 440] on div "Credential Title Cimcor Webinar: Securing Government Systems at Scale: How CimT…" at bounding box center [784, 448] width 1568 height 661
type input "Certificate of Completion"
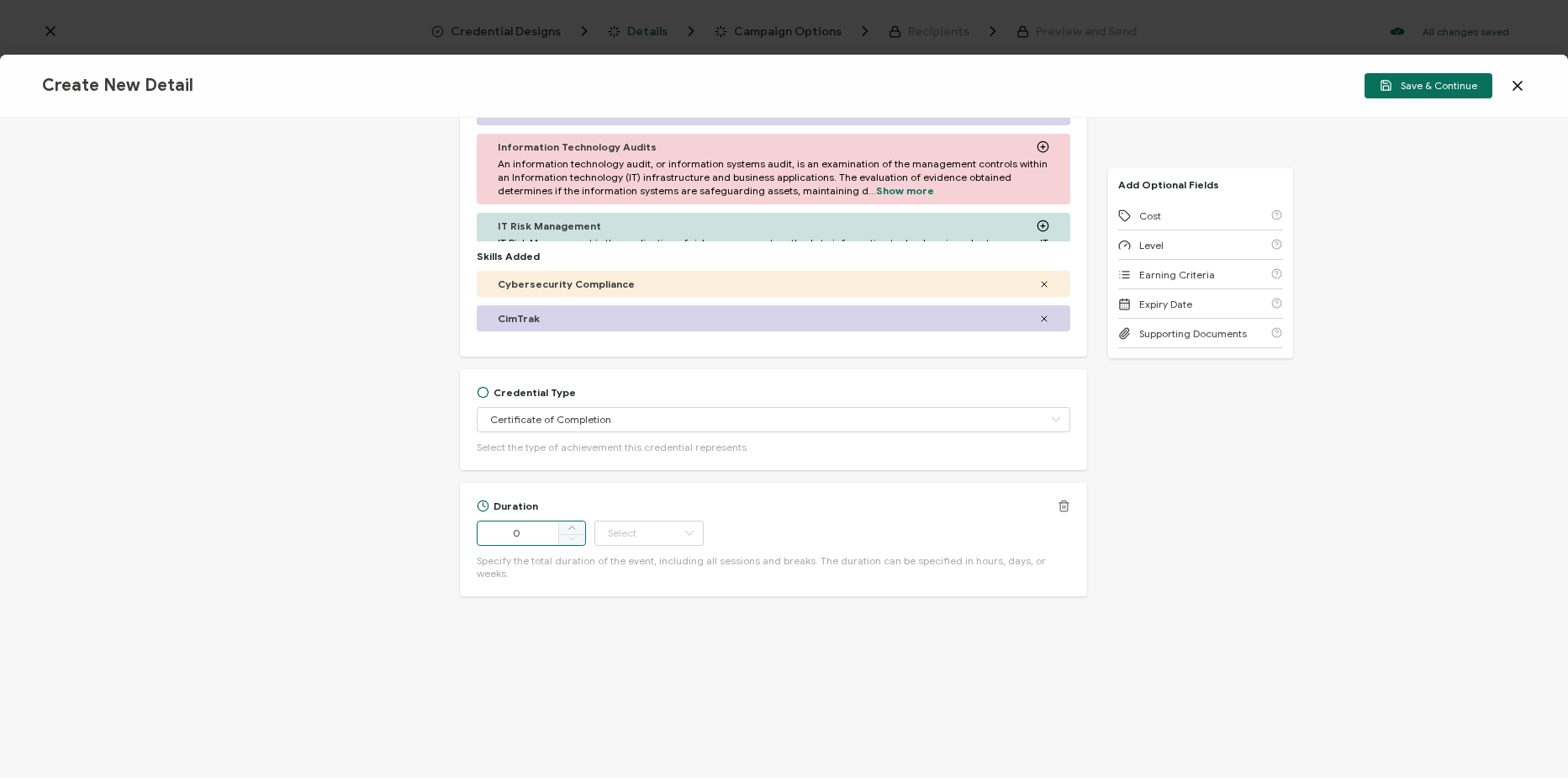
drag, startPoint x: 546, startPoint y: 529, endPoint x: 467, endPoint y: 533, distance: 79.1
click at [467, 533] on div "Duration 0 Hour Day Week Month Year Minute Specify the total duration of the ev…" at bounding box center [773, 539] width 627 height 114
type input "50"
click at [657, 531] on input "text" at bounding box center [649, 533] width 110 height 25
click at [639, 709] on li "Minute" at bounding box center [650, 719] width 114 height 29
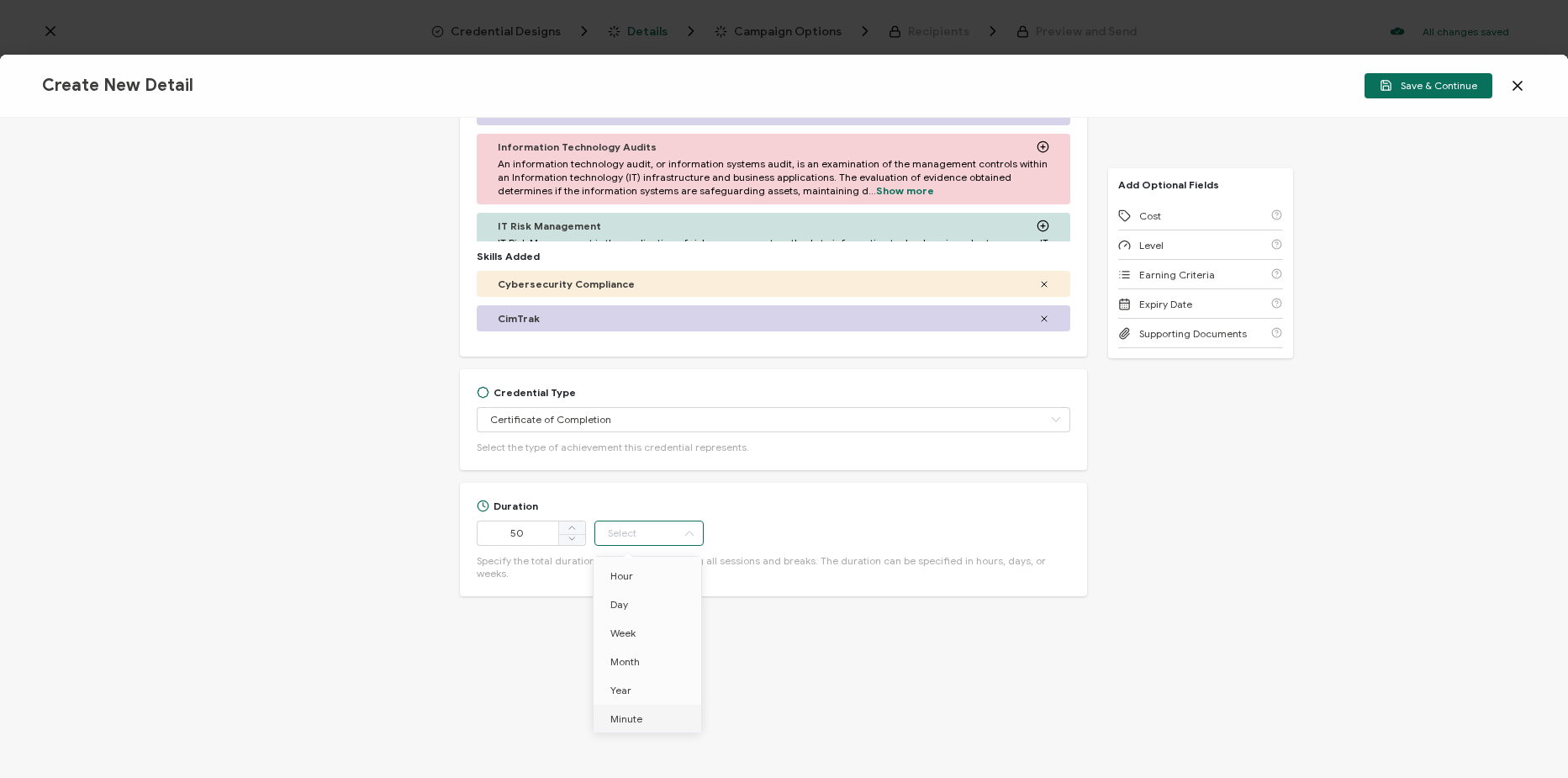
type input "Minute"
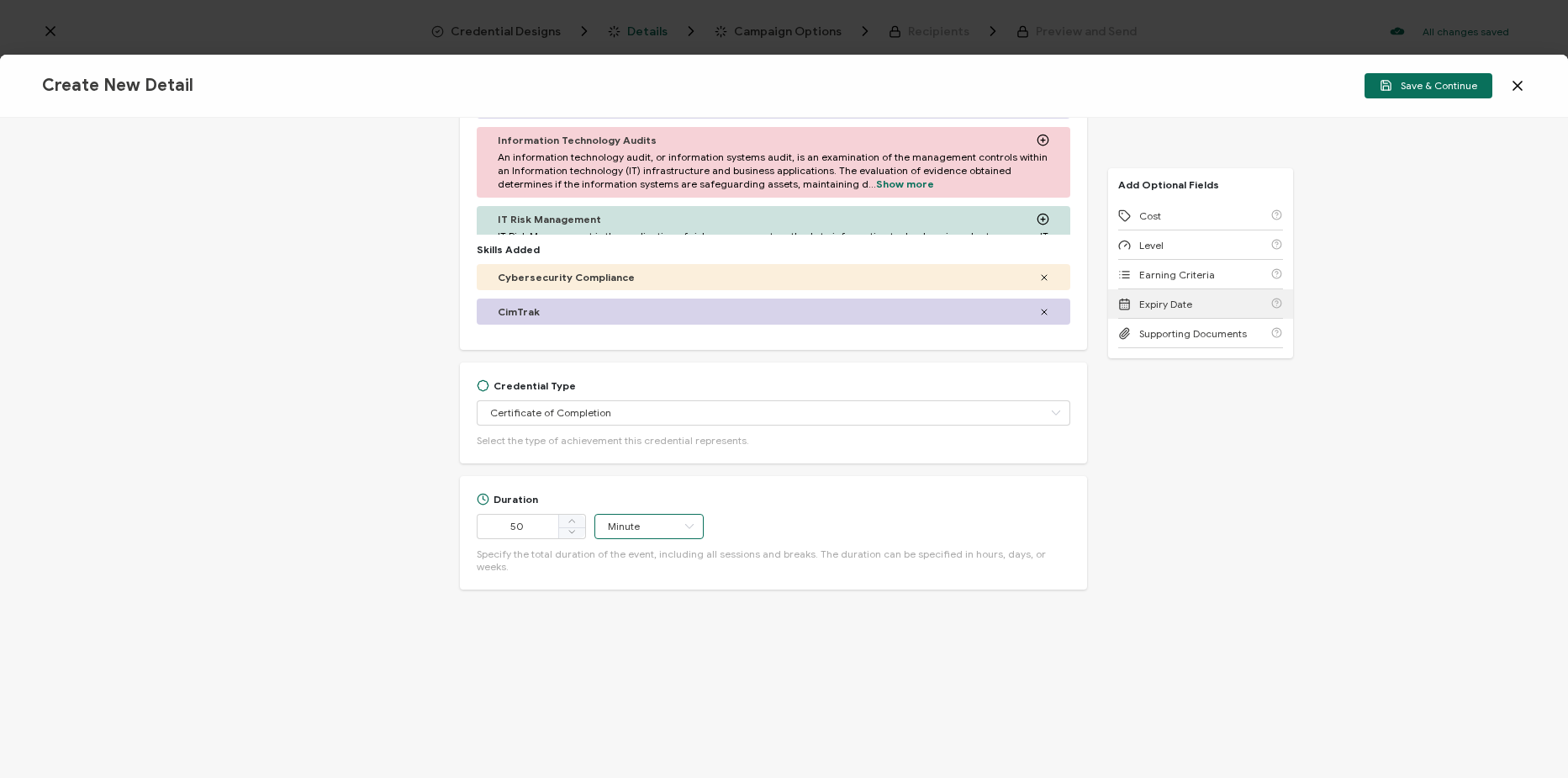
scroll to position [681, 0]
click at [1199, 280] on span "Earning Criteria" at bounding box center [1177, 274] width 75 height 12
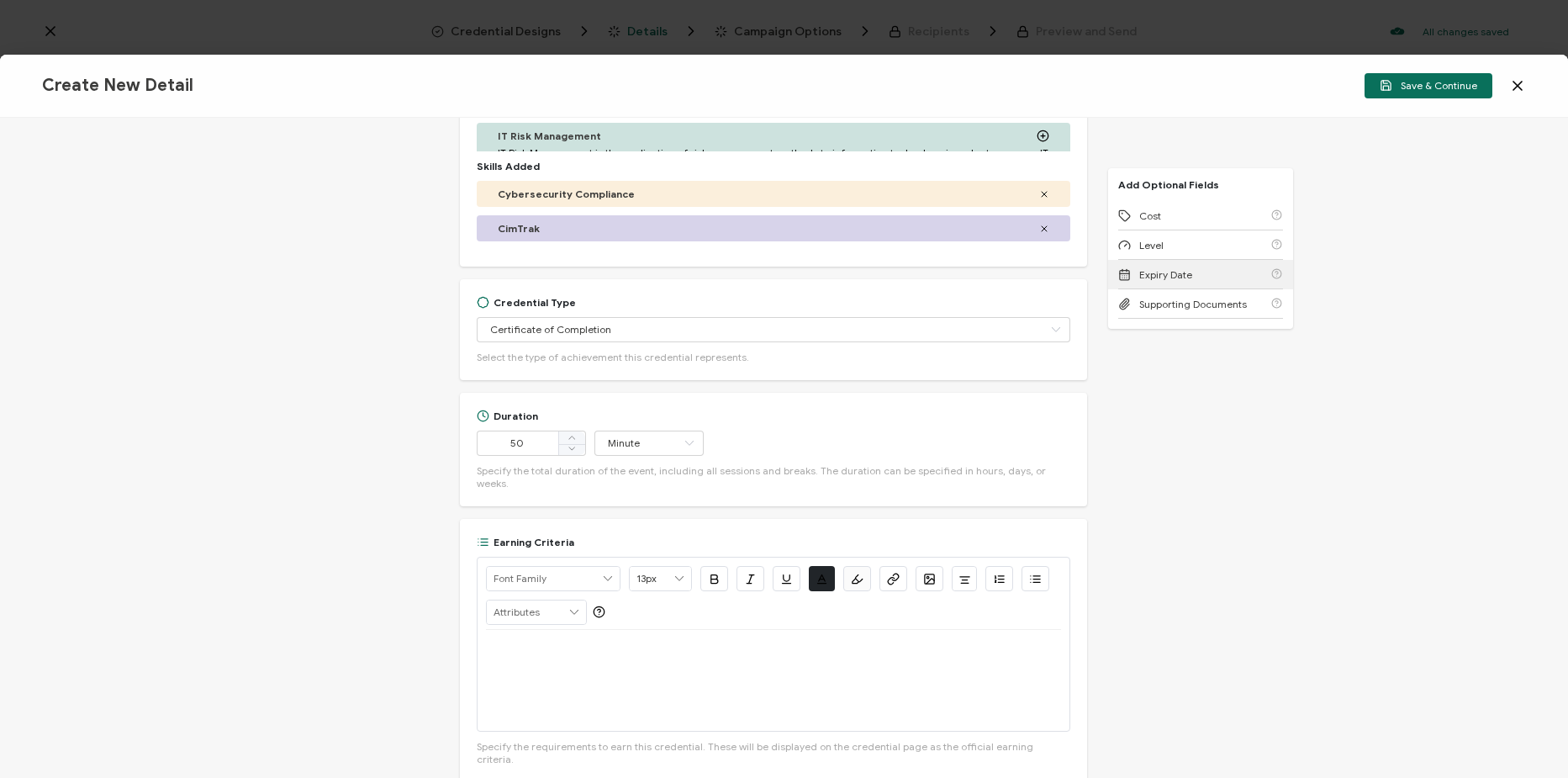
scroll to position [843, 0]
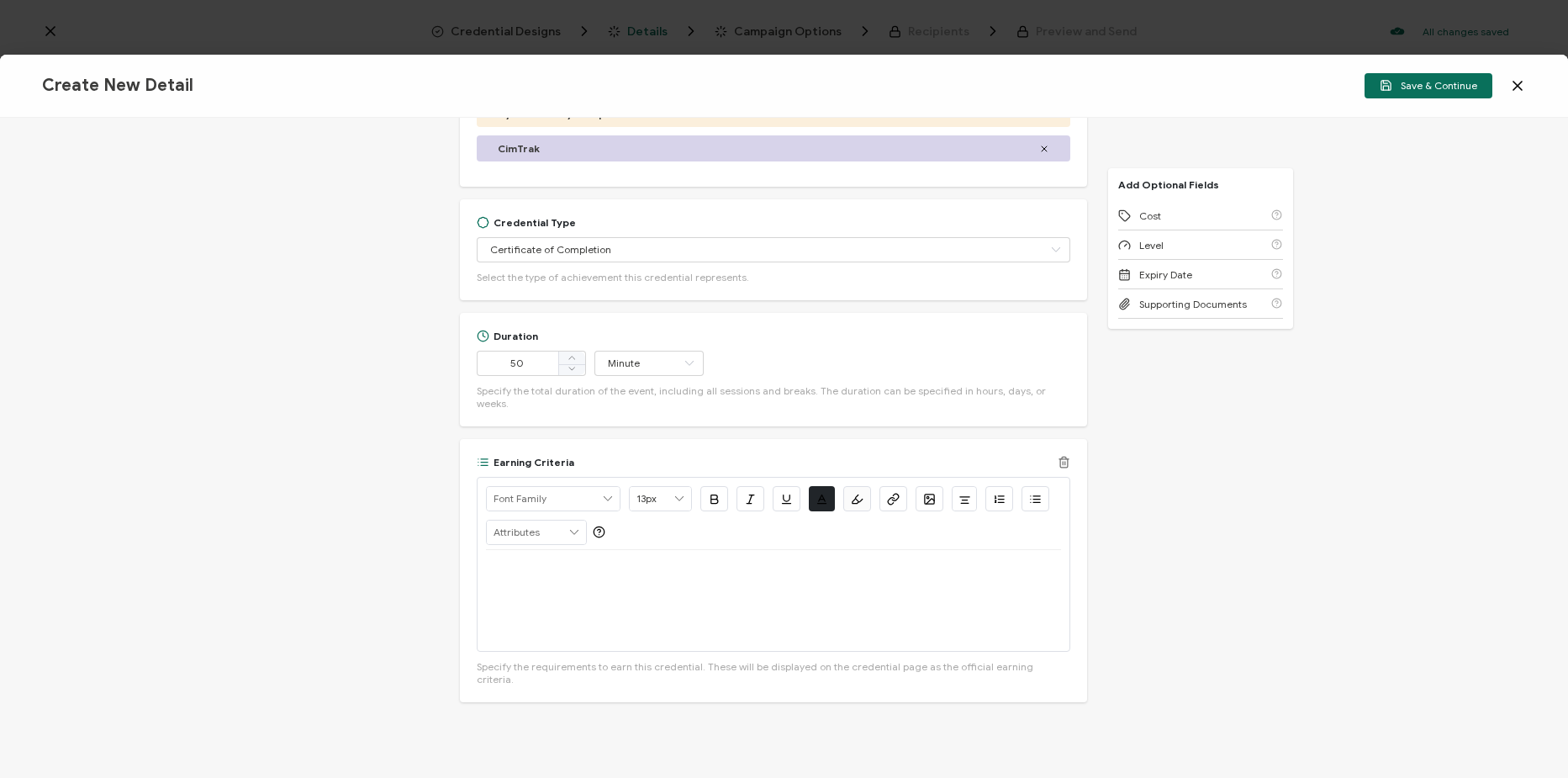
click at [745, 599] on div at bounding box center [773, 600] width 575 height 101
click at [894, 493] on icon "button" at bounding box center [893, 498] width 12 height 12
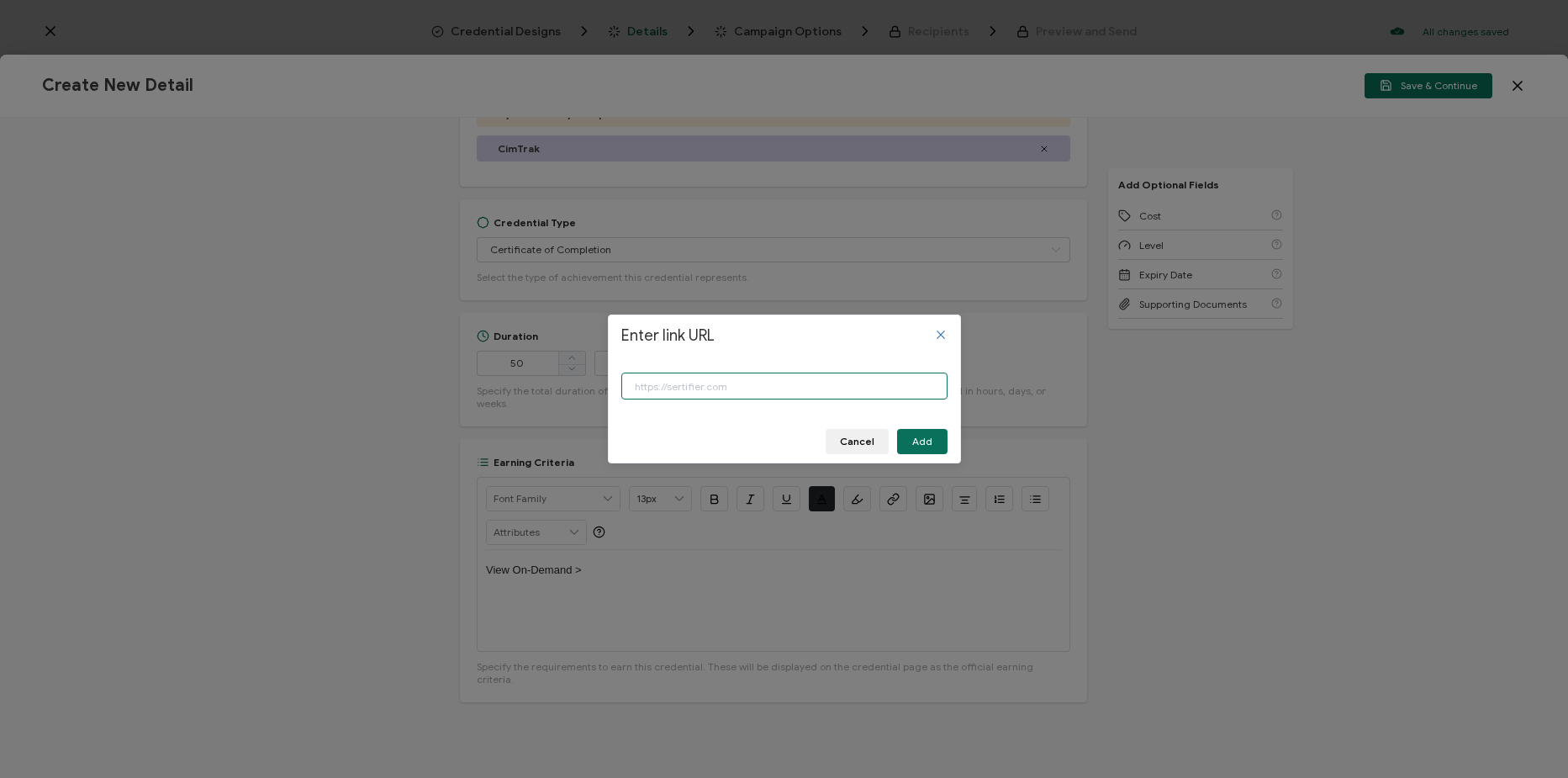
paste input "https://www.carahsoft.com/learn/event/70446-securing-government-systems-at-scal…"
type input "https://www.carahsoft.com/learn/event/70446-securing-government-systems-at-scal…"
click at [930, 448] on button "Add" at bounding box center [922, 441] width 51 height 25
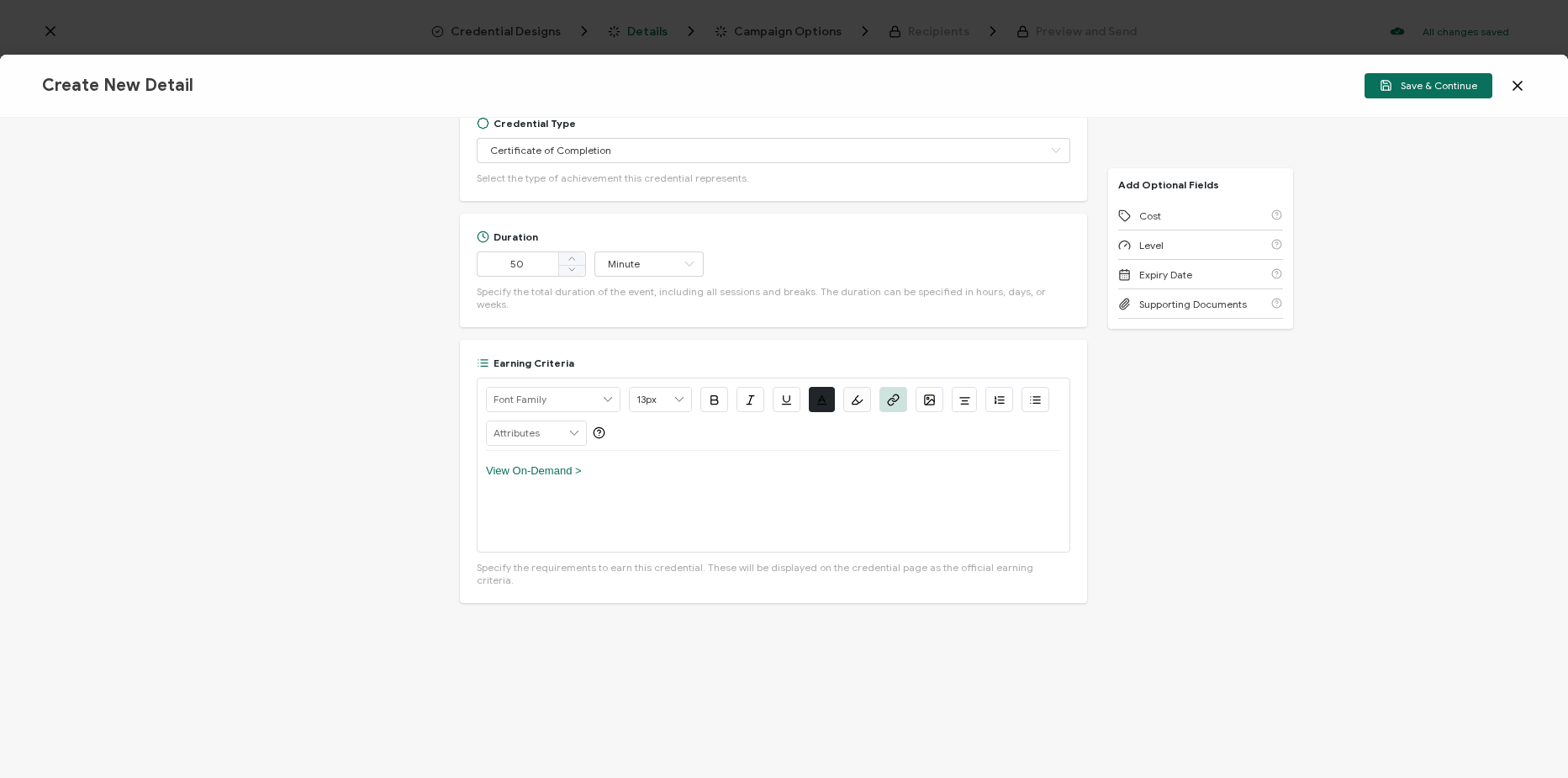
scroll to position [944, 0]
click at [1439, 84] on span "Save & Continue" at bounding box center [1429, 85] width 97 height 12
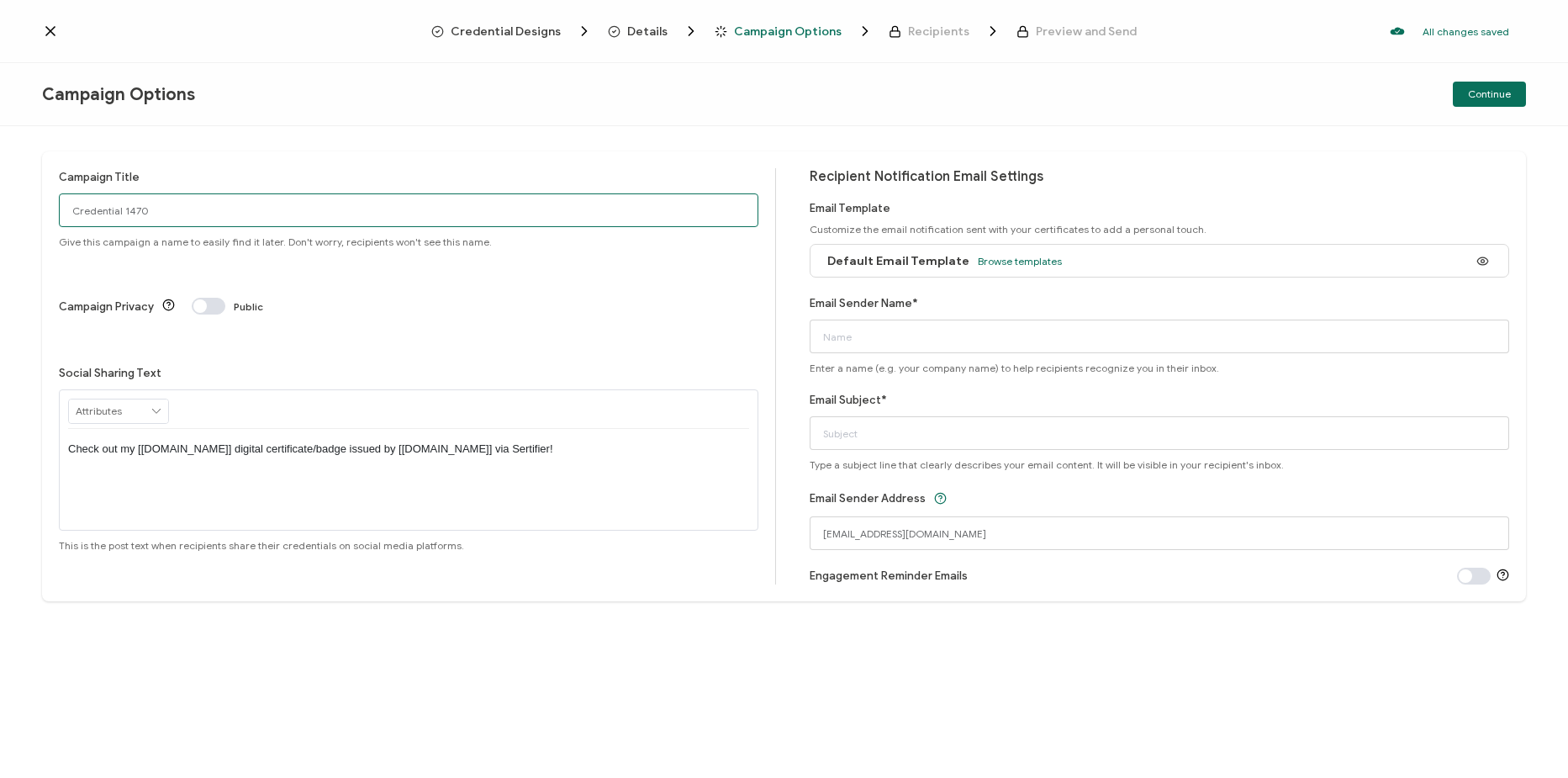
click at [249, 219] on input "Credential 1470" at bounding box center [408, 210] width 700 height 33
paste input "7-22-25_70446_Cimcor Webinar"
type input "7-22-25_70446_Cimcor Webinar"
drag, startPoint x: 946, startPoint y: 323, endPoint x: 925, endPoint y: 344, distance: 29.7
click at [944, 329] on input "Email Sender Name*" at bounding box center [1159, 336] width 700 height 33
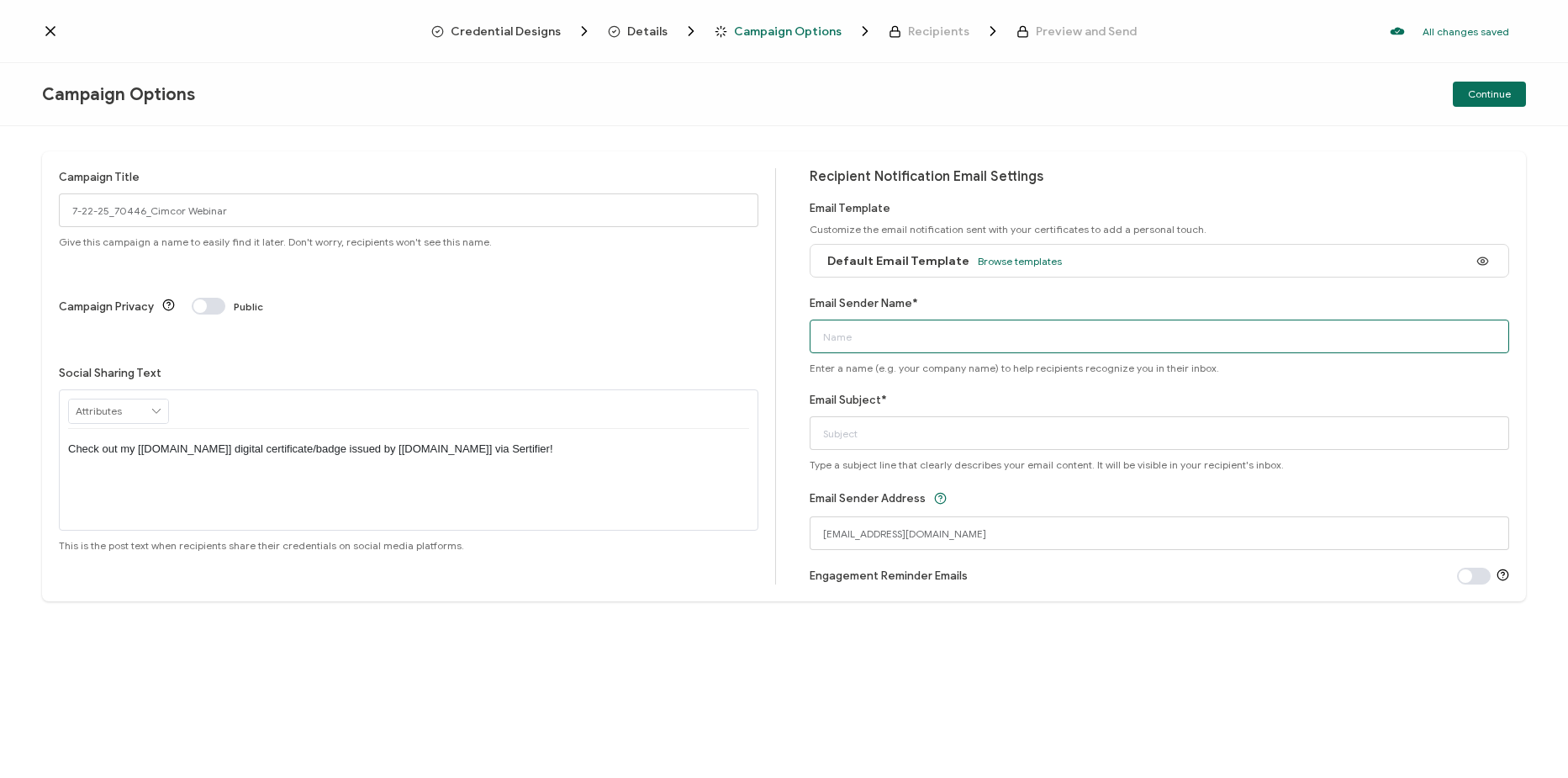
paste input "Cimcor Webinar: Securing Government Systems at Scale: How CimTrak Delivers Unpr…"
type input "Cimcor Webinar: Securing Government Systems at Scale: How CimTrak Delivers Unpr…"
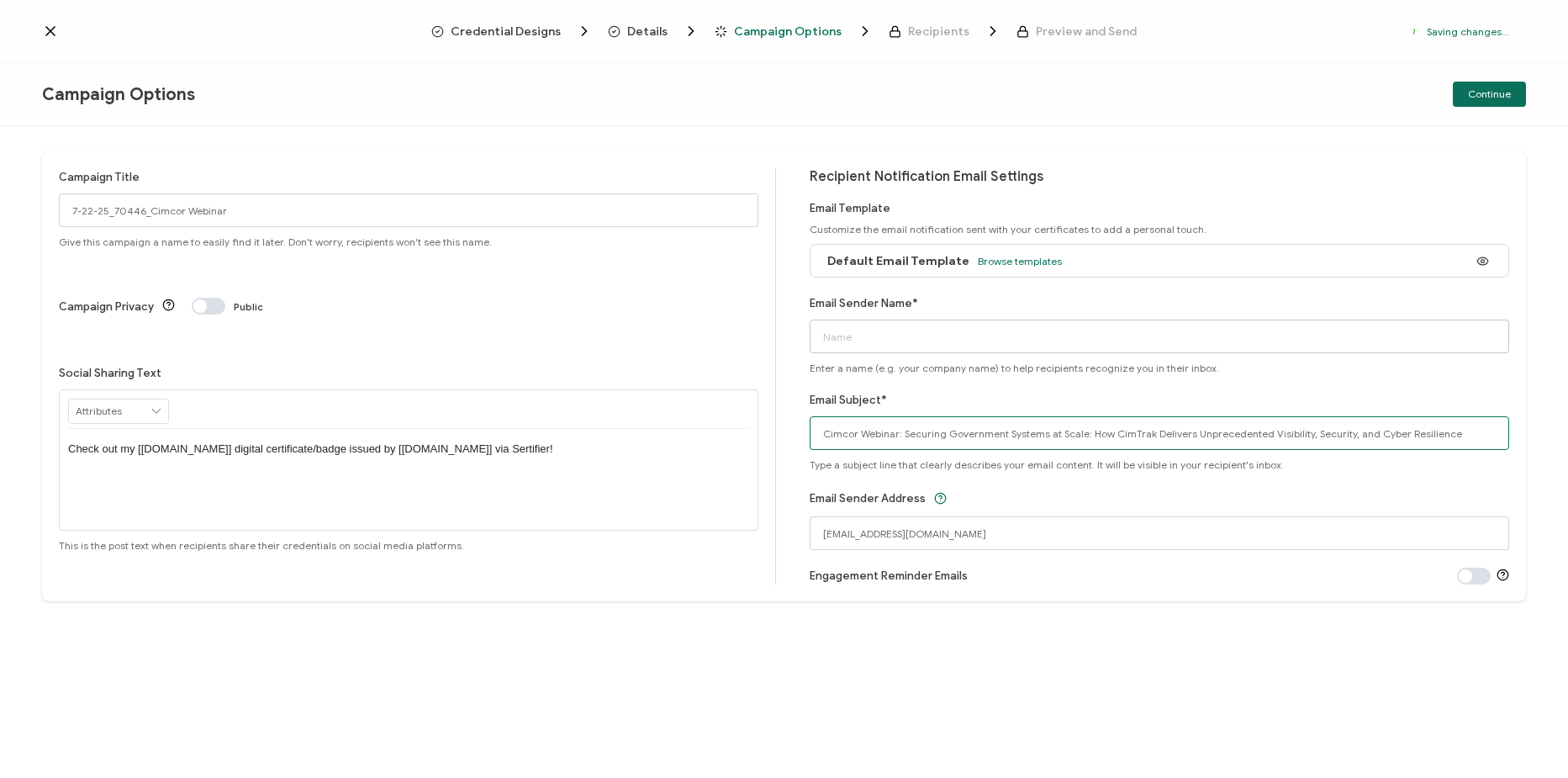
type input "Cimcor Webinar: Securing Government Systems at Scale: How CimTrak Delivers Unpr…"
click at [1104, 336] on input "Email Sender Name*" at bounding box center [1159, 336] width 700 height 33
type input "CPE"
click at [1488, 78] on div "Campaign Options Continue" at bounding box center [784, 95] width 1568 height 63
click at [928, 108] on div "Campaign Options Continue" at bounding box center [784, 95] width 1568 height 63
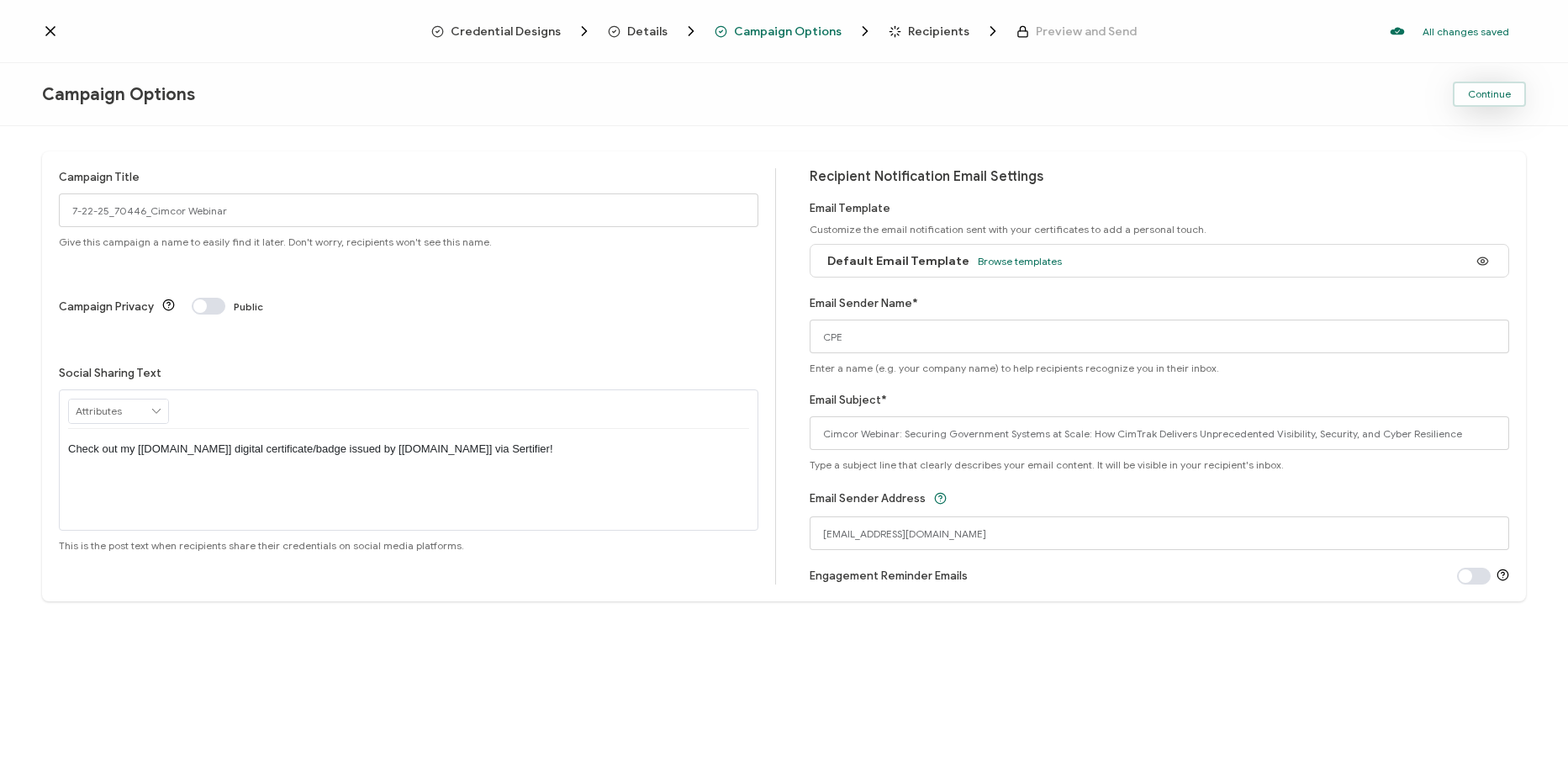
click at [1498, 90] on span "Continue" at bounding box center [1489, 94] width 43 height 11
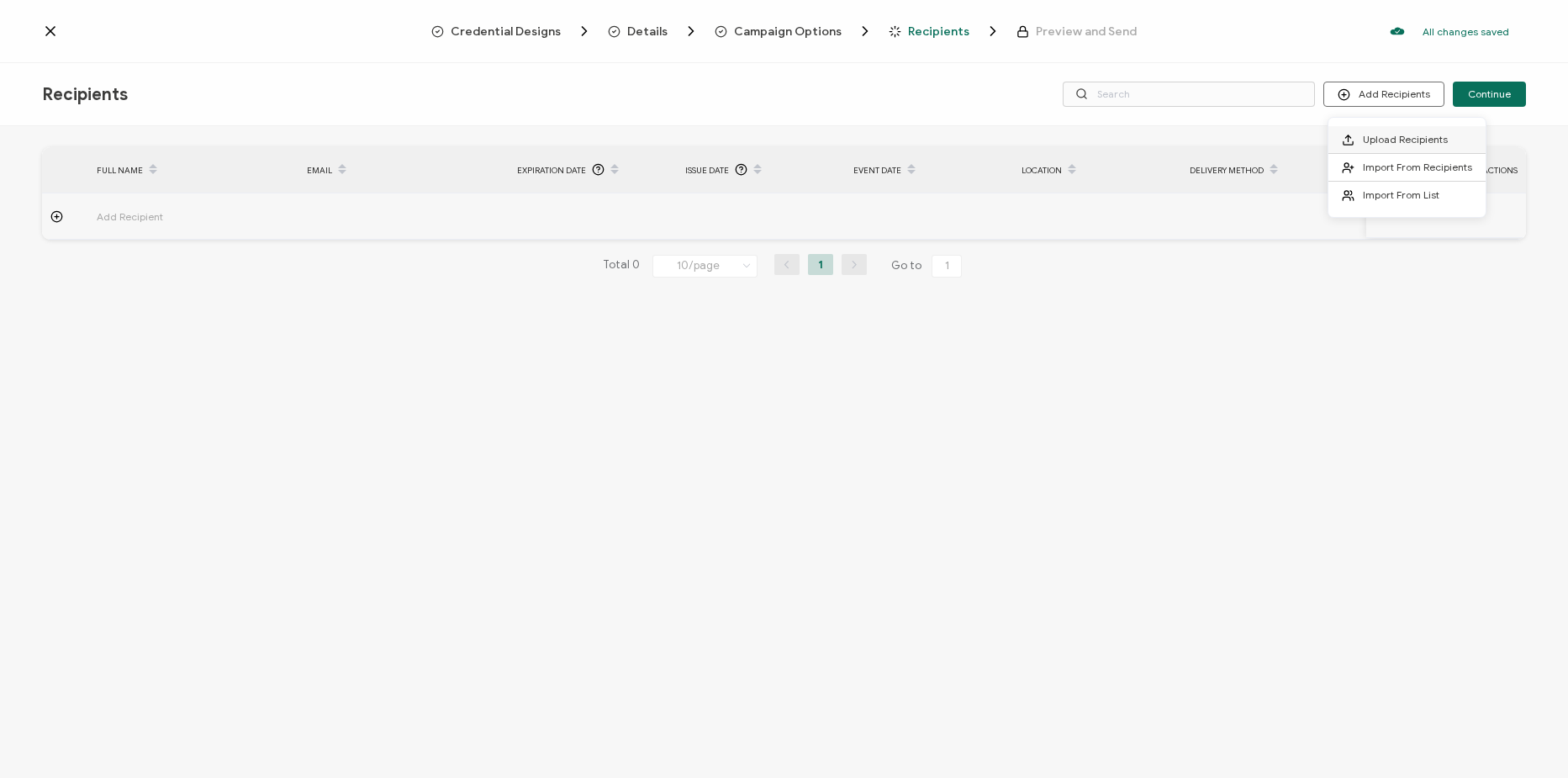
click at [1412, 147] on li "Upload Recipients" at bounding box center [1407, 139] width 157 height 28
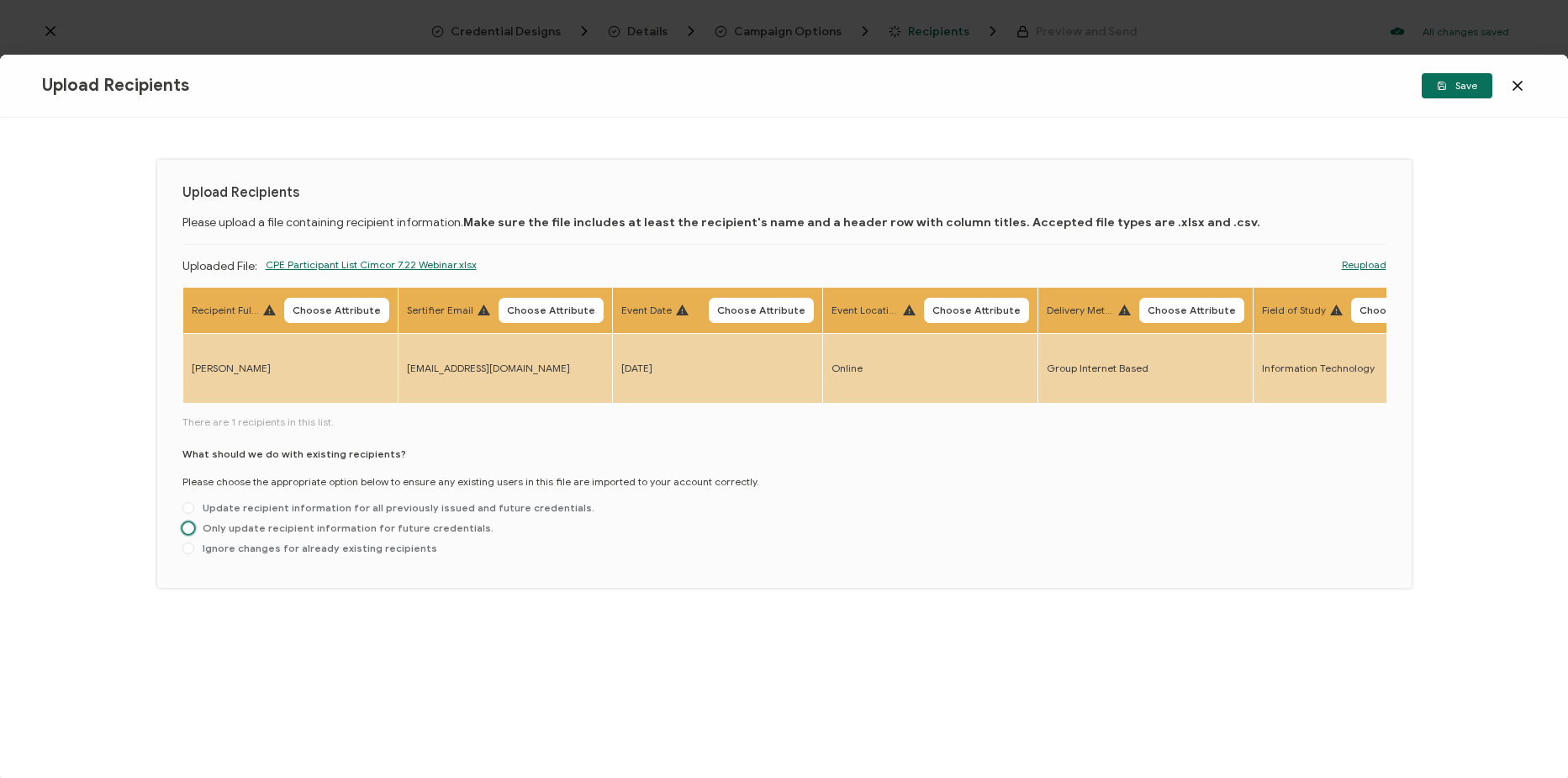
click at [266, 531] on span "Only update recipient information for future credentials." at bounding box center [345, 527] width 300 height 12
click at [195, 531] on input "Only update recipient information for future credentials." at bounding box center [188, 529] width 11 height 13
radio input "true"
click at [312, 307] on span "Choose Attribute" at bounding box center [337, 310] width 89 height 11
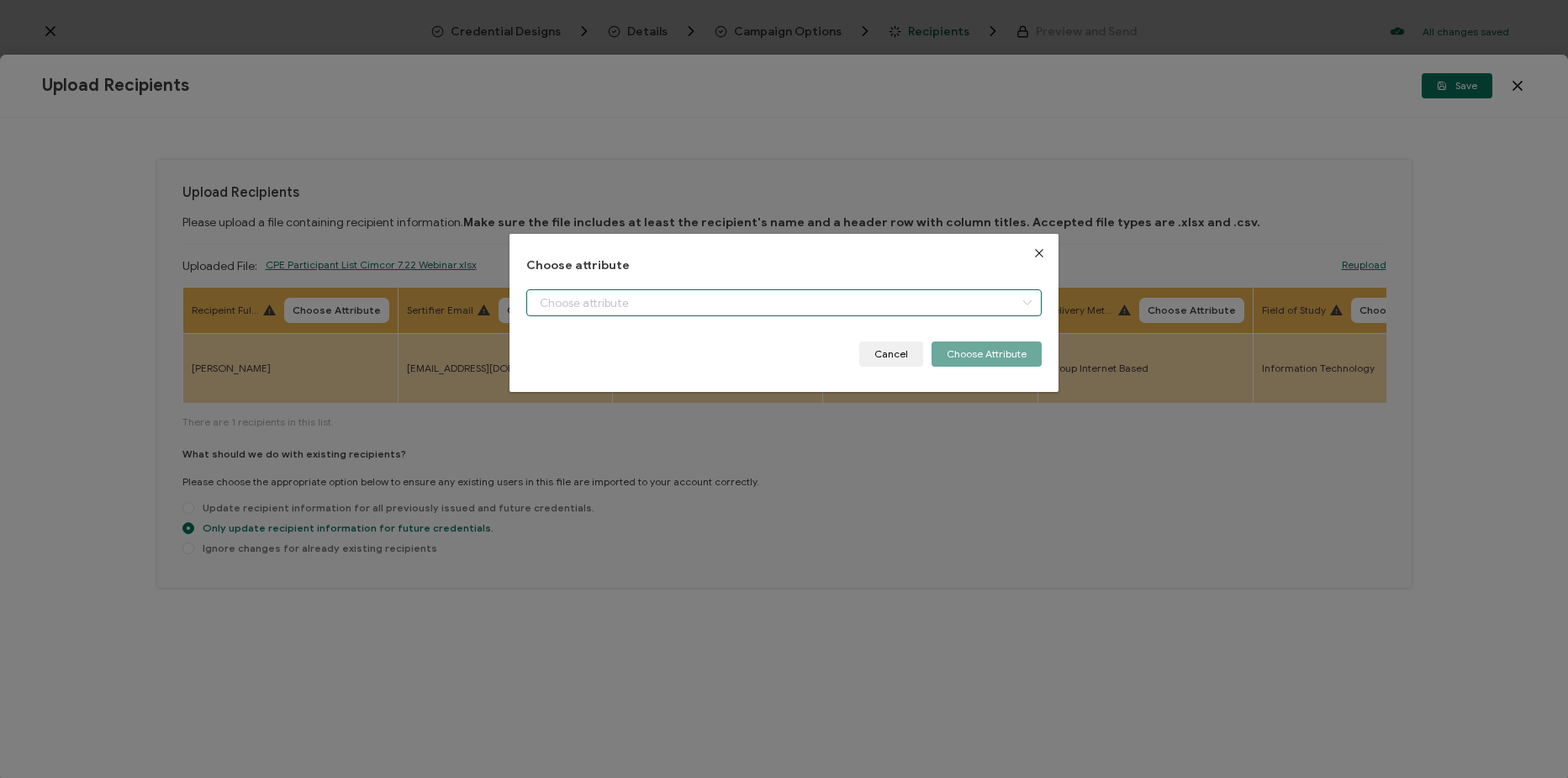
click at [673, 307] on input "dialog" at bounding box center [784, 303] width 515 height 27
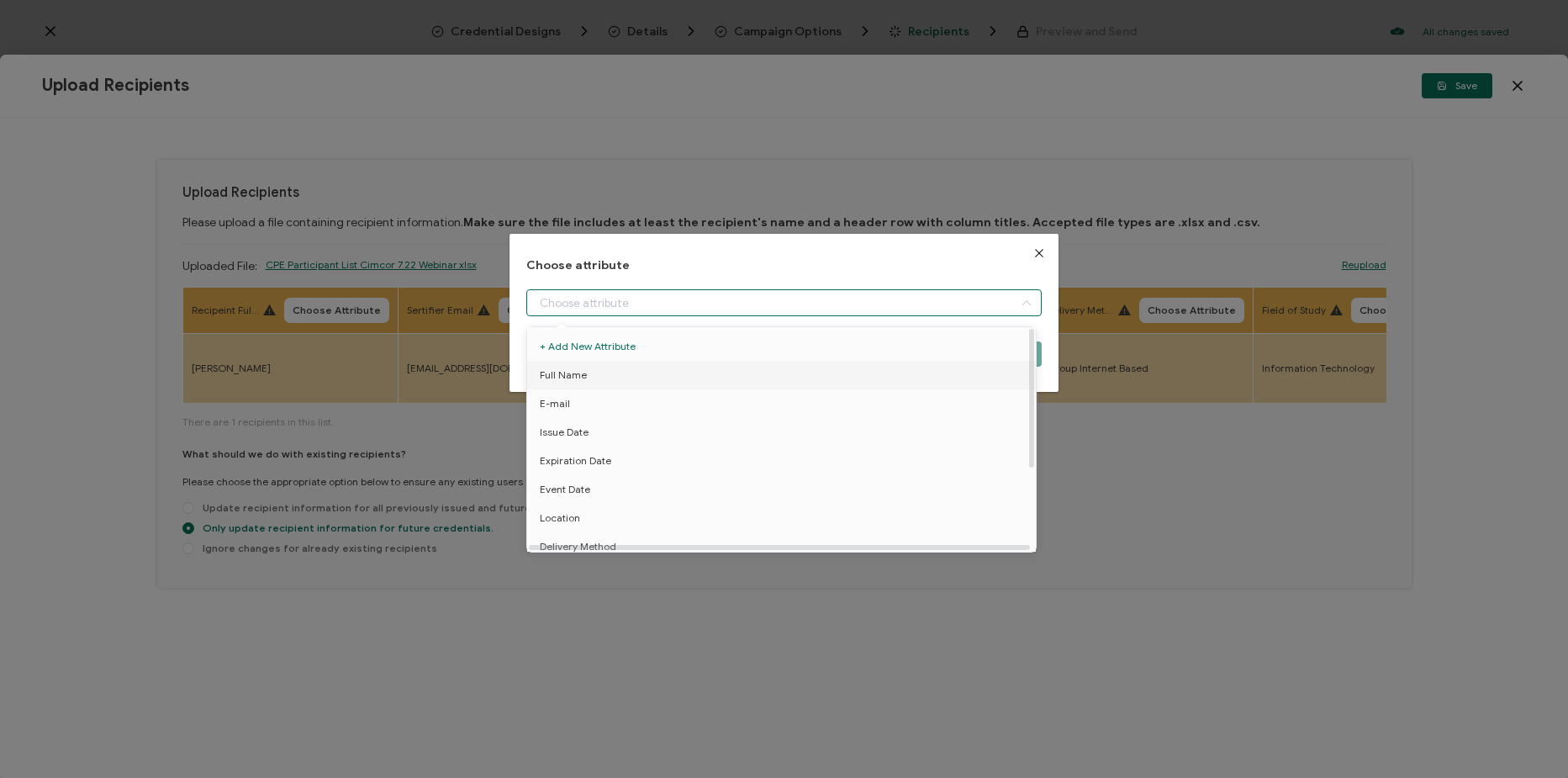
click at [689, 381] on li "Full Name" at bounding box center [784, 375] width 523 height 29
type input "Full Name"
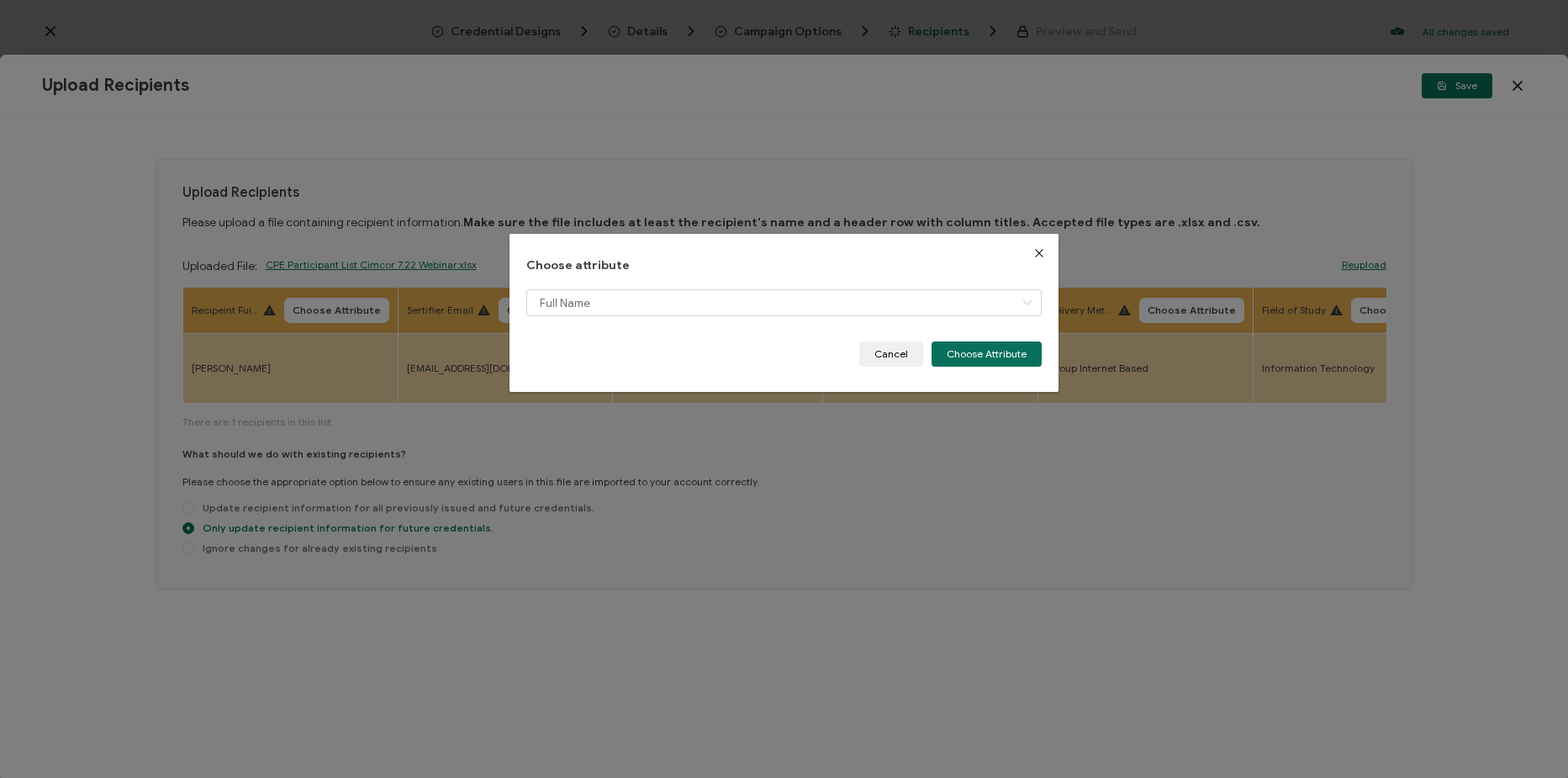
drag, startPoint x: 979, startPoint y: 349, endPoint x: 831, endPoint y: 330, distance: 149.2
click at [974, 349] on button "Choose Attribute" at bounding box center [986, 354] width 110 height 25
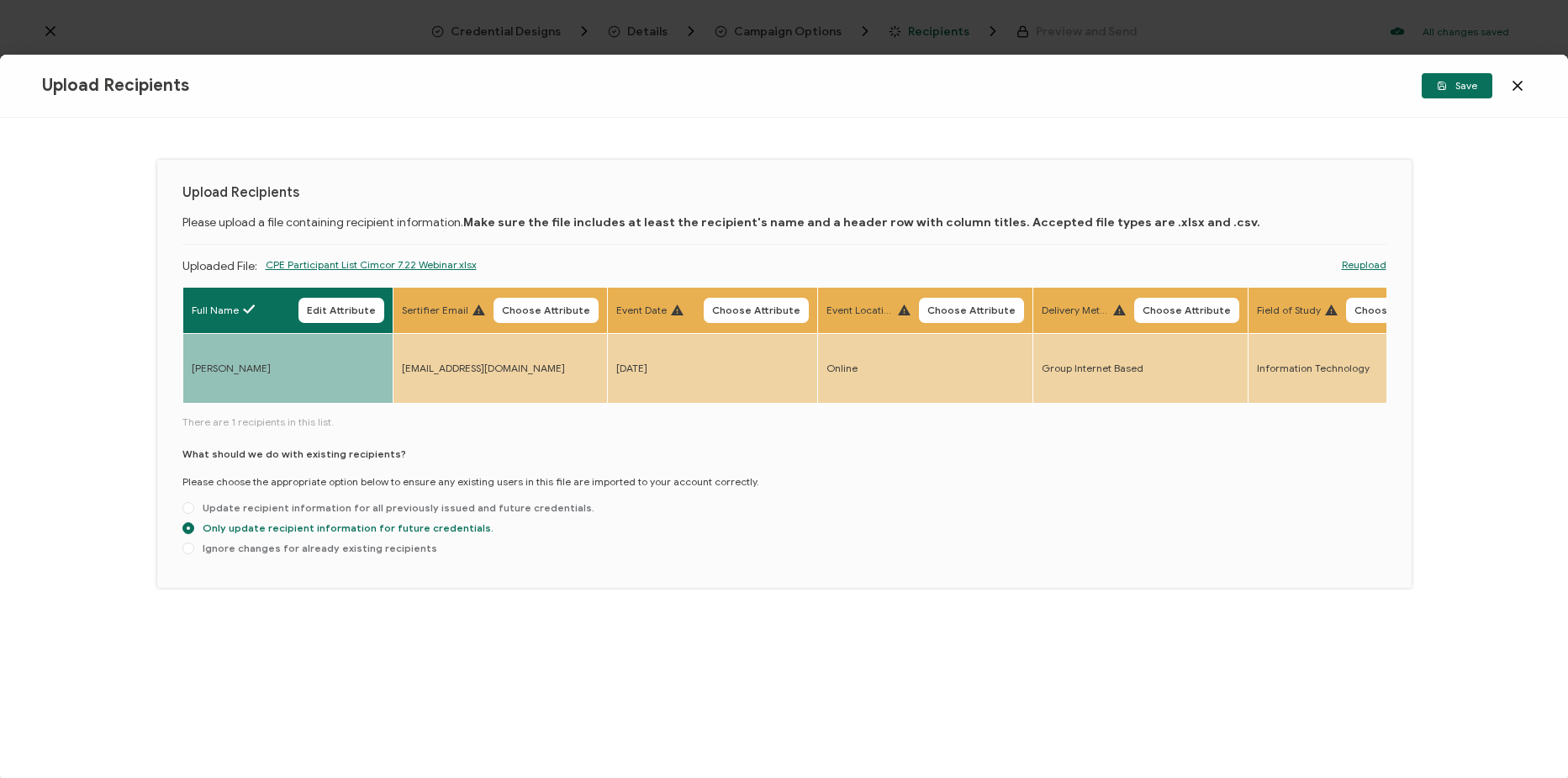
drag, startPoint x: 629, startPoint y: 321, endPoint x: 612, endPoint y: 308, distance: 21.4
click at [627, 321] on th "Event Date Choose Attribute" at bounding box center [712, 309] width 210 height 46
click at [598, 313] on button "Choose Attribute" at bounding box center [546, 310] width 105 height 25
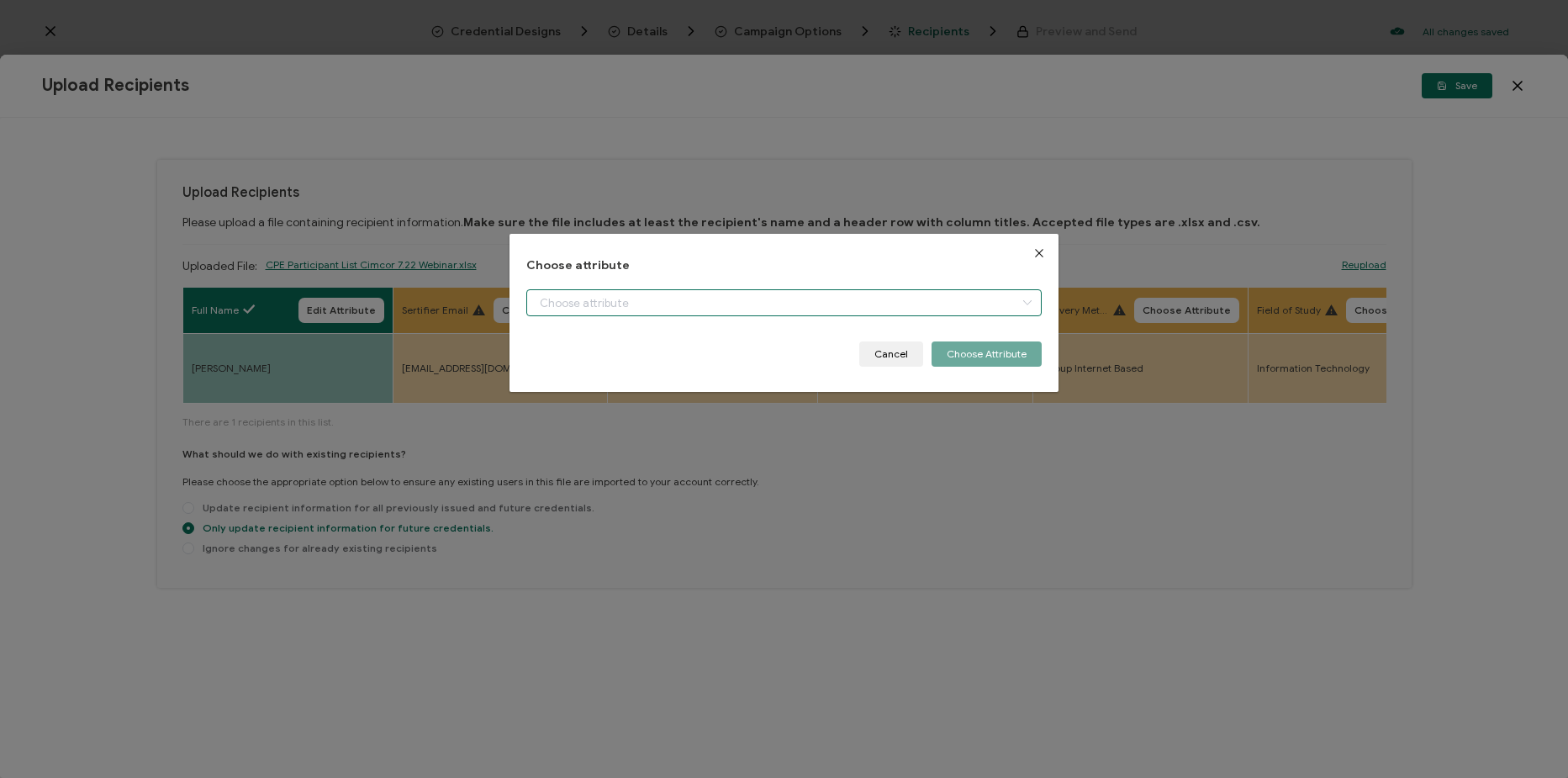
click at [617, 298] on input "dialog" at bounding box center [784, 303] width 515 height 27
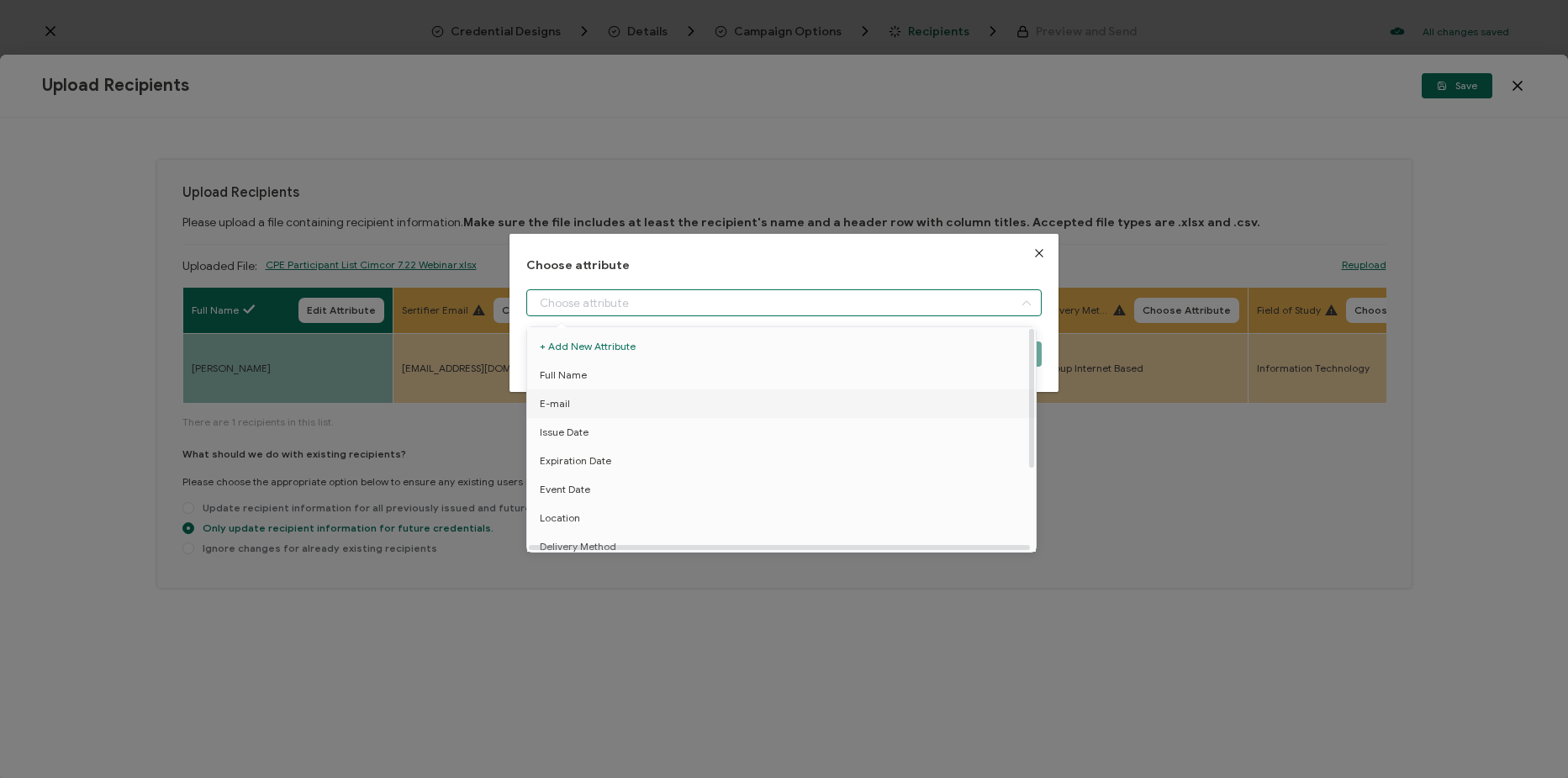
click at [630, 402] on li "E-mail" at bounding box center [784, 404] width 523 height 29
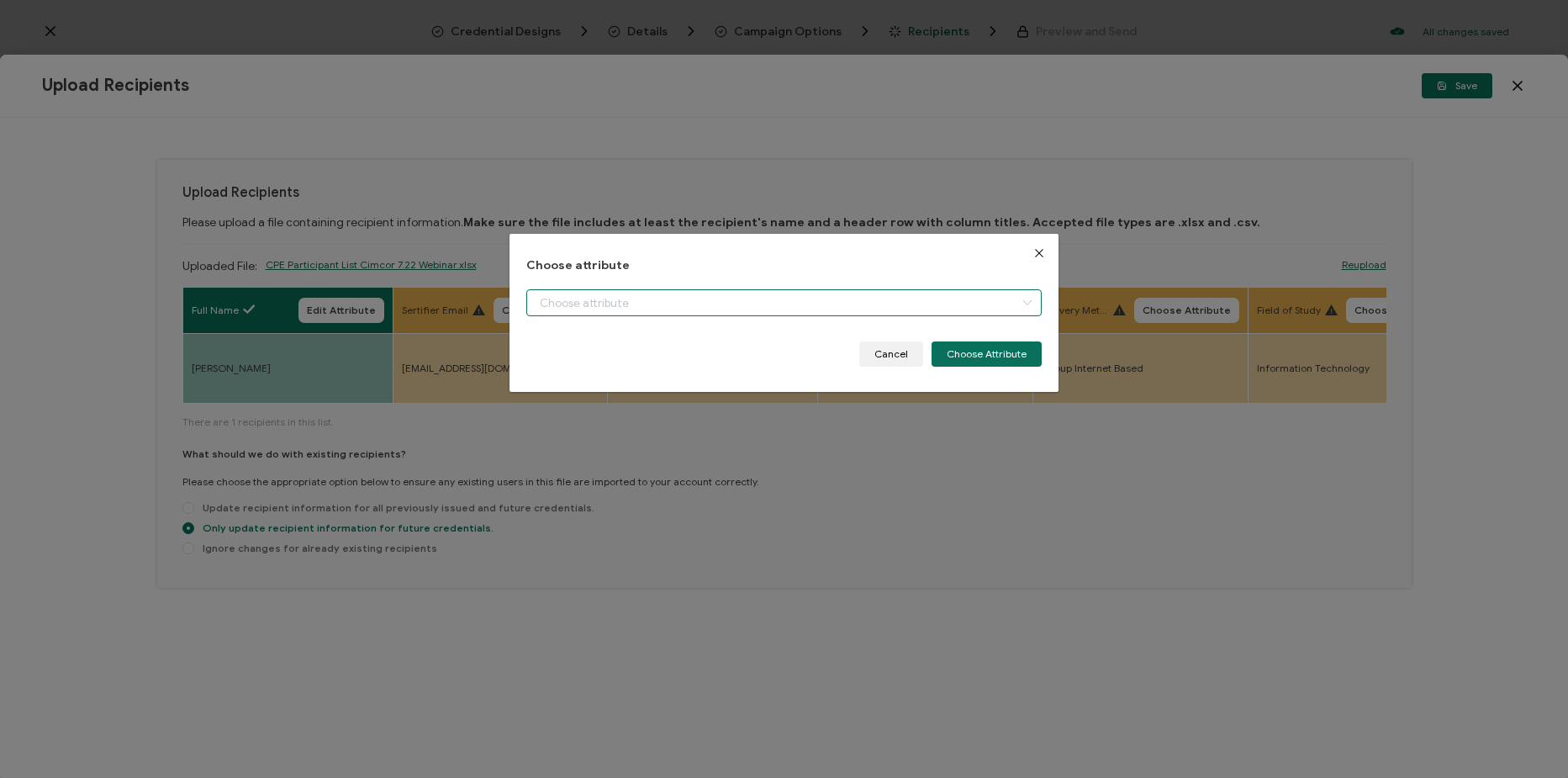
type input "E-mail"
click at [994, 357] on button "Choose Attribute" at bounding box center [986, 354] width 110 height 25
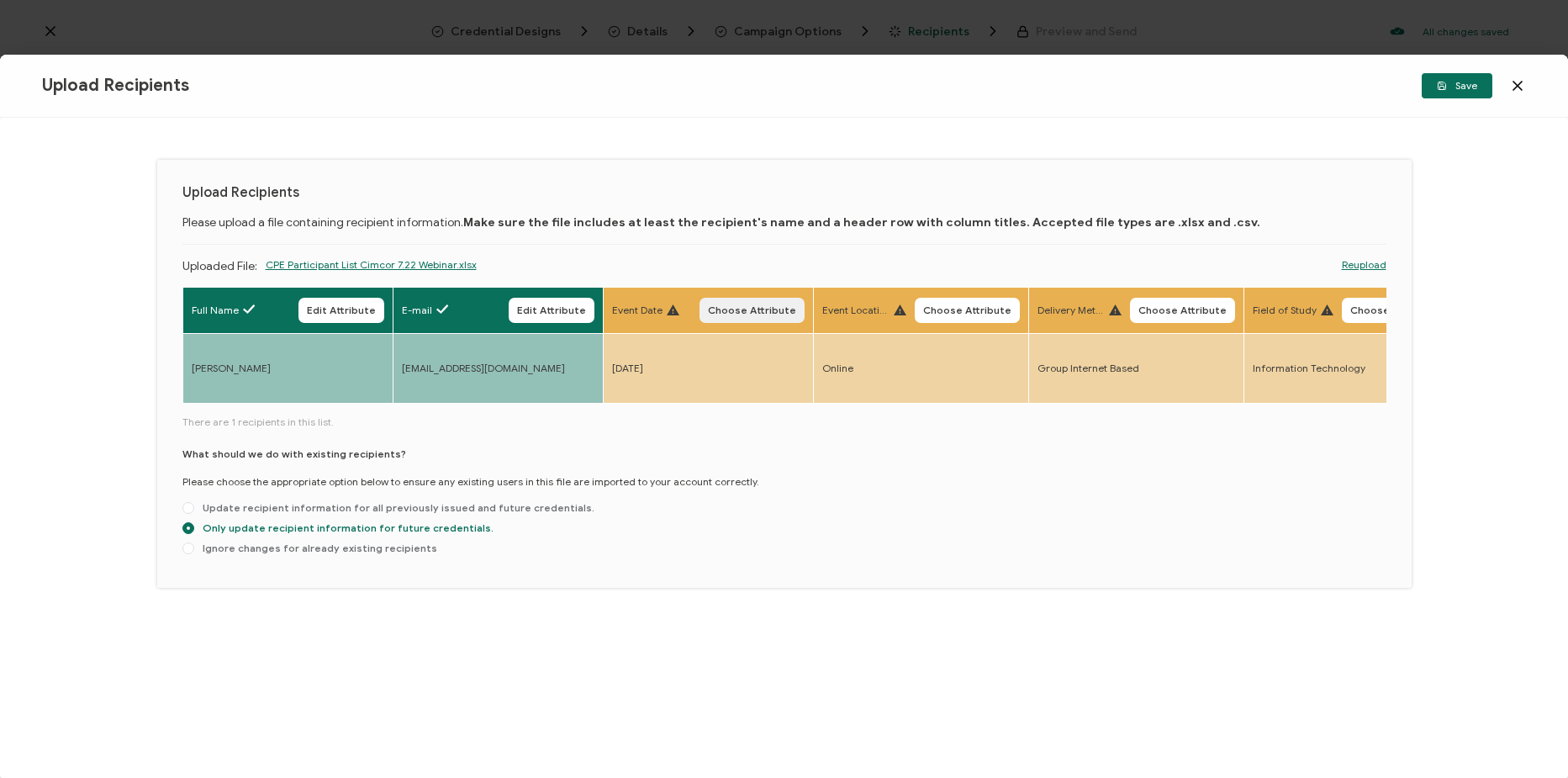
click at [770, 310] on span "Choose Attribute" at bounding box center [752, 310] width 89 height 11
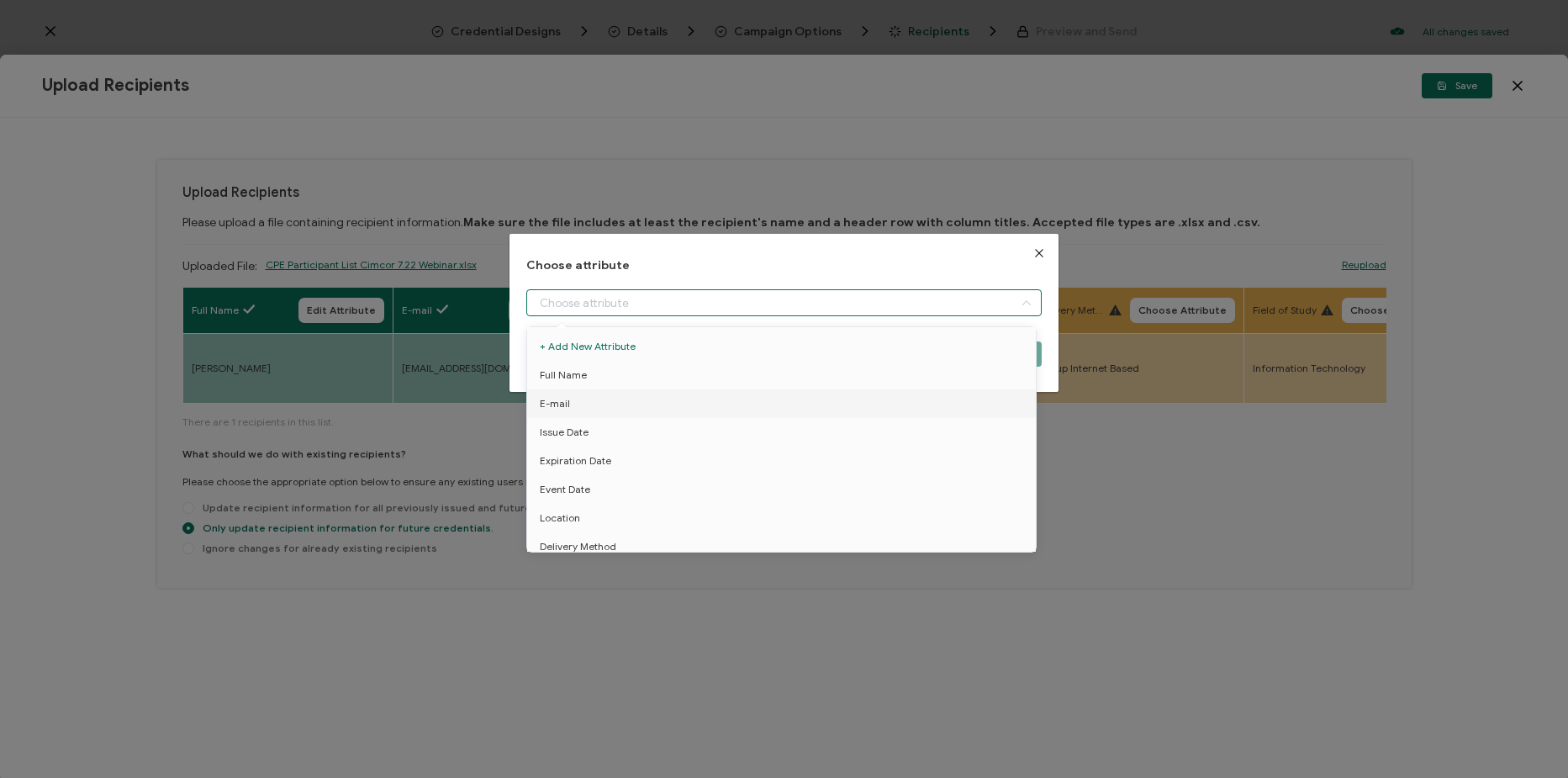
click at [738, 298] on input "dialog" at bounding box center [784, 303] width 515 height 27
click at [705, 485] on li "Event Date" at bounding box center [784, 490] width 523 height 29
type input "Event Date"
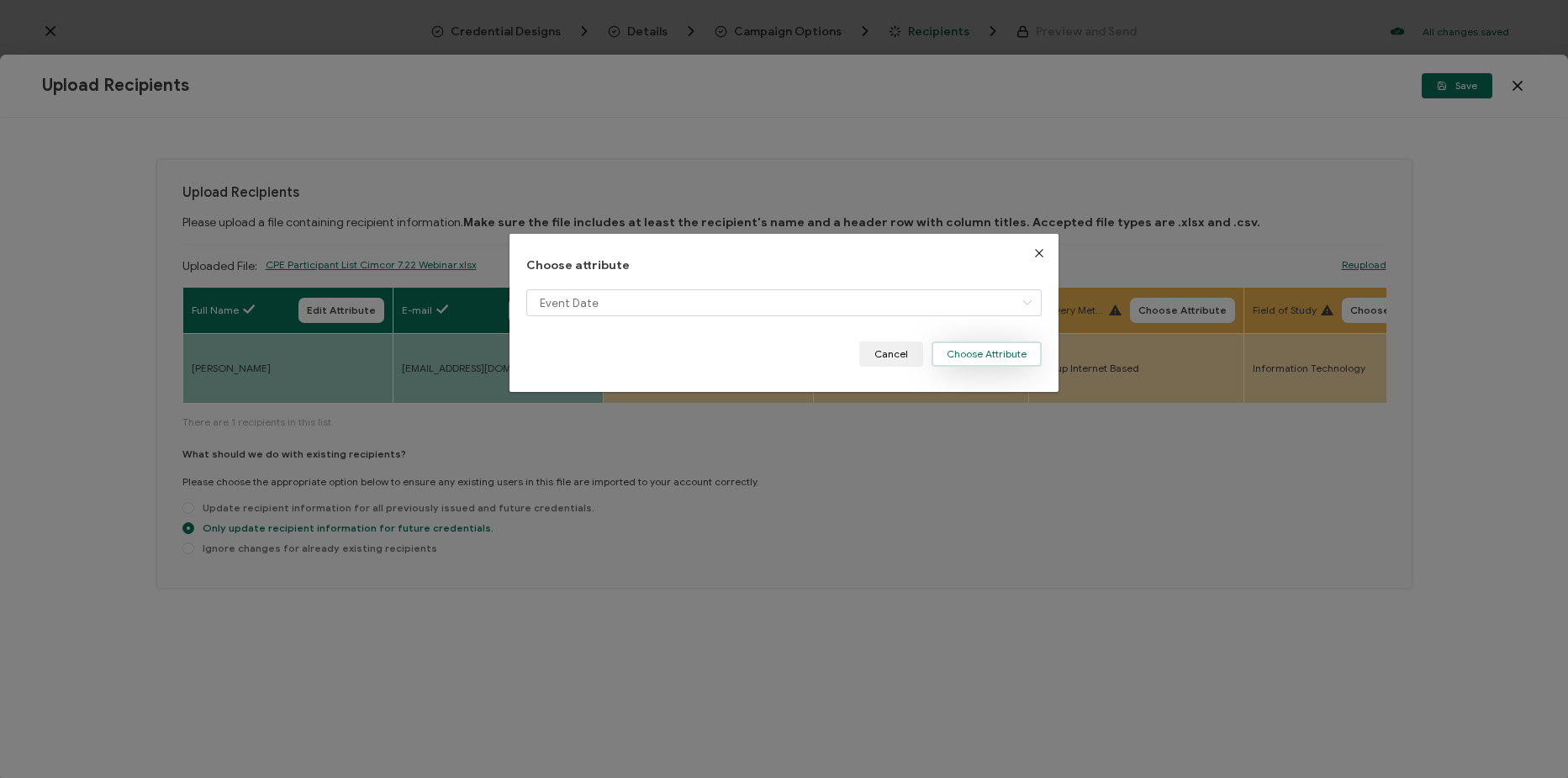
click at [1012, 361] on button "Choose Attribute" at bounding box center [986, 354] width 110 height 25
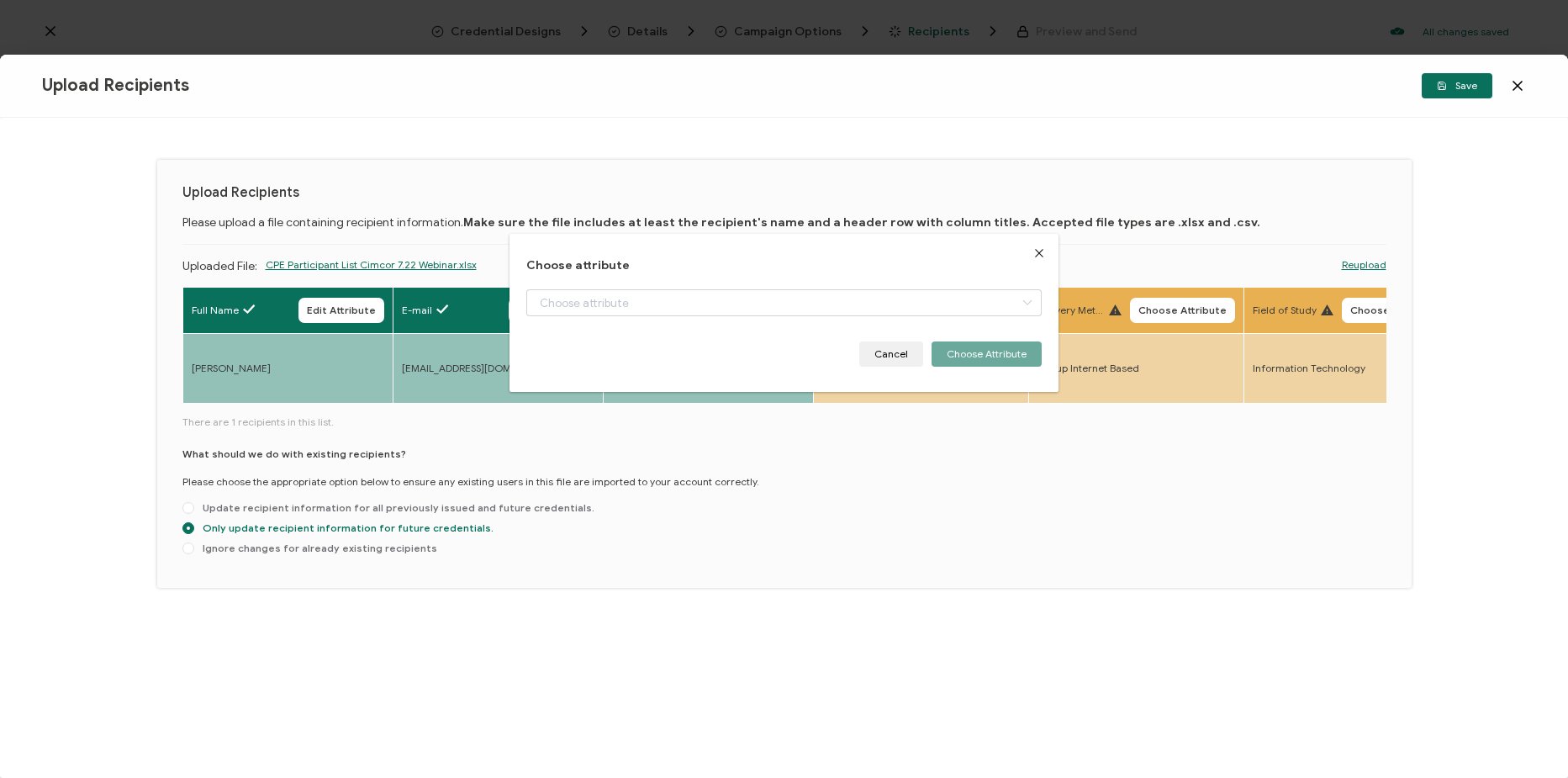
click at [1005, 304] on button "Choose Attribute" at bounding box center [968, 310] width 105 height 25
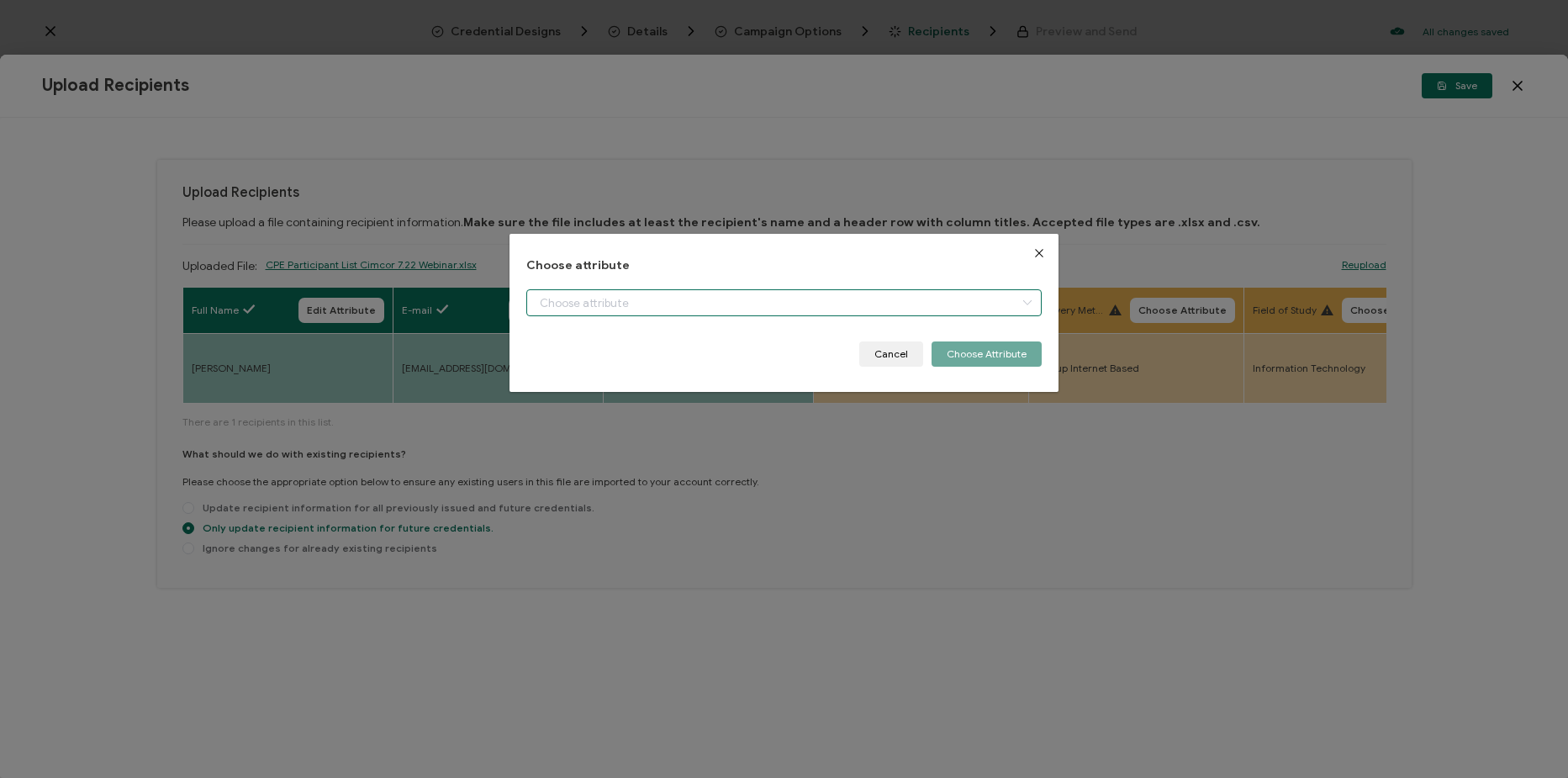
click at [870, 307] on input "dialog" at bounding box center [784, 303] width 515 height 27
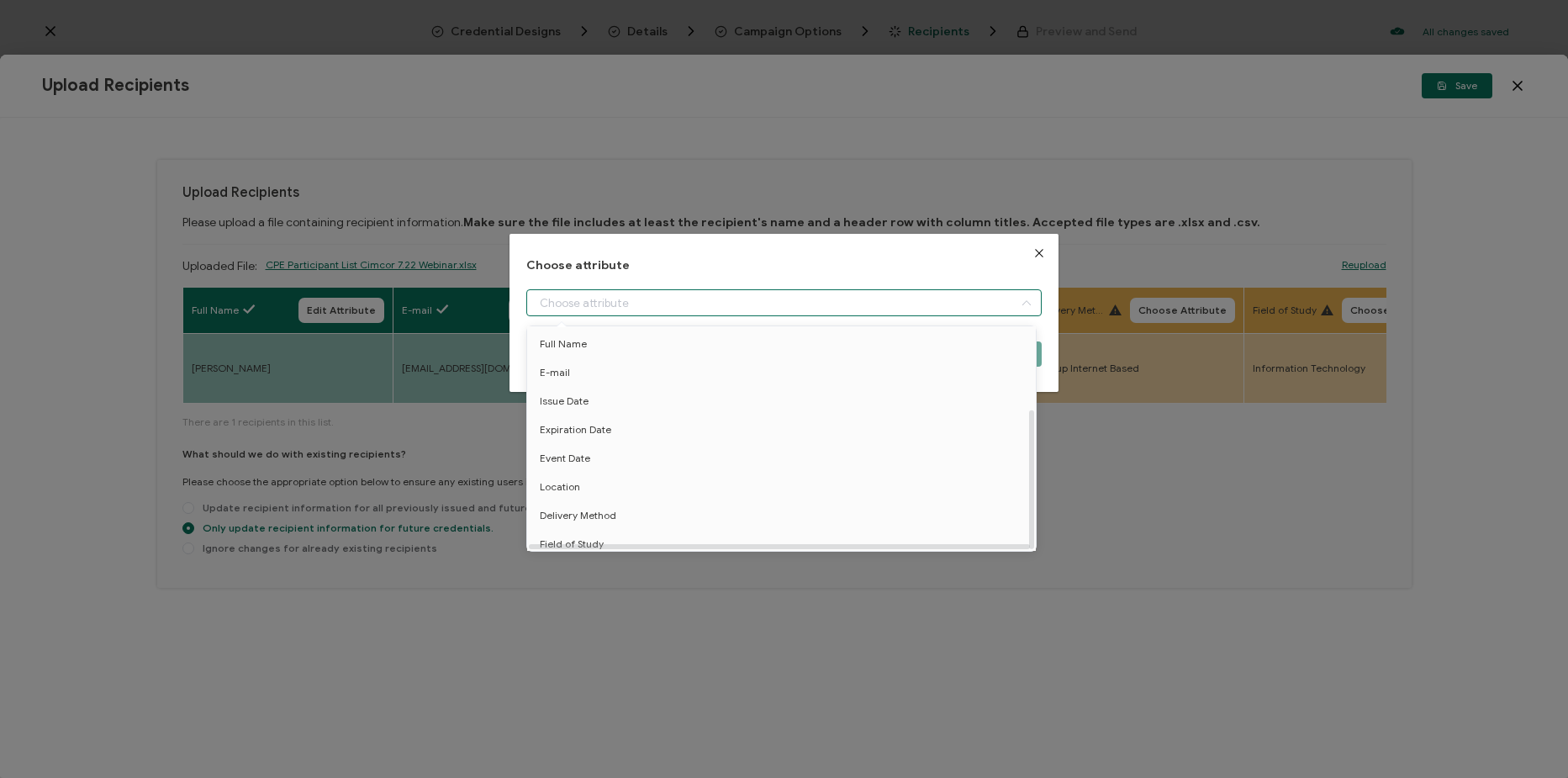
scroll to position [131, 0]
click at [755, 386] on li "Location" at bounding box center [784, 394] width 523 height 29
type input "Location"
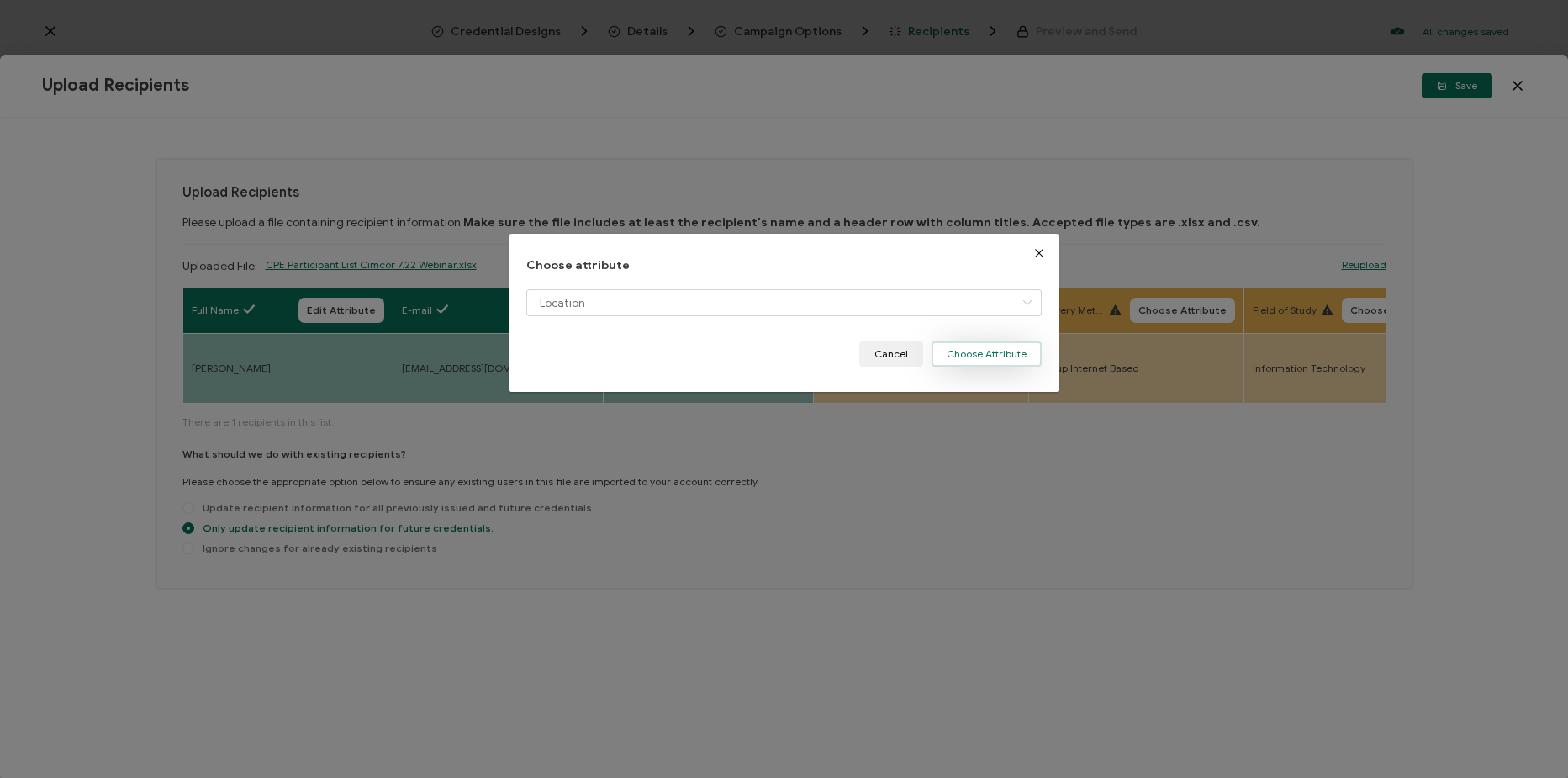
click at [971, 354] on button "Choose Attribute" at bounding box center [986, 354] width 110 height 25
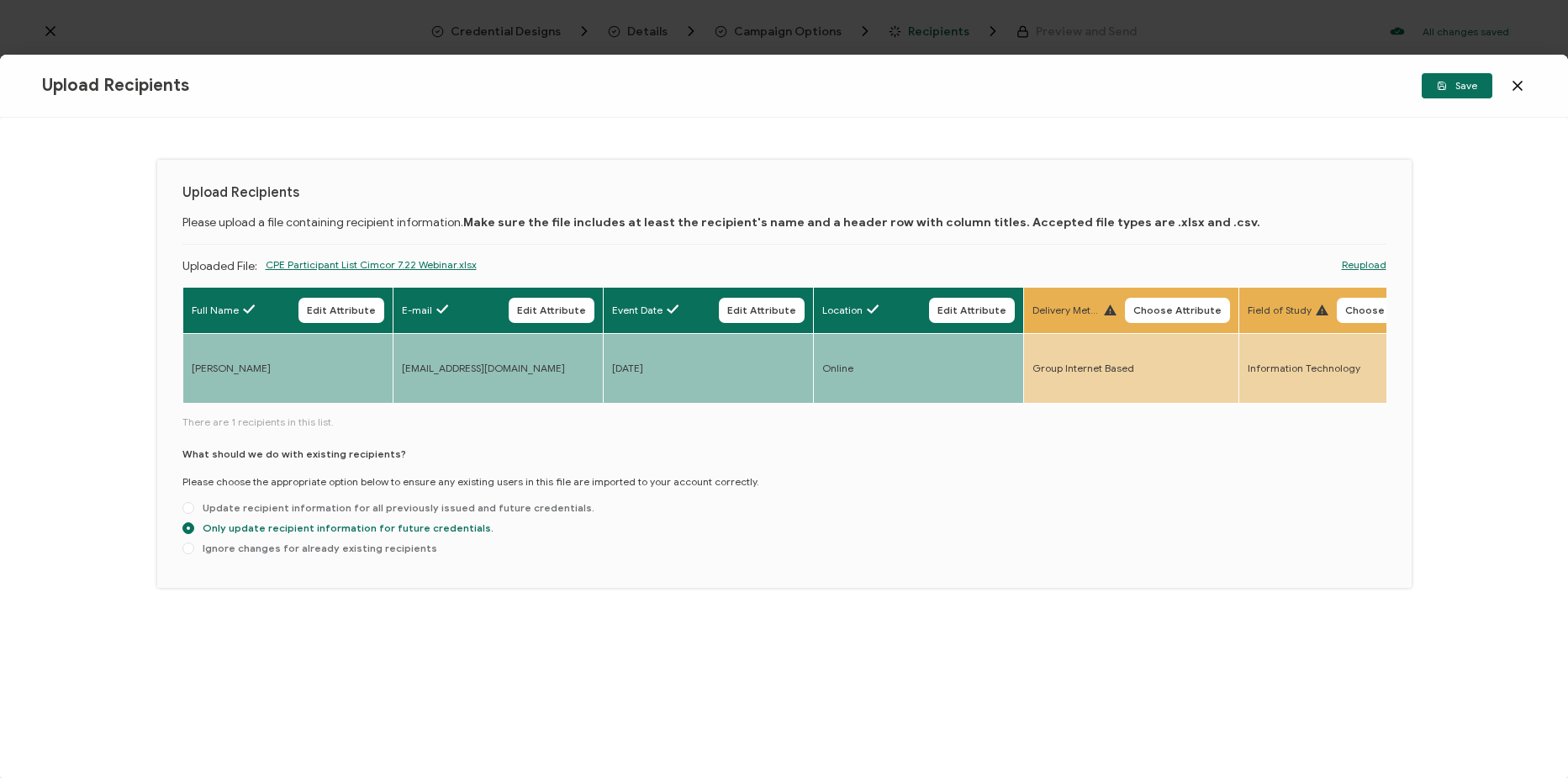
drag, startPoint x: 1198, startPoint y: 311, endPoint x: 886, endPoint y: 305, distance: 312.1
click at [1197, 311] on span "Choose Attribute" at bounding box center [1178, 310] width 89 height 11
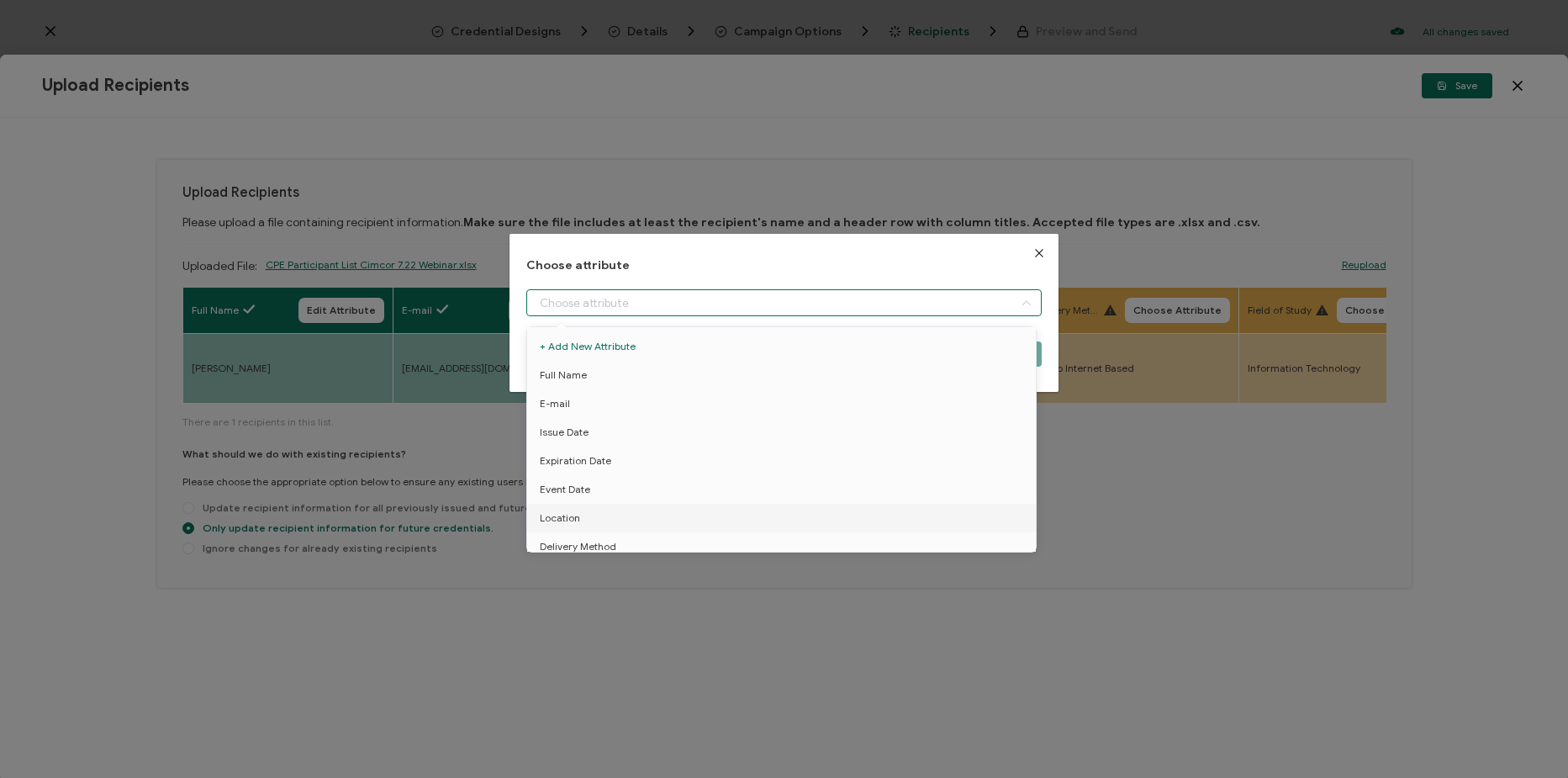
click at [797, 290] on input "dialog" at bounding box center [784, 303] width 515 height 27
click at [729, 418] on li "Delivery Method" at bounding box center [784, 424] width 523 height 29
type input "Delivery Method"
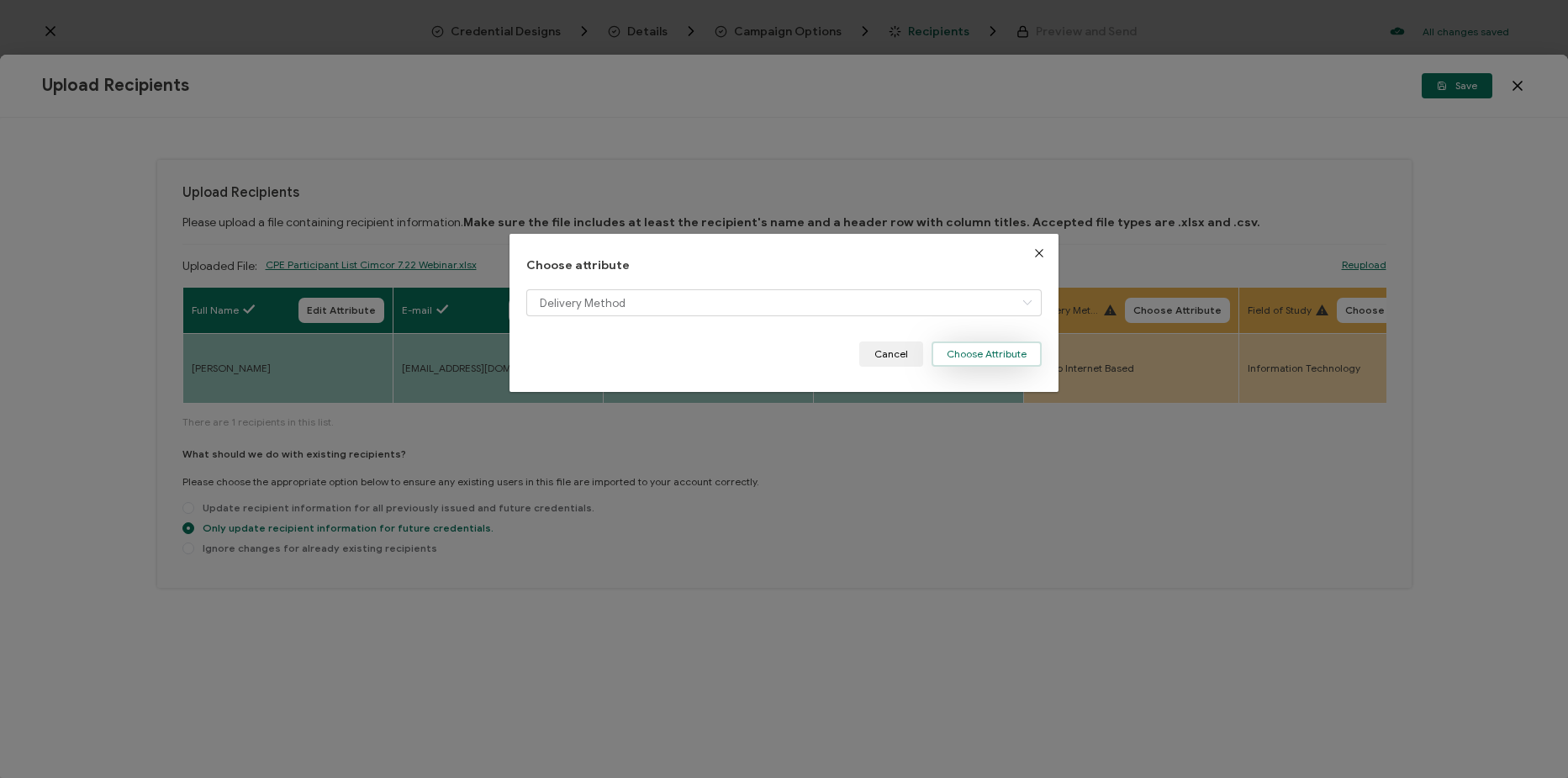
click at [1002, 352] on button "Choose Attribute" at bounding box center [986, 354] width 110 height 25
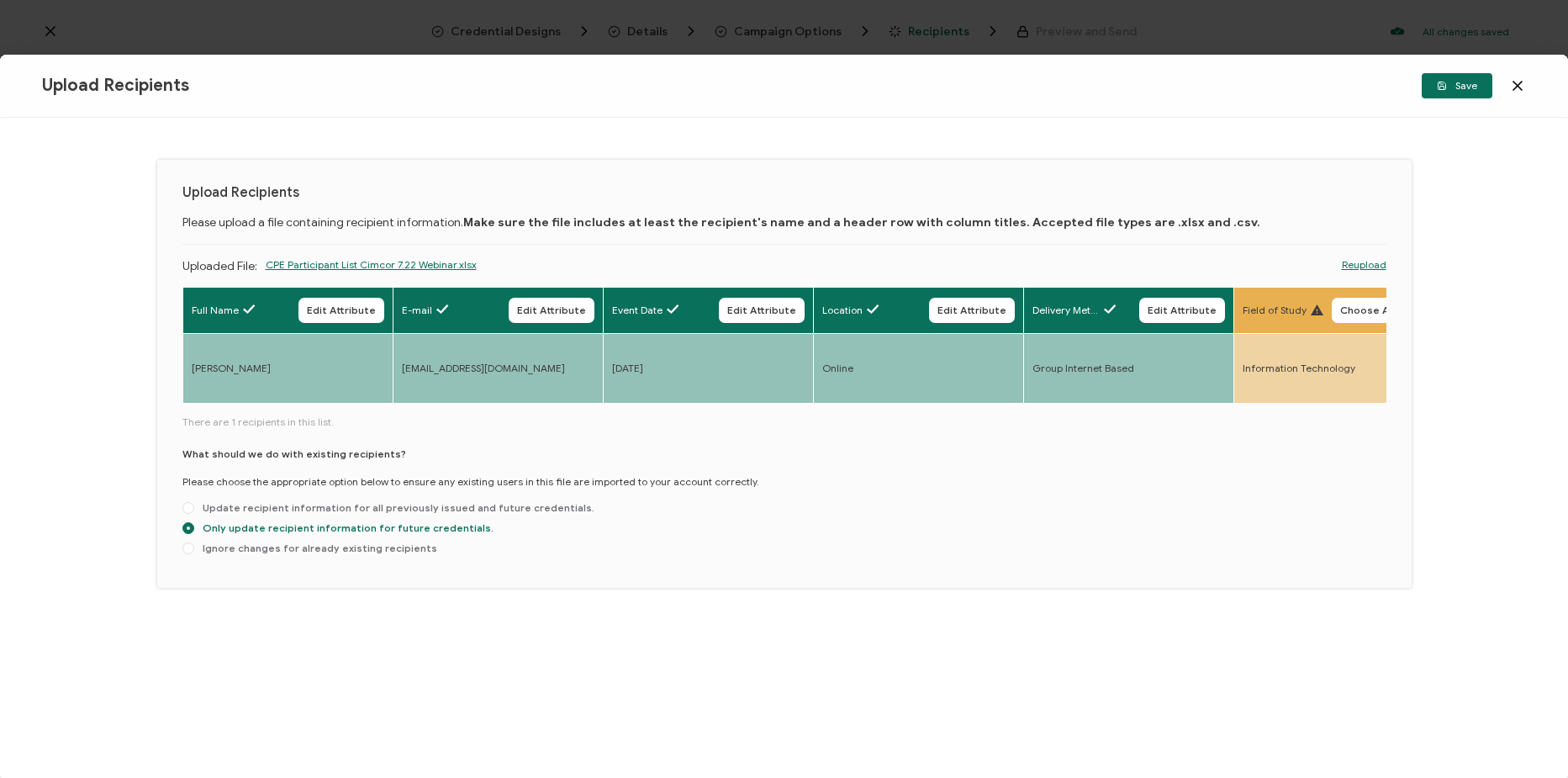
drag, startPoint x: 427, startPoint y: 406, endPoint x: 498, endPoint y: 415, distance: 71.6
click at [498, 415] on div "Full Name Edit Attribute E-mail Edit Attribute Event Date Edit Attribute Locati…" at bounding box center [784, 424] width 1204 height 276
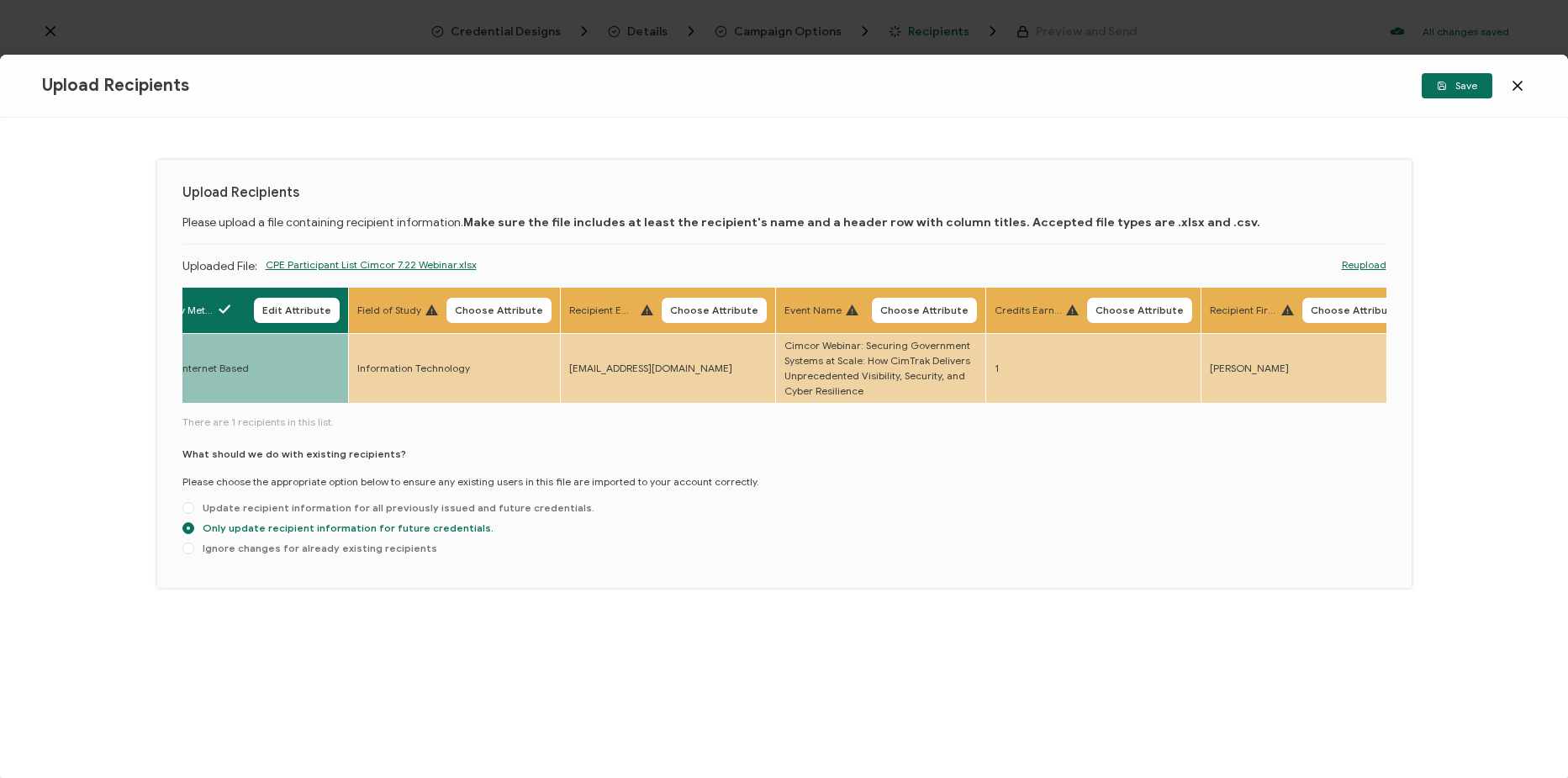
scroll to position [0, 1054]
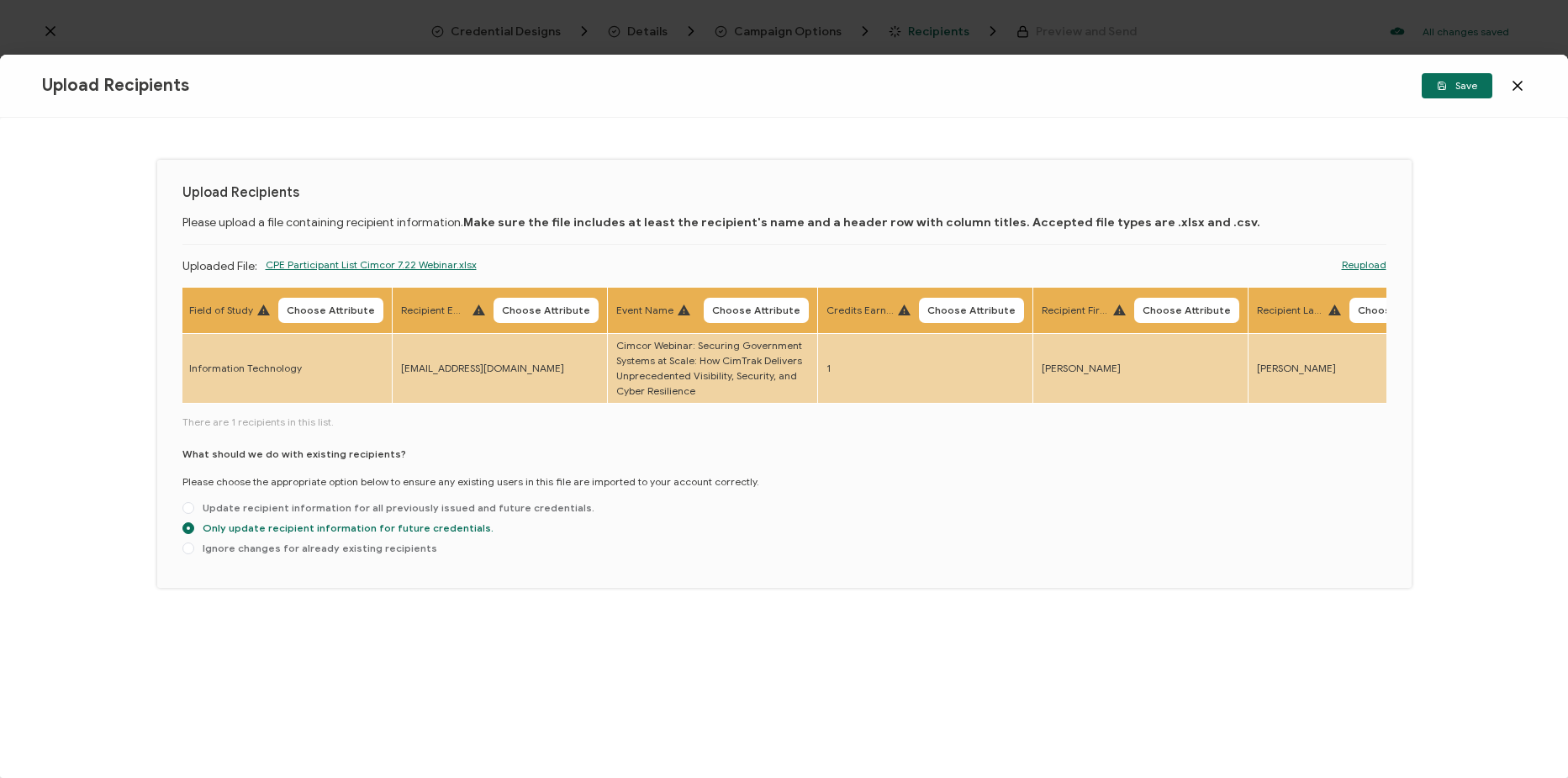
click at [375, 308] on span "Choose Attribute" at bounding box center [330, 310] width 89 height 11
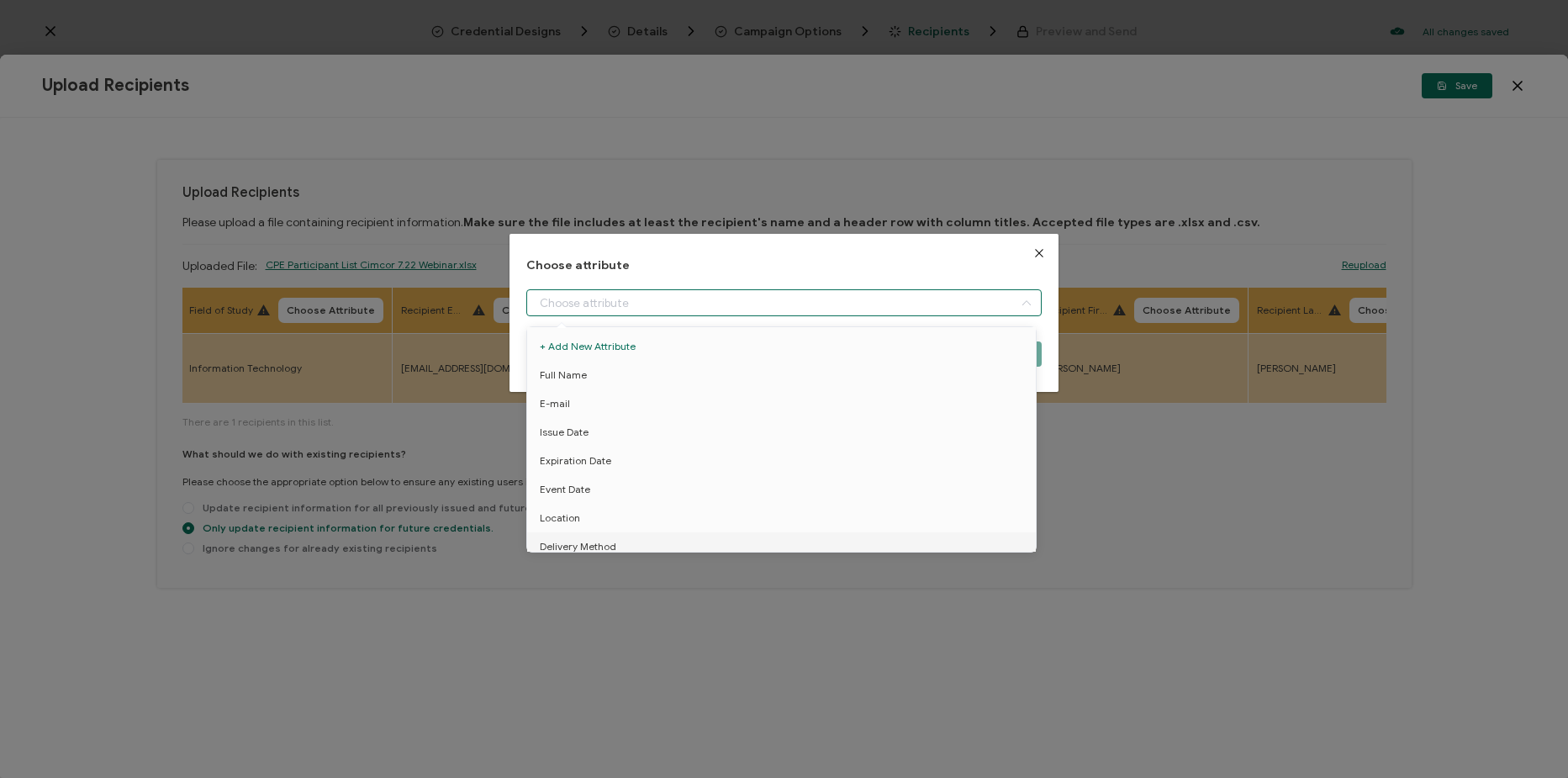
click at [558, 305] on input "dialog" at bounding box center [784, 303] width 515 height 27
click at [638, 473] on li "True Email ID" at bounding box center [784, 481] width 523 height 29
type input "True Email ID"
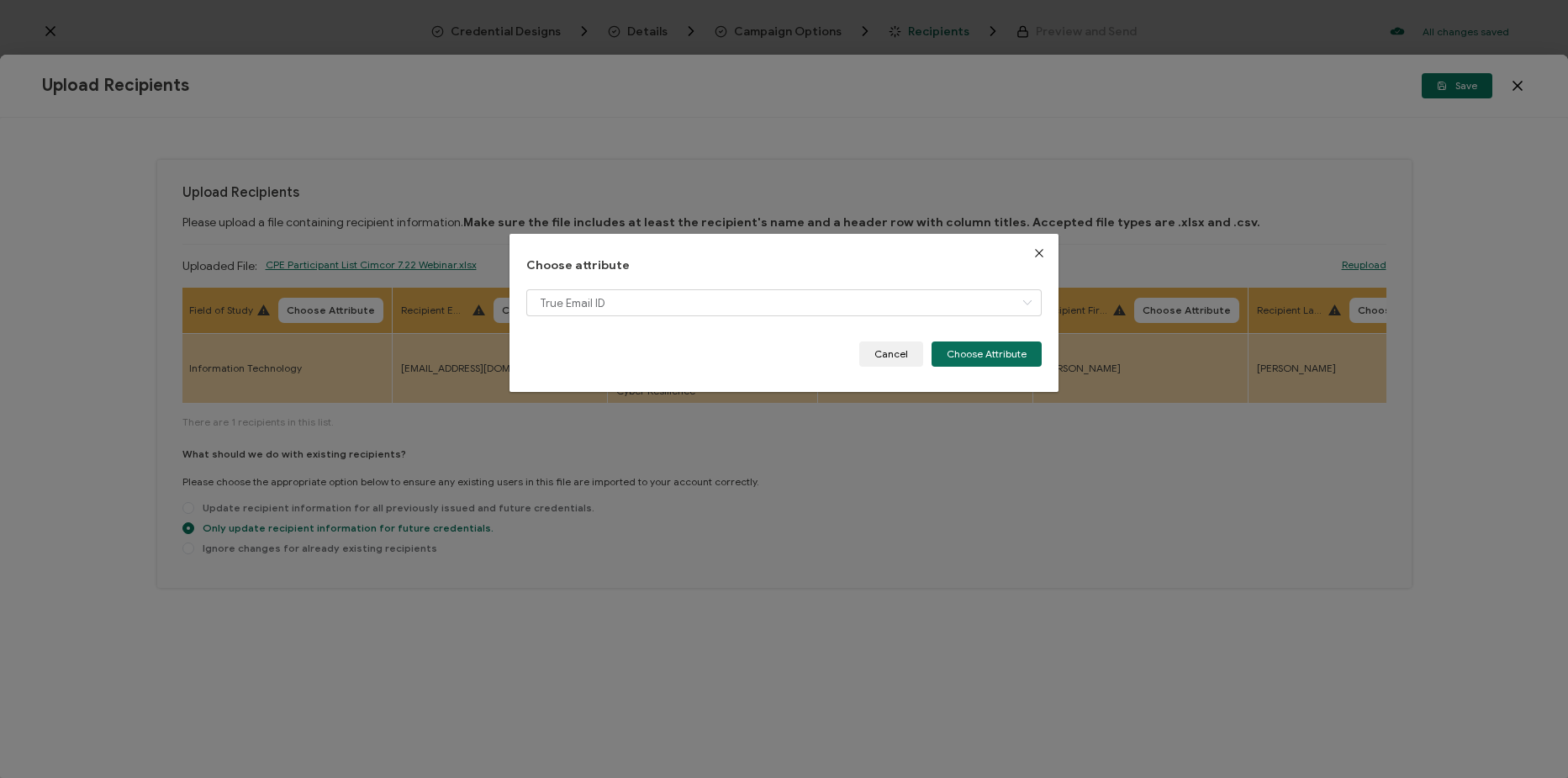
click at [695, 286] on div "Choose attribute True Email ID Cancel Choose Attribute" at bounding box center [784, 313] width 515 height 109
click at [697, 305] on input "dialog" at bounding box center [784, 303] width 515 height 27
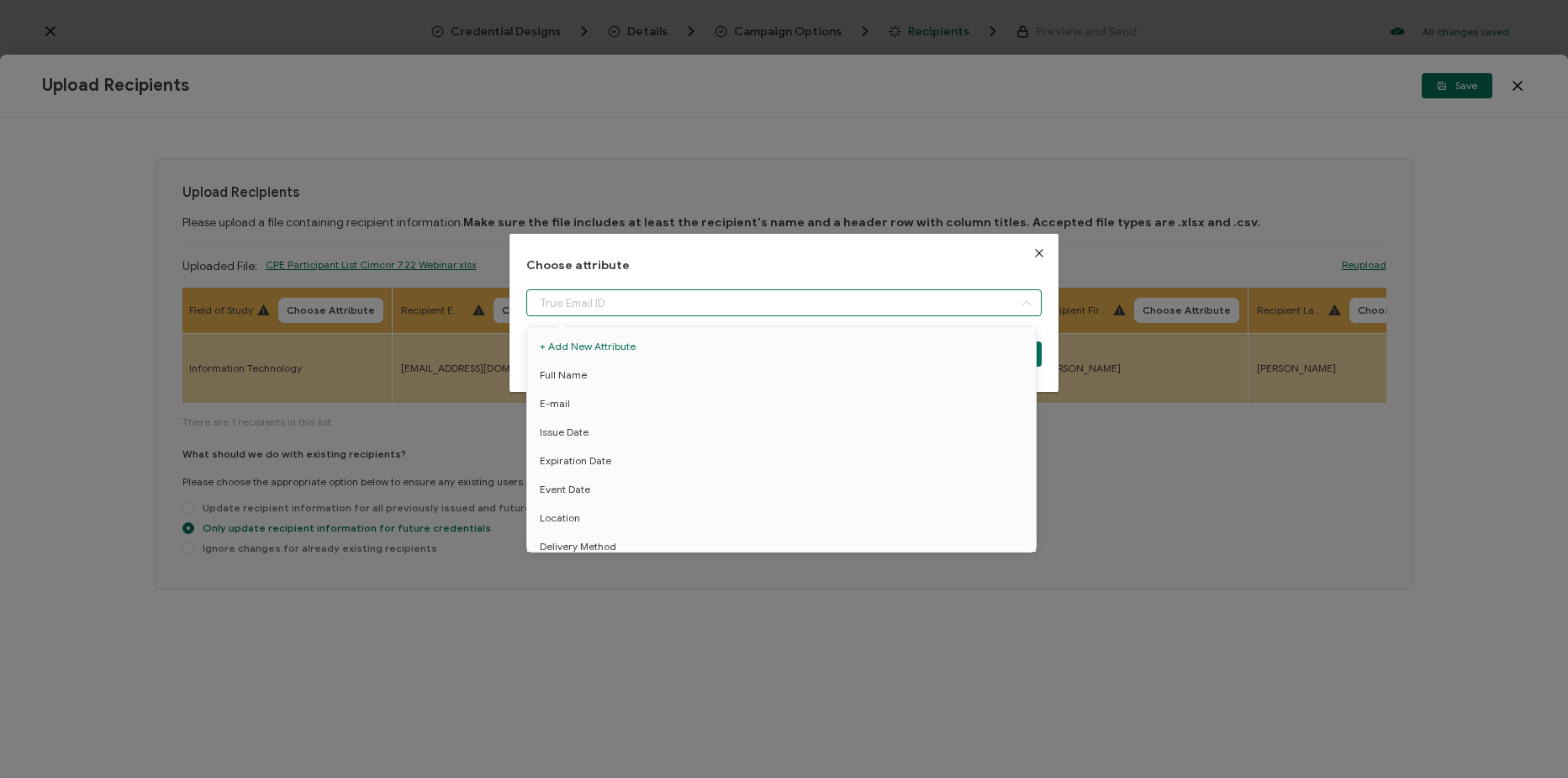
scroll to position [69, 0]
click at [866, 263] on h1 "Choose attribute" at bounding box center [784, 265] width 515 height 14
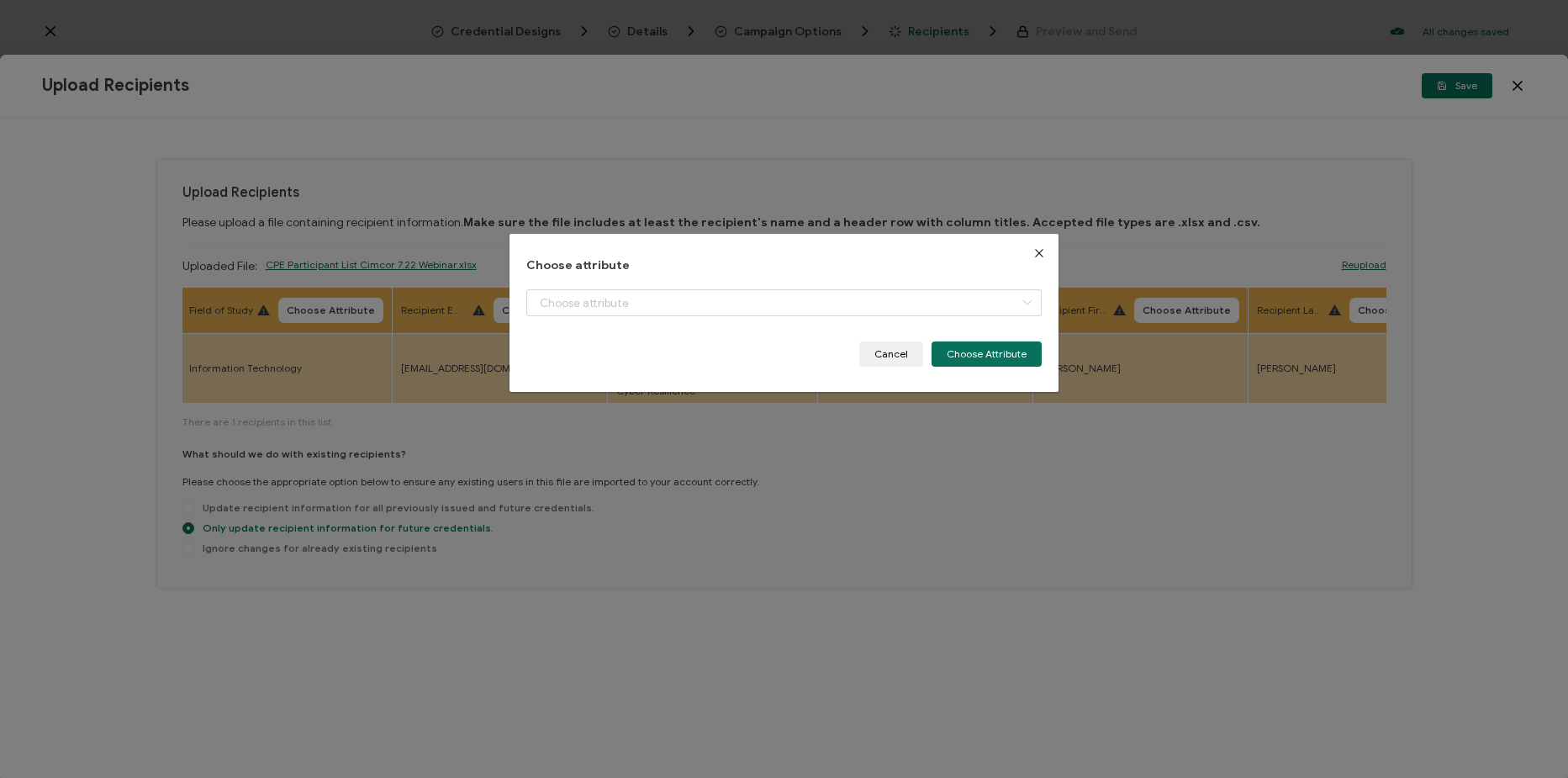
type input "True Email ID"
click at [784, 301] on input "True Email ID" at bounding box center [784, 303] width 515 height 27
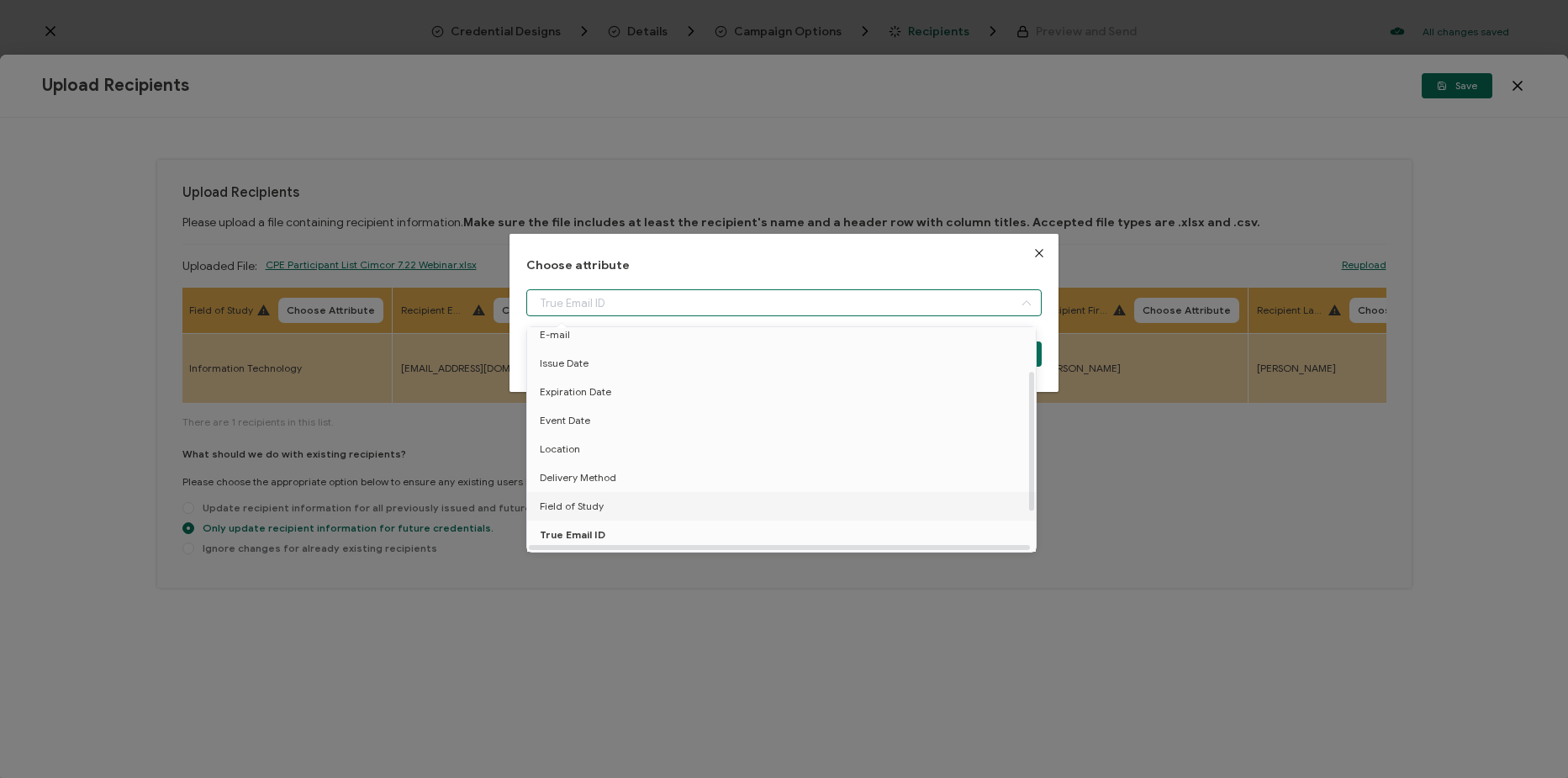
click at [544, 506] on span "Field of Study" at bounding box center [572, 506] width 64 height 29
type input "Field of Study"
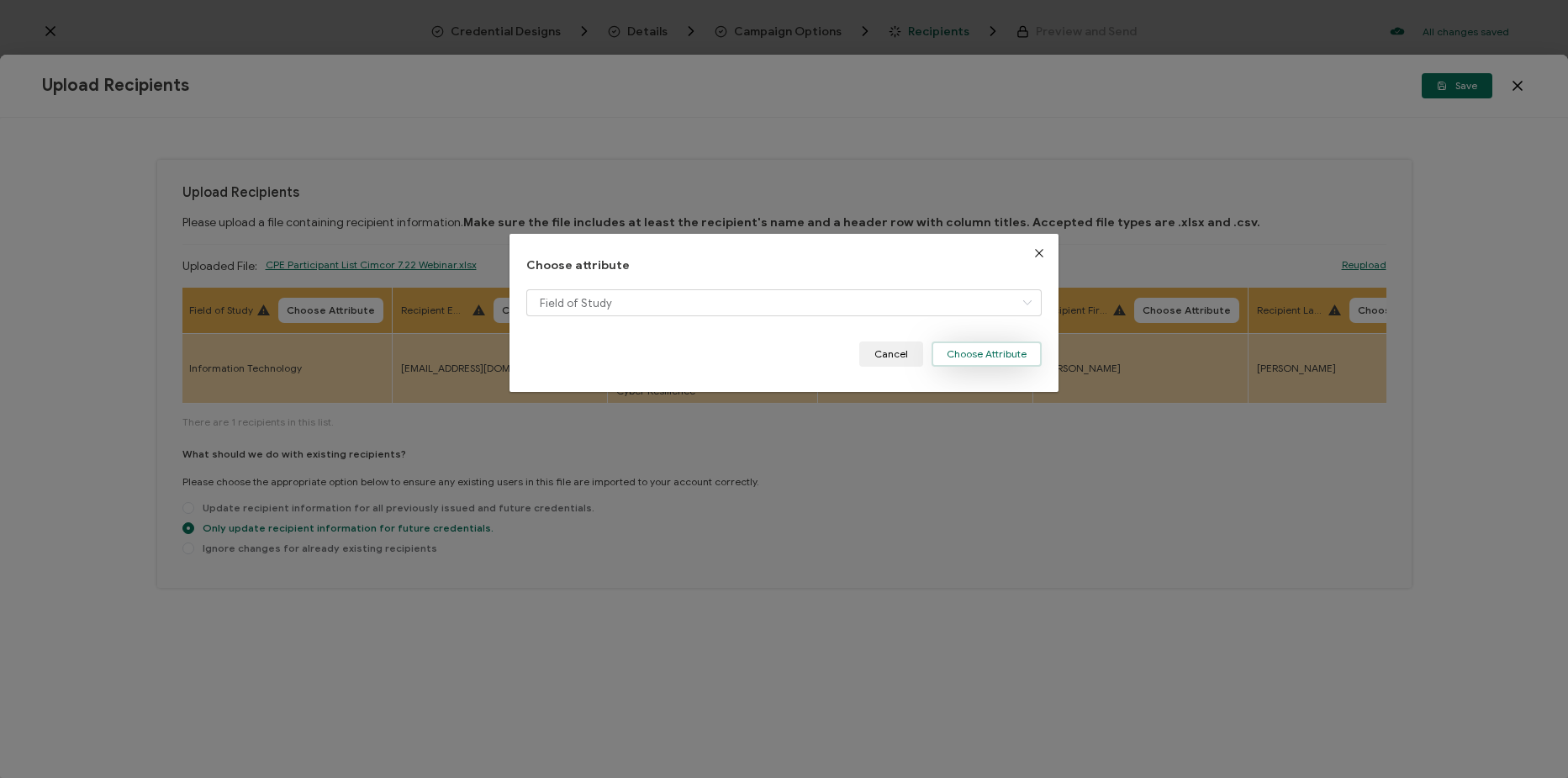
click at [1003, 364] on button "Choose Attribute" at bounding box center [986, 354] width 110 height 25
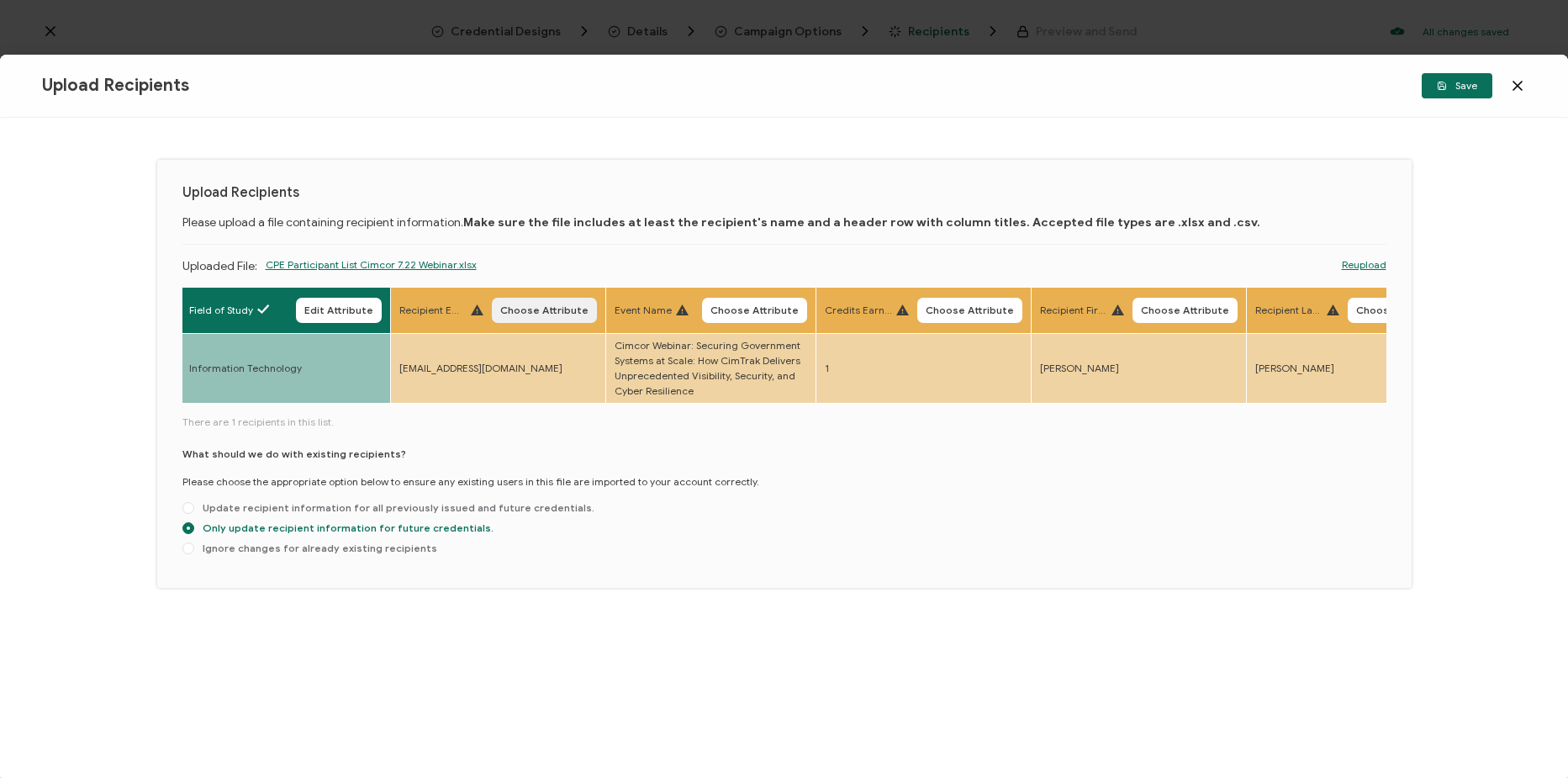
click at [548, 314] on span "Choose Attribute" at bounding box center [544, 310] width 89 height 11
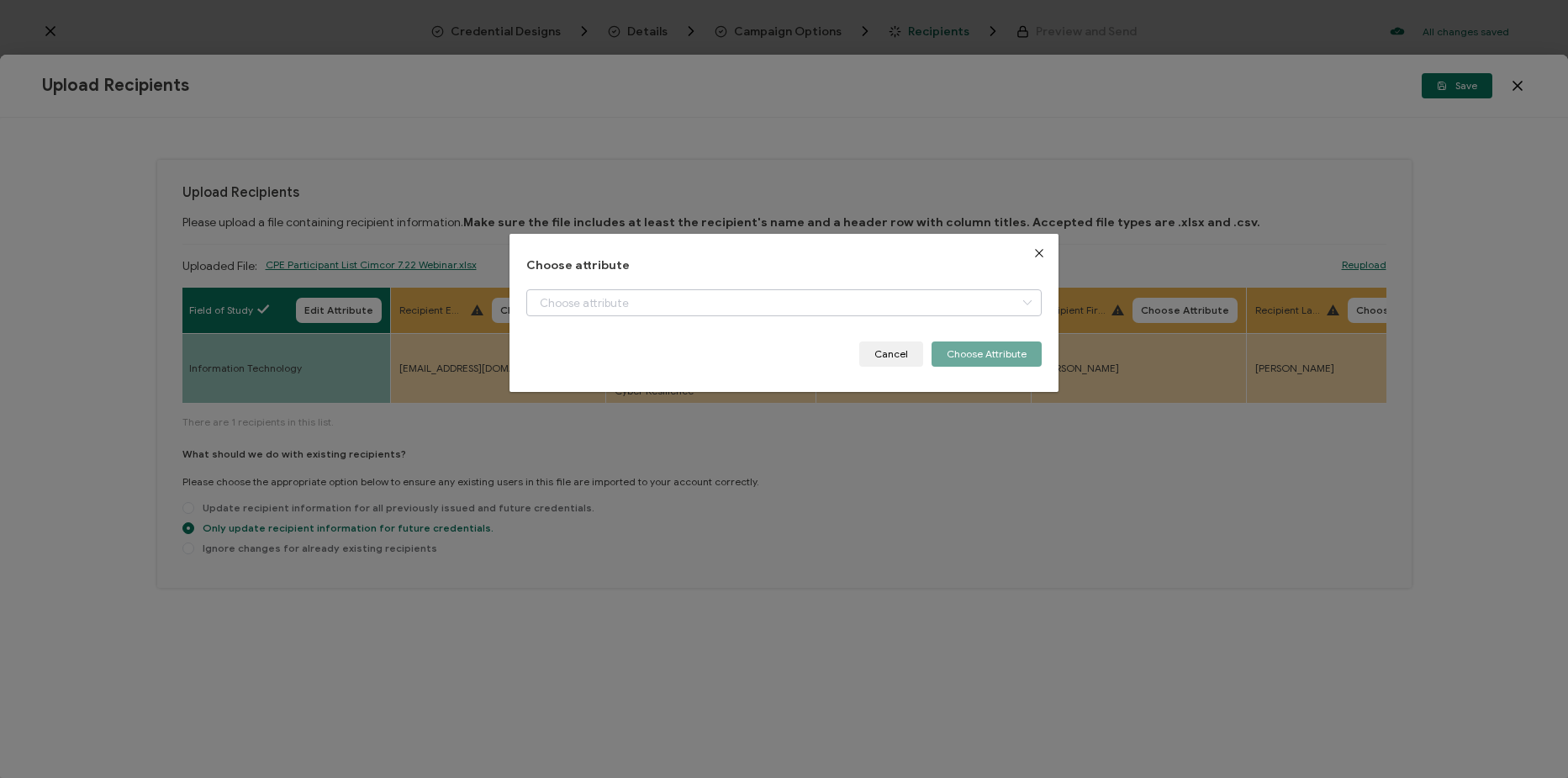
click at [706, 287] on div "Choose attribute Cancel Choose Attribute" at bounding box center [784, 313] width 515 height 109
click at [706, 294] on input "dialog" at bounding box center [784, 303] width 515 height 27
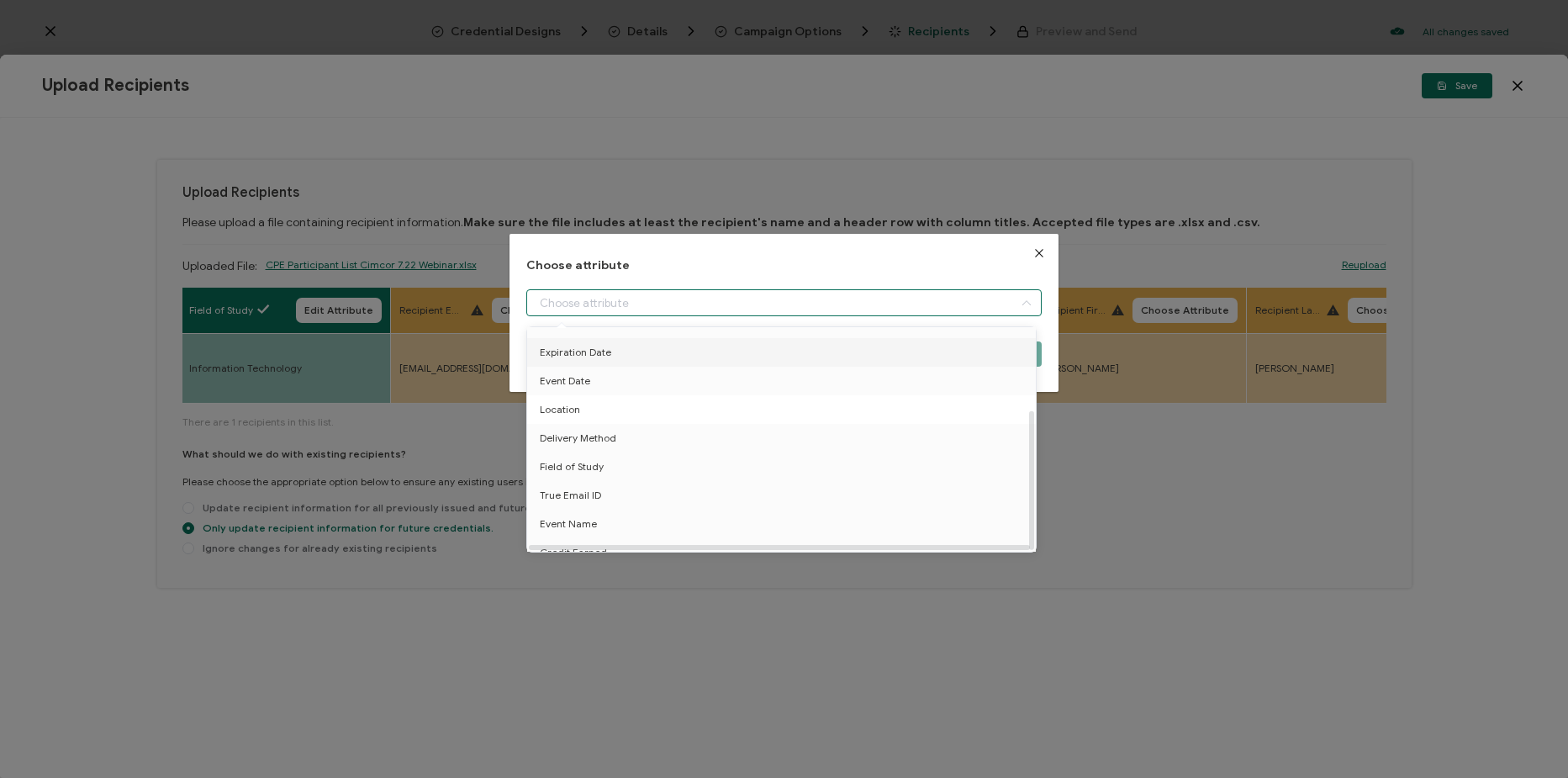
scroll to position [131, 0]
click at [684, 473] on li "True Email ID" at bounding box center [784, 481] width 523 height 29
type input "True Email ID"
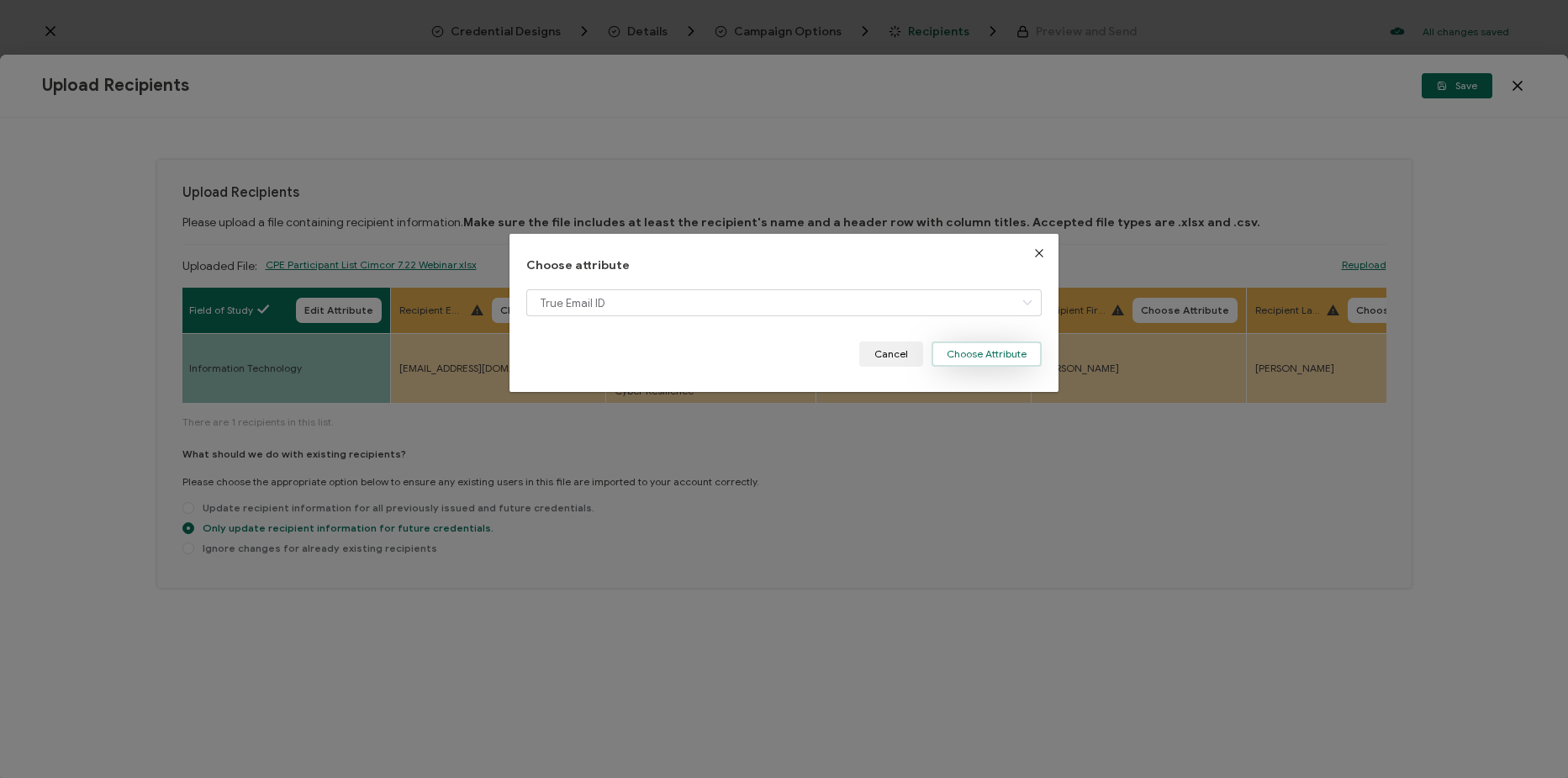
click at [987, 347] on button "Choose Attribute" at bounding box center [986, 354] width 110 height 25
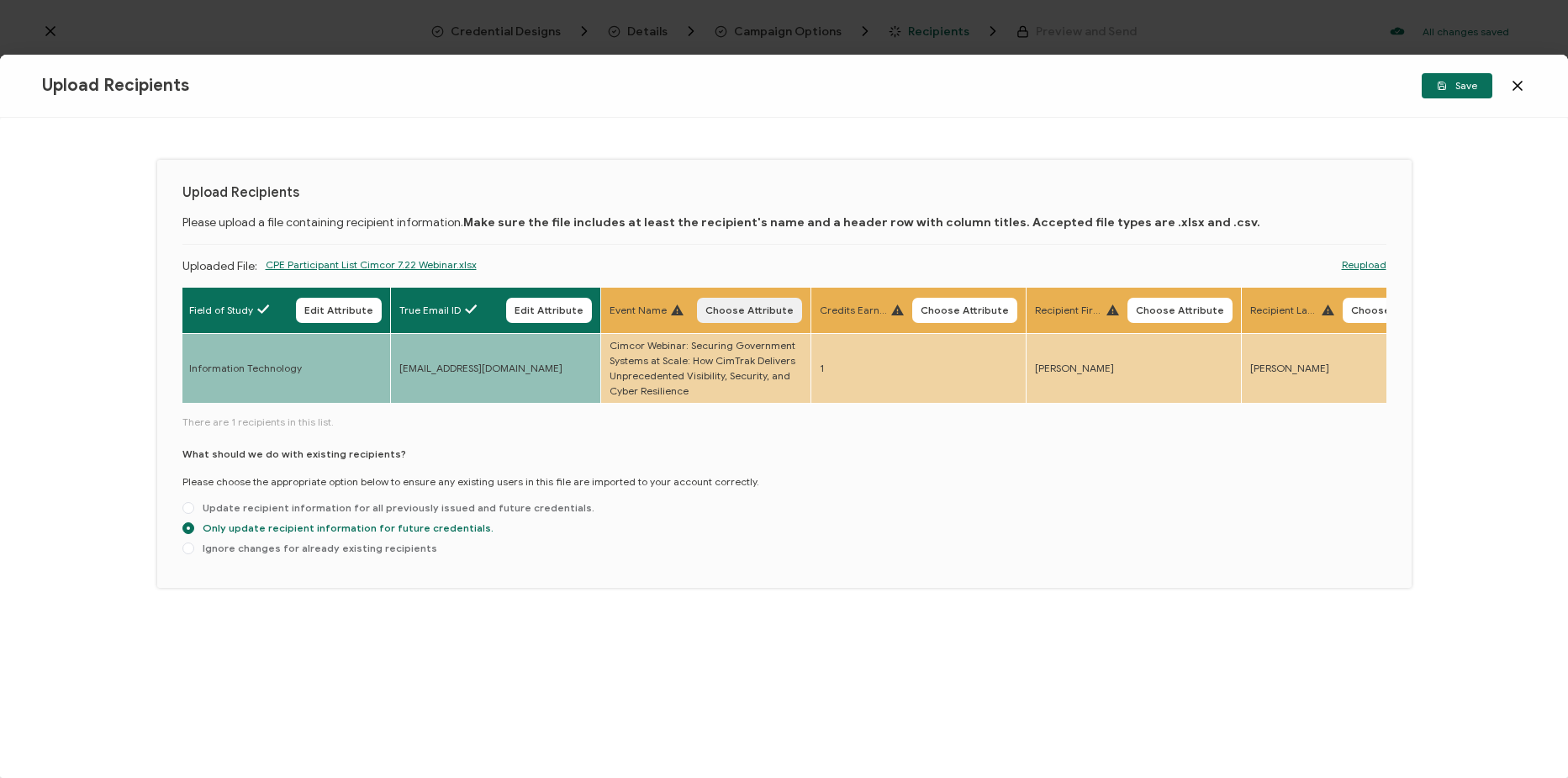
click at [776, 312] on span "Choose Attribute" at bounding box center [749, 310] width 89 height 11
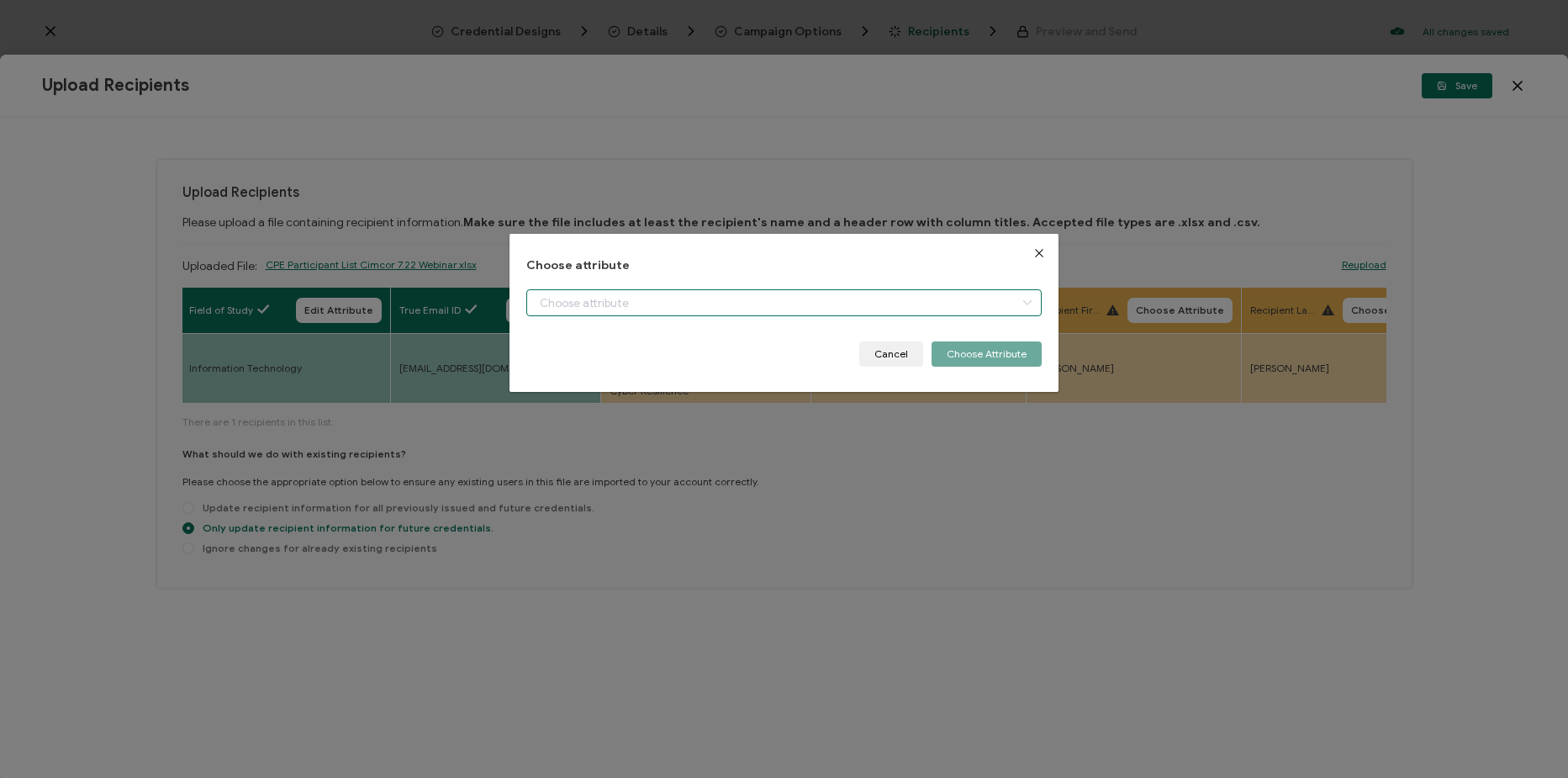
click at [767, 299] on input "dialog" at bounding box center [784, 303] width 515 height 27
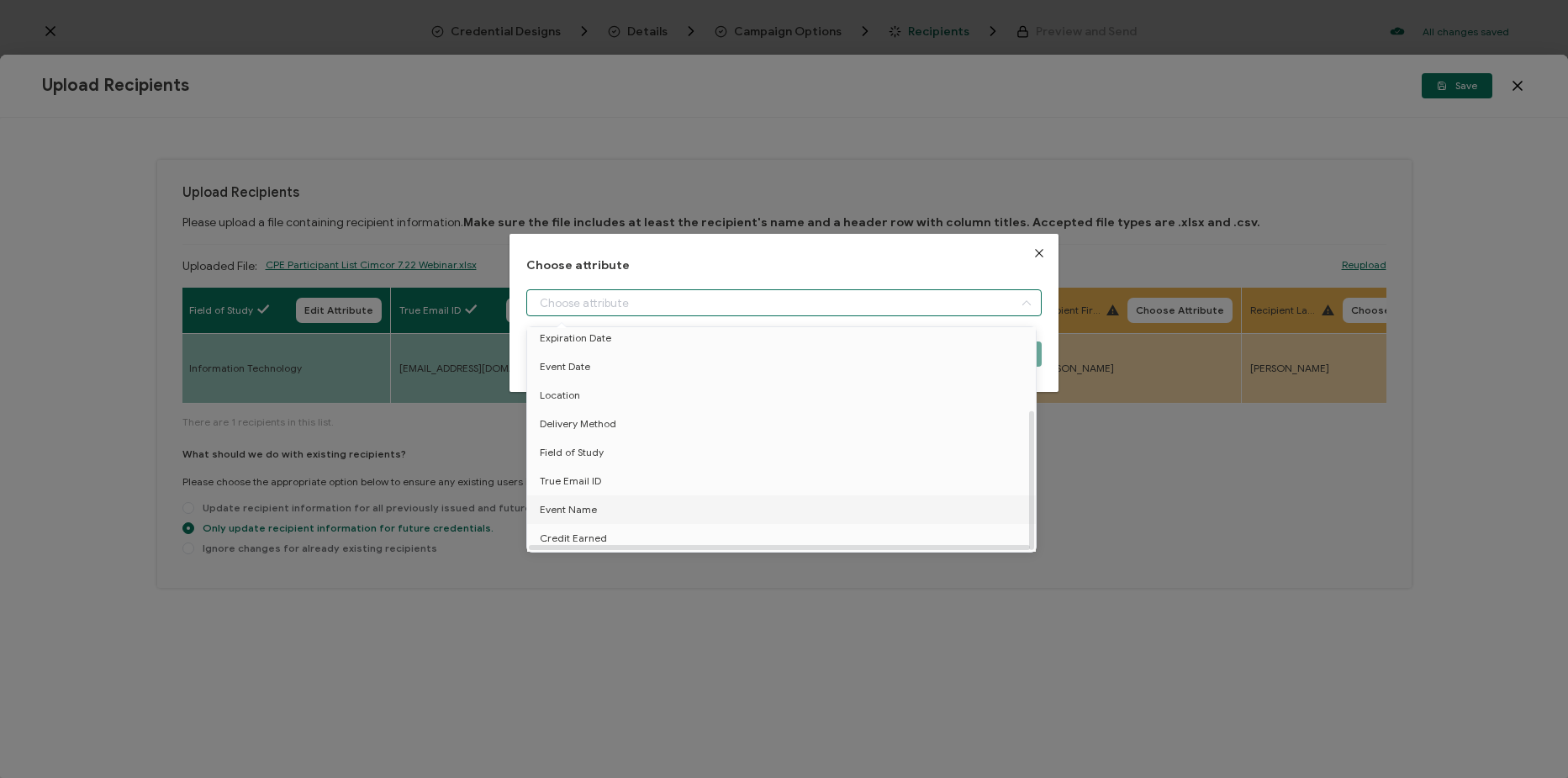
click at [668, 497] on li "Event Name" at bounding box center [784, 510] width 523 height 29
type input "Event Name"
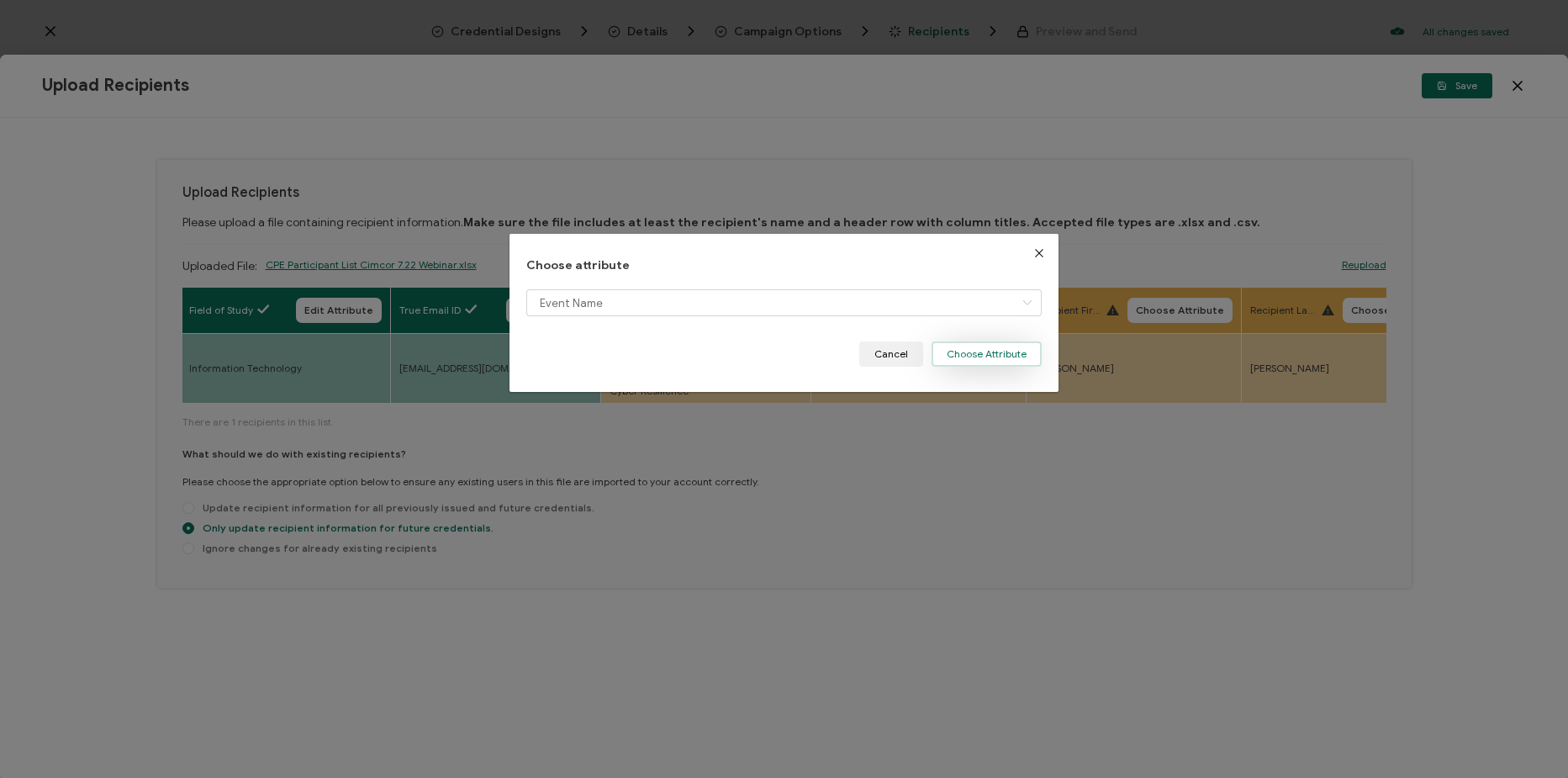
click at [975, 353] on button "Choose Attribute" at bounding box center [986, 354] width 110 height 25
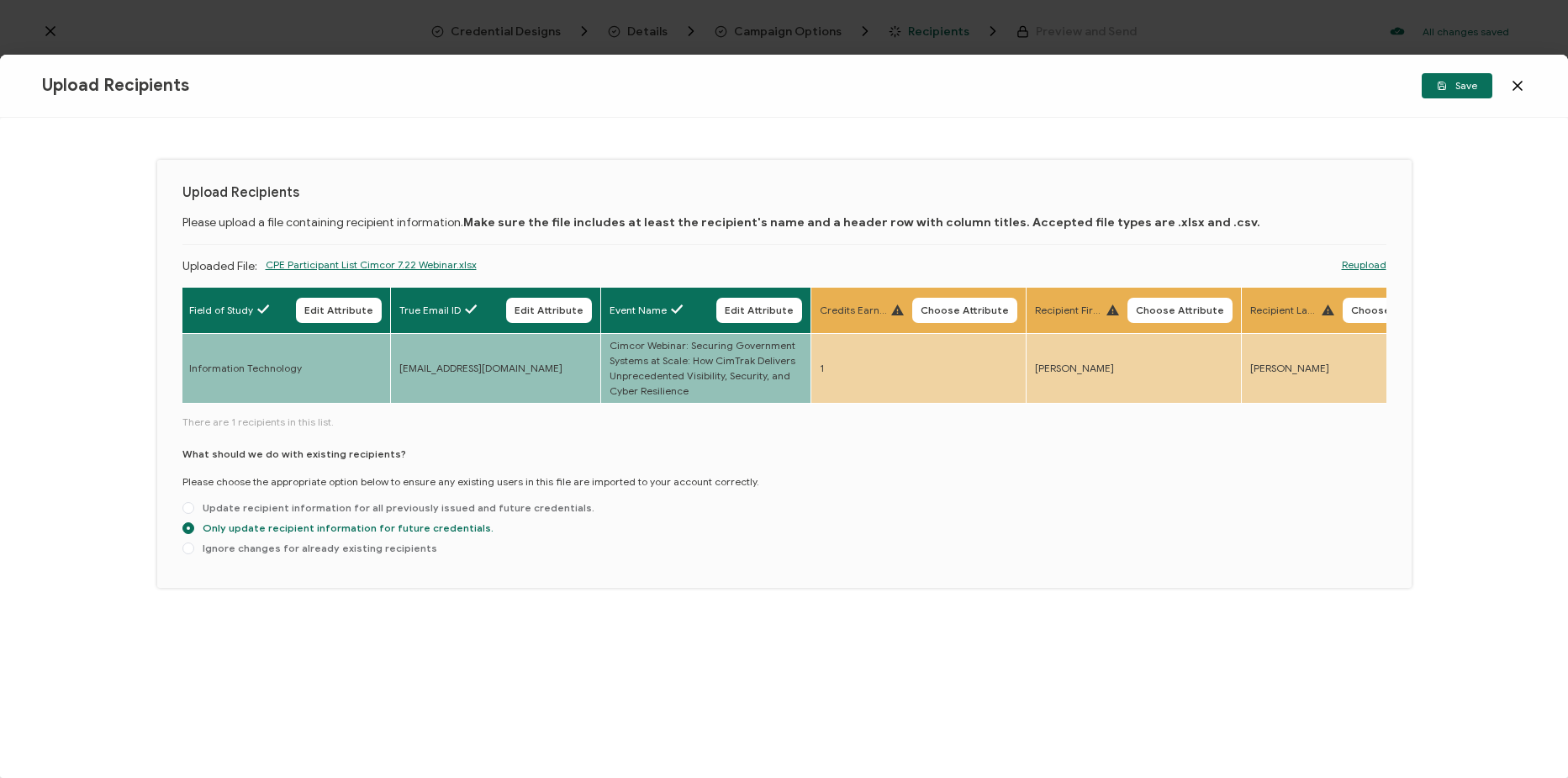
click at [1014, 323] on th "Credits Earned Choose Attribute" at bounding box center [918, 309] width 216 height 46
click at [968, 305] on span "Choose Attribute" at bounding box center [965, 310] width 89 height 11
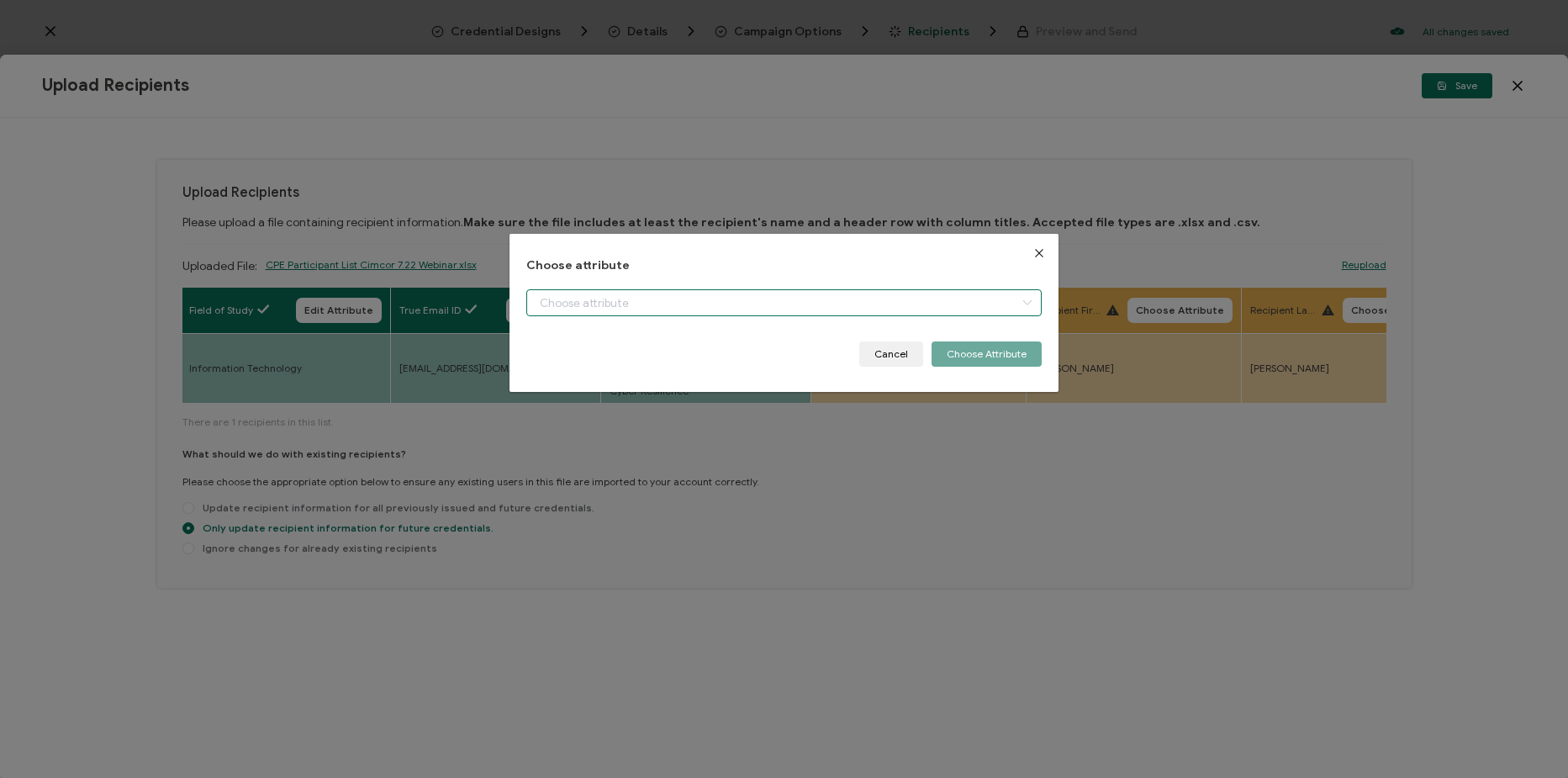
click at [867, 301] on input "dialog" at bounding box center [784, 303] width 515 height 27
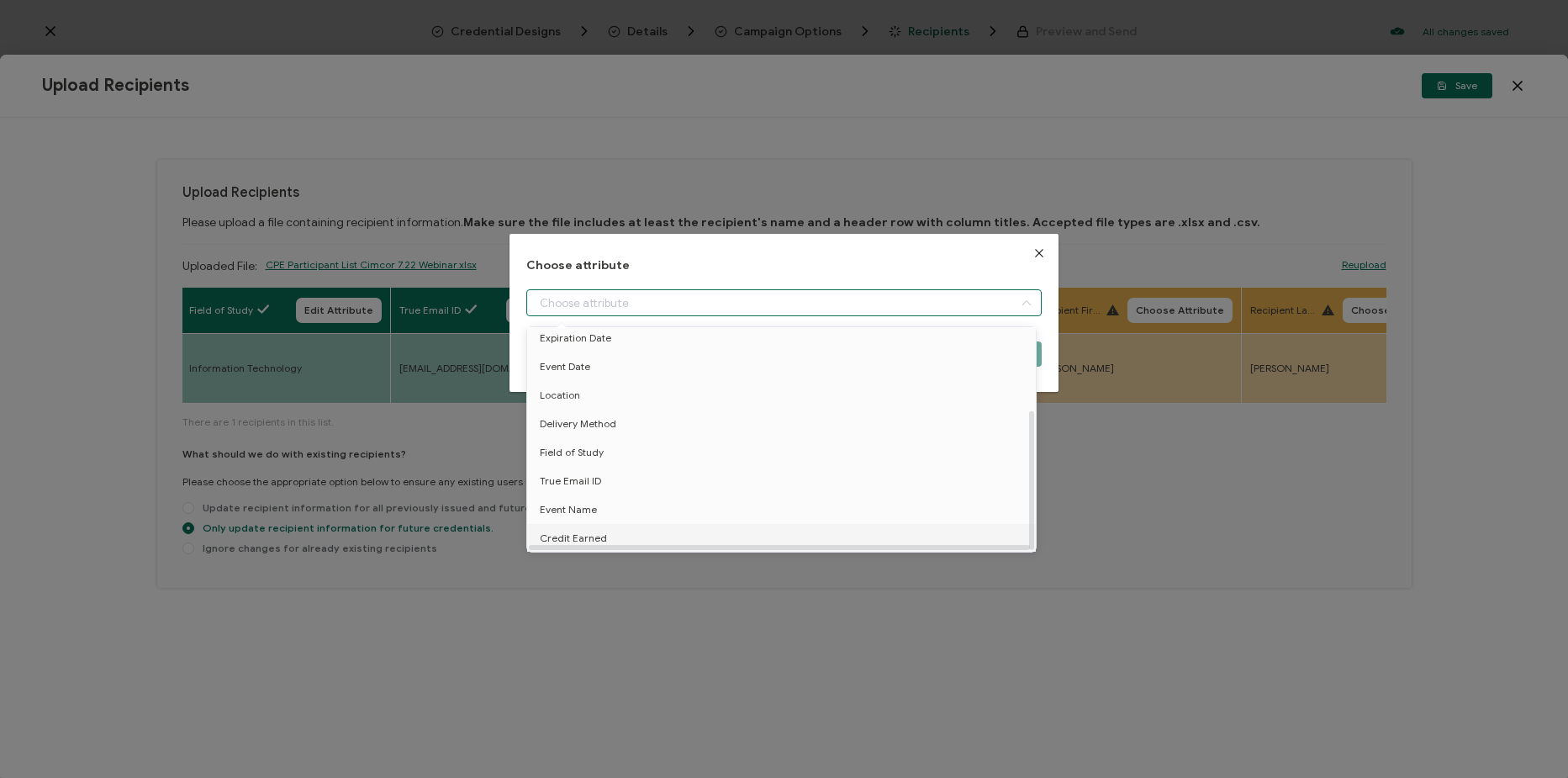
click at [695, 524] on li "Credit Earned" at bounding box center [784, 538] width 523 height 29
type input "Credit Earned"
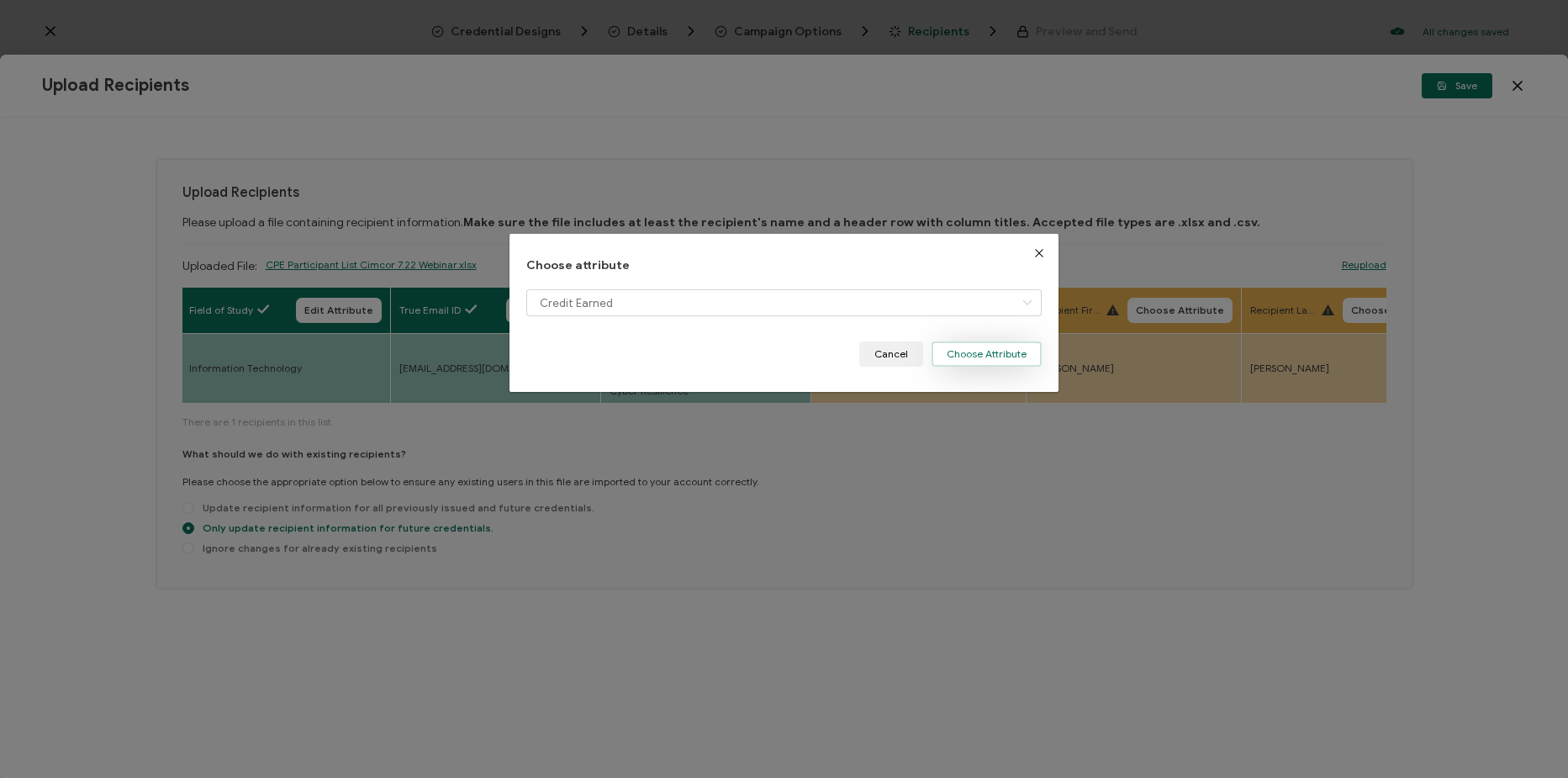
click at [990, 363] on button "Choose Attribute" at bounding box center [986, 354] width 110 height 25
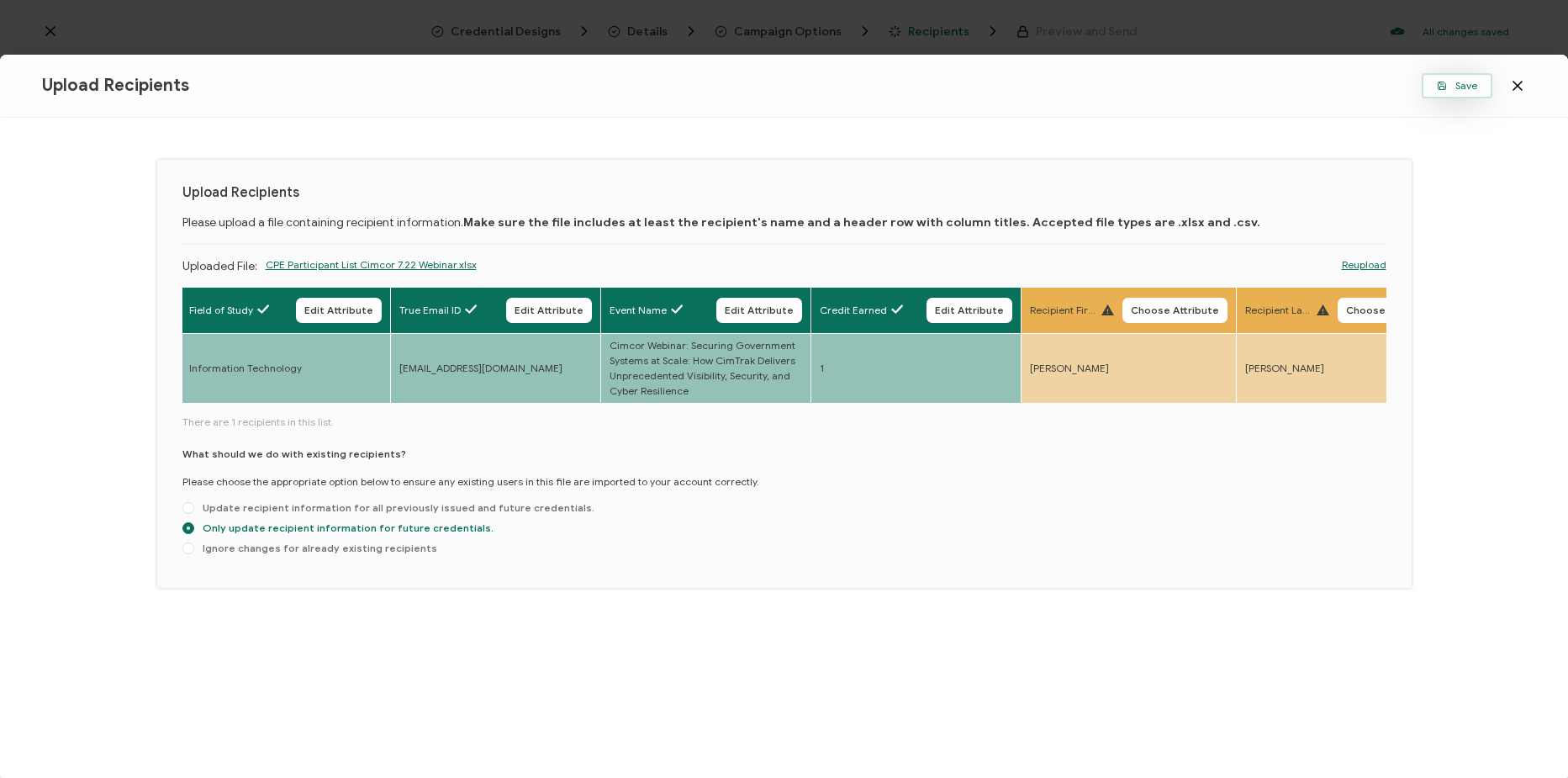
click at [1467, 86] on span "Save" at bounding box center [1457, 86] width 40 height 11
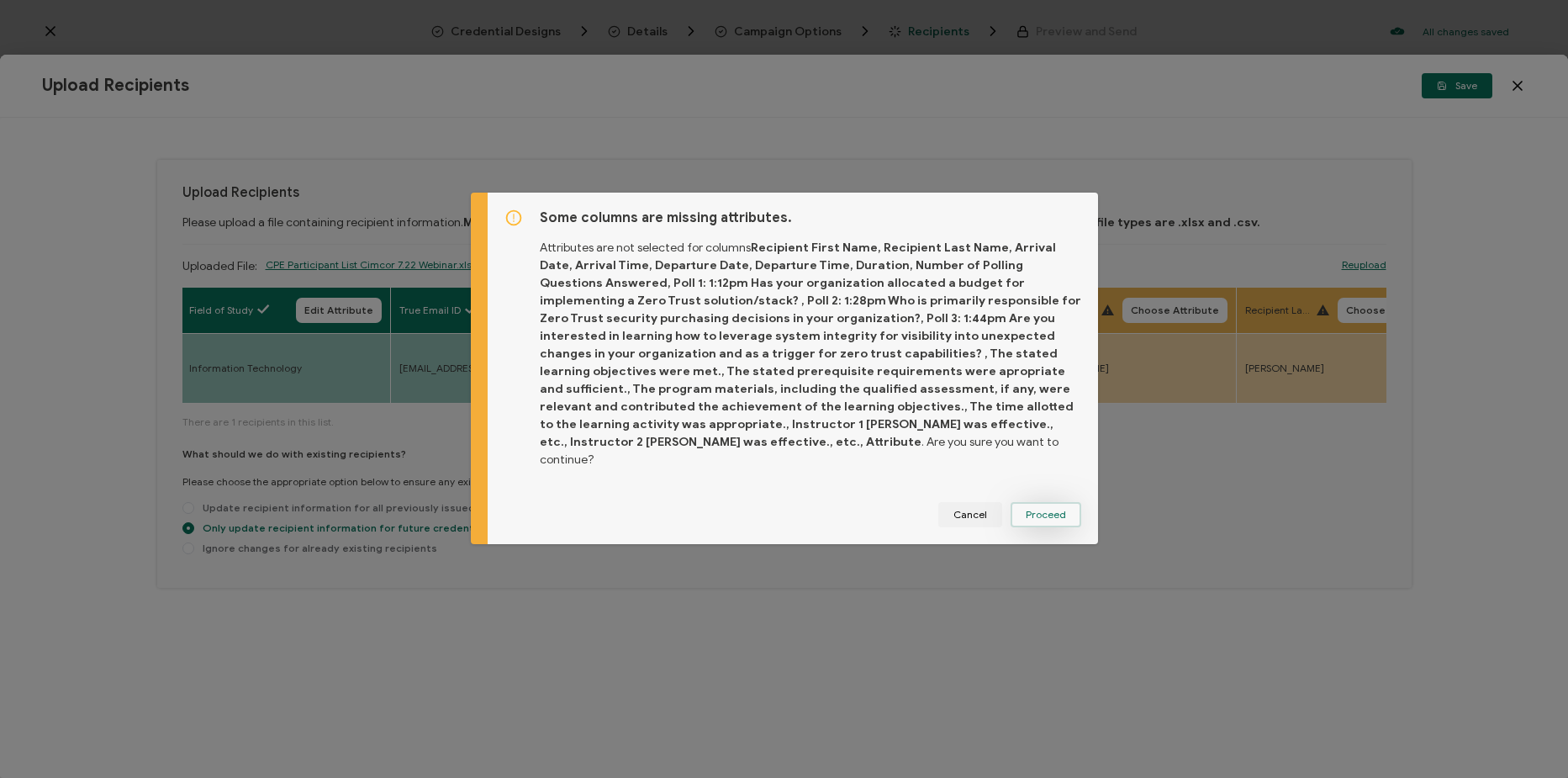
click at [1035, 510] on span "Proceed" at bounding box center [1046, 515] width 40 height 11
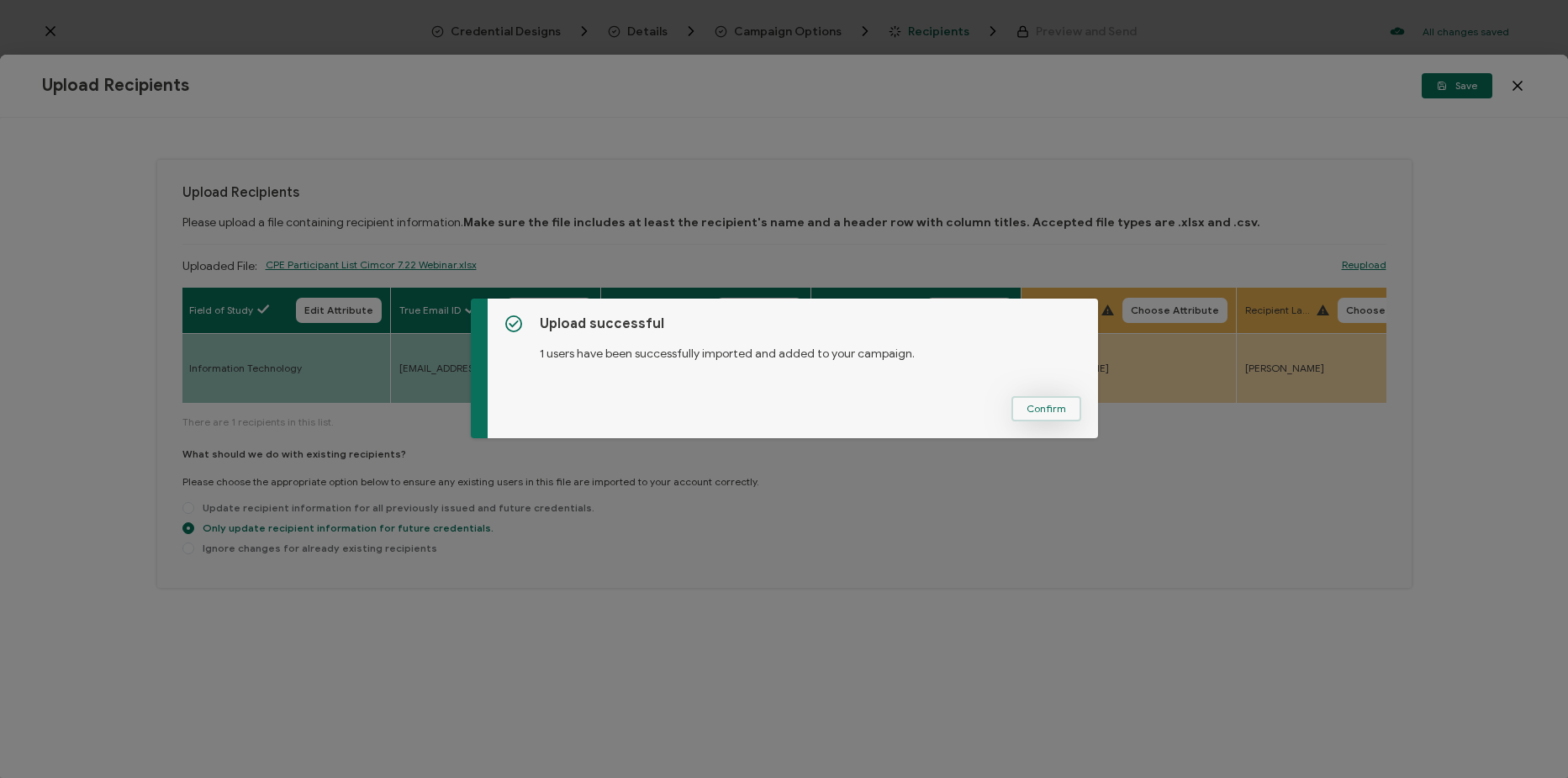
click at [1071, 409] on button "Confirm" at bounding box center [1046, 409] width 70 height 25
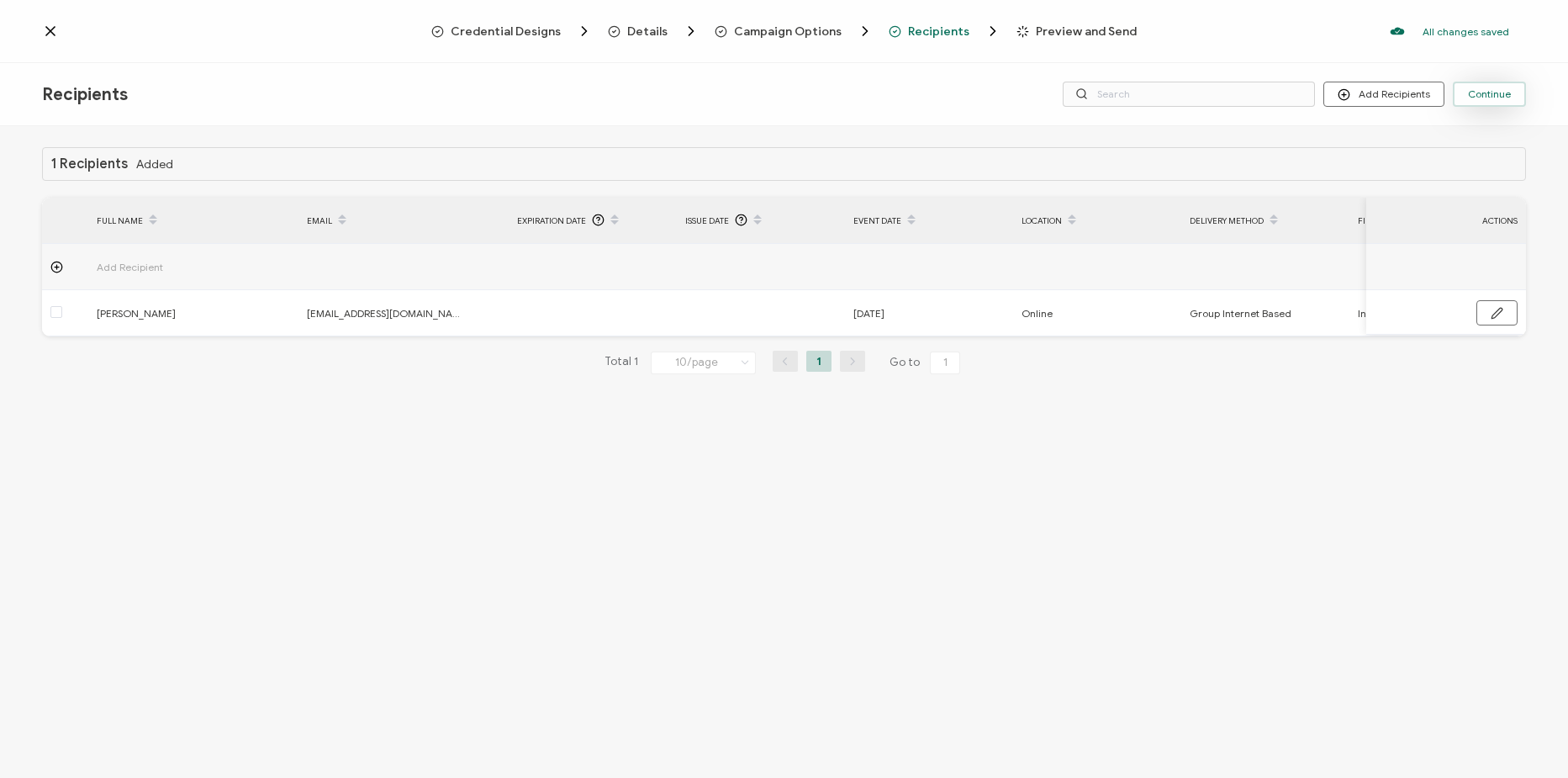
click at [1496, 98] on span "Continue" at bounding box center [1489, 94] width 43 height 11
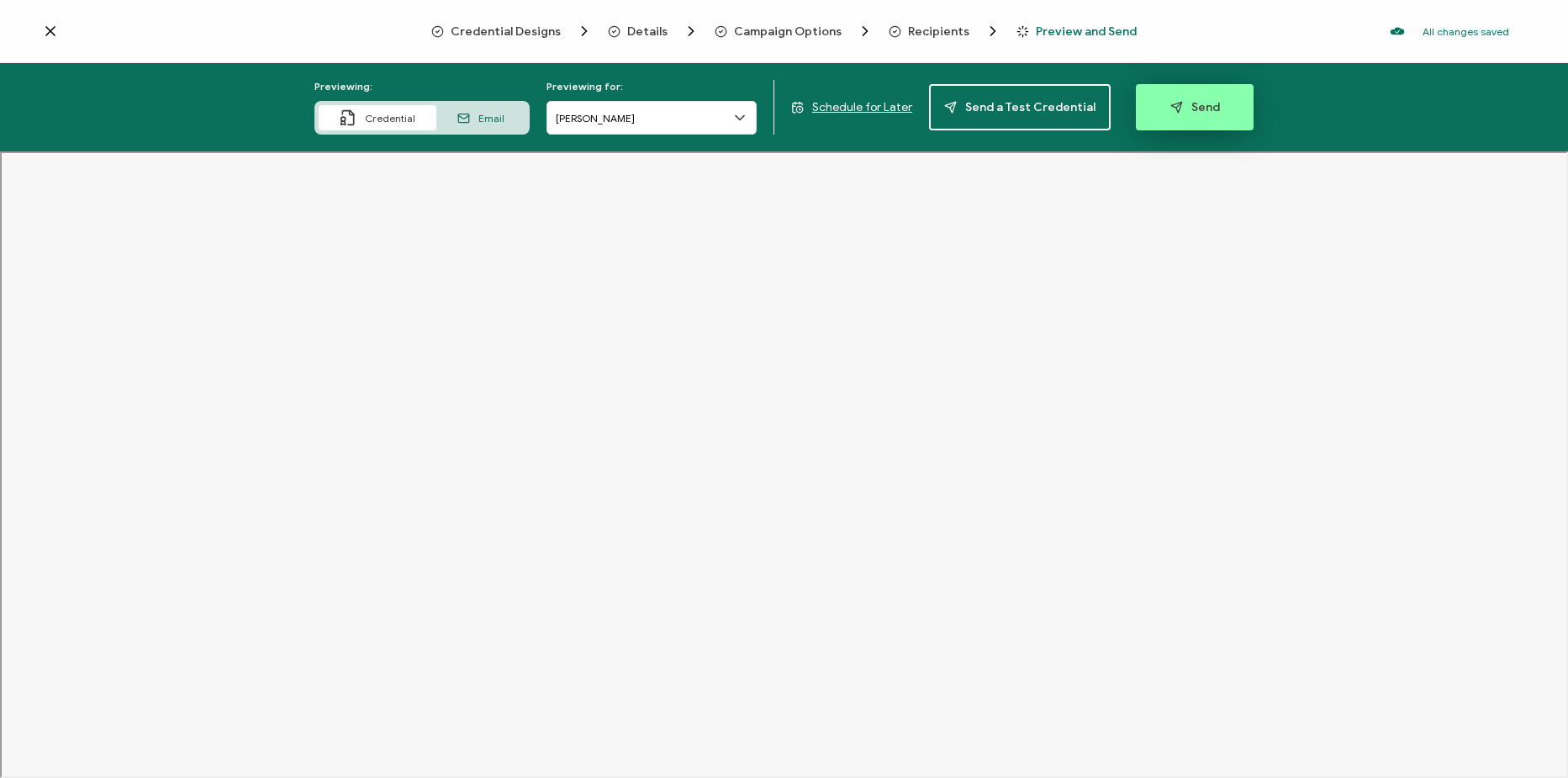
click at [1186, 110] on span "Send" at bounding box center [1195, 107] width 50 height 12
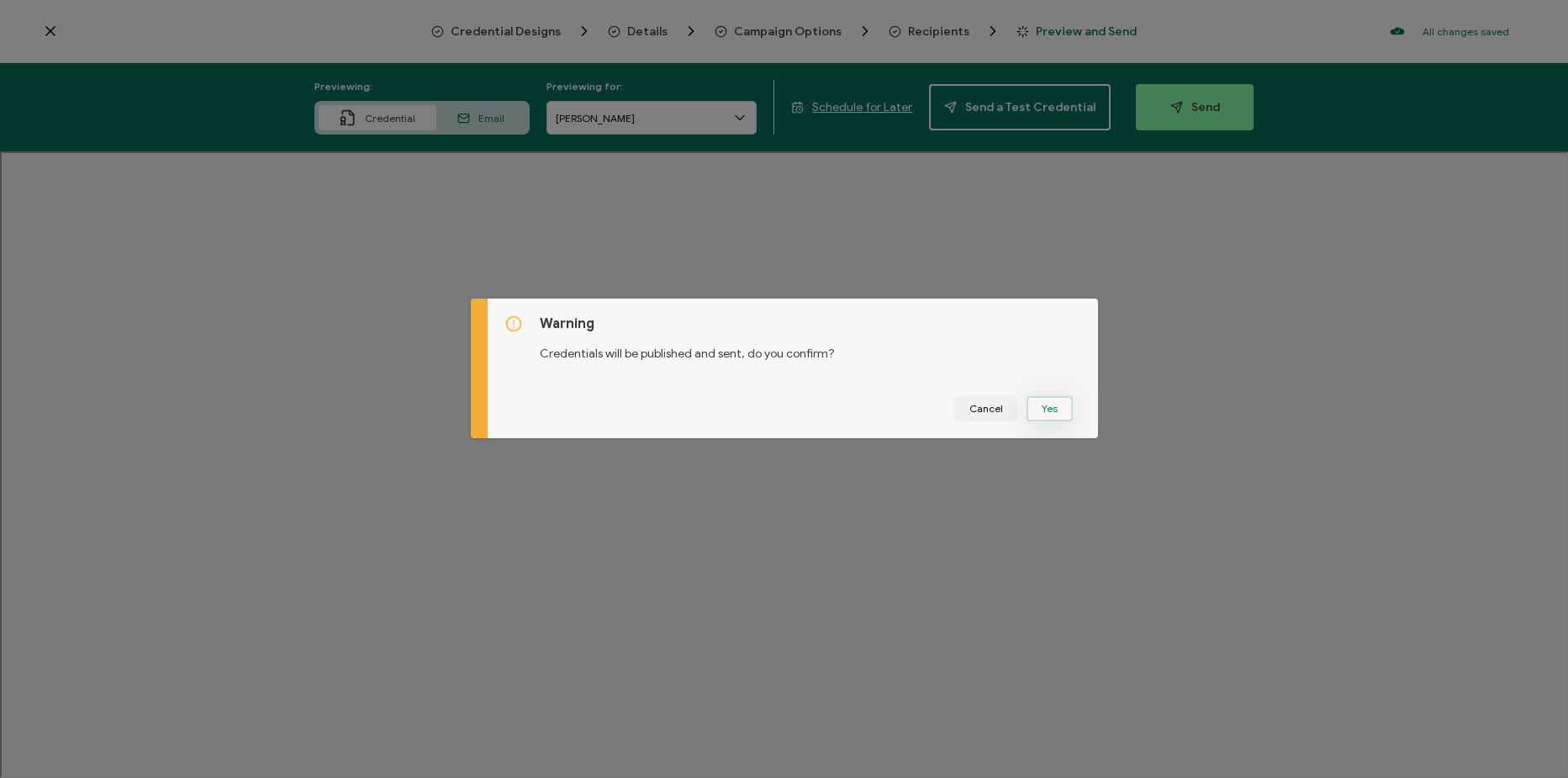
click at [1048, 401] on button "Yes" at bounding box center [1050, 409] width 46 height 25
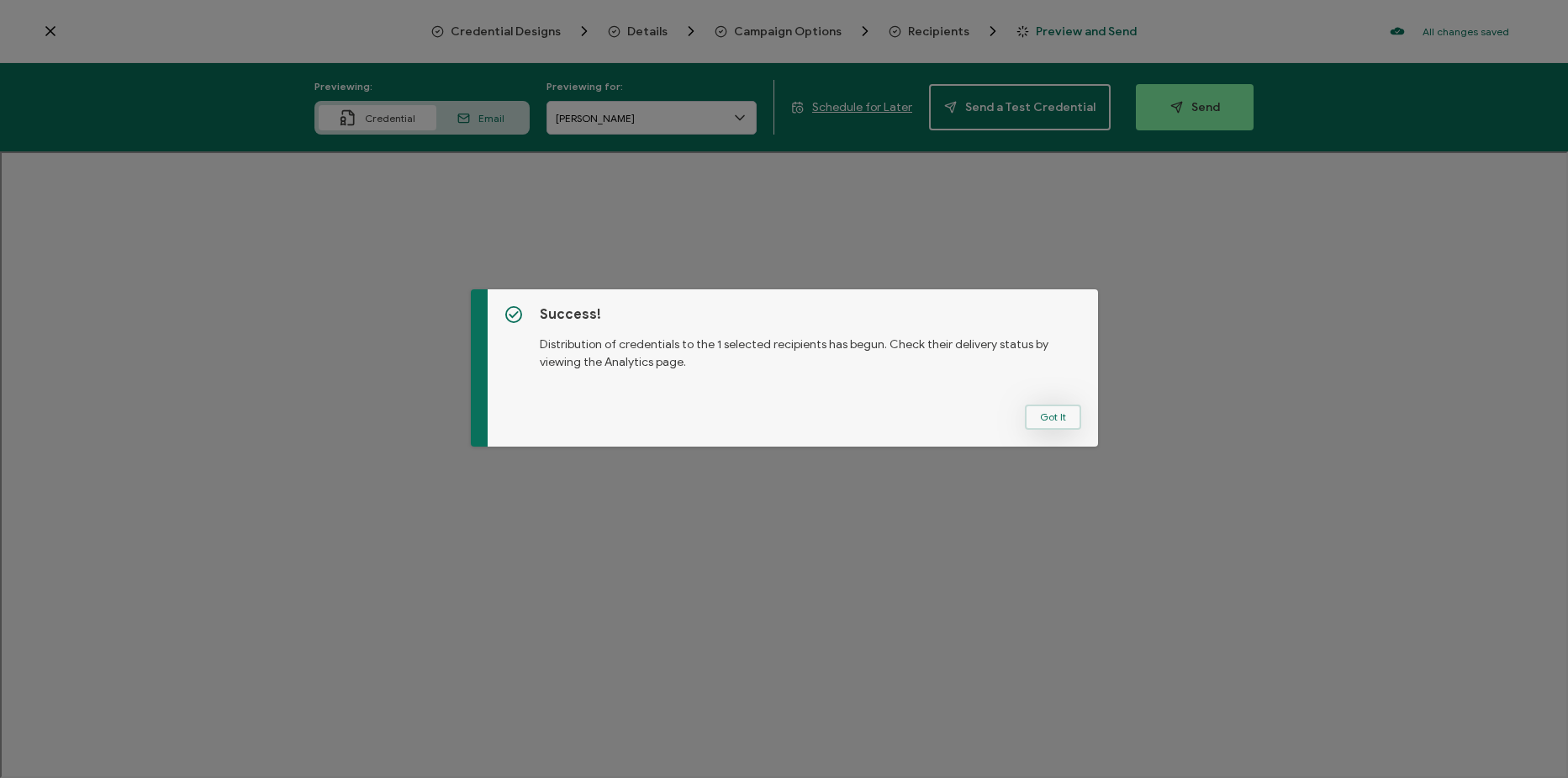
click at [1039, 407] on button "Got It" at bounding box center [1053, 417] width 56 height 25
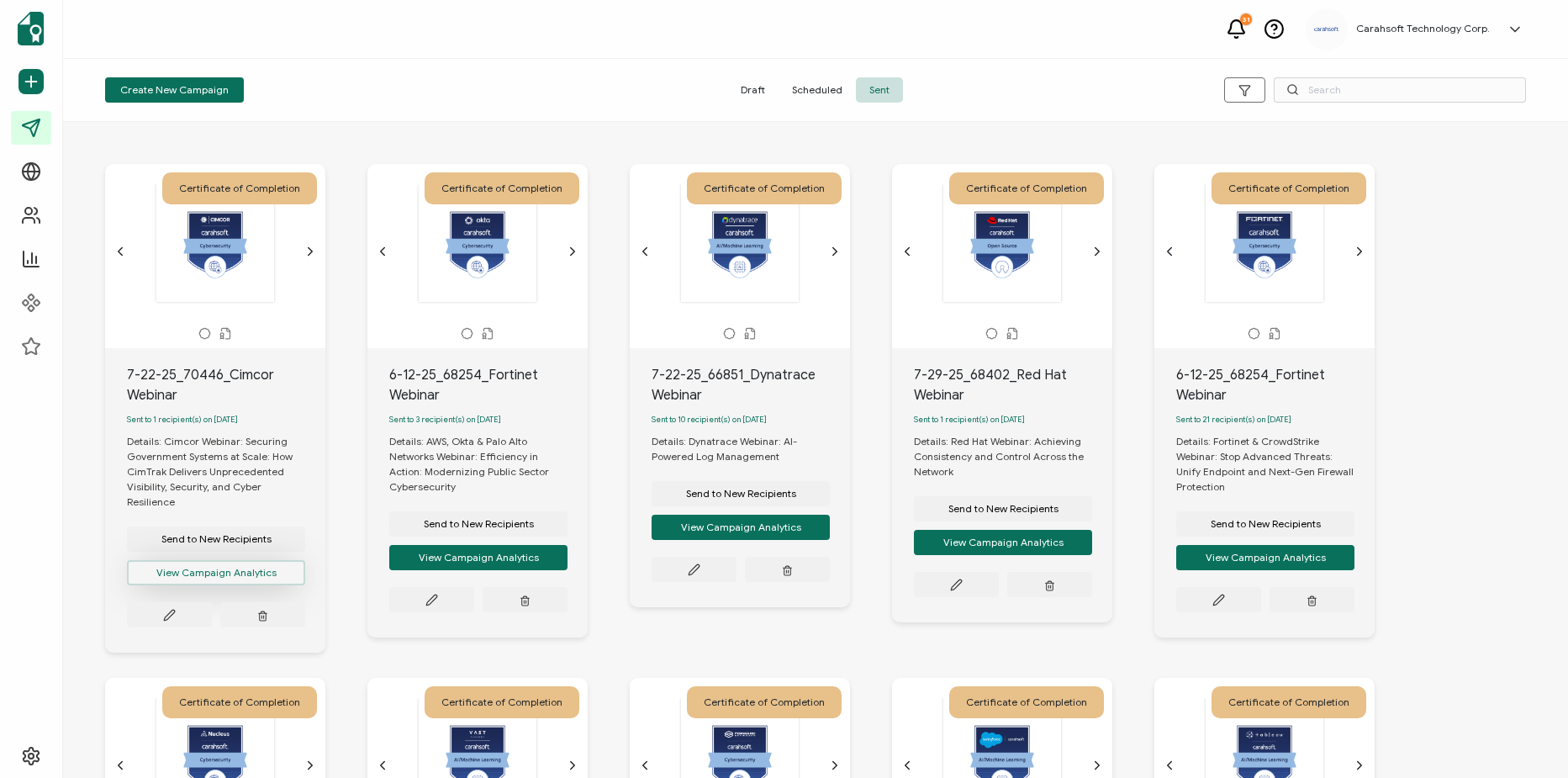
click at [261, 560] on button "View Campaign Analytics" at bounding box center [216, 573] width 178 height 25
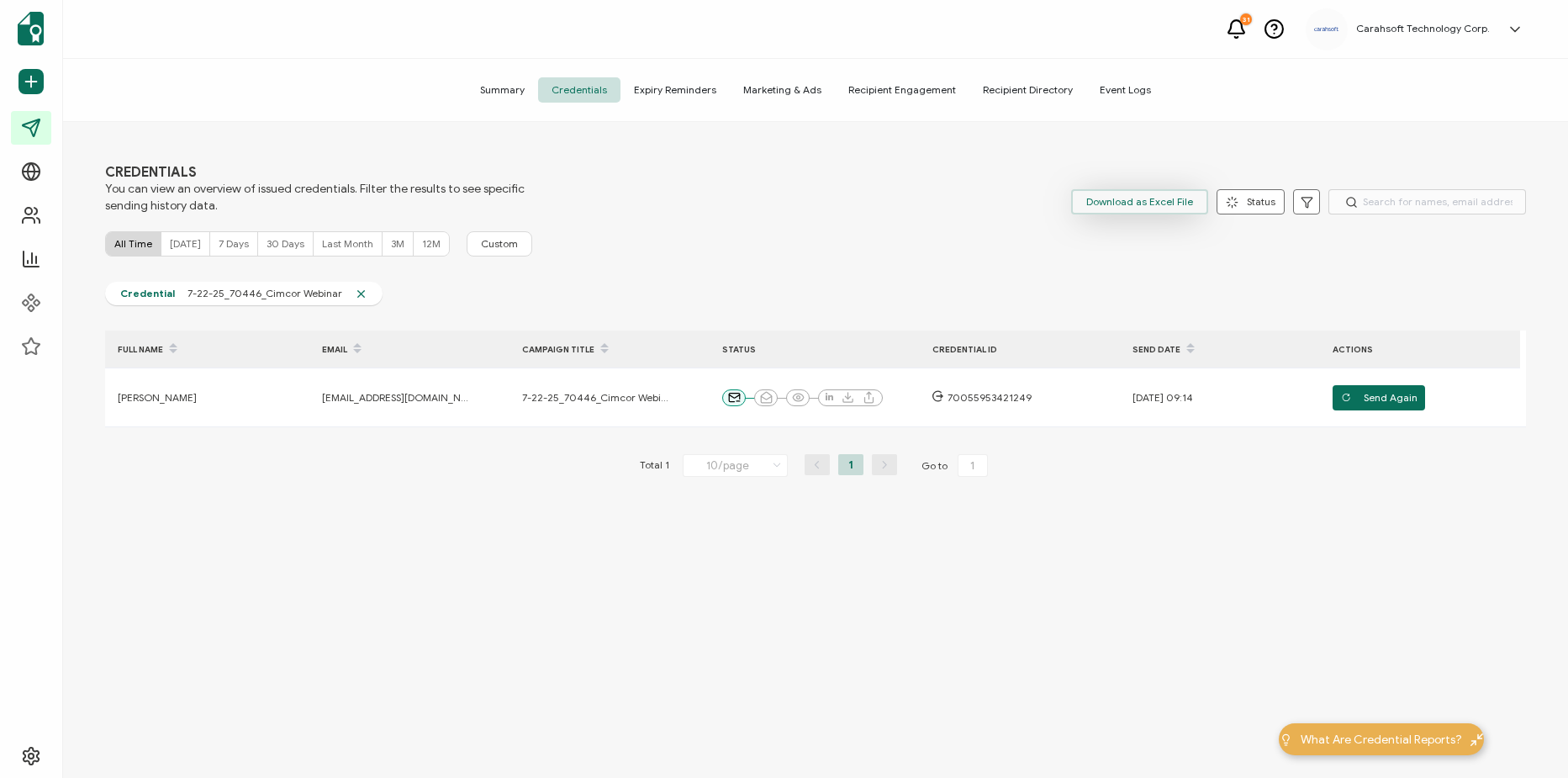
click at [1138, 203] on span "Download as Excel File" at bounding box center [1139, 201] width 107 height 25
